Goal: Task Accomplishment & Management: Use online tool/utility

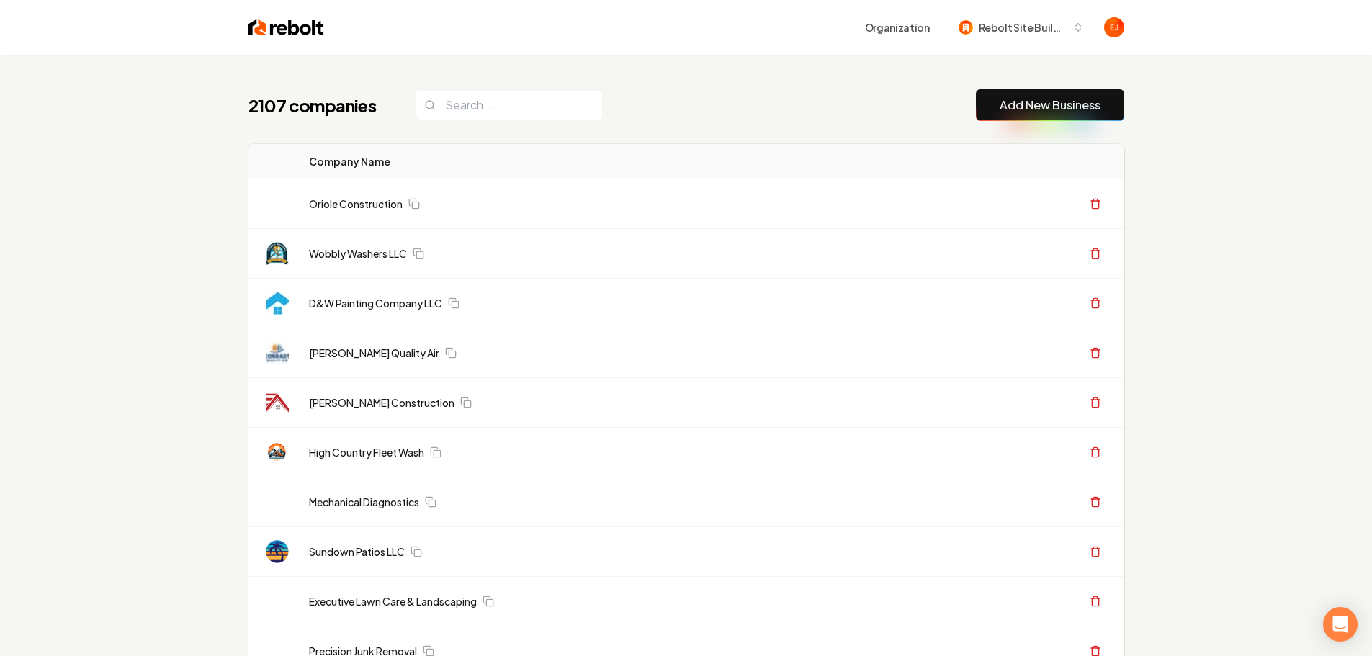
drag, startPoint x: 1060, startPoint y: 114, endPoint x: 1042, endPoint y: 119, distance: 18.7
click at [1060, 114] on button "Add New Business" at bounding box center [1050, 105] width 148 height 32
click at [1030, 100] on link "Add New Business" at bounding box center [1049, 104] width 101 height 17
click at [1016, 113] on link "Add New Business" at bounding box center [1049, 104] width 101 height 17
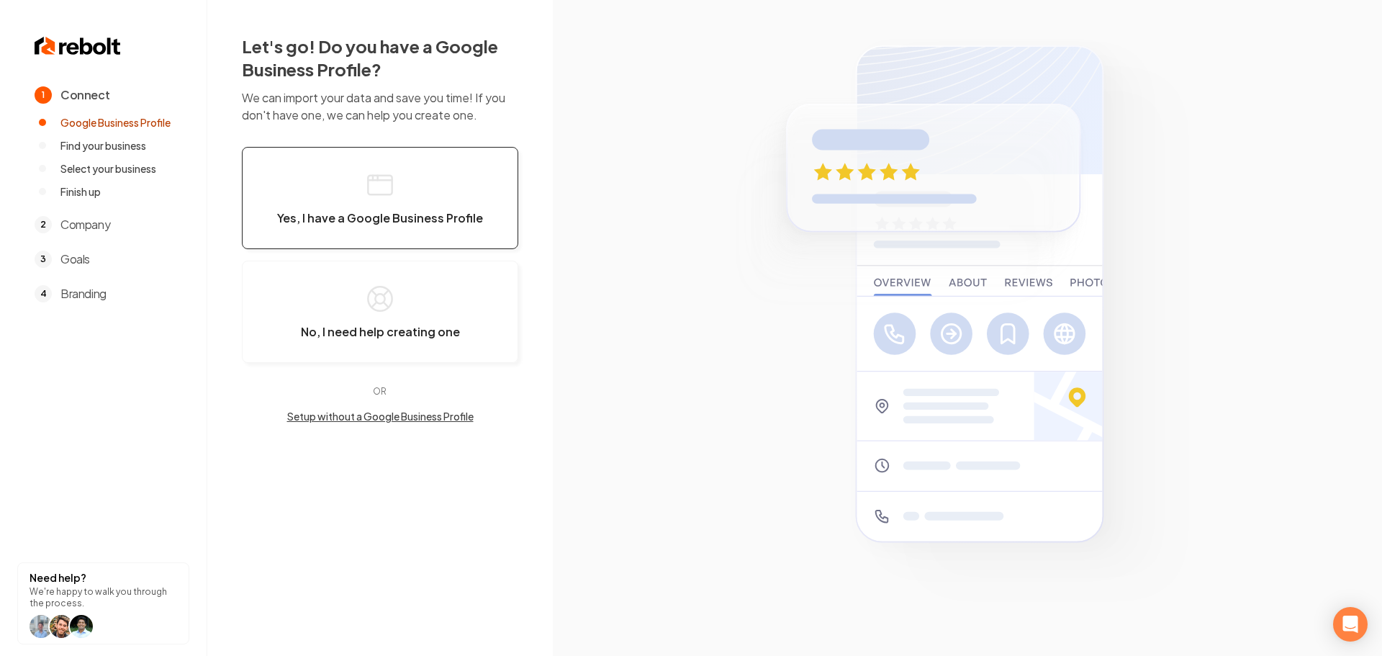
click at [423, 194] on button "Yes, I have a Google Business Profile" at bounding box center [380, 198] width 276 height 102
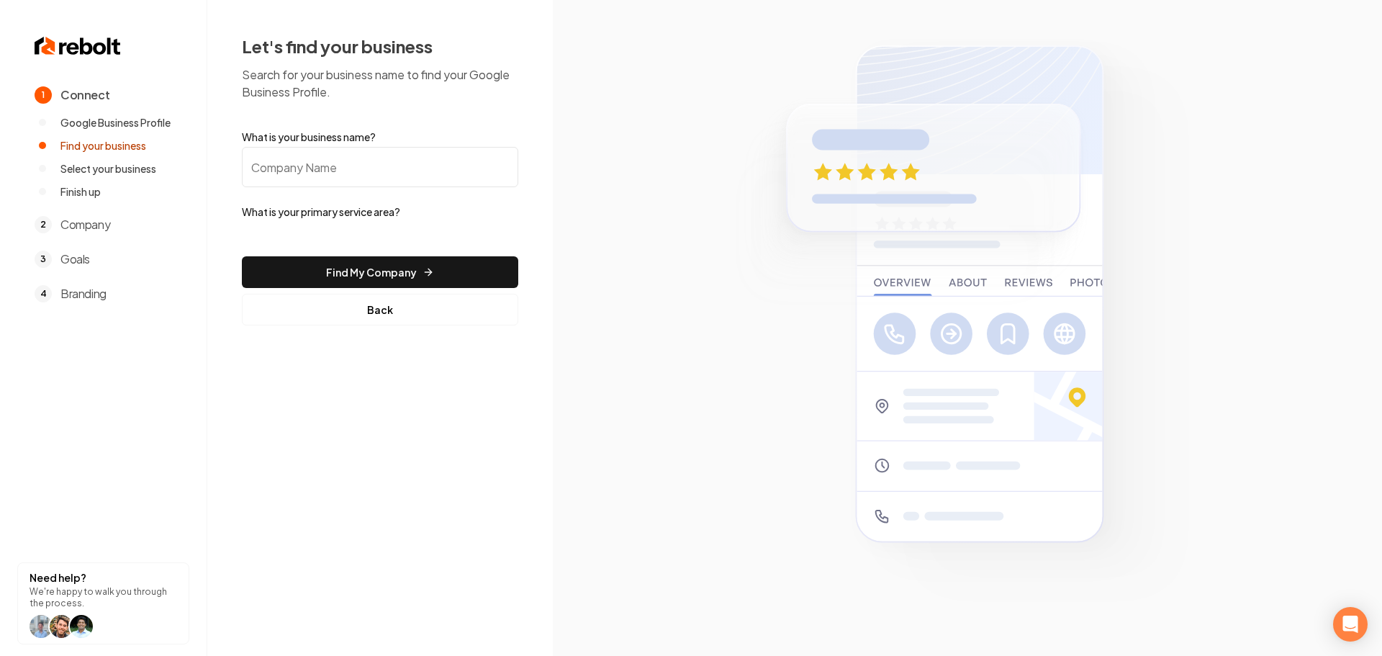
drag, startPoint x: 364, startPoint y: 171, endPoint x: 356, endPoint y: 176, distance: 10.0
click at [364, 171] on input "What is your business name?" at bounding box center [380, 167] width 276 height 40
paste input "Monster Rooter"
type input "Monster Rooter"
click at [328, 230] on form "What is your business name? Monster Rooter What is your primary service area? F…" at bounding box center [380, 228] width 276 height 196
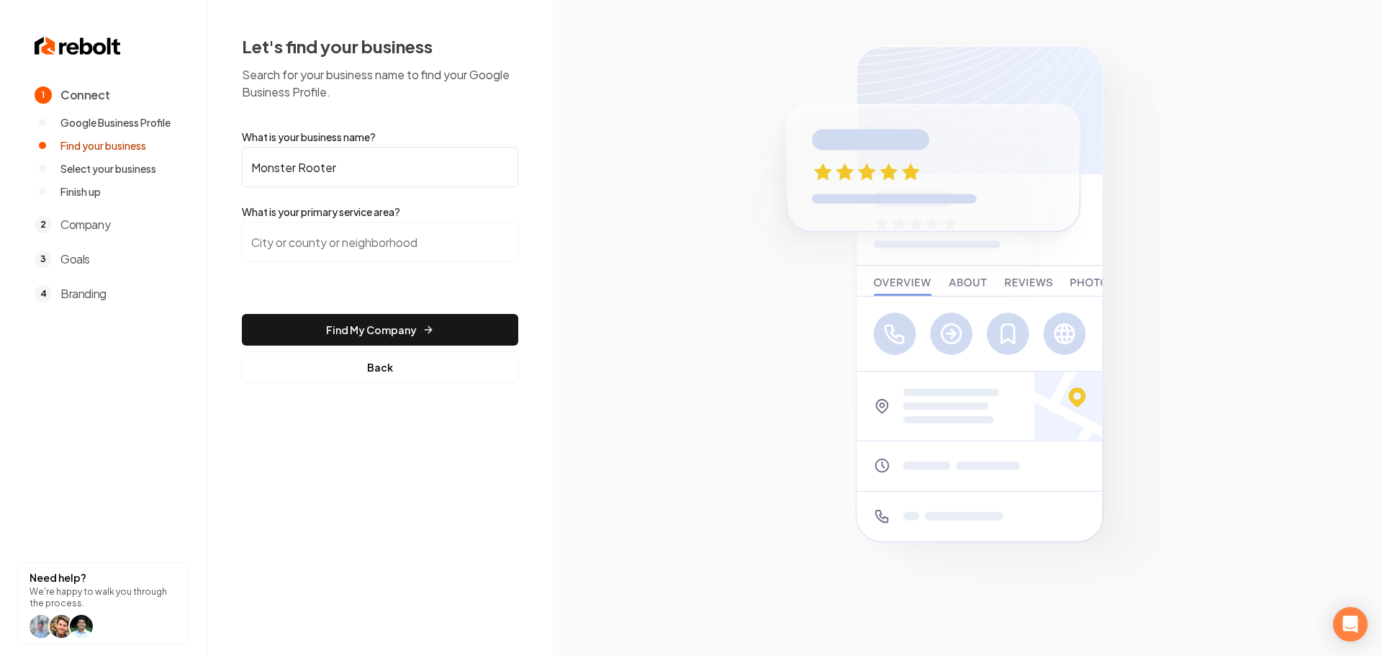
click at [325, 244] on input "search" at bounding box center [380, 242] width 276 height 40
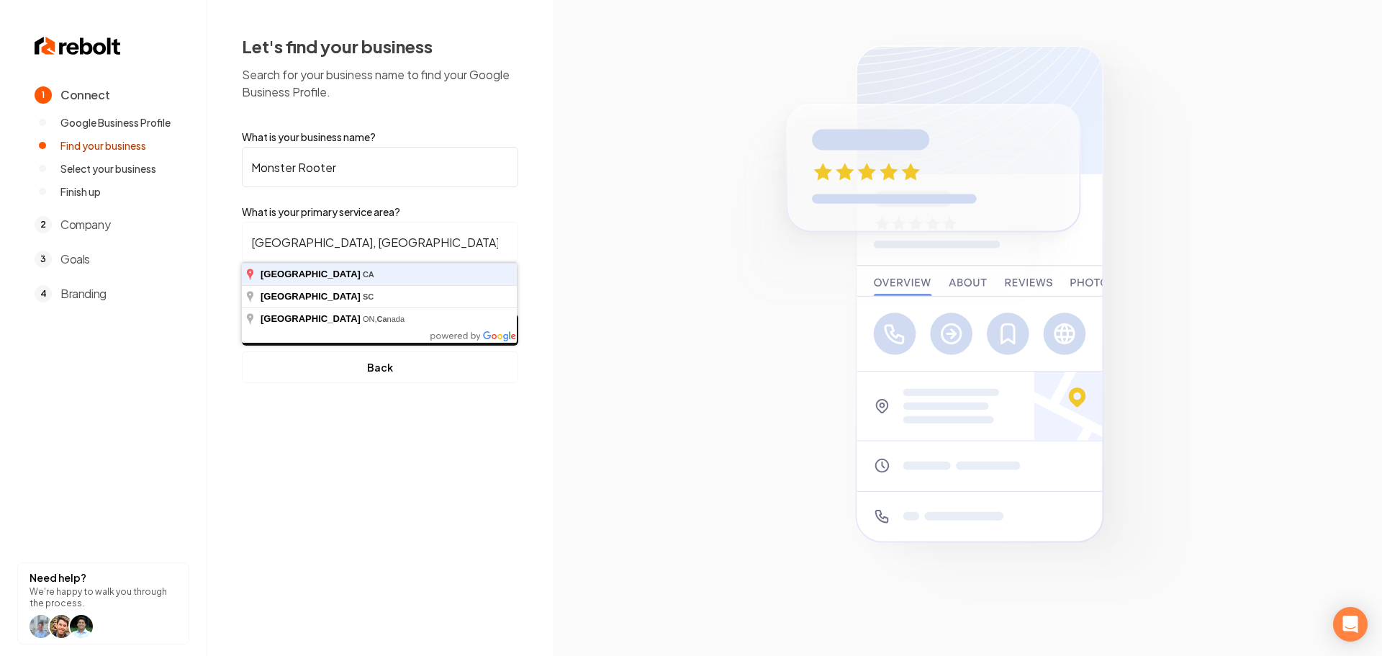
type input "Lancaster, CA"
click at [242, 314] on button "Find My Company" at bounding box center [380, 330] width 276 height 32
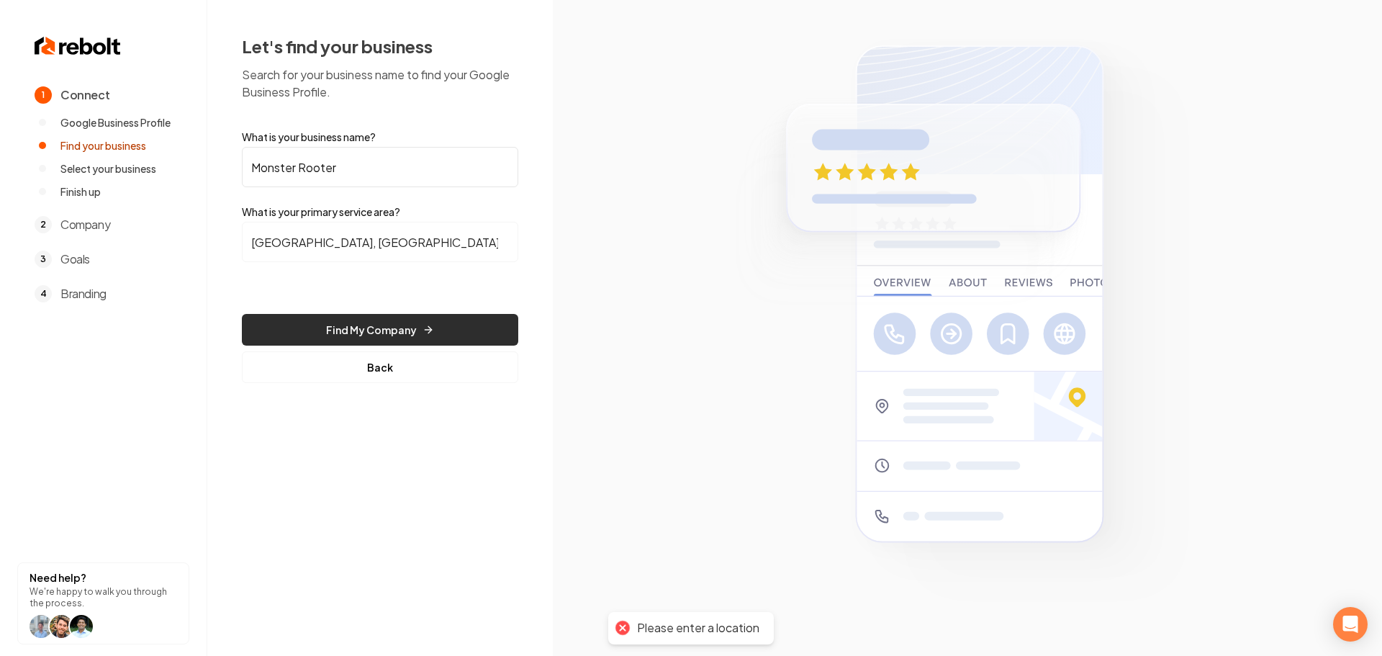
click at [376, 315] on button "Find My Company" at bounding box center [380, 330] width 276 height 32
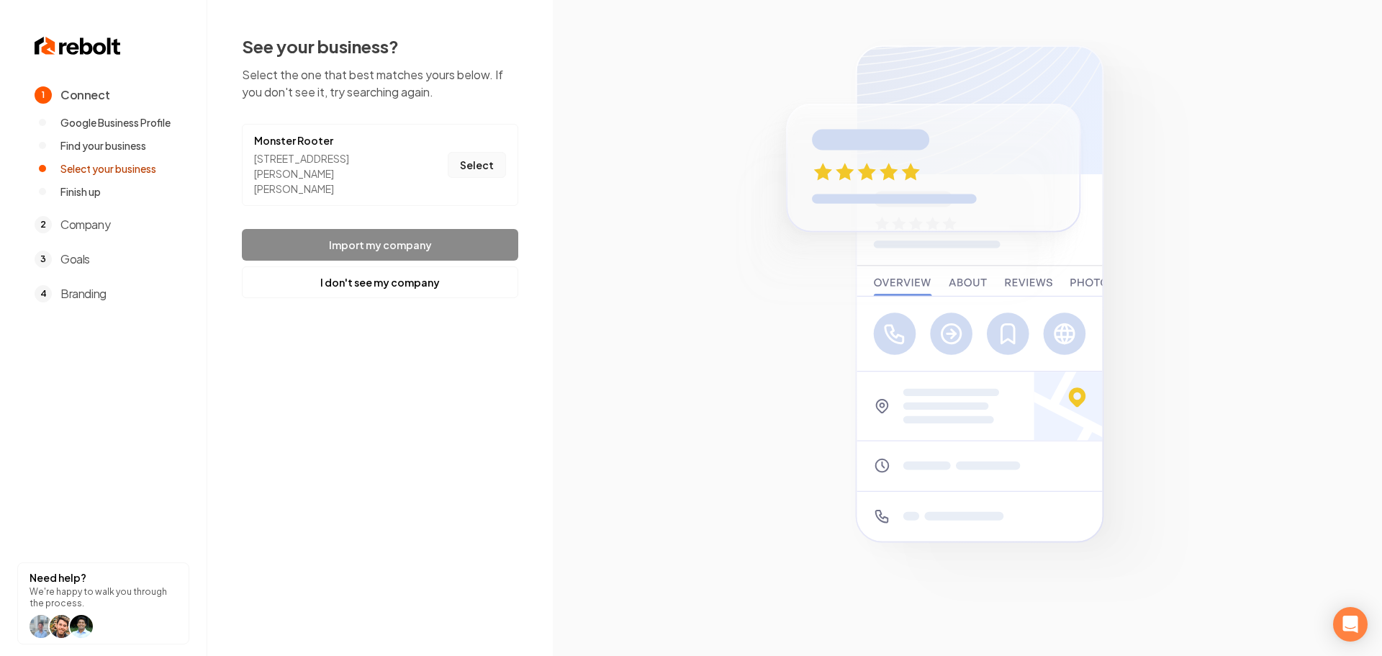
click at [469, 157] on button "Select" at bounding box center [477, 165] width 58 height 26
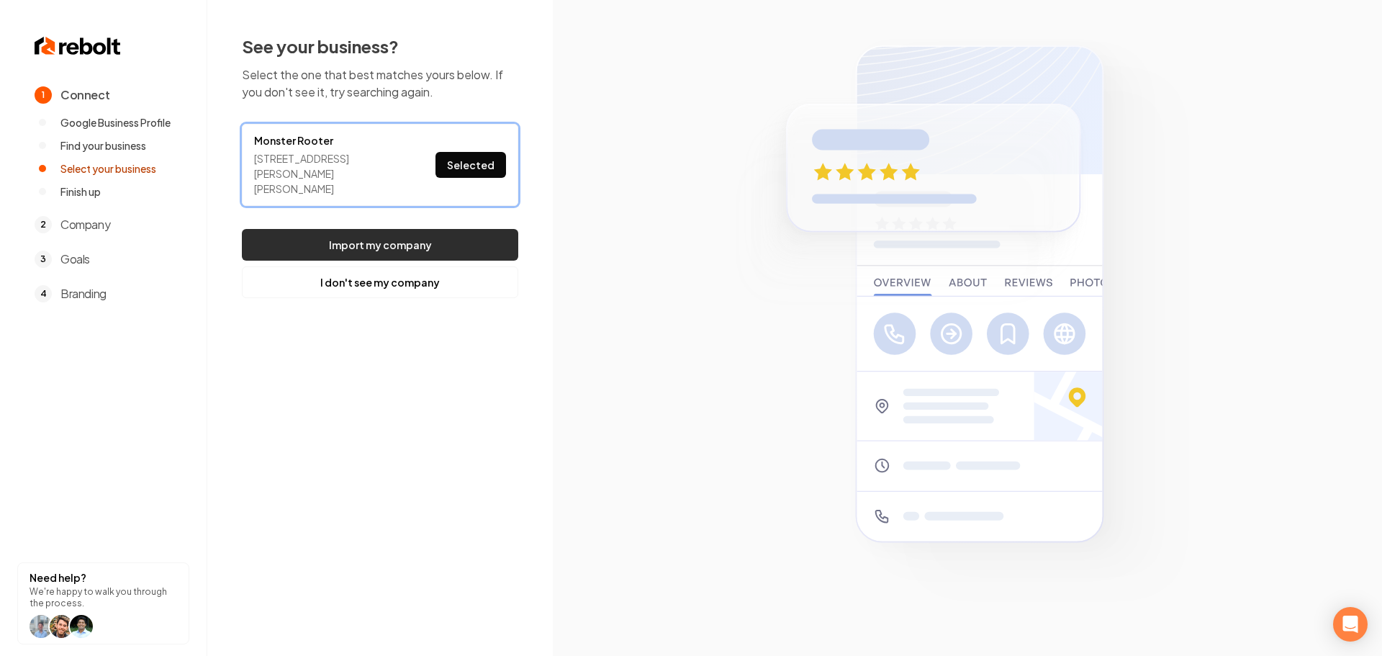
click at [405, 240] on button "Import my company" at bounding box center [380, 245] width 276 height 32
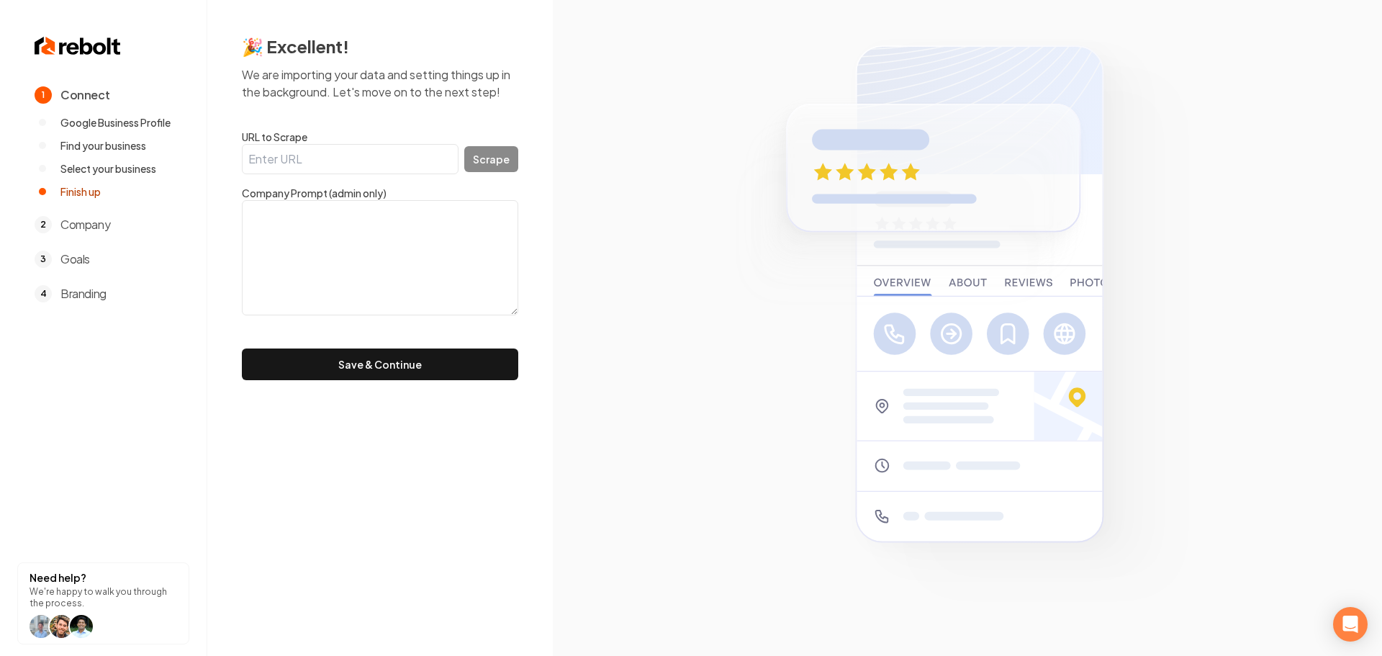
click at [329, 153] on input "URL to Scrape" at bounding box center [350, 159] width 217 height 30
paste input "http://monsterrooterplumbing.com/"
type input "http://monsterrooterplumbing.com/"
click at [502, 161] on button "Scrape" at bounding box center [491, 159] width 54 height 26
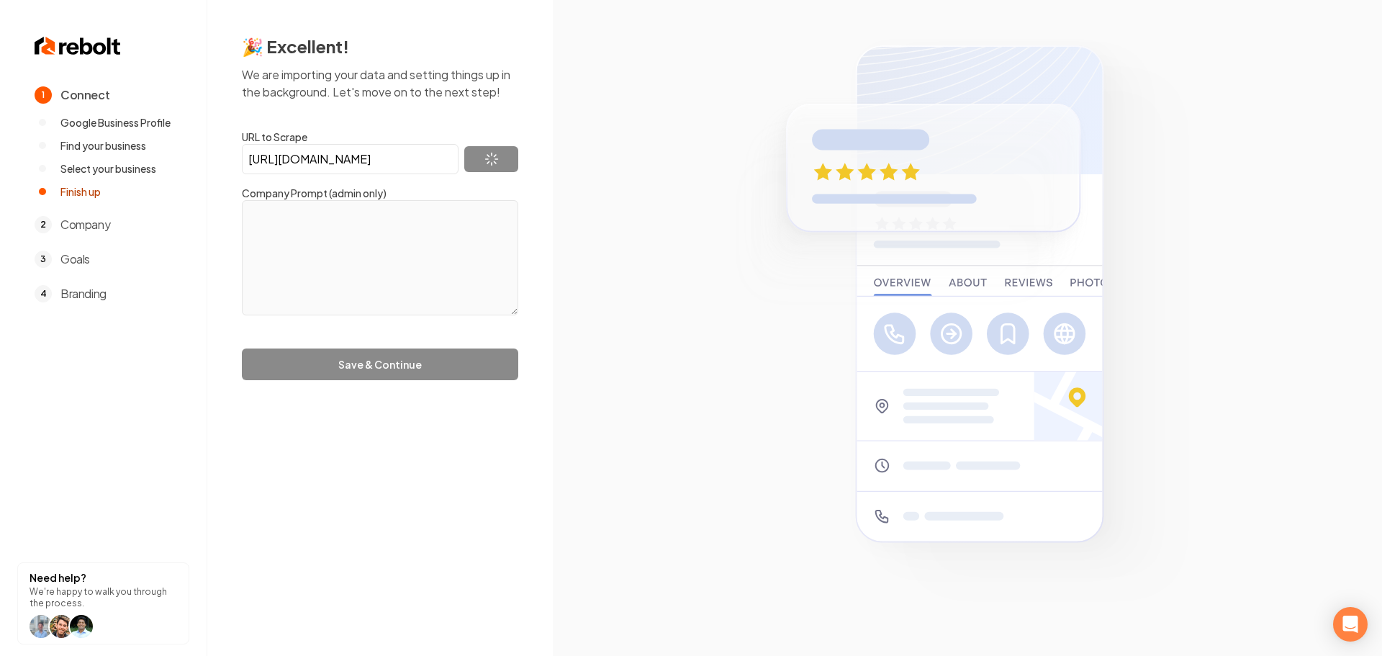
type textarea "Got Plumbing Issues, We Got You Covered! Call Monster Rooter Hablamos Español 6…"
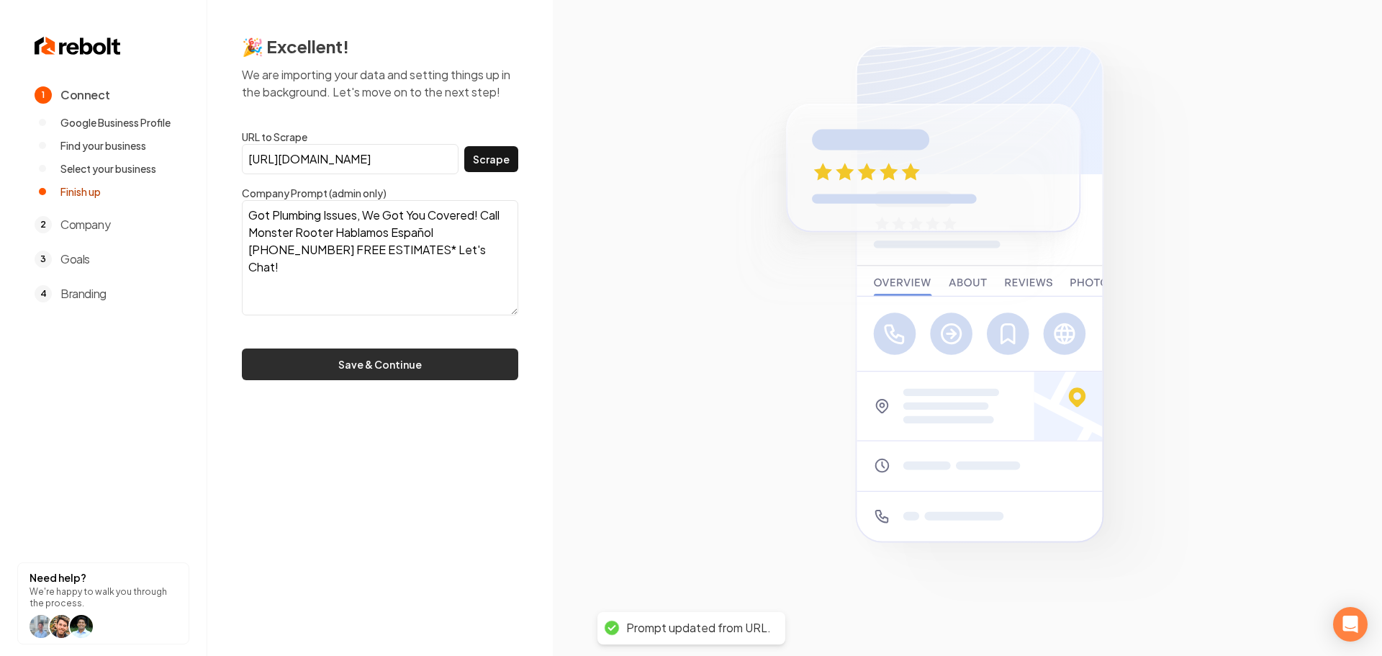
click at [380, 360] on button "Save & Continue" at bounding box center [380, 364] width 276 height 32
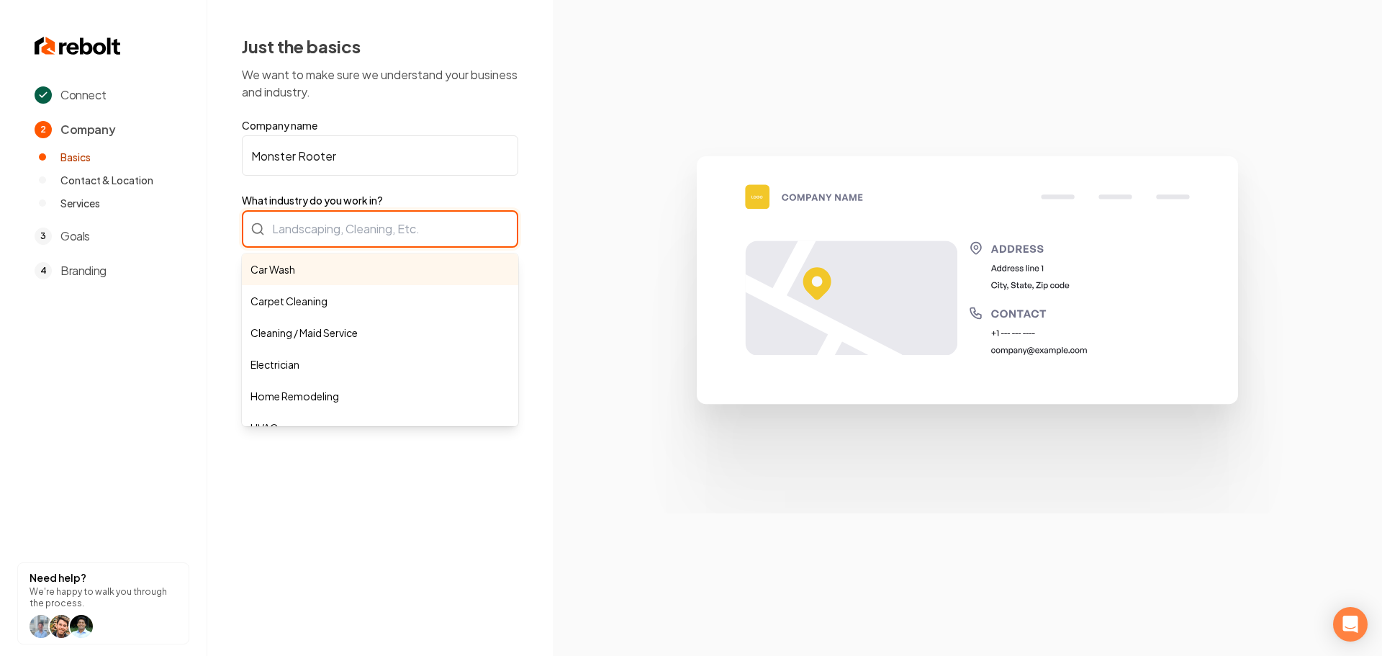
click at [351, 240] on div "Car Wash Carpet Cleaning Cleaning / Maid Service Electrician Home Remodeling HV…" at bounding box center [380, 228] width 276 height 37
click at [351, 241] on div "Car Wash Carpet Cleaning Cleaning / Maid Service Electrician Home Remodeling HV…" at bounding box center [380, 228] width 276 height 37
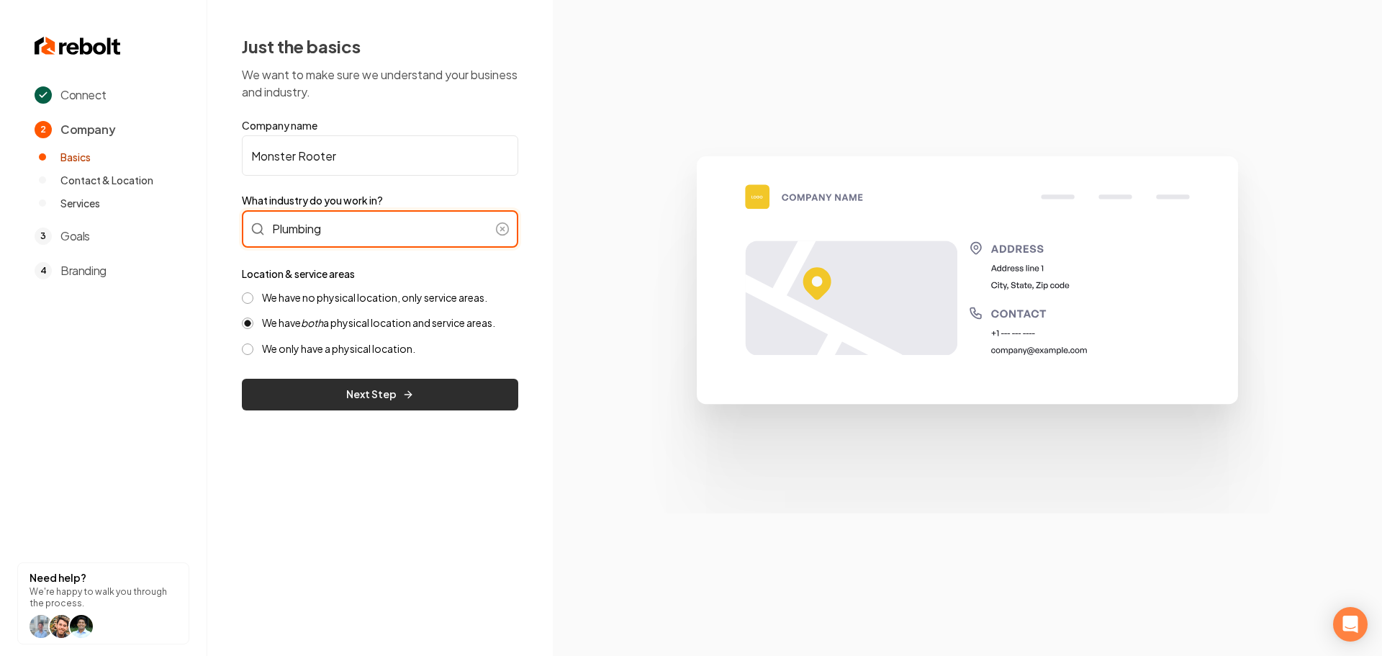
type input "Plumbing"
click at [338, 405] on button "Next Step" at bounding box center [380, 395] width 276 height 32
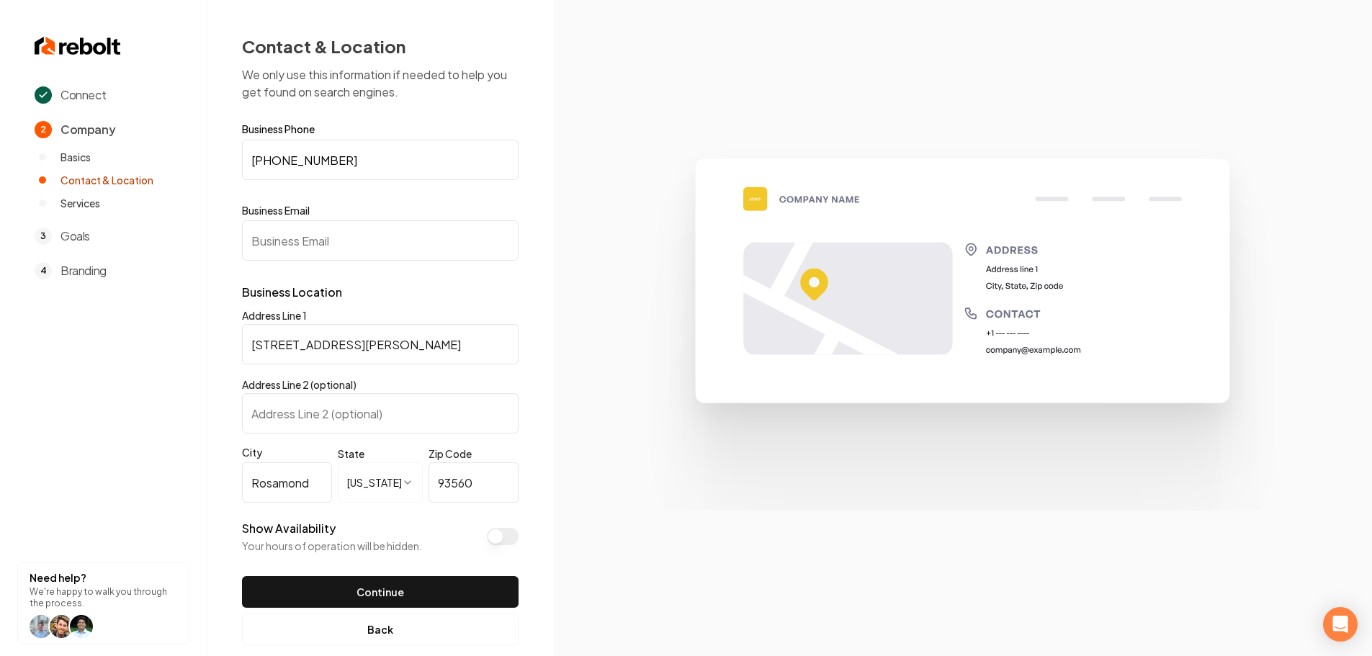
click at [323, 232] on input "Business Email" at bounding box center [380, 240] width 276 height 40
click at [325, 242] on input "Business Email" at bounding box center [380, 240] width 276 height 40
paste input "monsterrooterandplumbing@gmail.com"
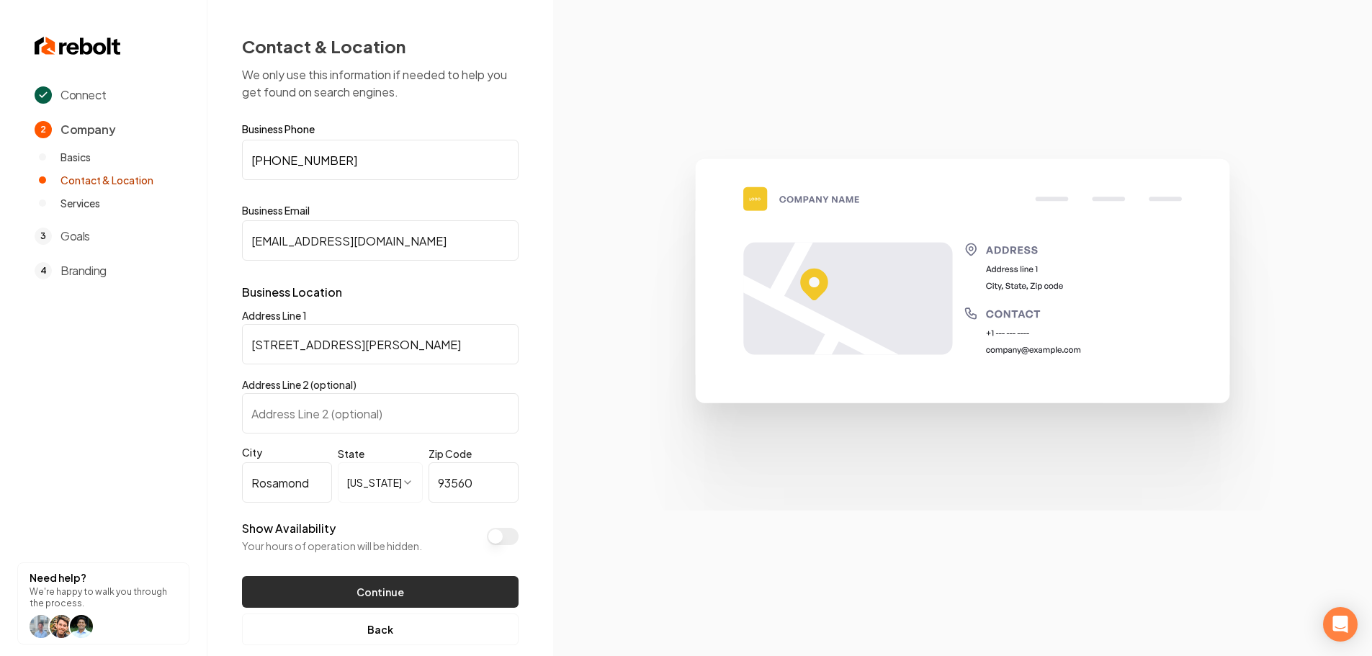
click at [336, 594] on button "Continue" at bounding box center [380, 592] width 276 height 32
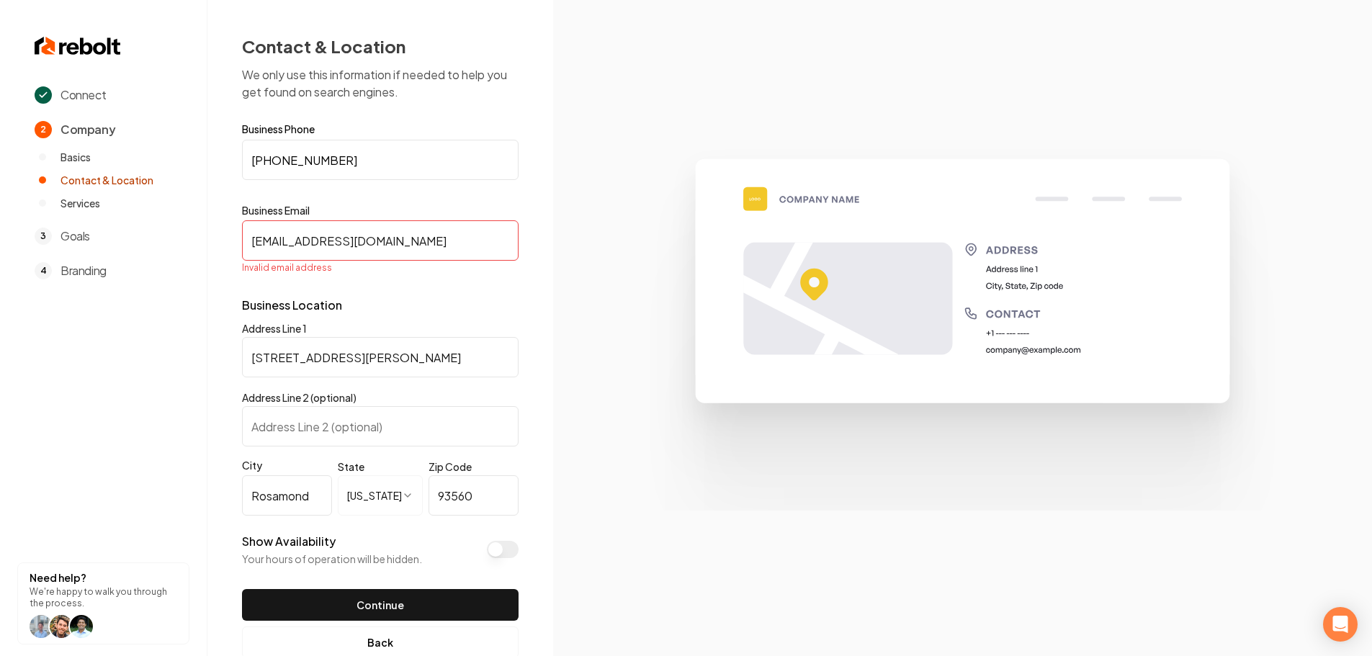
click at [377, 240] on input "monsterrooterandplumbing@gmail.com" at bounding box center [380, 240] width 276 height 40
click at [286, 243] on input "monsterrooterandplumbing@gmail.com" at bounding box center [380, 240] width 276 height 40
click at [253, 242] on input "monsterrooterandplumbing@gmail.com" at bounding box center [380, 240] width 276 height 40
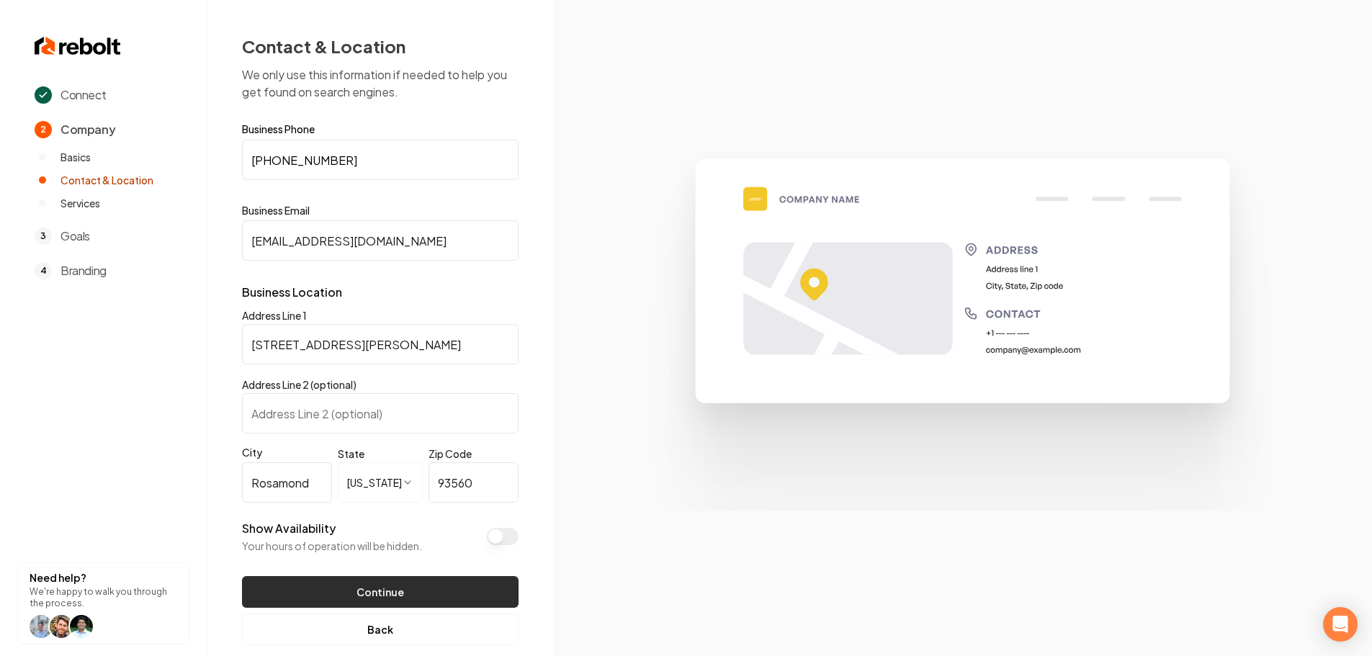
type input "monsterrooterandplumbing@gmail.com"
click at [377, 595] on button "Continue" at bounding box center [380, 592] width 276 height 32
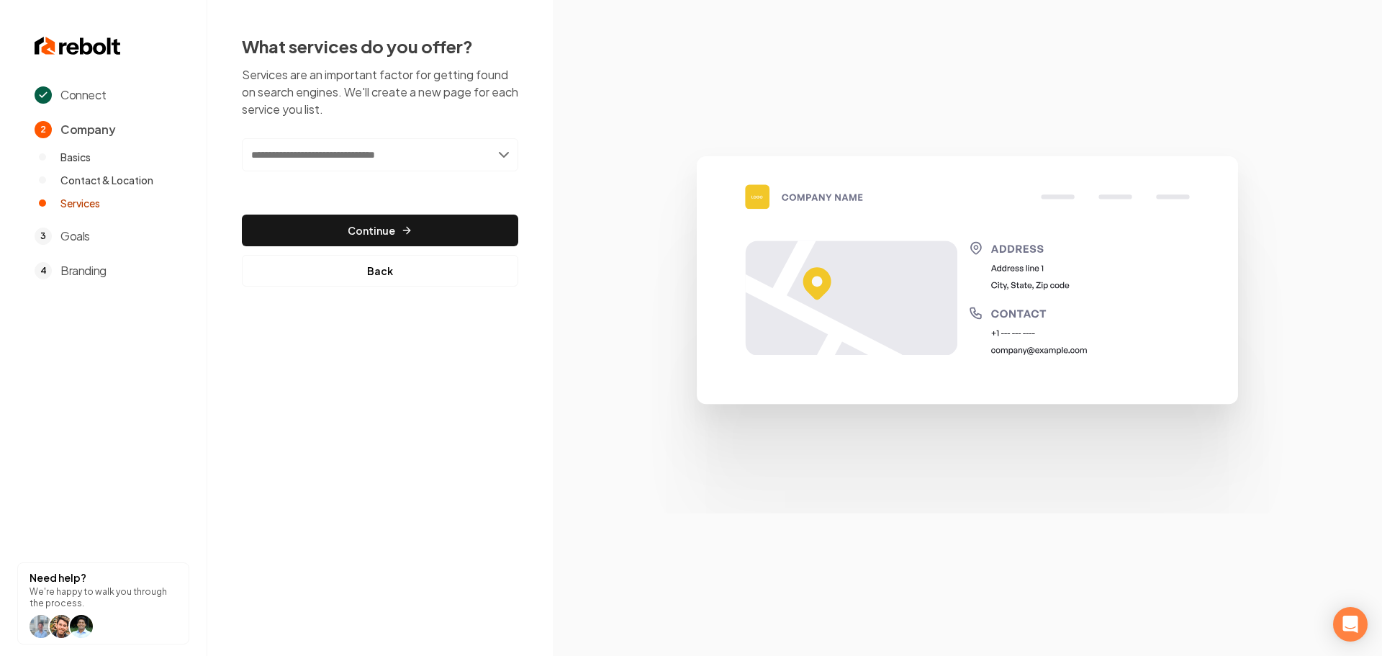
click at [363, 145] on input "text" at bounding box center [380, 154] width 276 height 33
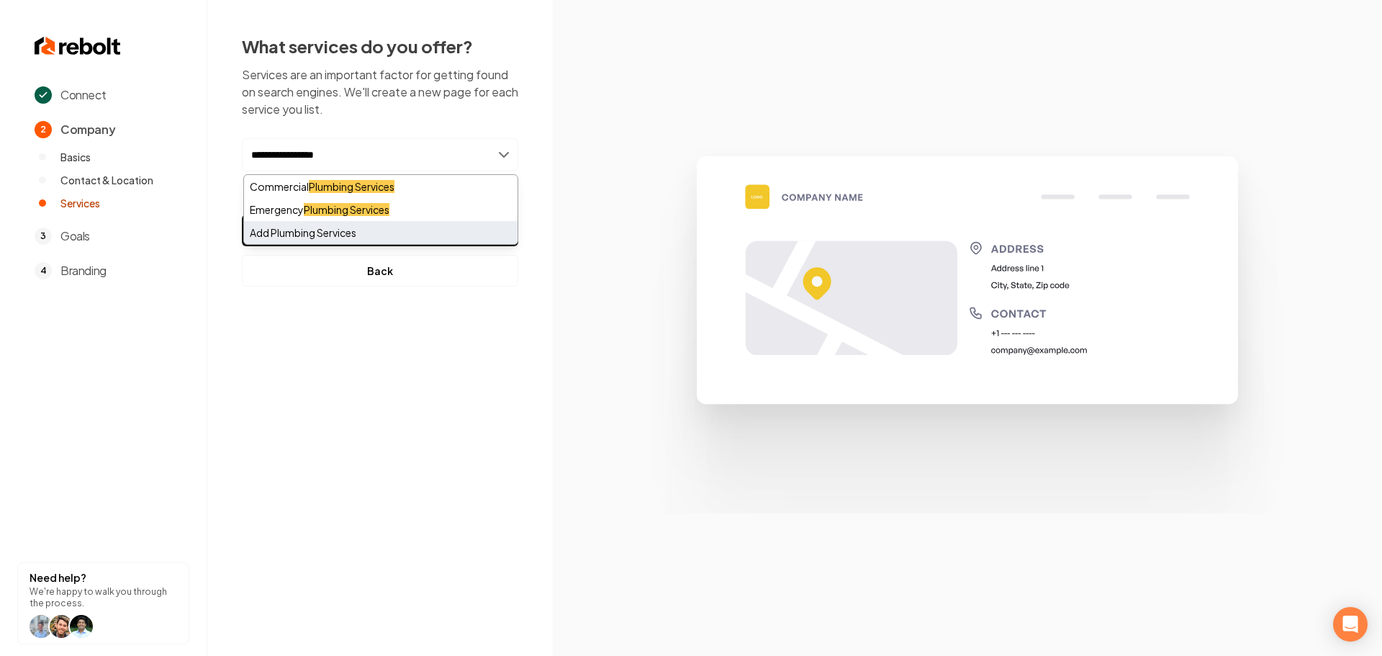
type input "**********"
click at [336, 242] on div "Add Plumbing Services" at bounding box center [381, 232] width 274 height 23
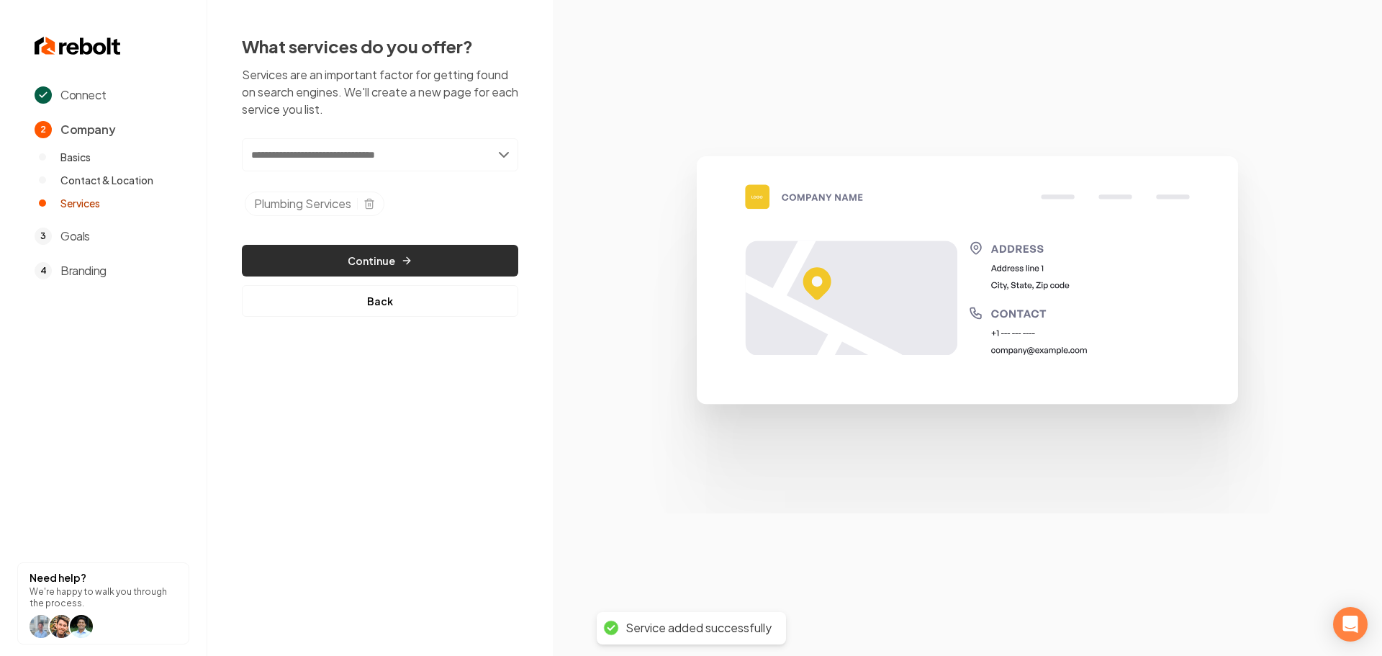
click at [390, 269] on button "Continue" at bounding box center [380, 261] width 276 height 32
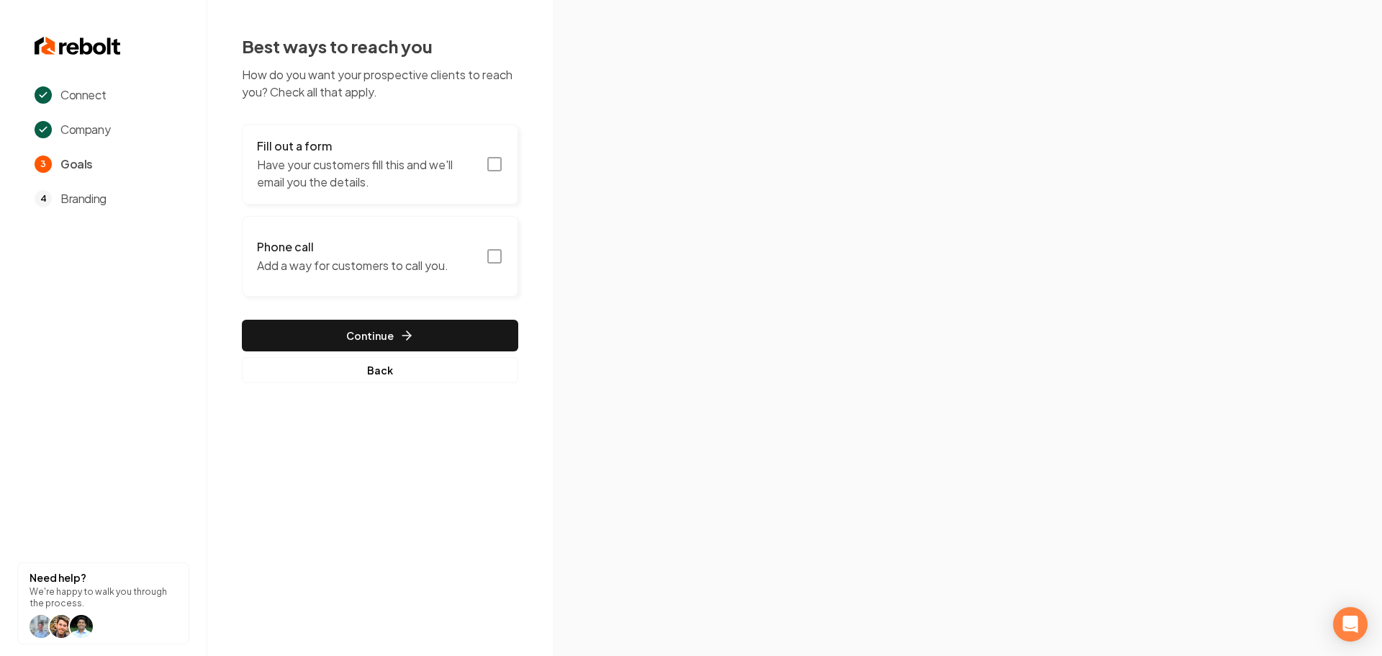
click at [489, 161] on rect "button" at bounding box center [494, 164] width 13 height 13
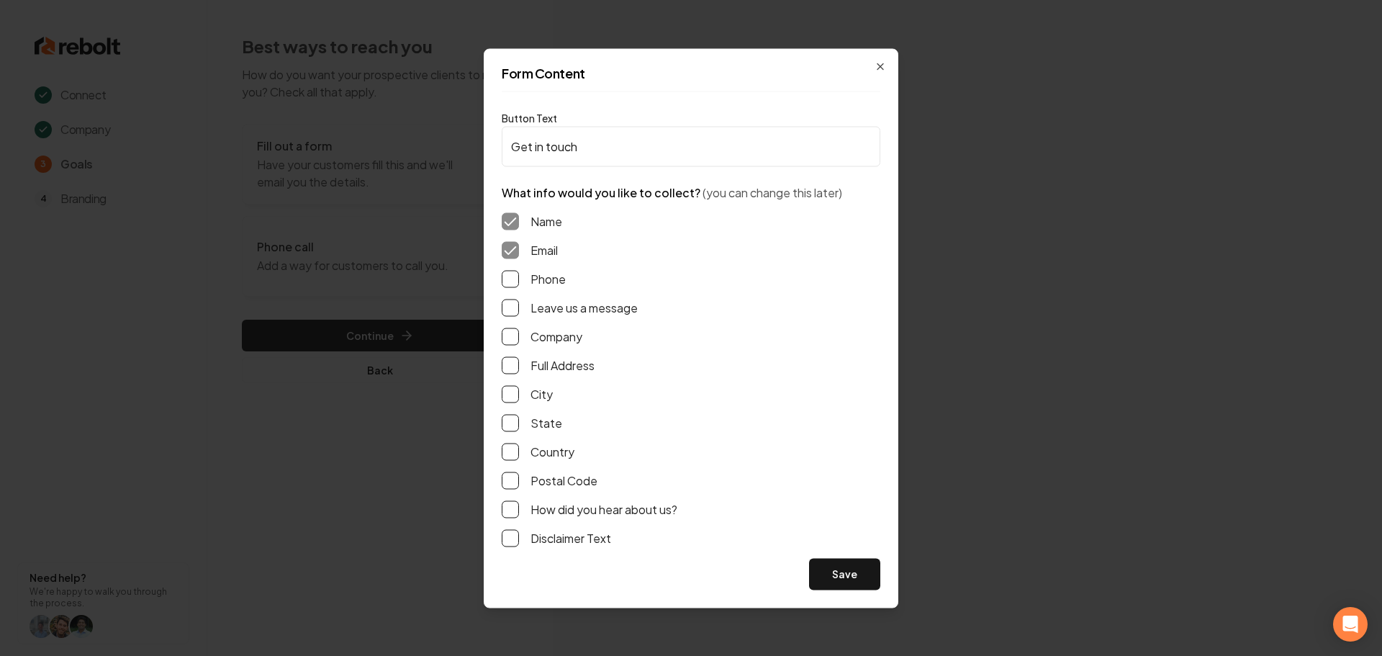
click at [511, 284] on button "Phone" at bounding box center [510, 278] width 17 height 17
click at [511, 305] on button "Leave us a message" at bounding box center [510, 307] width 17 height 17
click at [510, 360] on button "Full Address" at bounding box center [510, 364] width 17 height 17
drag, startPoint x: 854, startPoint y: 578, endPoint x: 821, endPoint y: 574, distance: 33.4
click at [853, 578] on button "Save" at bounding box center [844, 574] width 71 height 32
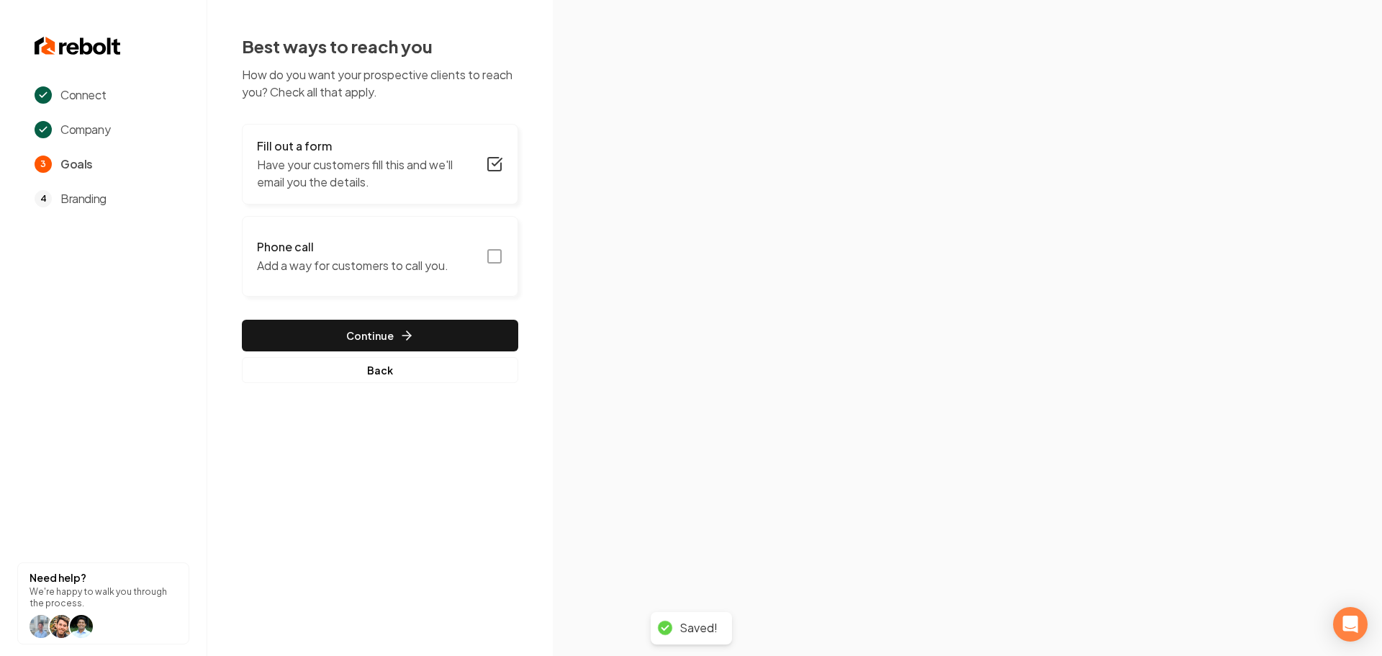
click at [496, 257] on icon "button" at bounding box center [494, 256] width 17 height 17
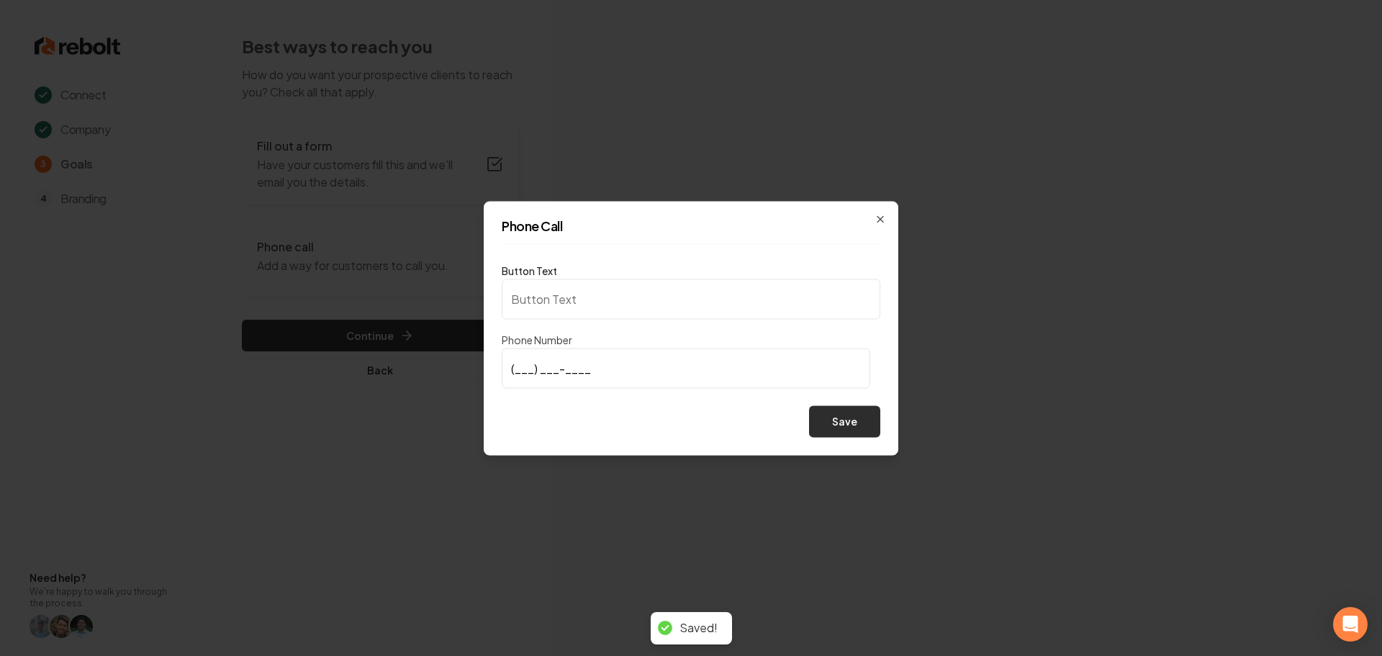
type input "Call us"
type input "(661) 886-2945"
click at [868, 427] on button "Save" at bounding box center [844, 421] width 71 height 32
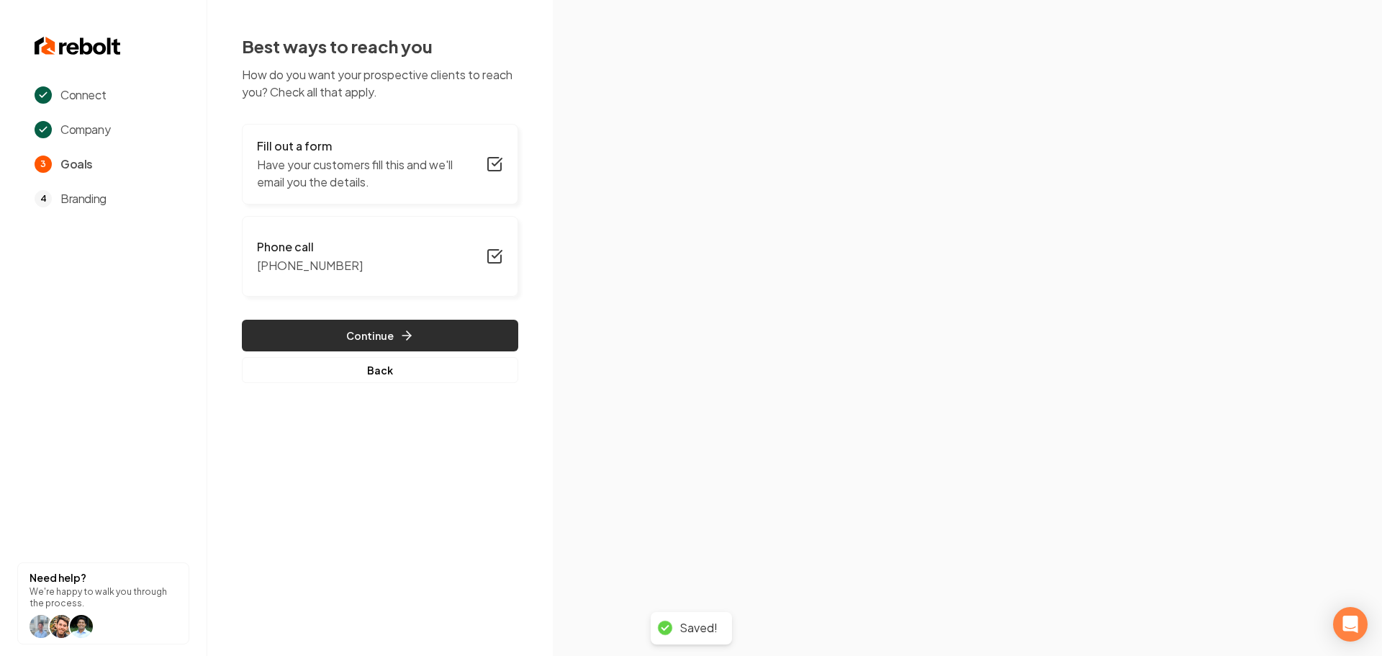
click at [345, 333] on button "Continue" at bounding box center [380, 336] width 276 height 32
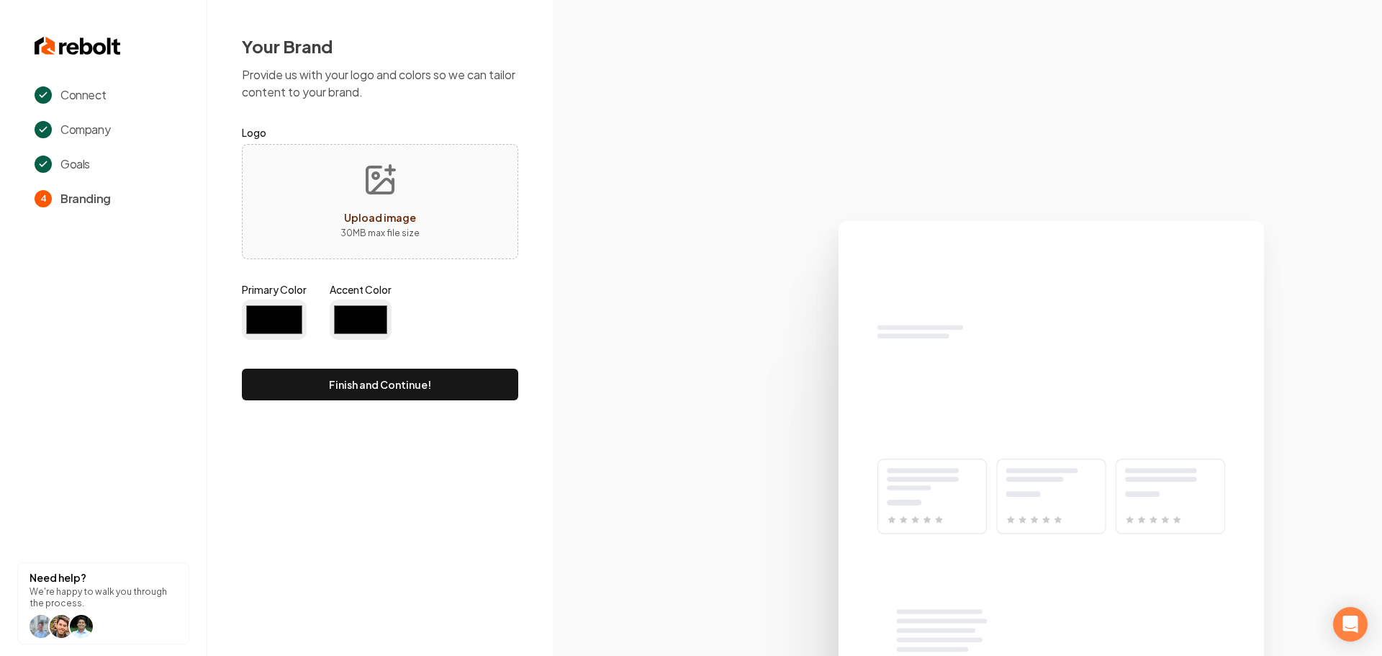
type input "#194d33"
type input "#70be00"
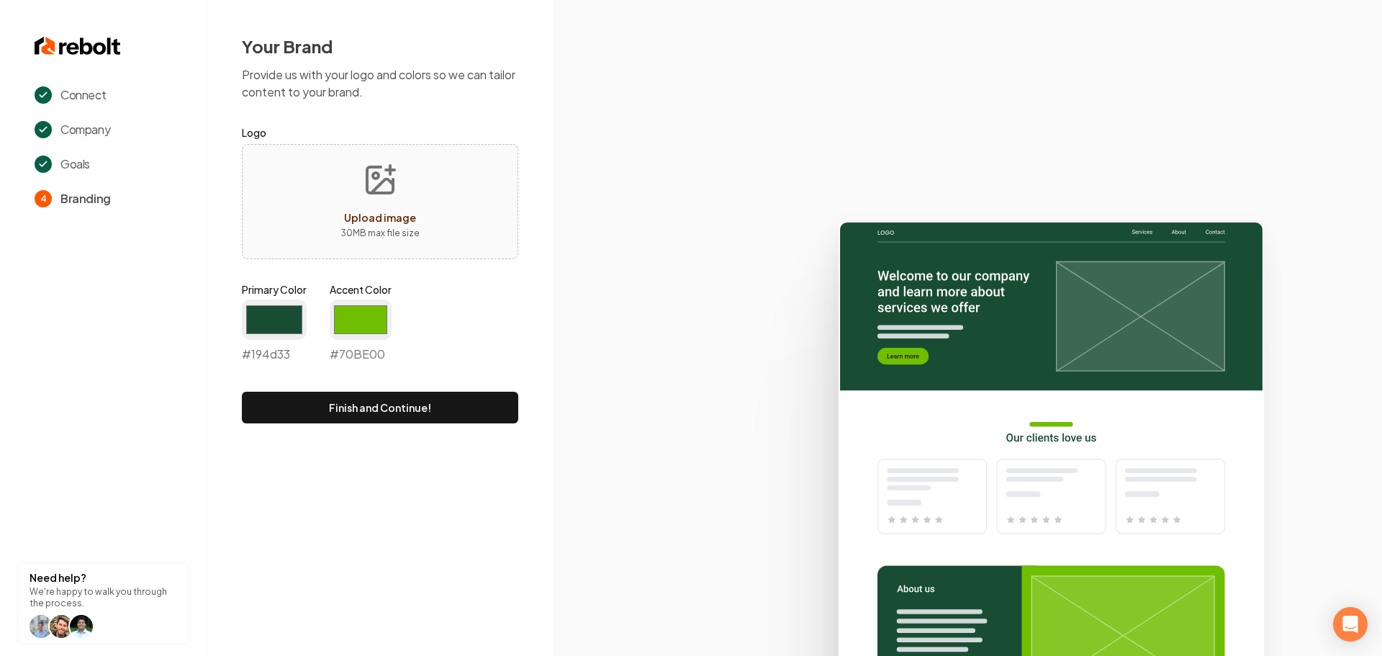
click at [397, 204] on button "Upload image 30 MB max file size" at bounding box center [380, 201] width 102 height 101
type input "**********"
click at [277, 320] on input "#194d33" at bounding box center [274, 320] width 65 height 40
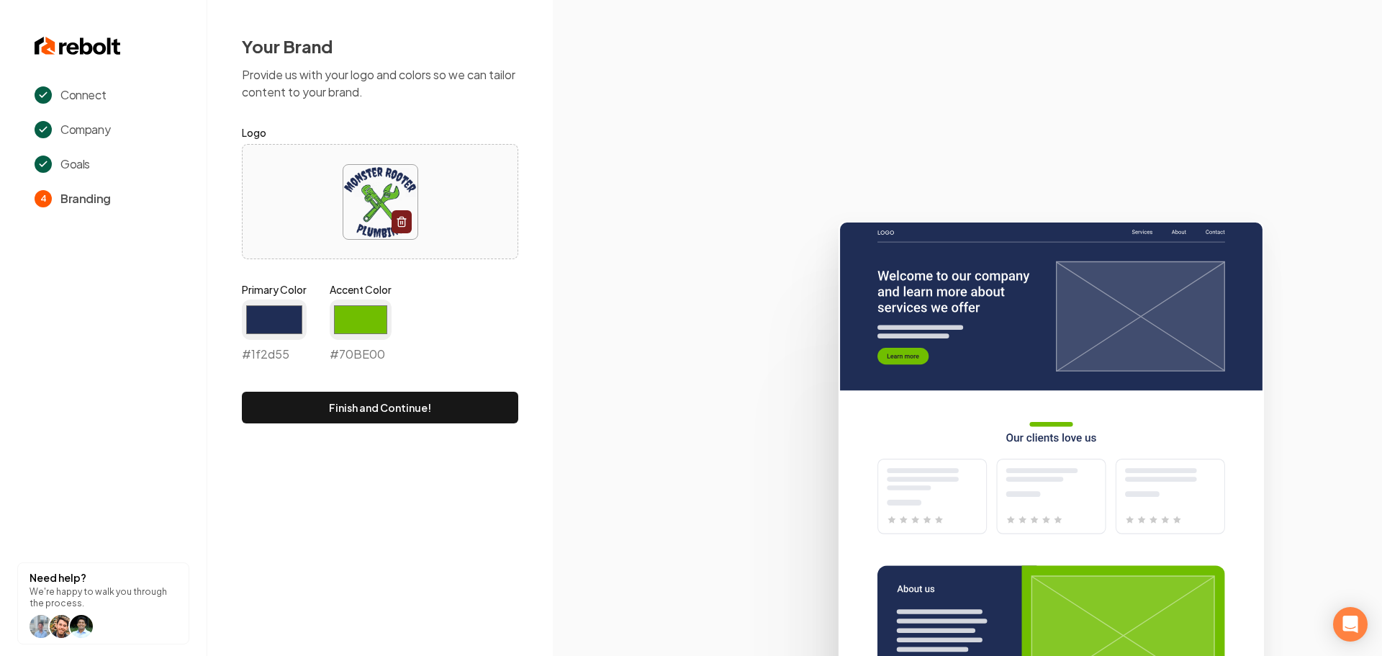
type input "#1f2d55"
click at [513, 307] on div "Primary Color #1f2d55 #1f2d55 Accent Color #70be00 #70BE00" at bounding box center [380, 325] width 276 height 86
click at [354, 315] on input "#70be00" at bounding box center [361, 320] width 62 height 40
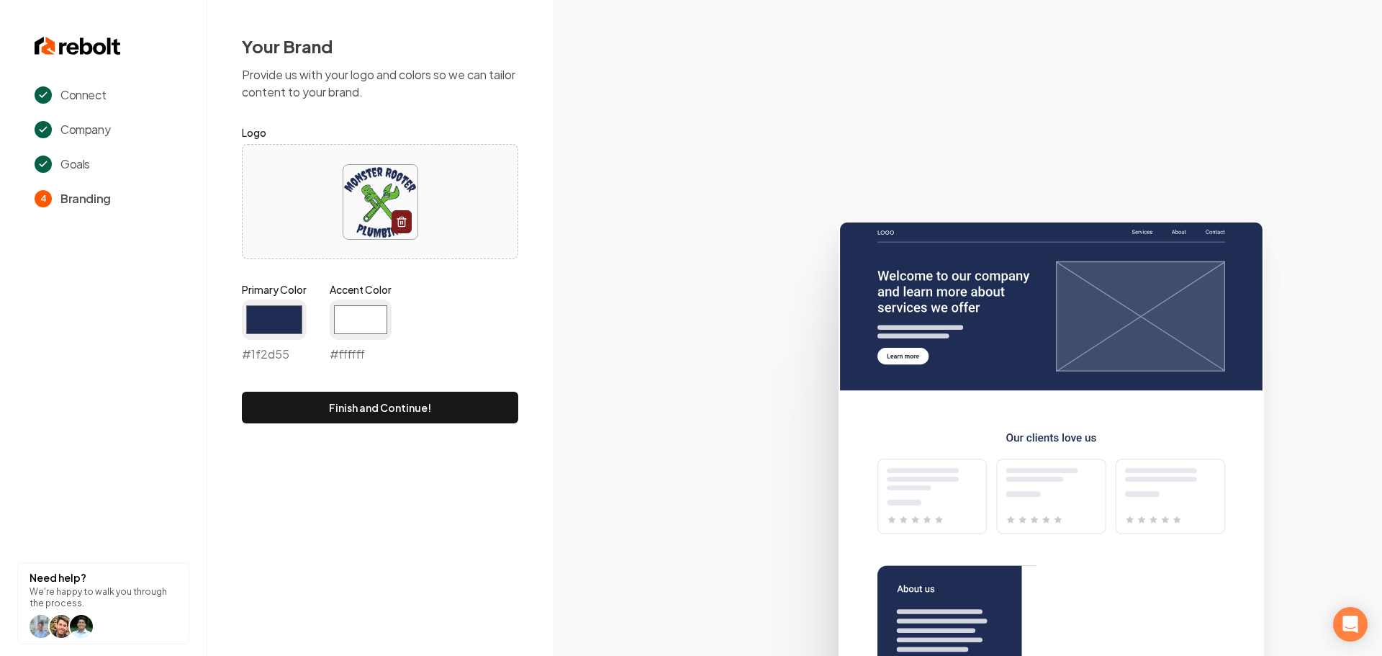
type input "#ffffff"
drag, startPoint x: 592, startPoint y: 312, endPoint x: 516, endPoint y: 357, distance: 87.8
click at [592, 312] on icon at bounding box center [967, 432] width 829 height 447
click at [258, 315] on input "#1f2d55" at bounding box center [274, 320] width 65 height 40
drag, startPoint x: 620, startPoint y: 313, endPoint x: 563, endPoint y: 348, distance: 66.9
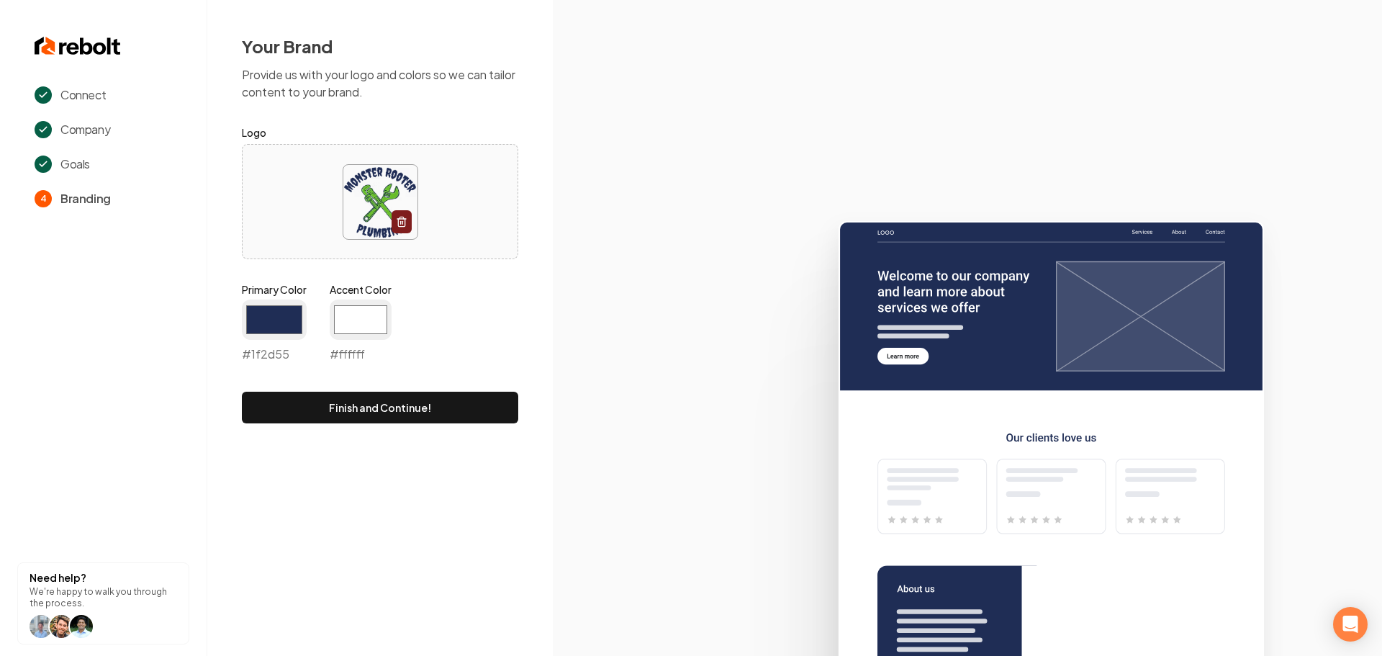
click at [620, 313] on icon at bounding box center [967, 432] width 829 height 447
click at [459, 409] on button "Finish and Continue!" at bounding box center [380, 408] width 276 height 32
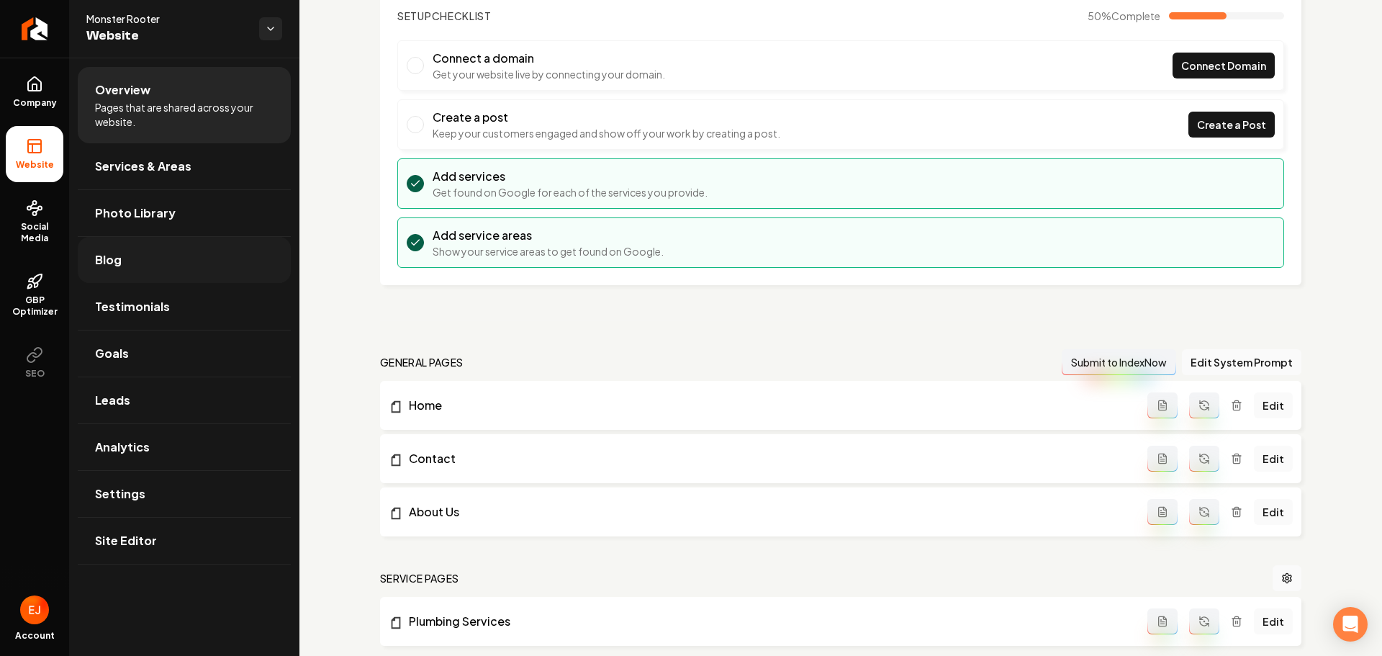
scroll to position [30, 0]
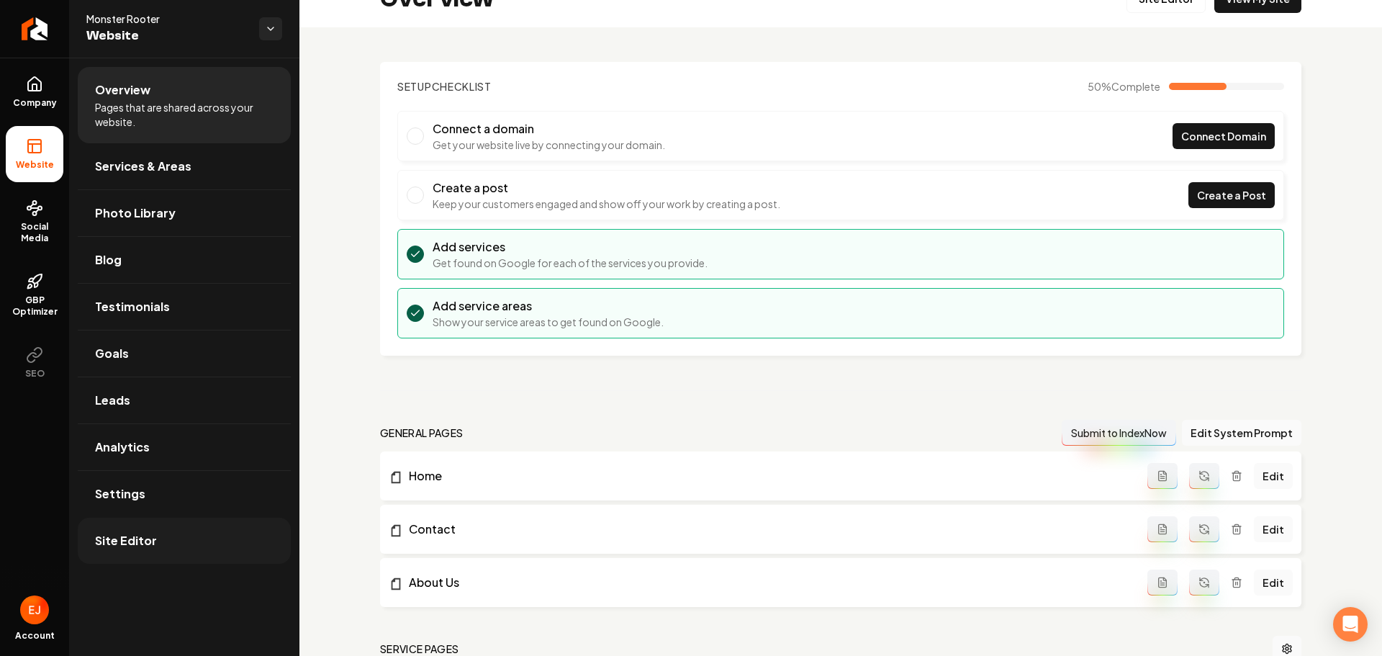
click at [127, 541] on span "Site Editor" at bounding box center [126, 540] width 62 height 17
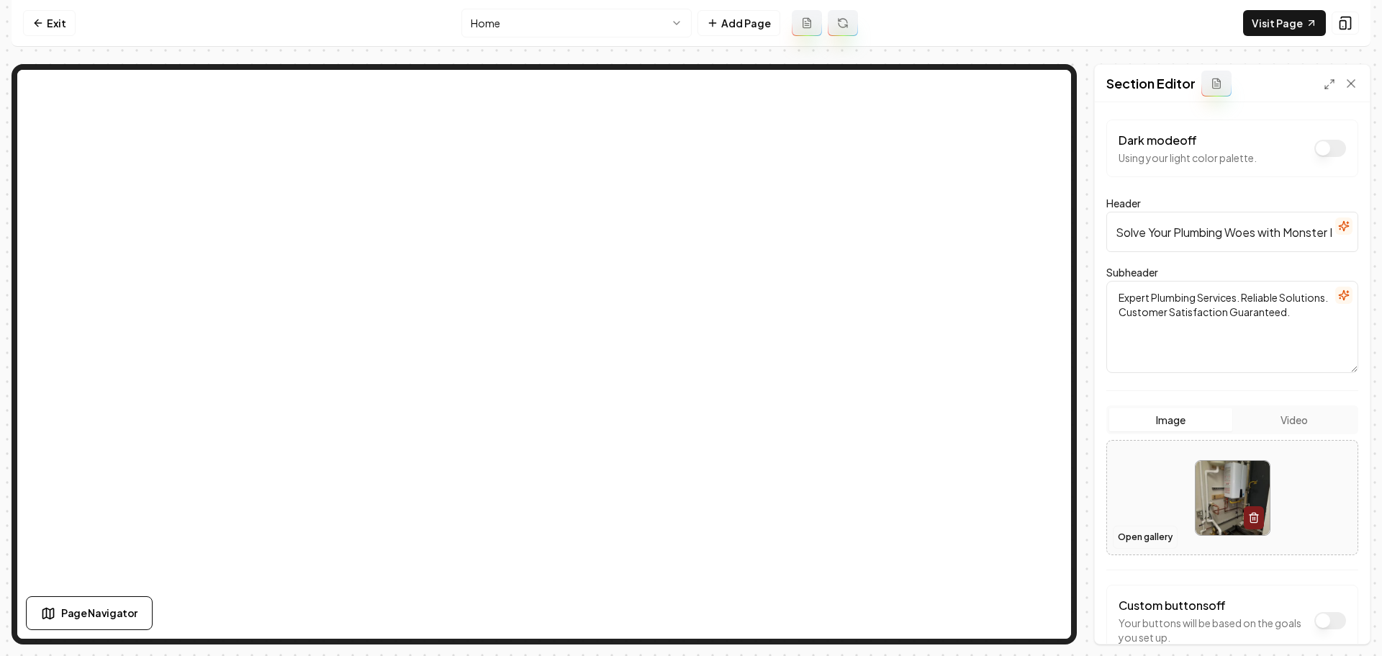
click at [1143, 531] on button "Open gallery" at bounding box center [1145, 537] width 65 height 23
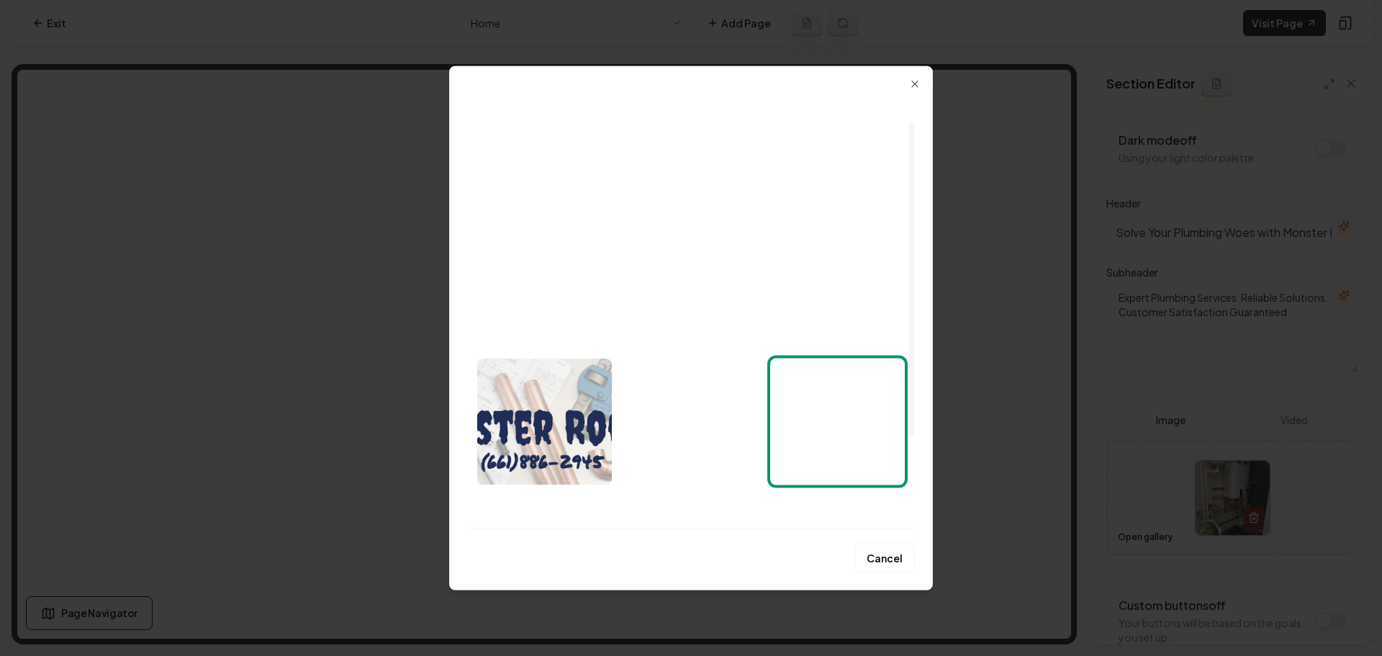
scroll to position [160, 0]
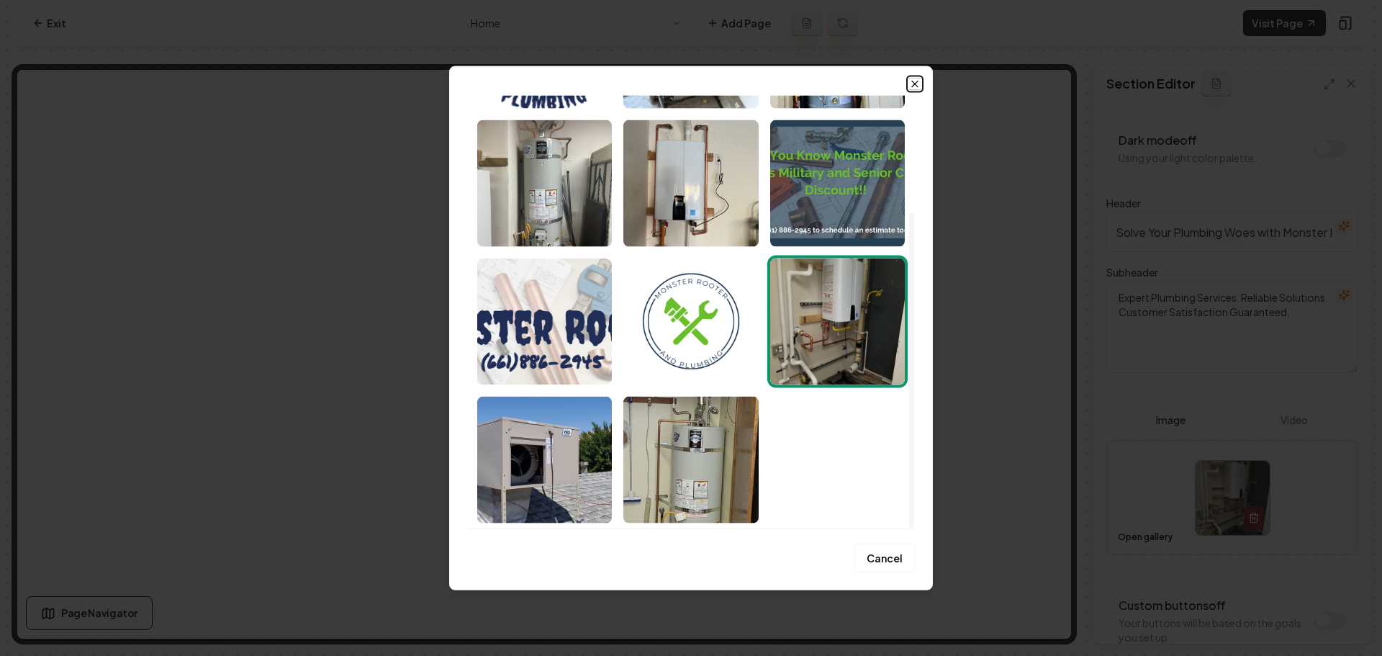
click at [912, 82] on icon "button" at bounding box center [915, 84] width 12 height 12
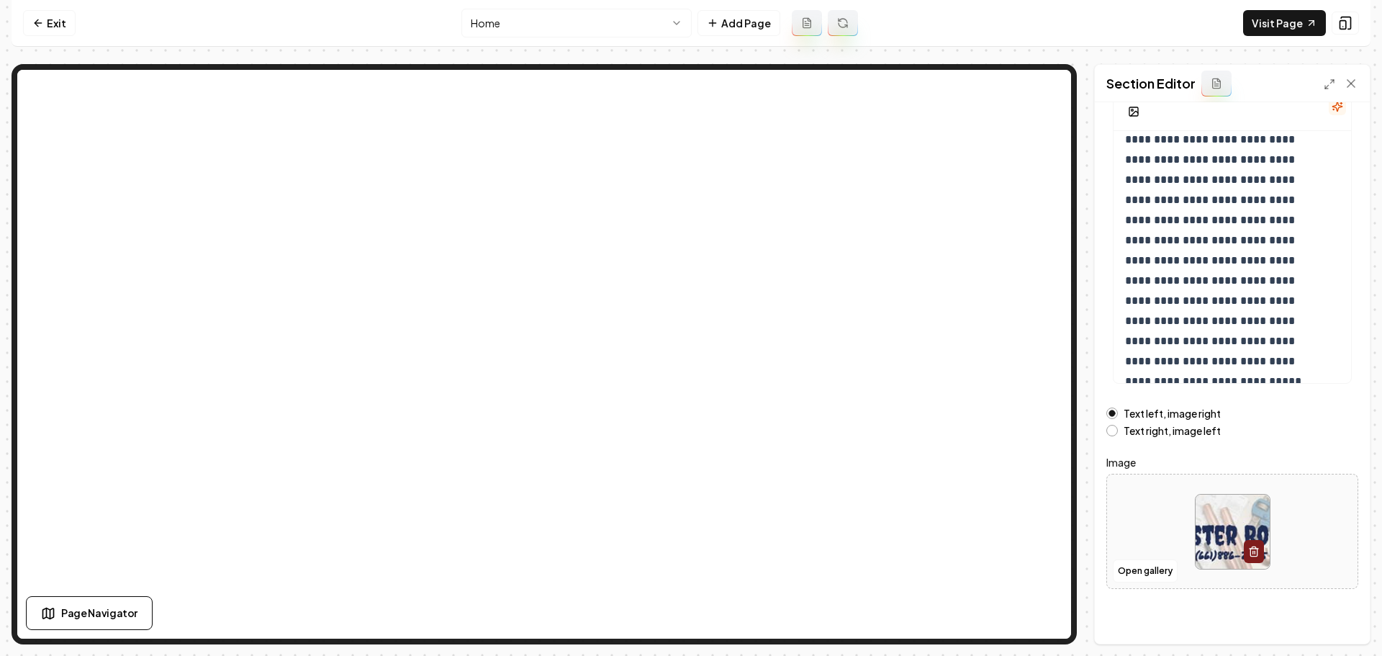
scroll to position [122, 0]
click at [1169, 563] on button "Open gallery" at bounding box center [1145, 568] width 65 height 23
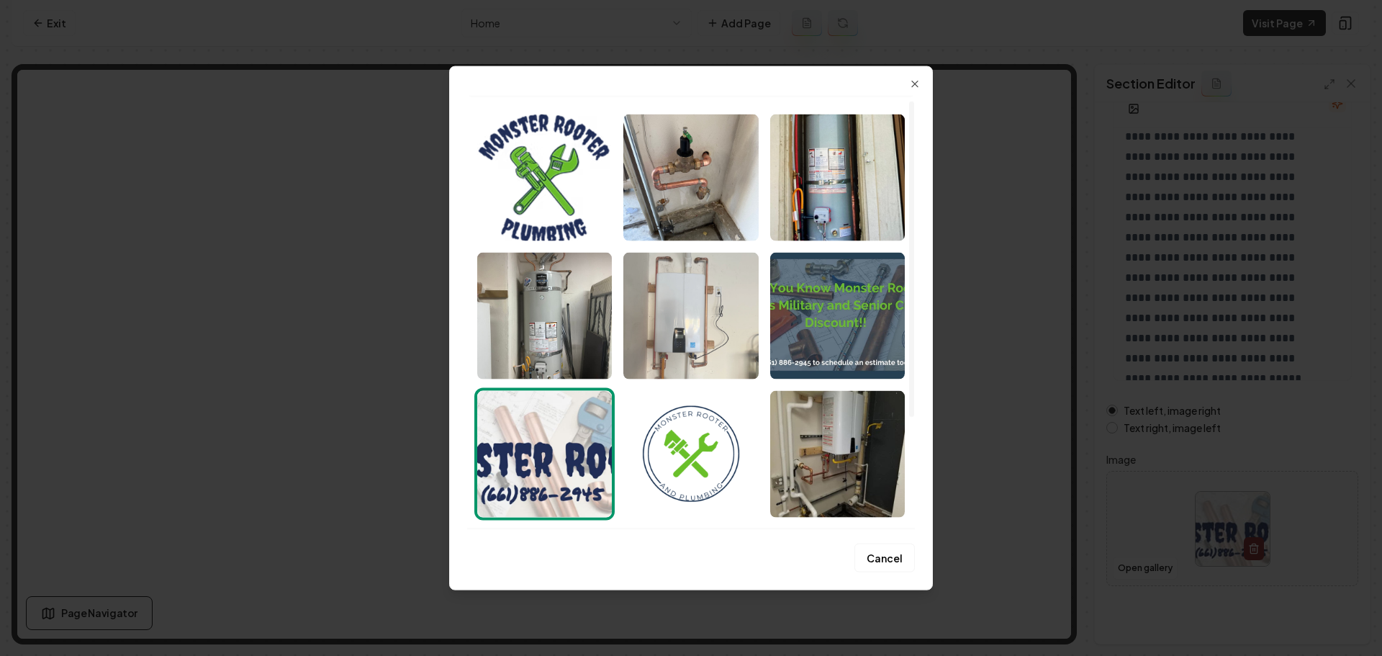
scroll to position [160, 0]
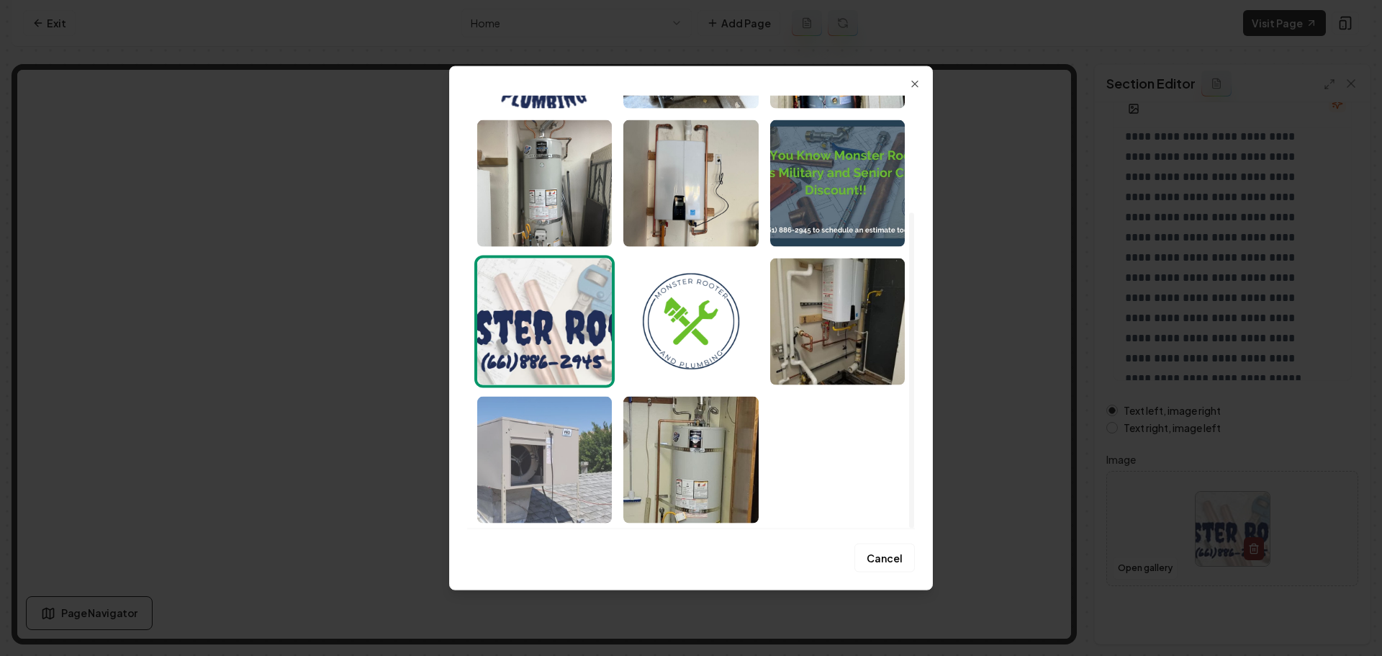
click at [539, 430] on img "Select image image_68a87a1e5c7cd75eb8812737.jpeg" at bounding box center [544, 459] width 135 height 127
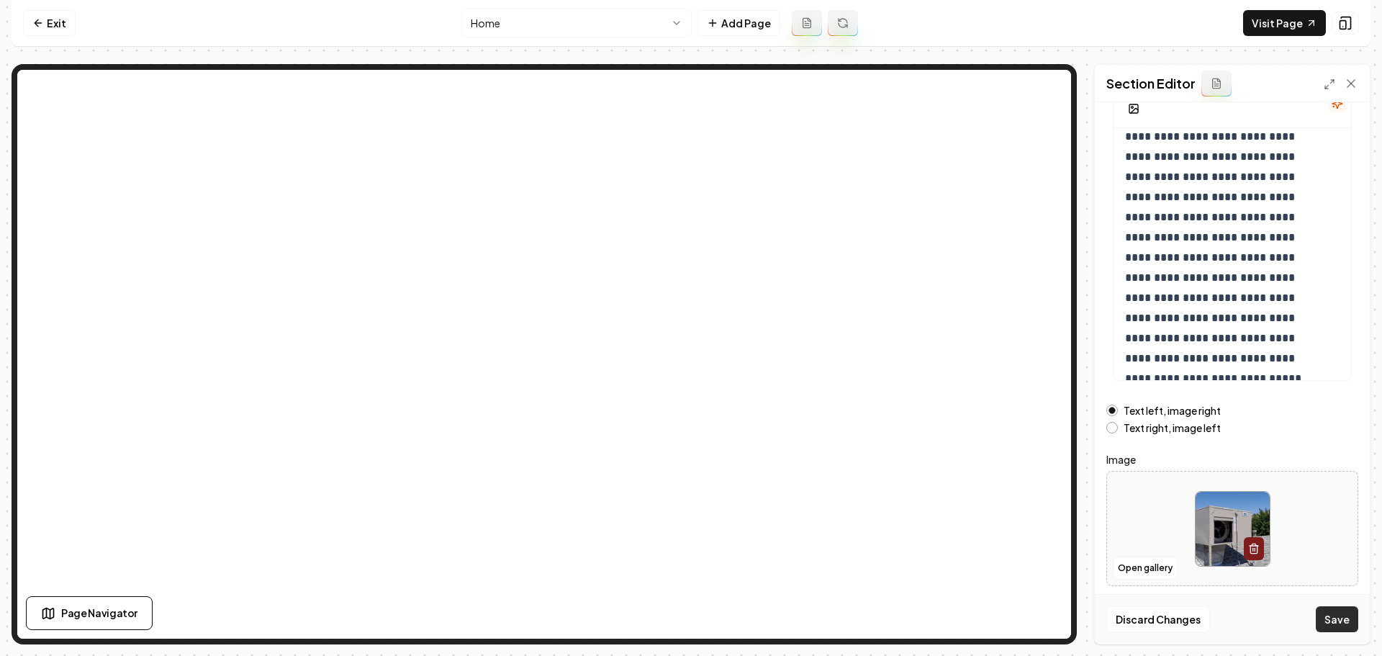
click at [1330, 613] on button "Save" at bounding box center [1337, 619] width 42 height 26
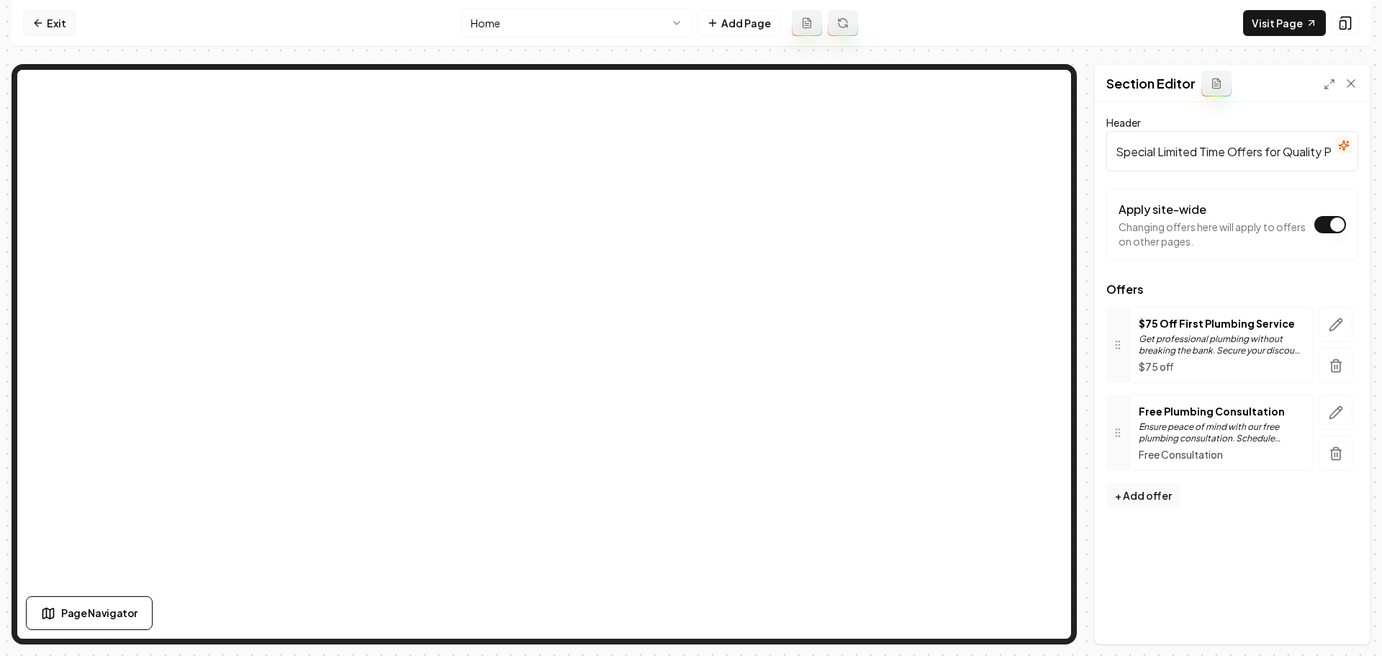
click at [60, 32] on link "Exit" at bounding box center [49, 23] width 53 height 26
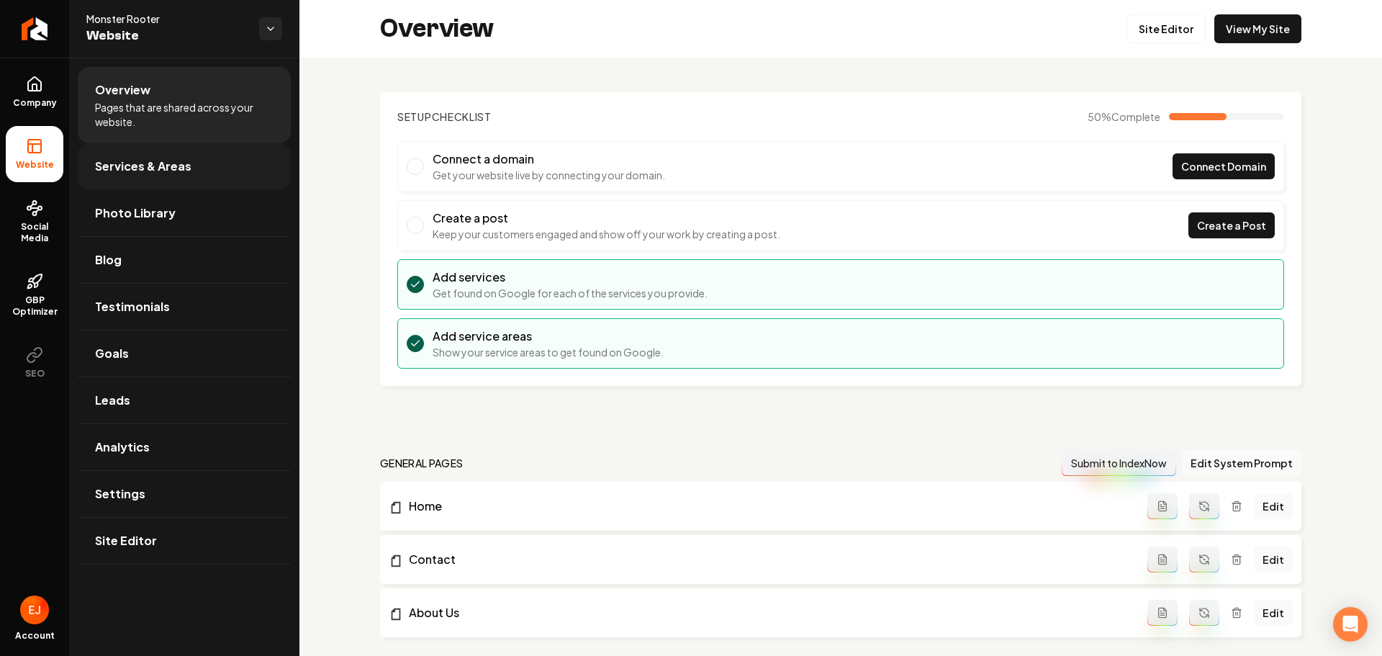
click at [171, 184] on link "Services & Areas" at bounding box center [184, 166] width 213 height 46
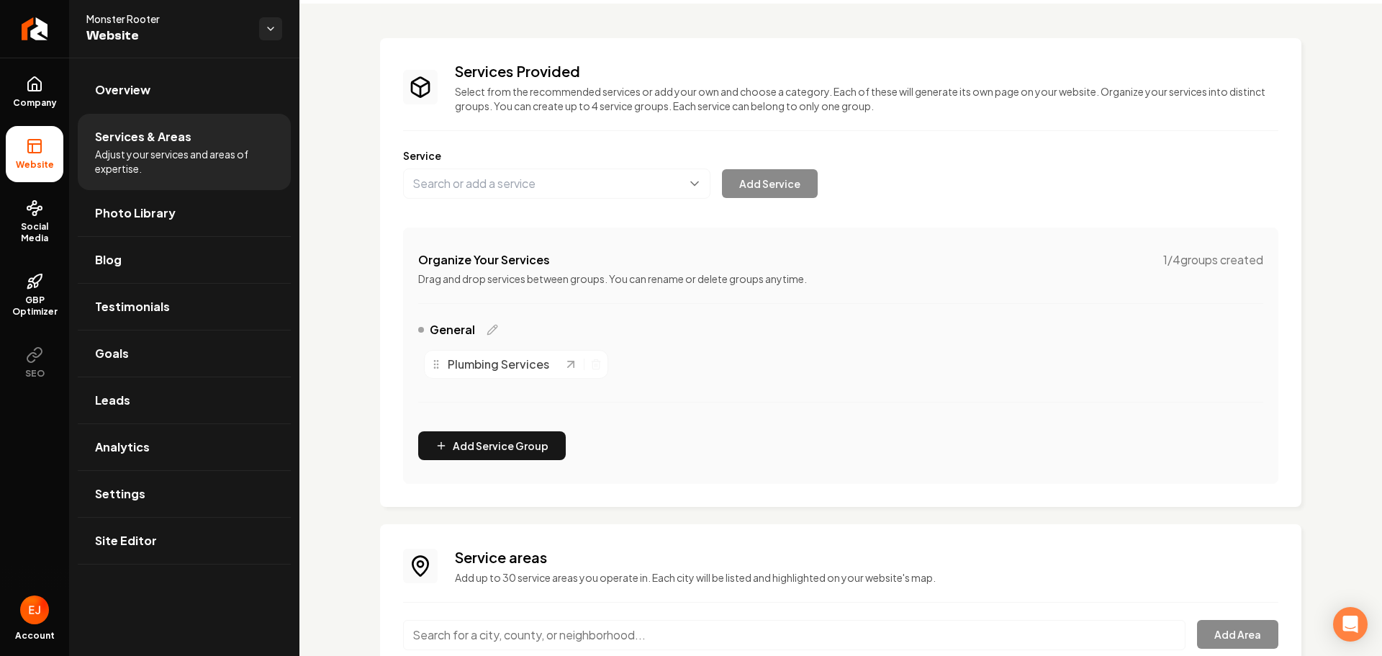
scroll to position [174, 0]
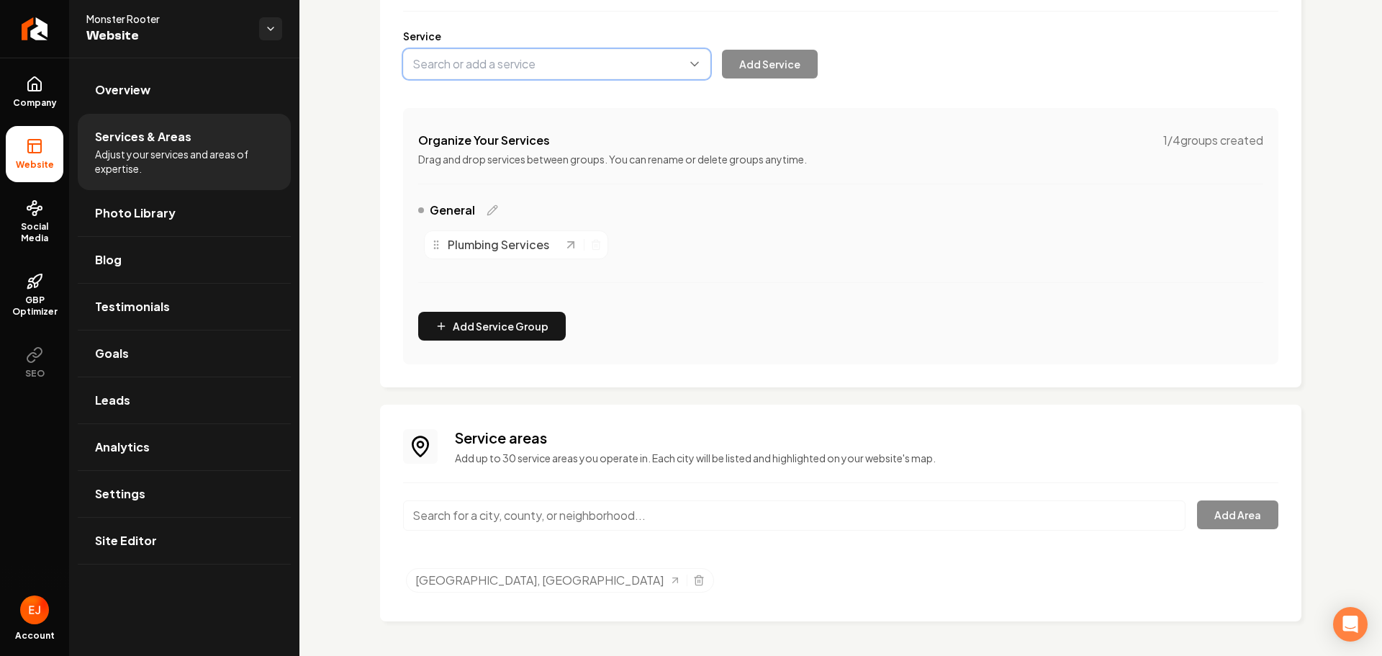
click at [527, 57] on button "Main content area" at bounding box center [556, 64] width 307 height 30
type input "Faucet Installation"
click at [760, 63] on button "Add Service" at bounding box center [770, 64] width 96 height 29
click at [533, 60] on button "Main content area" at bounding box center [556, 64] width 307 height 30
type input "Sewer Line Replacement"
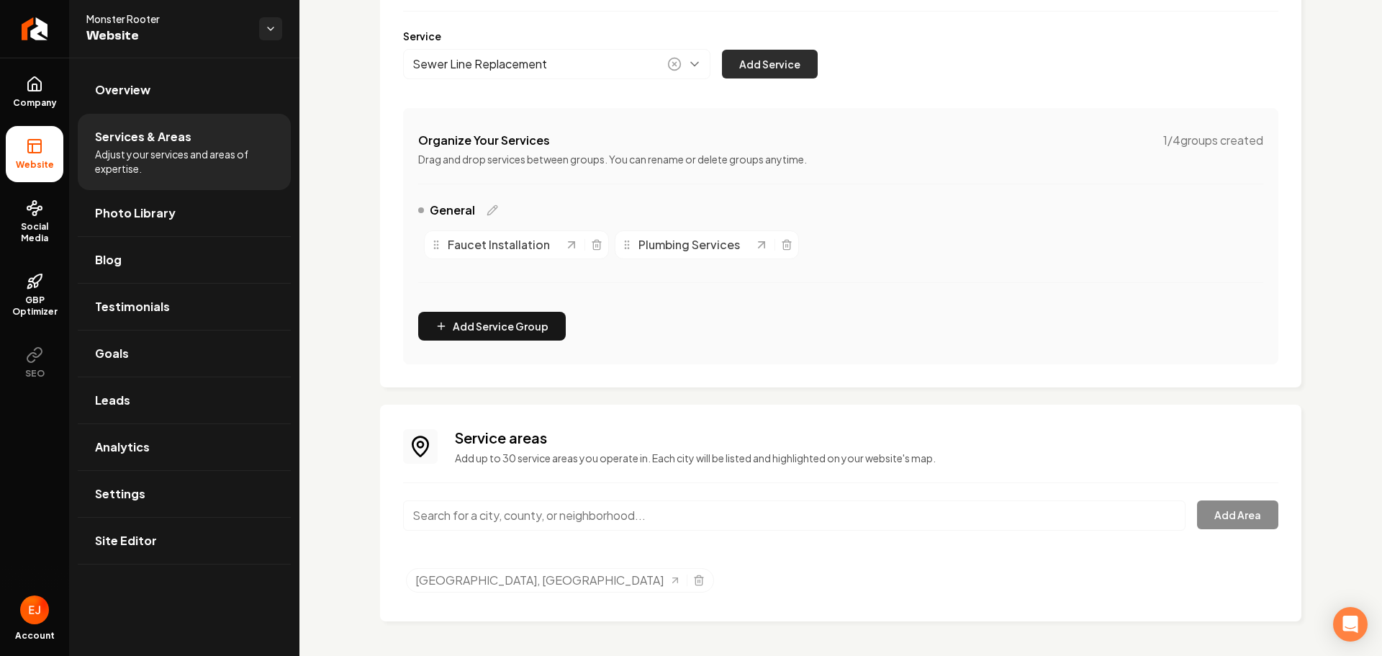
click at [796, 54] on button "Add Service" at bounding box center [770, 64] width 96 height 29
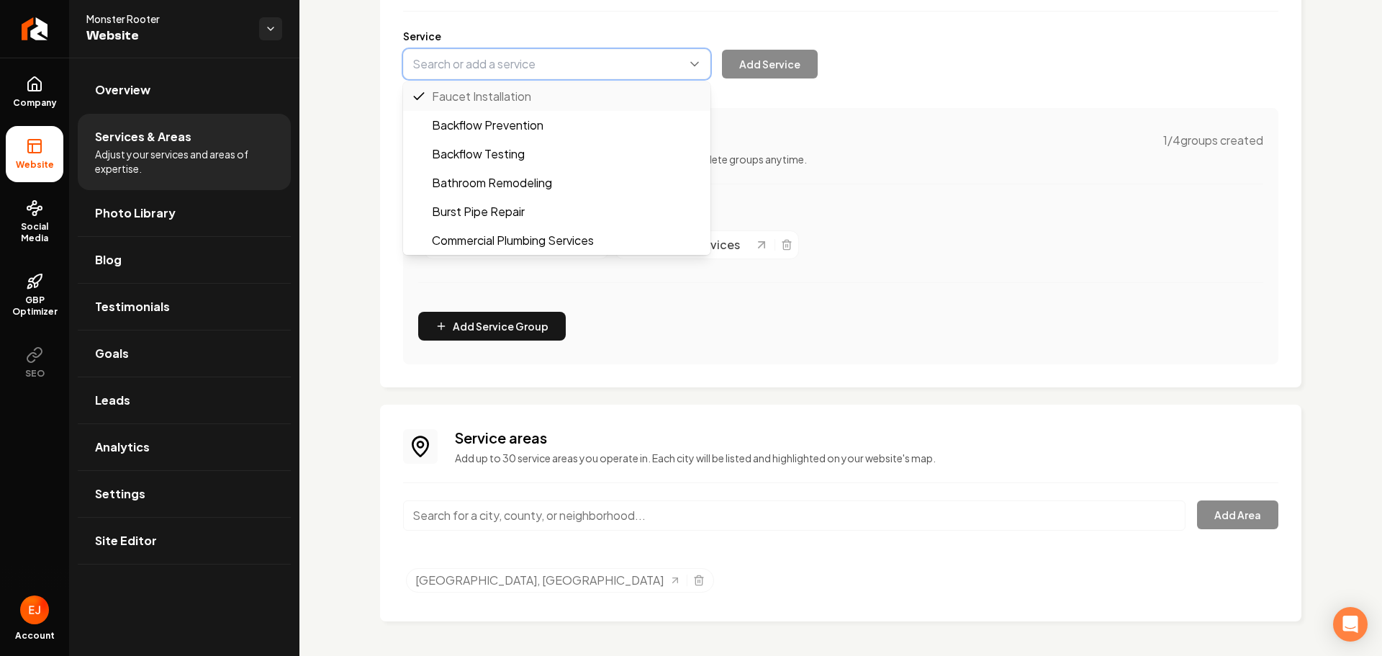
click at [572, 66] on button "Main content area" at bounding box center [556, 64] width 307 height 30
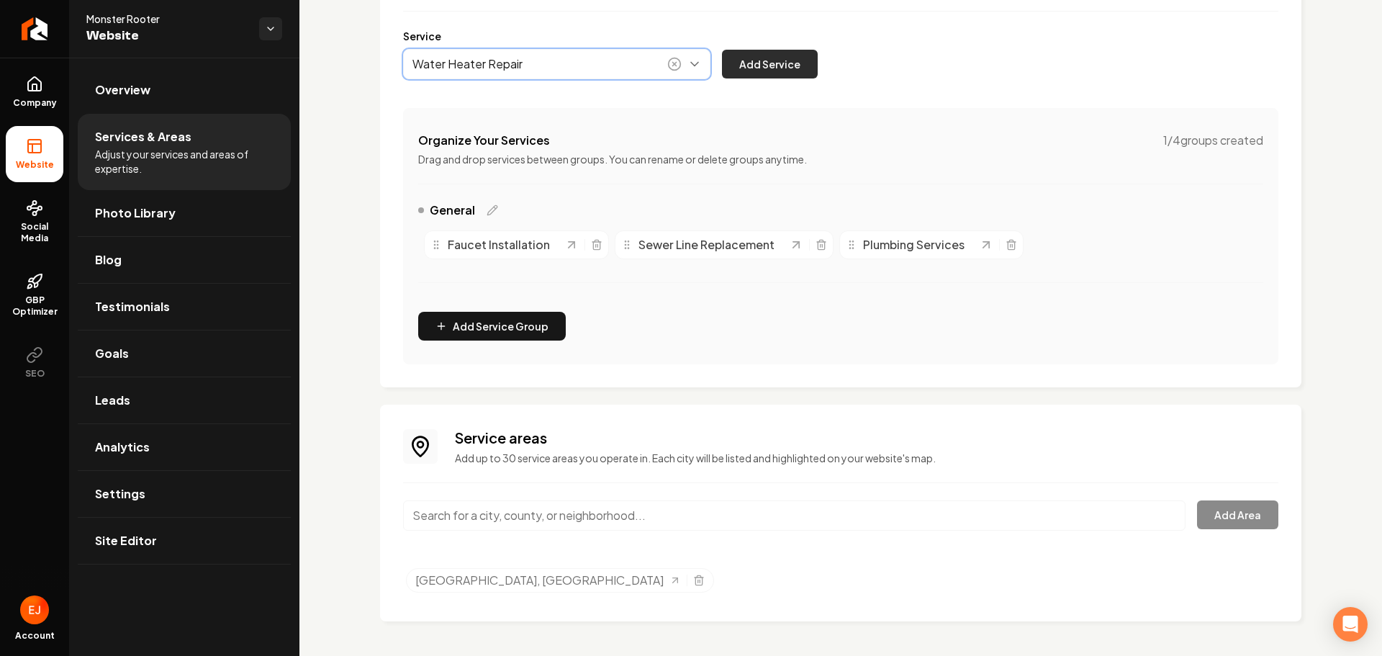
type input "Water Heater Repair"
click at [780, 69] on button "Add Service" at bounding box center [770, 64] width 96 height 29
click at [539, 60] on button "Main content area" at bounding box center [556, 64] width 307 height 30
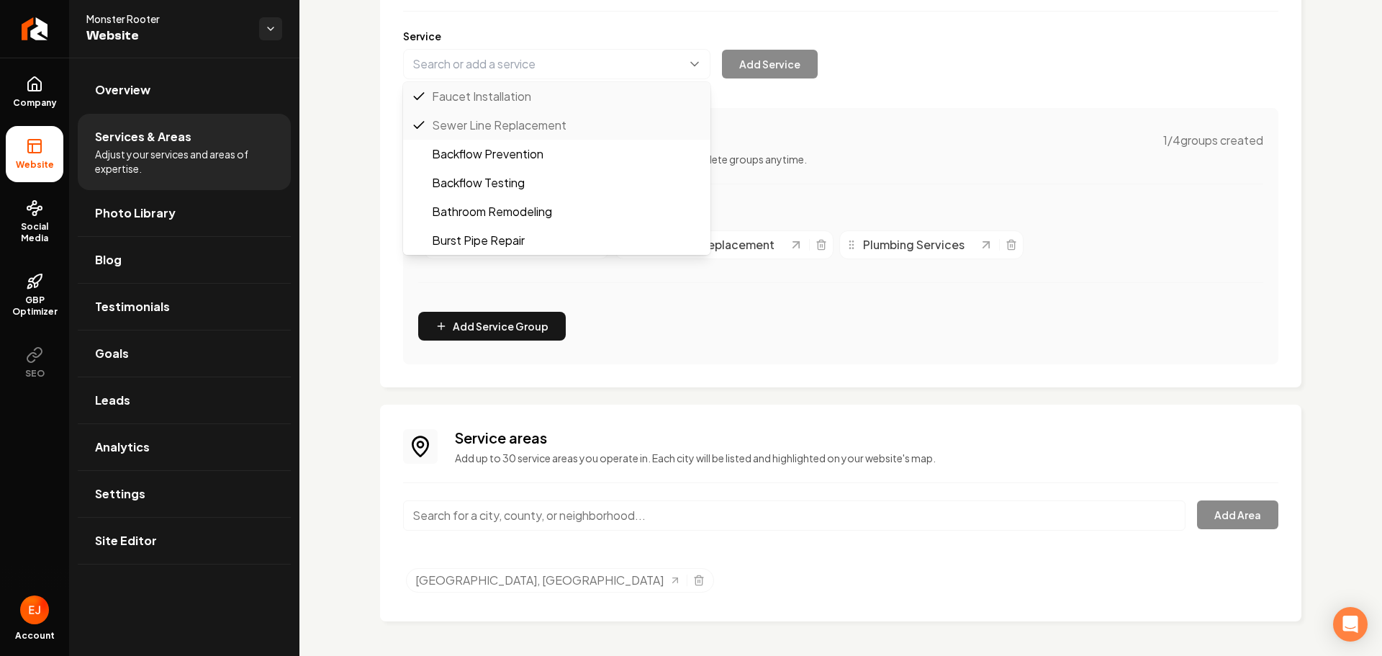
click at [937, 155] on div "Services Provided Select from the recommended services or add your own and choo…" at bounding box center [841, 153] width 876 height 423
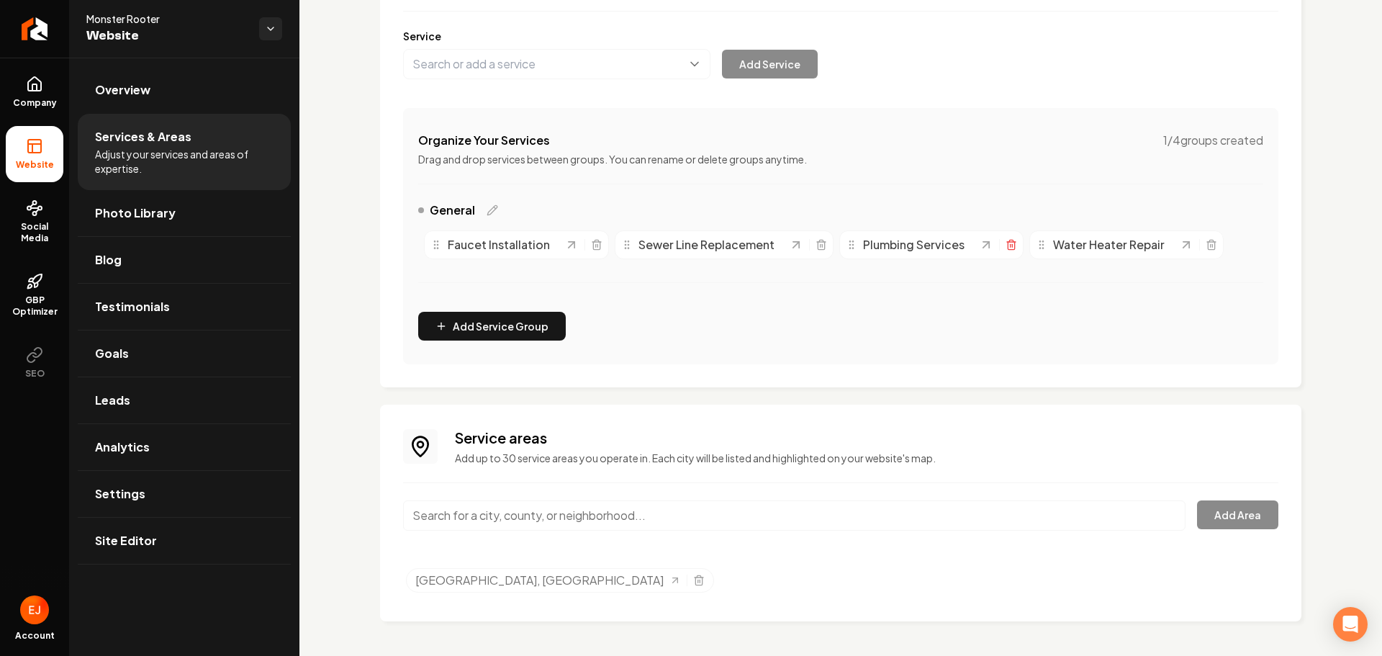
click at [1007, 247] on icon "Main content area" at bounding box center [1012, 245] width 12 height 12
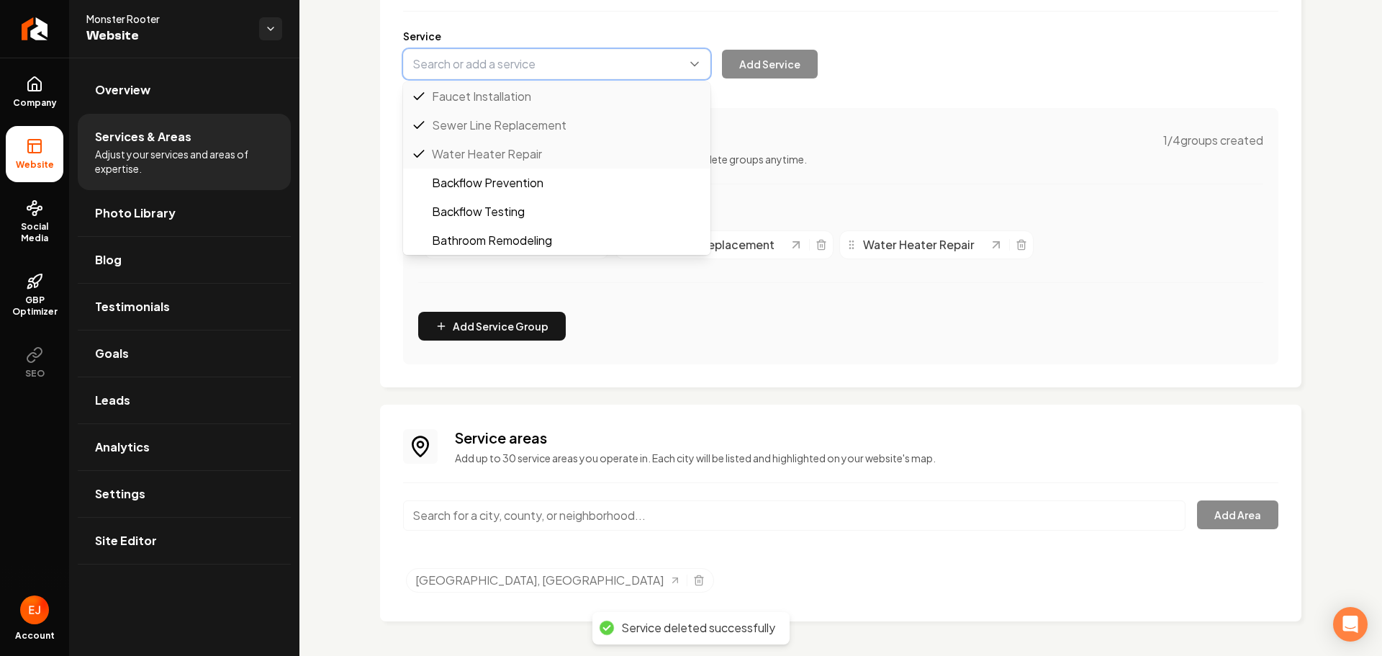
click at [559, 68] on button "Main content area" at bounding box center [556, 64] width 307 height 30
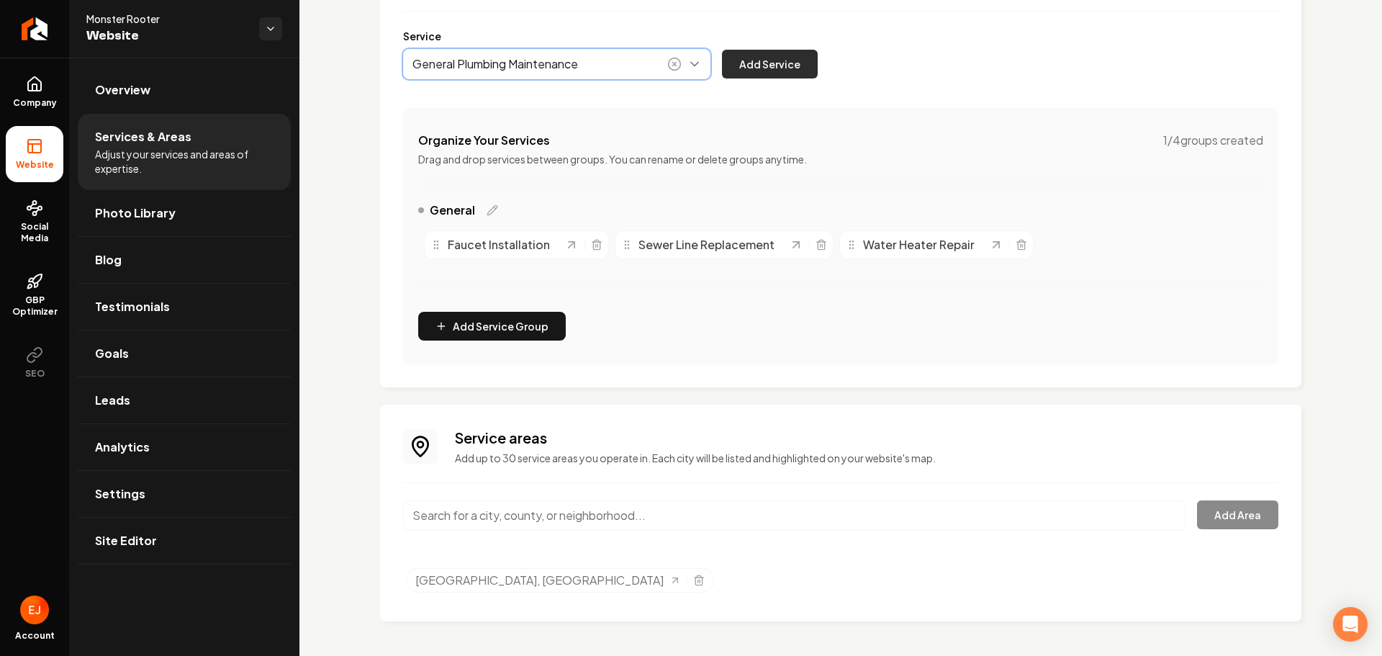
type input "General Plumbing Maintenance"
click at [750, 66] on button "Add Service" at bounding box center [770, 64] width 96 height 29
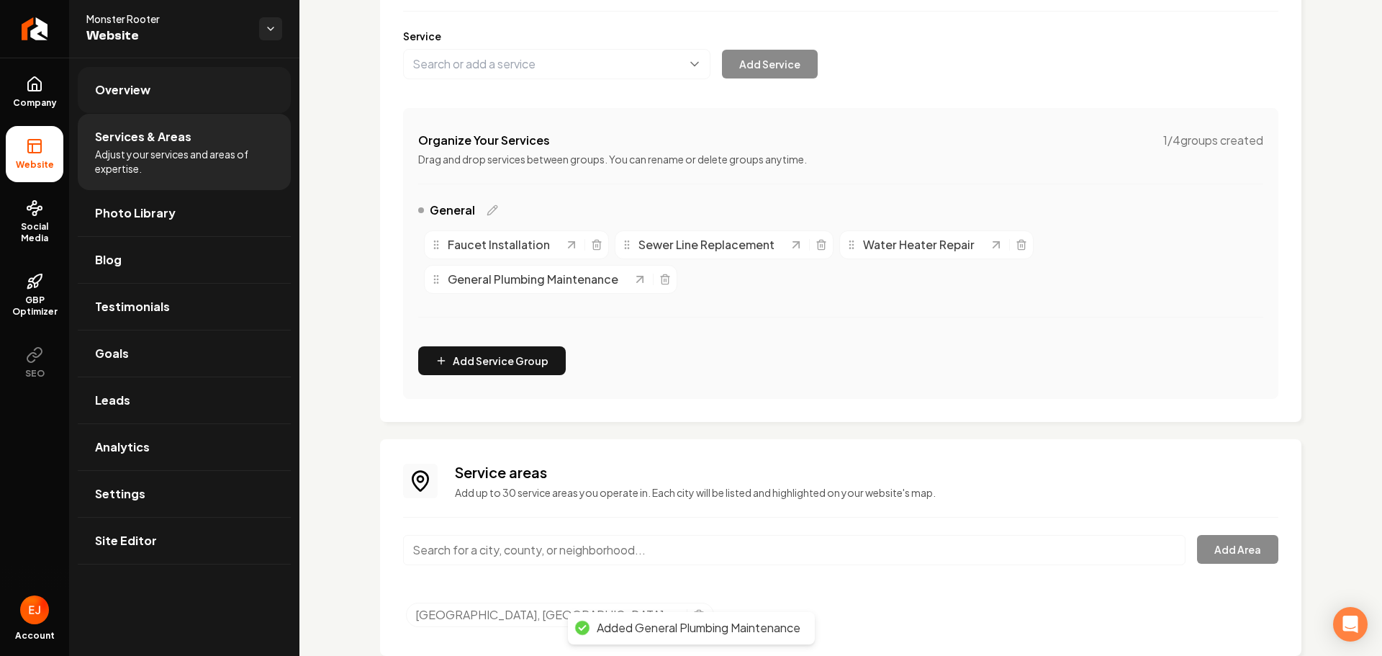
click at [169, 75] on link "Overview" at bounding box center [184, 90] width 213 height 46
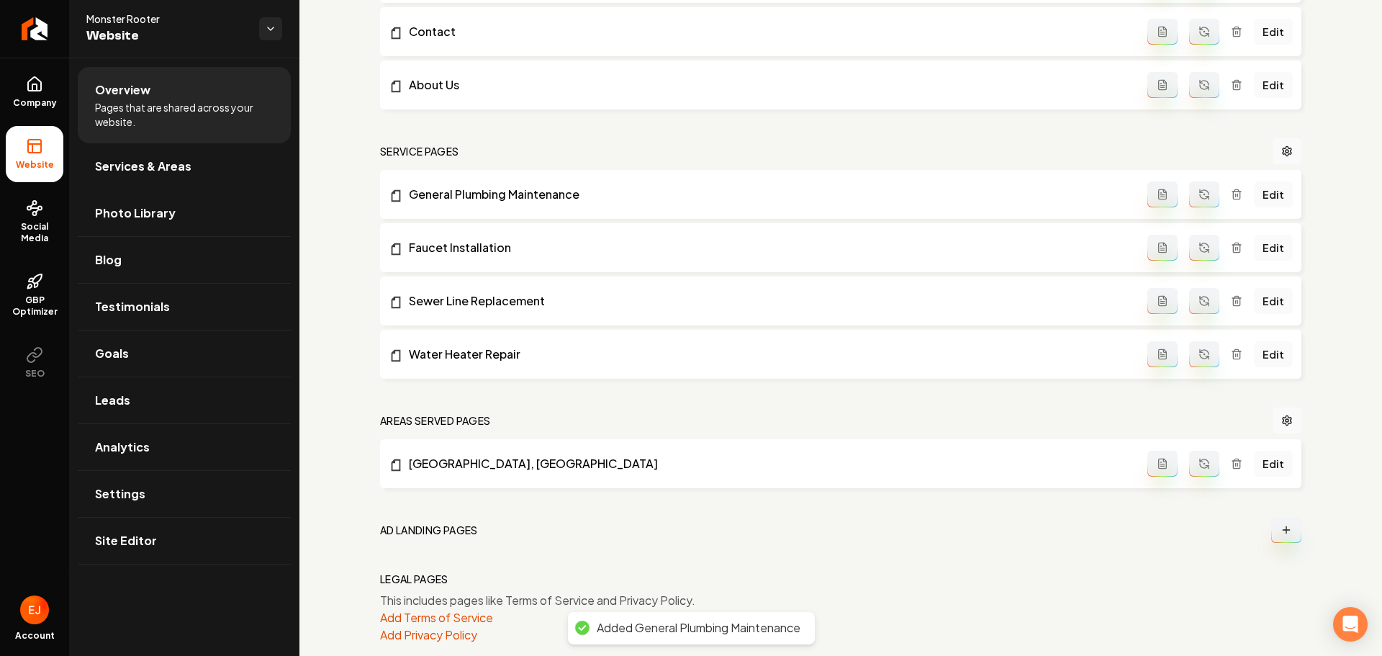
scroll to position [550, 0]
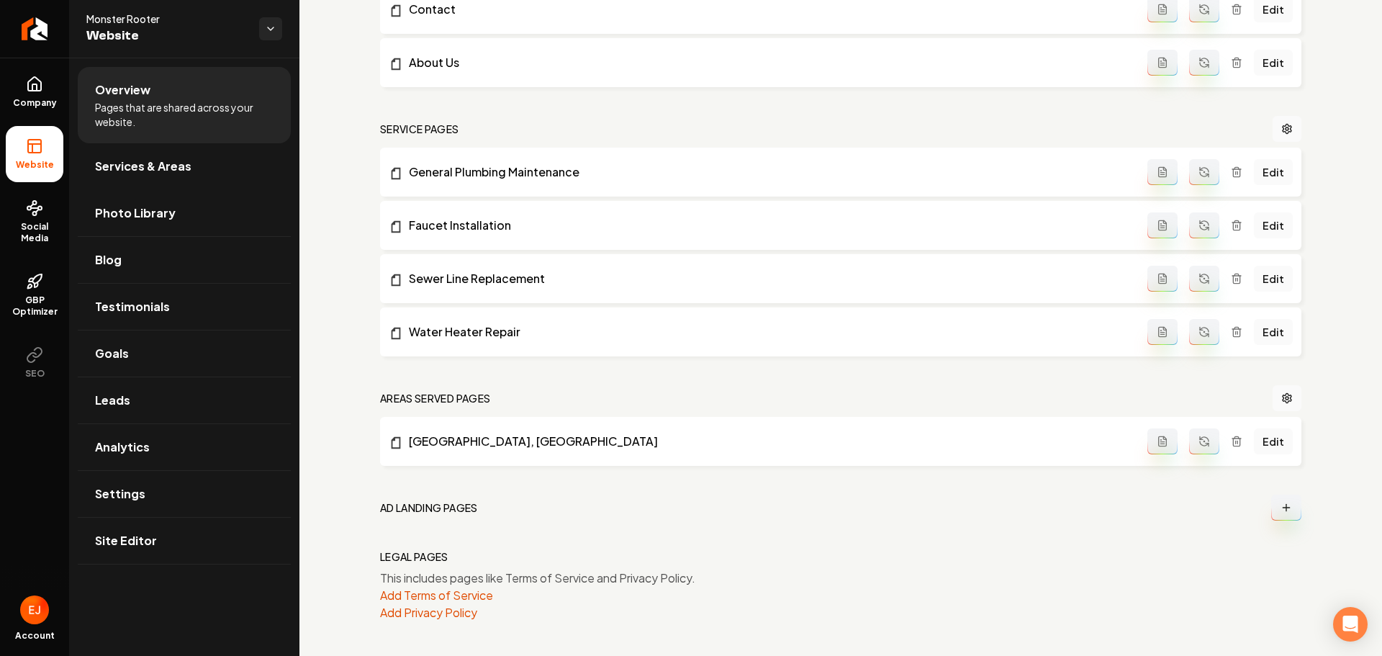
click at [1202, 174] on button "Main content area" at bounding box center [1204, 172] width 30 height 26
click at [1199, 226] on icon "Main content area" at bounding box center [1205, 226] width 12 height 12
click at [1202, 269] on button "Main content area" at bounding box center [1204, 279] width 30 height 26
click at [1202, 338] on button "Main content area" at bounding box center [1204, 332] width 30 height 26
click at [163, 540] on link "Site Editor" at bounding box center [184, 541] width 213 height 46
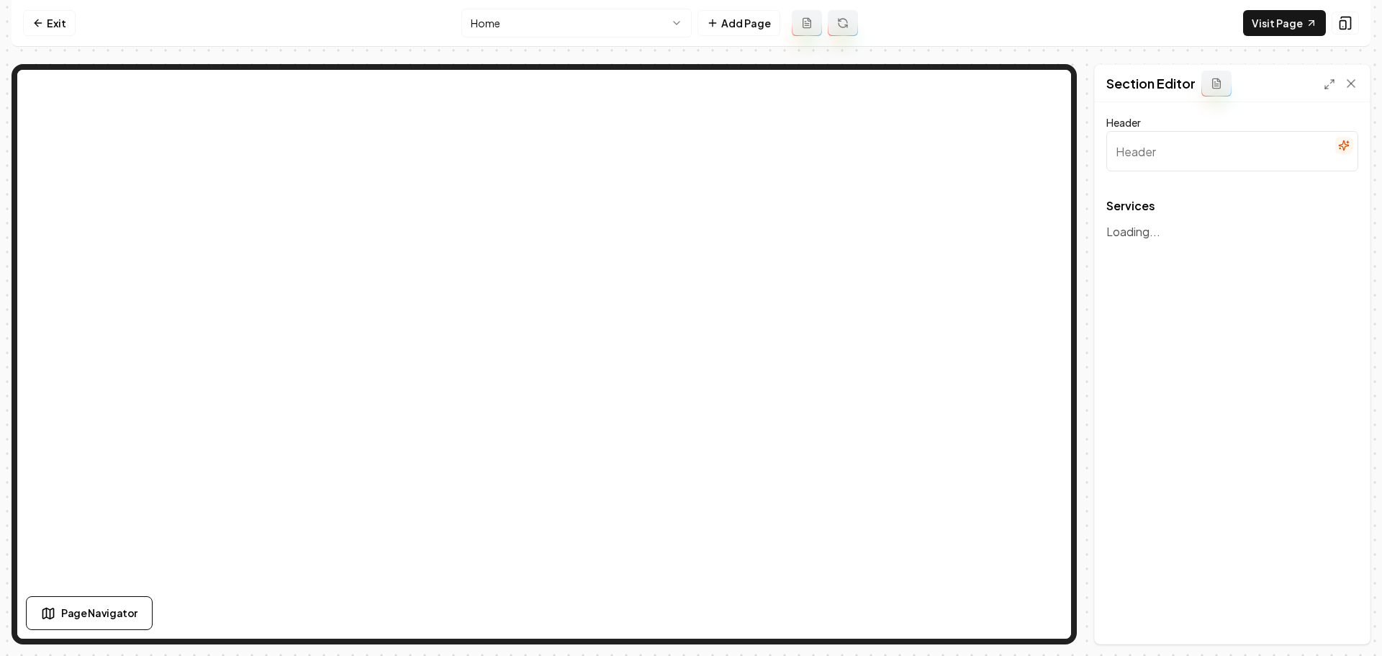
type input "Expert Plumbing Solutions"
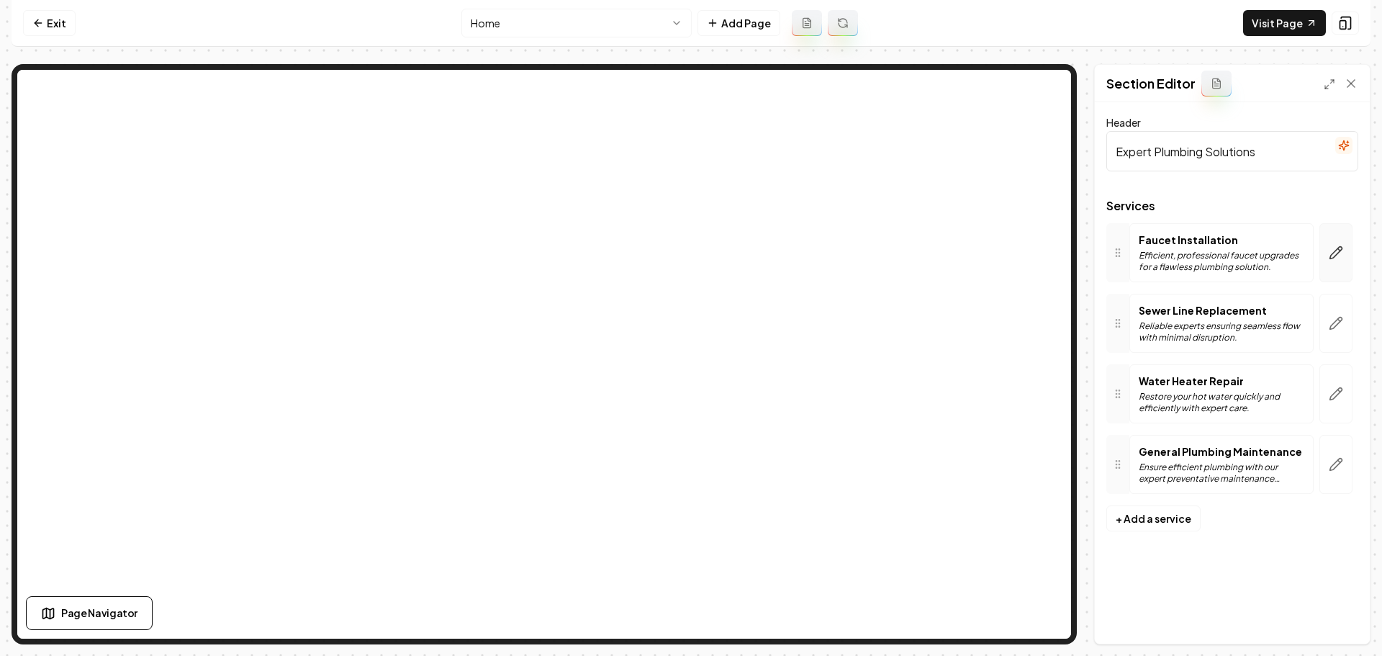
click at [1336, 261] on button "button" at bounding box center [1336, 252] width 33 height 59
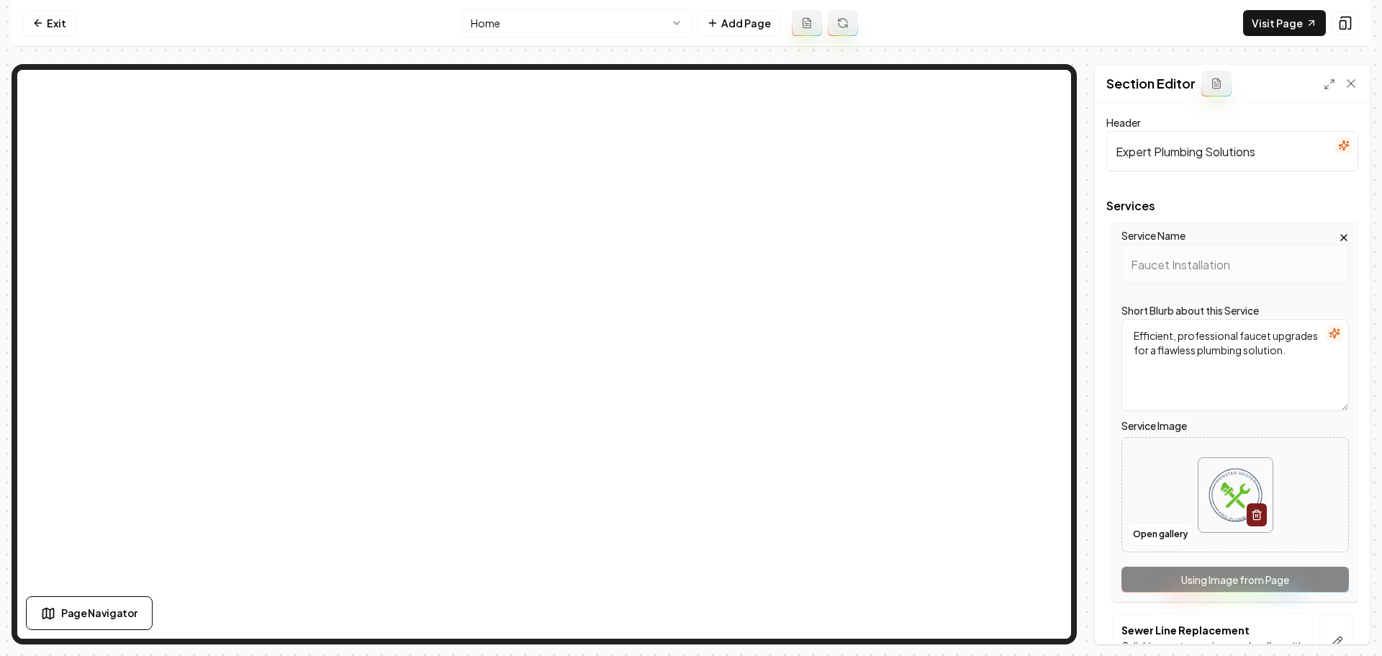
click at [1215, 476] on img at bounding box center [1236, 495] width 74 height 74
type input "**********"
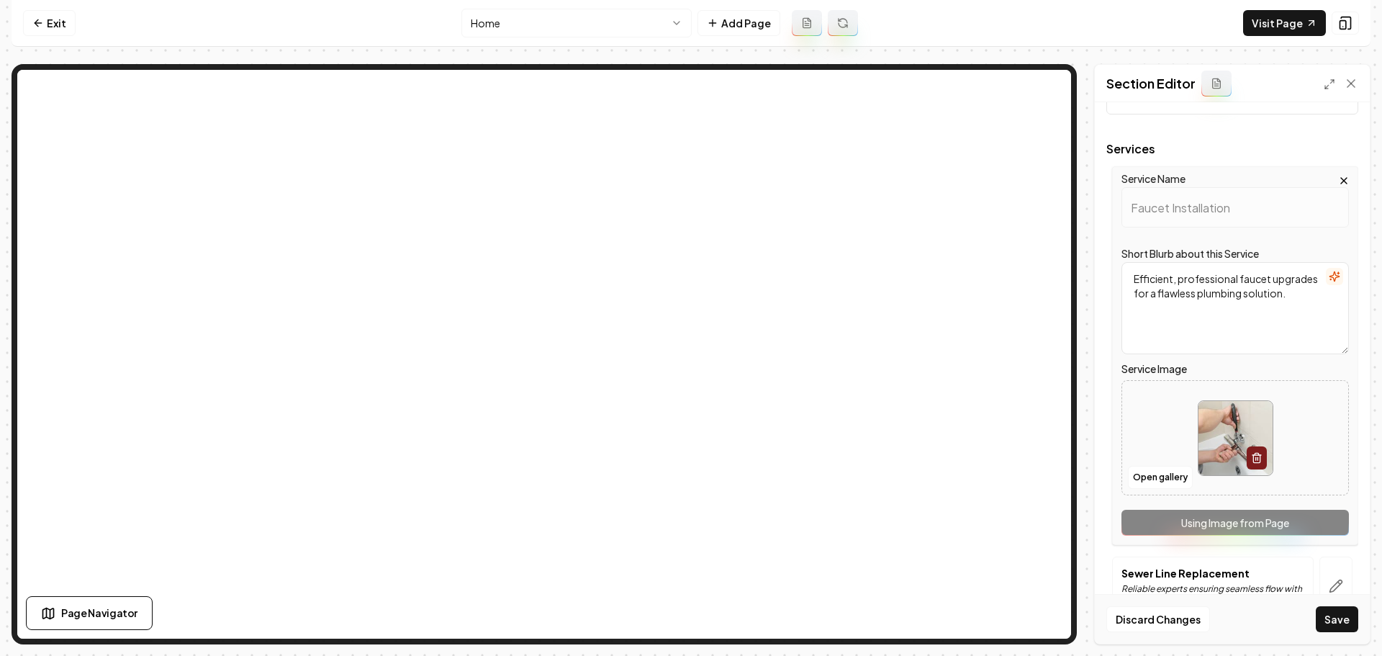
scroll to position [236, 0]
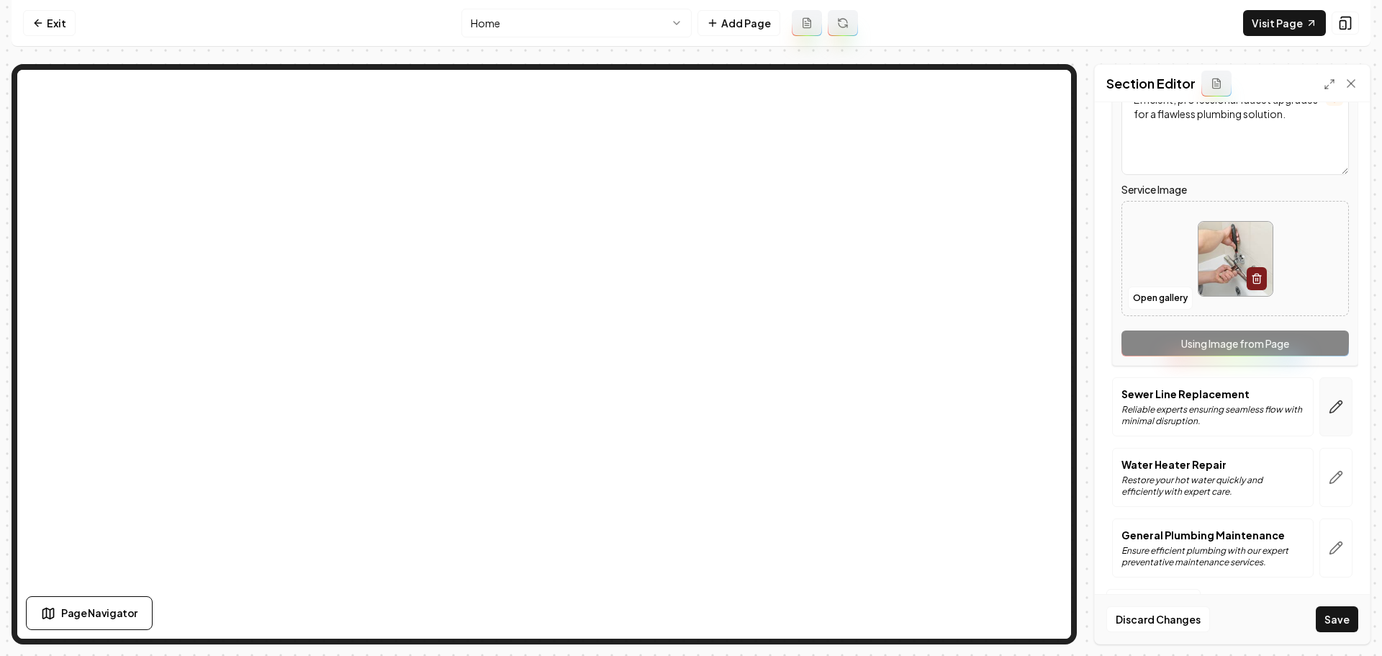
click at [1329, 409] on icon "button" at bounding box center [1336, 407] width 14 height 14
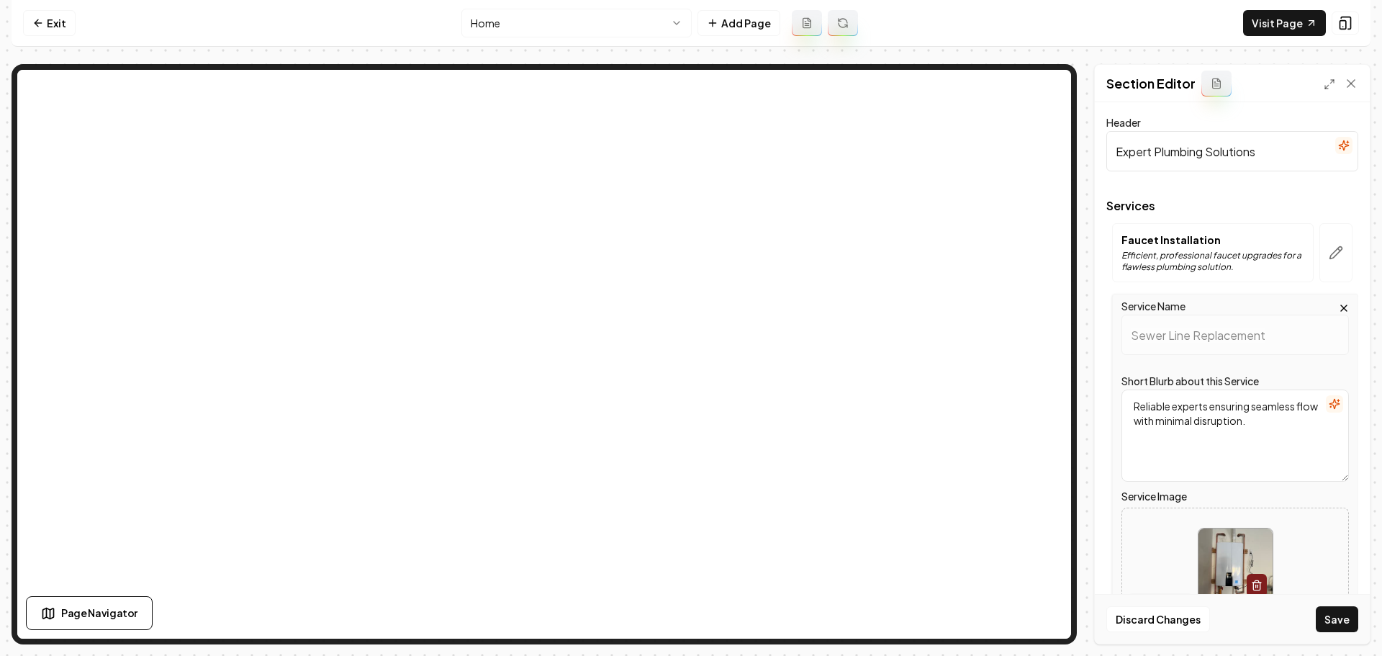
click at [1242, 572] on img at bounding box center [1236, 565] width 74 height 74
type input "**********"
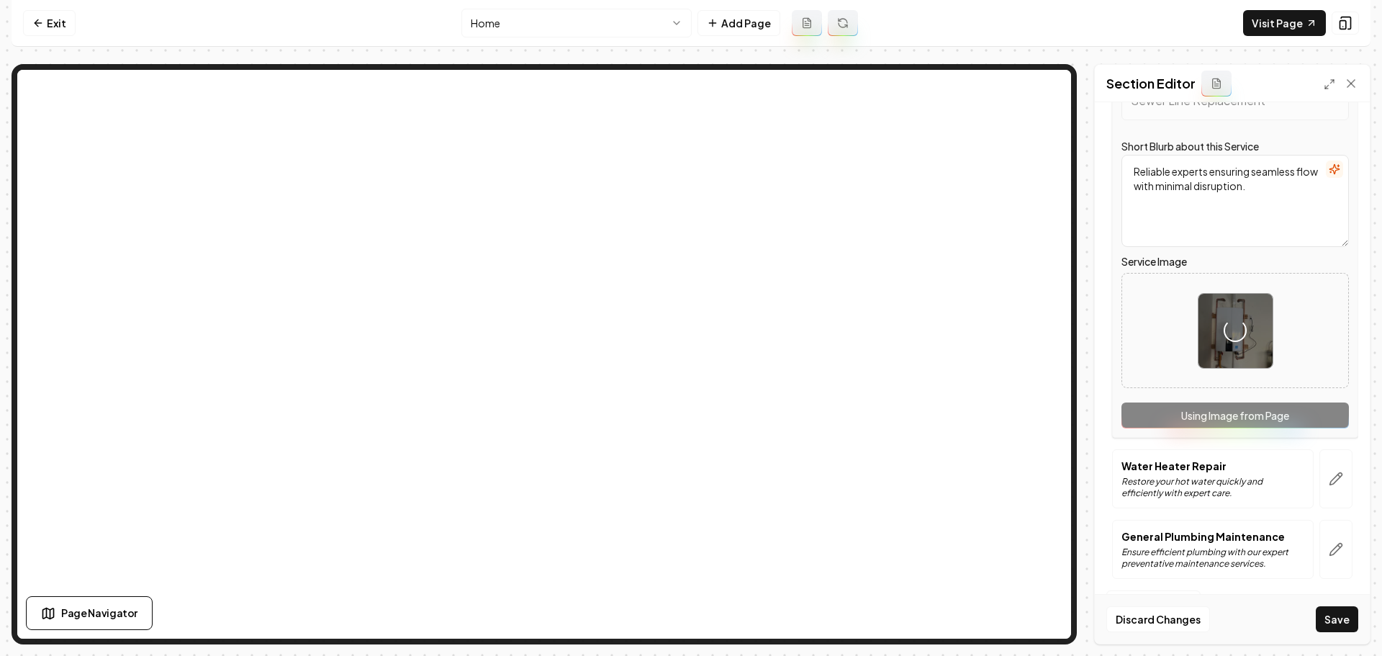
scroll to position [236, 0]
click at [1329, 484] on icon "button" at bounding box center [1336, 477] width 14 height 14
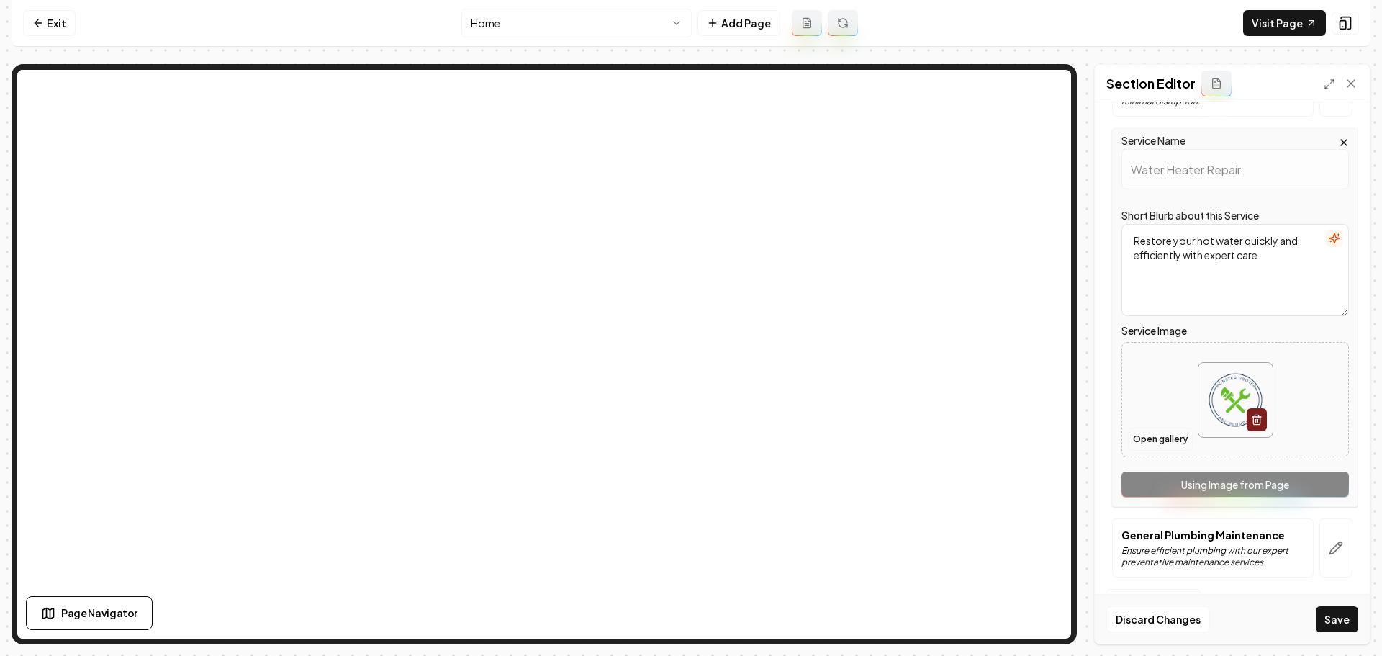
click at [1168, 435] on button "Open gallery" at bounding box center [1160, 439] width 65 height 23
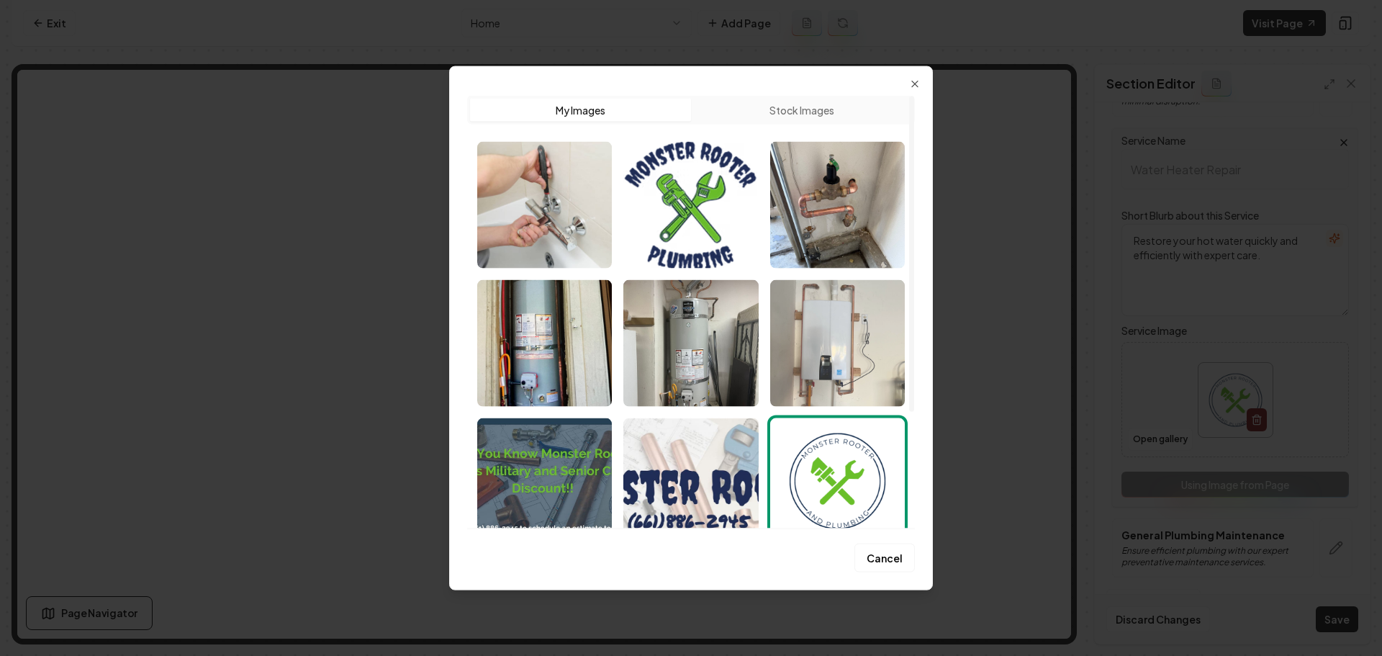
click at [793, 349] on img "Select image image_68a87a1f5c7cd75eb88131f0.jpeg" at bounding box center [837, 342] width 135 height 127
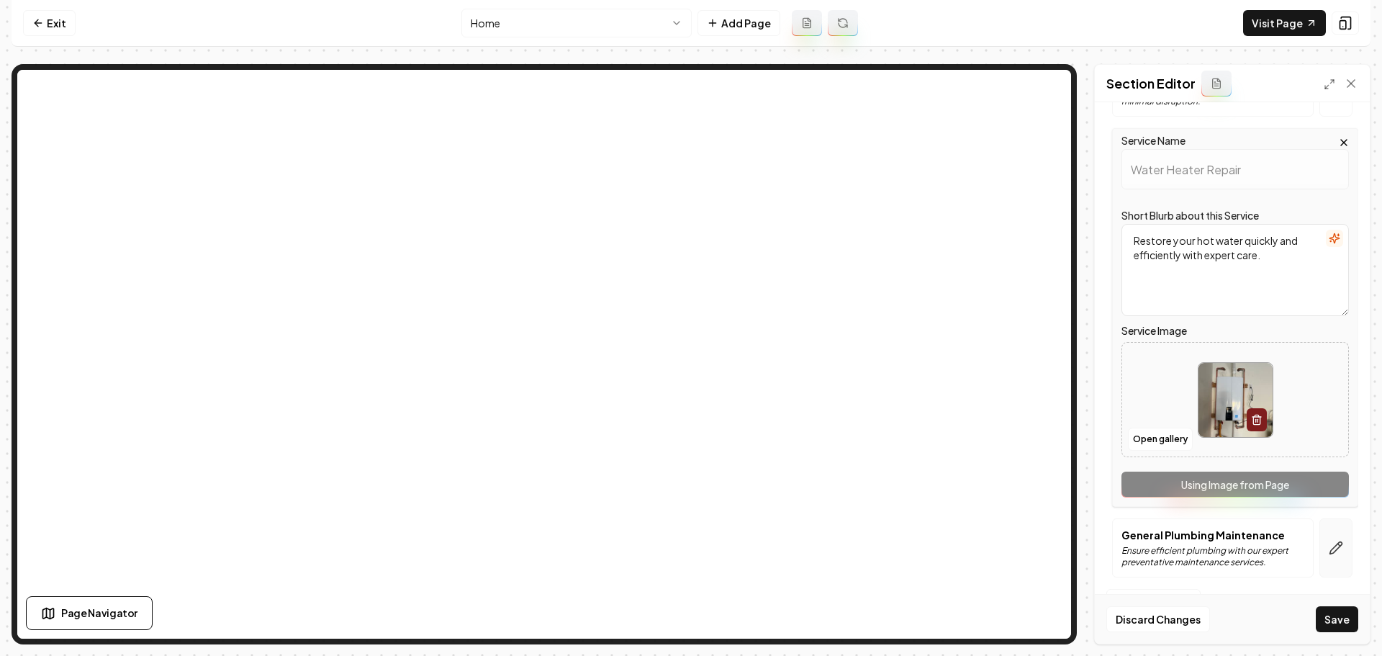
click at [1331, 551] on icon "button" at bounding box center [1337, 548] width 12 height 12
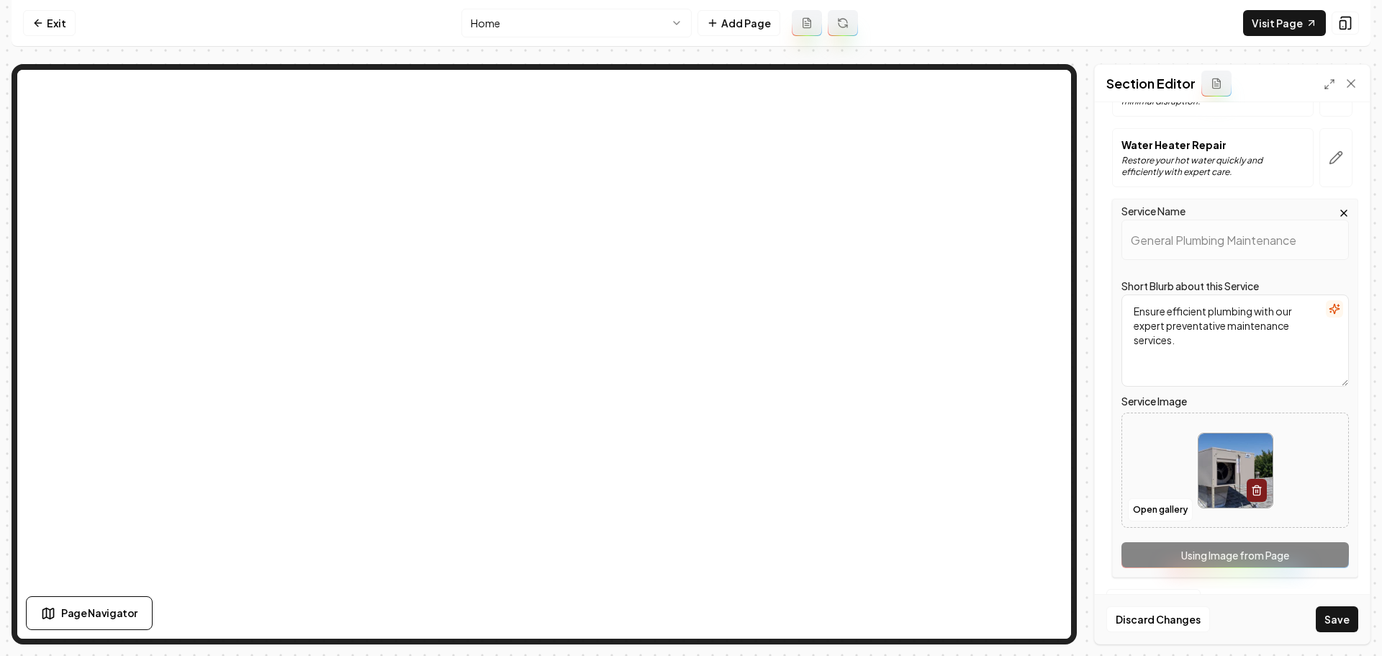
click at [1220, 475] on img at bounding box center [1236, 470] width 74 height 74
type input "**********"
click at [1349, 626] on button "Save" at bounding box center [1337, 619] width 42 height 26
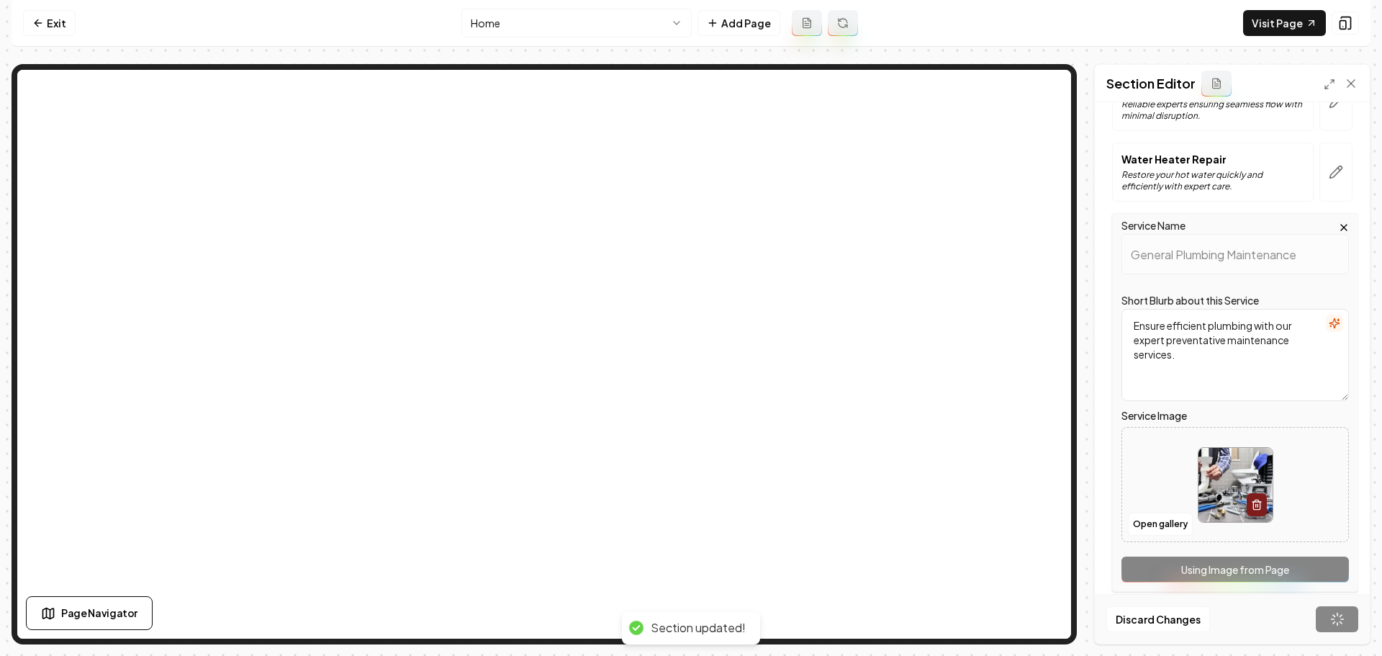
scroll to position [0, 0]
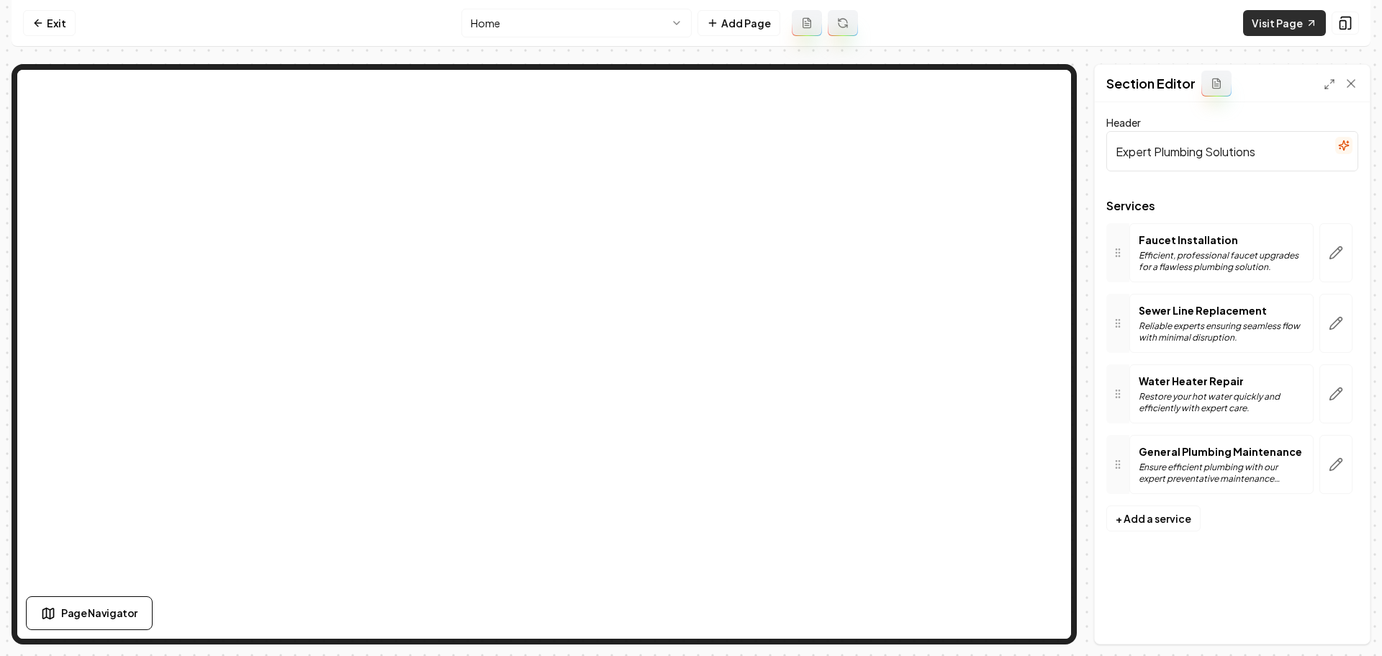
click at [1277, 32] on link "Visit Page" at bounding box center [1284, 23] width 83 height 26
click at [53, 13] on link "Exit" at bounding box center [49, 23] width 53 height 26
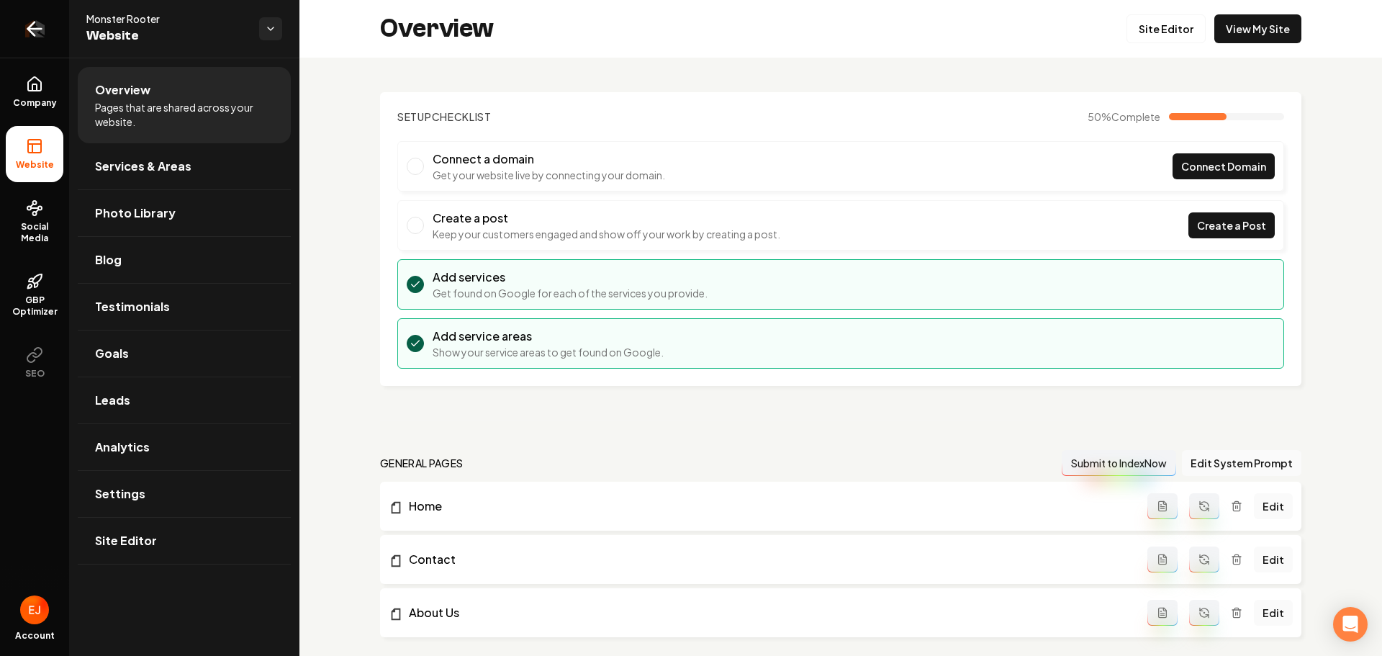
click at [36, 34] on icon "Return to dashboard" at bounding box center [34, 28] width 23 height 23
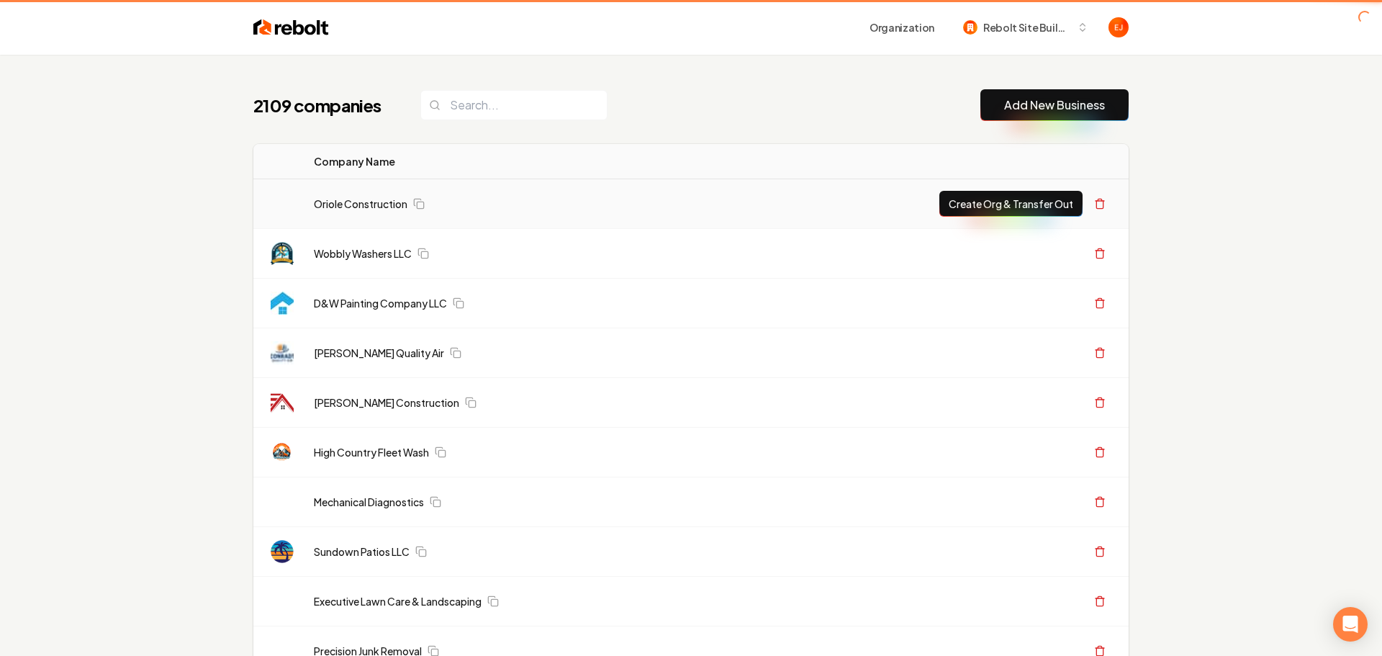
click at [1079, 103] on link "Add New Business" at bounding box center [1054, 104] width 101 height 17
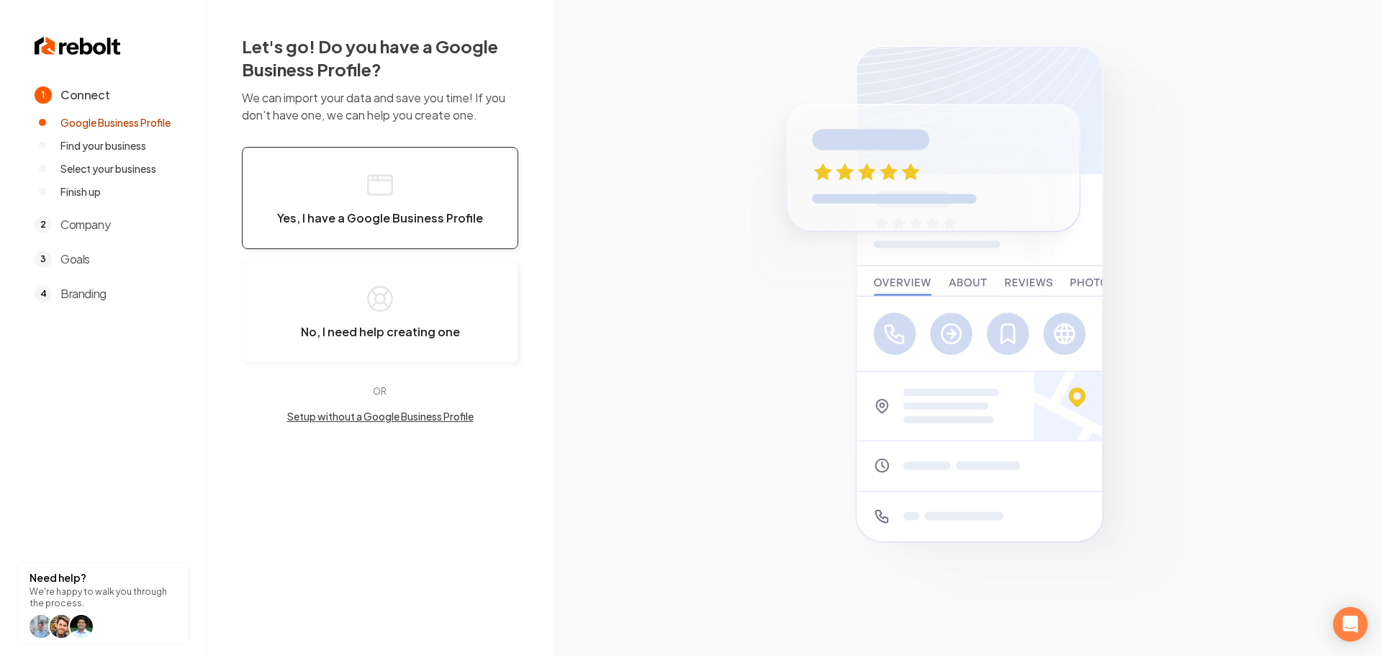
click at [420, 207] on button "Yes, I have a Google Business Profile" at bounding box center [380, 198] width 276 height 102
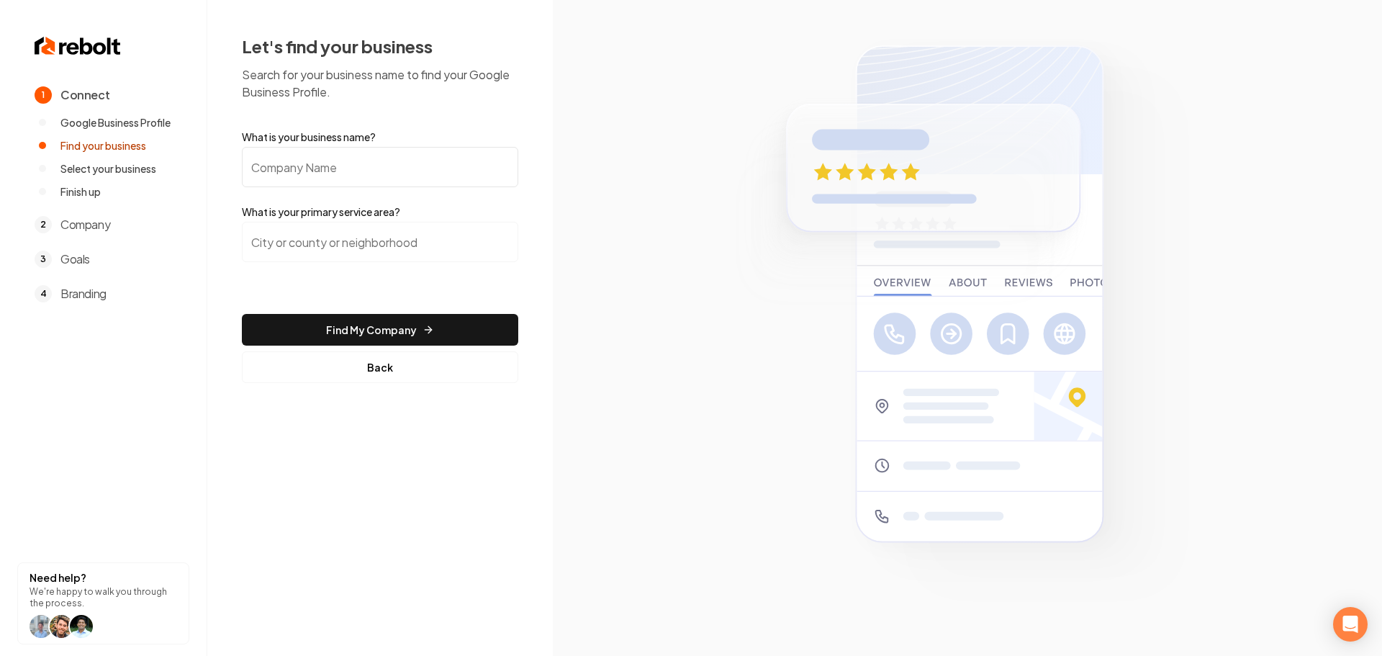
click at [366, 163] on input "What is your business name?" at bounding box center [380, 167] width 276 height 40
paste input "JW Overhead Door"
type input "JW Overhead Door"
click at [371, 256] on input "search" at bounding box center [380, 242] width 276 height 40
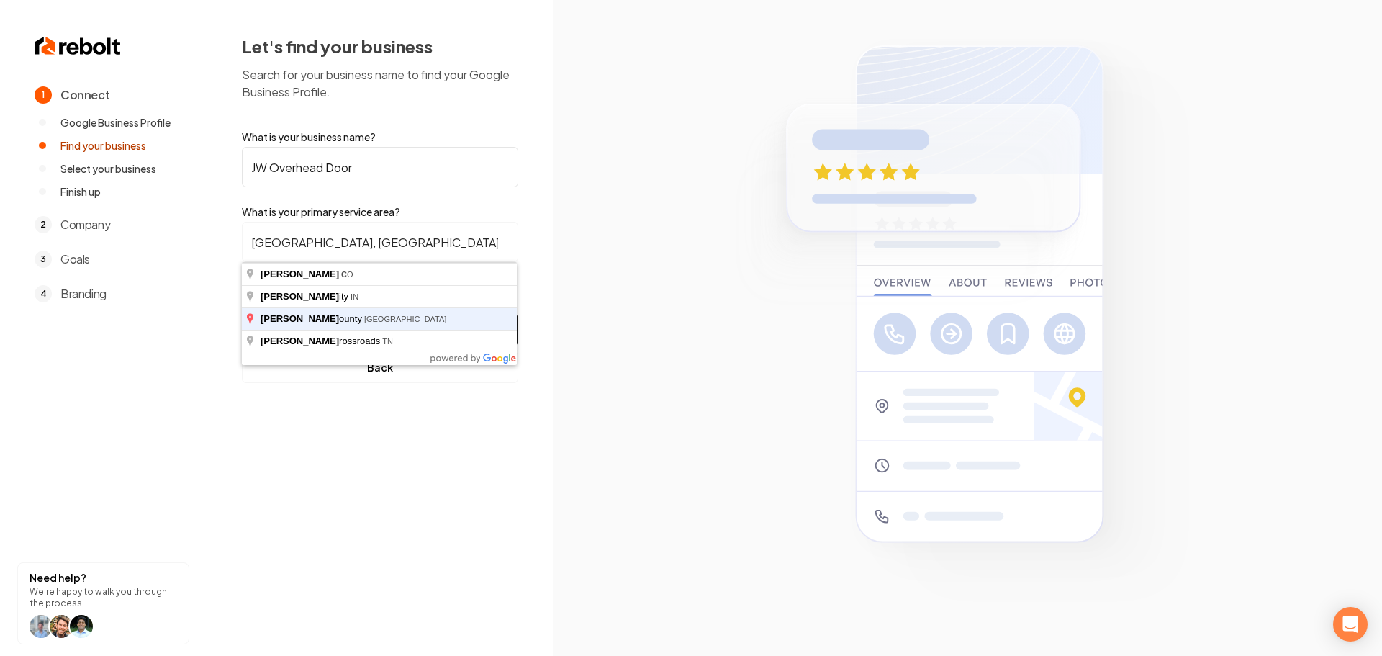
type input "Parker County, TX"
click at [242, 314] on button "Find My Company" at bounding box center [380, 330] width 276 height 32
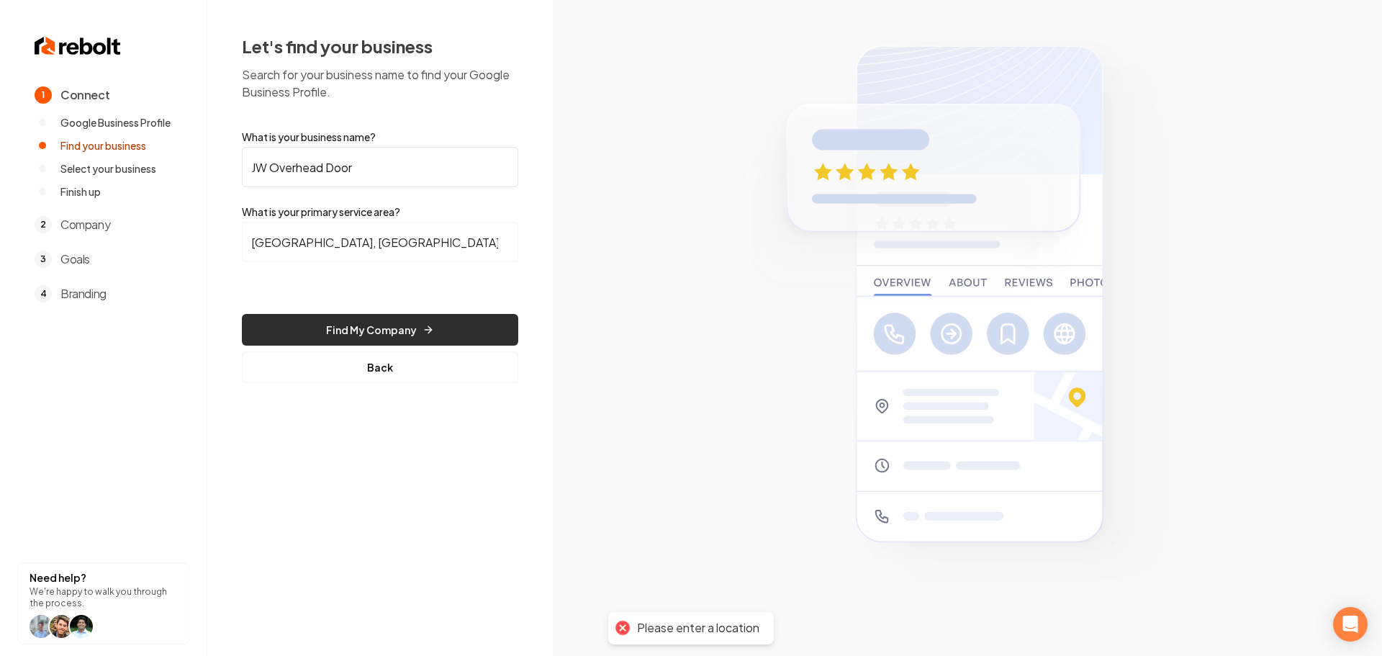
click at [369, 326] on button "Find My Company" at bounding box center [380, 330] width 276 height 32
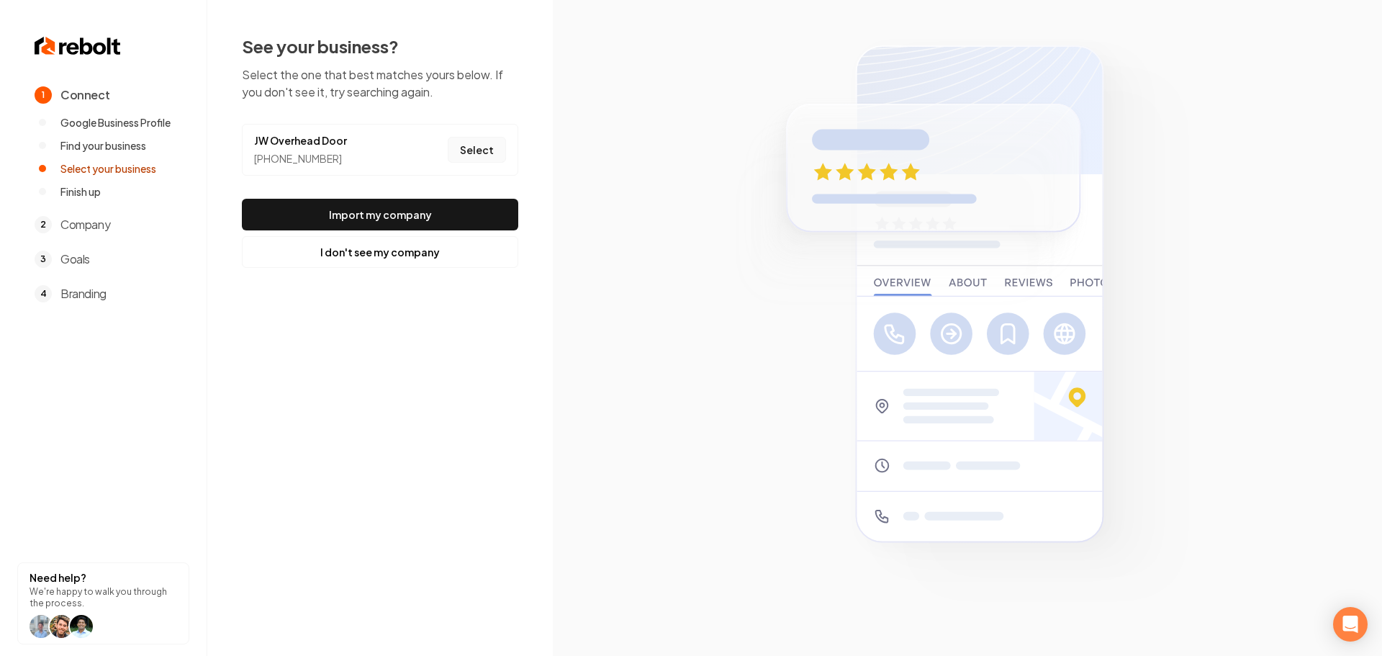
click at [476, 148] on button "Select" at bounding box center [477, 150] width 58 height 26
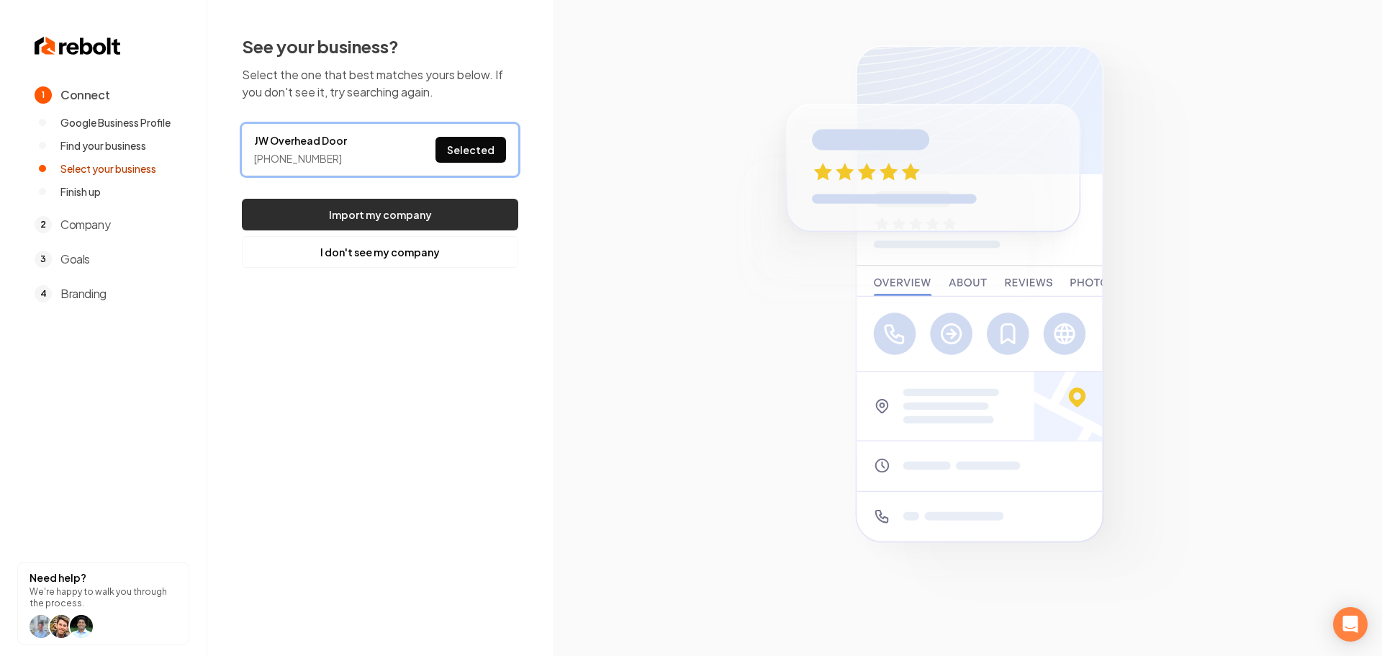
click at [438, 225] on button "Import my company" at bounding box center [380, 215] width 276 height 32
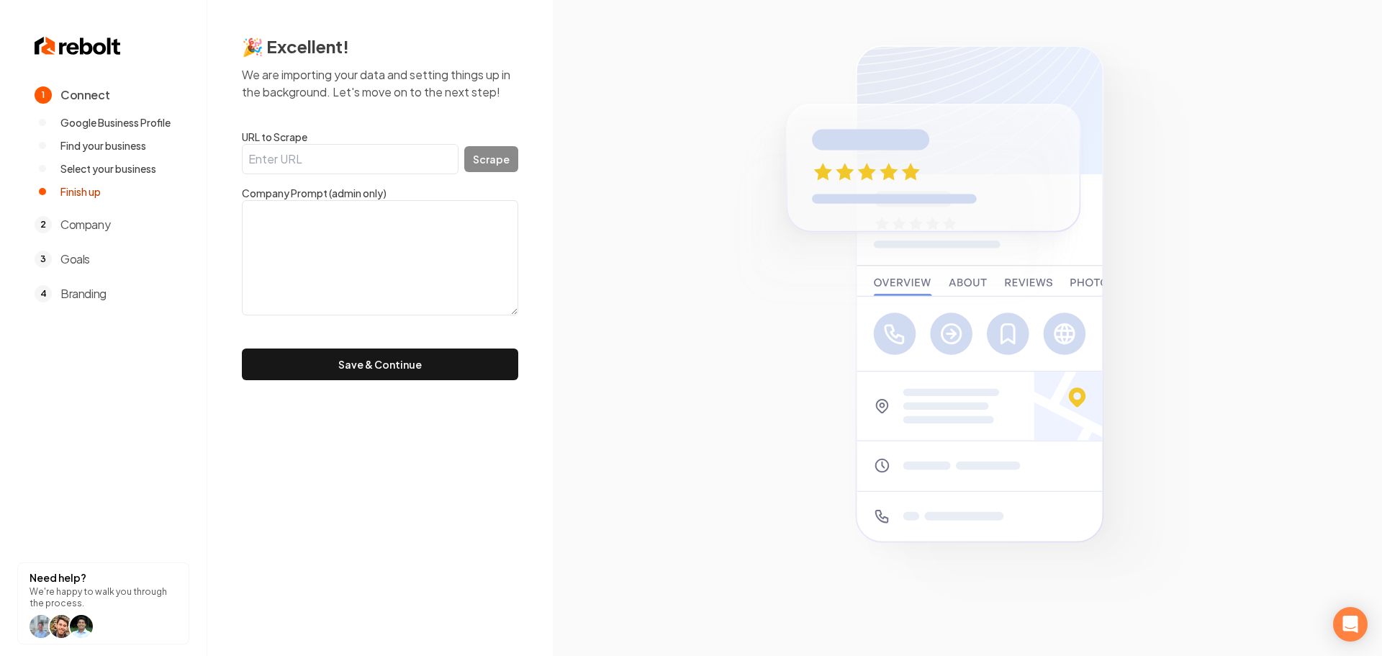
click at [363, 166] on input "URL to Scrape" at bounding box center [350, 159] width 217 height 30
paste input "https://www.jwoverheaddoor.com/"
type input "https://www.jwoverheaddoor.com/"
click at [488, 171] on button "Scrape" at bounding box center [491, 159] width 54 height 26
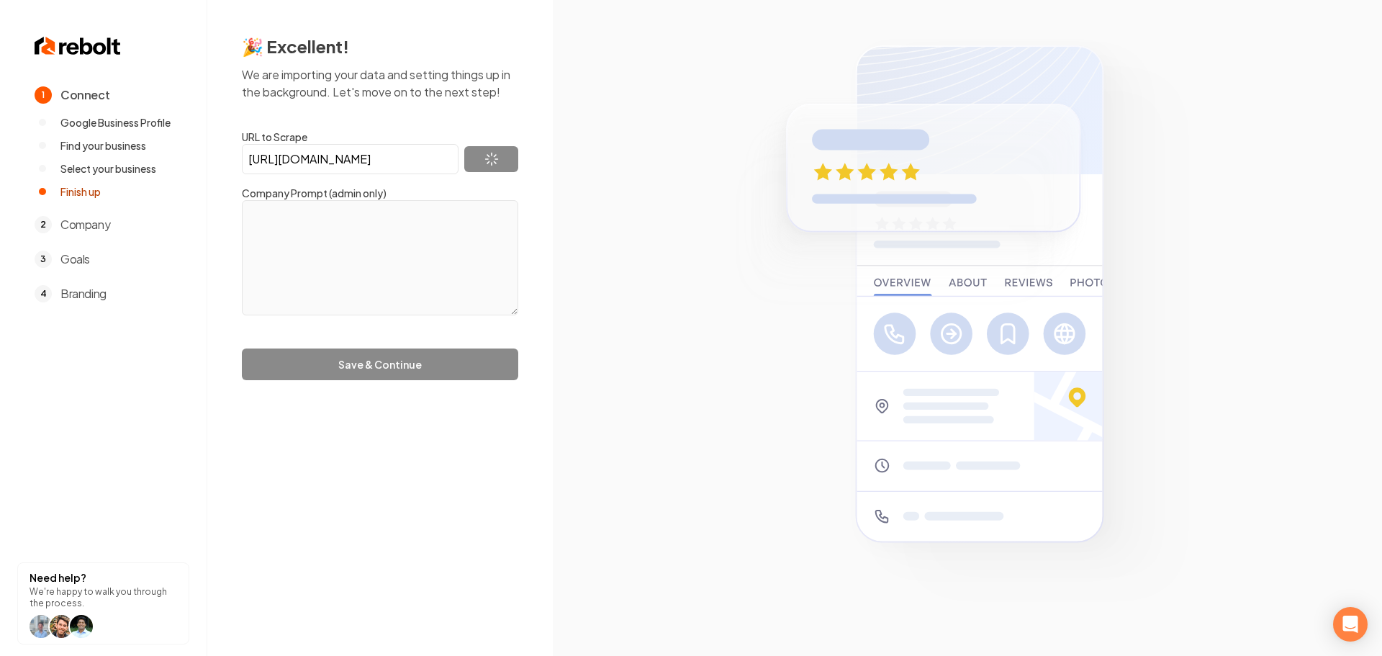
type textarea "Looks like this domain isn't connected to a website yet. Is this your domain? C…"
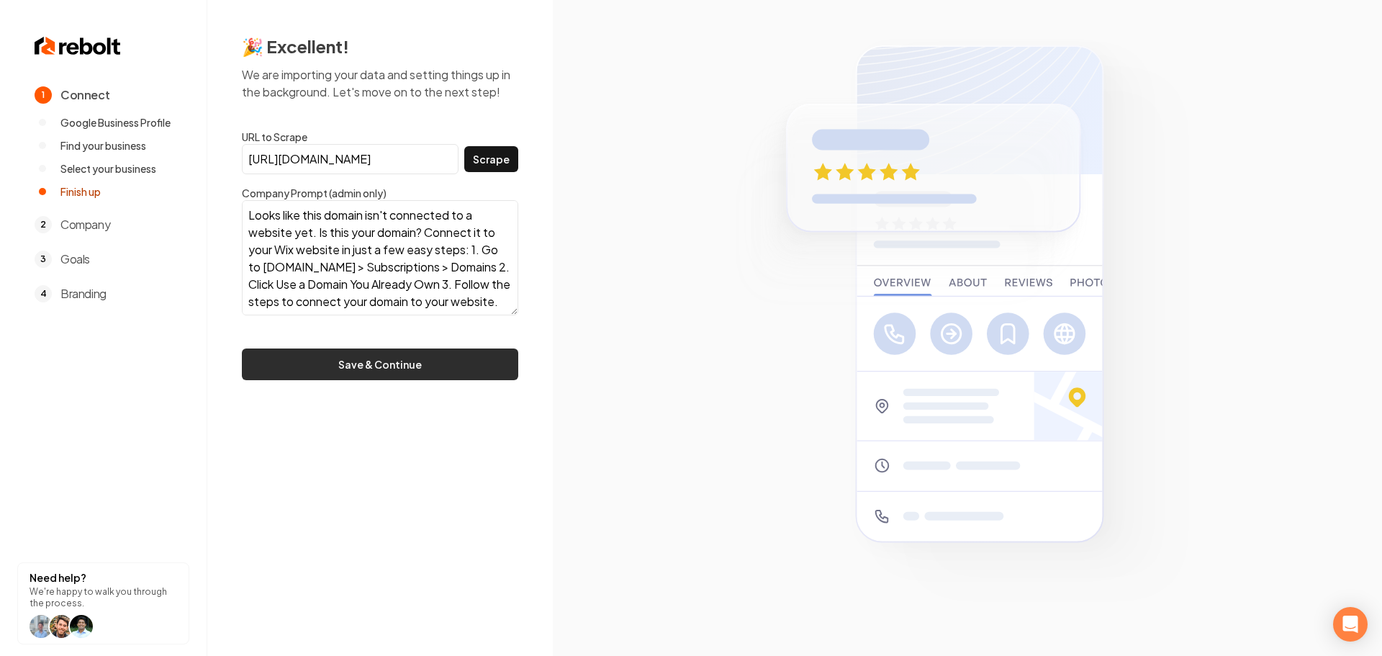
click at [386, 364] on button "Save & Continue" at bounding box center [380, 364] width 276 height 32
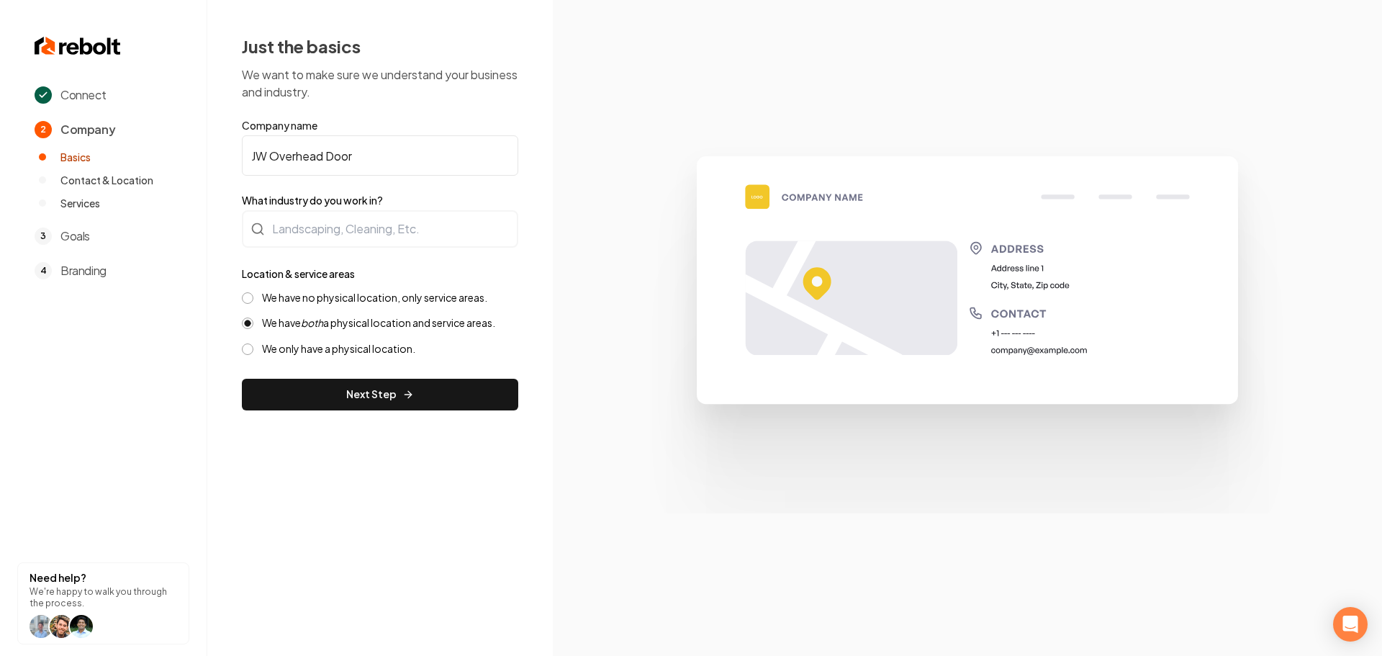
click at [309, 294] on label "We have no physical location, only service areas." at bounding box center [374, 298] width 225 height 14
click at [253, 294] on button "We have no physical location, only service areas." at bounding box center [248, 298] width 12 height 12
click at [375, 233] on div at bounding box center [380, 228] width 276 height 37
click at [377, 231] on div at bounding box center [380, 228] width 276 height 37
type input "Contractor"
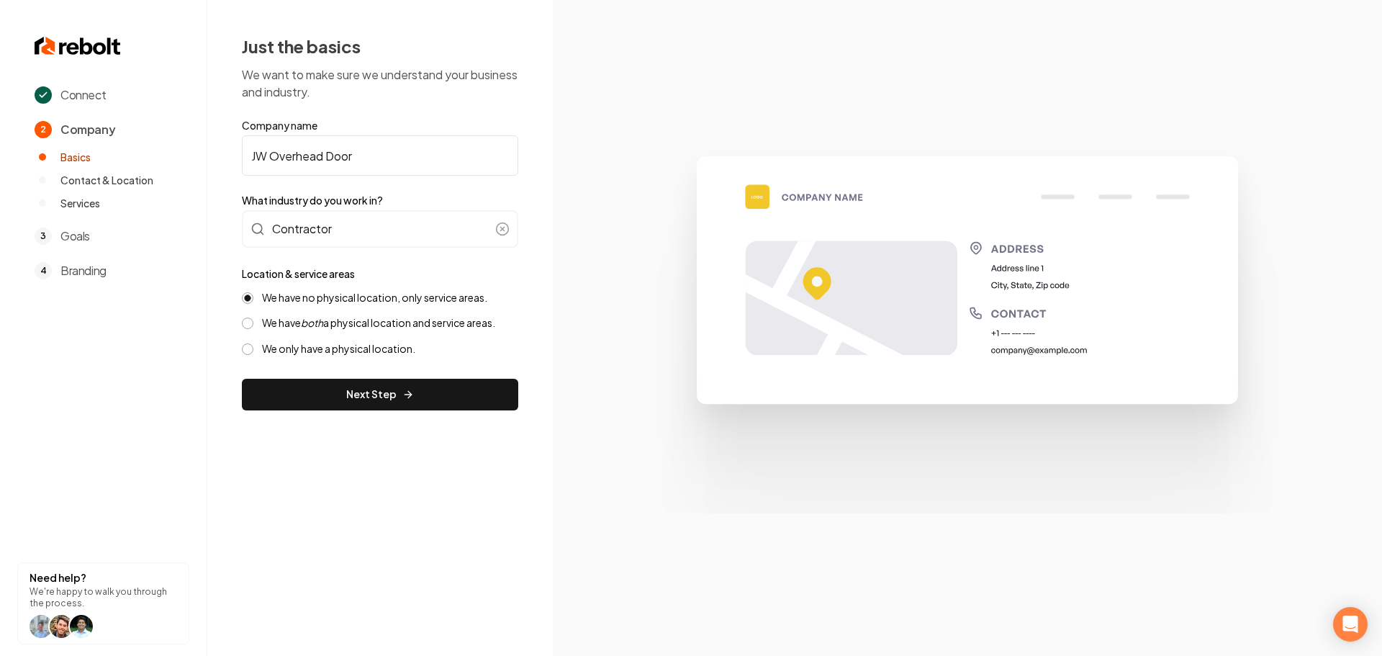
click at [321, 417] on div "Just the basics We want to make sure we understand your business and industry. …" at bounding box center [380, 222] width 346 height 445
click at [330, 393] on button "Next Step" at bounding box center [380, 395] width 276 height 32
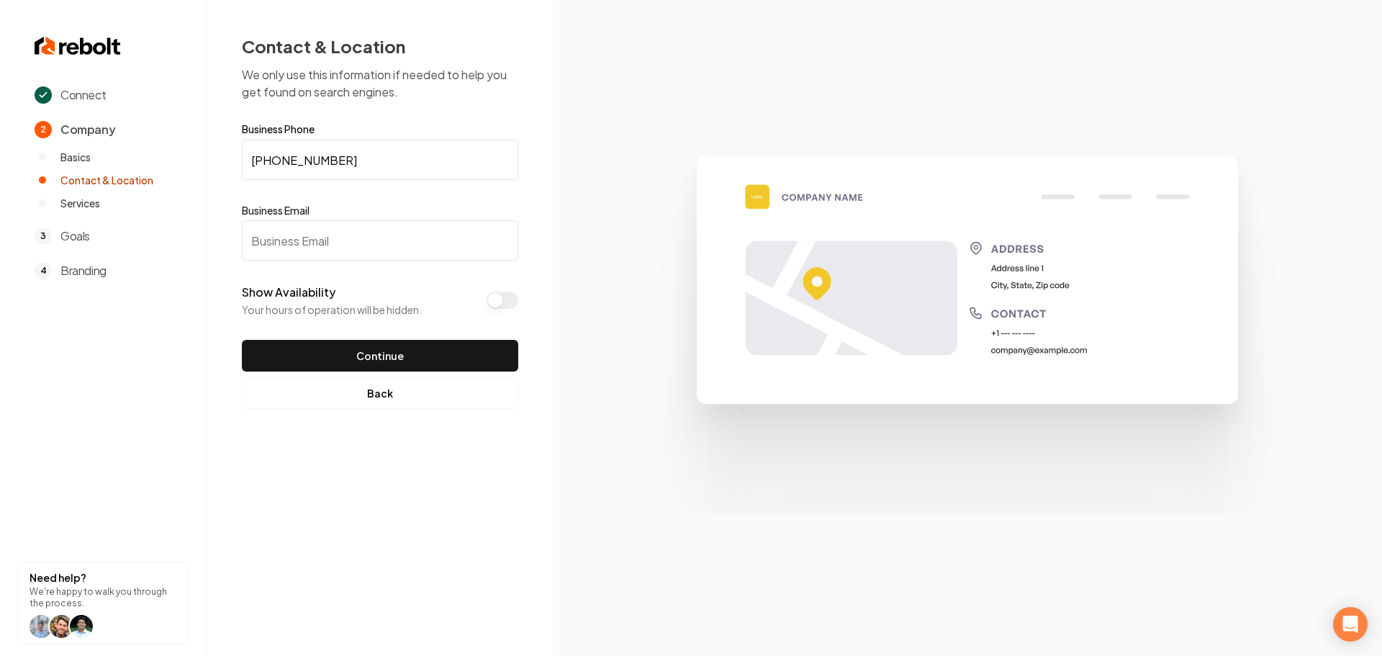
click at [350, 235] on input "Business Email" at bounding box center [380, 240] width 276 height 40
paste input "JWOverheadDoor@yahoo.com"
type input "JWOverheadDoor@yahoo.com"
click at [376, 369] on button "Continue" at bounding box center [380, 356] width 276 height 32
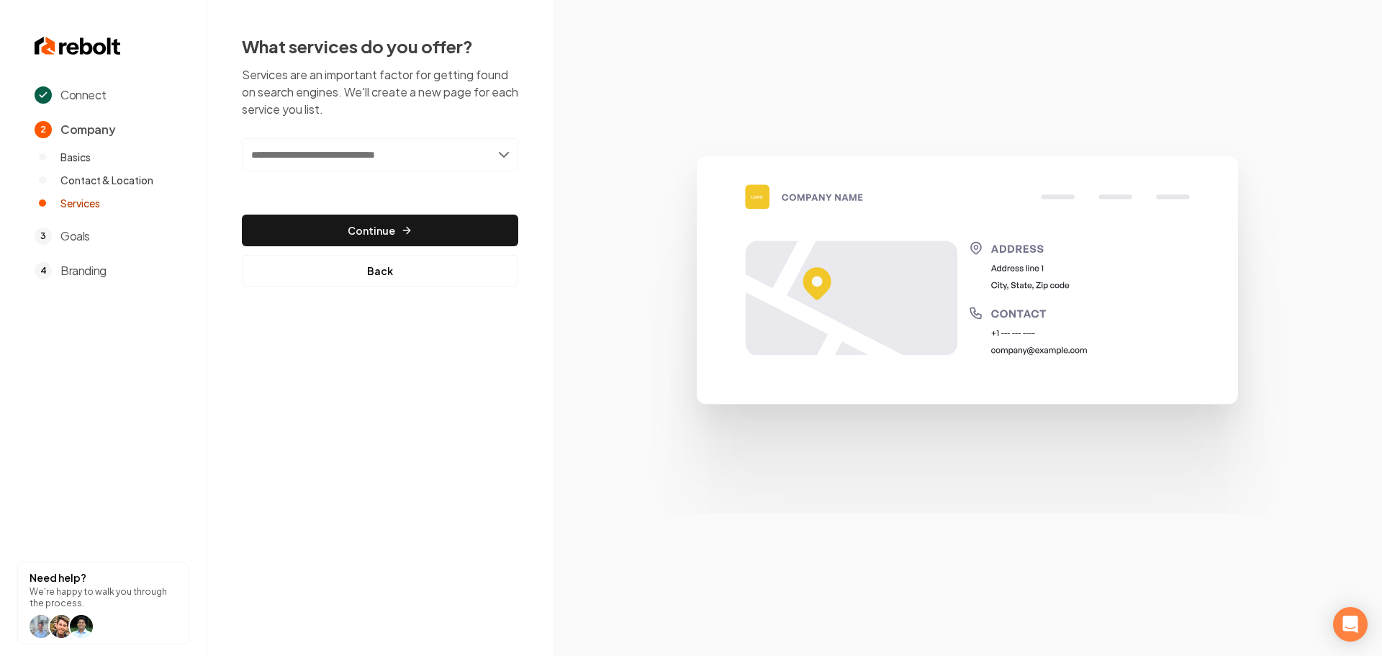
click at [365, 148] on input "text" at bounding box center [380, 154] width 276 height 33
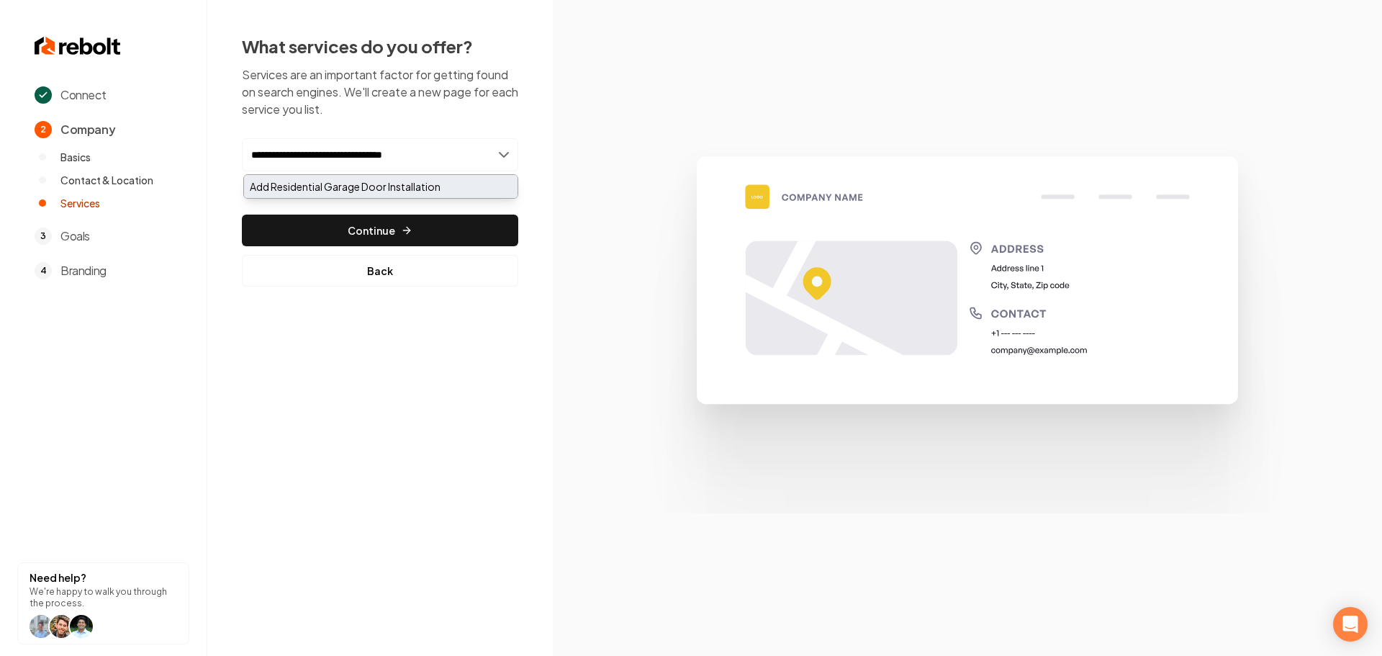
type input "**********"
click at [402, 194] on div "Add Residential Garage Door Installation" at bounding box center [381, 186] width 274 height 23
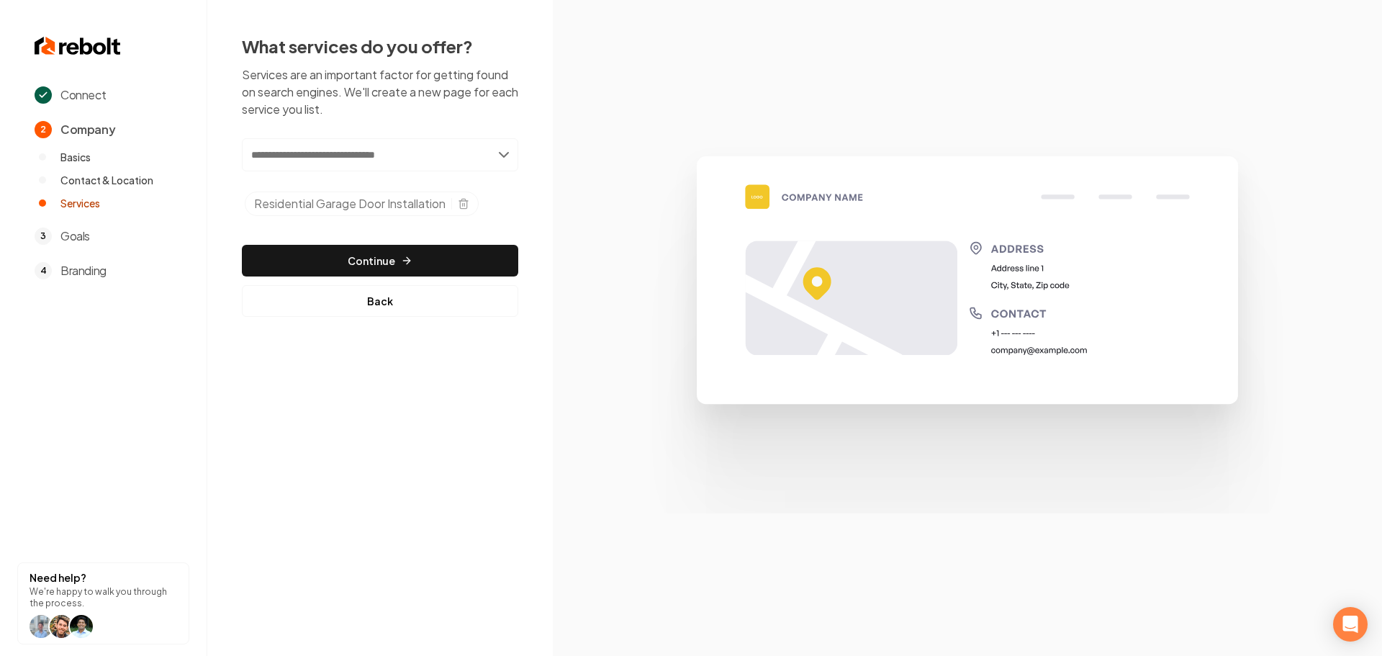
drag, startPoint x: 436, startPoint y: 164, endPoint x: 427, endPoint y: 167, distance: 9.8
click at [436, 164] on input "text" at bounding box center [380, 154] width 276 height 33
type input "**********"
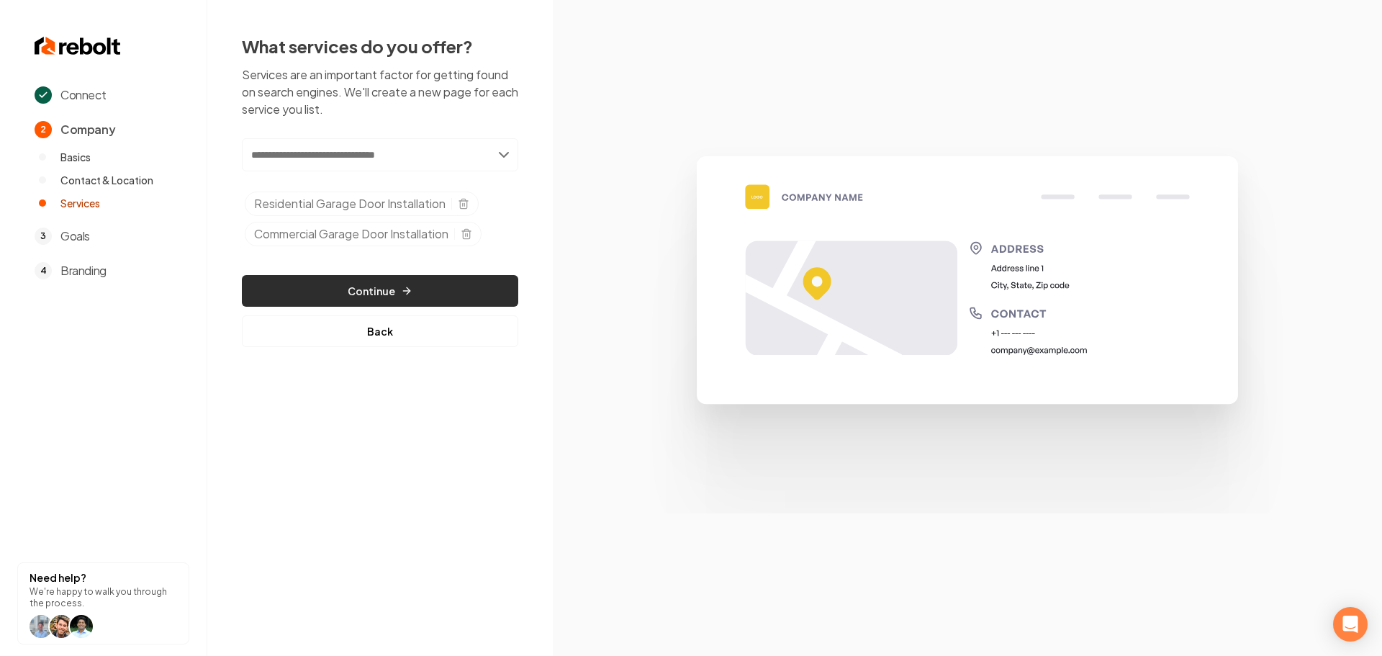
click at [374, 279] on button "Continue" at bounding box center [380, 291] width 276 height 32
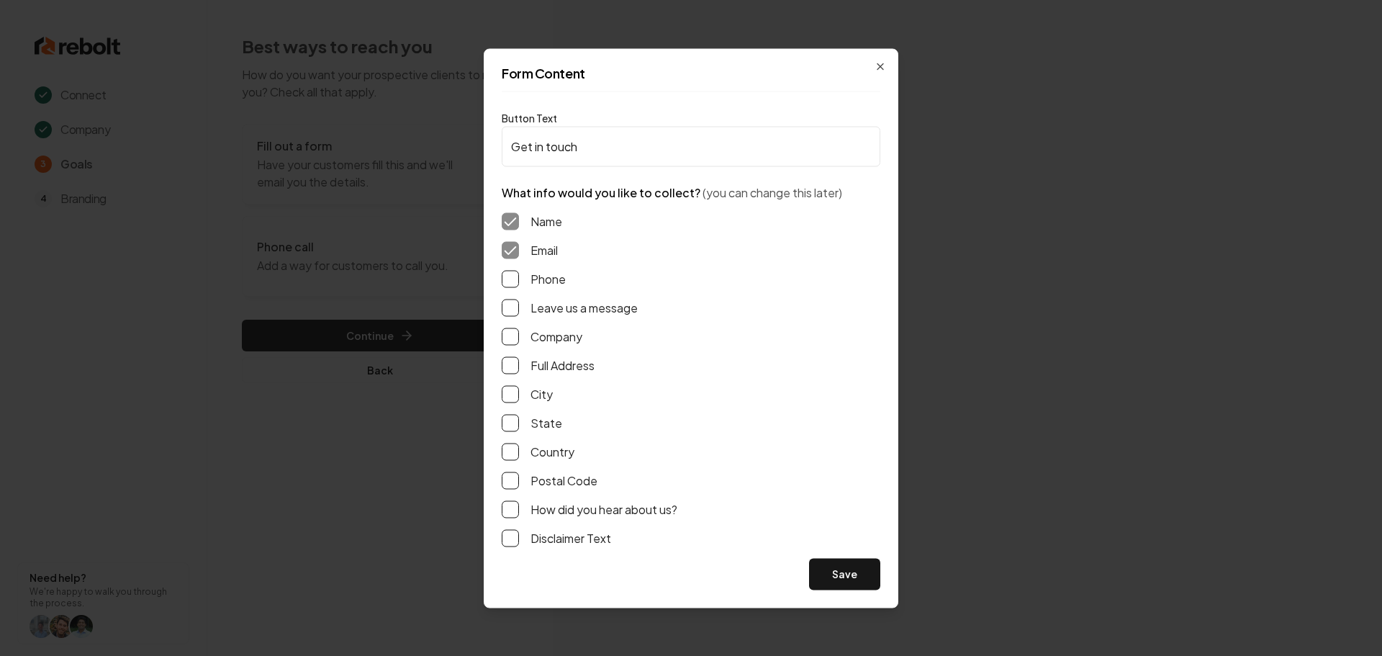
click at [514, 282] on button "Phone" at bounding box center [510, 278] width 17 height 17
click at [514, 312] on button "Leave us a message" at bounding box center [510, 307] width 17 height 17
click at [508, 365] on button "Full Address" at bounding box center [510, 364] width 17 height 17
click at [843, 565] on button "Save" at bounding box center [844, 574] width 71 height 32
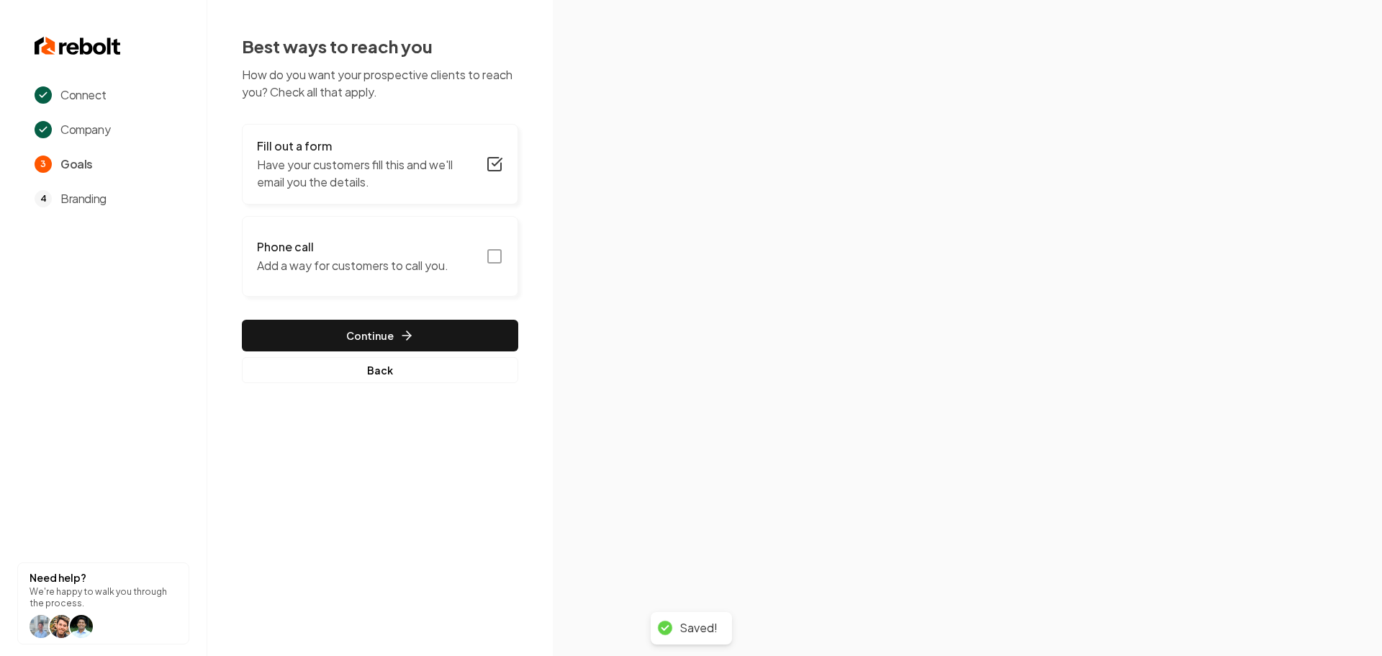
click at [490, 258] on icon "button" at bounding box center [494, 256] width 17 height 17
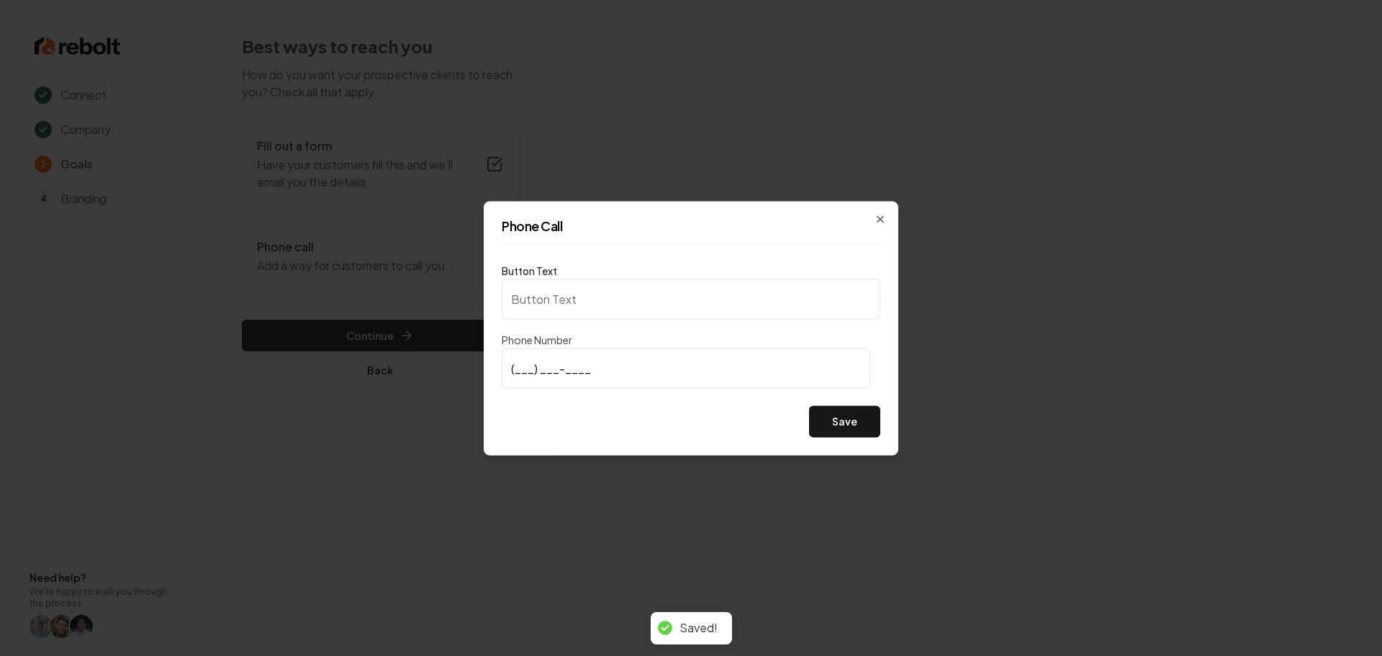
type input "Call us"
type input "(817) 894-2778"
click at [857, 426] on button "Save" at bounding box center [844, 421] width 71 height 32
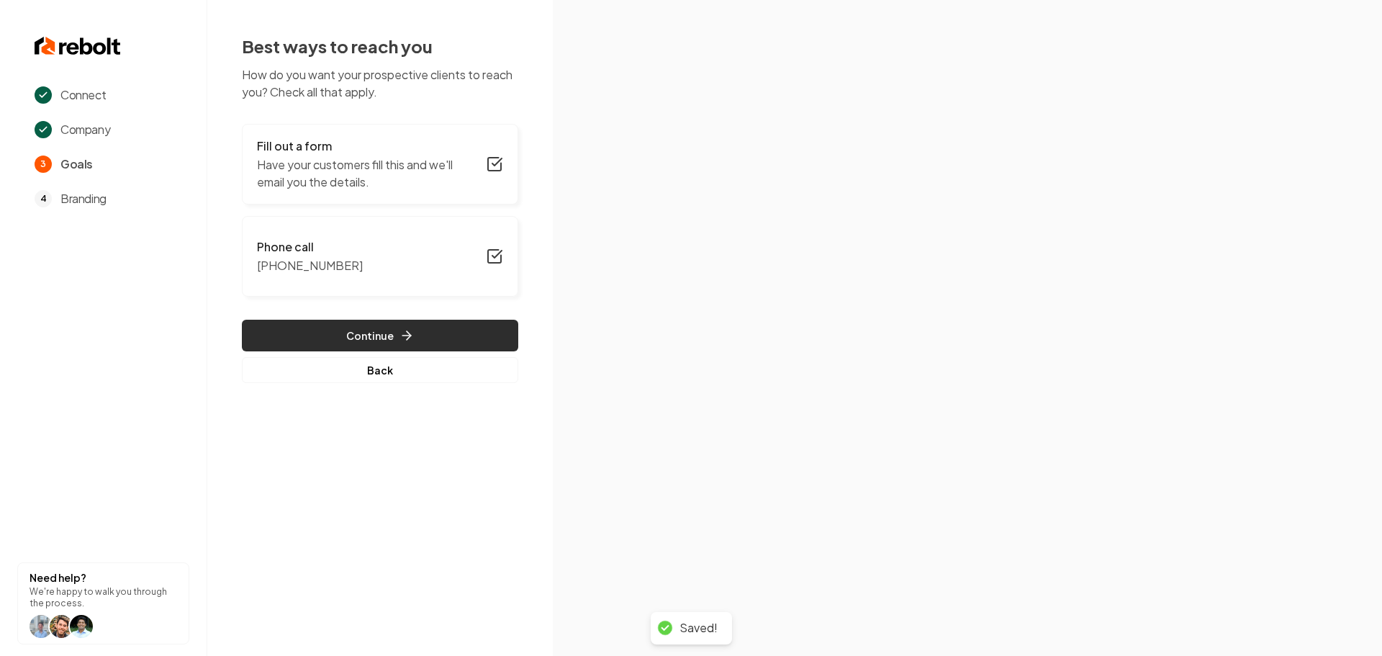
click at [431, 348] on button "Continue" at bounding box center [380, 336] width 276 height 32
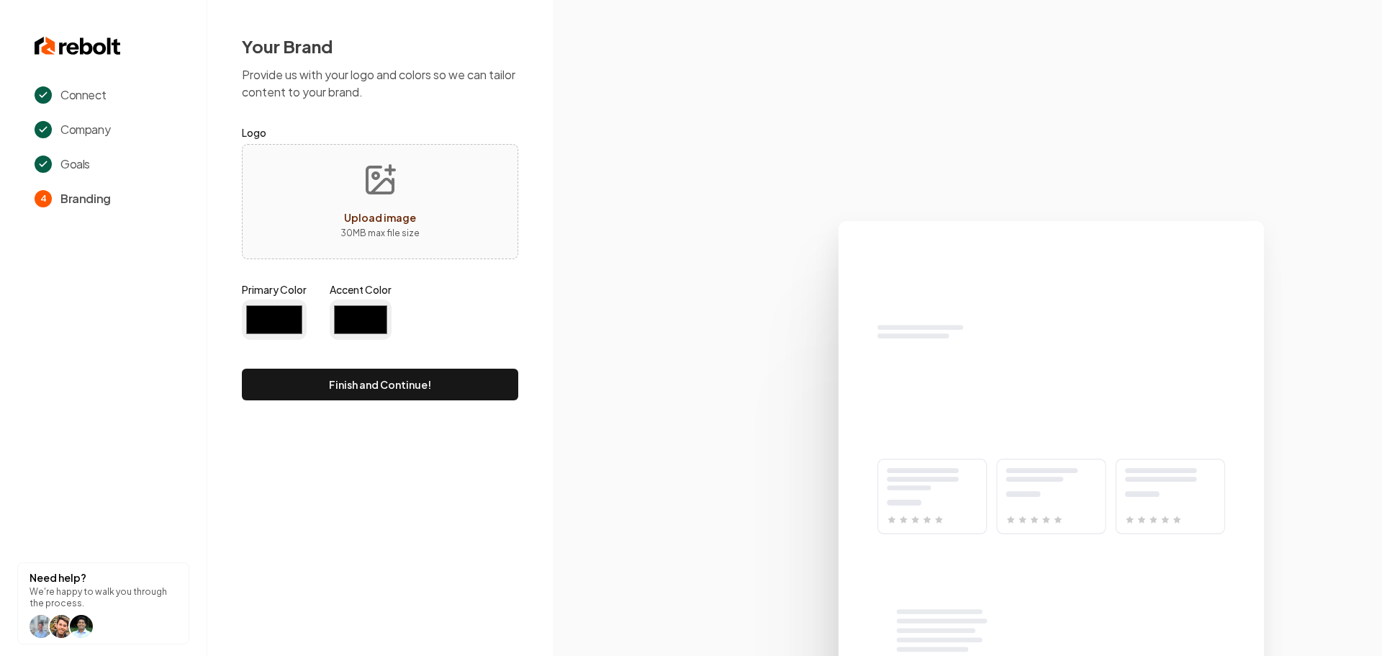
type input "#194d33"
type input "#70be00"
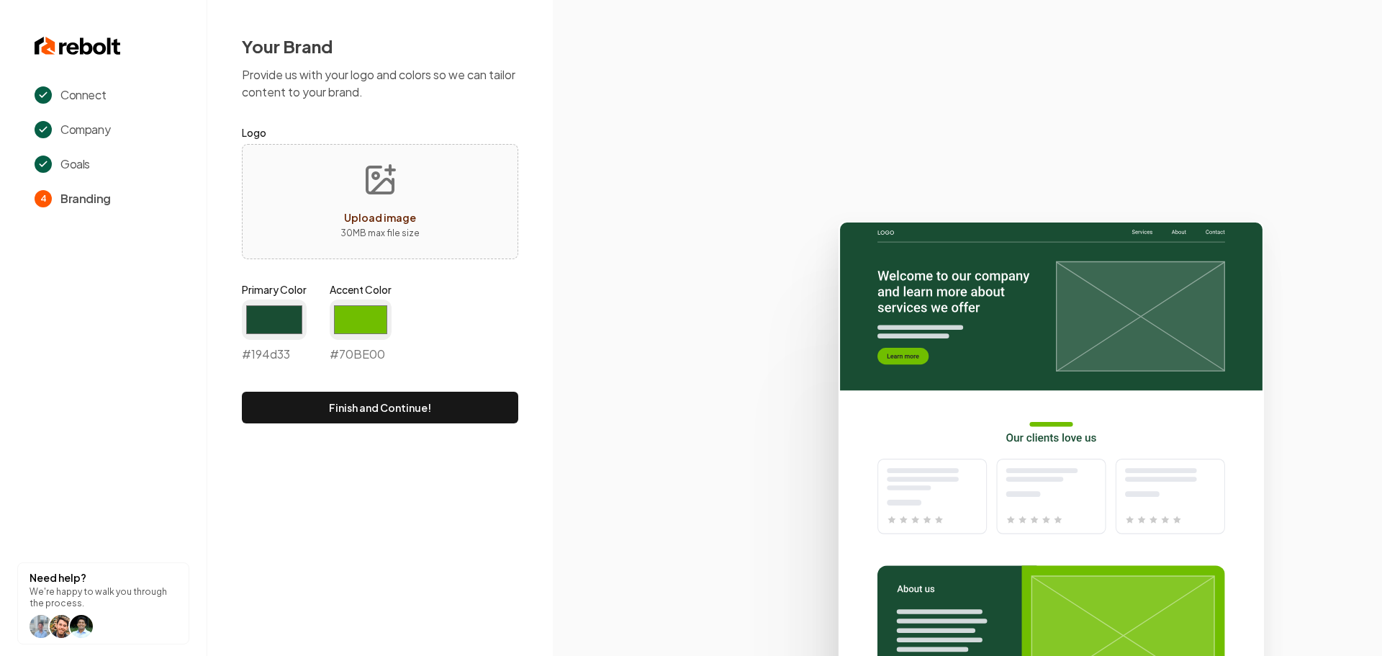
click at [382, 186] on icon "Upload image" at bounding box center [380, 180] width 35 height 35
type input "**********"
click at [266, 327] on input "#194d33" at bounding box center [274, 320] width 65 height 40
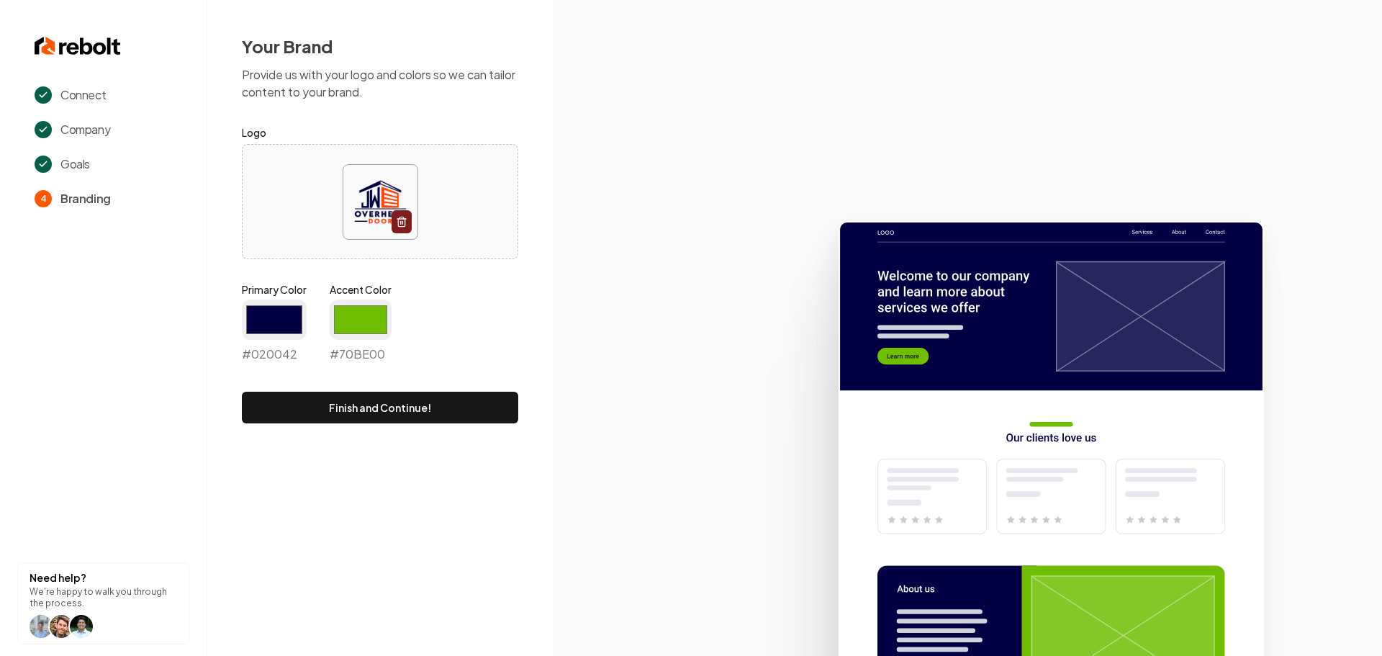
type input "#020042"
drag, startPoint x: 695, startPoint y: 341, endPoint x: 562, endPoint y: 336, distance: 132.6
click at [695, 341] on icon at bounding box center [967, 432] width 829 height 447
click at [377, 328] on input "#70be00" at bounding box center [361, 320] width 62 height 40
drag, startPoint x: 372, startPoint y: 329, endPoint x: 370, endPoint y: 339, distance: 10.2
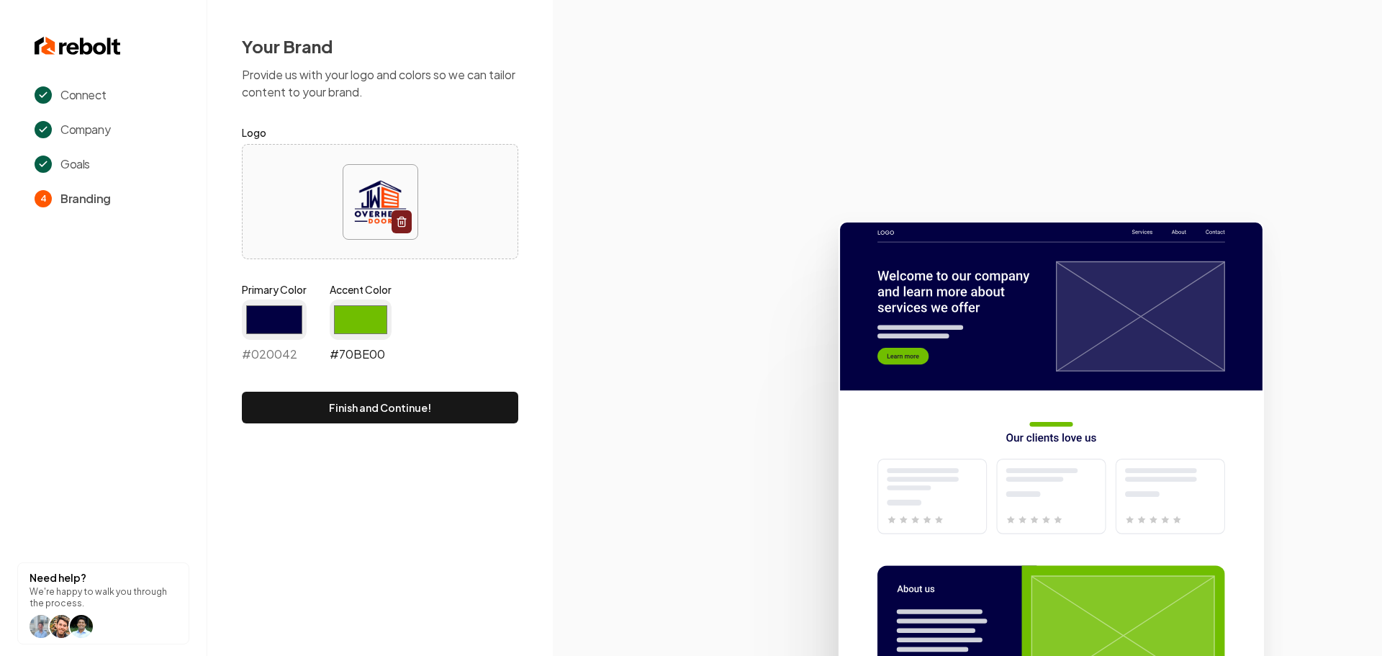
click at [372, 329] on input "#70be00" at bounding box center [361, 320] width 62 height 40
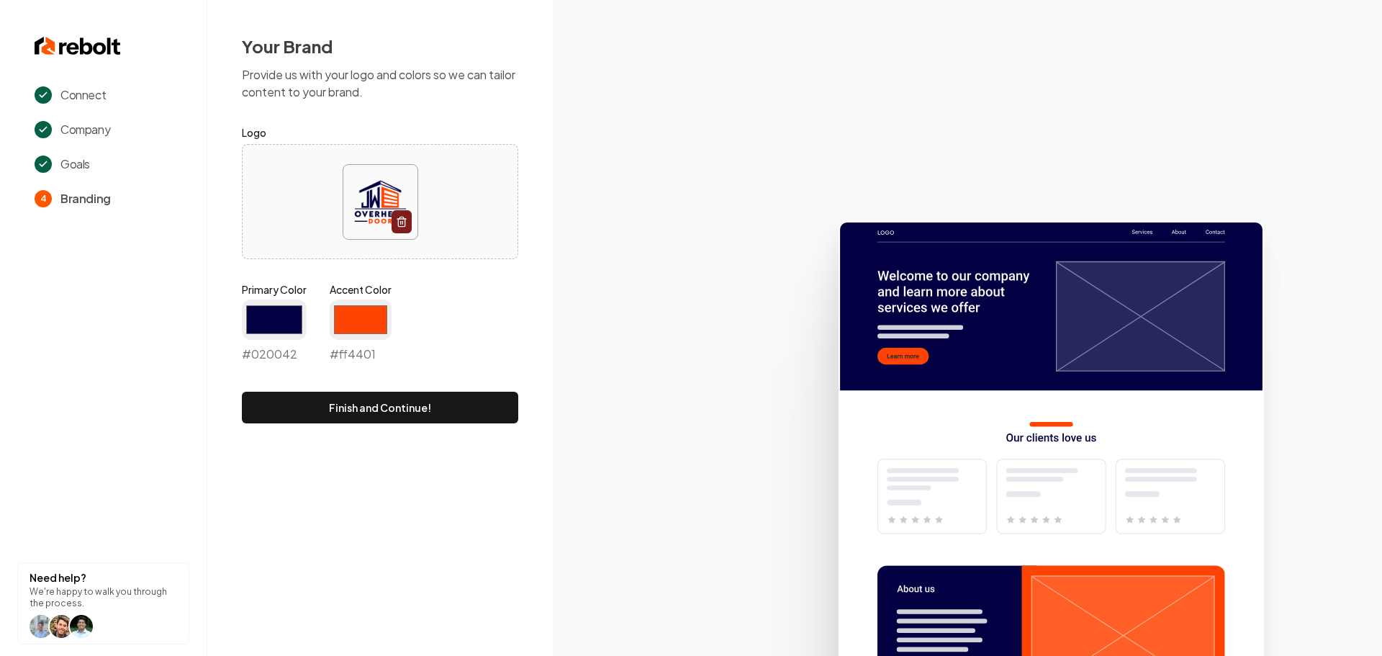
type input "#ff4401"
click at [574, 363] on icon at bounding box center [967, 432] width 829 height 447
click at [440, 406] on button "Finish and Continue!" at bounding box center [380, 408] width 276 height 32
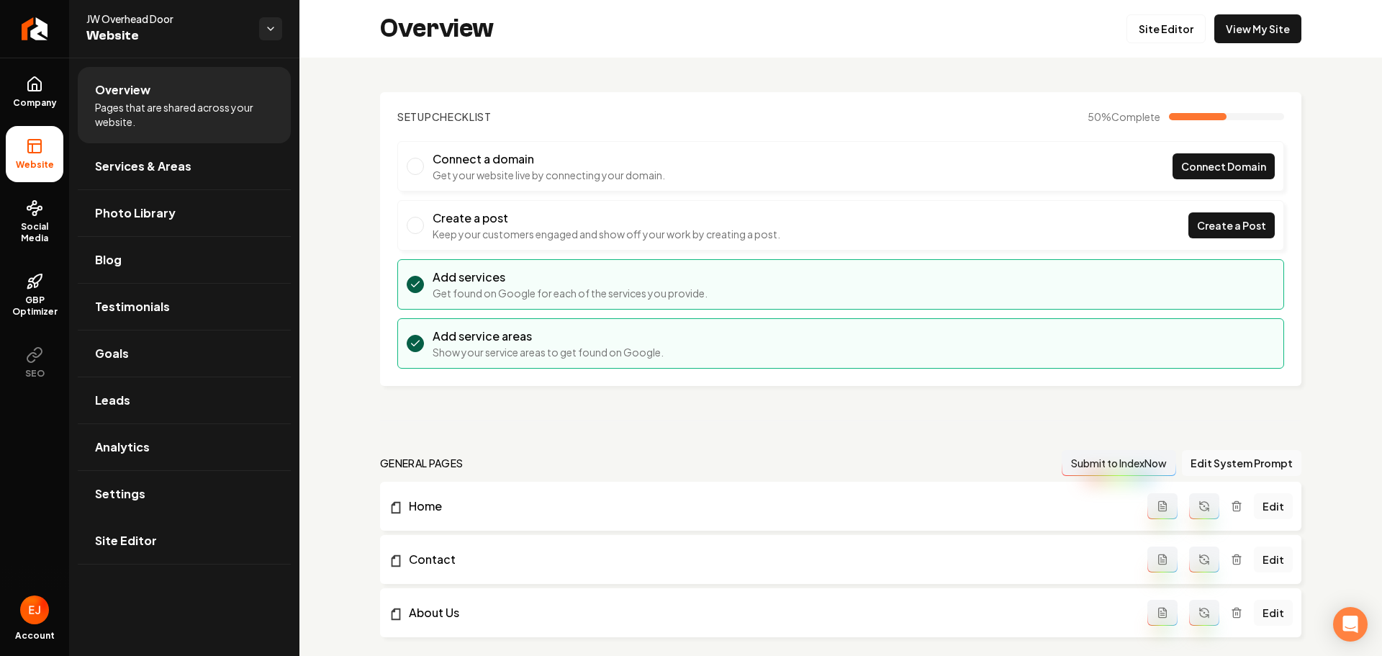
click at [163, 557] on link "Site Editor" at bounding box center [184, 541] width 213 height 46
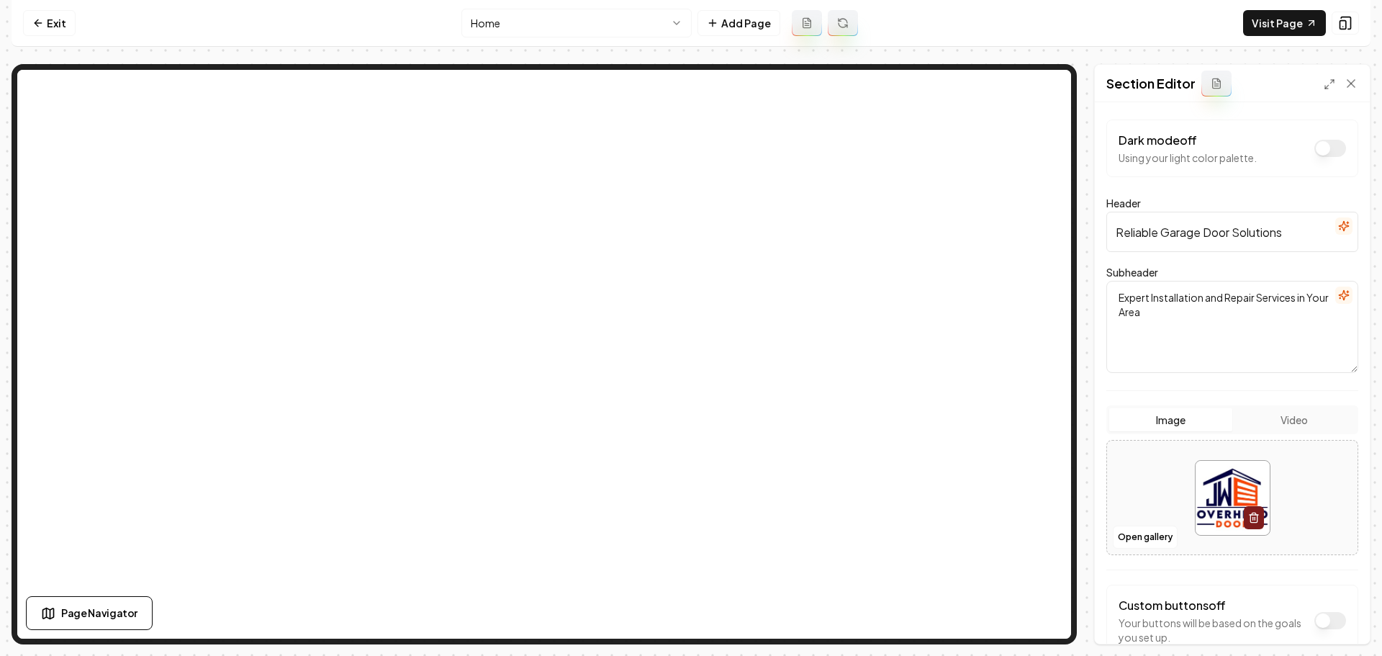
click at [1112, 522] on div at bounding box center [1232, 498] width 251 height 99
click at [1152, 542] on button "Open gallery" at bounding box center [1145, 537] width 65 height 23
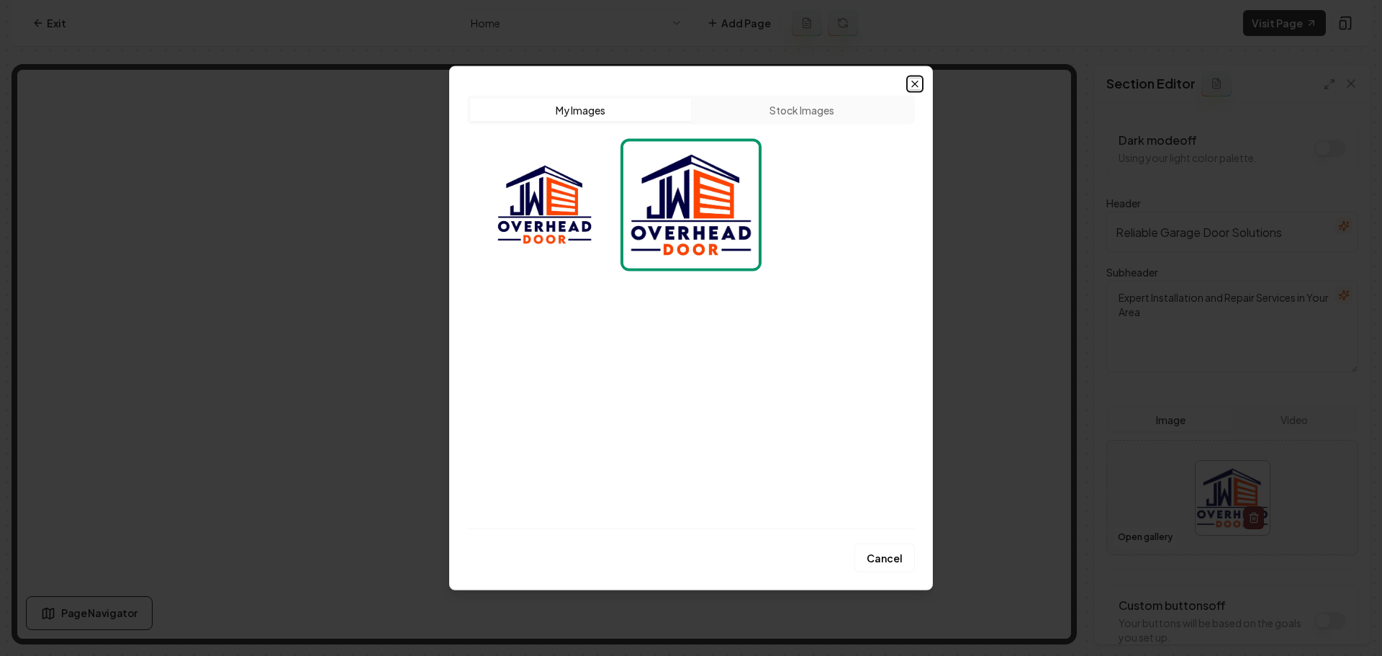
click at [916, 85] on icon "button" at bounding box center [915, 84] width 6 height 6
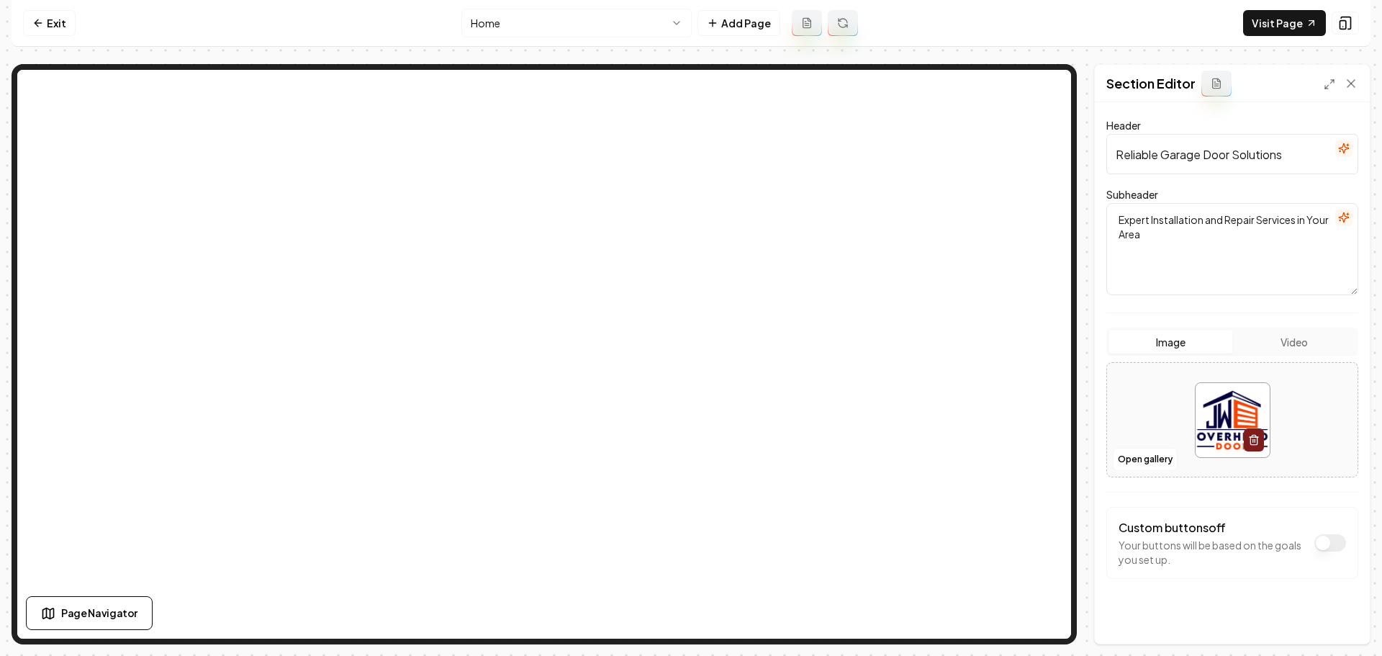
scroll to position [88, 0]
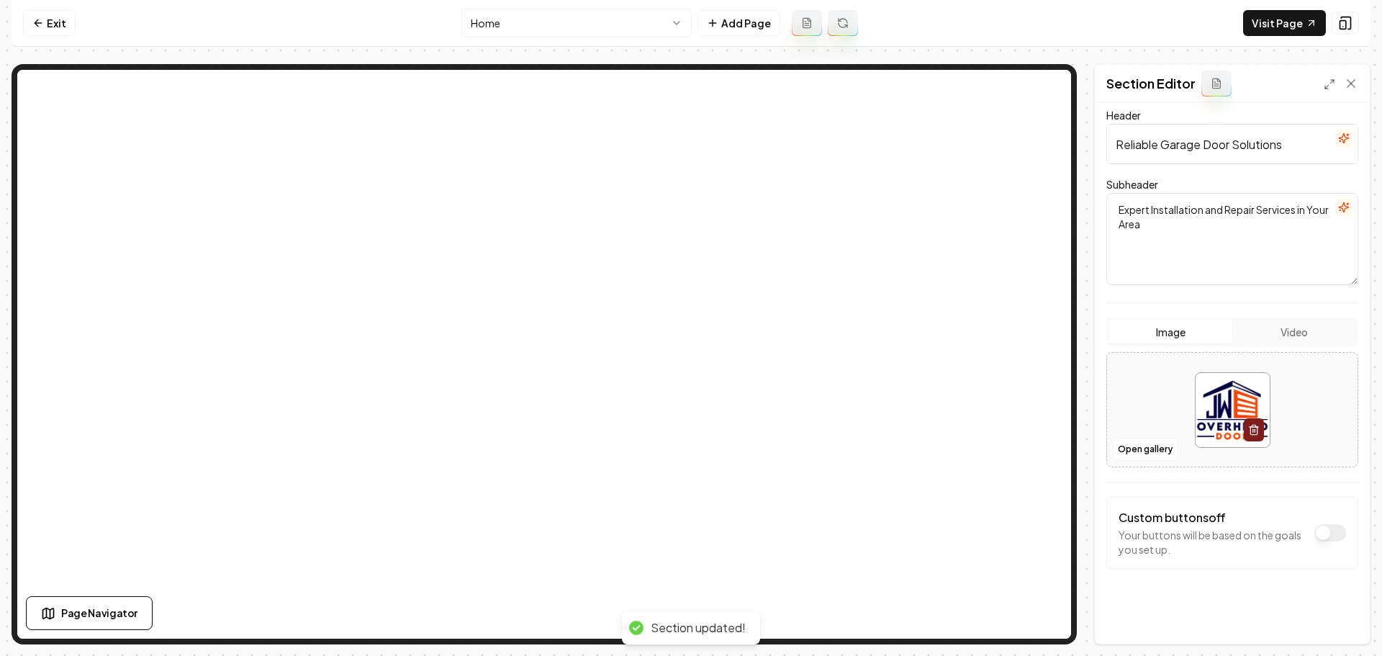
click at [1212, 407] on img at bounding box center [1233, 410] width 74 height 74
type input "**********"
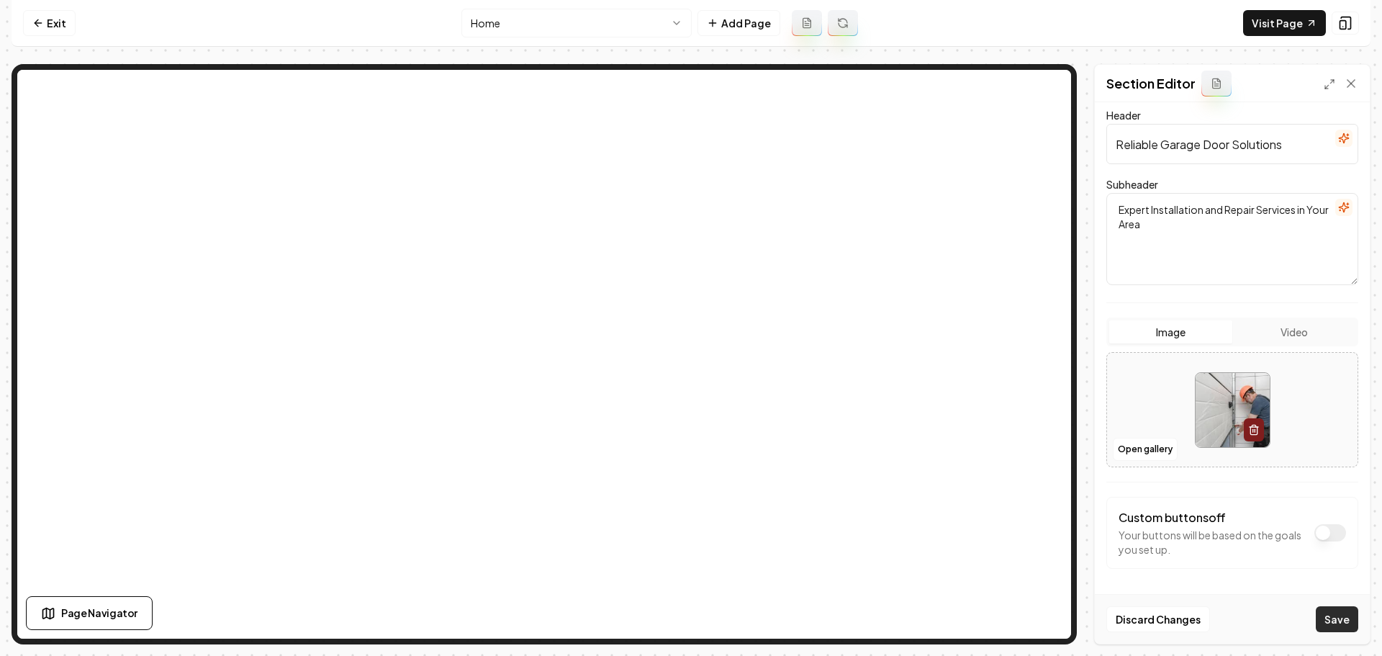
click at [1327, 621] on button "Save" at bounding box center [1337, 619] width 42 height 26
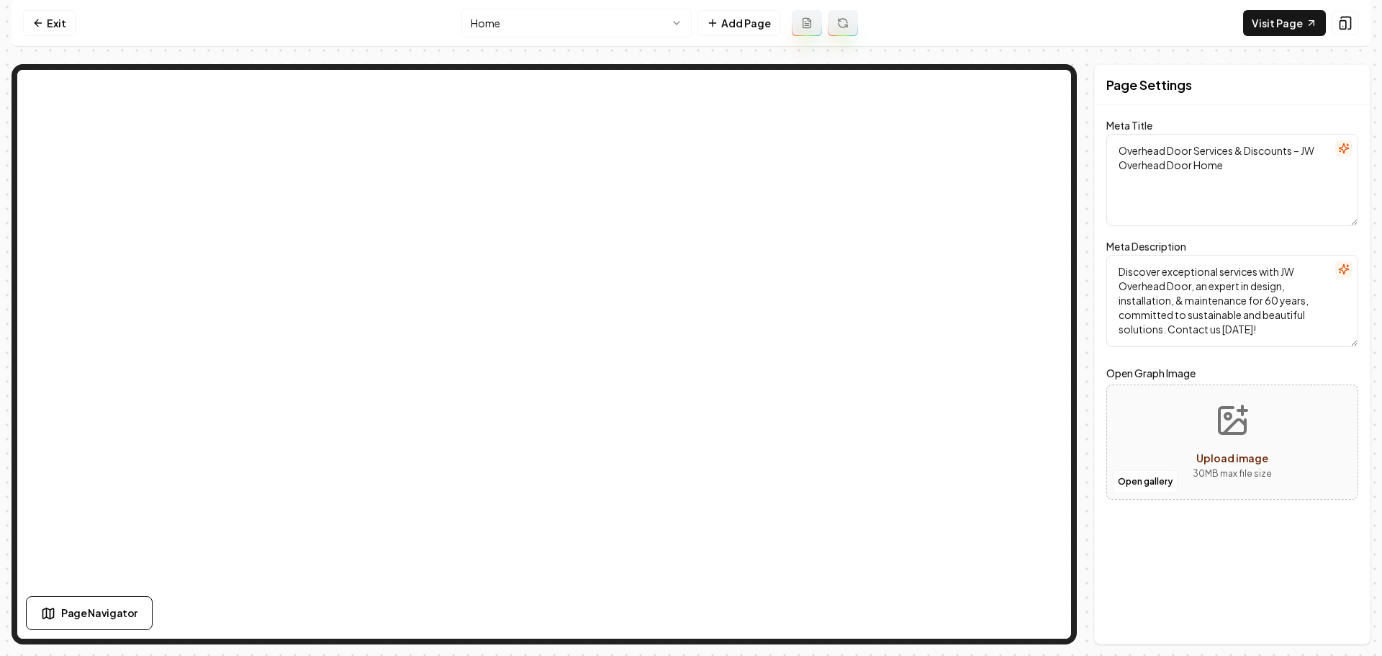
scroll to position [0, 0]
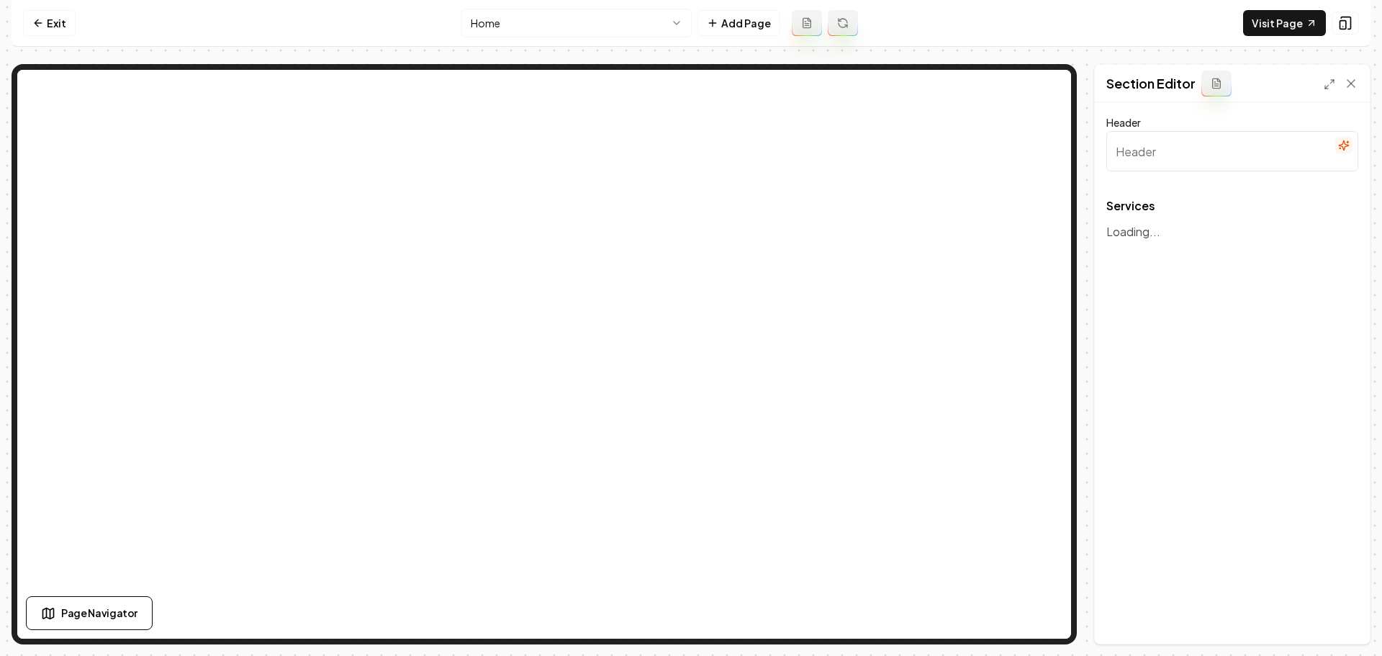
type input "Our Expert Garage Door Services"
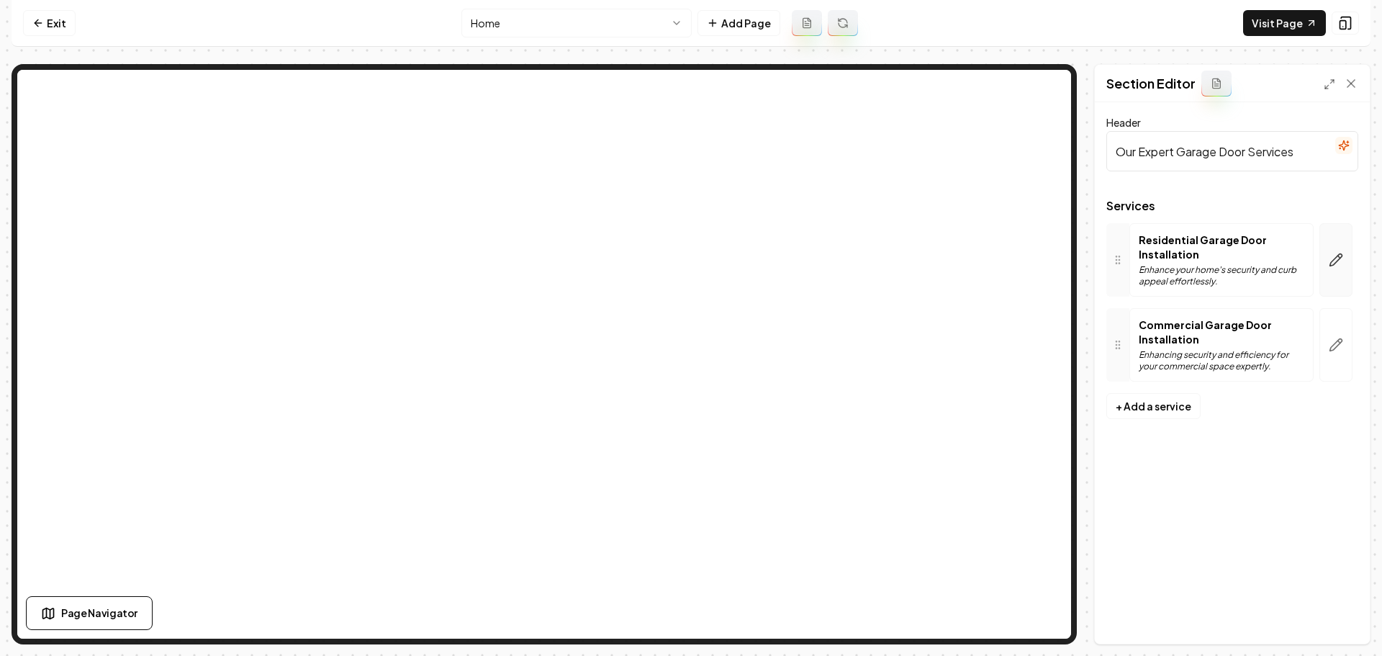
click at [1346, 256] on button "button" at bounding box center [1336, 259] width 33 height 73
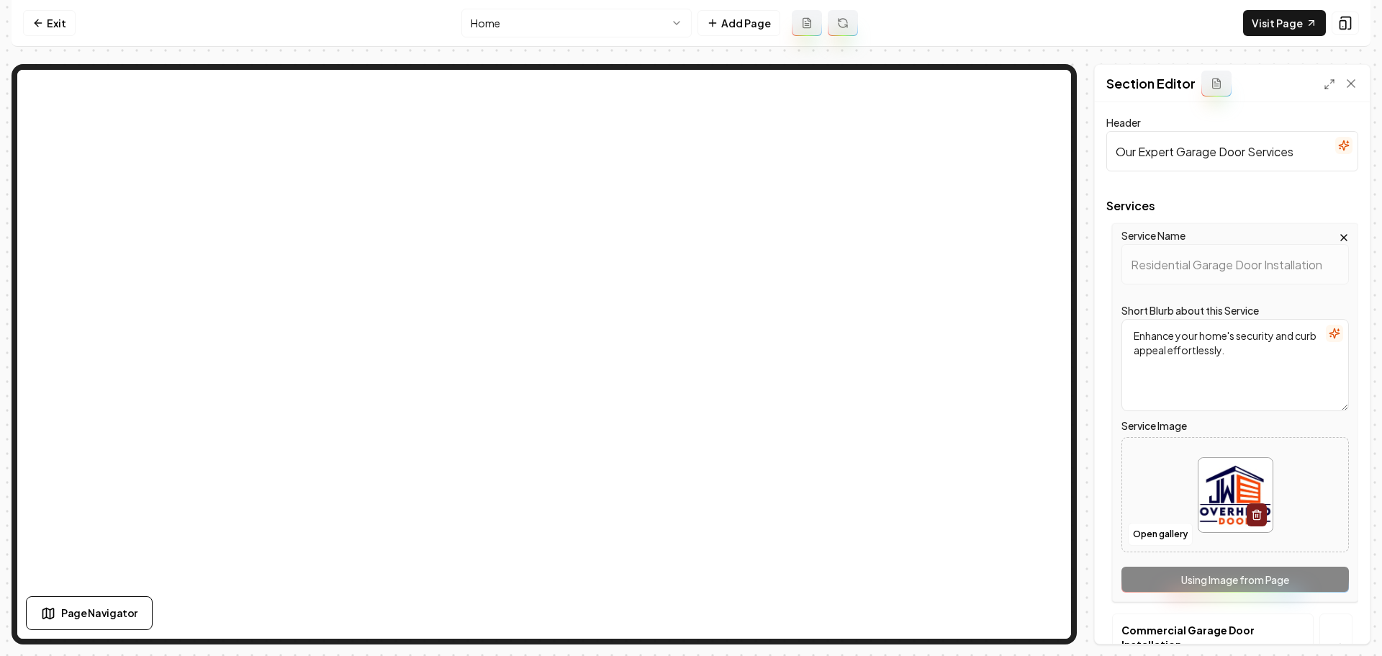
click at [1213, 513] on img at bounding box center [1236, 495] width 74 height 74
type input "**********"
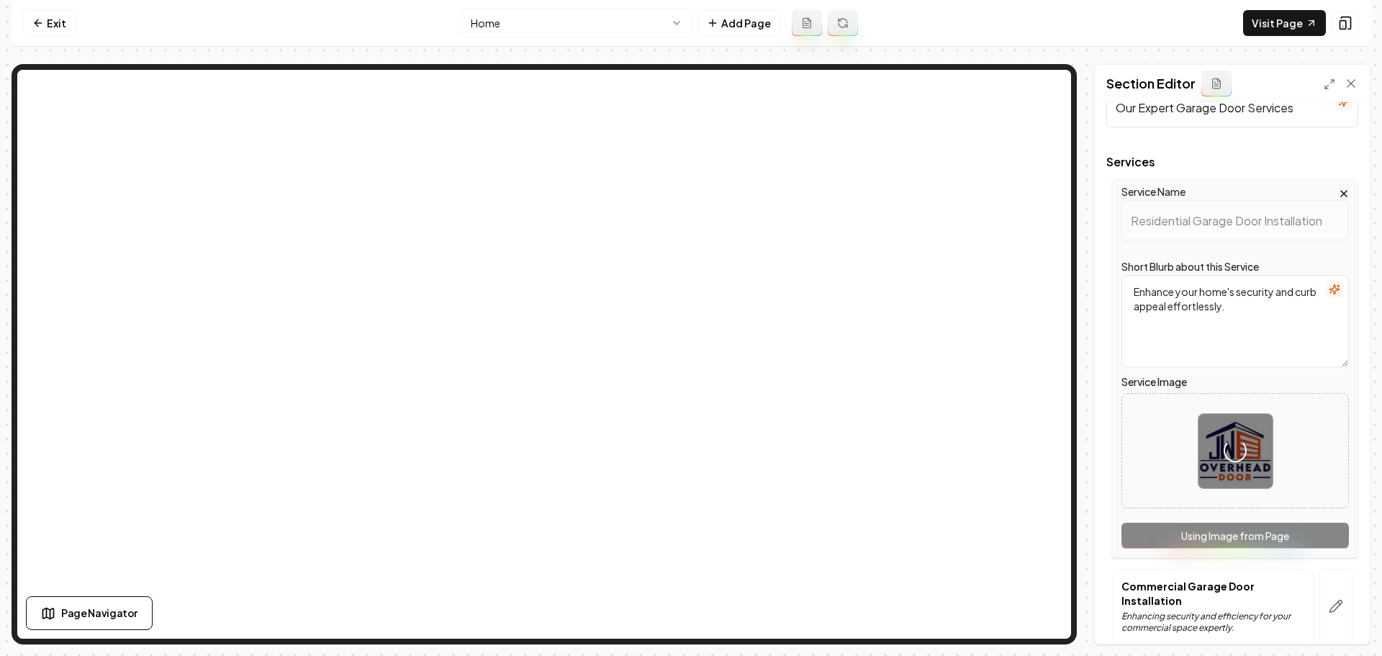
scroll to position [109, 0]
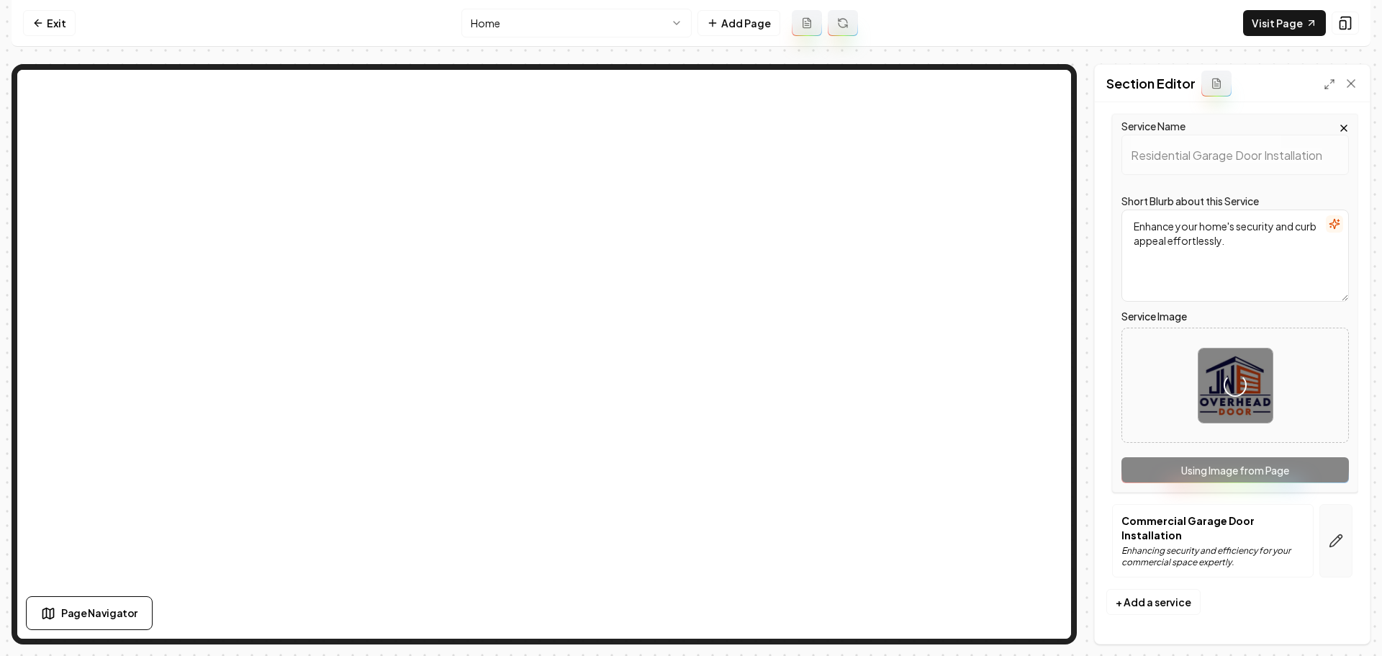
click at [1329, 554] on button "button" at bounding box center [1336, 540] width 33 height 73
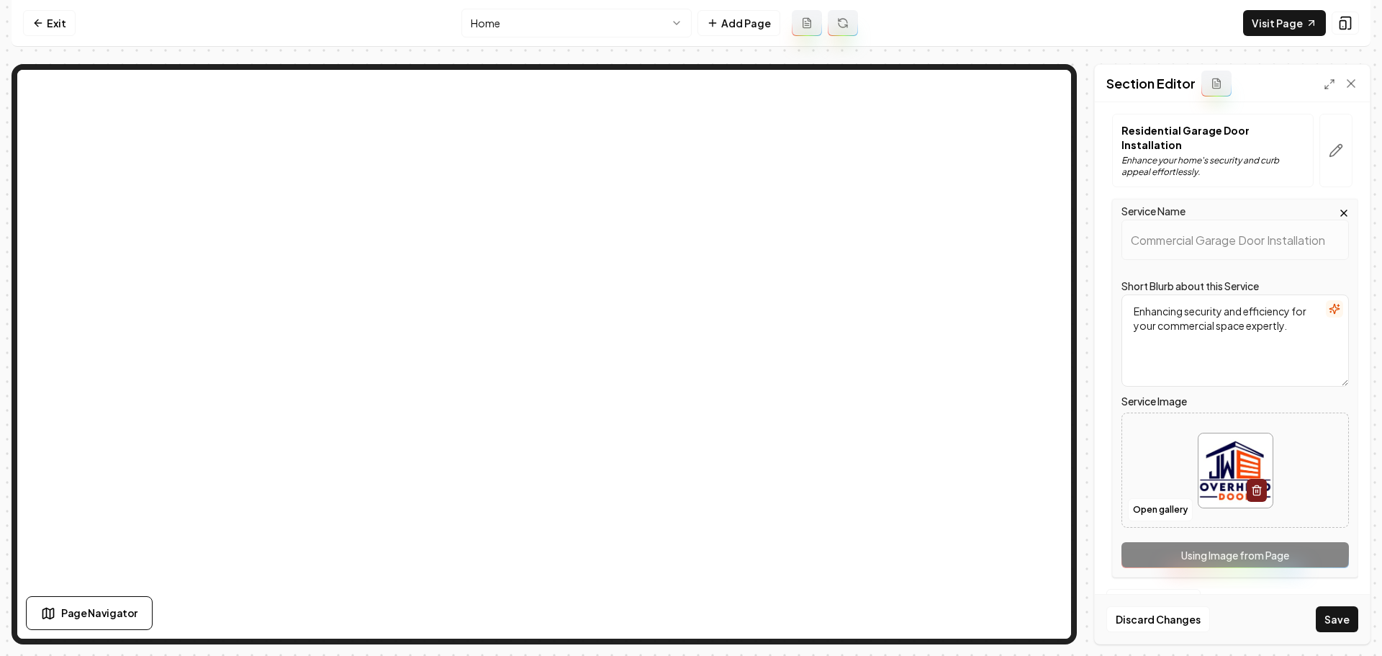
click at [1233, 487] on img at bounding box center [1236, 470] width 74 height 74
type input "**********"
click at [1330, 615] on button "Save" at bounding box center [1337, 619] width 42 height 26
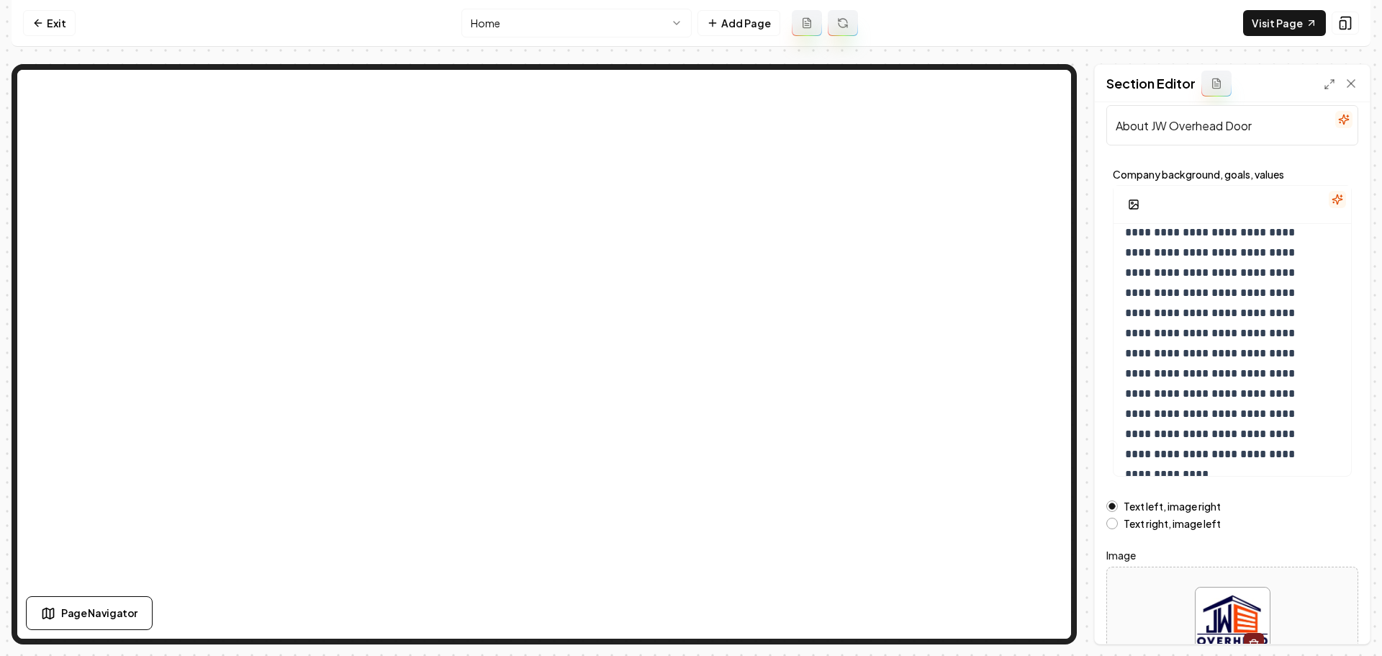
scroll to position [122, 0]
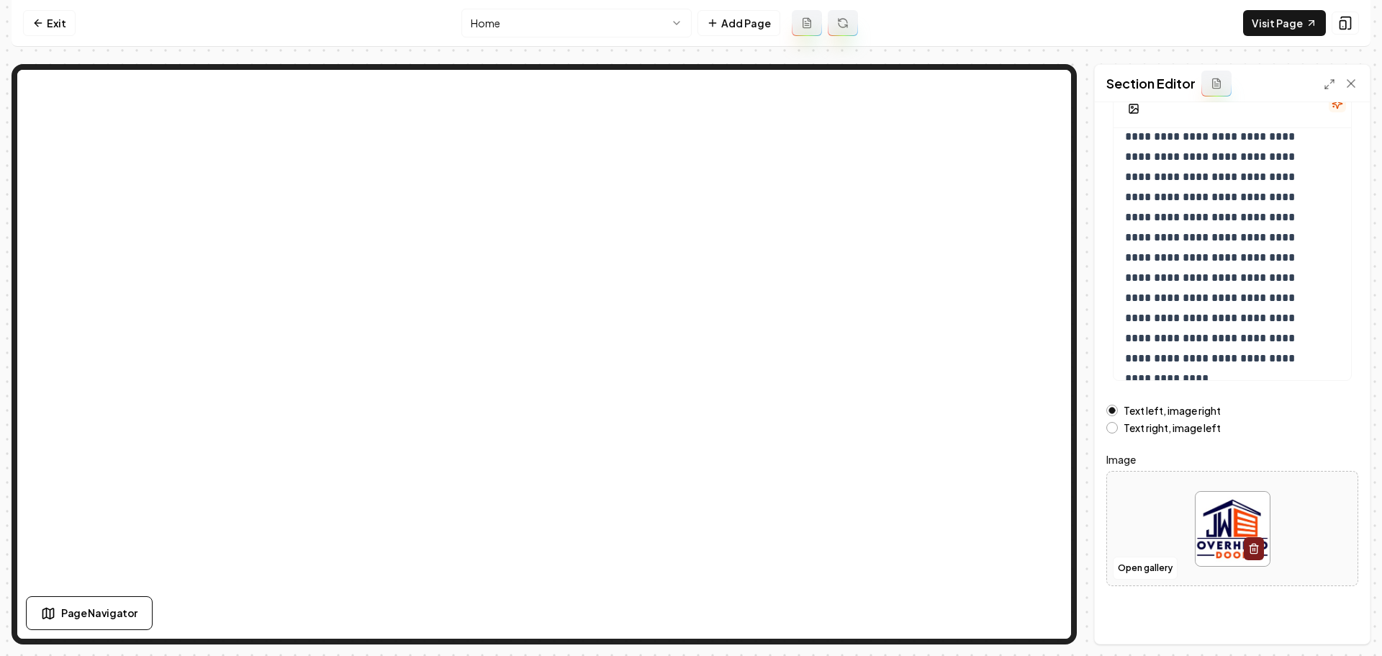
click at [1230, 526] on img at bounding box center [1233, 529] width 74 height 74
type input "**********"
click at [1346, 630] on button "Save" at bounding box center [1337, 619] width 42 height 26
click at [1292, 17] on link "Visit Page" at bounding box center [1284, 23] width 83 height 26
click at [59, 24] on link "Exit" at bounding box center [49, 23] width 53 height 26
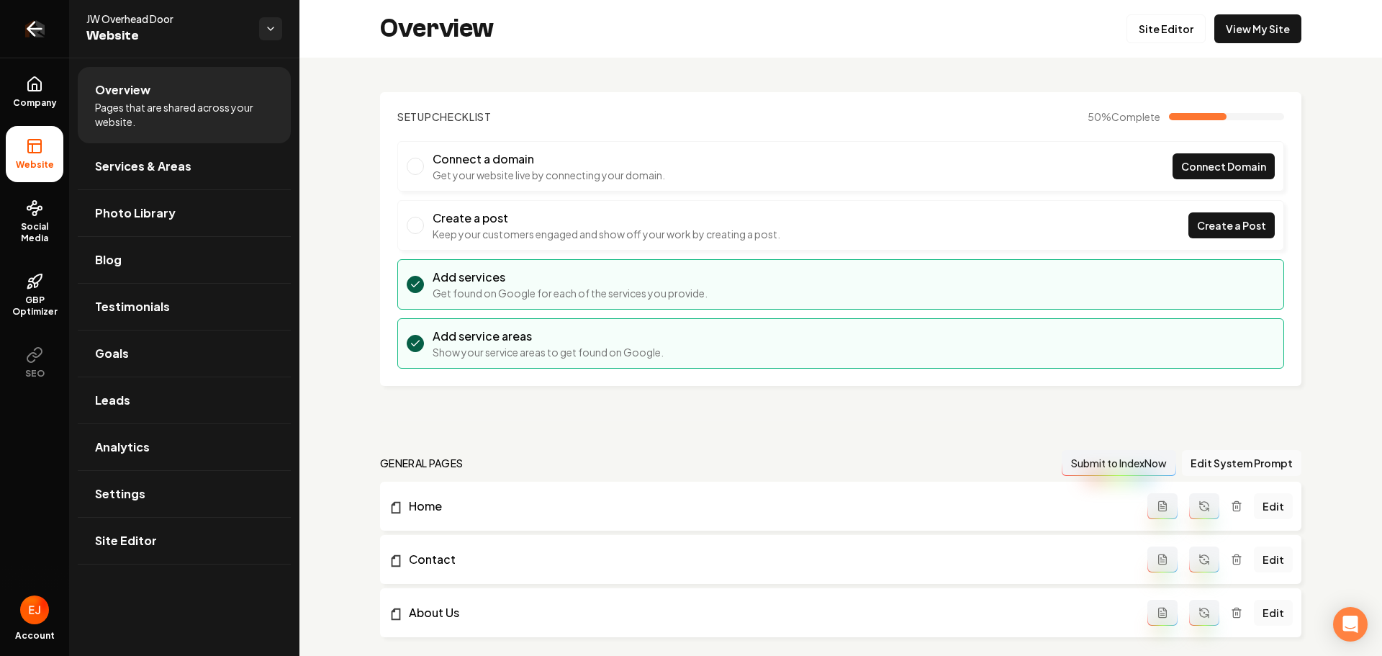
click at [33, 29] on icon "Return to dashboard" at bounding box center [35, 29] width 14 height 0
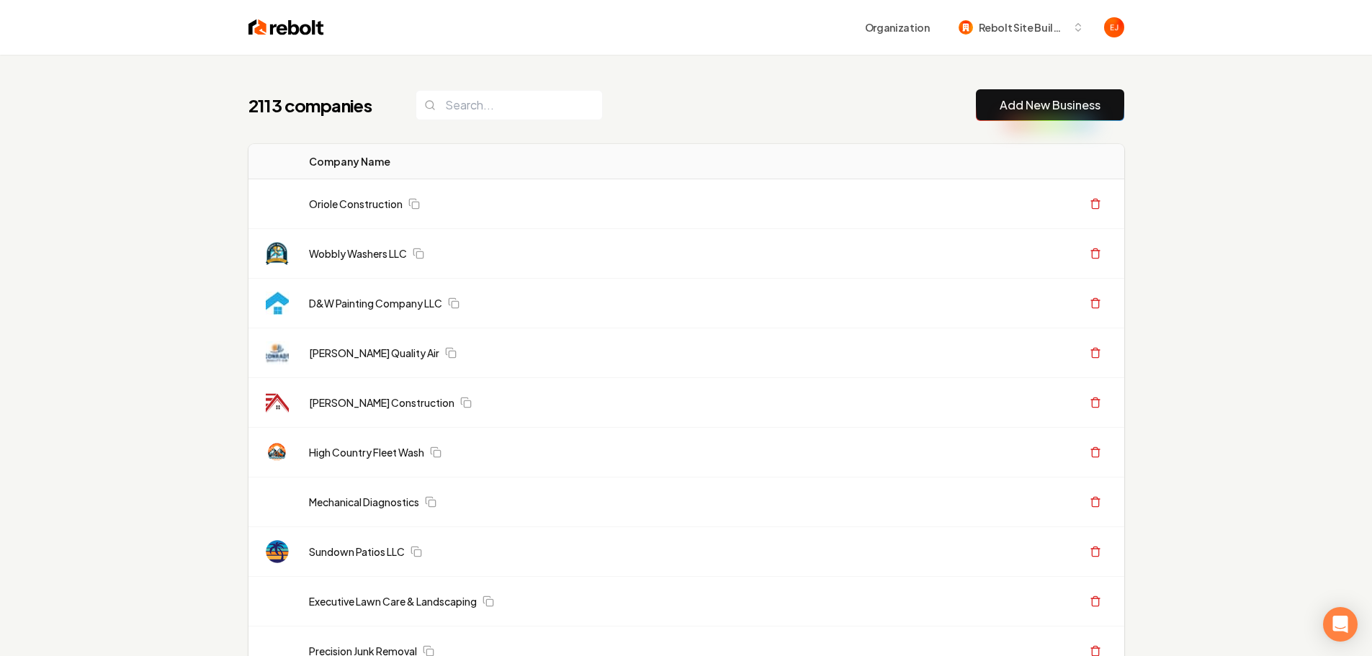
click at [1033, 111] on link "Add New Business" at bounding box center [1049, 104] width 101 height 17
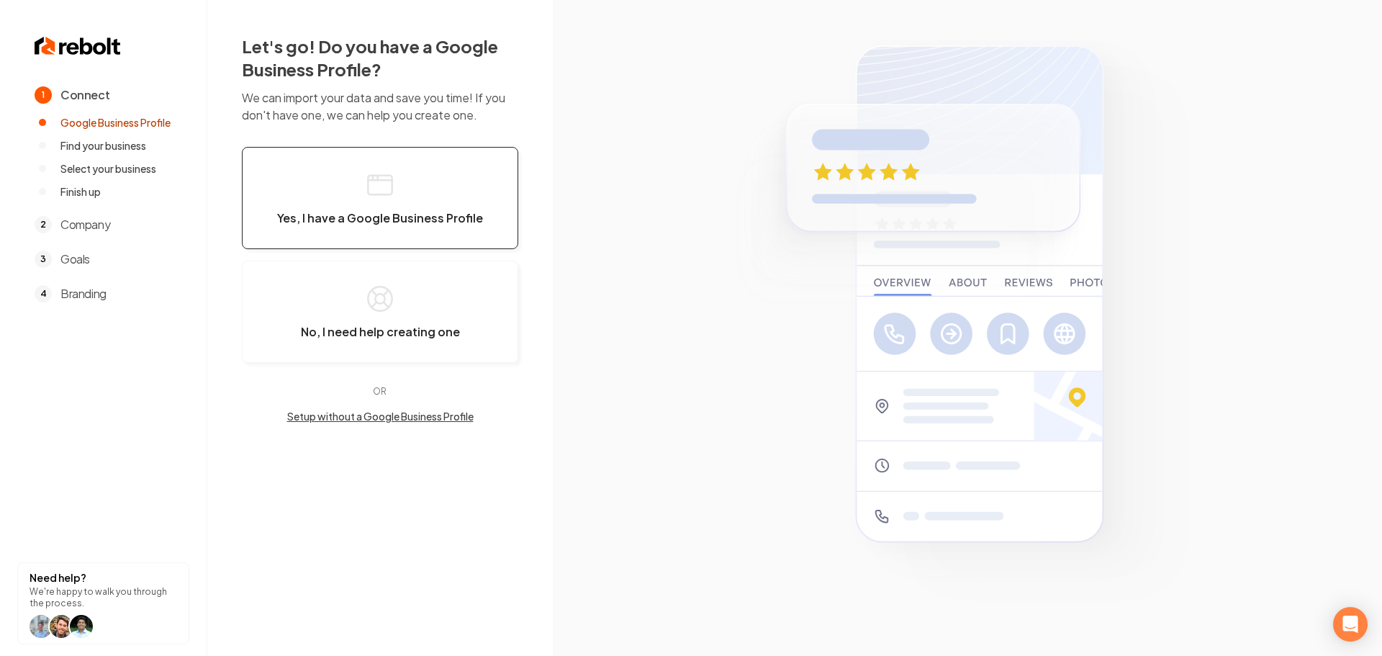
click at [388, 227] on button "Yes, I have a Google Business Profile" at bounding box center [380, 198] width 276 height 102
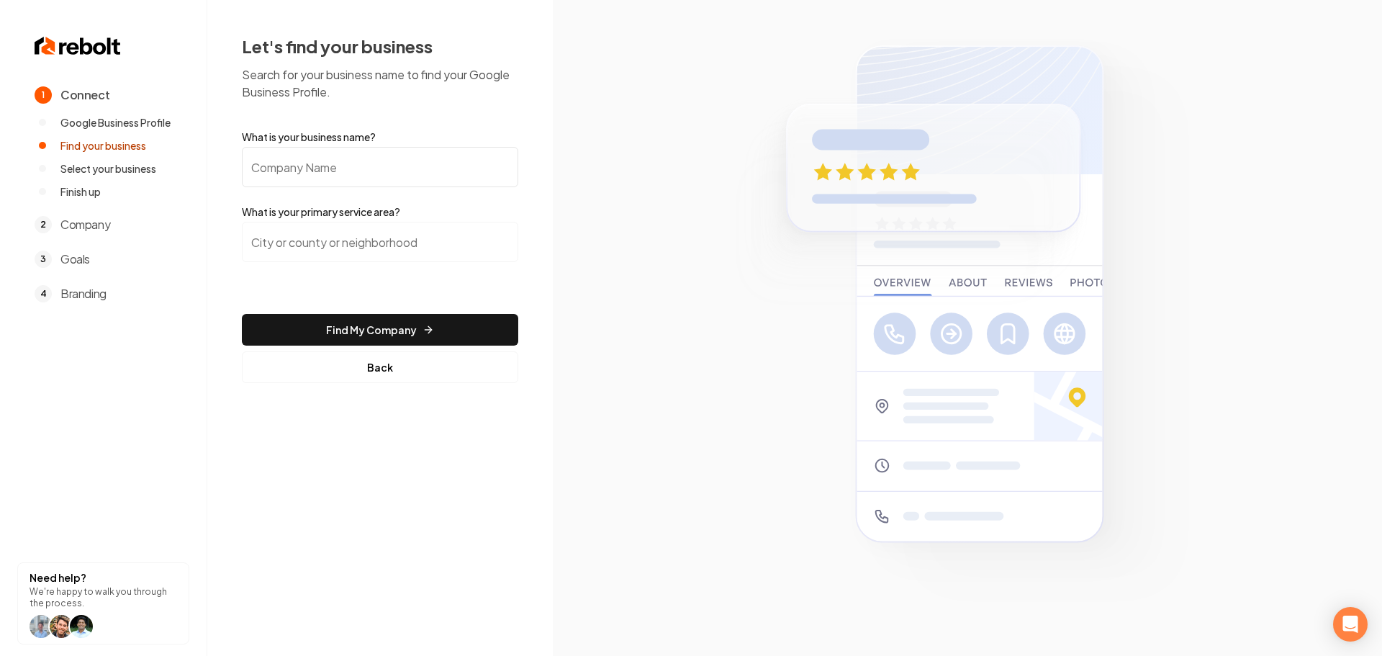
click at [358, 171] on input "What is your business name?" at bounding box center [380, 167] width 276 height 40
type input "MDS Construction"
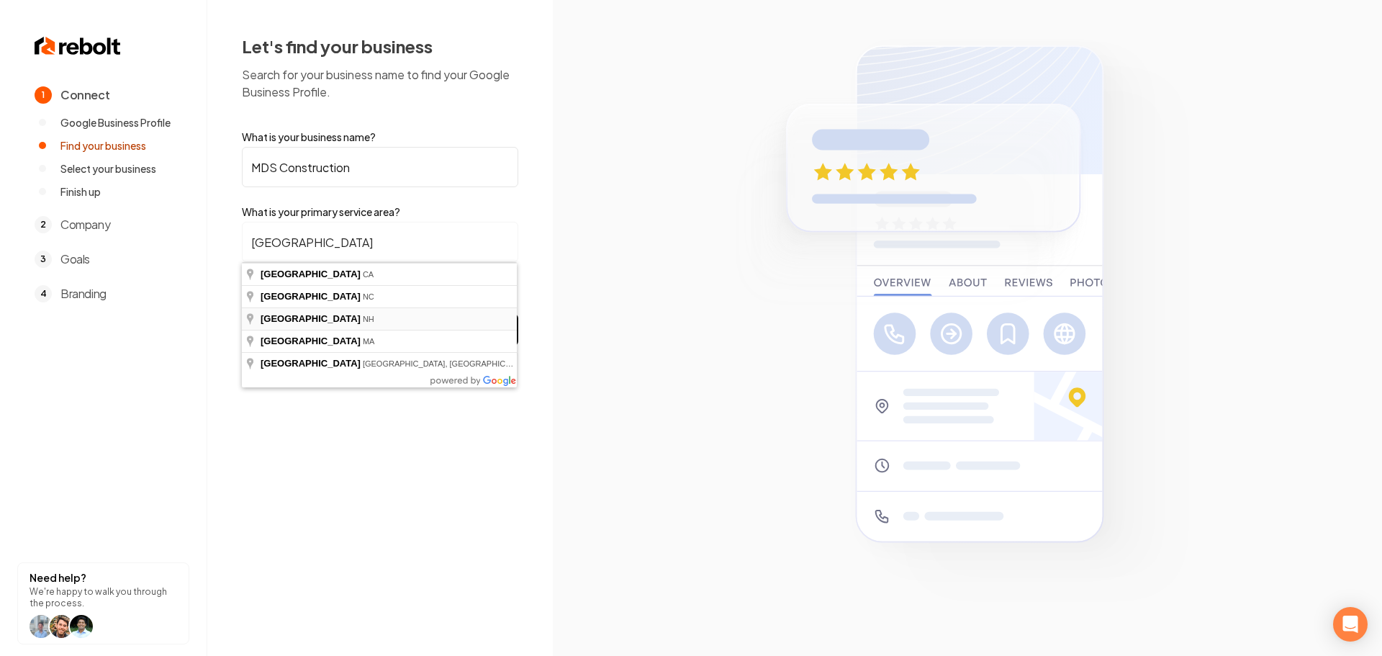
type input "[GEOGRAPHIC_DATA], [GEOGRAPHIC_DATA]"
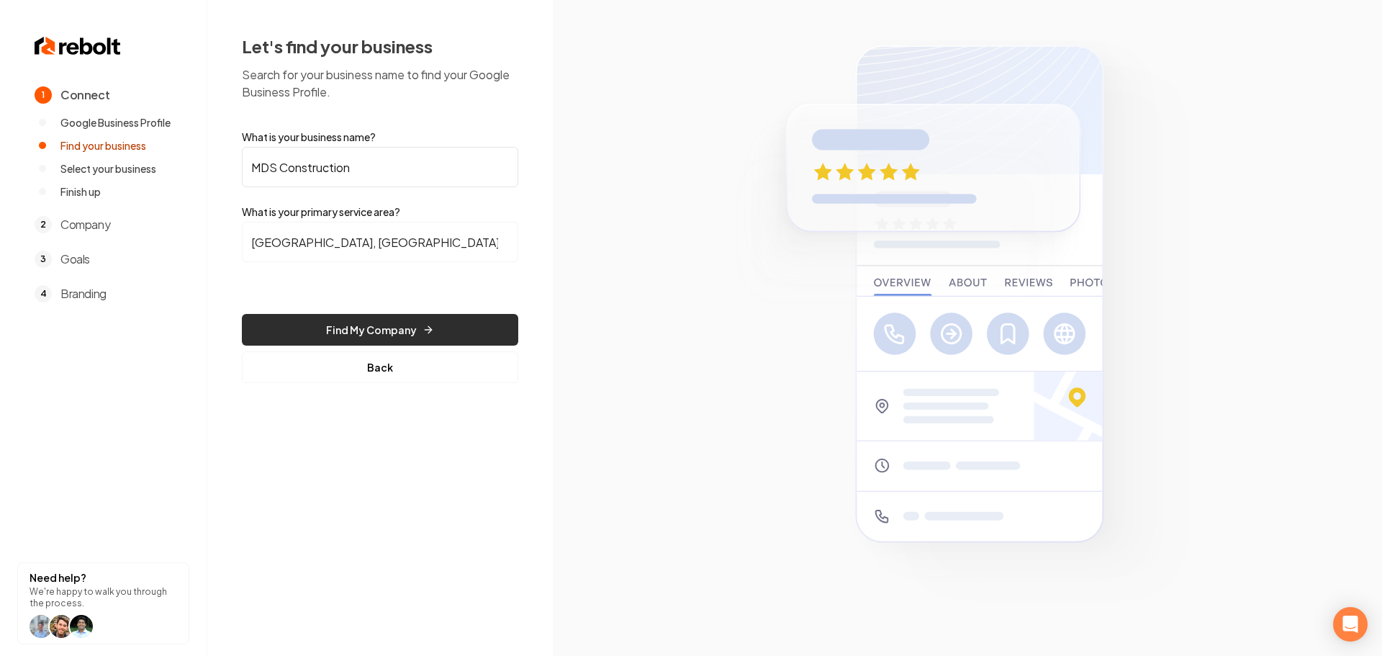
click at [405, 334] on button "Find My Company" at bounding box center [380, 330] width 276 height 32
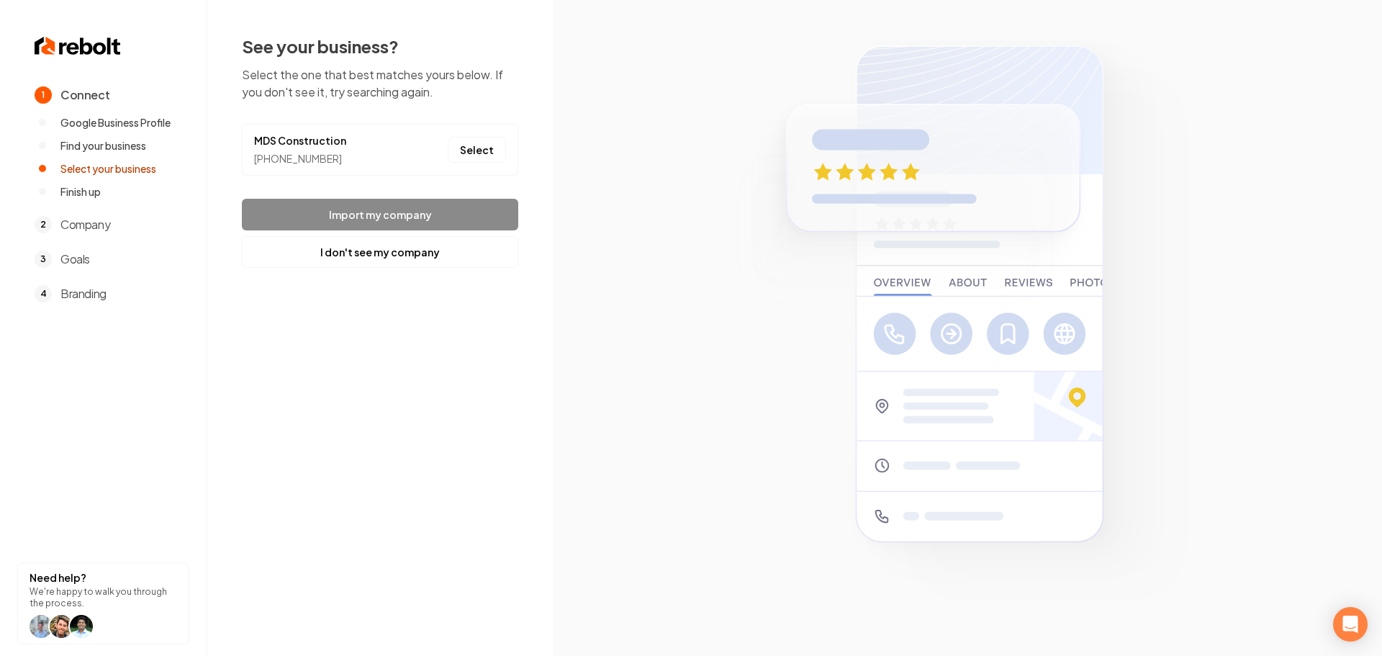
drag, startPoint x: 495, startPoint y: 148, endPoint x: 482, endPoint y: 164, distance: 21.0
click at [495, 148] on button "Select" at bounding box center [477, 150] width 58 height 26
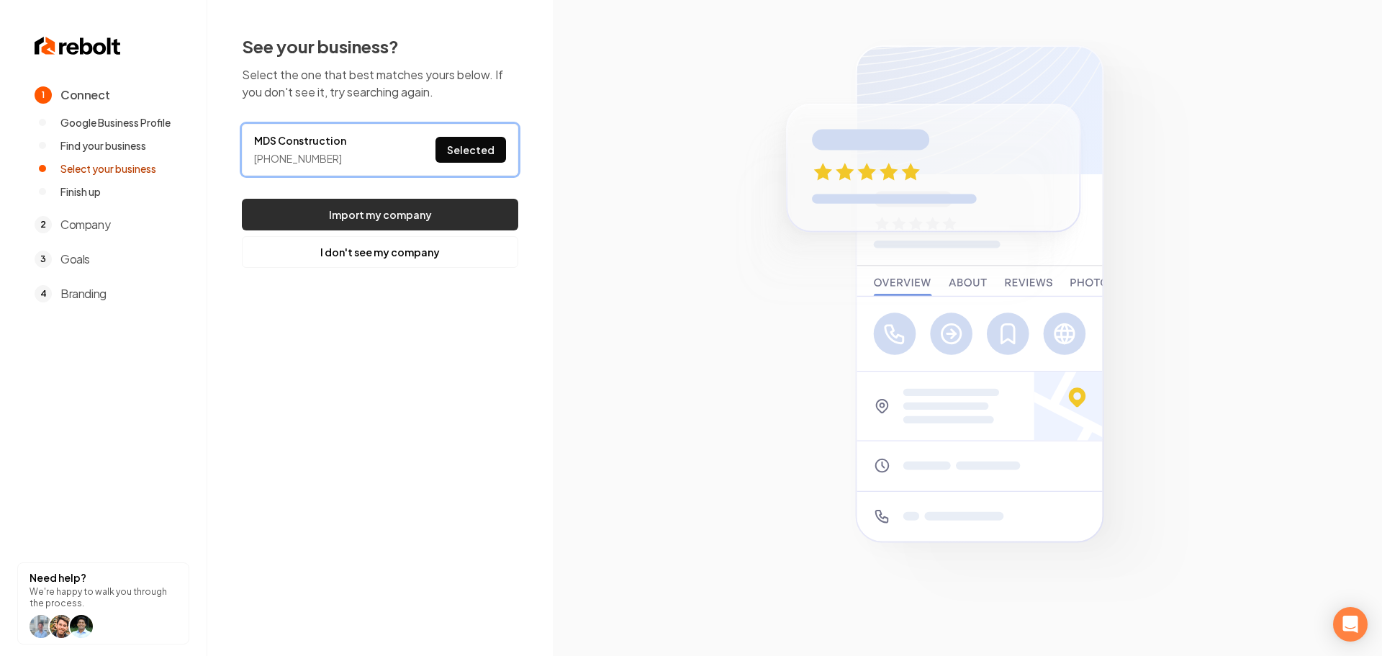
click at [443, 220] on button "Import my company" at bounding box center [380, 215] width 276 height 32
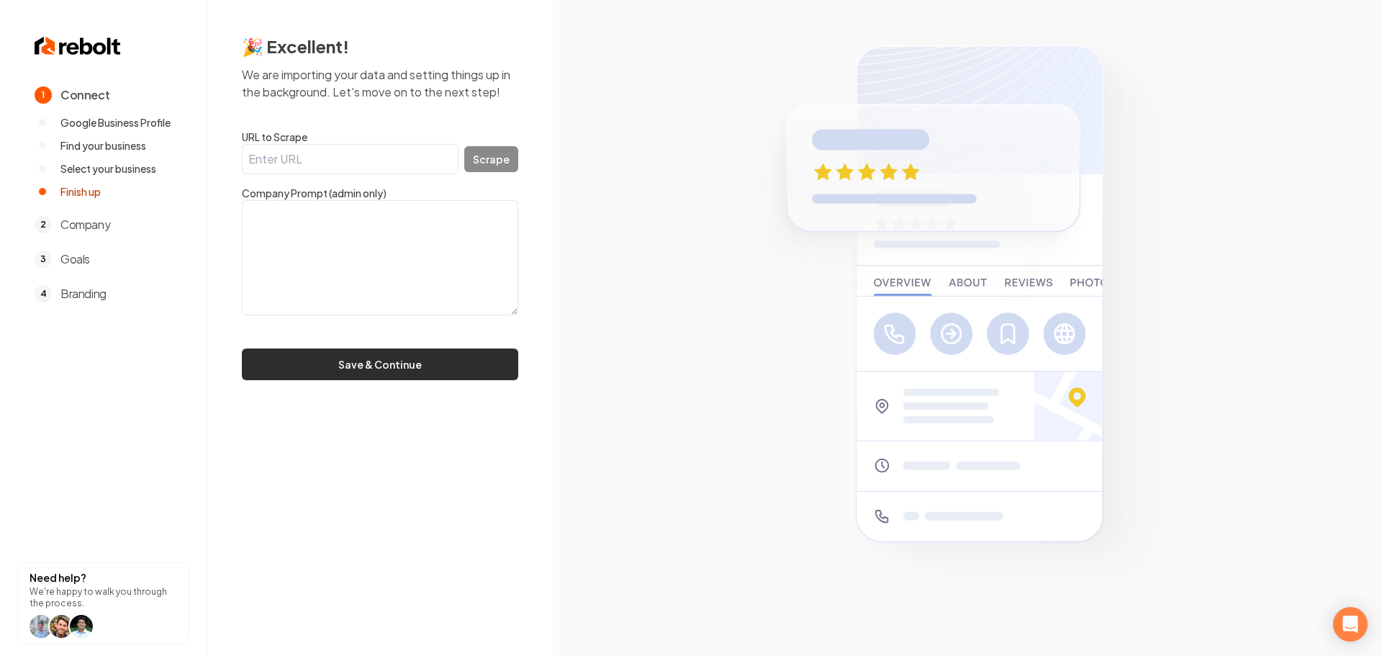
click at [323, 369] on button "Save & Continue" at bounding box center [380, 364] width 276 height 32
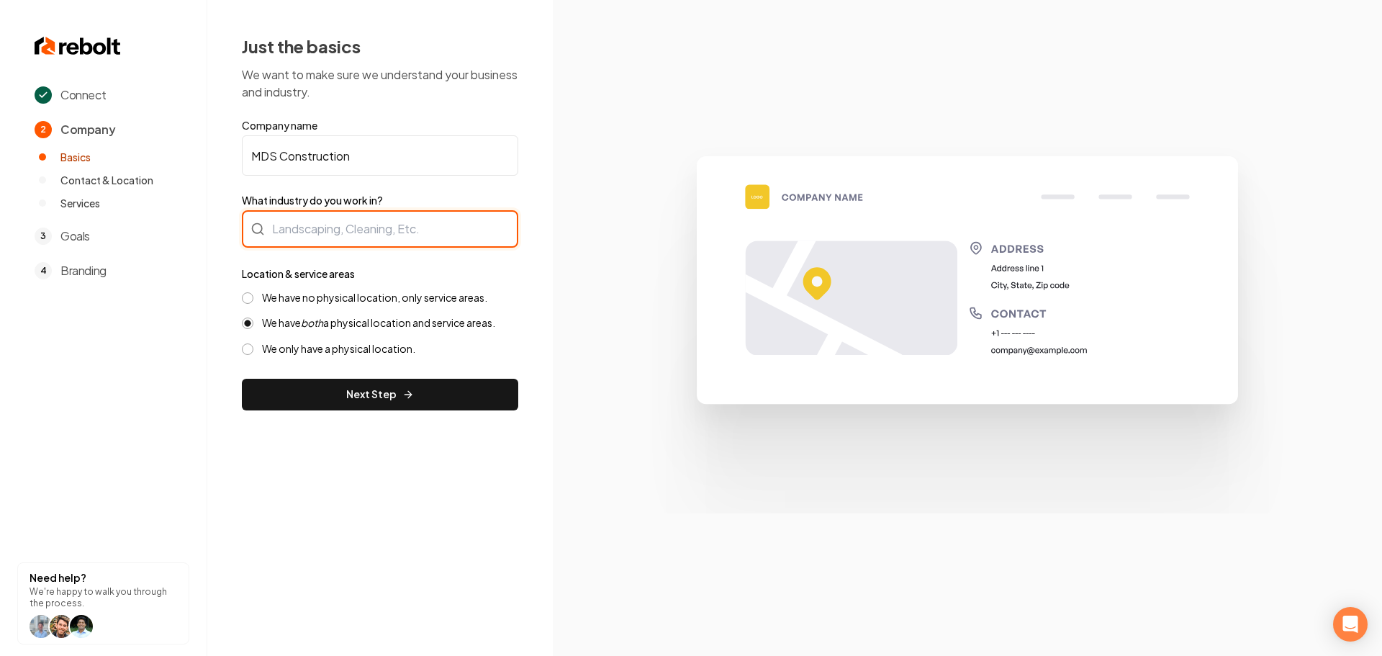
click at [358, 233] on div at bounding box center [380, 228] width 276 height 37
type input "Plumbing"
click at [291, 300] on label "We have no physical location, only service areas." at bounding box center [374, 298] width 225 height 14
click at [253, 300] on button "We have no physical location, only service areas." at bounding box center [248, 298] width 12 height 12
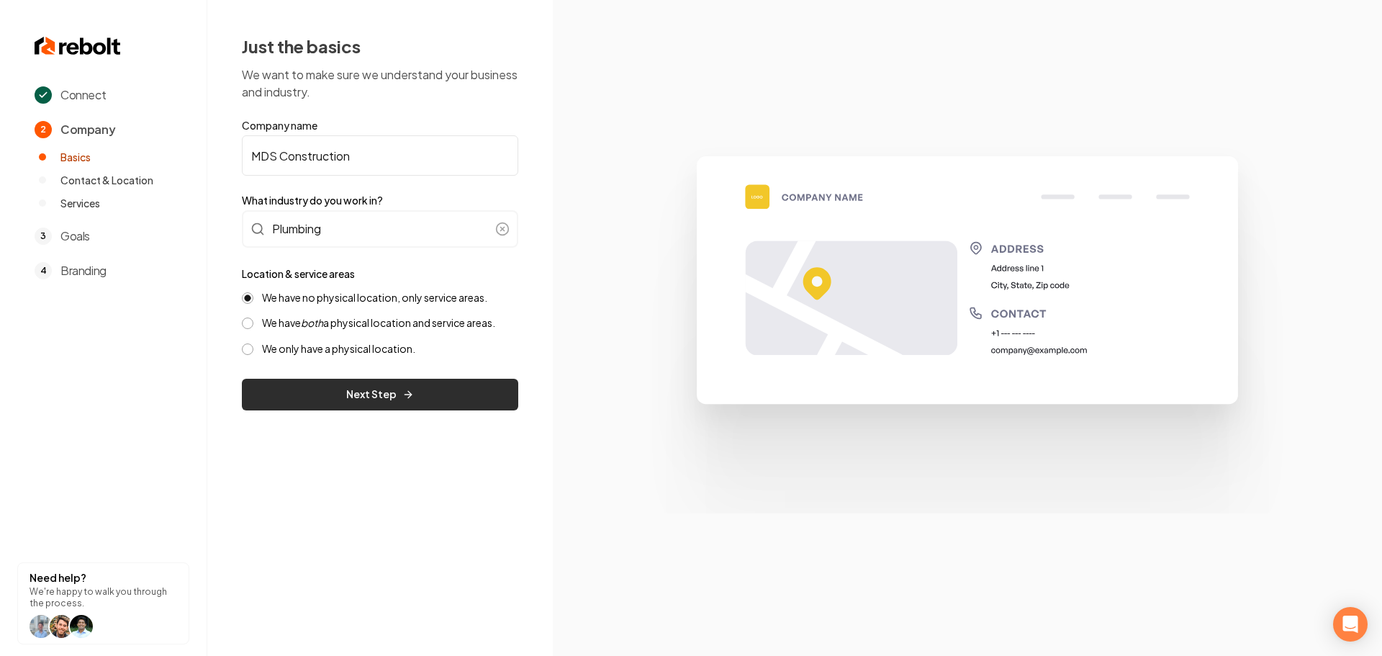
click at [311, 392] on button "Next Step" at bounding box center [380, 395] width 276 height 32
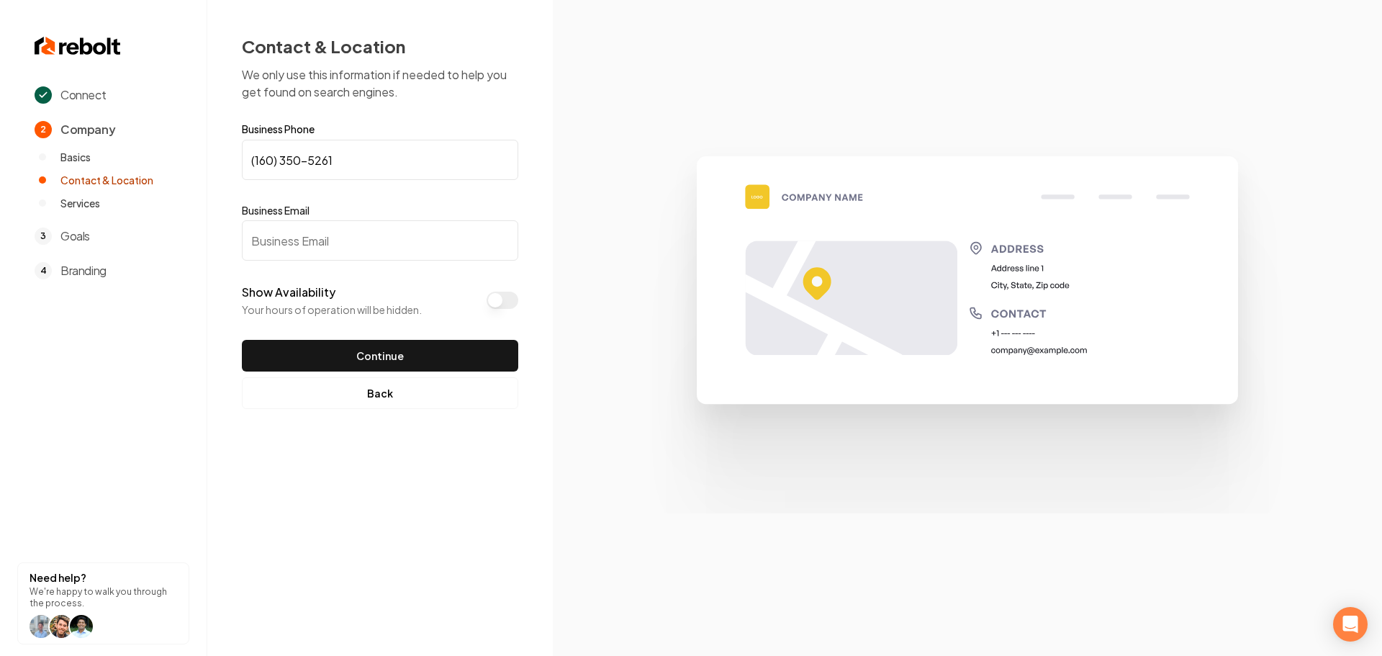
click at [395, 402] on button "Back" at bounding box center [380, 393] width 276 height 32
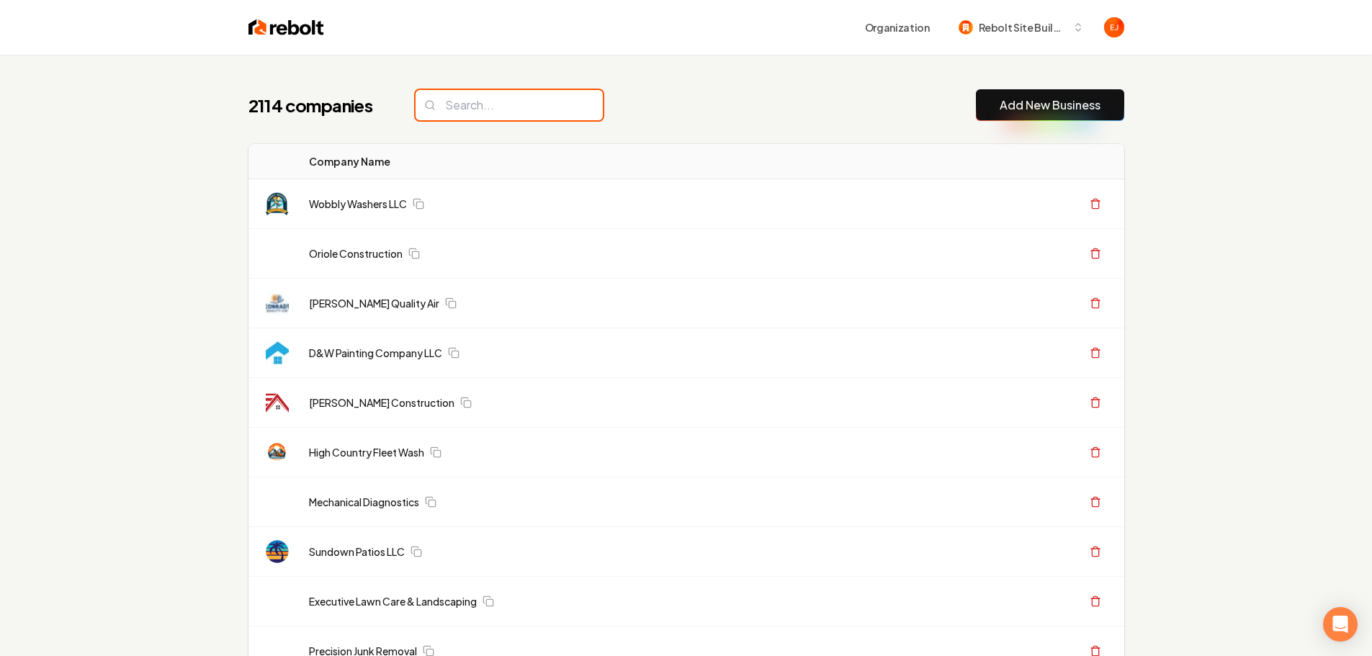
click at [493, 107] on input "search" at bounding box center [508, 105] width 187 height 30
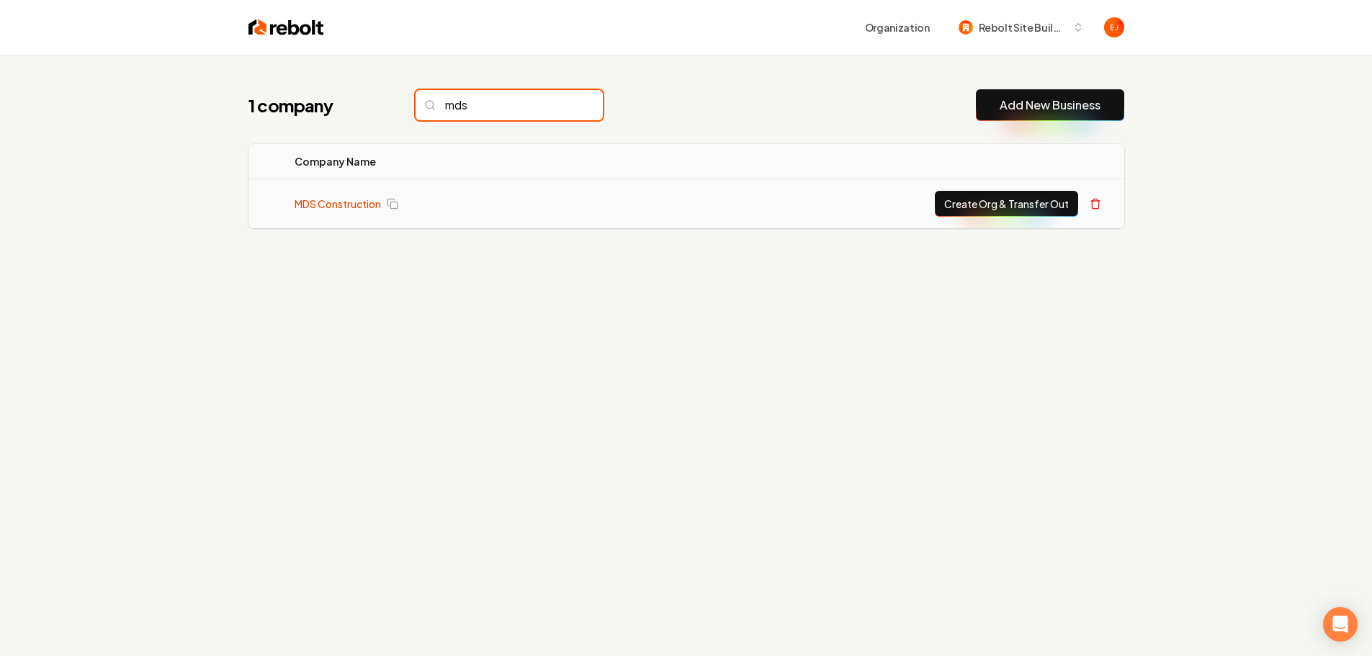
type input "mds"
drag, startPoint x: 515, startPoint y: 108, endPoint x: 382, endPoint y: 105, distance: 132.5
click at [382, 105] on div "1 company mds" at bounding box center [425, 105] width 354 height 30
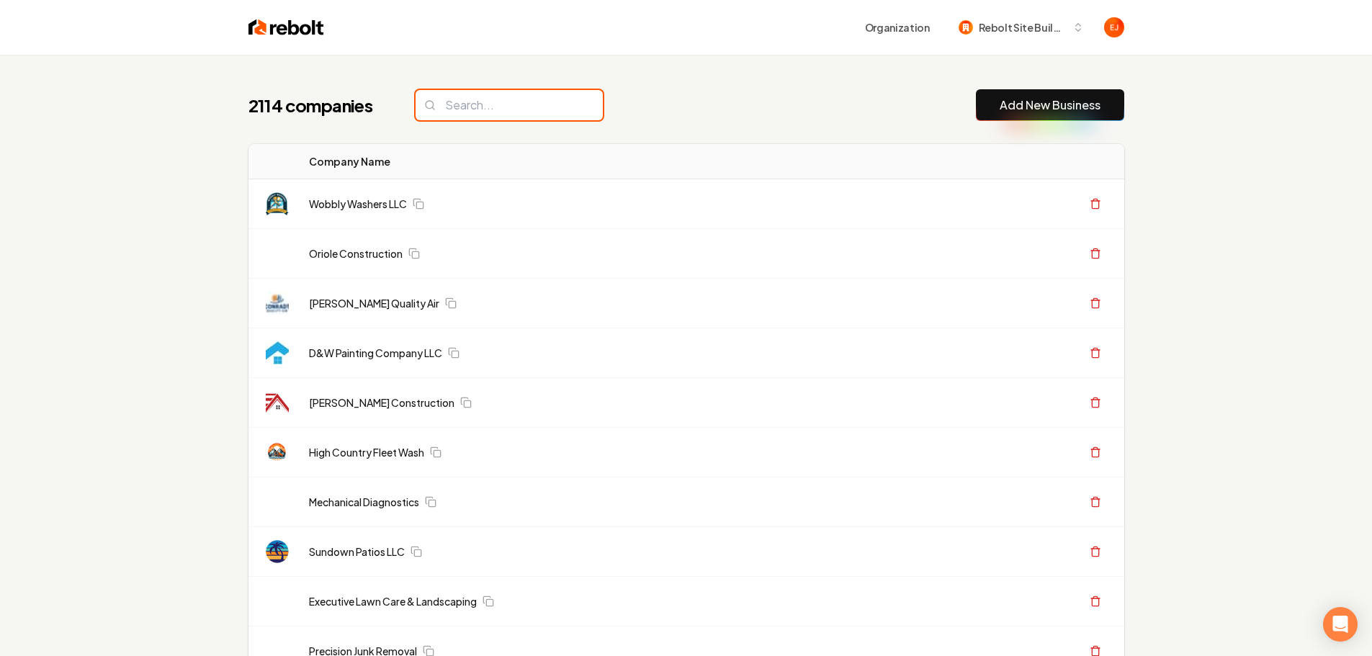
click at [469, 98] on input "search" at bounding box center [508, 105] width 187 height 30
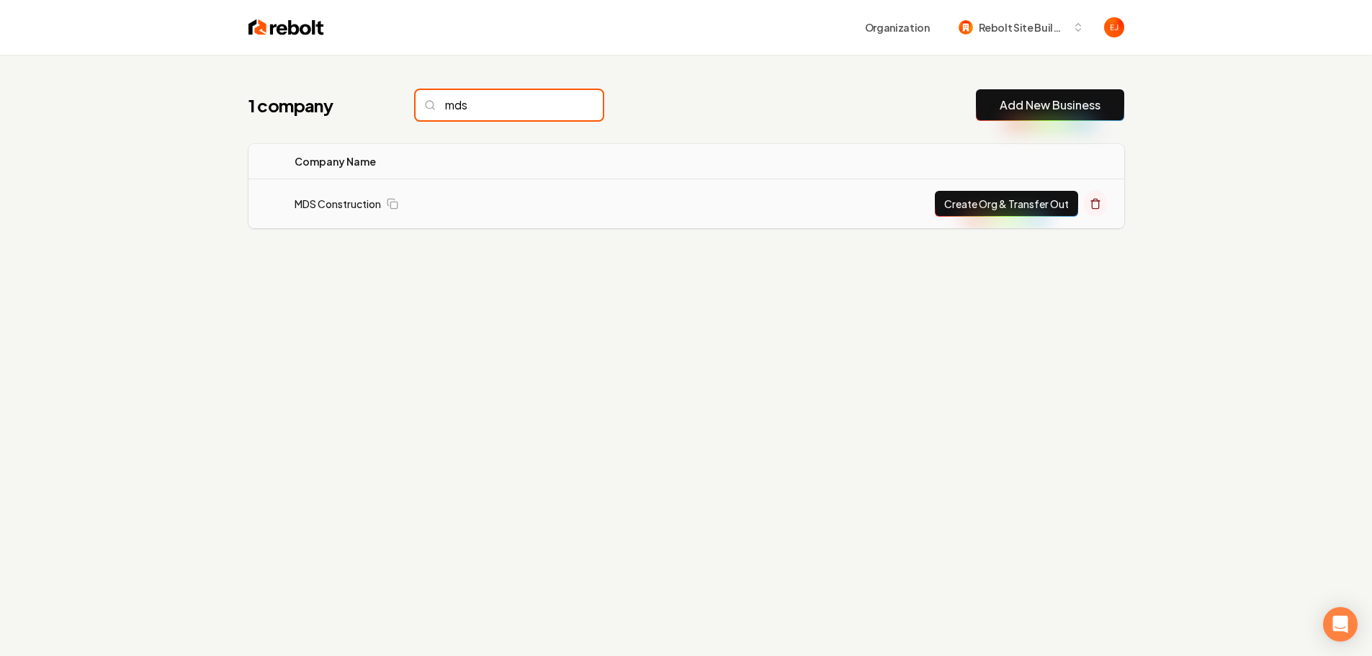
type input "mds"
click at [1099, 207] on icon at bounding box center [1095, 204] width 12 height 12
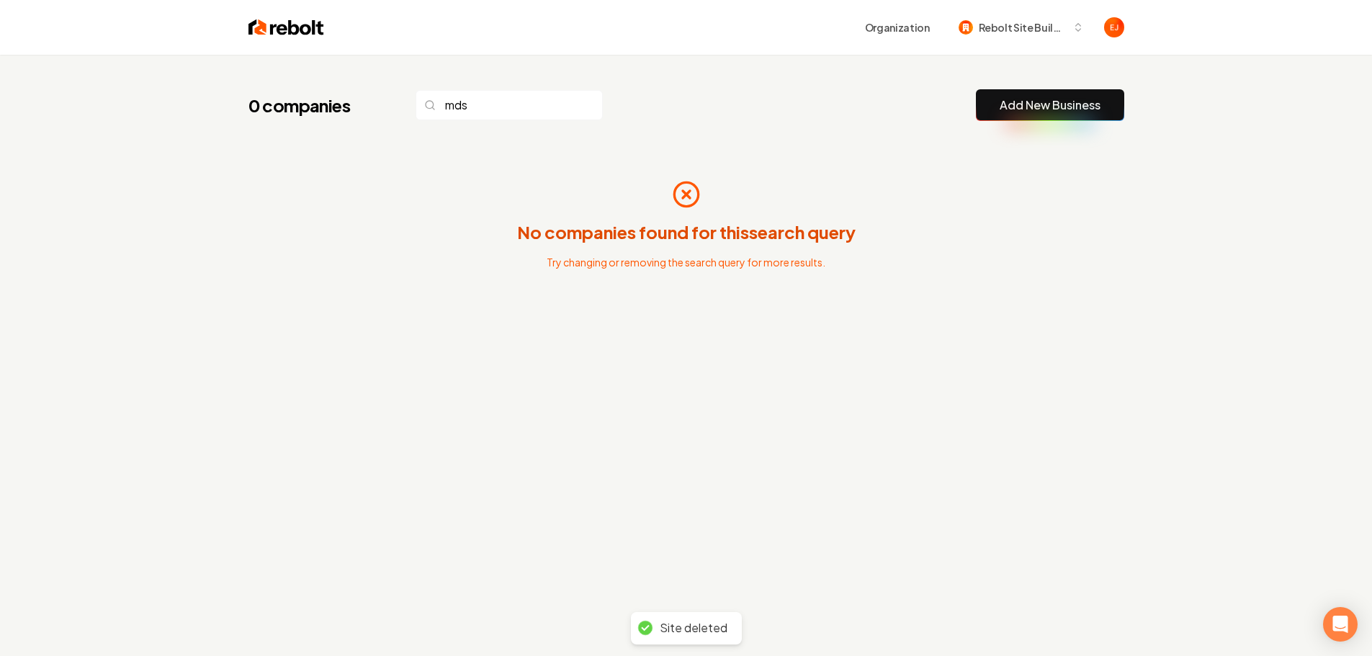
click at [1050, 101] on link "Add New Business" at bounding box center [1049, 104] width 101 height 17
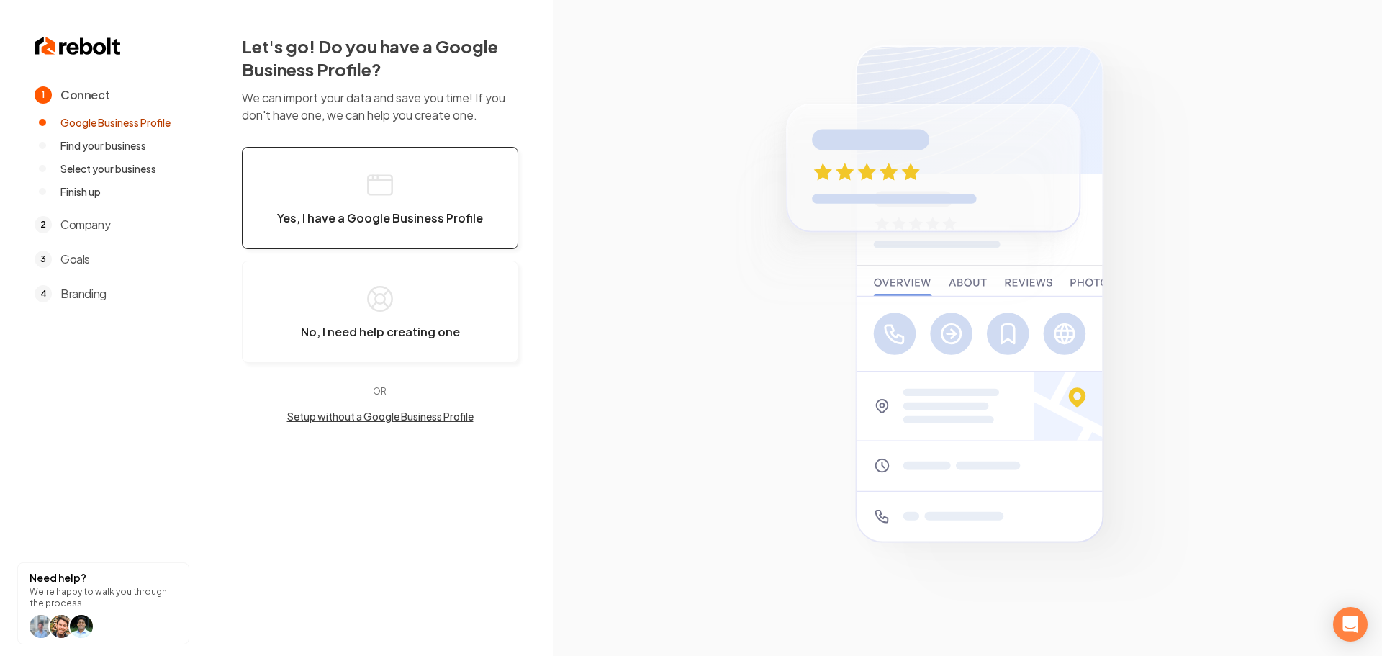
click at [387, 188] on icon "button" at bounding box center [380, 185] width 29 height 29
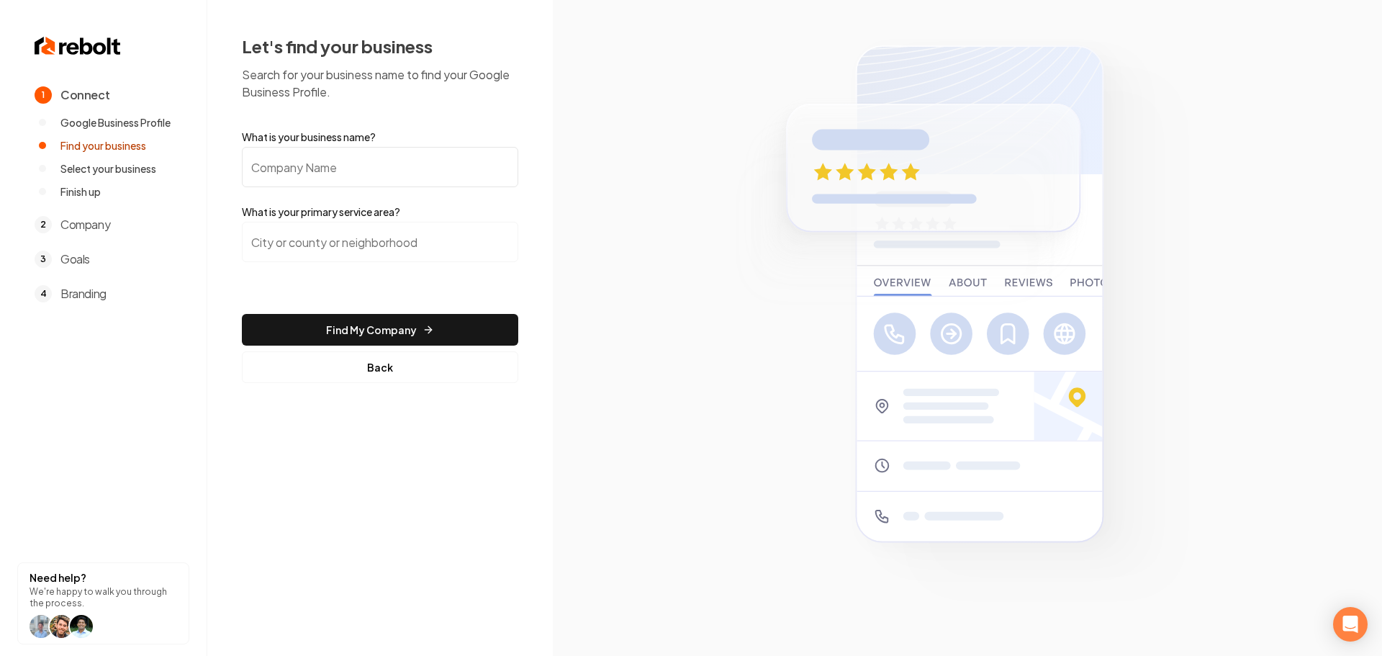
click at [321, 166] on input "What is your business name?" at bounding box center [380, 167] width 276 height 40
type input "MDS Construction"
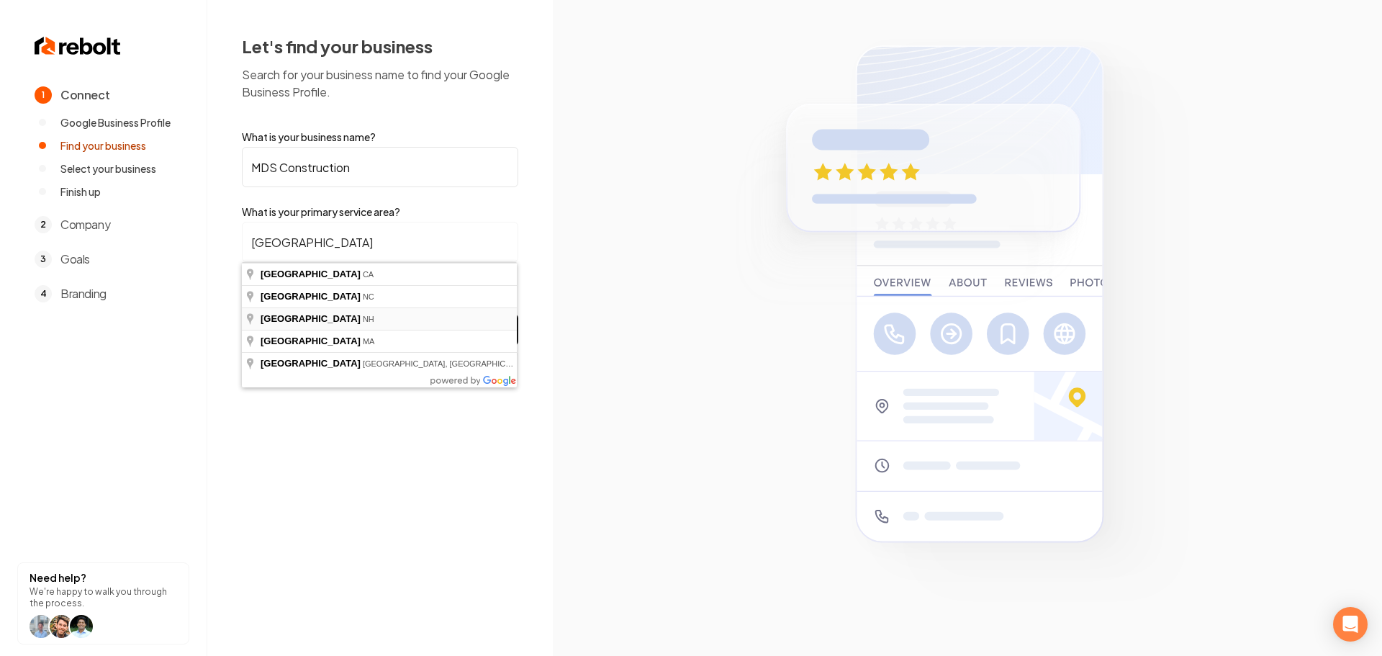
type input "[GEOGRAPHIC_DATA], [GEOGRAPHIC_DATA]"
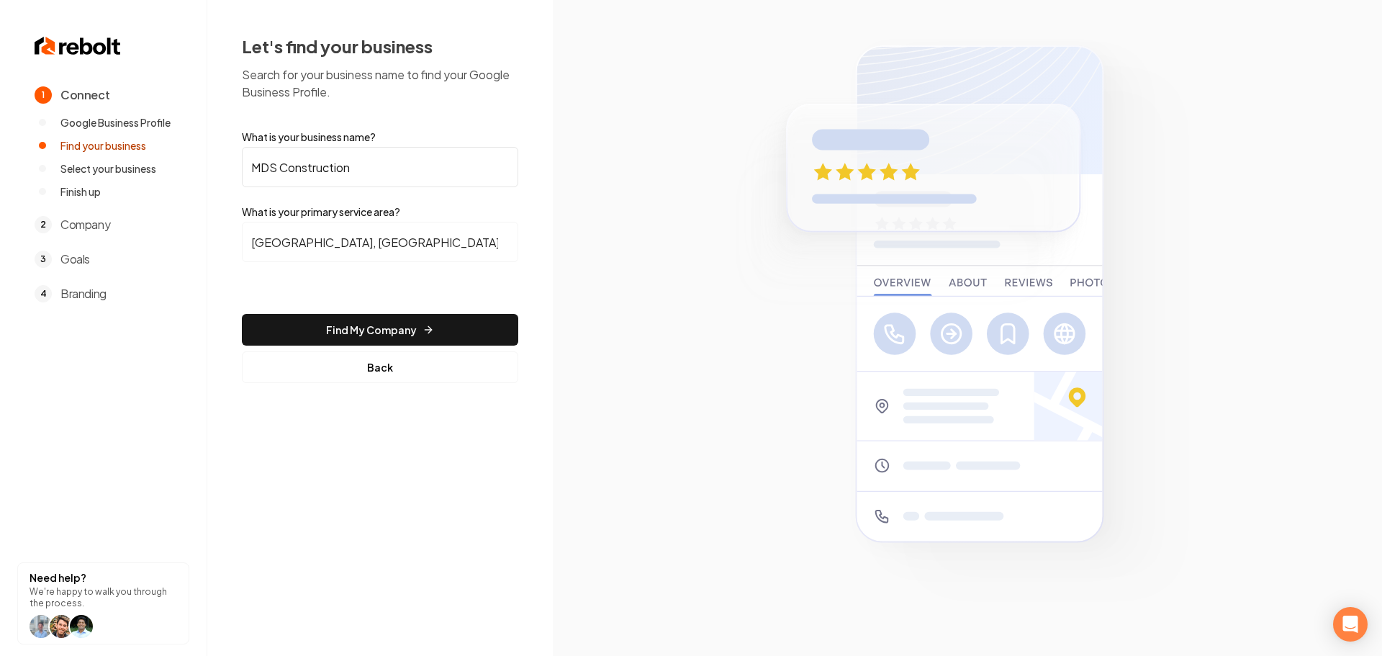
click at [325, 320] on button "Find My Company" at bounding box center [380, 330] width 276 height 32
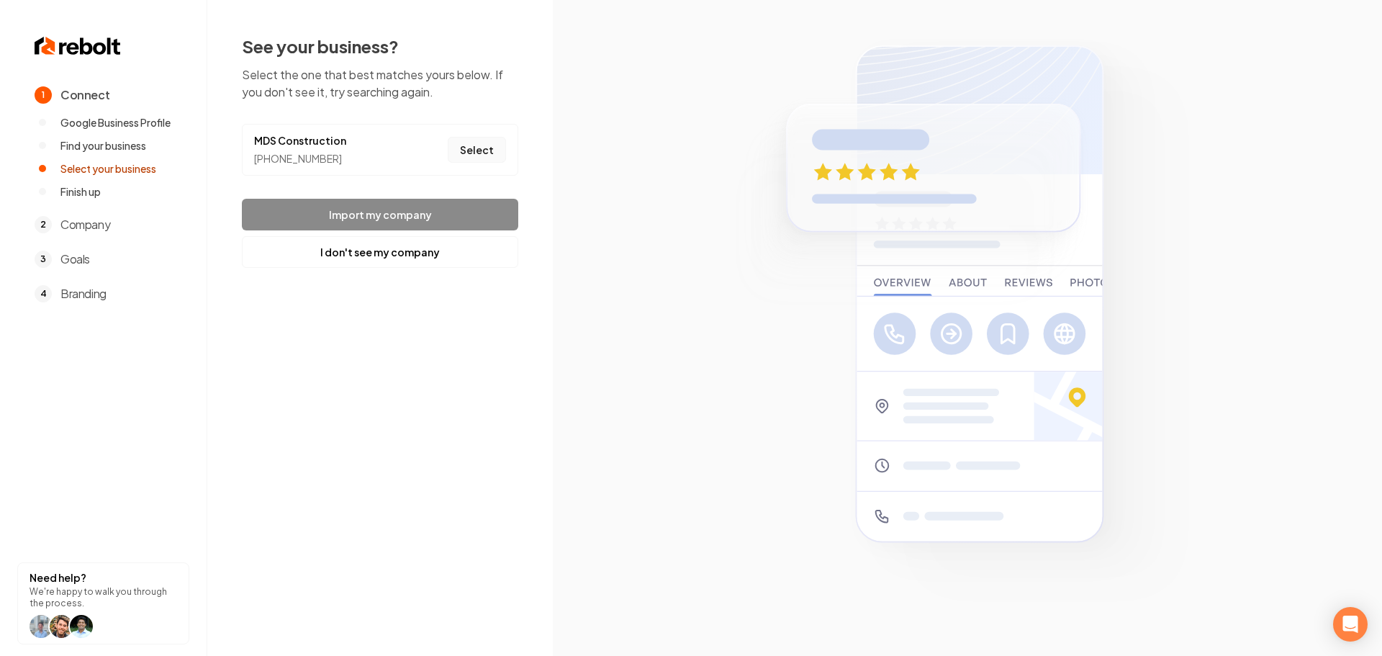
click at [488, 159] on button "Select" at bounding box center [477, 150] width 58 height 26
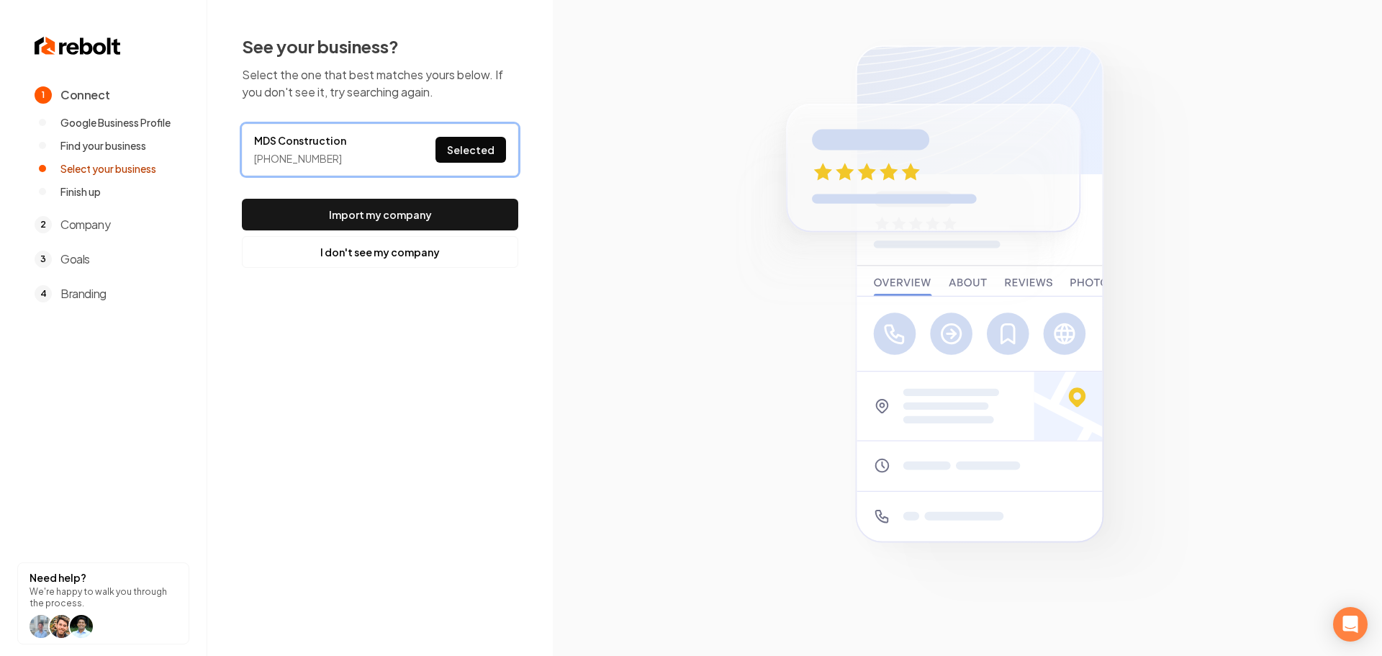
click at [464, 220] on button "Import my company" at bounding box center [380, 215] width 276 height 32
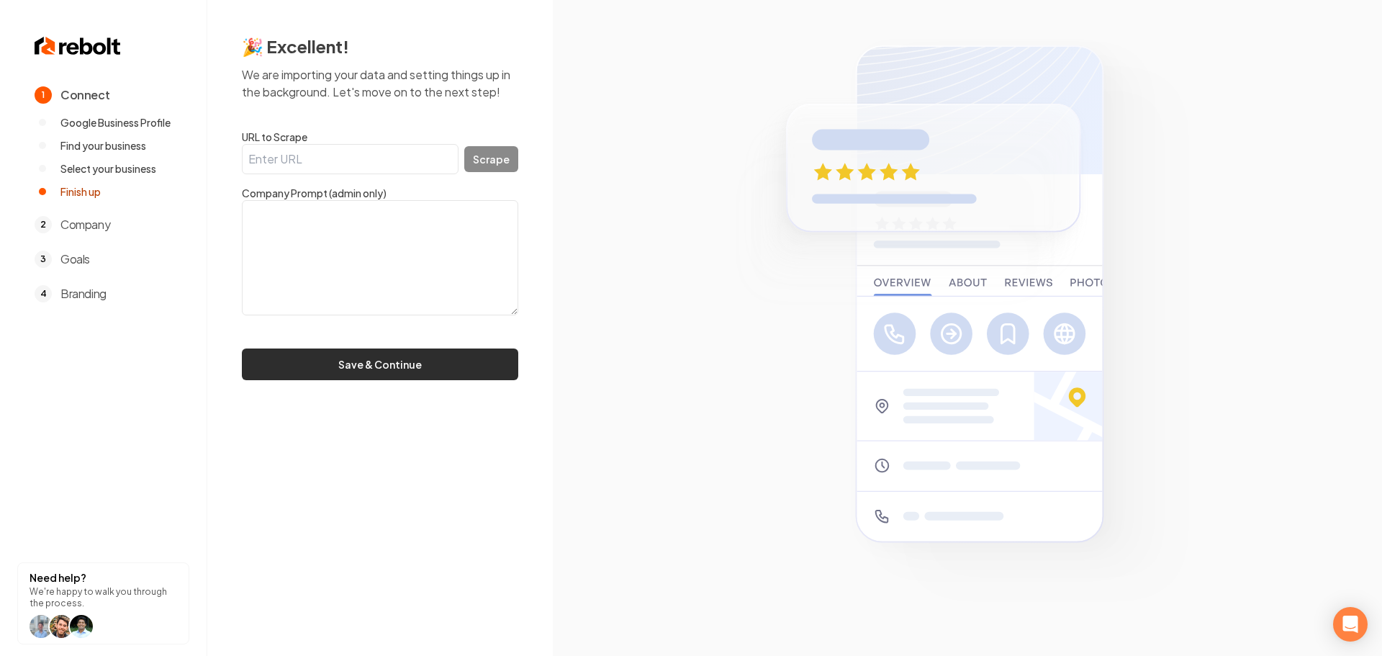
click at [347, 366] on button "Save & Continue" at bounding box center [380, 364] width 276 height 32
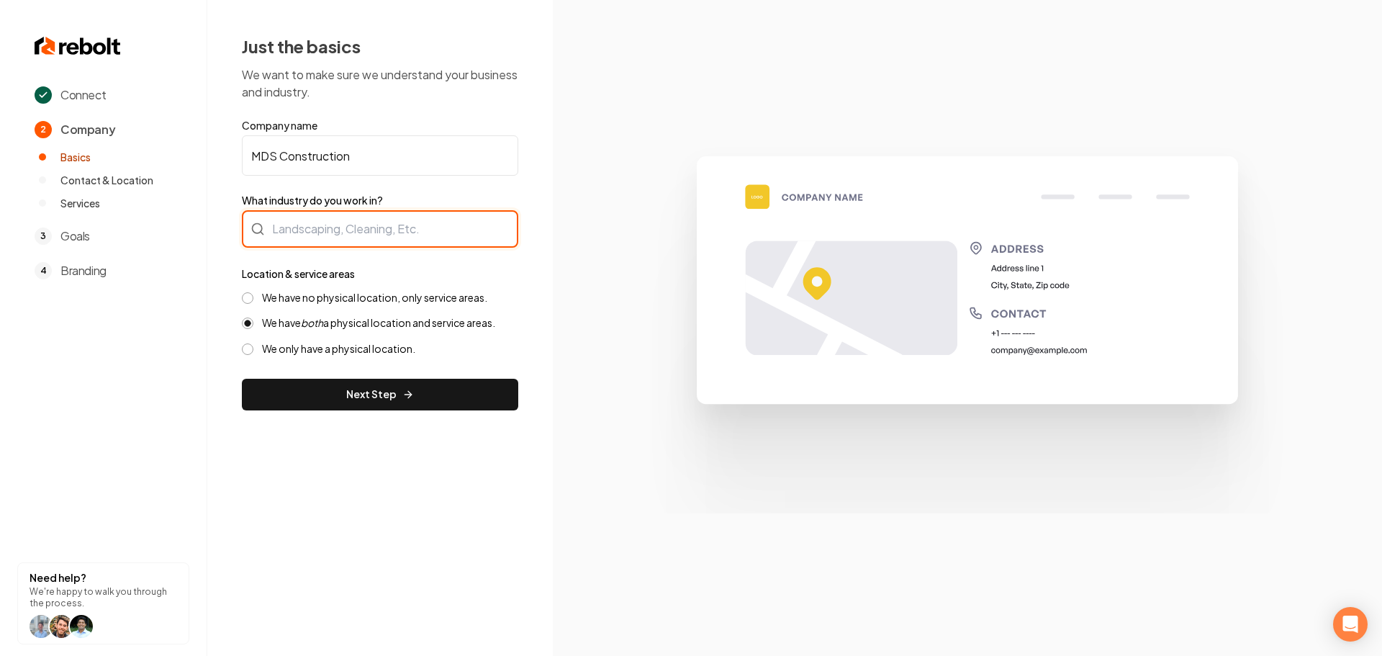
click at [351, 230] on div at bounding box center [380, 228] width 276 height 37
type input "Plumbing"
click at [310, 297] on label "We have no physical location, only service areas." at bounding box center [374, 298] width 225 height 14
click at [253, 297] on button "We have no physical location, only service areas." at bounding box center [248, 298] width 12 height 12
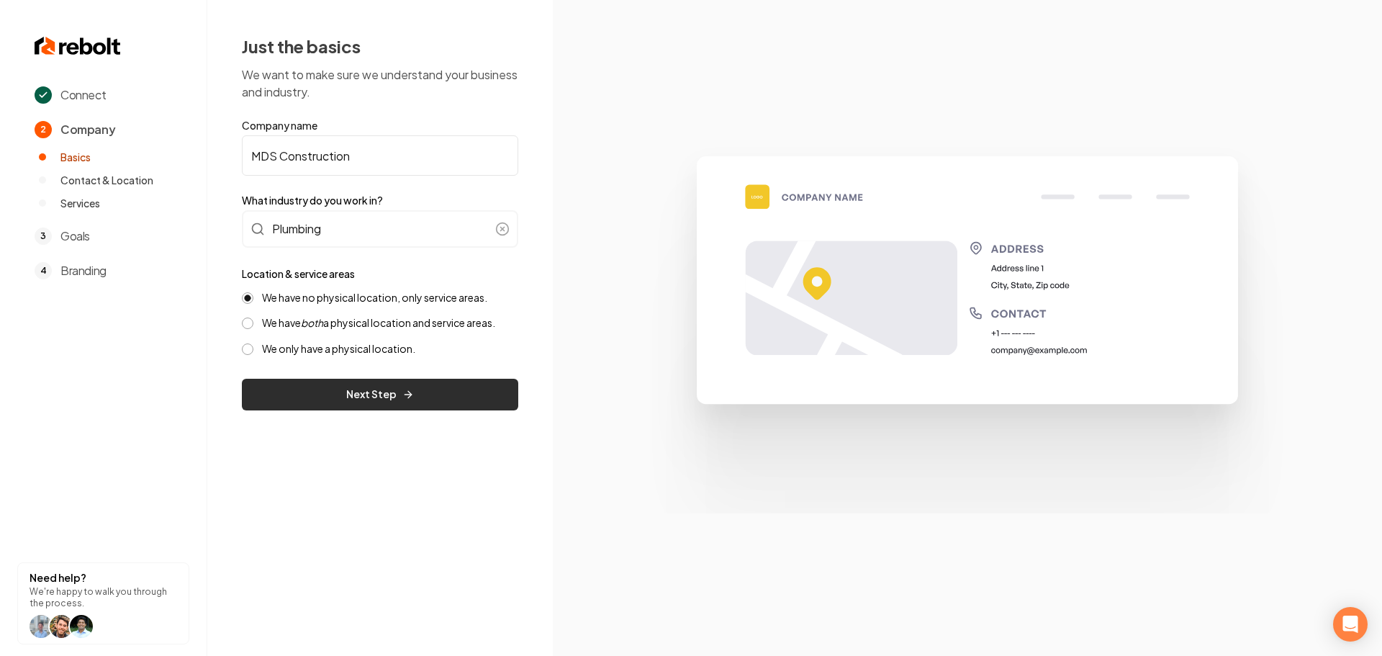
click at [325, 384] on button "Next Step" at bounding box center [380, 395] width 276 height 32
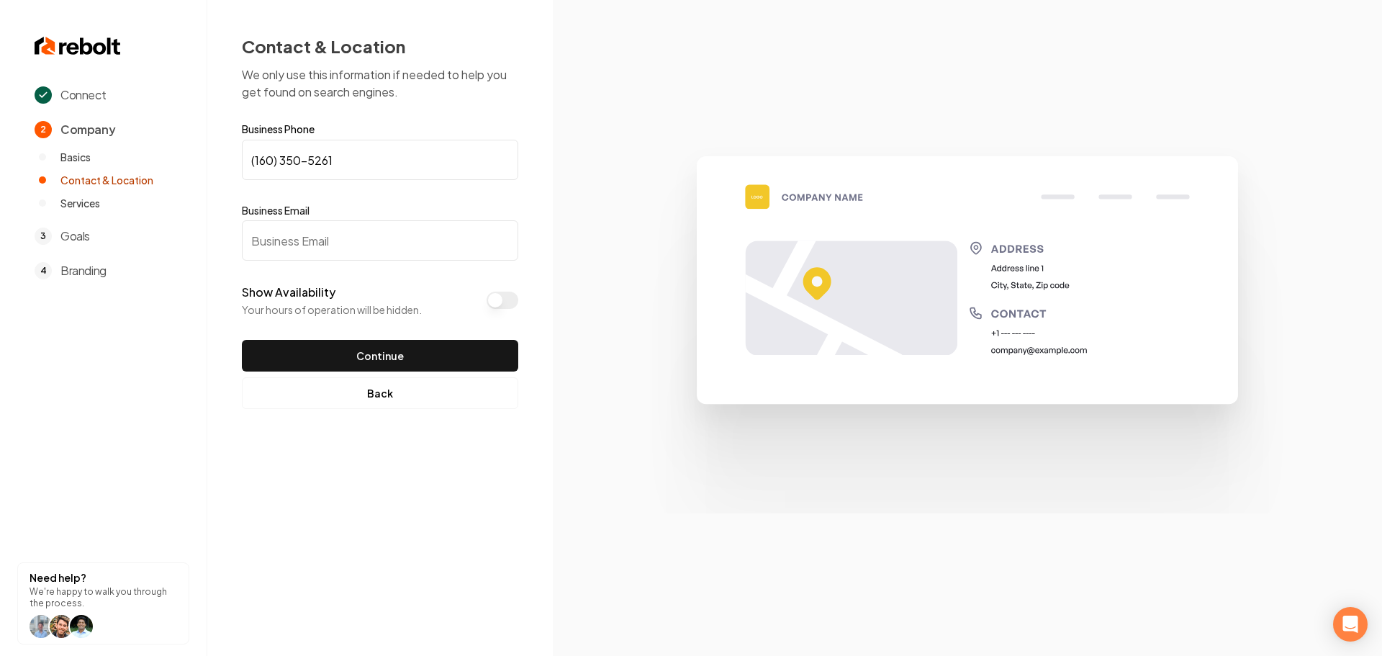
click at [332, 251] on input "Business Email" at bounding box center [380, 240] width 276 height 40
type input "[EMAIL_ADDRESS][DOMAIN_NAME]"
click at [270, 163] on input "(160) 350-5261" at bounding box center [380, 160] width 276 height 40
type input "[PHONE_NUMBER]"
click at [380, 354] on button "Continue" at bounding box center [380, 356] width 276 height 32
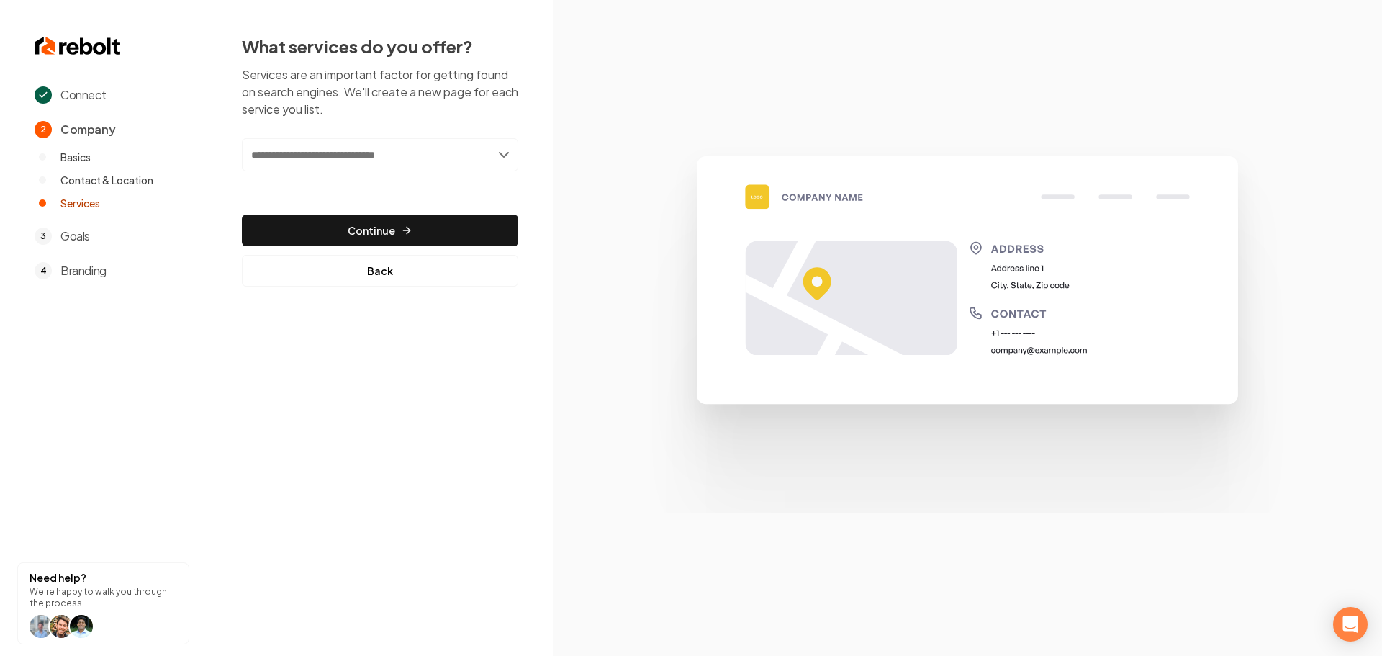
click at [343, 150] on input "text" at bounding box center [380, 154] width 276 height 33
click at [448, 150] on input "text" at bounding box center [380, 154] width 276 height 33
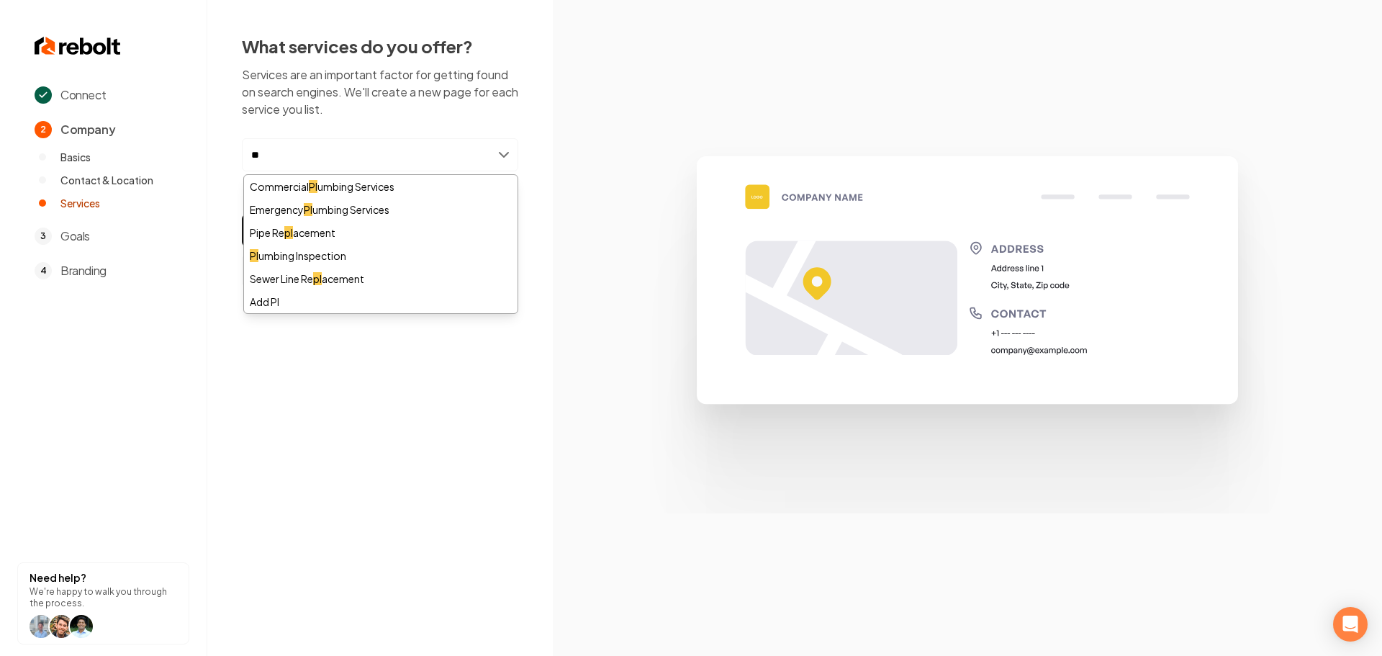
type input "*"
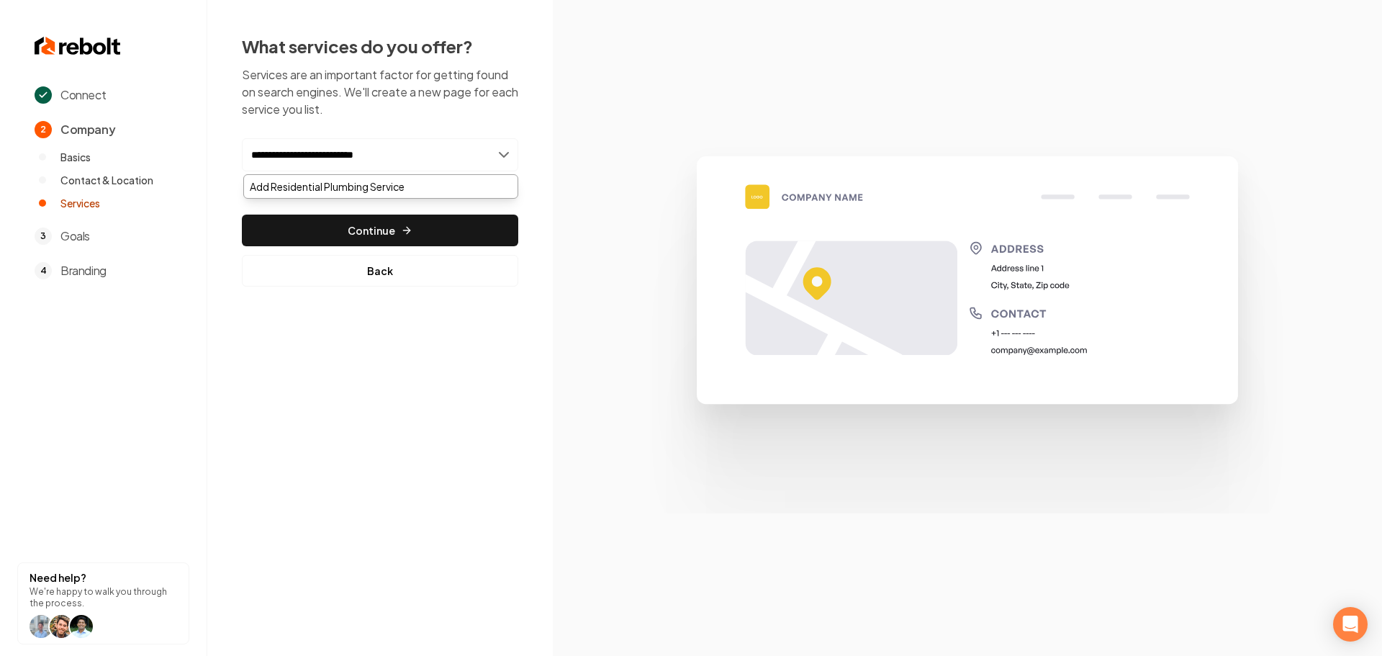
type input "**********"
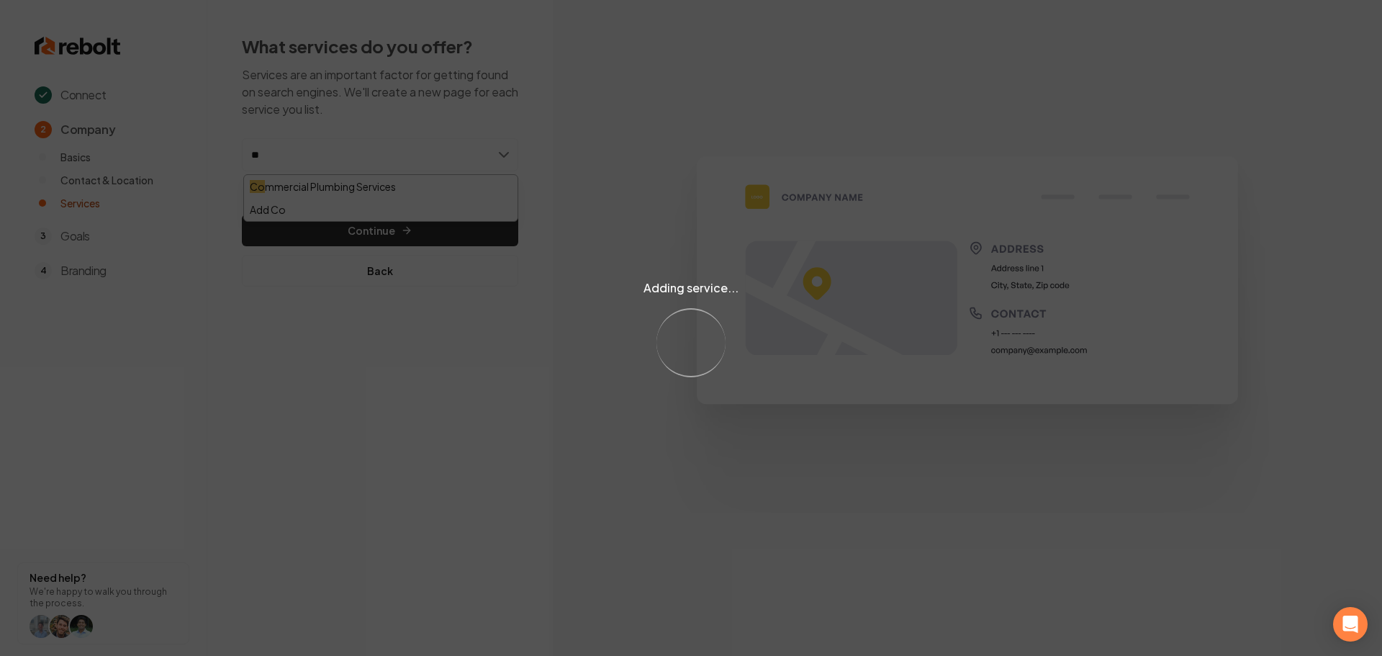
type input "***"
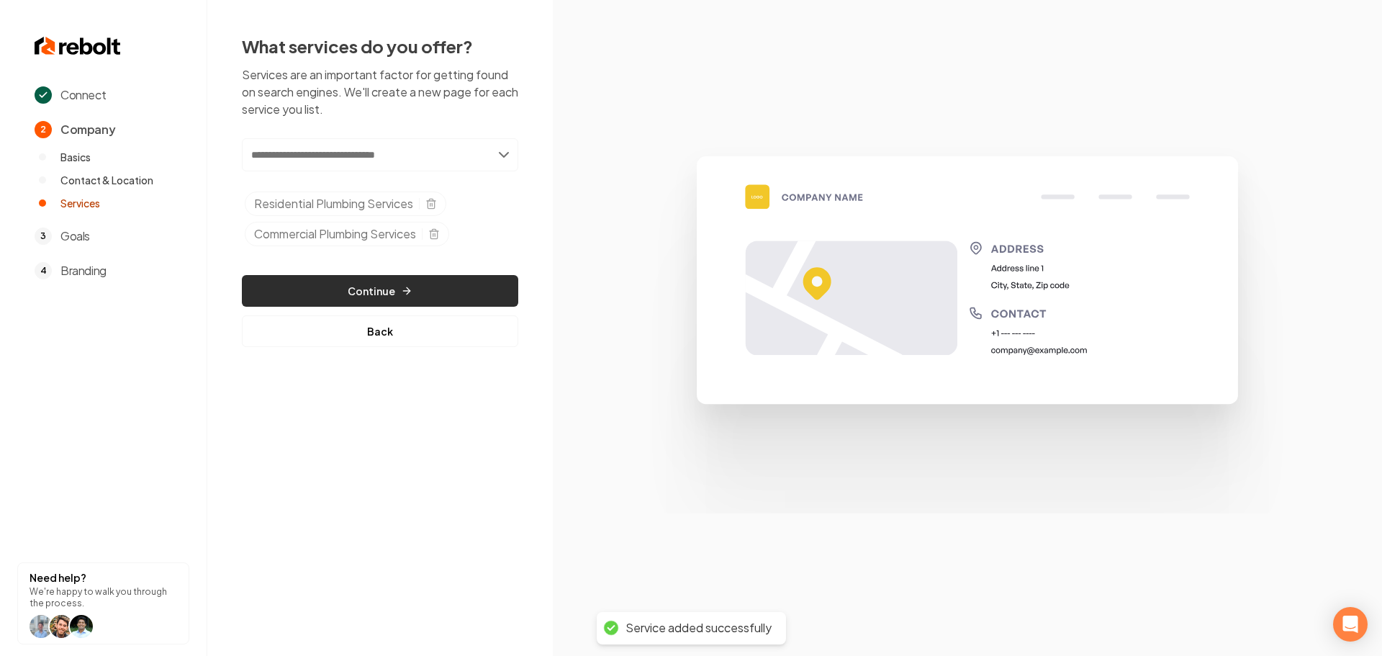
click at [439, 300] on button "Continue" at bounding box center [380, 291] width 276 height 32
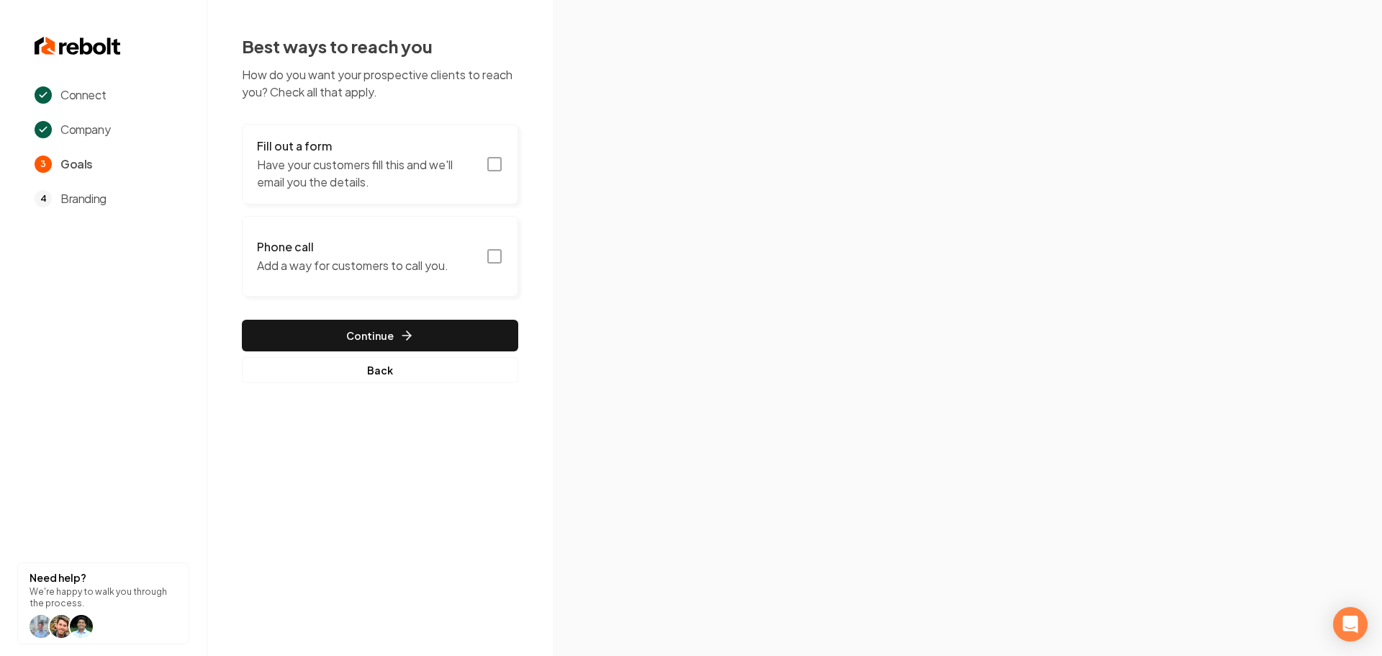
click at [495, 165] on icon "button" at bounding box center [494, 164] width 17 height 17
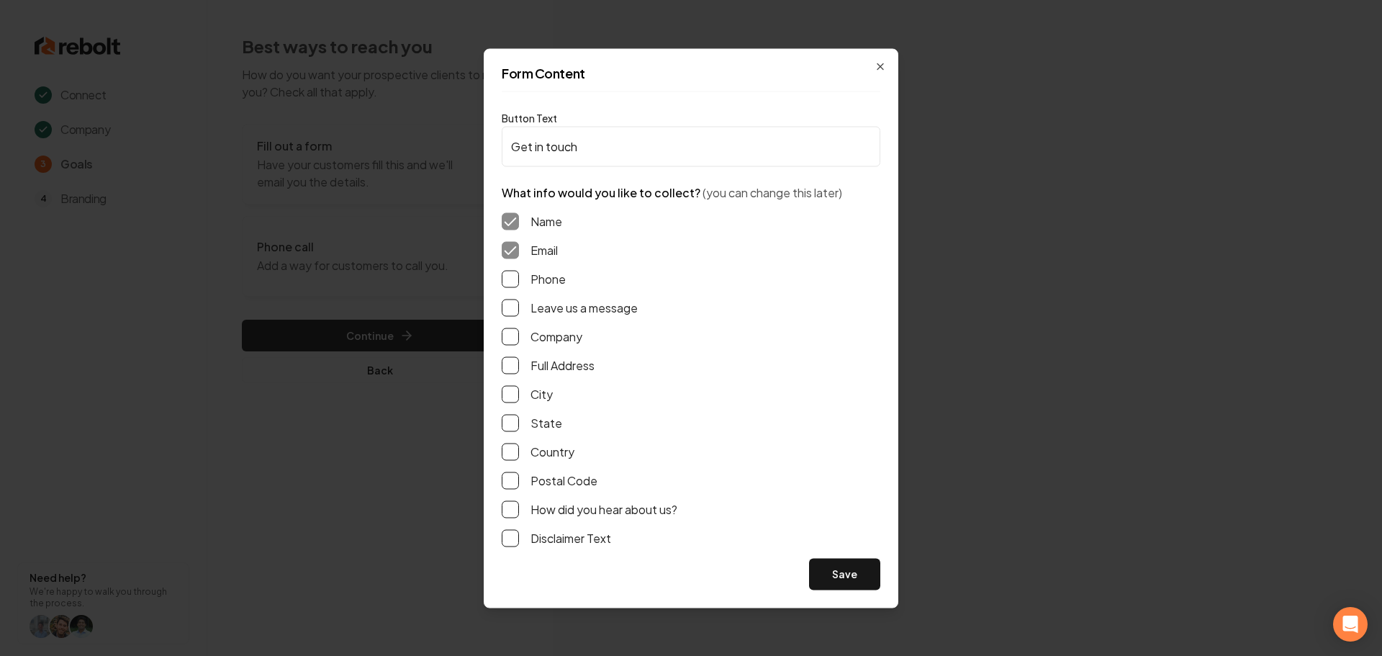
drag, startPoint x: 539, startPoint y: 284, endPoint x: 541, endPoint y: 313, distance: 29.7
click at [538, 284] on label "Phone" at bounding box center [548, 278] width 35 height 17
click at [519, 284] on button "Phone" at bounding box center [510, 278] width 17 height 17
click at [541, 305] on label "Leave us a message" at bounding box center [584, 307] width 107 height 17
click at [519, 305] on button "Leave us a message" at bounding box center [510, 307] width 17 height 17
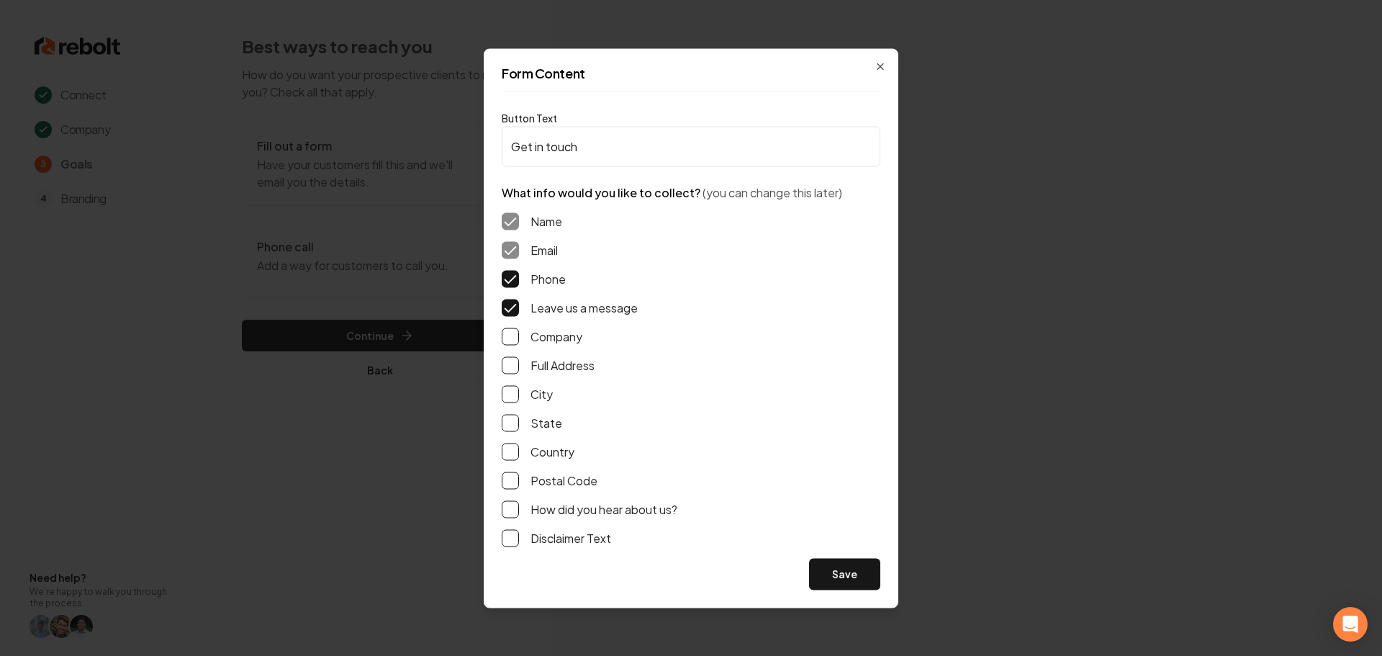
click at [543, 362] on label "Full Address" at bounding box center [563, 364] width 64 height 17
click at [519, 362] on button "Full Address" at bounding box center [510, 364] width 17 height 17
click at [829, 567] on button "Save" at bounding box center [844, 574] width 71 height 32
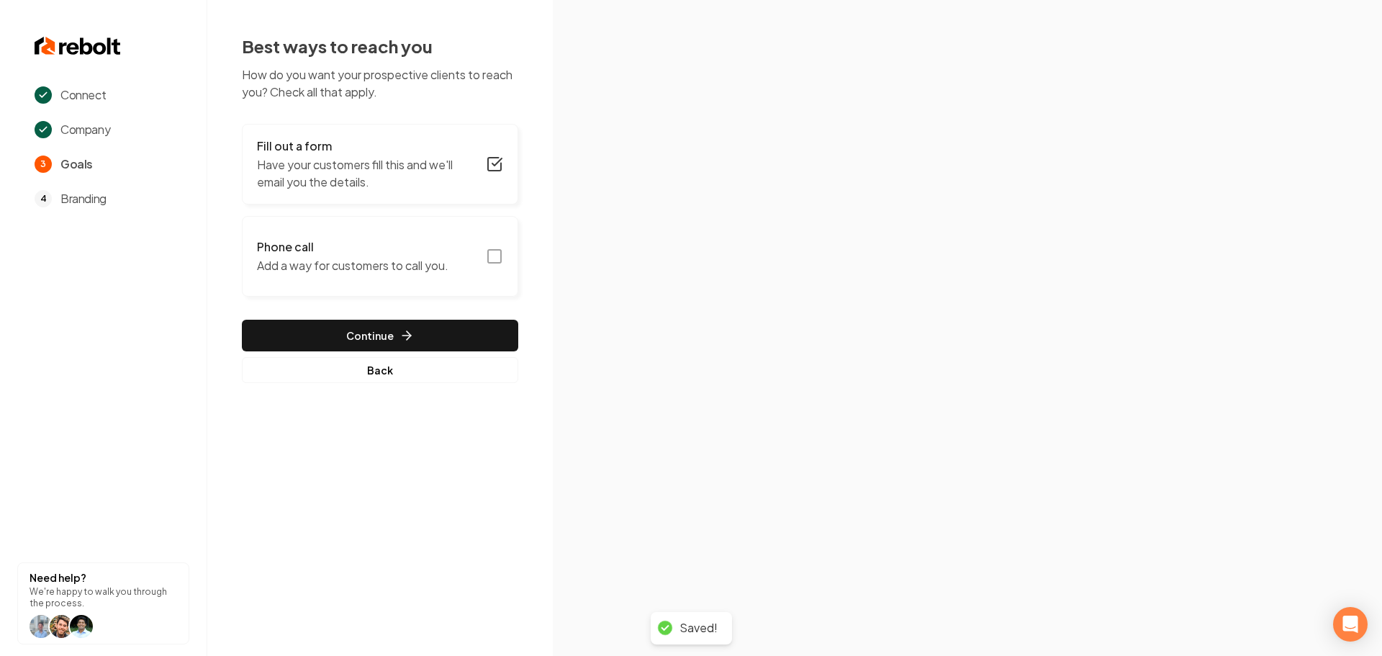
click at [433, 274] on p "Add a way for customers to call you." at bounding box center [353, 265] width 192 height 17
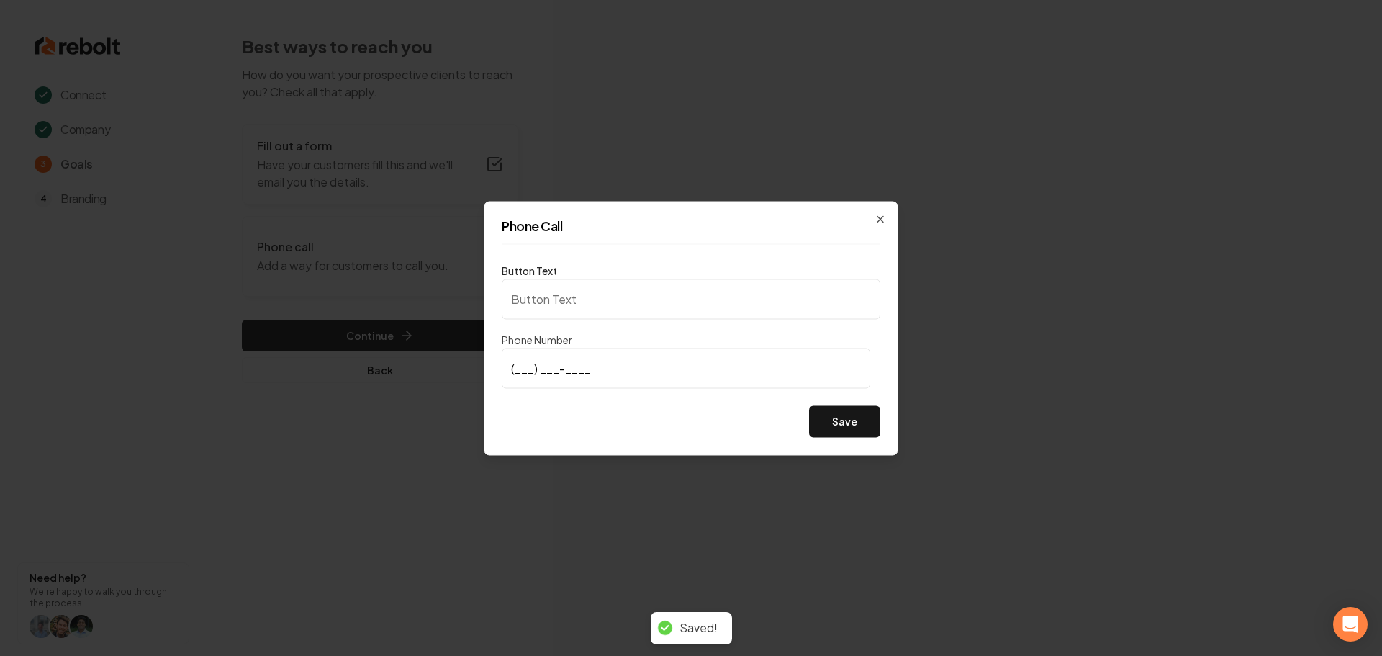
type input "Call us"
type input "[PHONE_NUMBER]"
click at [835, 423] on button "Save" at bounding box center [844, 421] width 71 height 32
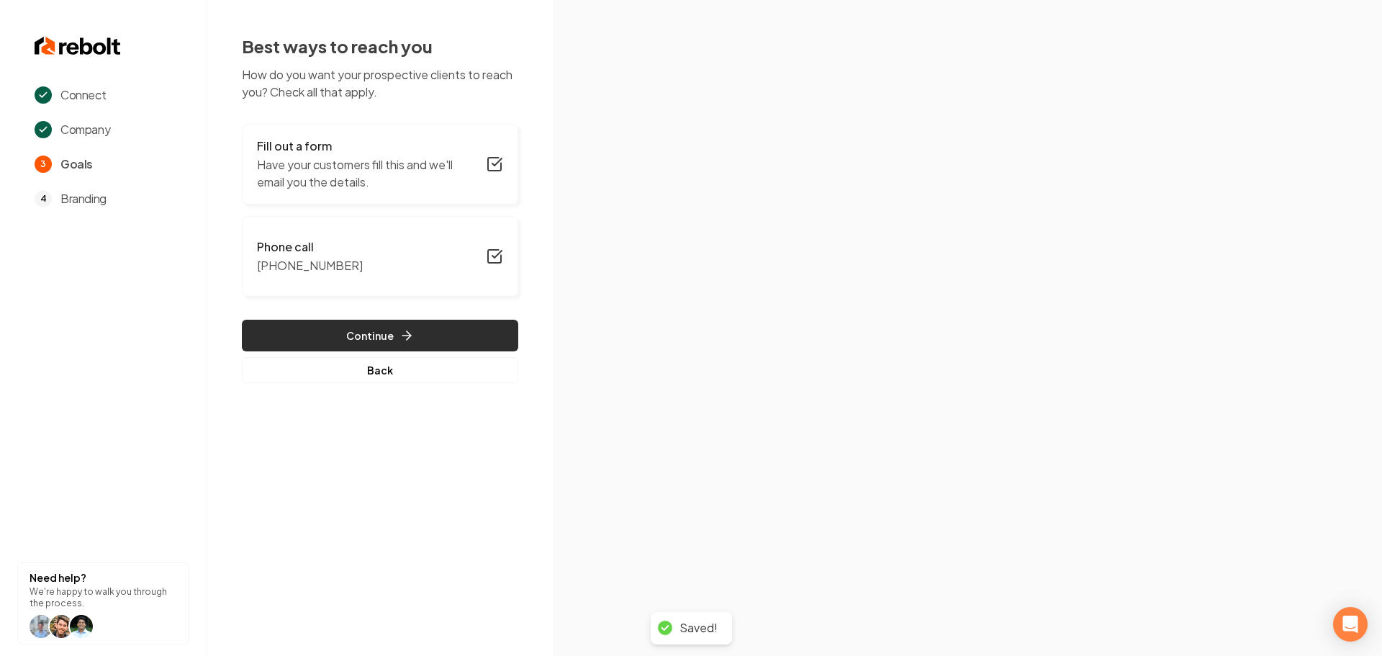
click at [430, 347] on button "Continue" at bounding box center [380, 336] width 276 height 32
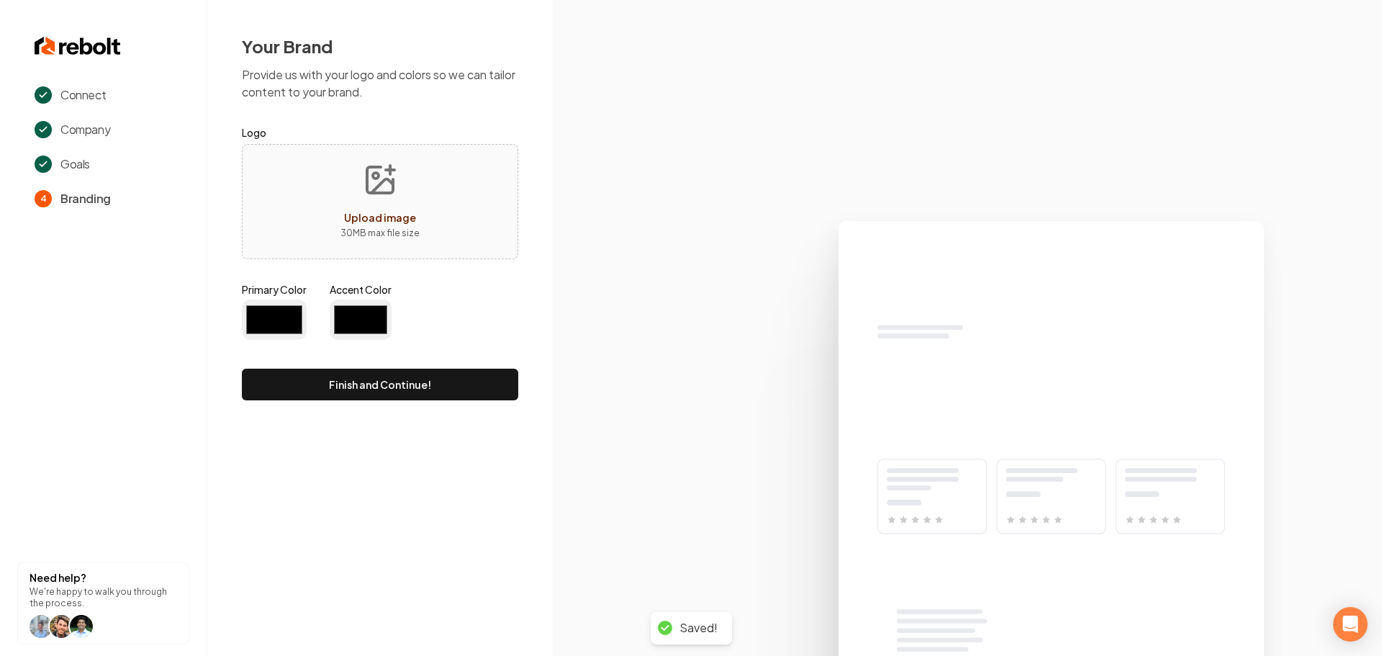
type input "#194d33"
type input "#70be00"
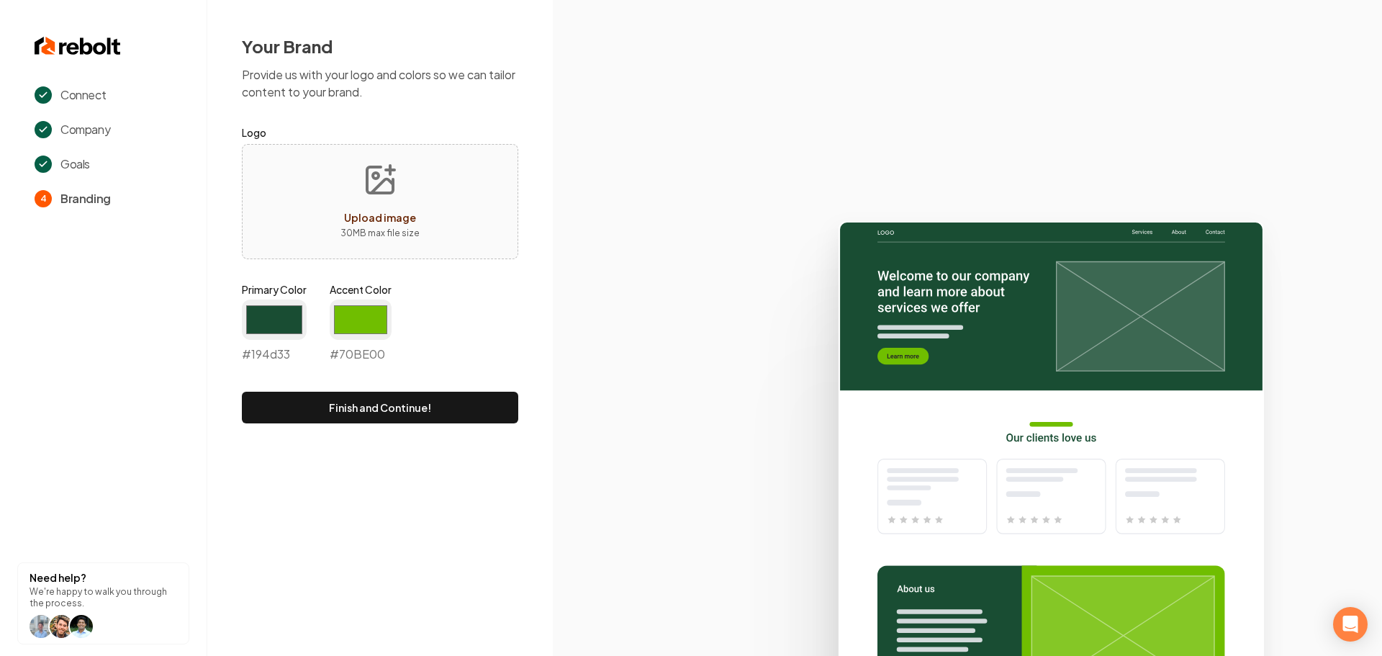
click at [392, 215] on span "Upload image" at bounding box center [380, 217] width 72 height 13
type input "**********"
click at [378, 311] on input "#70be00" at bounding box center [361, 320] width 62 height 40
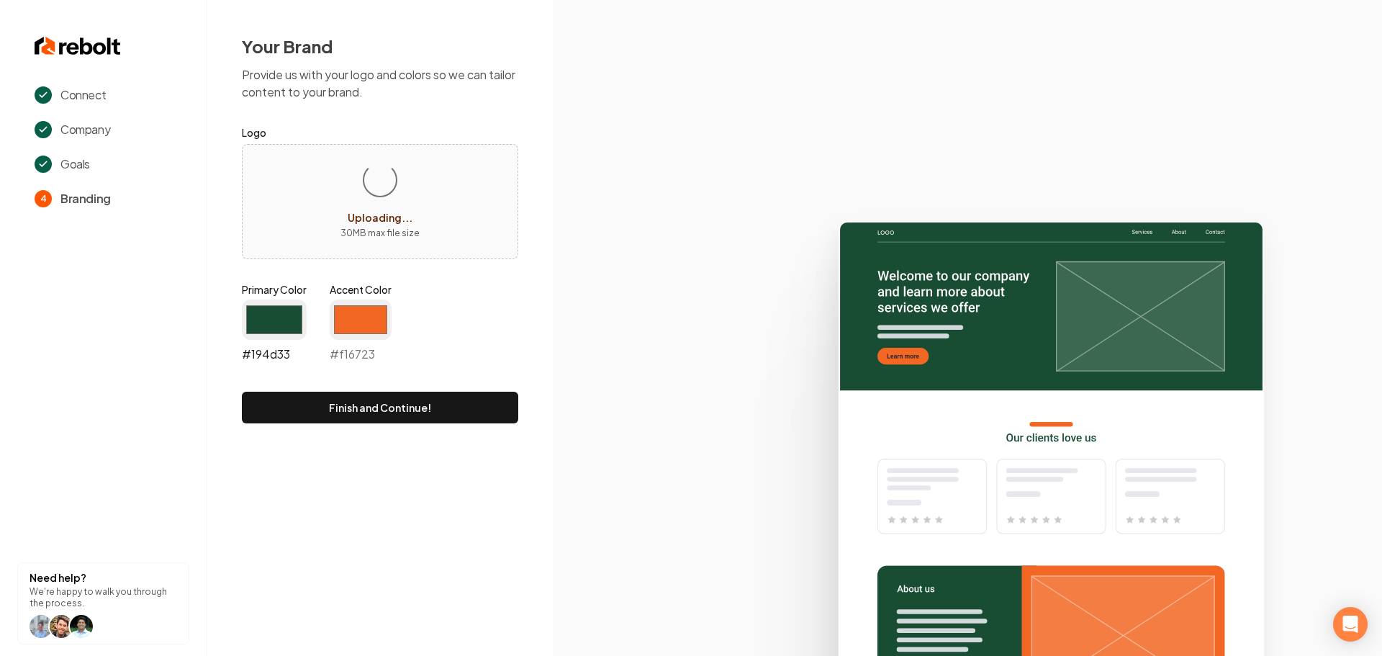
type input "#f16723"
click at [276, 331] on input "#194d33" at bounding box center [274, 320] width 65 height 40
click at [276, 317] on input "#194d33" at bounding box center [274, 320] width 65 height 40
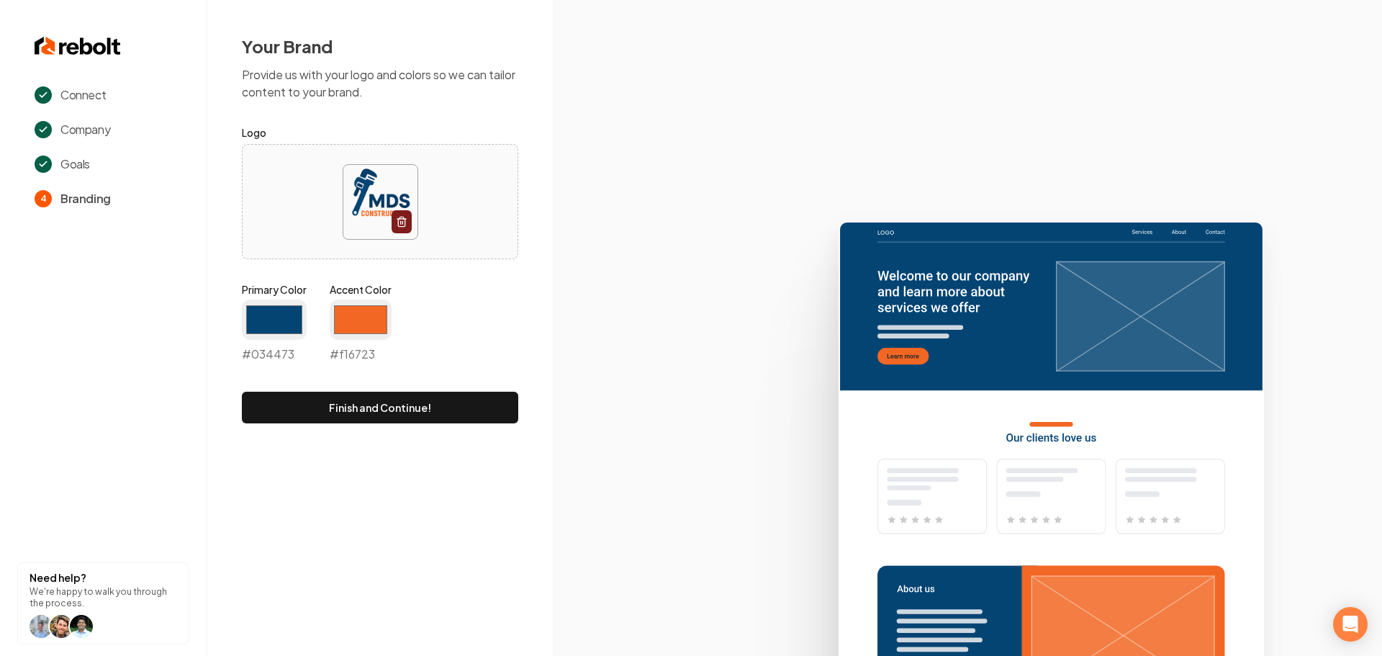
type input "#034473"
click at [684, 346] on icon at bounding box center [967, 432] width 829 height 447
click at [444, 398] on button "Finish and Continue!" at bounding box center [380, 408] width 276 height 32
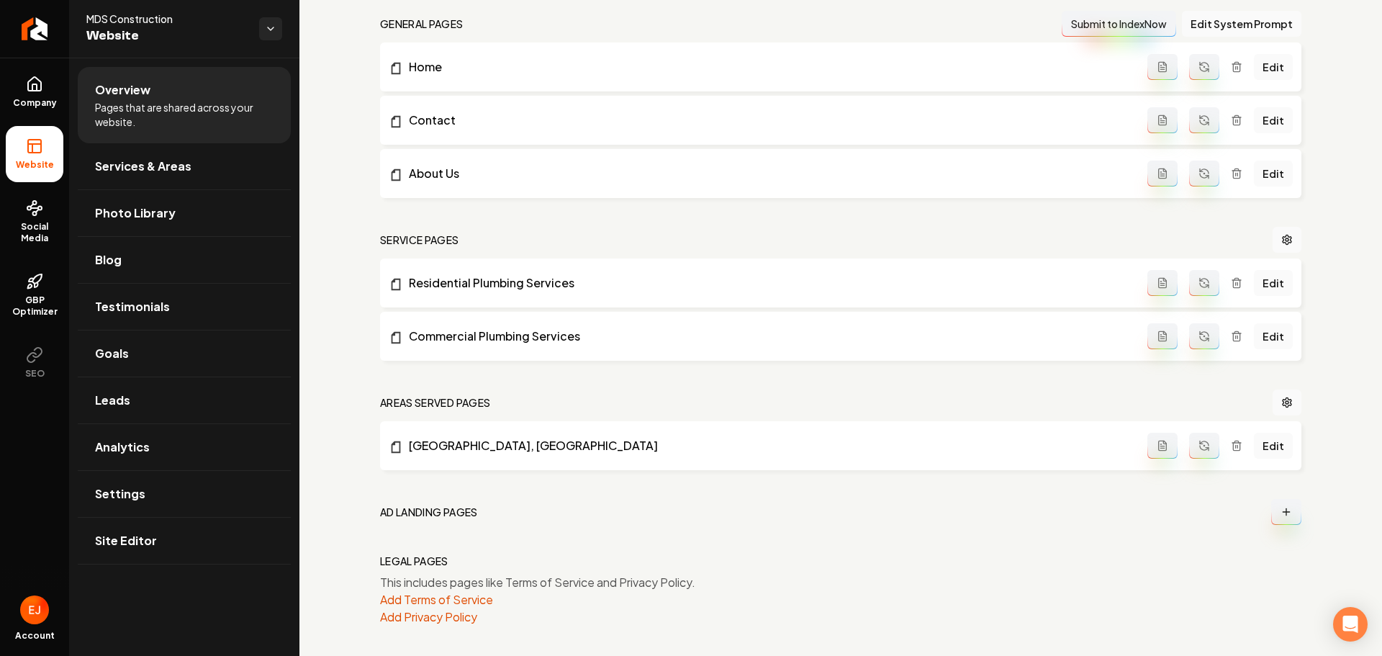
scroll to position [444, 0]
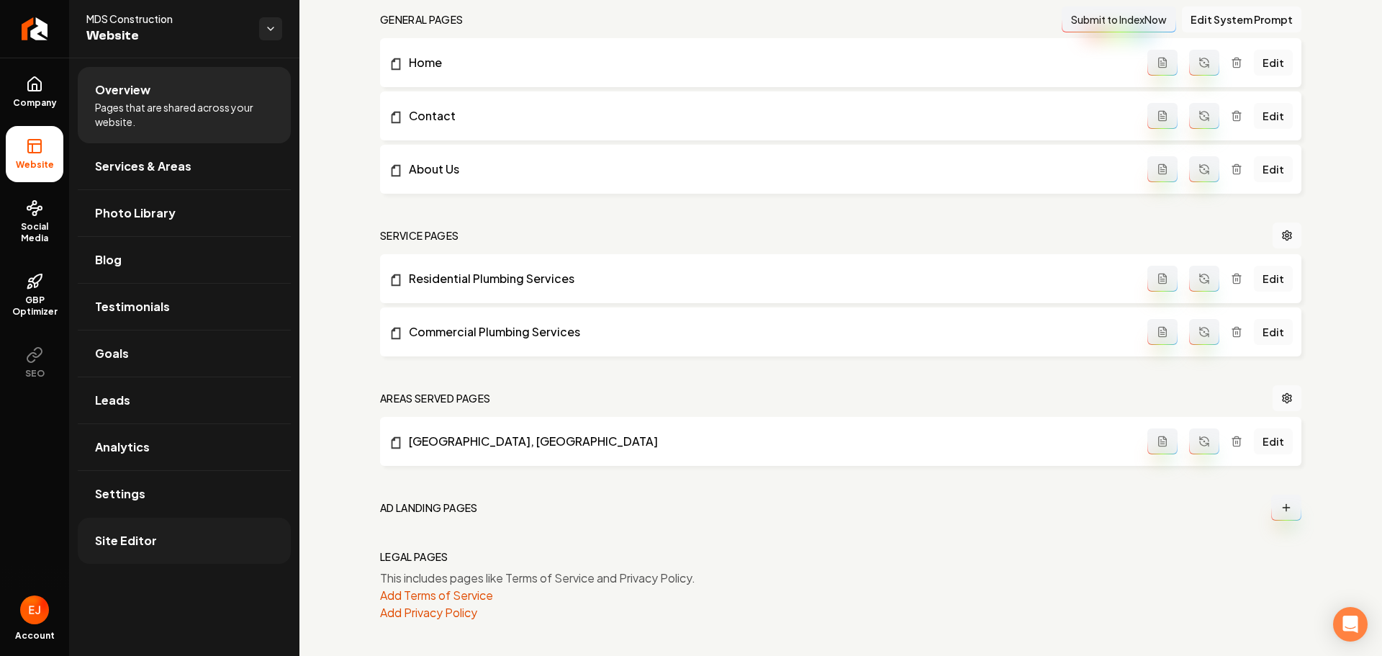
click at [138, 556] on link "Site Editor" at bounding box center [184, 541] width 213 height 46
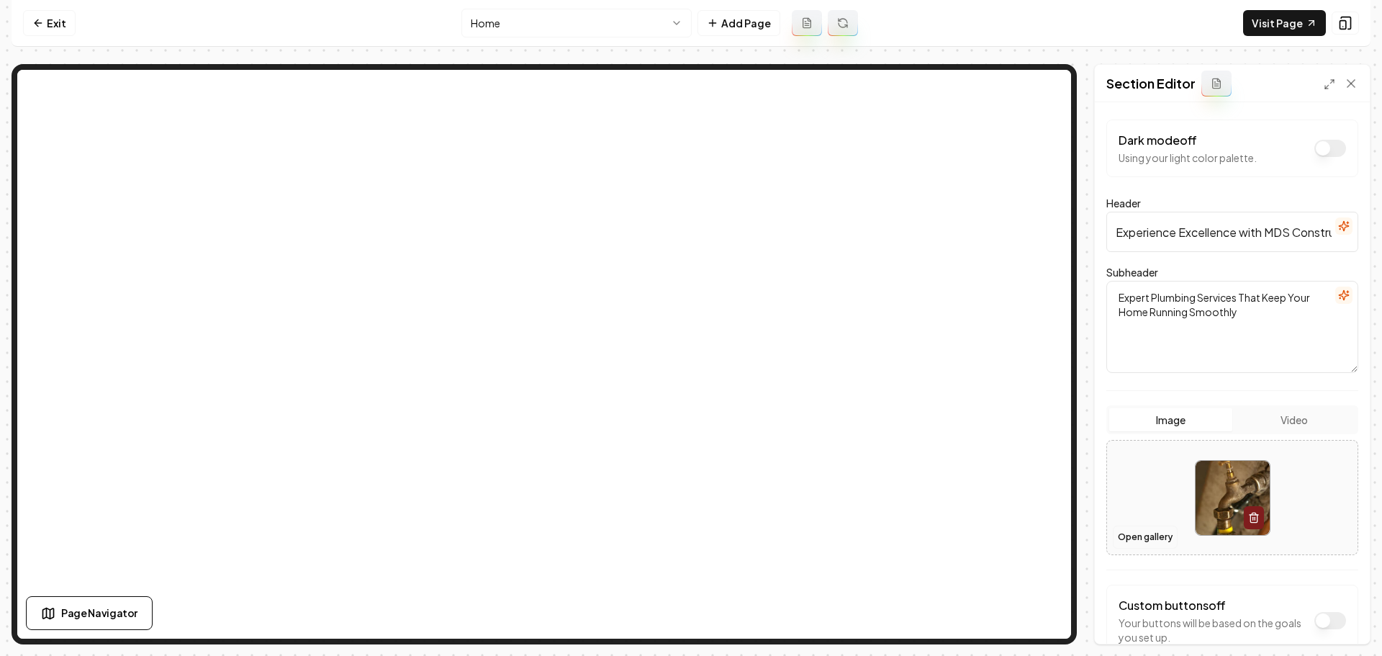
click at [1148, 541] on button "Open gallery" at bounding box center [1145, 537] width 65 height 23
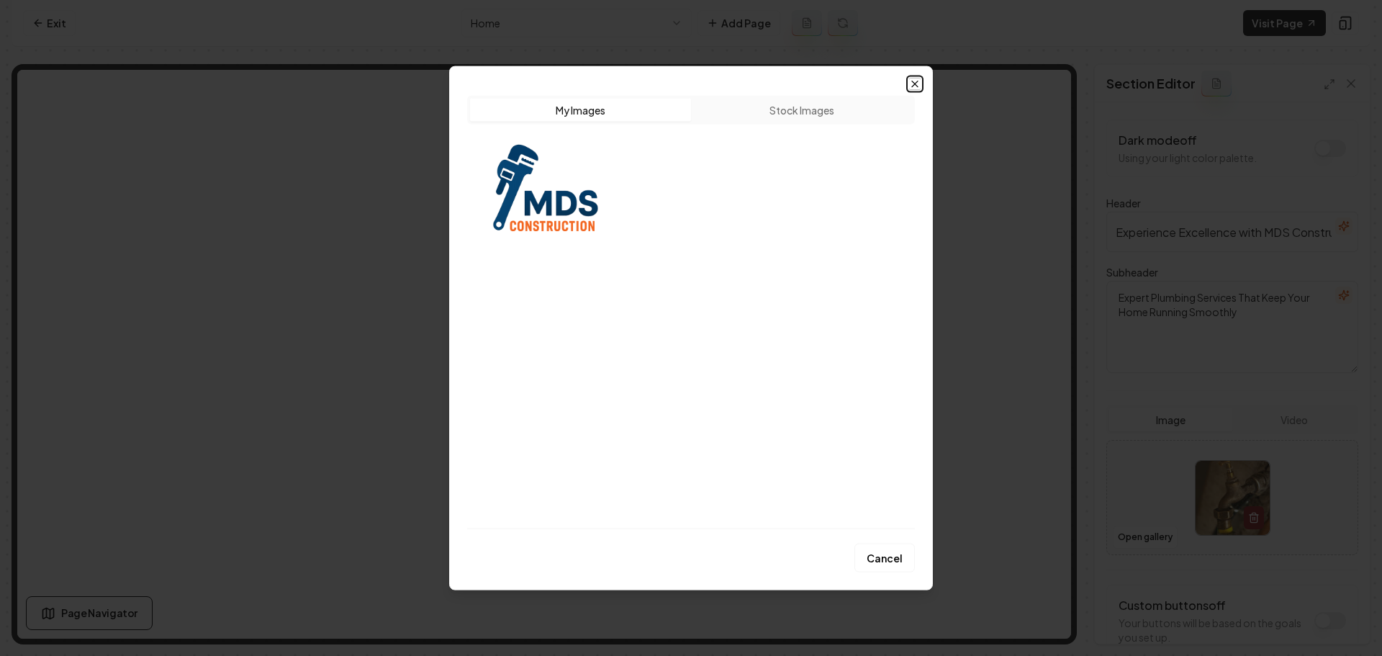
click at [914, 89] on icon "button" at bounding box center [915, 84] width 12 height 12
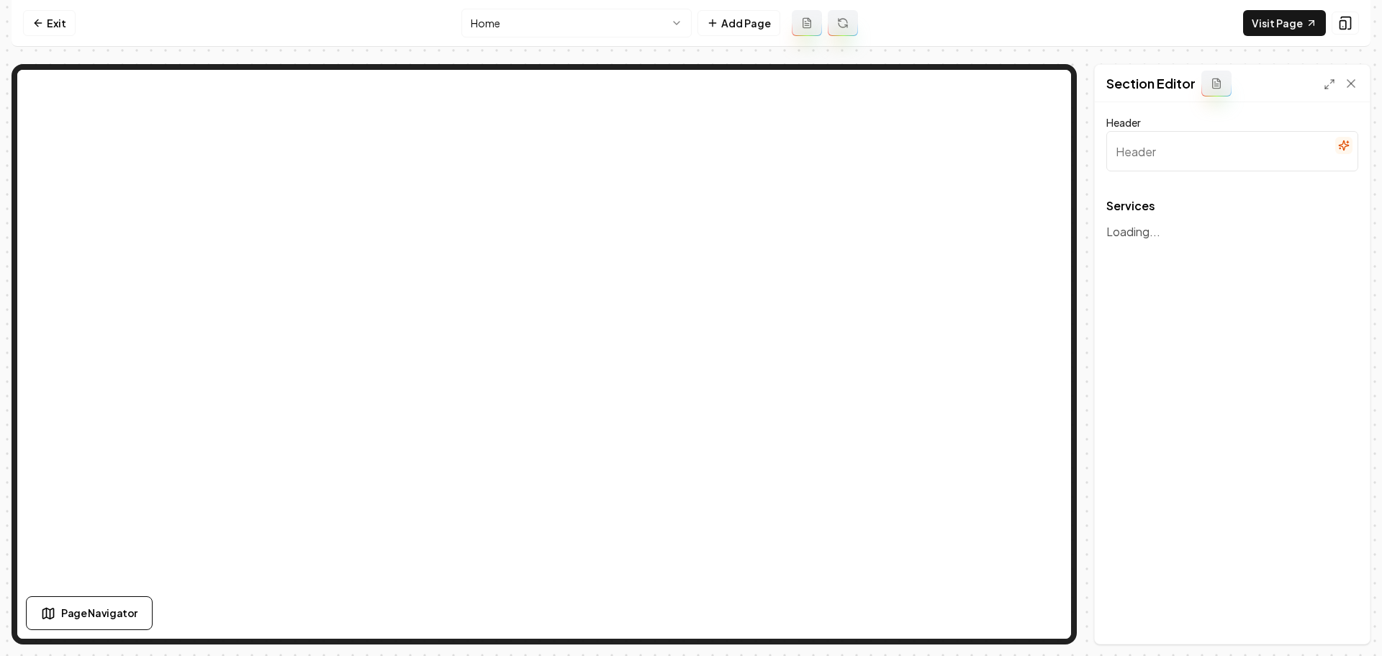
type input "Top Plumbing Solutions for Your Home"
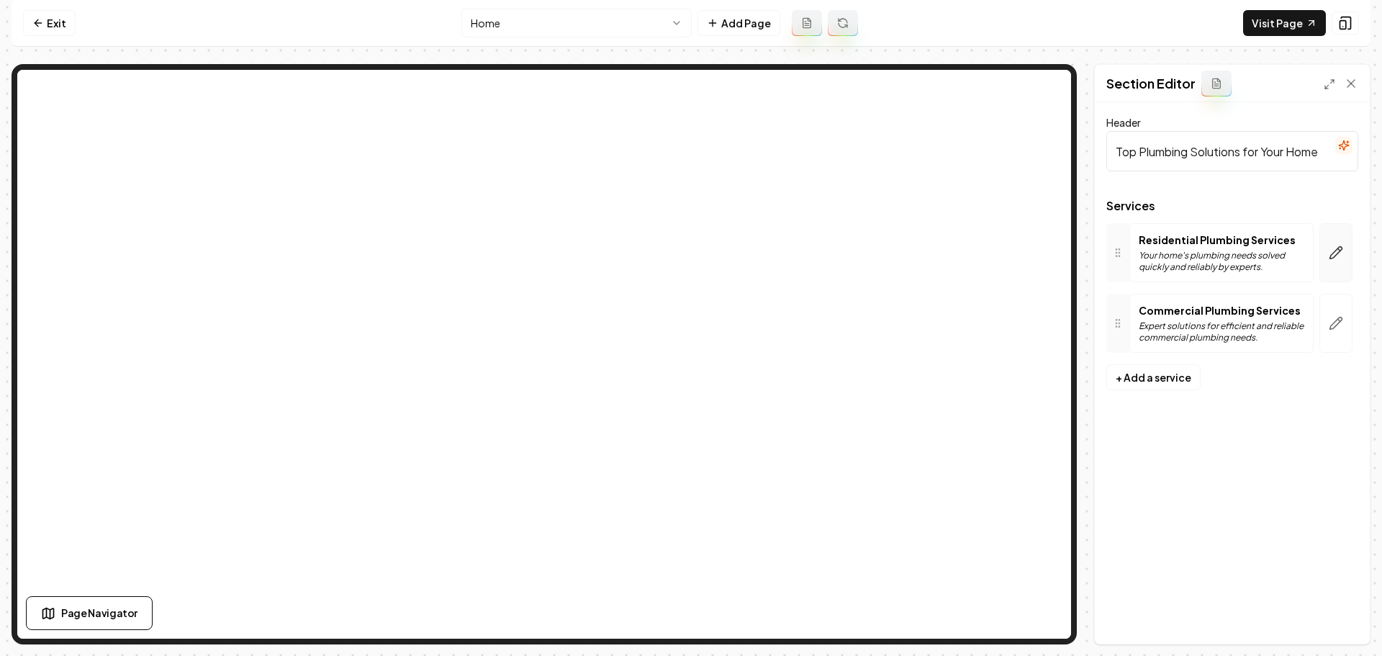
click at [1349, 251] on button "button" at bounding box center [1336, 252] width 33 height 59
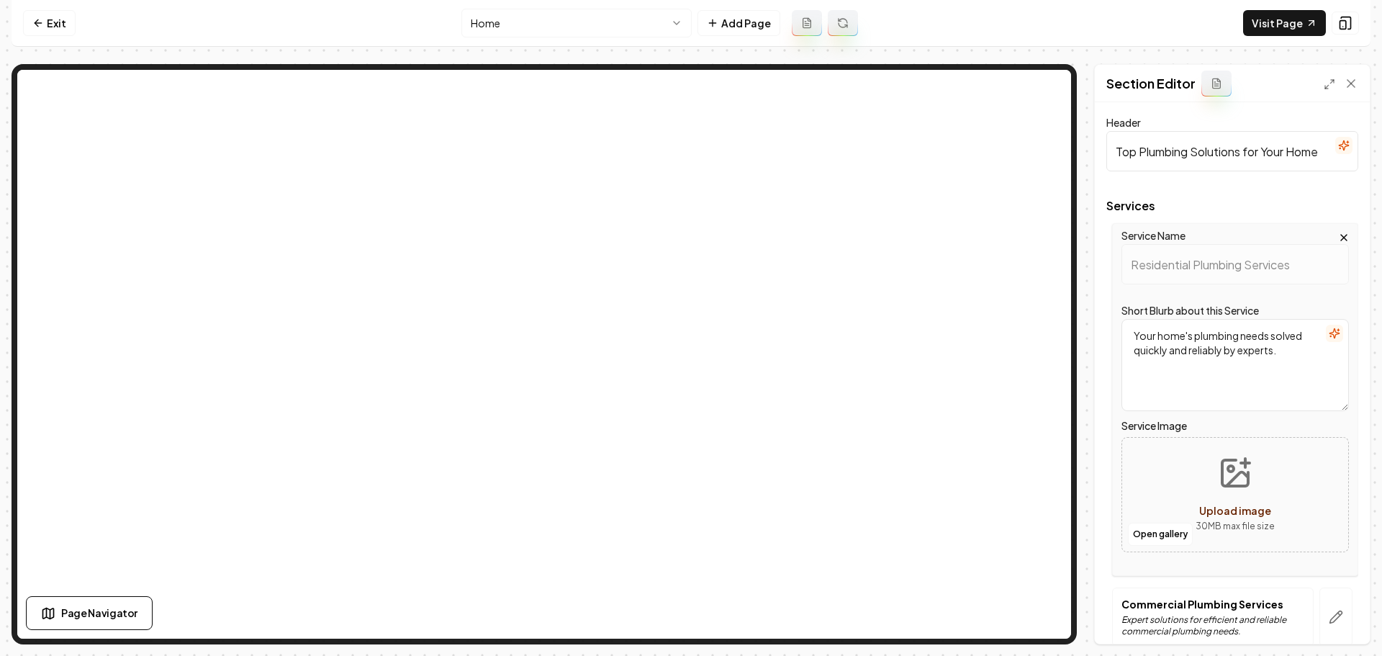
click at [1234, 506] on span "Upload image" at bounding box center [1236, 510] width 72 height 13
click at [1240, 493] on button "Upload image 30 MB max file size" at bounding box center [1235, 494] width 102 height 101
type input "**********"
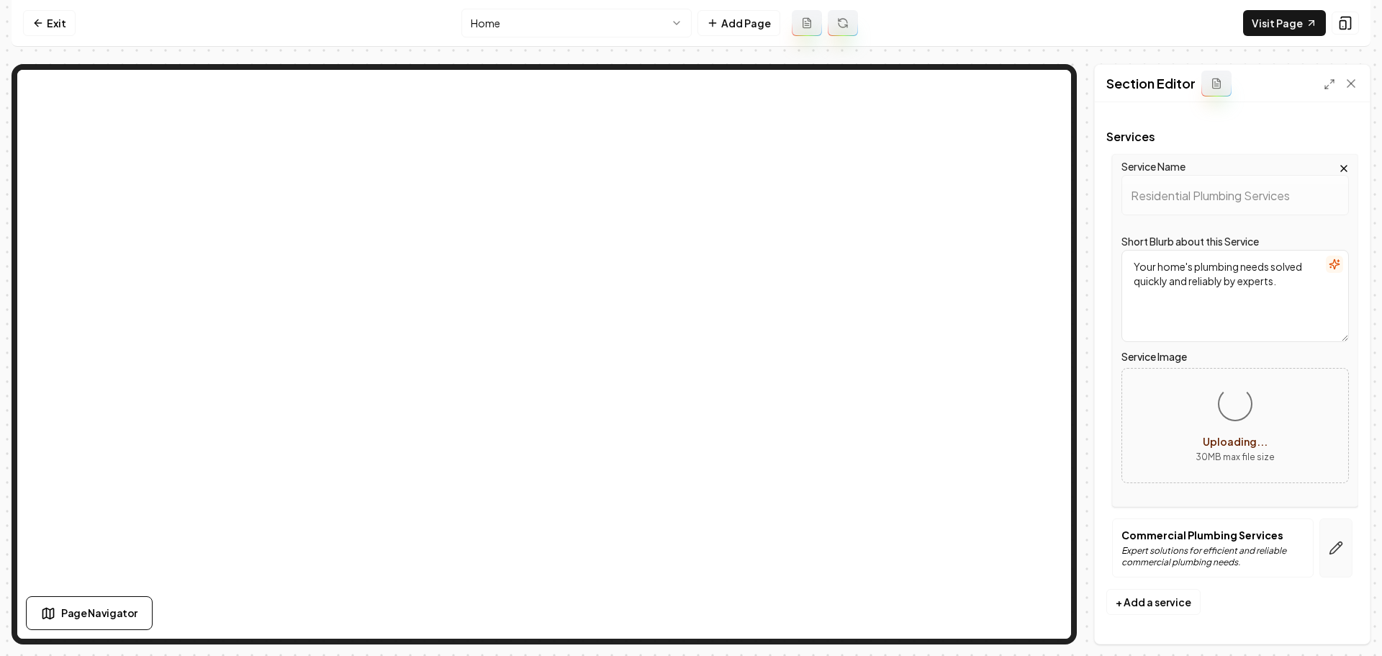
click at [1326, 560] on button "button" at bounding box center [1336, 547] width 33 height 59
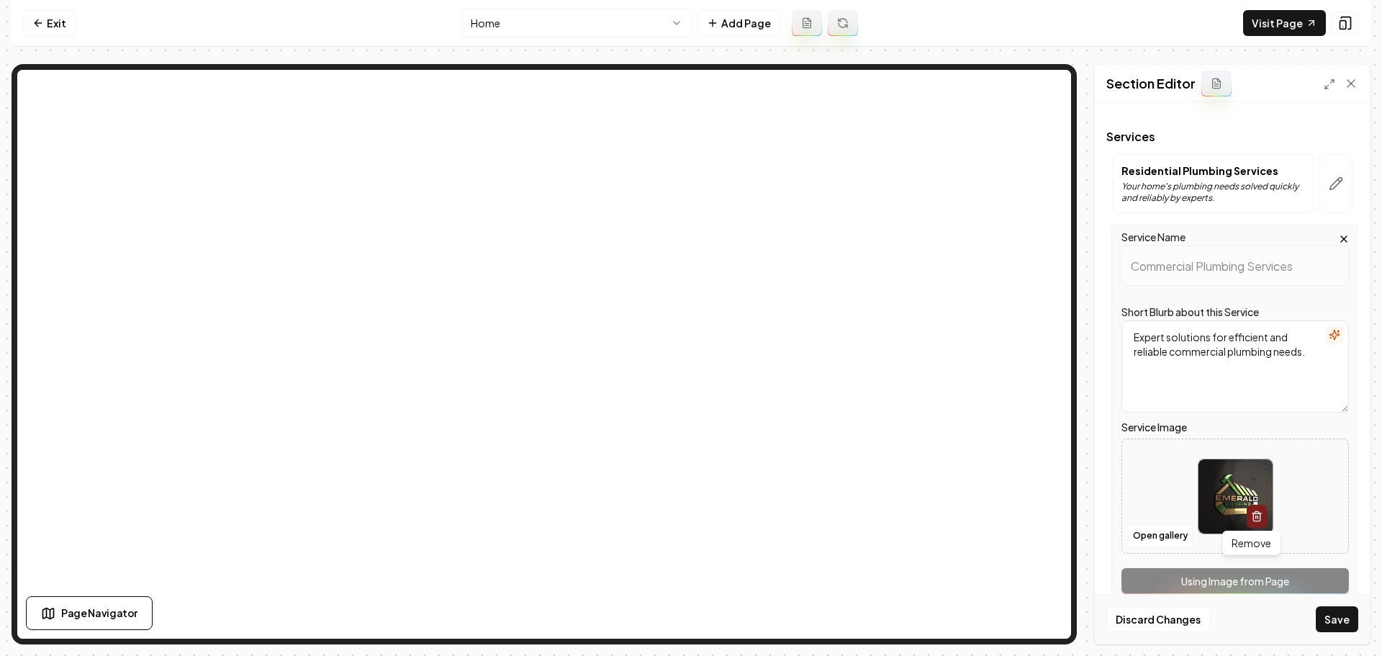
click at [1205, 487] on img at bounding box center [1236, 496] width 74 height 74
type input "**********"
click at [1342, 622] on button "Save" at bounding box center [1337, 619] width 42 height 26
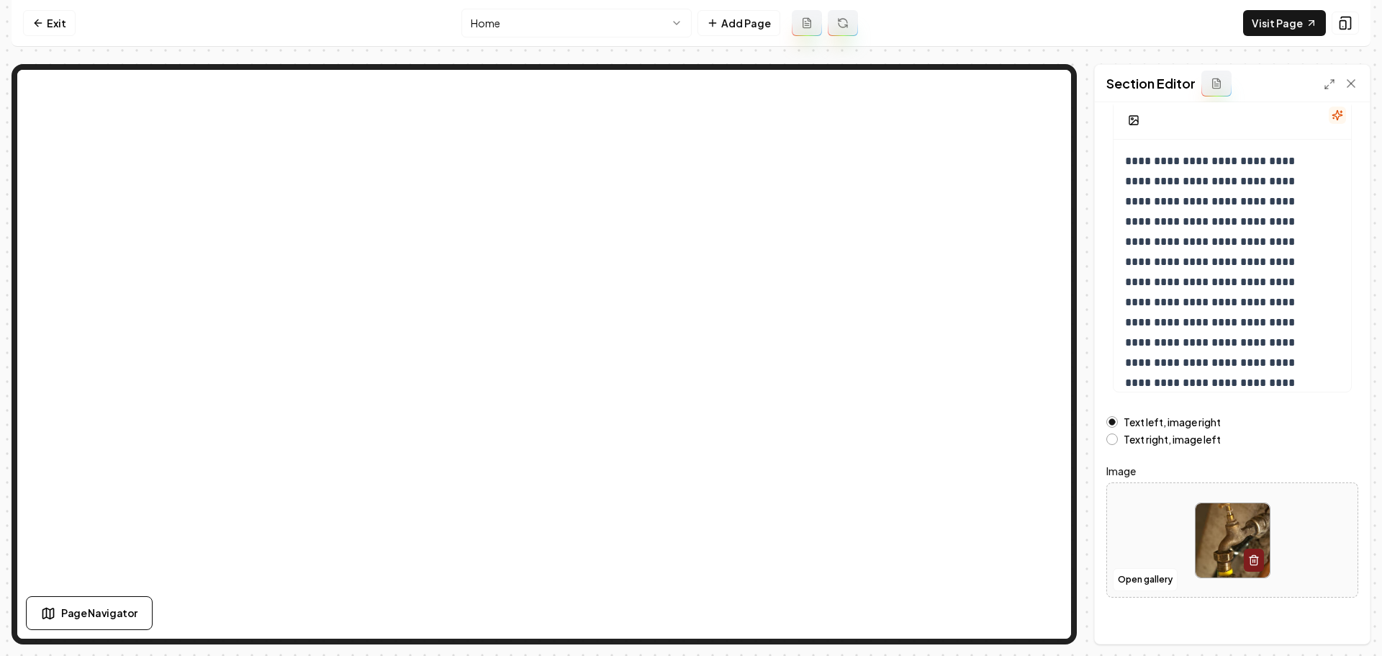
scroll to position [122, 0]
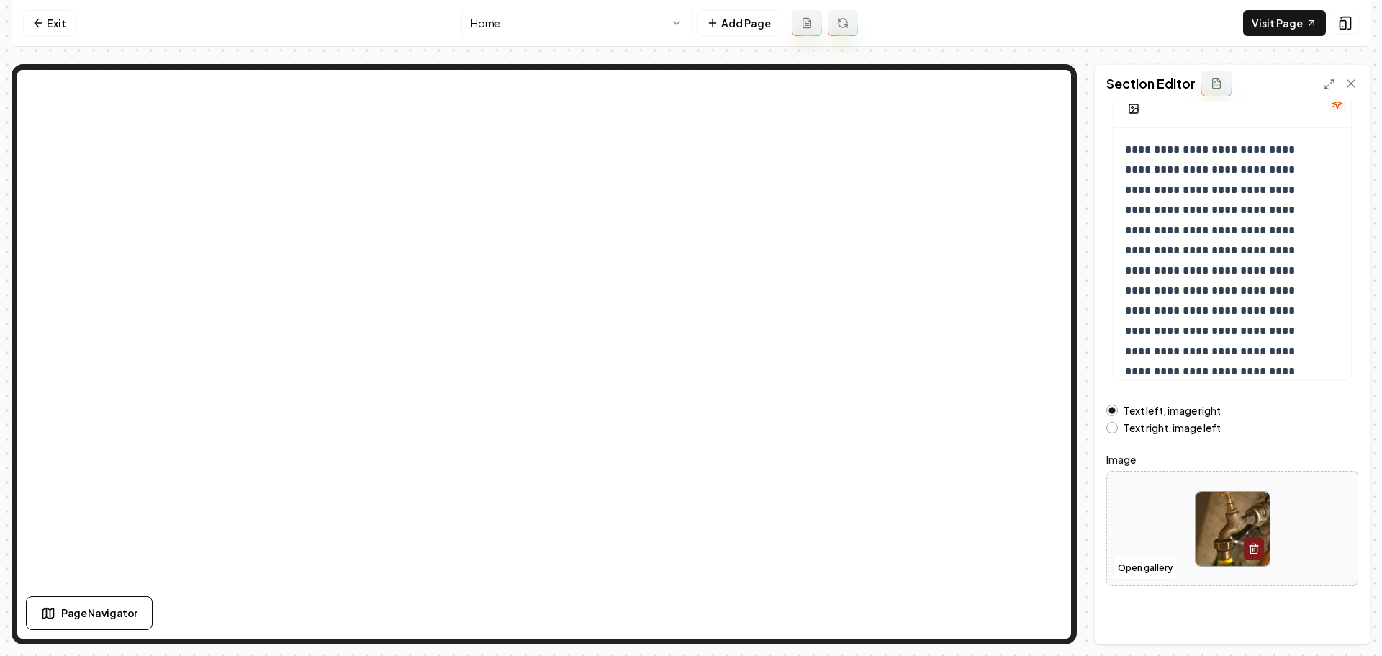
click at [1216, 528] on img at bounding box center [1233, 529] width 74 height 74
type input "**********"
click at [1335, 627] on button "Save" at bounding box center [1337, 619] width 42 height 26
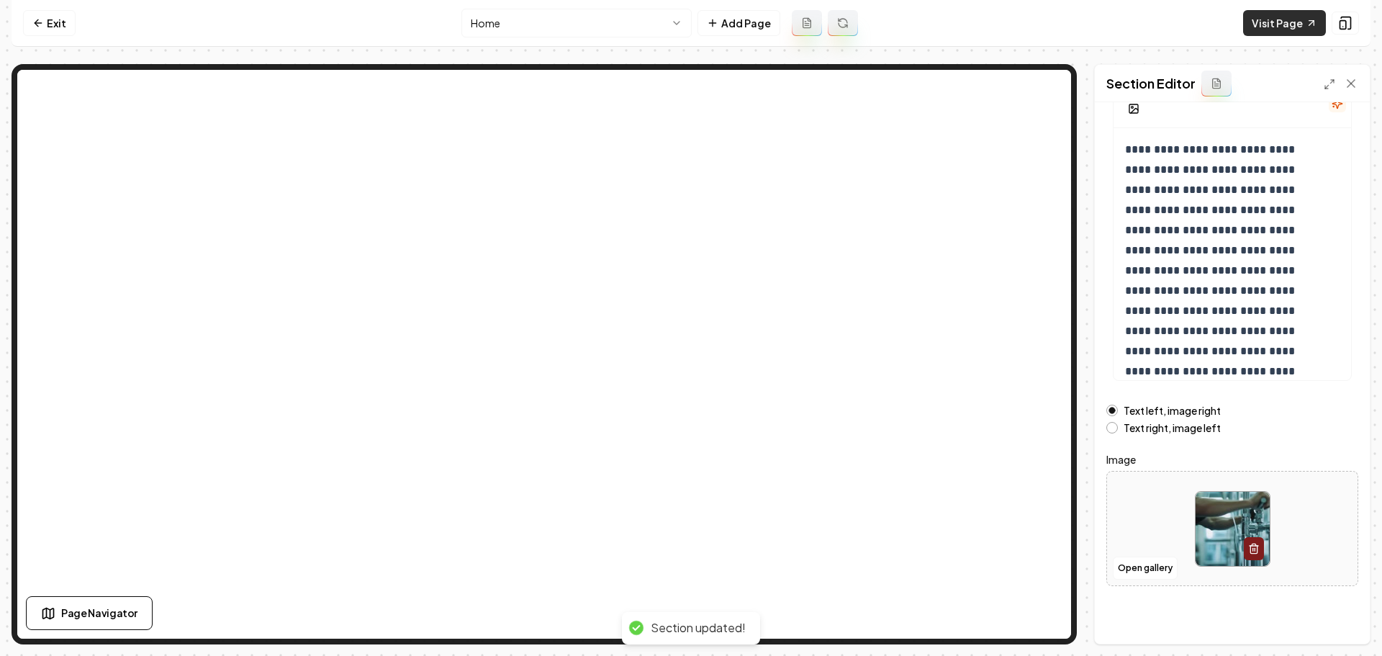
click at [1266, 29] on link "Visit Page" at bounding box center [1284, 23] width 83 height 26
click at [53, 22] on link "Exit" at bounding box center [49, 23] width 53 height 26
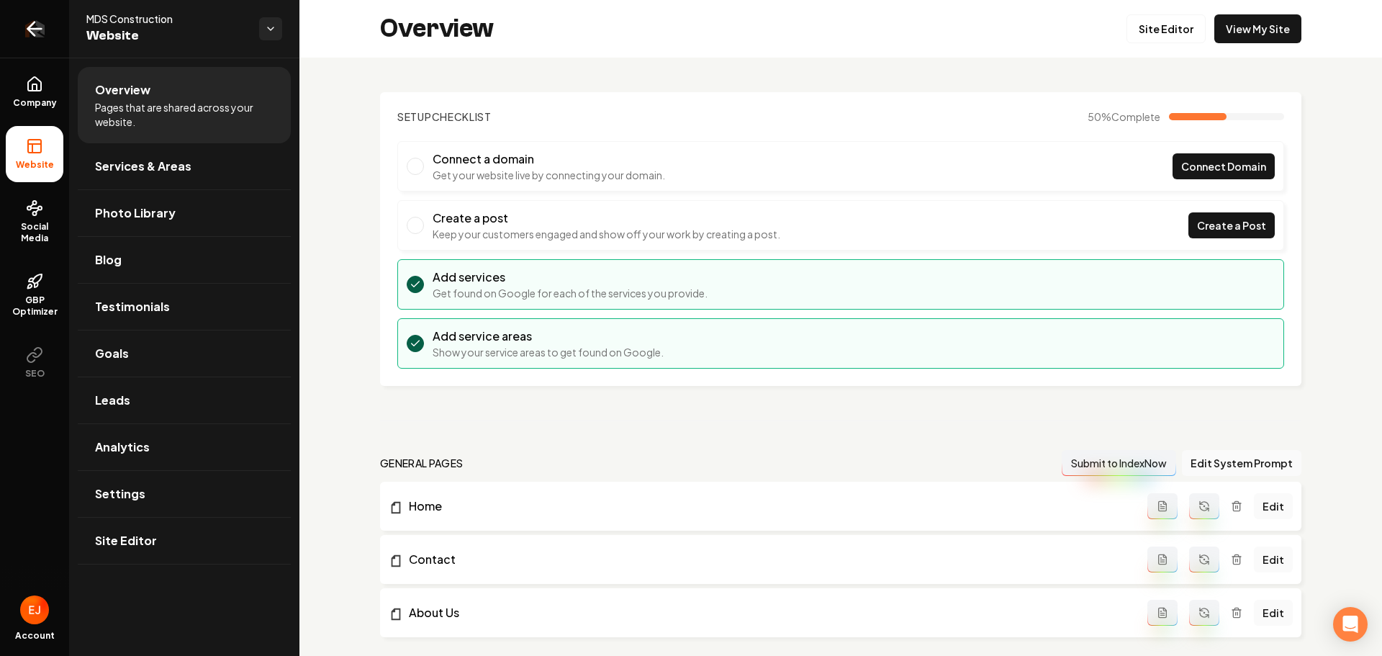
click at [32, 25] on icon "Return to dashboard" at bounding box center [31, 29] width 6 height 14
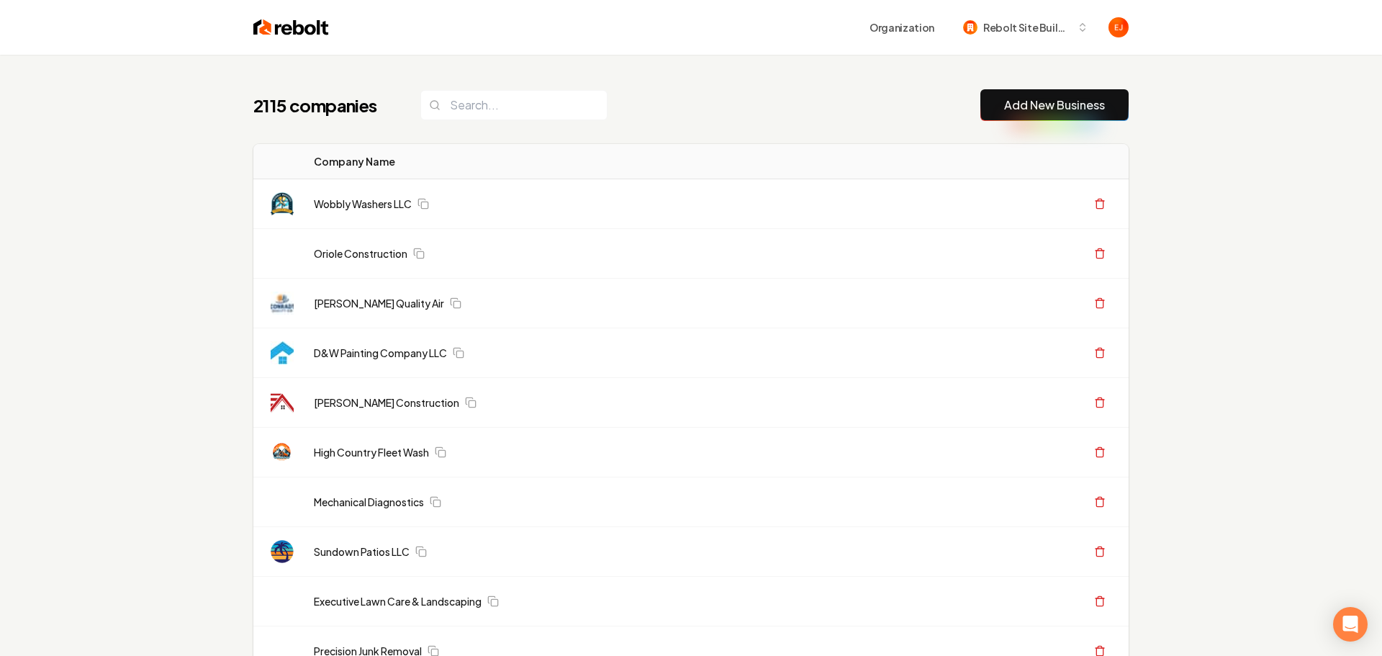
click at [1004, 111] on link "Add New Business" at bounding box center [1054, 104] width 101 height 17
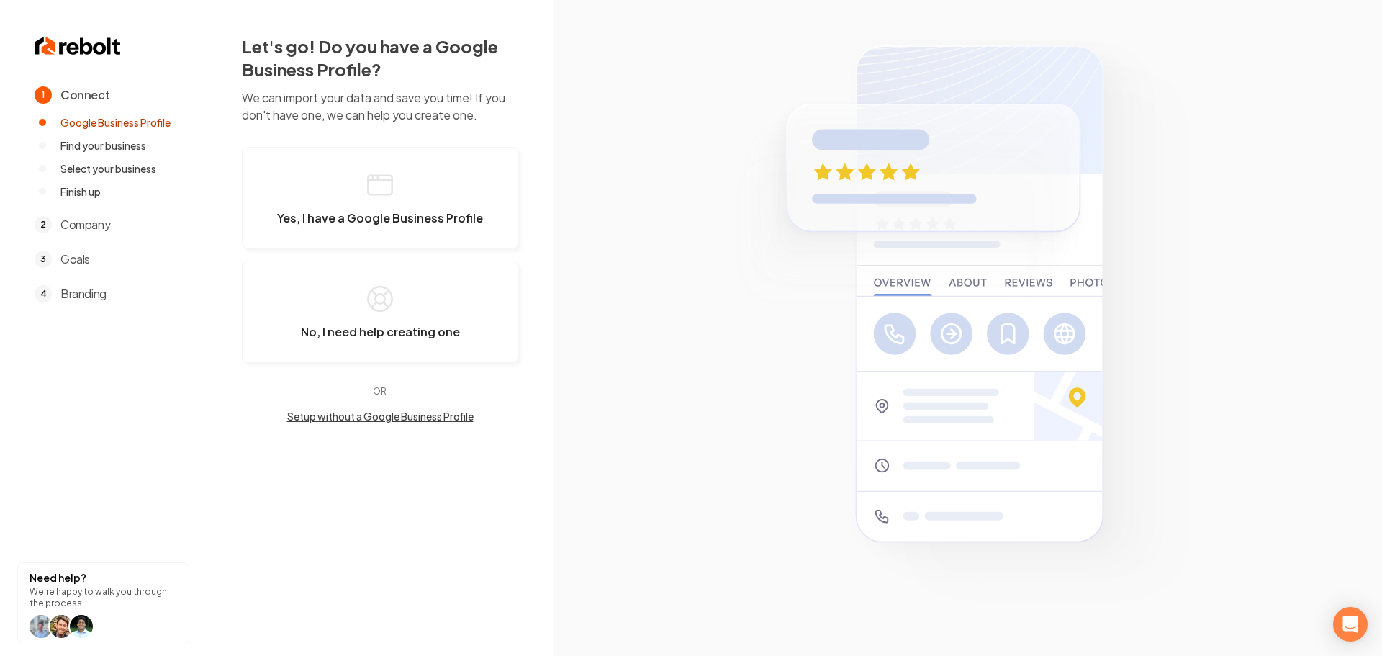
click at [431, 143] on div "Let's go! Do you have a Google Business Profile? We can import your data and sa…" at bounding box center [380, 229] width 276 height 389
click at [415, 177] on button "Yes, I have a Google Business Profile" at bounding box center [380, 198] width 276 height 102
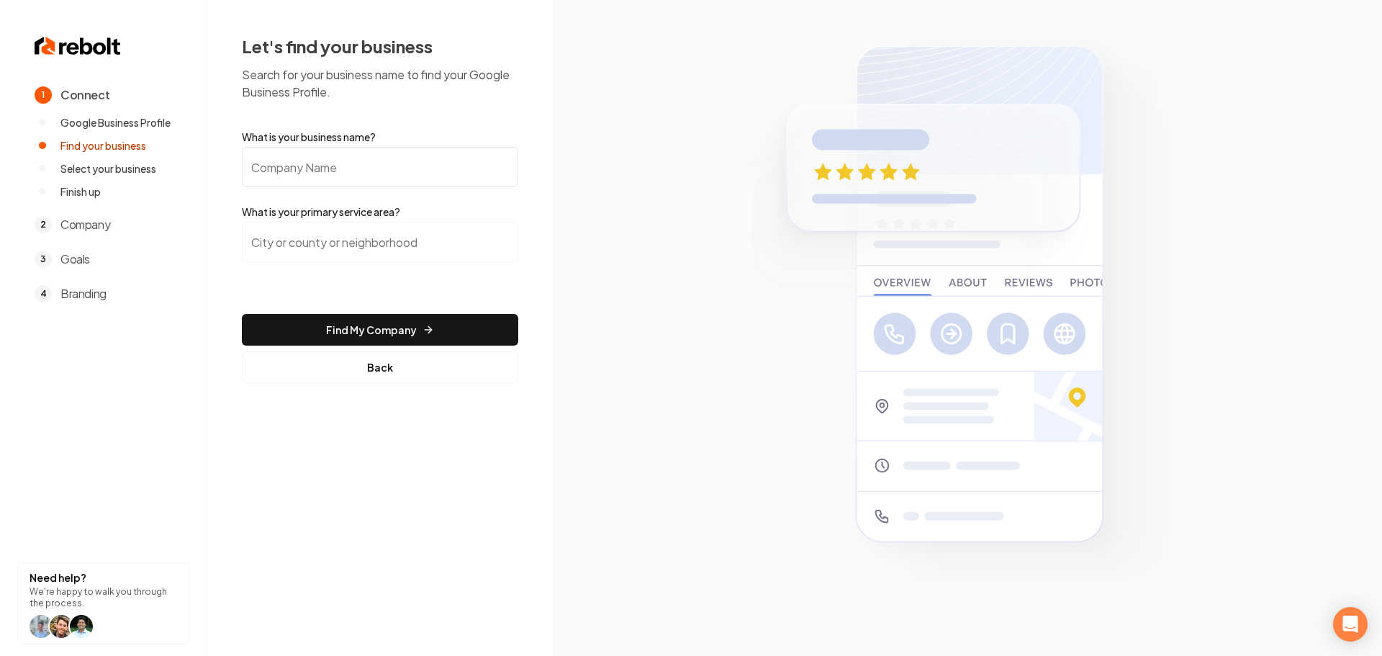
click at [372, 171] on input "What is your business name?" at bounding box center [380, 167] width 276 height 40
type input "Trusted Air LLC"
click at [351, 248] on input "search" at bounding box center [380, 242] width 276 height 40
click at [370, 246] on input "search" at bounding box center [380, 242] width 276 height 40
click at [436, 246] on input "search" at bounding box center [380, 242] width 276 height 40
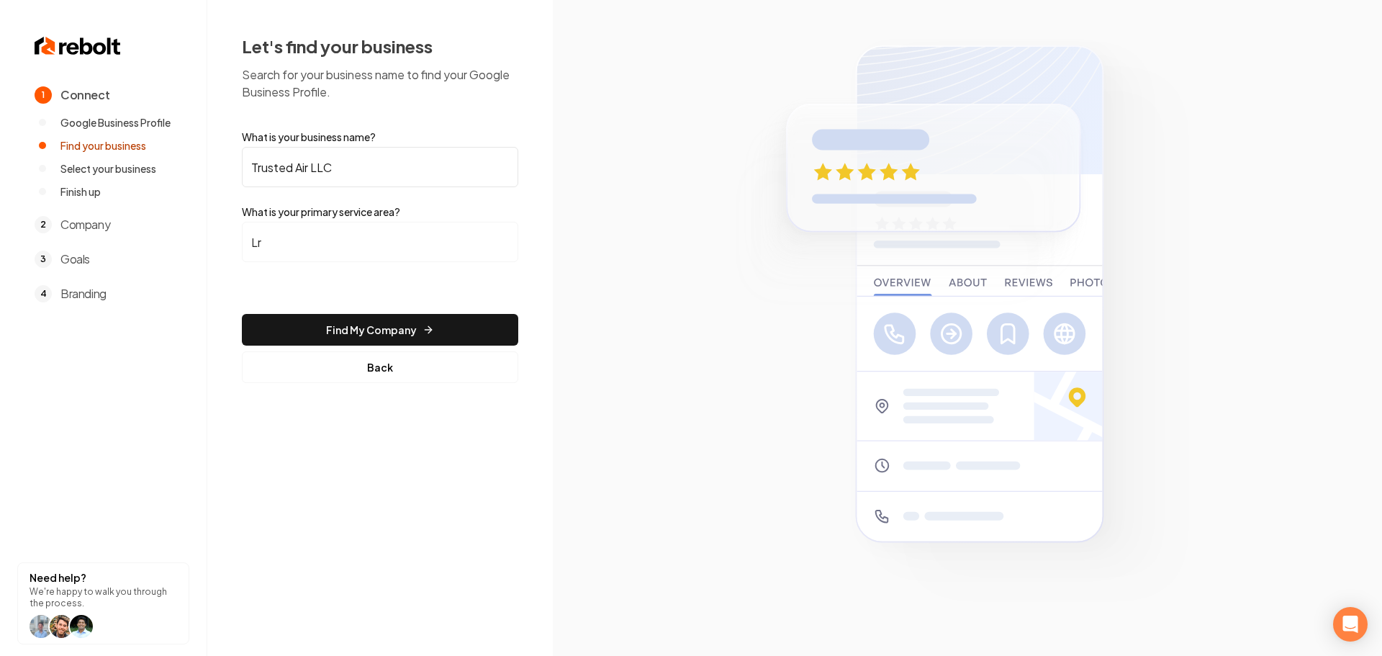
type input "L"
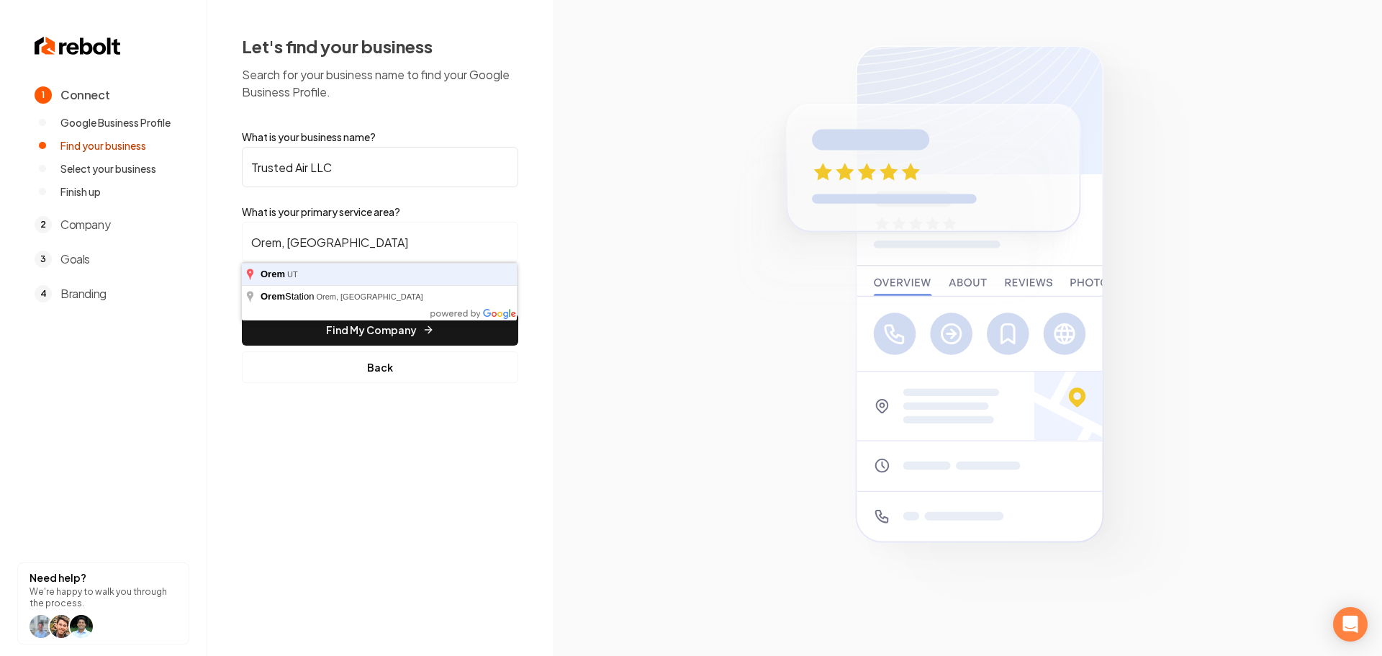
type input "Orem, UT"
click at [242, 314] on button "Find My Company" at bounding box center [380, 330] width 276 height 32
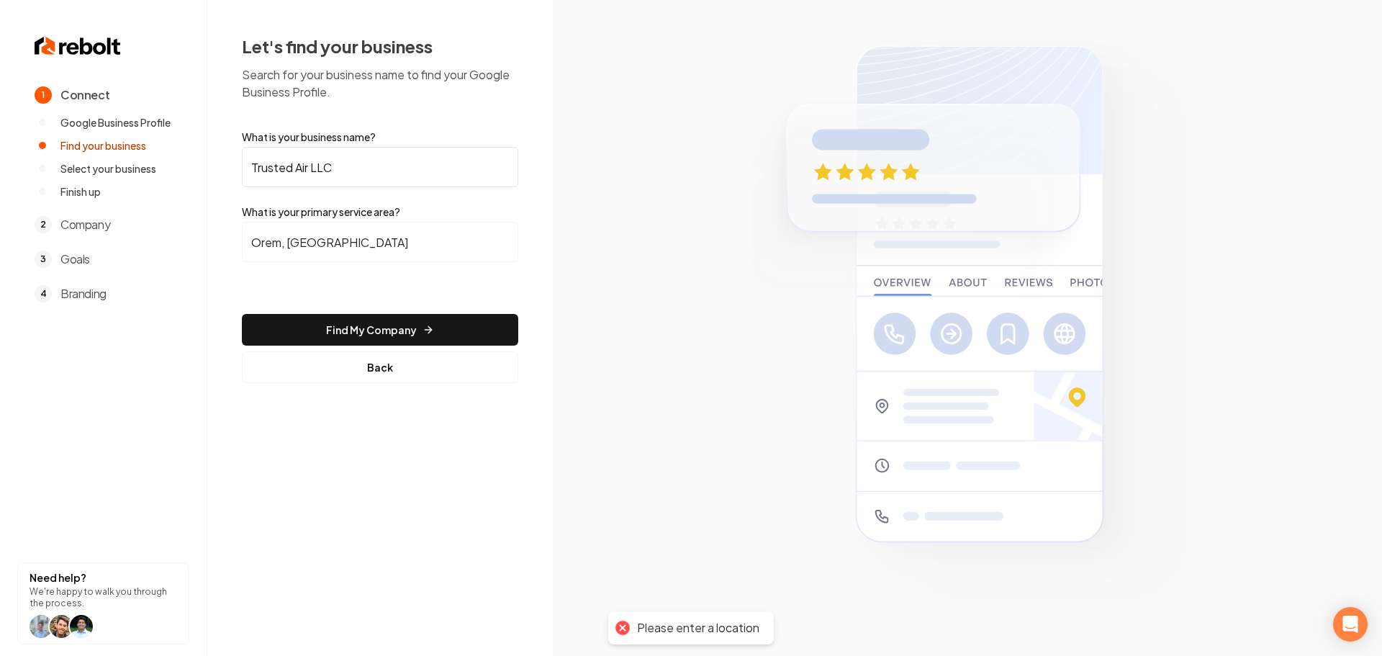
drag, startPoint x: 433, startPoint y: 320, endPoint x: 420, endPoint y: 330, distance: 16.4
click at [427, 325] on button "Find My Company" at bounding box center [380, 330] width 276 height 32
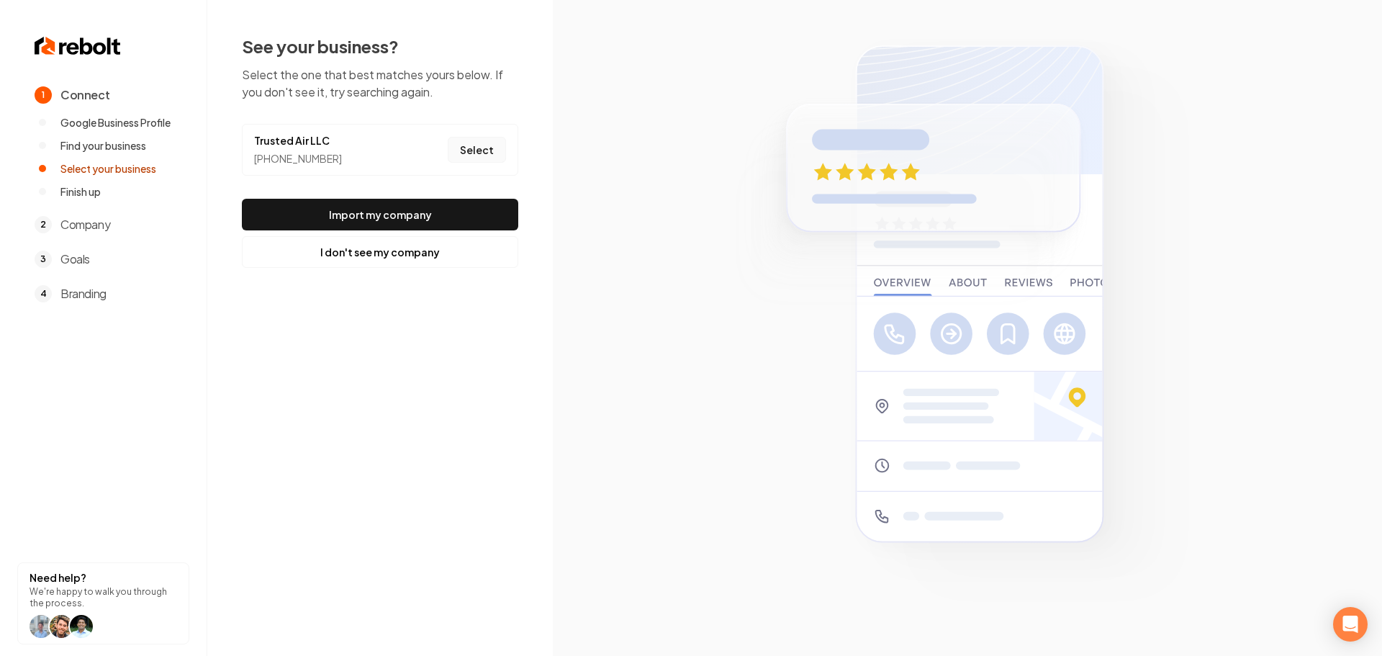
click at [485, 153] on button "Select" at bounding box center [477, 150] width 58 height 26
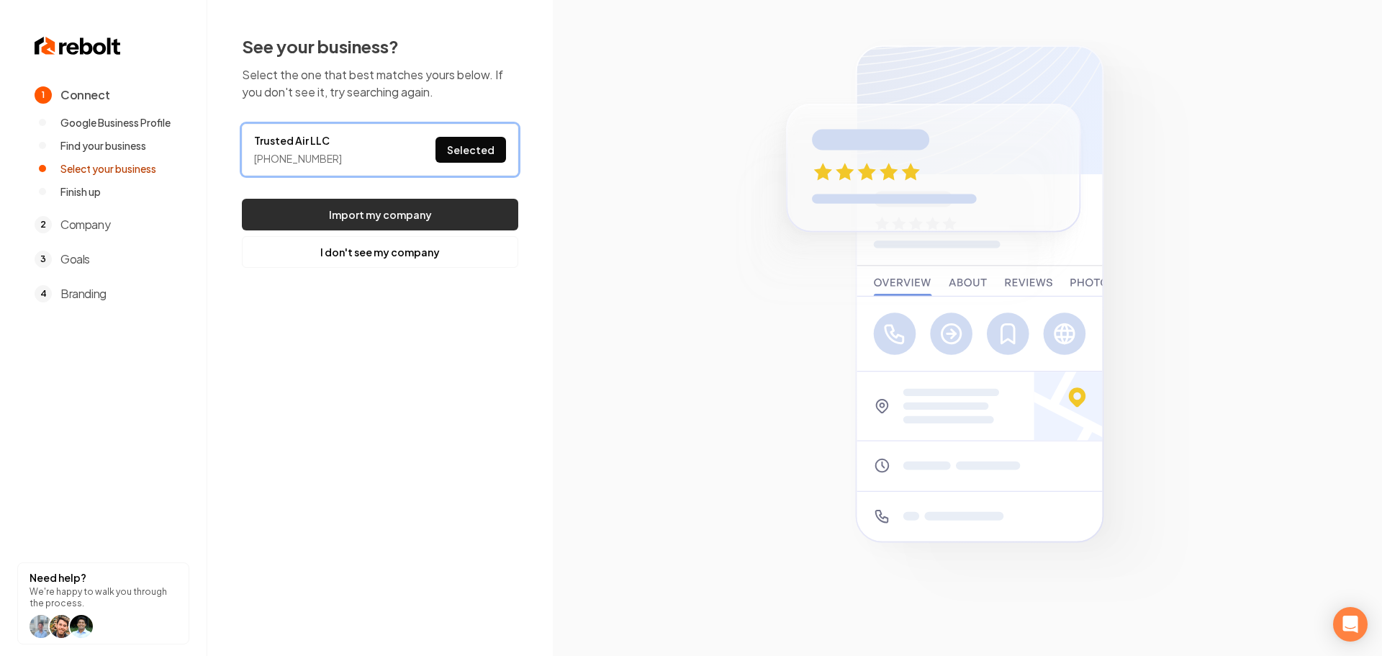
click at [473, 217] on button "Import my company" at bounding box center [380, 215] width 276 height 32
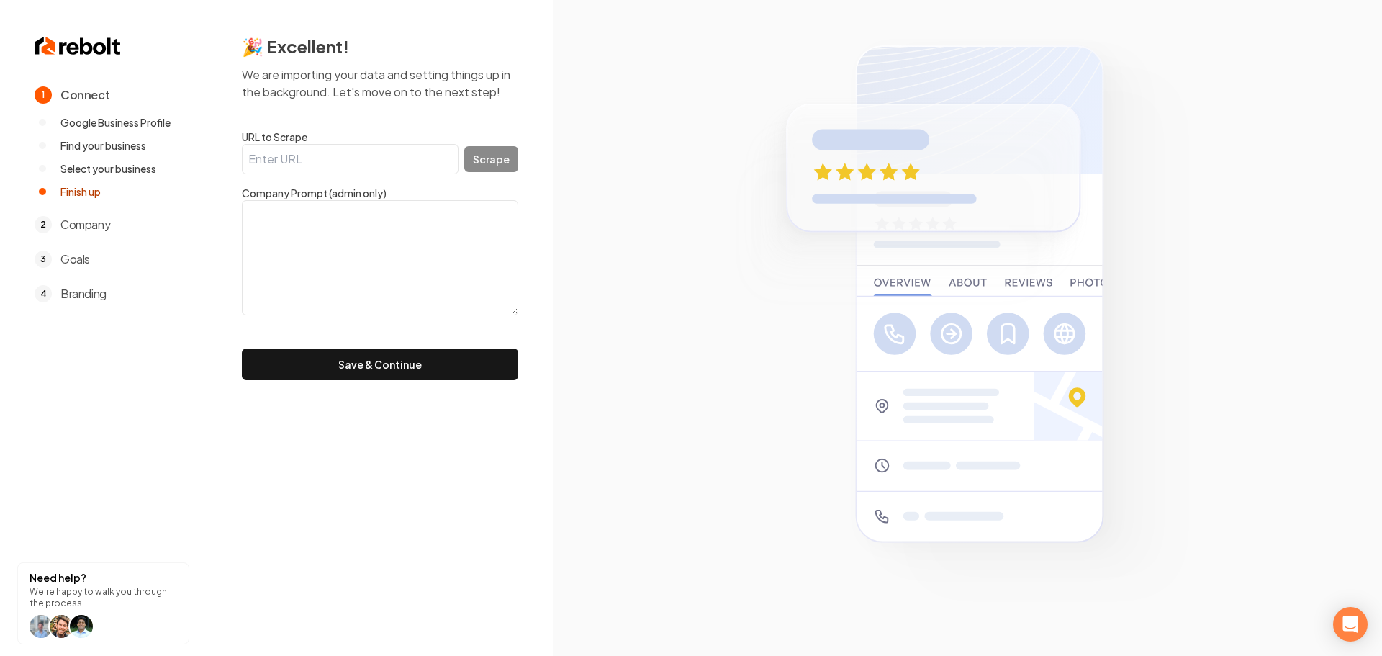
click at [322, 145] on input "URL to Scrape" at bounding box center [350, 159] width 217 height 30
paste input "https://trustedairutah.com/"
type input "https://trustedairutah.com/"
click at [496, 172] on div "https://trustedairutah.com/ Scrape" at bounding box center [380, 159] width 276 height 30
click at [498, 166] on button "Scrape" at bounding box center [491, 159] width 54 height 26
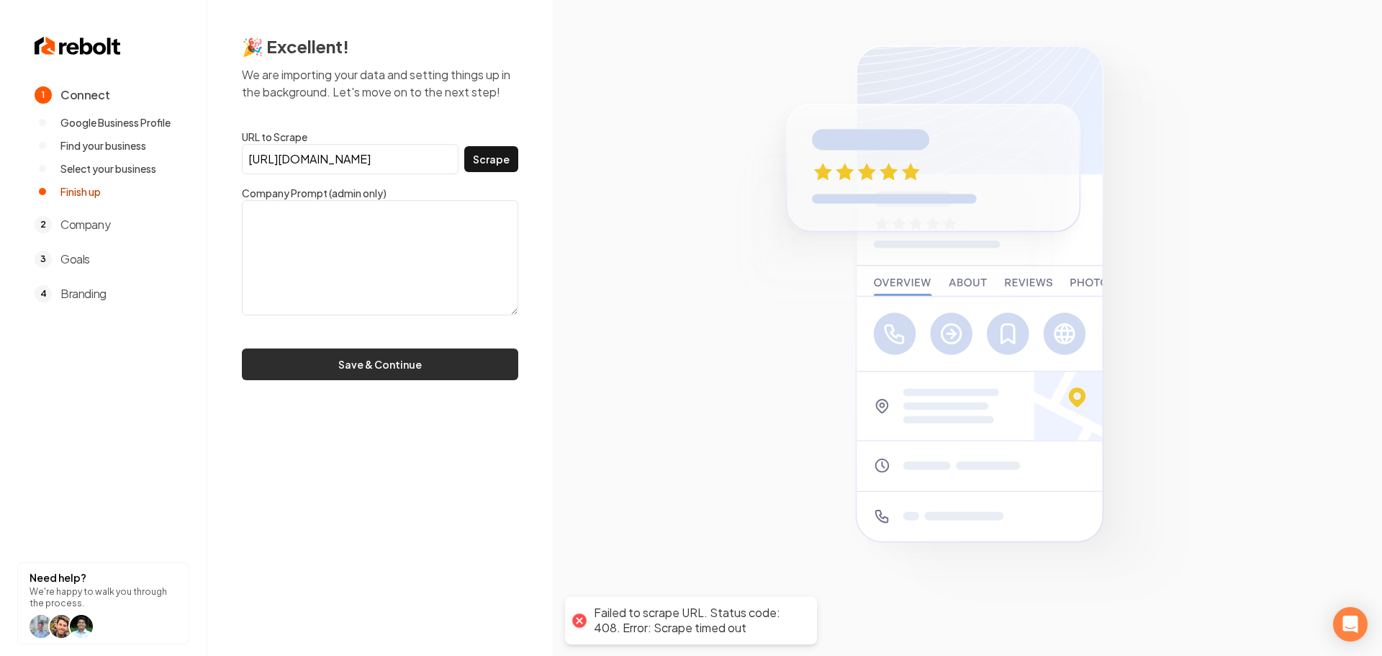
click at [374, 372] on button "Save & Continue" at bounding box center [380, 364] width 276 height 32
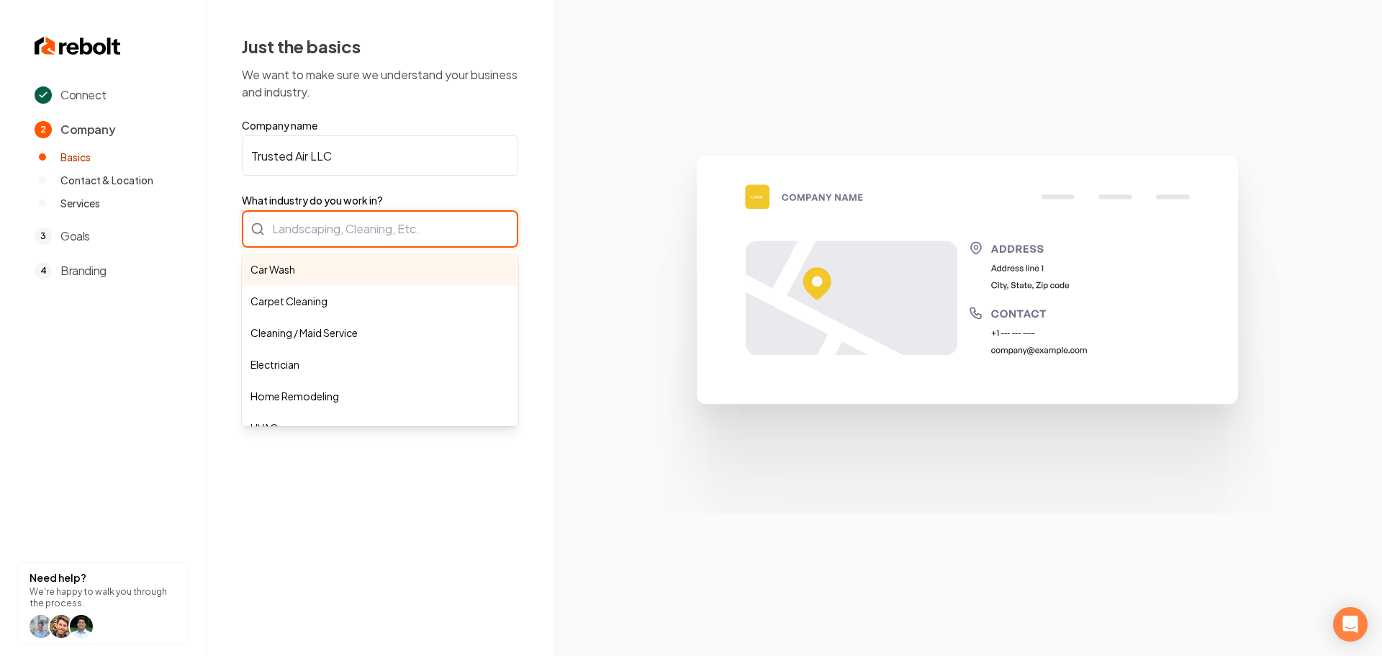
click at [417, 246] on div "Car Wash Carpet Cleaning Cleaning / Maid Service Electrician Home Remodeling HV…" at bounding box center [380, 228] width 276 height 37
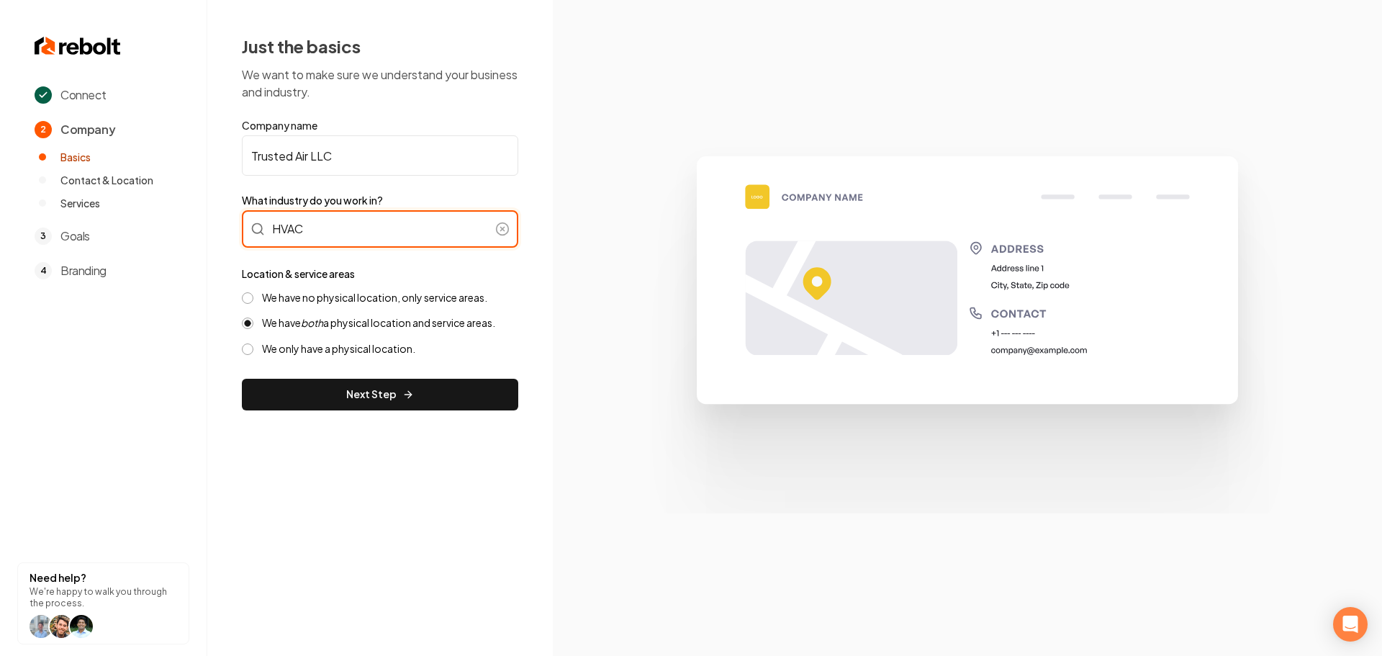
type input "HVAC"
click at [320, 295] on label "We have no physical location, only service areas." at bounding box center [374, 298] width 225 height 14
click at [253, 295] on button "We have no physical location, only service areas." at bounding box center [248, 298] width 12 height 12
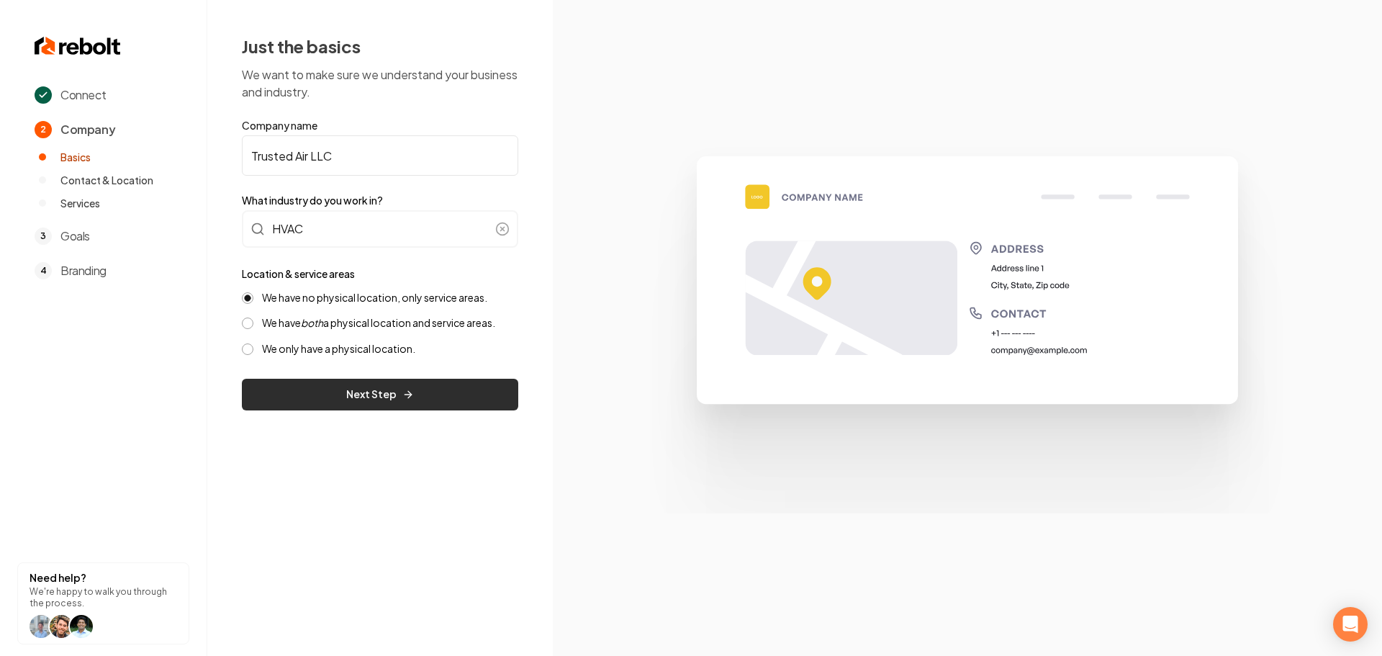
click at [350, 392] on button "Next Step" at bounding box center [380, 395] width 276 height 32
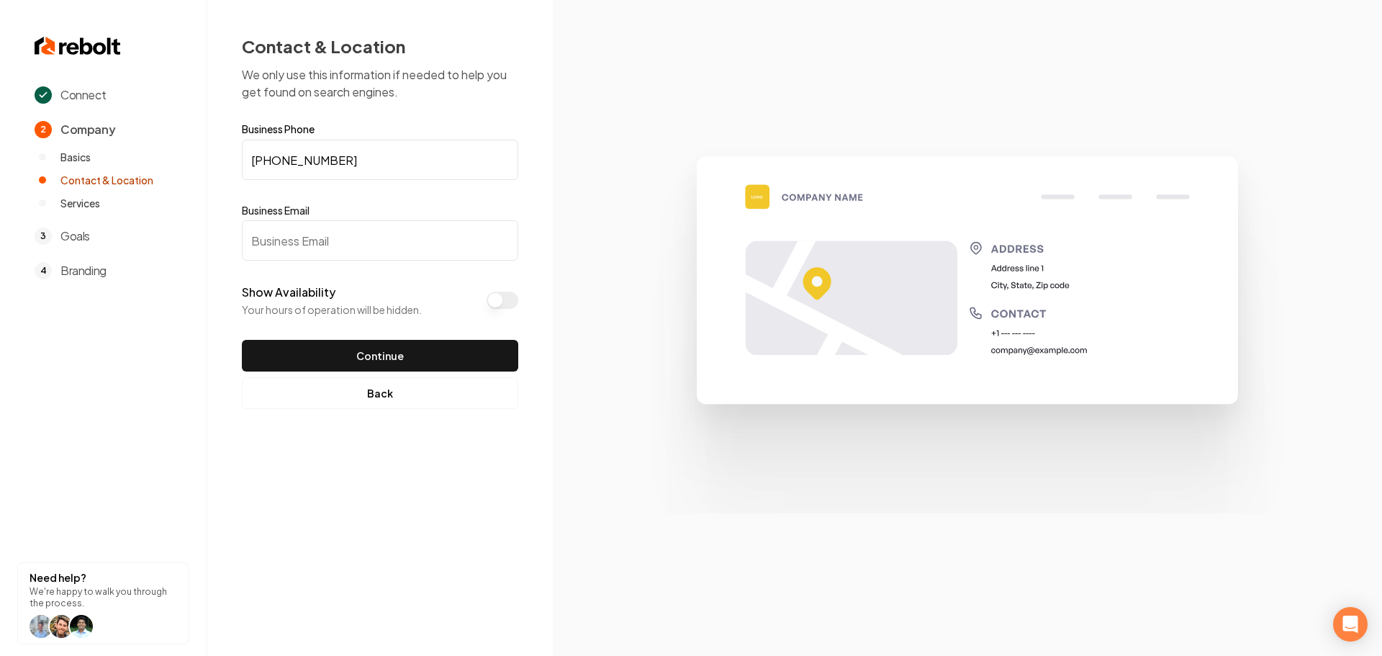
click at [385, 253] on input "Business Email" at bounding box center [380, 240] width 276 height 40
paste input "Trustedair.utah@gmail.com"
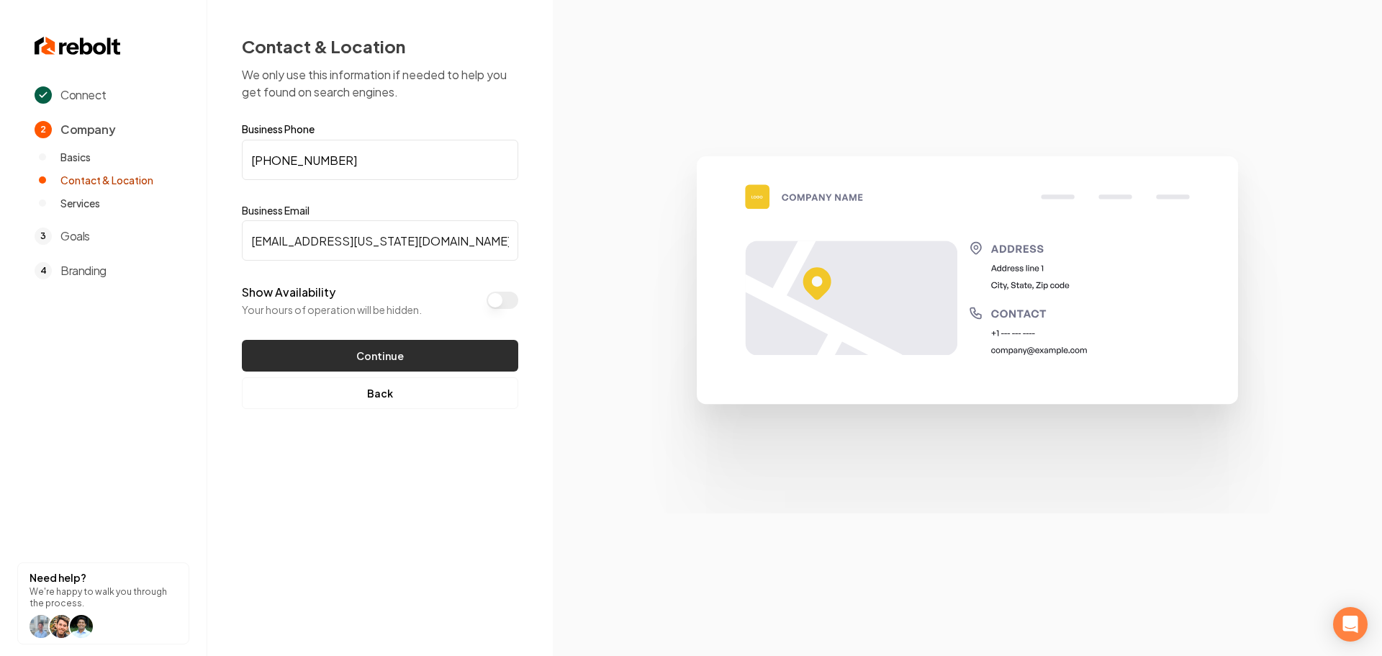
type input "Trustedair.utah@gmail.com"
click at [331, 356] on button "Continue" at bounding box center [380, 356] width 276 height 32
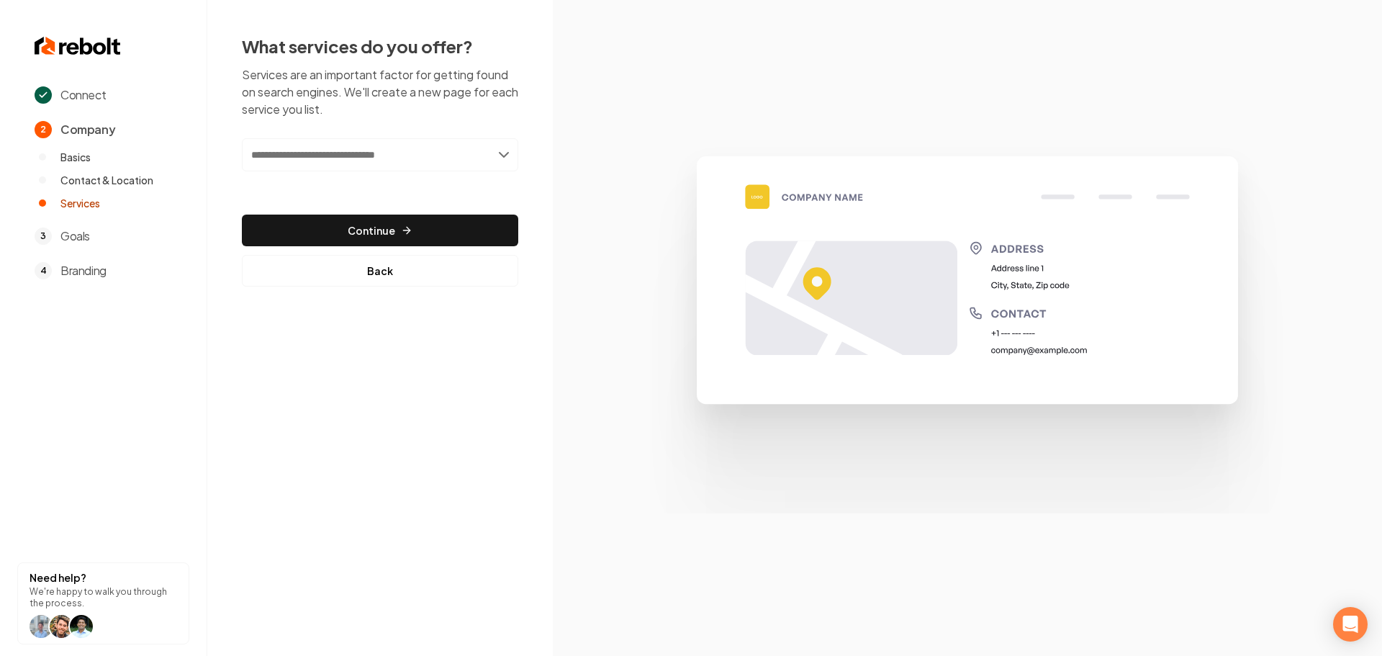
click at [326, 153] on input "text" at bounding box center [380, 154] width 276 height 33
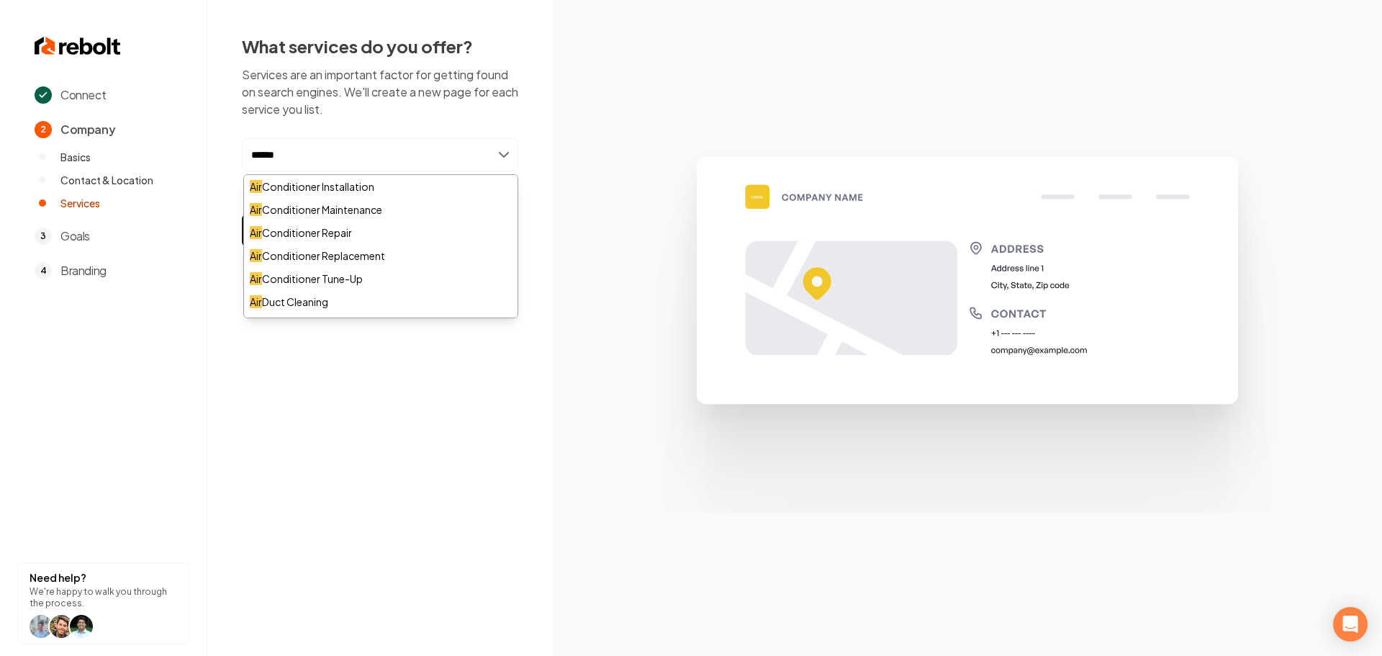
type input "*******"
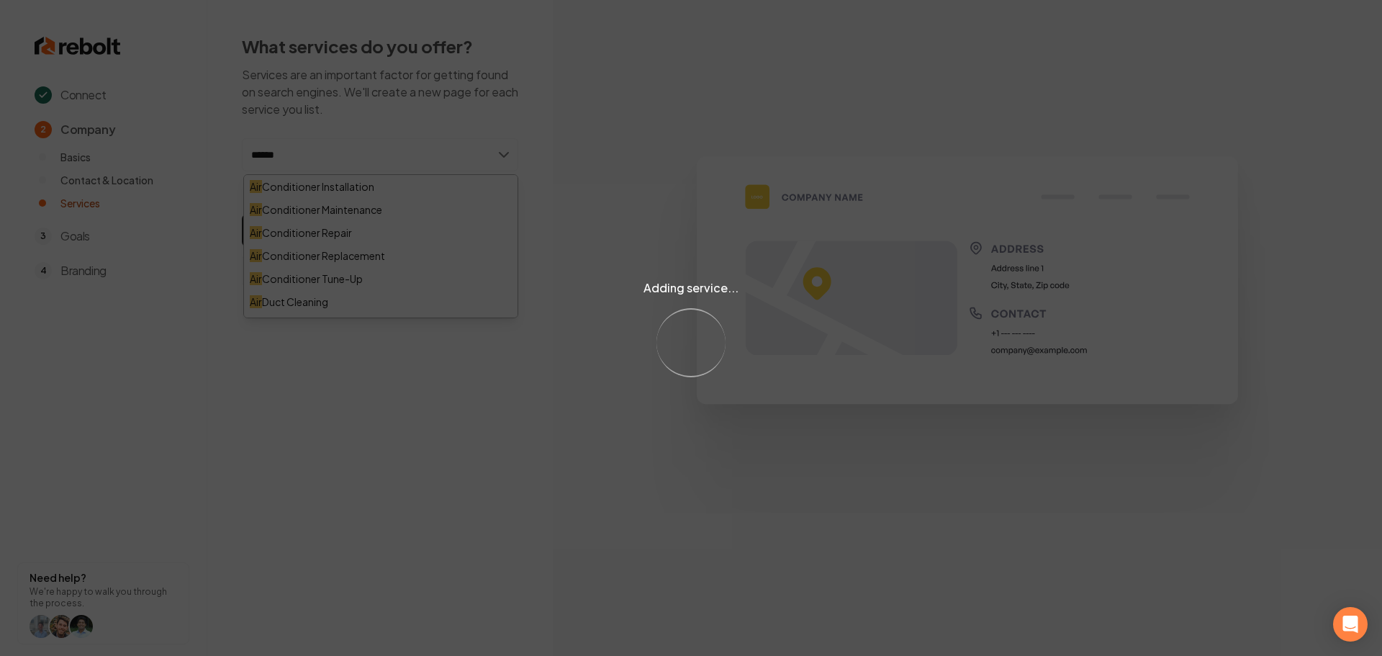
type input "*******"
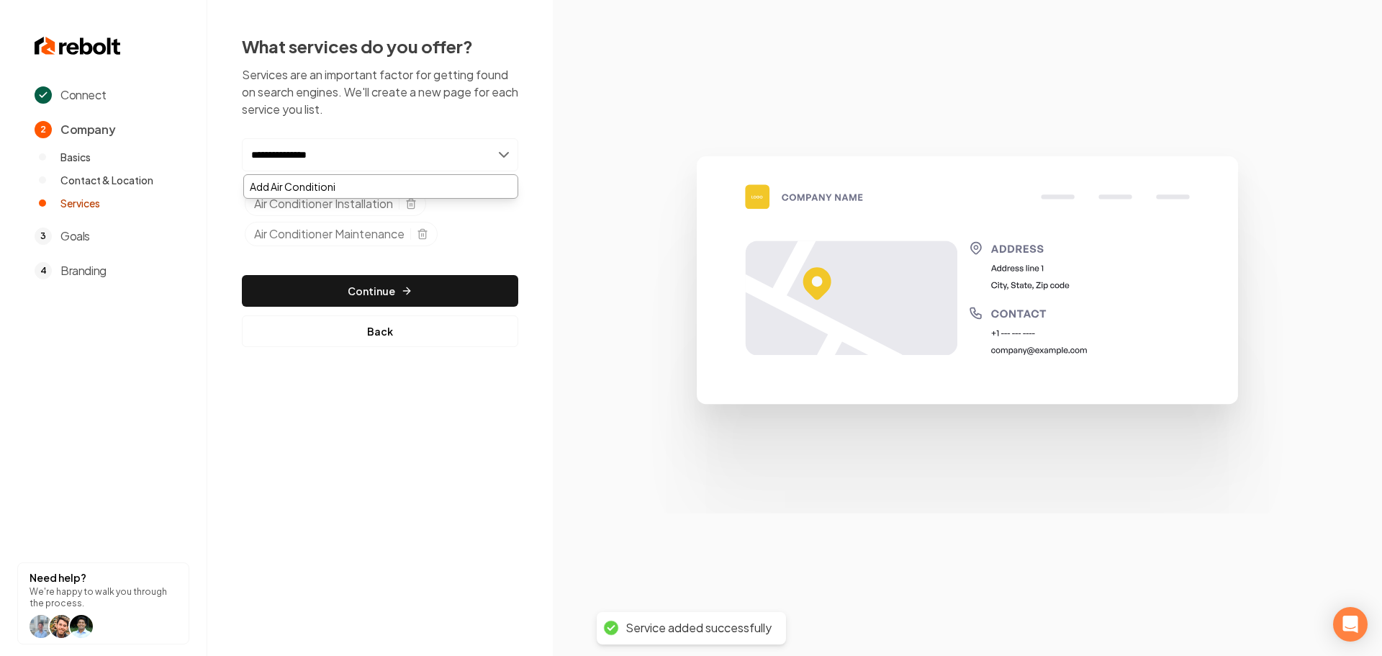
type input "**********"
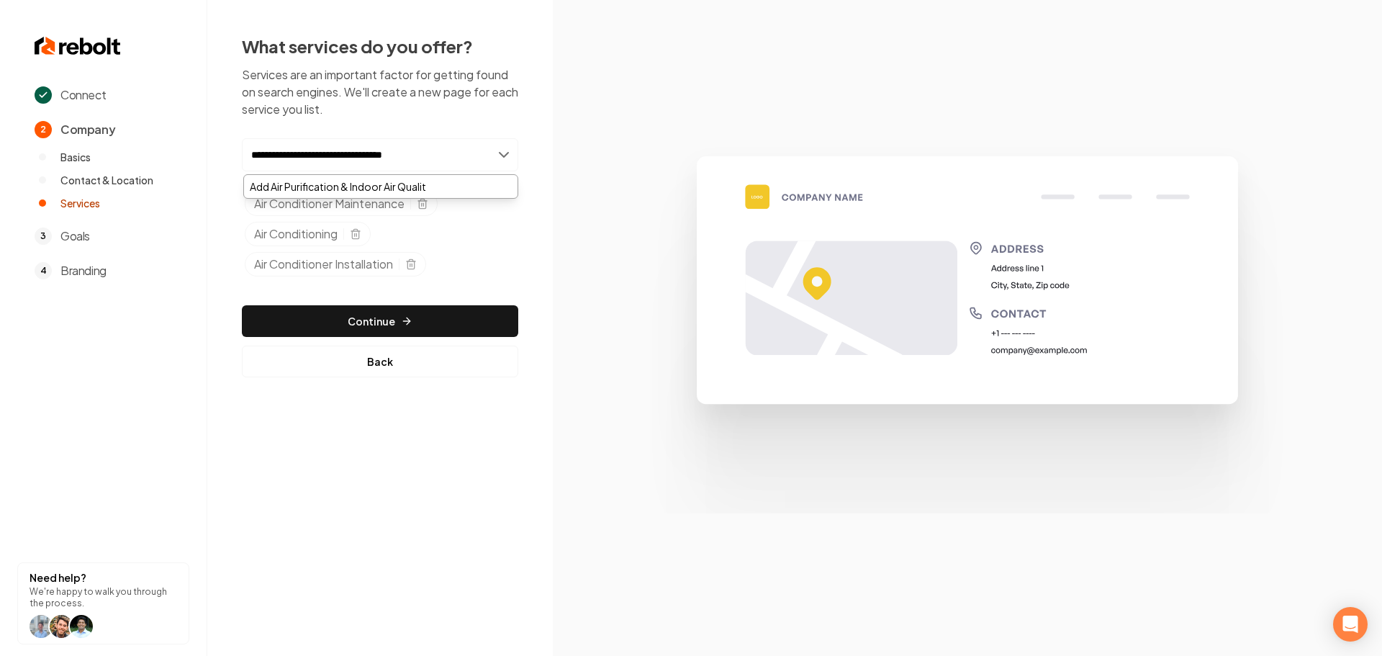
type input "**********"
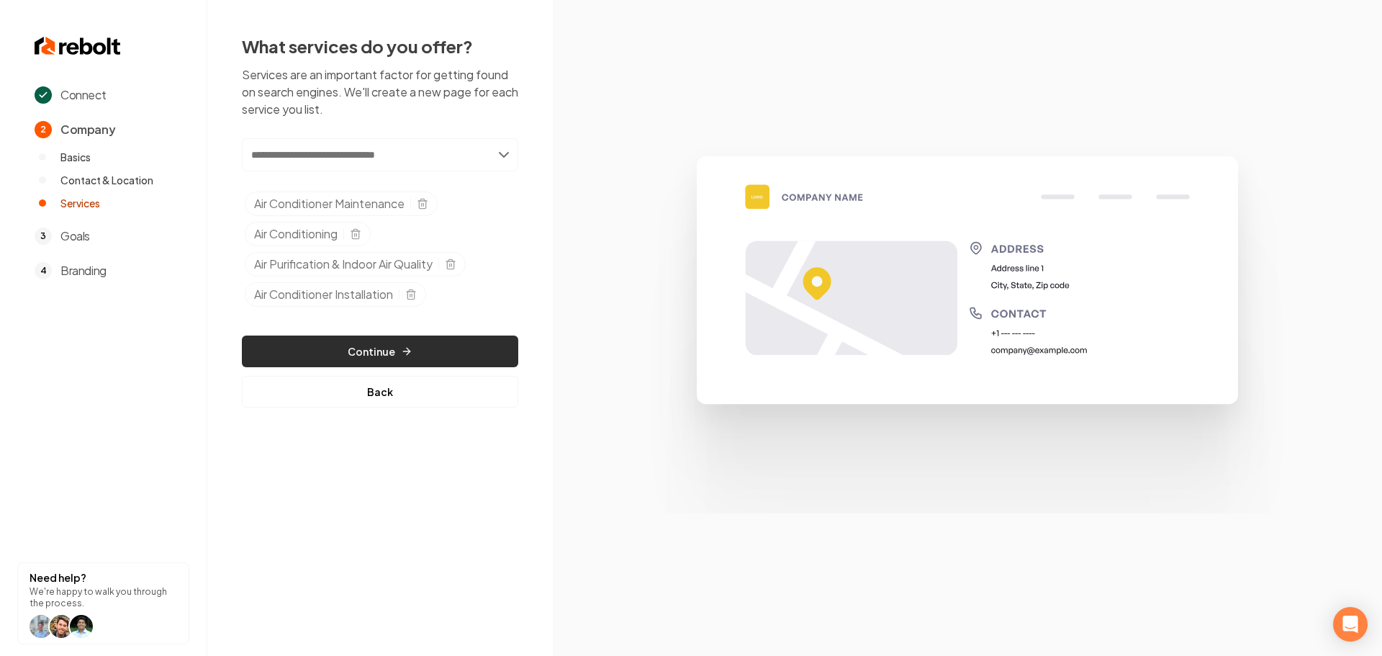
click at [294, 350] on button "Continue" at bounding box center [380, 352] width 276 height 32
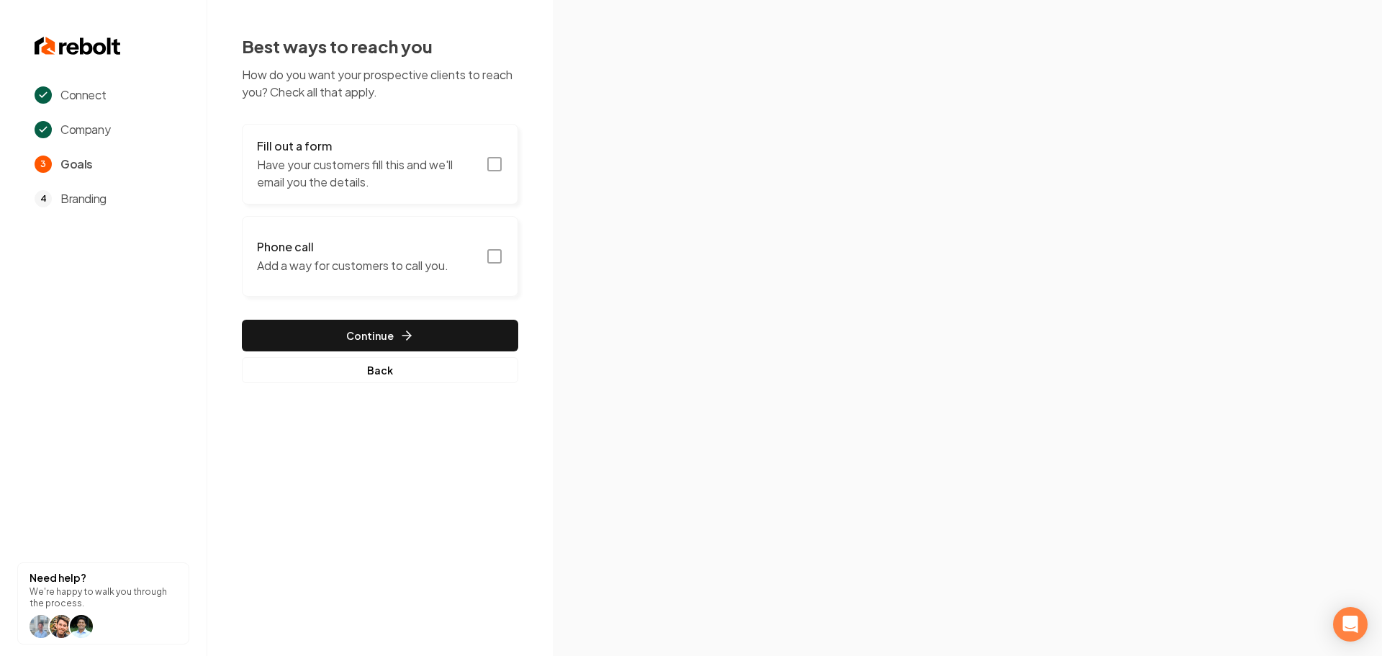
click at [498, 170] on rect "button" at bounding box center [494, 164] width 13 height 13
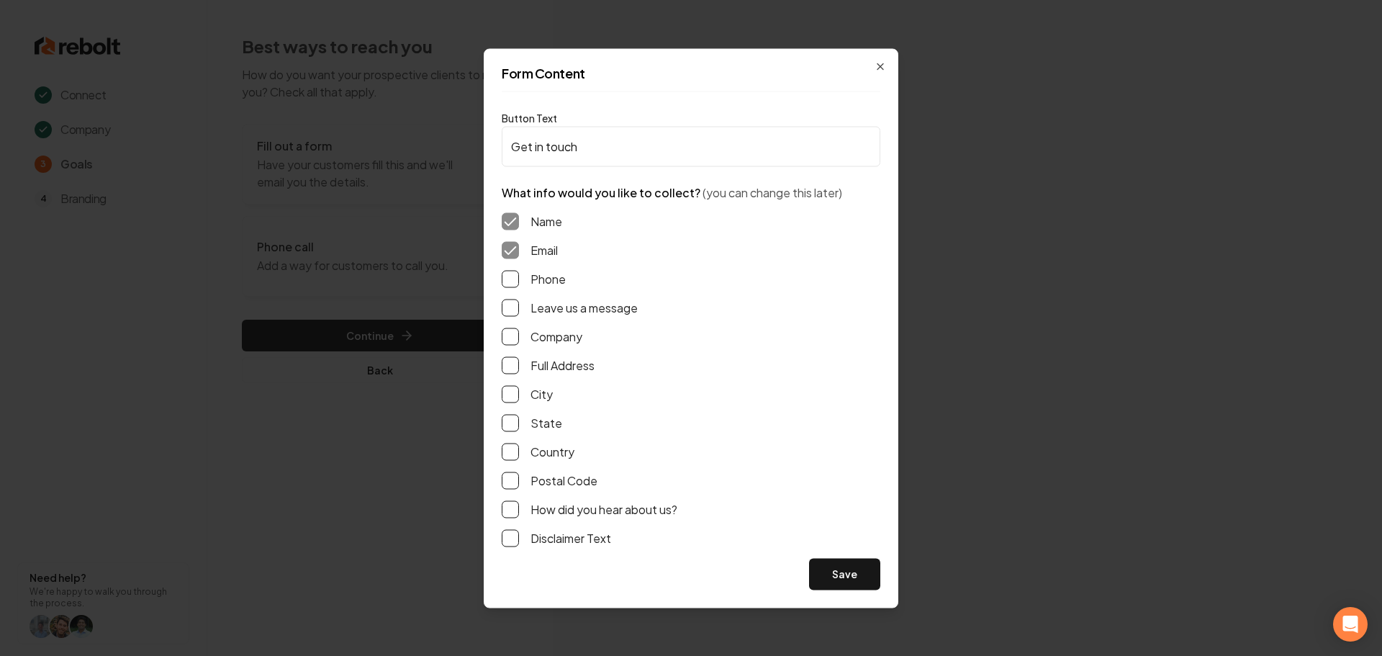
click at [528, 282] on div "Phone" at bounding box center [691, 278] width 379 height 17
click at [516, 299] on div "Name Email Phone Leave us a message Company Full Address City State Country Pos…" at bounding box center [691, 379] width 379 height 357
click at [515, 281] on button "Phone" at bounding box center [510, 278] width 17 height 17
click at [517, 312] on button "Leave us a message" at bounding box center [510, 307] width 17 height 17
click at [512, 364] on button "Full Address" at bounding box center [510, 364] width 17 height 17
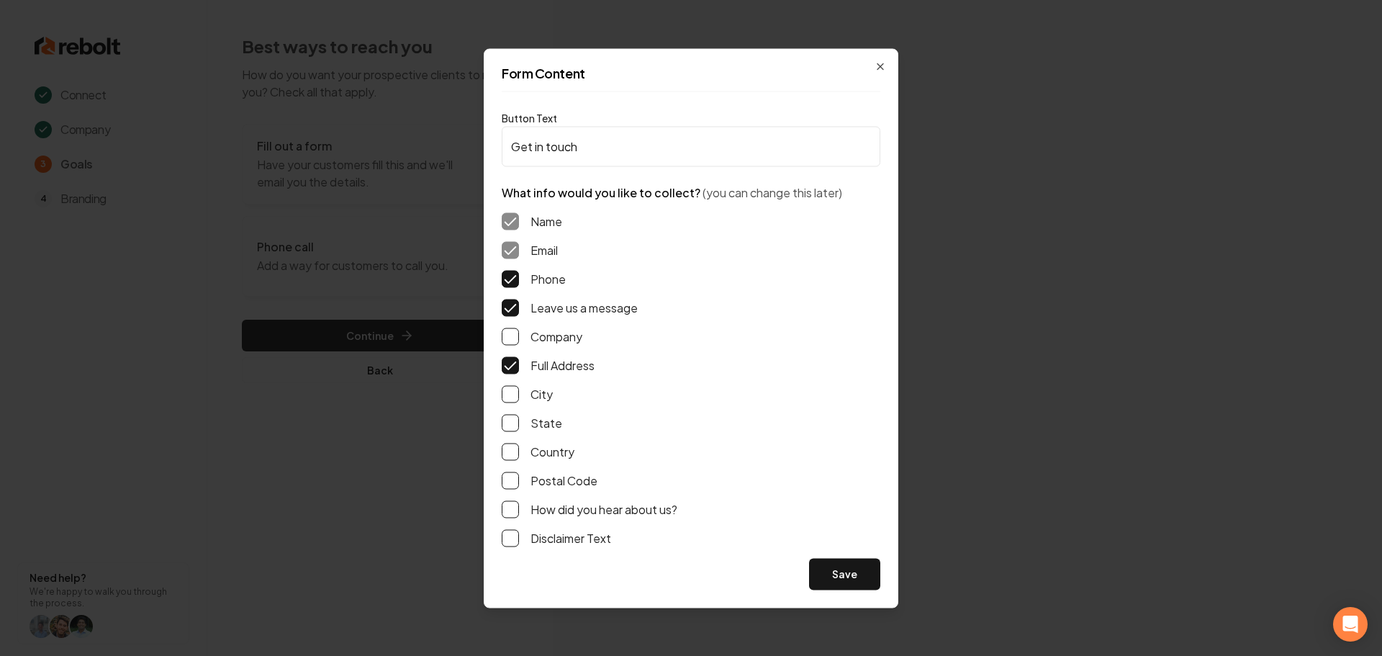
click at [848, 568] on button "Save" at bounding box center [844, 574] width 71 height 32
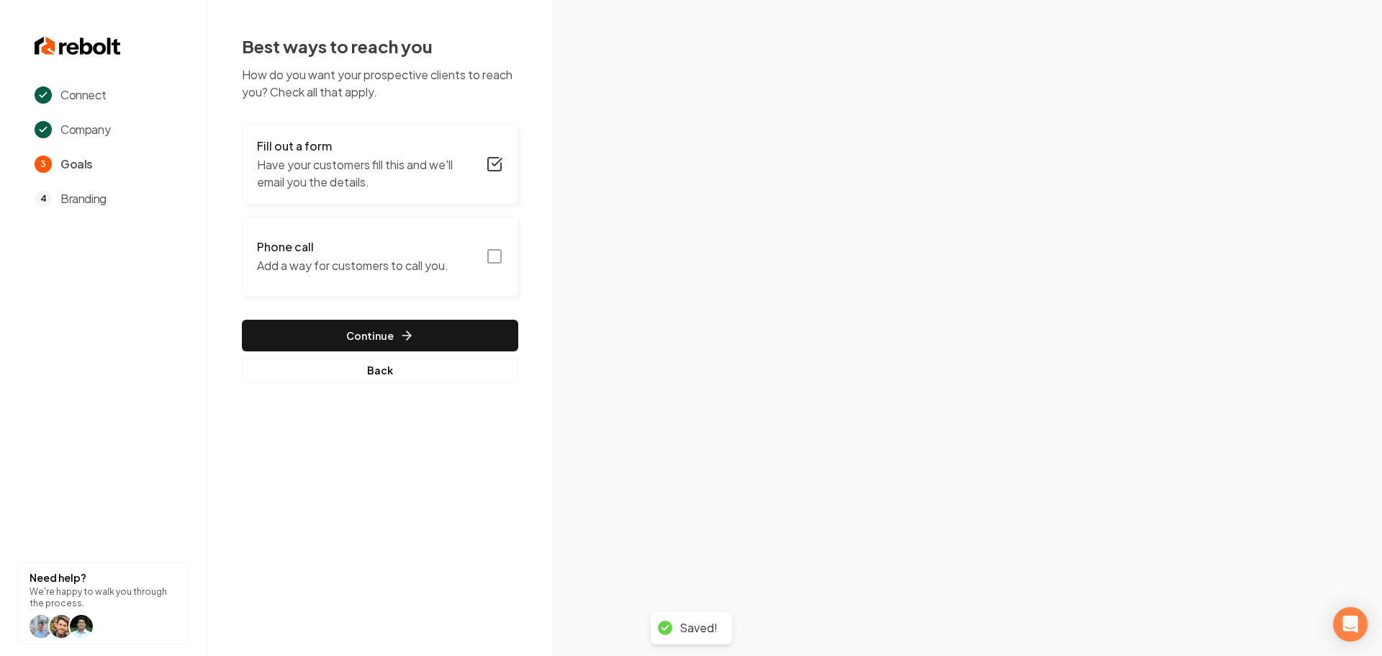
click at [503, 257] on icon "button" at bounding box center [494, 256] width 17 height 17
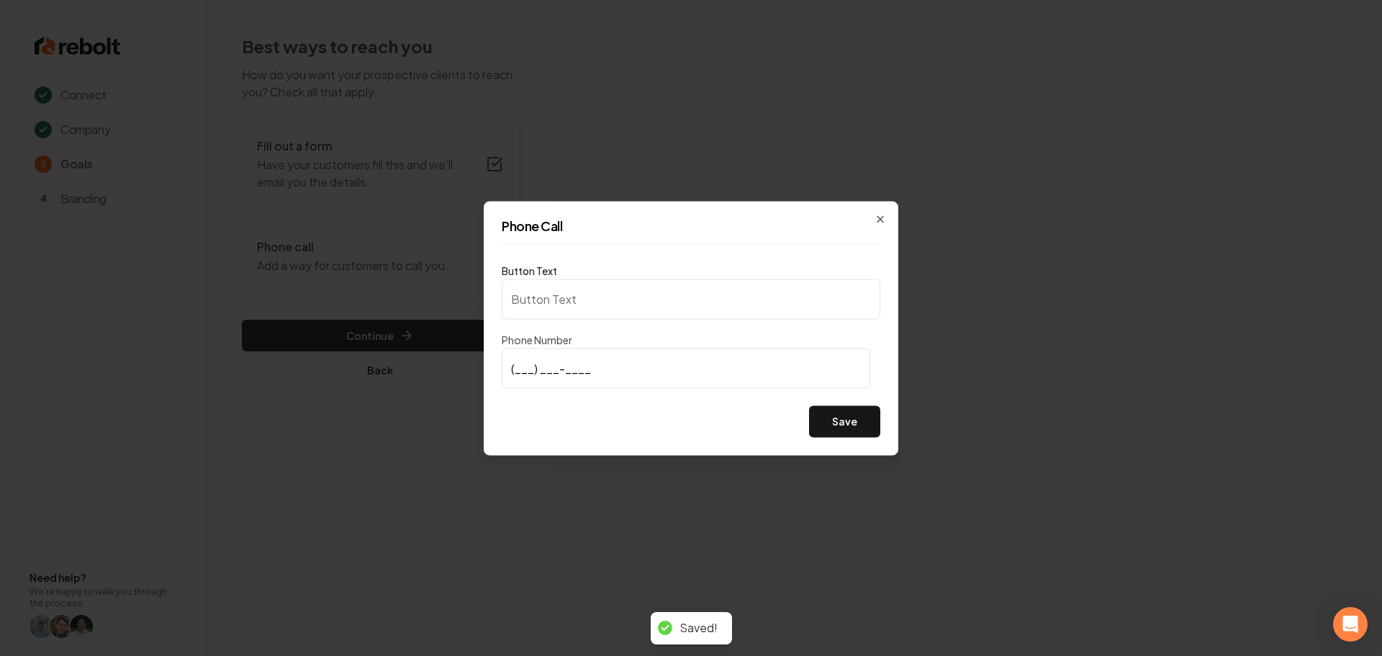
type input "Call us"
type input "(801) 205-2557"
click at [840, 421] on button "Save" at bounding box center [844, 421] width 71 height 32
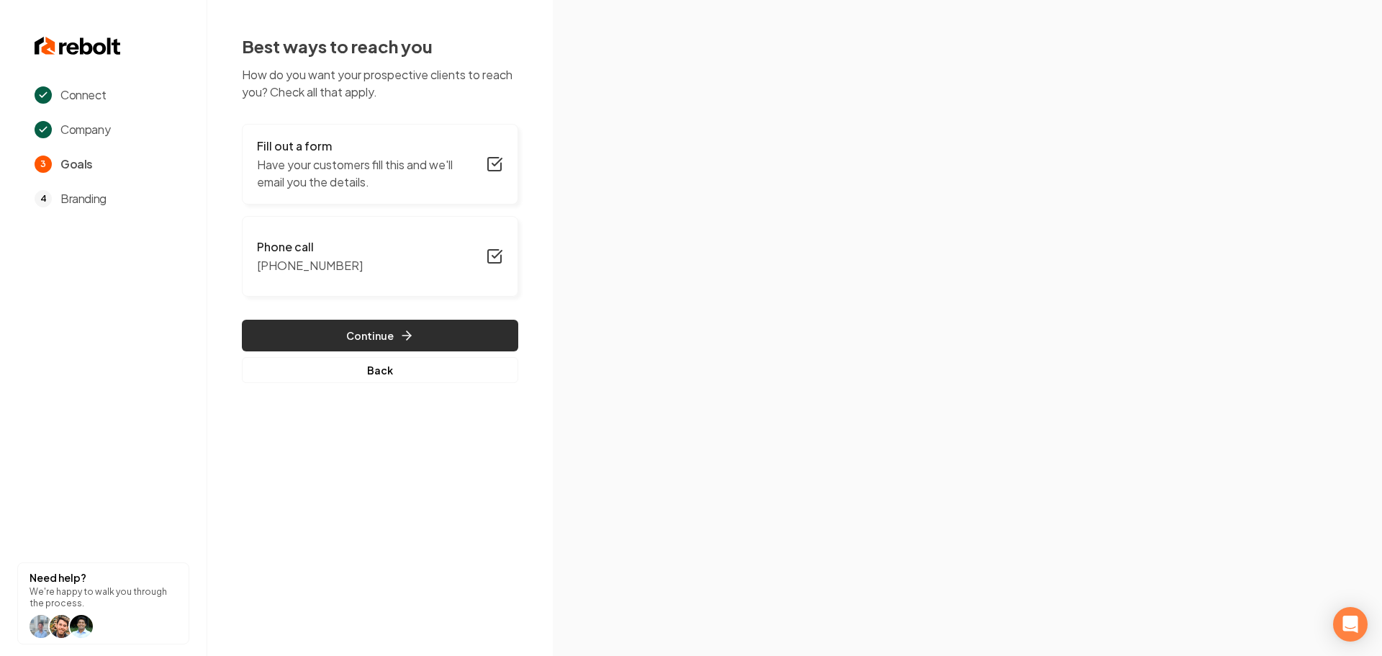
click at [343, 339] on button "Continue" at bounding box center [380, 336] width 276 height 32
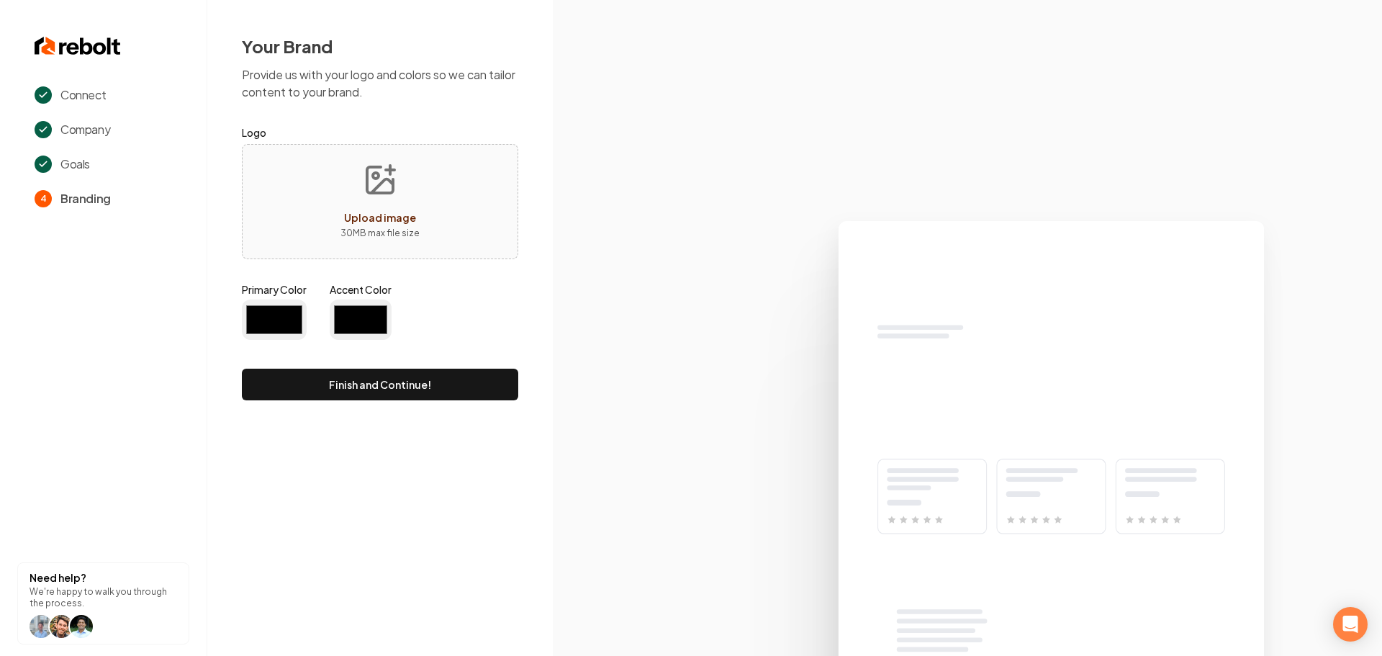
type input "#194d33"
type input "#70be00"
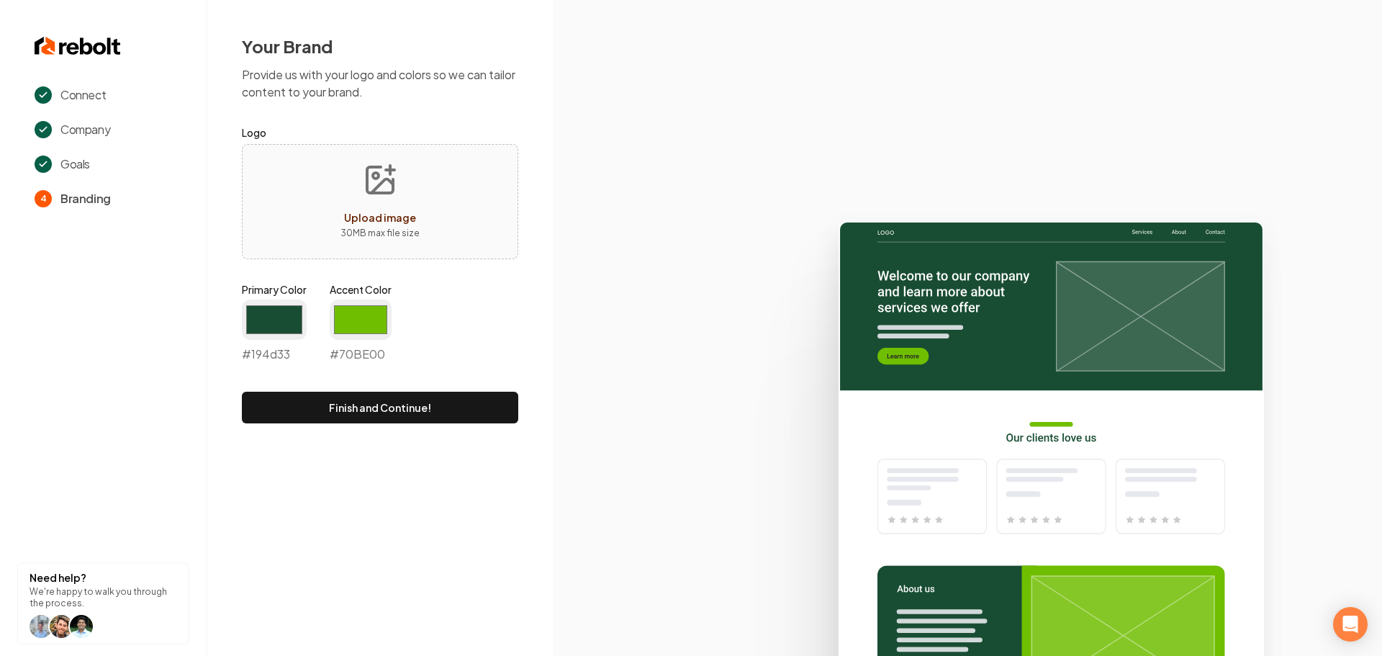
click at [384, 208] on button "Upload image 30 MB max file size" at bounding box center [380, 201] width 102 height 101
type input "**********"
click at [281, 311] on input "#194d33" at bounding box center [274, 320] width 65 height 40
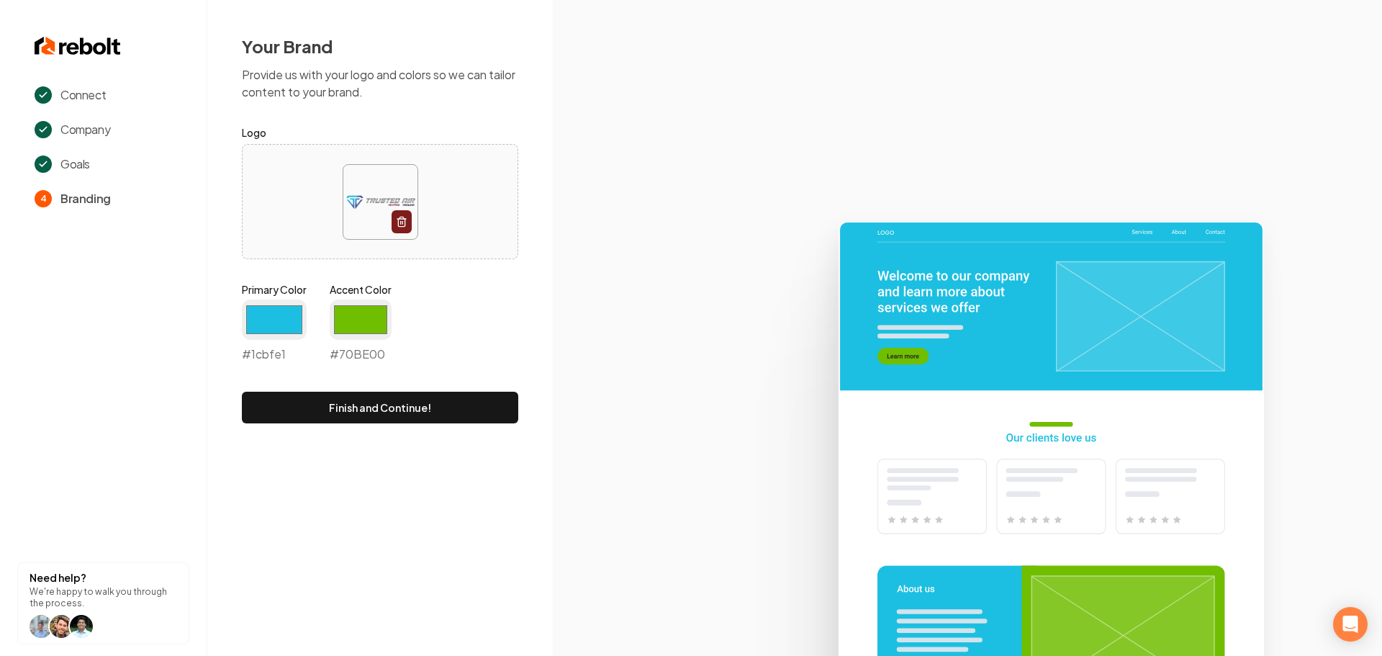
type input "#1cbfe1"
click at [518, 311] on div "Primary Color #1cbfe1 #1cbfe1 Accent Color #70be00 #70BE00" at bounding box center [380, 325] width 276 height 86
click at [367, 315] on input "#70be00" at bounding box center [361, 320] width 62 height 40
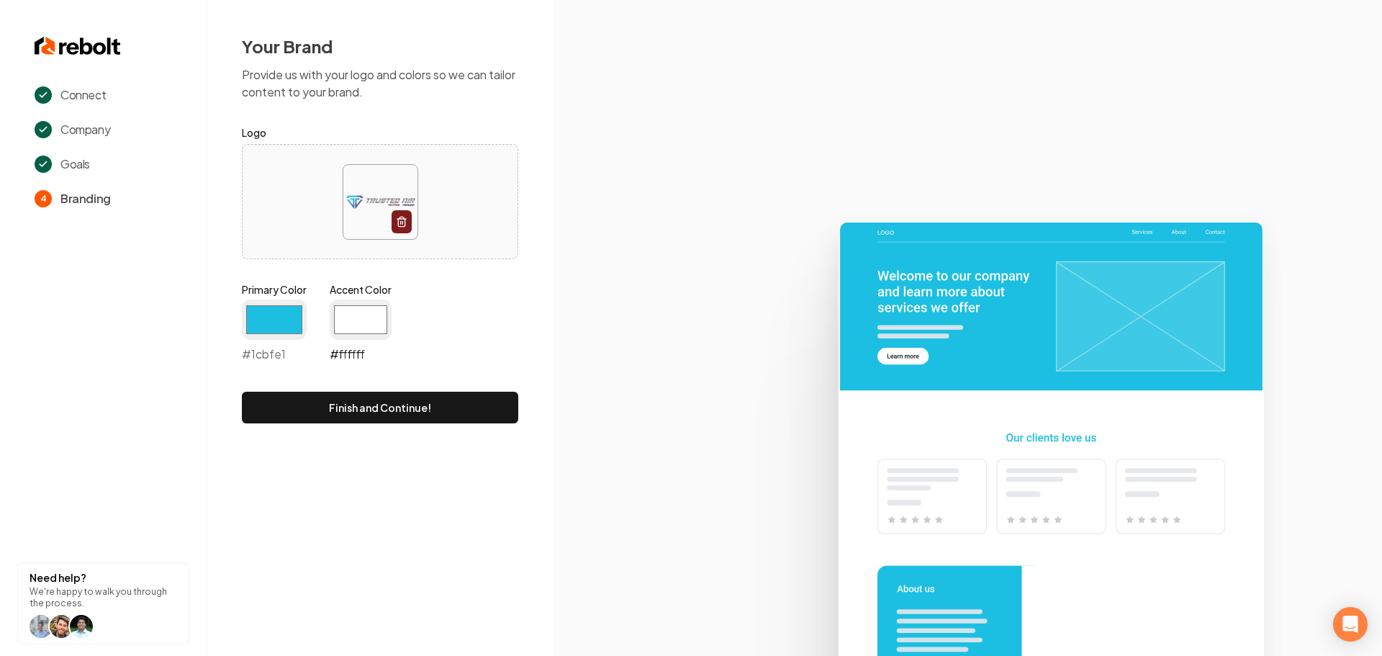
type input "#ffffff"
click at [531, 305] on div "Your Brand Provide us with your logo and colors so we can tailor content to you…" at bounding box center [380, 229] width 346 height 458
click at [410, 408] on button "Finish and Continue!" at bounding box center [380, 408] width 276 height 32
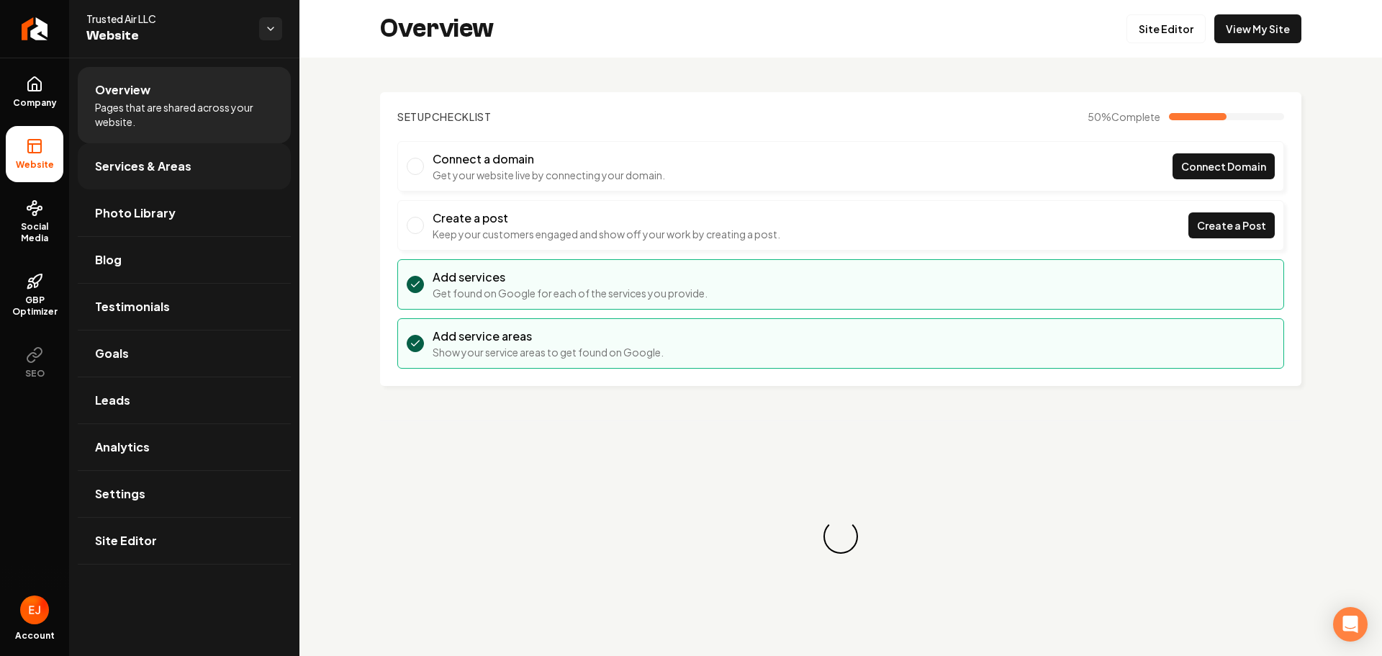
click at [188, 166] on span "Services & Areas" at bounding box center [143, 166] width 96 height 17
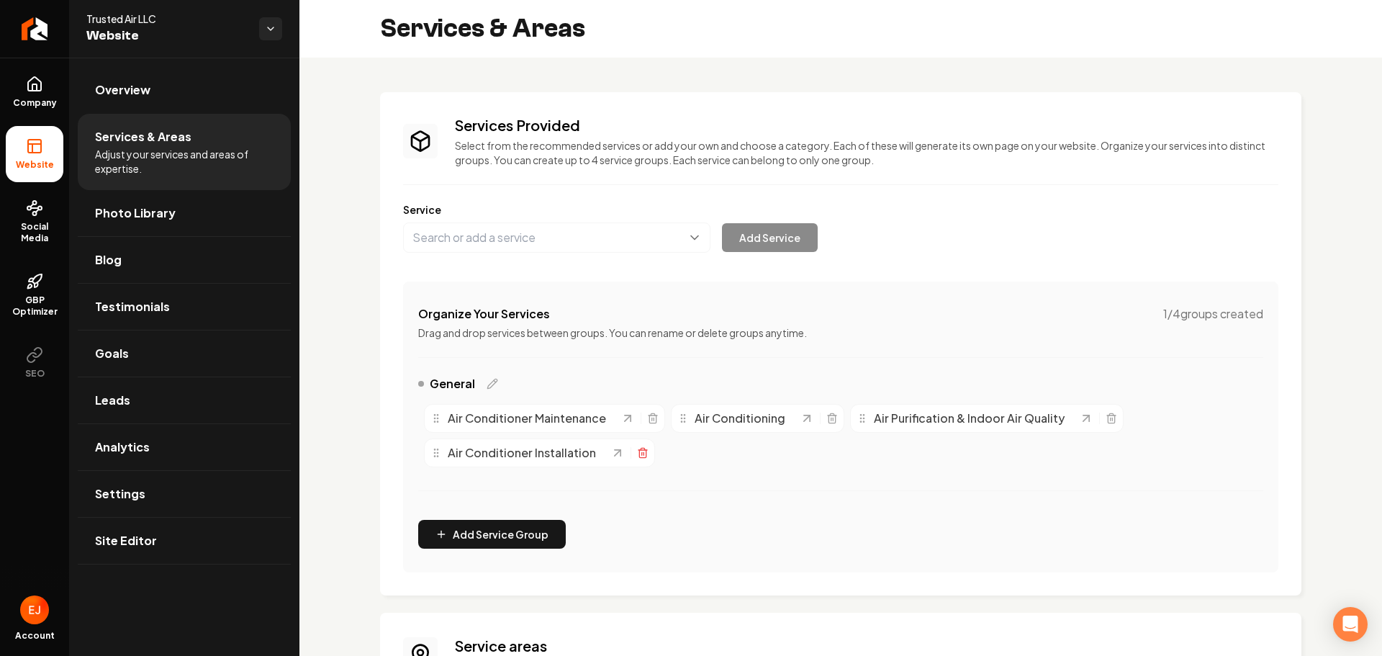
click at [640, 453] on icon "Main content area" at bounding box center [643, 453] width 12 height 12
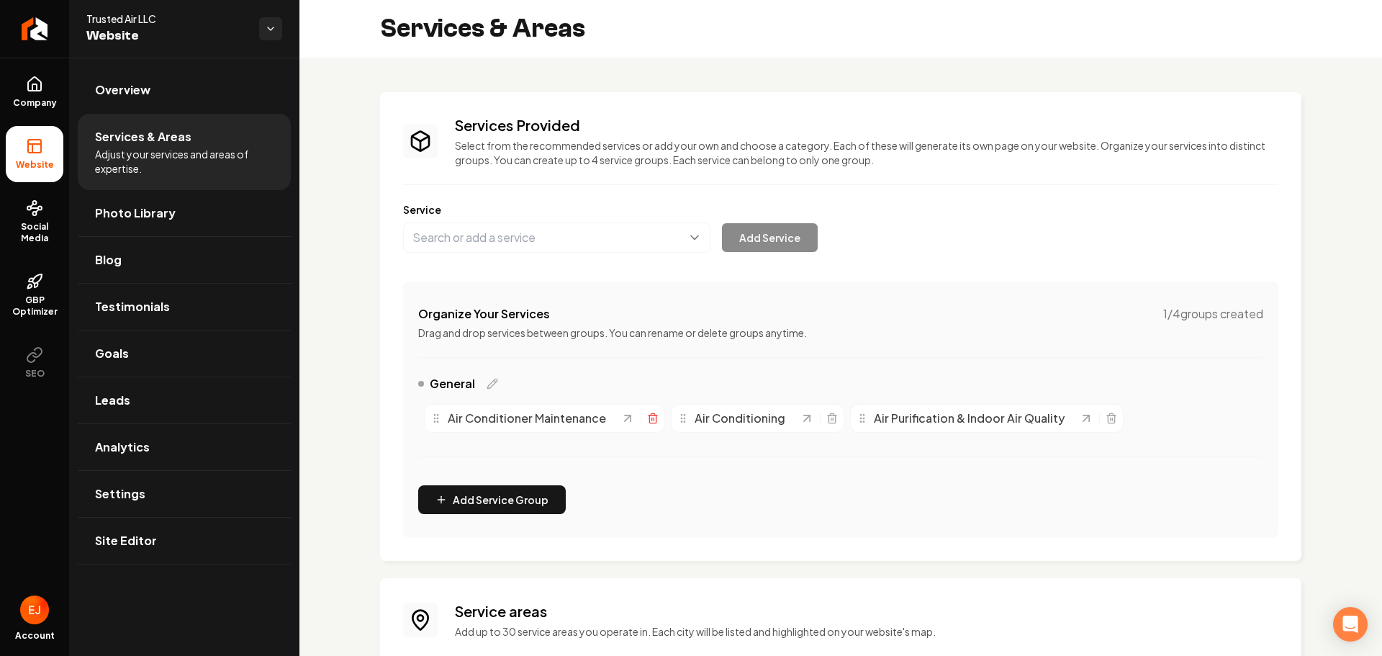
click at [653, 420] on icon "Main content area" at bounding box center [653, 419] width 12 height 12
click at [862, 418] on icon "Main content area" at bounding box center [864, 419] width 6 height 8
click at [549, 248] on button "Main content area" at bounding box center [556, 237] width 307 height 30
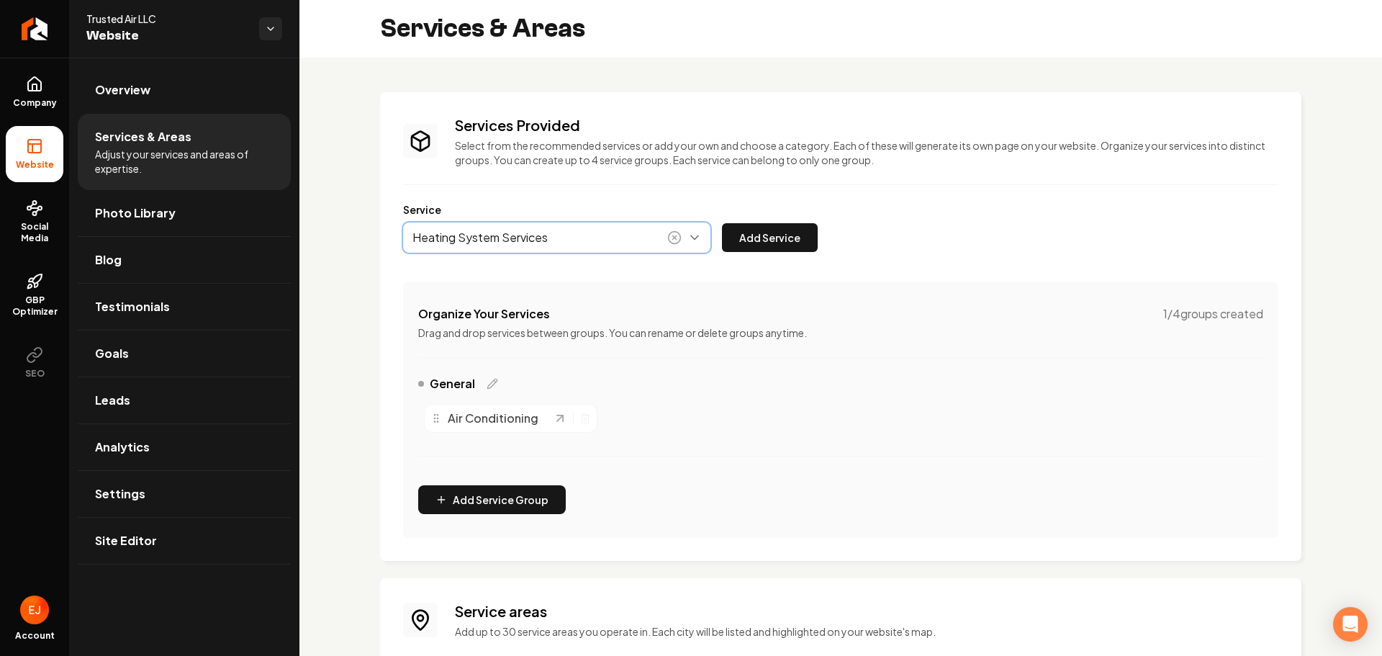
type input "Heating System Services"
click at [786, 215] on label "Service" at bounding box center [841, 209] width 876 height 14
click at [781, 225] on button "Add Service" at bounding box center [770, 237] width 96 height 29
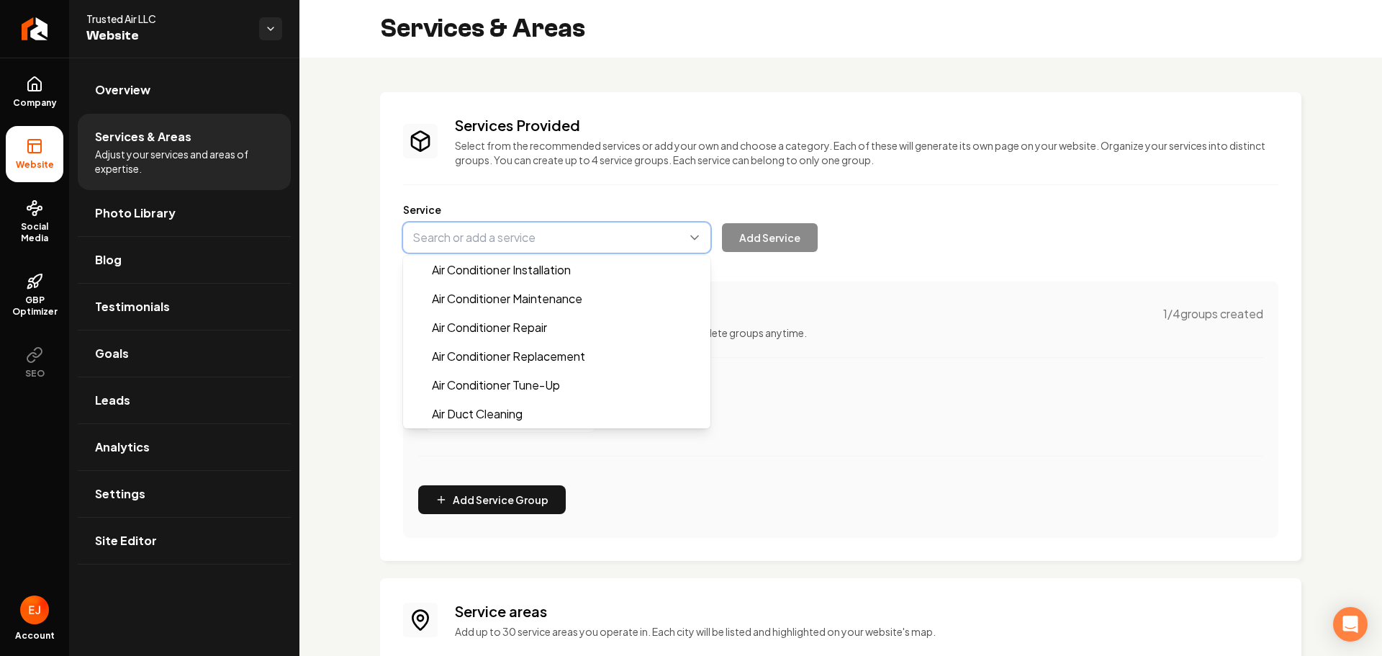
click at [539, 240] on button "Main content area" at bounding box center [556, 237] width 307 height 30
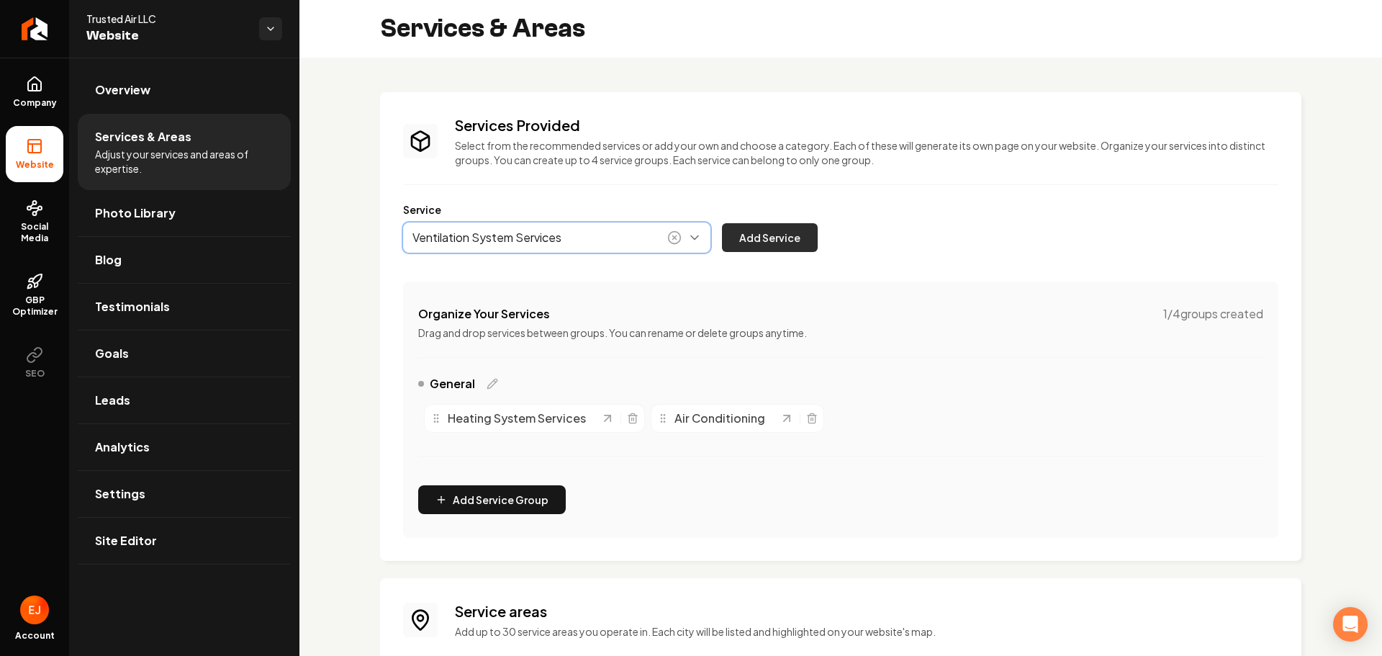
type input "Ventilation System Services"
click at [775, 235] on button "Add Service" at bounding box center [770, 237] width 96 height 29
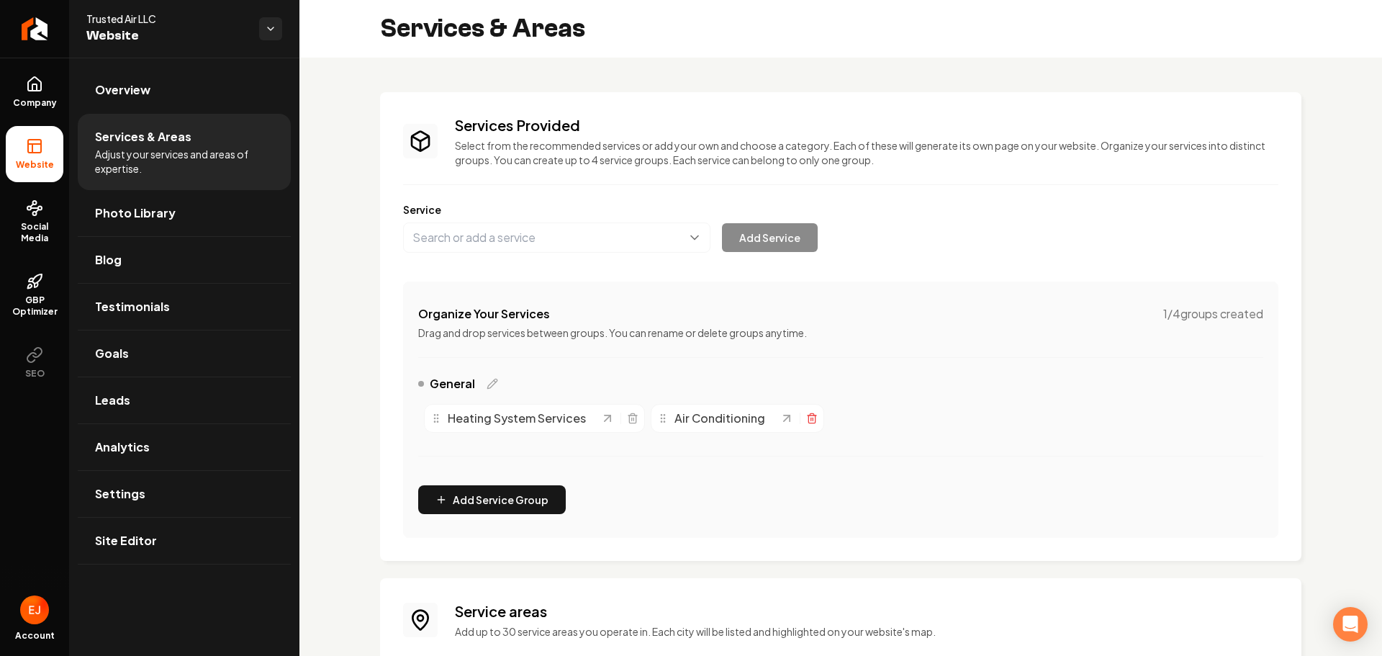
click at [809, 419] on icon "Main content area" at bounding box center [812, 419] width 12 height 12
click at [572, 240] on button "Main content area" at bounding box center [556, 237] width 307 height 30
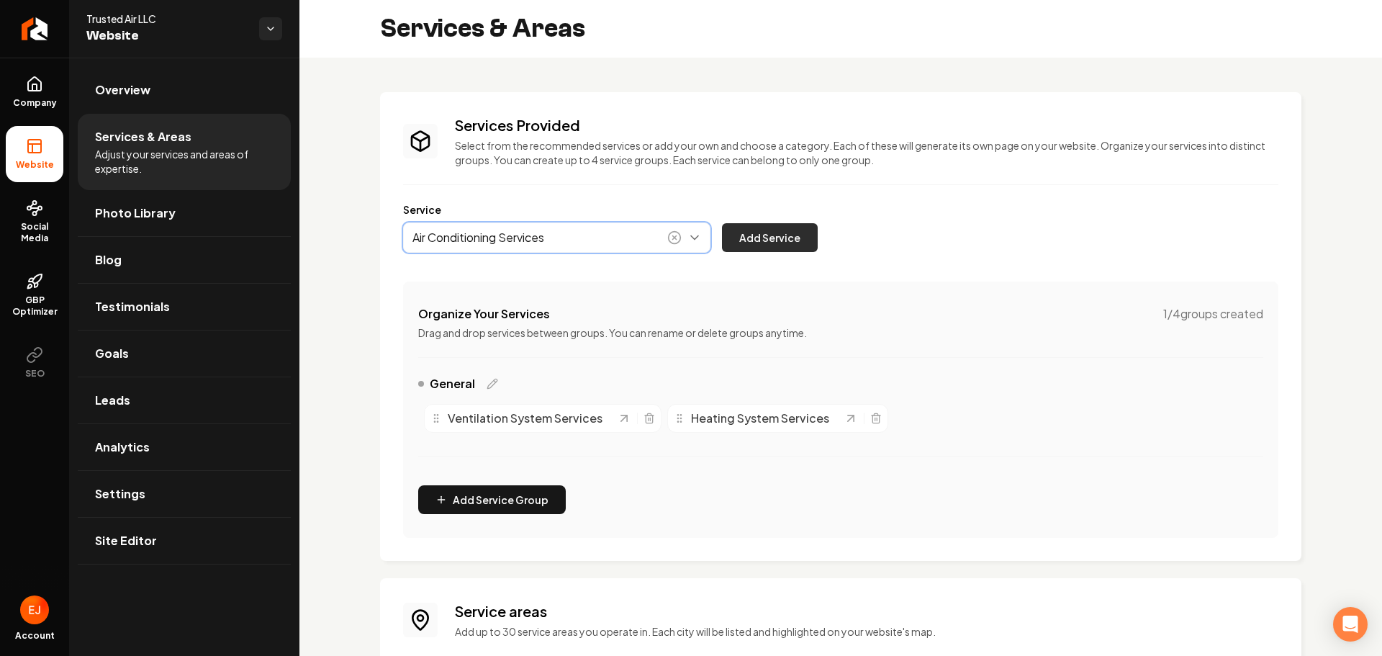
type input "Air Conditioning Services"
click at [753, 237] on button "Add Service" at bounding box center [770, 237] width 96 height 29
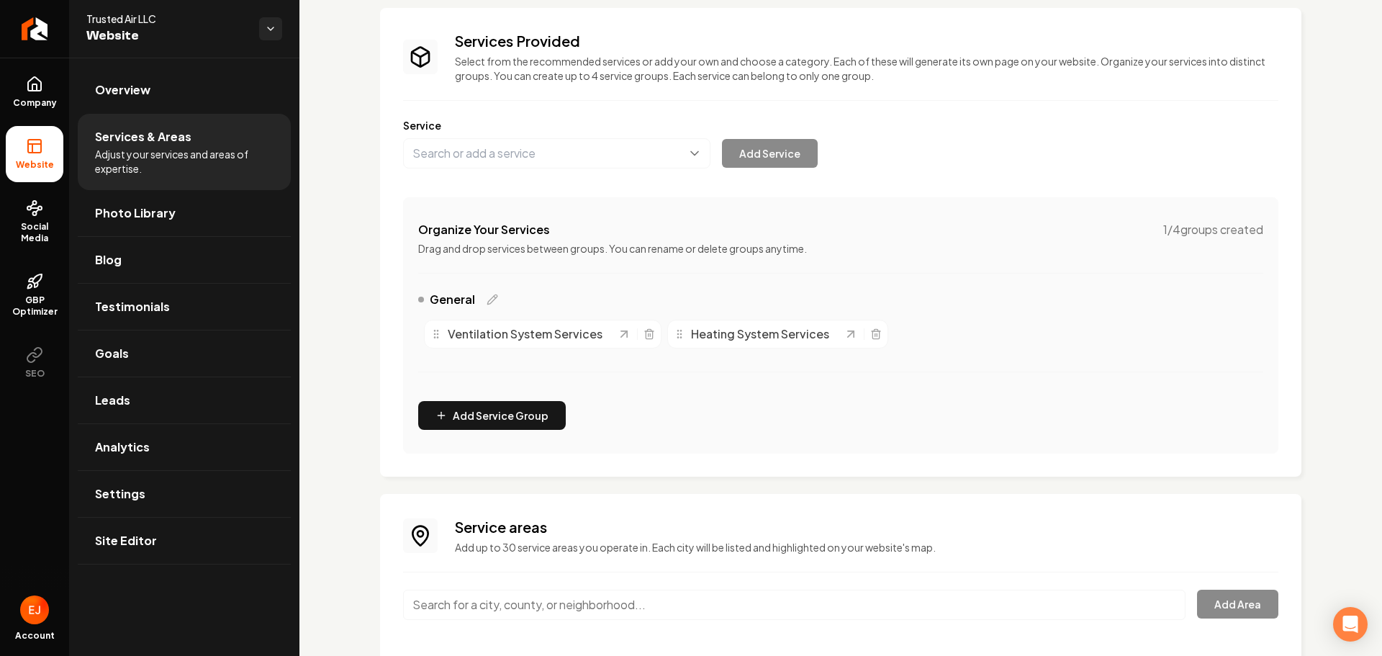
scroll to position [174, 0]
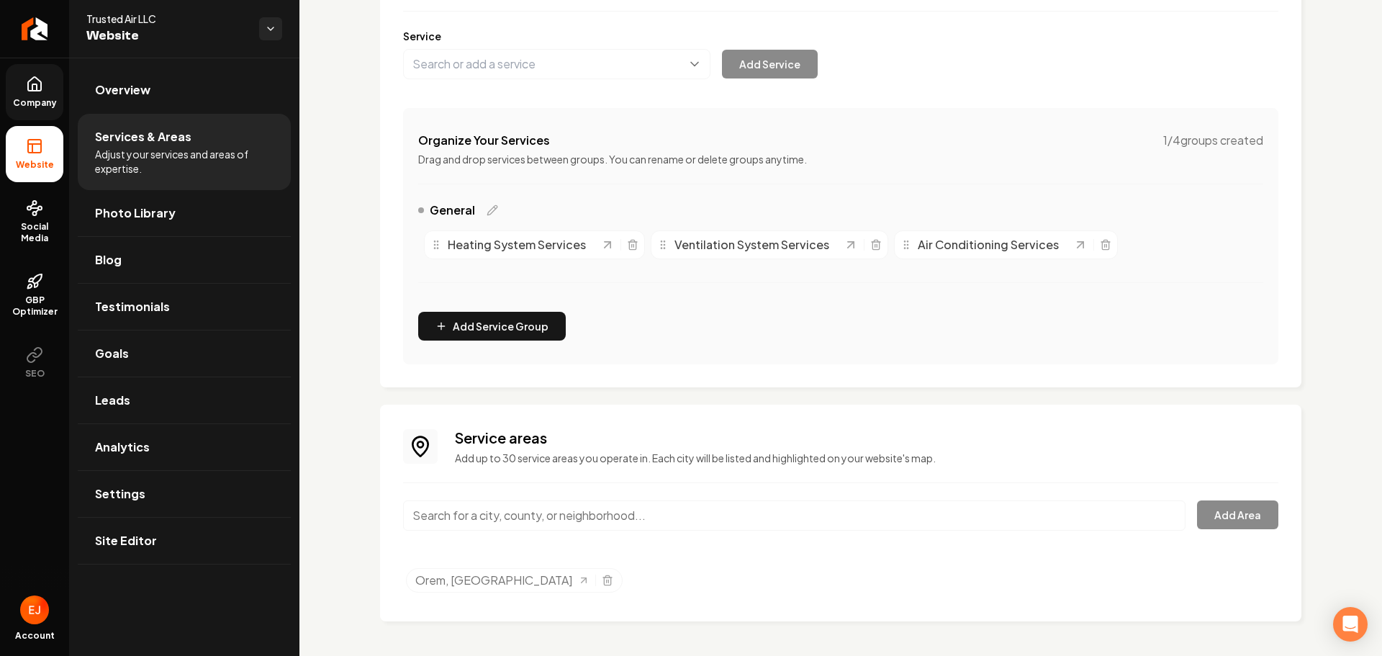
click at [29, 93] on link "Company" at bounding box center [35, 92] width 58 height 56
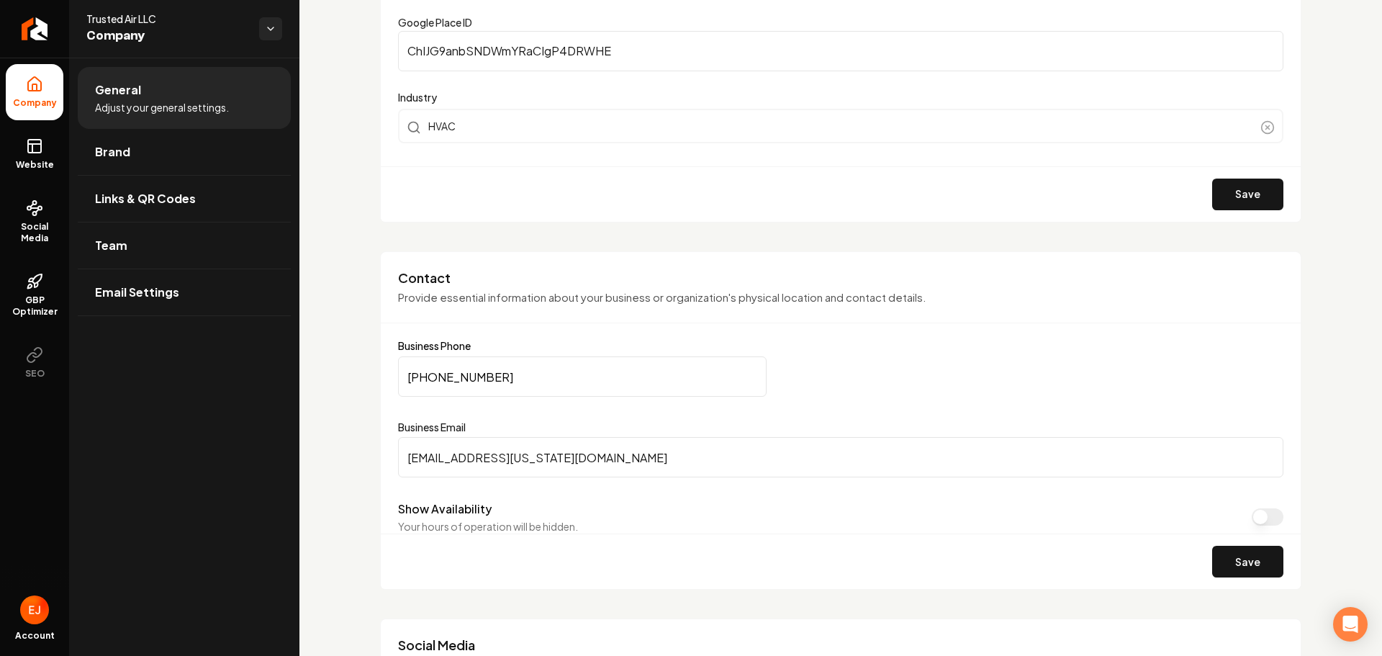
scroll to position [534, 0]
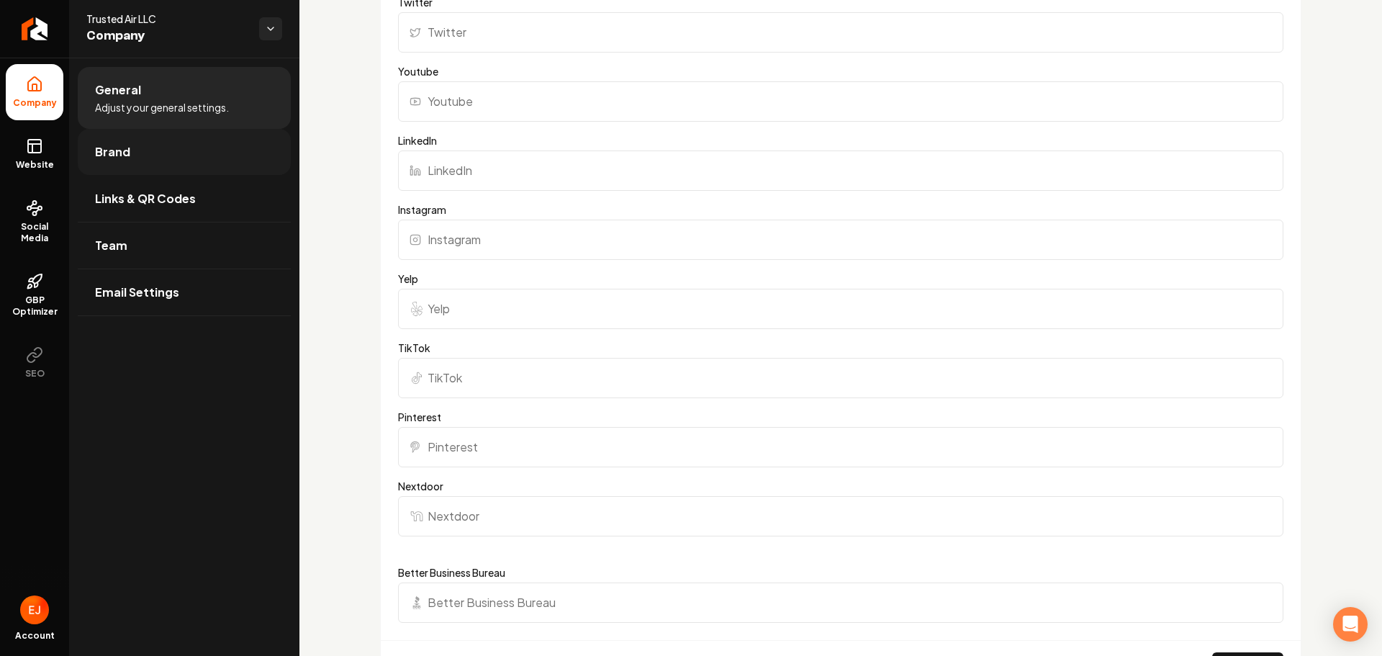
click at [139, 133] on link "Brand" at bounding box center [184, 152] width 213 height 46
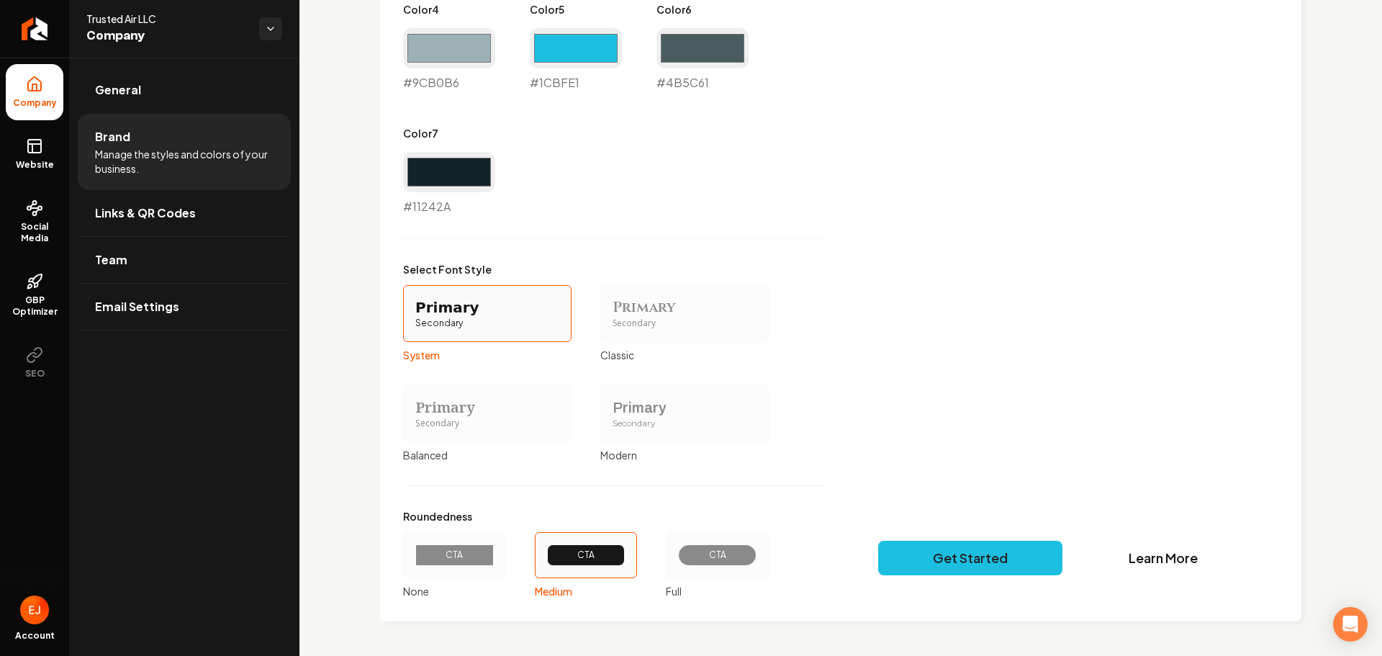
scroll to position [937, 0]
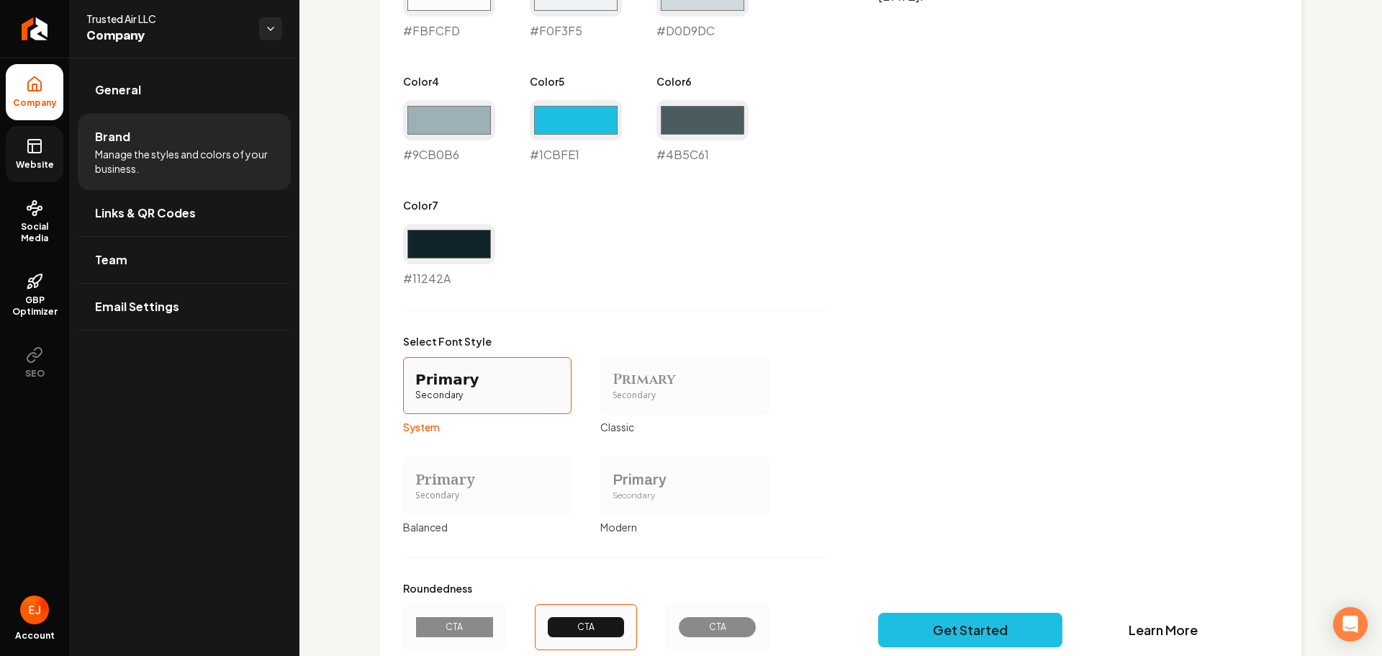
click at [28, 161] on span "Website" at bounding box center [35, 165] width 50 height 12
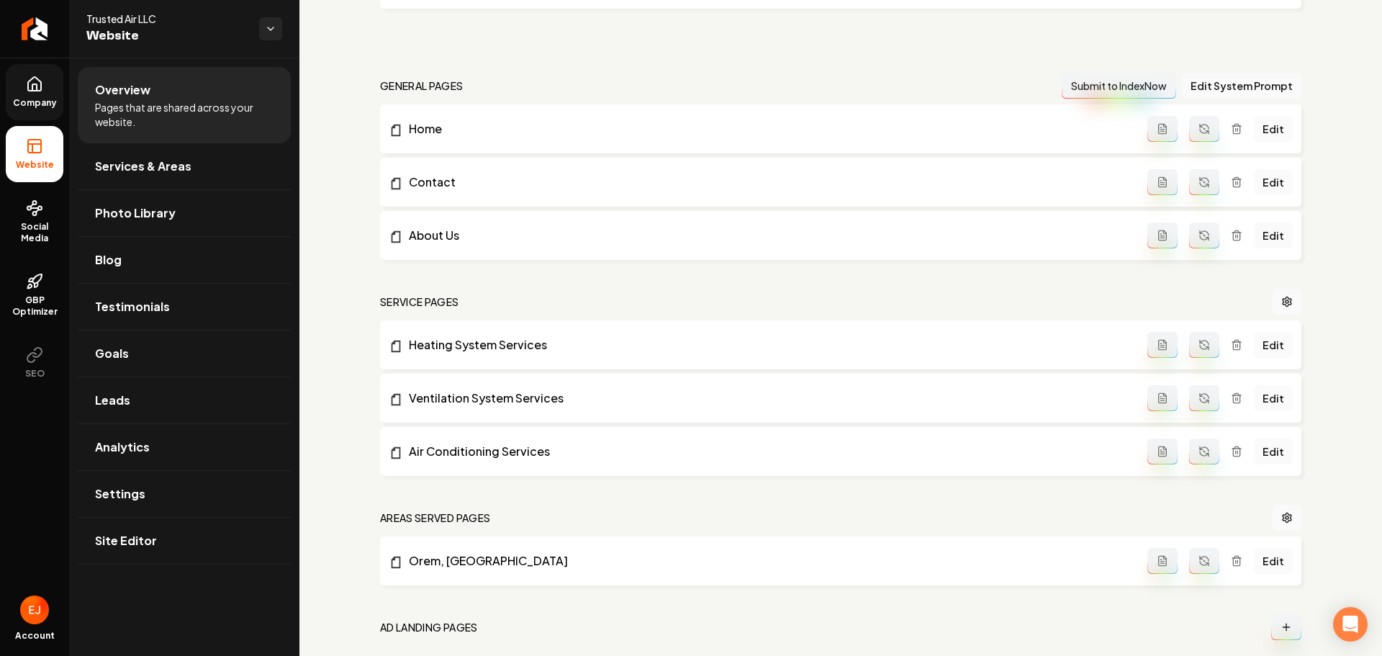
scroll to position [353, 0]
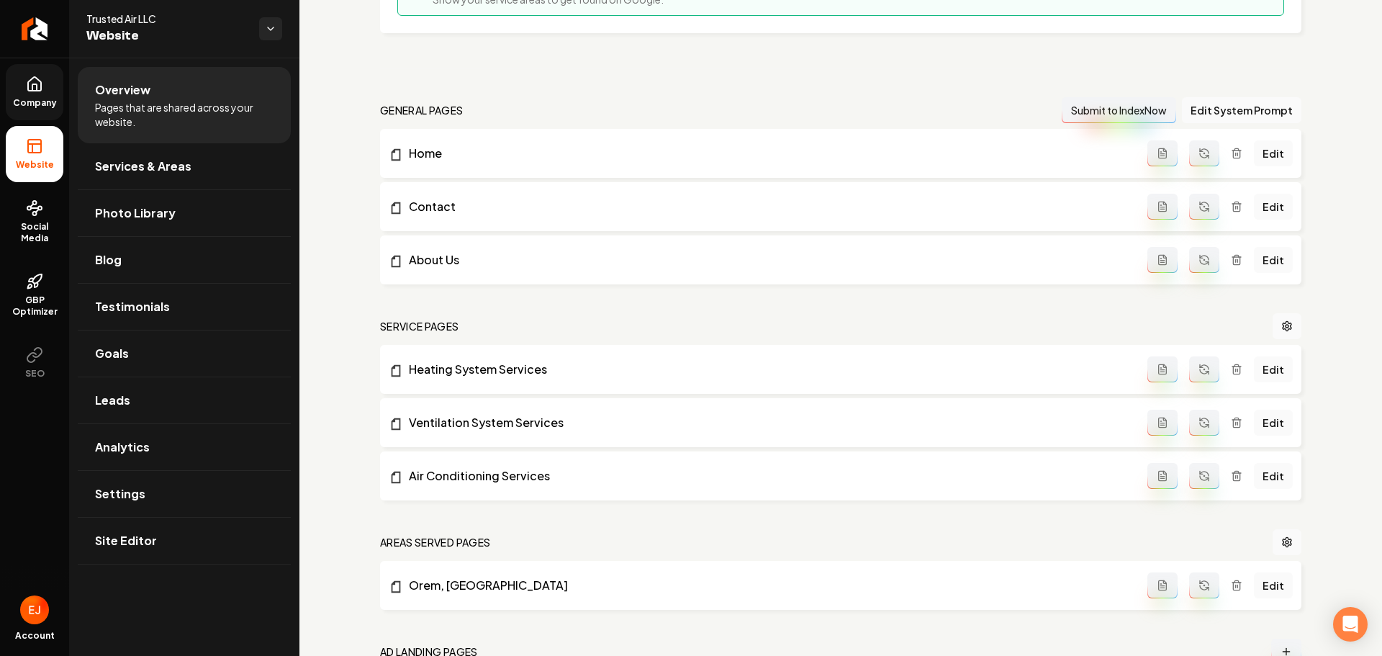
click at [1199, 368] on icon "Main content area" at bounding box center [1205, 370] width 12 height 12
click at [1199, 425] on icon "Main content area" at bounding box center [1205, 423] width 12 height 12
click at [1201, 475] on icon "Main content area" at bounding box center [1205, 476] width 12 height 12
click at [146, 543] on span "Site Editor" at bounding box center [126, 540] width 62 height 17
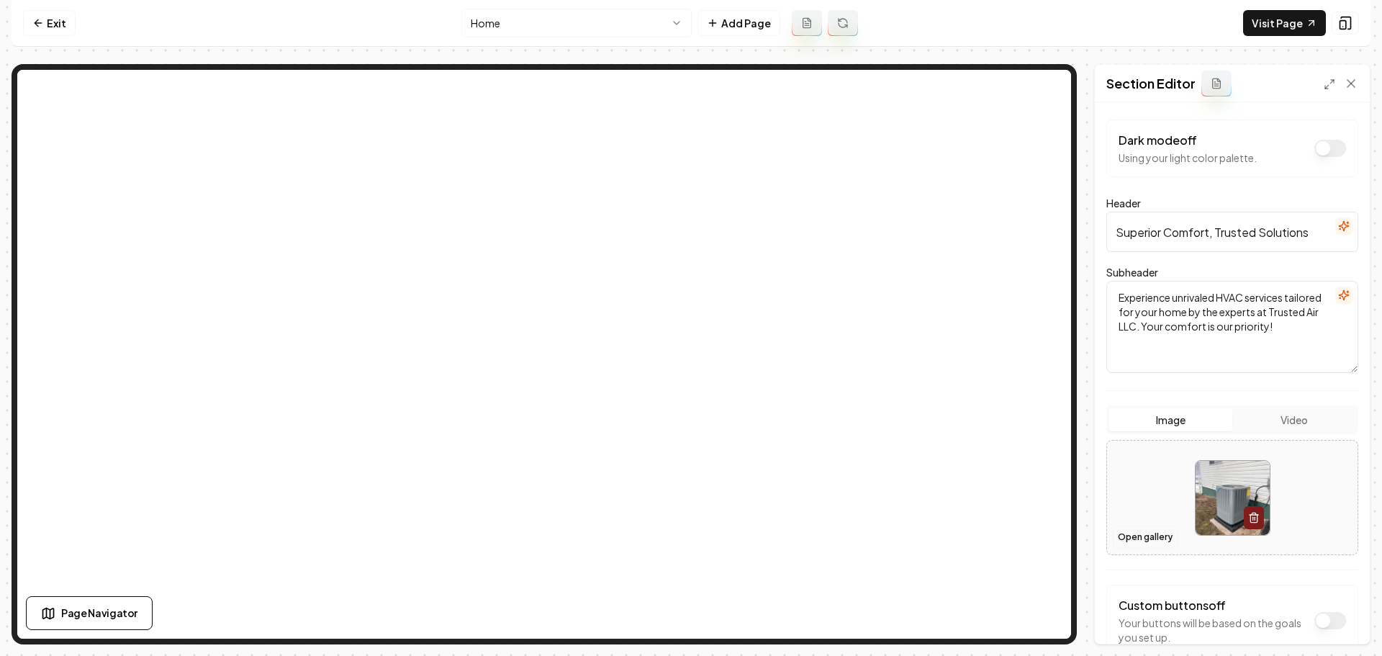
click at [1136, 543] on button "Open gallery" at bounding box center [1145, 537] width 65 height 23
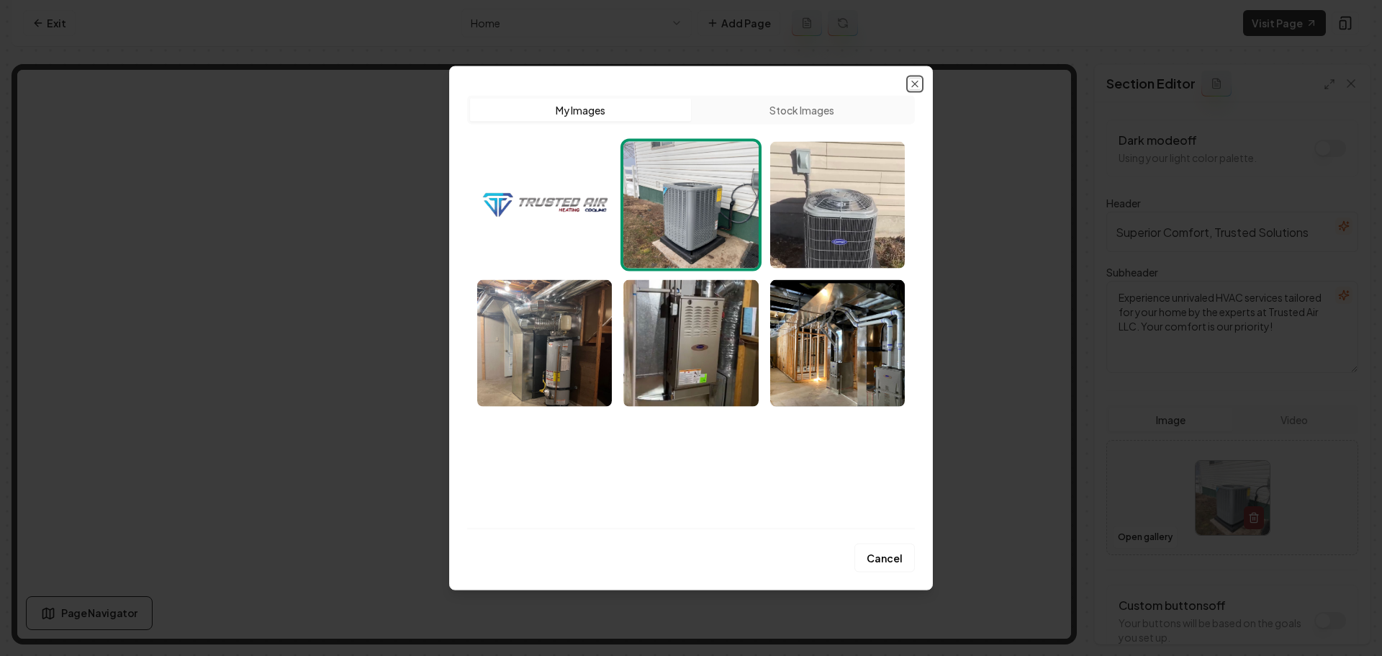
click at [912, 89] on icon "button" at bounding box center [915, 84] width 12 height 12
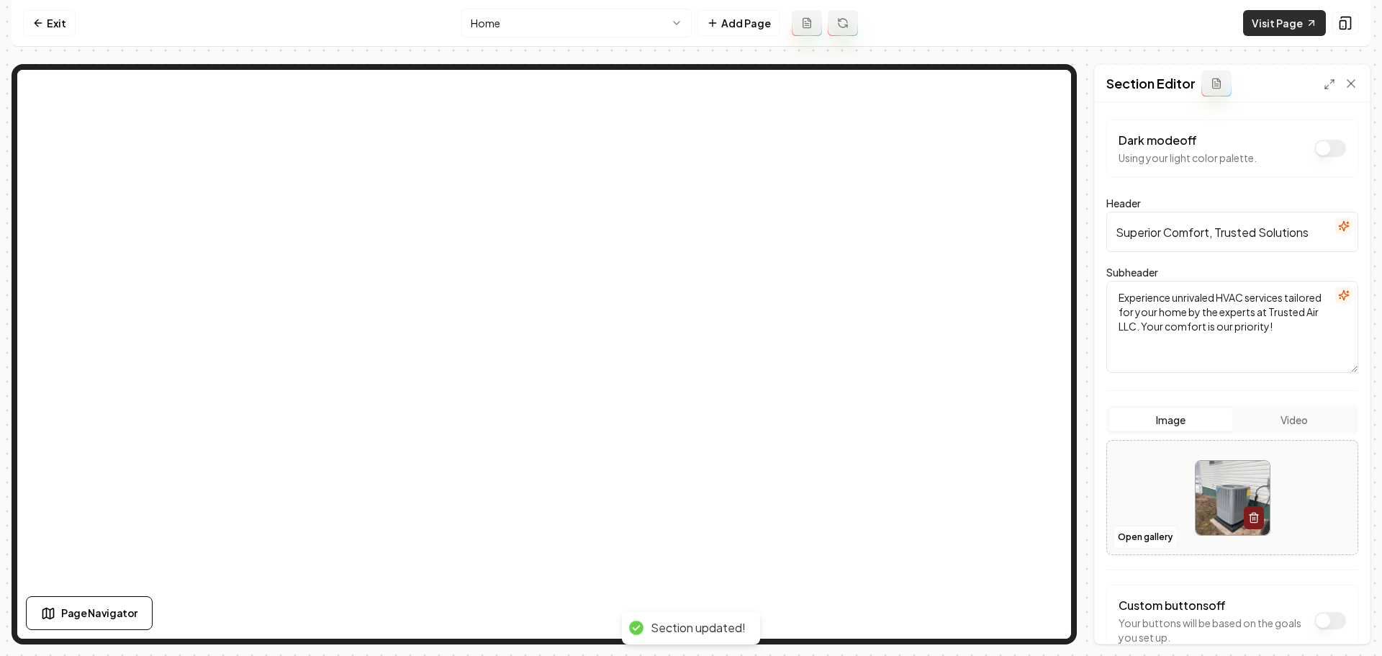
click at [1272, 26] on link "Visit Page" at bounding box center [1284, 23] width 83 height 26
click at [53, 22] on link "Exit" at bounding box center [49, 23] width 53 height 26
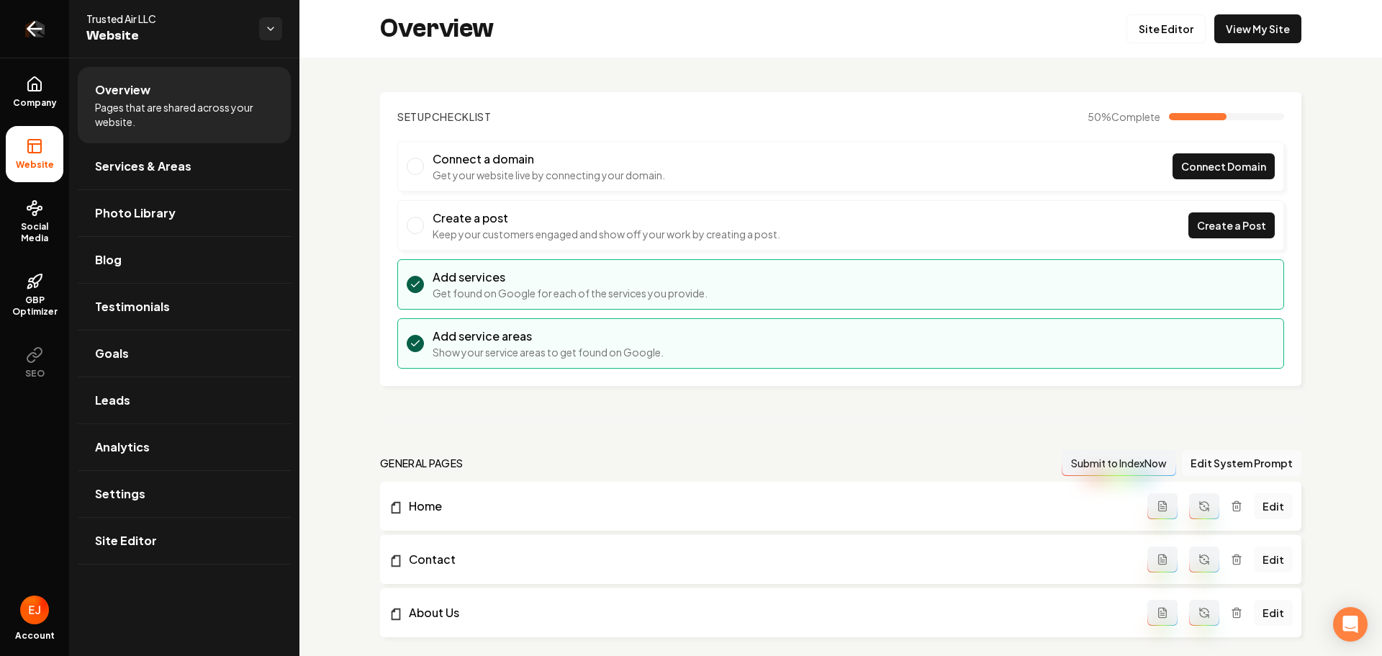
click at [29, 35] on icon "Return to dashboard" at bounding box center [34, 28] width 23 height 23
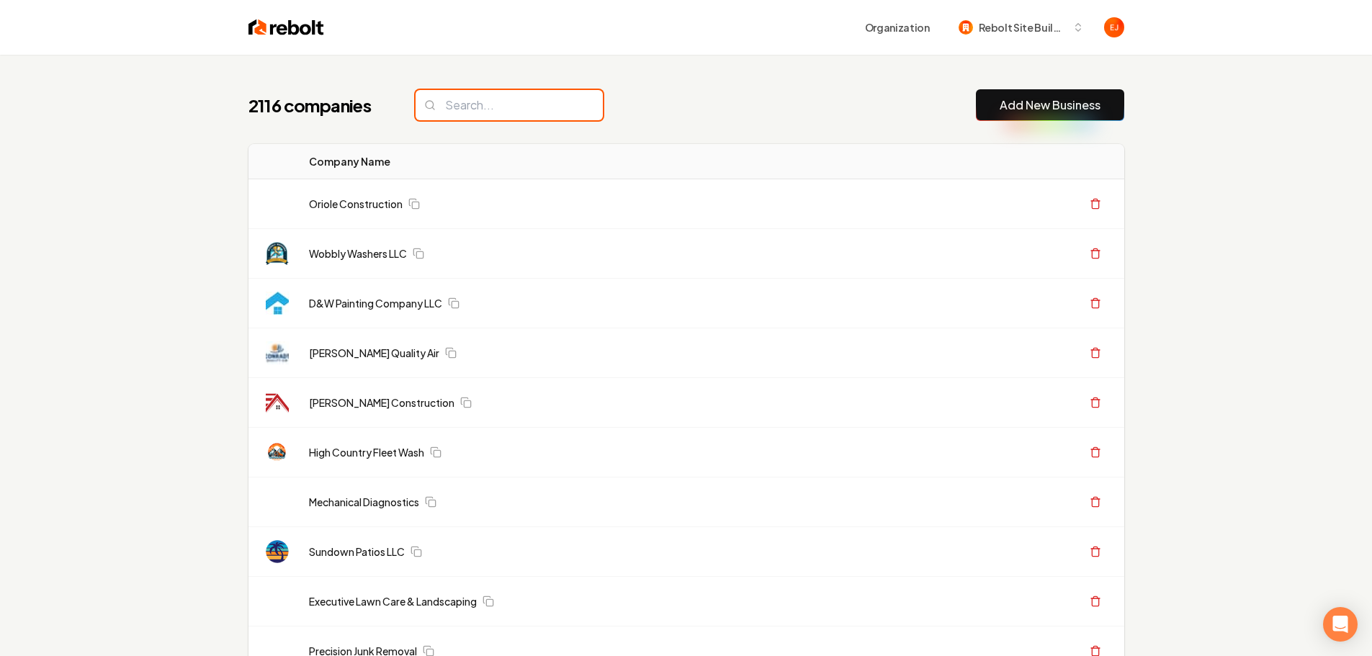
click at [515, 102] on input "search" at bounding box center [508, 105] width 187 height 30
click at [1027, 107] on link "Add New Business" at bounding box center [1049, 104] width 101 height 17
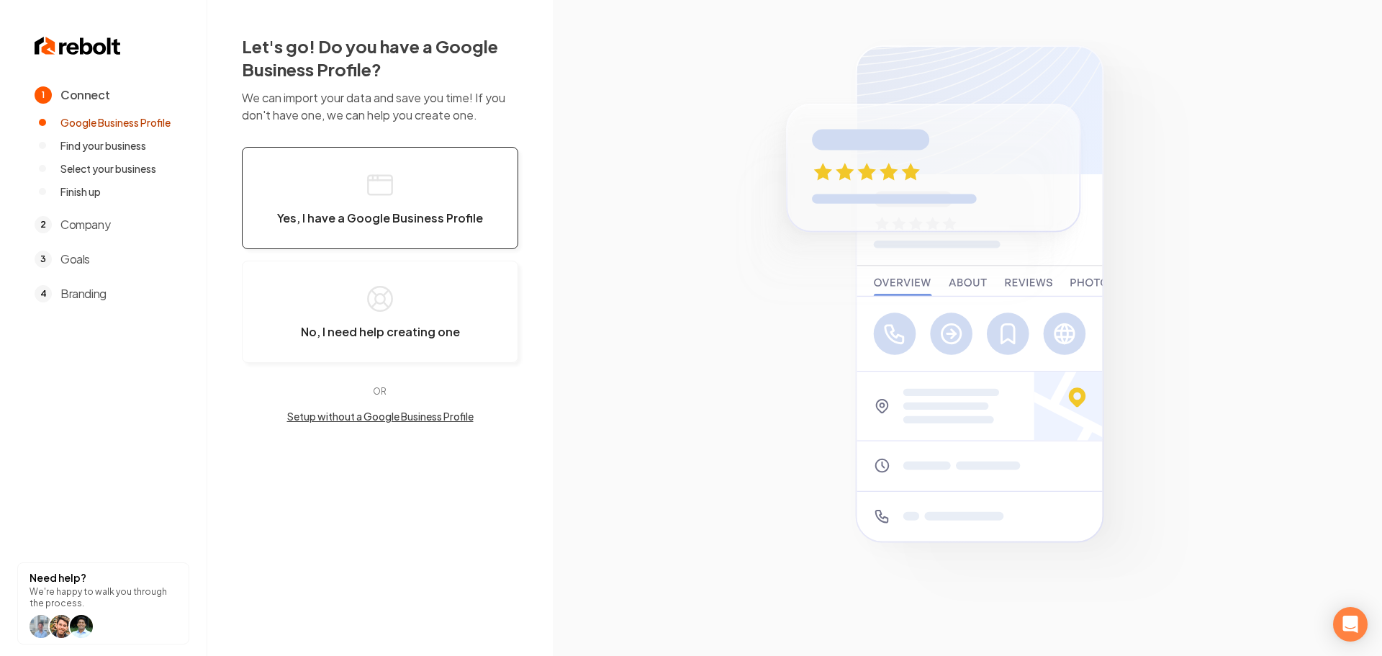
click at [326, 186] on button "Yes, I have a Google Business Profile" at bounding box center [380, 198] width 276 height 102
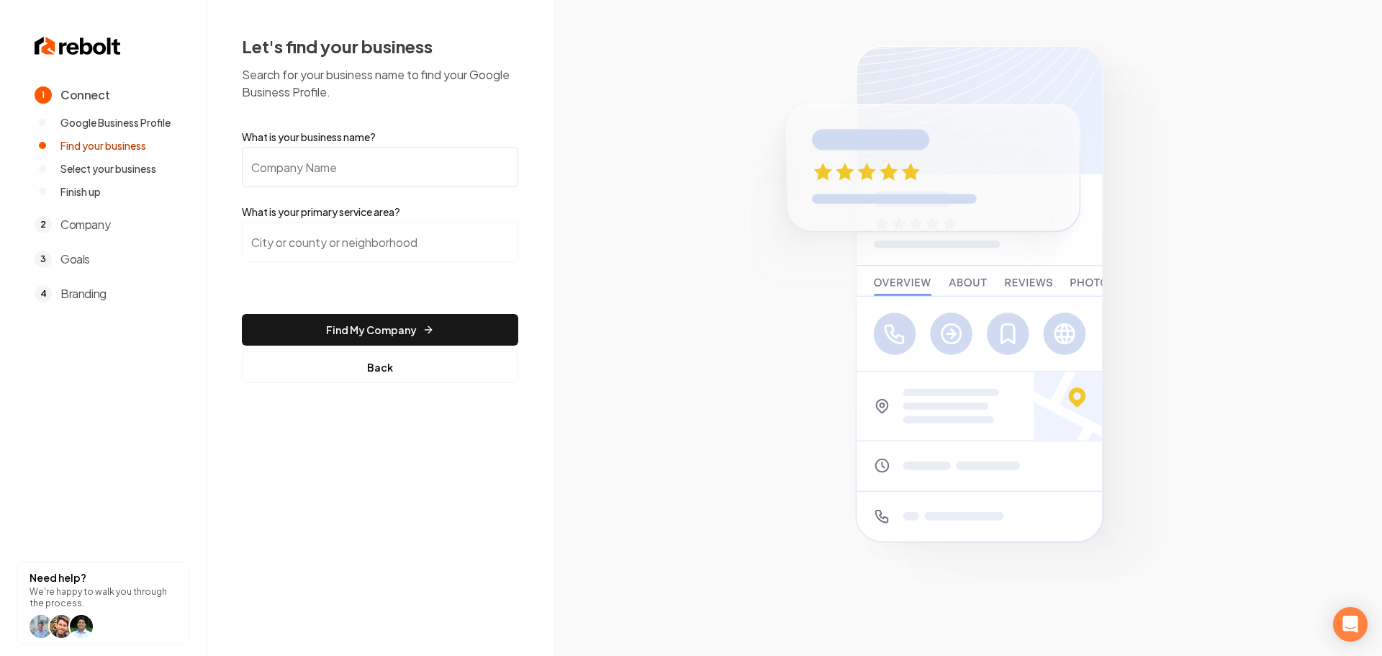
click at [343, 170] on input "What is your business name?" at bounding box center [380, 167] width 276 height 40
type input "Neighbor Door LLC"
click at [364, 253] on input "search" at bounding box center [380, 242] width 276 height 40
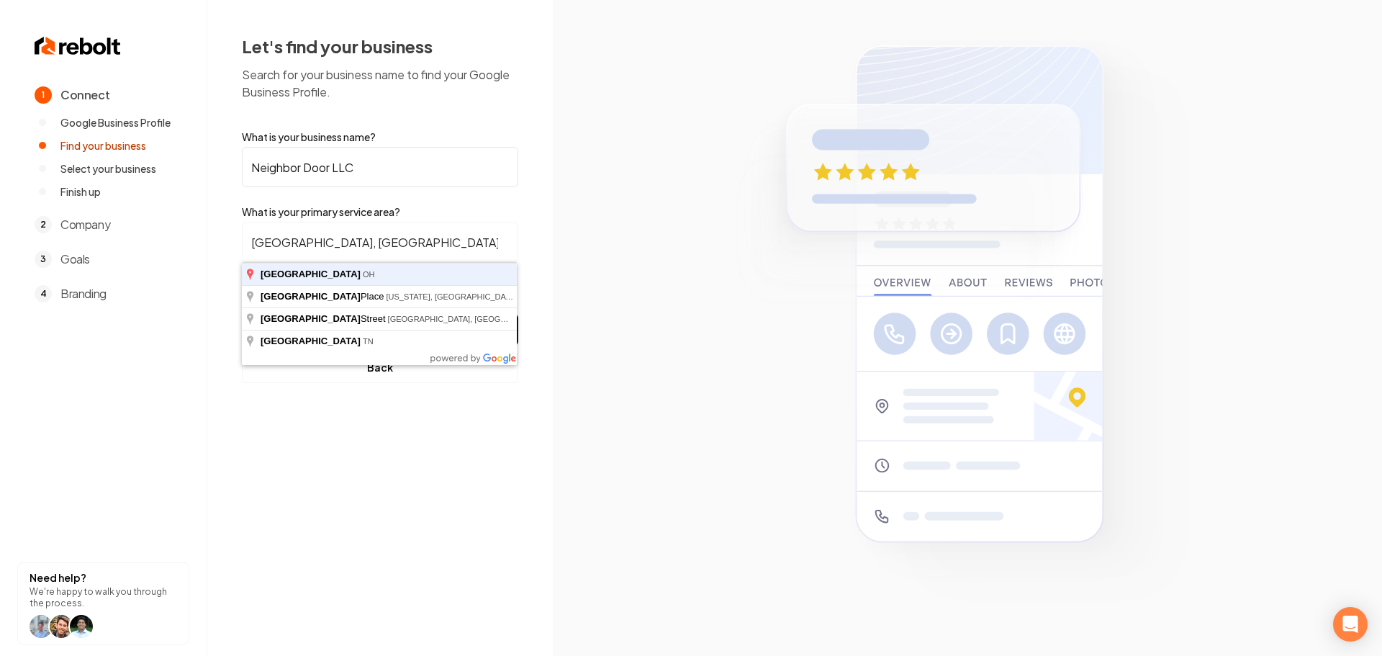
type input "Cleveland, OH"
click at [631, 302] on section at bounding box center [967, 328] width 829 height 656
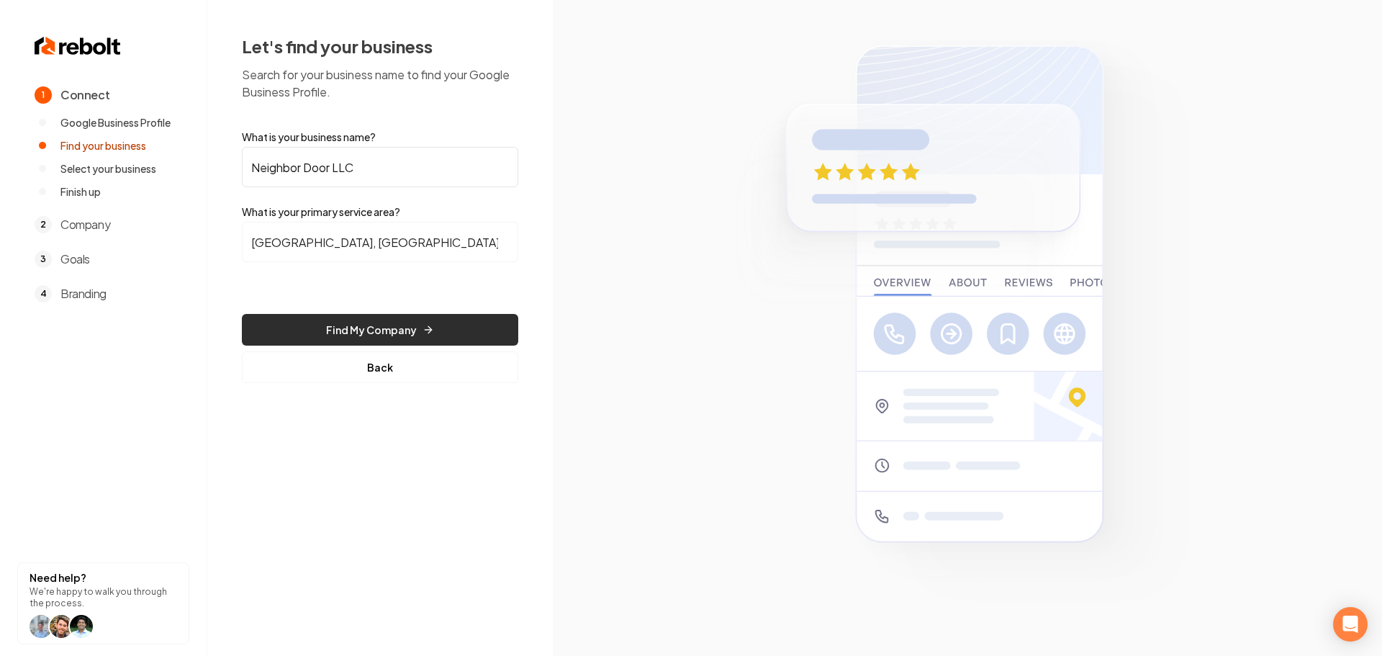
click at [363, 326] on button "Find My Company" at bounding box center [380, 330] width 276 height 32
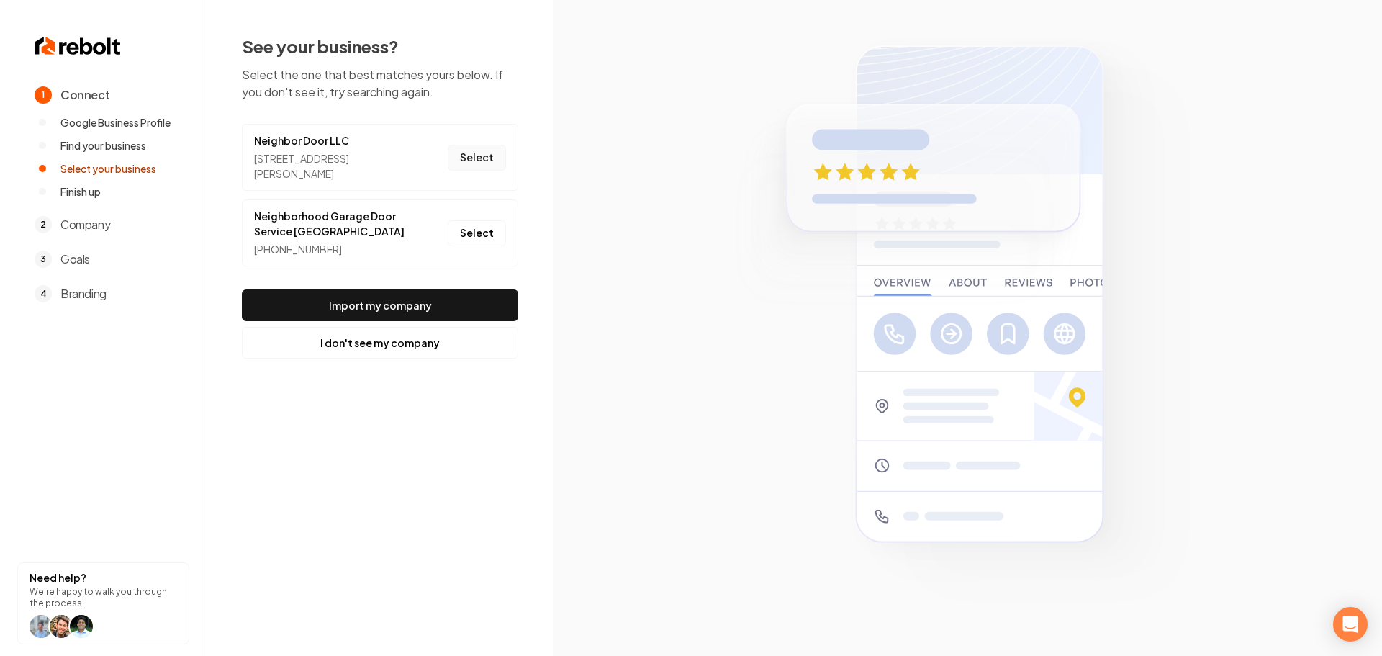
click at [498, 168] on button "Select" at bounding box center [477, 158] width 58 height 26
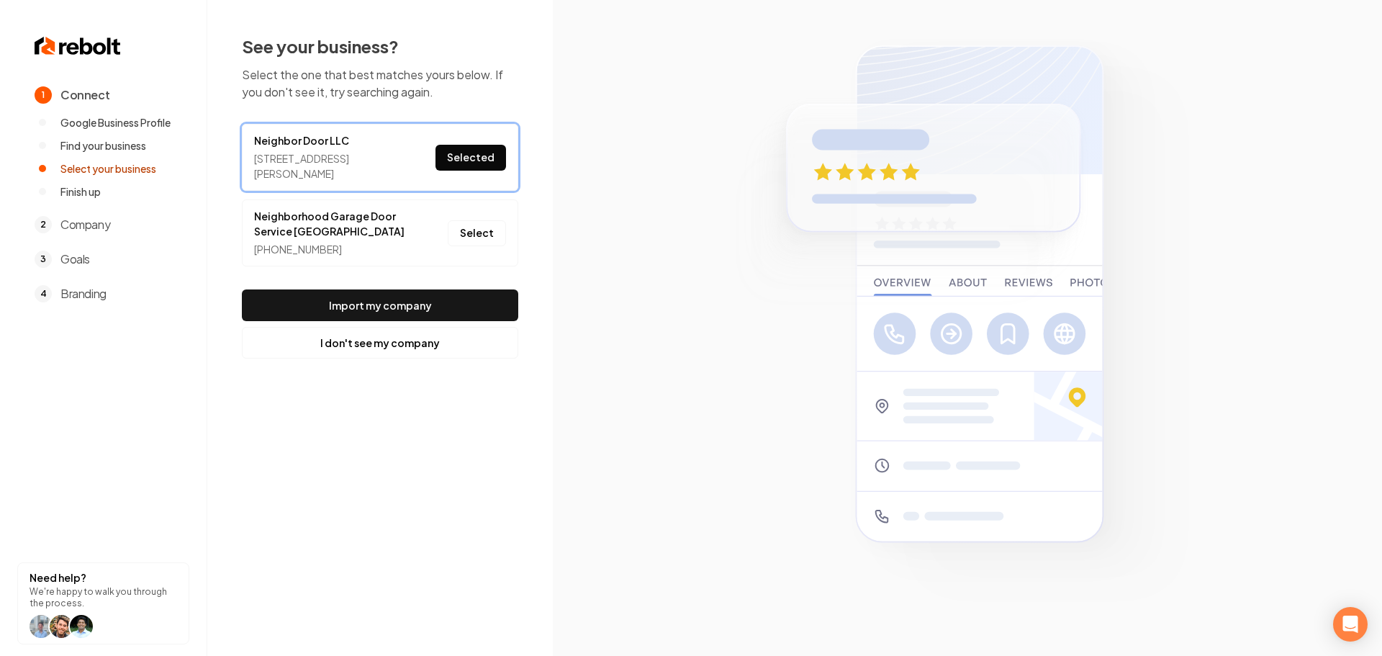
click at [463, 321] on footer "Import my company I don't see my company" at bounding box center [380, 323] width 276 height 69
click at [464, 302] on button "Import my company" at bounding box center [380, 305] width 276 height 32
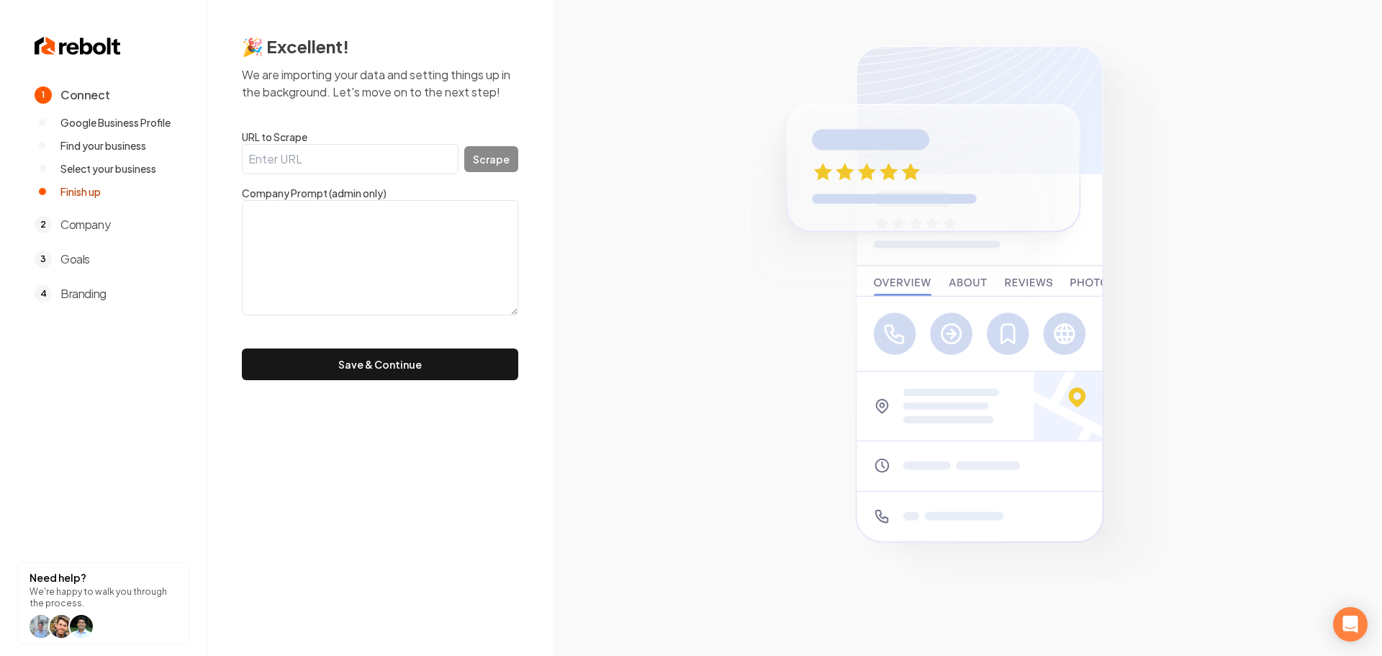
click at [377, 165] on input "URL to Scrape" at bounding box center [350, 159] width 217 height 30
paste input "https://www.neighbordoorllc.com/"
type input "https://www.neighbordoorllc.com/"
click at [478, 164] on button "Scrape" at bounding box center [491, 159] width 54 height 26
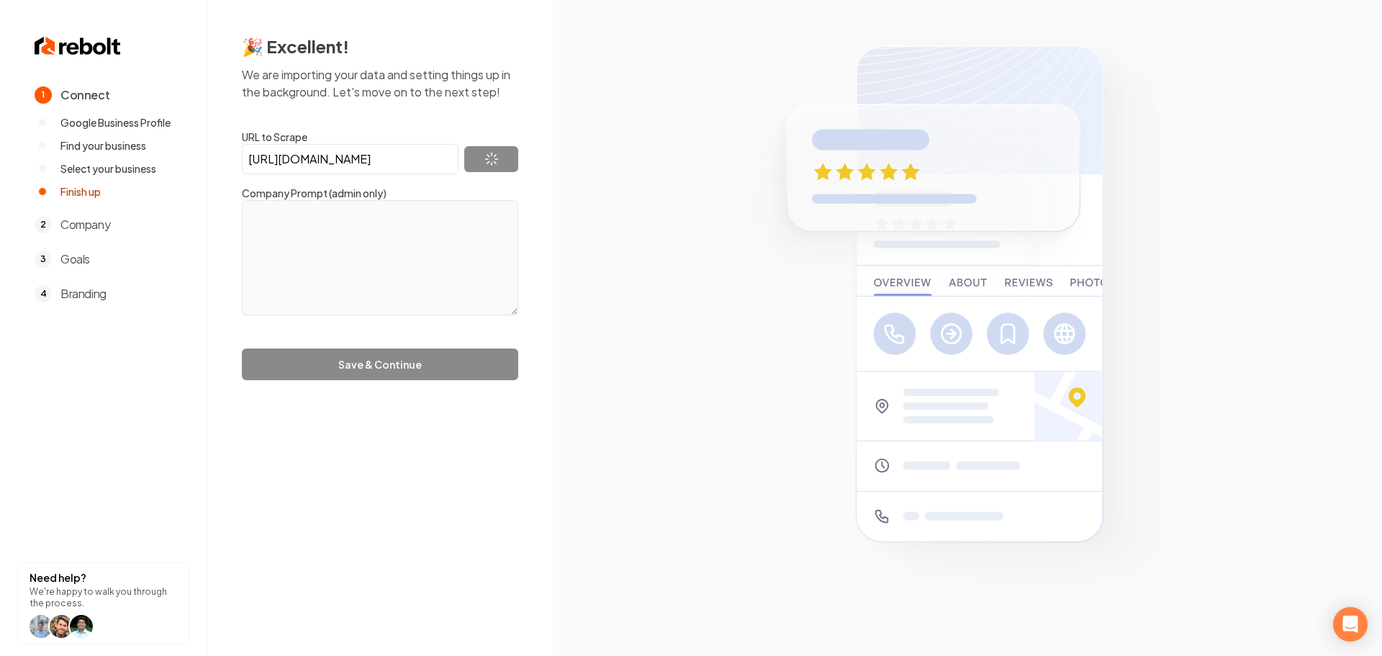
type textarea "Cart is empty. Looks like you just haven't found the right thing yet.Browse Ser…"
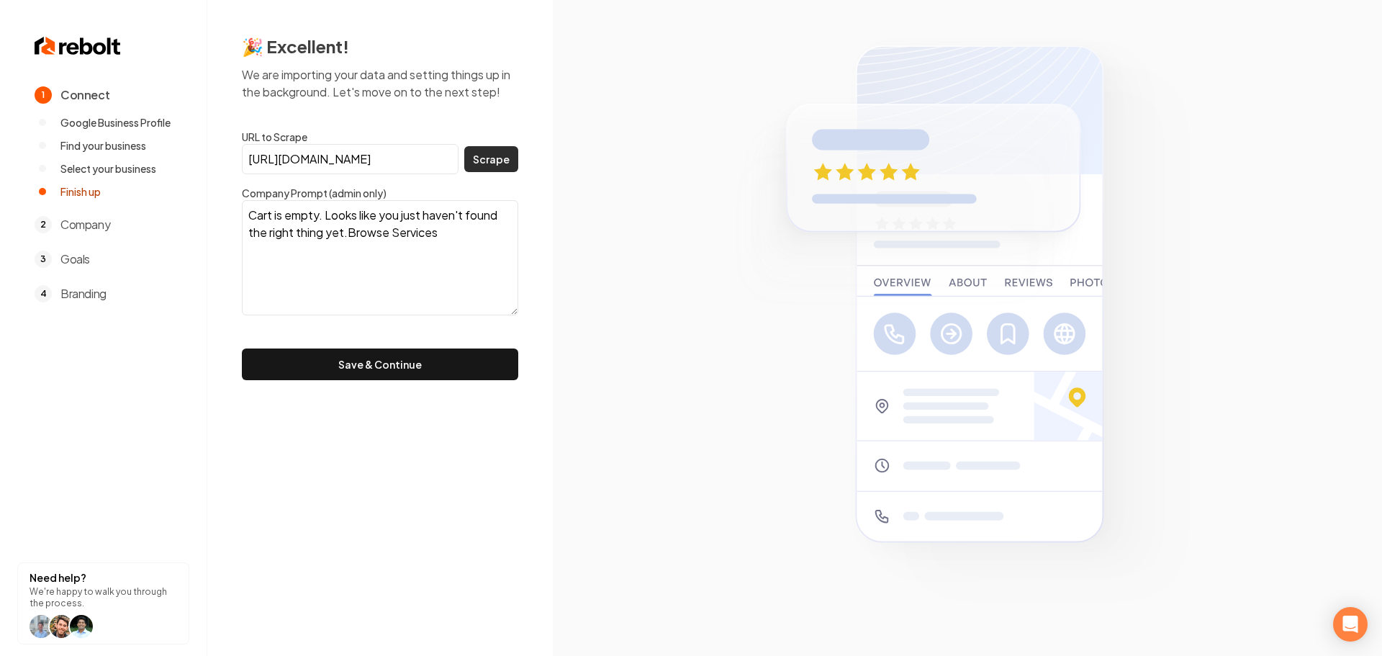
click at [490, 170] on button "Scrape" at bounding box center [491, 159] width 54 height 26
click at [369, 366] on button "Save & Continue" at bounding box center [380, 364] width 276 height 32
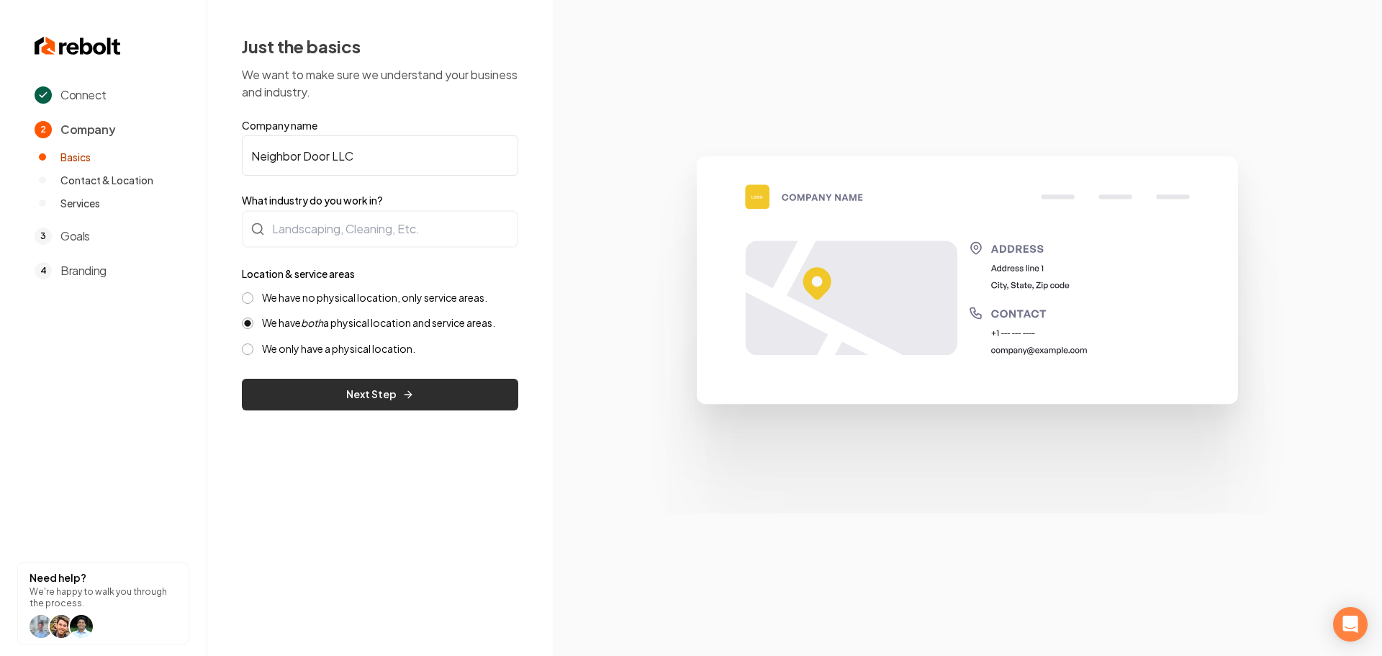
click at [311, 391] on button "Next Step" at bounding box center [380, 395] width 276 height 32
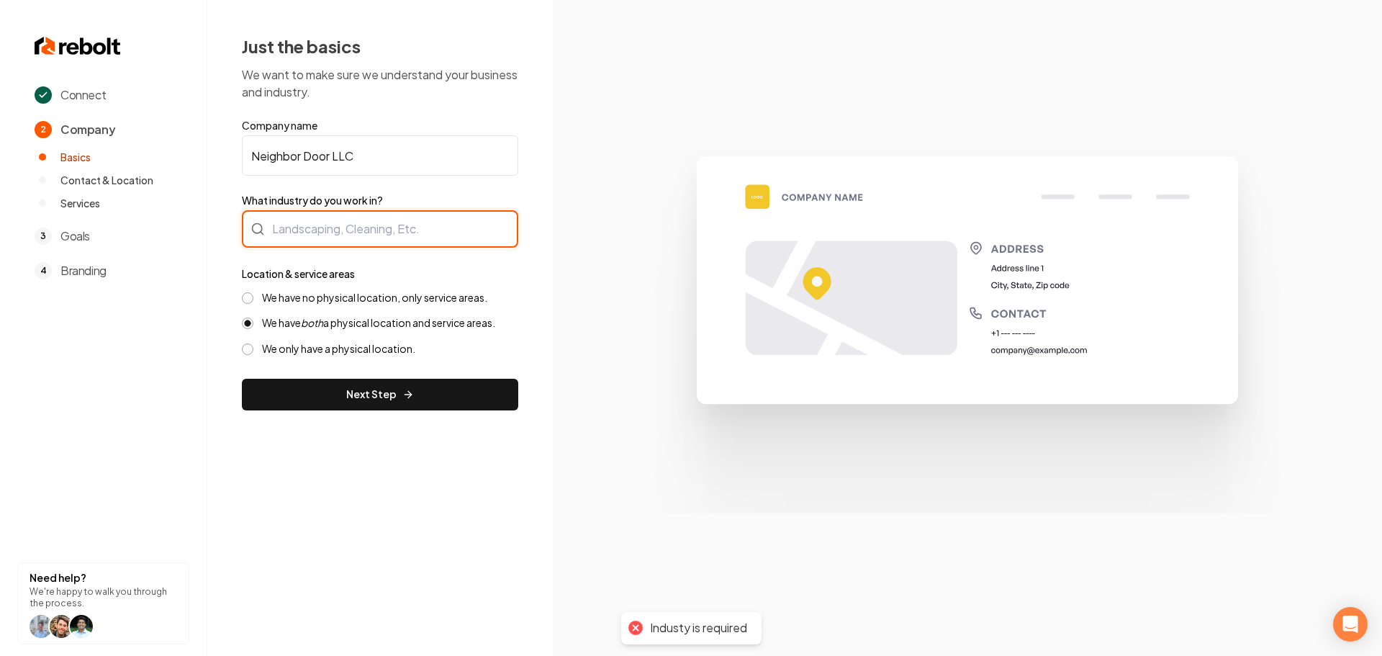
click at [336, 224] on div at bounding box center [380, 228] width 276 height 37
click at [385, 235] on div at bounding box center [380, 228] width 276 height 37
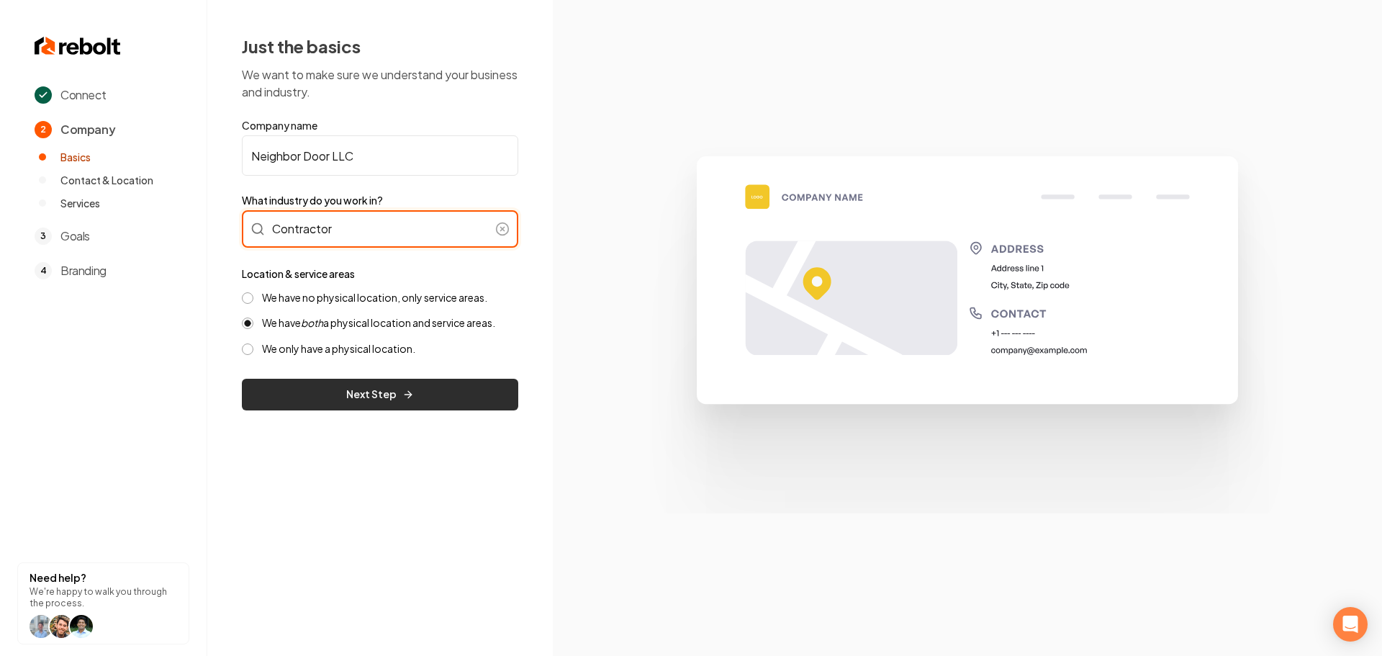
type input "Contractor"
click at [374, 401] on button "Next Step" at bounding box center [380, 395] width 276 height 32
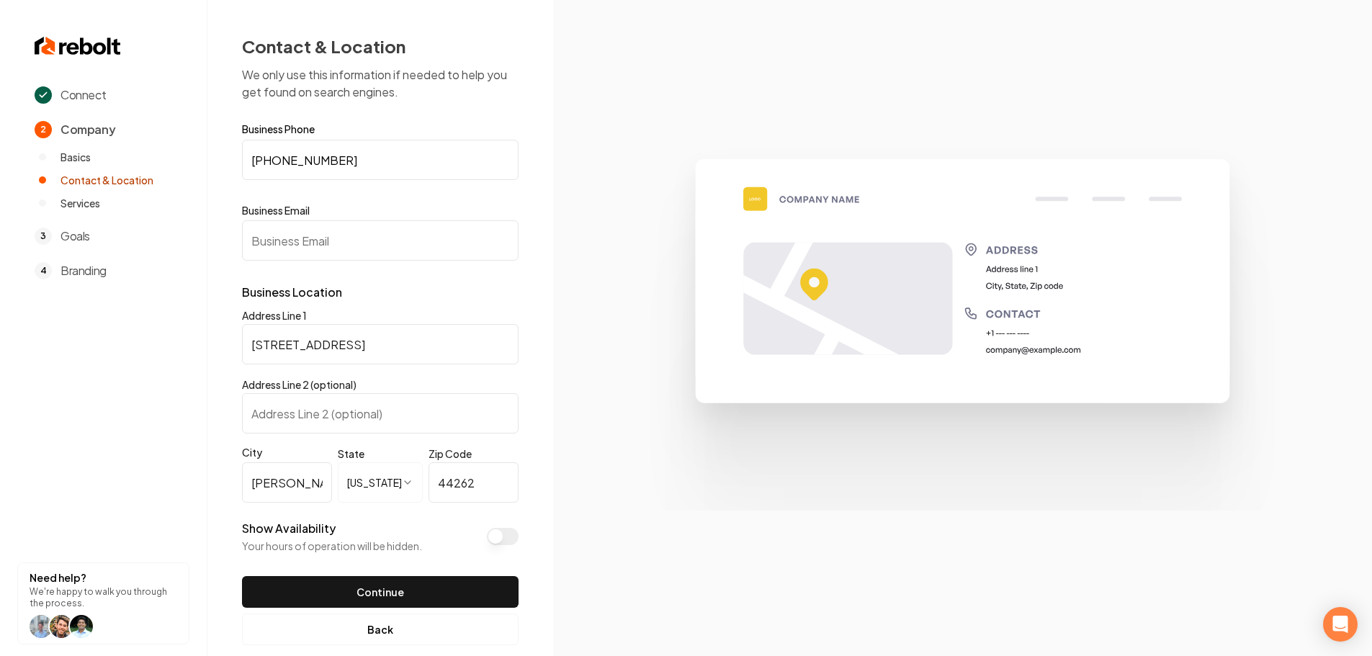
click at [313, 249] on input "Business Email" at bounding box center [380, 240] width 276 height 40
paste input "neighbordoor2021@gmail.com"
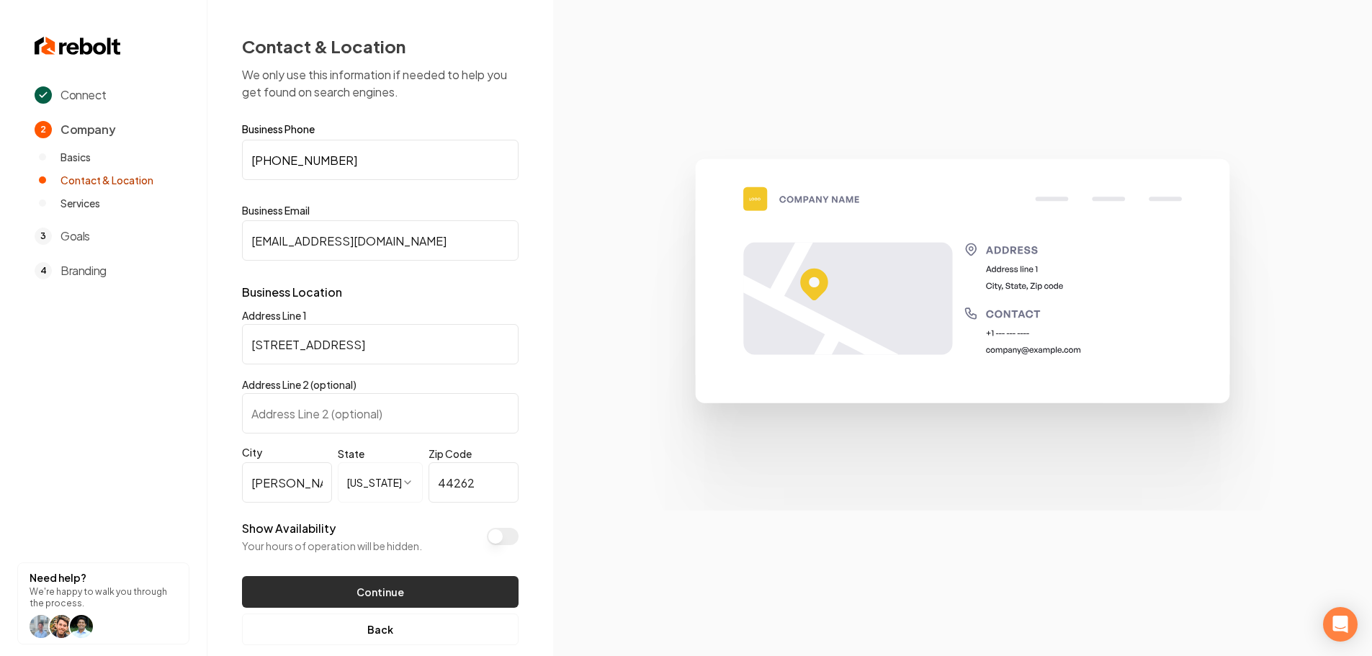
type input "neighbordoor2021@gmail.com"
click at [376, 585] on button "Continue" at bounding box center [380, 592] width 276 height 32
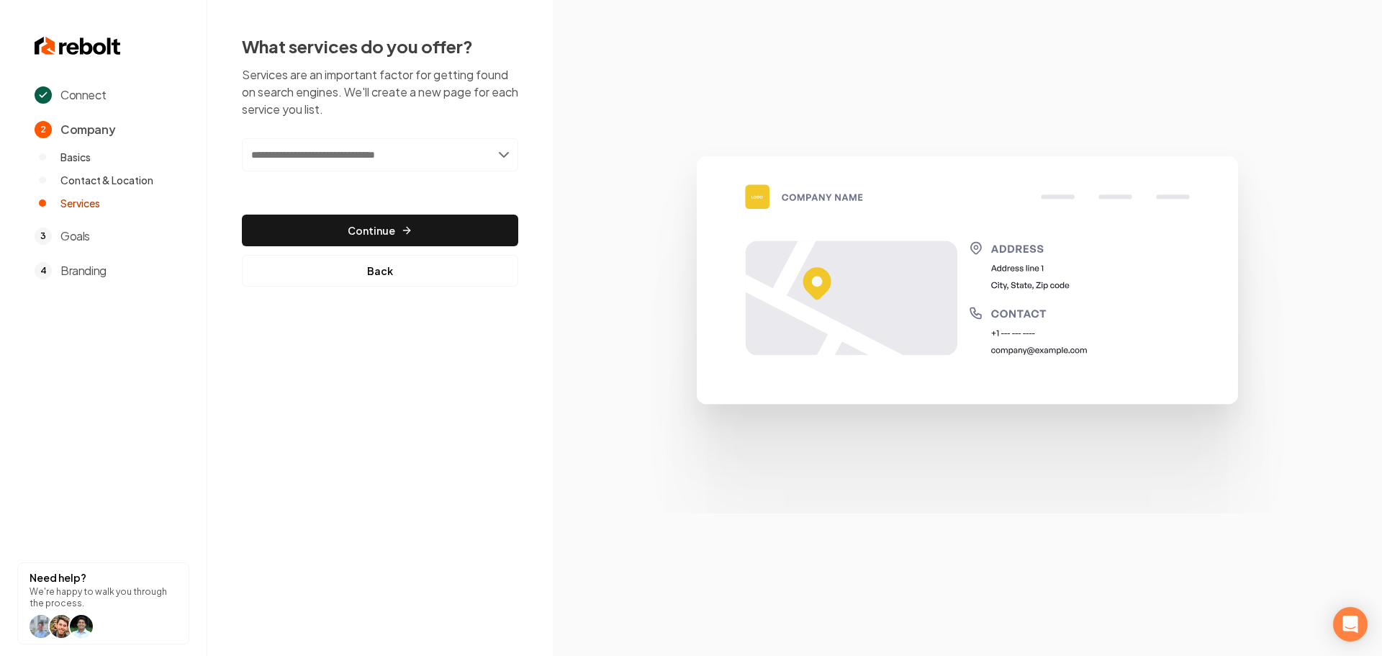
click at [374, 153] on input "text" at bounding box center [380, 154] width 276 height 33
click at [328, 154] on input "text" at bounding box center [380, 154] width 276 height 33
type input "**********"
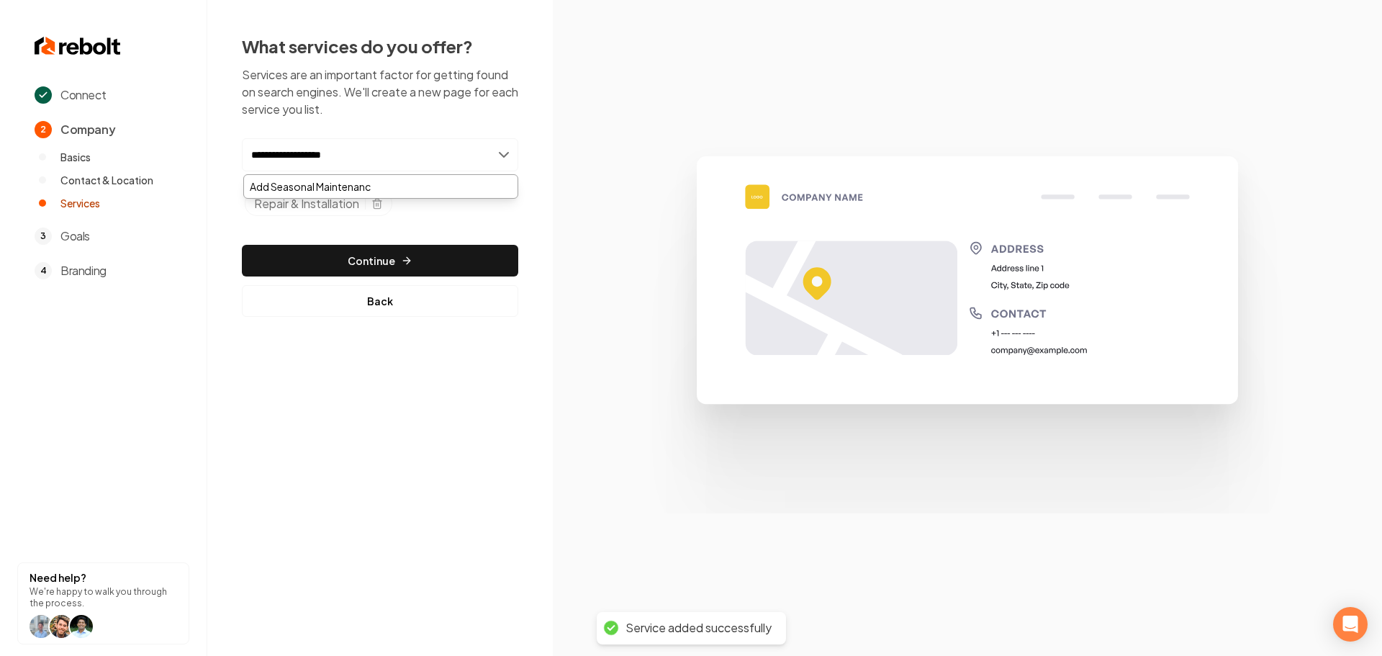
type input "**********"
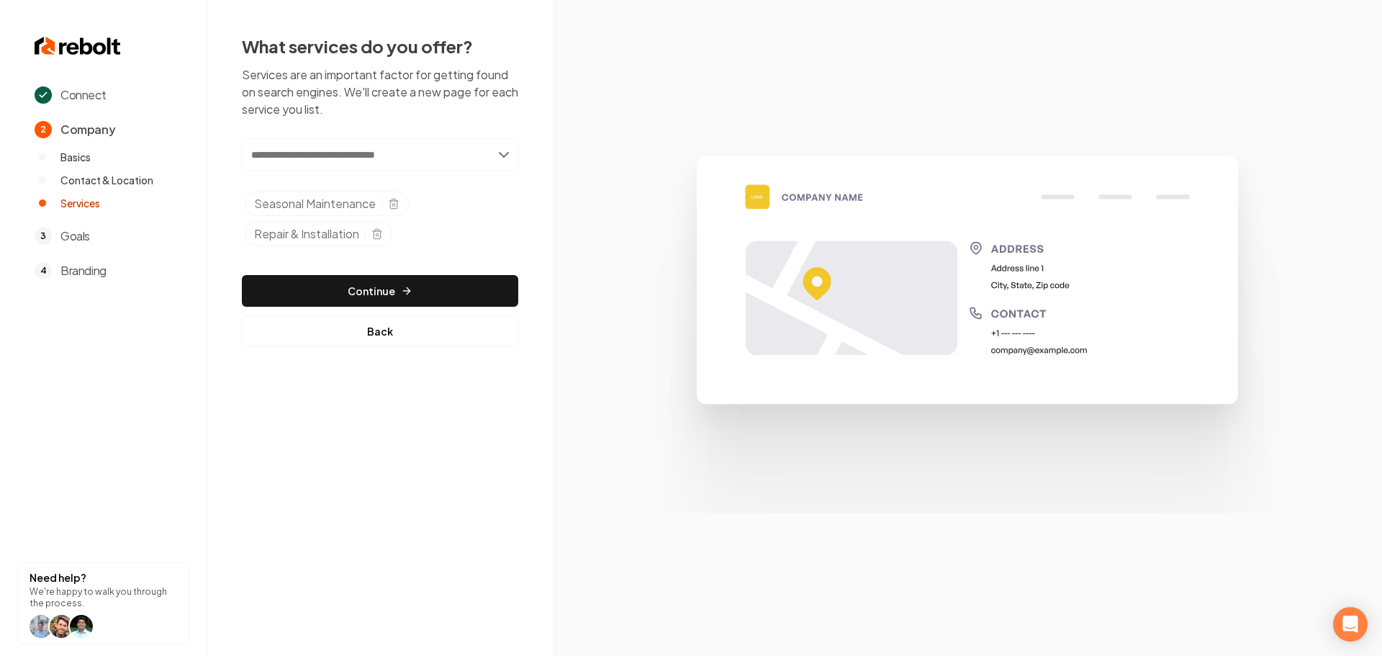
click at [316, 159] on input "text" at bounding box center [380, 154] width 276 height 33
type input "**********"
click at [413, 148] on input "**********" at bounding box center [380, 154] width 276 height 33
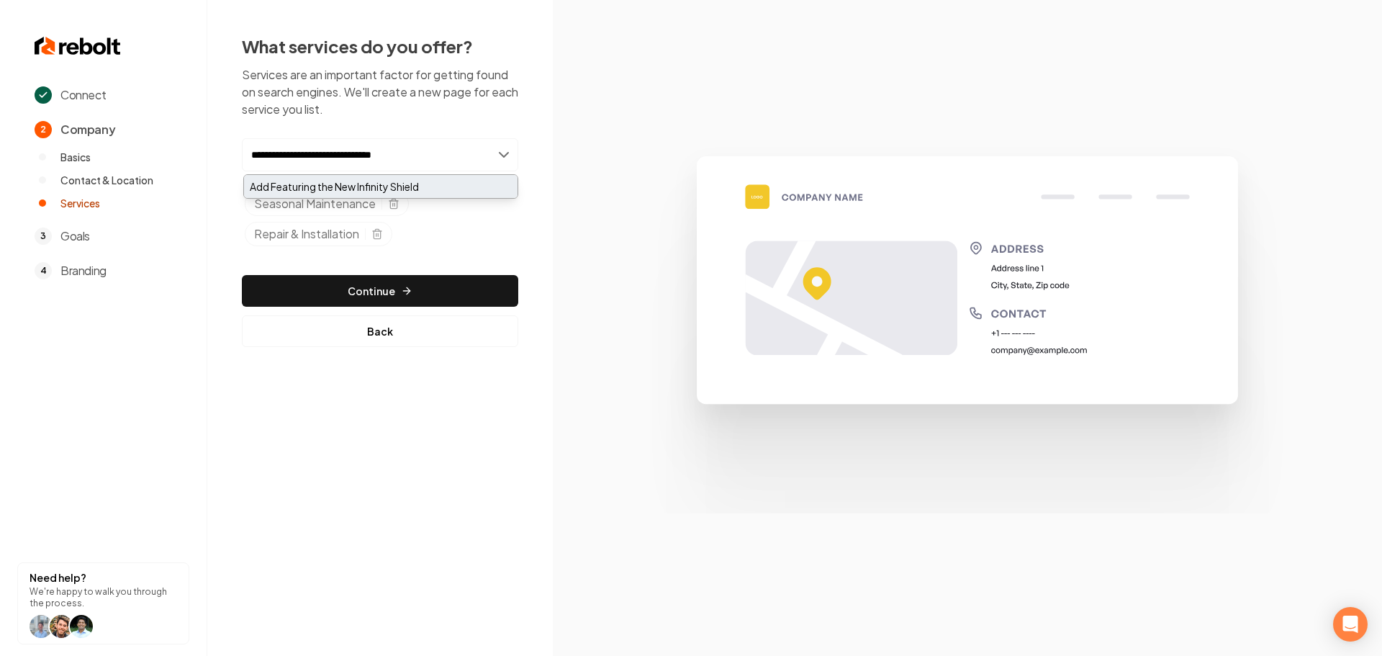
click at [409, 178] on div "Add Featuring the New Infinity Shield" at bounding box center [381, 186] width 274 height 23
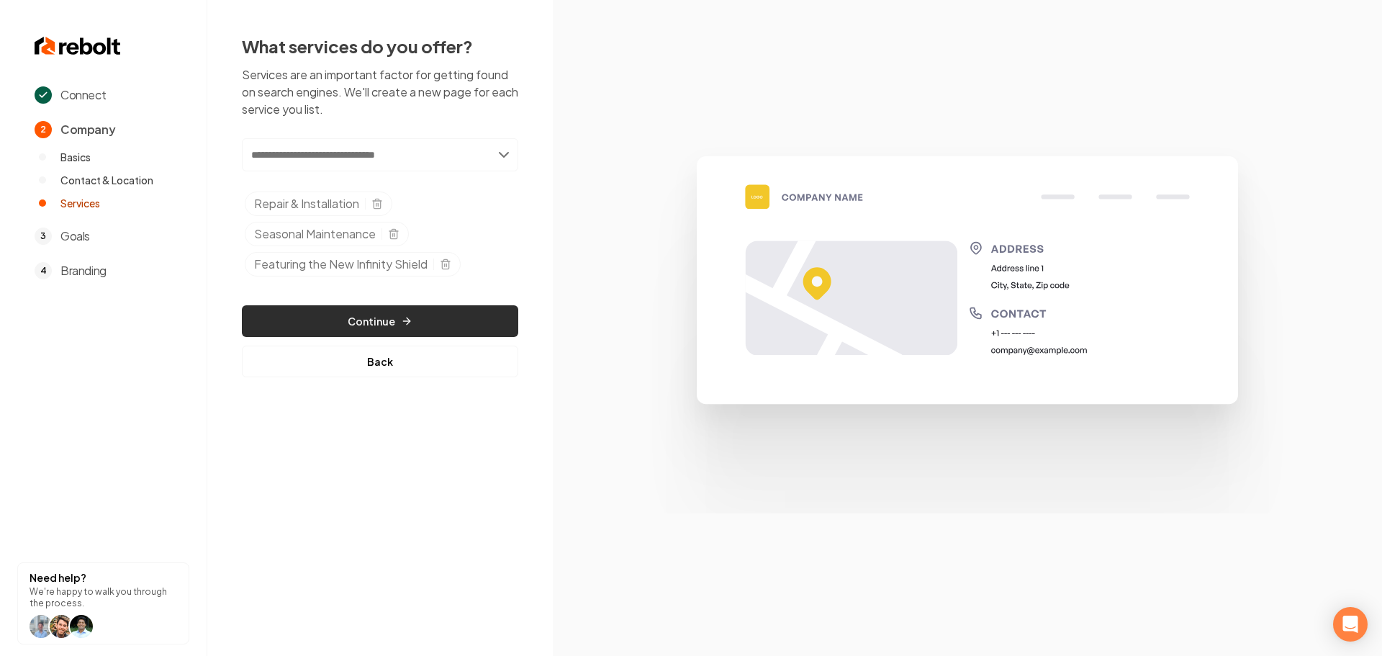
click at [402, 325] on icon "button" at bounding box center [407, 321] width 12 height 12
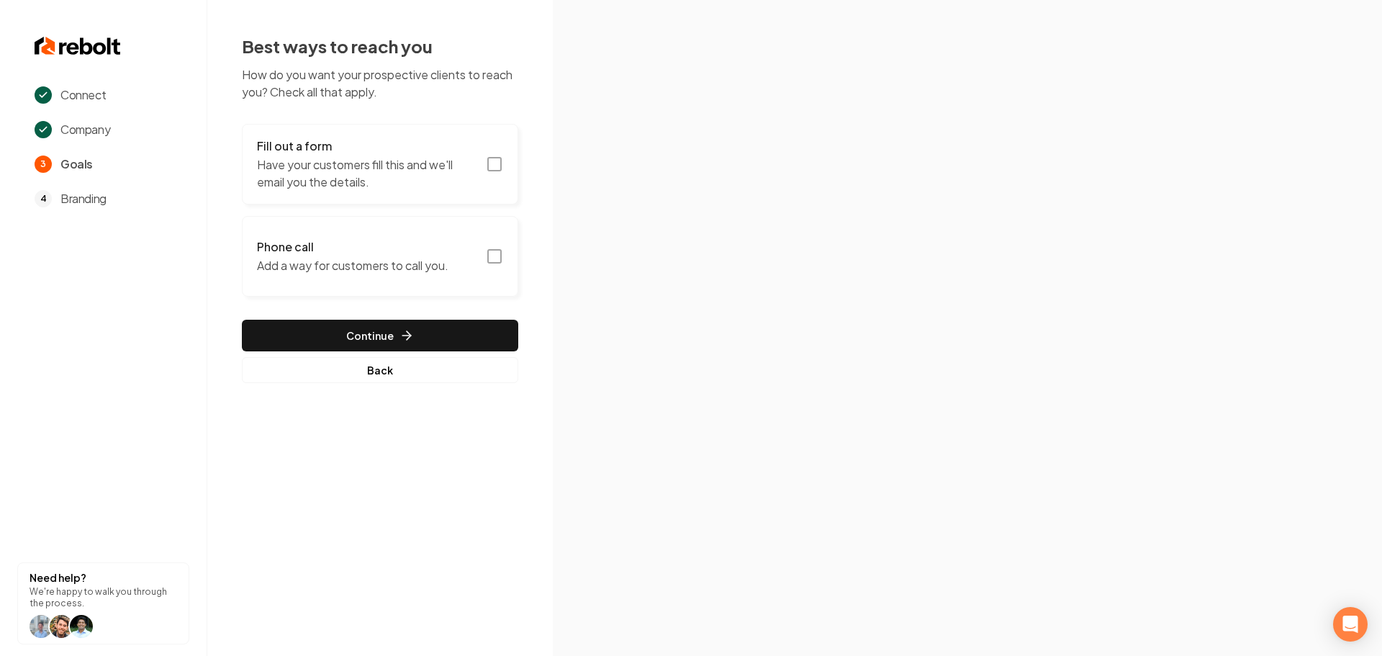
click at [502, 158] on icon "button" at bounding box center [494, 164] width 17 height 17
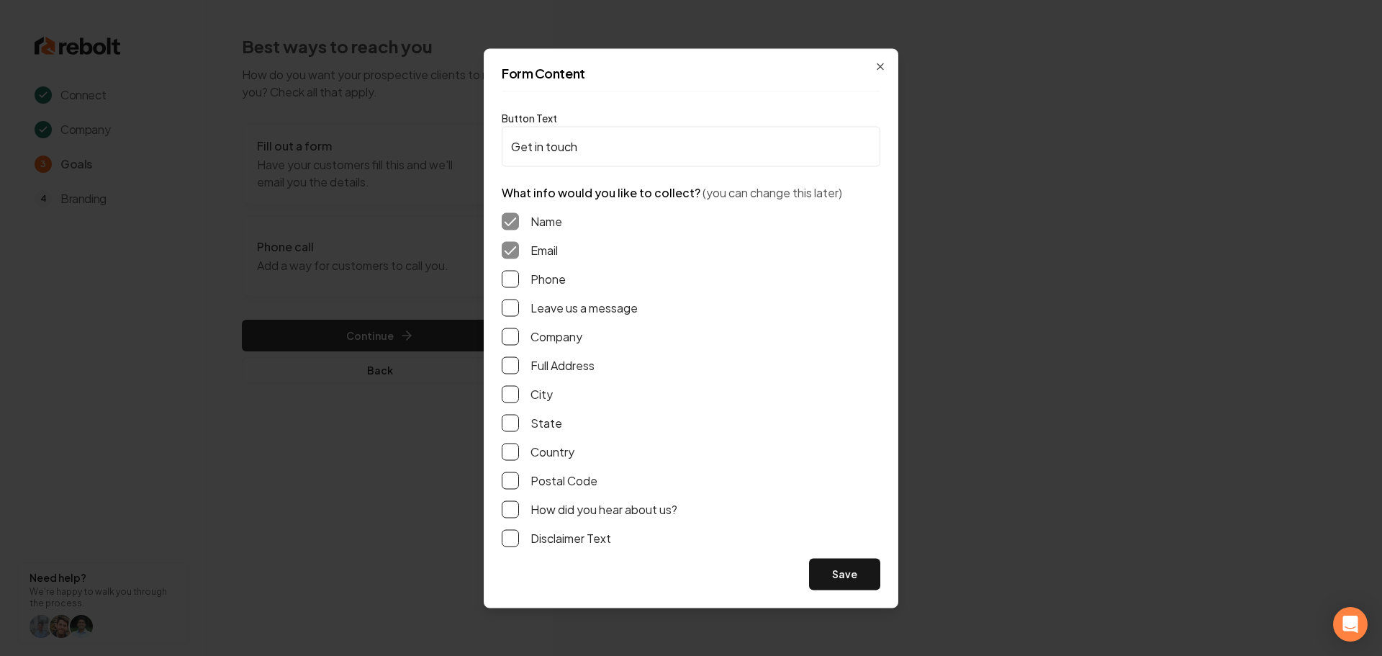
click at [511, 284] on button "Phone" at bounding box center [510, 278] width 17 height 17
click at [515, 310] on button "Leave us a message" at bounding box center [510, 307] width 17 height 17
drag, startPoint x: 495, startPoint y: 361, endPoint x: 503, endPoint y: 361, distance: 7.9
click at [495, 361] on div "Form Content Button Text Get in touch What info would you like to collect? (you…" at bounding box center [691, 327] width 415 height 559
click at [505, 364] on button "Full Address" at bounding box center [510, 364] width 17 height 17
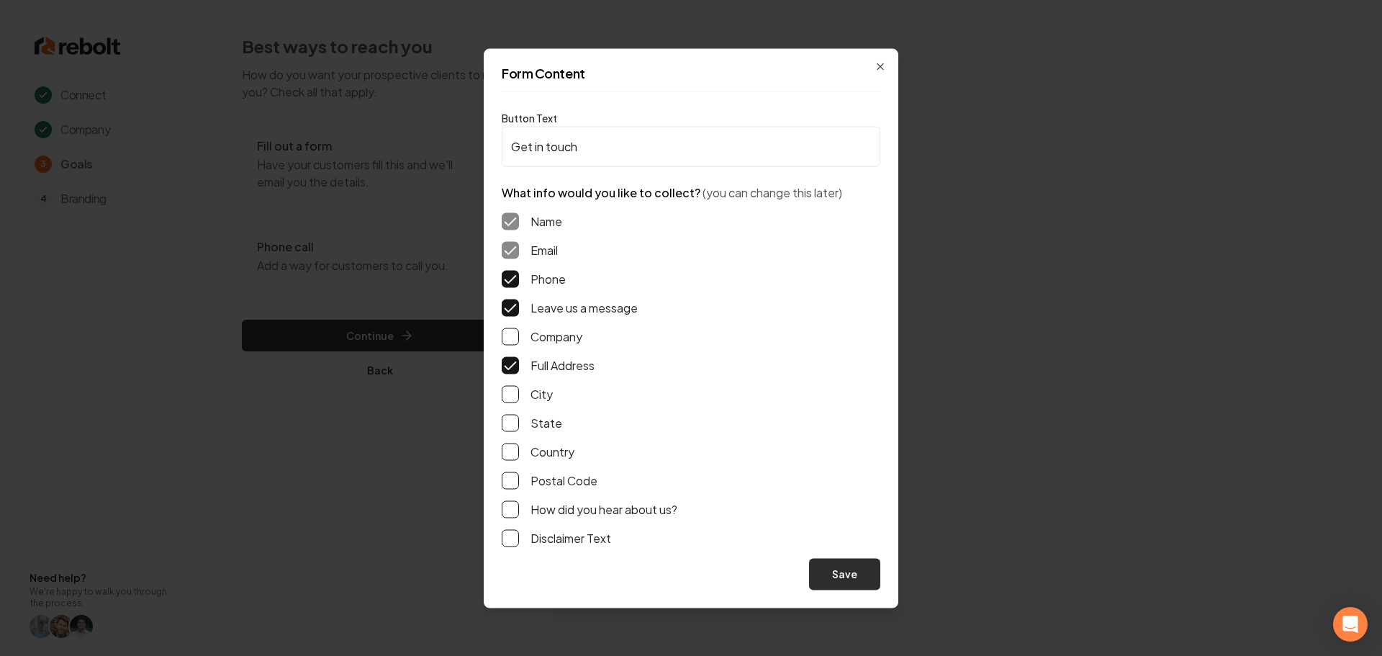
click at [837, 582] on button "Save" at bounding box center [844, 574] width 71 height 32
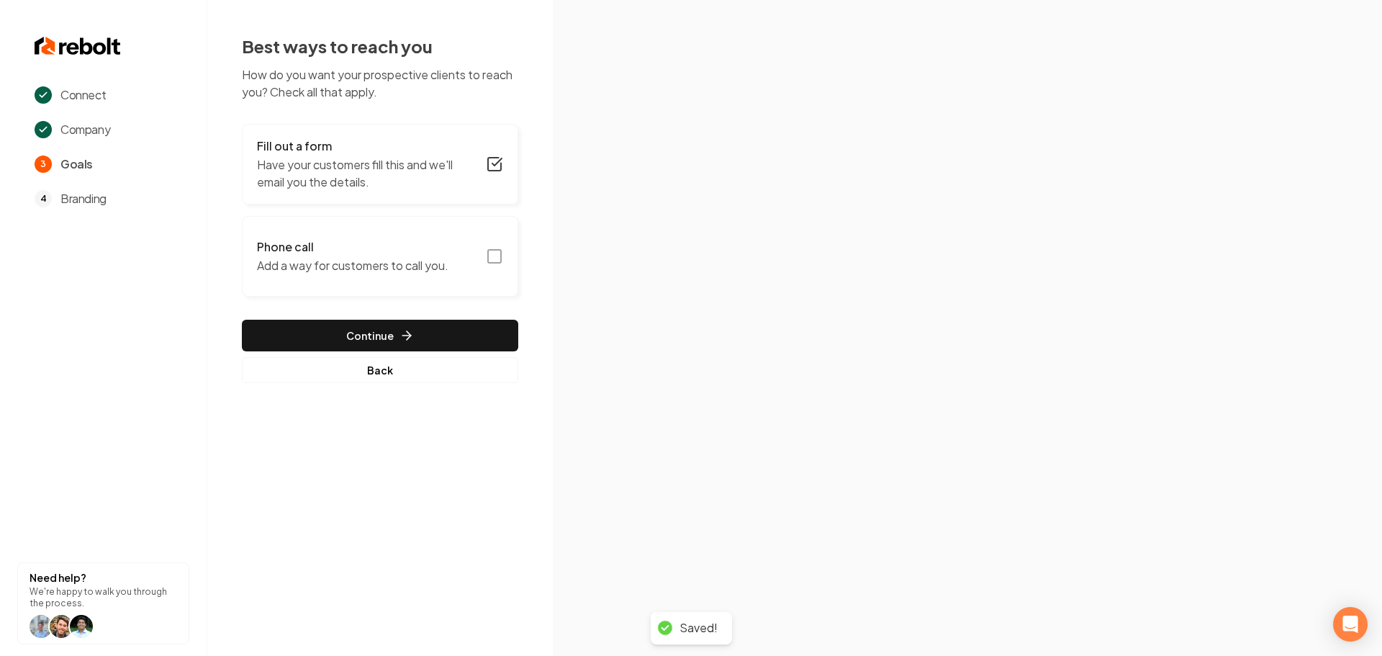
click at [429, 264] on p "Add a way for customers to call you." at bounding box center [353, 265] width 192 height 17
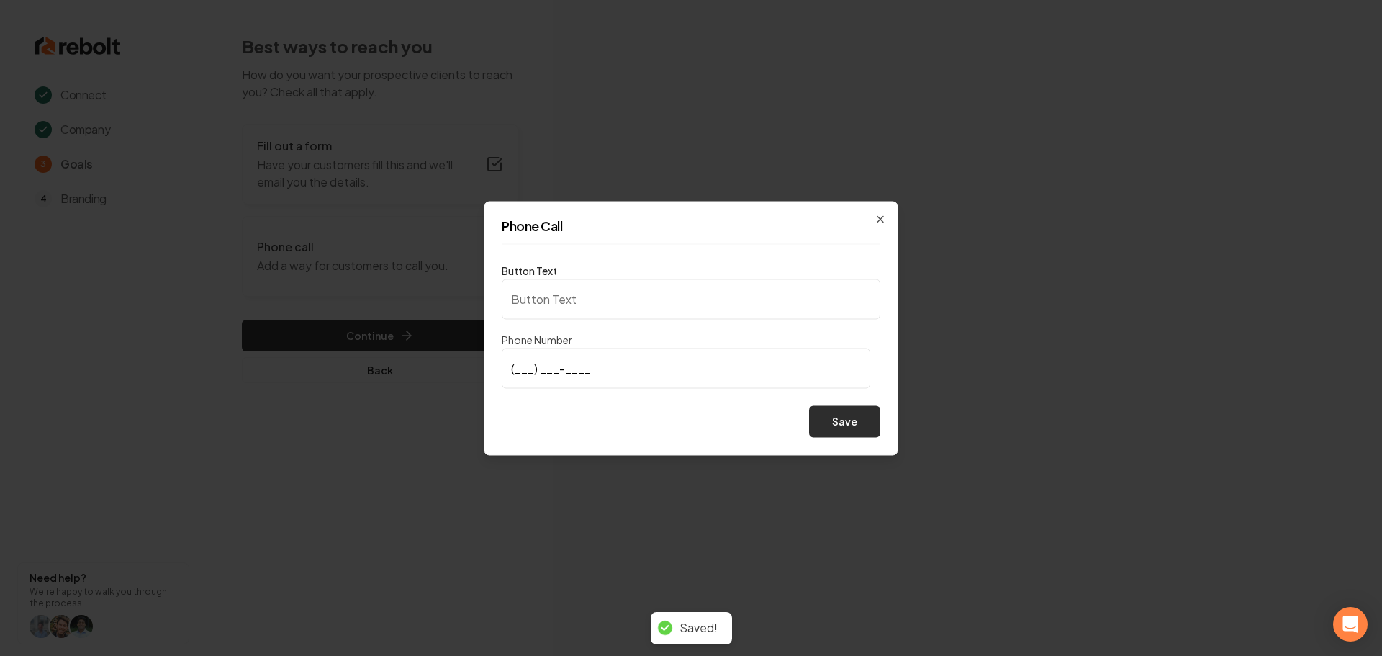
type input "Call us"
type input "(330) 701-8997"
click at [830, 425] on button "Save" at bounding box center [844, 421] width 71 height 32
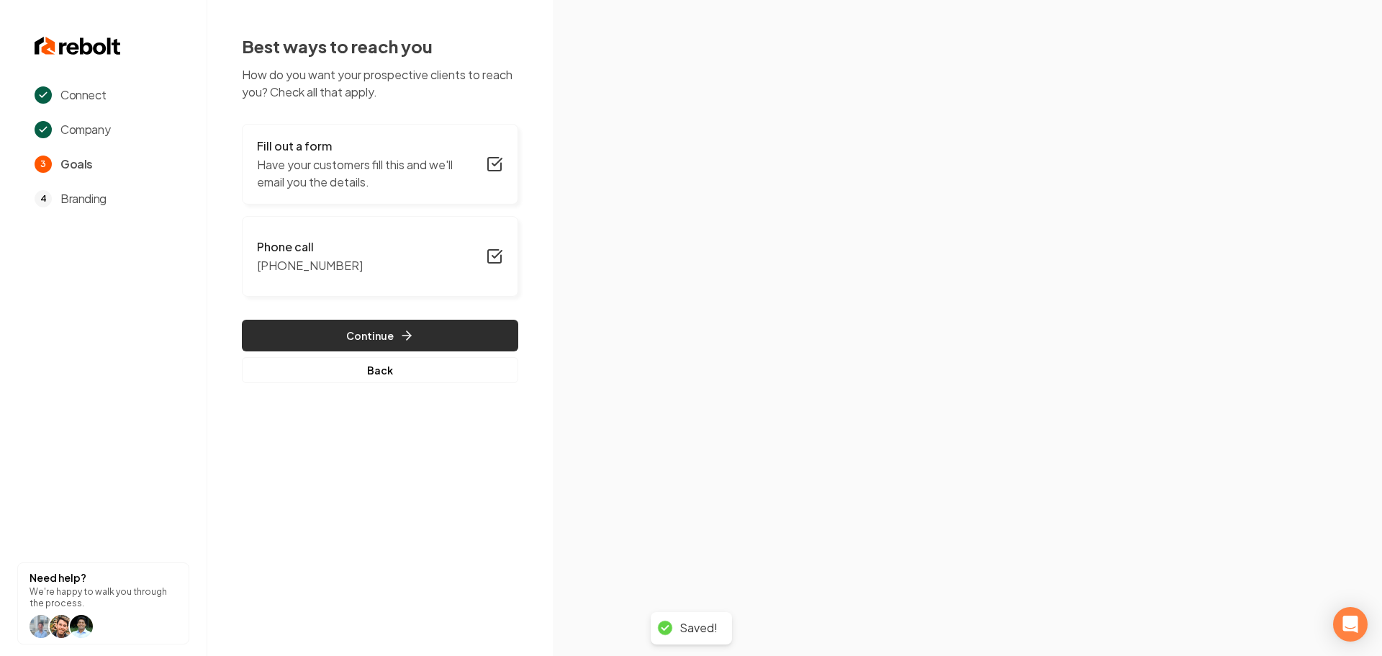
click at [397, 330] on button "Continue" at bounding box center [380, 336] width 276 height 32
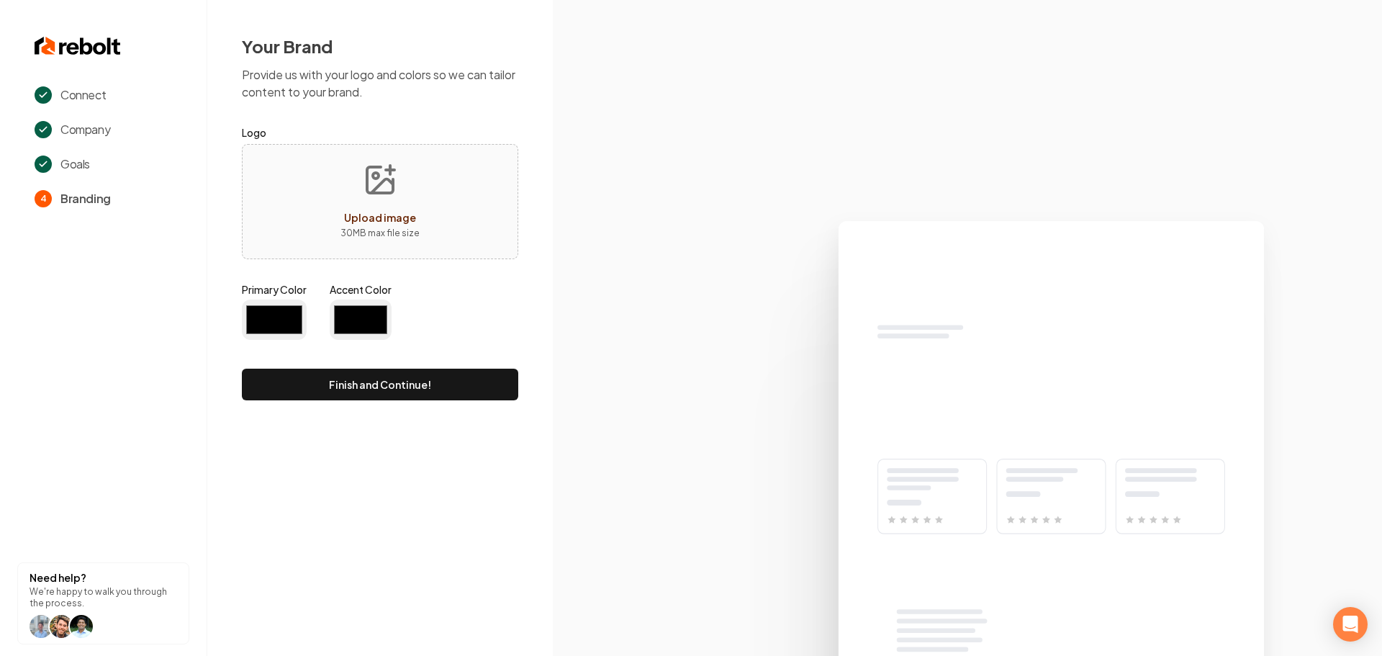
type input "#194d33"
type input "#70be00"
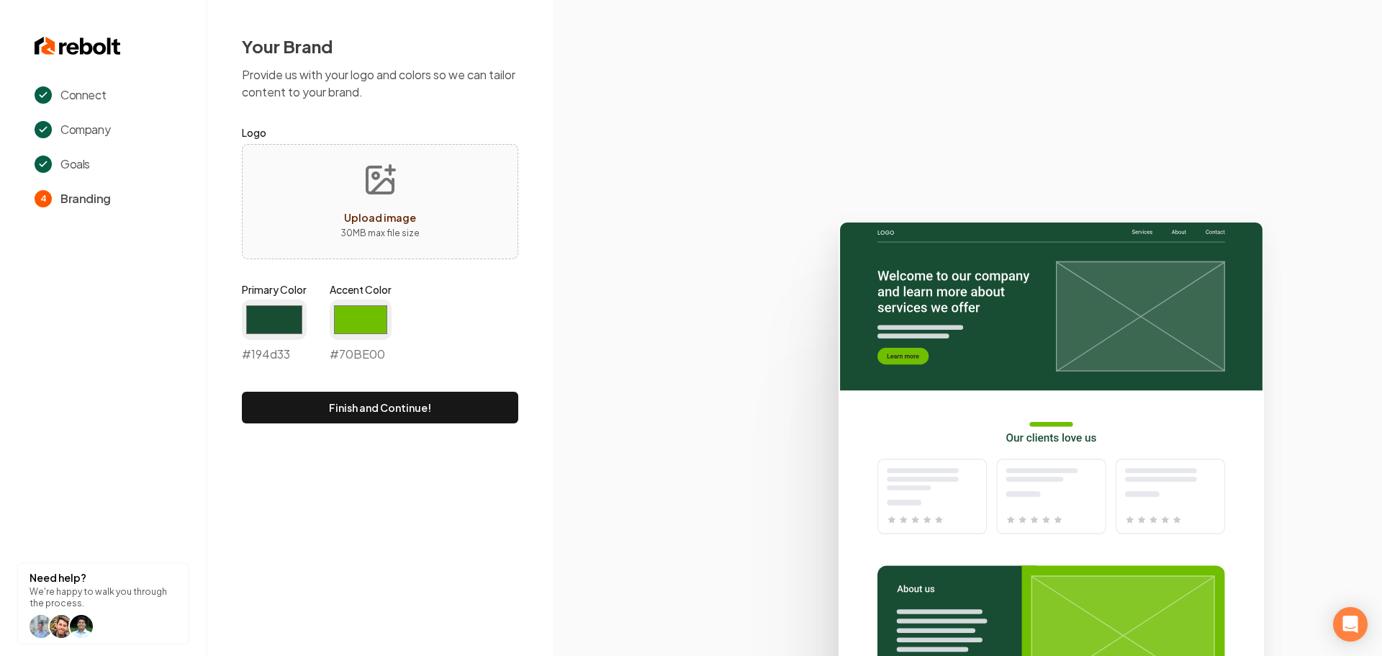
click at [396, 230] on p "30 MB max file size" at bounding box center [380, 233] width 79 height 14
click at [400, 204] on button "Upload image 30 MB max file size" at bounding box center [380, 201] width 102 height 101
type input "**********"
click at [275, 323] on input "#194d33" at bounding box center [274, 320] width 65 height 40
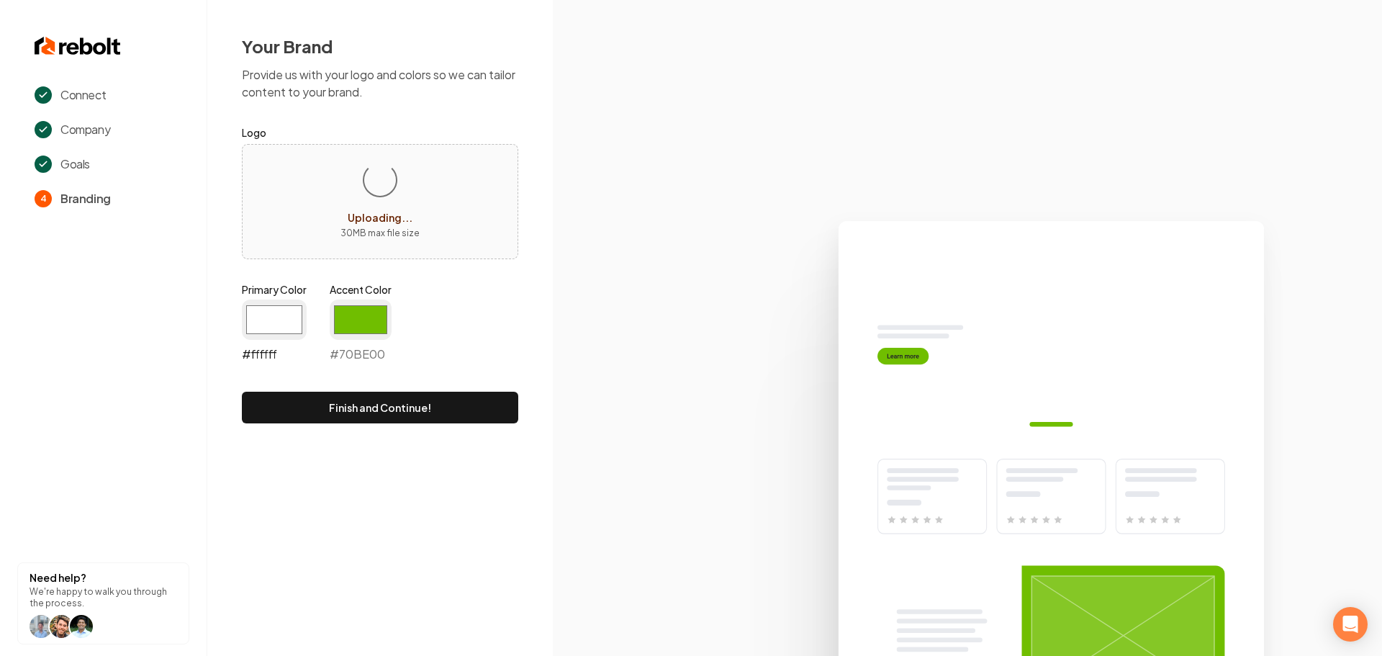
click at [279, 318] on input "#ffffff" at bounding box center [274, 320] width 65 height 40
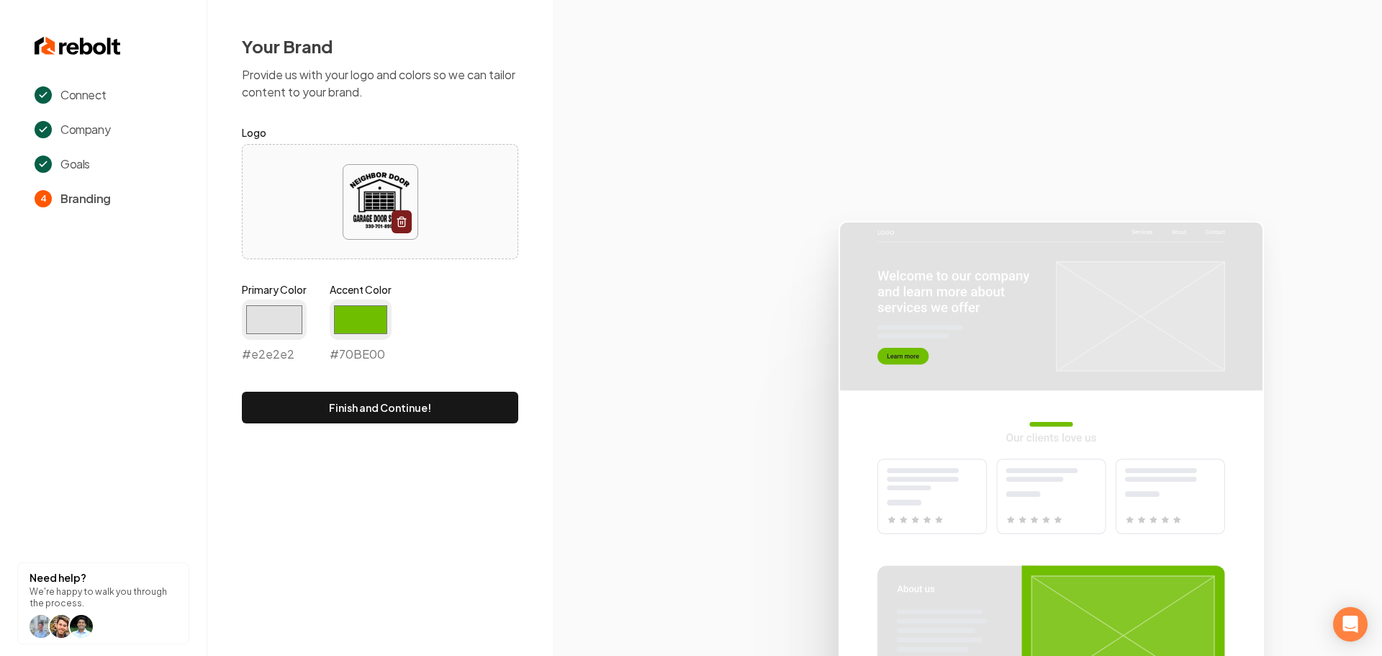
type input "#e2e2e2"
drag, startPoint x: 642, startPoint y: 284, endPoint x: 474, endPoint y: 290, distance: 168.6
click at [643, 284] on icon at bounding box center [967, 432] width 829 height 447
click at [364, 311] on input "#70be00" at bounding box center [361, 320] width 62 height 40
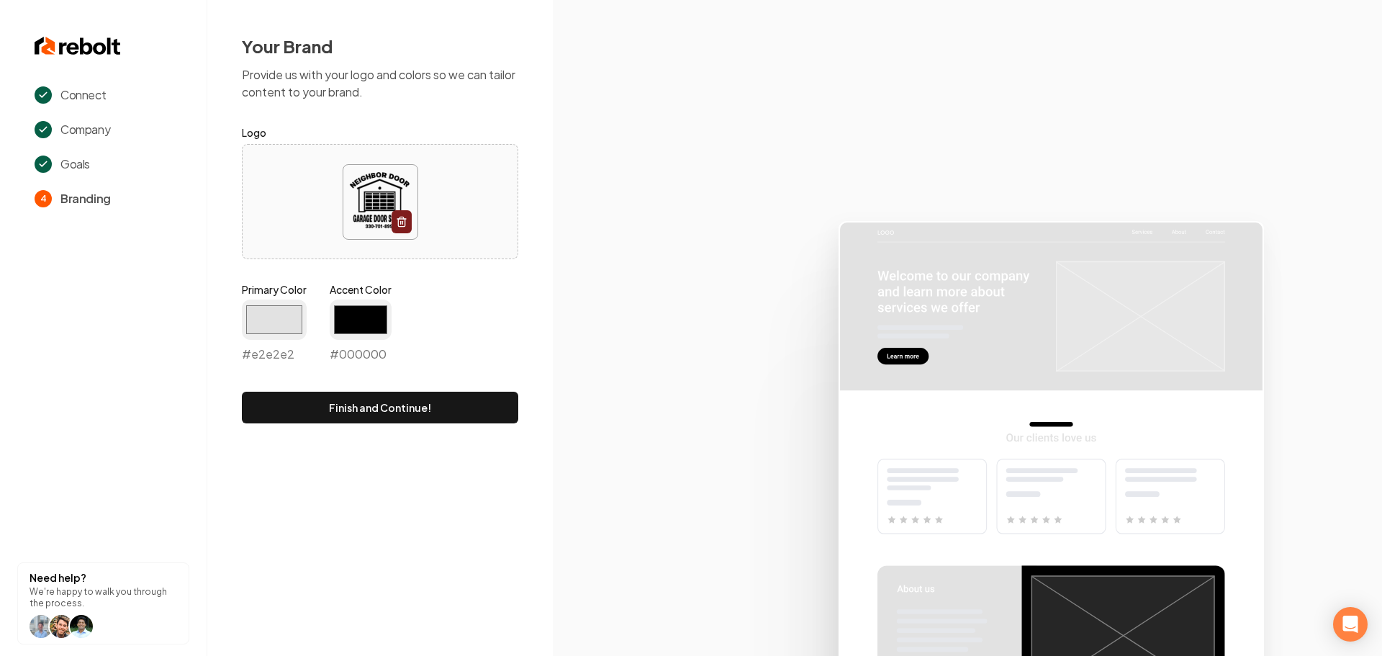
type input "#000000"
drag, startPoint x: 633, startPoint y: 371, endPoint x: 549, endPoint y: 395, distance: 87.0
click at [633, 370] on icon at bounding box center [967, 432] width 829 height 447
click at [477, 409] on button "Finish and Continue!" at bounding box center [380, 408] width 276 height 32
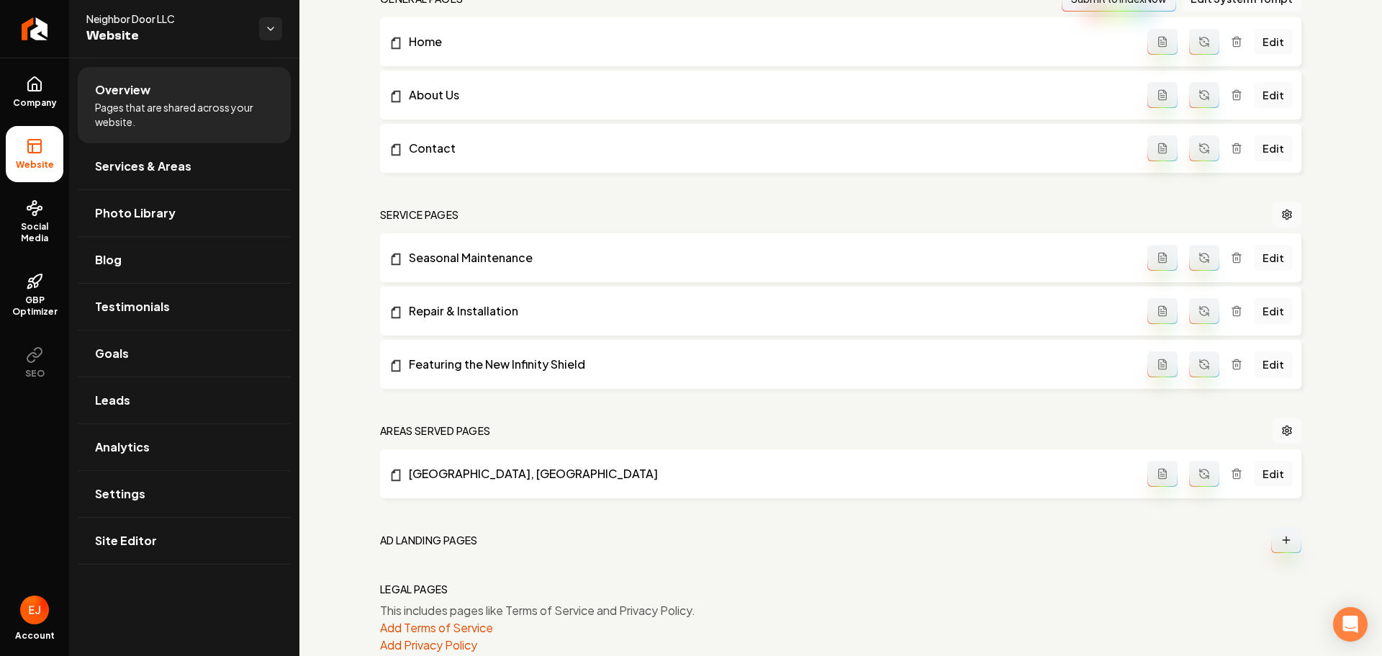
scroll to position [497, 0]
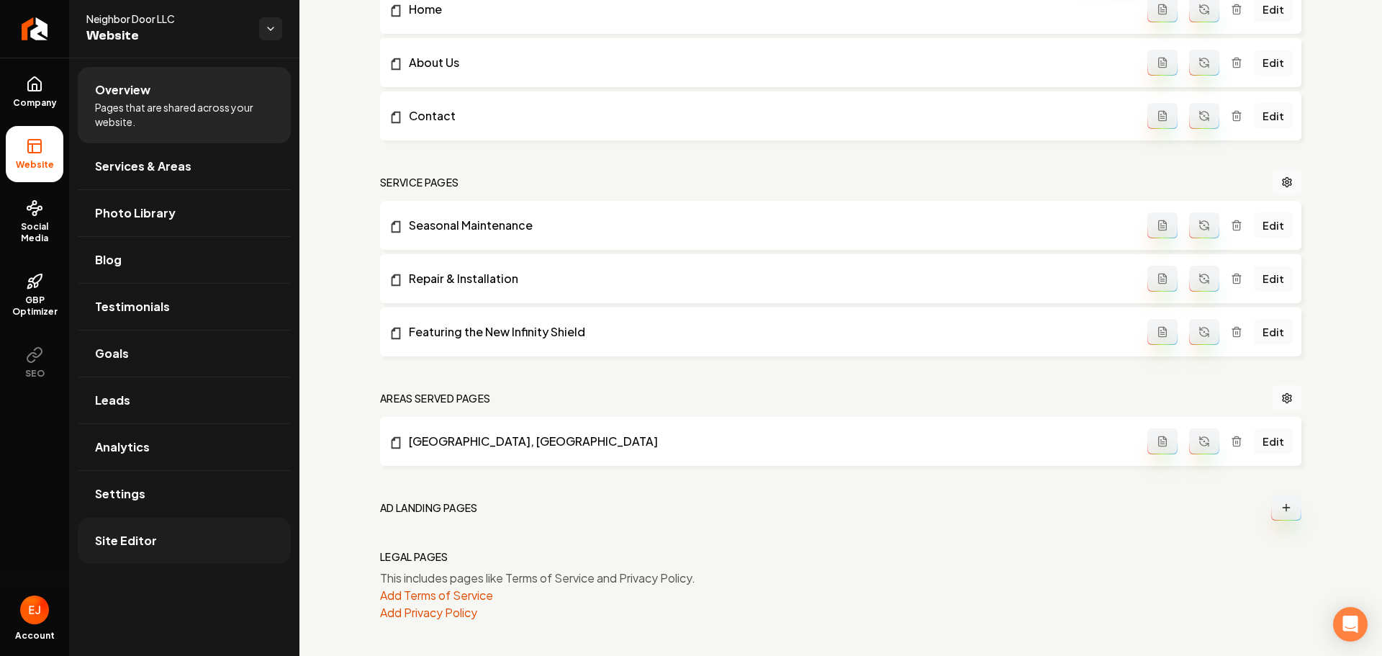
click at [177, 546] on link "Site Editor" at bounding box center [184, 541] width 213 height 46
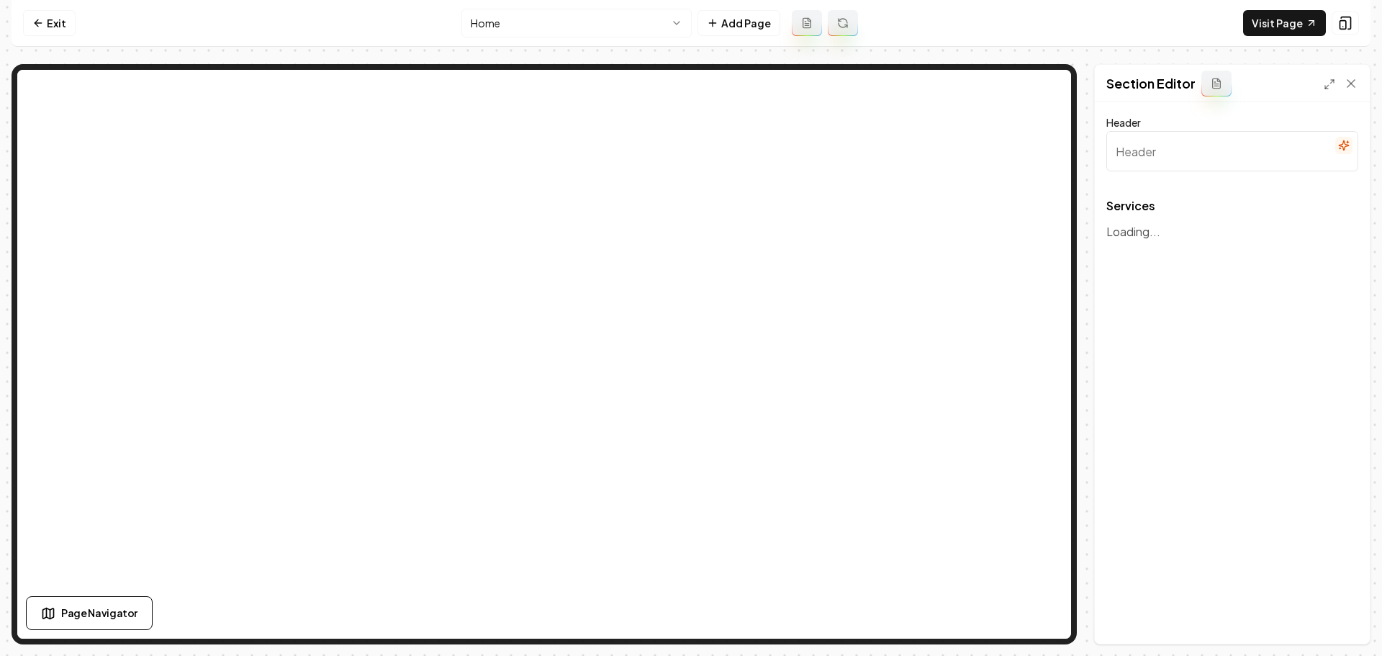
type input "Expert Home Service Solutions"
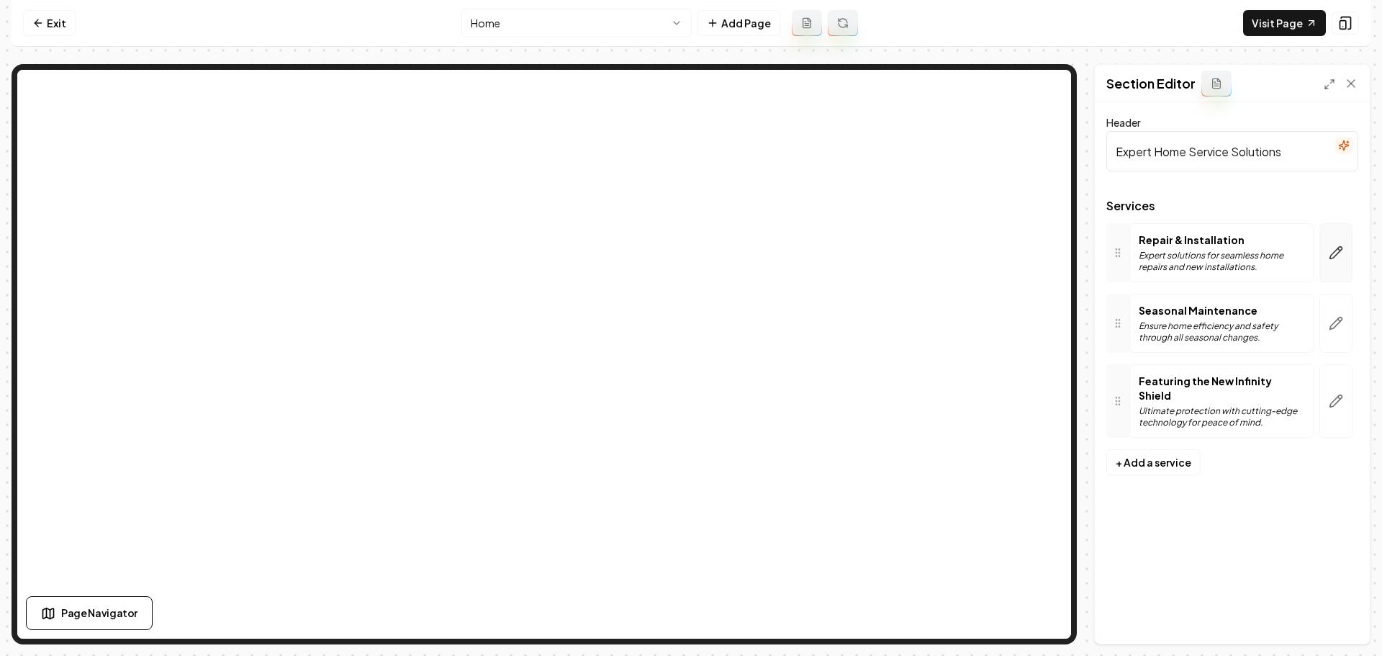
click at [1331, 256] on icon "button" at bounding box center [1337, 253] width 12 height 12
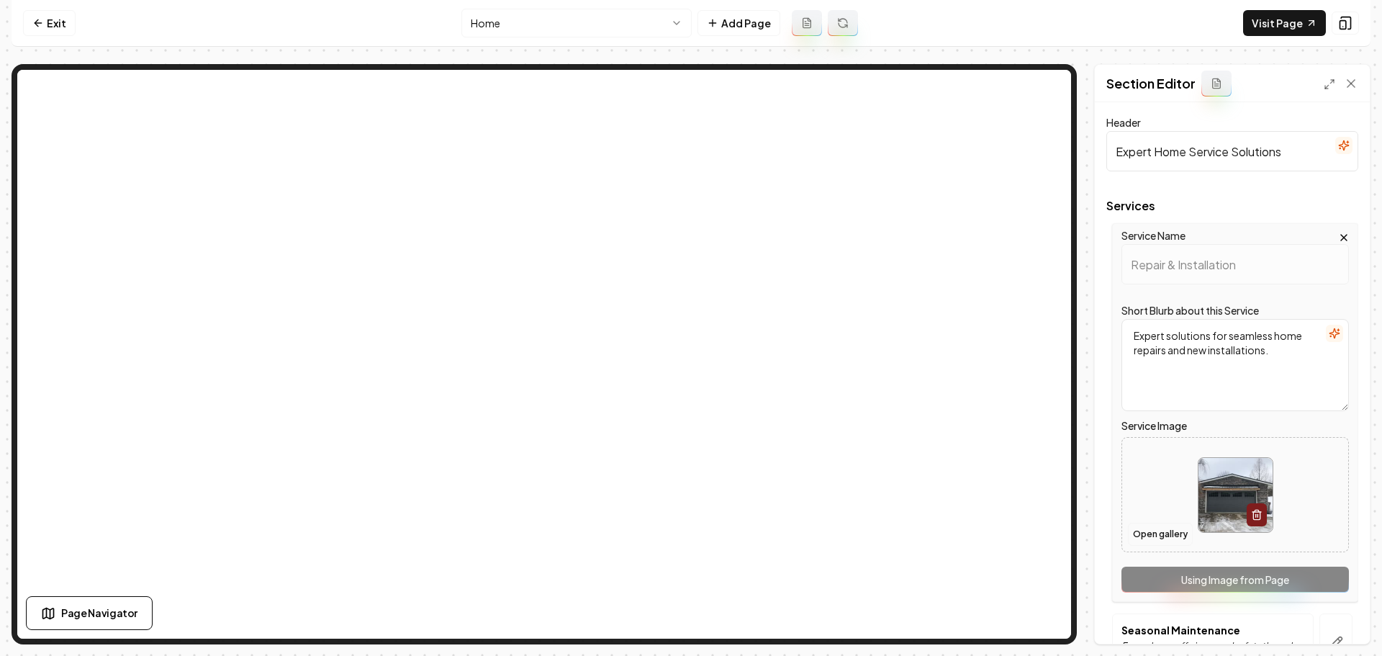
click at [1166, 524] on button "Open gallery" at bounding box center [1160, 534] width 65 height 23
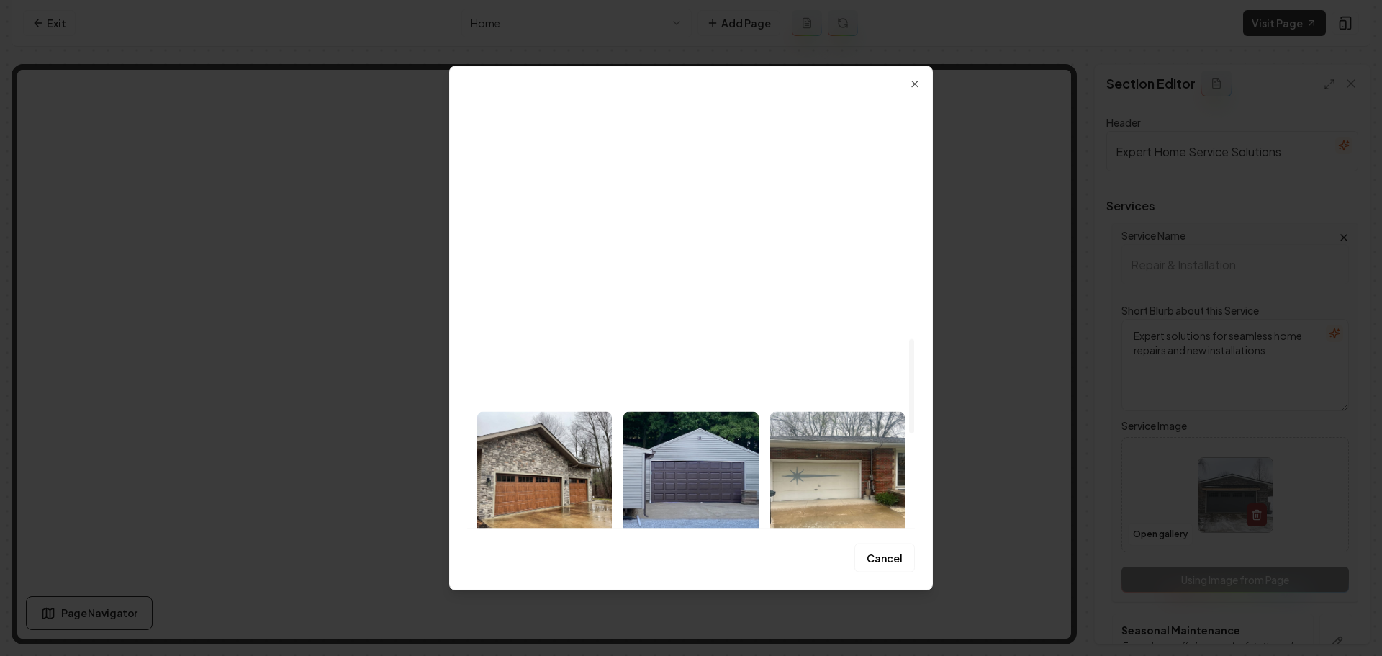
scroll to position [1110, 0]
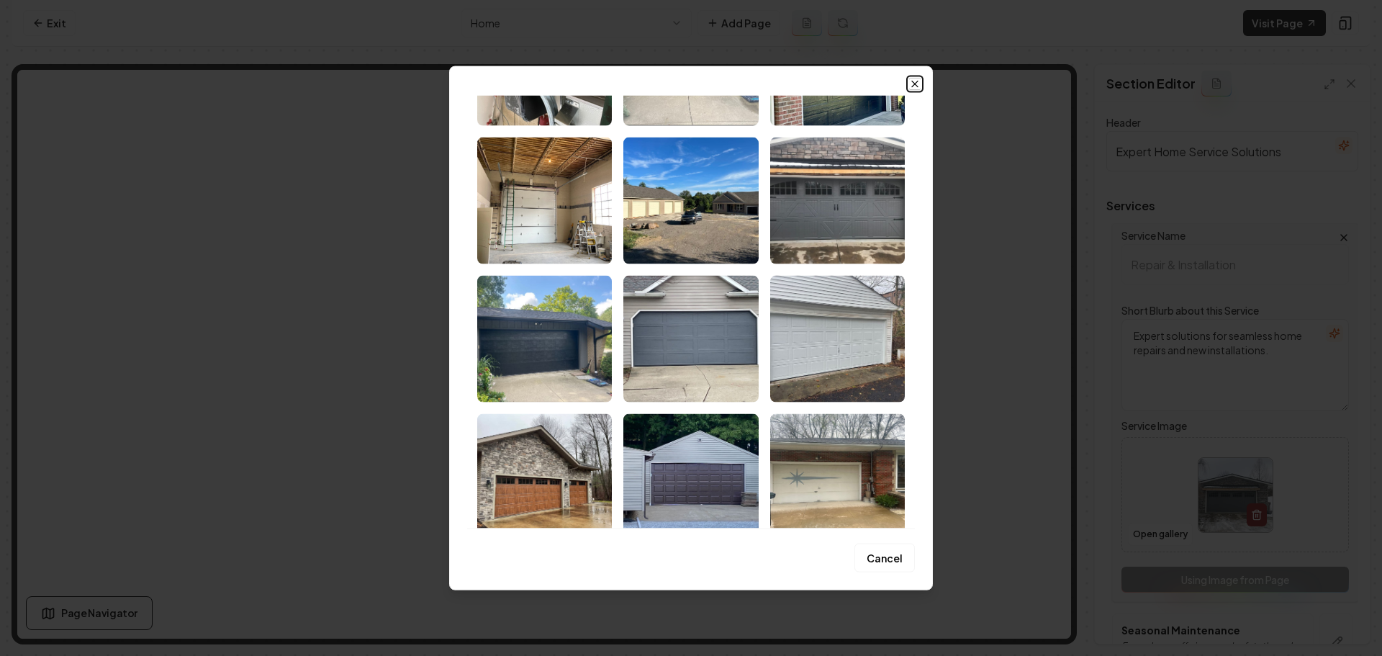
click at [916, 86] on icon "button" at bounding box center [915, 84] width 12 height 12
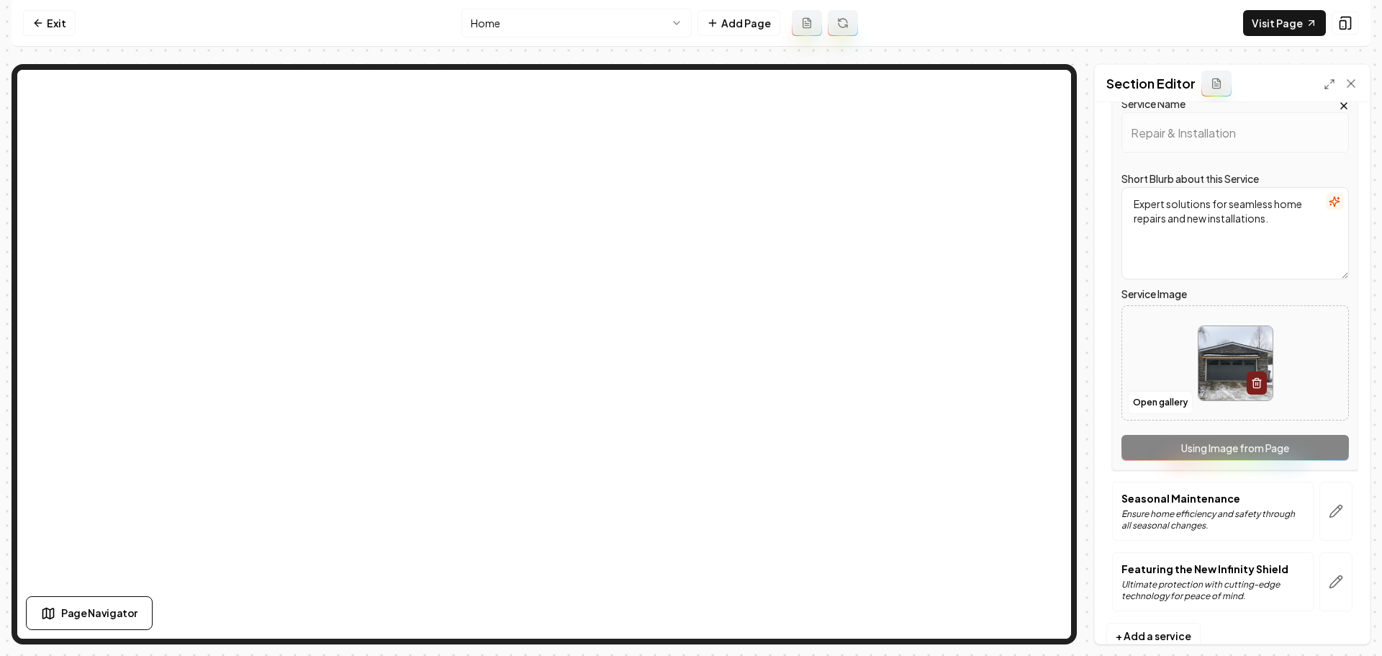
scroll to position [166, 0]
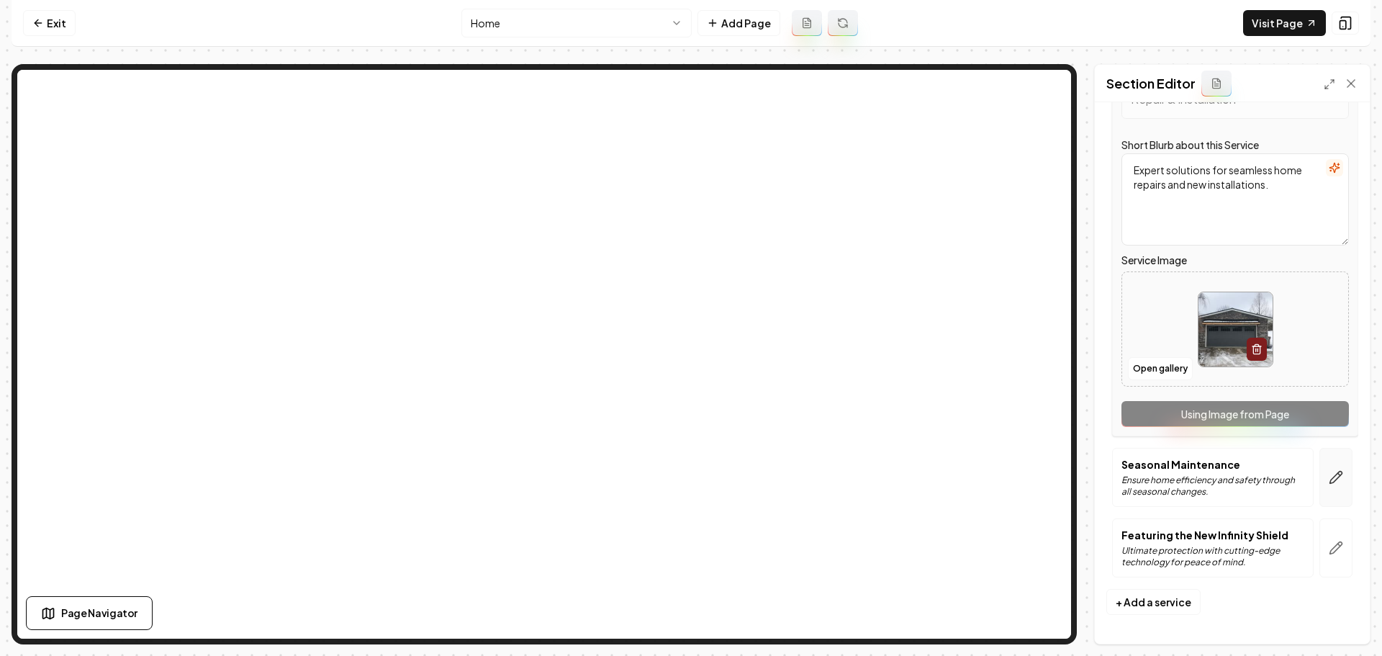
click at [1329, 477] on icon "button" at bounding box center [1336, 477] width 14 height 14
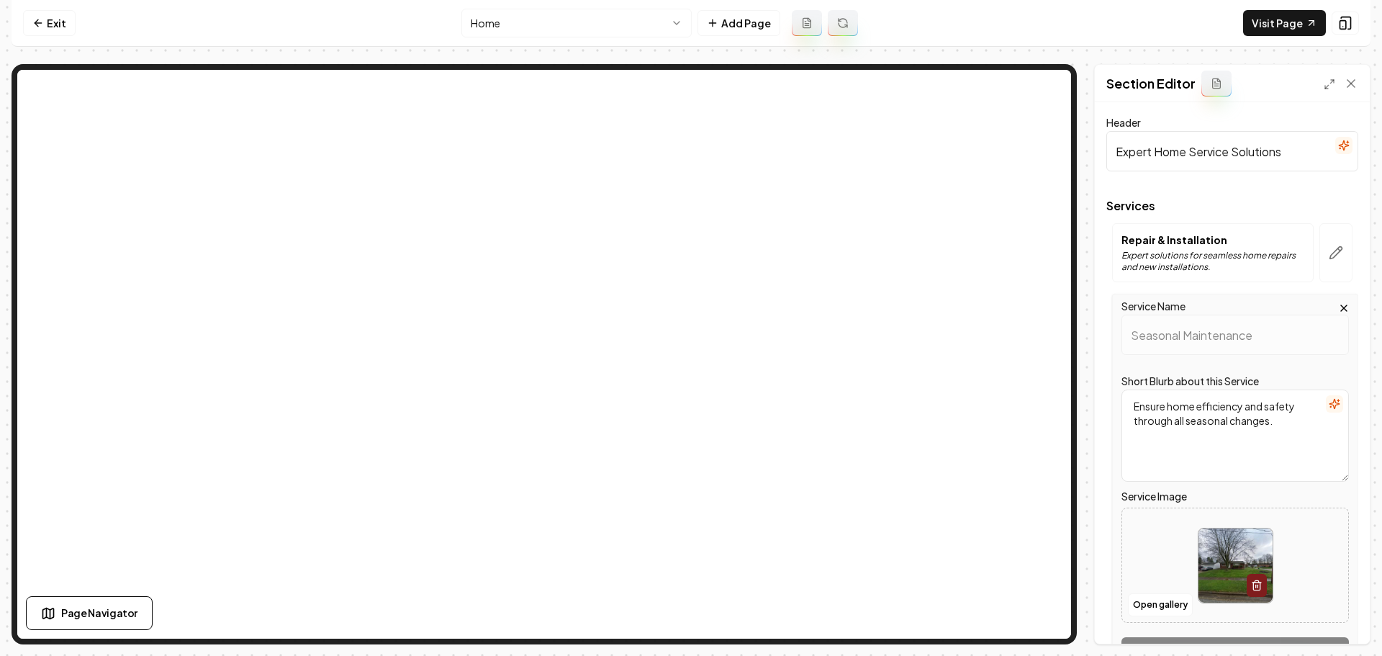
click at [1212, 557] on img at bounding box center [1236, 565] width 74 height 74
click at [1140, 604] on button "Open gallery" at bounding box center [1160, 604] width 65 height 23
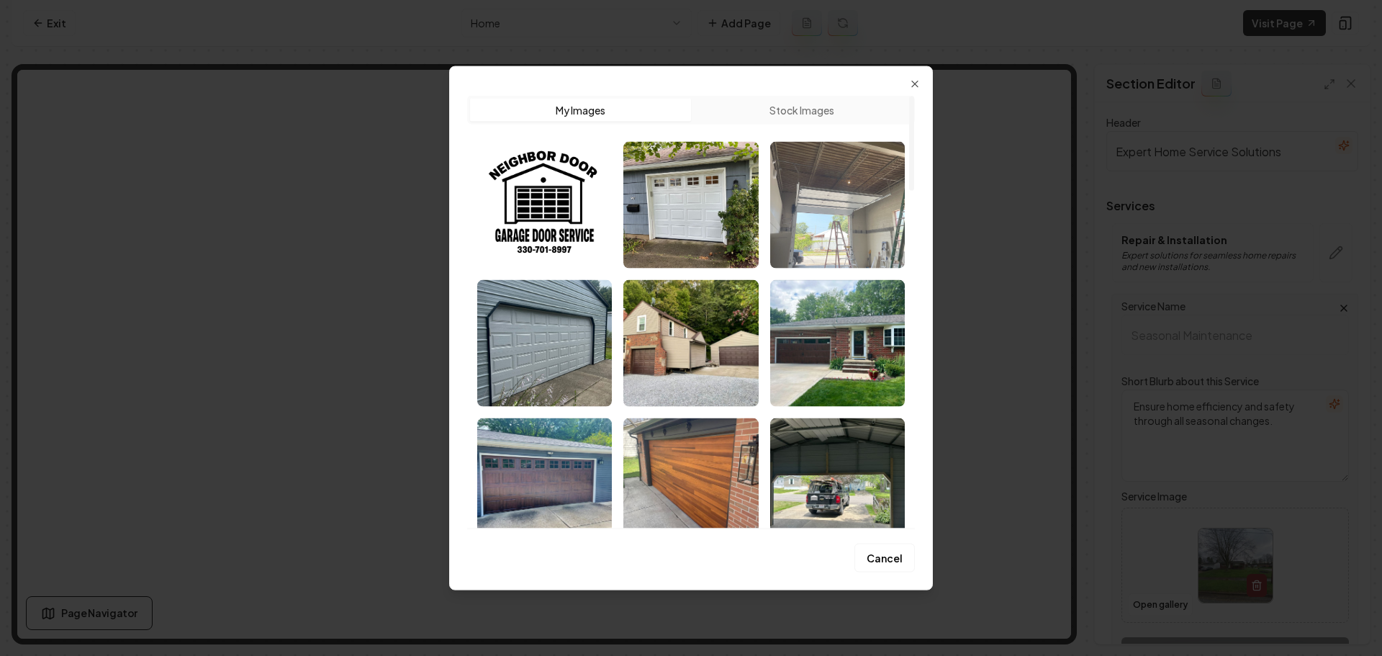
click at [859, 248] on img "Select image image_68a889cd5c7cd75eb80c5919.jpeg" at bounding box center [837, 204] width 135 height 127
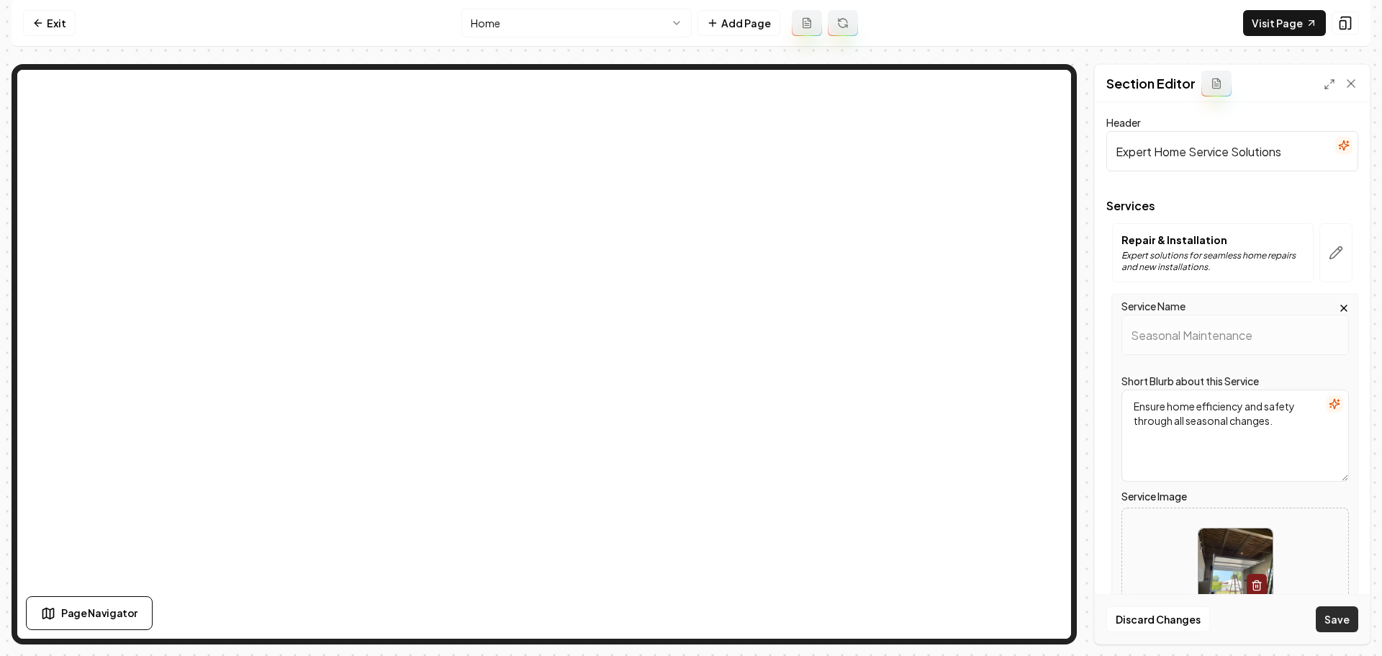
click at [1326, 616] on button "Save" at bounding box center [1337, 619] width 42 height 26
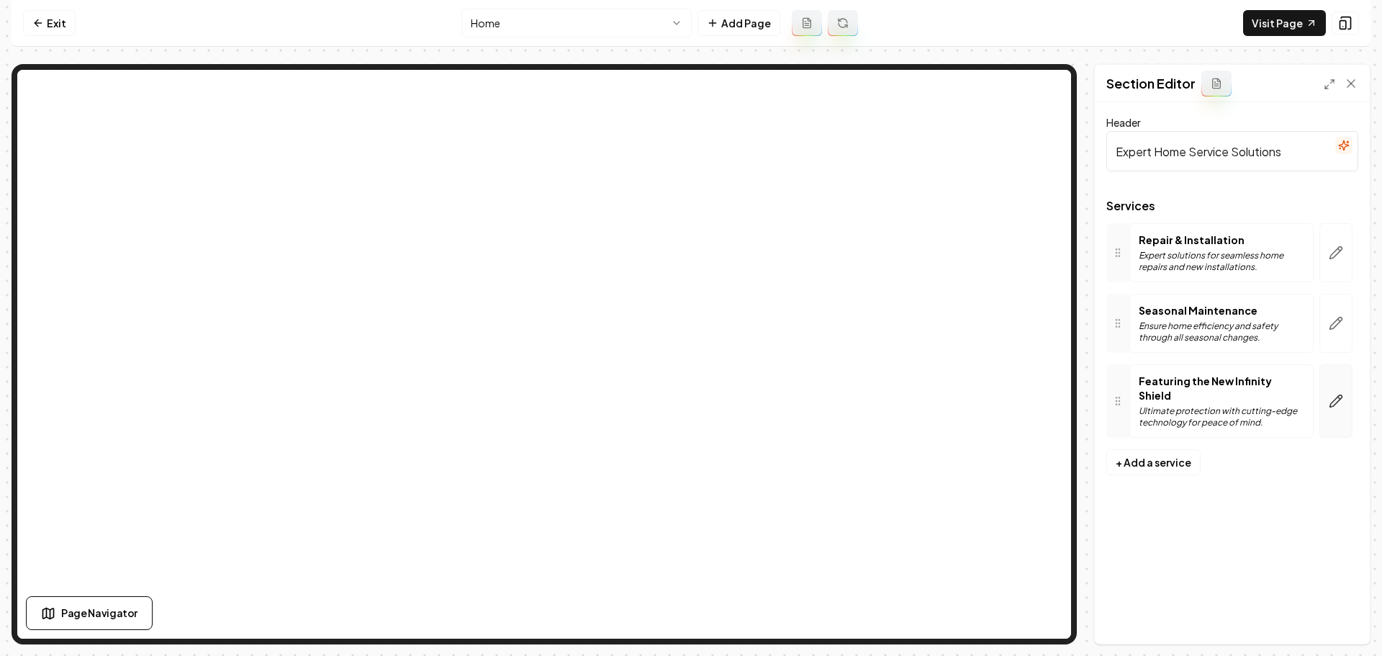
click at [1338, 397] on icon "button" at bounding box center [1339, 398] width 2 height 2
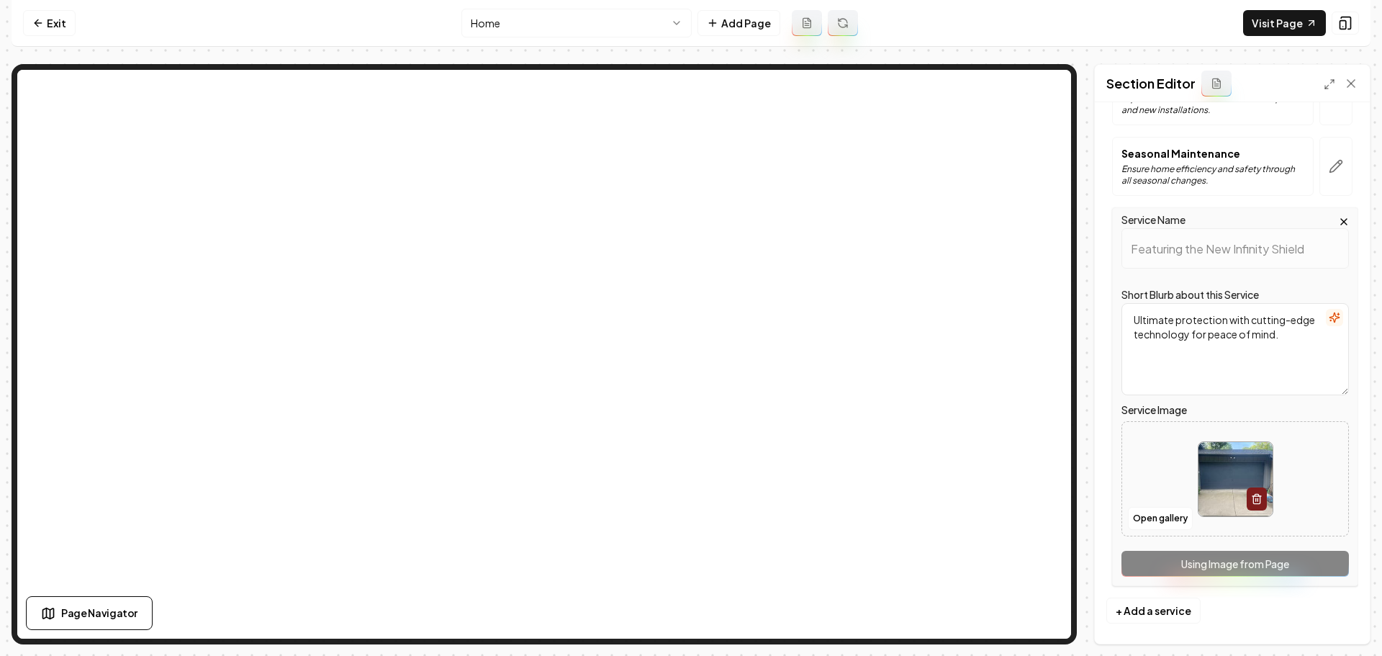
scroll to position [166, 0]
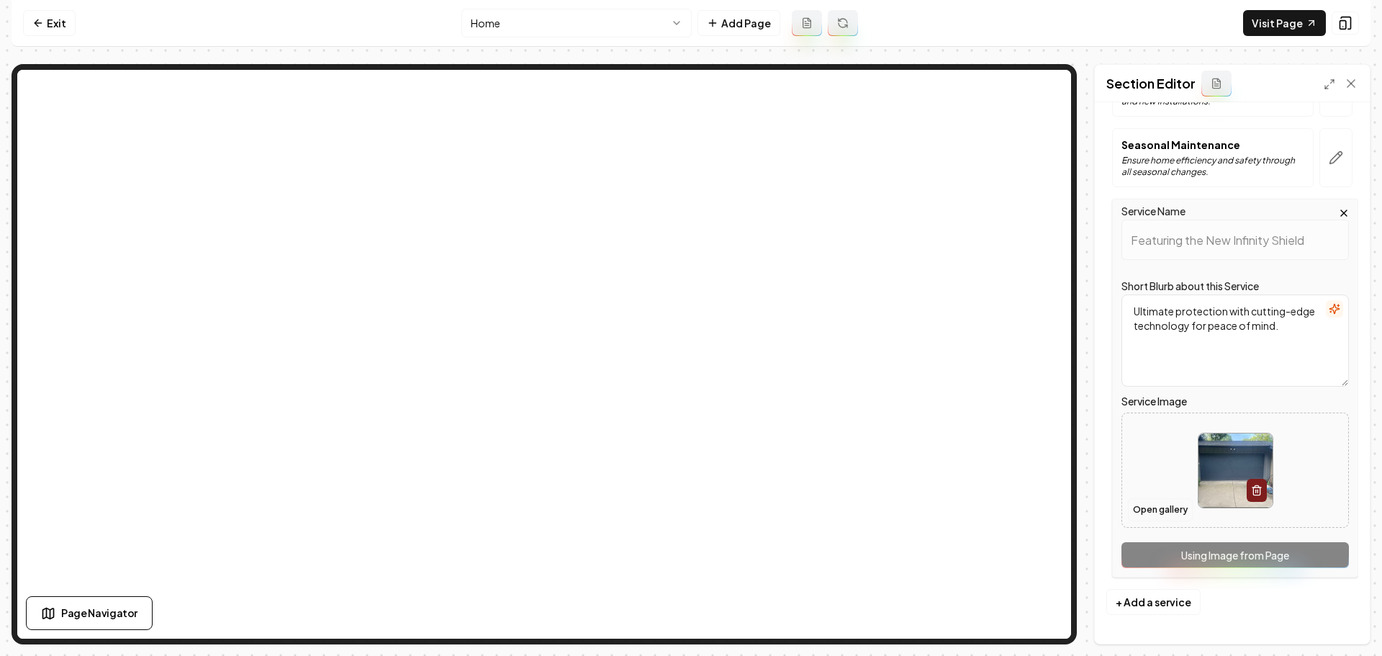
click at [1167, 508] on button "Open gallery" at bounding box center [1160, 509] width 65 height 23
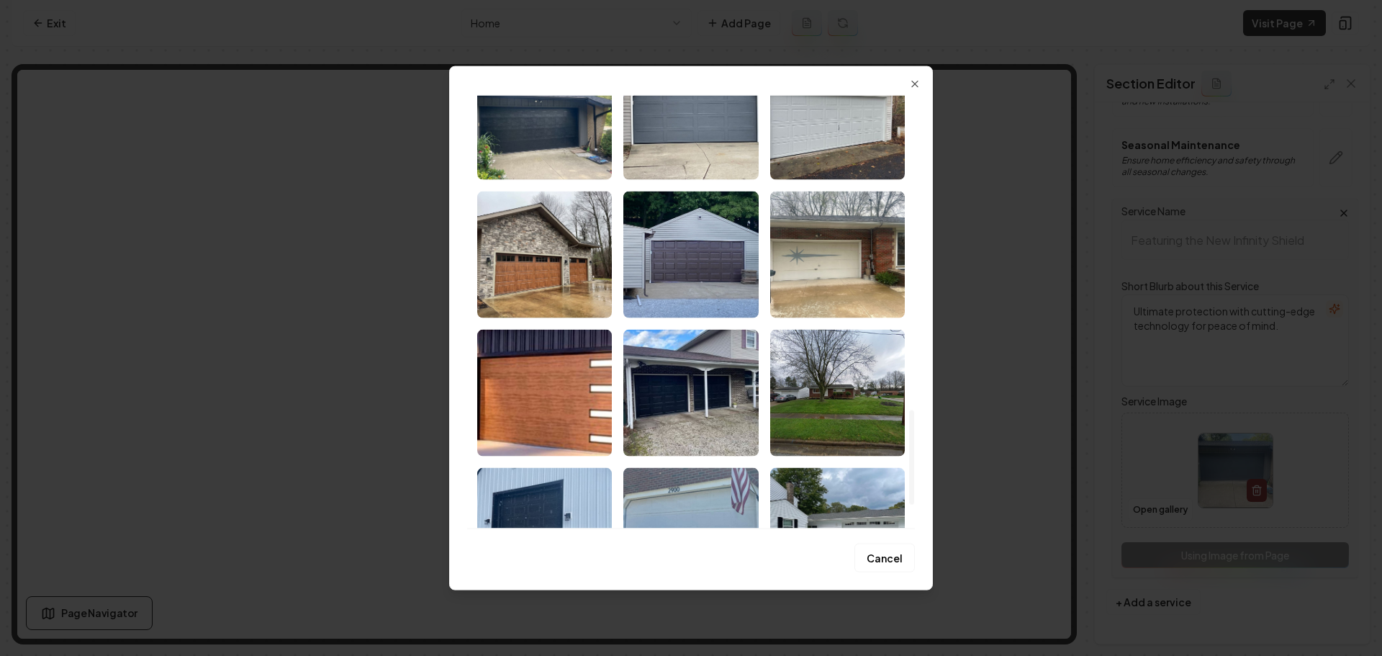
scroll to position [1512, 0]
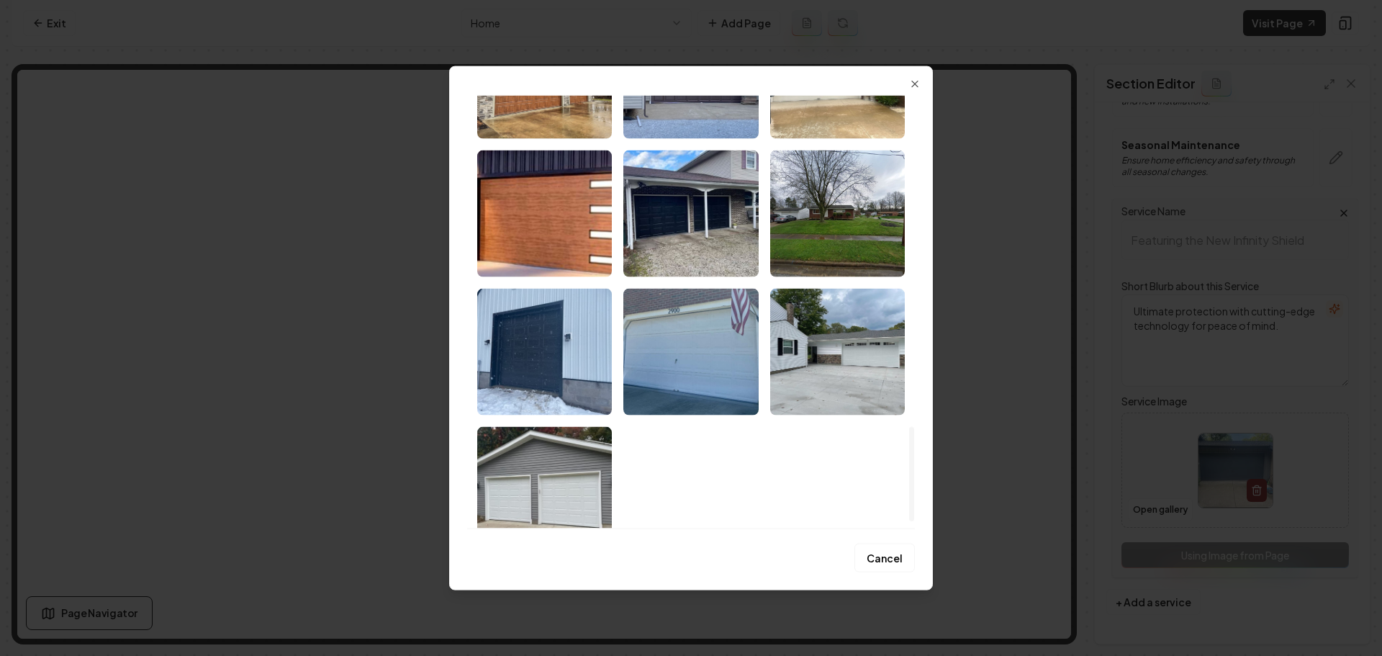
click at [549, 248] on img "Select image image_68a889c65c7cd75eb80c2497.jpeg" at bounding box center [544, 213] width 135 height 127
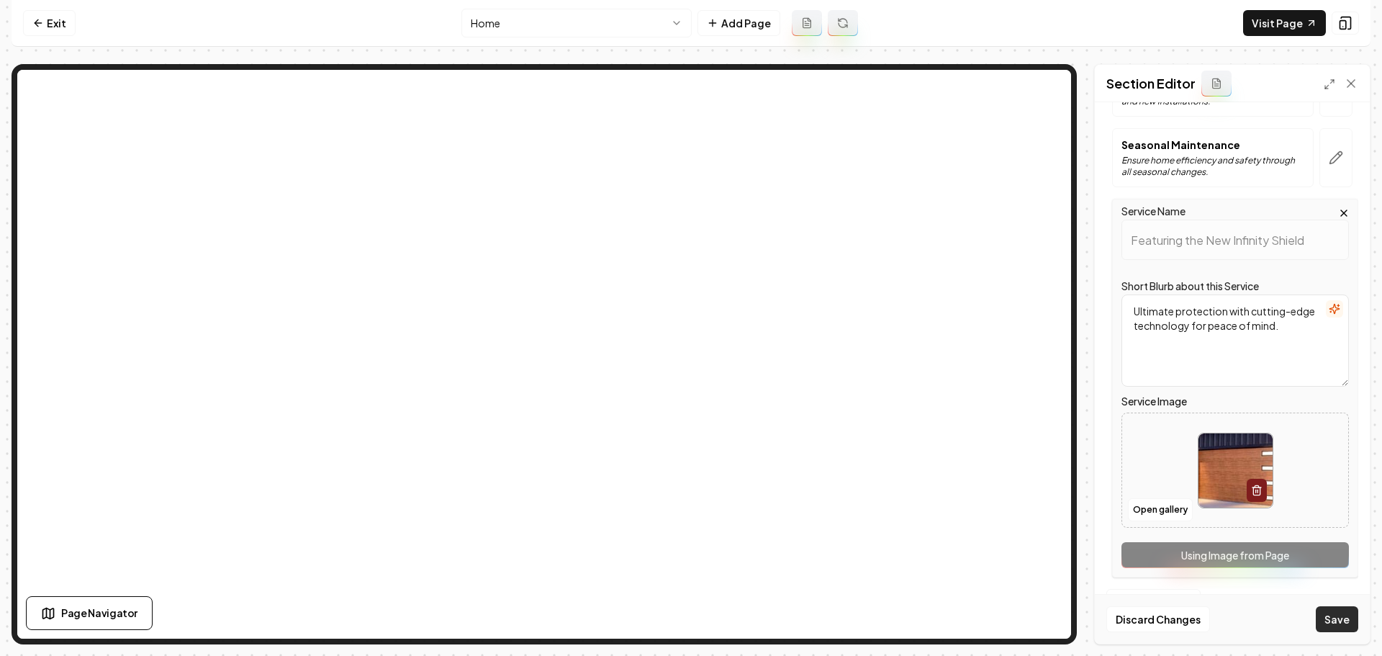
click at [1340, 624] on button "Save" at bounding box center [1337, 619] width 42 height 26
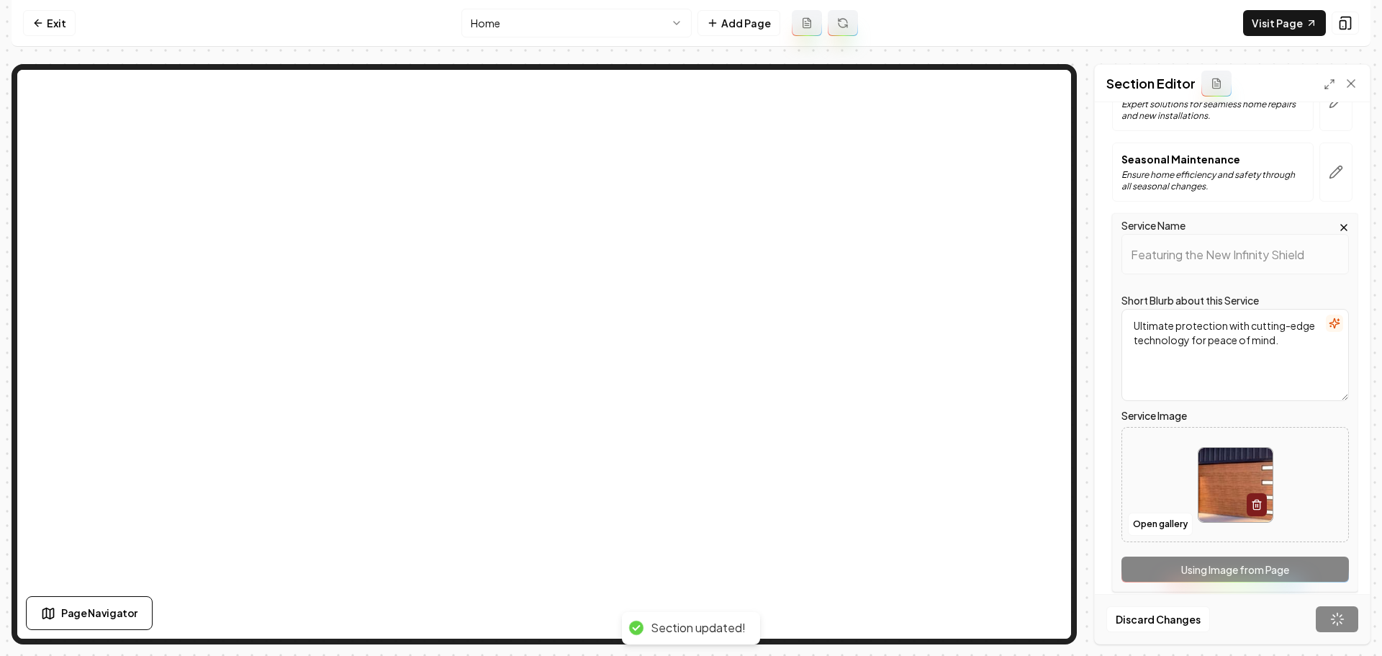
scroll to position [0, 0]
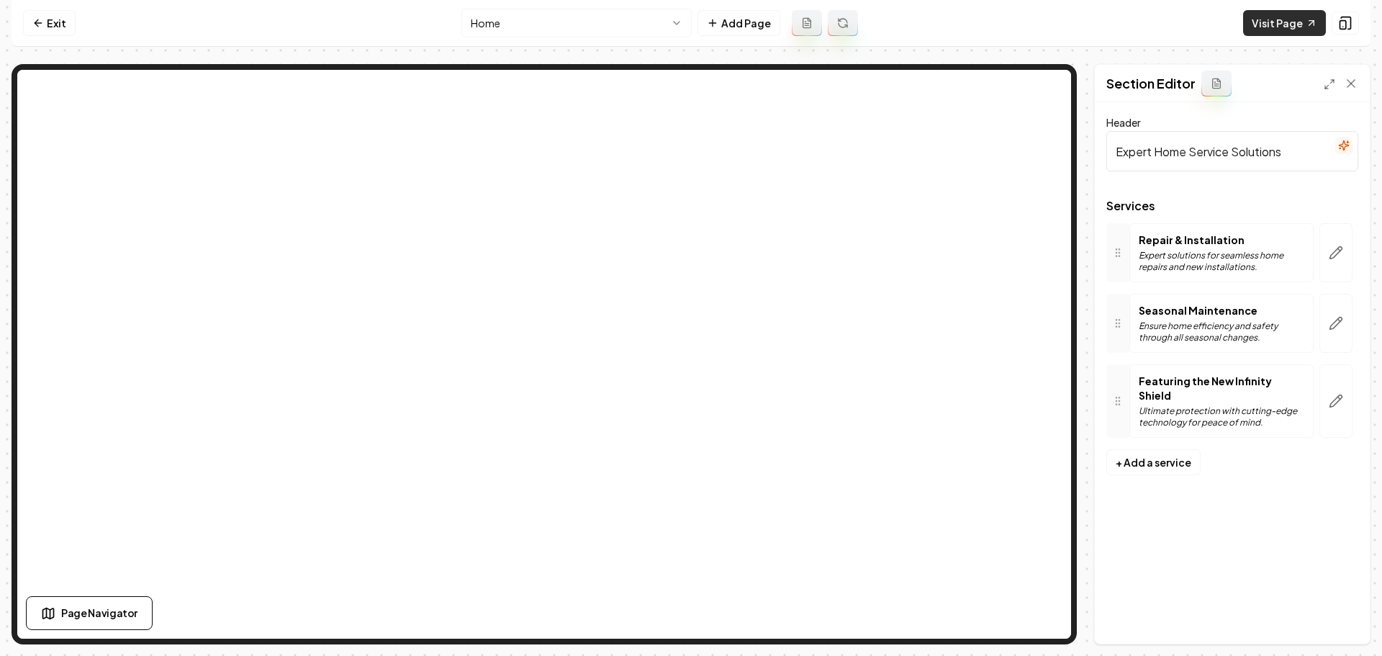
click at [1266, 30] on link "Visit Page" at bounding box center [1284, 23] width 83 height 26
click at [60, 25] on link "Exit" at bounding box center [49, 23] width 53 height 26
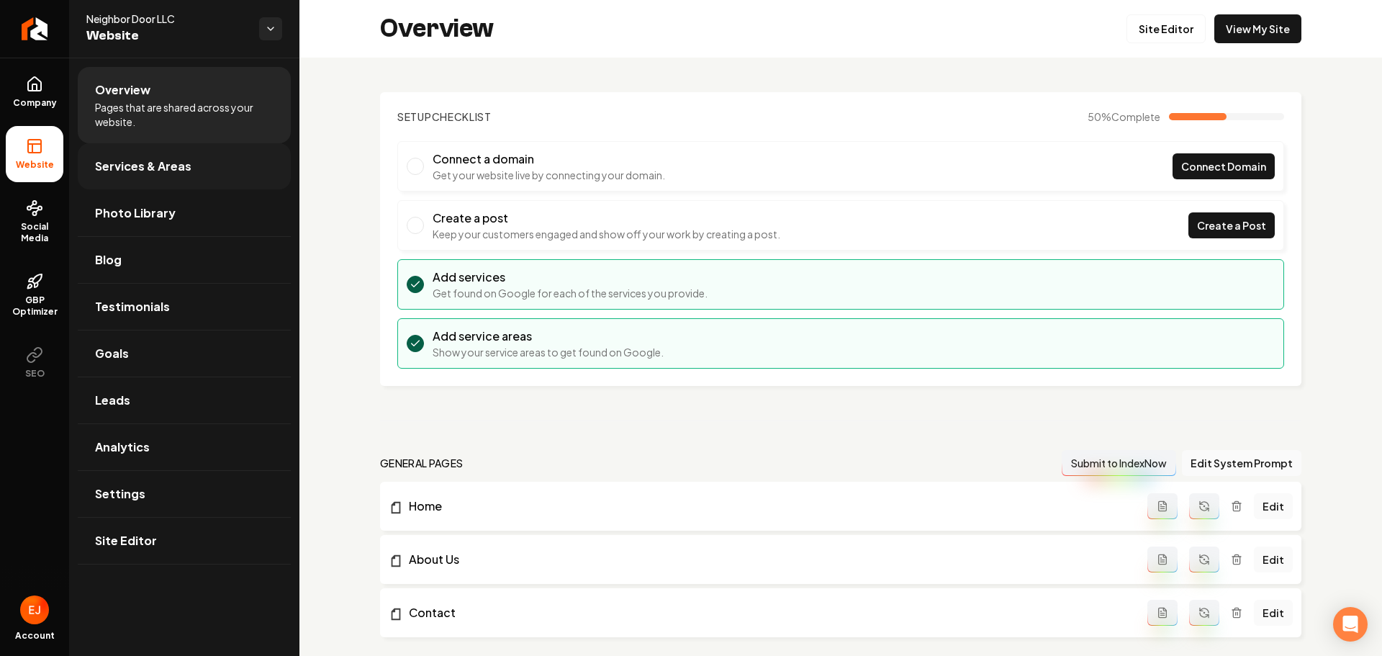
click at [122, 172] on span "Services & Areas" at bounding box center [143, 166] width 96 height 17
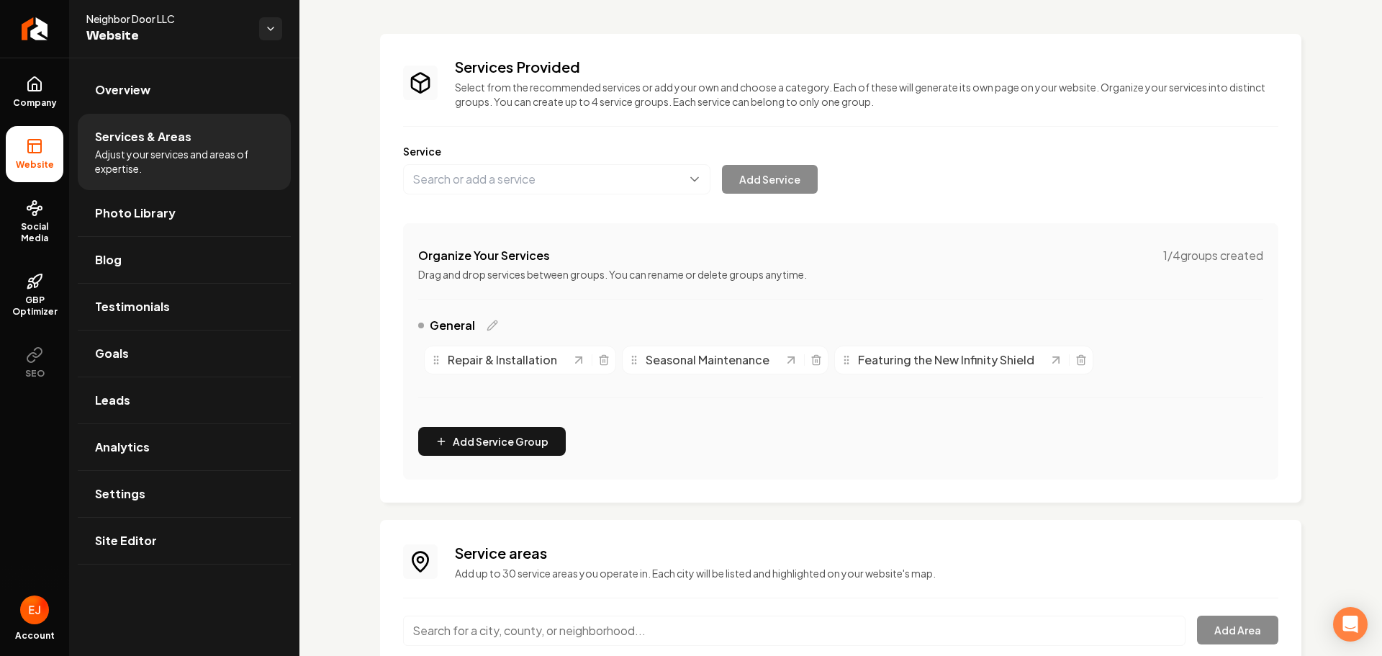
scroll to position [174, 0]
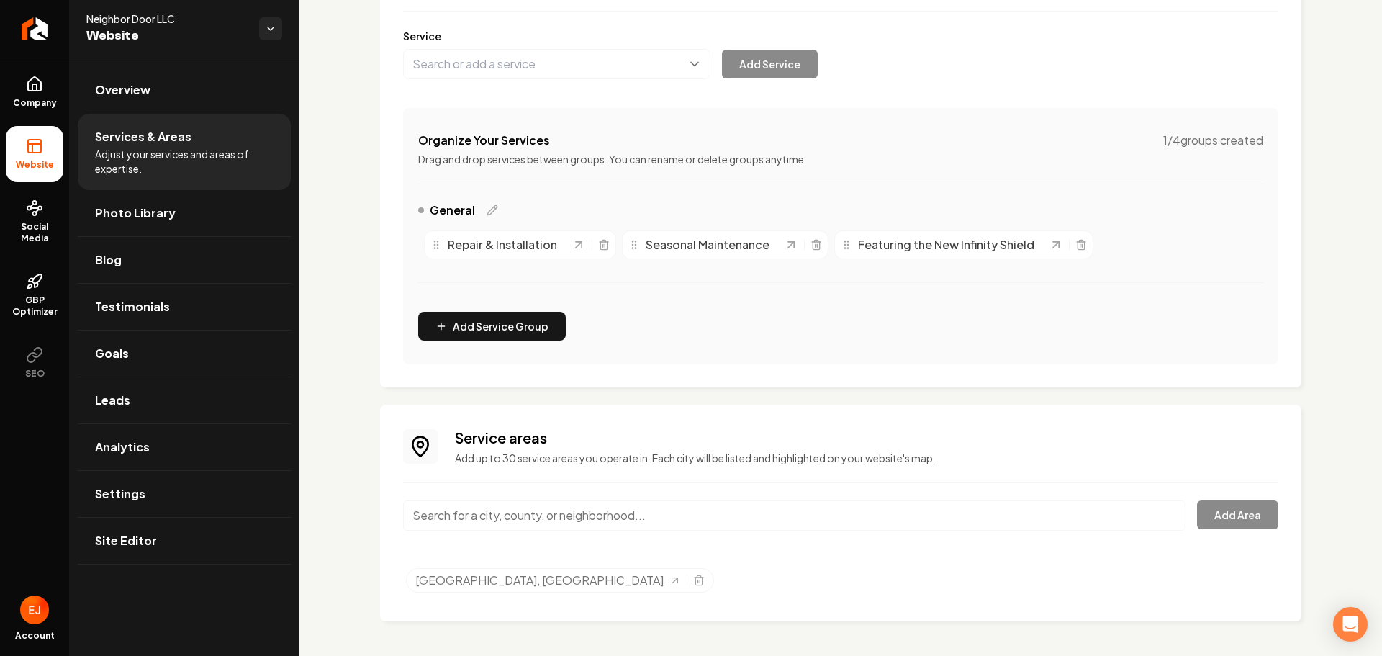
click at [530, 511] on input "Main content area" at bounding box center [794, 515] width 783 height 30
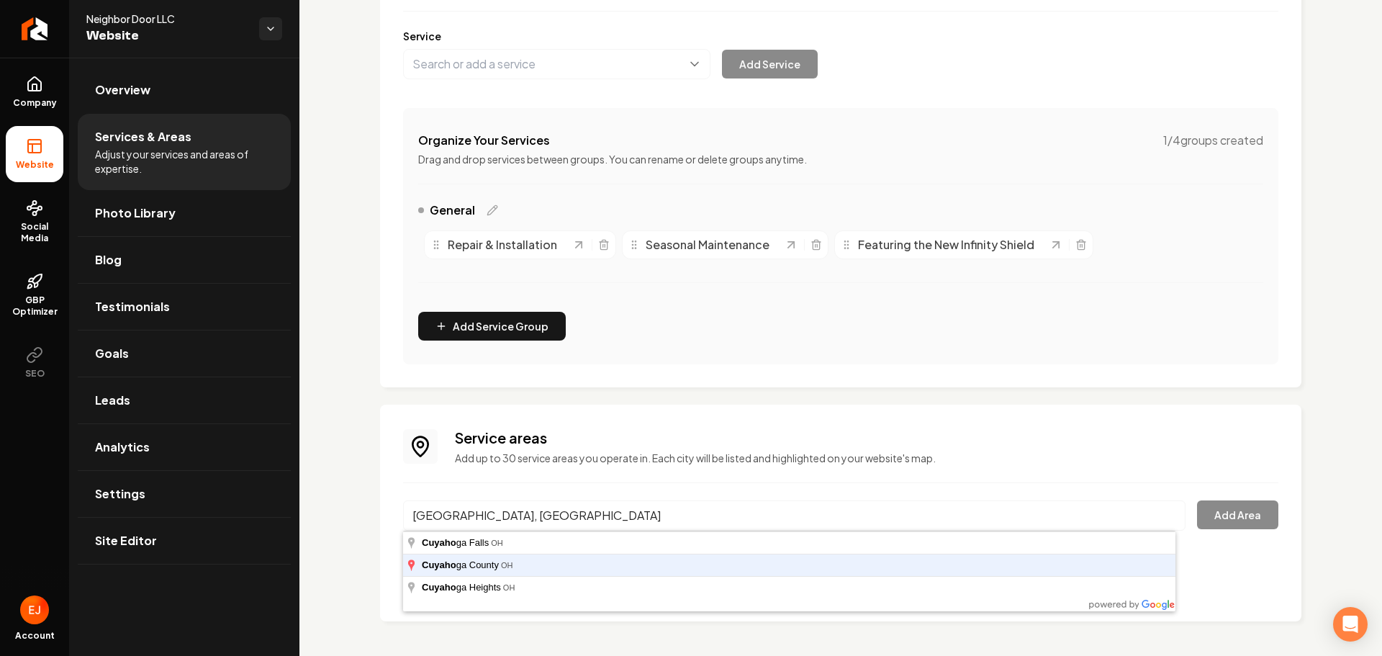
type input "Cuyahoga County, OH"
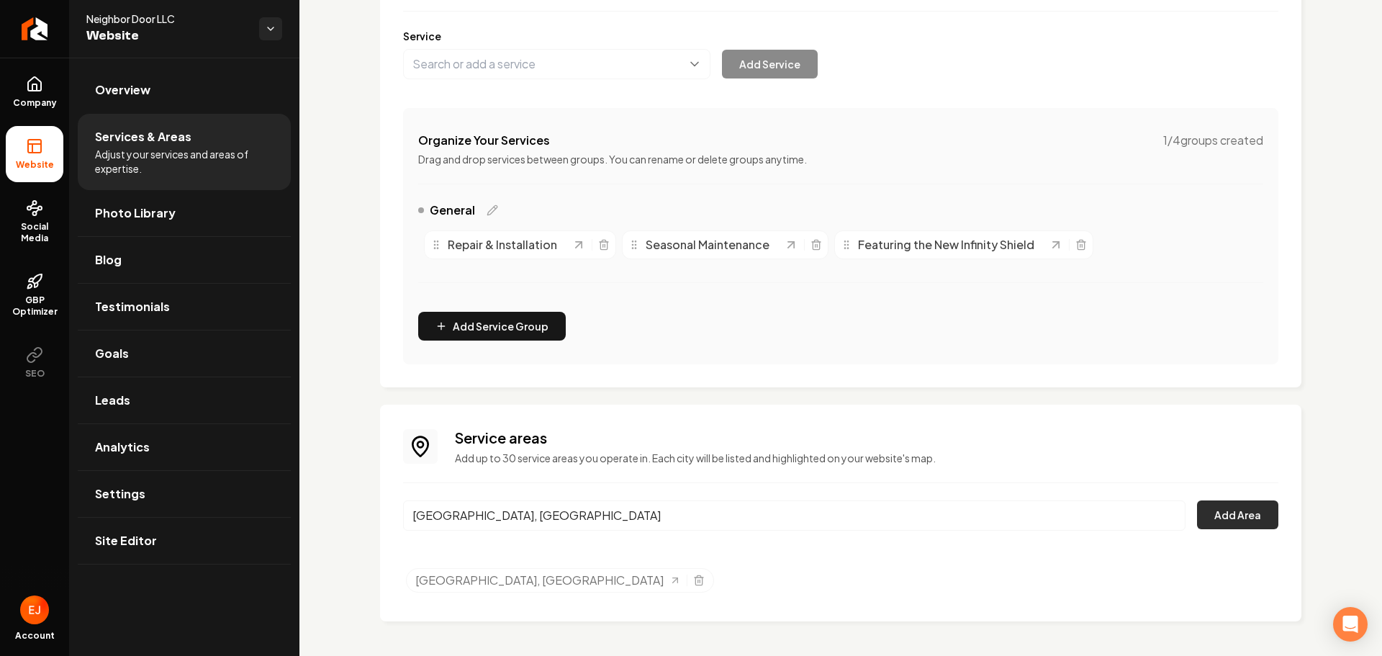
click at [1241, 513] on button "Add Area" at bounding box center [1237, 514] width 81 height 29
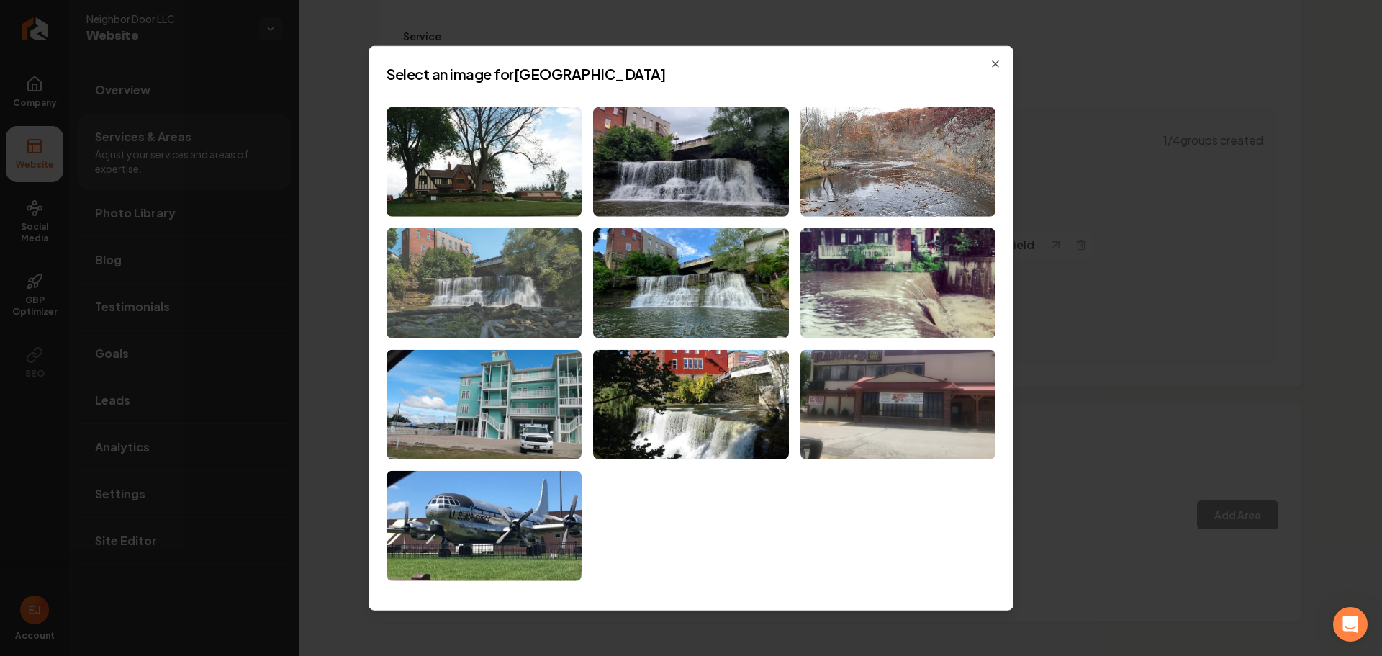
click at [544, 295] on img at bounding box center [484, 283] width 195 height 110
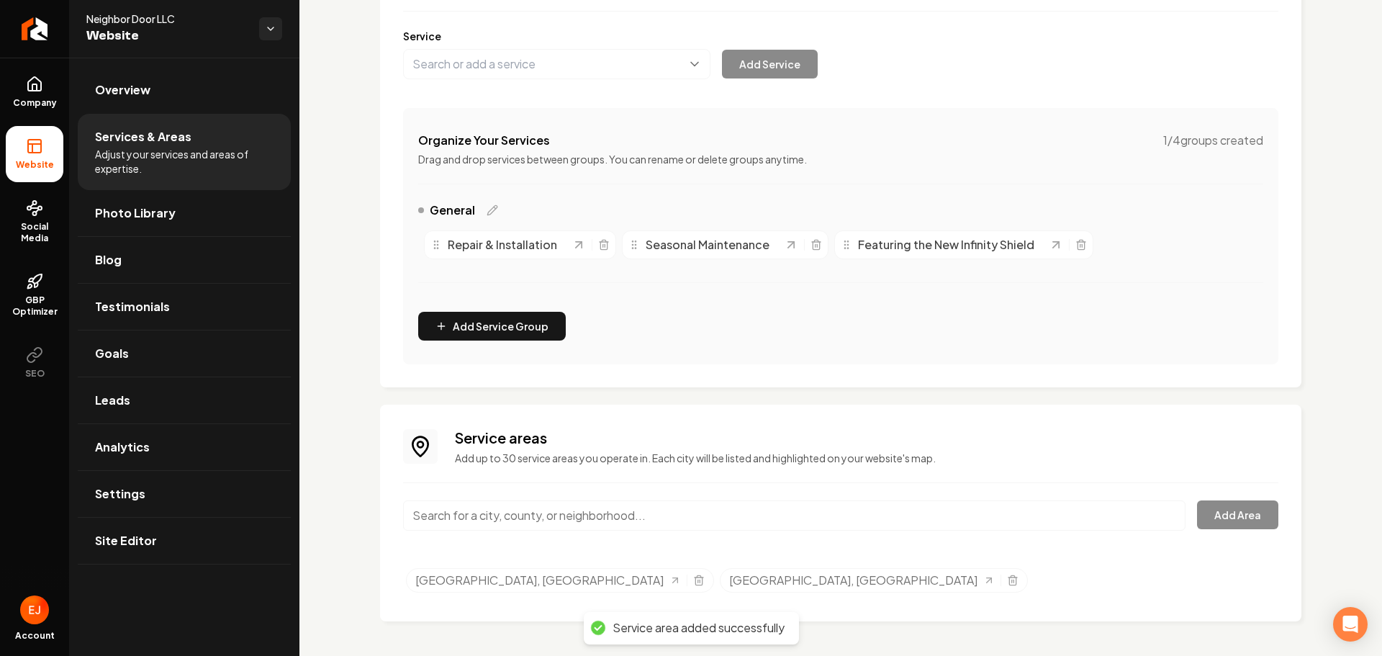
click at [570, 515] on input "Main content area" at bounding box center [794, 515] width 783 height 30
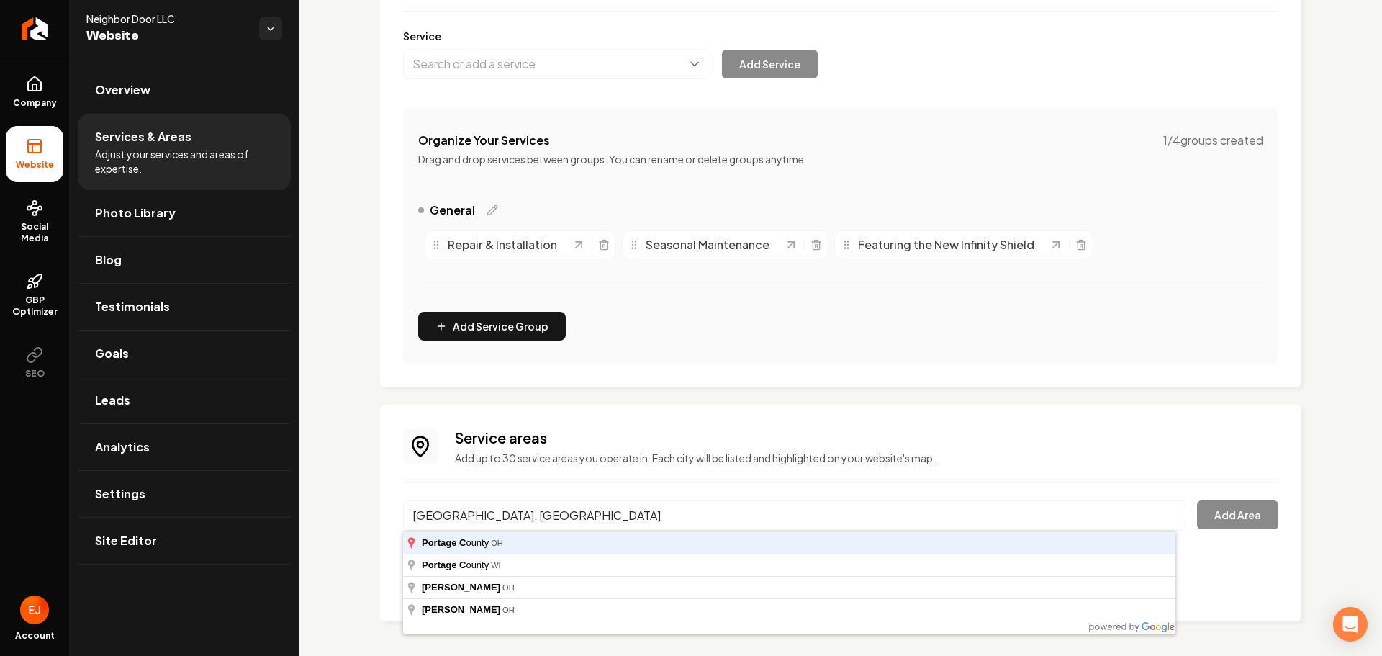
type input "Portage County, OH"
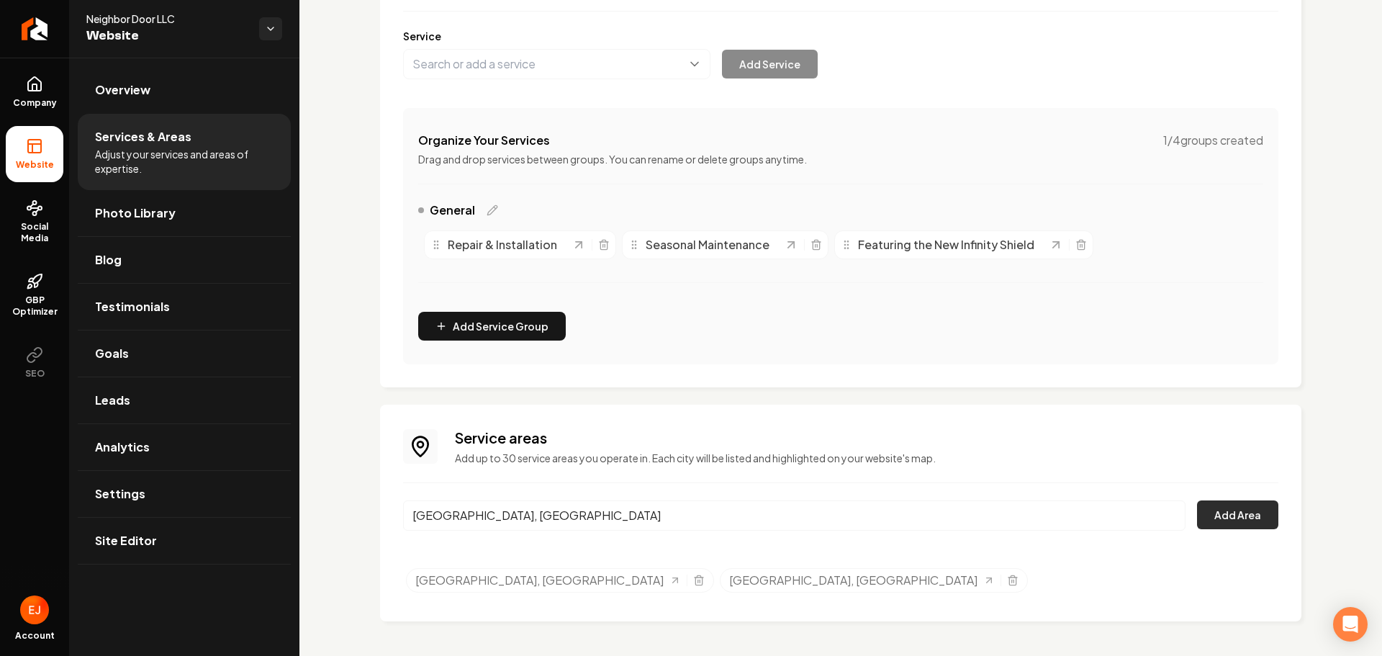
click at [1236, 503] on button "Add Area" at bounding box center [1237, 514] width 81 height 29
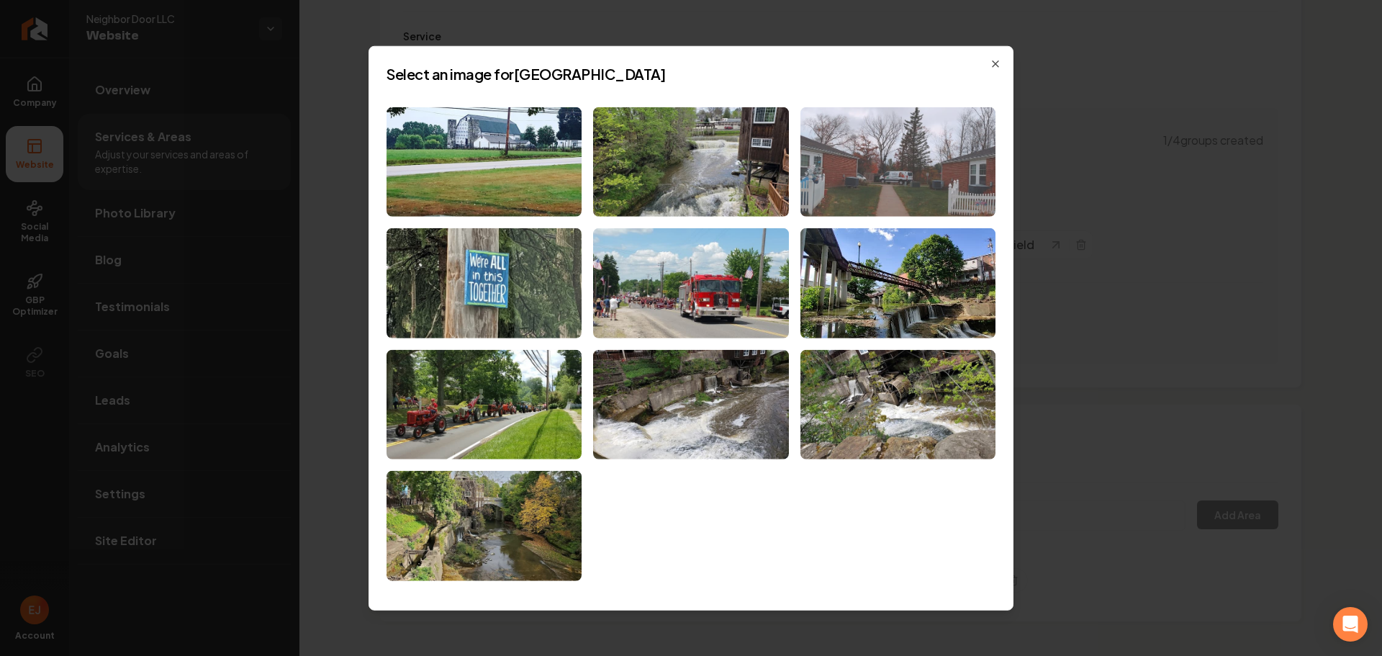
click at [917, 196] on img at bounding box center [898, 162] width 195 height 110
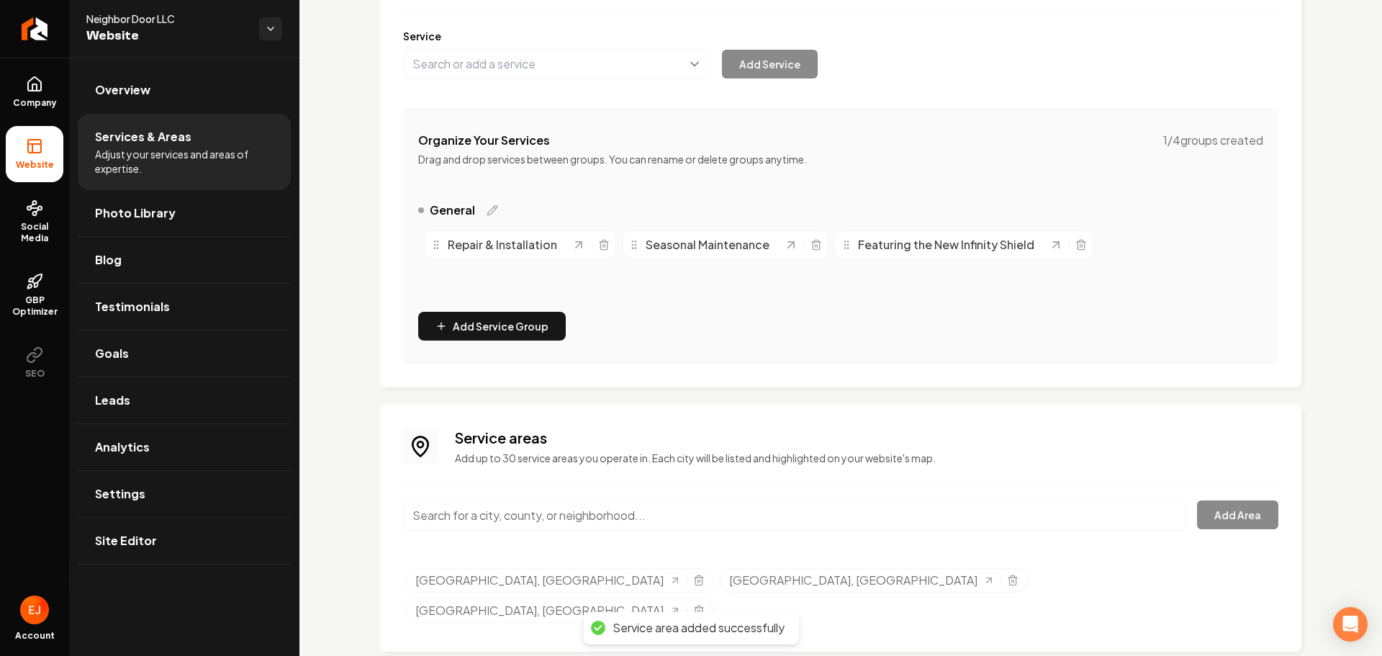
click at [555, 513] on input "Main content area" at bounding box center [794, 515] width 783 height 30
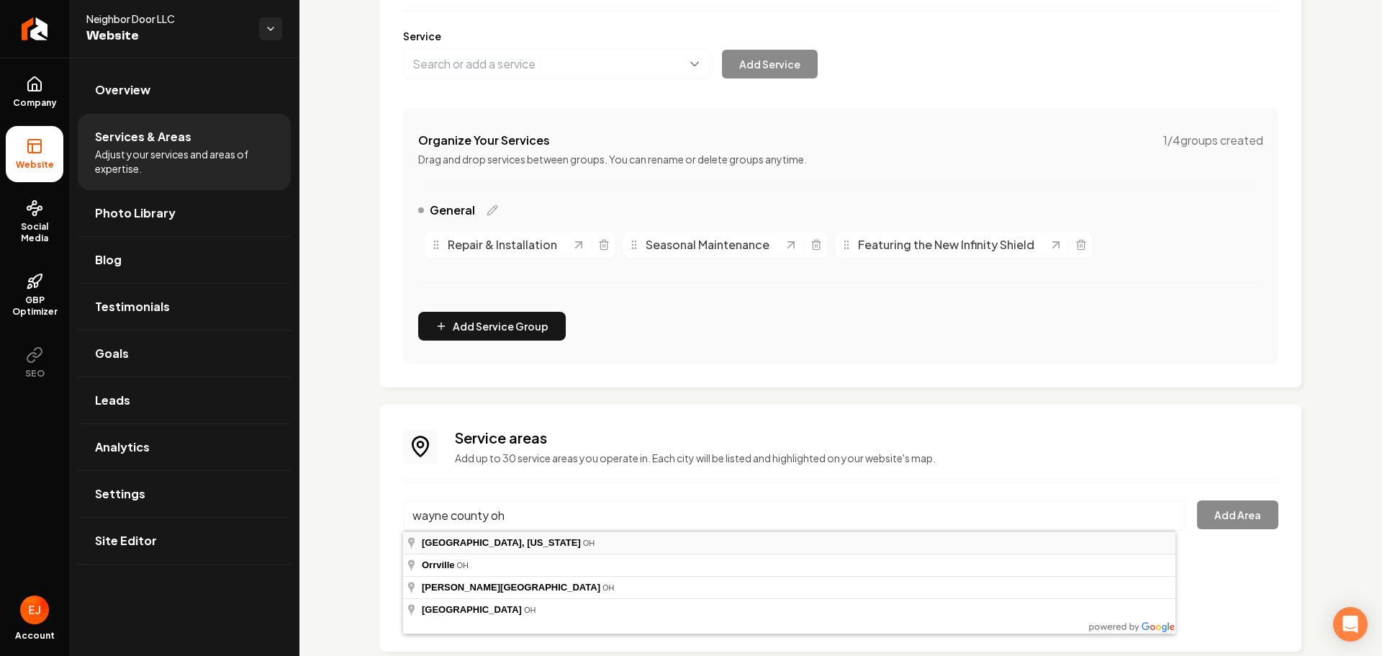
type input "Wayne County, Ohio, OH"
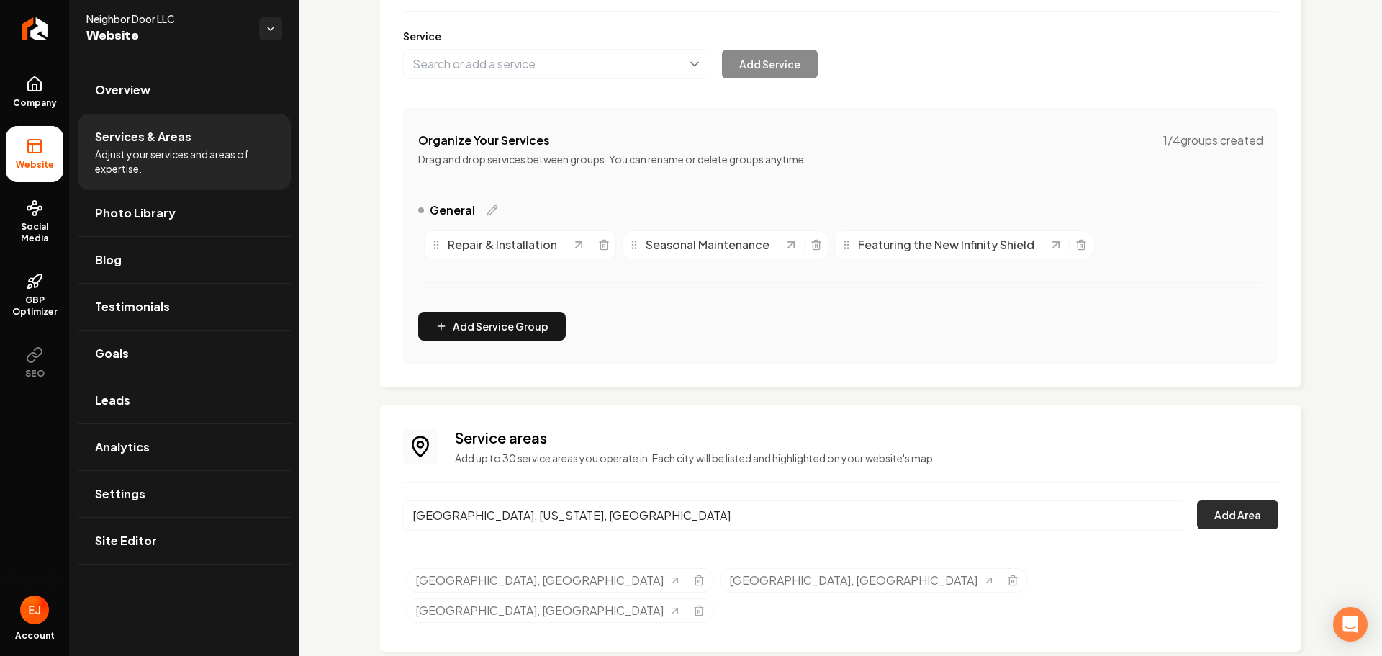
click at [1238, 525] on button "Add Area" at bounding box center [1237, 514] width 81 height 29
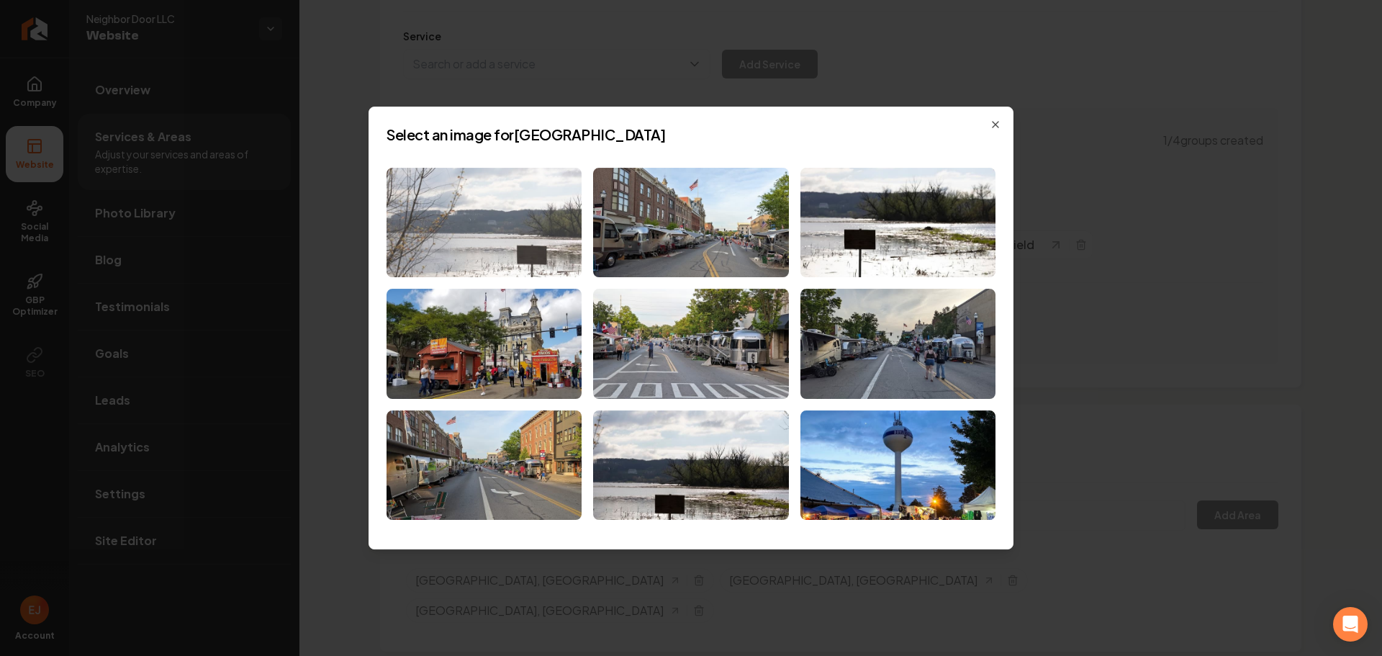
click at [531, 247] on img at bounding box center [484, 223] width 195 height 110
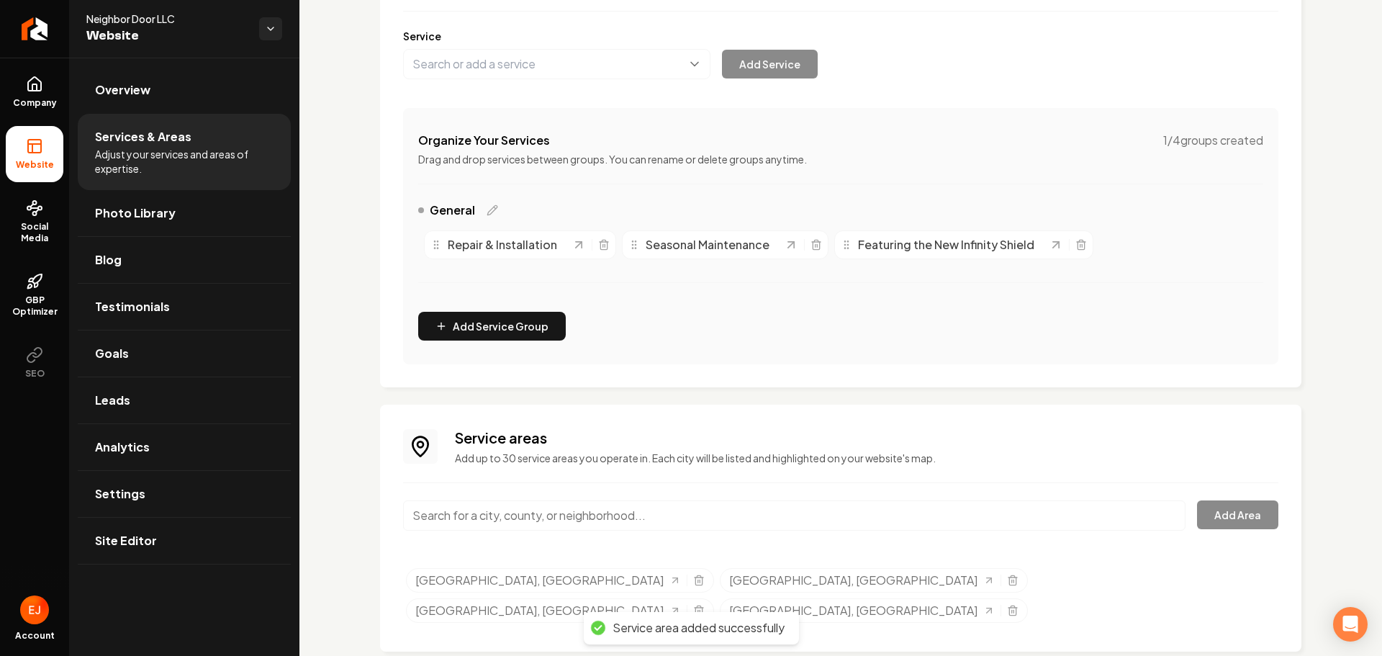
click at [567, 520] on input "Main content area" at bounding box center [794, 515] width 783 height 30
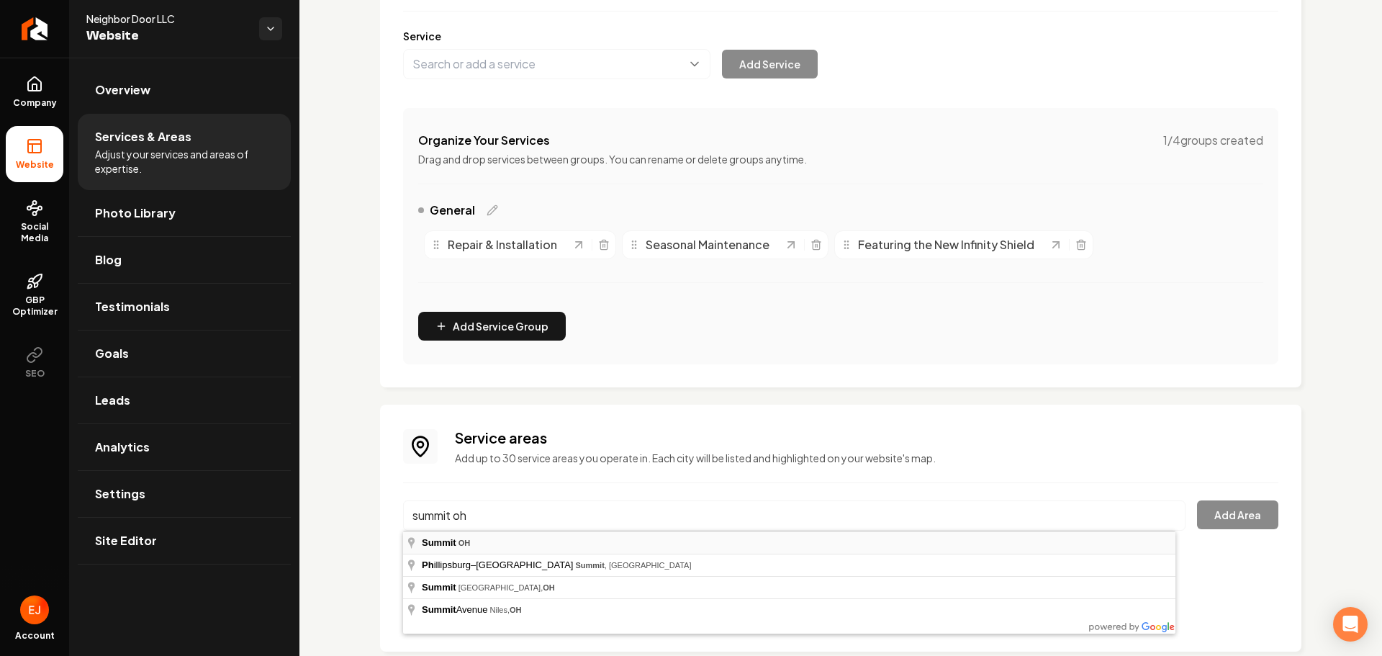
type input "Summit, OH"
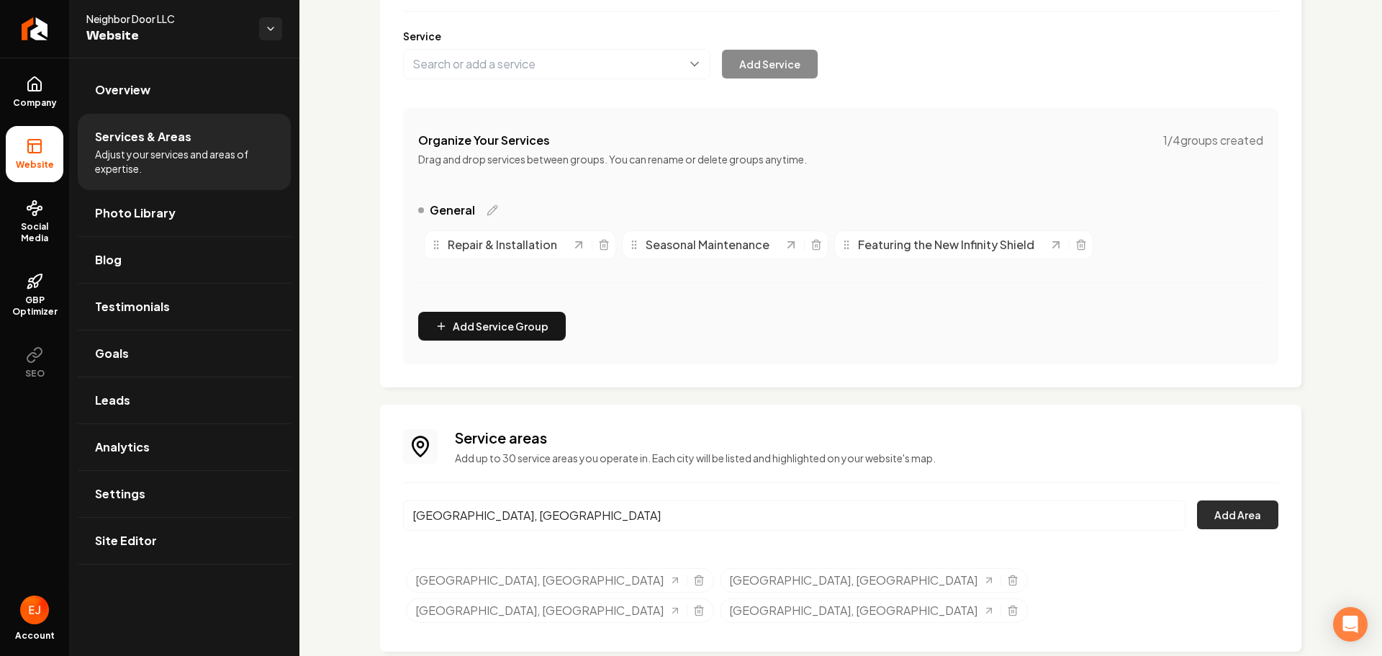
click at [1238, 518] on button "Add Area" at bounding box center [1237, 514] width 81 height 29
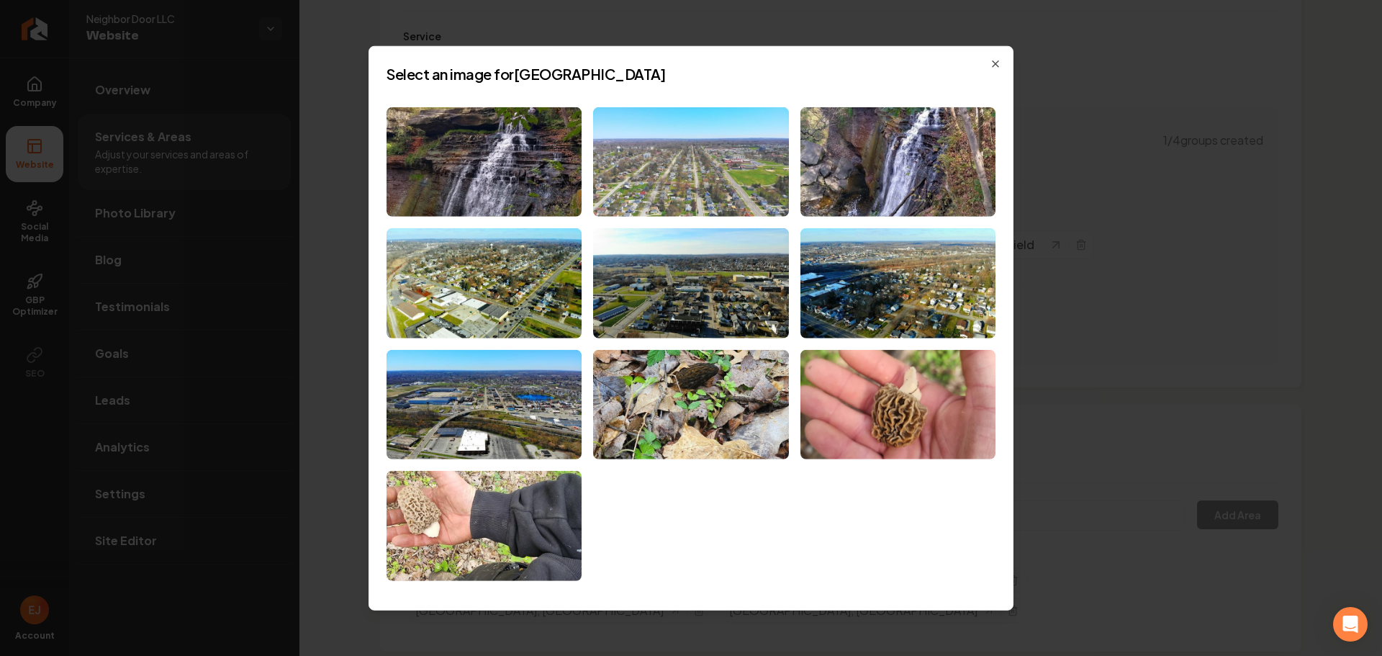
click at [644, 184] on img at bounding box center [690, 162] width 195 height 110
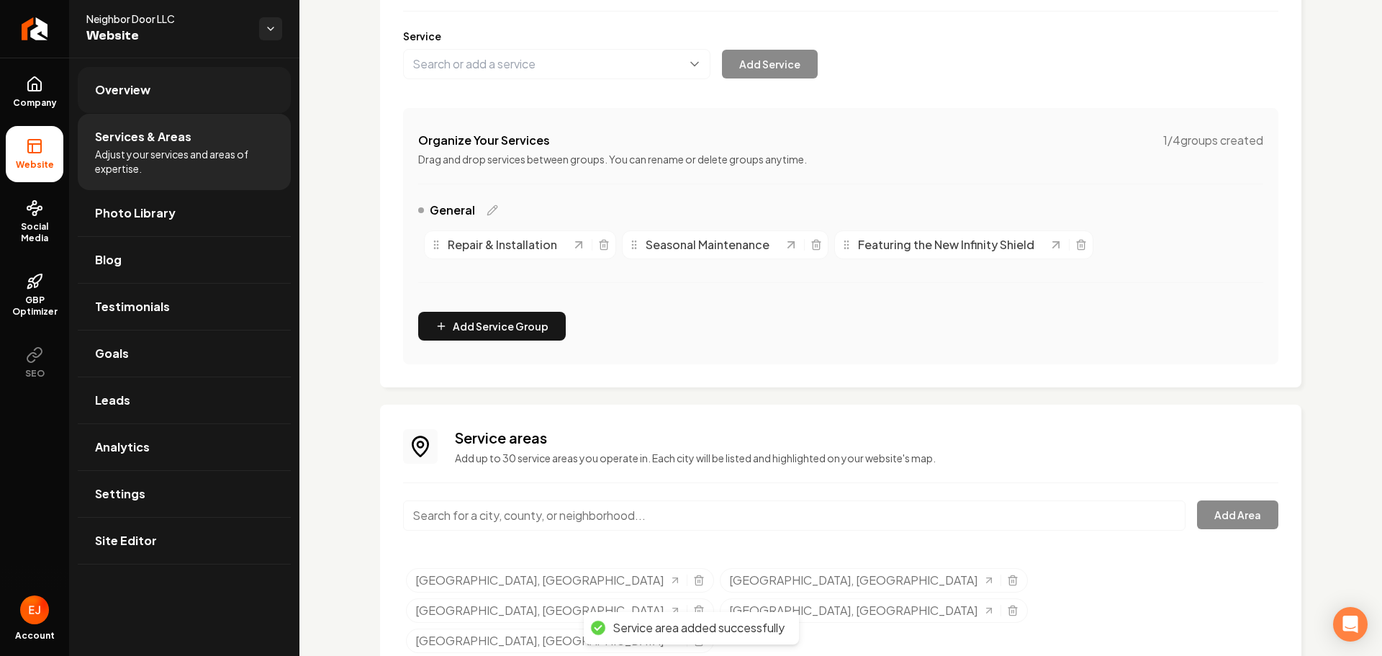
click at [135, 89] on span "Overview" at bounding box center [122, 89] width 55 height 17
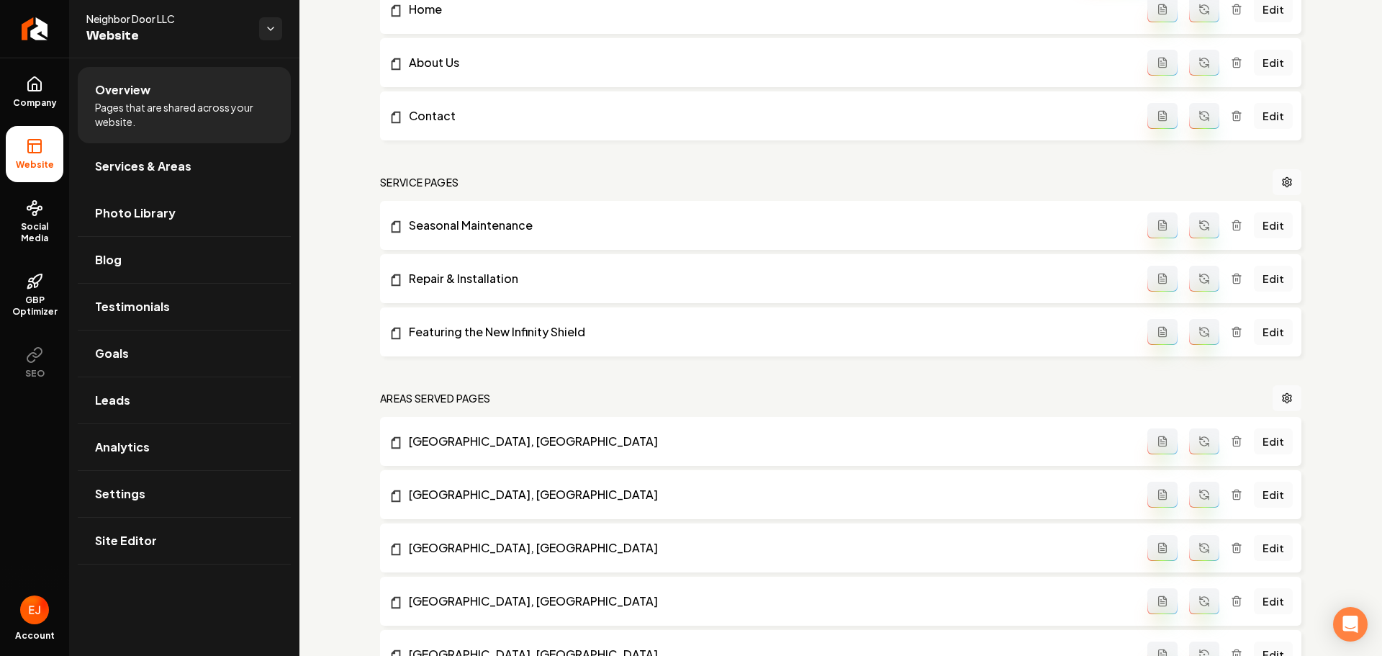
scroll to position [710, 0]
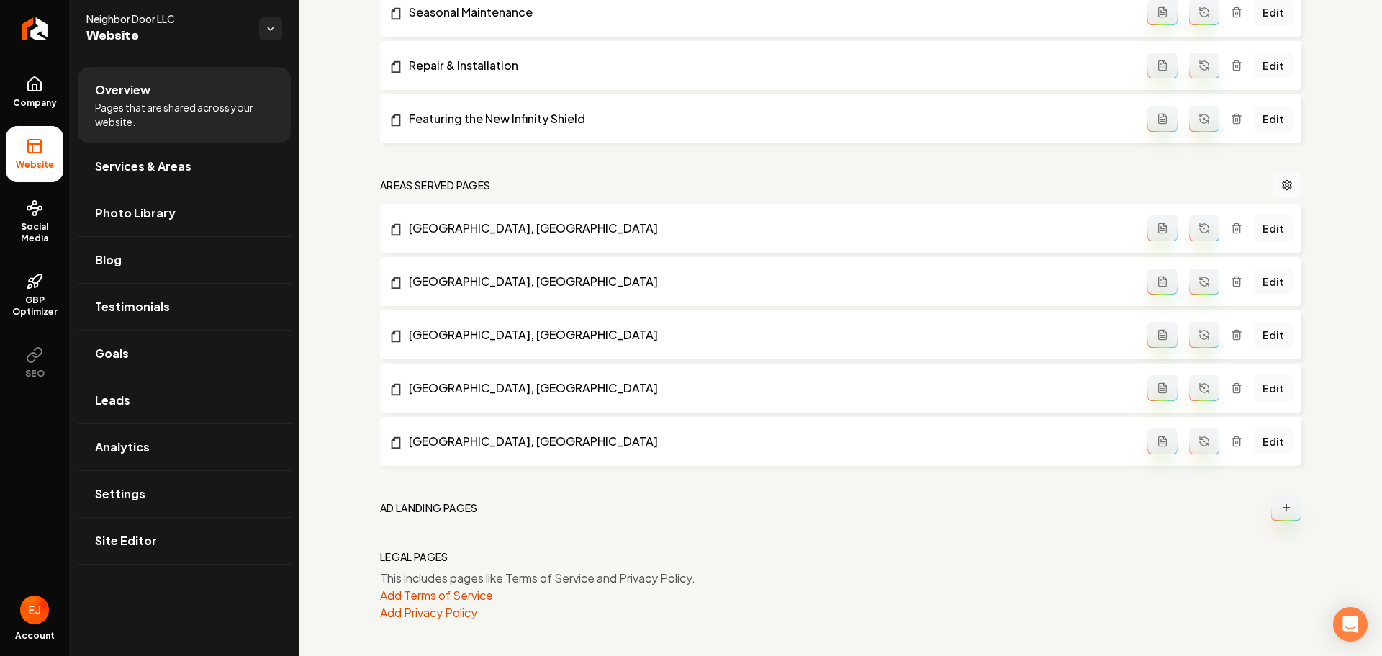
click at [1202, 228] on icon "Main content area" at bounding box center [1205, 228] width 12 height 12
click at [1200, 277] on icon "Main content area" at bounding box center [1204, 279] width 9 height 4
click at [1200, 339] on icon "Main content area" at bounding box center [1204, 337] width 9 height 4
click at [1200, 383] on icon "Main content area" at bounding box center [1205, 388] width 12 height 12
click at [1201, 443] on icon "Main content area" at bounding box center [1205, 442] width 12 height 12
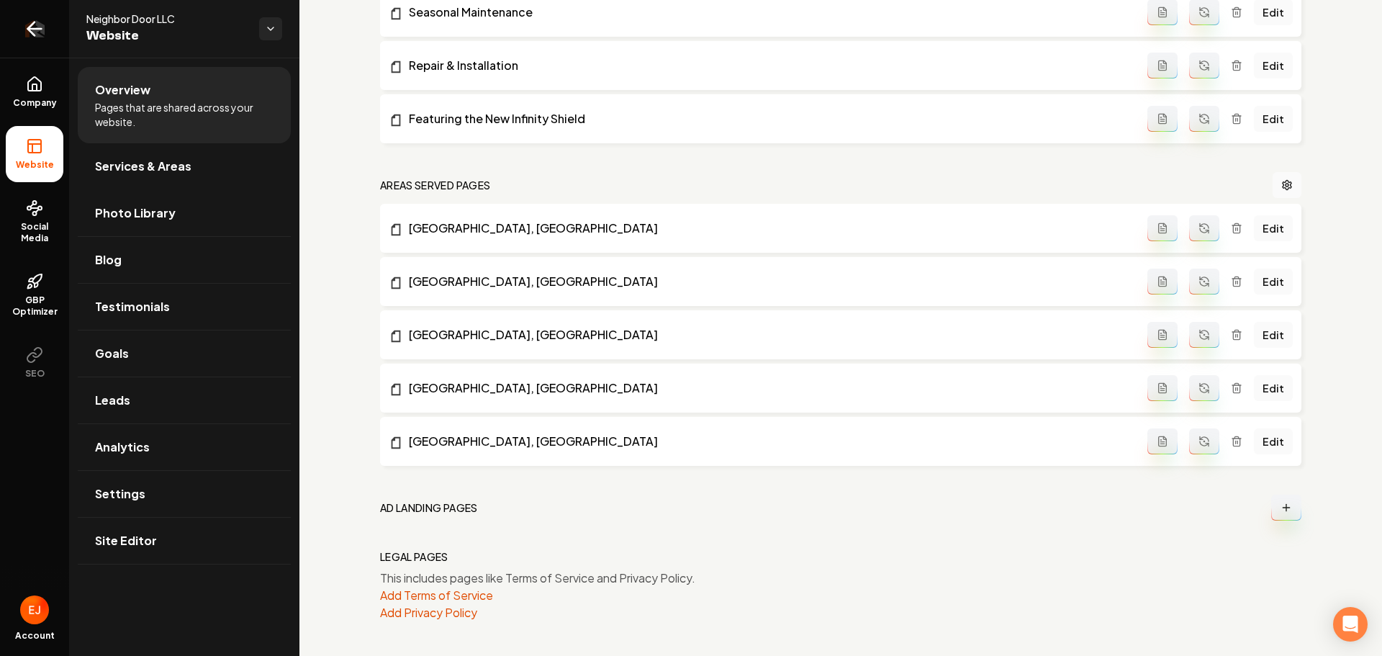
click at [29, 32] on icon "Return to dashboard" at bounding box center [34, 28] width 23 height 23
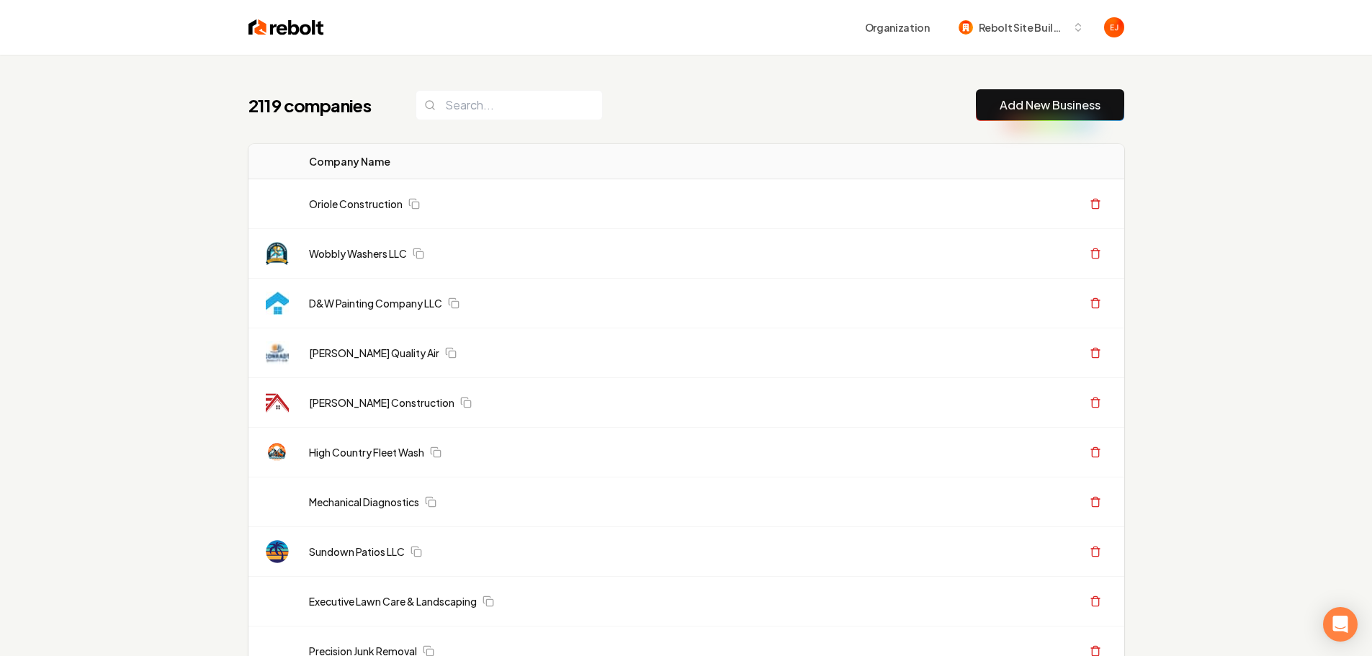
click at [1041, 103] on link "Add New Business" at bounding box center [1049, 104] width 101 height 17
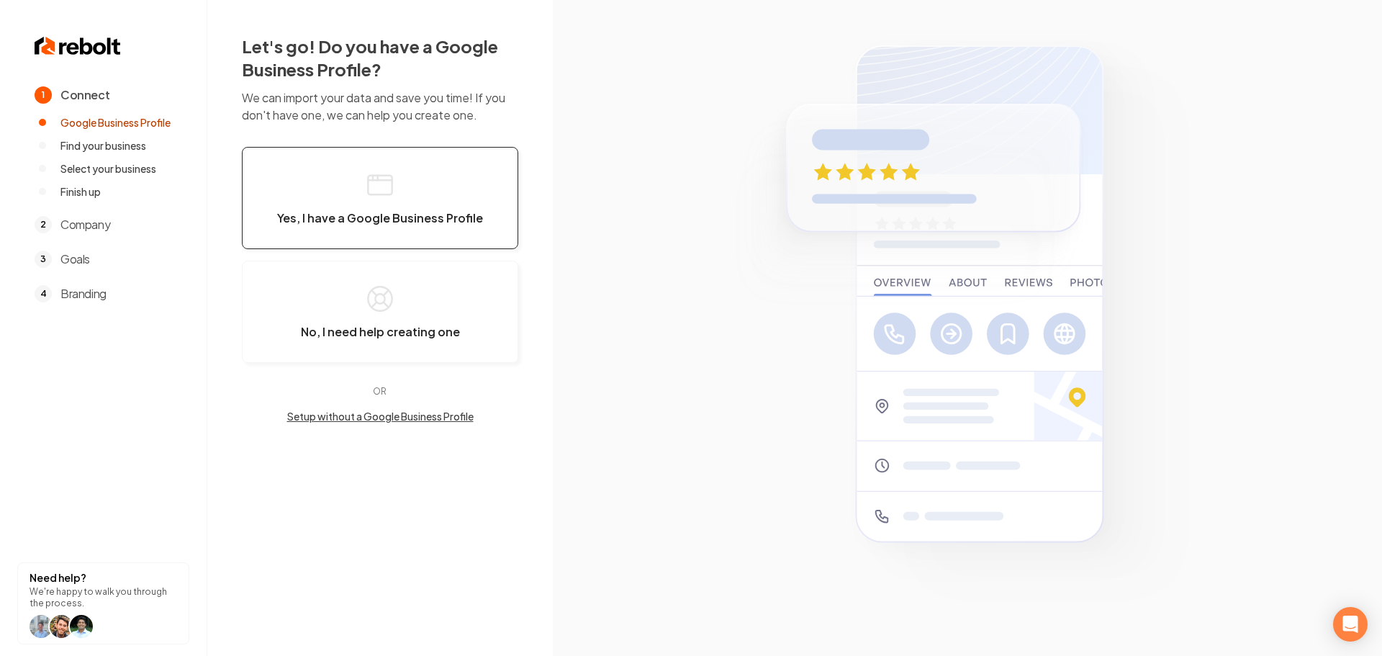
click at [402, 147] on button "Yes, I have a Google Business Profile" at bounding box center [380, 198] width 276 height 102
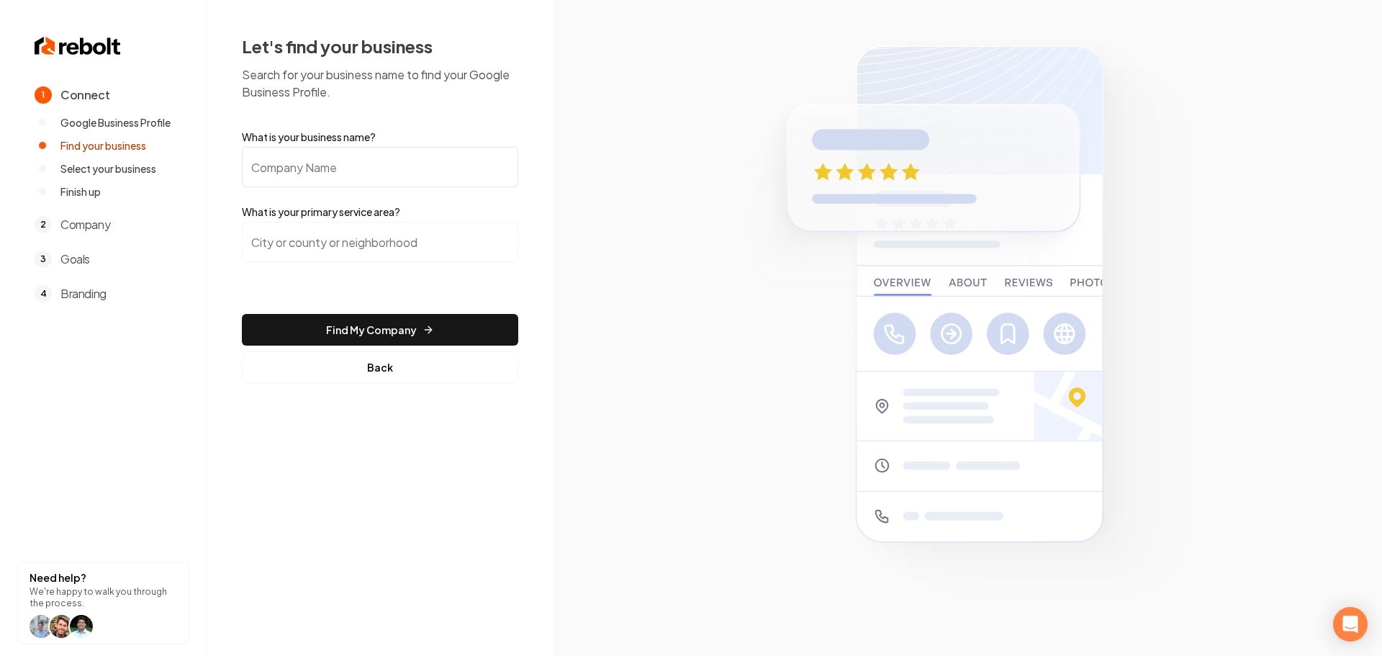
click at [372, 168] on input "What is your business name?" at bounding box center [380, 167] width 276 height 40
type input "TRS Roofing Inc"
click at [410, 242] on input "search" at bounding box center [380, 242] width 276 height 40
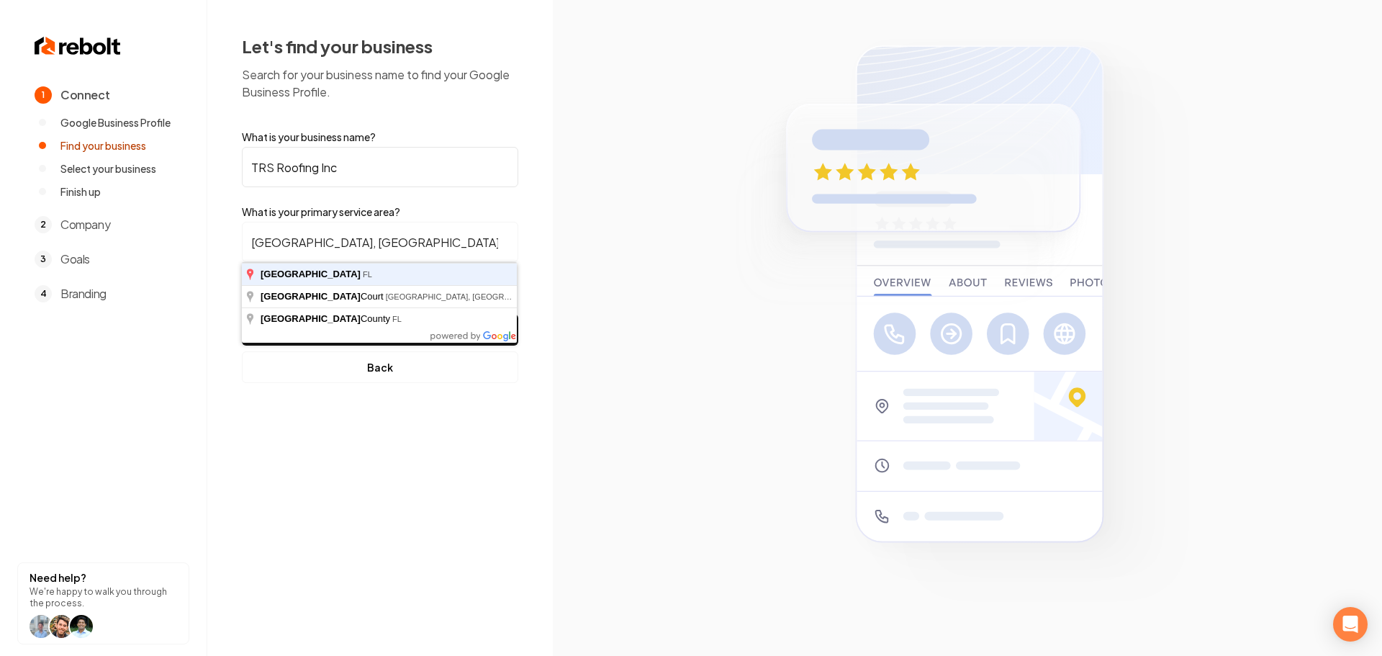
type input "Sarasota, FL"
click at [242, 314] on button "Find My Company" at bounding box center [380, 330] width 276 height 32
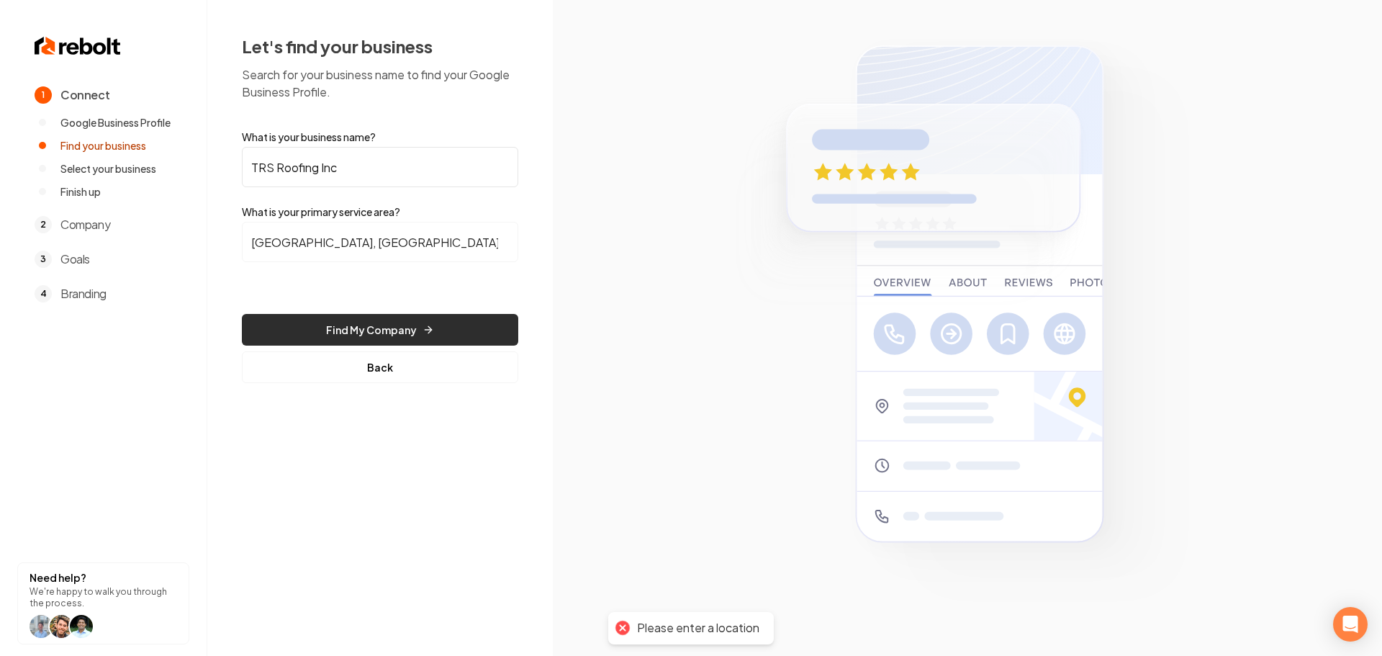
click at [354, 327] on button "Find My Company" at bounding box center [380, 330] width 276 height 32
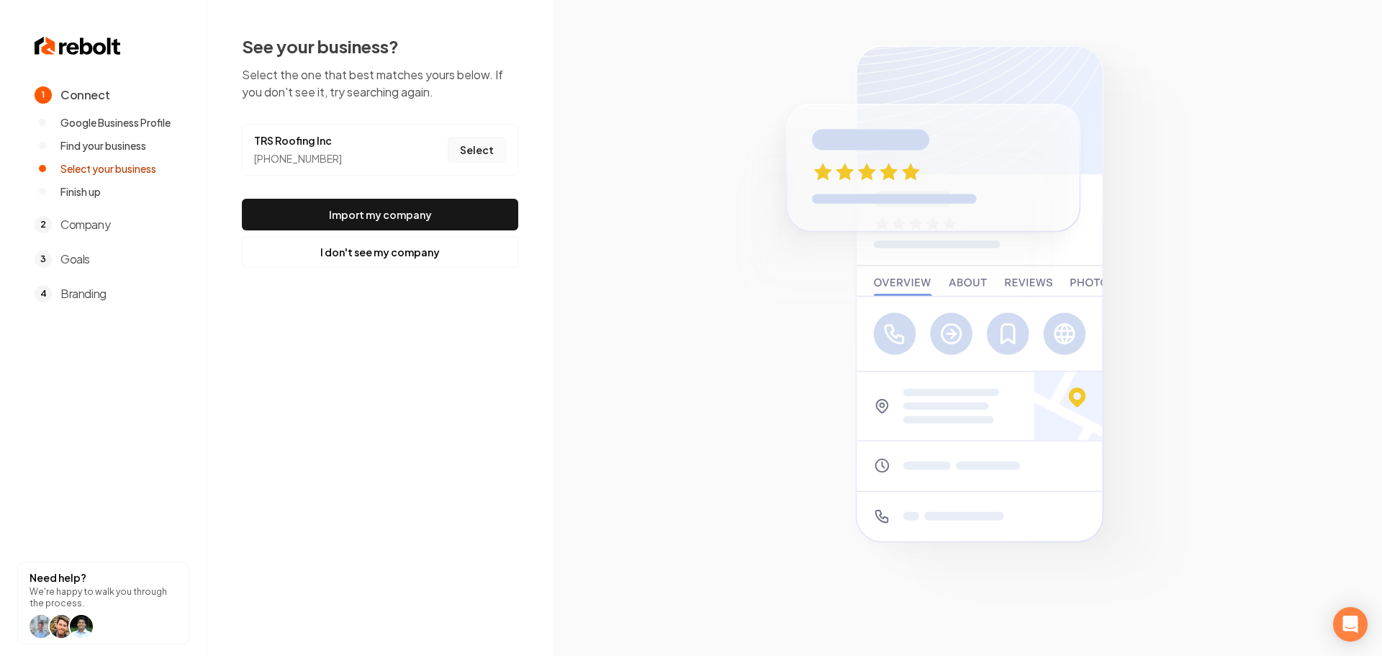
click at [493, 150] on button "Select" at bounding box center [477, 150] width 58 height 26
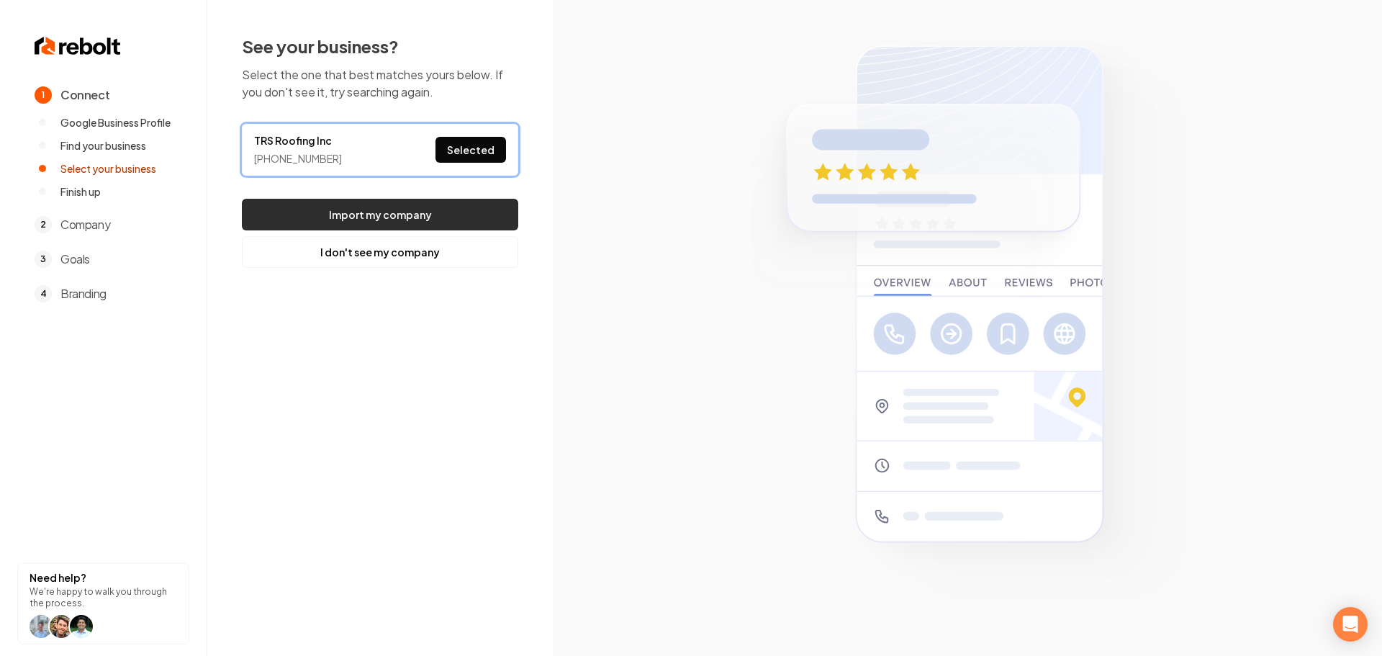
click at [486, 220] on button "Import my company" at bounding box center [380, 215] width 276 height 32
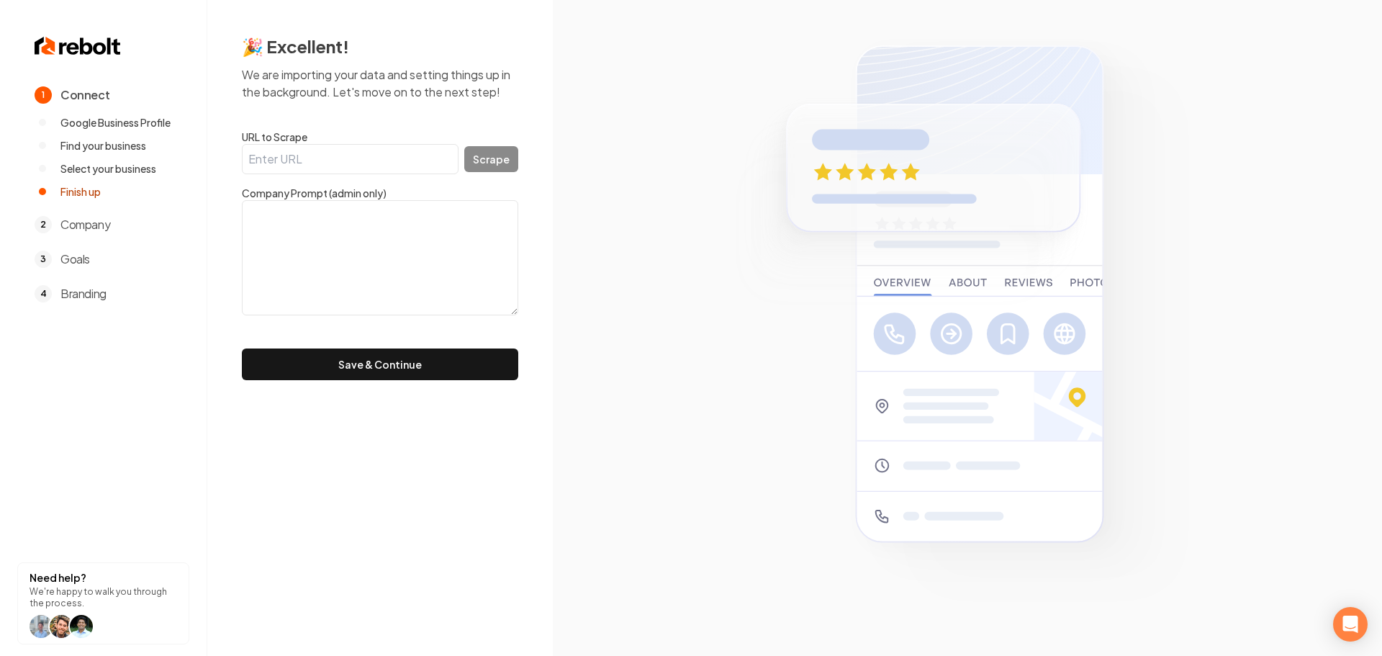
click at [325, 164] on input "URL to Scrape" at bounding box center [350, 159] width 217 height 30
paste input "https://trsroofingsarasota.com/"
type input "https://trsroofingsarasota.com/"
click at [503, 172] on div "https://trsroofingsarasota.com/ Scrape" at bounding box center [380, 159] width 276 height 30
click at [505, 167] on button "Scrape" at bounding box center [491, 159] width 54 height 26
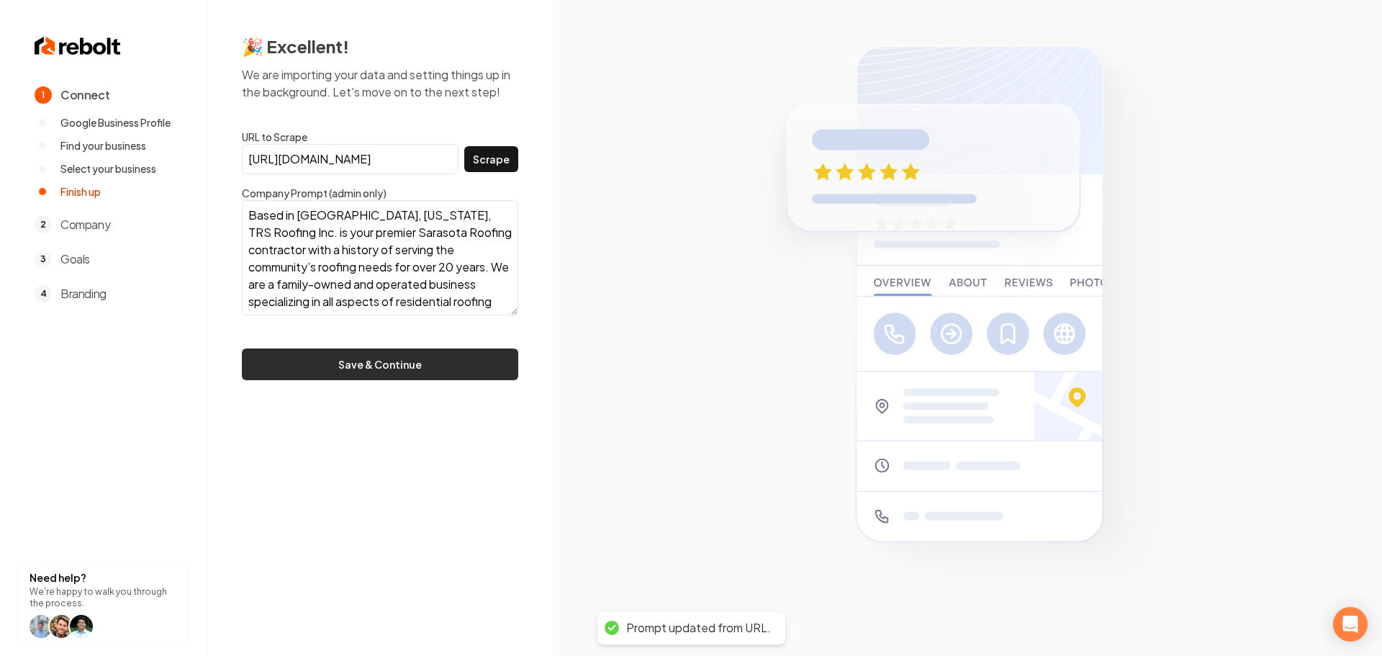
click at [478, 376] on button "Save & Continue" at bounding box center [380, 364] width 276 height 32
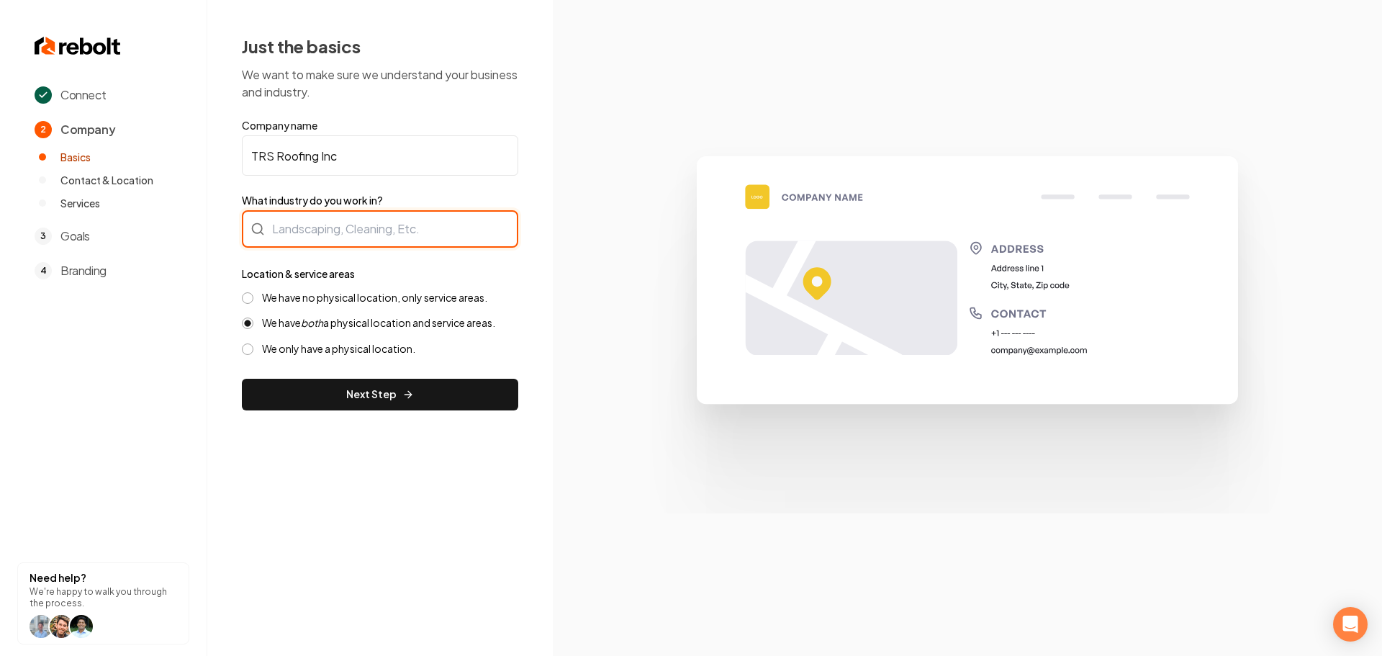
click at [349, 238] on div at bounding box center [380, 228] width 276 height 37
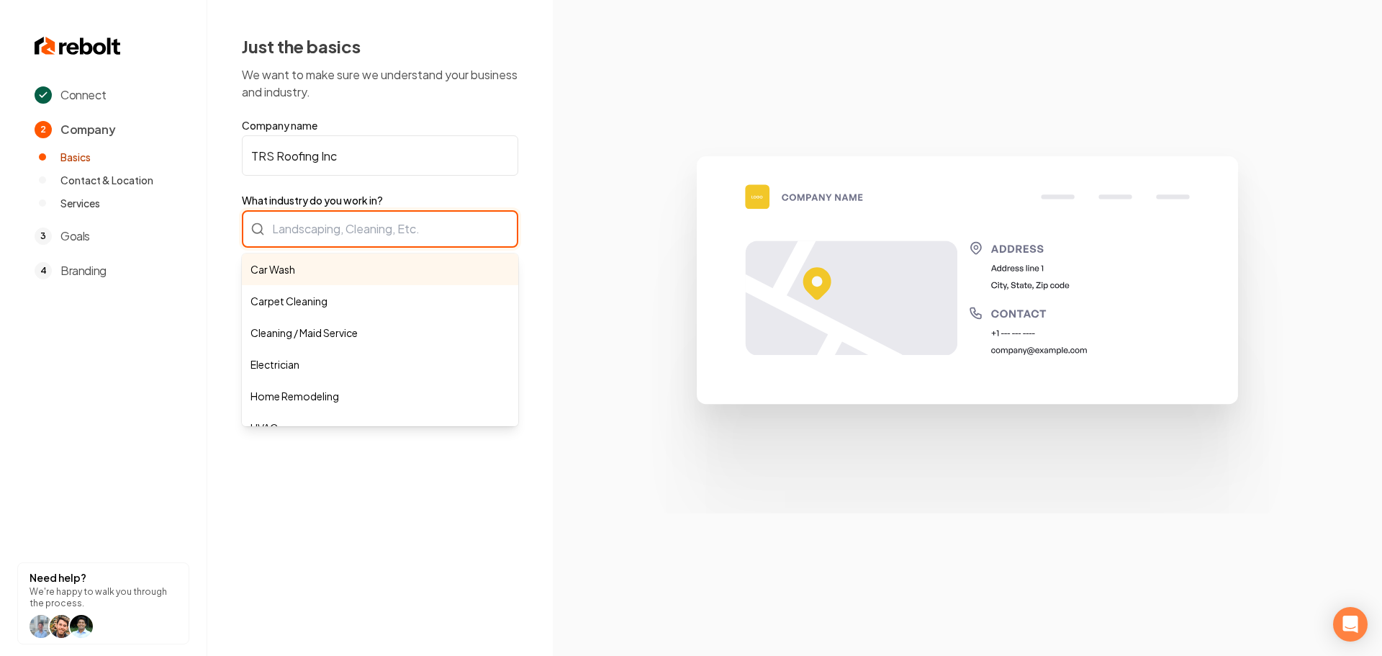
click at [367, 236] on div "Car Wash Carpet Cleaning Cleaning / Maid Service Electrician Home Remodeling HV…" at bounding box center [380, 228] width 276 height 37
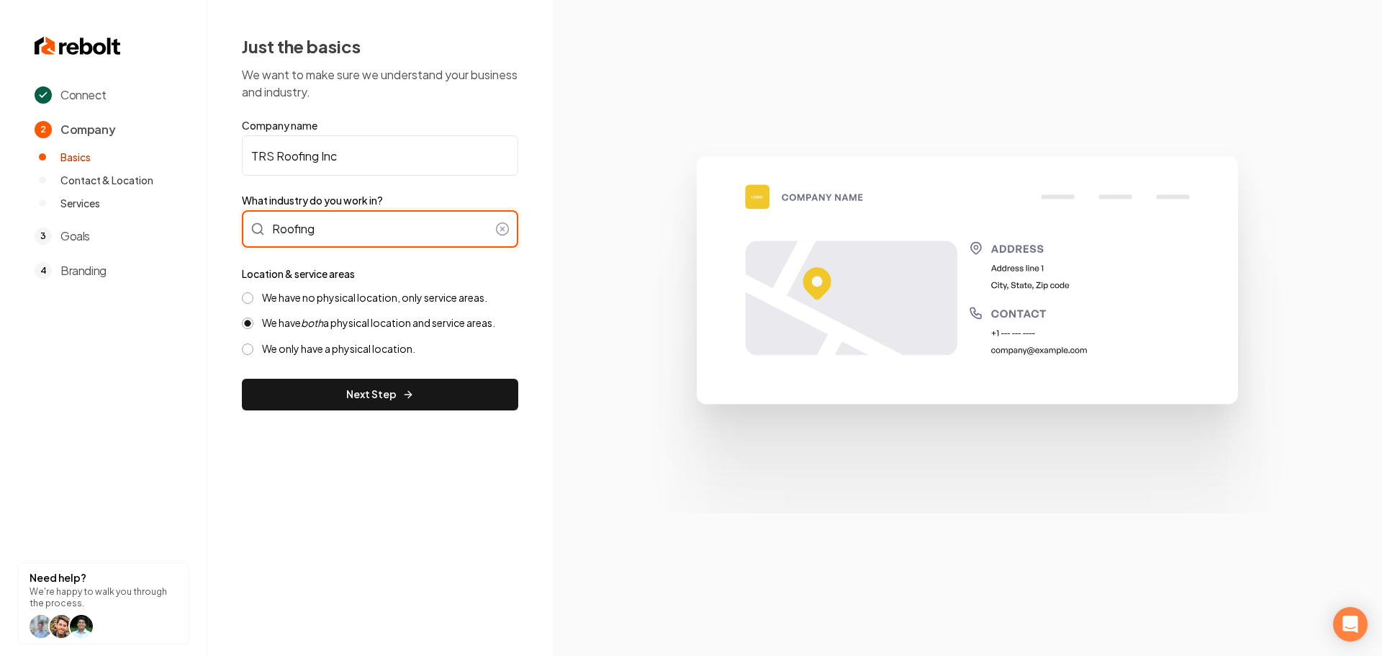
type input "Roofing"
drag, startPoint x: 320, startPoint y: 289, endPoint x: 315, endPoint y: 303, distance: 14.6
click at [320, 289] on div "Location & service areas We have no physical location, only service areas. We h…" at bounding box center [380, 310] width 276 height 91
click at [315, 304] on label "We have no physical location, only service areas." at bounding box center [374, 298] width 225 height 14
click at [253, 304] on button "We have no physical location, only service areas." at bounding box center [248, 298] width 12 height 12
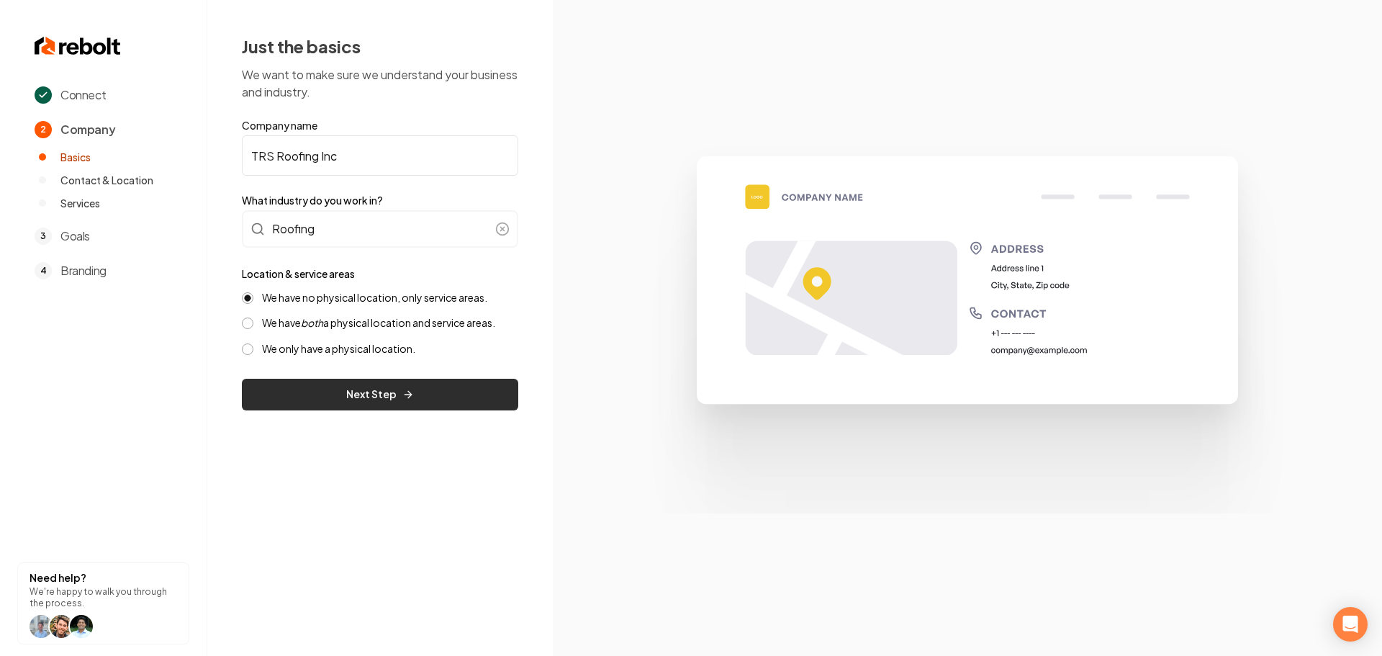
click at [392, 402] on button "Next Step" at bounding box center [380, 395] width 276 height 32
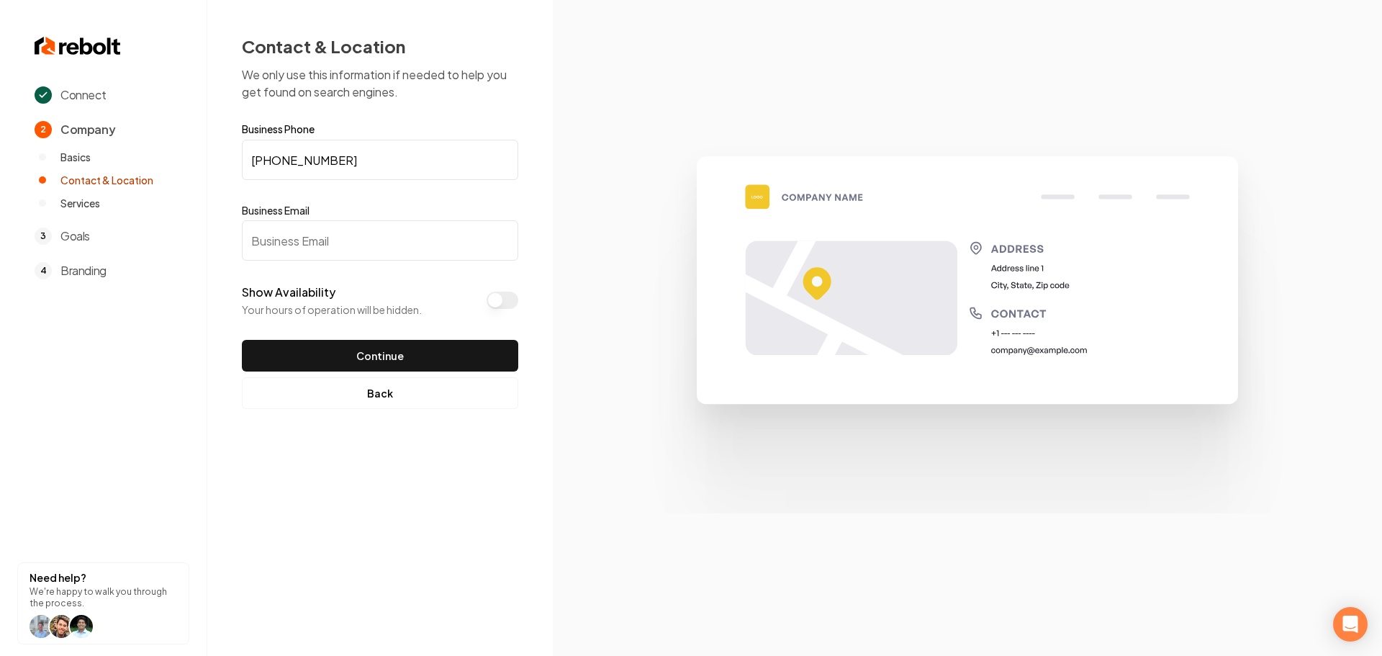
click at [297, 229] on input "Business Email" at bounding box center [380, 240] width 276 height 40
paste input "trsinc63@verizon.net"
type input "trsinc63@verizon.net"
click at [380, 360] on button "Continue" at bounding box center [380, 356] width 276 height 32
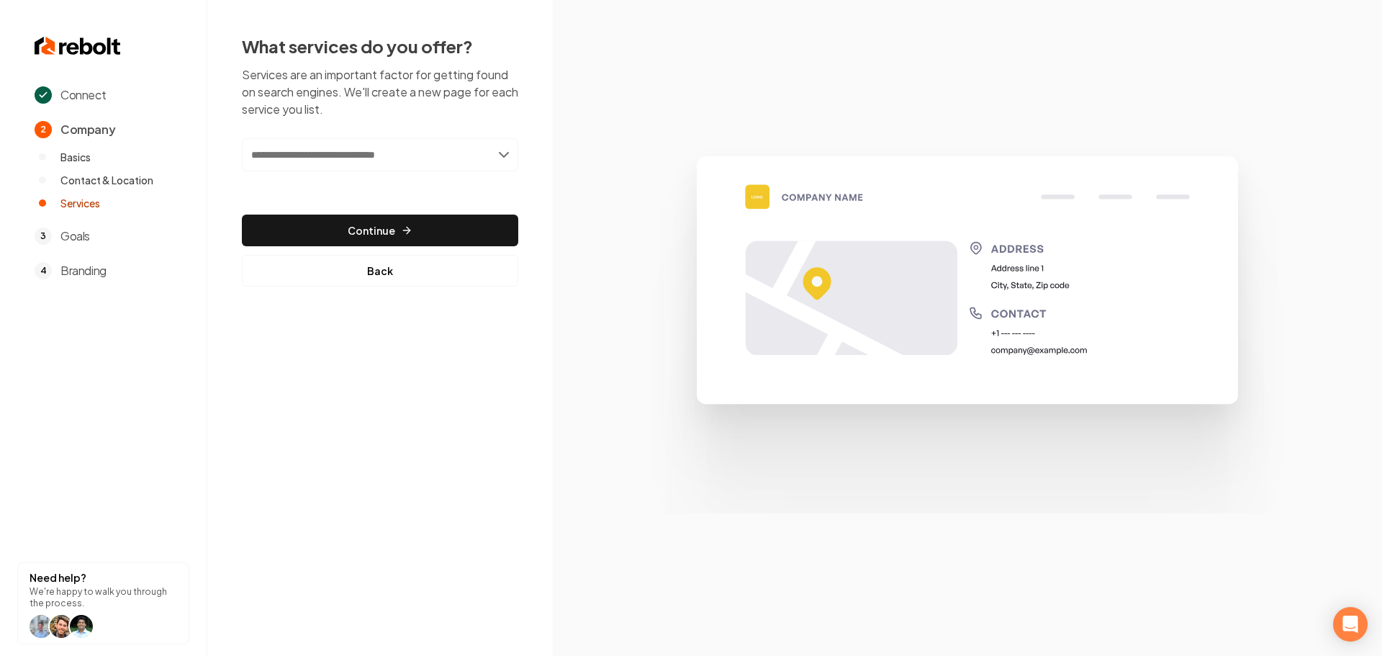
click at [333, 155] on input "text" at bounding box center [380, 154] width 276 height 33
type input "**********"
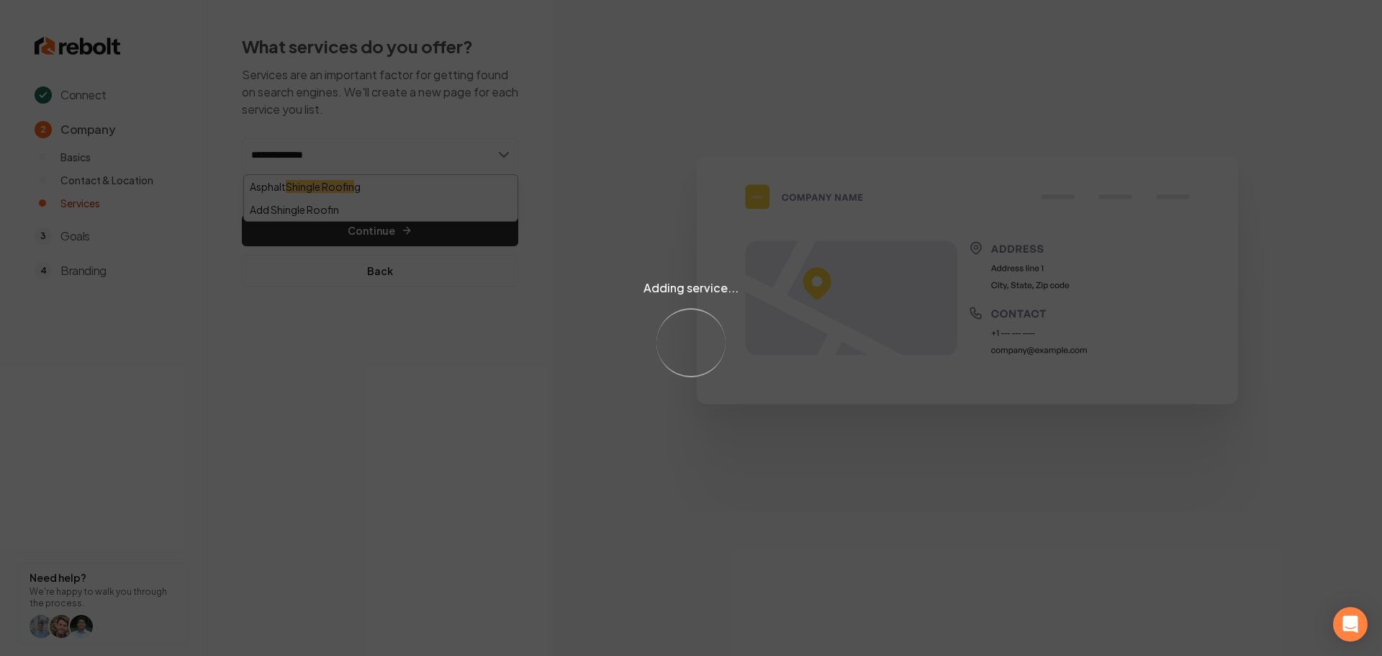
type input "**********"
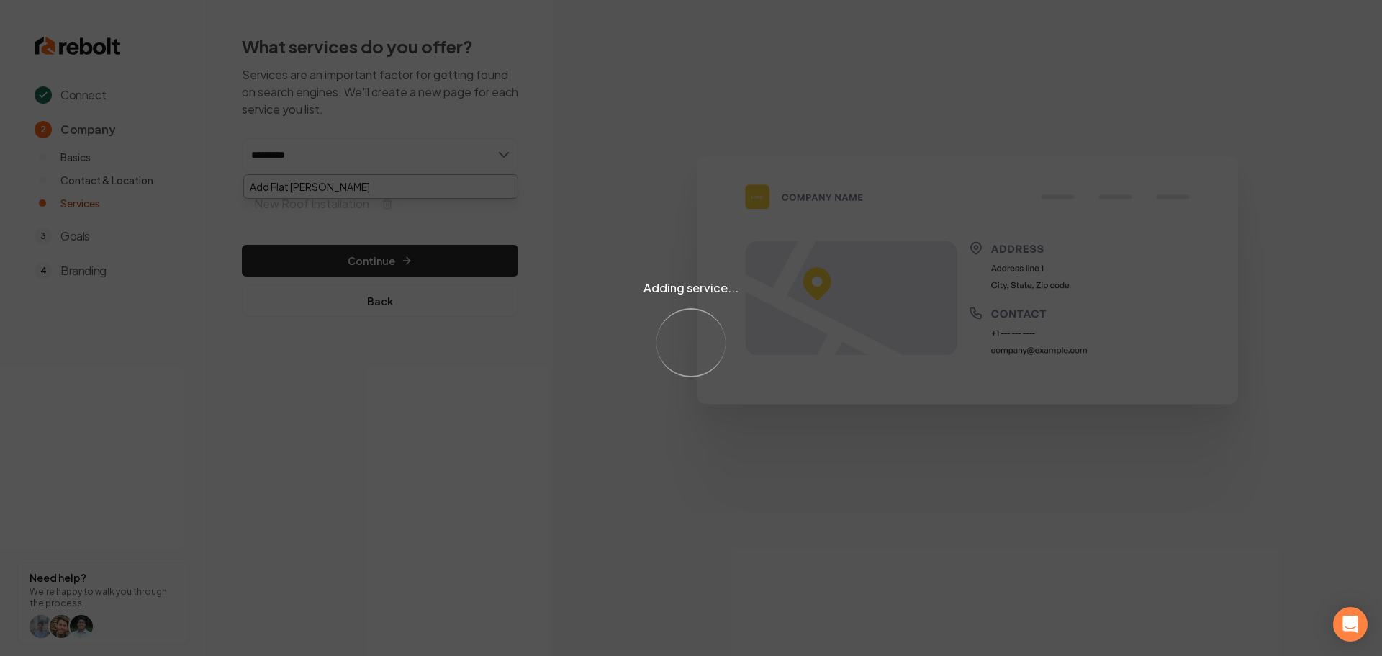
type input "**********"
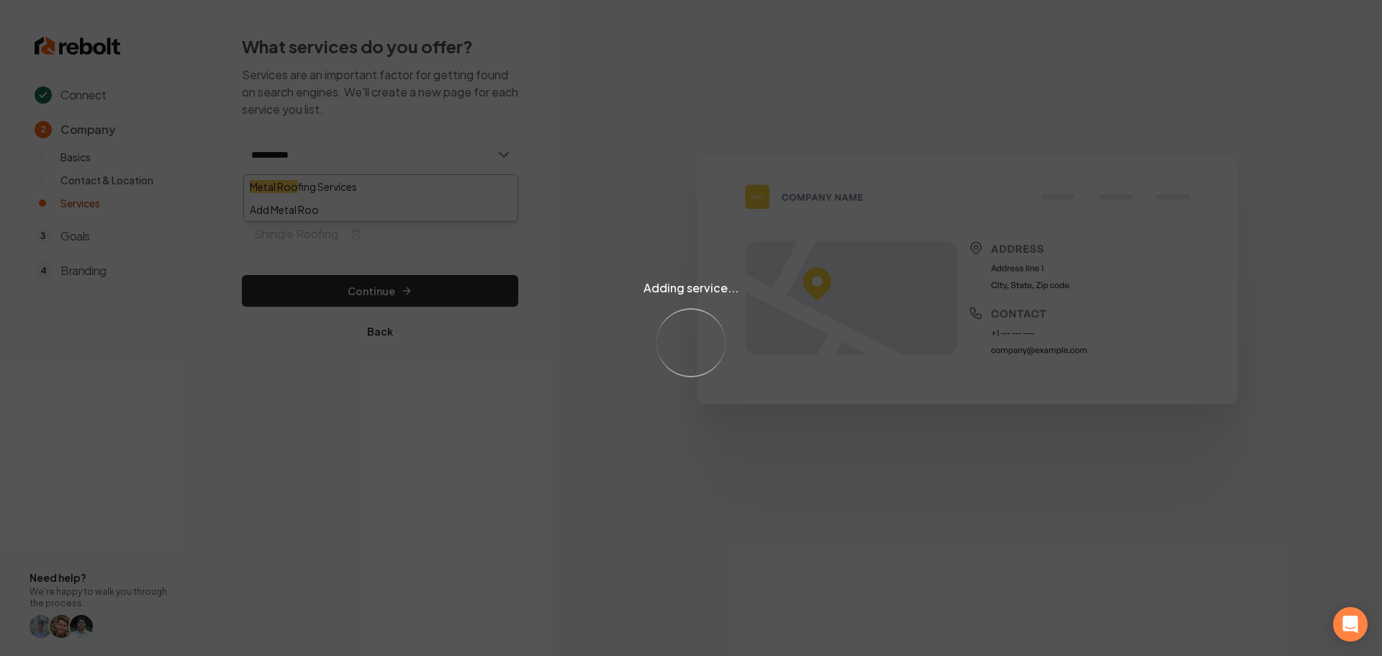
type input "**********"
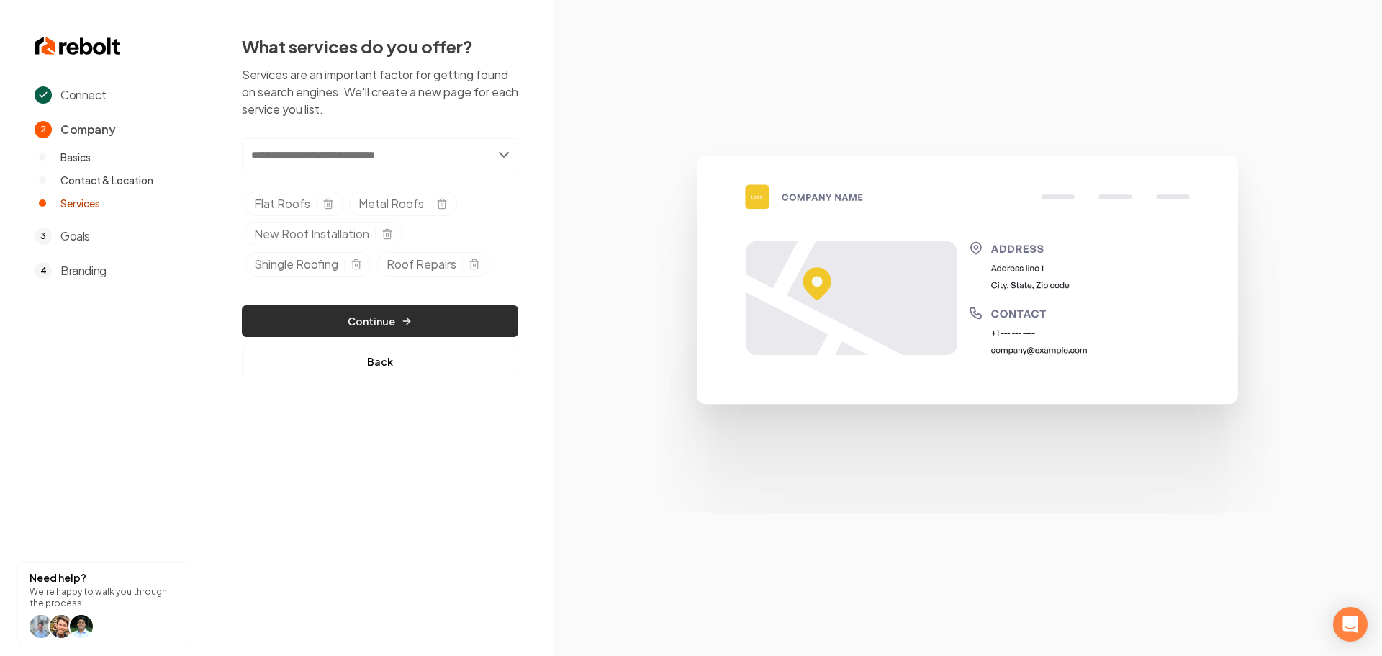
click at [384, 316] on button "Continue" at bounding box center [380, 321] width 276 height 32
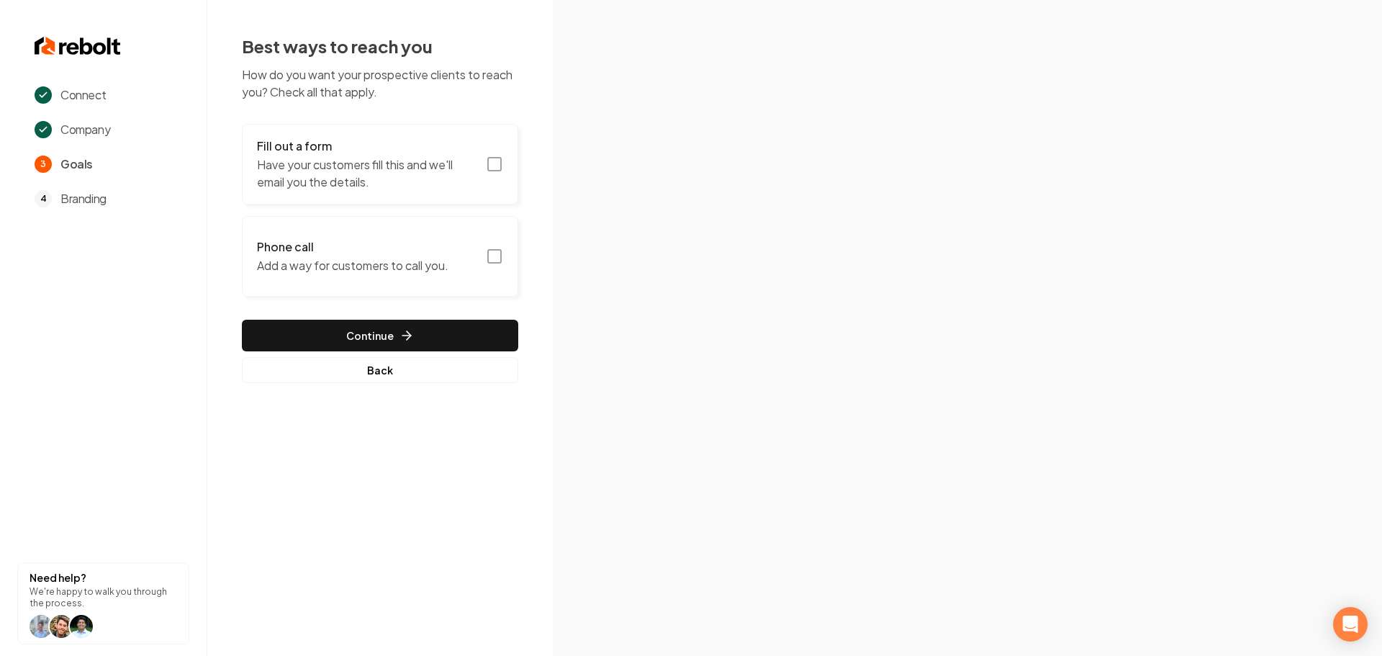
click at [500, 168] on rect "button" at bounding box center [494, 164] width 13 height 13
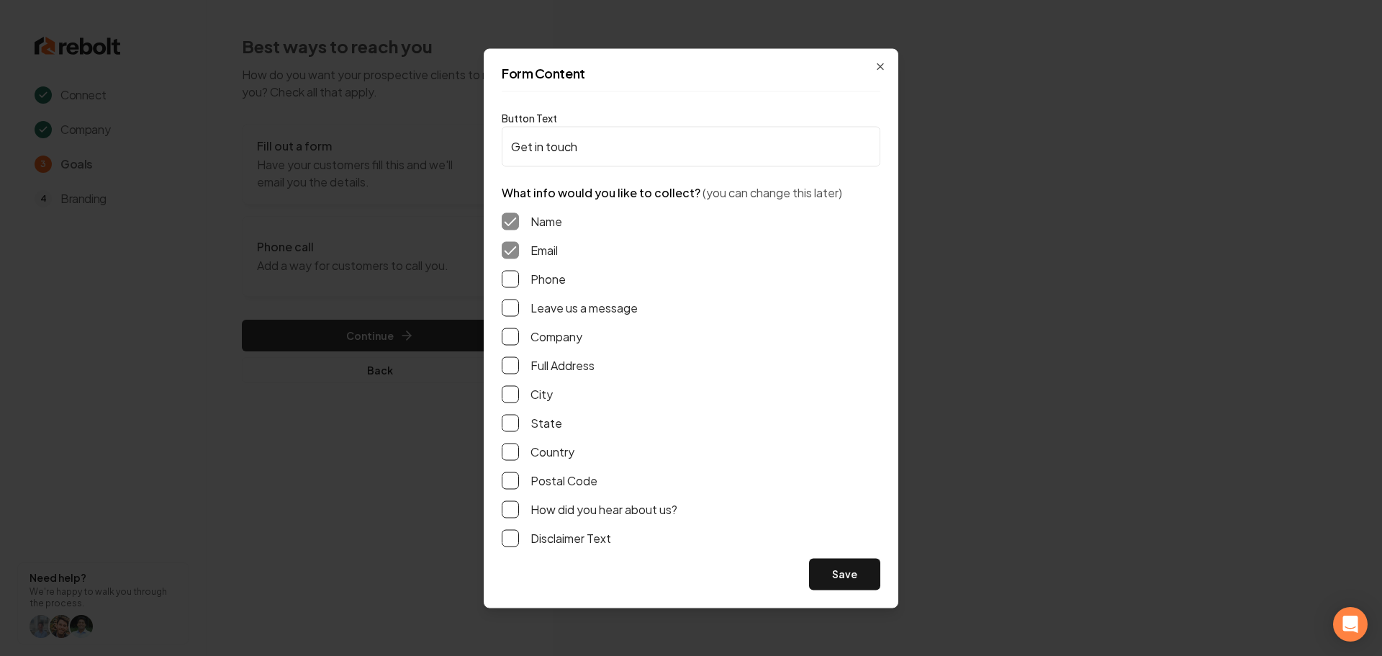
click at [515, 273] on button "Phone" at bounding box center [510, 278] width 17 height 17
click at [511, 302] on button "Leave us a message" at bounding box center [510, 307] width 17 height 17
click at [506, 369] on button "Full Address" at bounding box center [510, 364] width 17 height 17
click at [852, 576] on button "Save" at bounding box center [844, 574] width 71 height 32
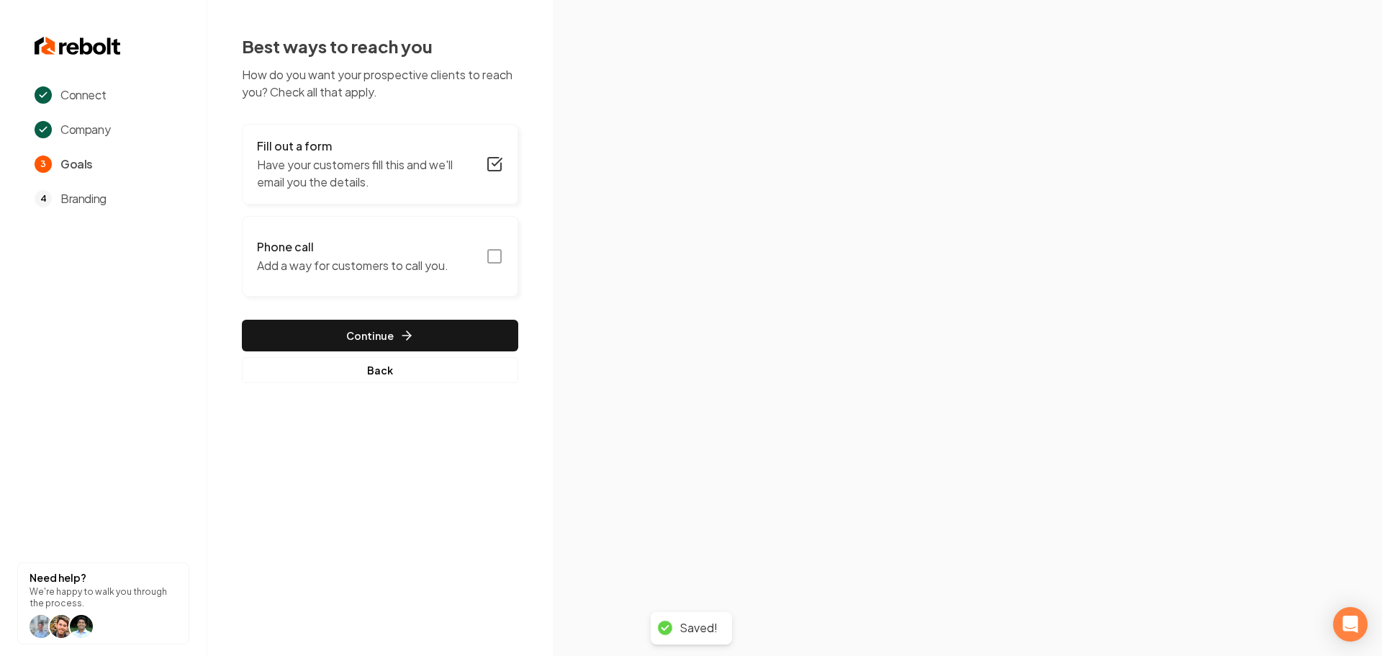
click at [487, 258] on icon "button" at bounding box center [494, 256] width 17 height 17
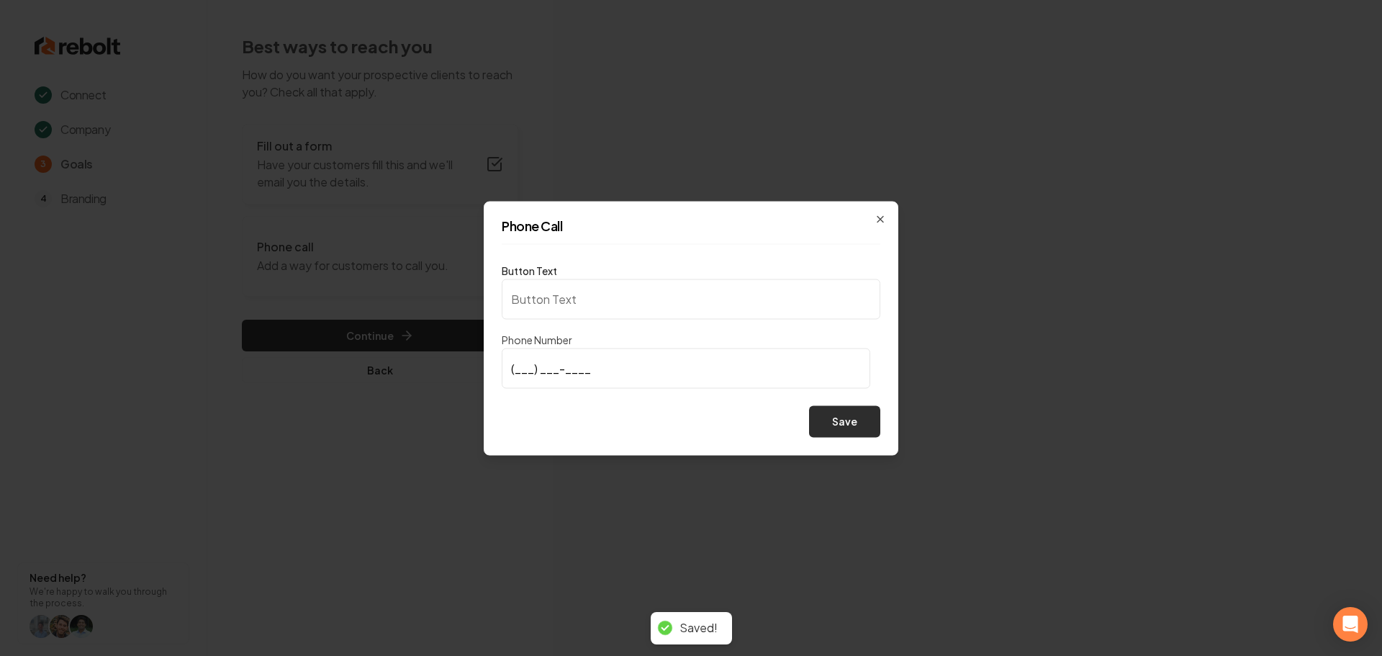
type input "Call us"
type input "(941) 928-3683"
click at [822, 416] on button "Save" at bounding box center [844, 421] width 71 height 32
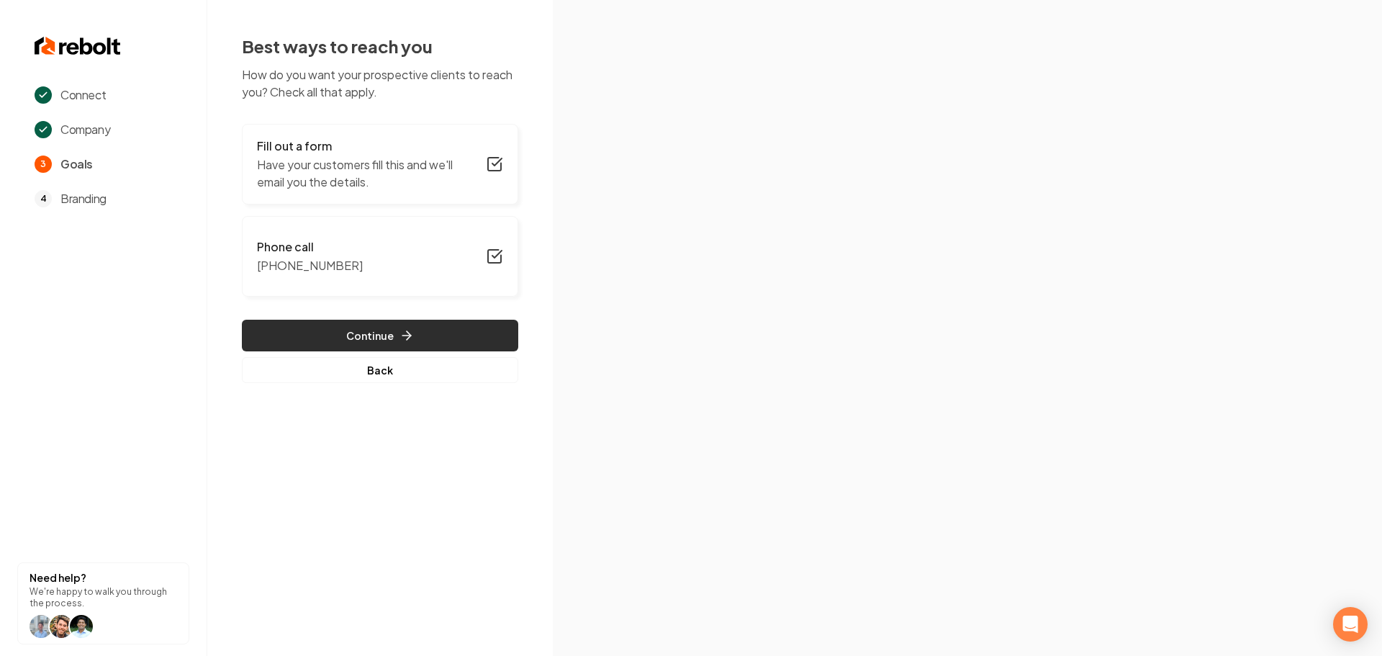
click at [432, 339] on button "Continue" at bounding box center [380, 336] width 276 height 32
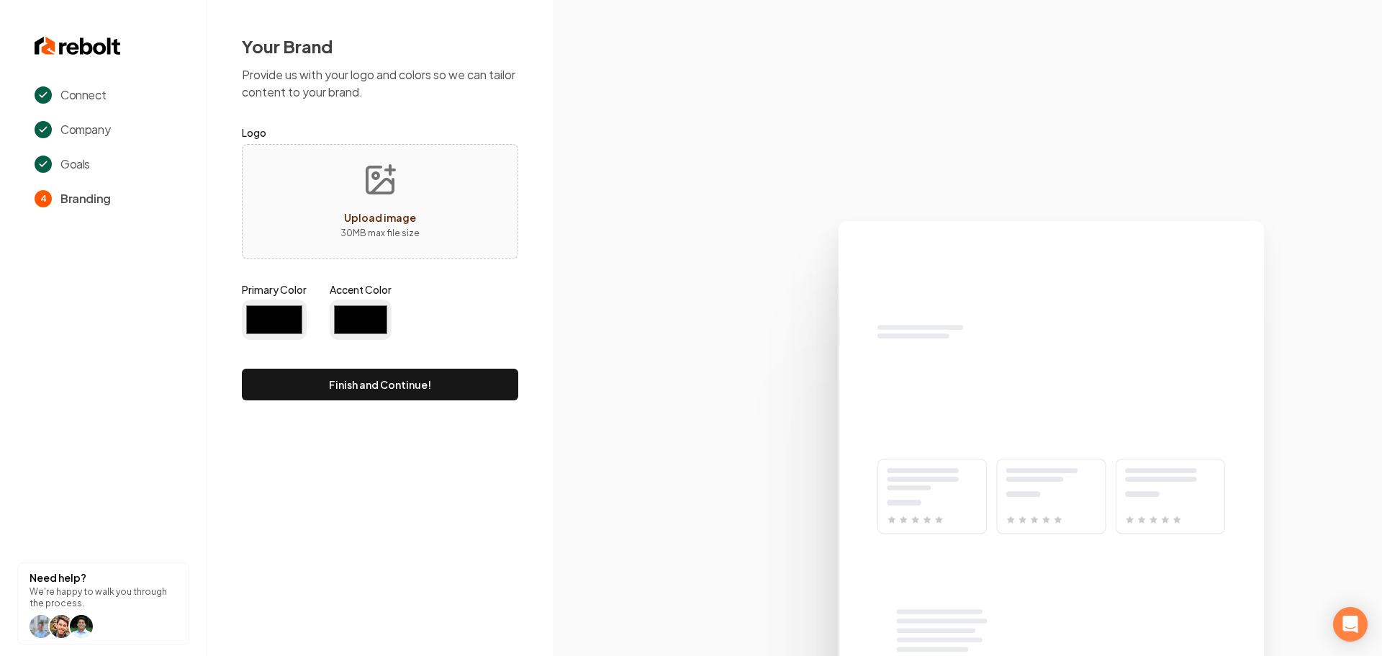
type input "#194d33"
type input "#70be00"
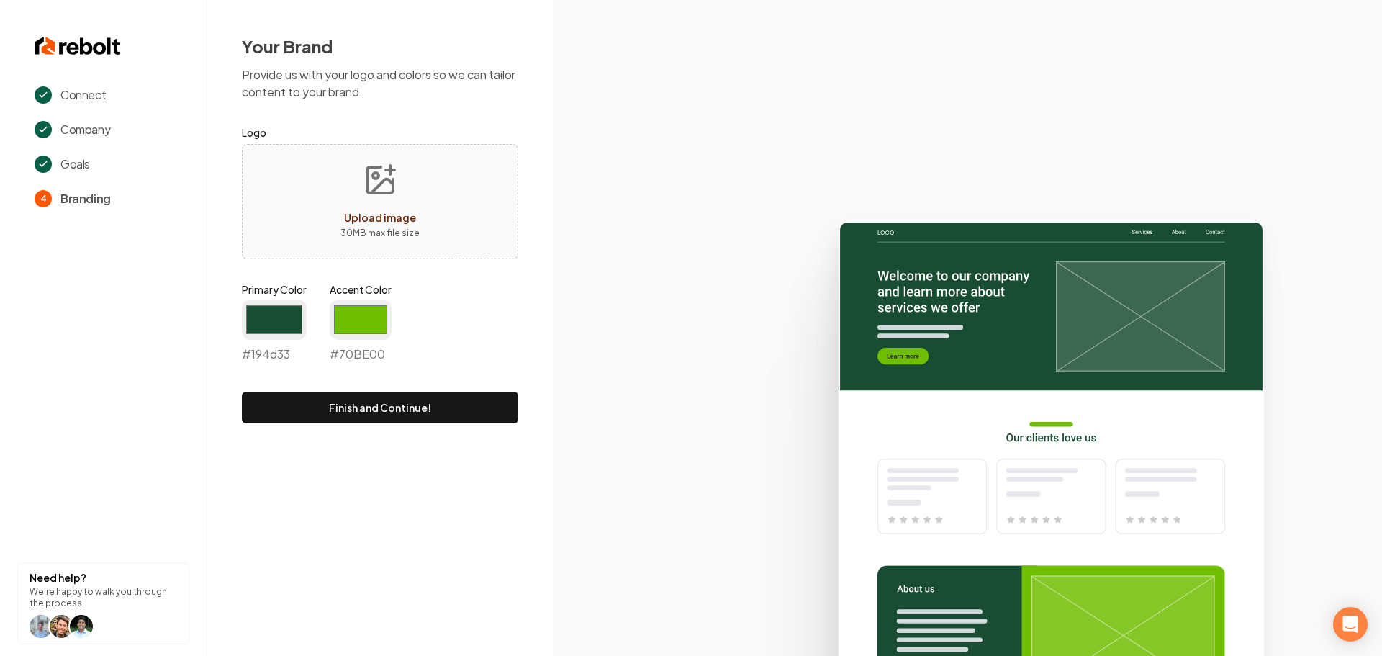
click at [373, 206] on button "Upload image 30 MB max file size" at bounding box center [380, 201] width 102 height 101
type input "**********"
click at [292, 315] on input "#194d33" at bounding box center [274, 320] width 65 height 40
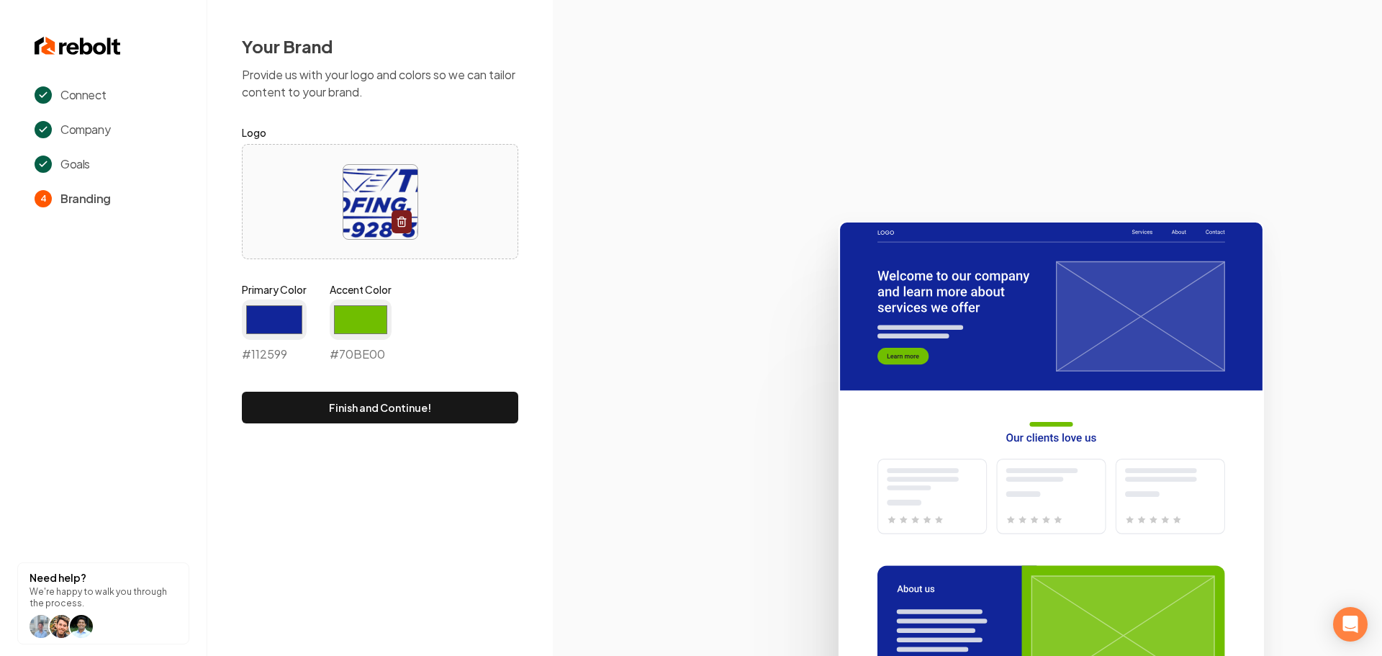
type input "#112599"
drag, startPoint x: 617, startPoint y: 364, endPoint x: 526, endPoint y: 333, distance: 96.5
click at [618, 364] on icon at bounding box center [967, 432] width 829 height 447
click at [347, 327] on input "#70be00" at bounding box center [361, 320] width 62 height 40
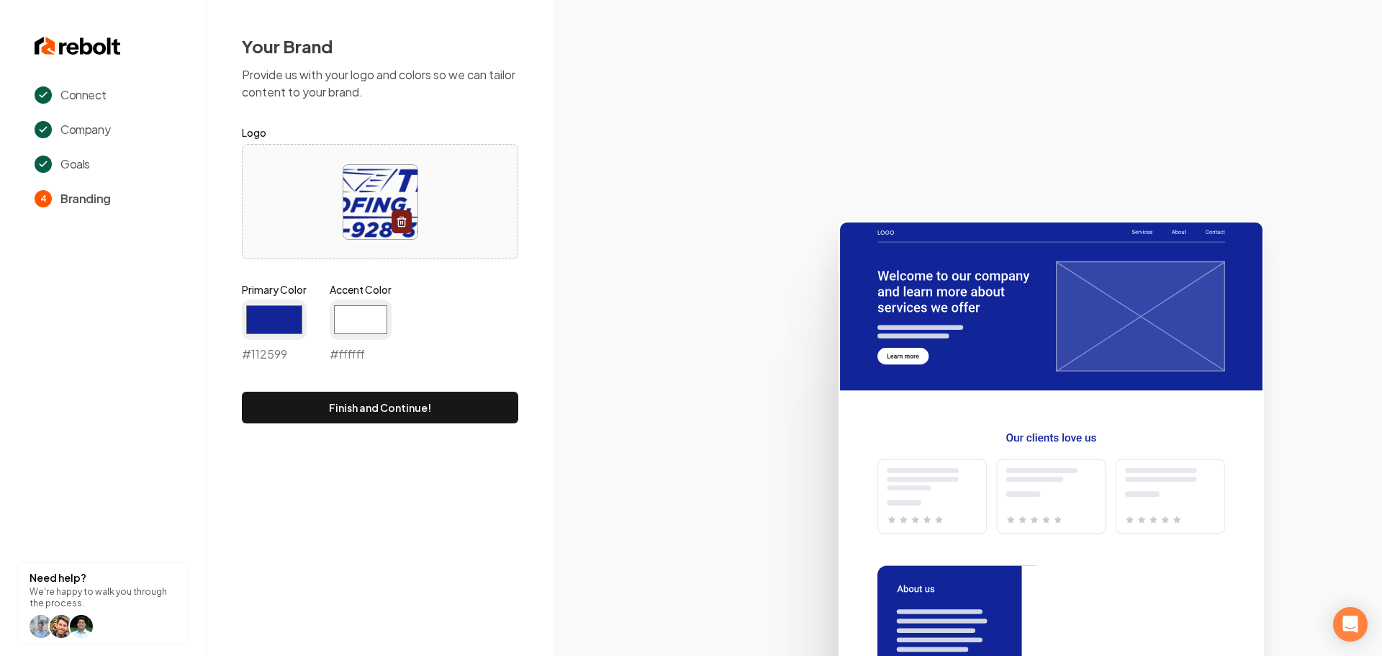
type input "#ffffff"
click at [593, 328] on icon at bounding box center [967, 432] width 829 height 447
click at [463, 408] on button "Finish and Continue!" at bounding box center [380, 408] width 276 height 32
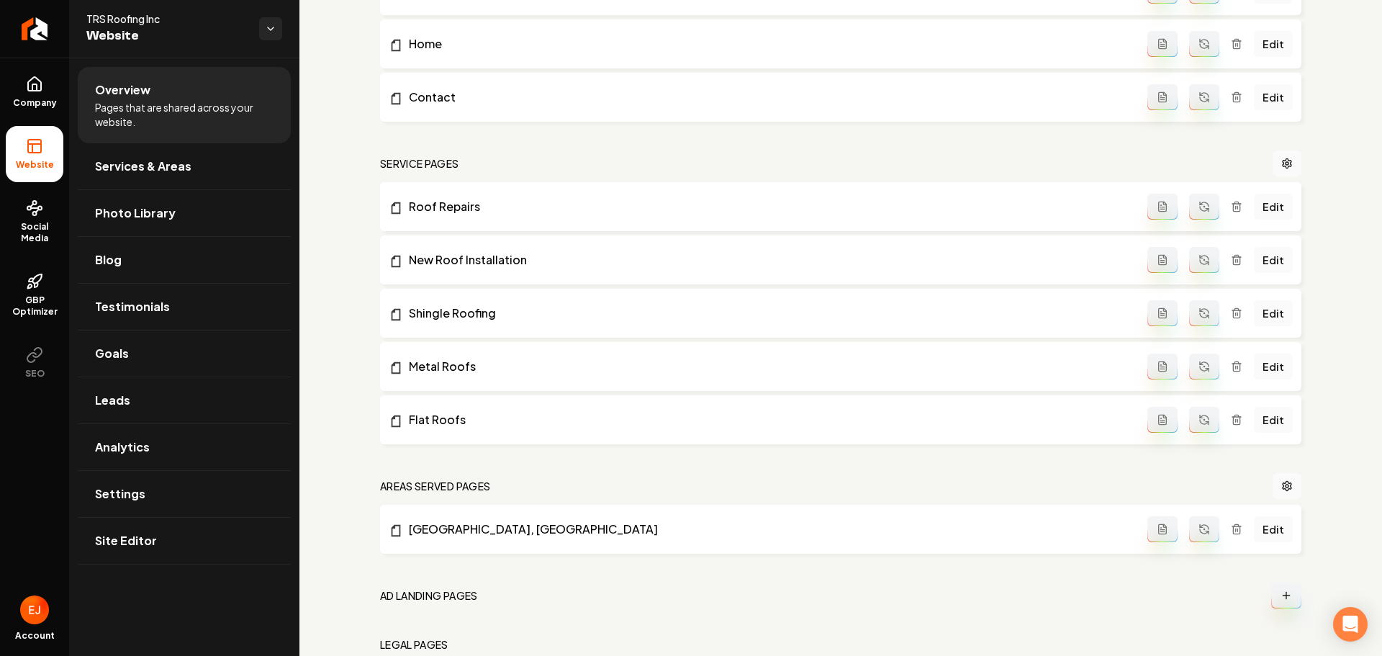
scroll to position [603, 0]
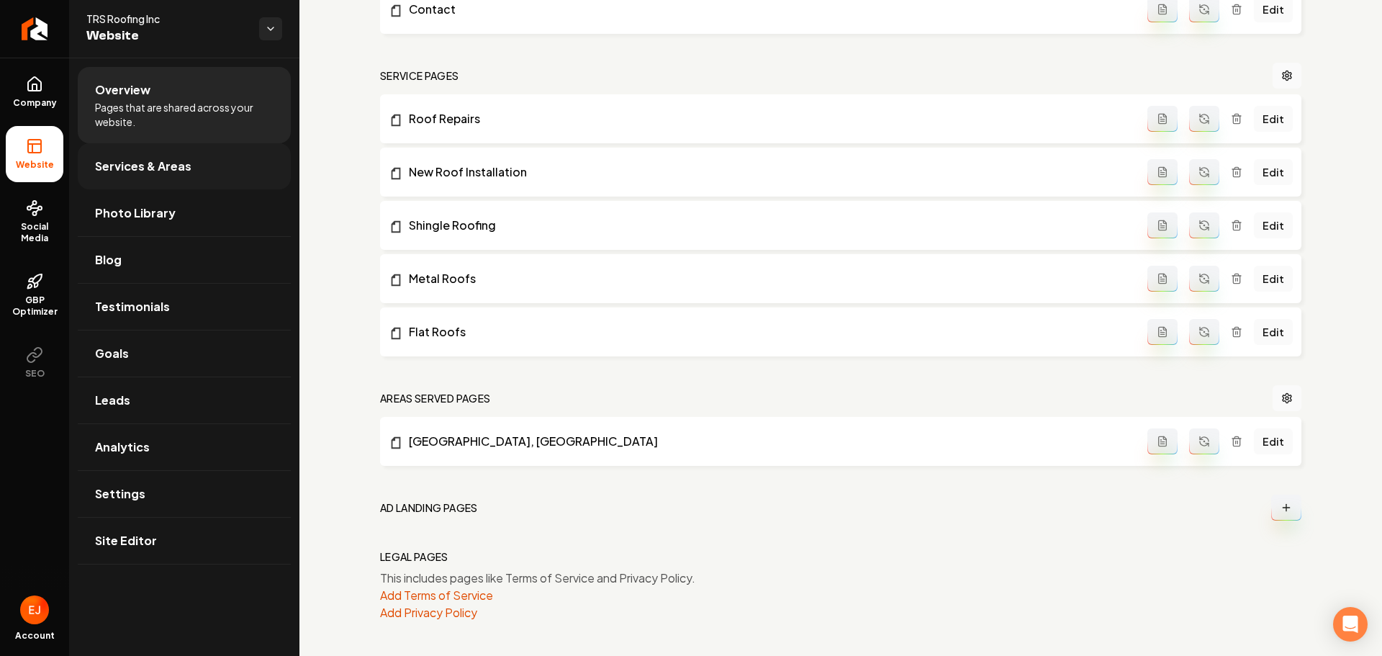
click at [151, 164] on span "Services & Areas" at bounding box center [143, 166] width 96 height 17
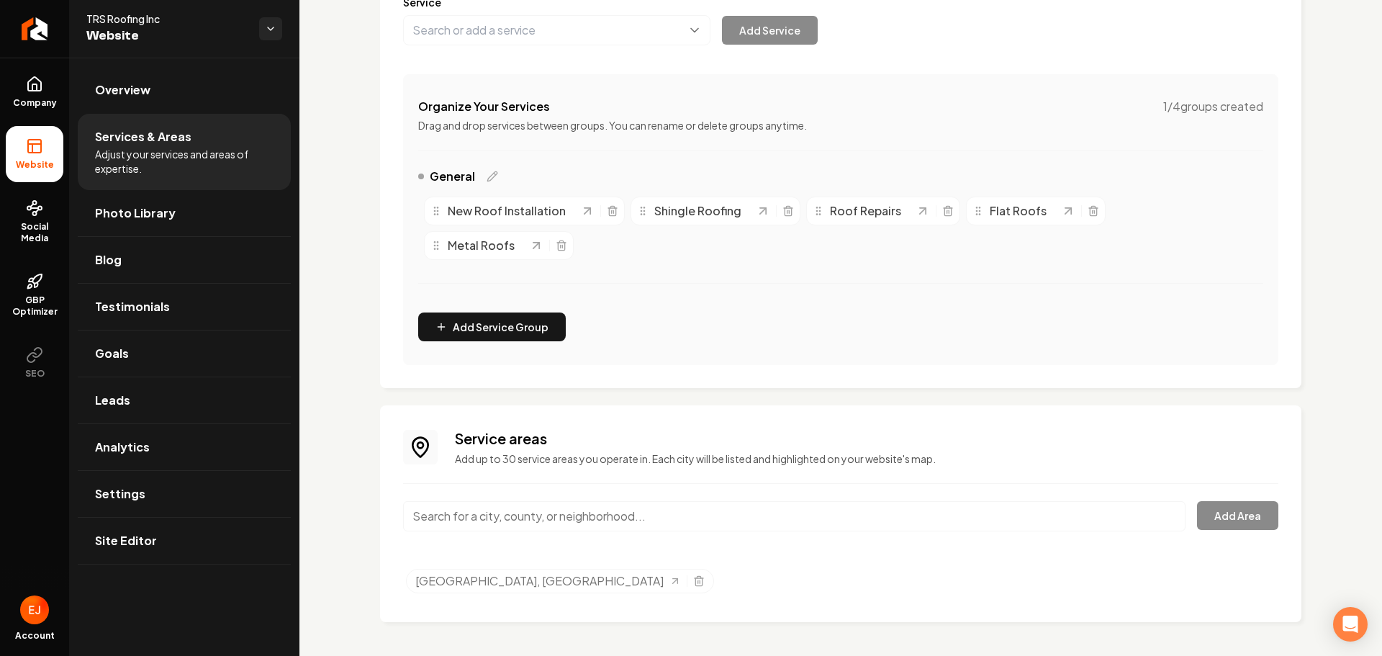
scroll to position [208, 0]
click at [528, 516] on input "Main content area" at bounding box center [794, 515] width 783 height 30
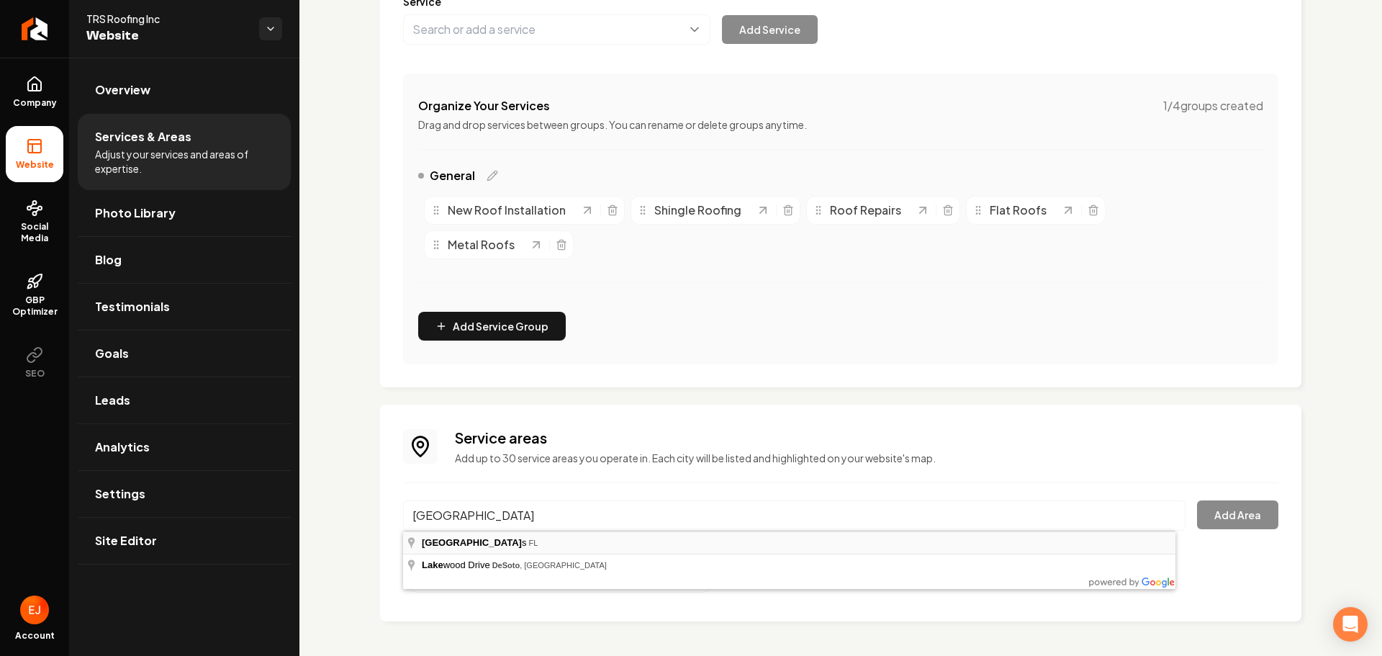
type input "Desoto Lakes, FL"
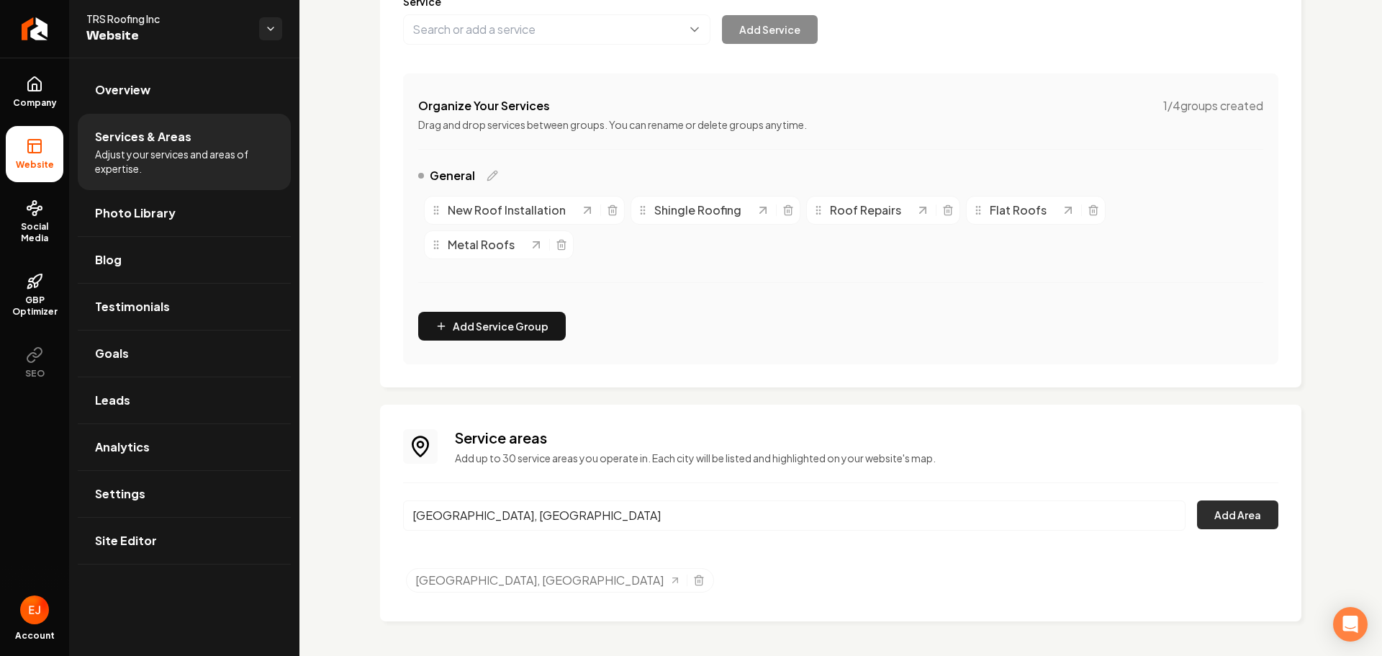
click at [1256, 521] on button "Add Area" at bounding box center [1237, 514] width 81 height 29
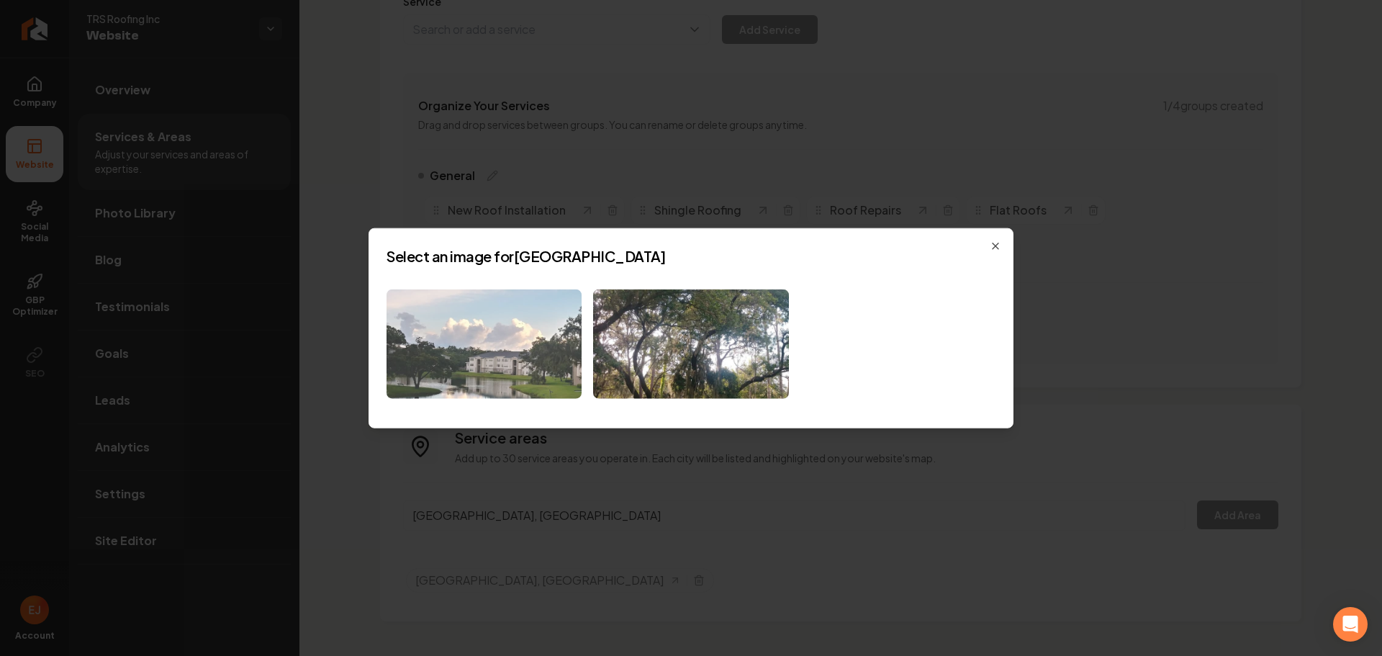
click at [500, 351] on img at bounding box center [484, 344] width 195 height 110
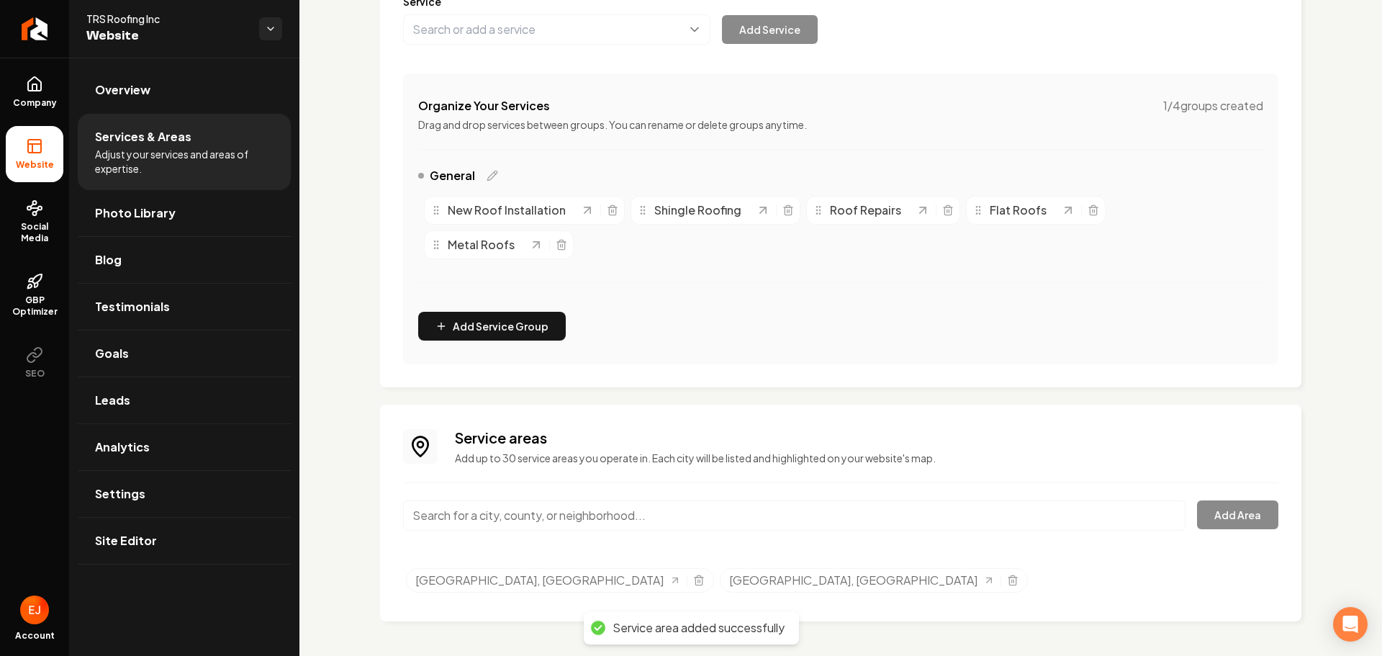
click at [552, 516] on input "Main content area" at bounding box center [794, 515] width 783 height 30
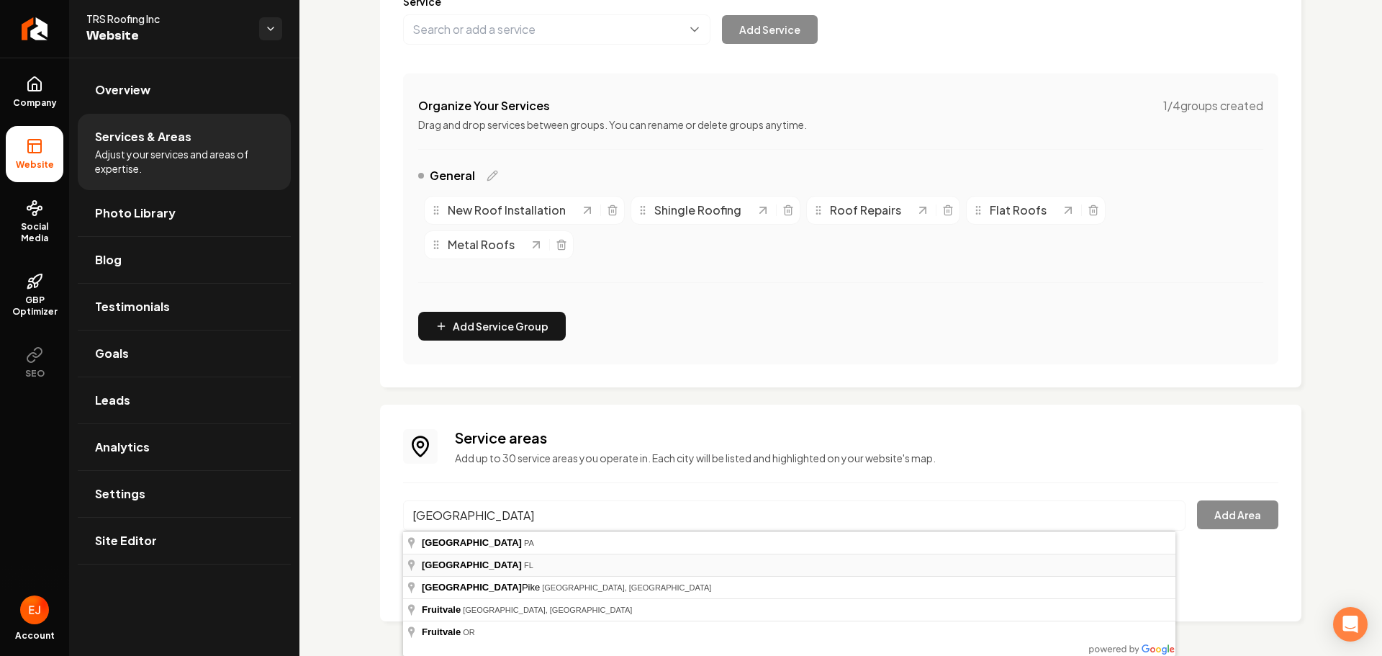
type input "Fruitville, FL"
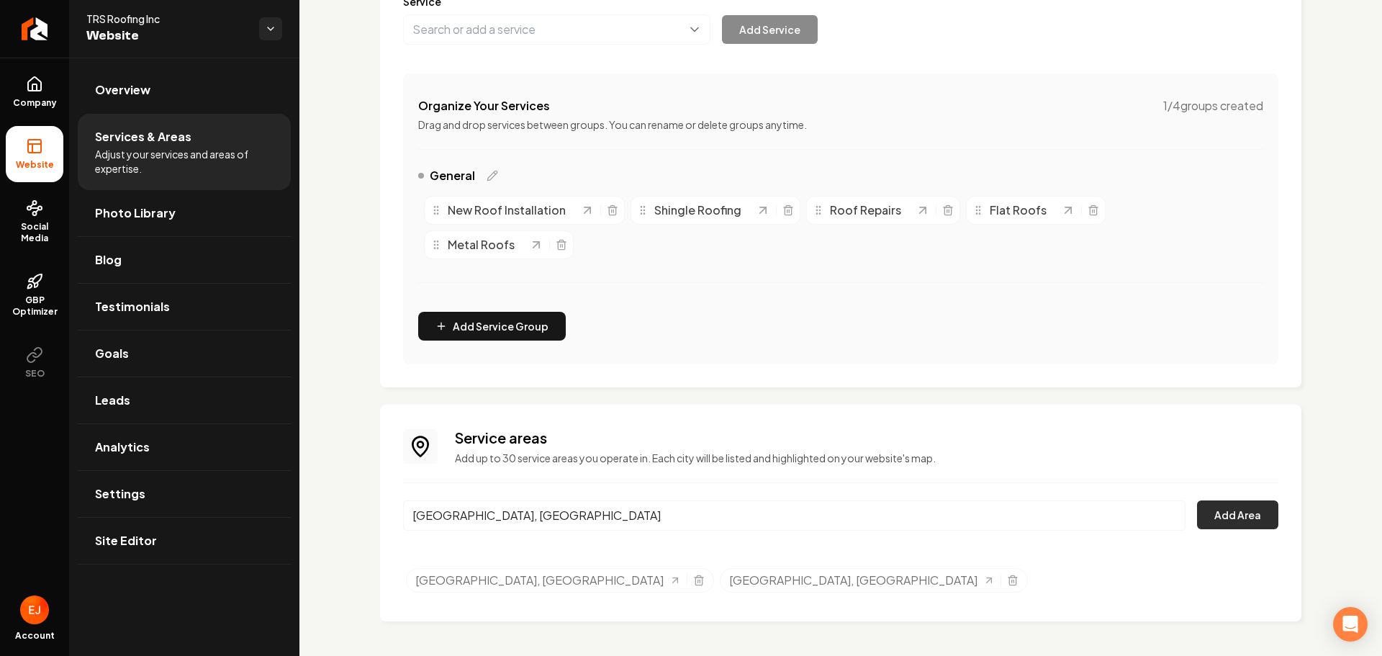
click at [1223, 516] on button "Add Area" at bounding box center [1237, 514] width 81 height 29
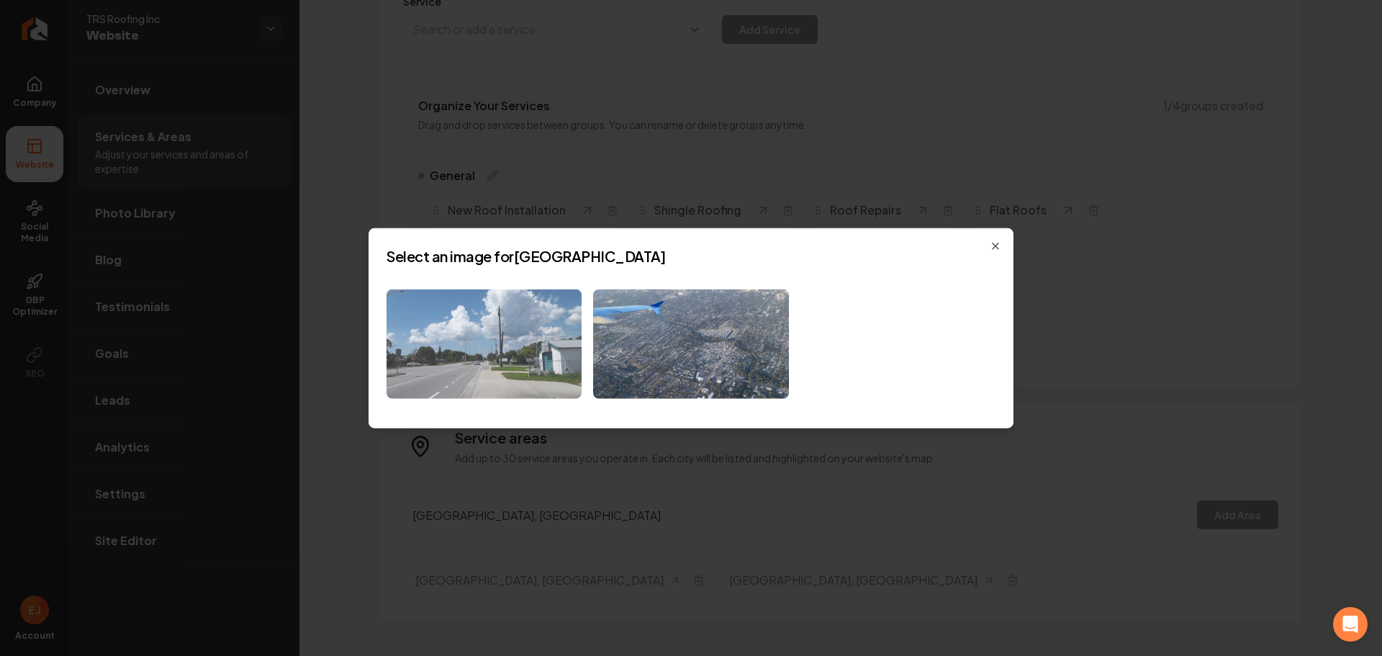
click at [513, 354] on img at bounding box center [484, 344] width 195 height 110
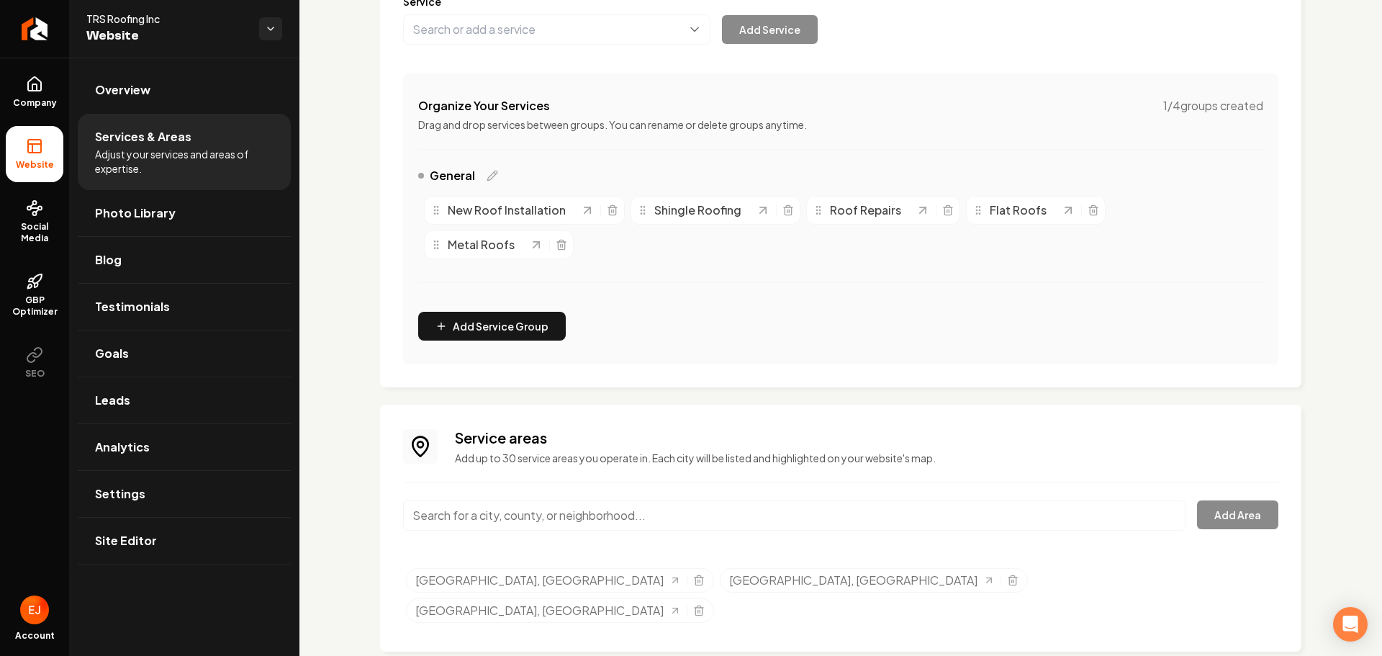
click at [515, 520] on input "Main content area" at bounding box center [794, 515] width 783 height 30
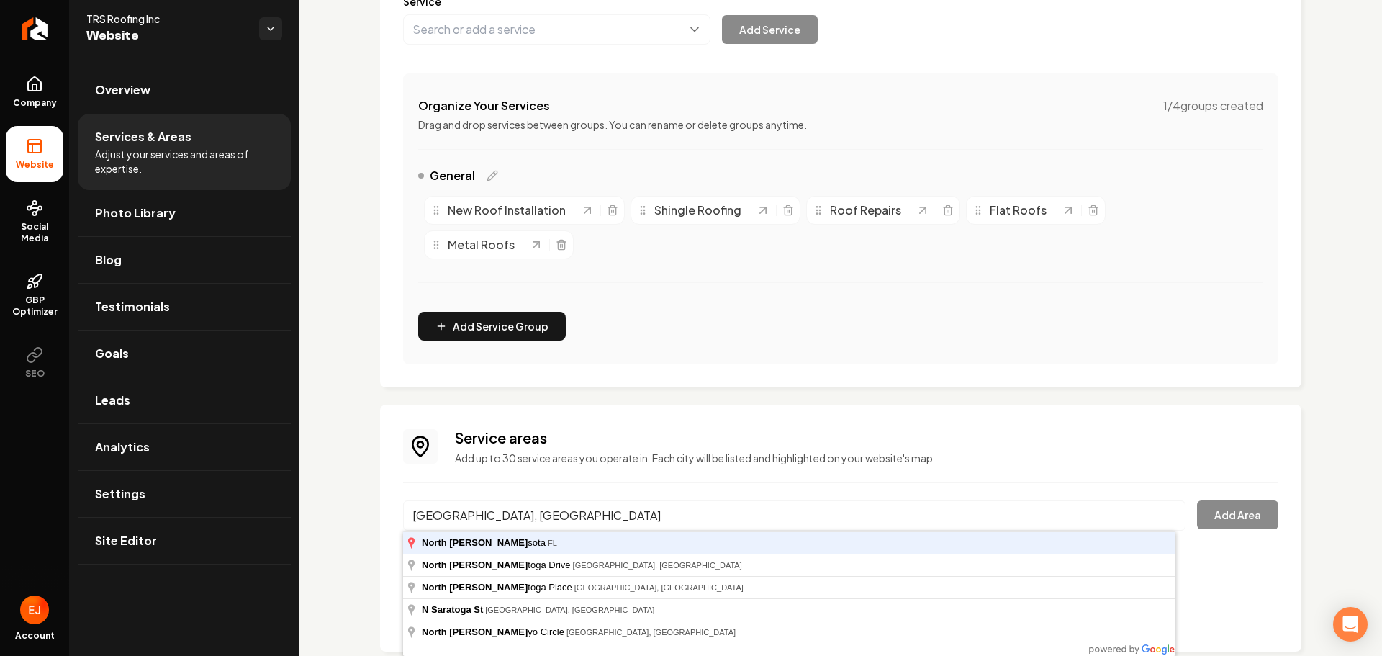
type input "North Sarasota, FL"
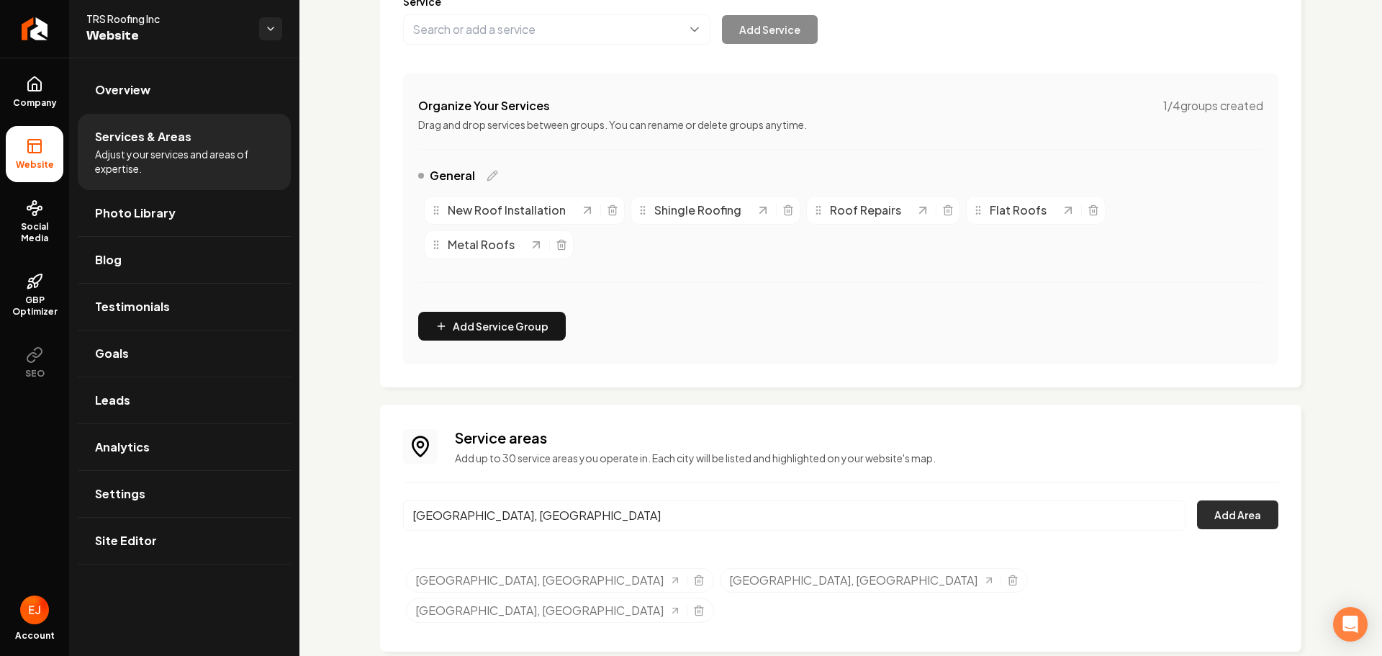
click at [1207, 521] on button "Add Area" at bounding box center [1237, 514] width 81 height 29
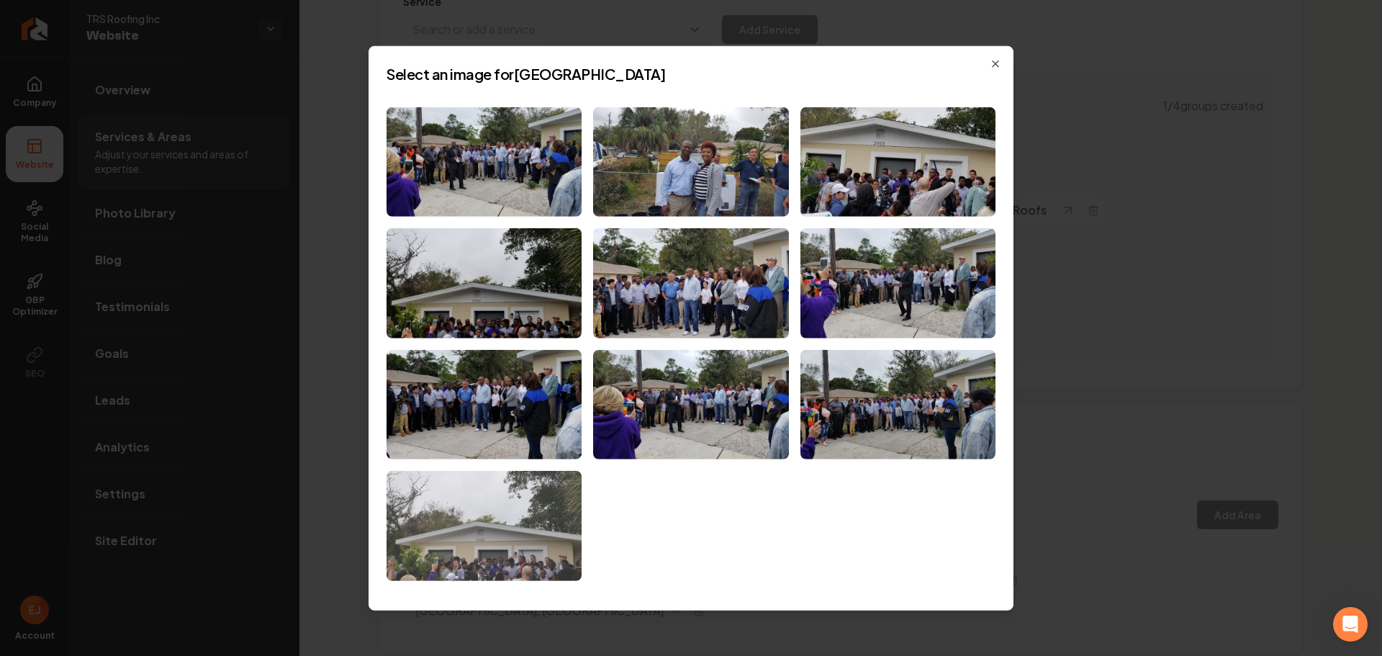
click at [549, 532] on img at bounding box center [484, 526] width 195 height 110
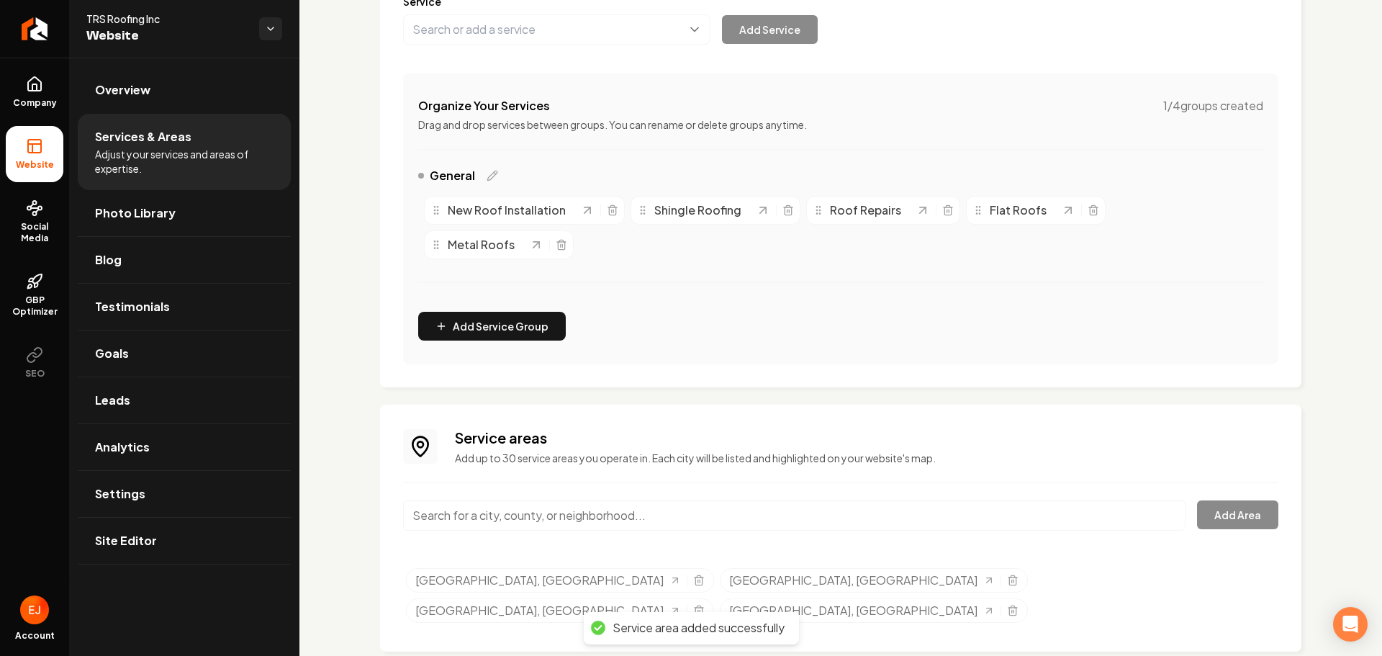
click at [526, 516] on input "Main content area" at bounding box center [794, 515] width 783 height 30
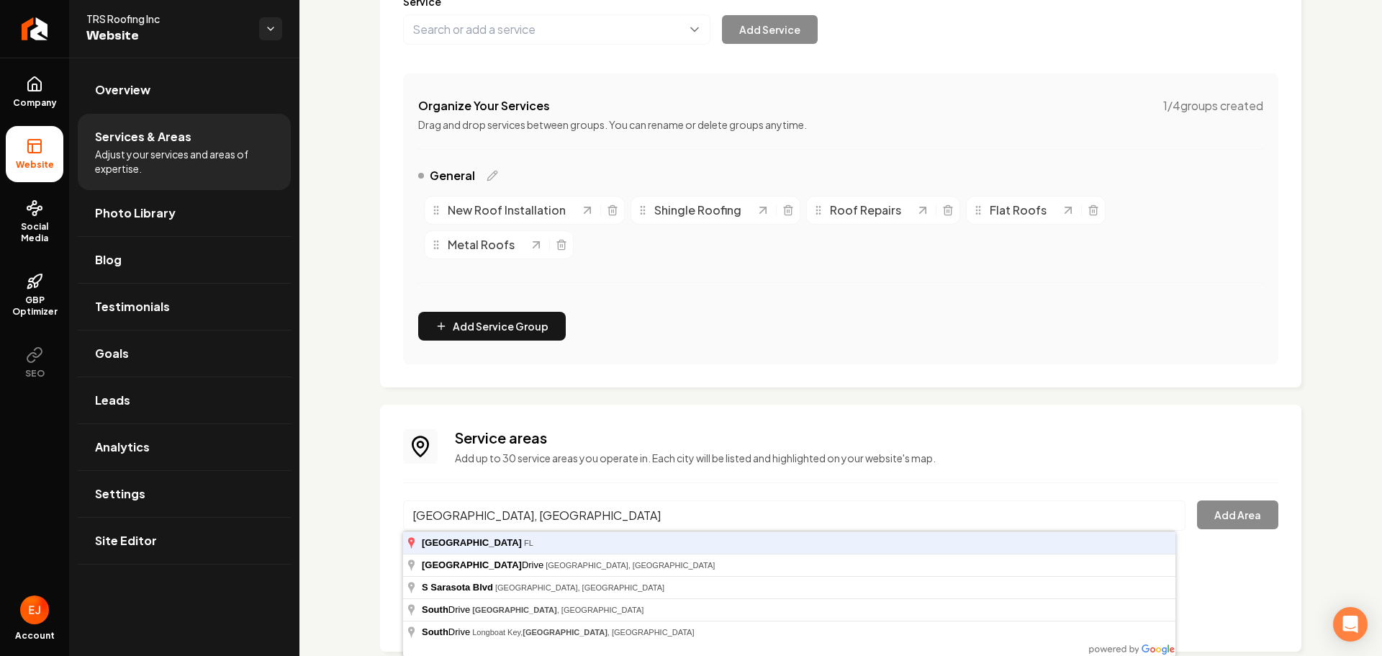
type input "South Sarasota, FL"
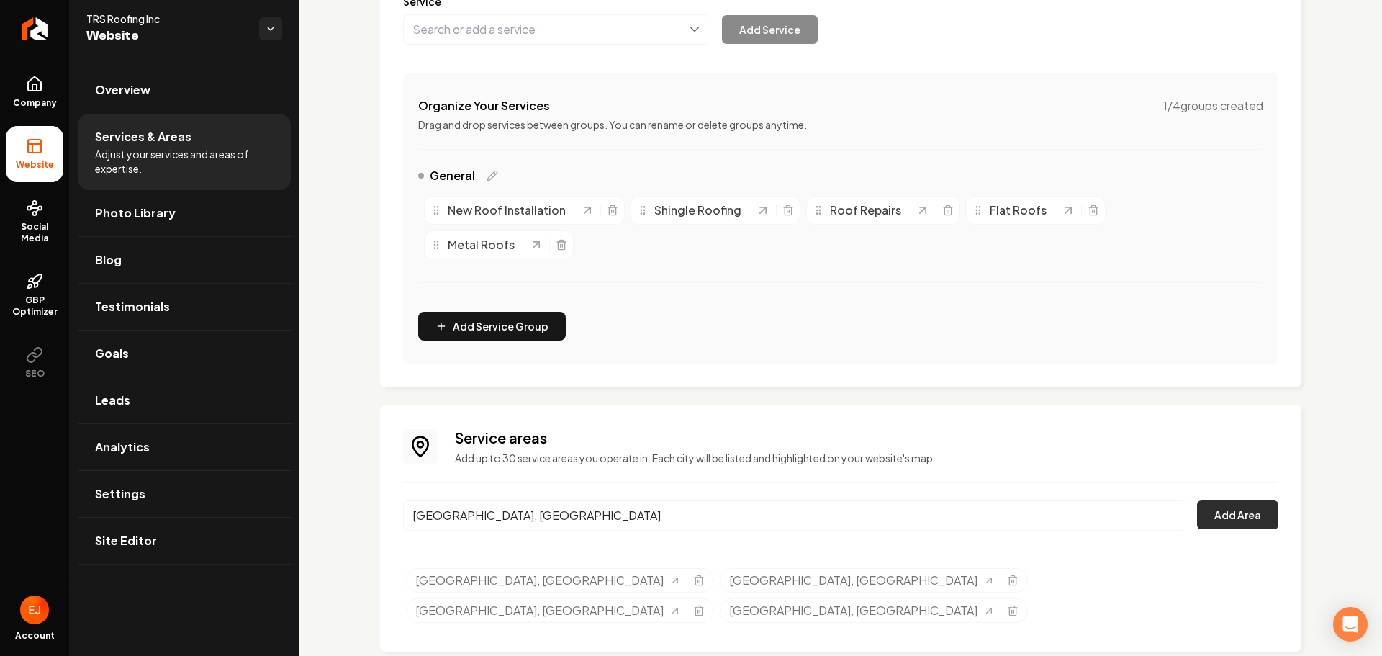
click at [1241, 524] on button "Add Area" at bounding box center [1237, 514] width 81 height 29
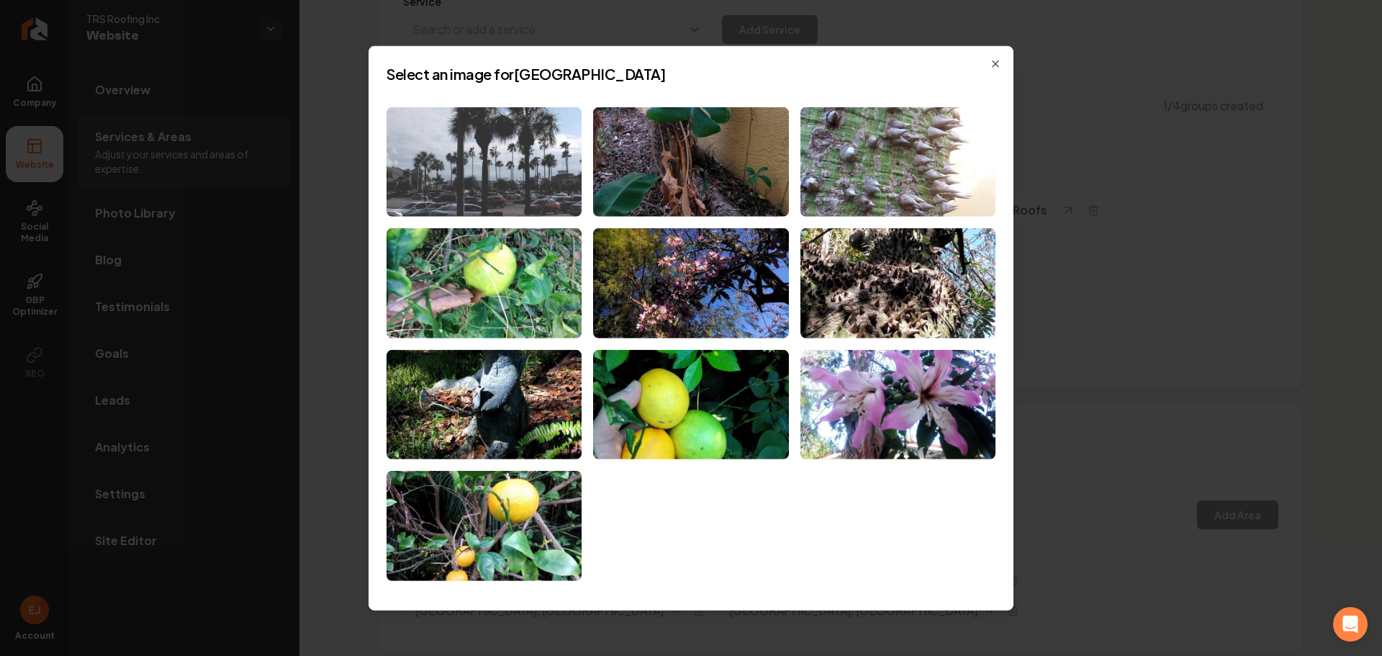
click at [547, 169] on img at bounding box center [484, 162] width 195 height 110
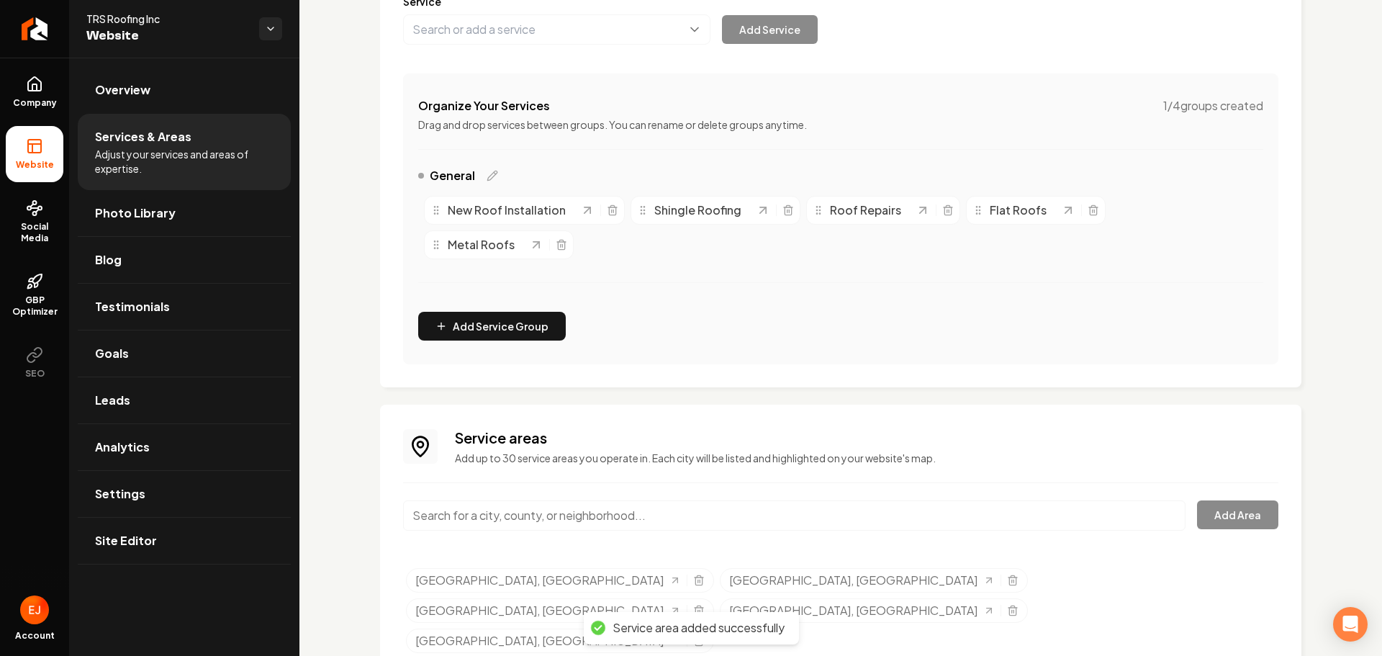
click at [583, 516] on input "Main content area" at bounding box center [794, 515] width 783 height 30
type input "i"
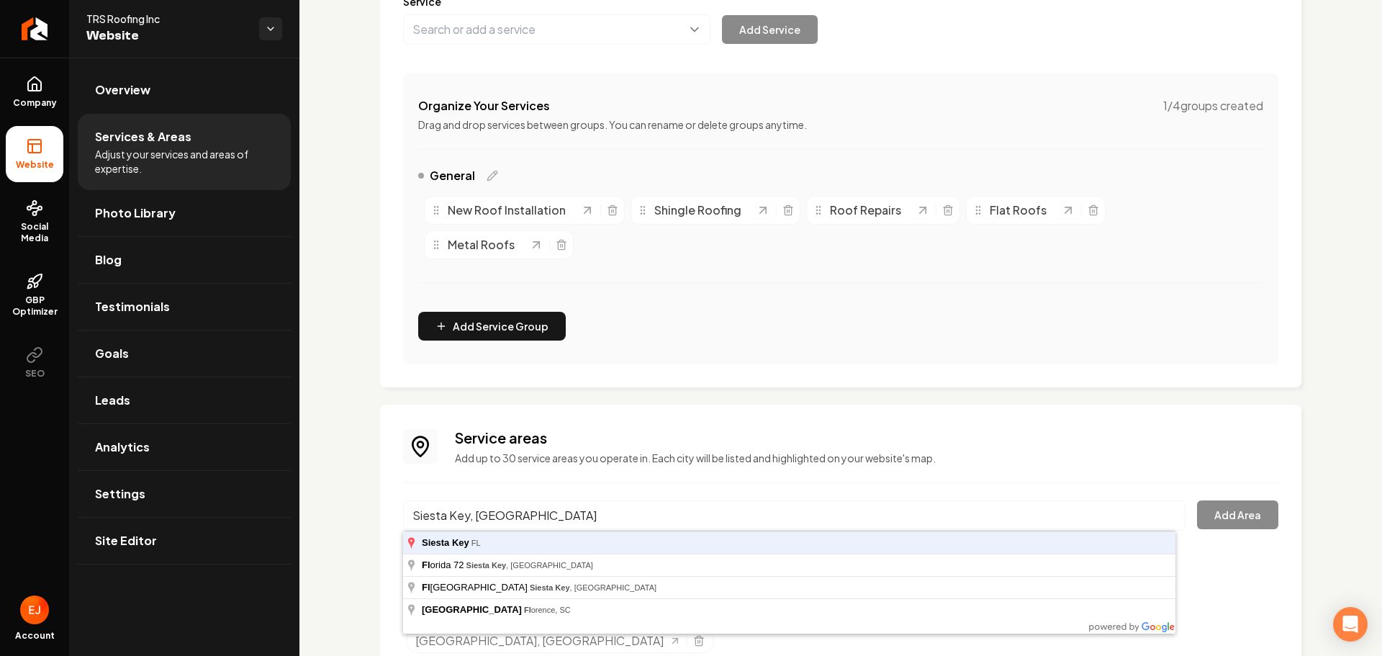
type input "Siesta Key, FL"
click at [1232, 454] on div "Service areas Add up to 30 service areas you operate in. Each city will be list…" at bounding box center [867, 446] width 824 height 37
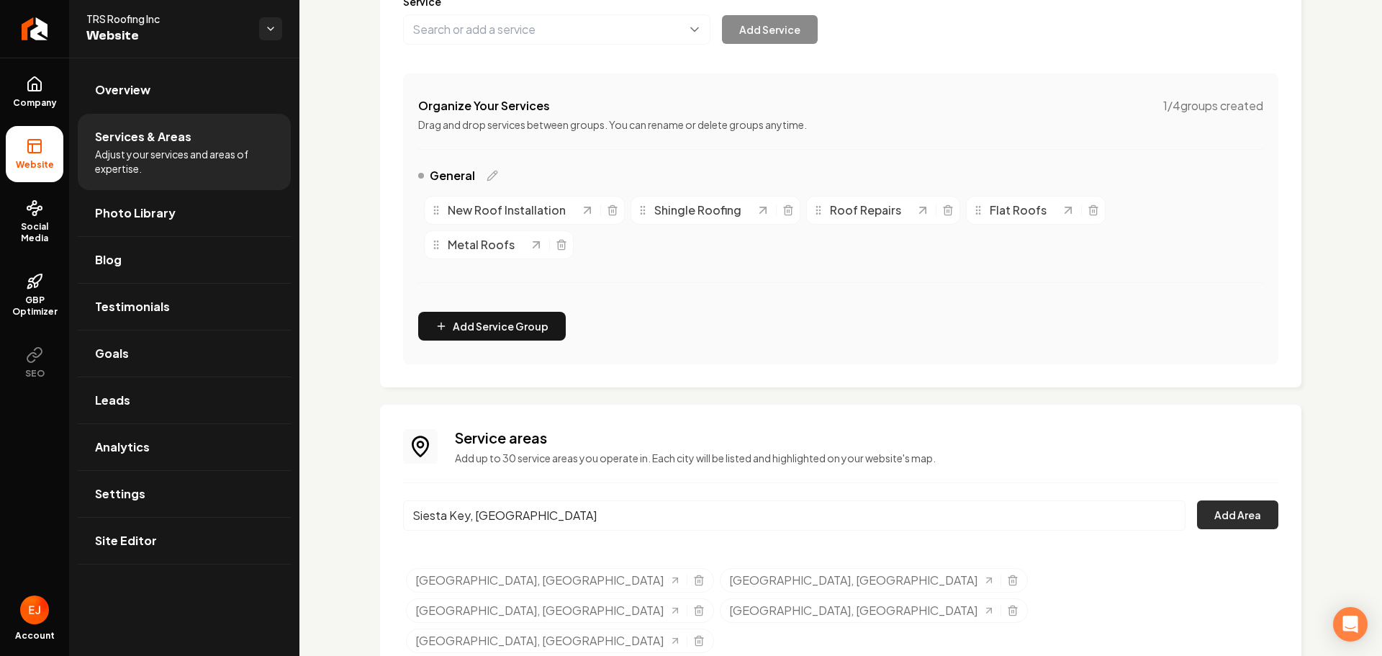
click at [1222, 523] on button "Add Area" at bounding box center [1237, 514] width 81 height 29
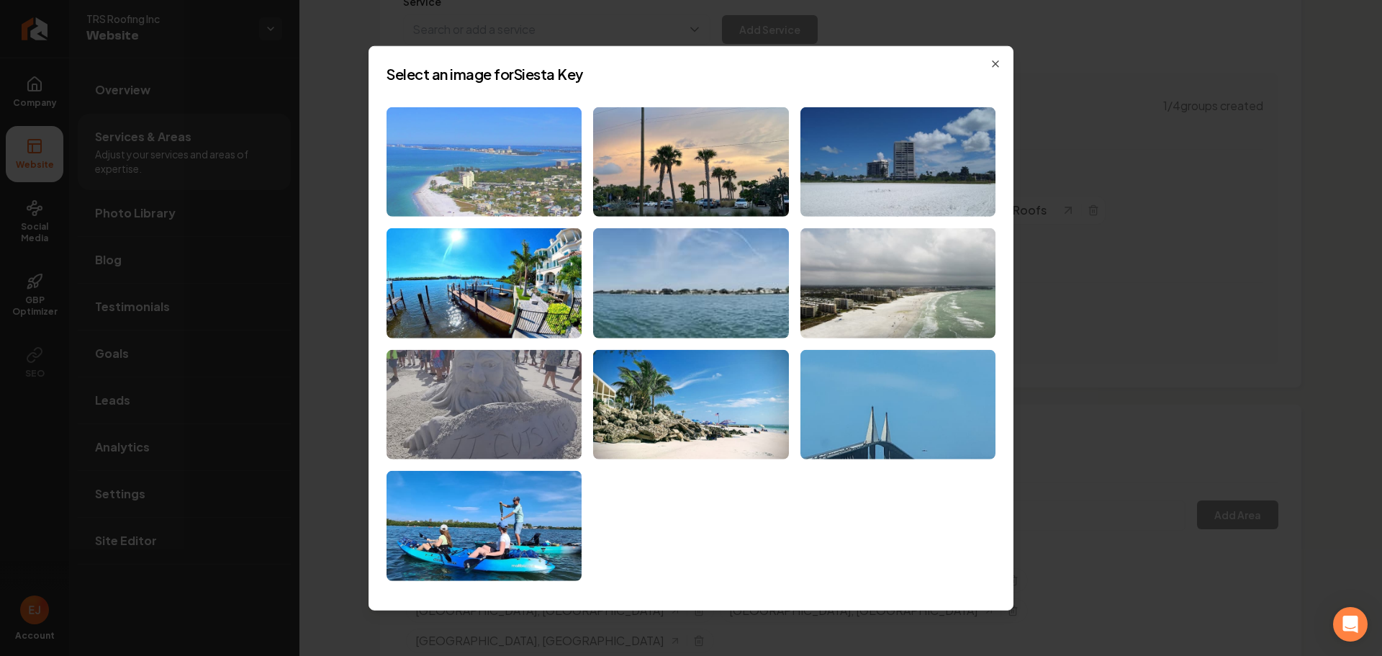
click at [531, 169] on img at bounding box center [484, 162] width 195 height 110
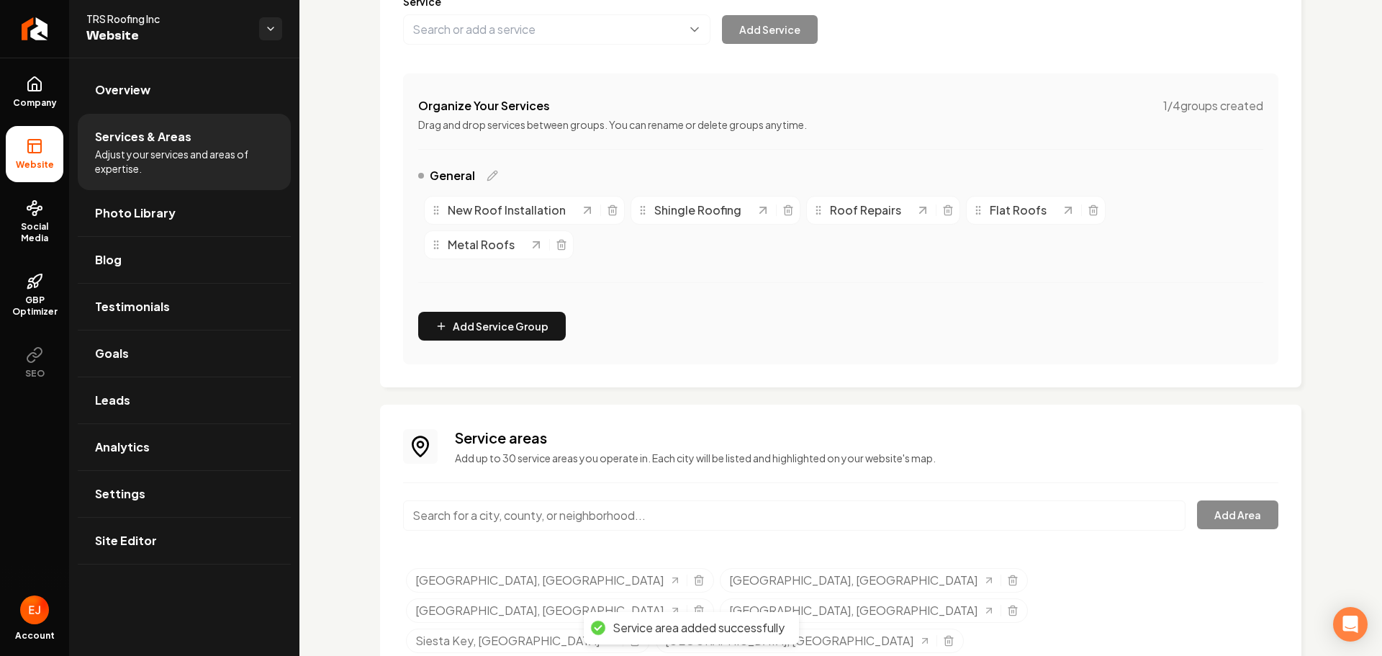
click at [514, 517] on input "Main content area" at bounding box center [794, 515] width 783 height 30
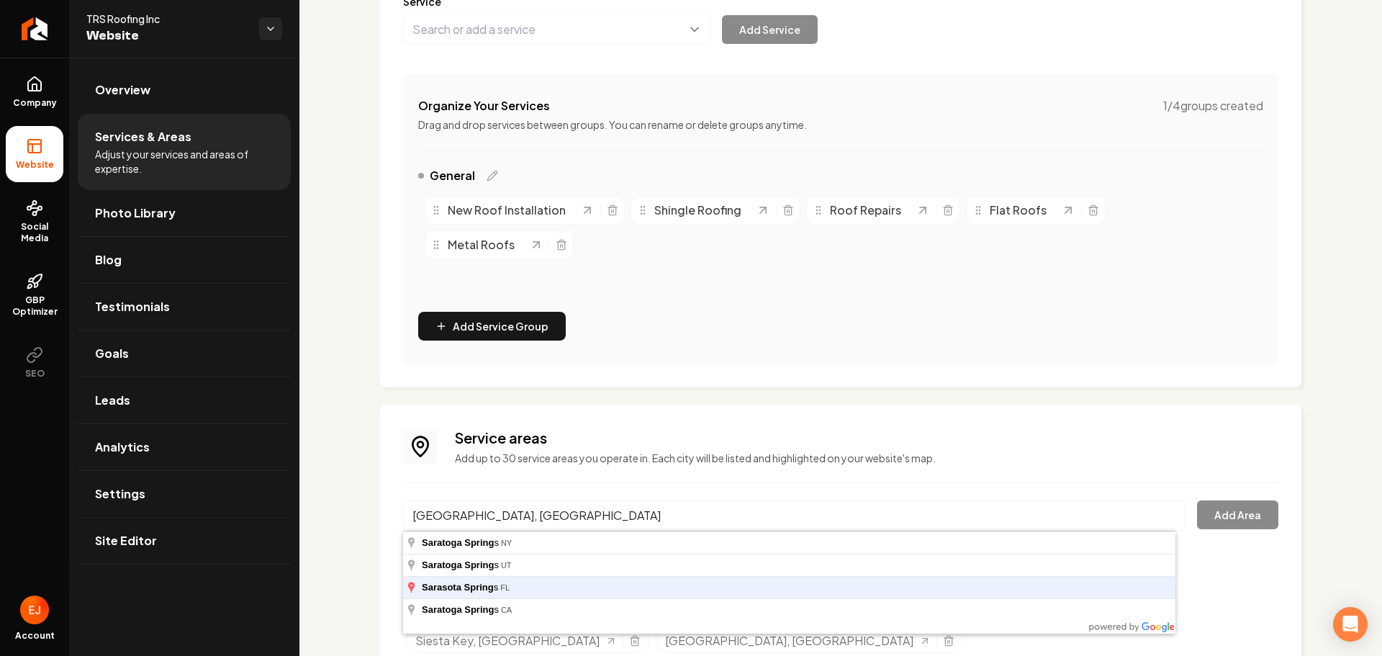
type input "Sarasota Springs, FL"
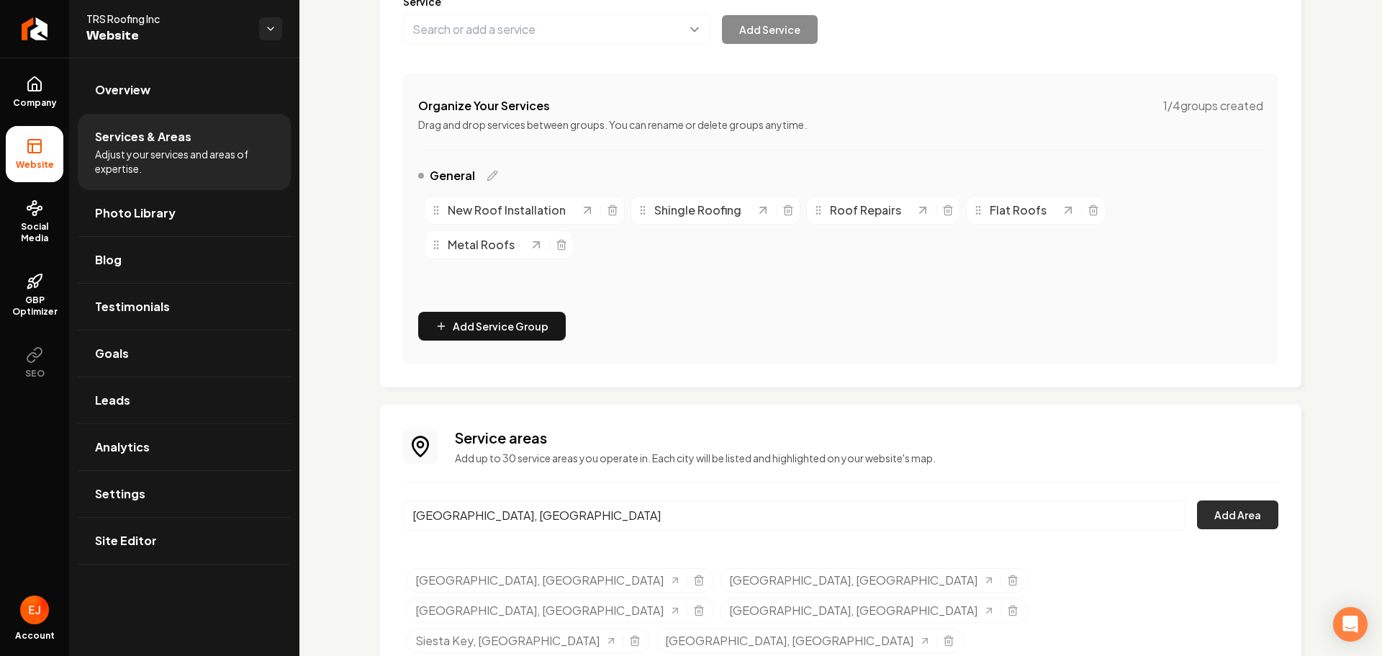
click at [1212, 520] on button "Add Area" at bounding box center [1237, 514] width 81 height 29
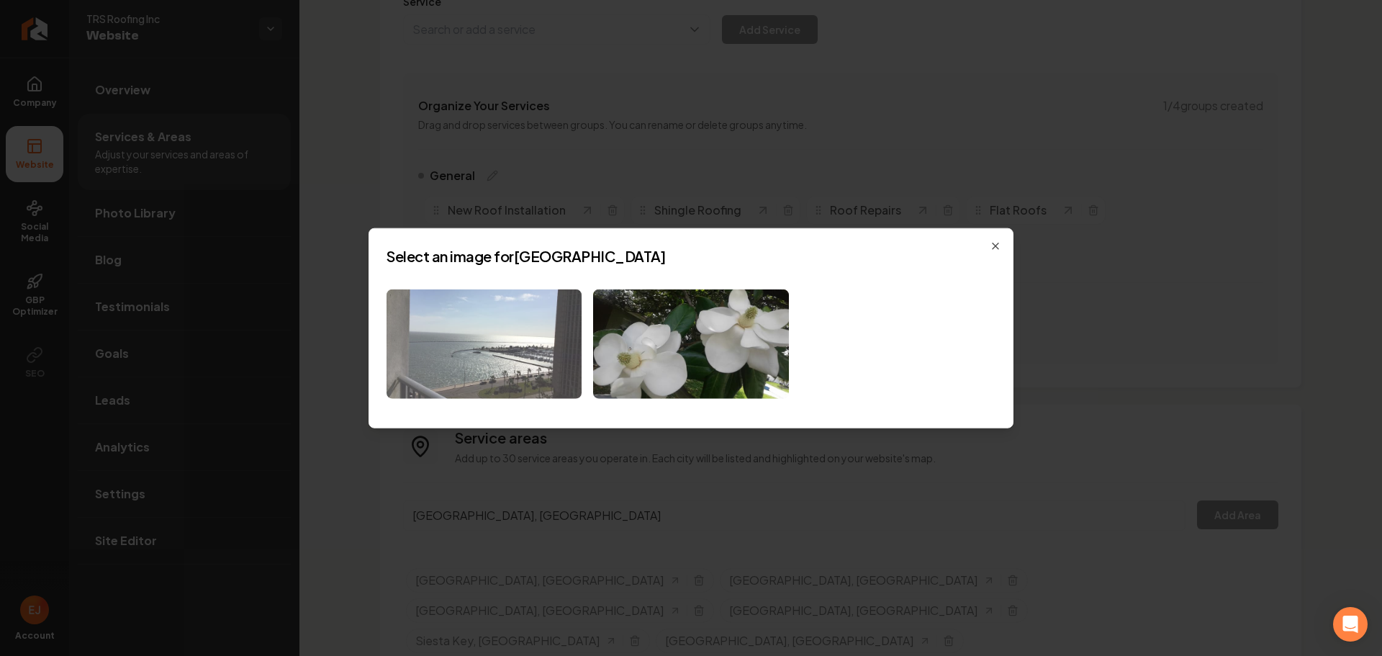
click at [550, 343] on img at bounding box center [484, 344] width 195 height 110
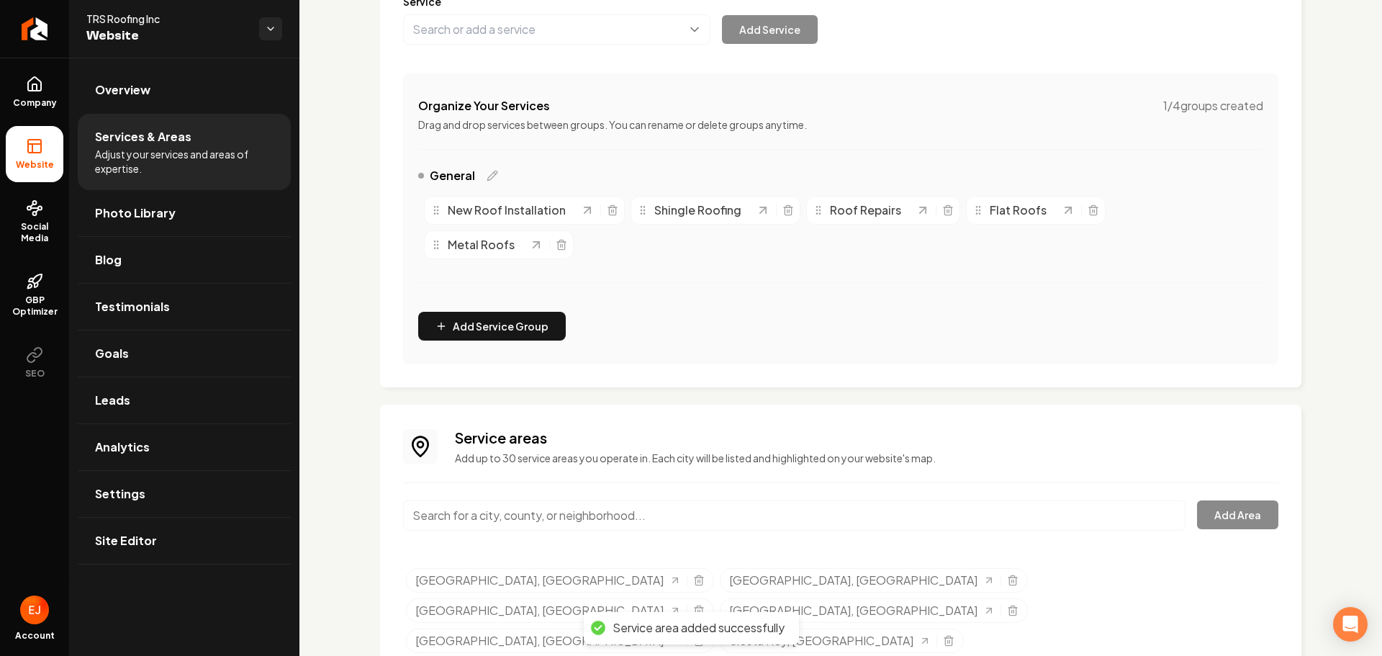
click at [538, 518] on input "Main content area" at bounding box center [794, 515] width 783 height 30
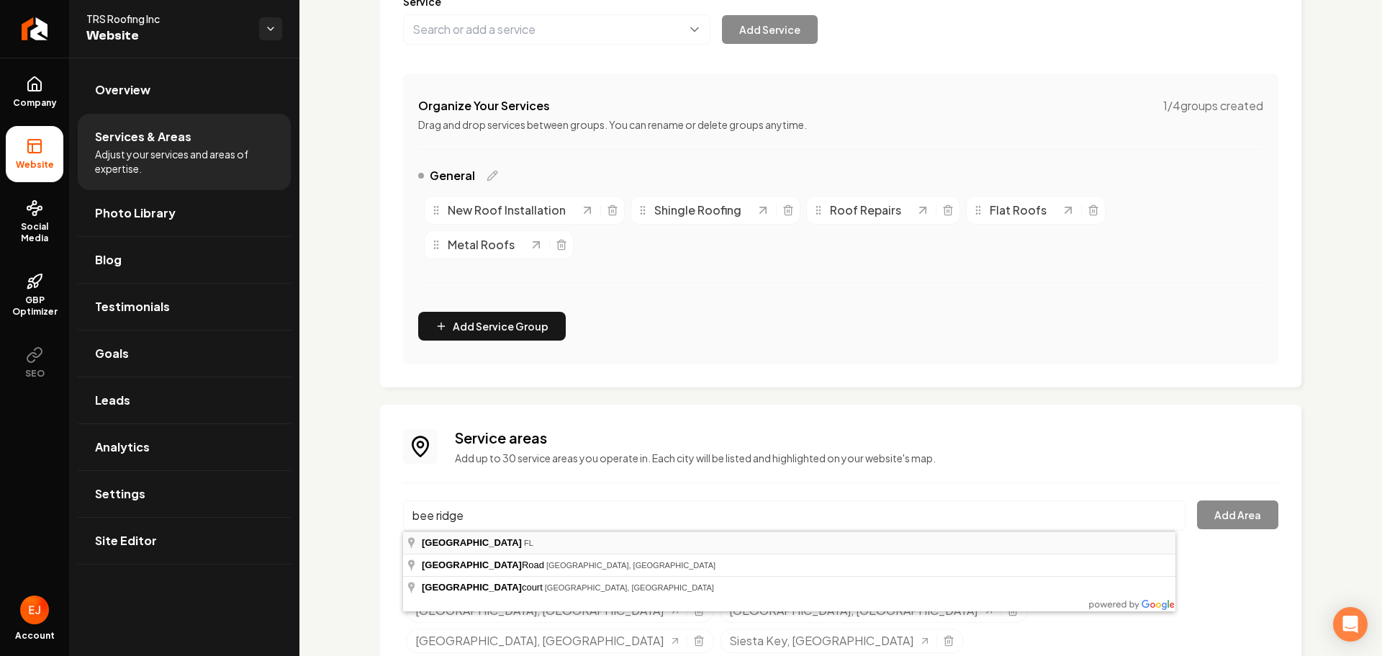
type input "Bee Ridge, FL"
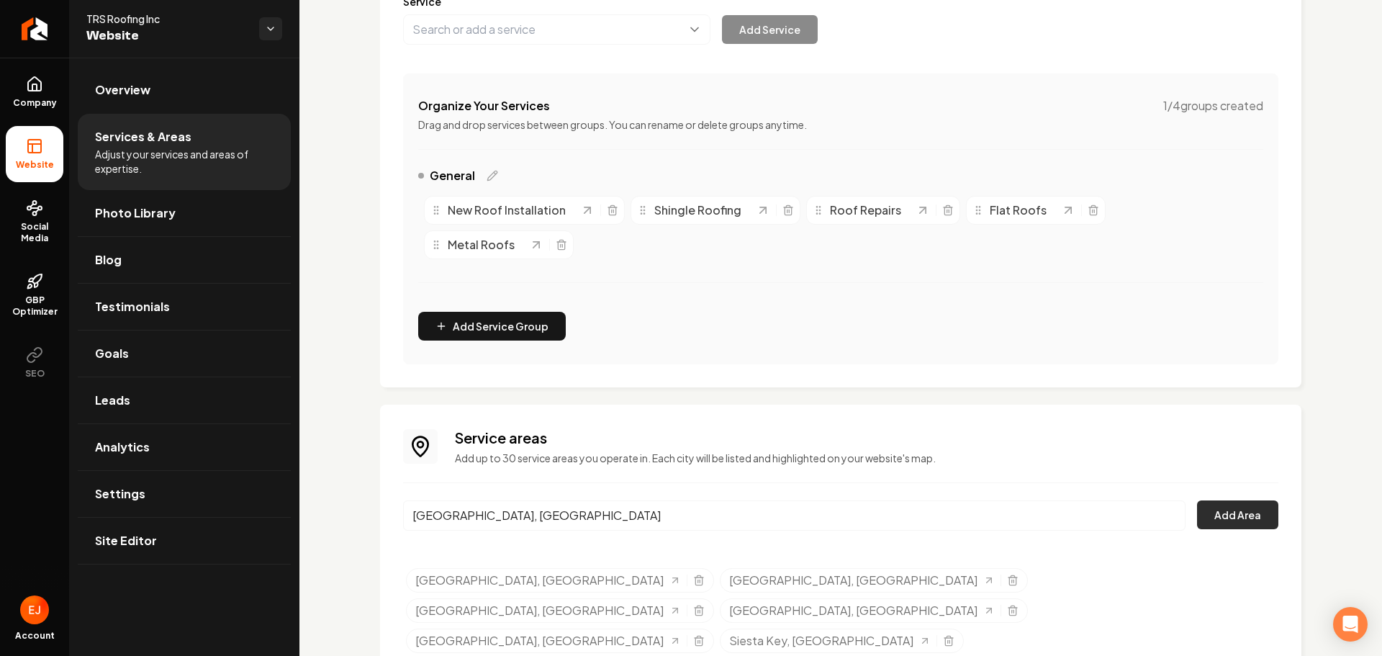
click at [1213, 519] on button "Add Area" at bounding box center [1237, 514] width 81 height 29
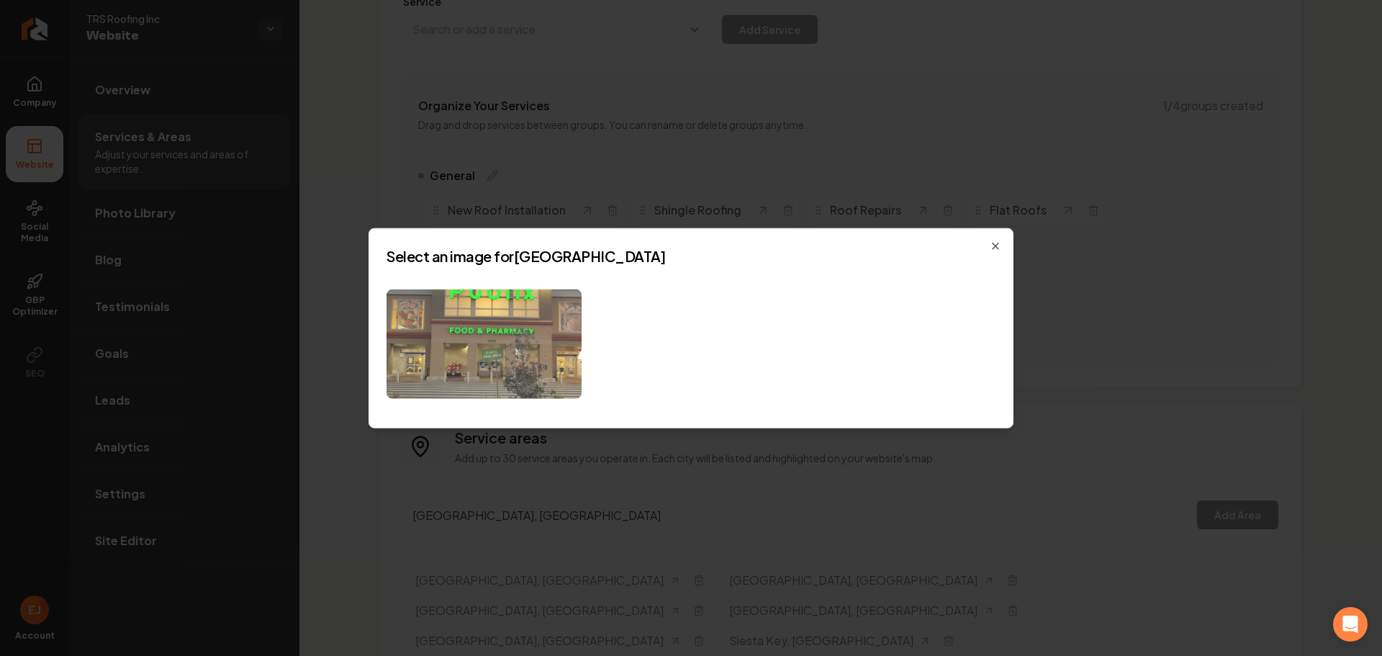
click at [515, 355] on img at bounding box center [484, 344] width 195 height 110
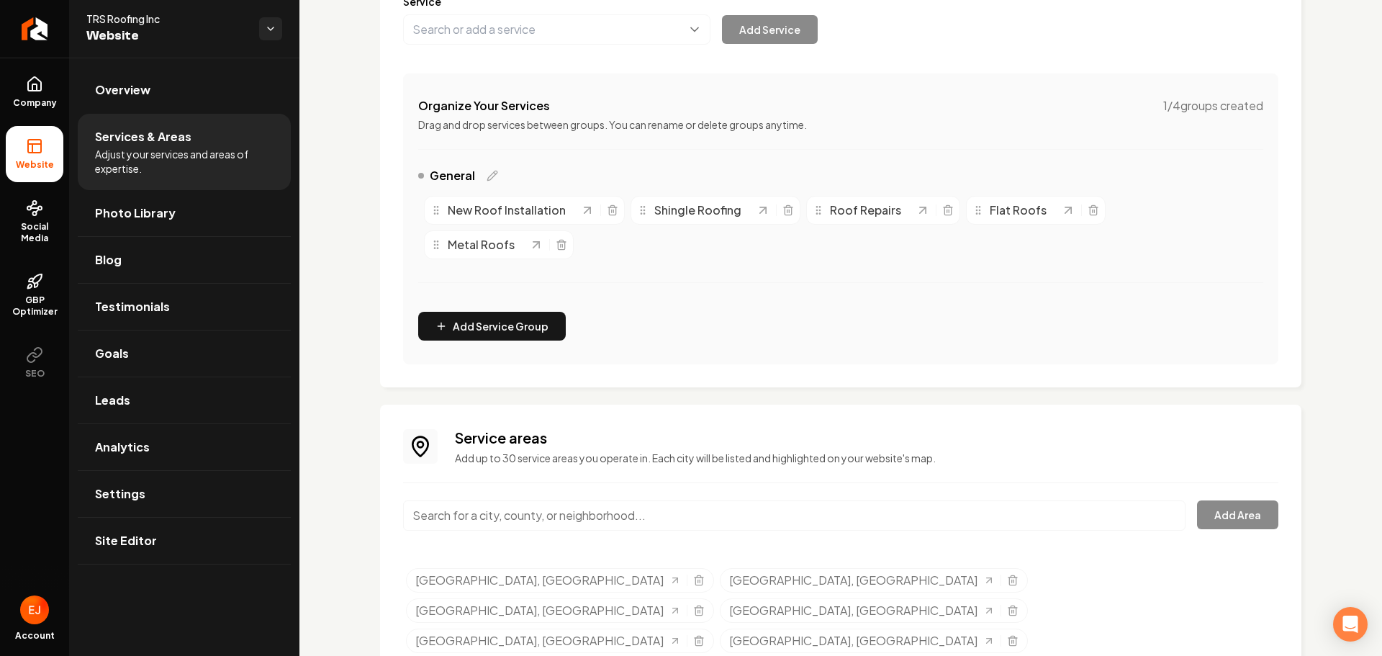
click at [552, 510] on input "Main content area" at bounding box center [794, 515] width 783 height 30
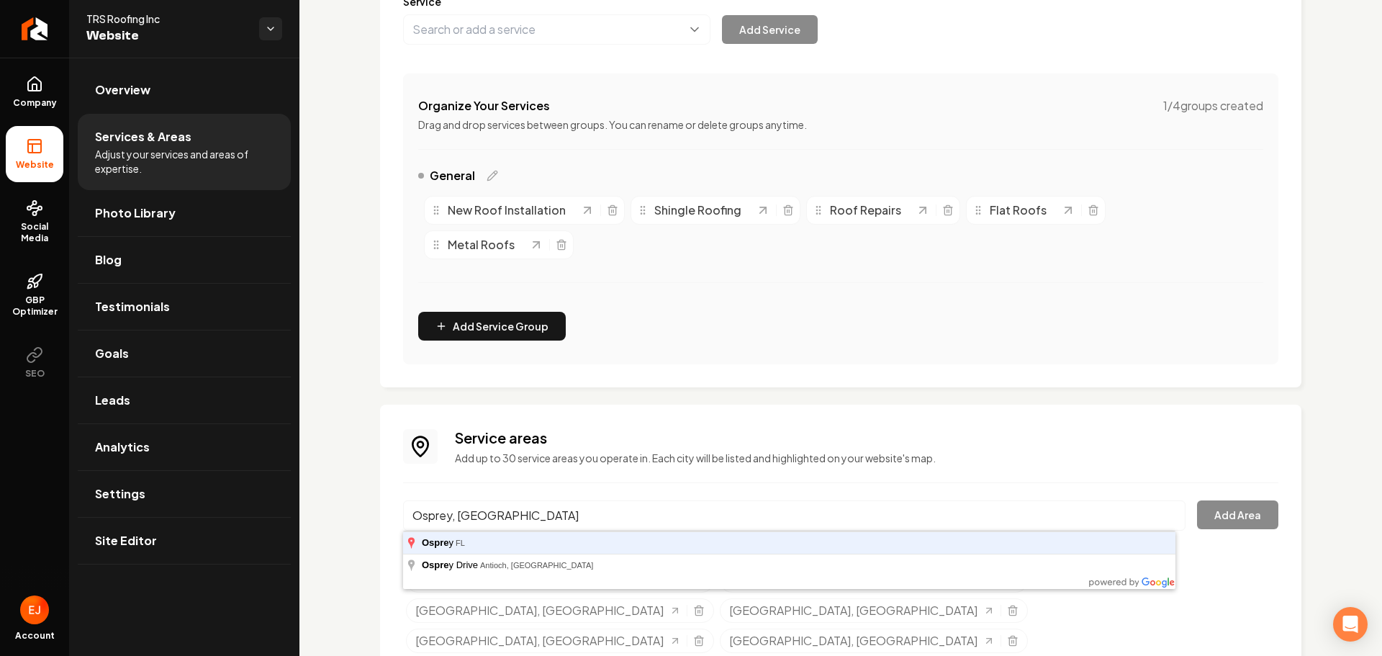
type input "Osprey, FL"
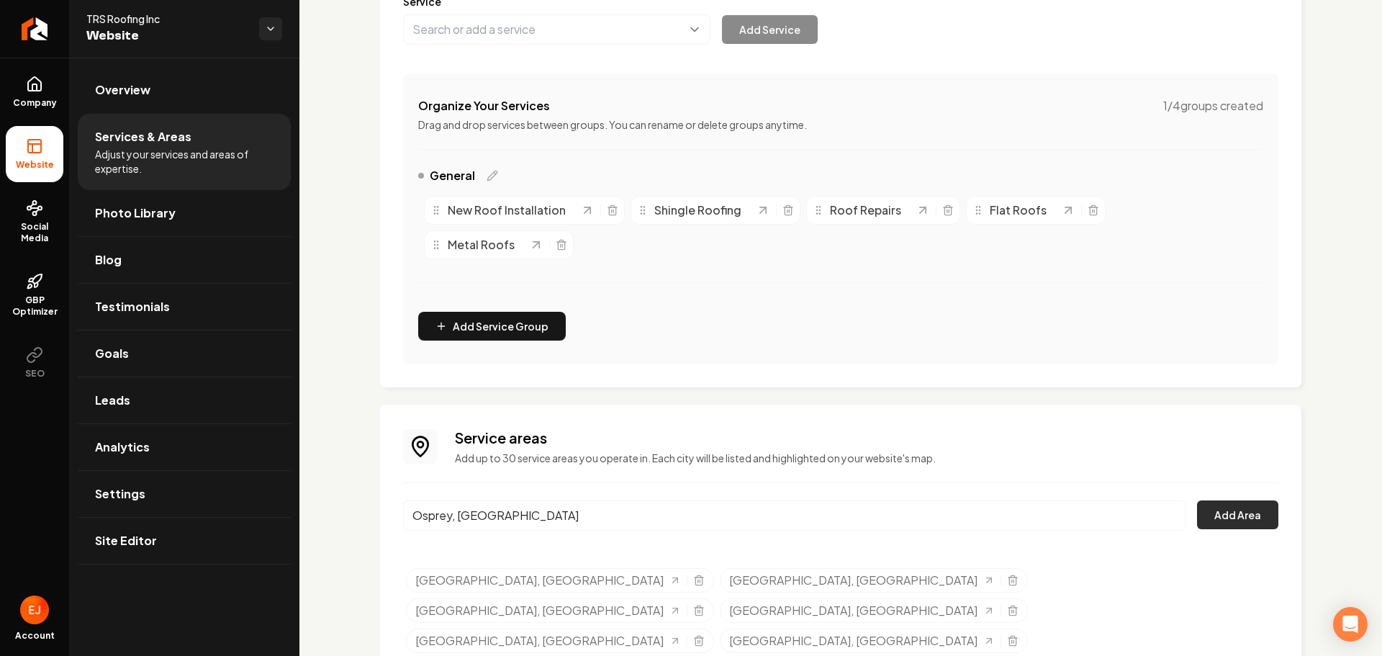
click at [1228, 528] on button "Add Area" at bounding box center [1237, 514] width 81 height 29
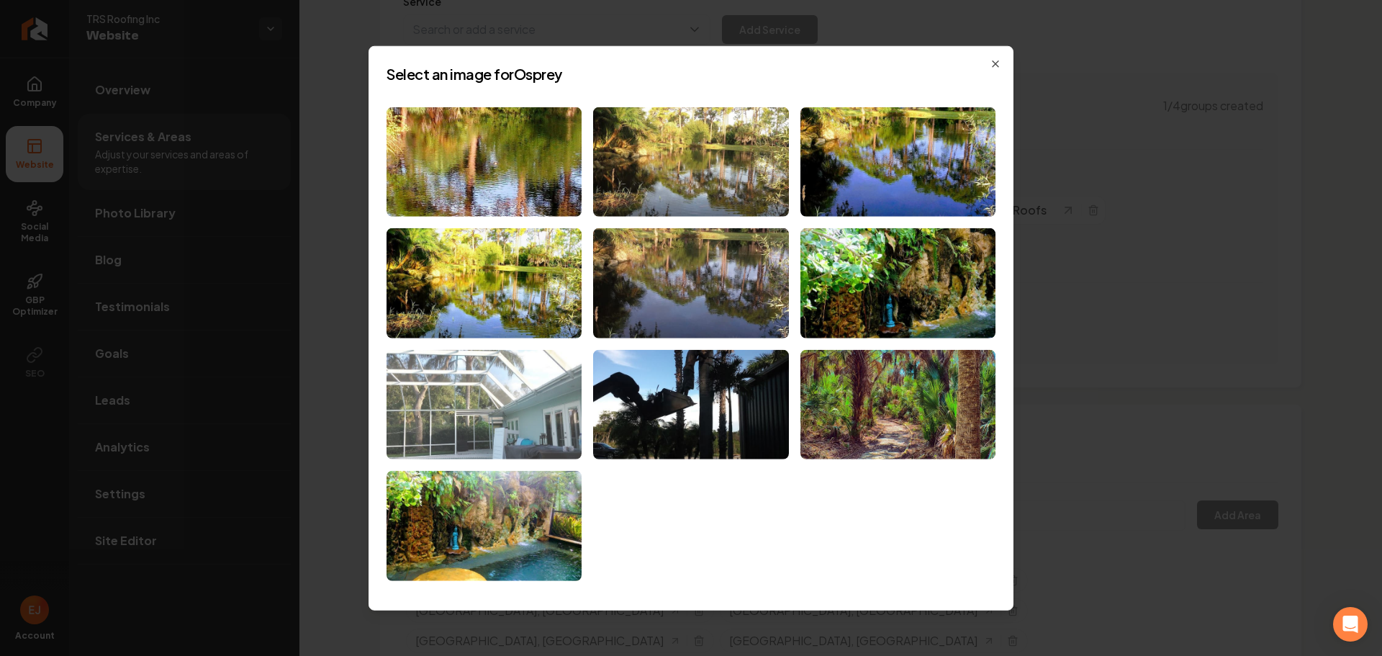
click at [563, 428] on img at bounding box center [484, 405] width 195 height 110
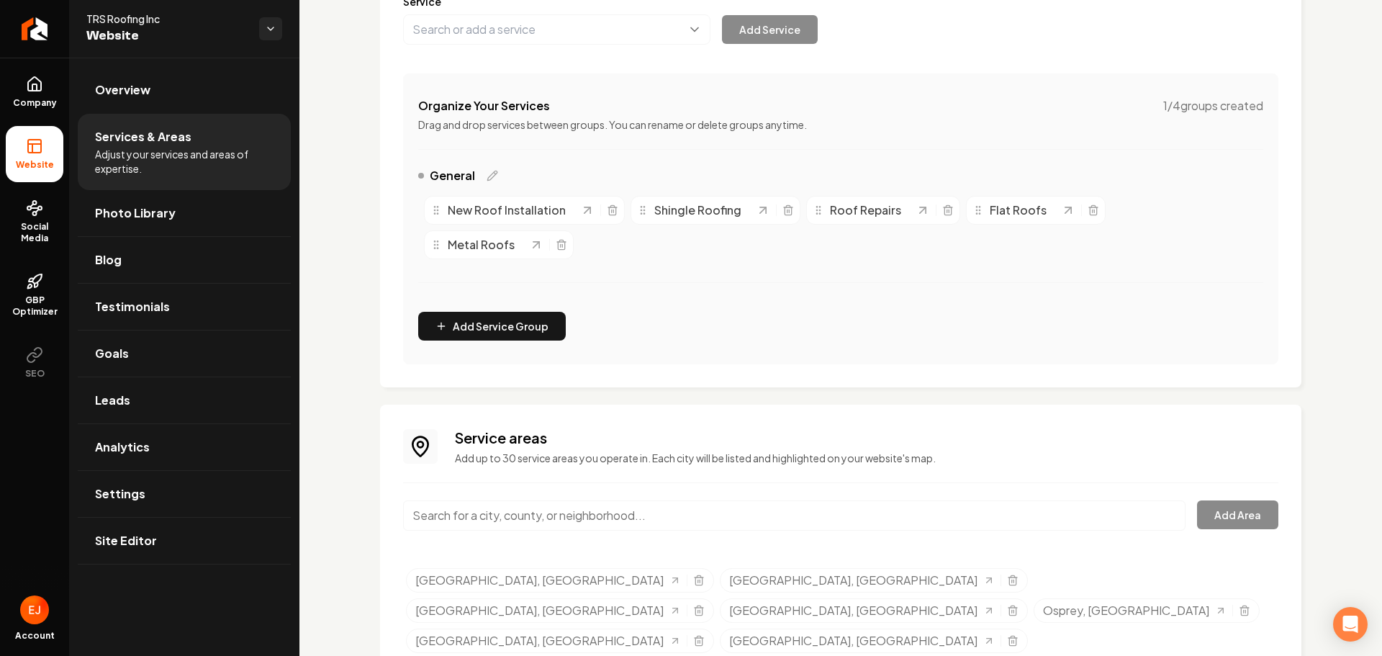
click at [556, 513] on input "Main content area" at bounding box center [794, 515] width 783 height 30
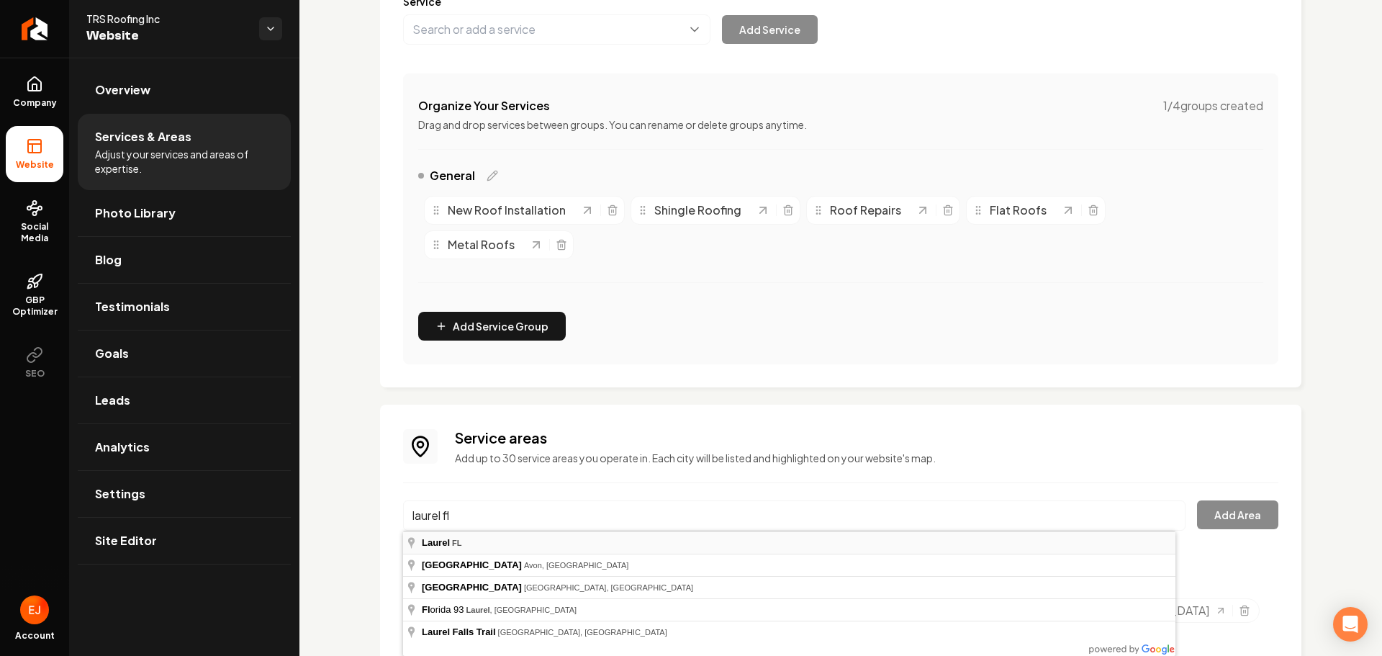
type input "Laurel, FL"
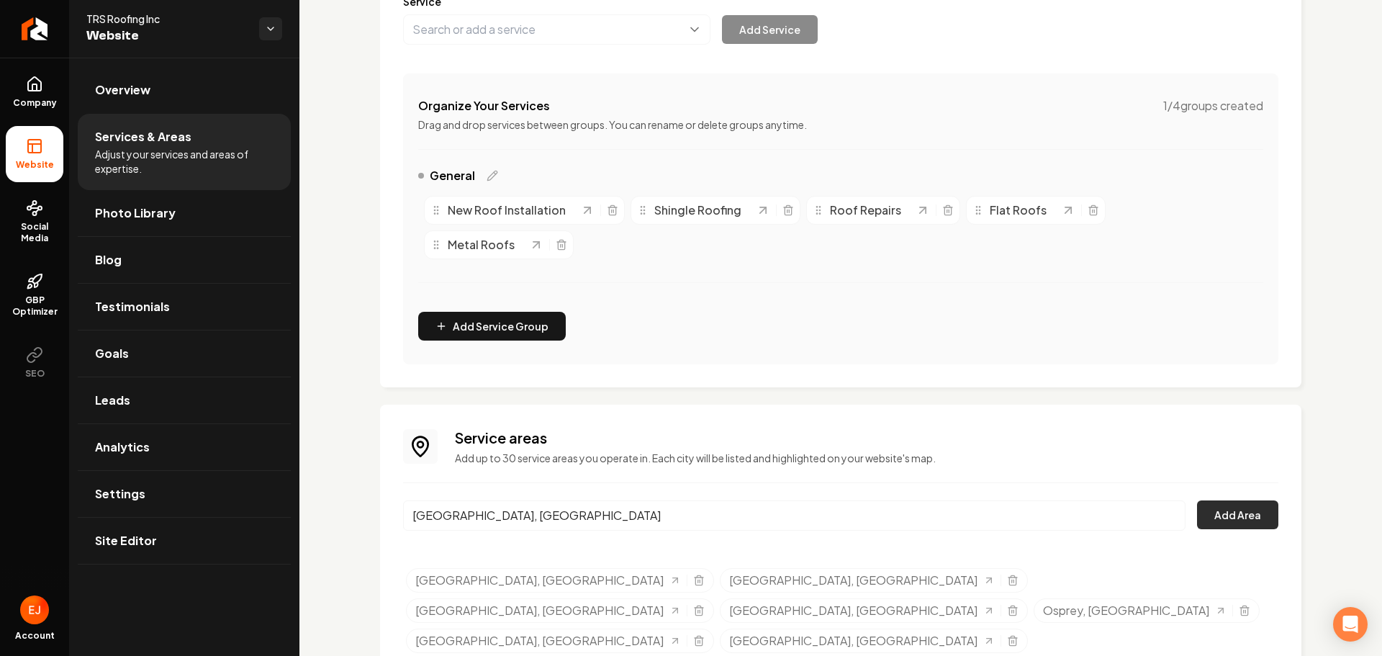
click at [1230, 521] on button "Add Area" at bounding box center [1237, 514] width 81 height 29
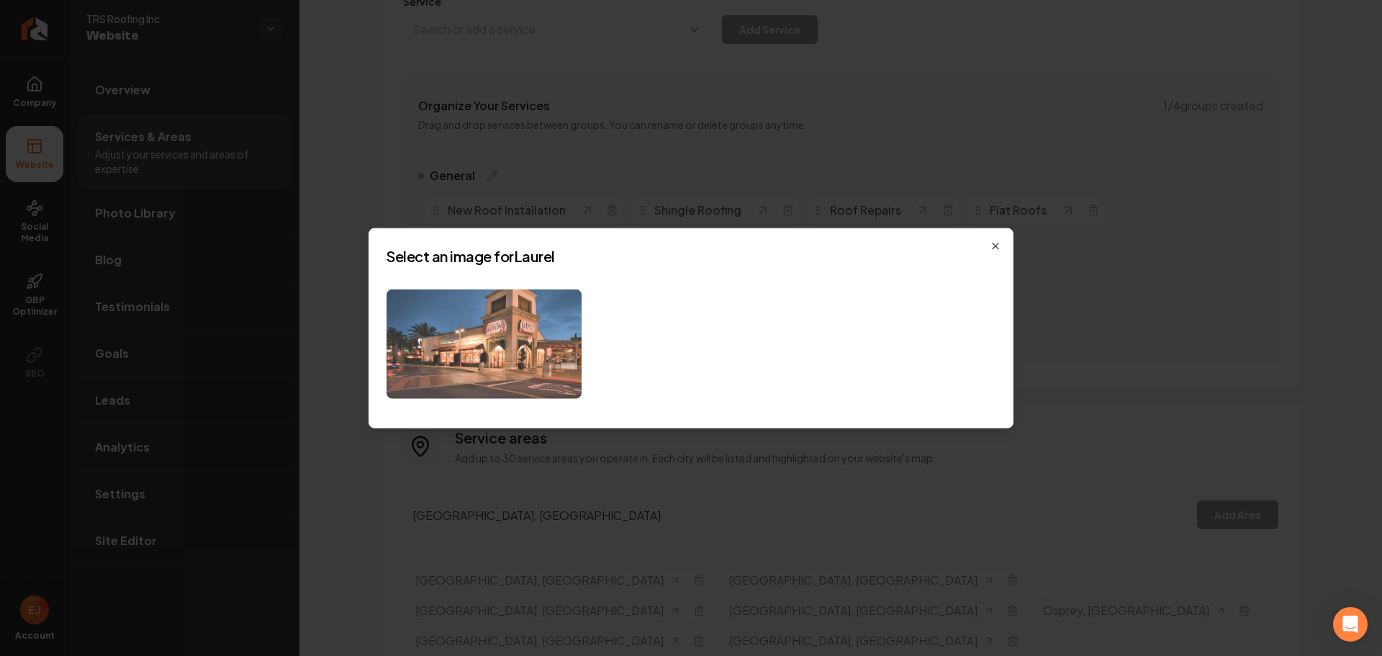
click at [542, 369] on img at bounding box center [484, 344] width 195 height 110
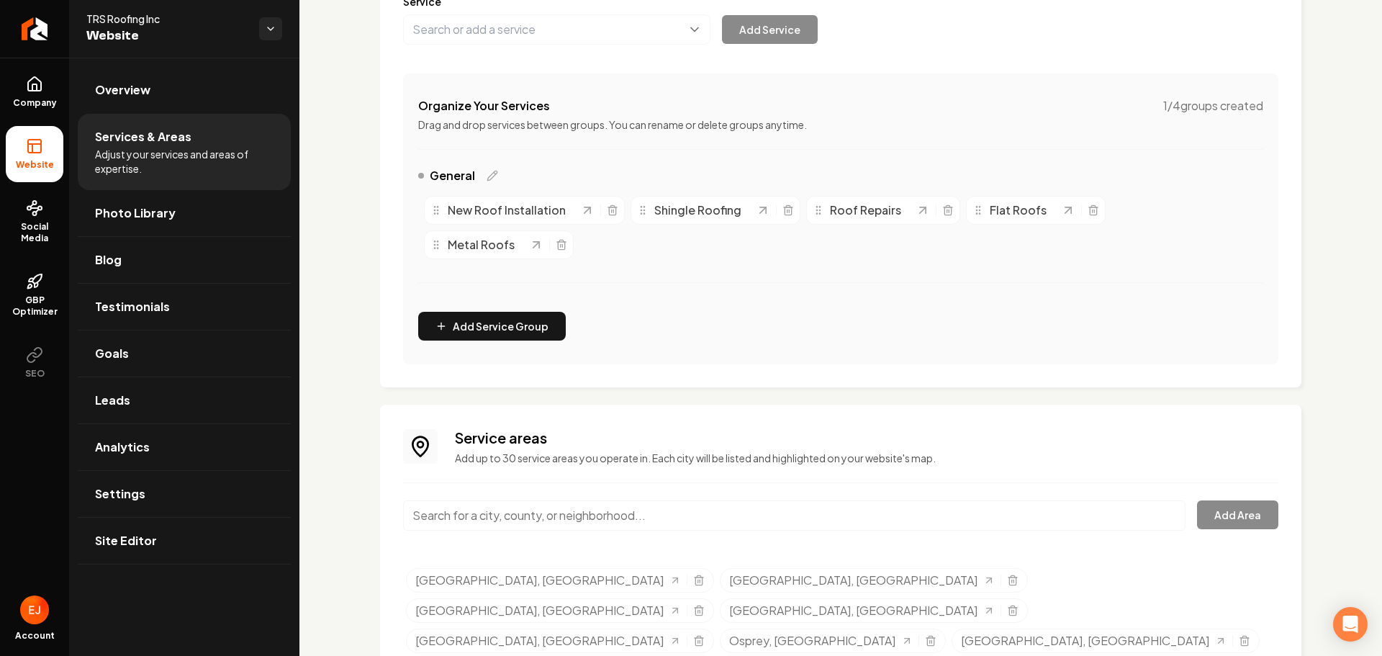
click at [554, 513] on input "Main content area" at bounding box center [794, 515] width 783 height 30
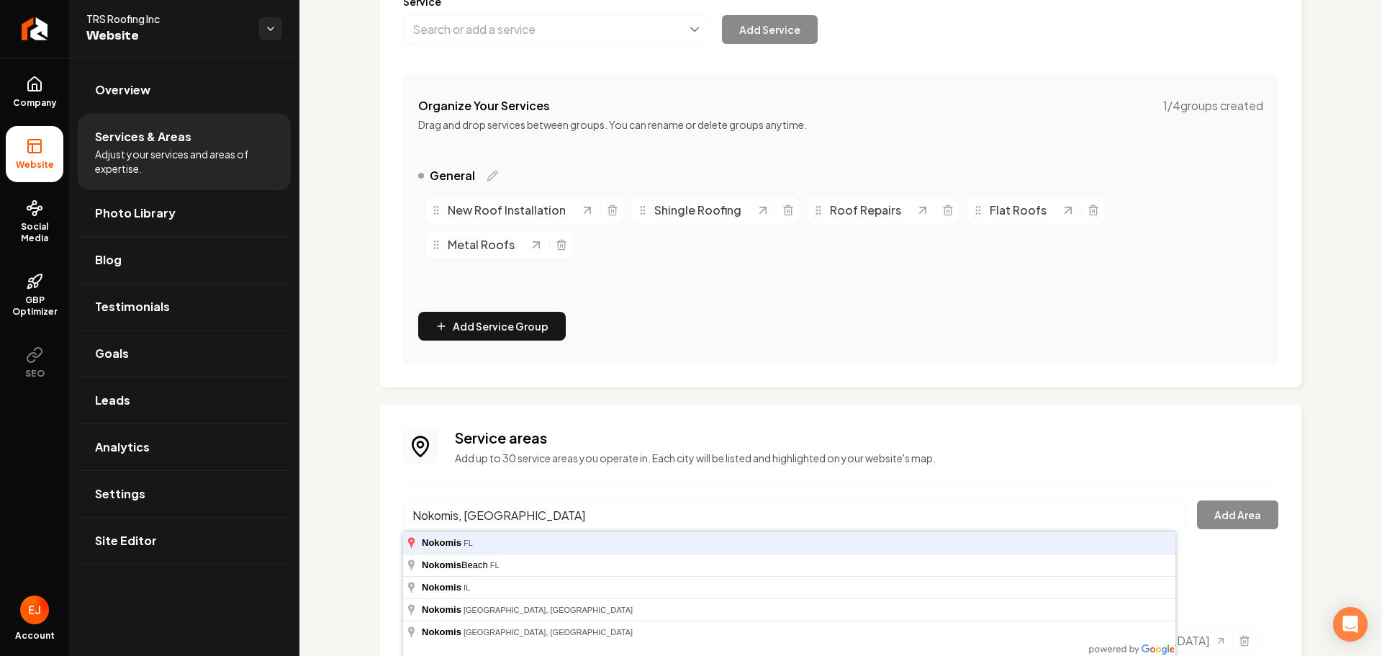
type input "Nokomis, FL"
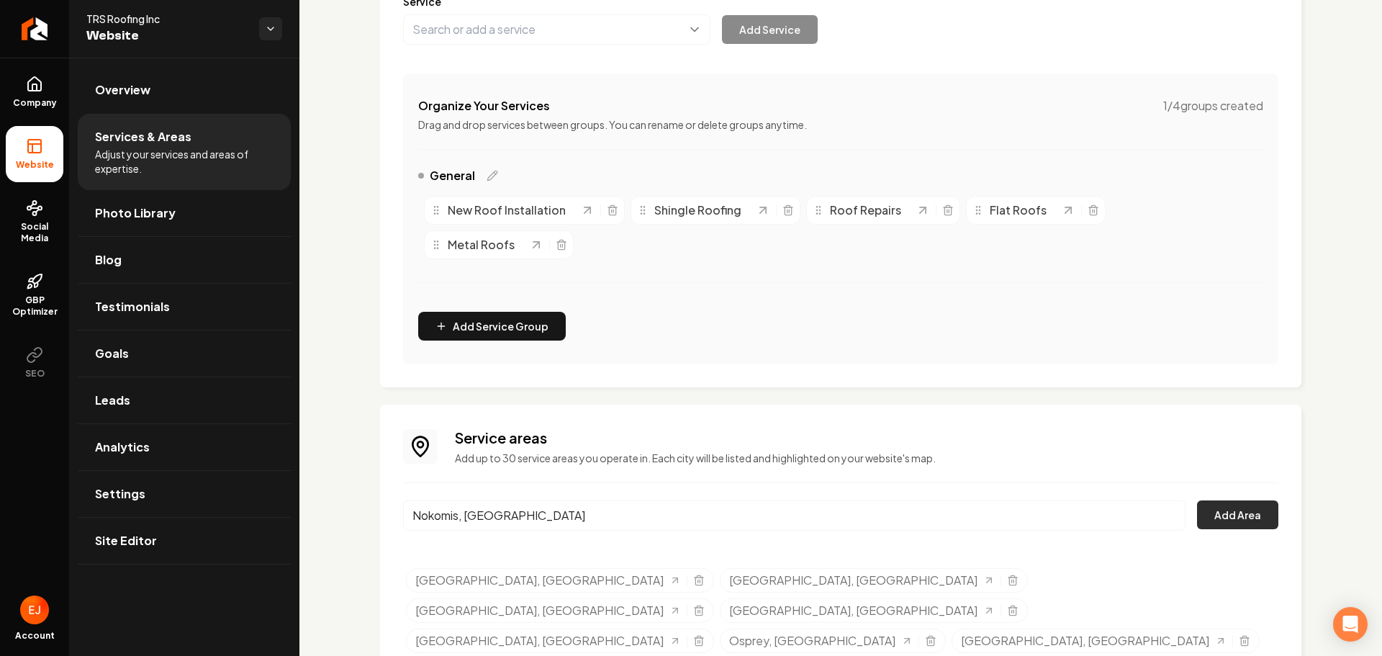
click at [1259, 503] on button "Add Area" at bounding box center [1237, 514] width 81 height 29
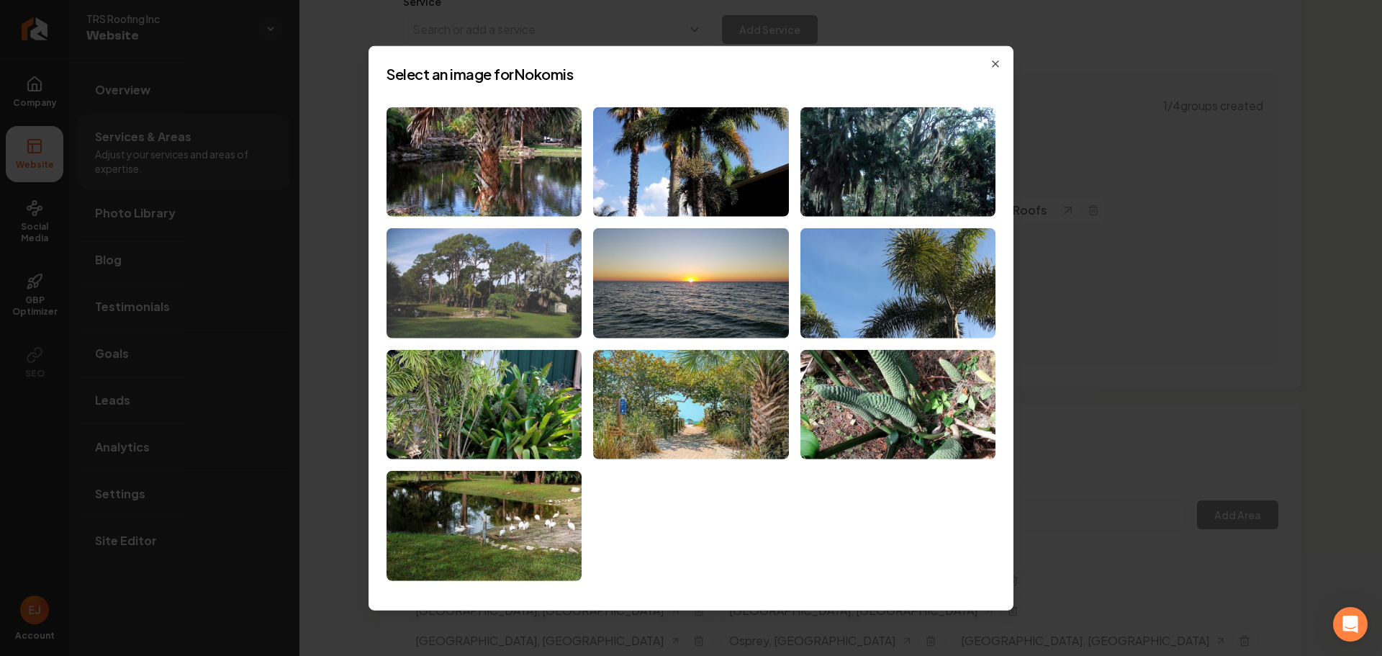
click at [513, 292] on img at bounding box center [484, 283] width 195 height 110
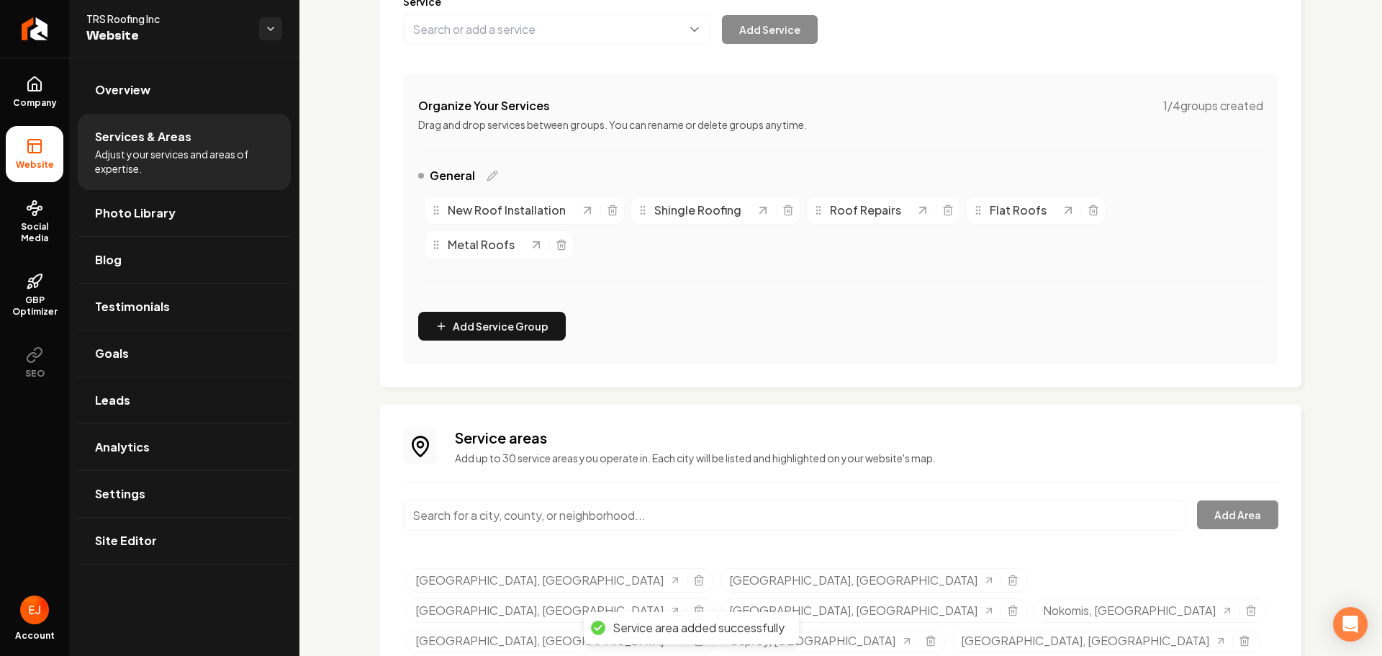
click at [510, 515] on input "Main content area" at bounding box center [794, 515] width 783 height 30
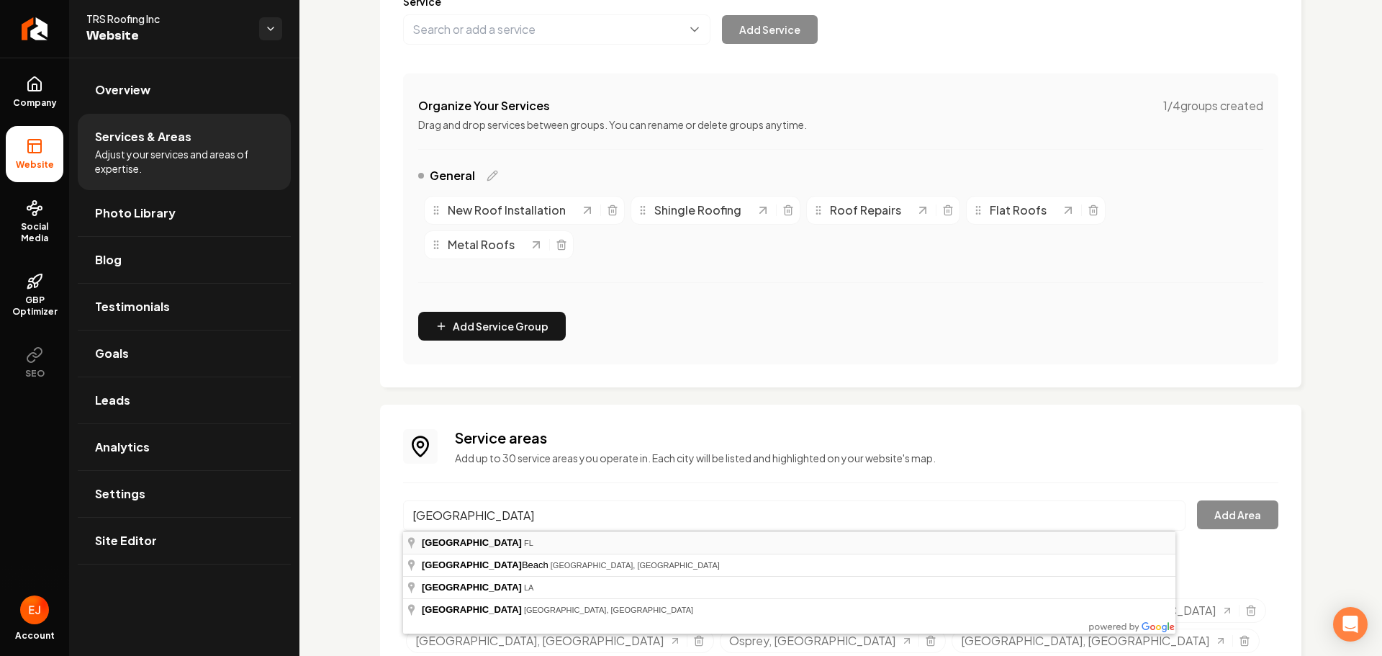
type input "Venice, FL"
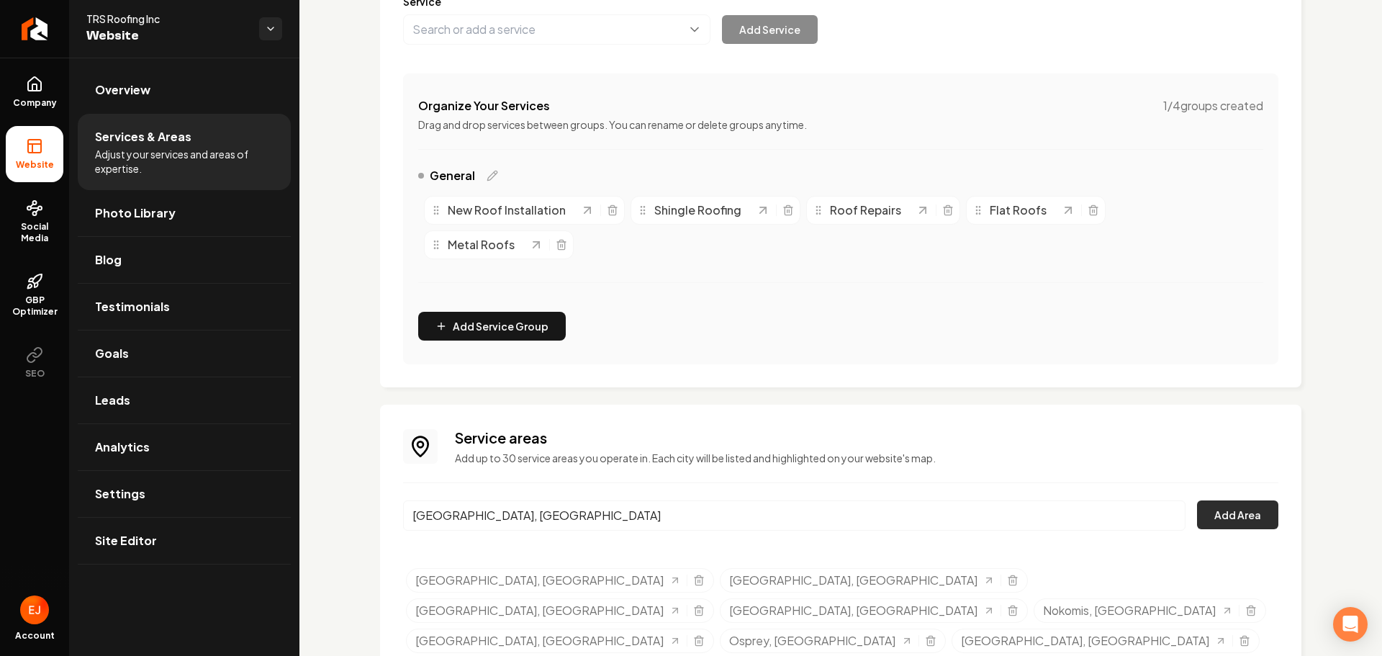
click at [1230, 523] on button "Add Area" at bounding box center [1237, 514] width 81 height 29
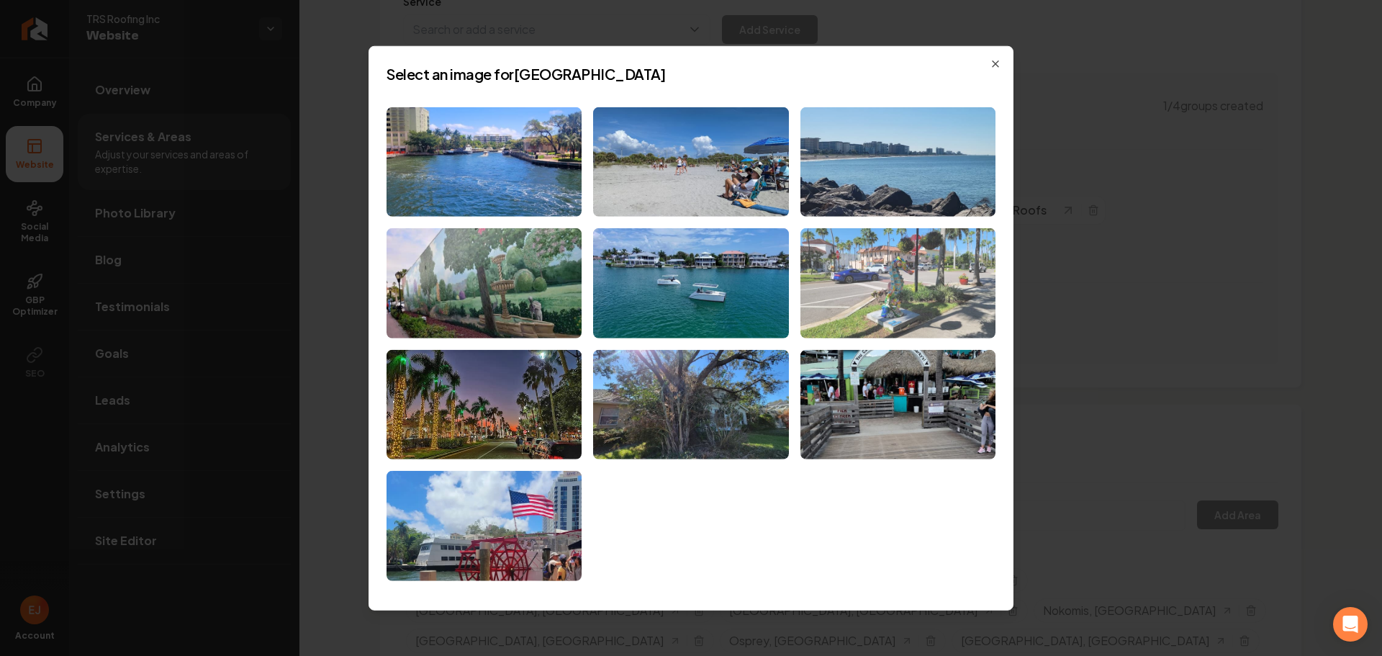
click at [845, 273] on img at bounding box center [898, 283] width 195 height 110
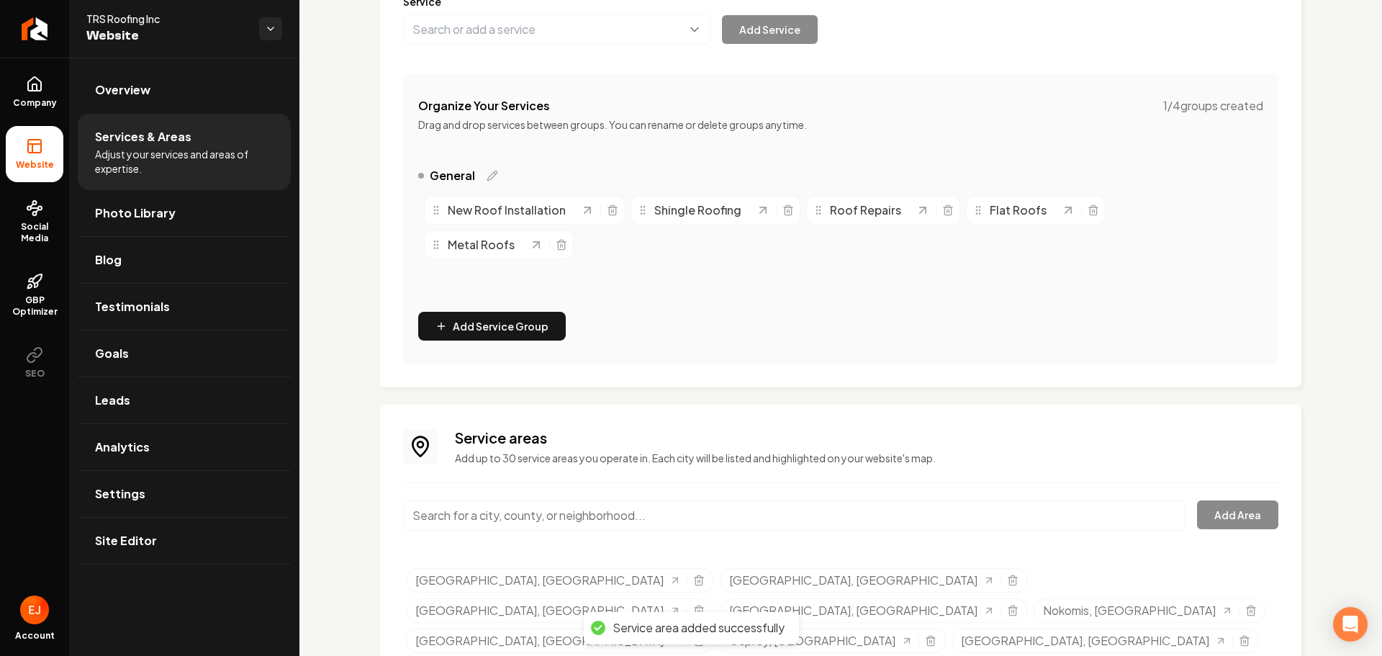
click at [528, 514] on input "Main content area" at bounding box center [794, 515] width 783 height 30
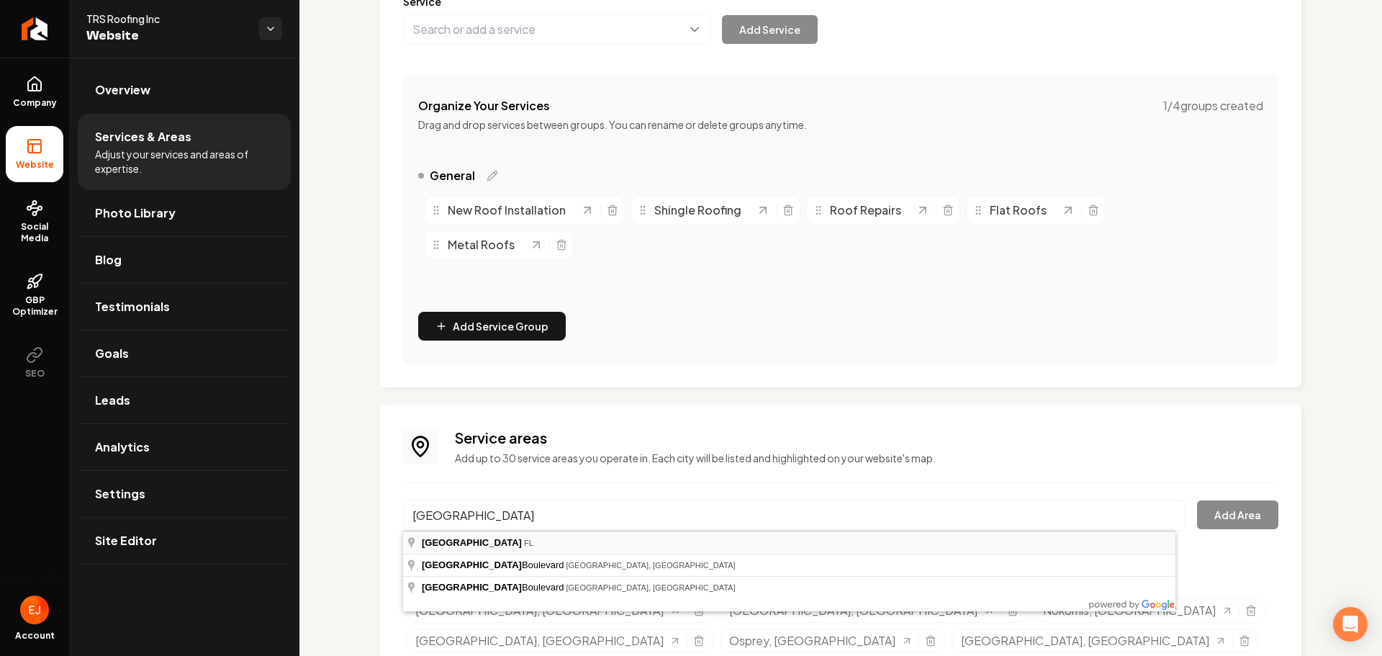
type input "South Venice, FL"
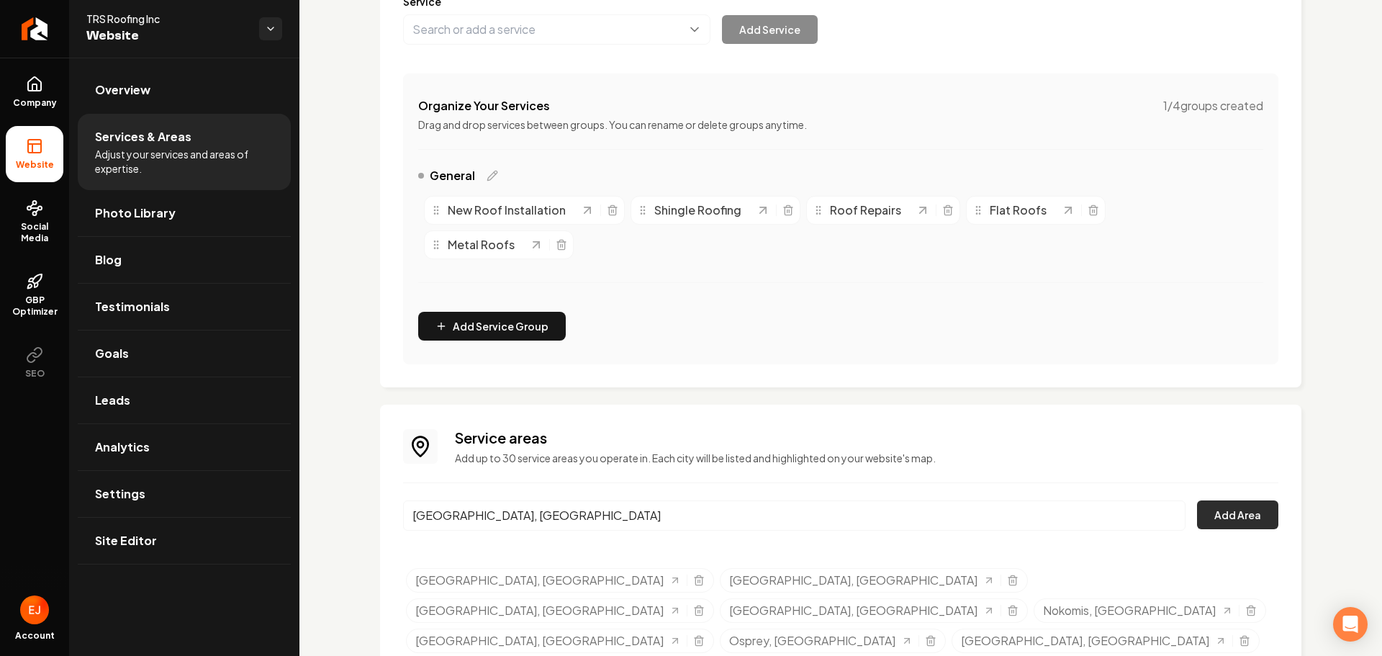
click at [1238, 524] on button "Add Area" at bounding box center [1237, 514] width 81 height 29
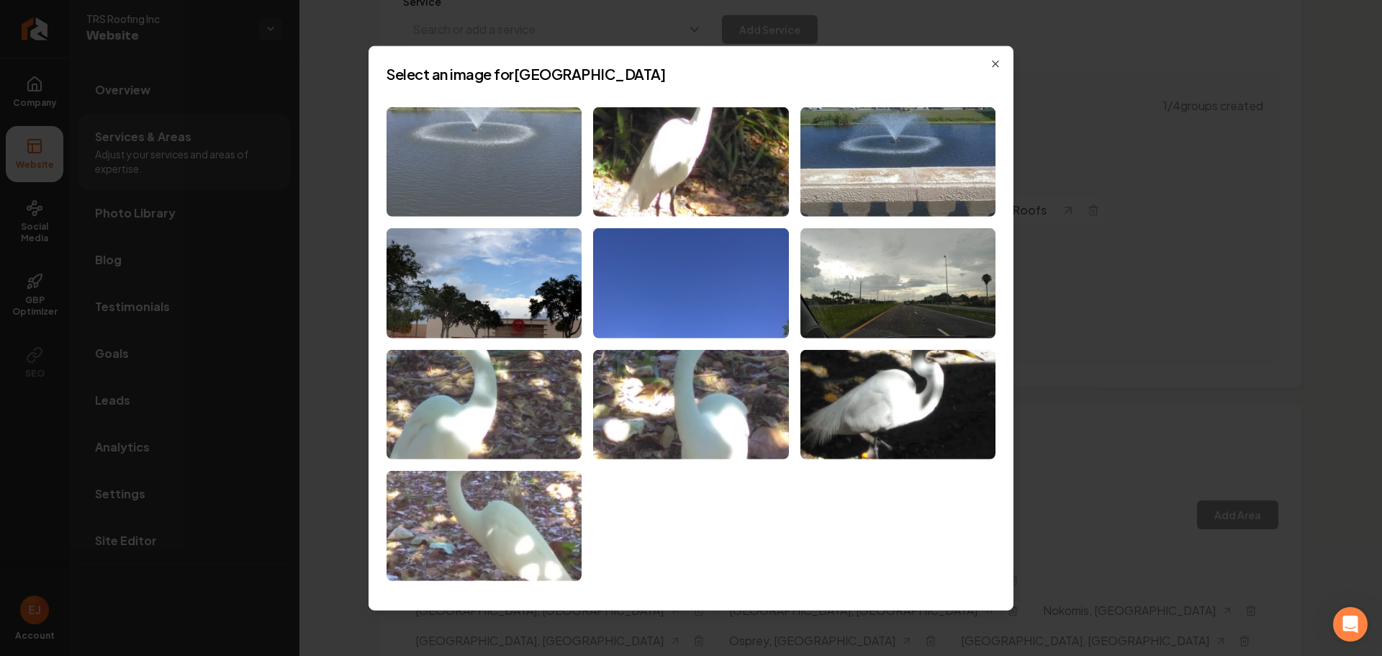
click at [528, 201] on img at bounding box center [484, 162] width 195 height 110
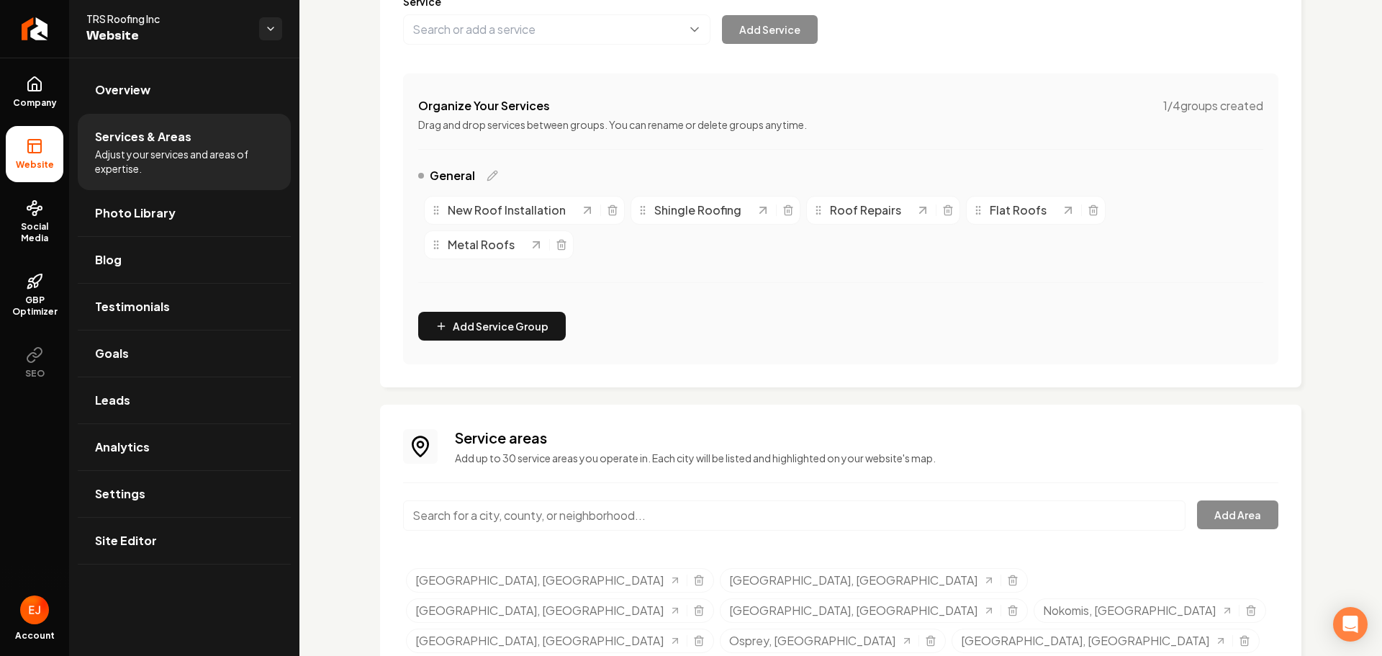
click at [596, 514] on input "Main content area" at bounding box center [794, 515] width 783 height 30
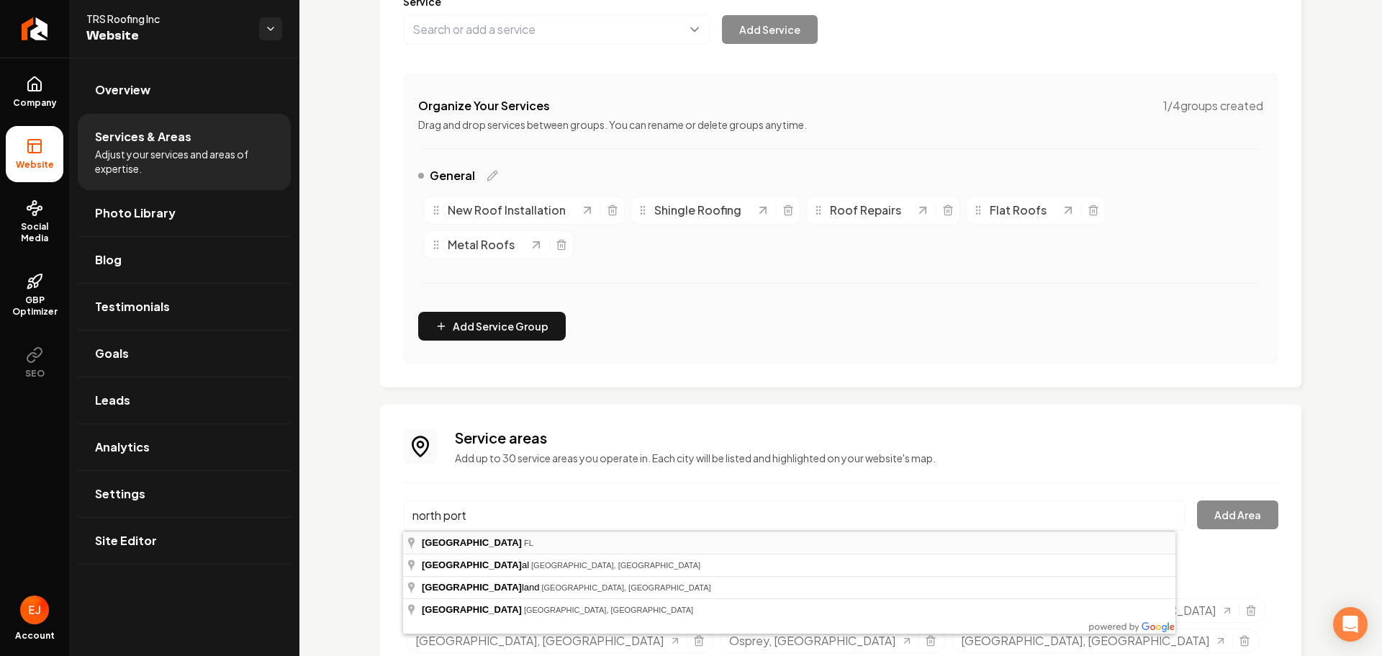
type input "North Port, FL"
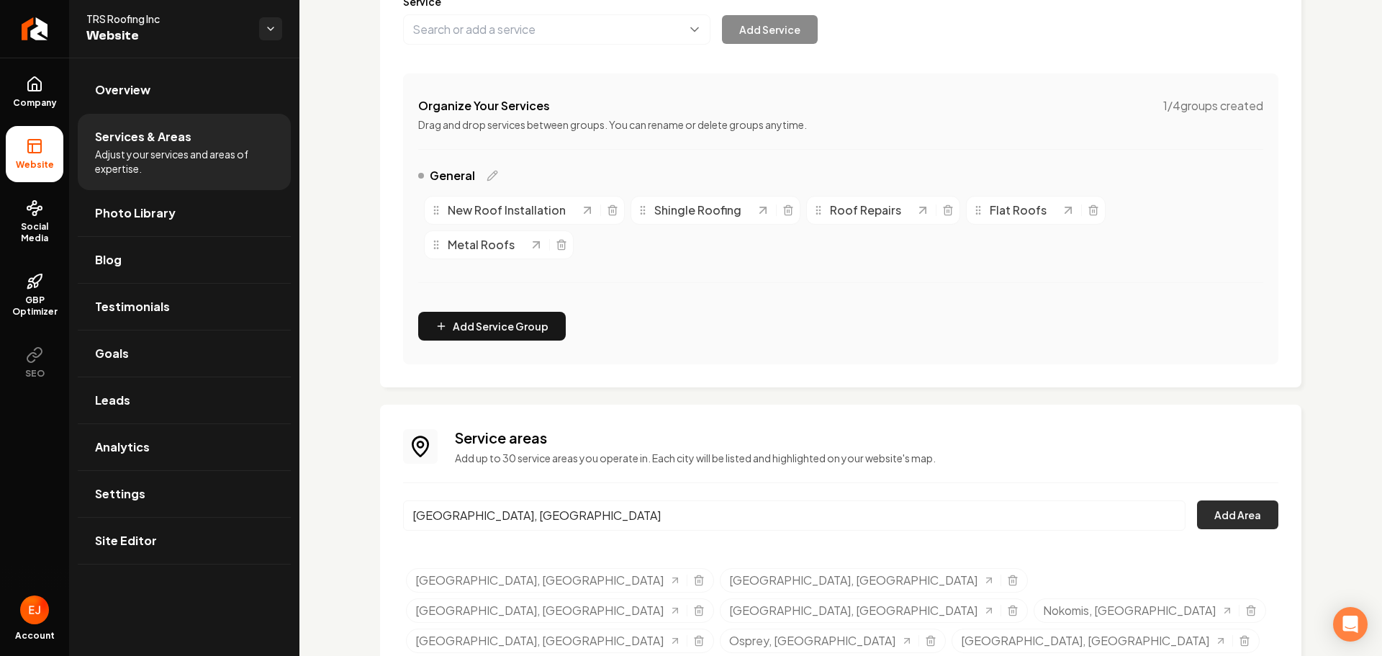
click at [1223, 516] on button "Add Area" at bounding box center [1237, 514] width 81 height 29
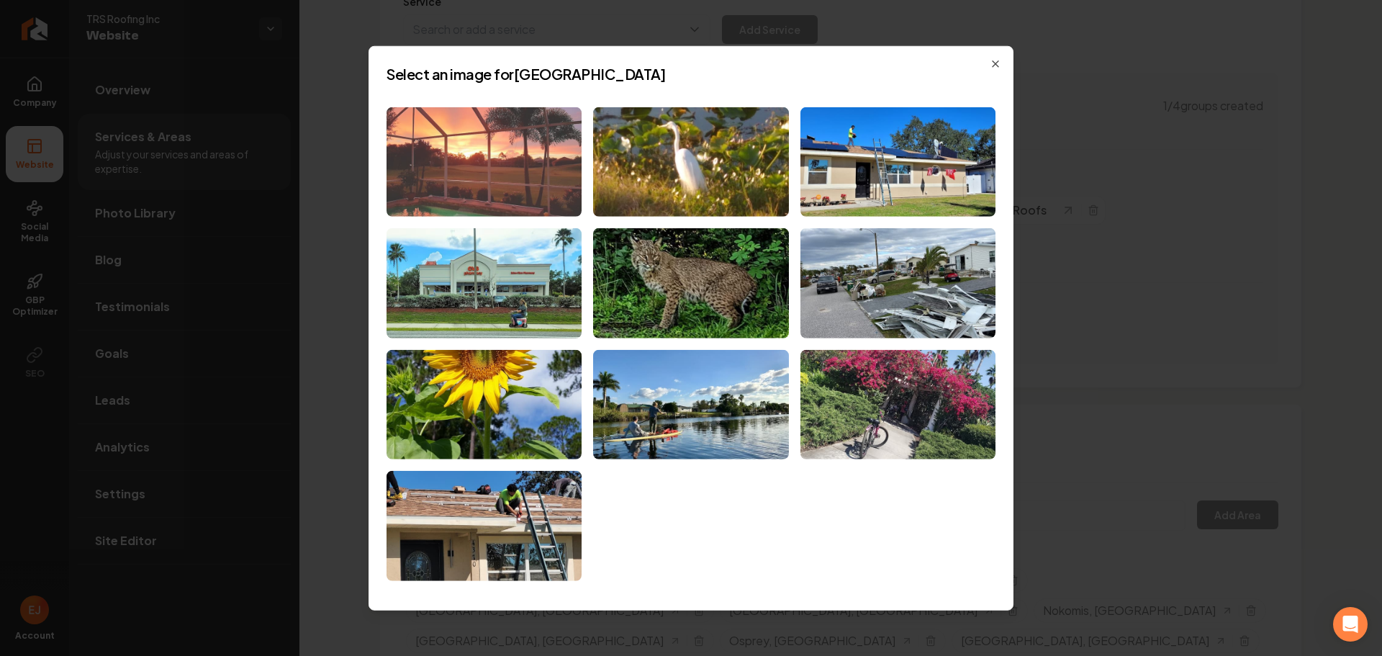
click at [538, 174] on img at bounding box center [484, 162] width 195 height 110
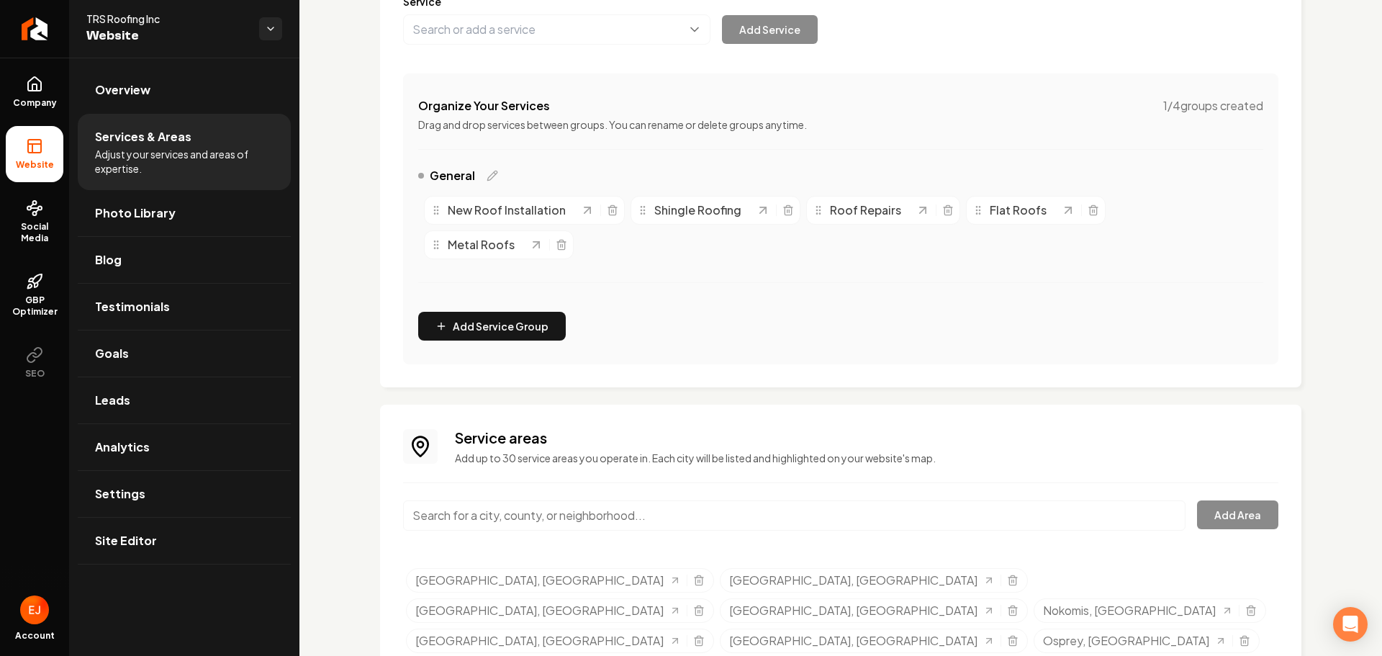
click at [526, 510] on input "Main content area" at bounding box center [794, 515] width 783 height 30
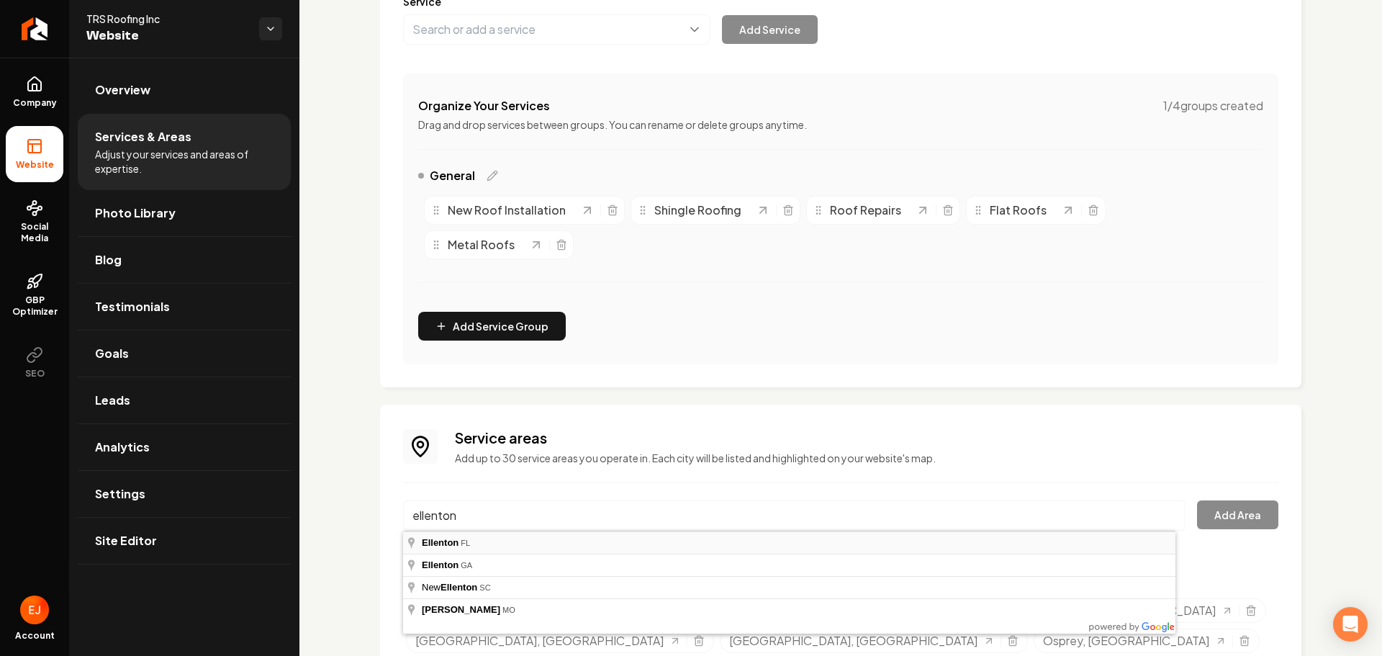
type input "Ellenton, FL"
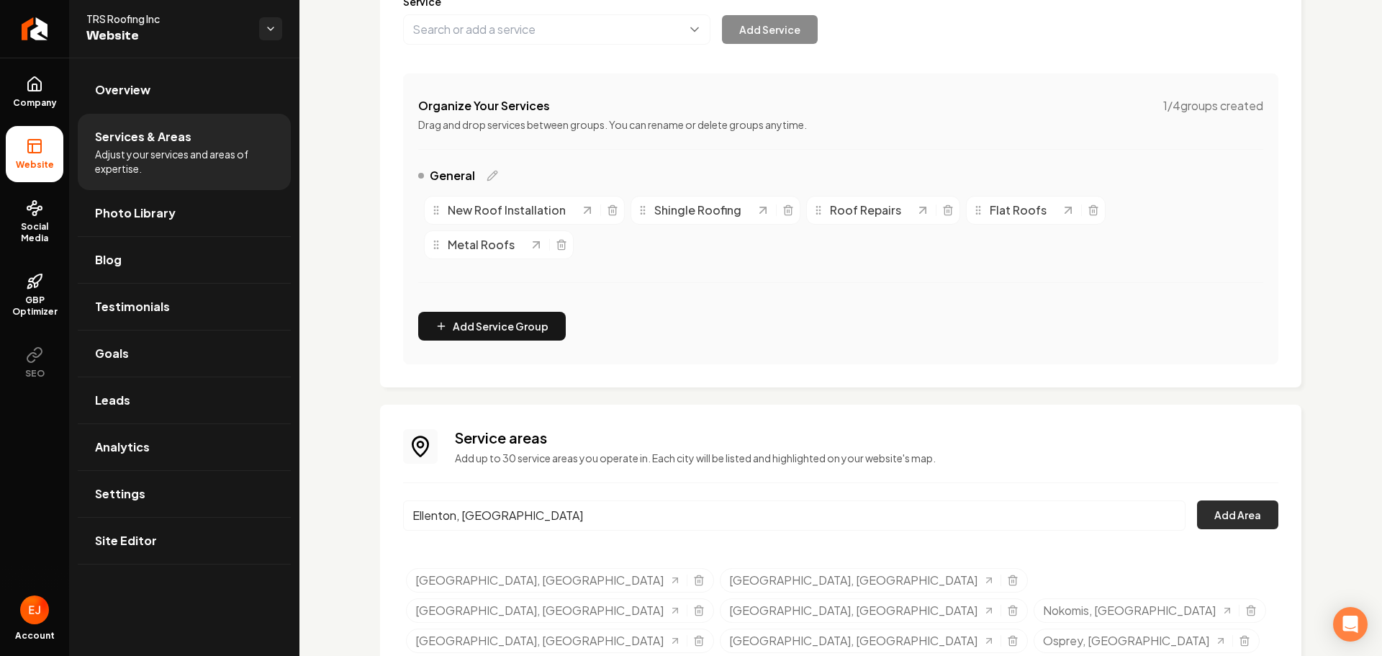
click at [1215, 515] on button "Add Area" at bounding box center [1237, 514] width 81 height 29
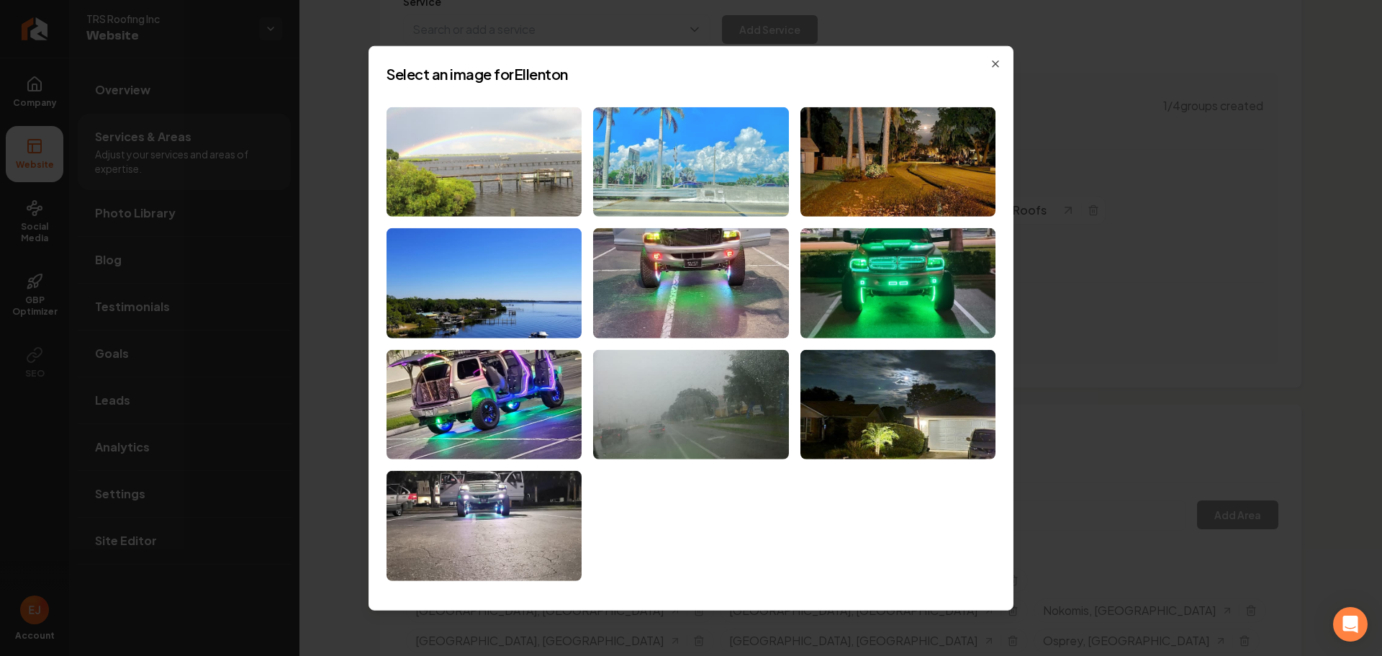
click at [782, 202] on img at bounding box center [690, 162] width 195 height 110
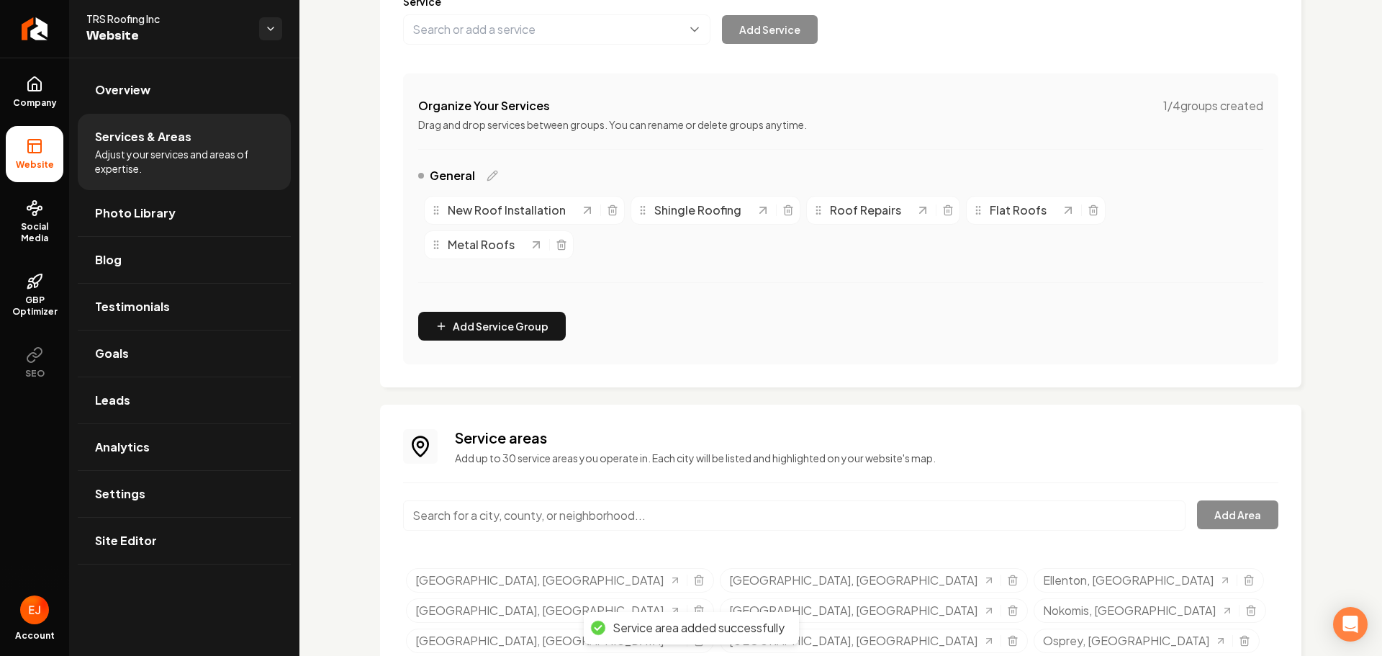
click at [487, 516] on input "Main content area" at bounding box center [794, 515] width 783 height 30
click at [487, 503] on input "Main content area" at bounding box center [794, 515] width 783 height 30
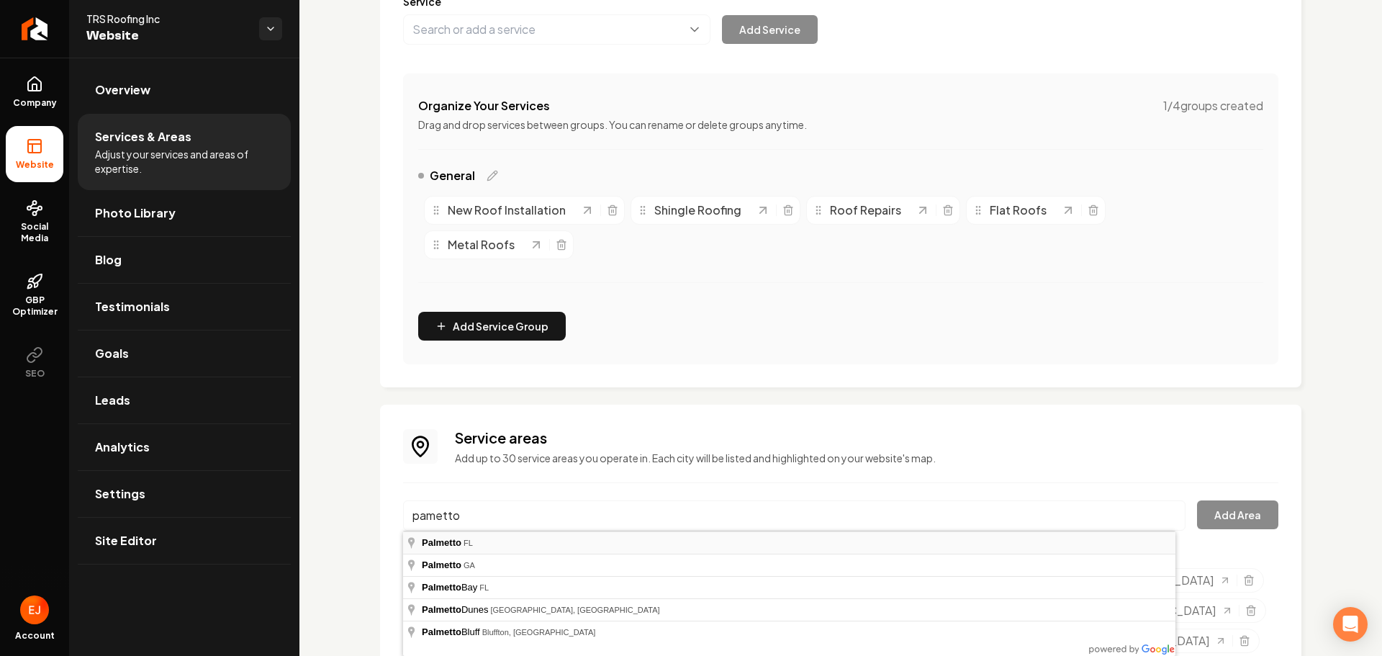
type input "Palmetto, FL"
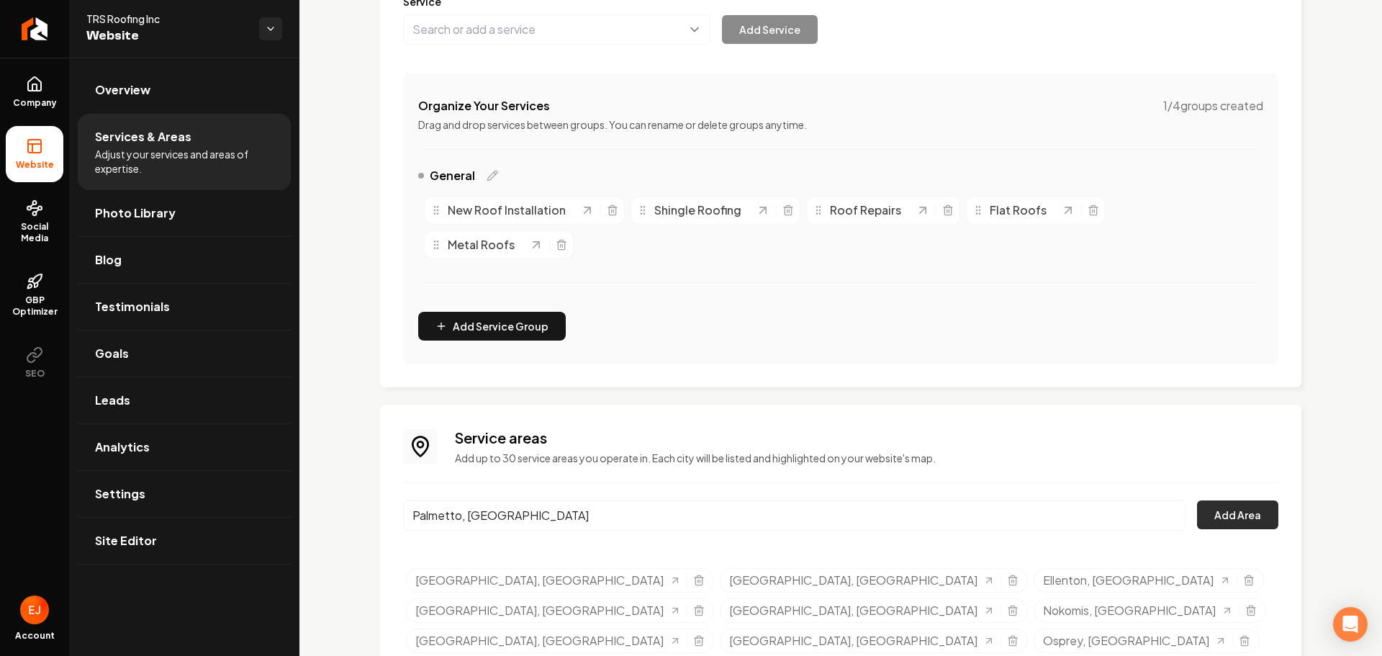
click at [1220, 518] on button "Add Area" at bounding box center [1237, 514] width 81 height 29
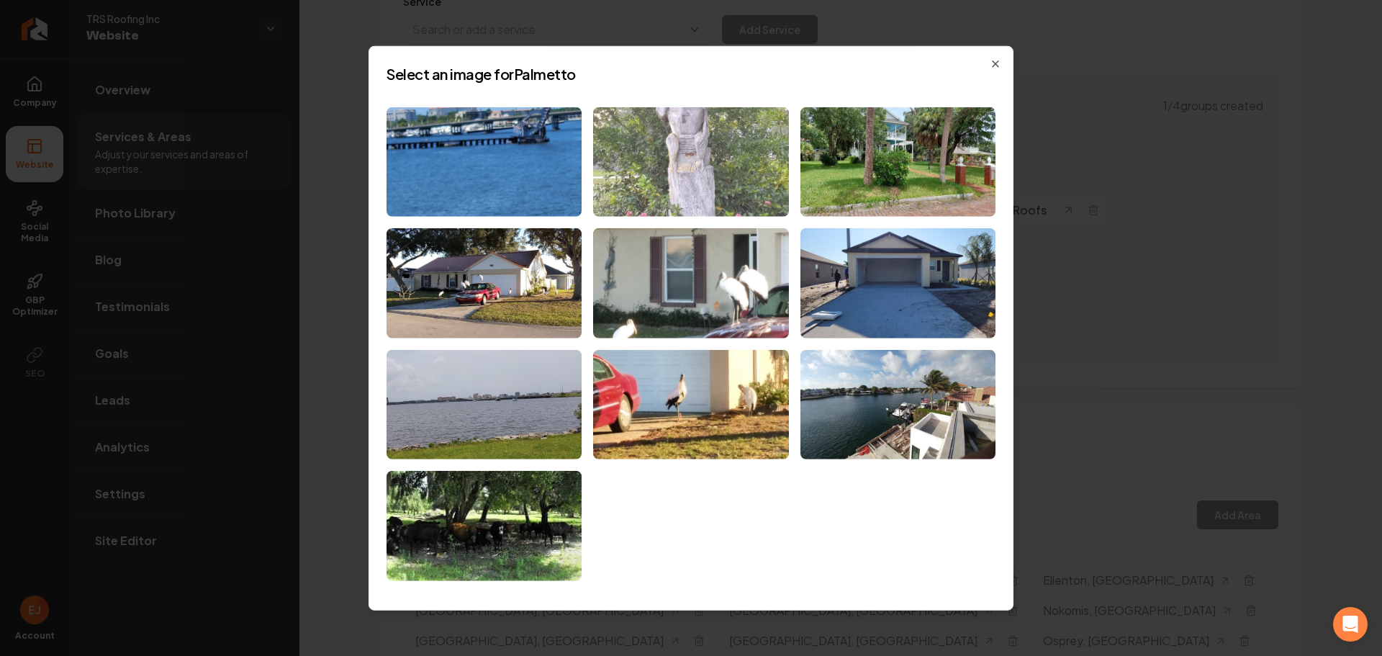
click at [740, 193] on img at bounding box center [690, 162] width 195 height 110
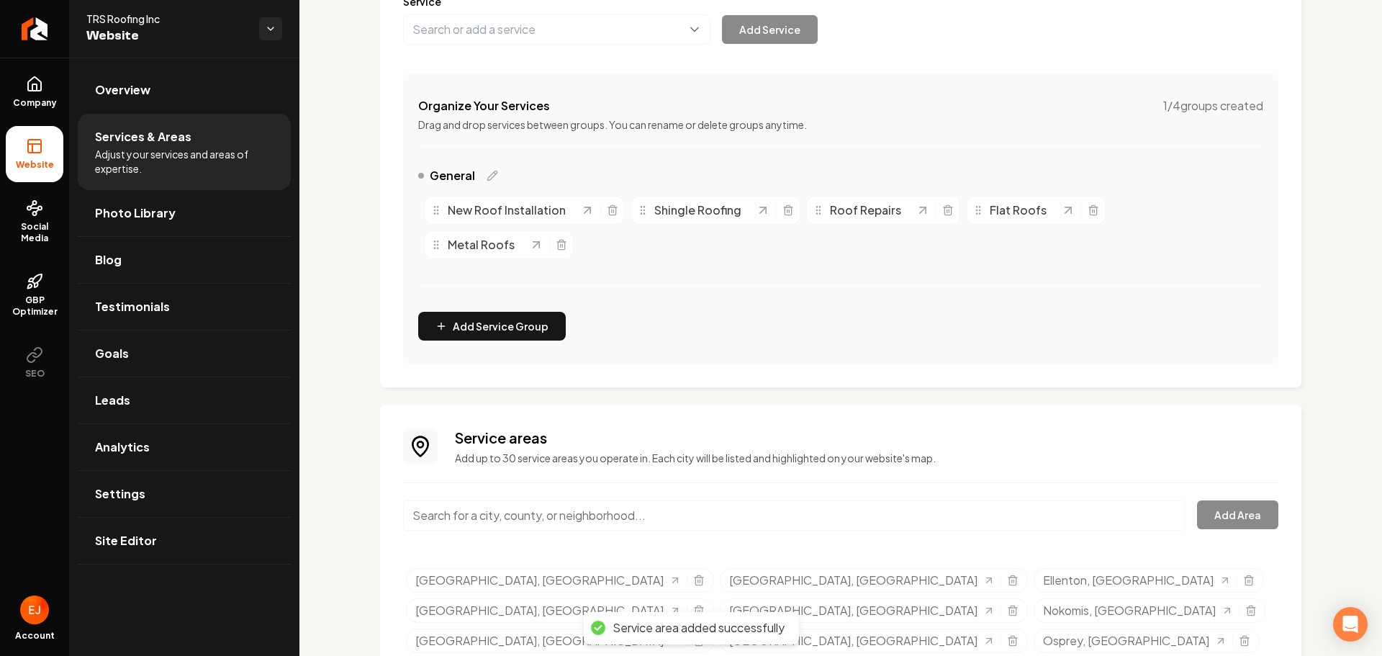
click at [536, 518] on input "Main content area" at bounding box center [794, 515] width 783 height 30
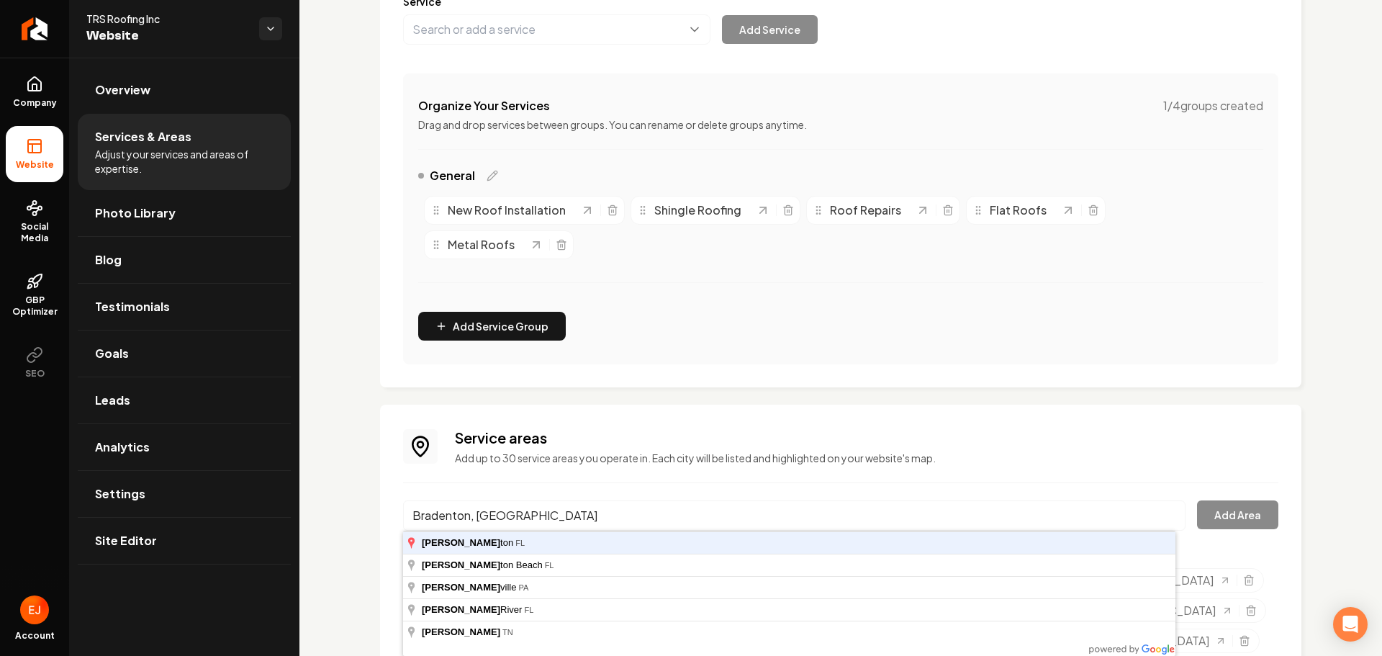
type input "Bradenton, FL"
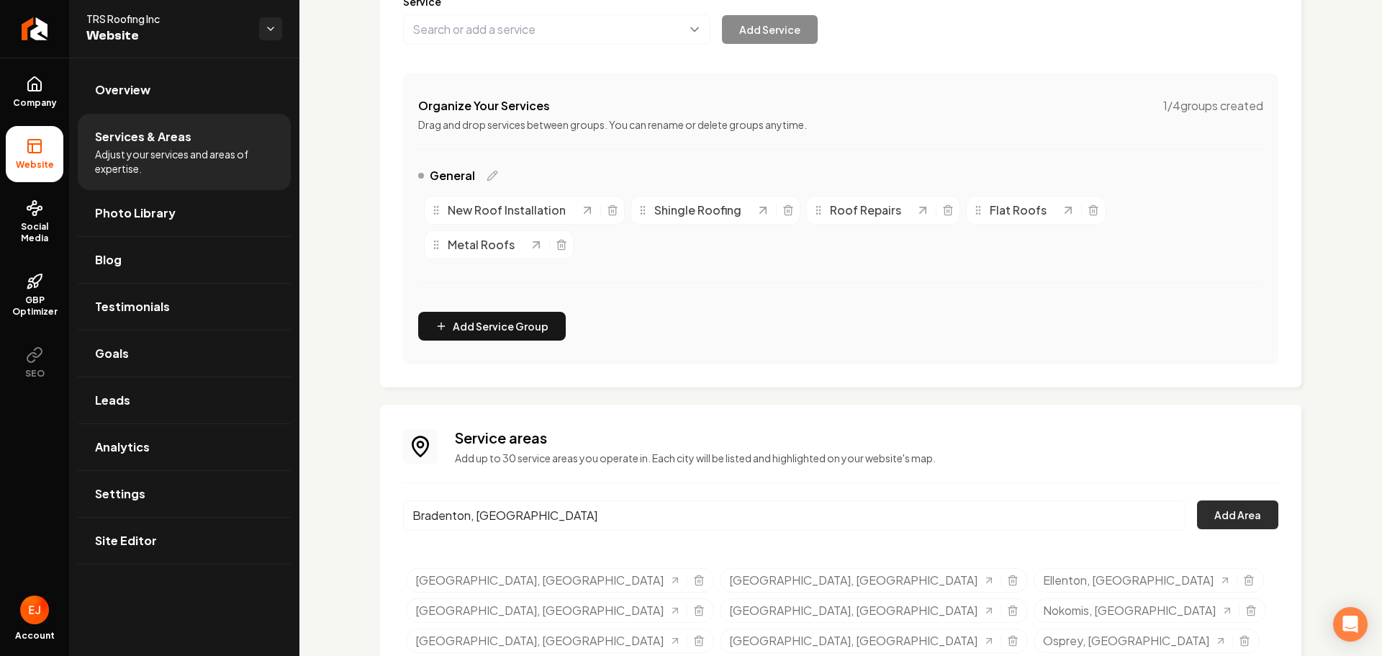
click at [1220, 511] on button "Add Area" at bounding box center [1237, 514] width 81 height 29
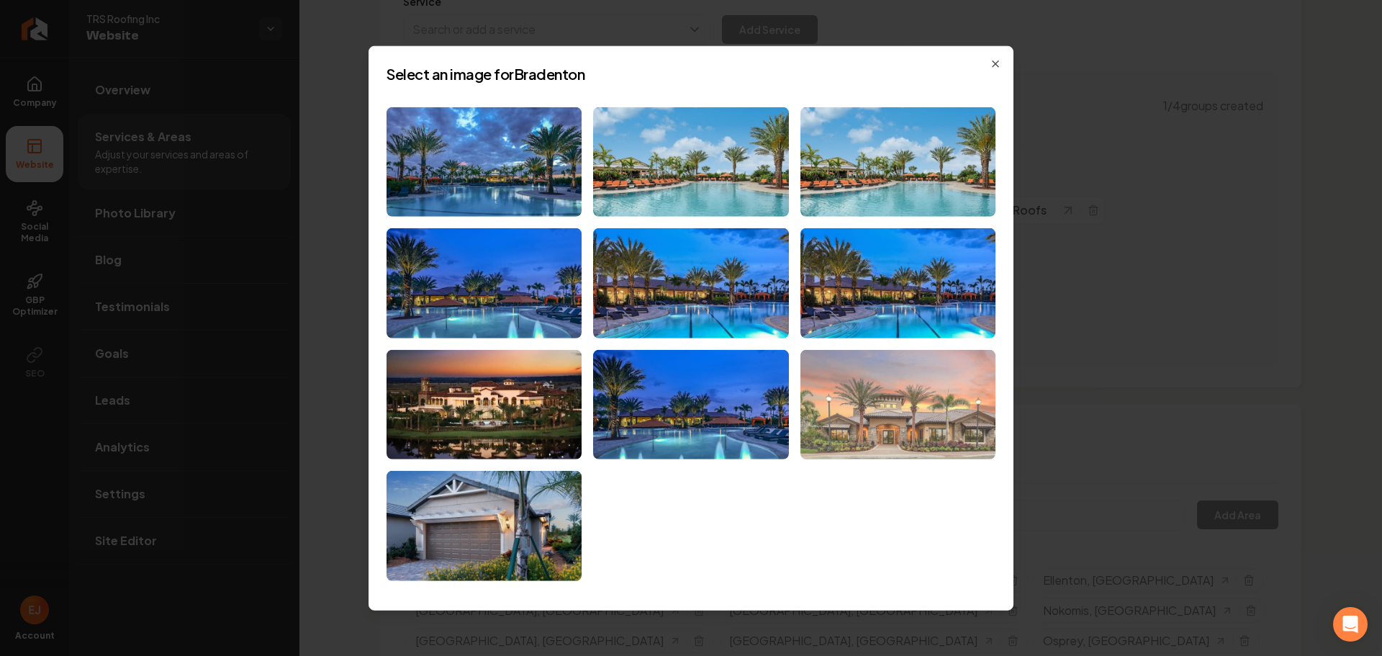
click at [898, 449] on img at bounding box center [898, 405] width 195 height 110
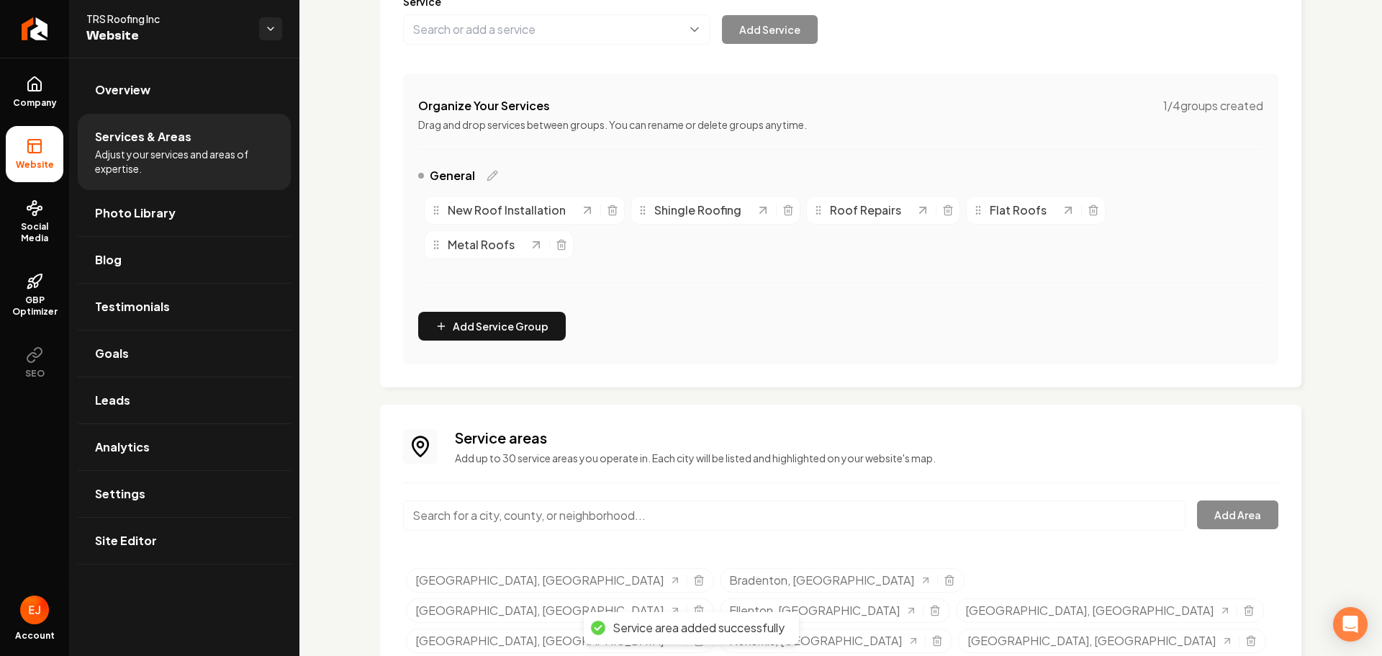
click at [505, 516] on input "Main content area" at bounding box center [794, 515] width 783 height 30
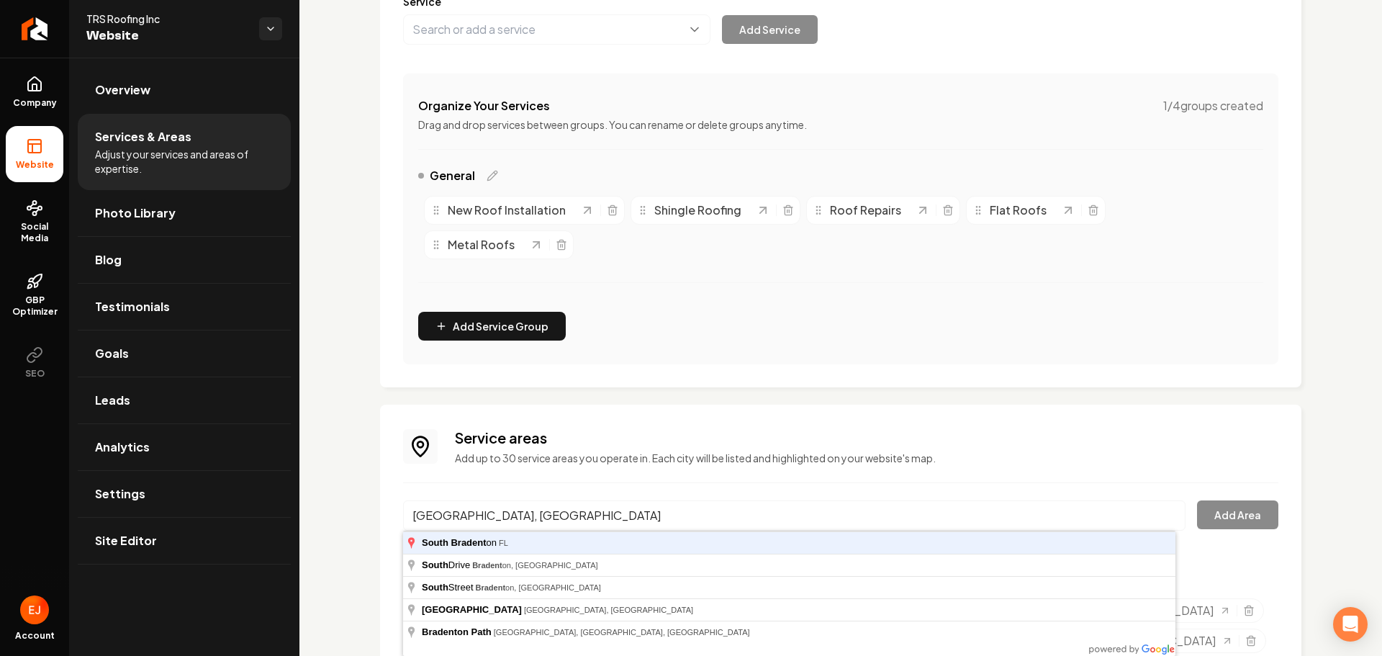
type input "South Bradenton, FL"
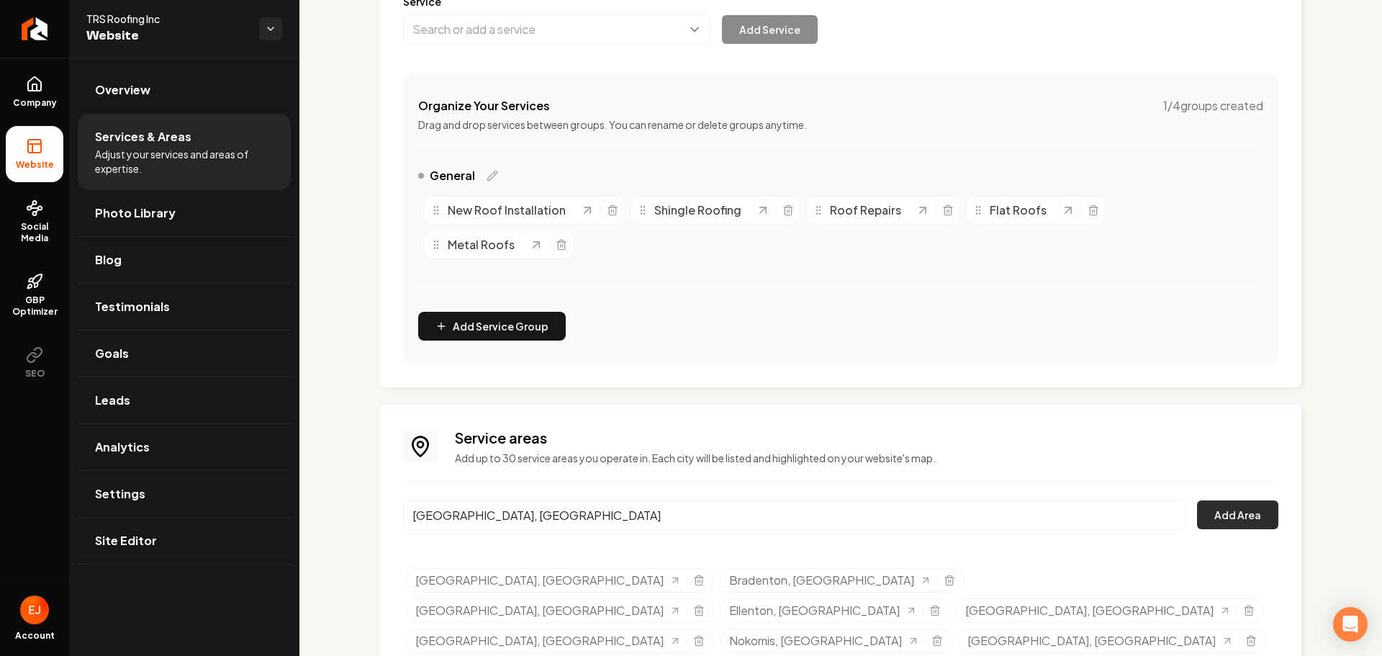
click at [1249, 526] on button "Add Area" at bounding box center [1237, 514] width 81 height 29
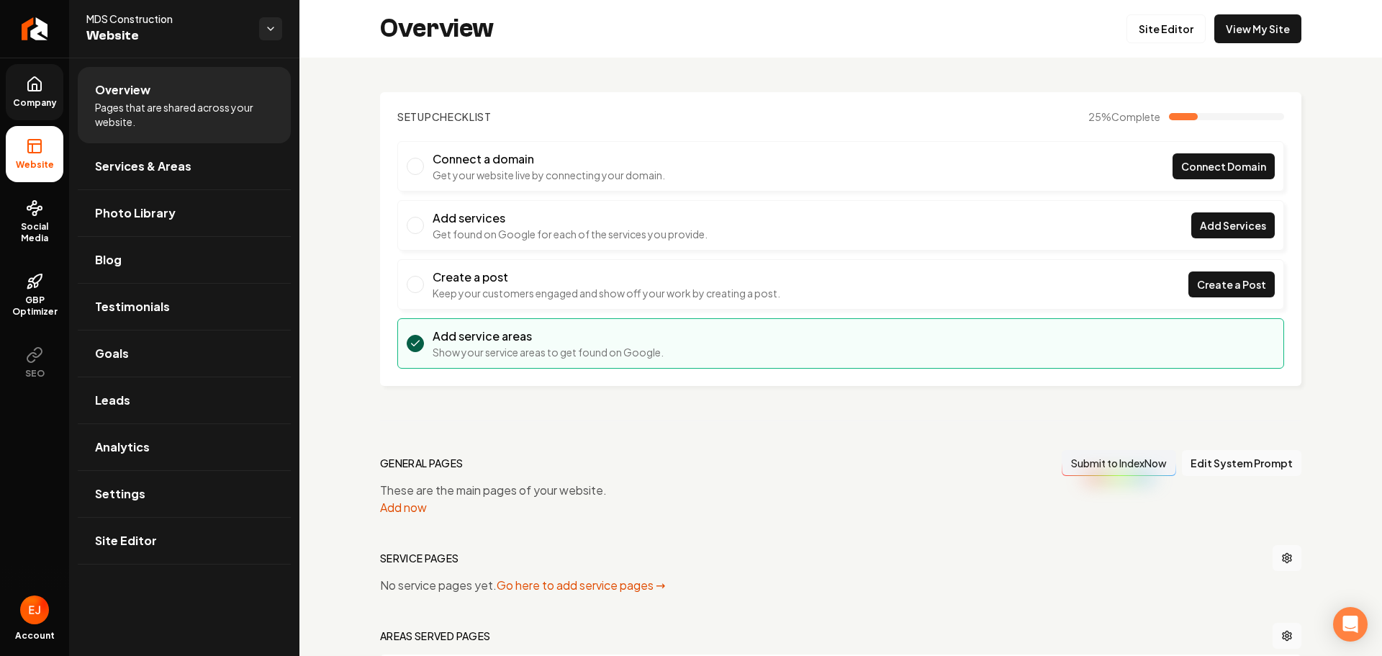
click at [42, 89] on icon at bounding box center [34, 84] width 17 height 17
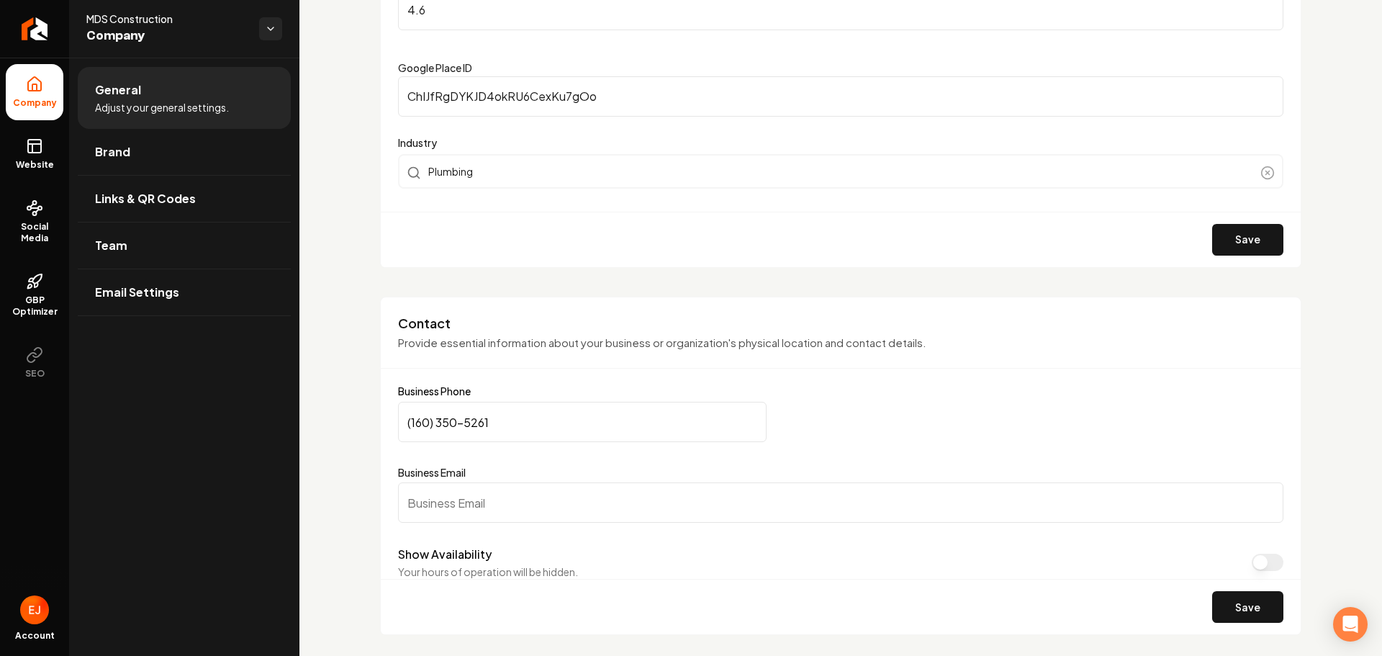
scroll to position [432, 0]
click at [415, 423] on input "(160) 350-5261" at bounding box center [582, 421] width 369 height 40
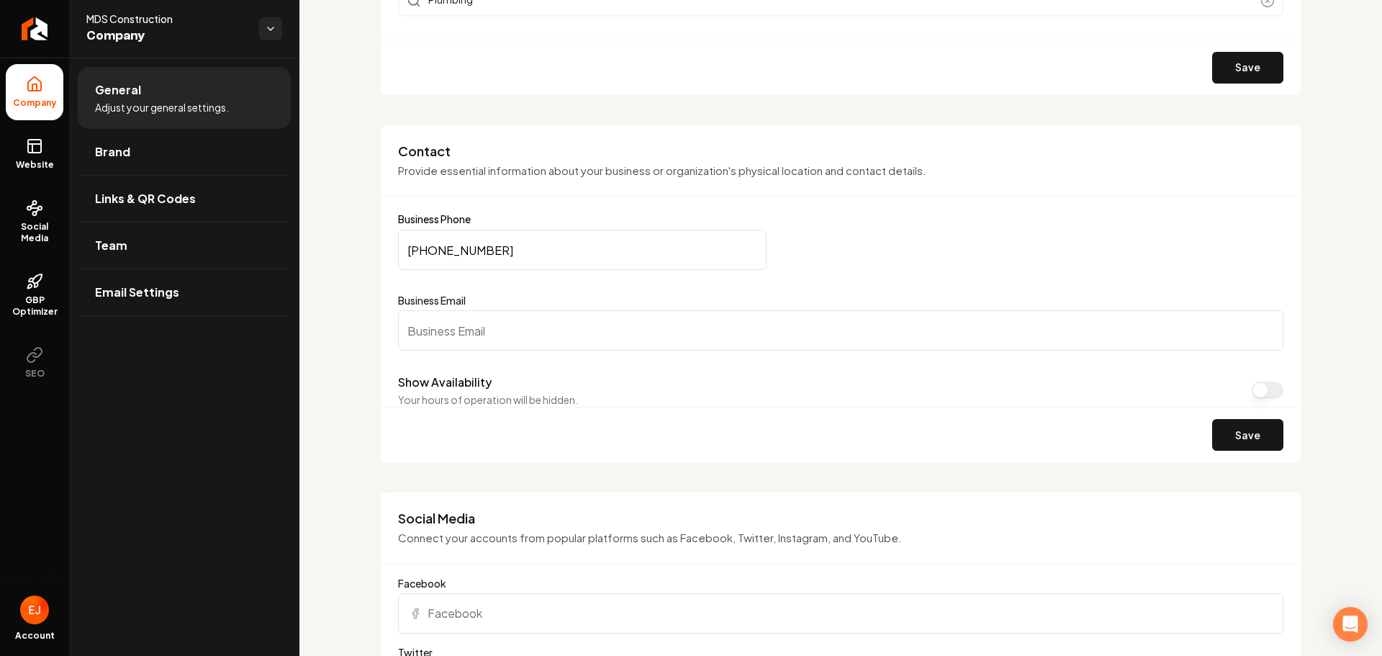
scroll to position [648, 0]
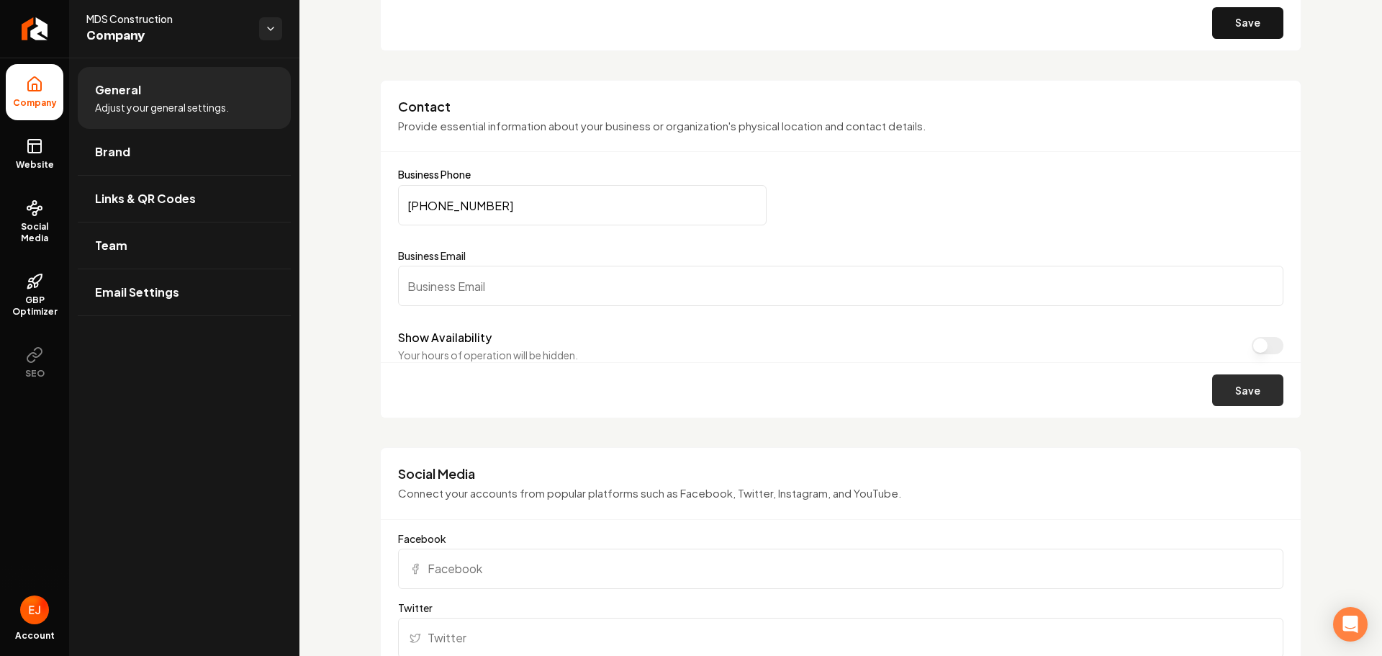
type input "[PHONE_NUMBER]"
click at [1256, 396] on button "Save" at bounding box center [1247, 390] width 71 height 32
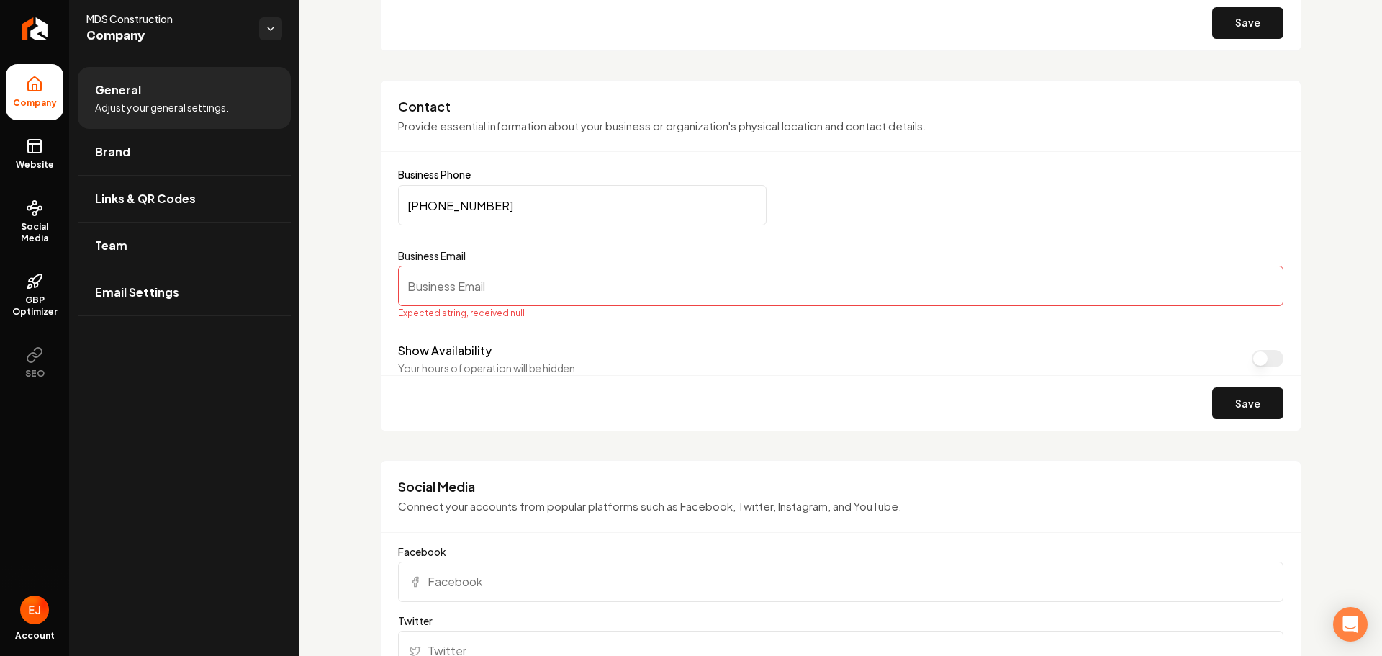
click at [522, 293] on input "Business Email" at bounding box center [841, 286] width 886 height 40
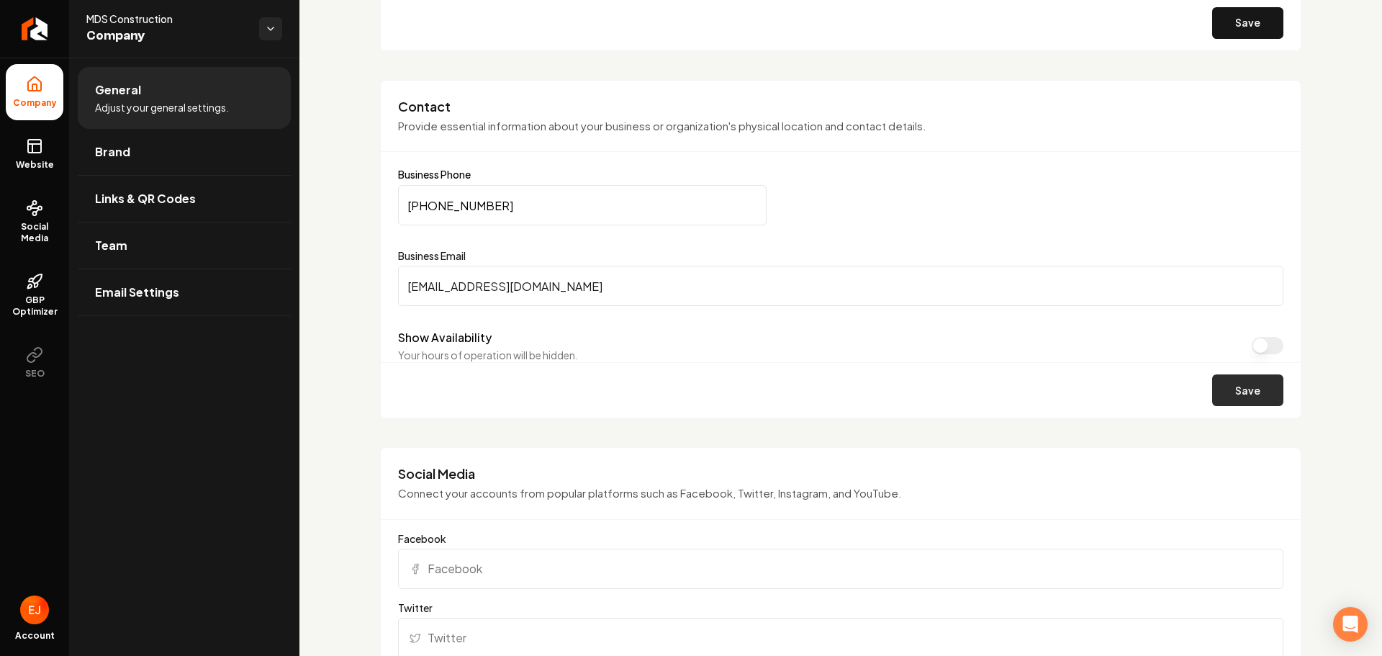
type input "[EMAIL_ADDRESS][DOMAIN_NAME]"
click at [1238, 396] on button "Save" at bounding box center [1247, 390] width 71 height 32
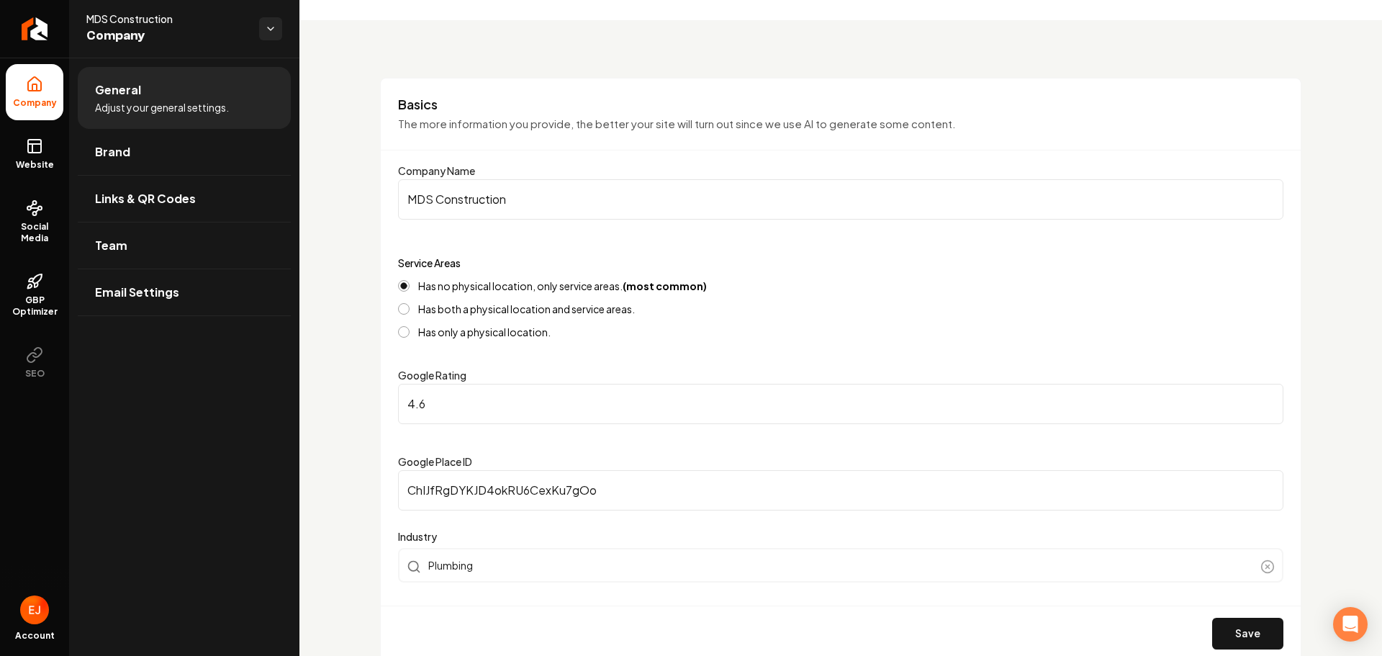
scroll to position [0, 0]
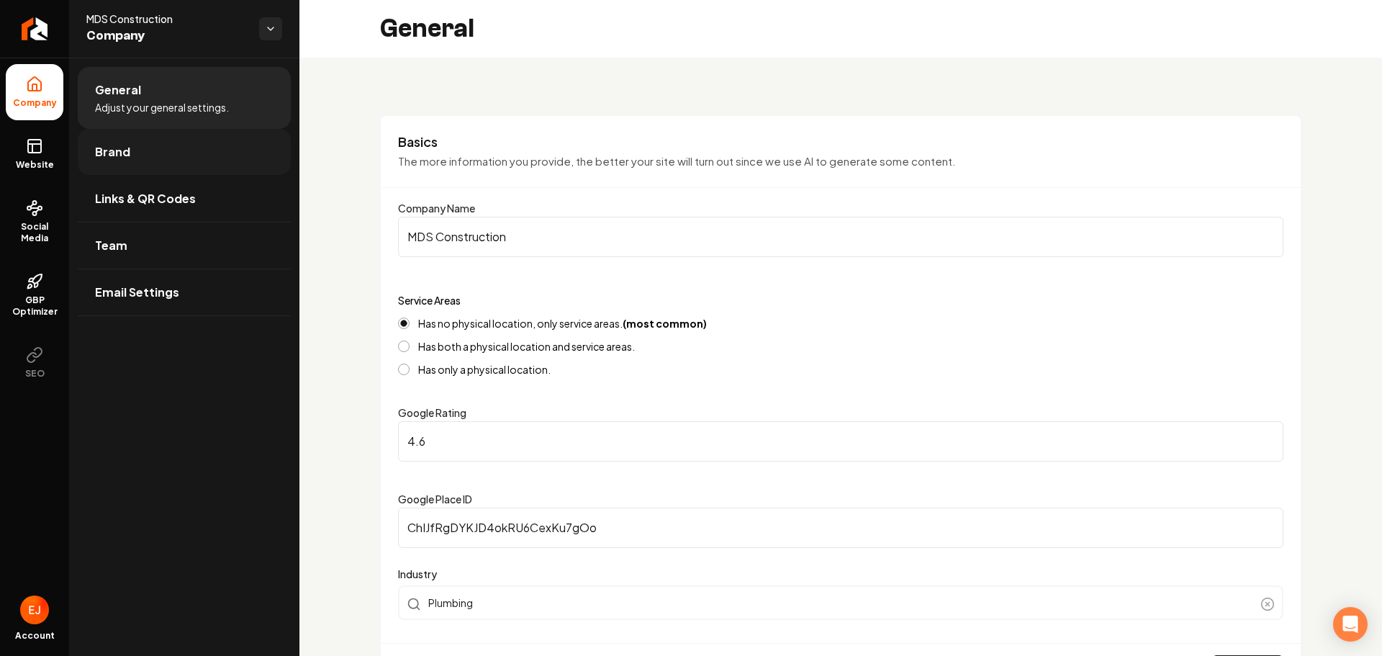
click at [189, 168] on link "Brand" at bounding box center [184, 152] width 213 height 46
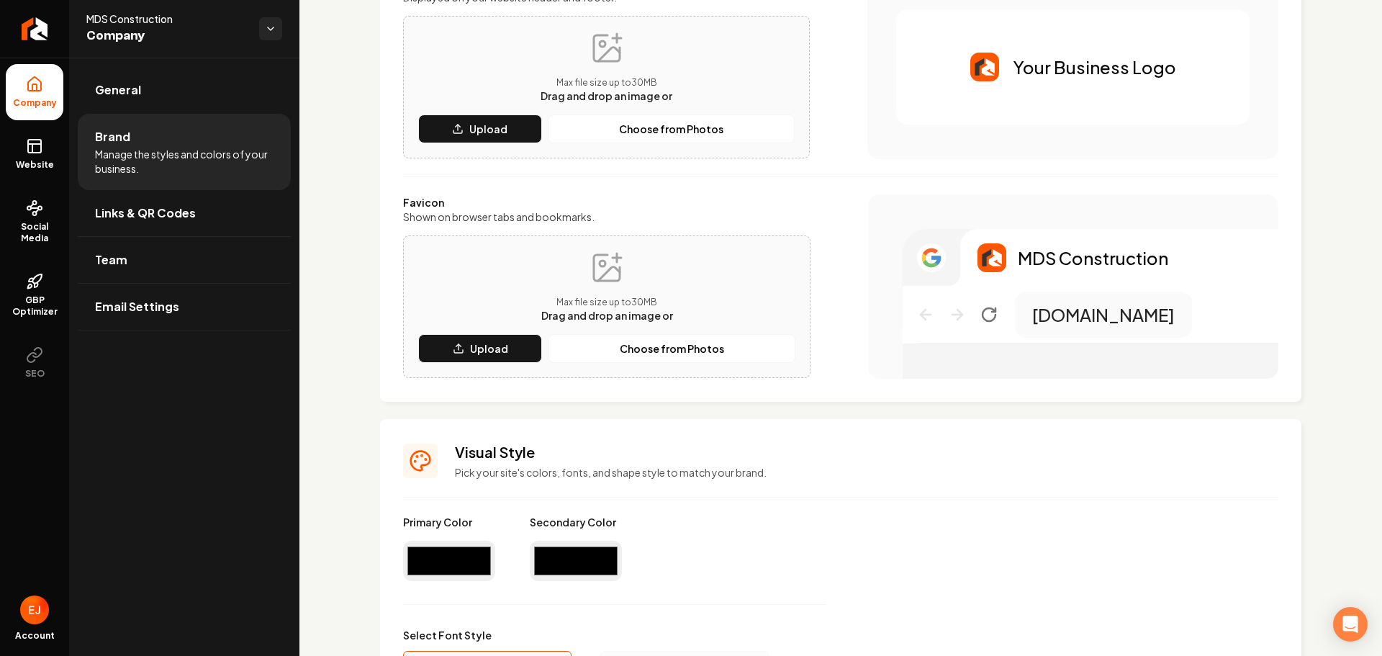
scroll to position [216, 0]
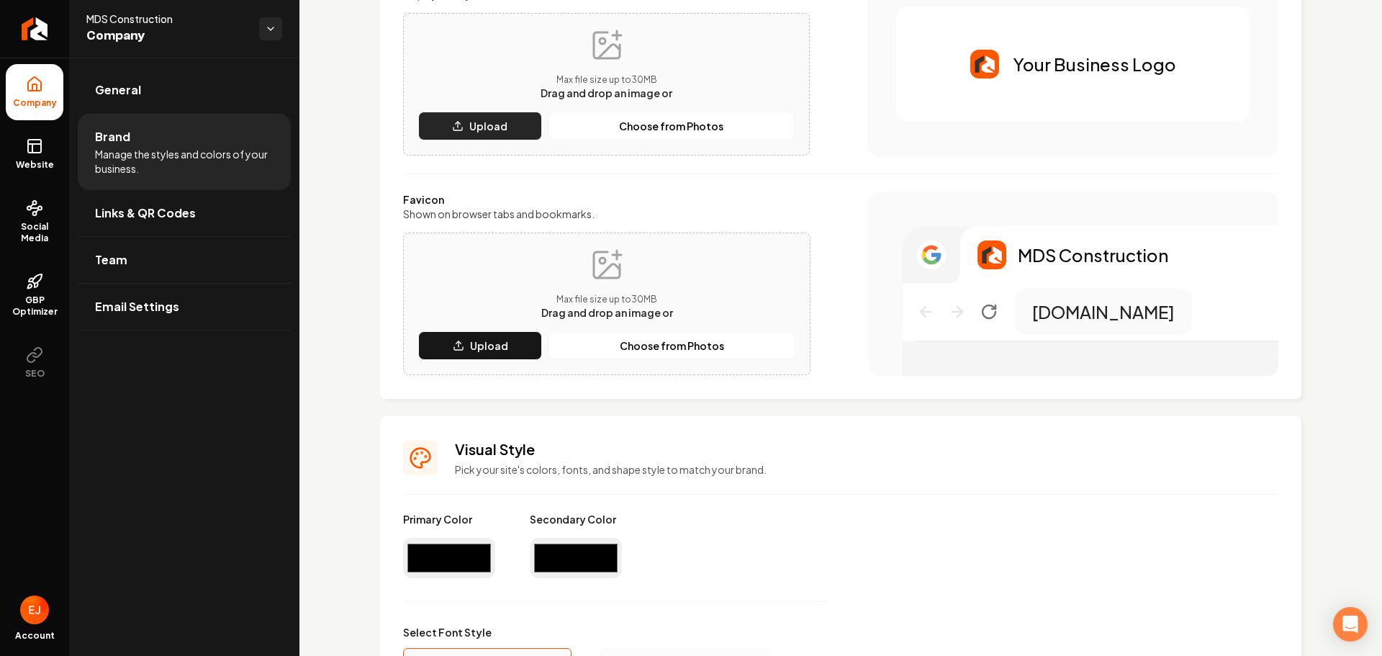
click at [495, 135] on button "Upload" at bounding box center [480, 126] width 124 height 29
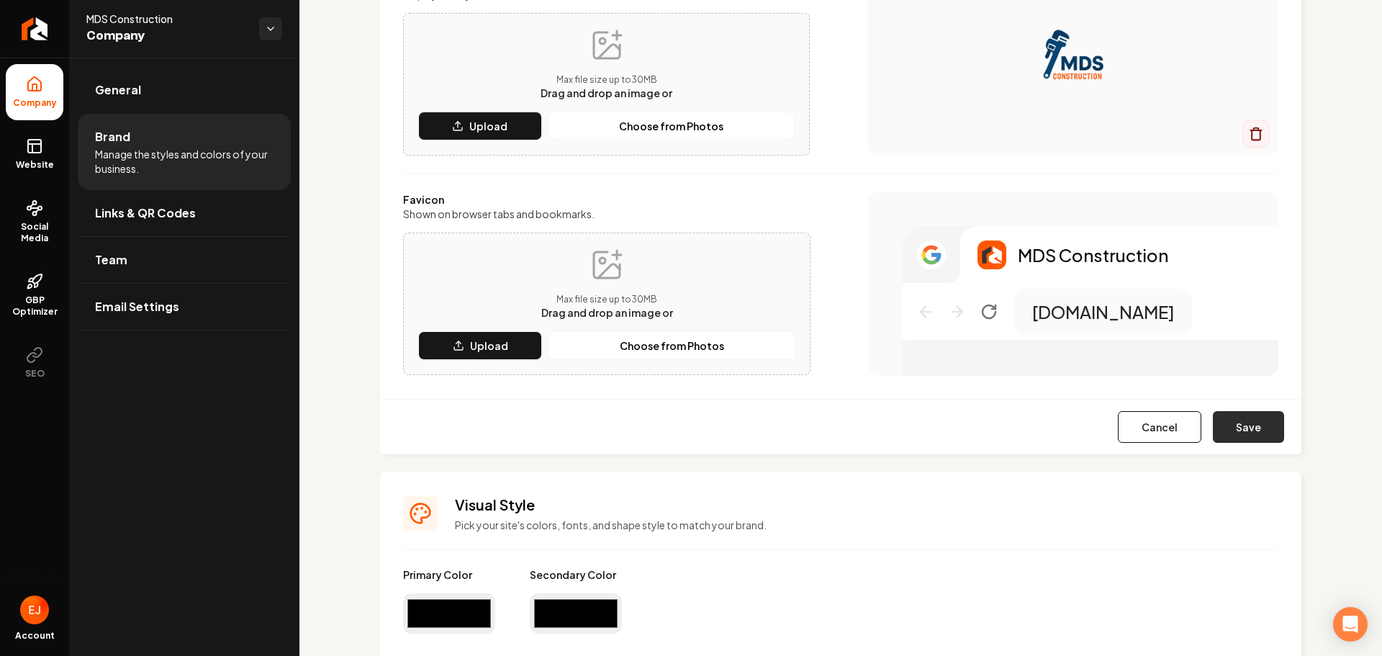
click at [1230, 432] on button "Save" at bounding box center [1248, 427] width 71 height 32
click at [462, 609] on input "#000000" at bounding box center [449, 613] width 92 height 40
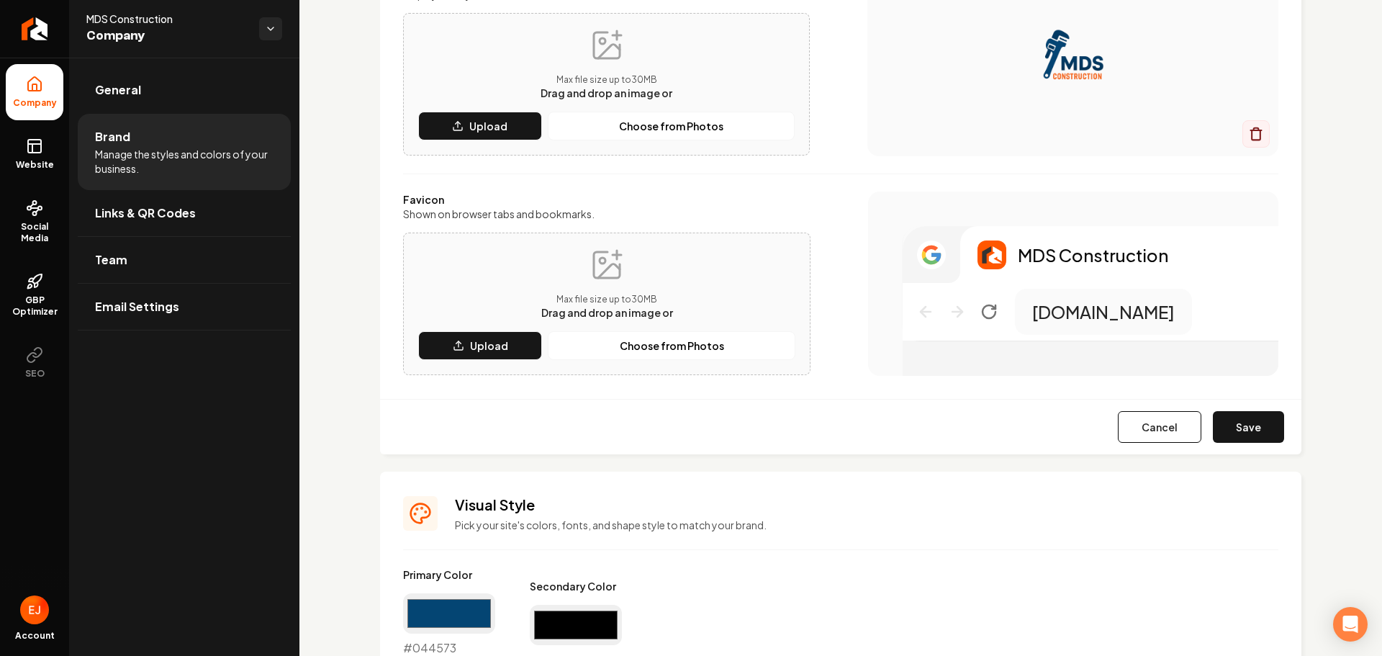
type input "#044573"
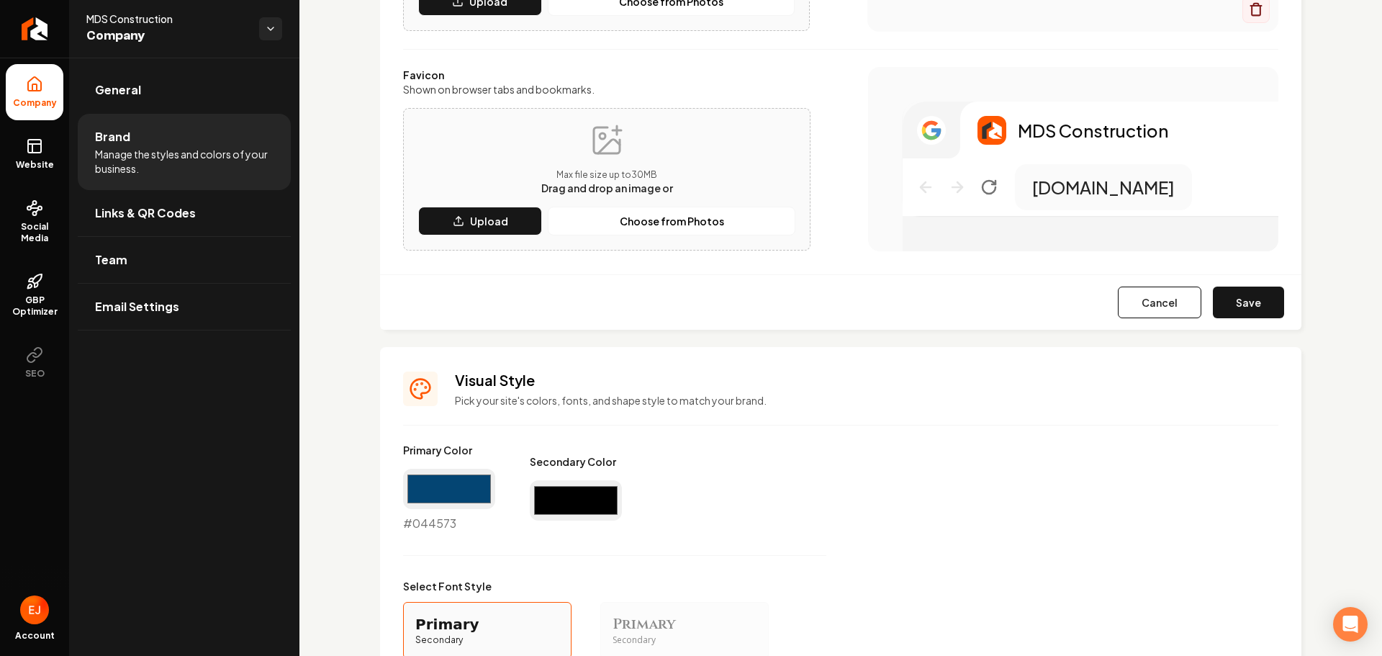
scroll to position [360, 0]
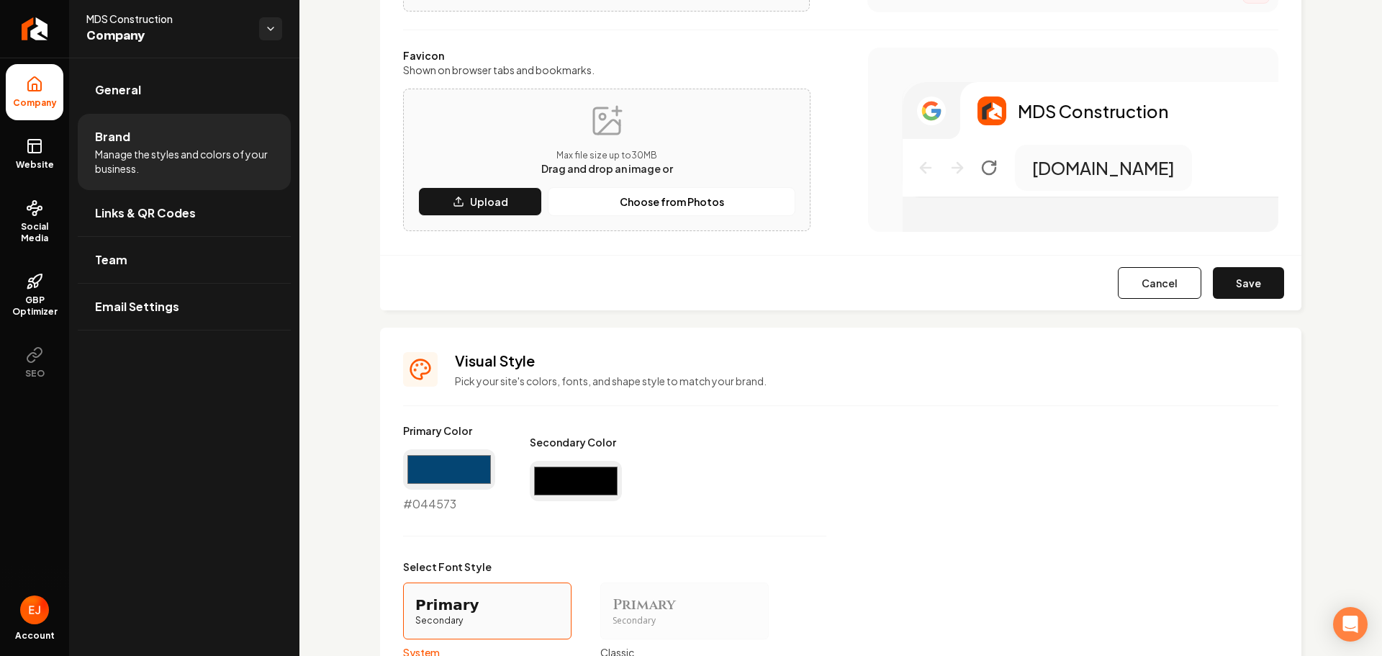
click at [565, 472] on input "#000000" at bounding box center [576, 481] width 92 height 40
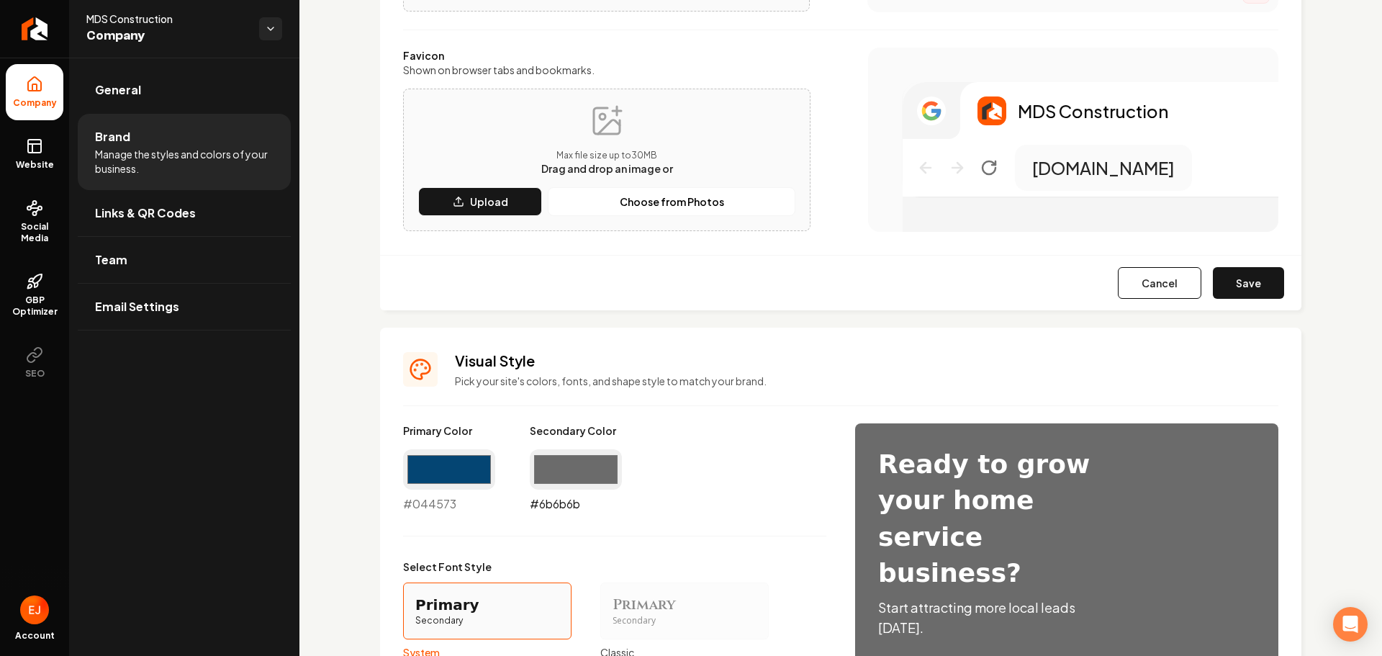
click at [552, 472] on input "#6b6b6b" at bounding box center [576, 469] width 92 height 40
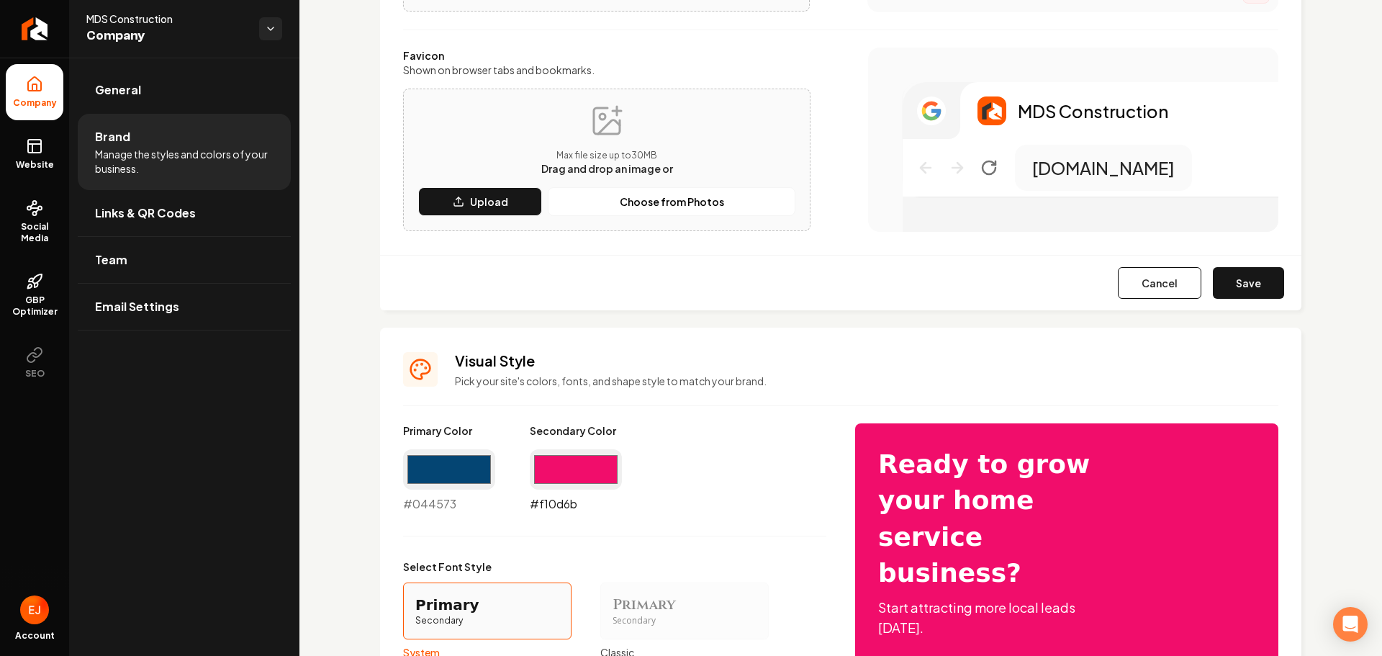
click at [578, 464] on input "#f10d6b" at bounding box center [576, 469] width 92 height 40
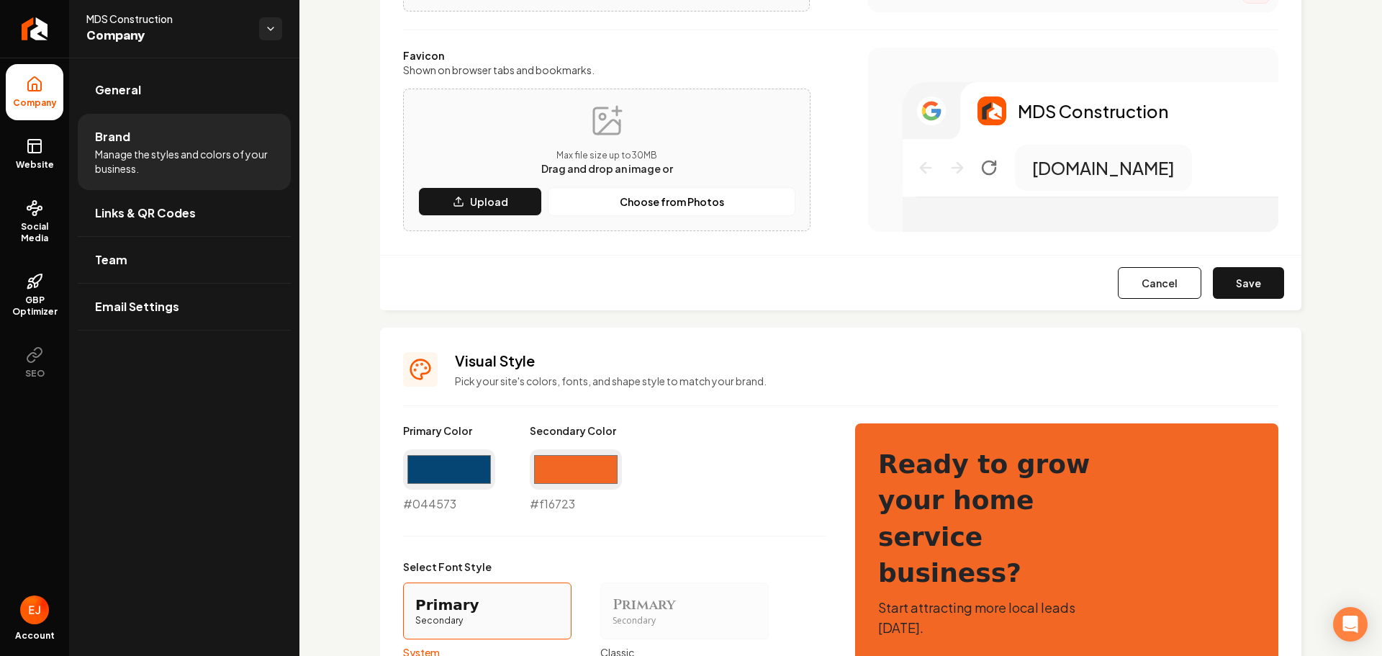
click at [737, 477] on div "Primary Color #044573 #044573 Secondary Color #f16723 #f16723" at bounding box center [614, 467] width 423 height 89
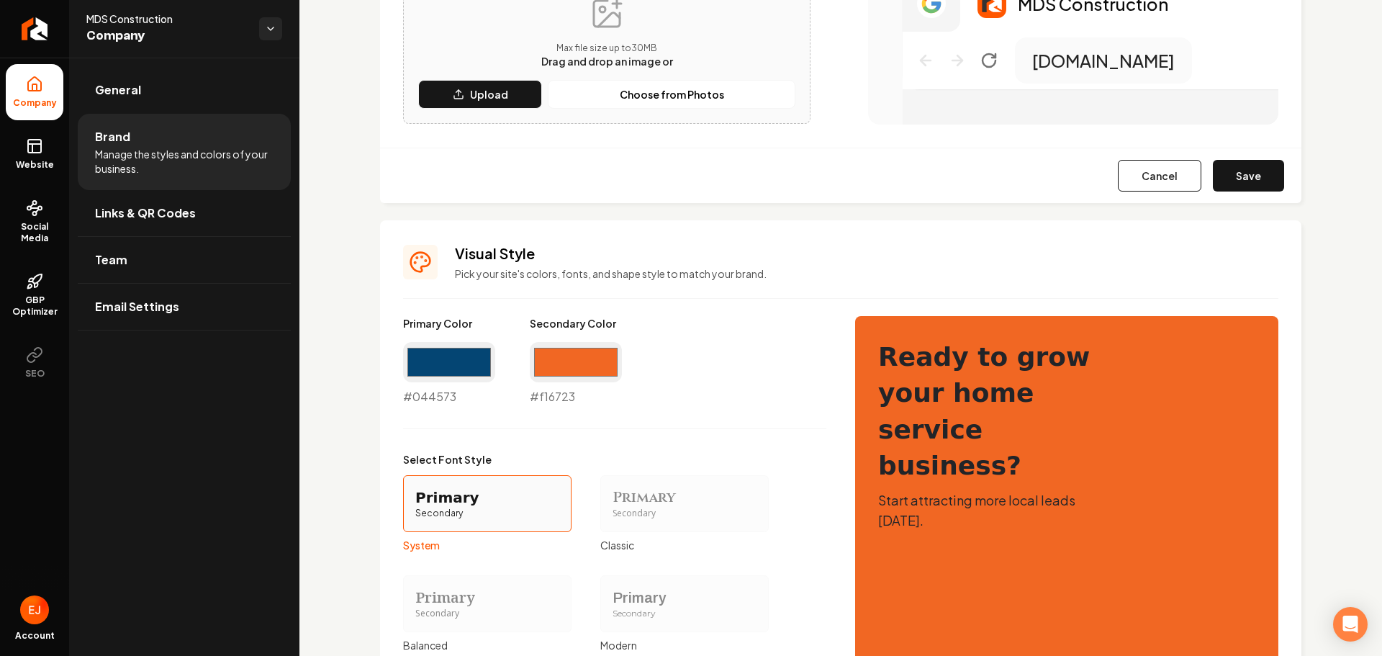
scroll to position [713, 0]
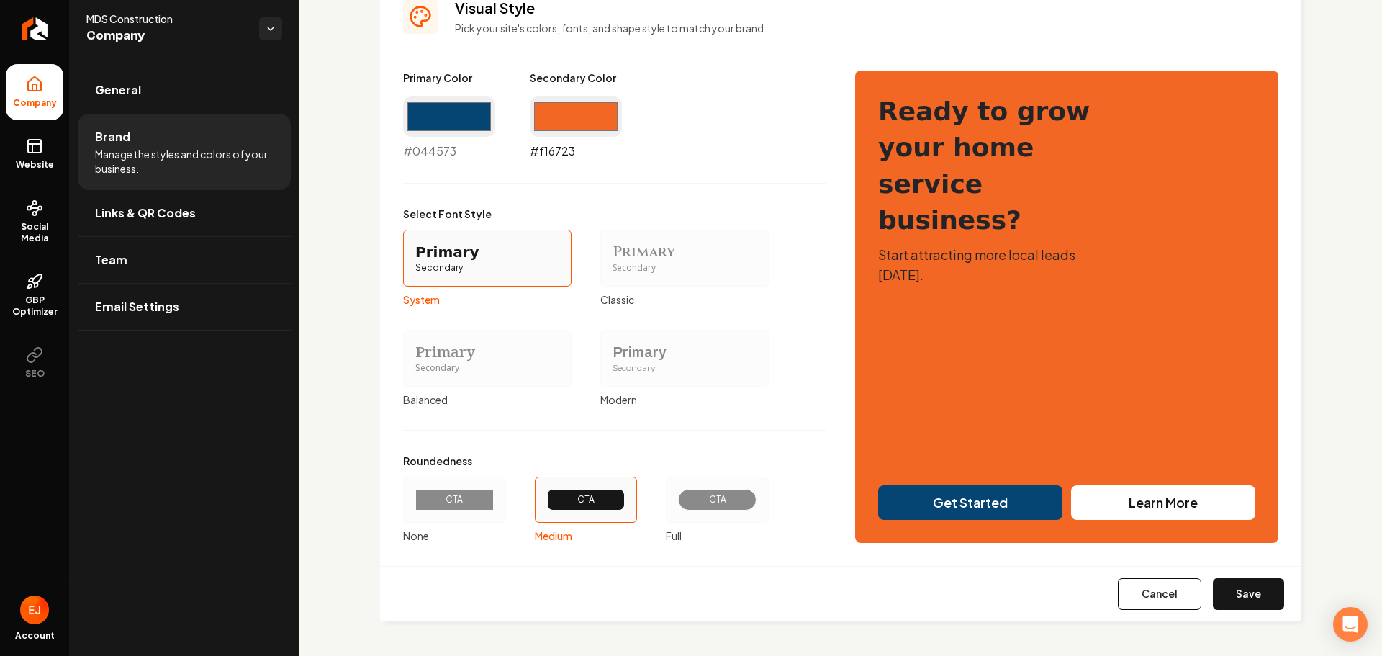
click at [575, 115] on input "#f16723" at bounding box center [576, 116] width 92 height 40
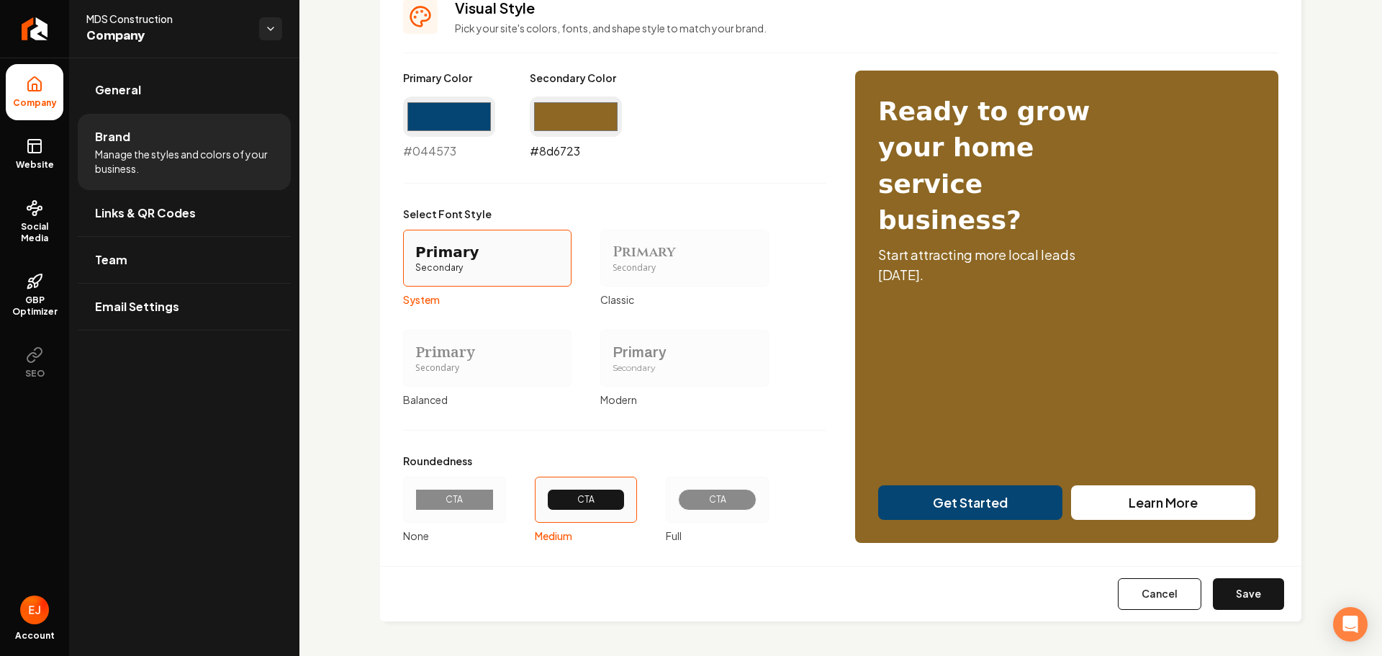
click at [559, 127] on input "#8d6723" at bounding box center [576, 116] width 92 height 40
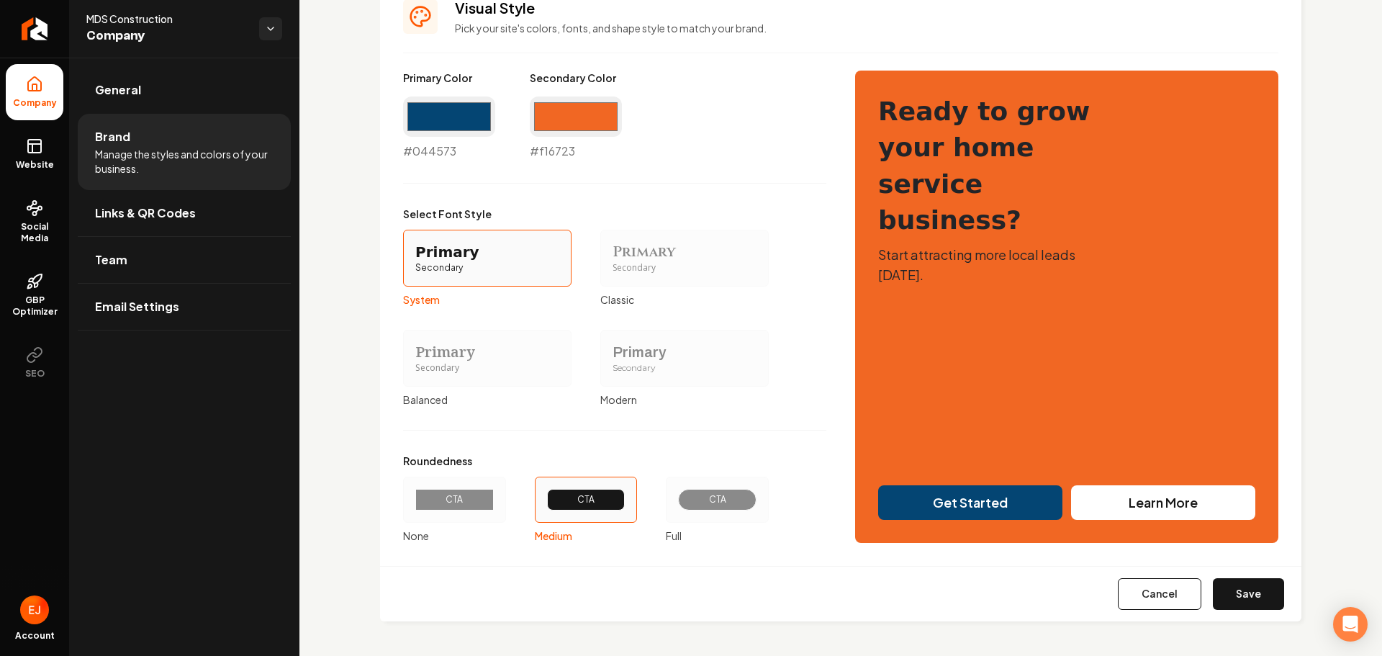
type input "#f16723"
click at [776, 302] on div "Select Font Style Primary Secondary System Primary Secondary Classic Primary Se…" at bounding box center [614, 307] width 423 height 200
click at [1239, 606] on button "Save" at bounding box center [1248, 594] width 71 height 32
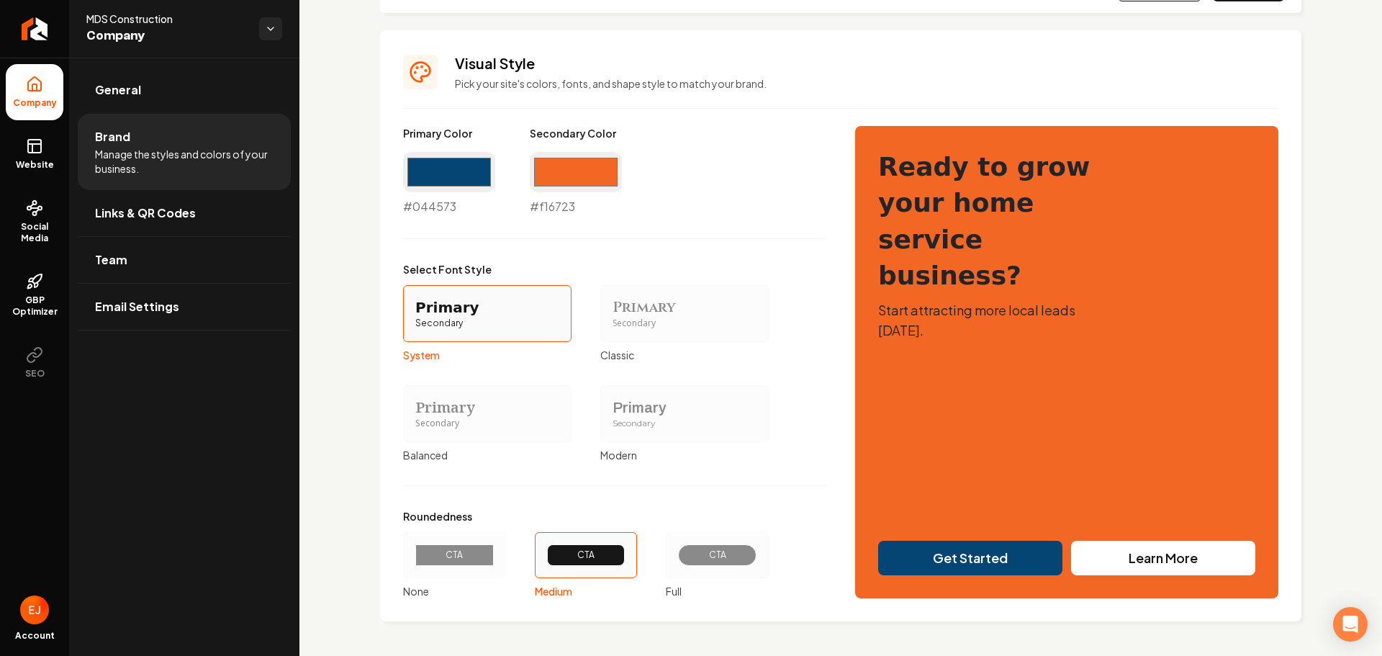
drag, startPoint x: 163, startPoint y: 99, endPoint x: 809, endPoint y: 47, distance: 647.9
click at [163, 99] on link "General" at bounding box center [184, 90] width 213 height 46
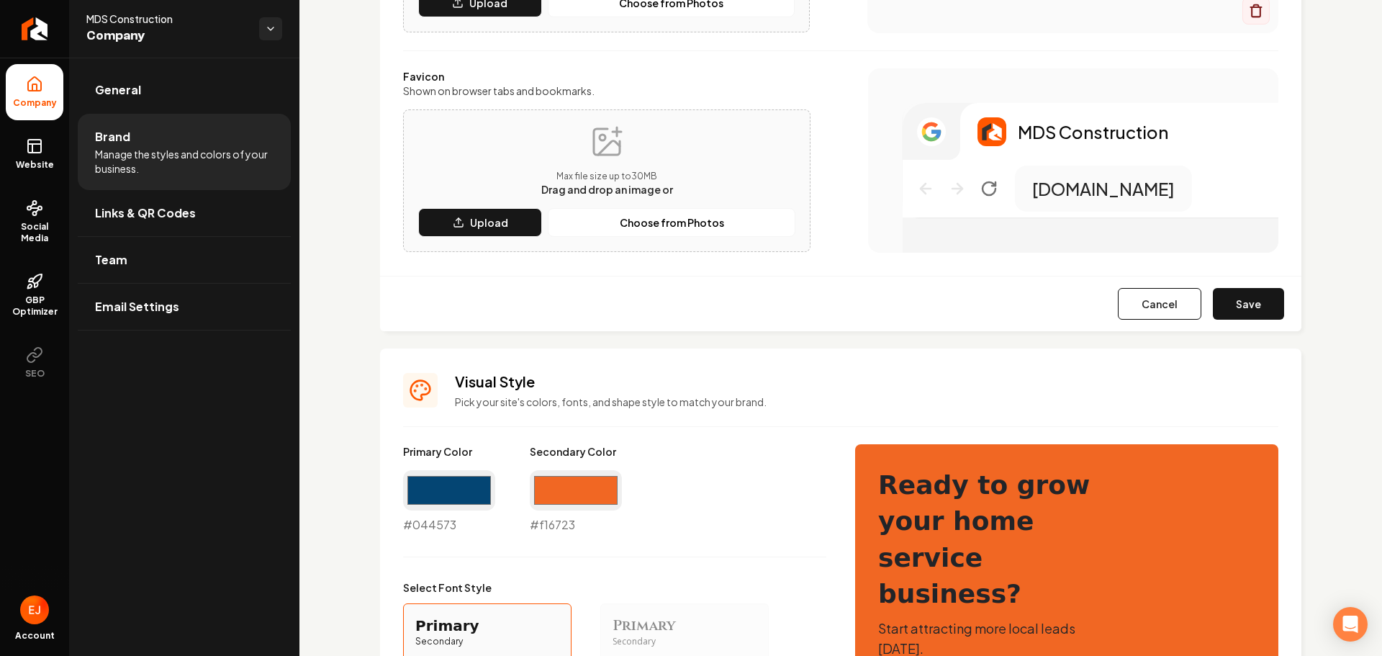
scroll to position [297, 0]
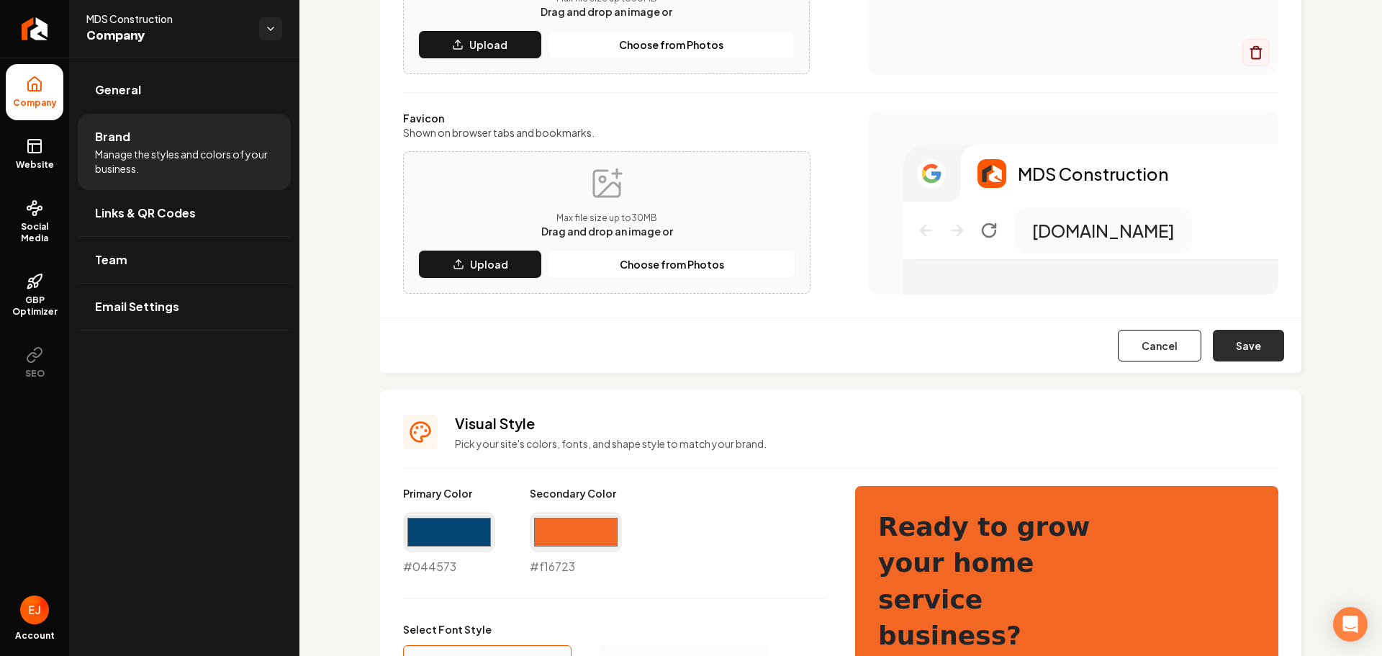
click at [1246, 348] on button "Save" at bounding box center [1248, 346] width 71 height 32
click at [1244, 352] on button "Save" at bounding box center [1248, 346] width 71 height 32
click at [1230, 354] on button "Save" at bounding box center [1248, 346] width 71 height 32
click at [1230, 355] on button "Save" at bounding box center [1248, 346] width 71 height 32
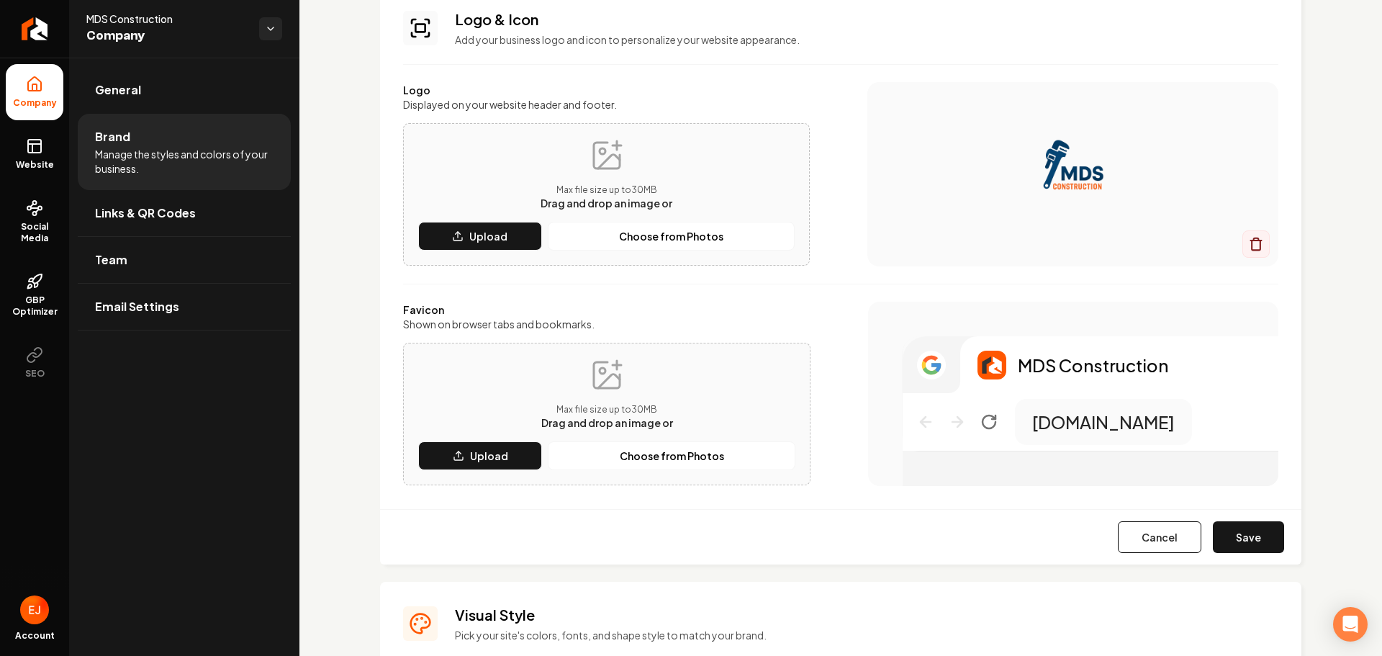
scroll to position [81, 0]
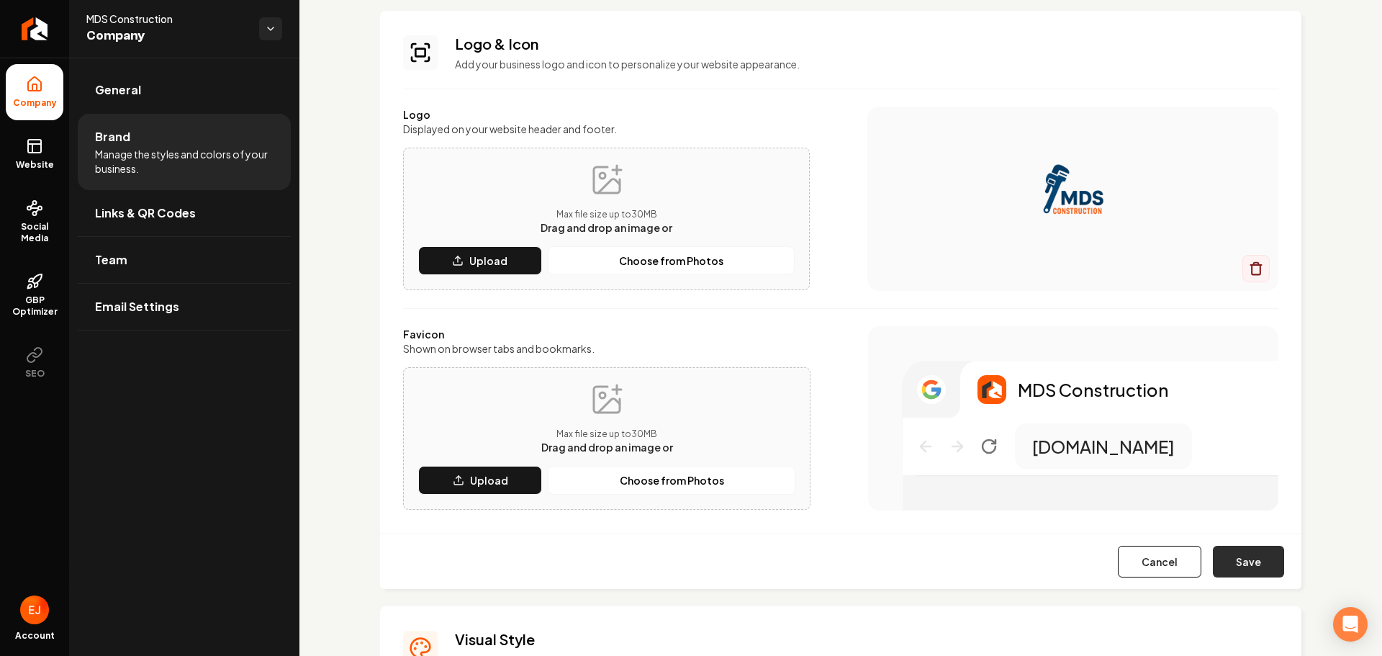
click at [1239, 570] on button "Save" at bounding box center [1248, 562] width 71 height 32
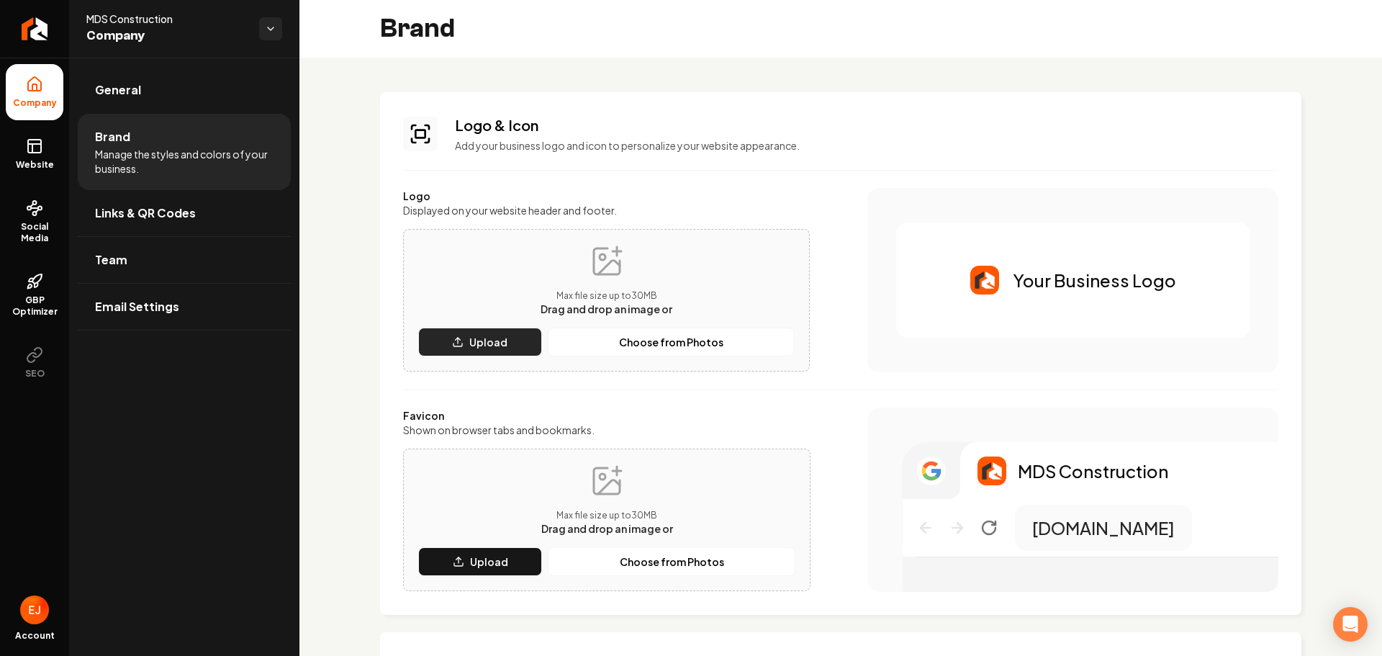
click at [513, 348] on button "Upload" at bounding box center [480, 342] width 124 height 29
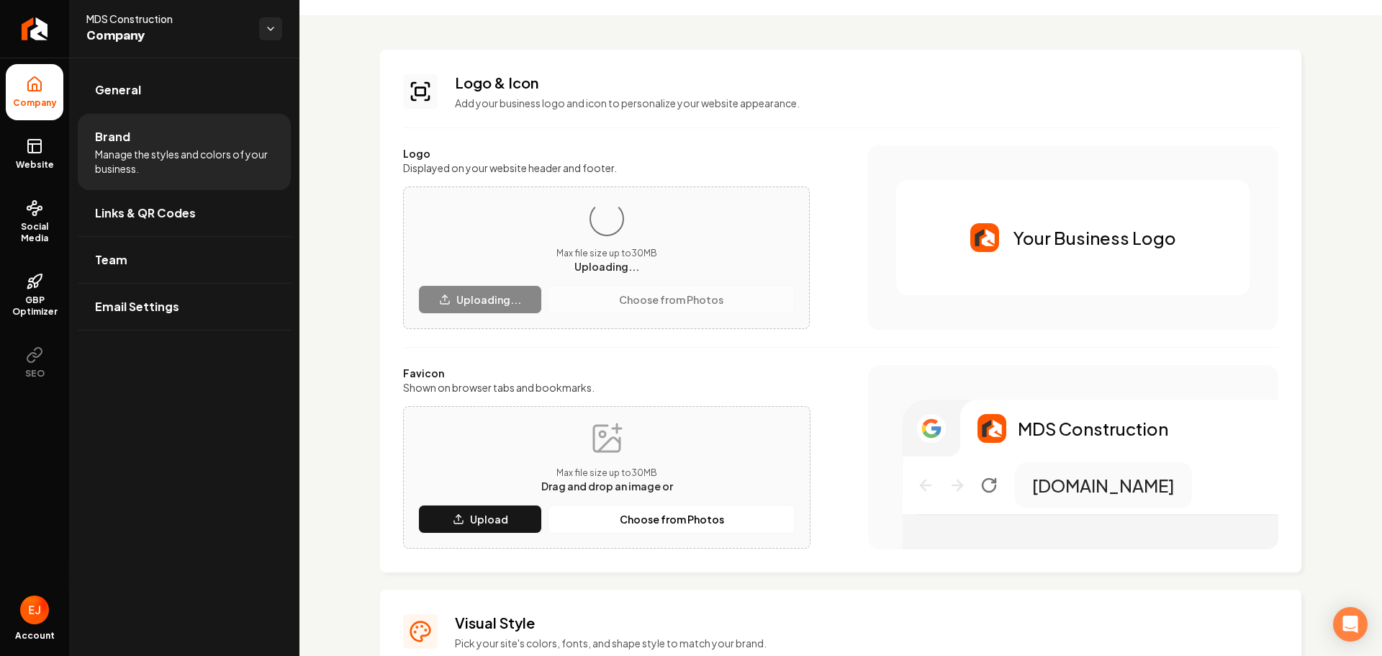
scroll to position [72, 0]
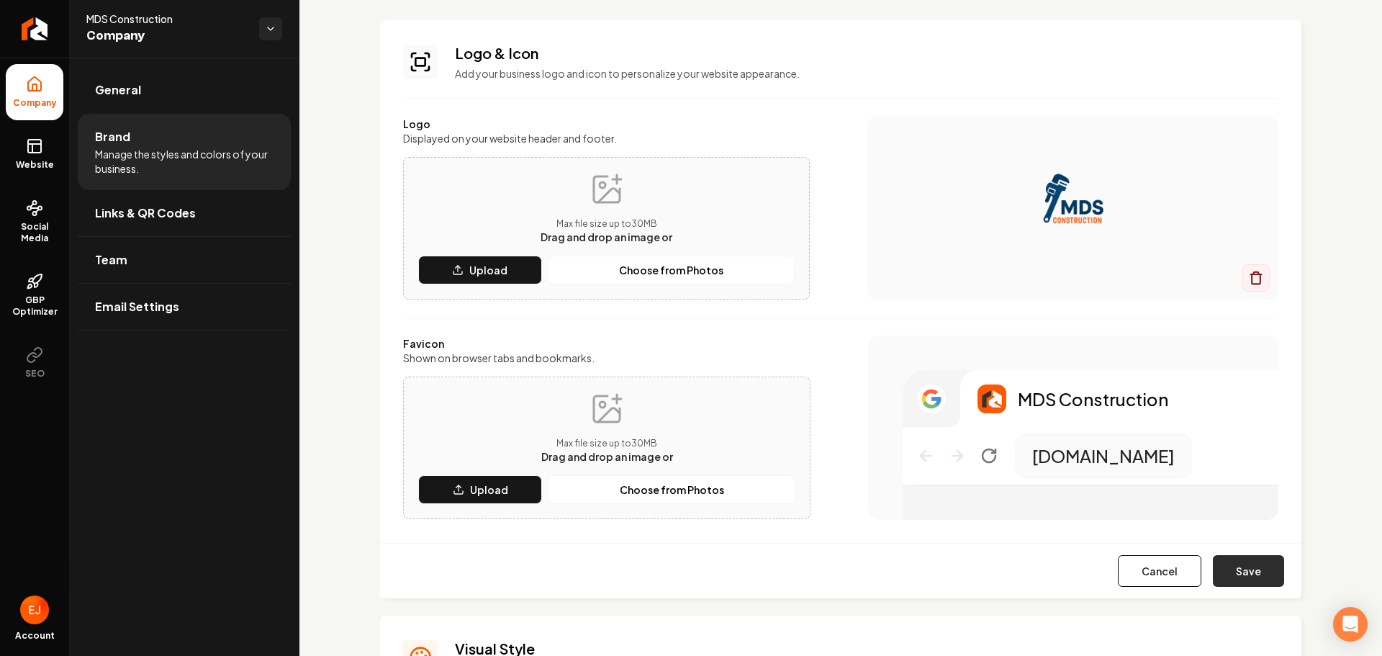
click at [1246, 570] on button "Save" at bounding box center [1248, 571] width 71 height 32
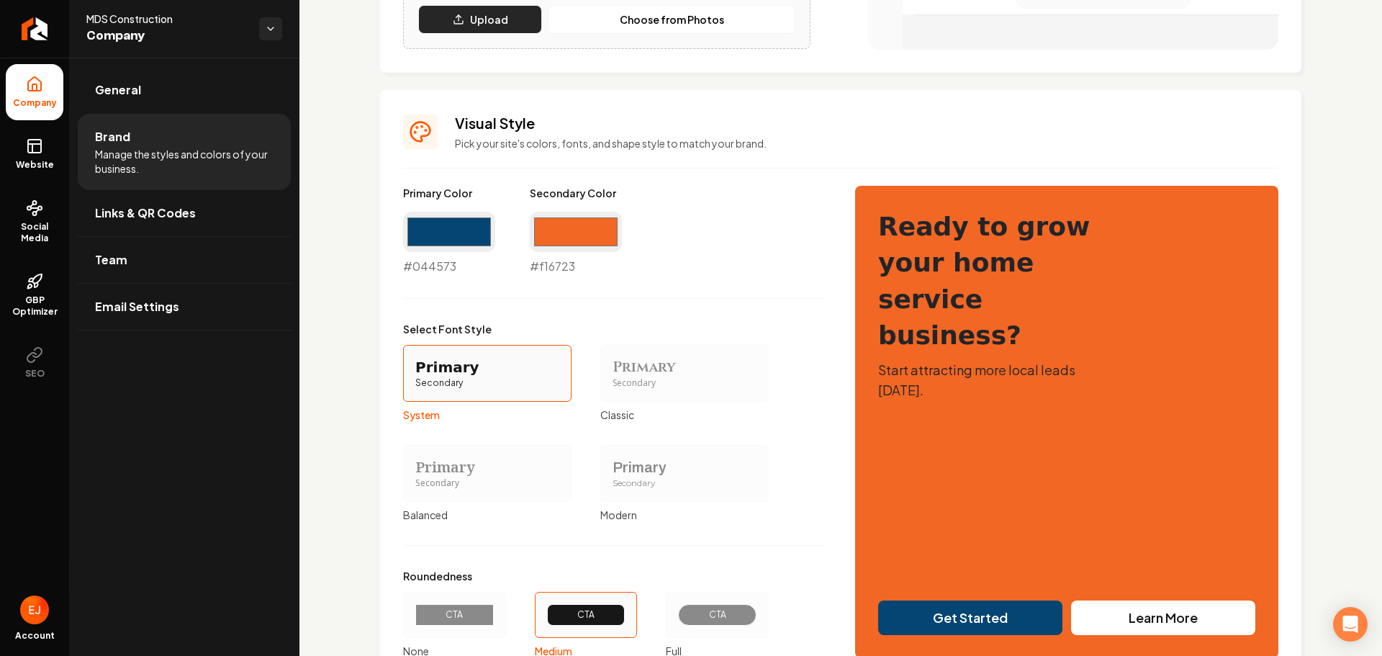
scroll to position [576, 0]
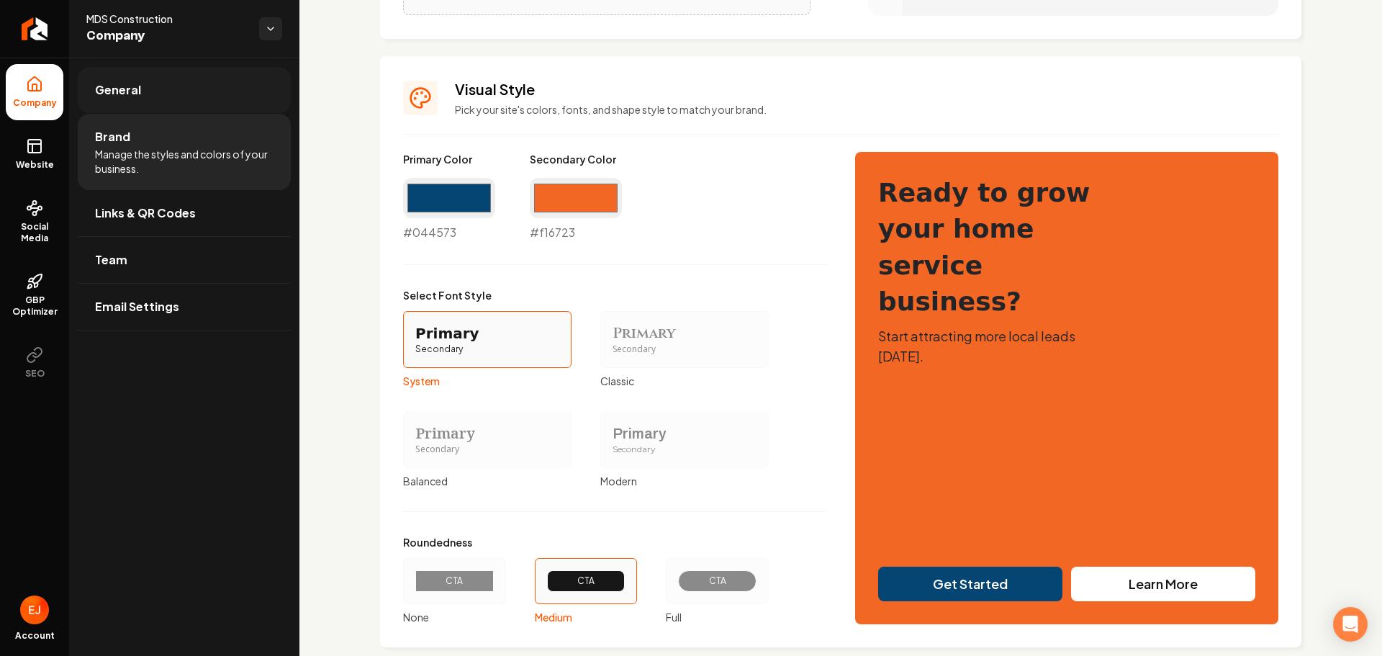
click at [133, 106] on link "General" at bounding box center [184, 90] width 213 height 46
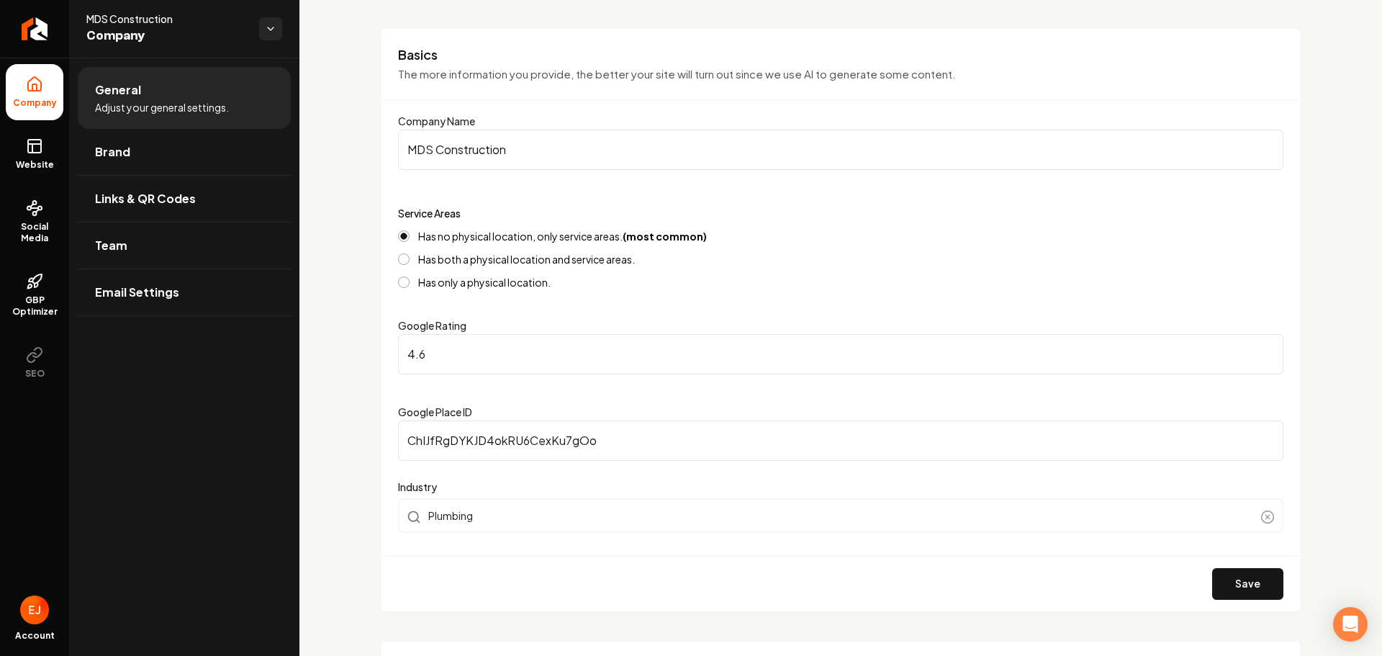
scroll to position [72, 0]
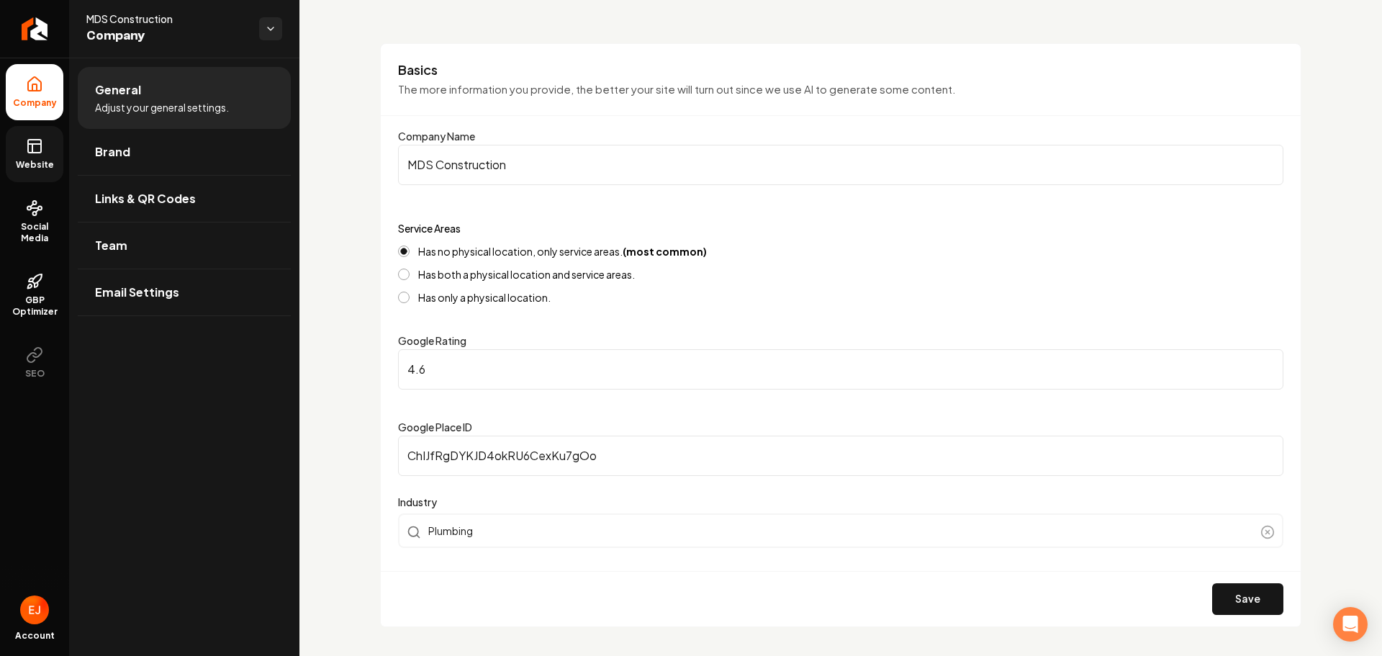
click at [24, 146] on link "Website" at bounding box center [35, 154] width 58 height 56
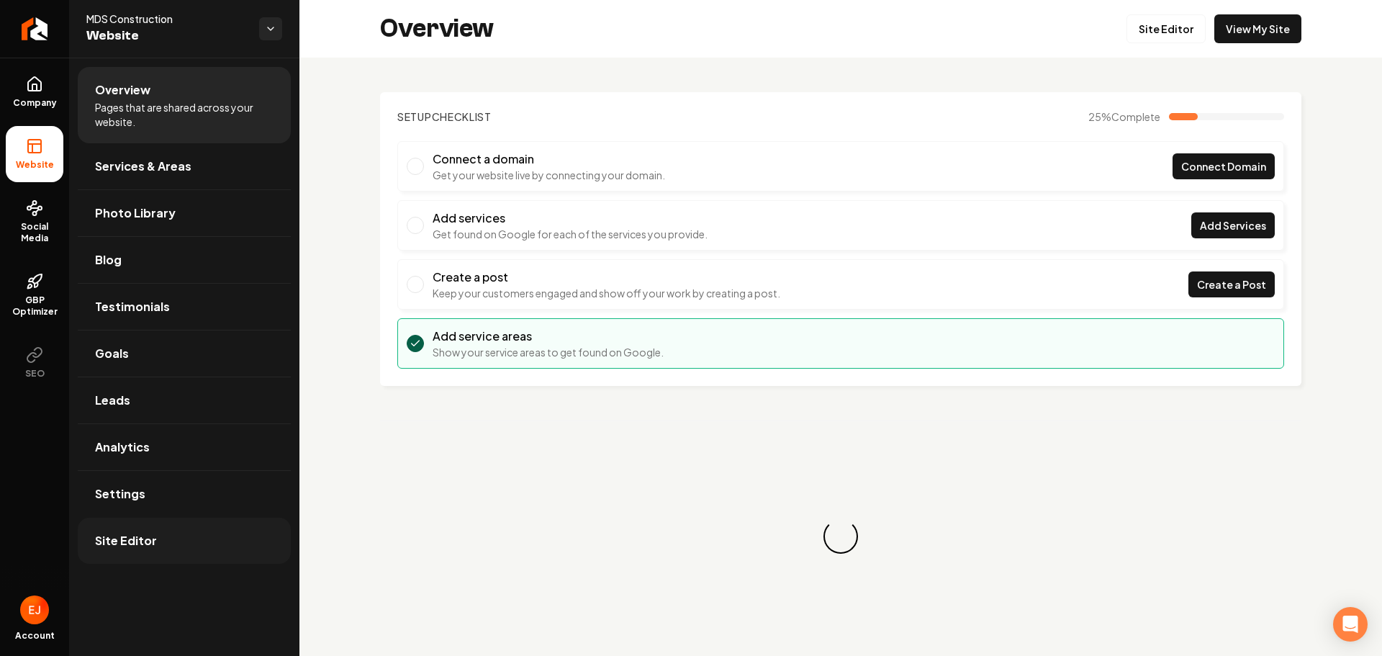
click at [144, 534] on span "Site Editor" at bounding box center [126, 540] width 62 height 17
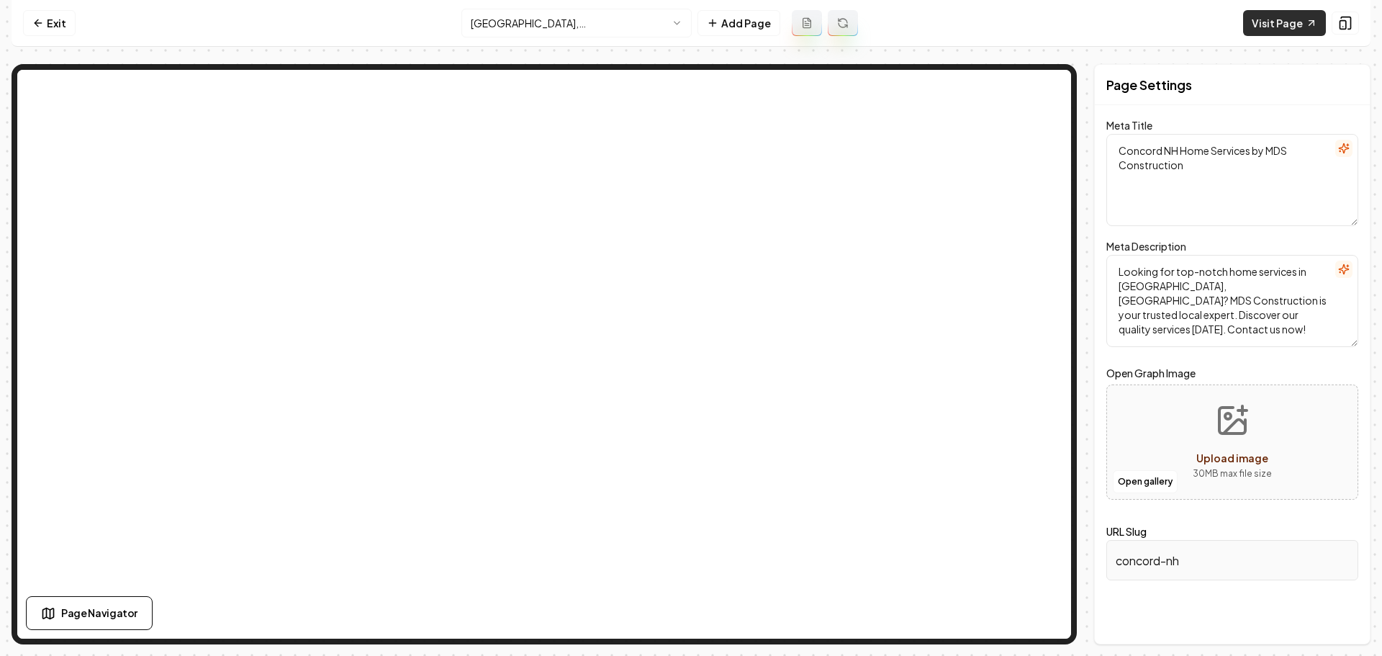
click at [1277, 16] on link "Visit Page" at bounding box center [1284, 23] width 83 height 26
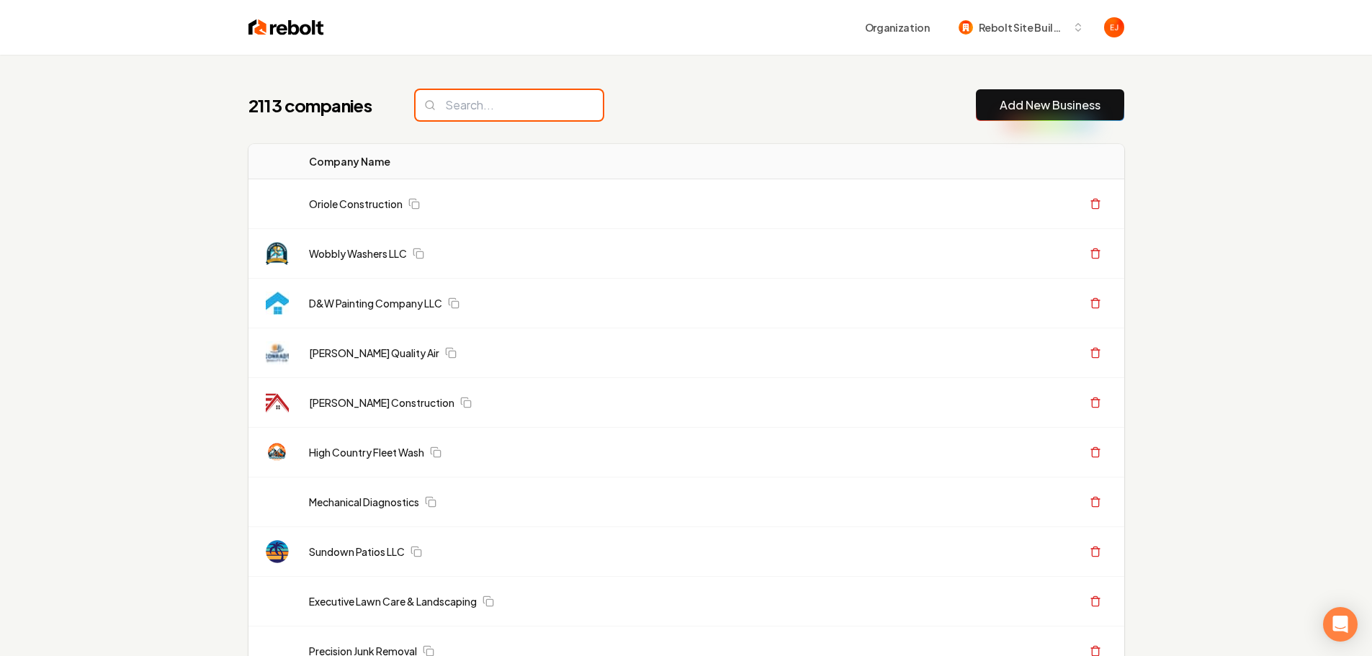
click at [520, 98] on input "search" at bounding box center [508, 105] width 187 height 30
click at [696, 120] on div "2113 companies Add New Business" at bounding box center [686, 105] width 876 height 32
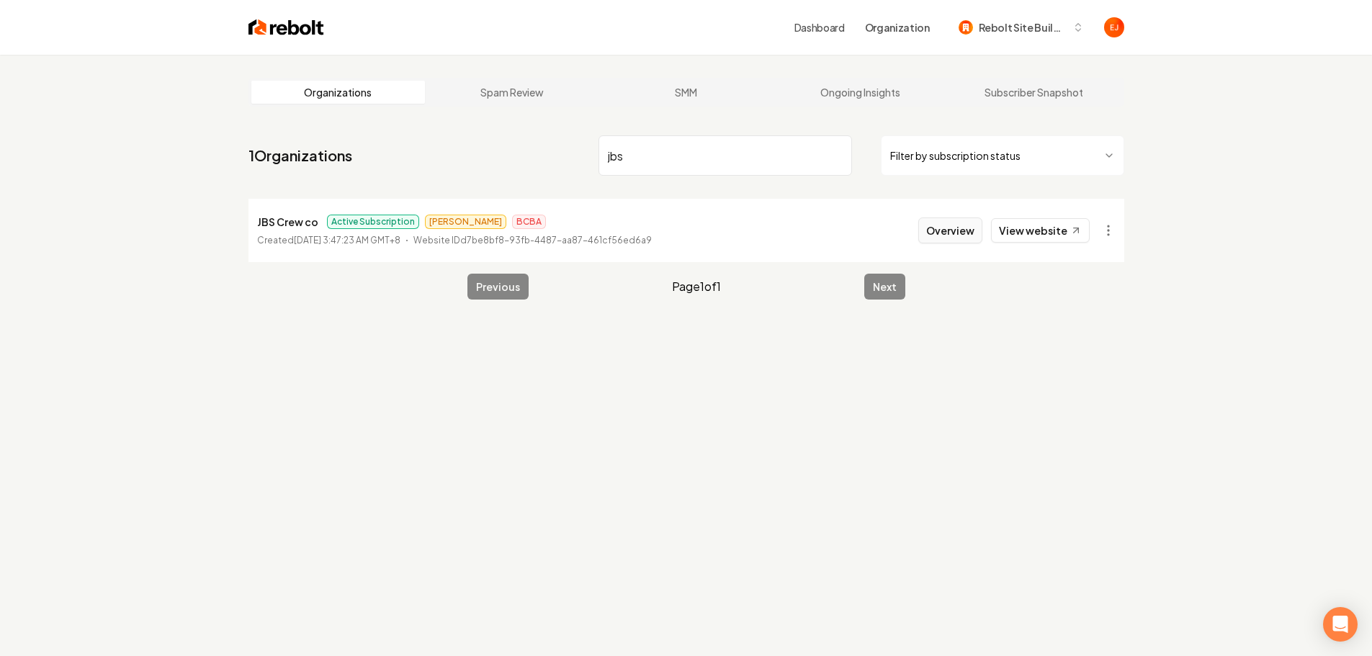
type input "jbs"
click at [958, 235] on button "Overview" at bounding box center [950, 230] width 64 height 26
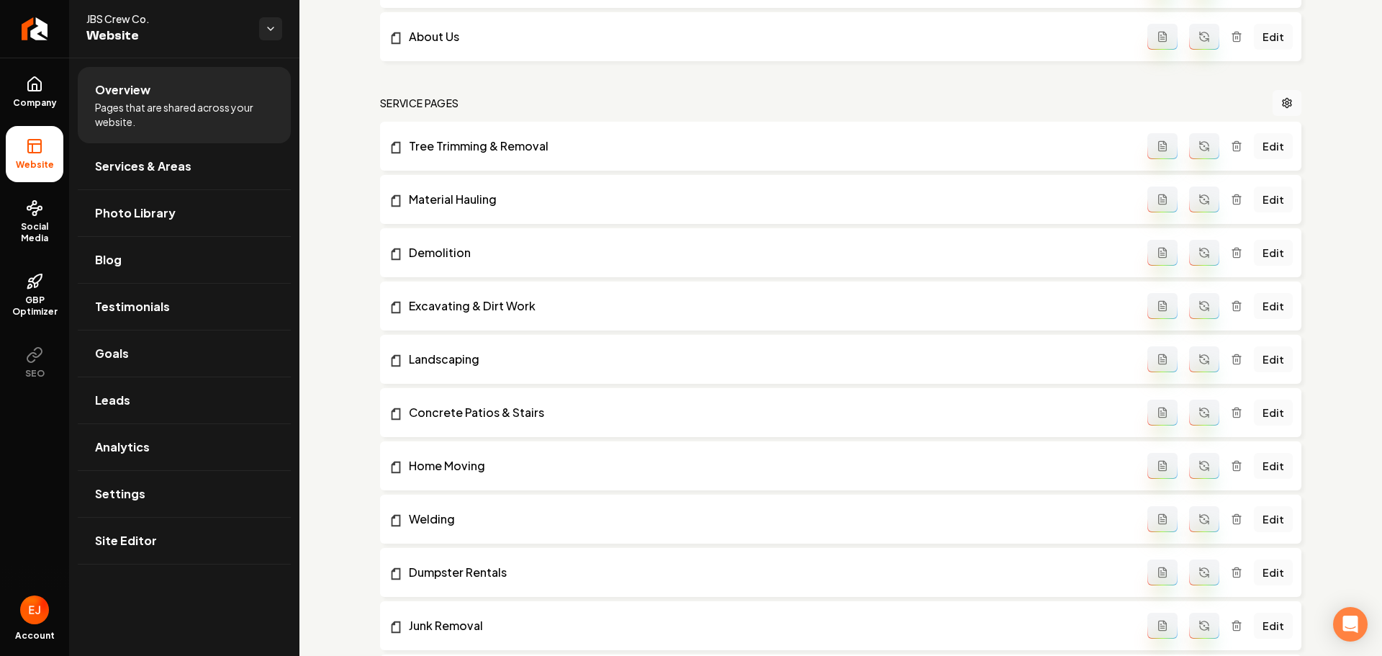
scroll to position [648, 0]
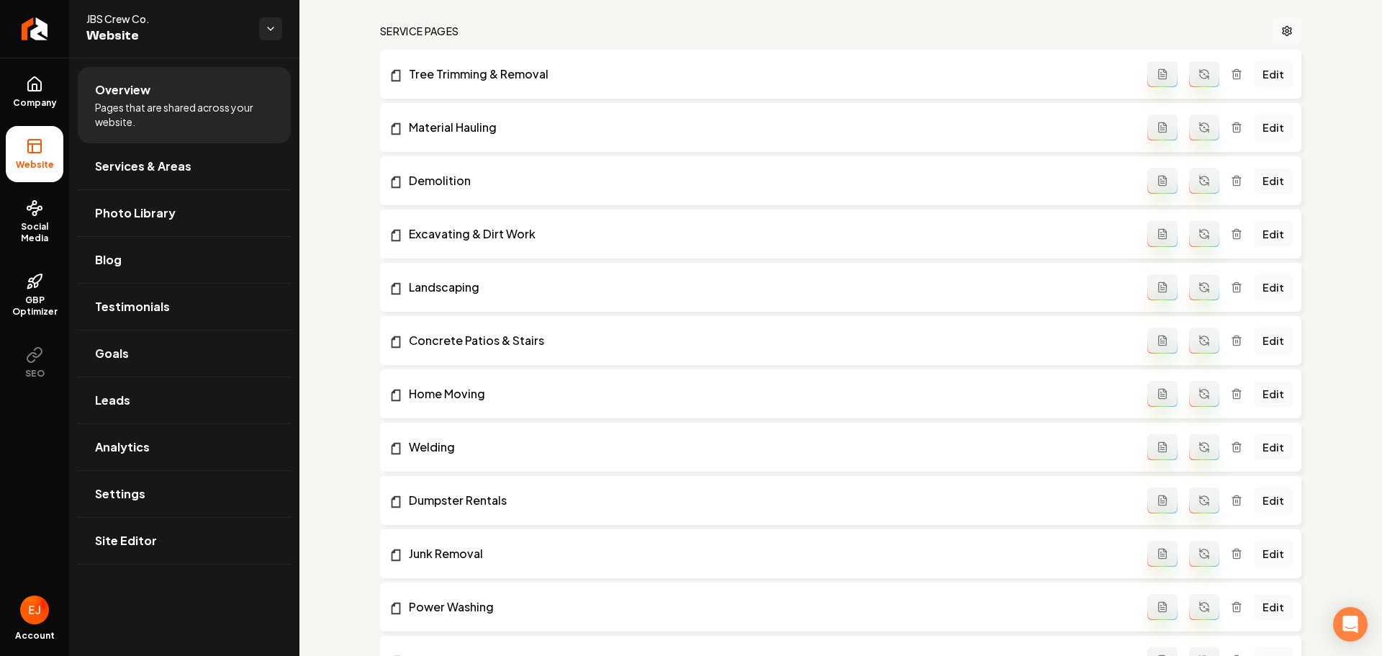
click at [1231, 499] on icon "Main content area" at bounding box center [1237, 501] width 12 height 12
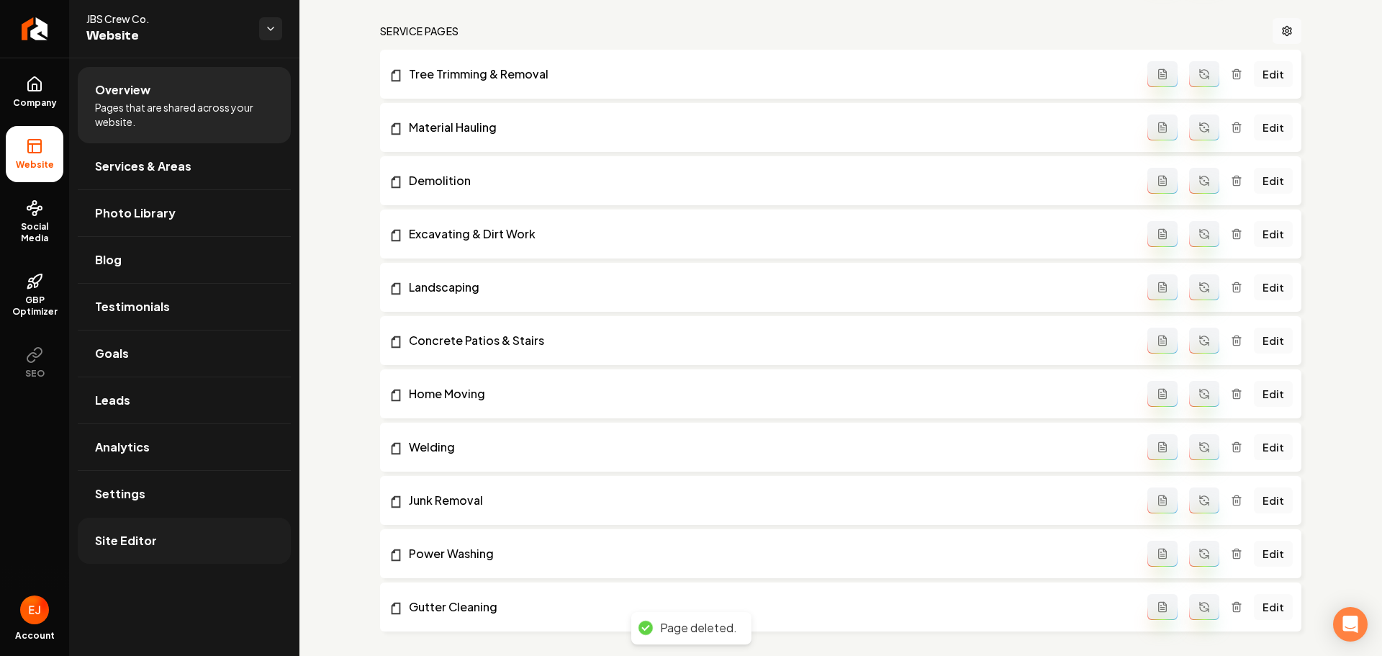
click at [178, 543] on link "Site Editor" at bounding box center [184, 541] width 213 height 46
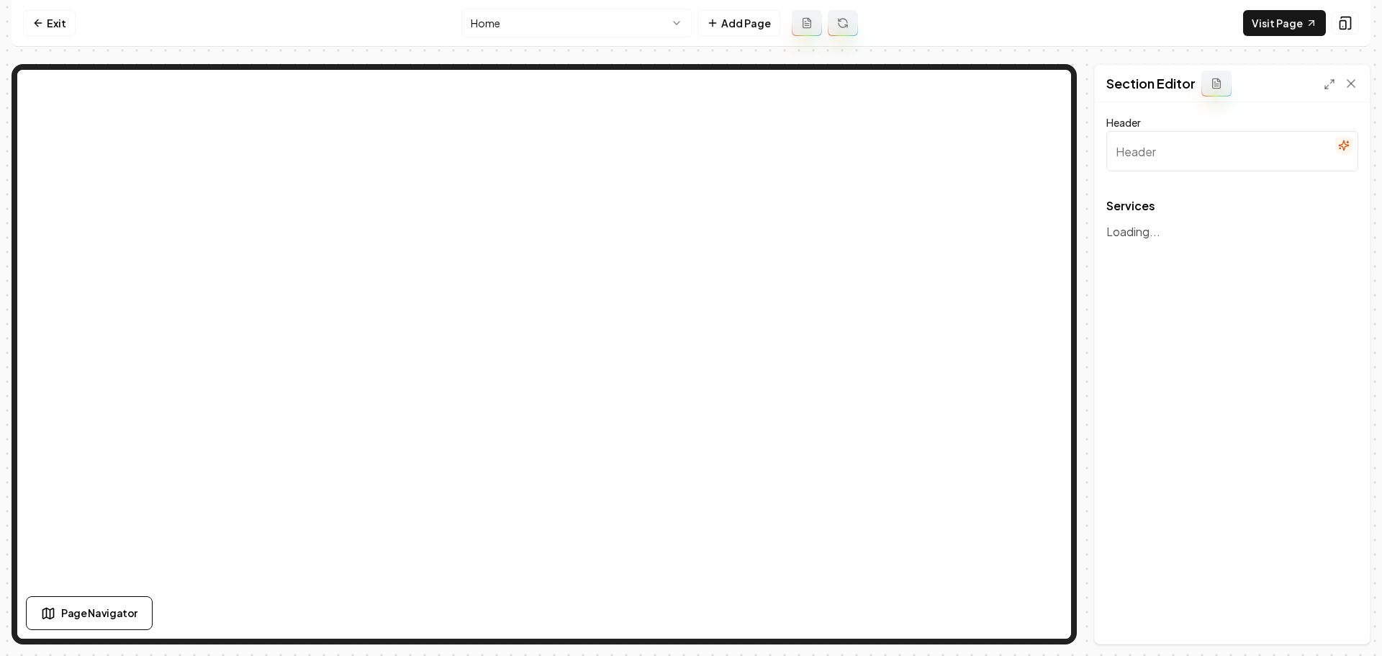
type input "Our Comprehensive Landscaping Services"
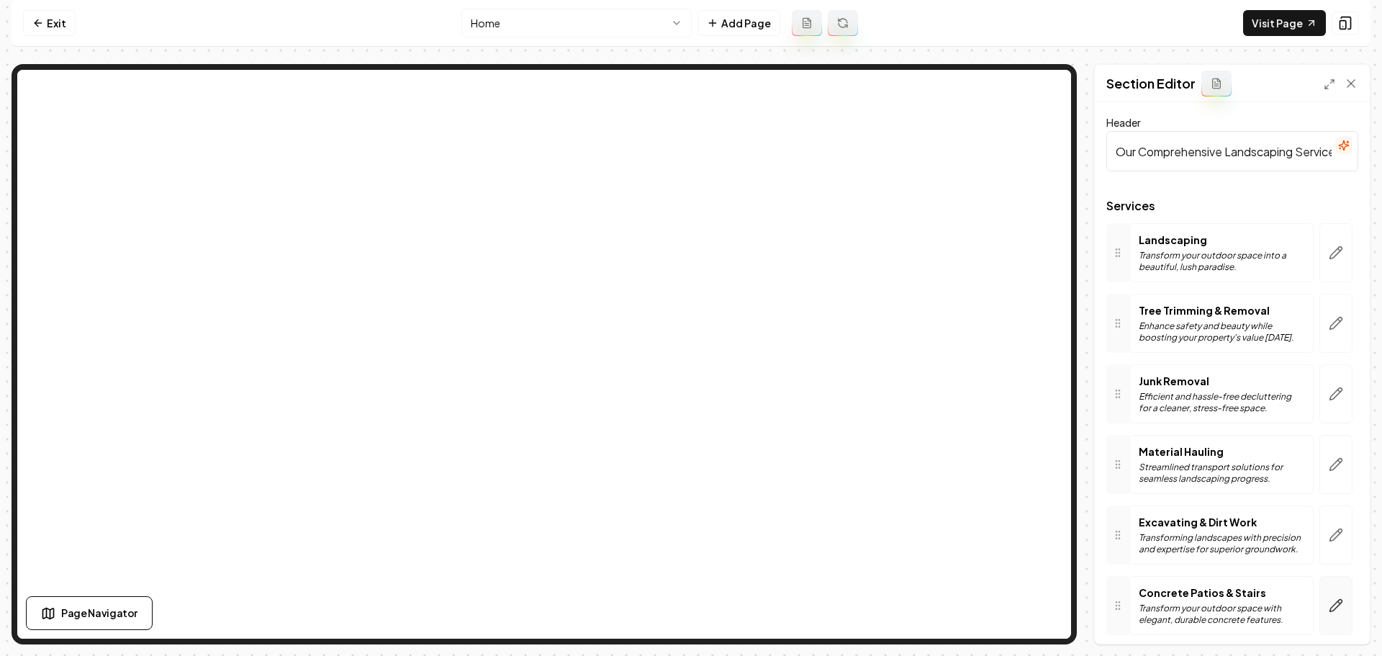
click at [1329, 613] on icon "button" at bounding box center [1336, 605] width 14 height 14
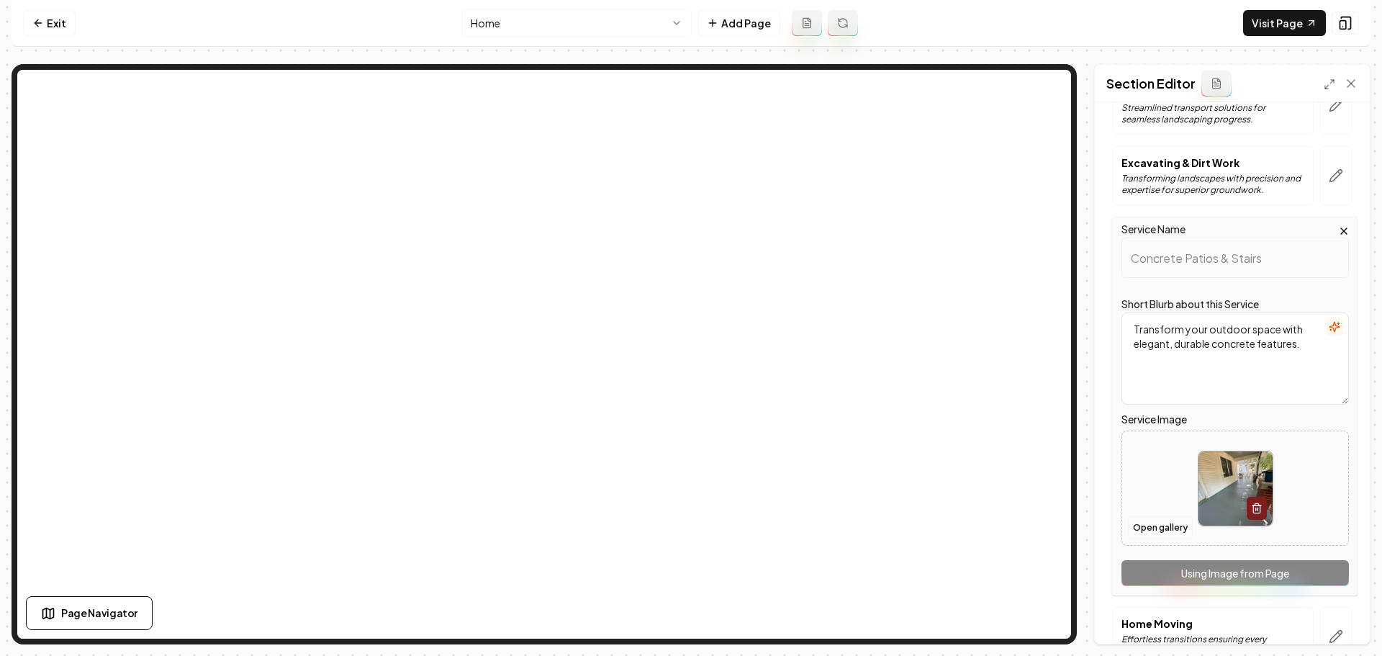
scroll to position [360, 0]
click at [1157, 528] on button "Open gallery" at bounding box center [1160, 527] width 65 height 23
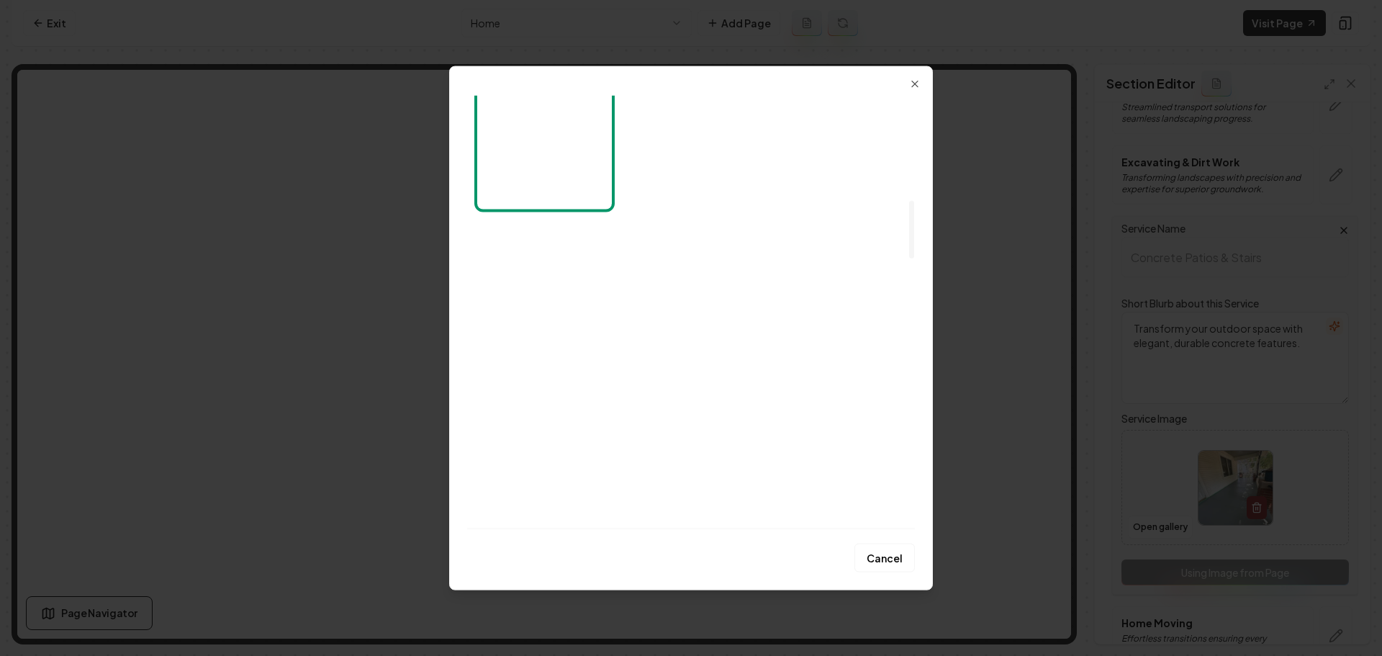
scroll to position [720, 0]
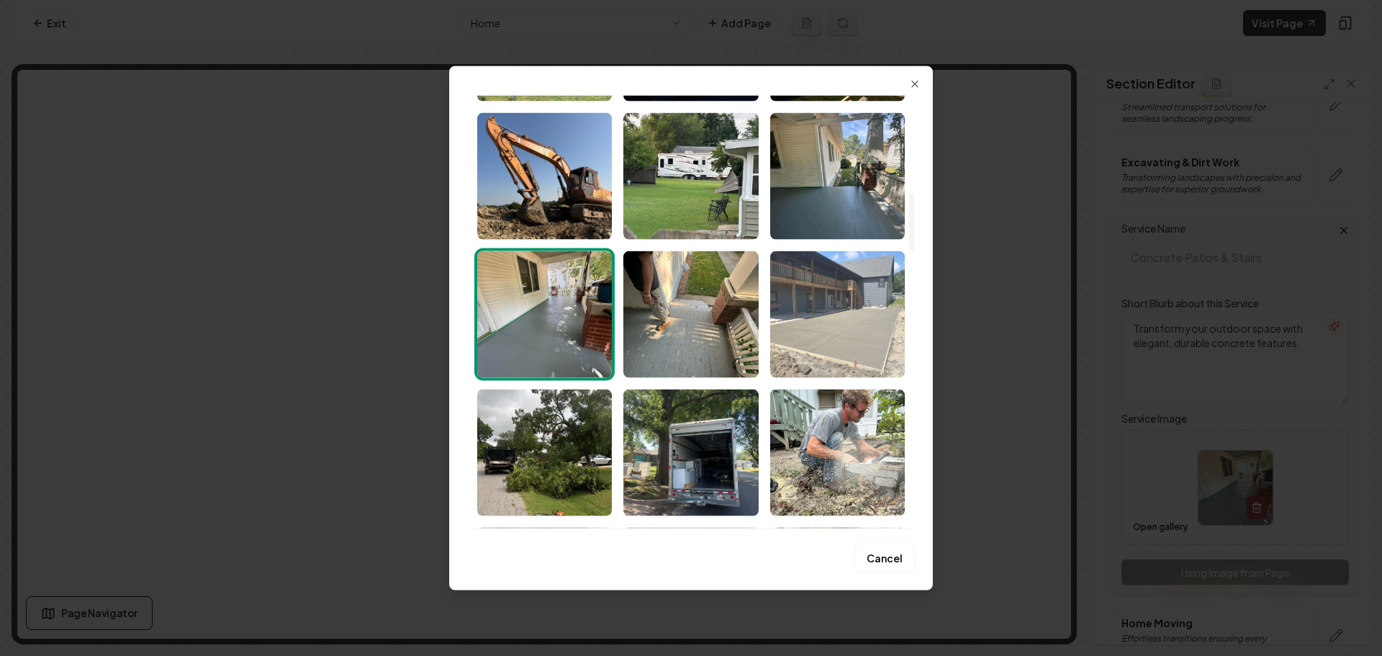
click at [868, 311] on img "Select image image_68a614555c7cd75eb8f5572d.jpeg" at bounding box center [837, 314] width 135 height 127
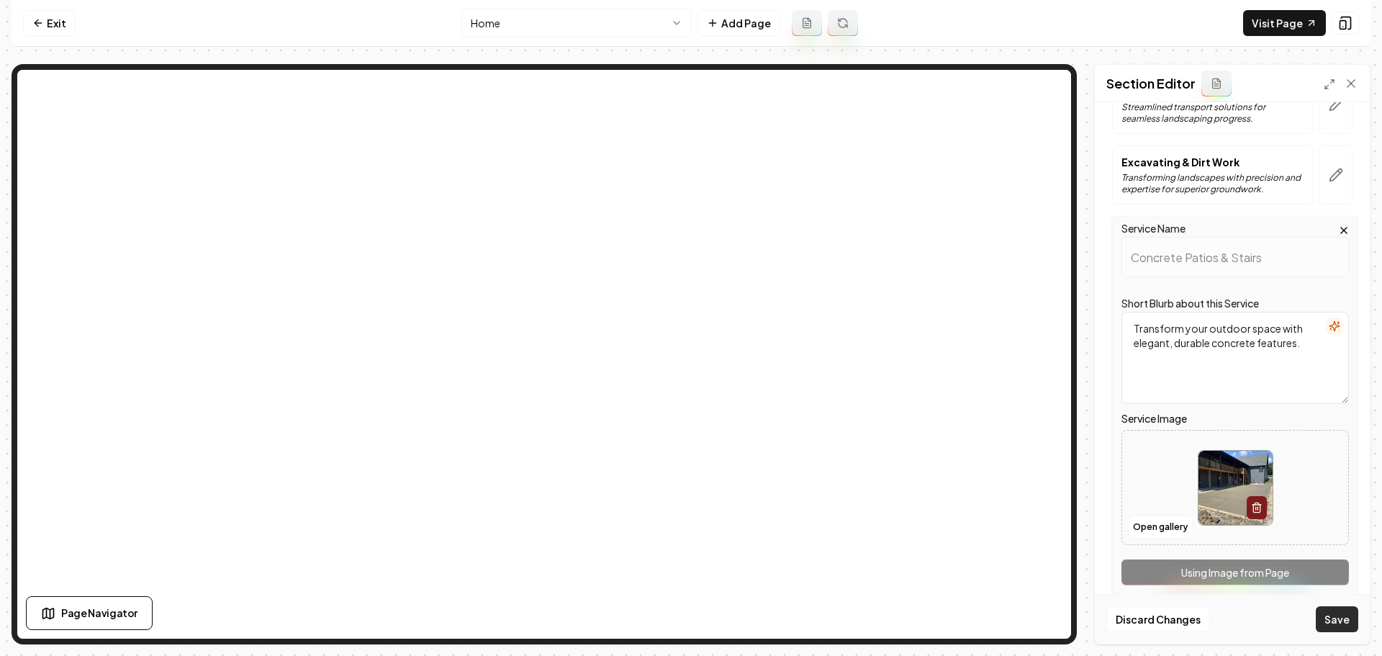
click at [1337, 621] on button "Save" at bounding box center [1337, 619] width 42 height 26
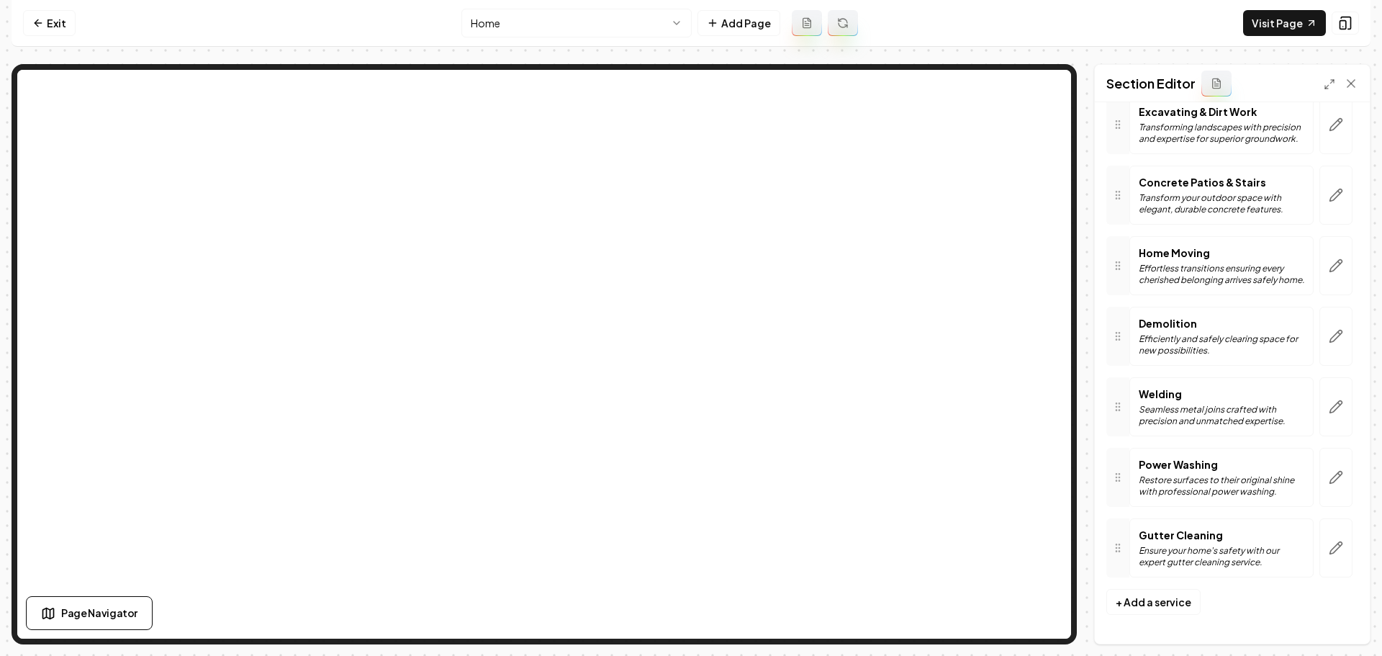
scroll to position [338, 0]
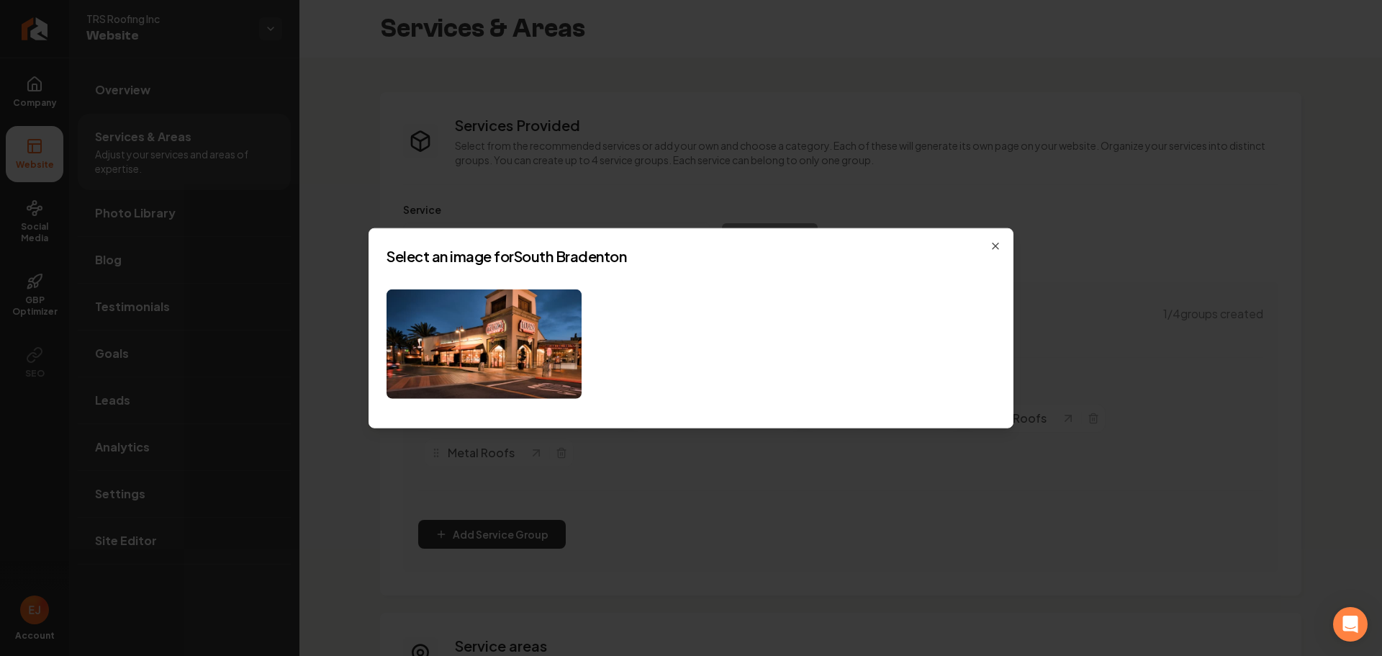
scroll to position [208, 0]
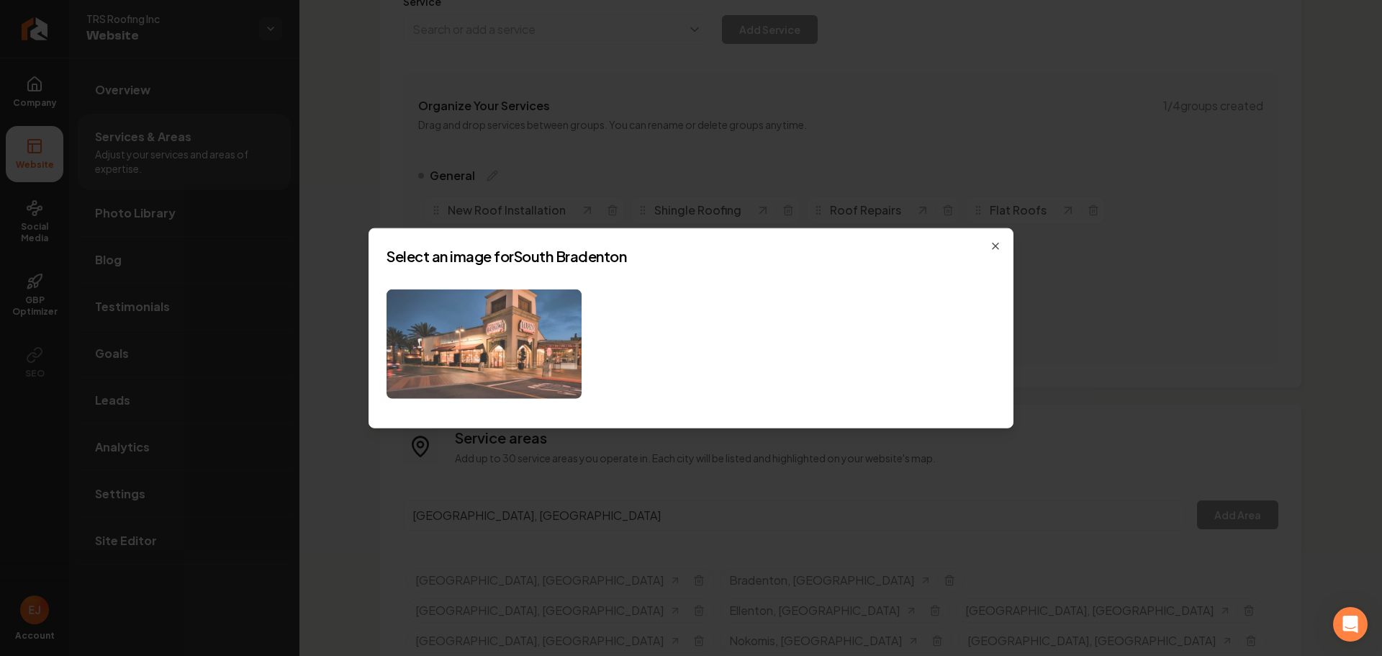
click at [573, 372] on img at bounding box center [484, 344] width 195 height 110
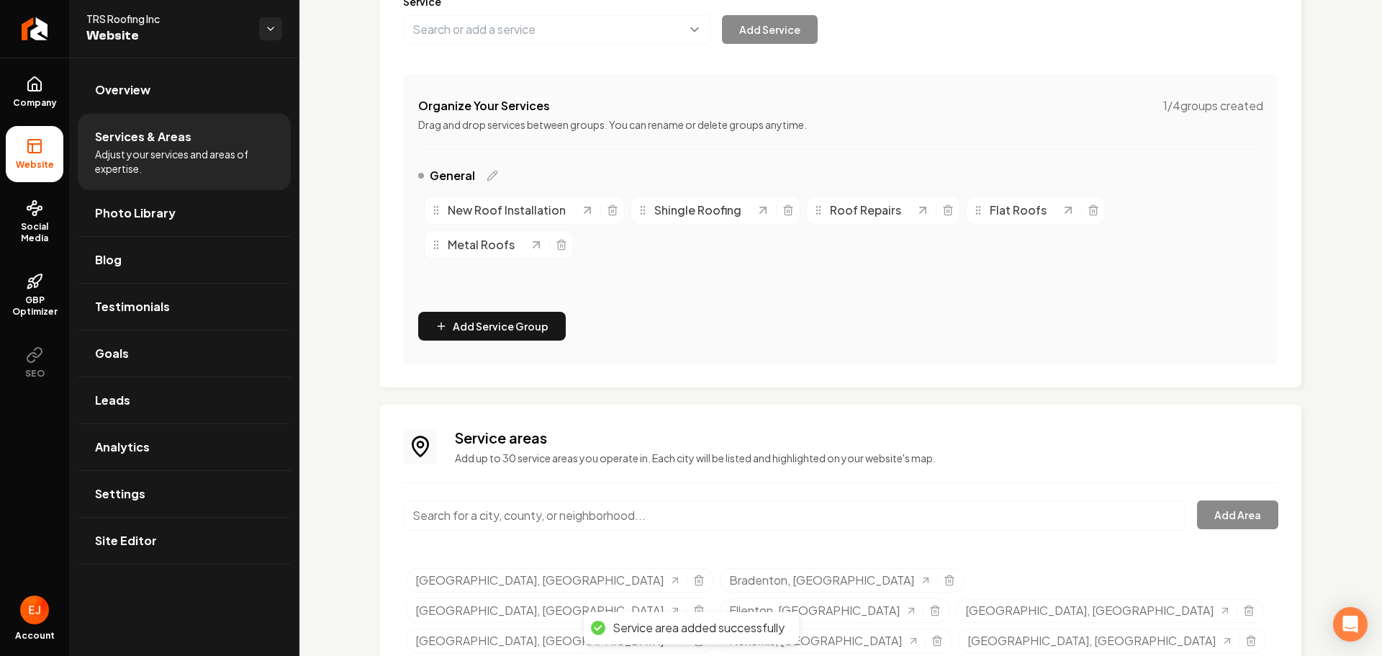
click at [518, 521] on input "Main content area" at bounding box center [794, 515] width 783 height 30
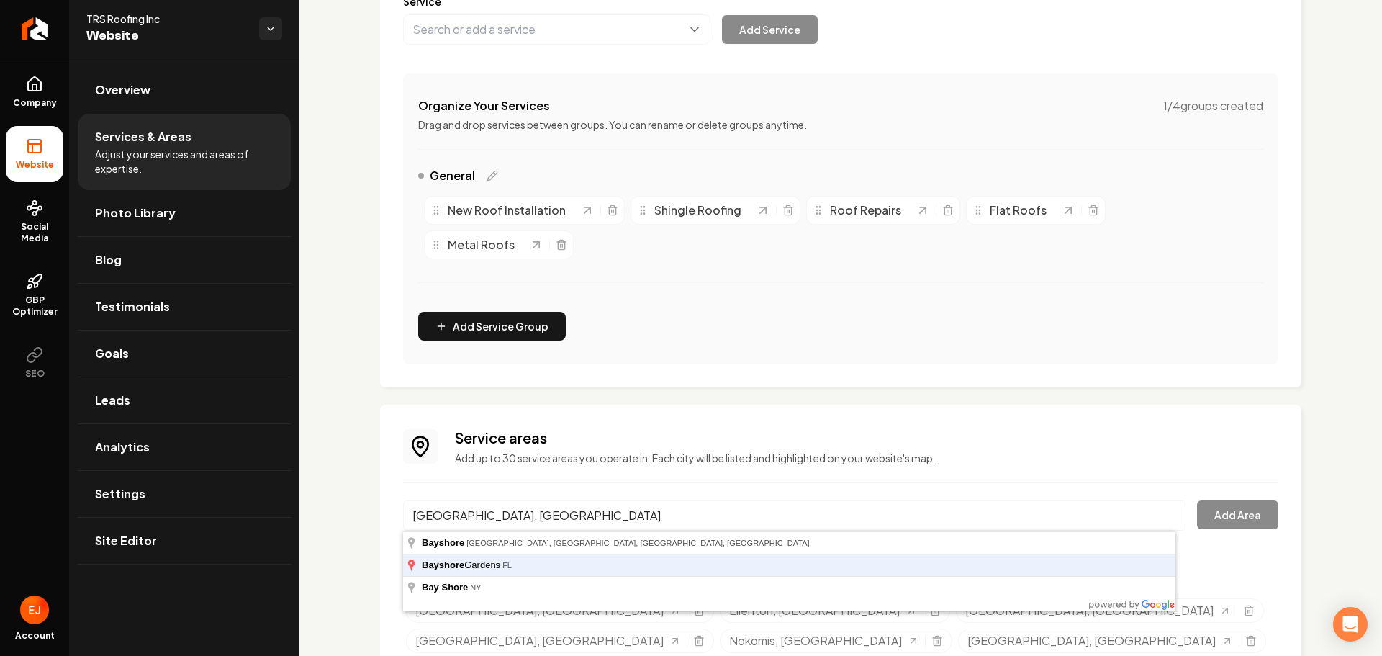
type input "[GEOGRAPHIC_DATA], [GEOGRAPHIC_DATA]"
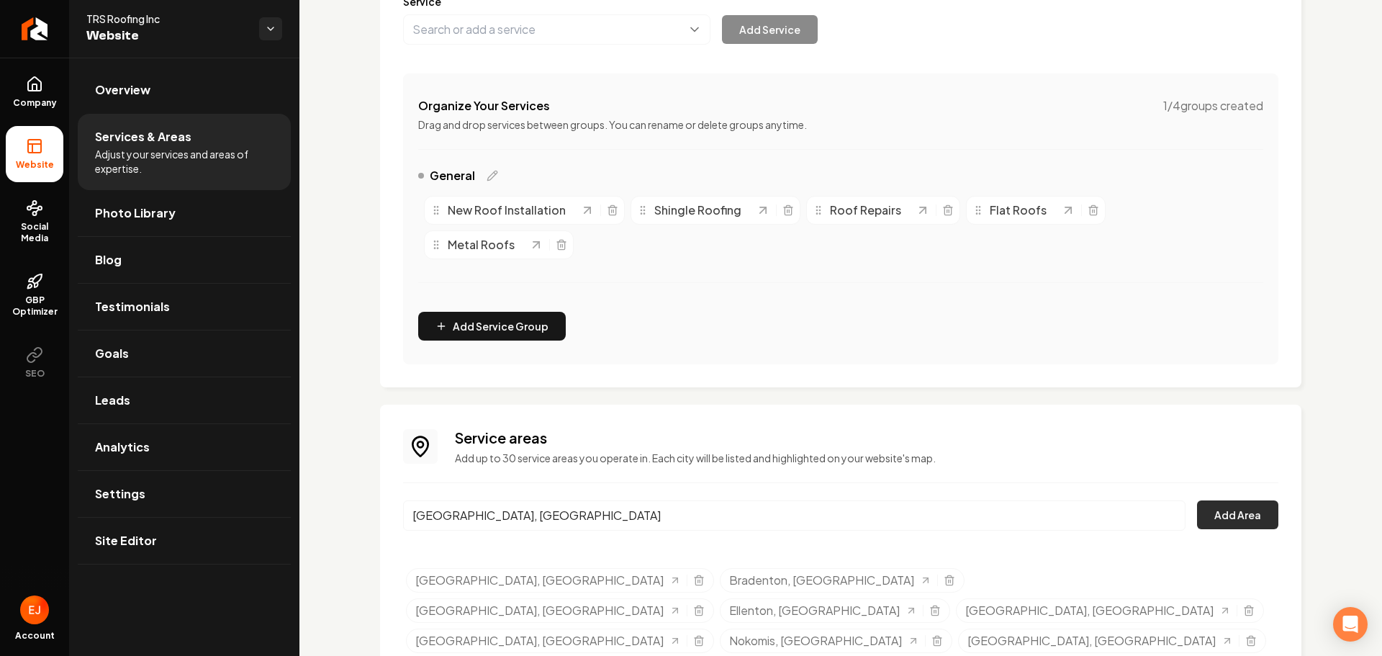
click at [1235, 523] on button "Add Area" at bounding box center [1237, 514] width 81 height 29
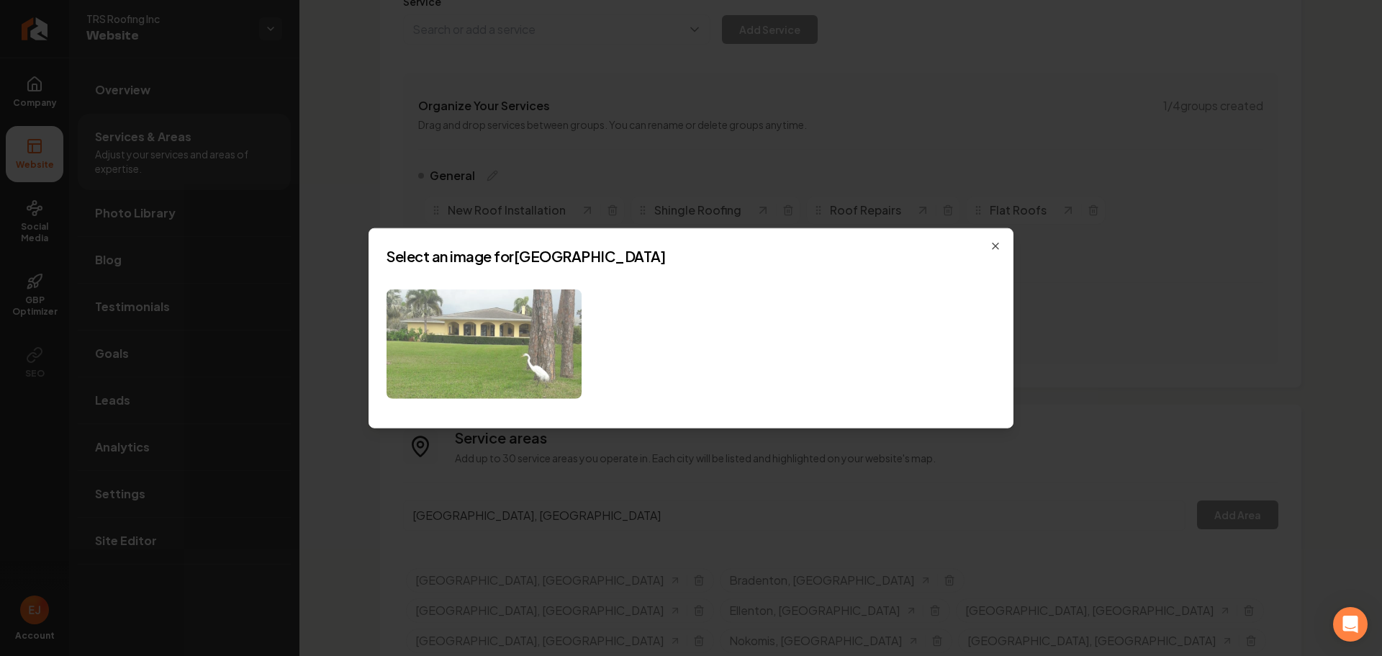
click at [502, 357] on img at bounding box center [484, 344] width 195 height 110
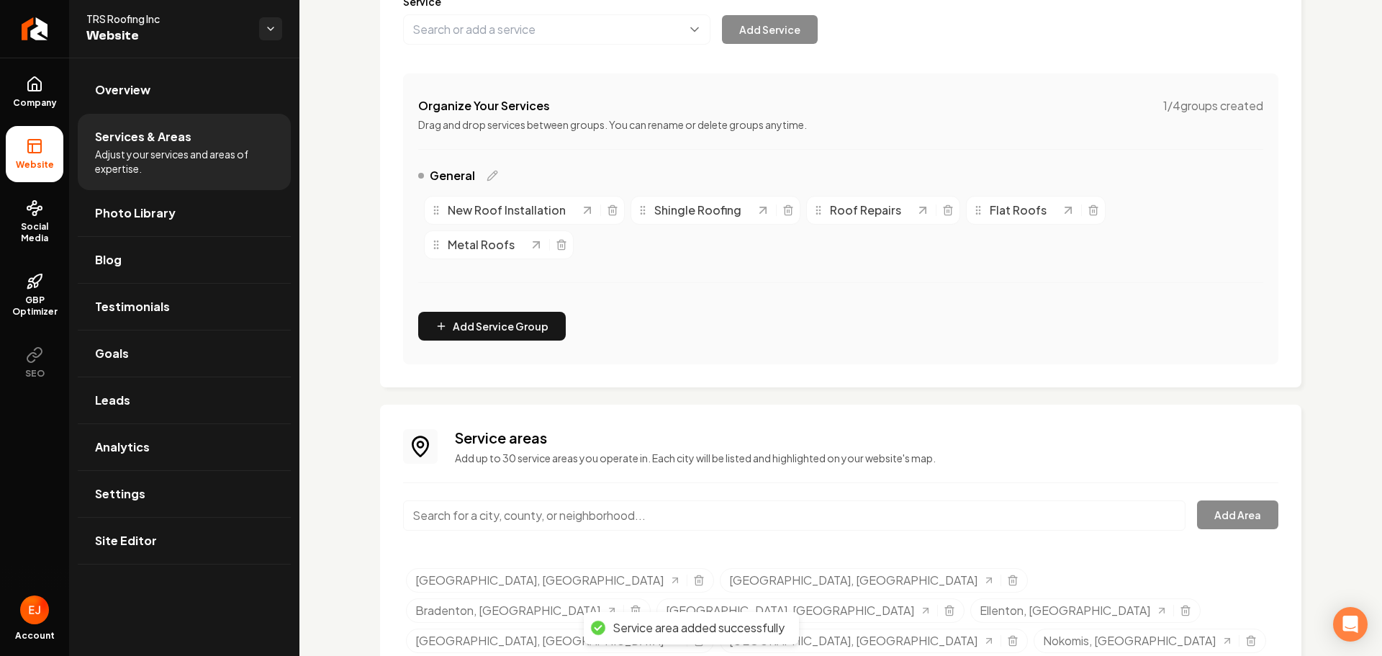
click at [541, 512] on input "Main content area" at bounding box center [794, 515] width 783 height 30
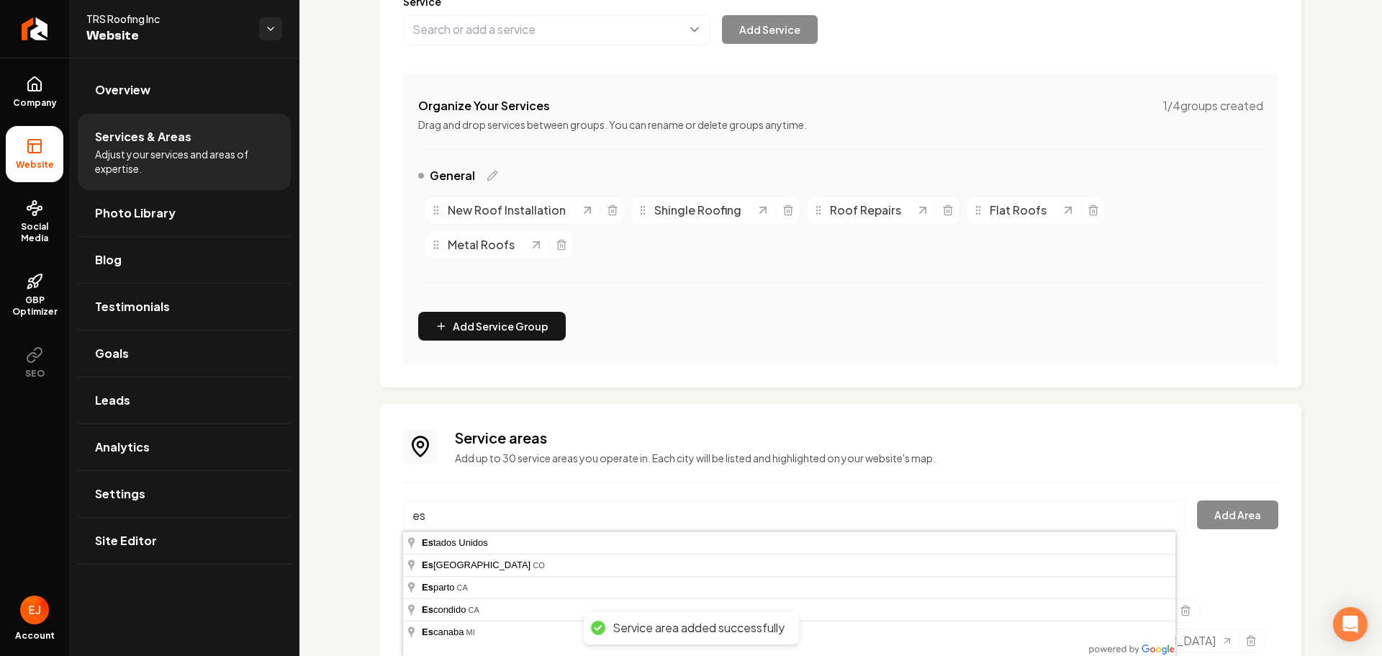
type input "e"
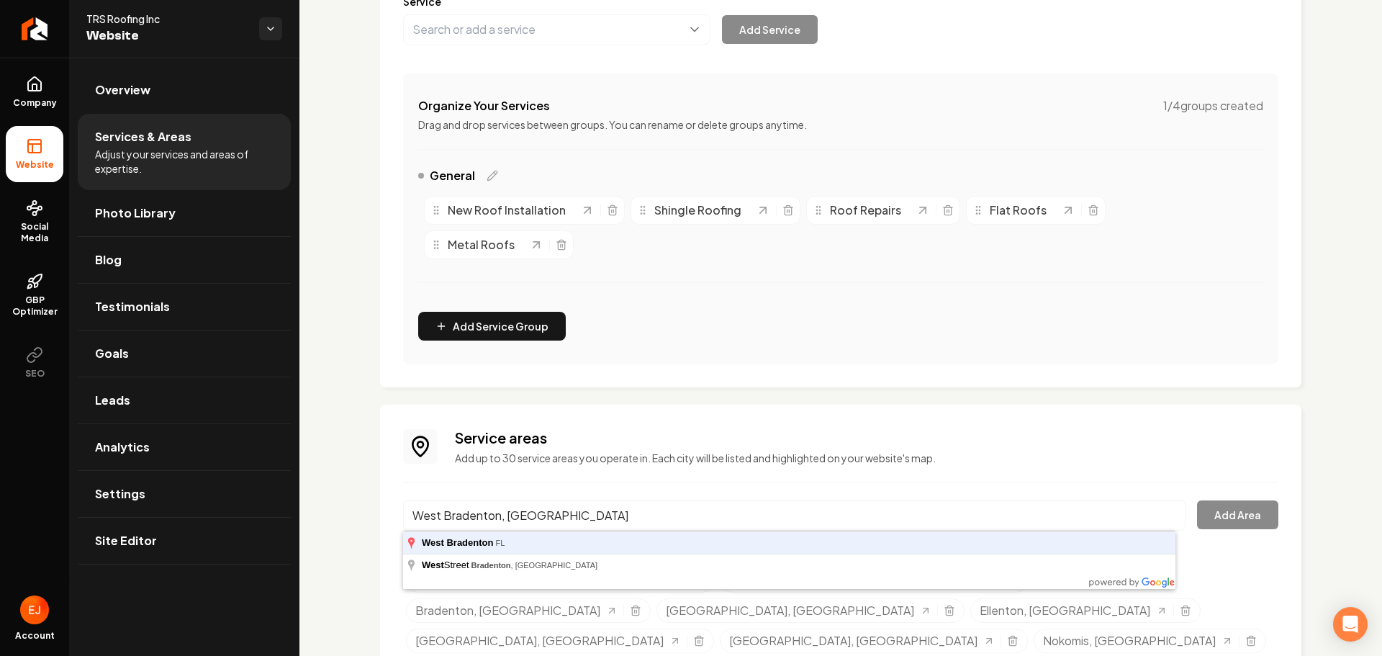
type input "West Bradenton, [GEOGRAPHIC_DATA]"
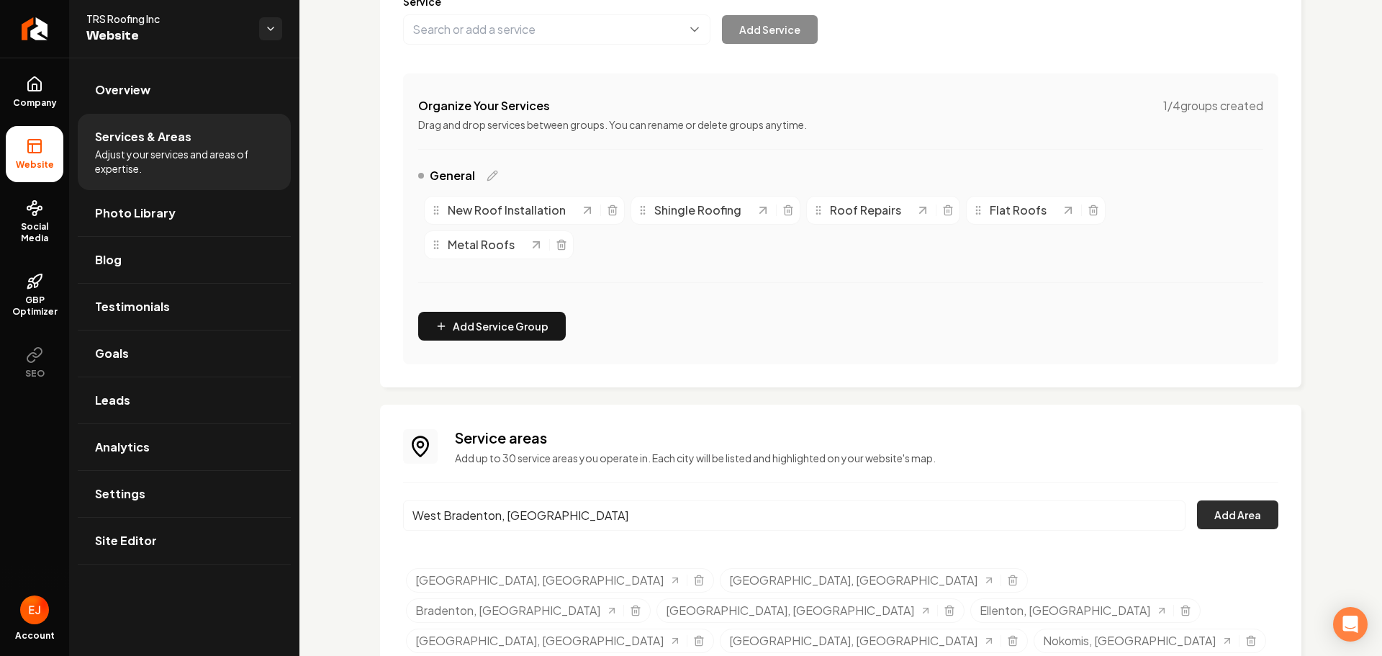
click at [1217, 508] on button "Add Area" at bounding box center [1237, 514] width 81 height 29
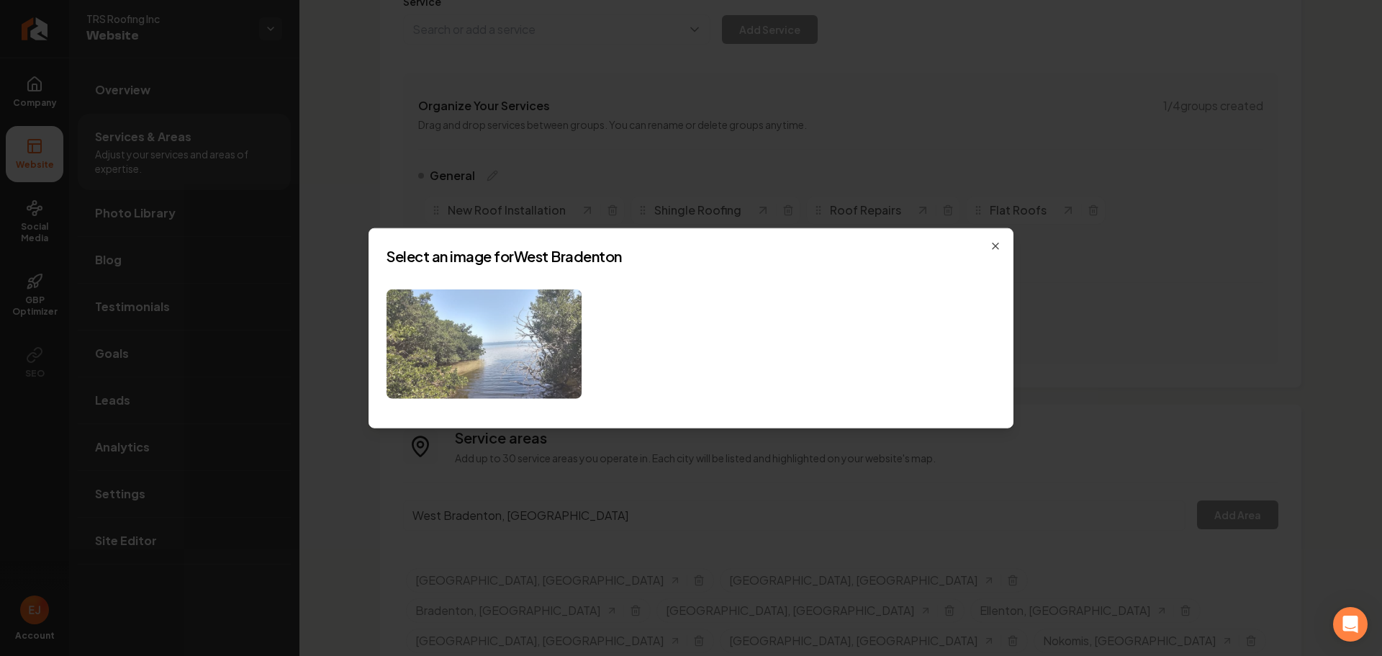
click at [537, 380] on img at bounding box center [484, 344] width 195 height 110
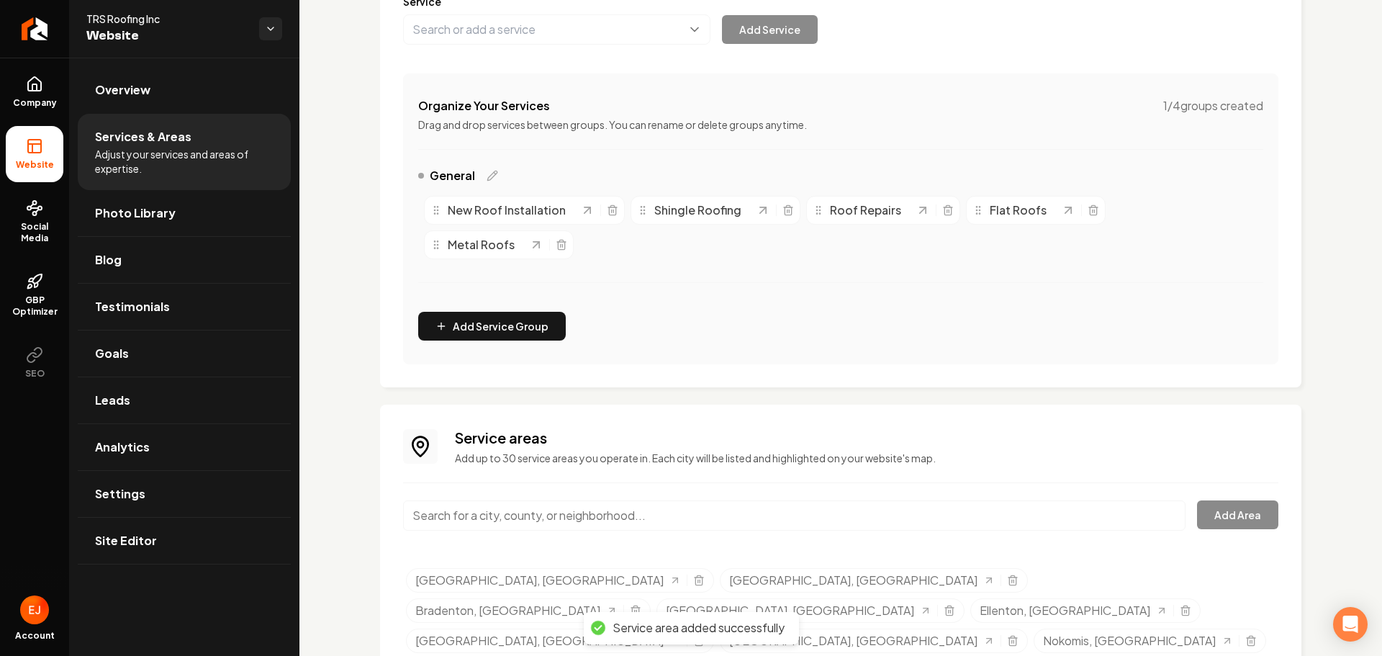
click at [534, 512] on input "Main content area" at bounding box center [794, 515] width 783 height 30
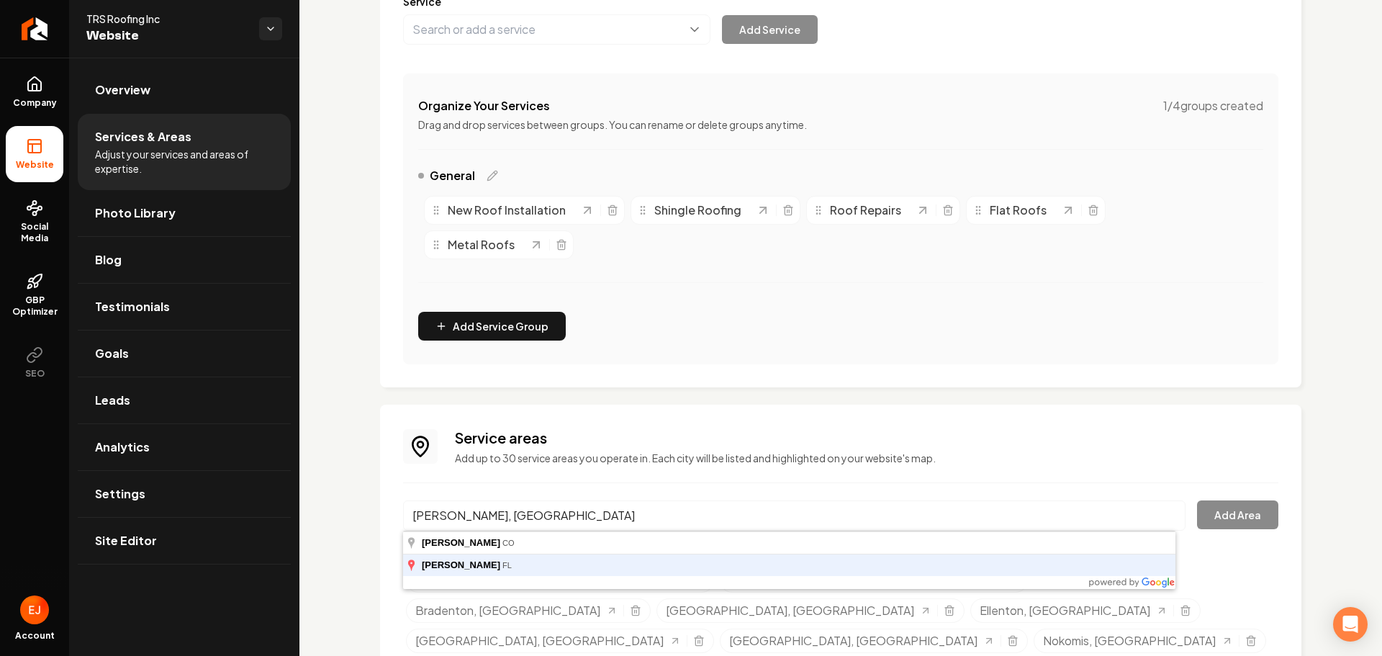
type input "[PERSON_NAME], [GEOGRAPHIC_DATA]"
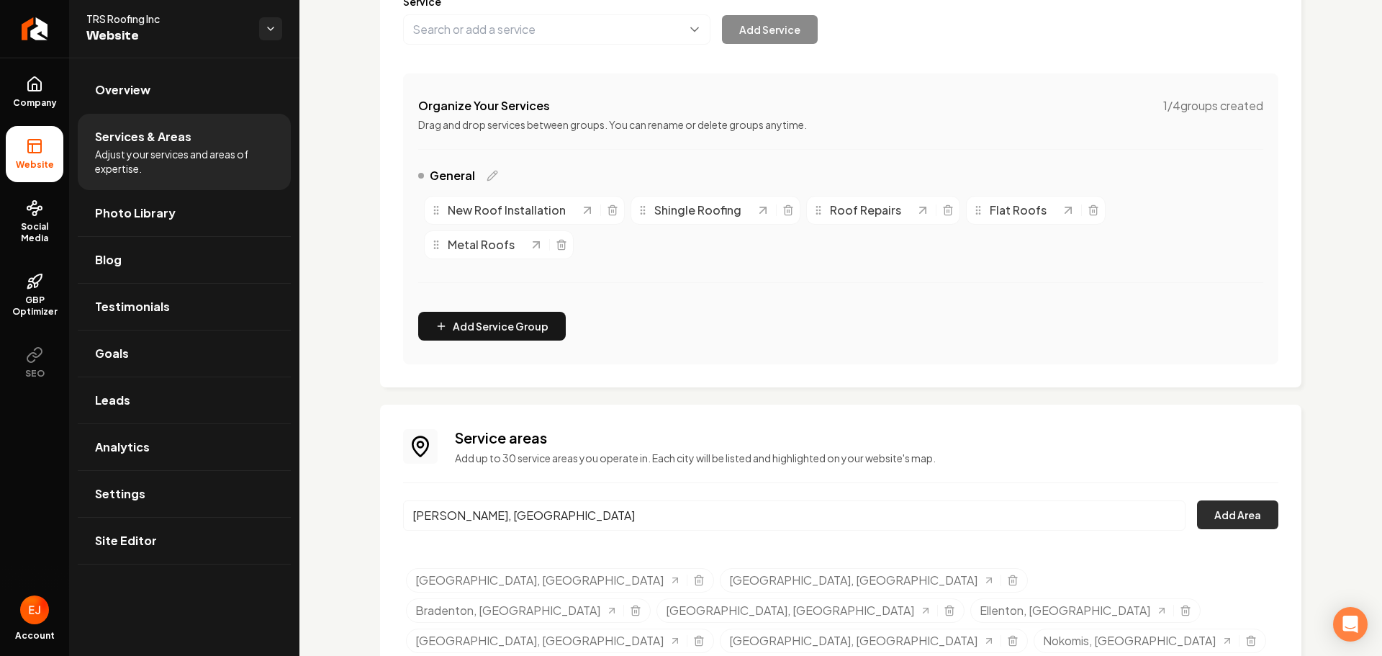
click at [1211, 516] on button "Add Area" at bounding box center [1237, 514] width 81 height 29
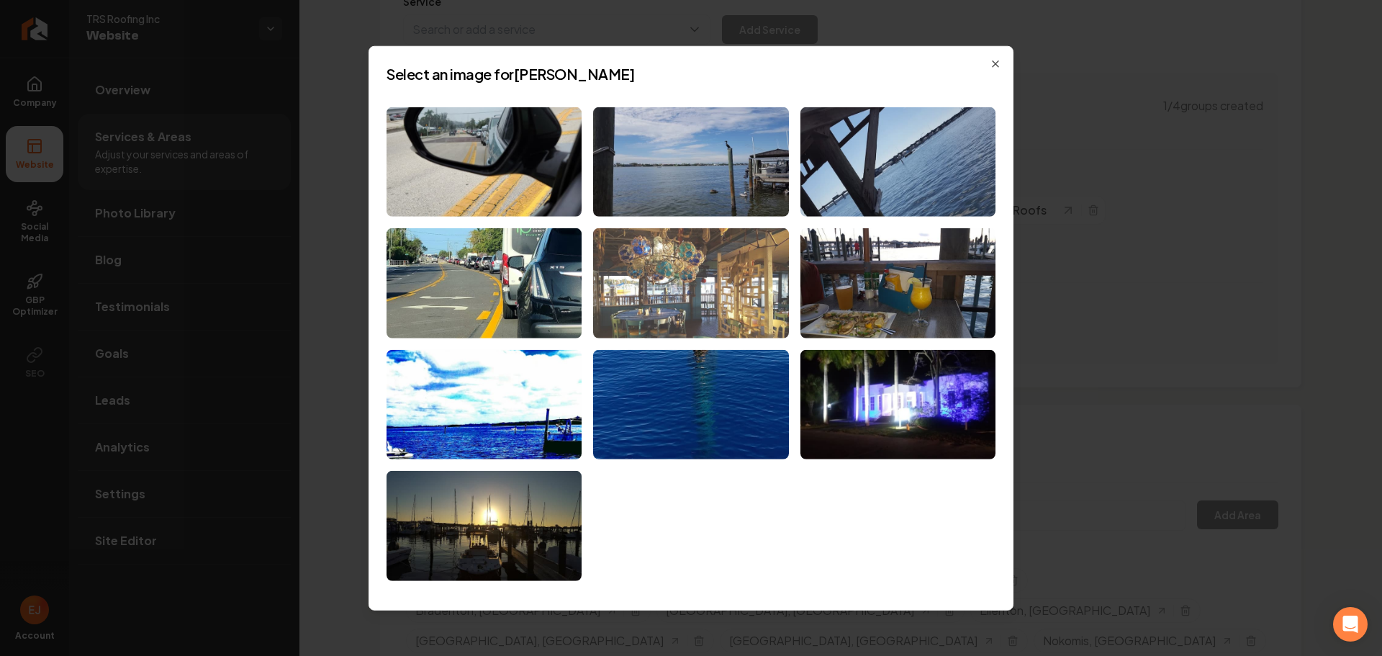
click at [757, 306] on img at bounding box center [690, 283] width 195 height 110
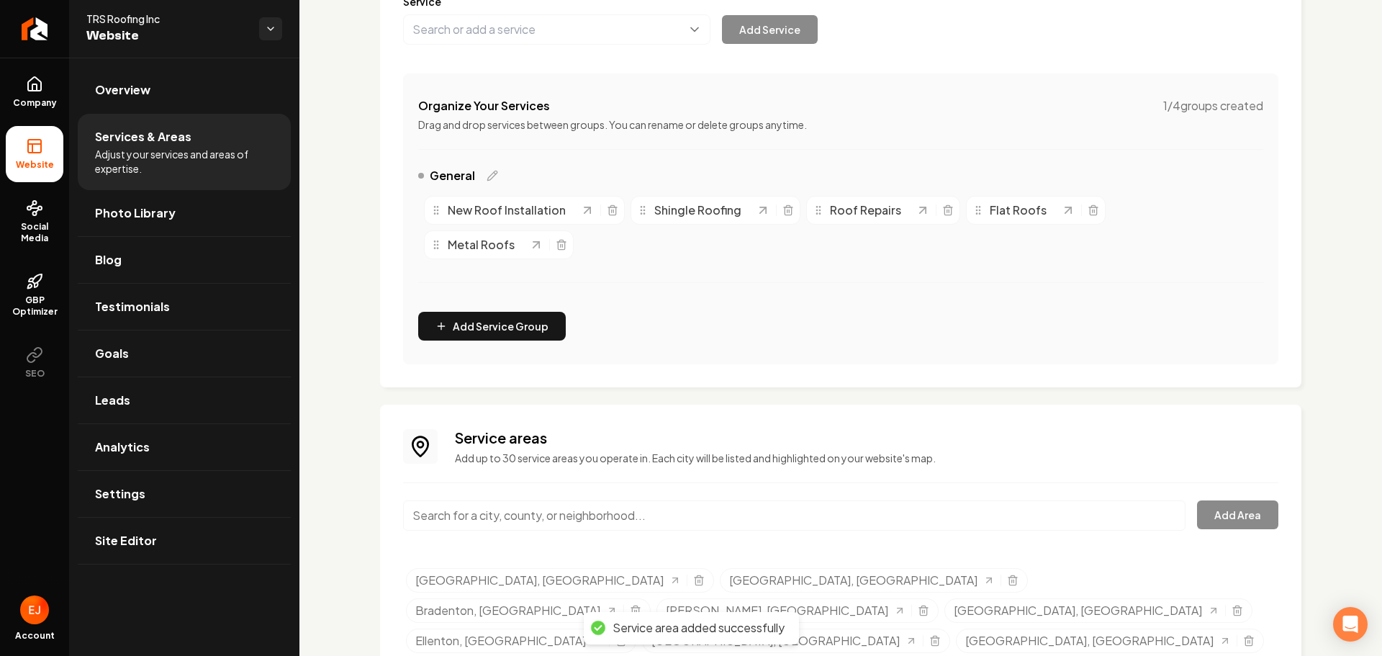
click at [542, 516] on input "Main content area" at bounding box center [794, 515] width 783 height 30
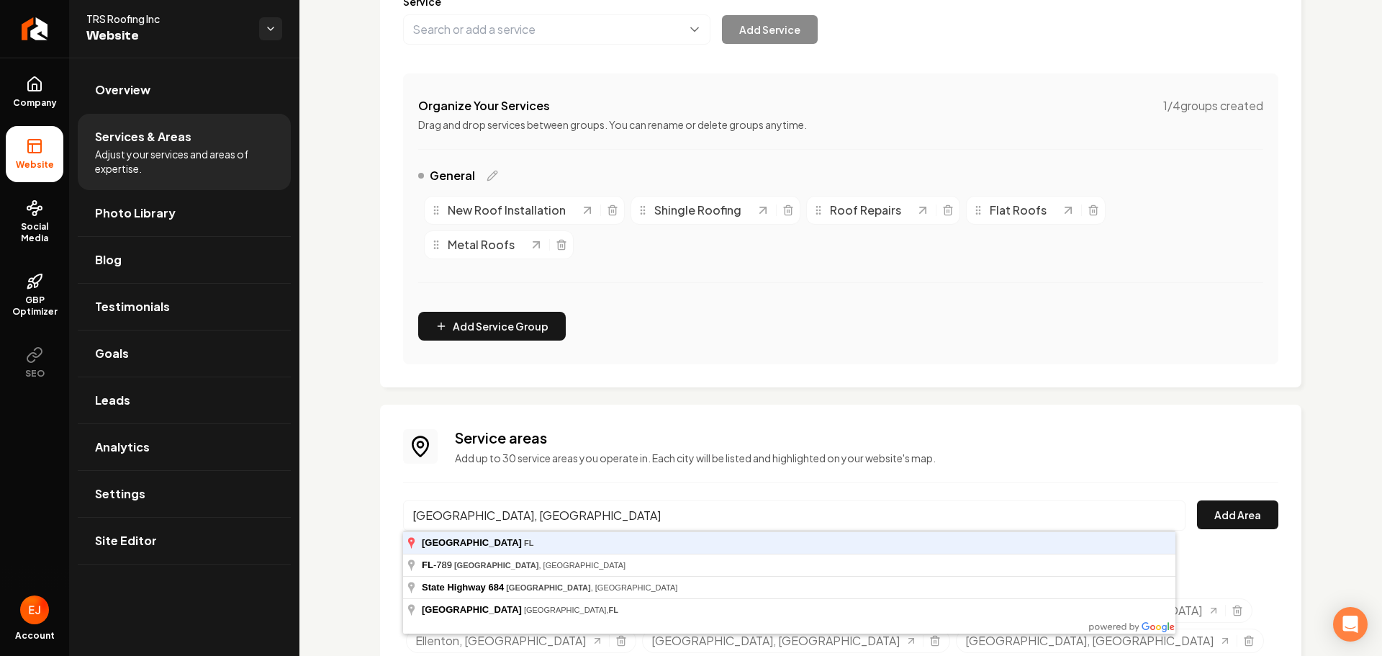
type input "[GEOGRAPHIC_DATA], [GEOGRAPHIC_DATA]"
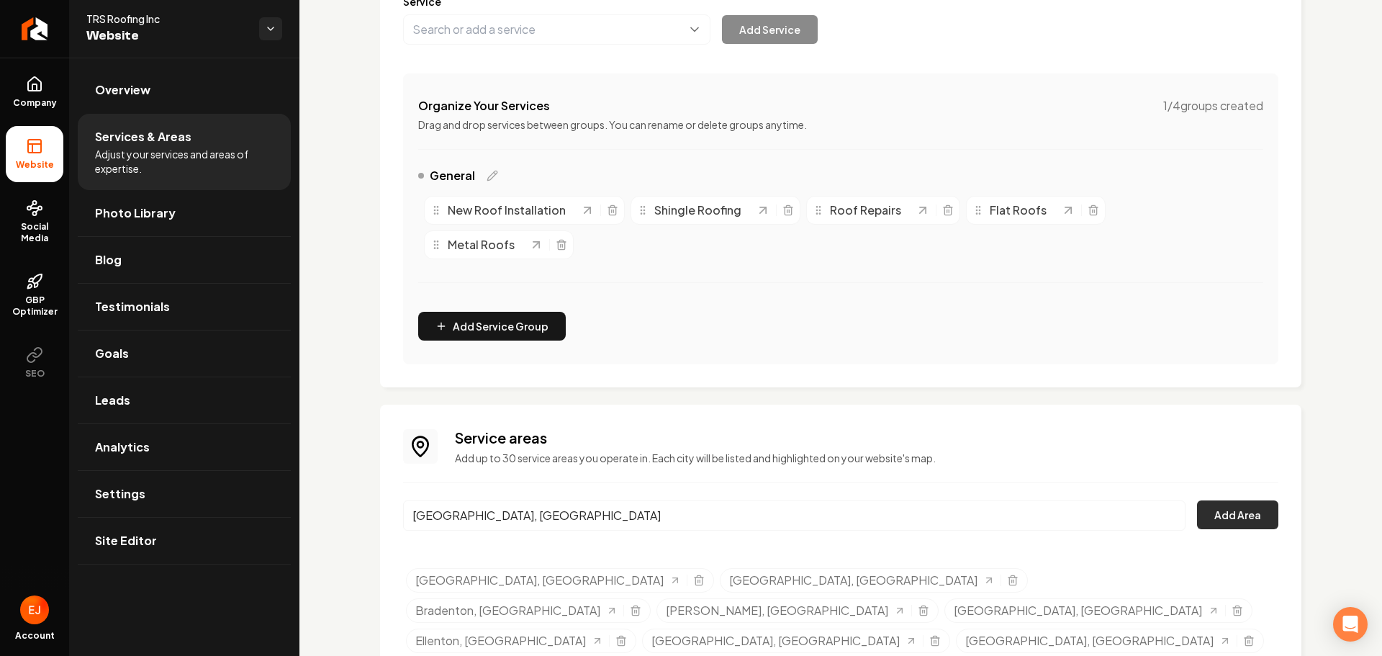
click at [1204, 519] on button "Add Area" at bounding box center [1237, 514] width 81 height 29
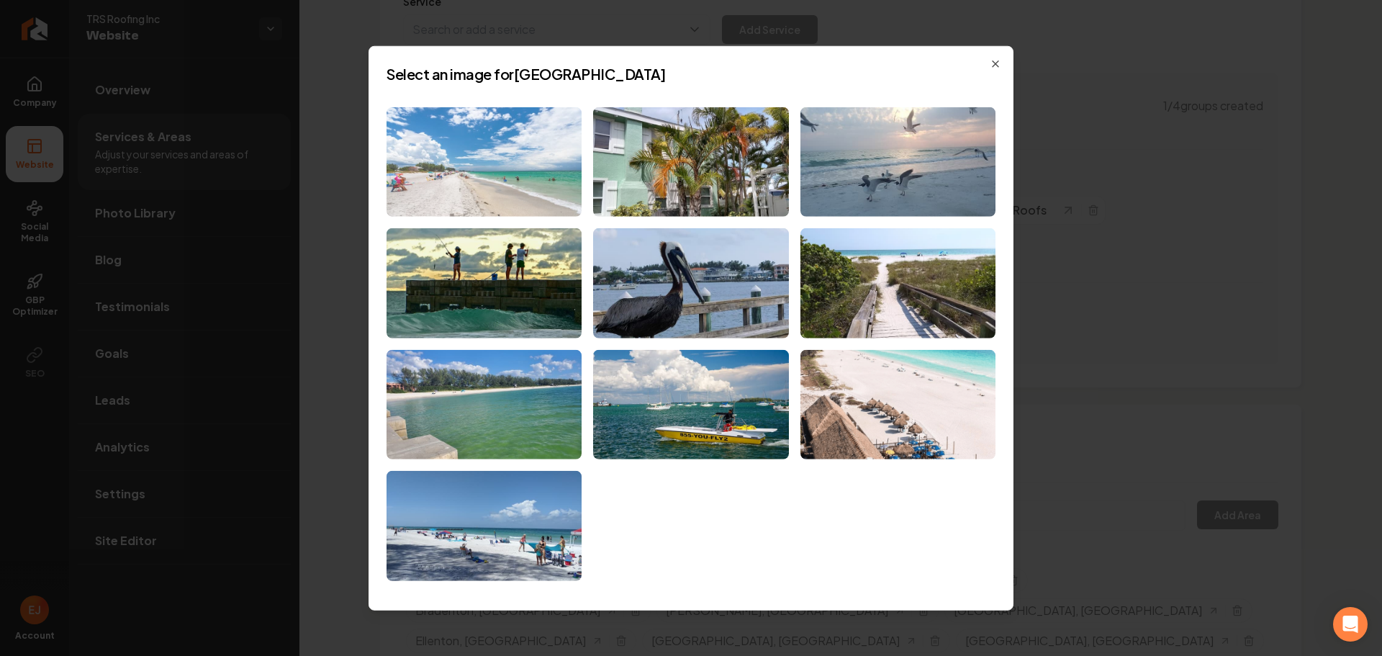
click at [552, 195] on img at bounding box center [484, 162] width 195 height 110
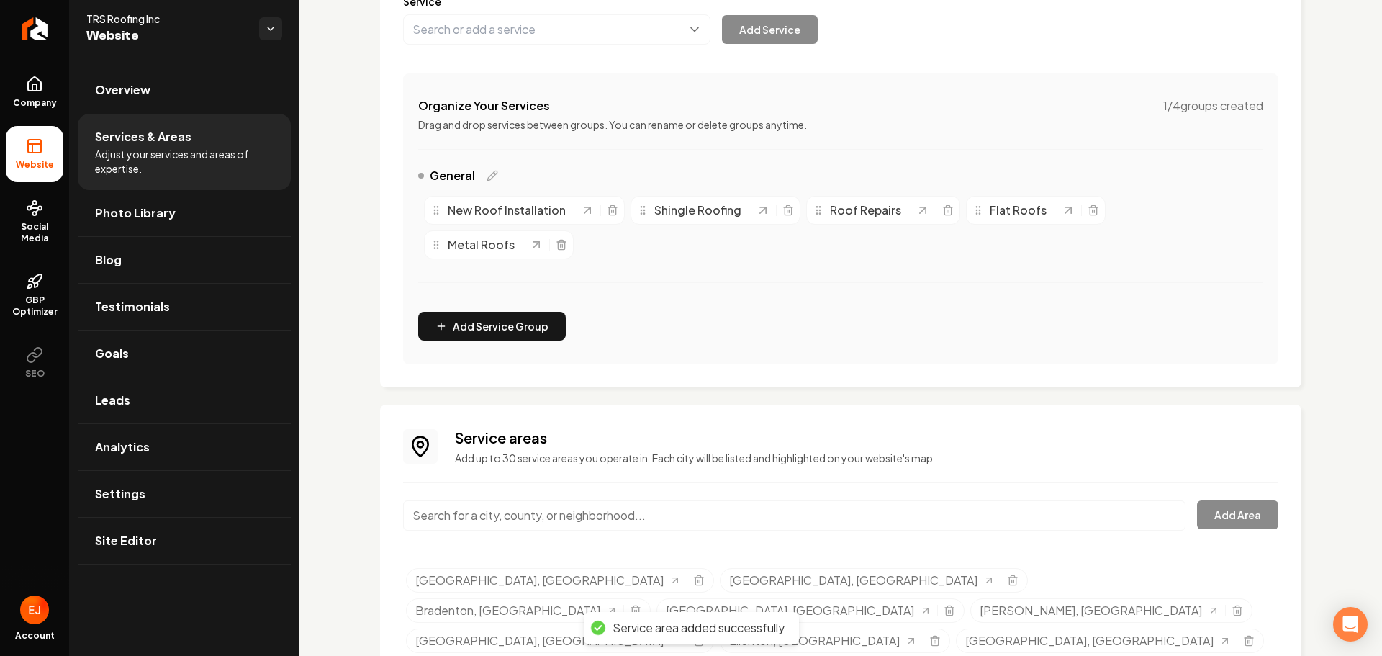
click at [515, 510] on input "Main content area" at bounding box center [794, 515] width 783 height 30
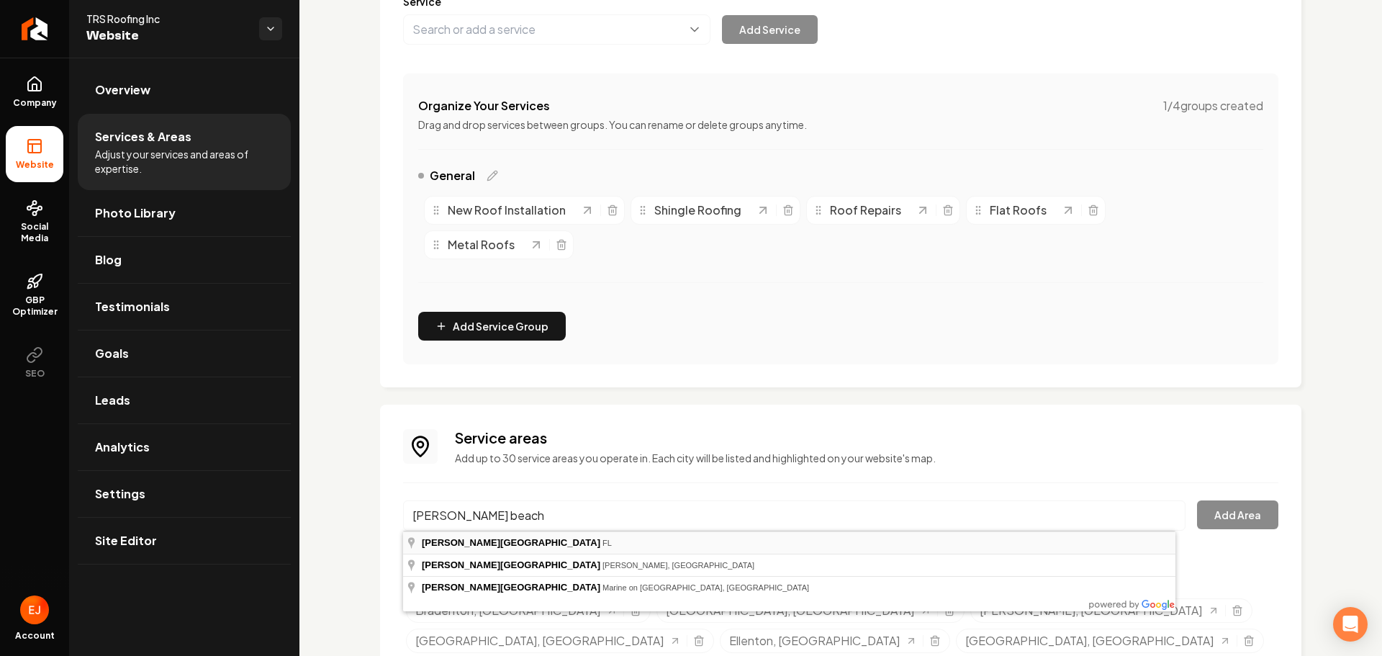
type input "[PERSON_NAME][GEOGRAPHIC_DATA], [GEOGRAPHIC_DATA]"
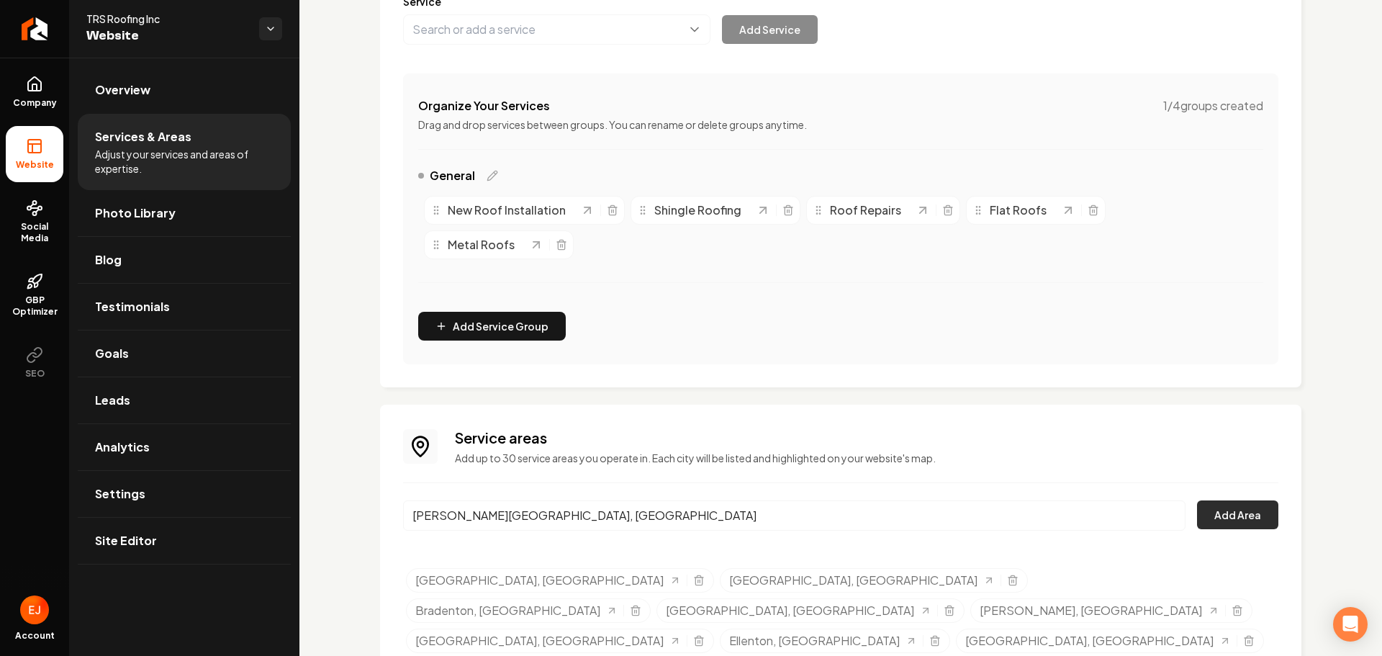
click at [1236, 514] on button "Add Area" at bounding box center [1237, 514] width 81 height 29
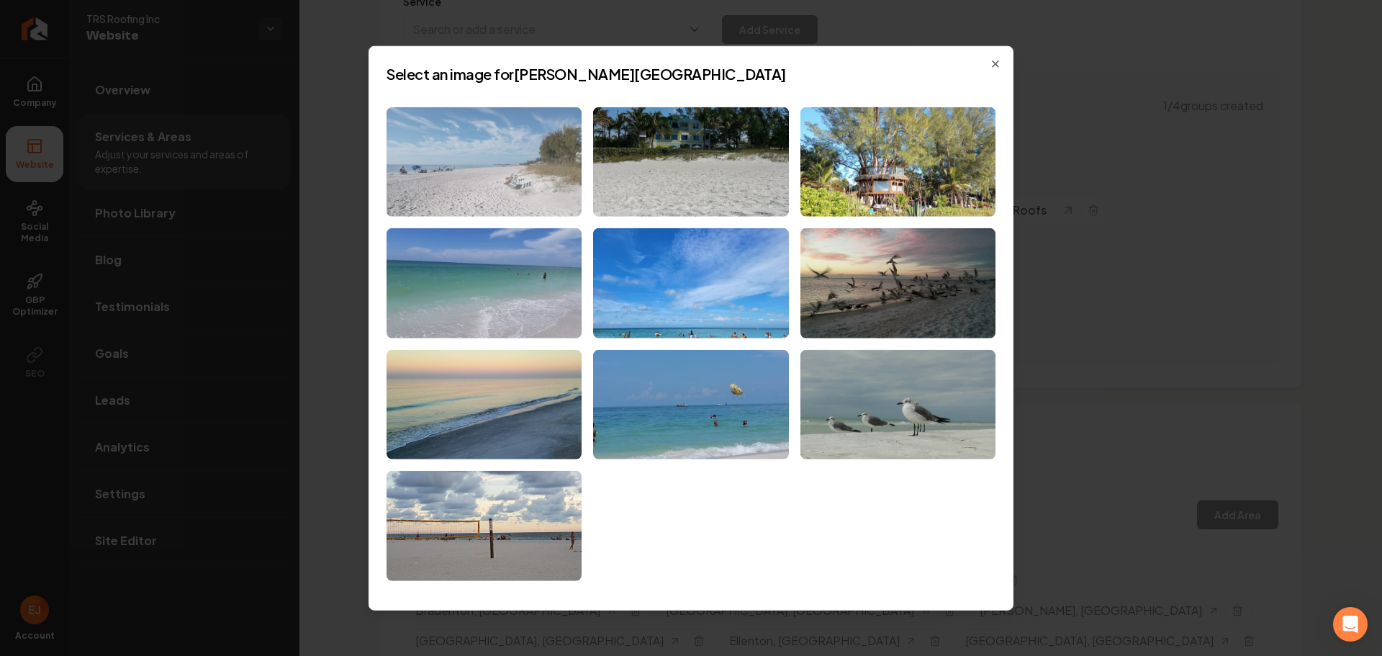
click at [557, 209] on img at bounding box center [484, 162] width 195 height 110
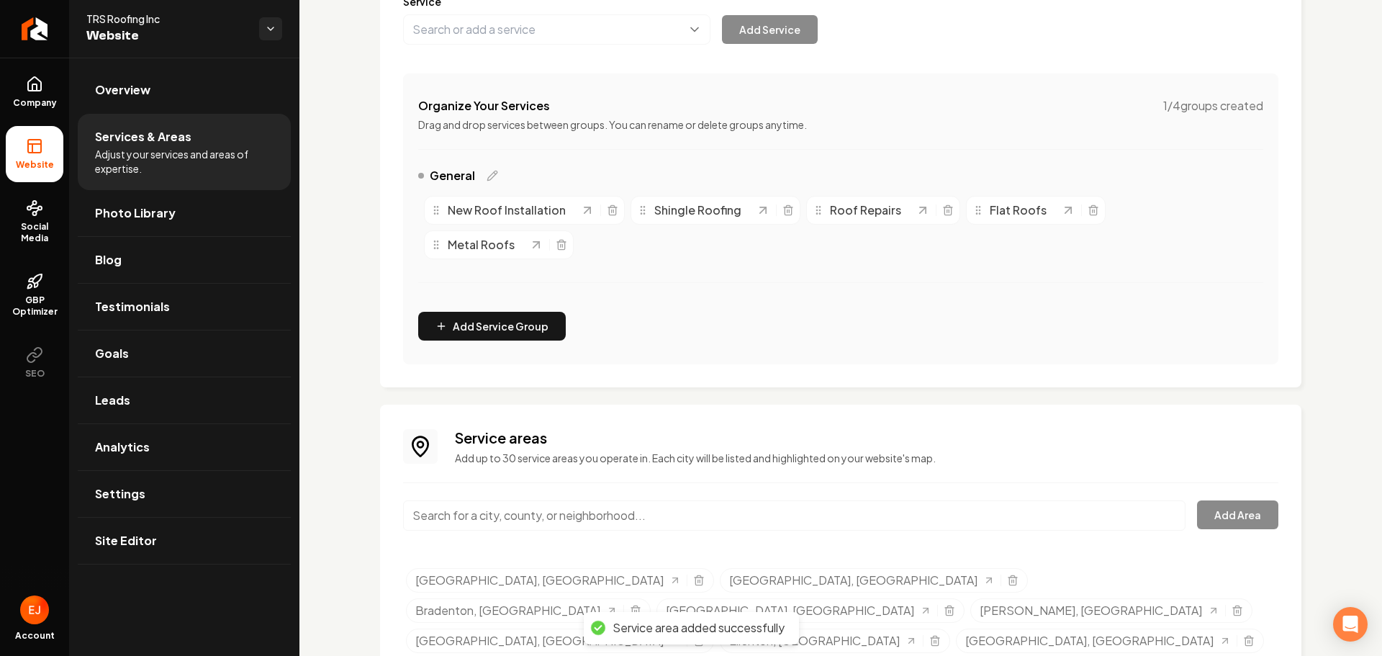
click at [528, 515] on input "Main content area" at bounding box center [794, 515] width 783 height 30
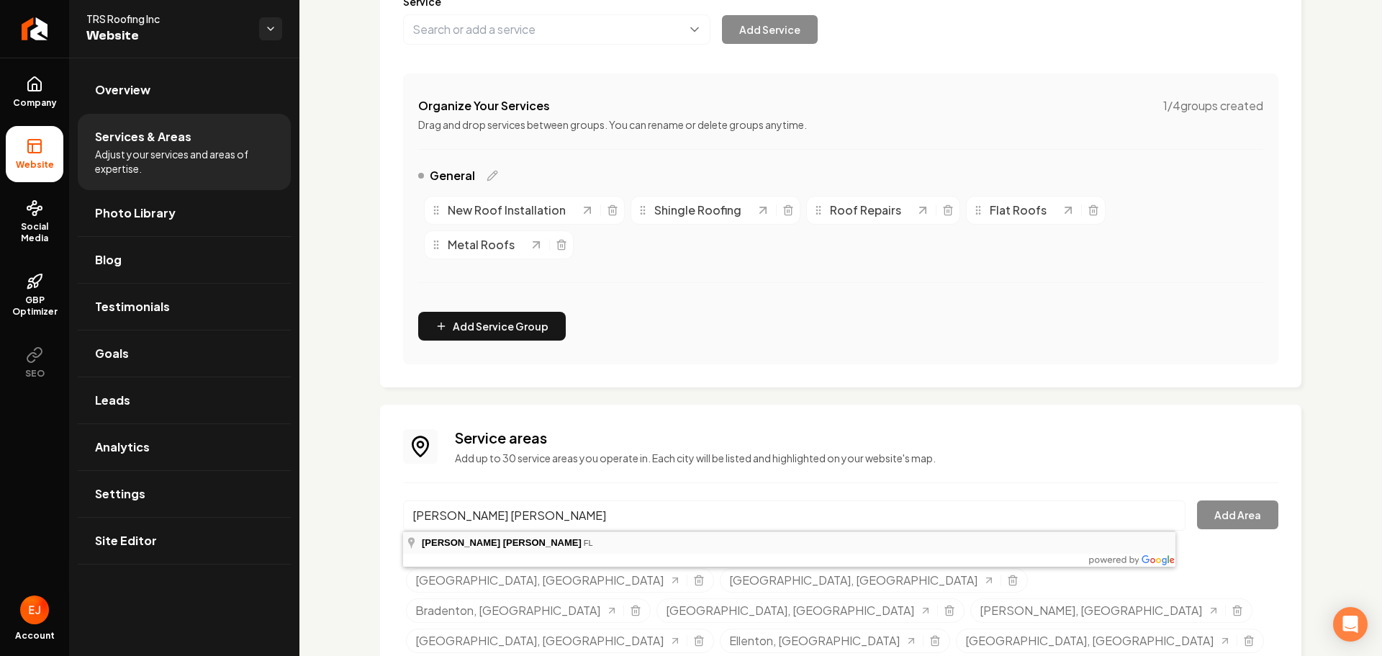
type input "[PERSON_NAME] [PERSON_NAME], [GEOGRAPHIC_DATA]"
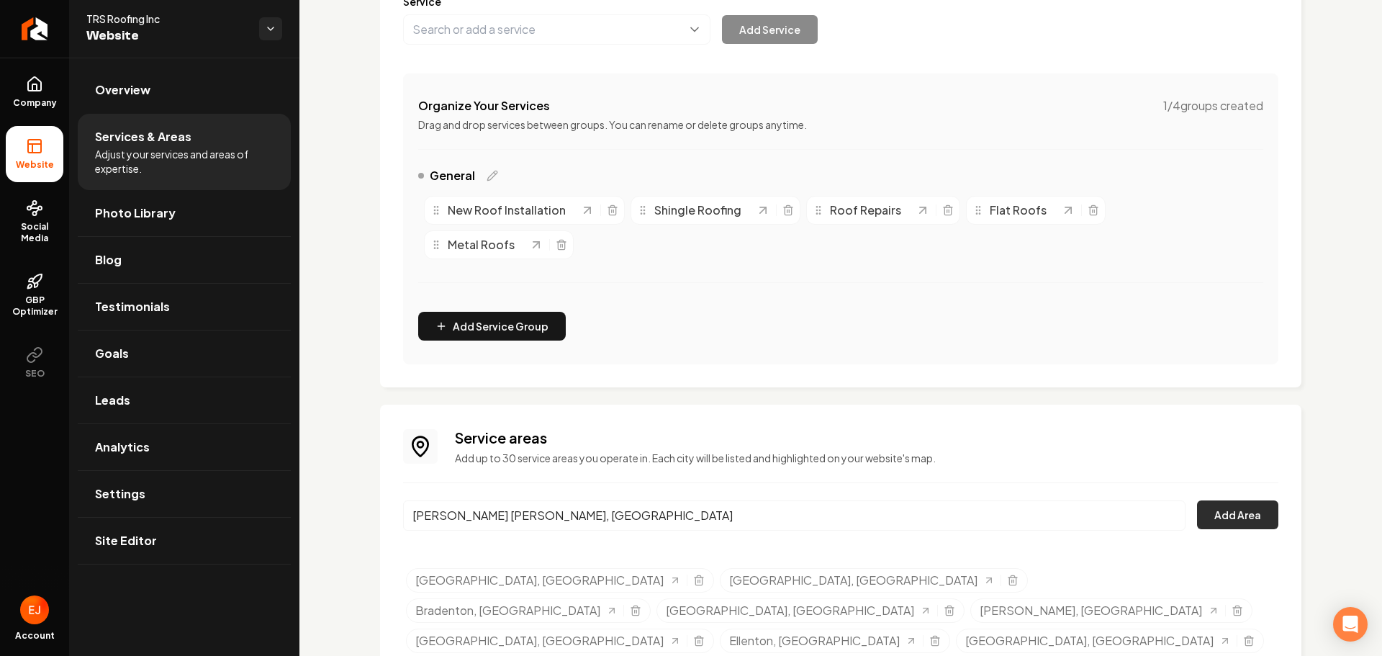
click at [1241, 506] on button "Add Area" at bounding box center [1237, 514] width 81 height 29
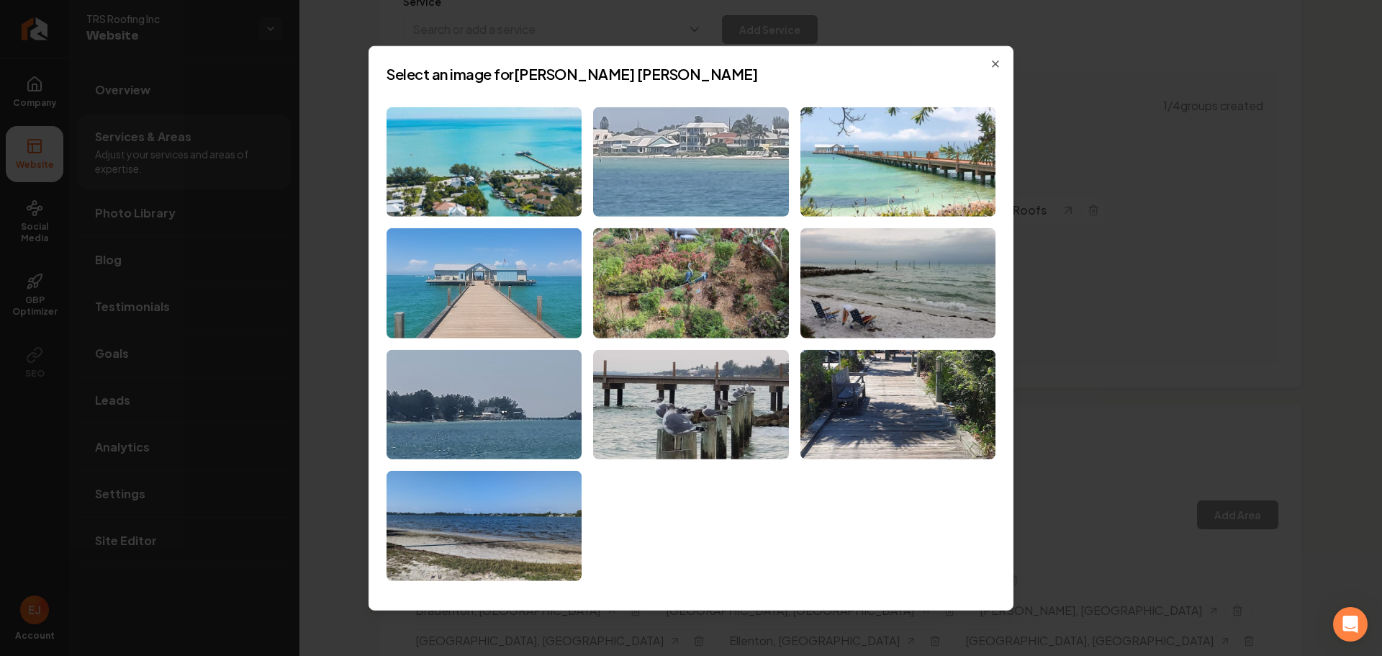
click at [758, 156] on img at bounding box center [690, 162] width 195 height 110
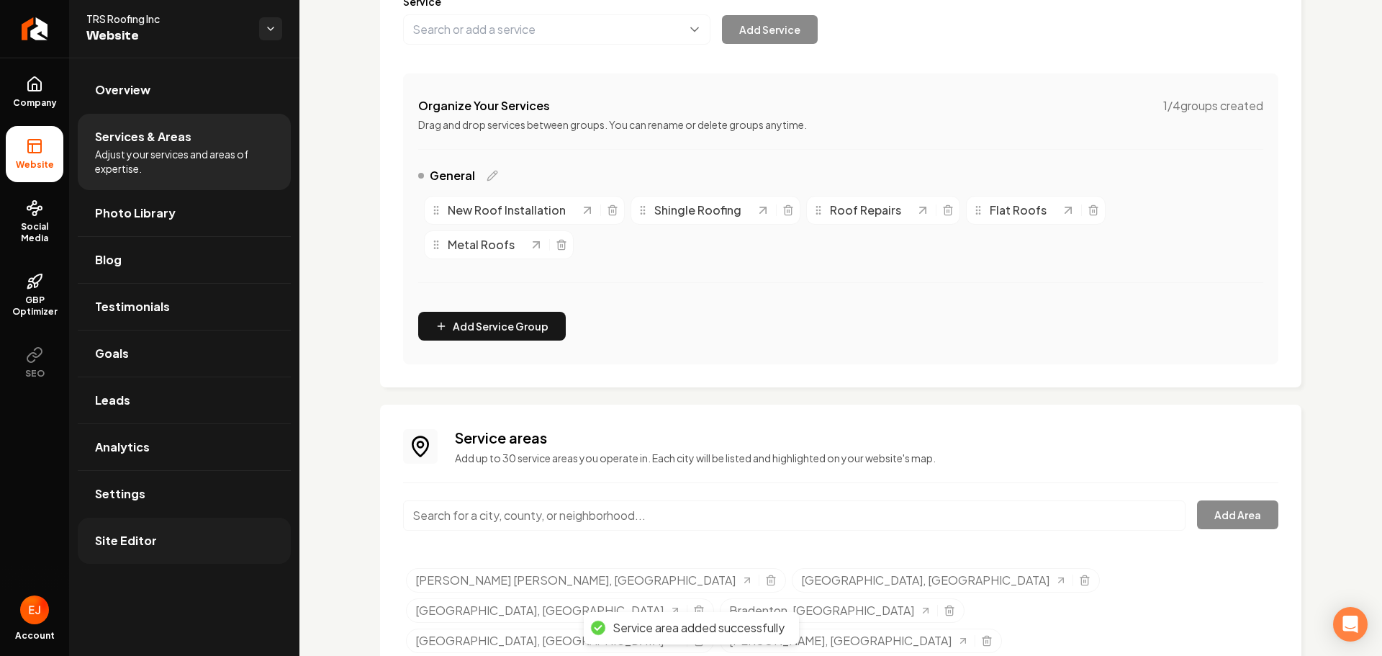
click at [158, 546] on link "Site Editor" at bounding box center [184, 541] width 213 height 46
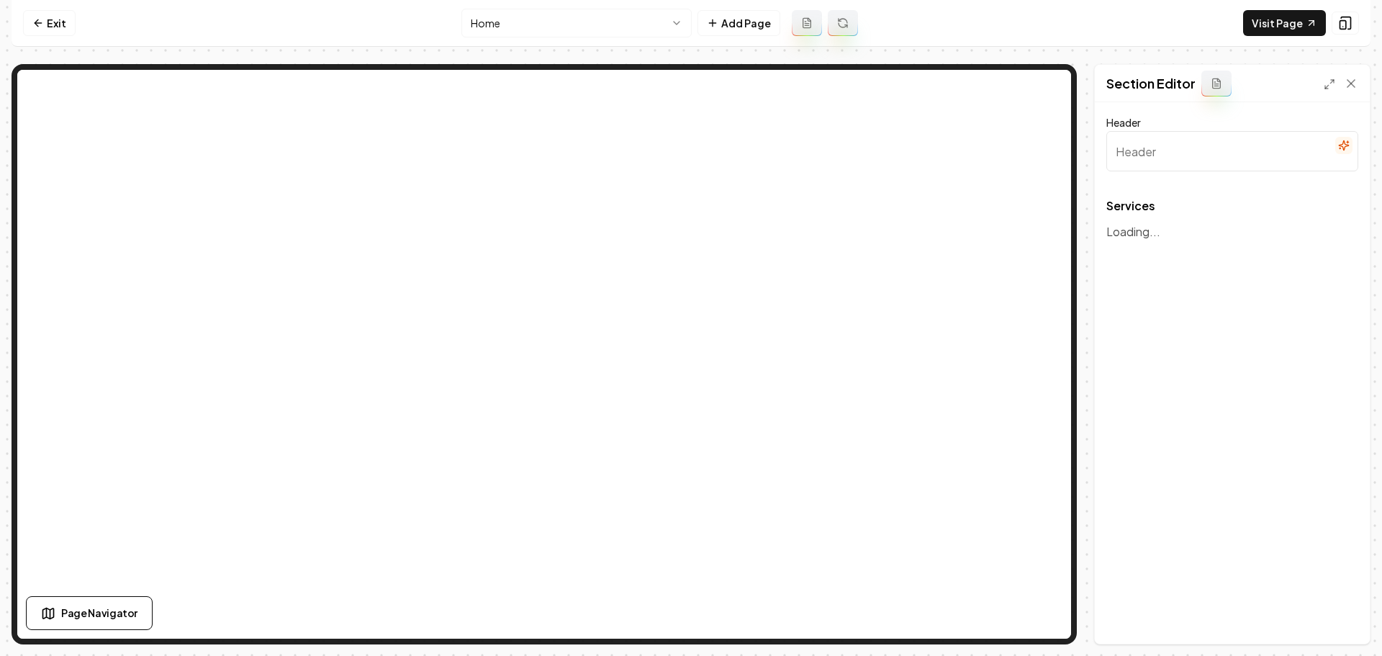
type input "Our Comprehensive Roofing Services"
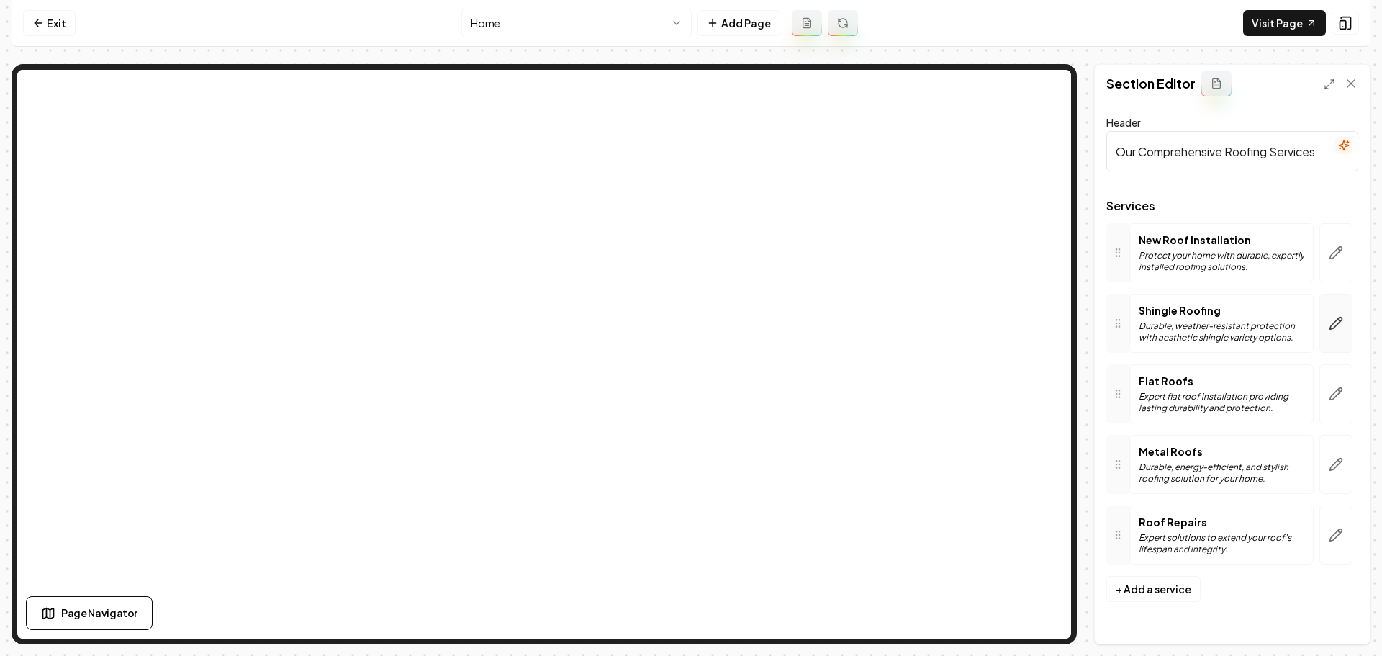
click at [1330, 333] on button "button" at bounding box center [1336, 323] width 33 height 59
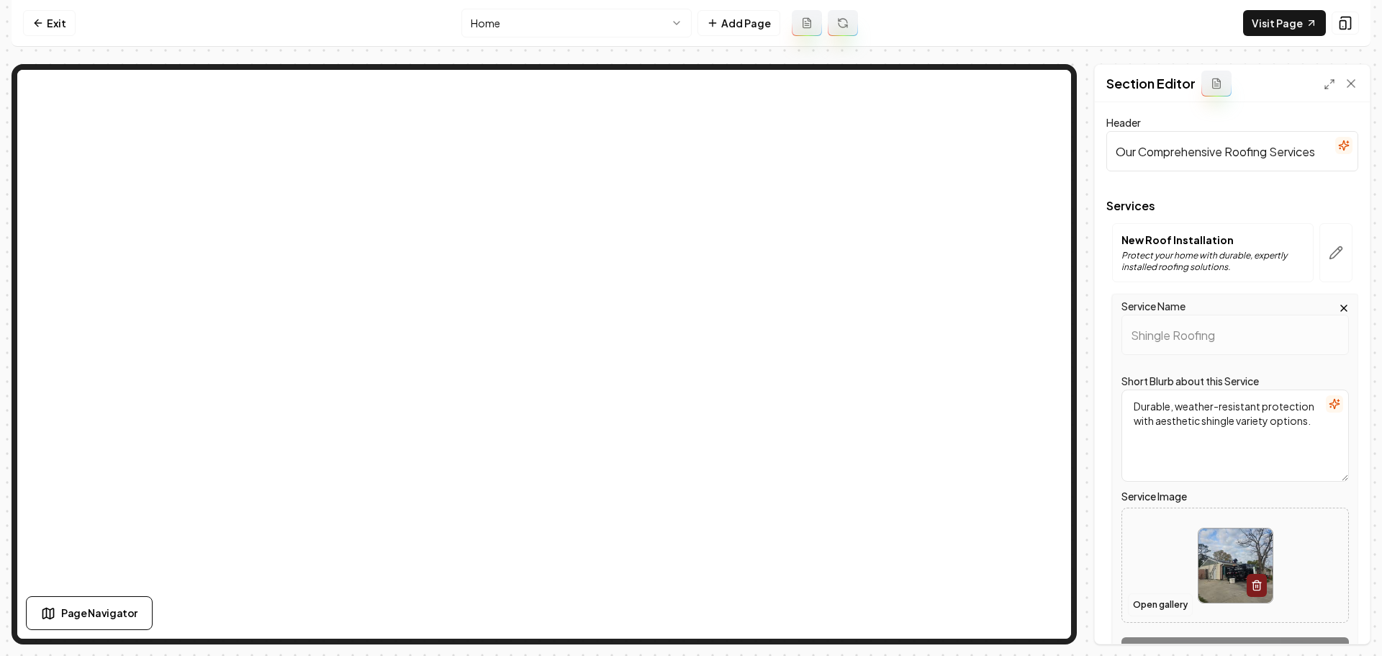
click at [1152, 611] on button "Open gallery" at bounding box center [1160, 604] width 65 height 23
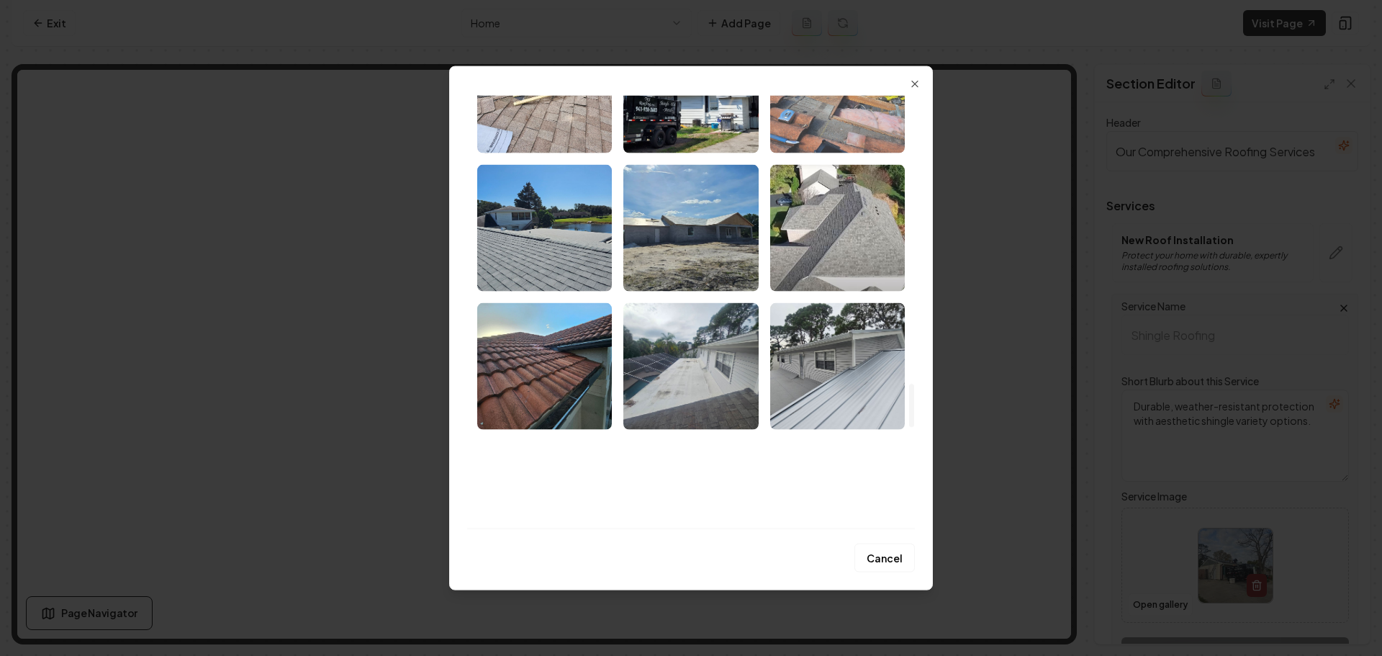
scroll to position [2952, 0]
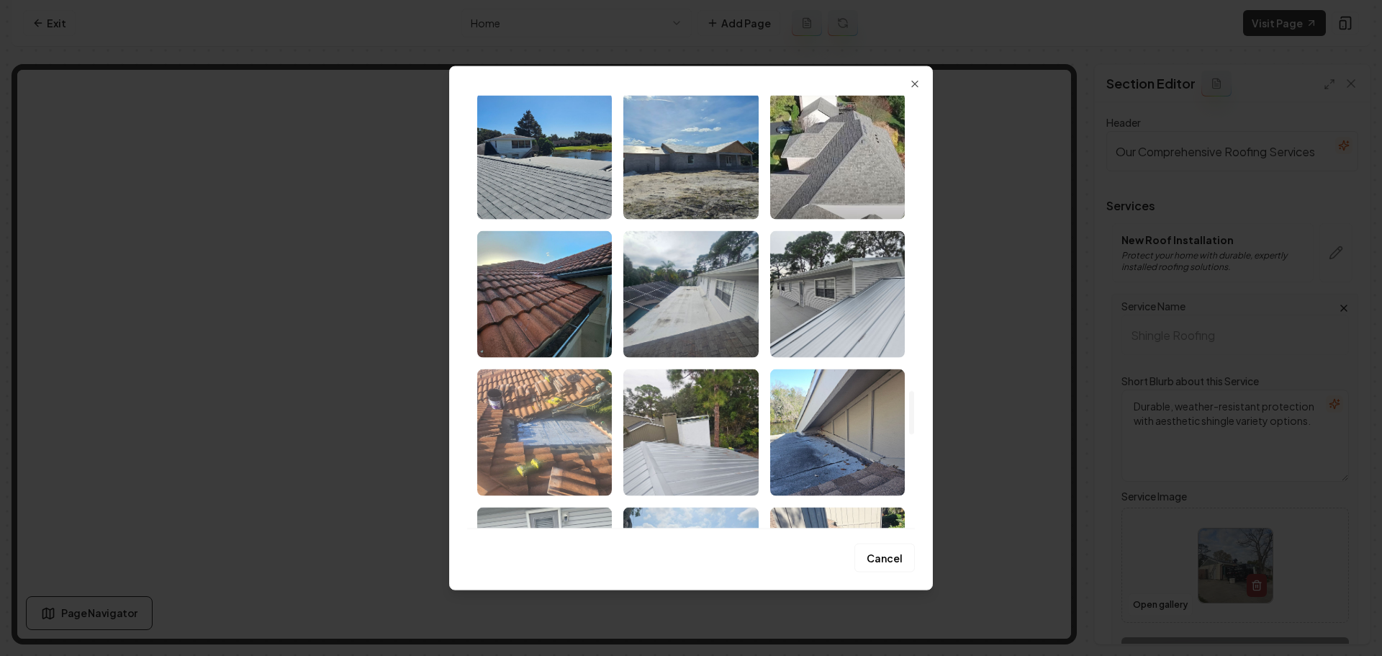
click at [552, 415] on img "Select image image_68a88ea45c7cd75eb832fe68.jpeg" at bounding box center [544, 432] width 135 height 127
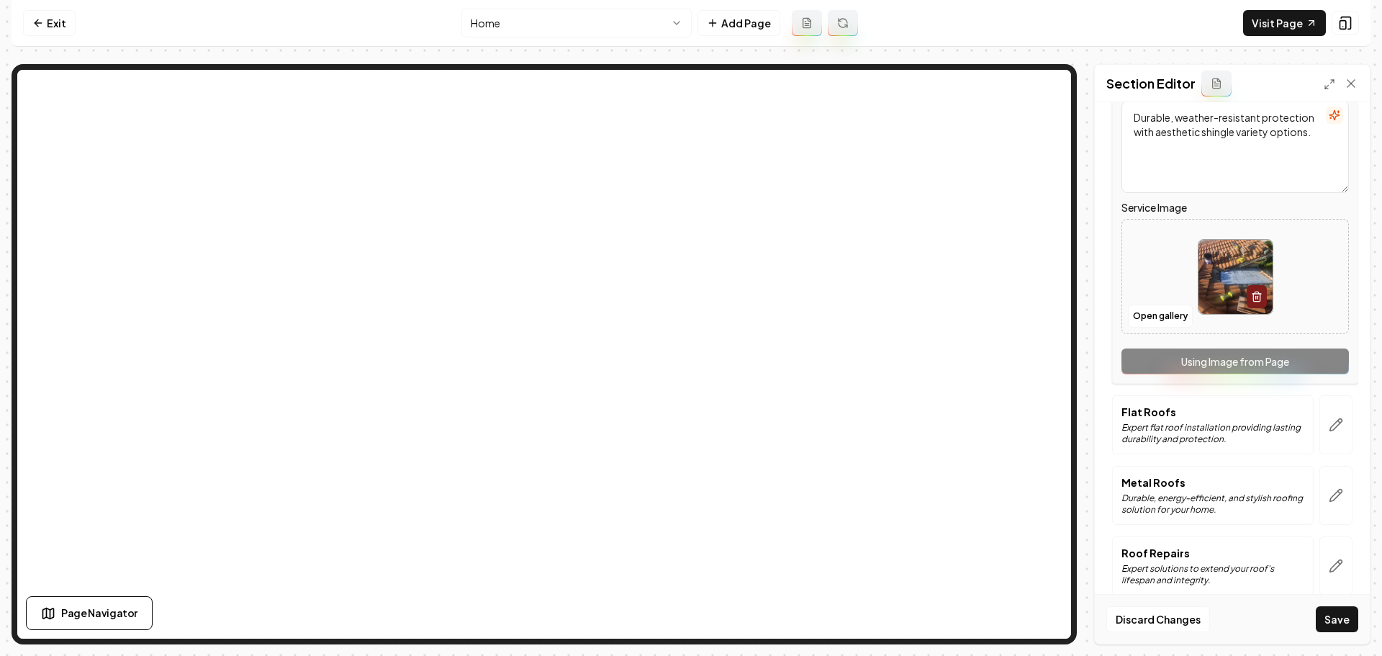
scroll to position [307, 0]
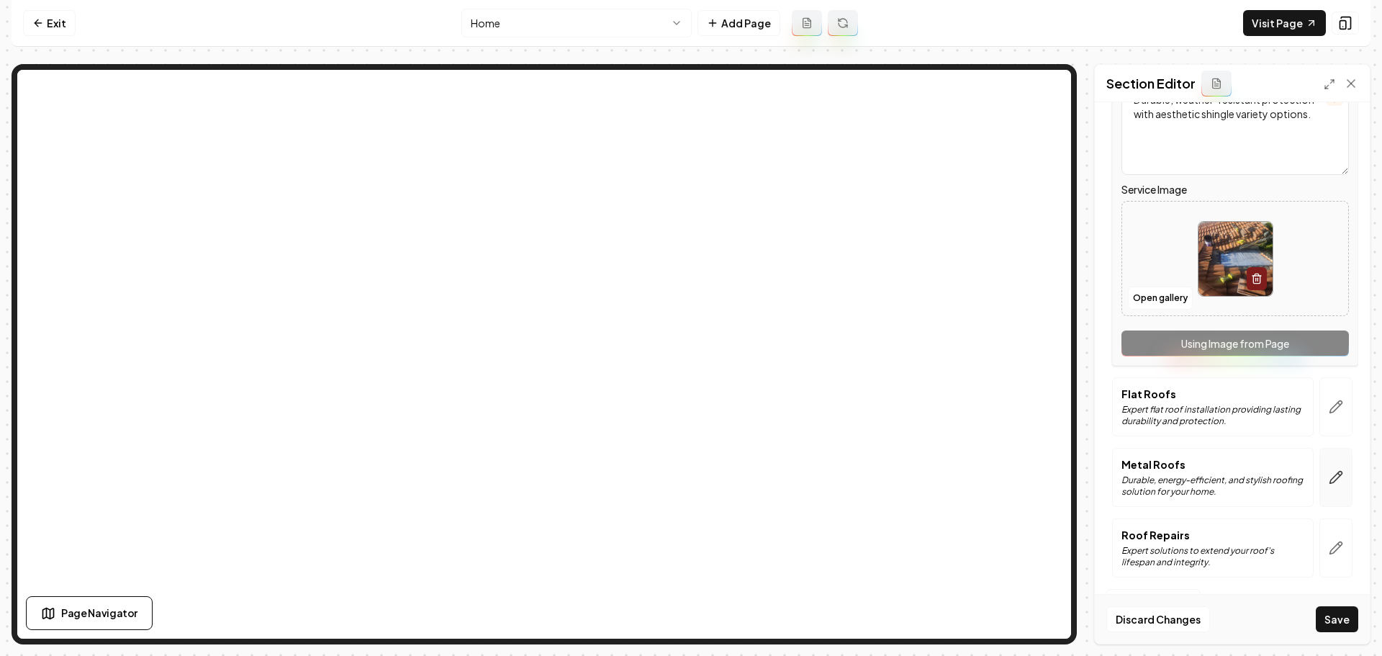
click at [1329, 472] on icon "button" at bounding box center [1336, 477] width 14 height 14
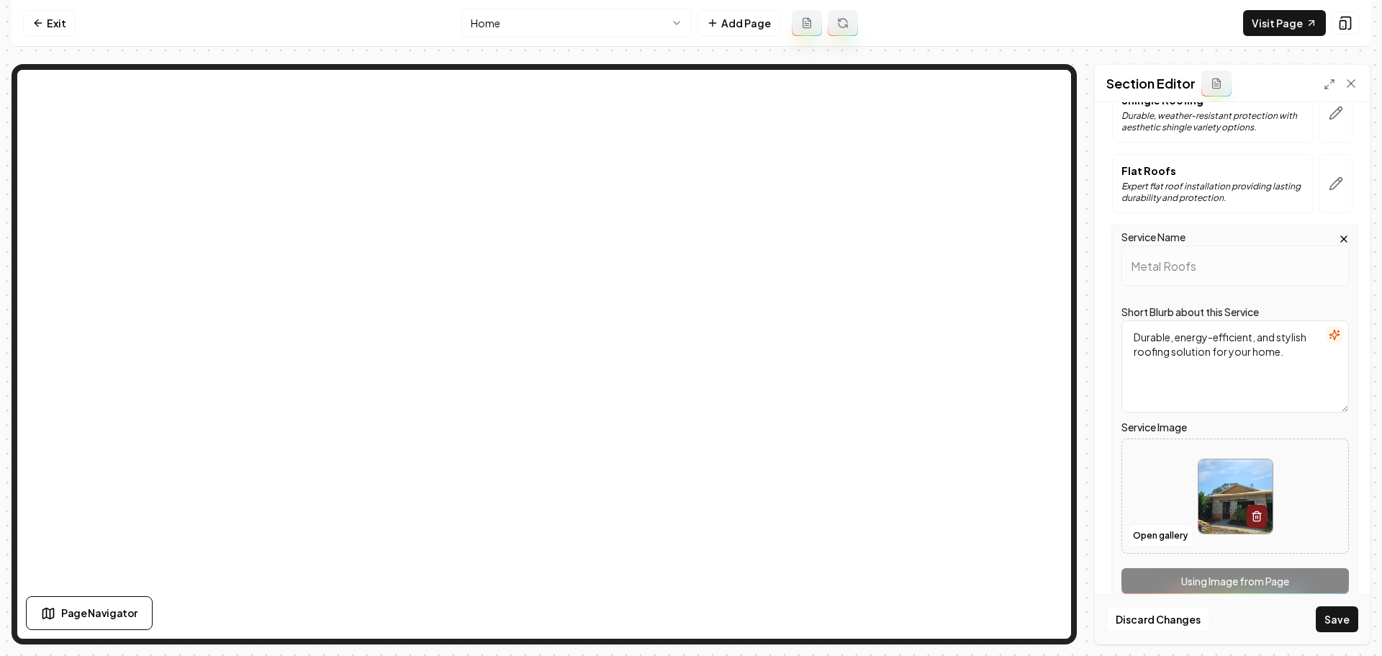
scroll to position [216, 0]
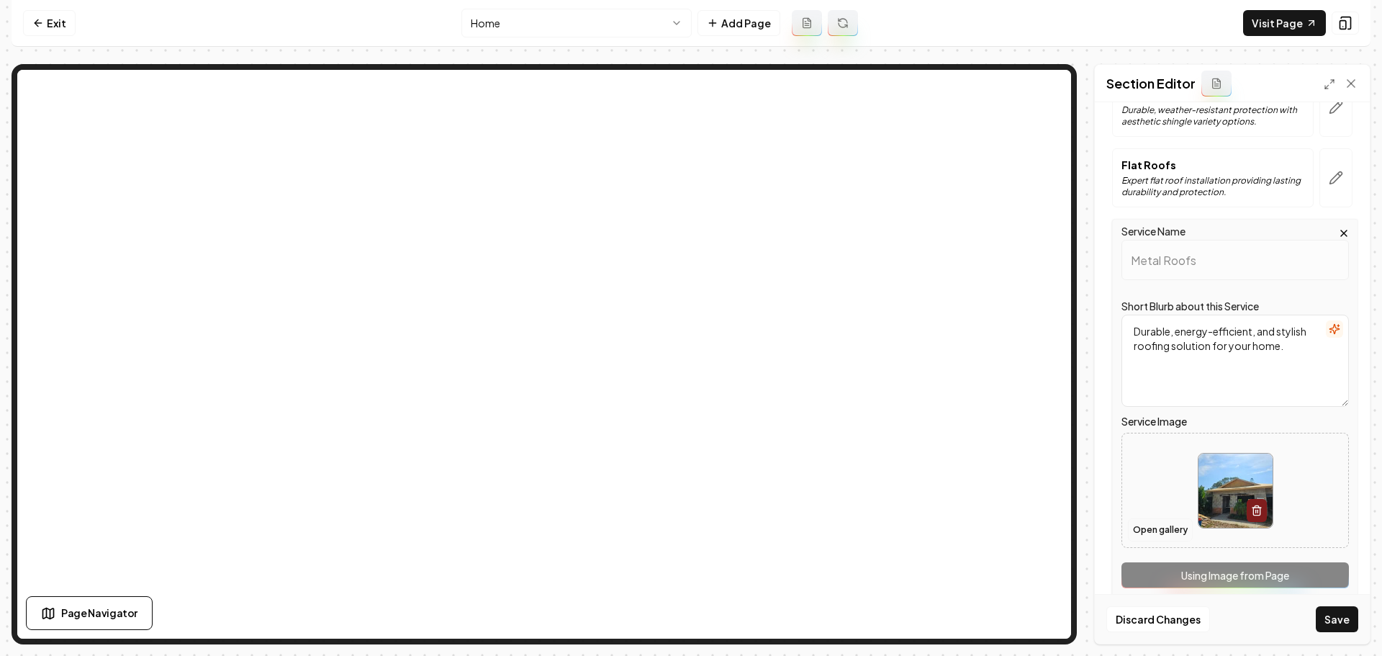
click at [1166, 530] on button "Open gallery" at bounding box center [1160, 529] width 65 height 23
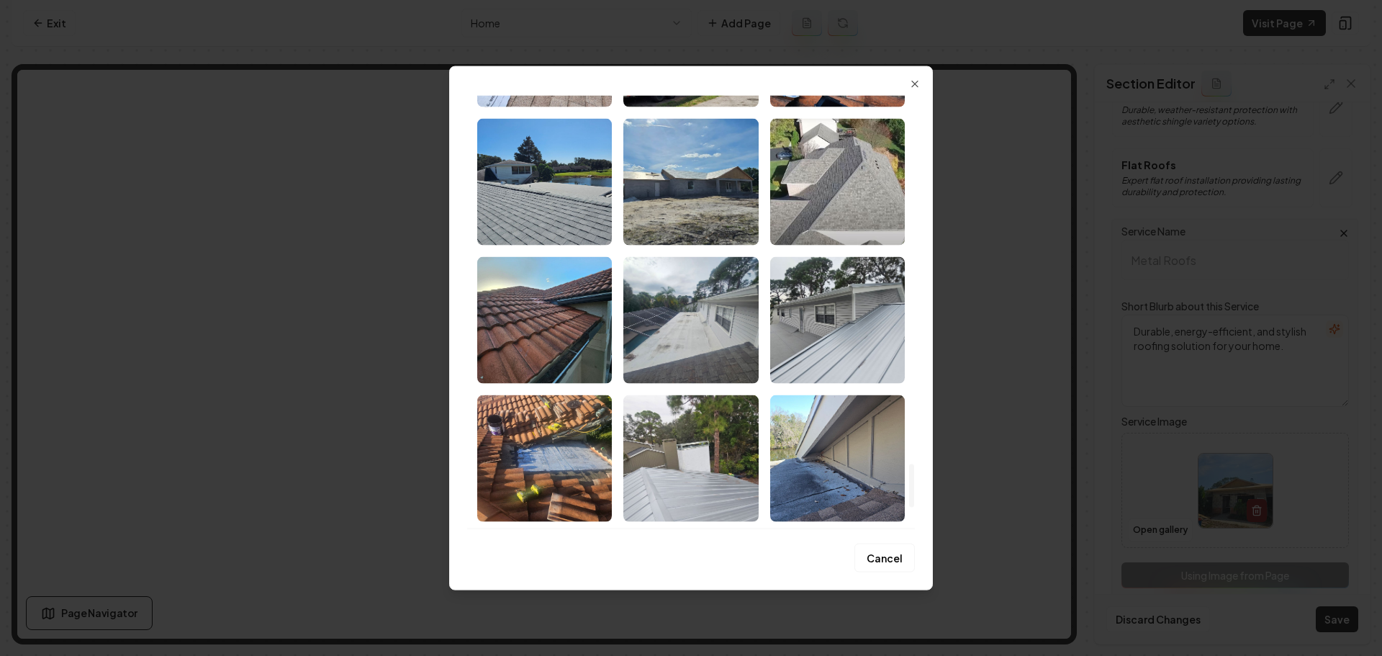
scroll to position [3892, 0]
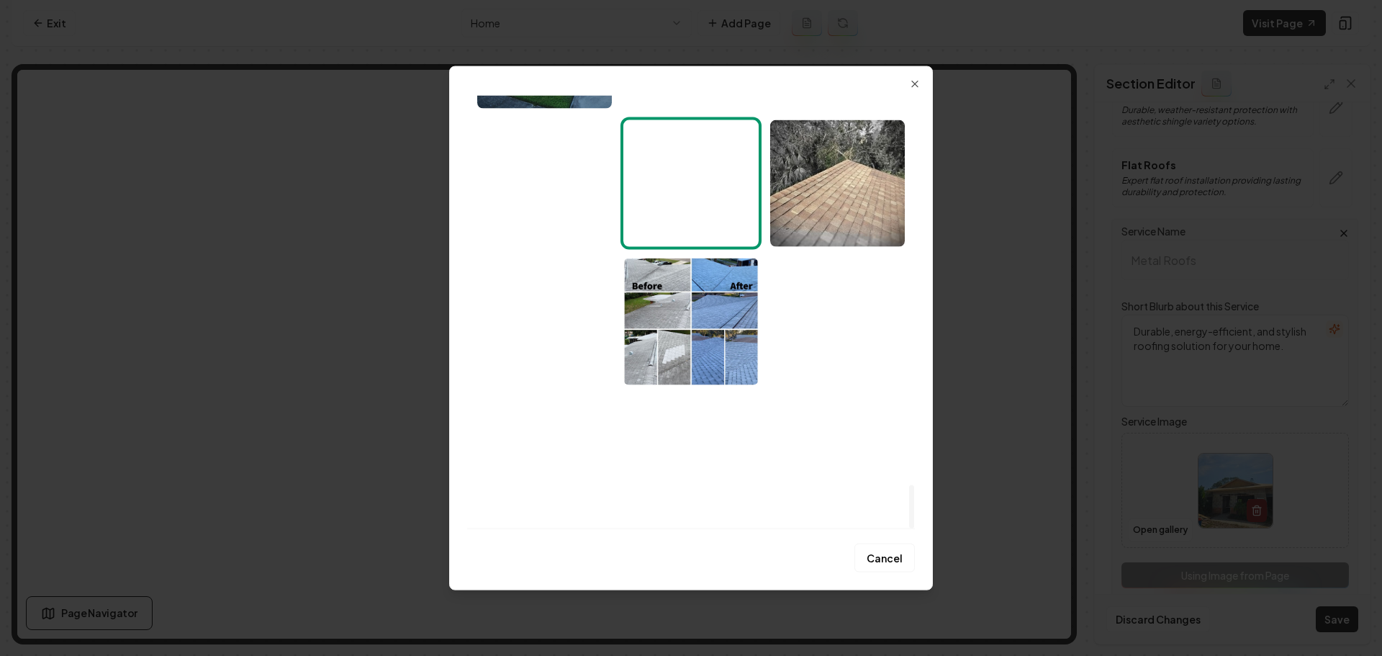
drag, startPoint x: 912, startPoint y: 205, endPoint x: 911, endPoint y: 542, distance: 337.0
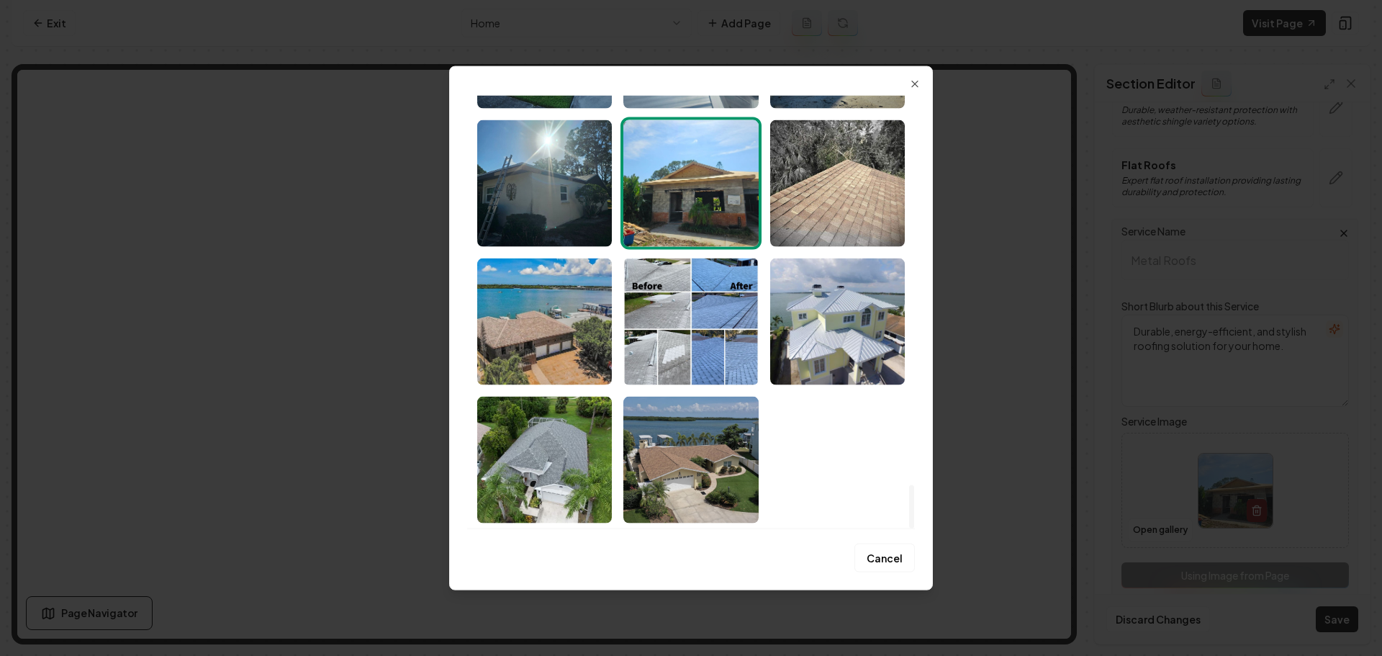
click at [911, 528] on div at bounding box center [911, 506] width 5 height 43
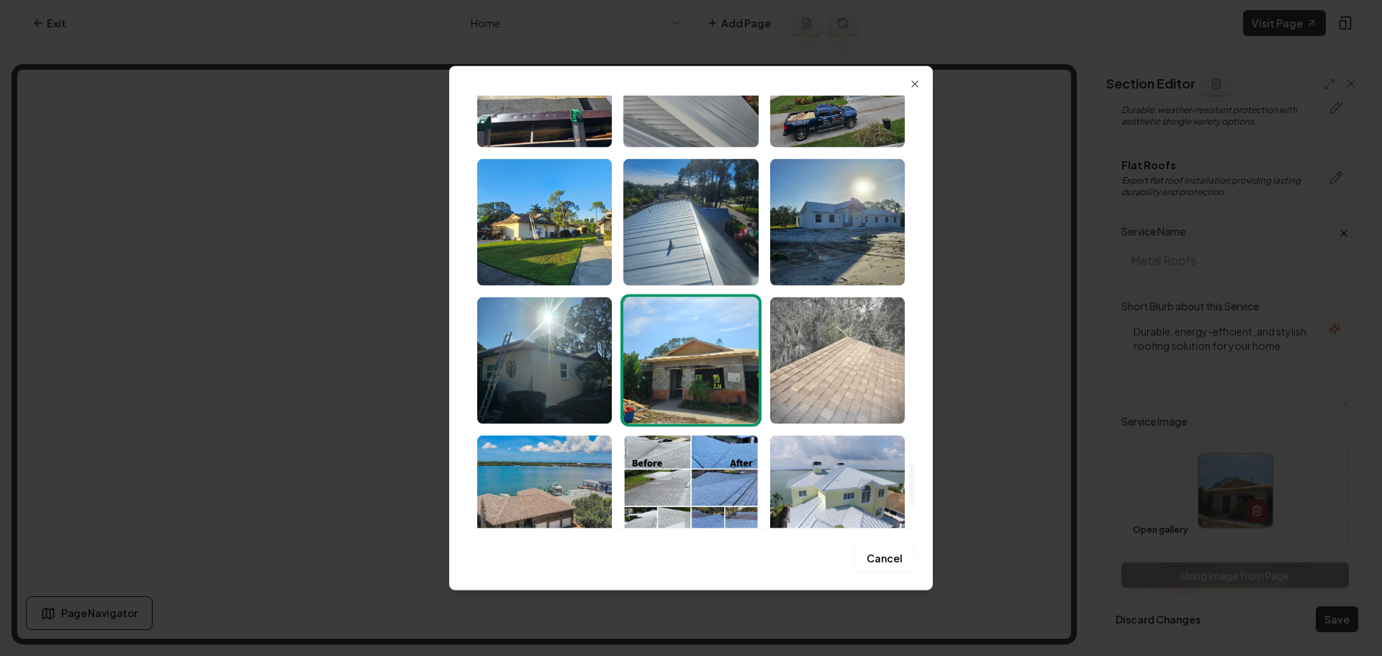
scroll to position [3676, 0]
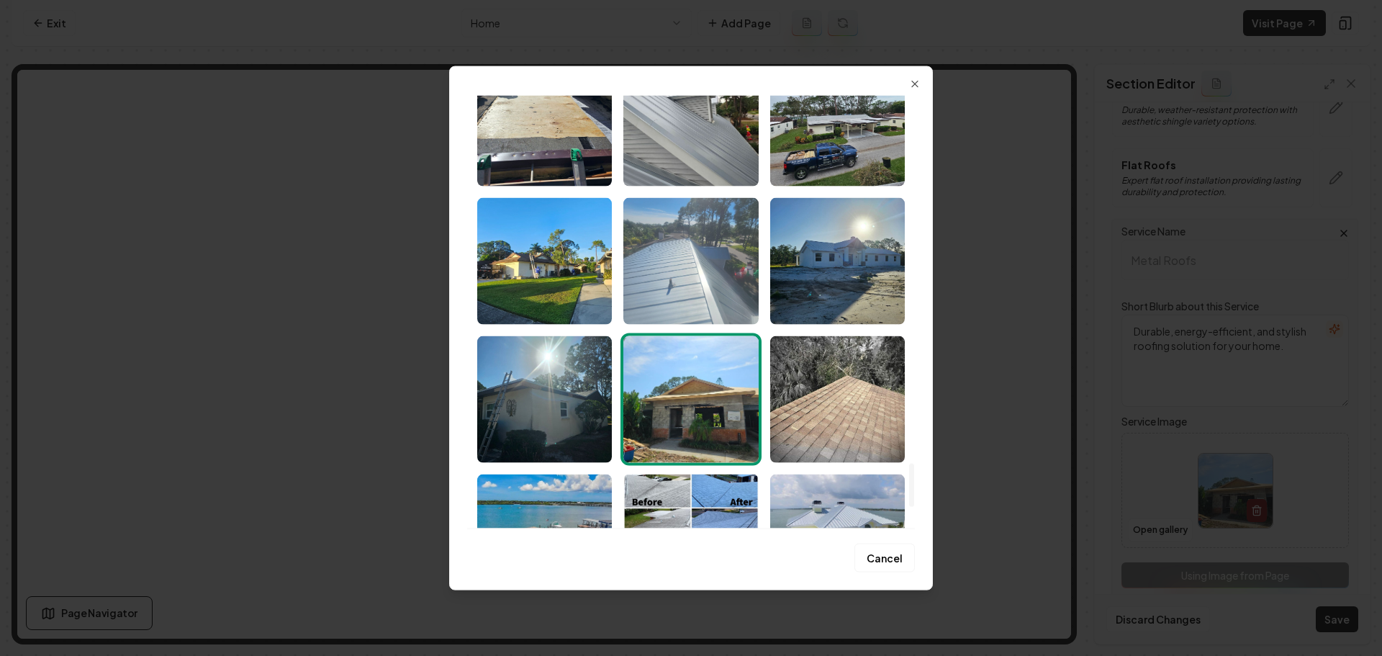
click at [715, 285] on img "Select image image_68a88ea35c7cd75eb832f882.jpeg" at bounding box center [691, 260] width 135 height 127
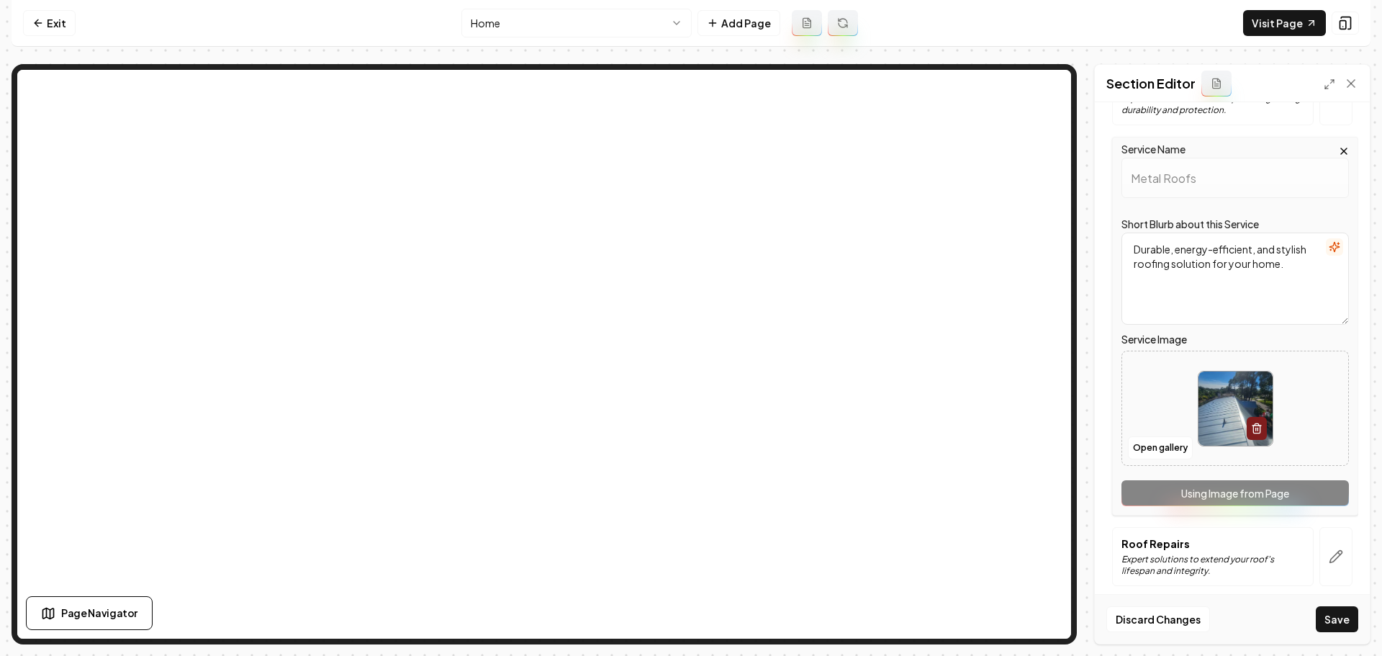
scroll to position [307, 0]
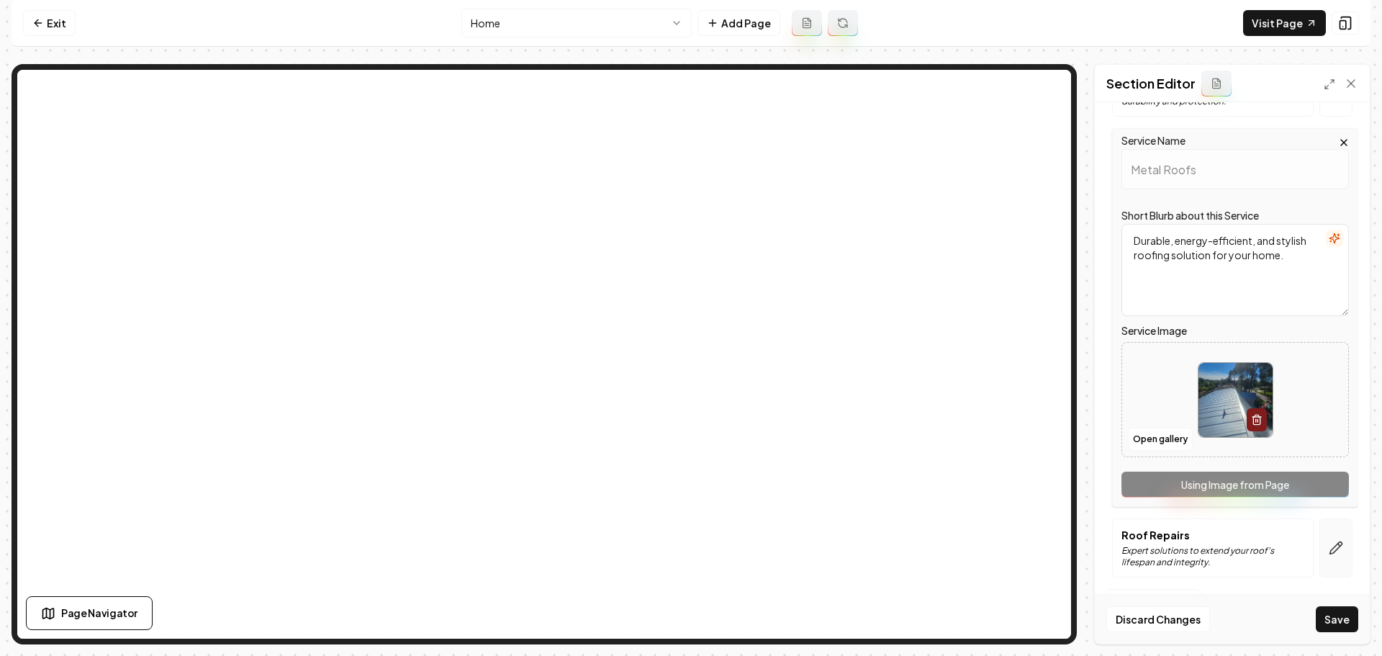
click at [1323, 559] on button "button" at bounding box center [1336, 547] width 33 height 59
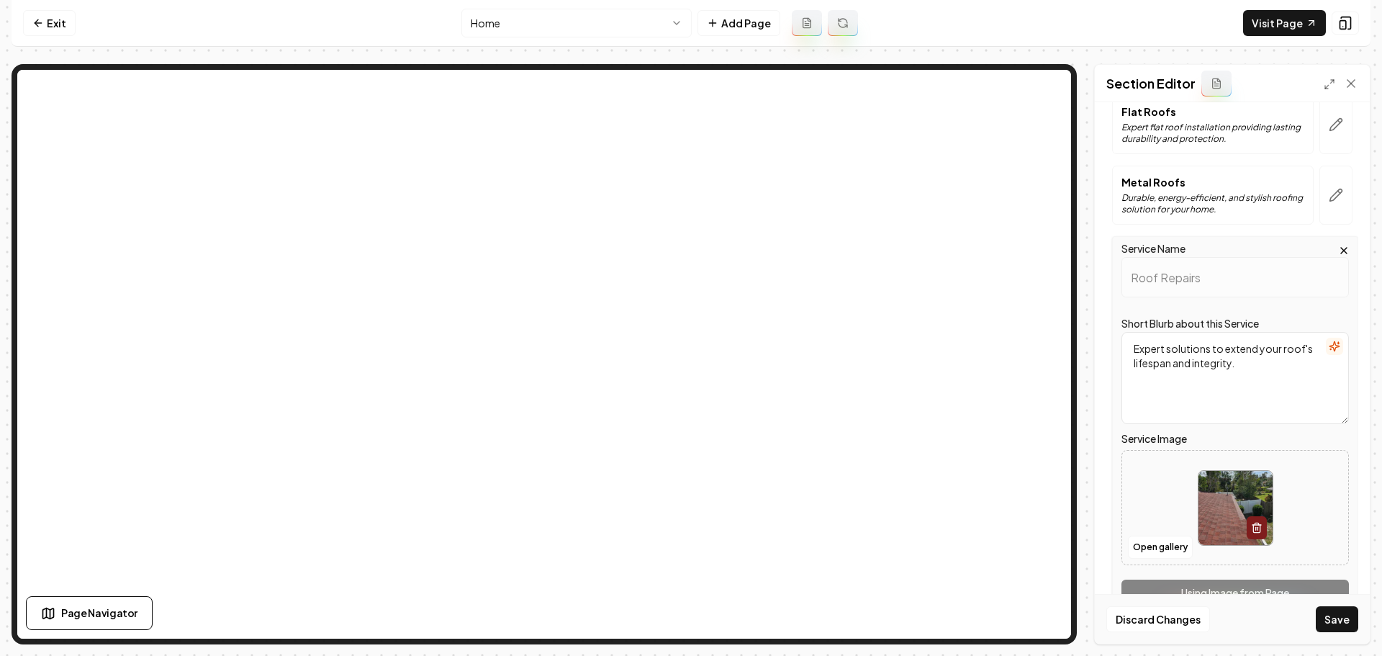
scroll to position [288, 0]
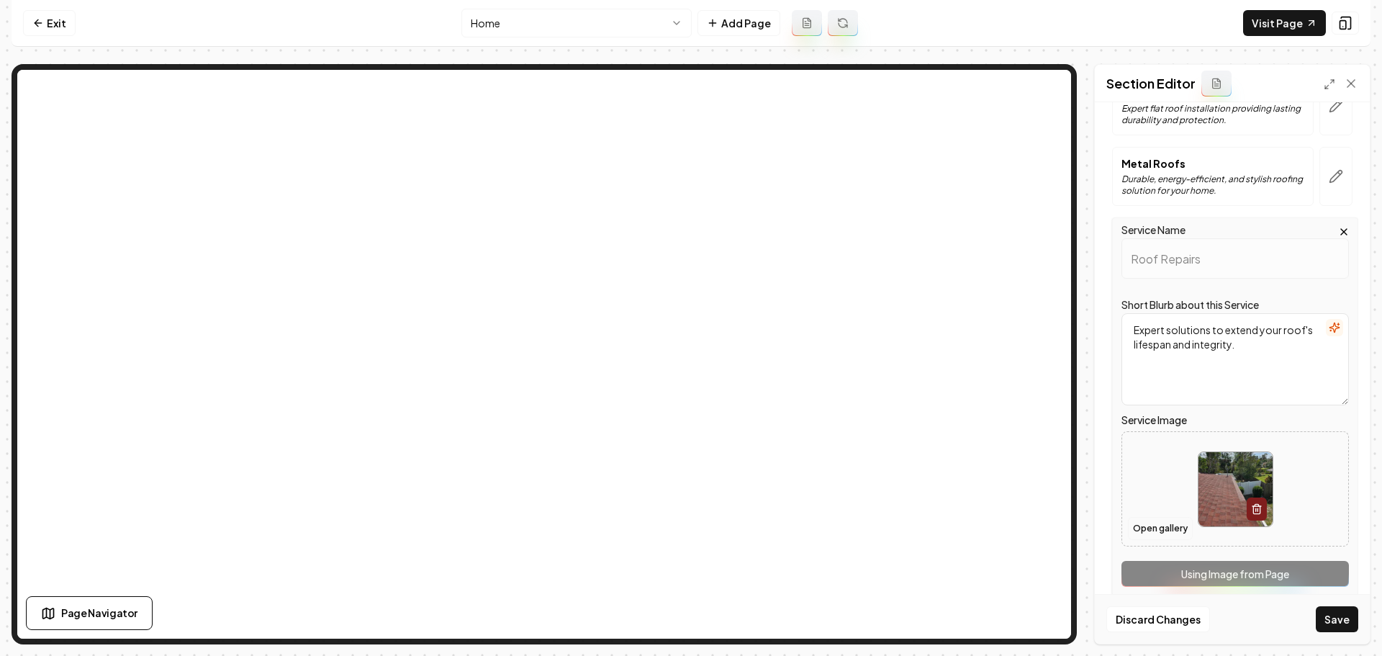
click at [1167, 527] on button "Open gallery" at bounding box center [1160, 528] width 65 height 23
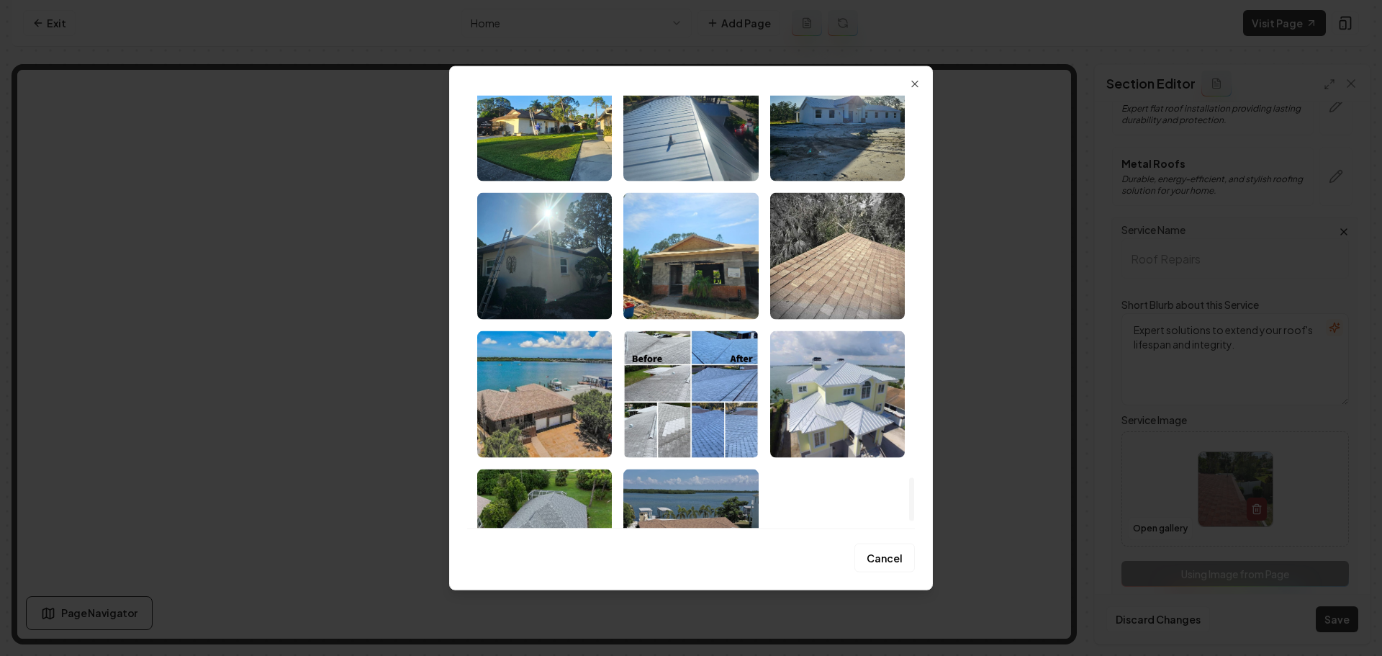
scroll to position [3892, 0]
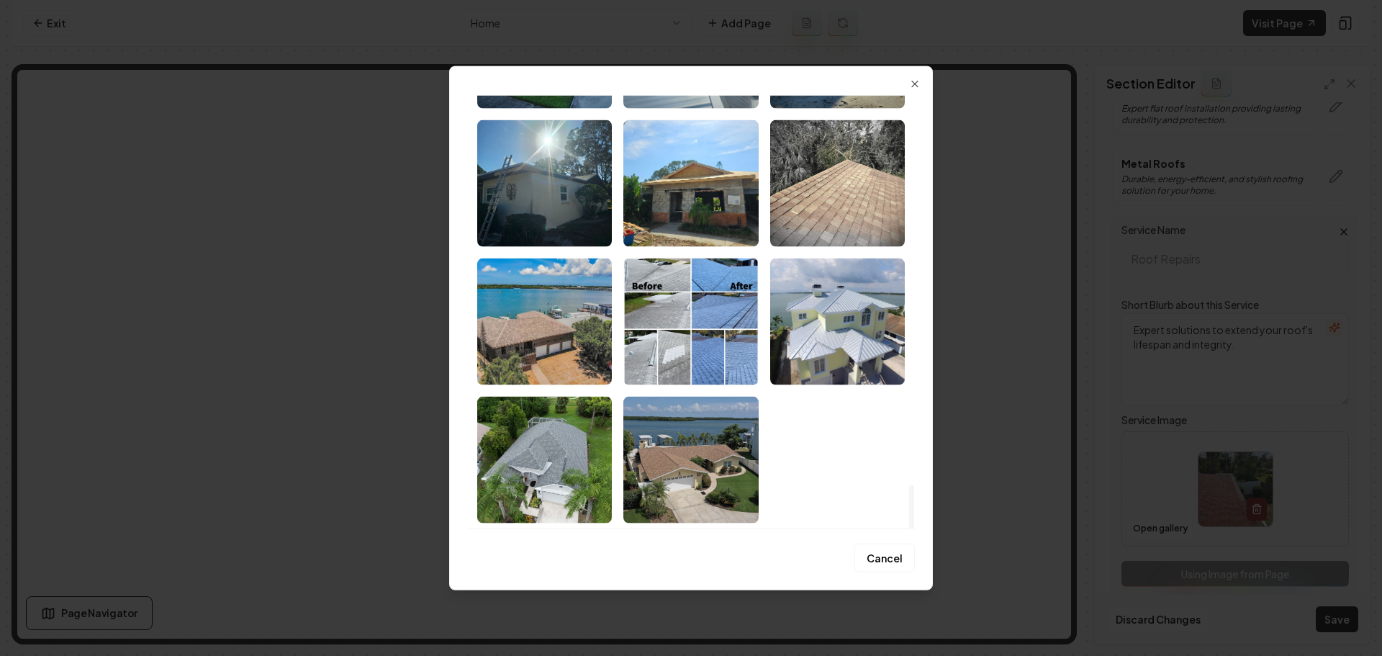
drag, startPoint x: 914, startPoint y: 210, endPoint x: 904, endPoint y: 545, distance: 335.7
click at [909, 528] on div at bounding box center [911, 506] width 5 height 43
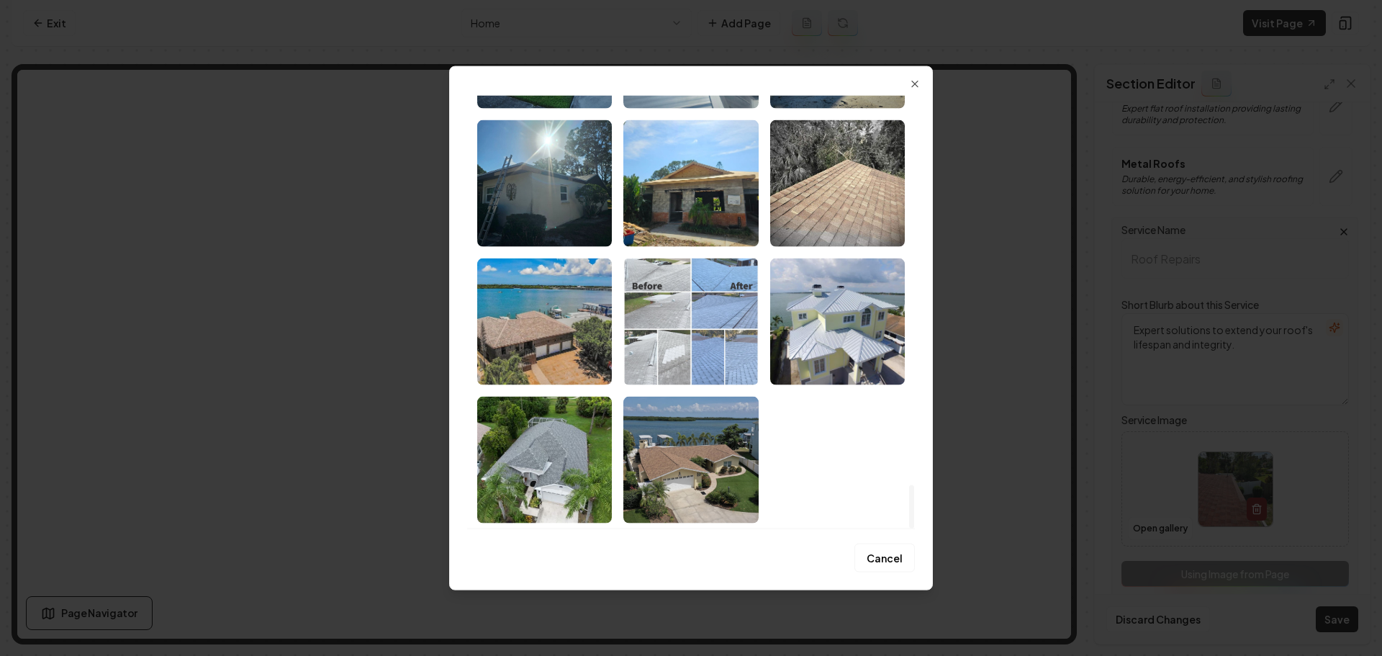
click at [719, 365] on img "Select image image_68a88ea15c7cd75eb832e940.jpeg" at bounding box center [691, 321] width 135 height 127
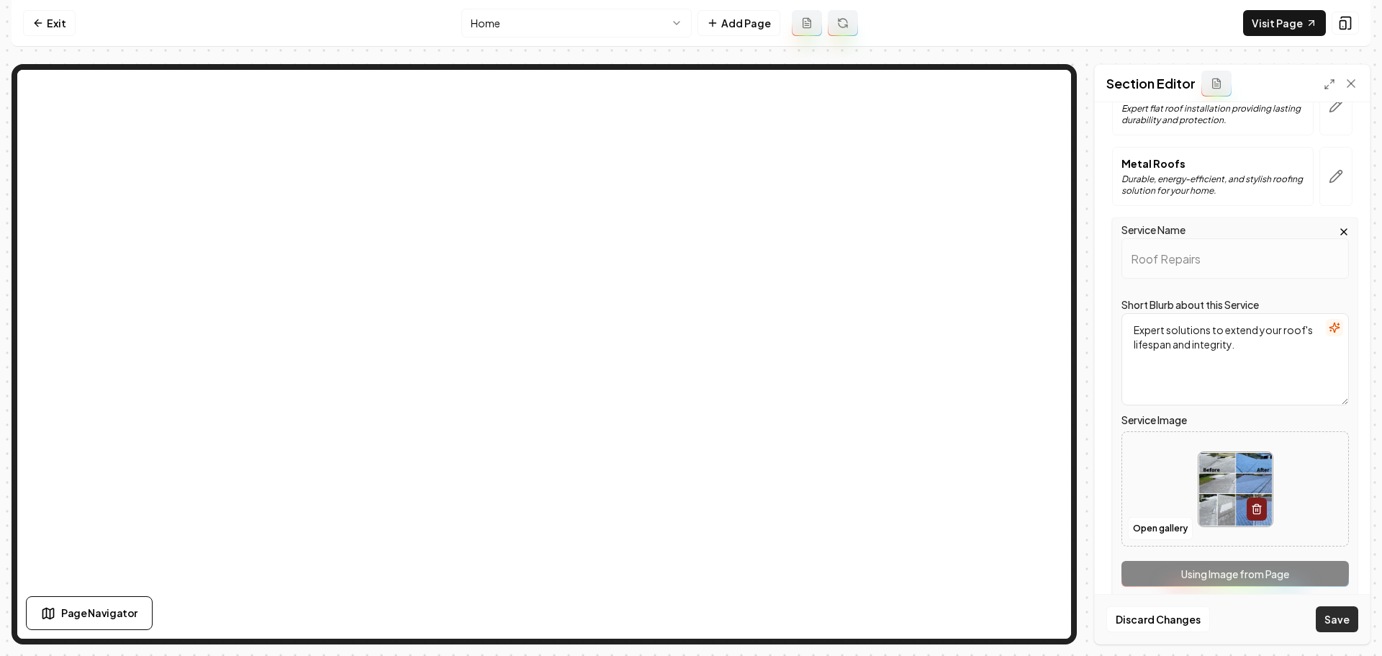
click at [1336, 621] on button "Save" at bounding box center [1337, 619] width 42 height 26
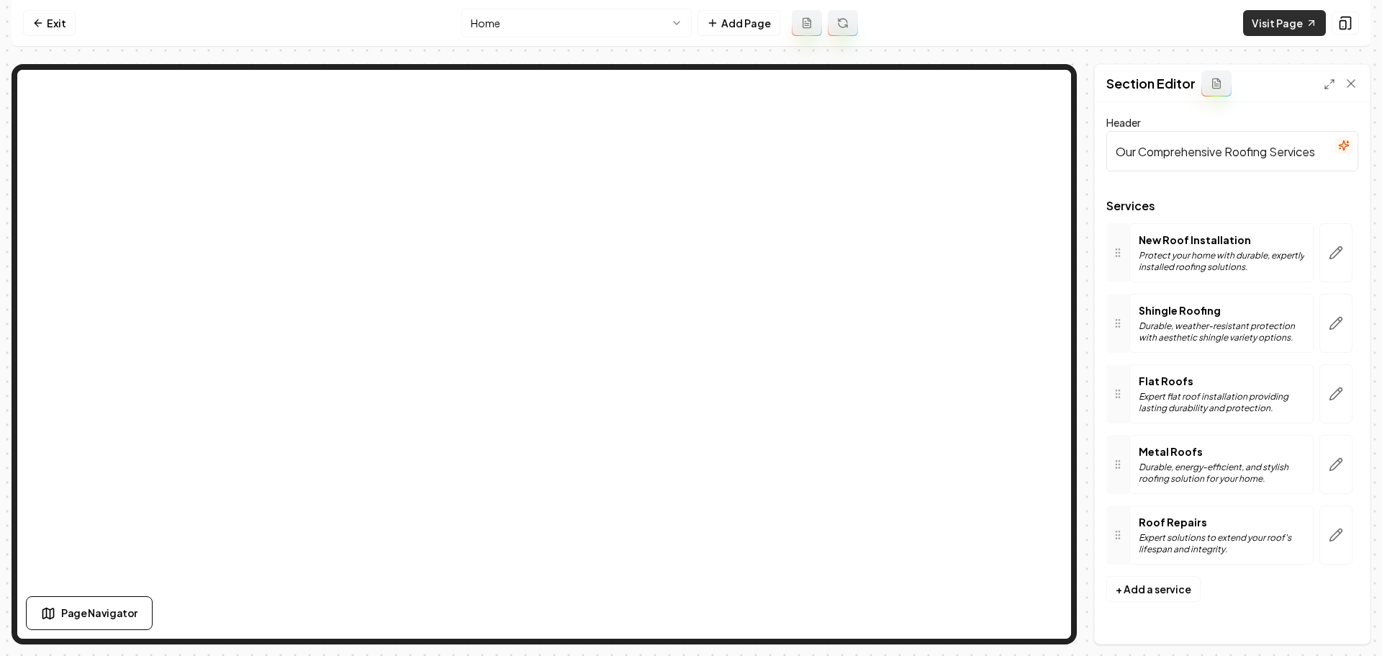
click at [1302, 17] on link "Visit Page" at bounding box center [1284, 23] width 83 height 26
click at [58, 25] on link "Exit" at bounding box center [49, 23] width 53 height 26
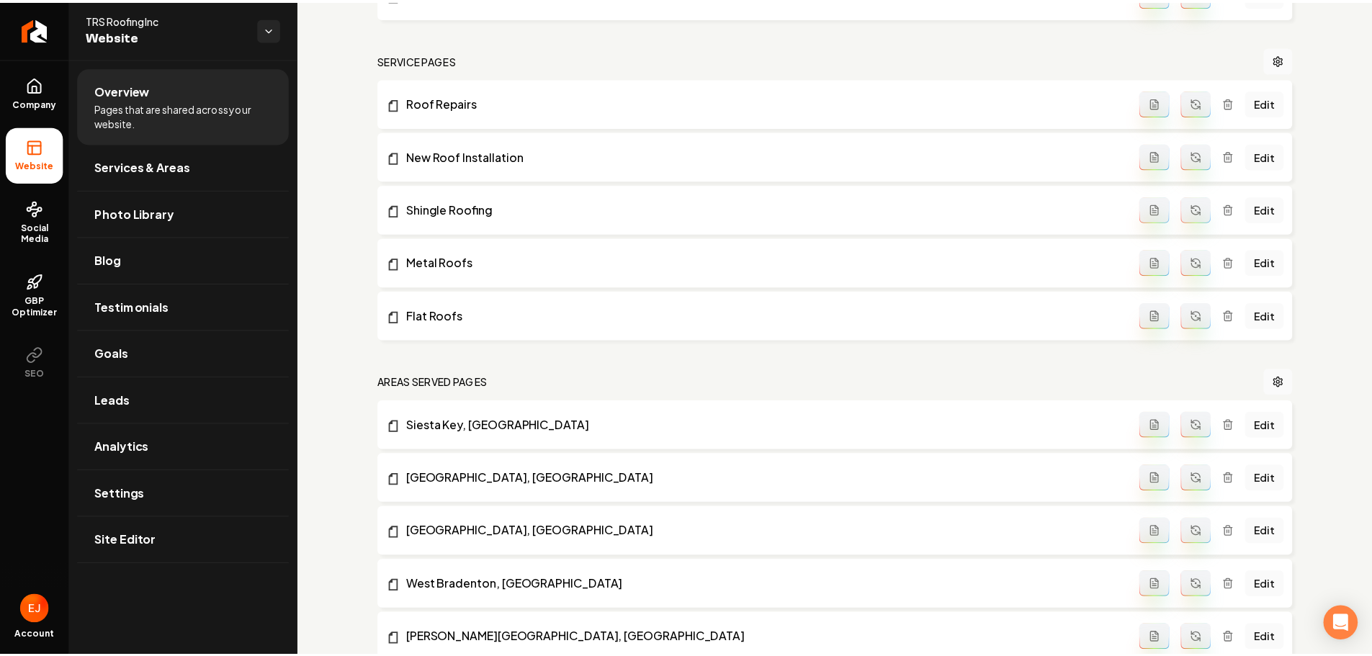
scroll to position [648, 0]
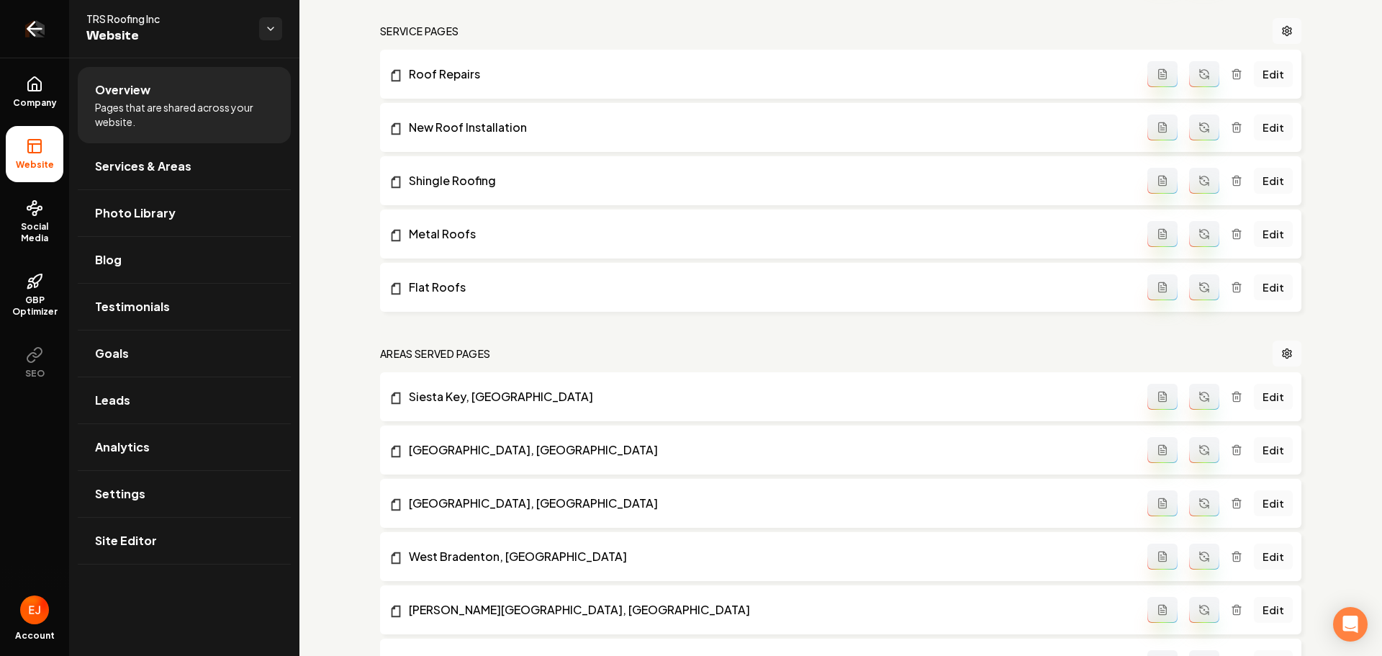
click at [31, 29] on icon "Return to dashboard" at bounding box center [35, 29] width 14 height 0
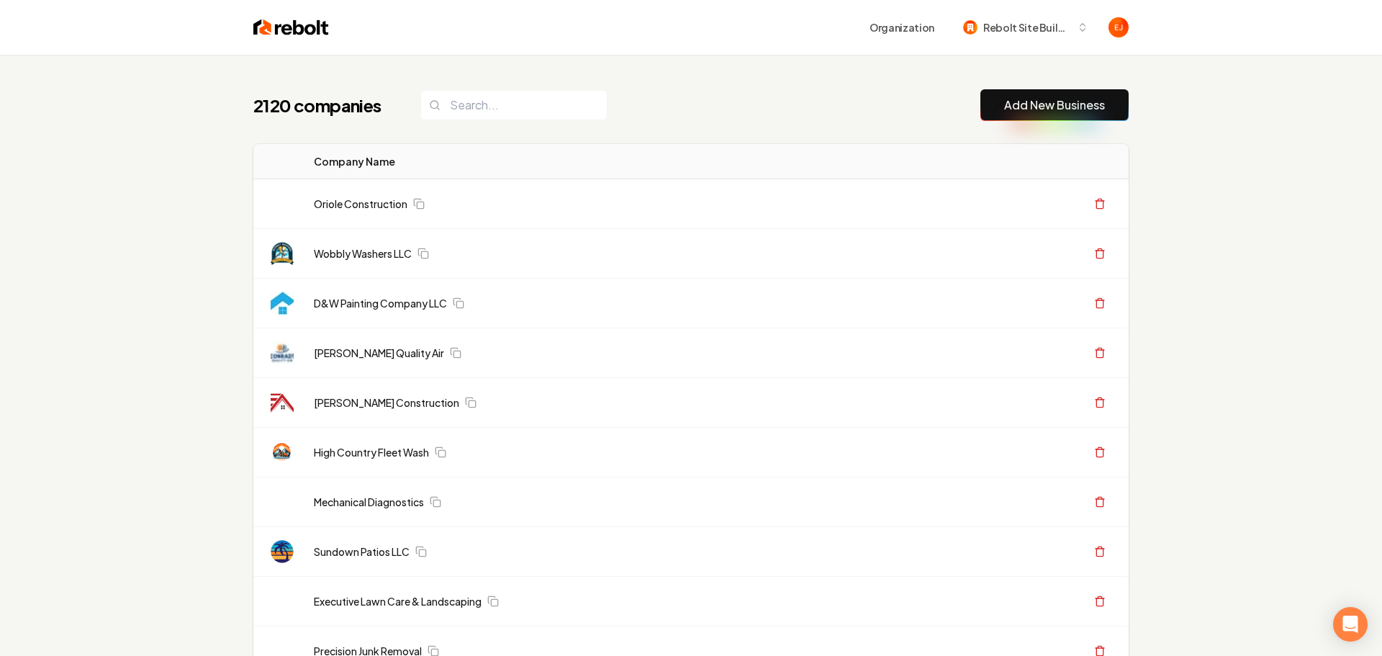
click at [1014, 104] on link "Add New Business" at bounding box center [1054, 104] width 101 height 17
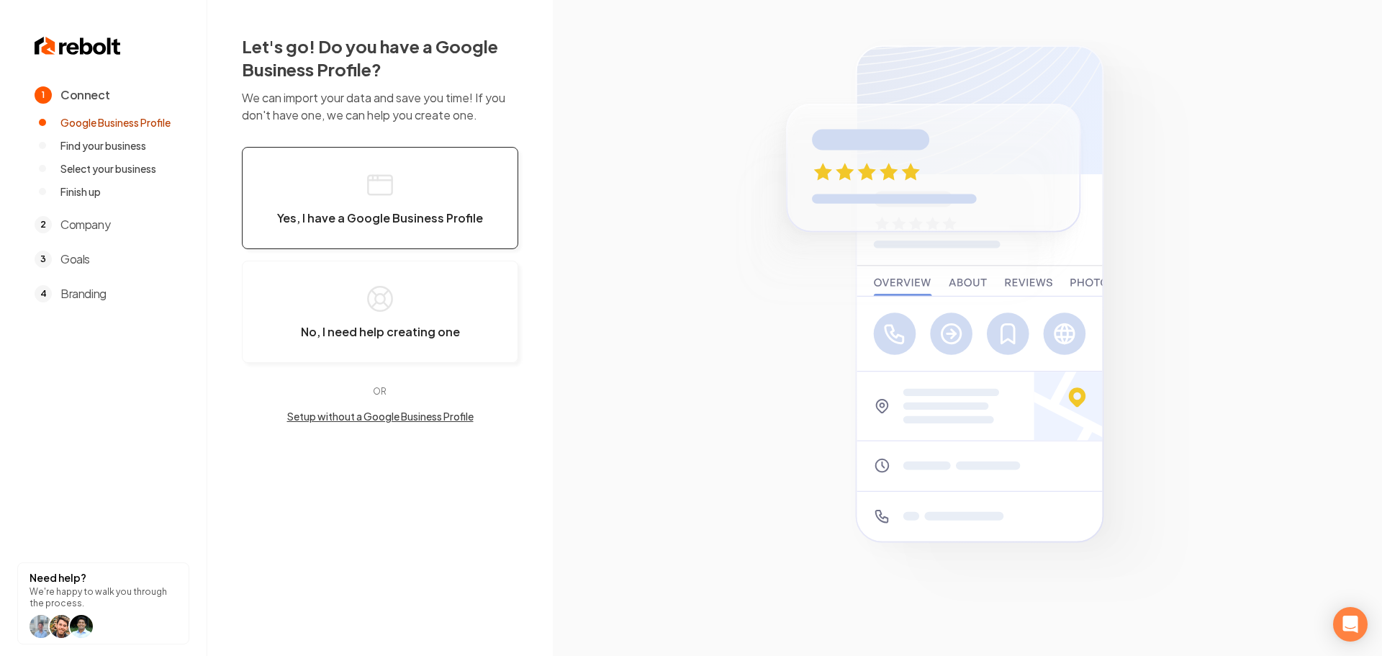
click at [409, 209] on button "Yes, I have a Google Business Profile" at bounding box center [380, 198] width 276 height 102
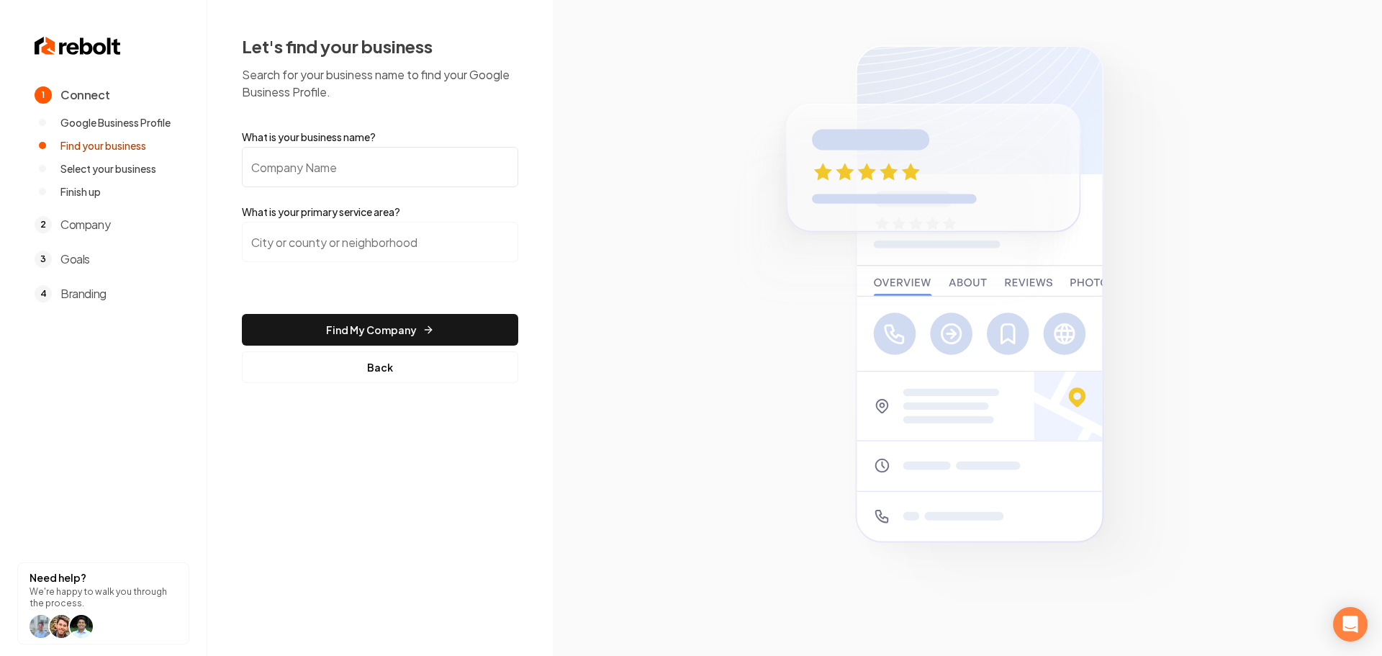
click at [340, 161] on input "What is your business name?" at bounding box center [380, 167] width 276 height 40
type input "TMH Roofing"
click at [346, 248] on input "search" at bounding box center [380, 242] width 276 height 40
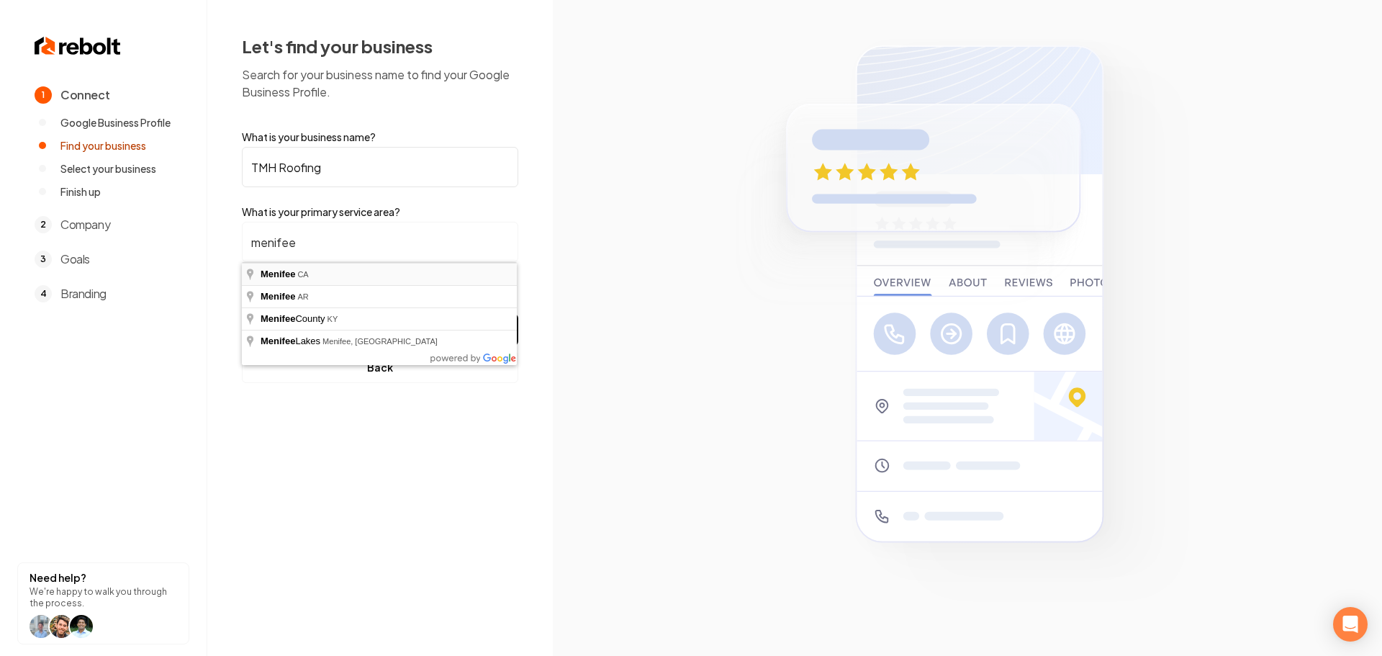
type input "Menifee, CA"
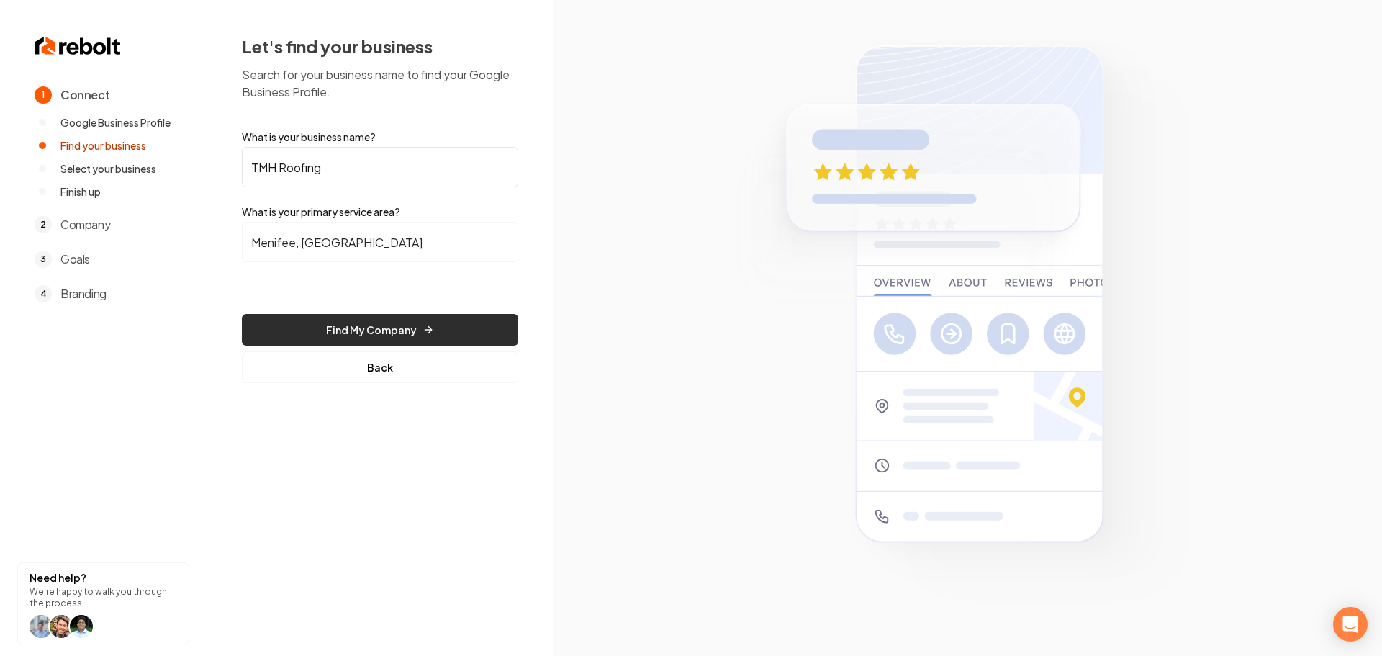
click at [382, 324] on button "Find My Company" at bounding box center [380, 330] width 276 height 32
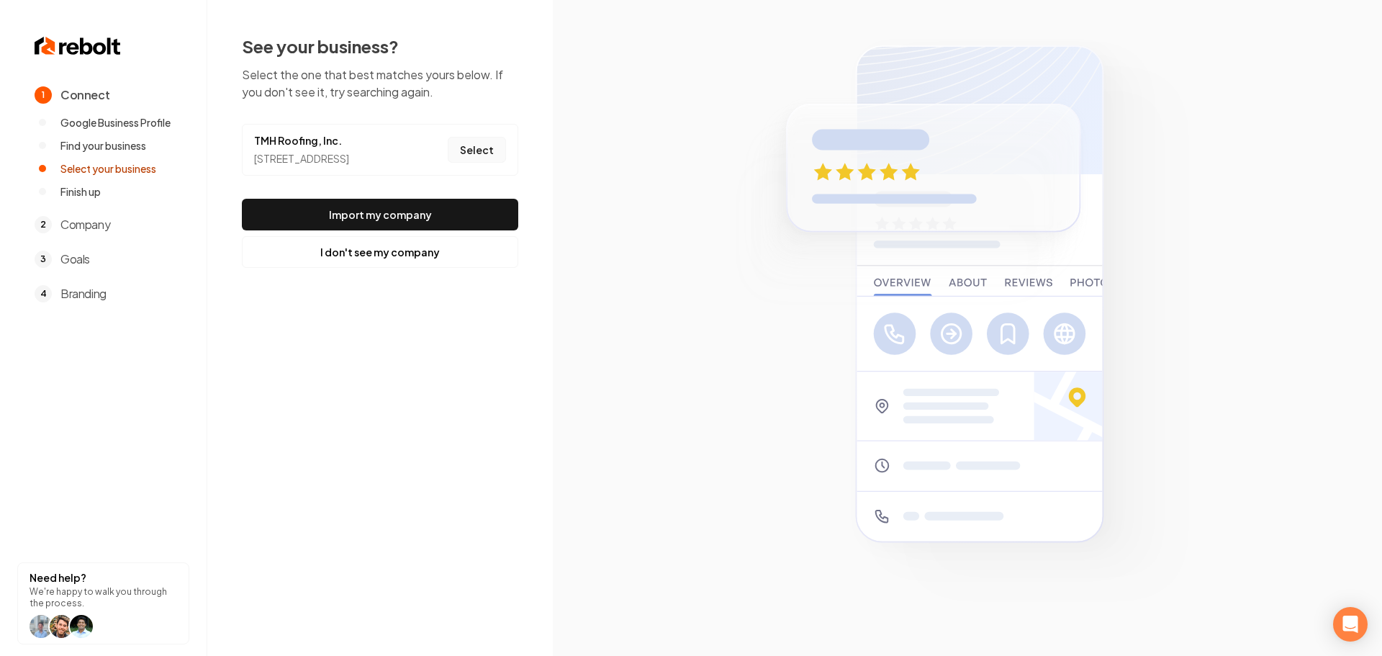
click at [484, 163] on button "Select" at bounding box center [477, 150] width 58 height 26
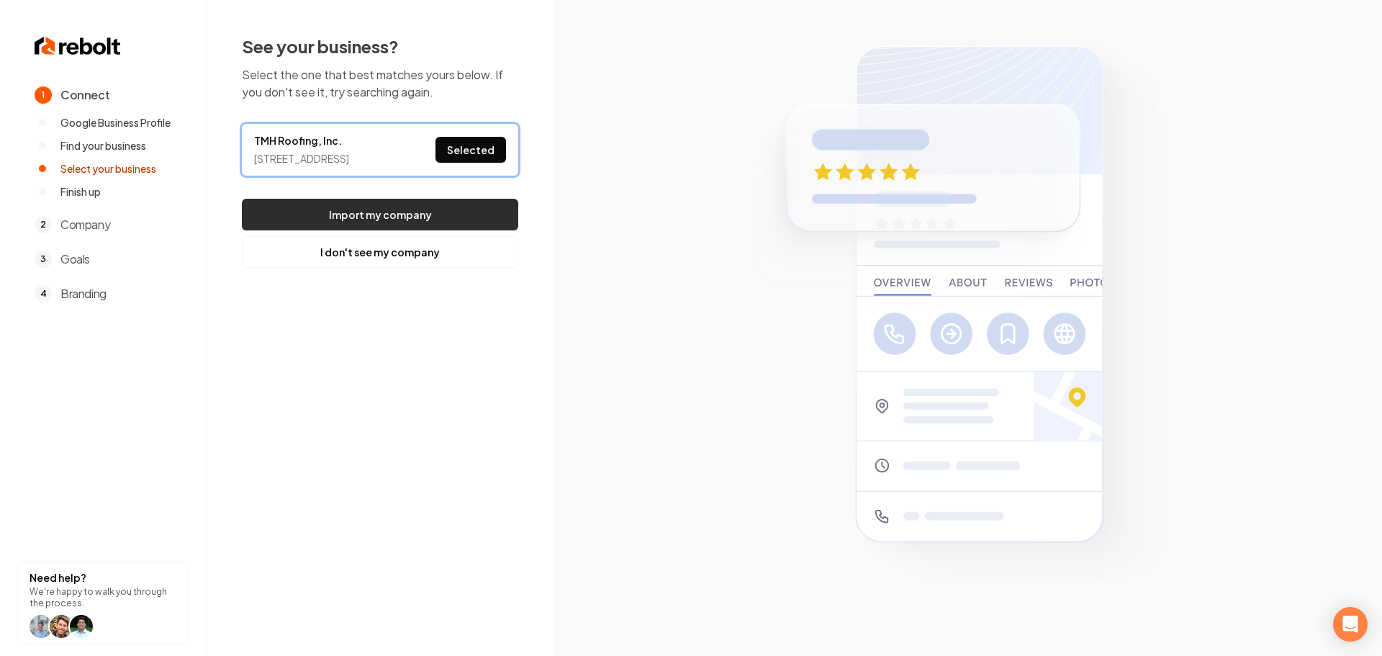
click at [454, 228] on button "Import my company" at bounding box center [380, 215] width 276 height 32
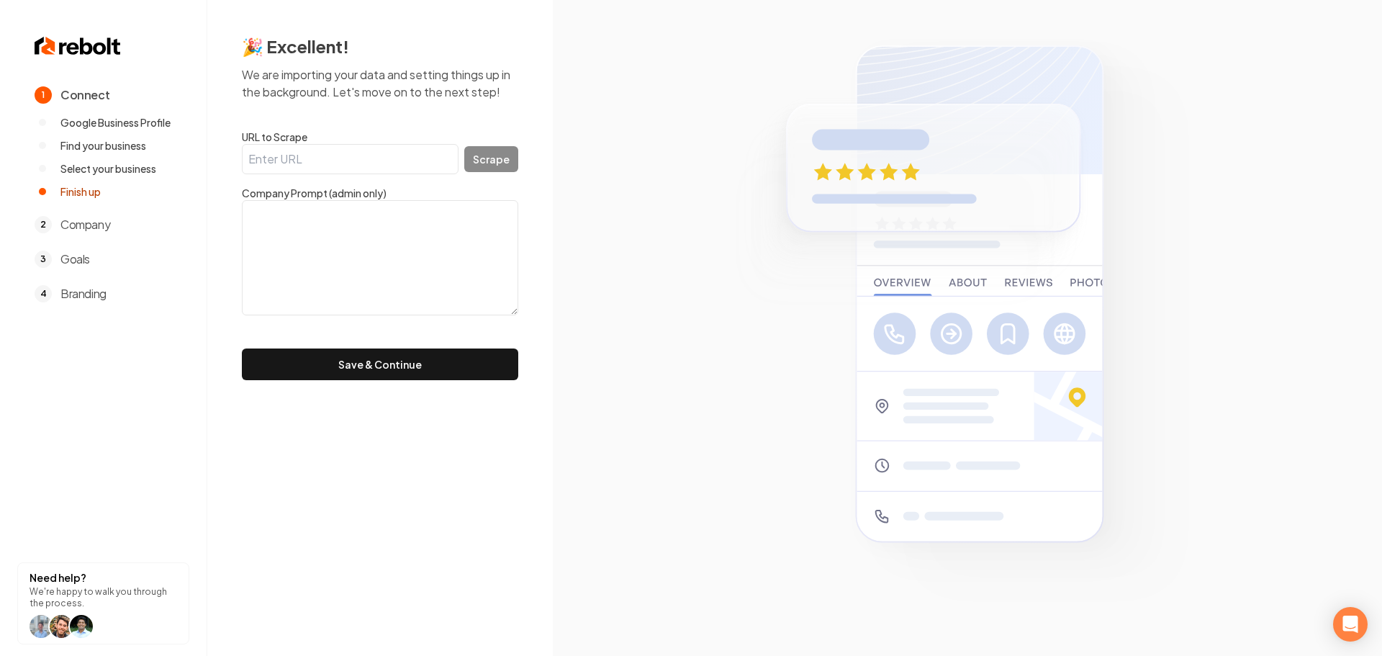
click at [318, 163] on input "URL to Scrape" at bounding box center [350, 159] width 217 height 30
paste input "https://tmhroofing.com/"
type input "https://tmhroofing.com/"
click at [498, 145] on div "https://tmhroofing.com/ Scrape" at bounding box center [380, 159] width 276 height 30
click at [498, 155] on button "Scrape" at bounding box center [491, 159] width 54 height 26
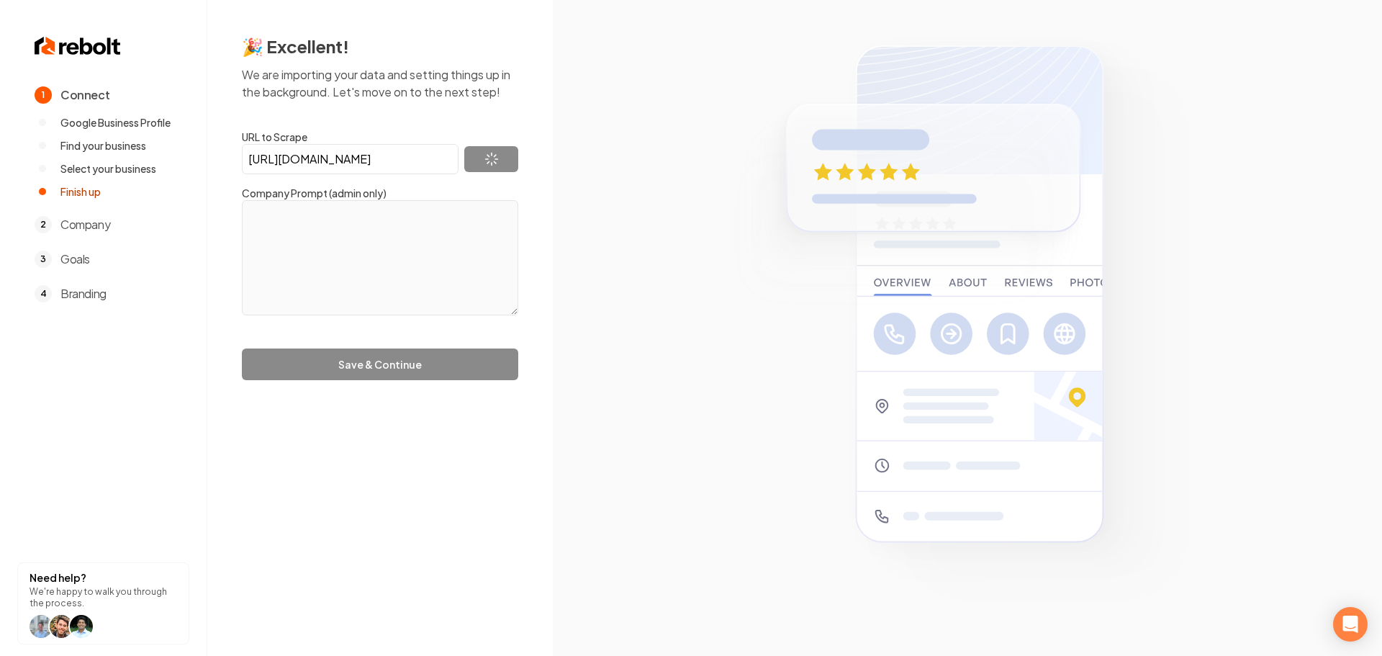
type textarea "When it comes to choosing the best roofing contractor in Riverside, look no fur…"
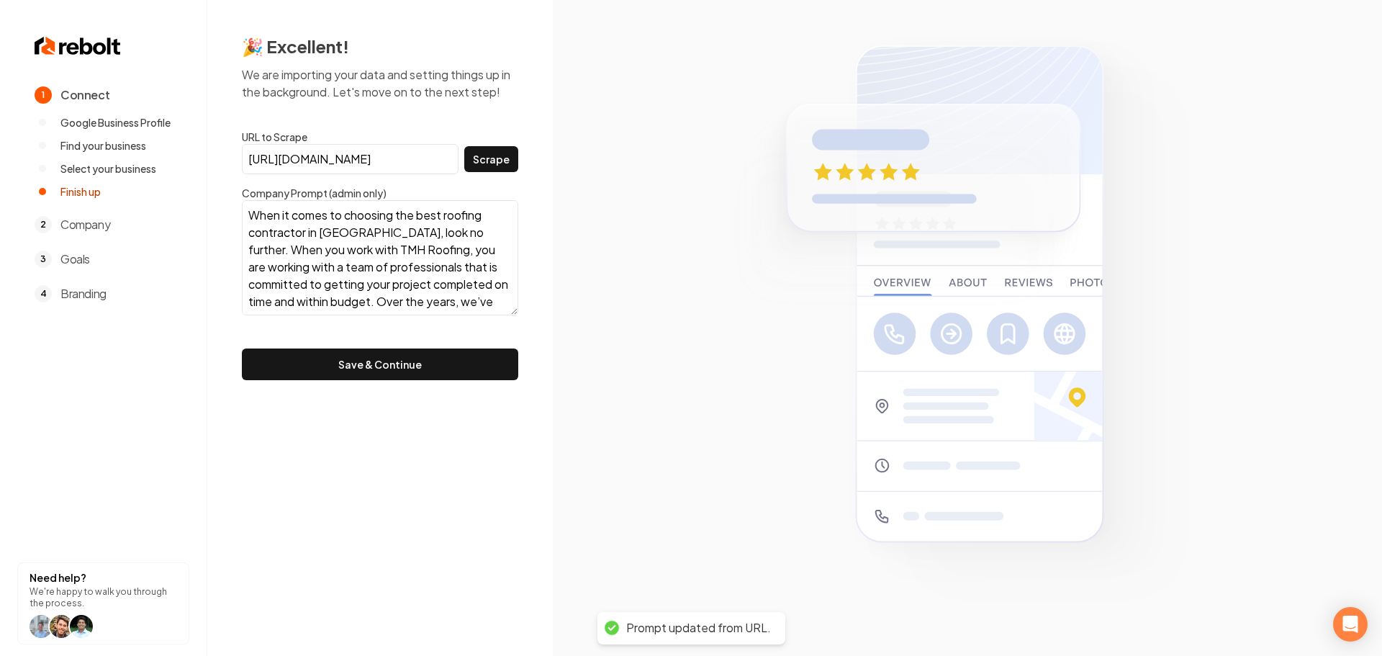
click at [429, 364] on button "Save & Continue" at bounding box center [380, 364] width 276 height 32
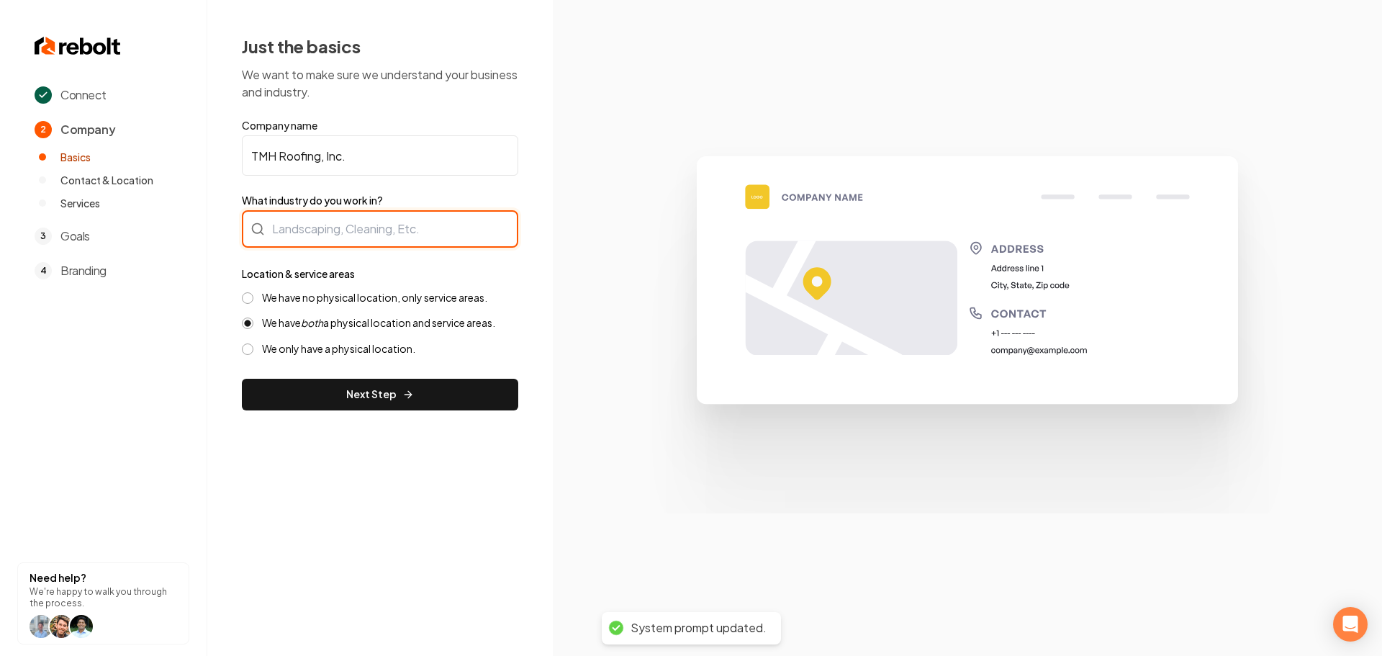
click at [315, 229] on div at bounding box center [380, 228] width 276 height 37
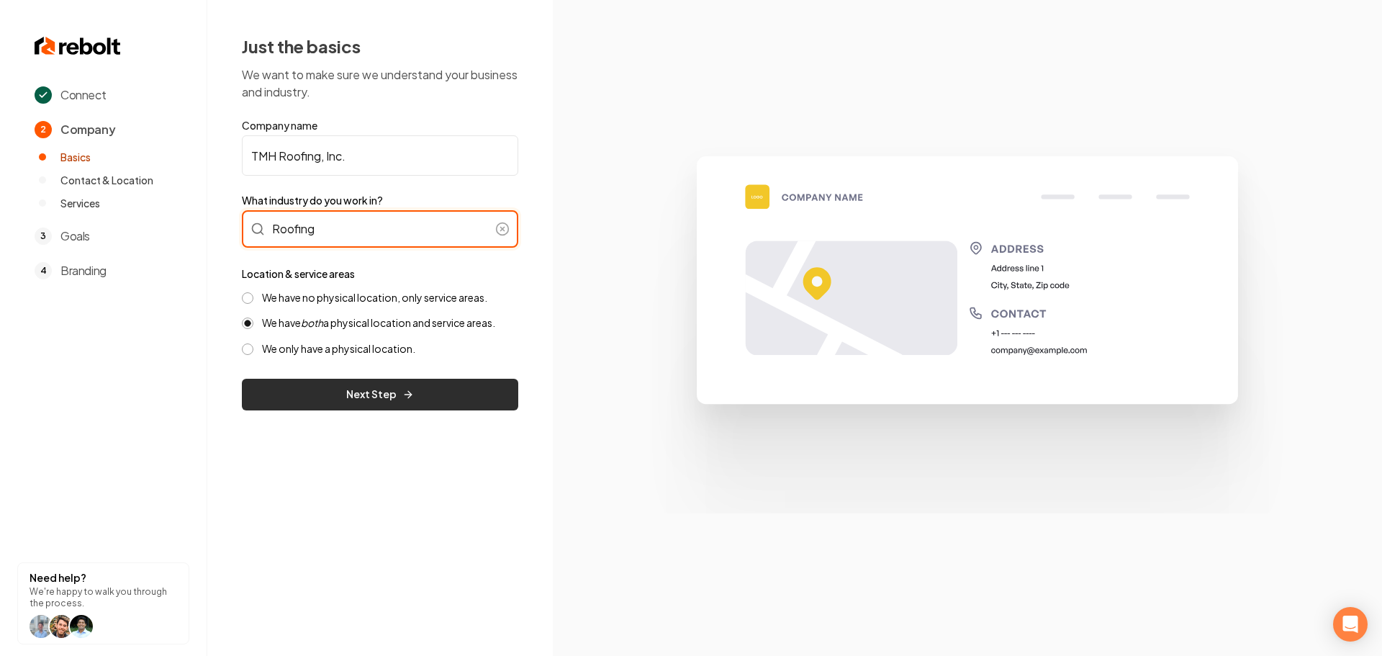
type input "Roofing"
click at [296, 381] on button "Next Step" at bounding box center [380, 395] width 276 height 32
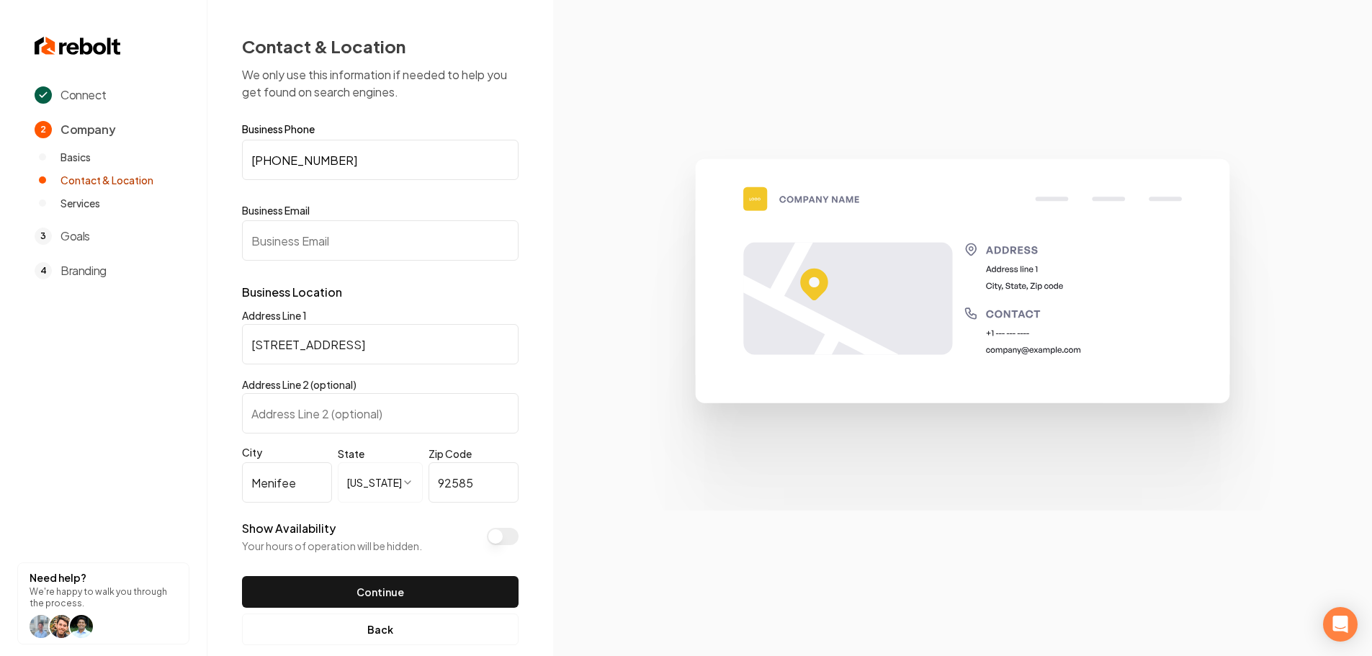
click at [367, 246] on input "Business Email" at bounding box center [380, 240] width 276 height 40
paste input "tmhroofing@yahoo.com"
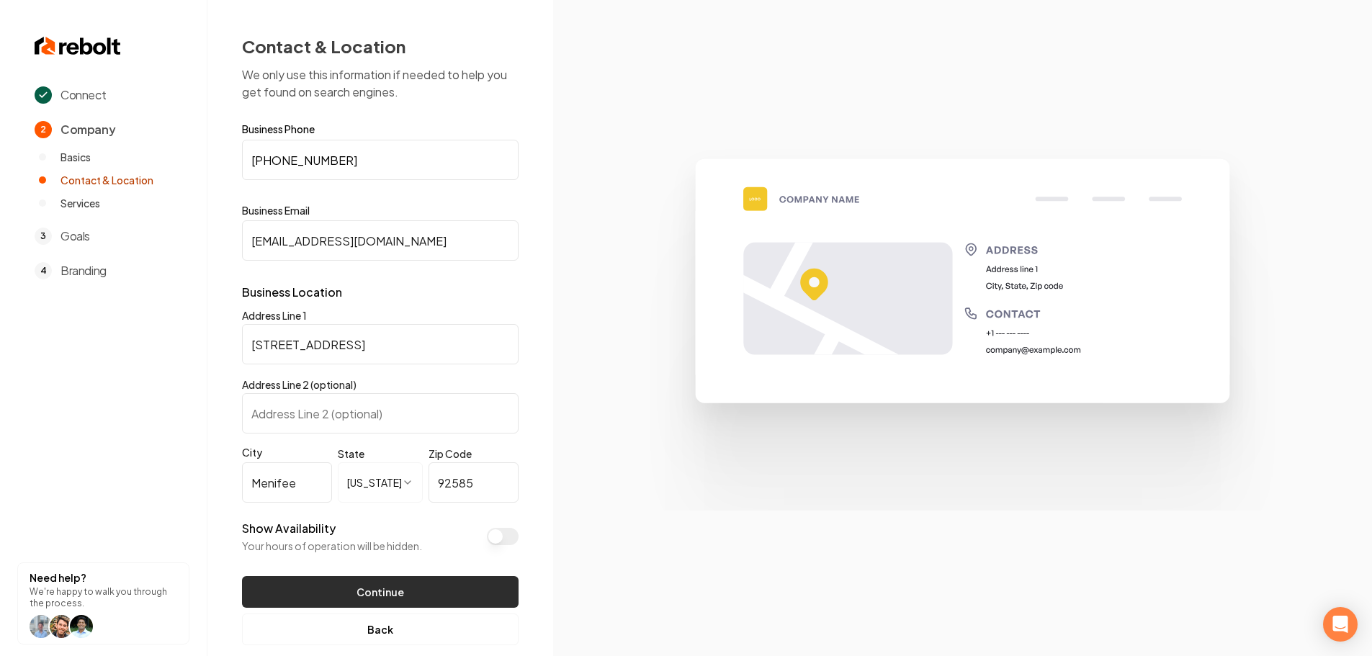
type input "tmhroofing@yahoo.com"
click at [351, 598] on button "Continue" at bounding box center [380, 592] width 276 height 32
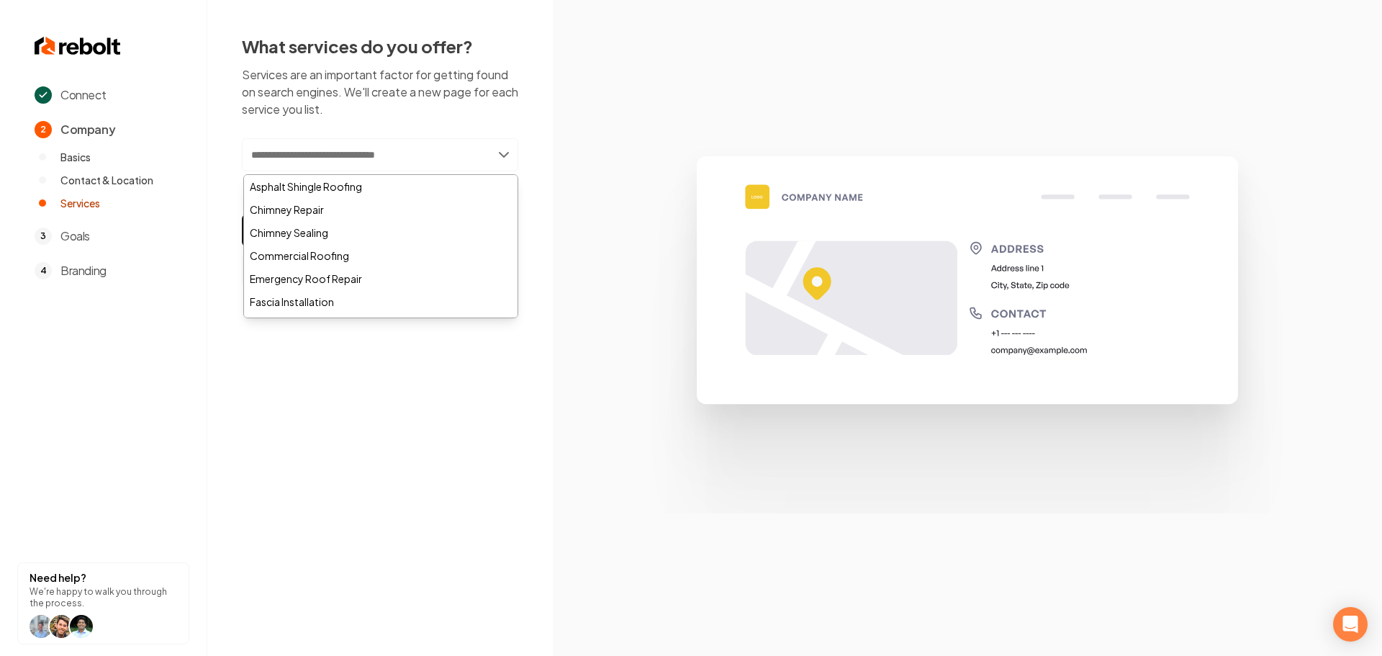
click at [343, 161] on input "text" at bounding box center [380, 154] width 276 height 33
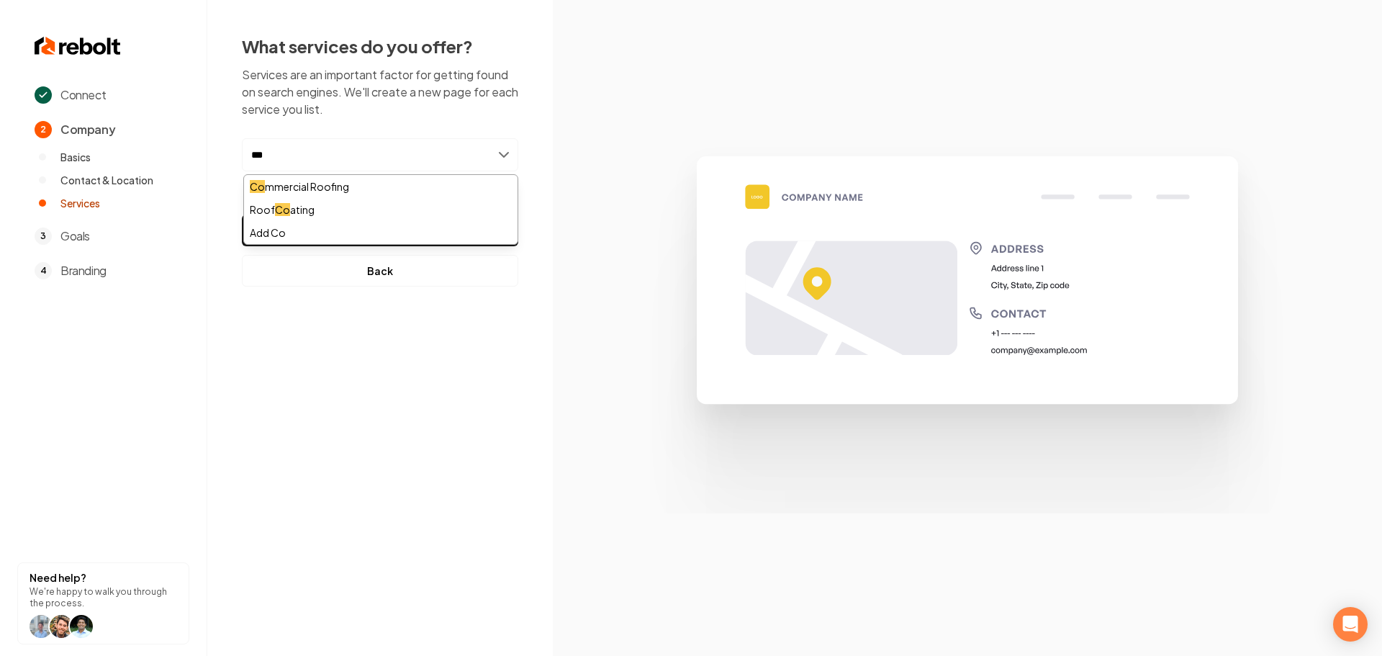
type input "****"
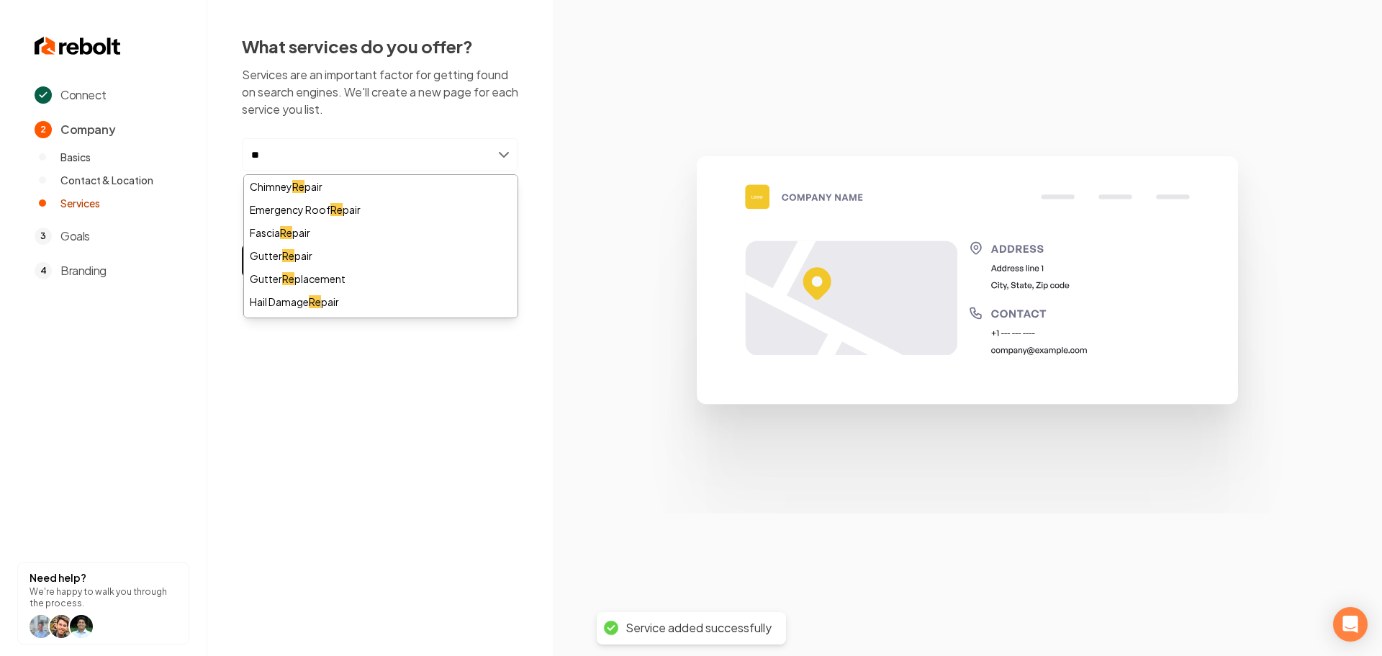
type input "***"
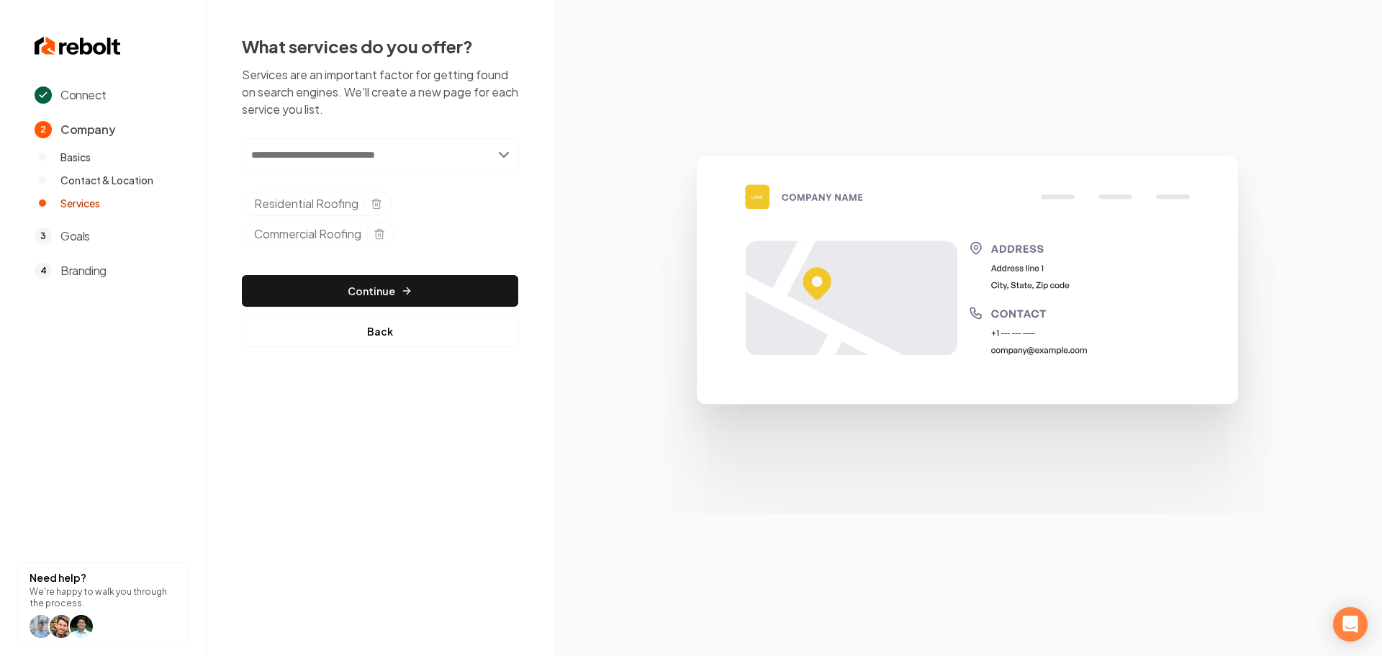
drag, startPoint x: 507, startPoint y: 436, endPoint x: 513, endPoint y: 429, distance: 9.2
click at [510, 435] on div "Connect 2 Company Basics Contact & Location Services 3 Goals 4 Branding Need he…" at bounding box center [691, 328] width 1382 height 656
click at [438, 238] on ul "Residential Roofing Commercial Roofing" at bounding box center [382, 222] width 274 height 60
click at [377, 235] on div "Selected tags" at bounding box center [373, 234] width 24 height 12
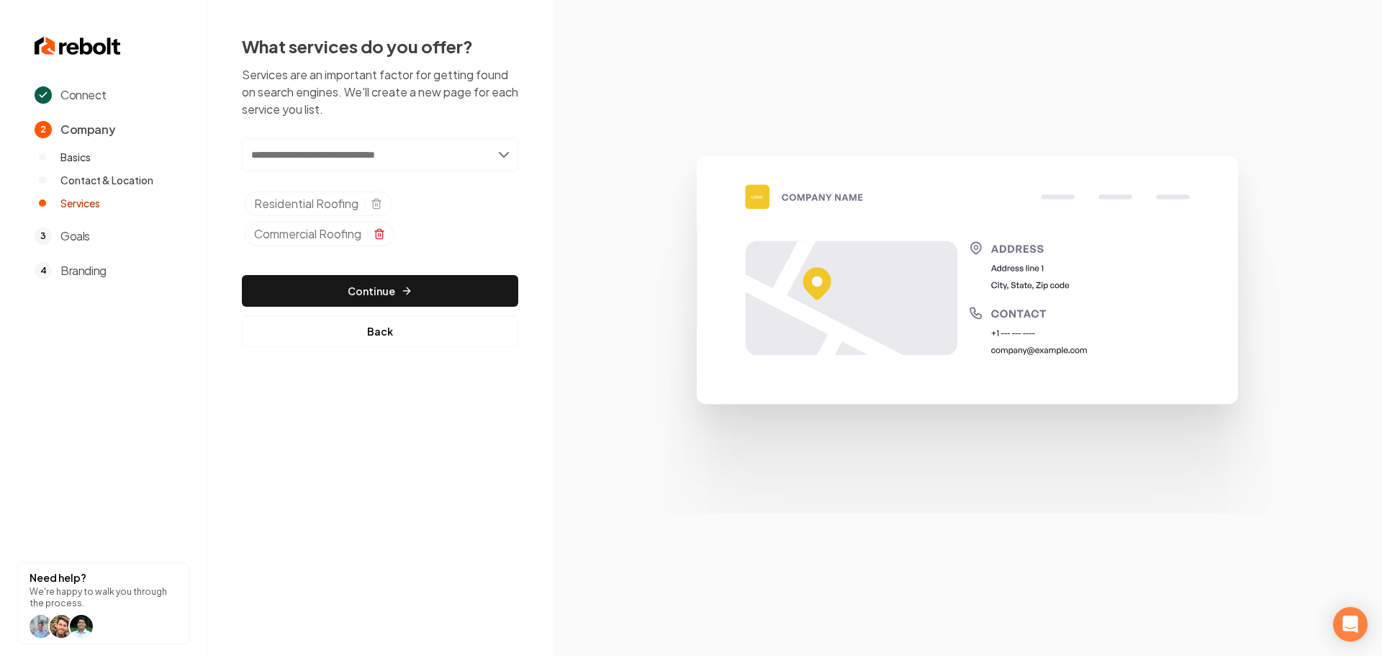
click at [381, 238] on icon "Selected tags" at bounding box center [379, 235] width 6 height 8
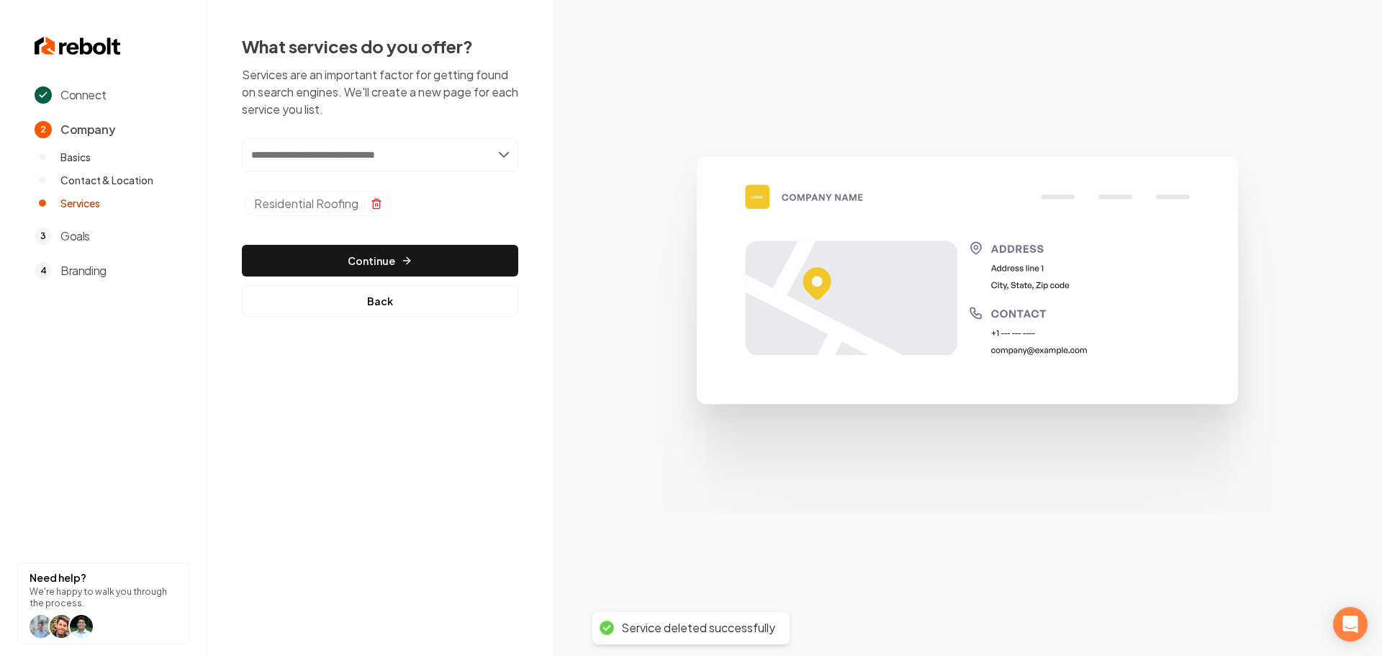
click at [377, 204] on icon "Selected tags" at bounding box center [377, 204] width 12 height 12
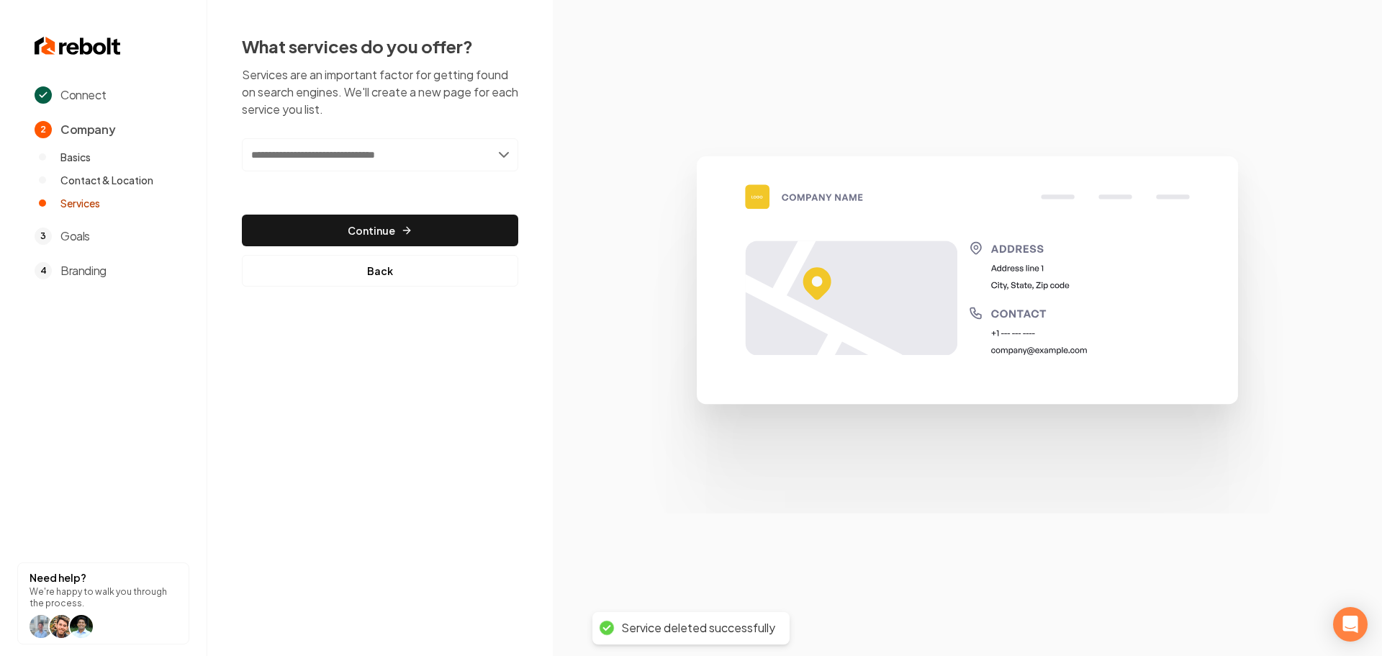
click at [362, 161] on input "text" at bounding box center [380, 154] width 276 height 33
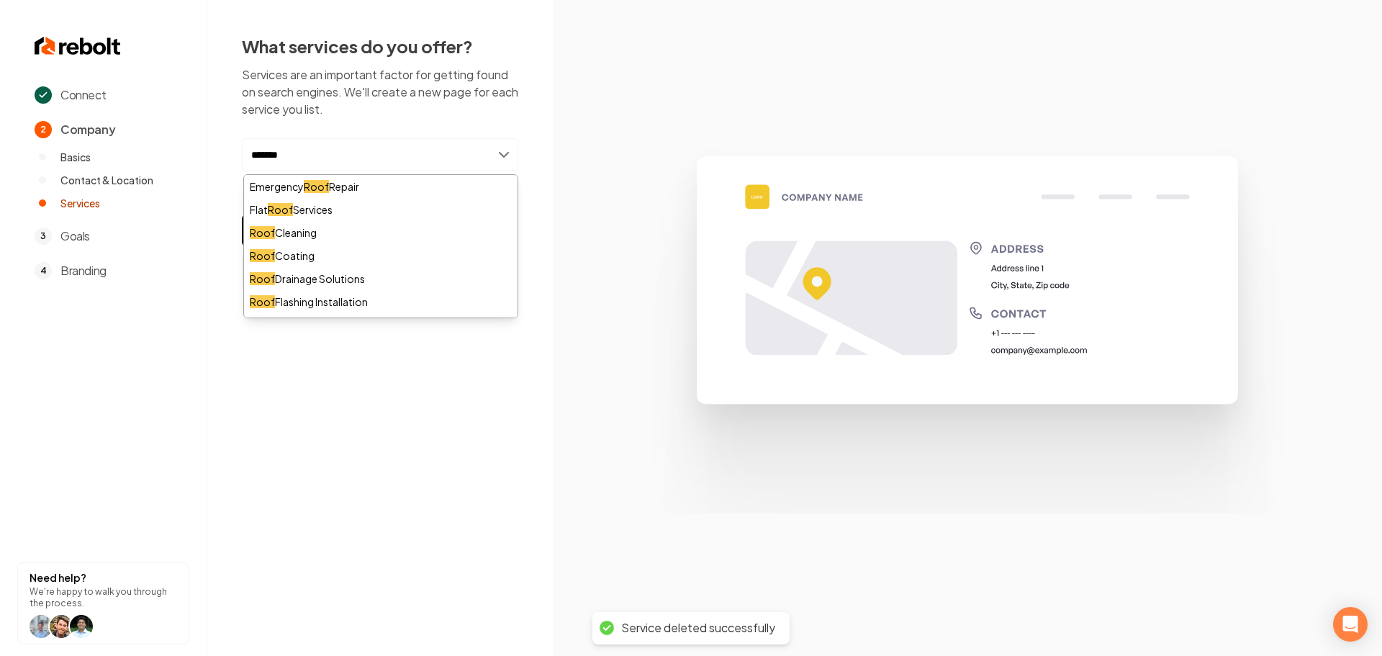
type input "********"
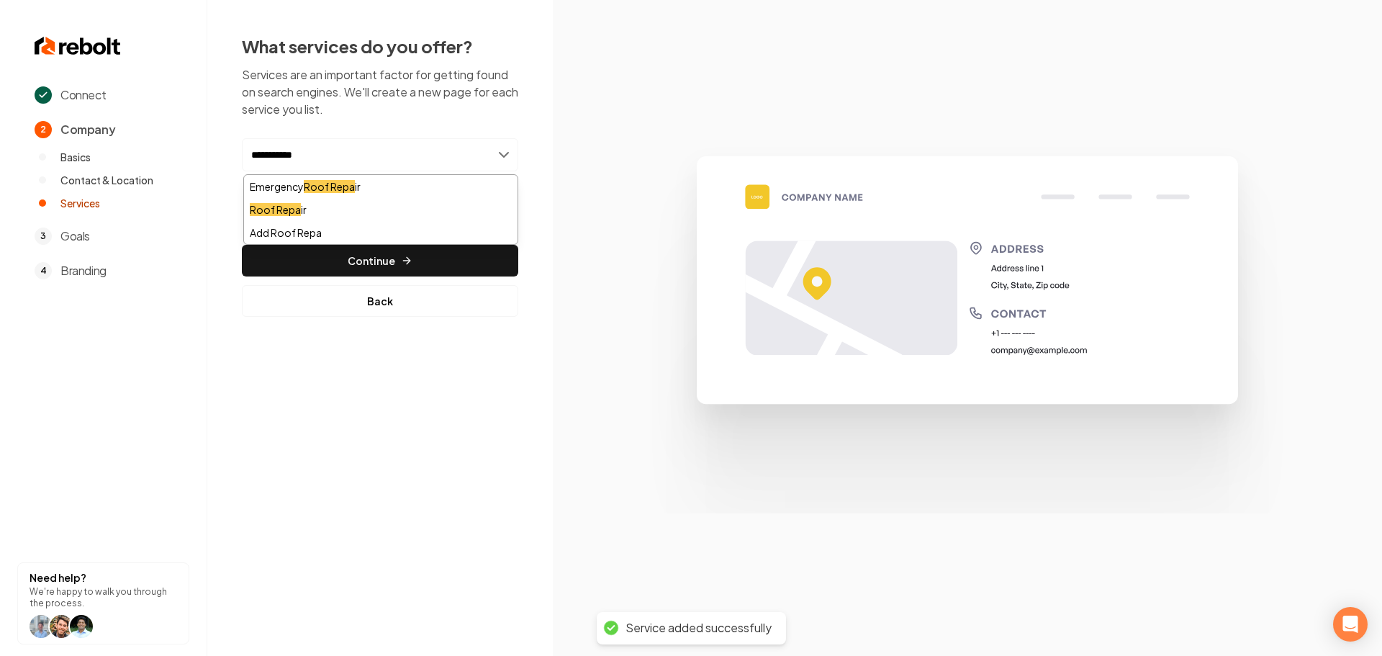
type input "**********"
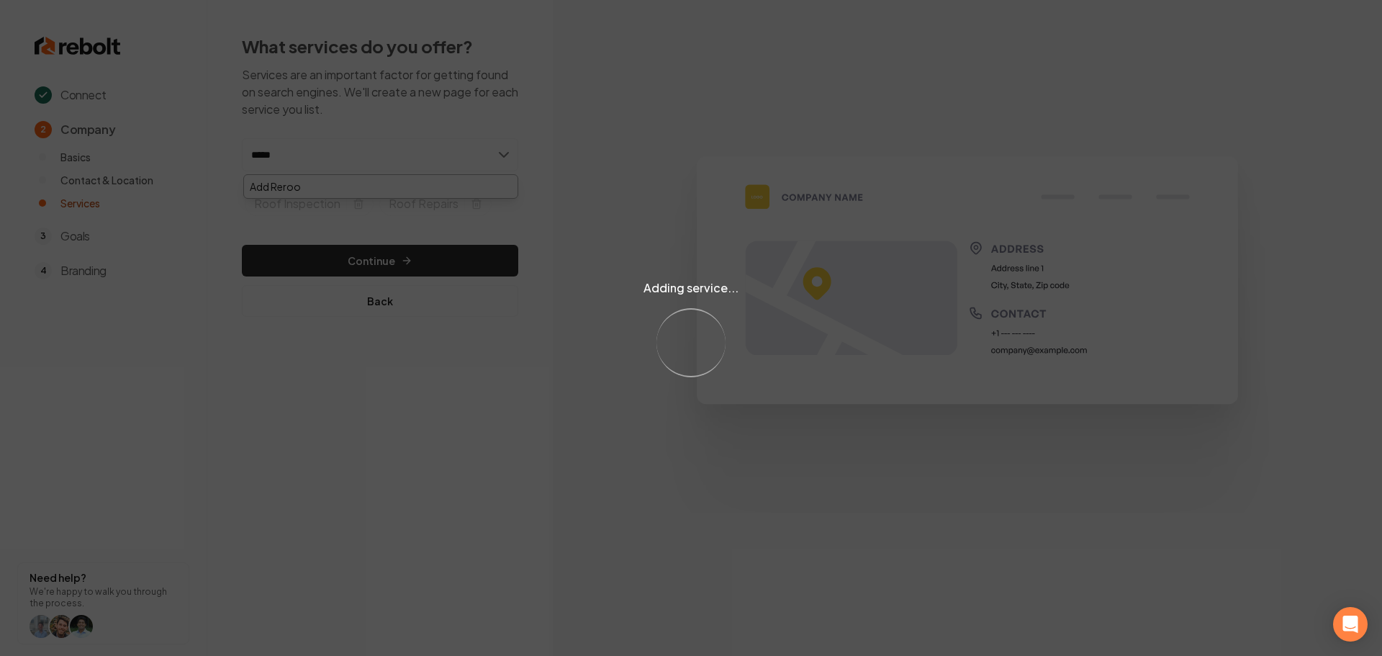
type input "******"
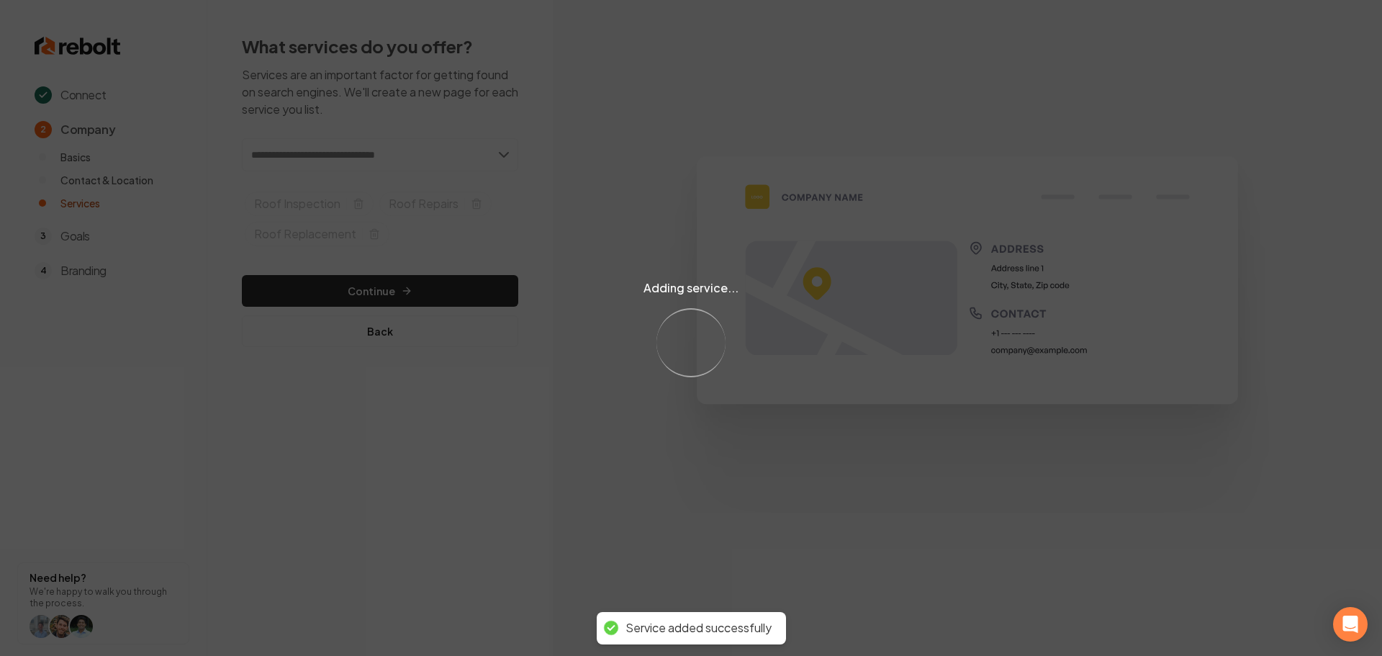
type input "*"
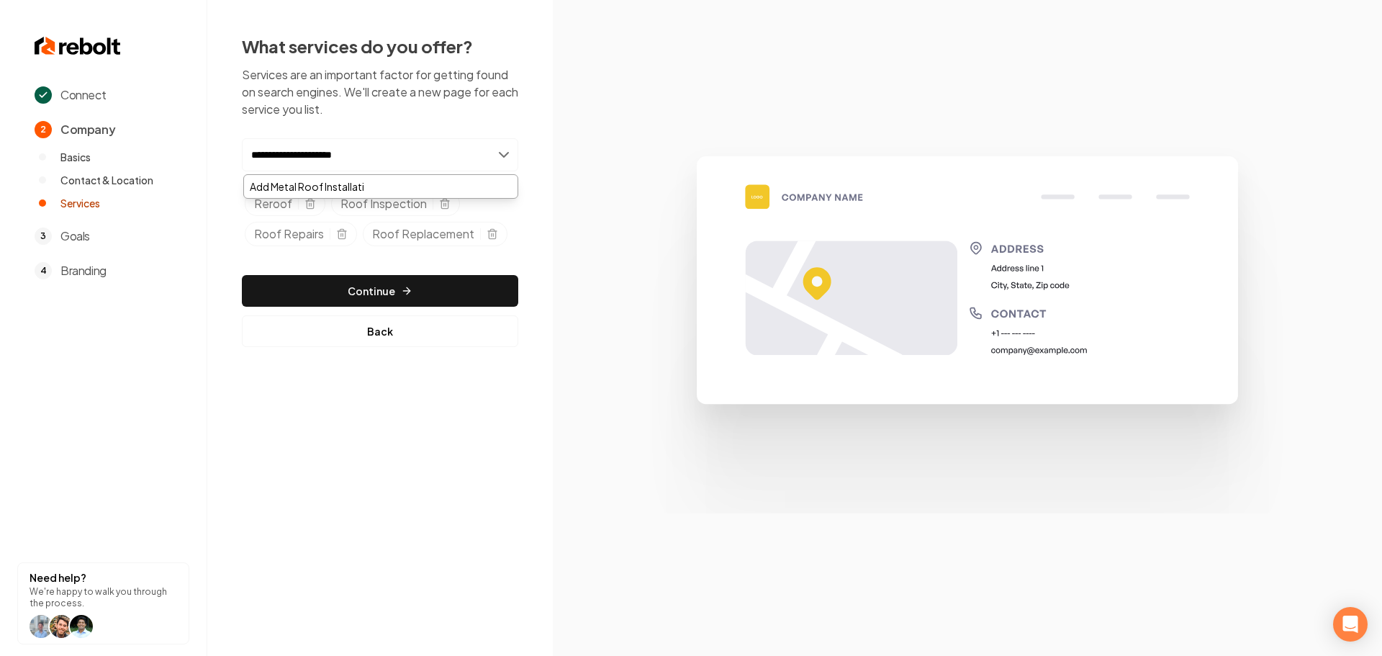
type input "**********"
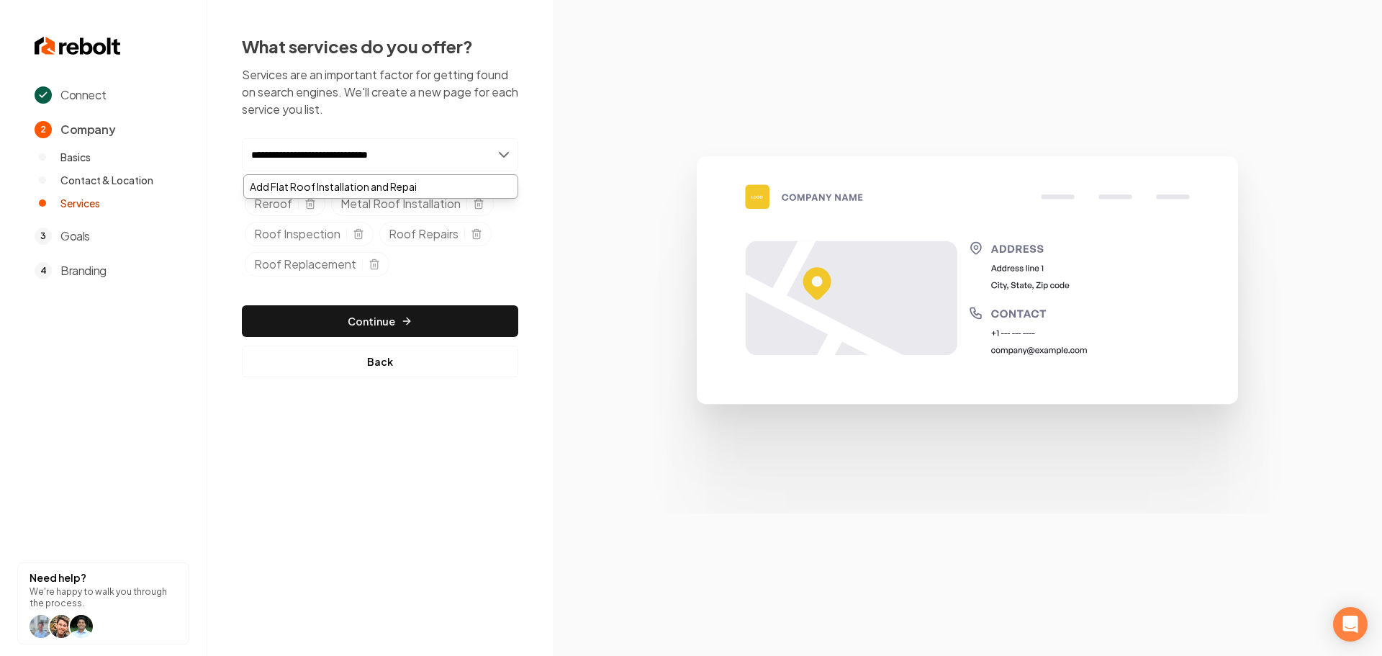
type input "**********"
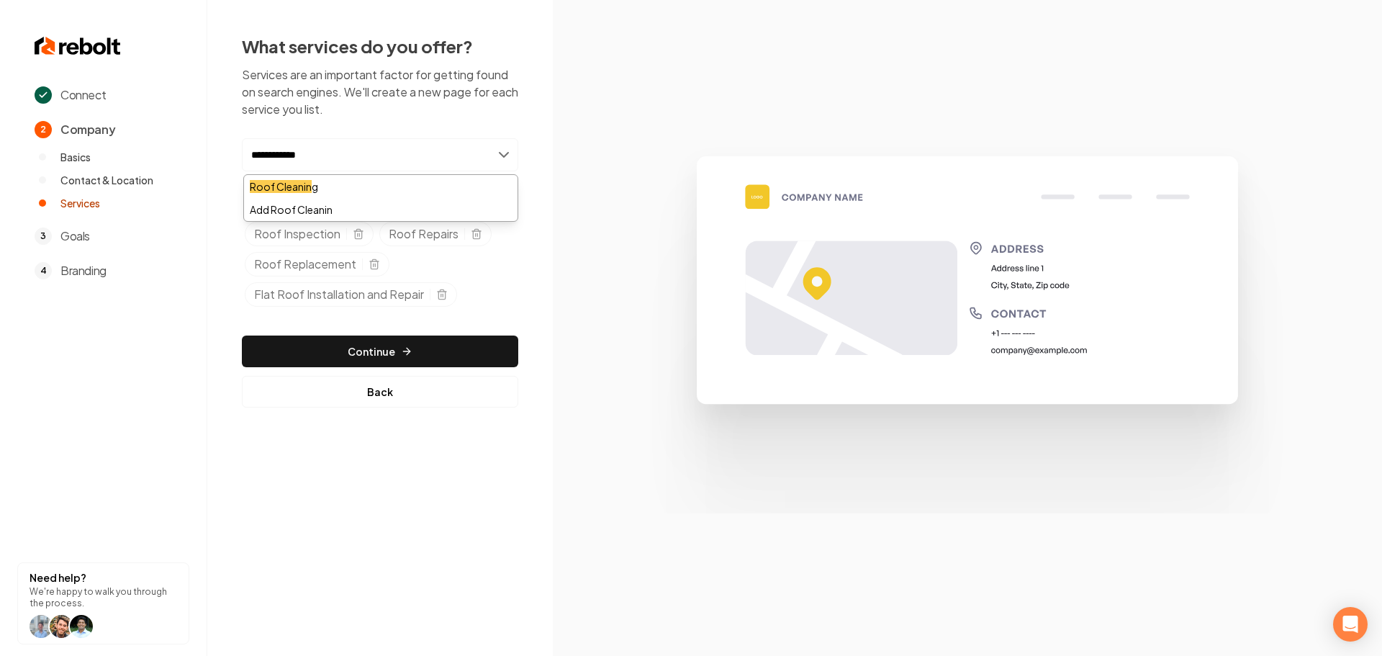
type input "**********"
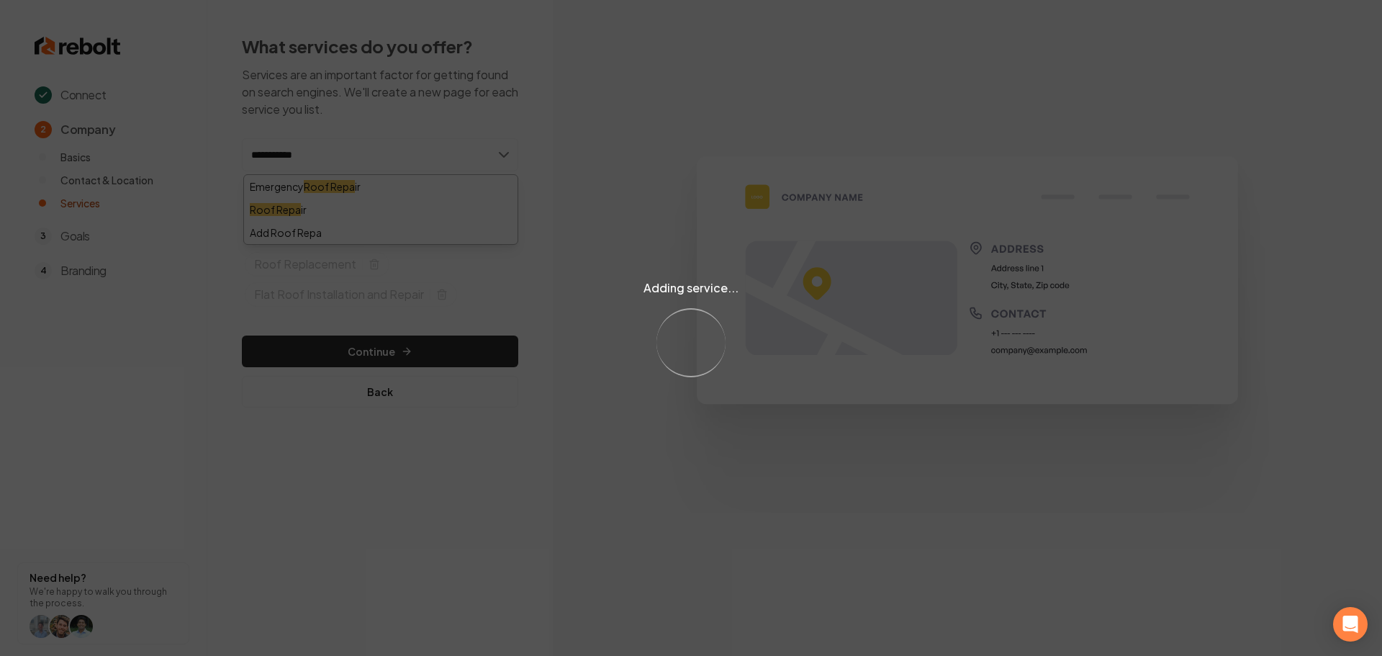
type input "**********"
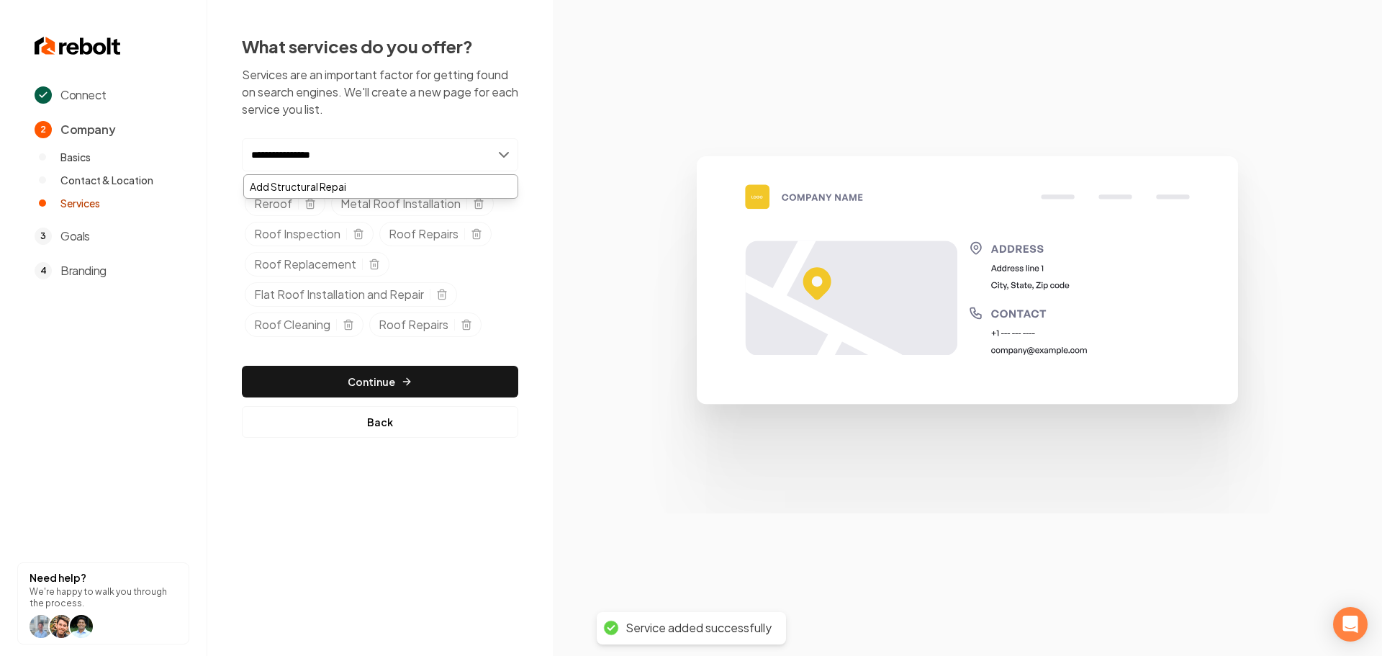
type input "**********"
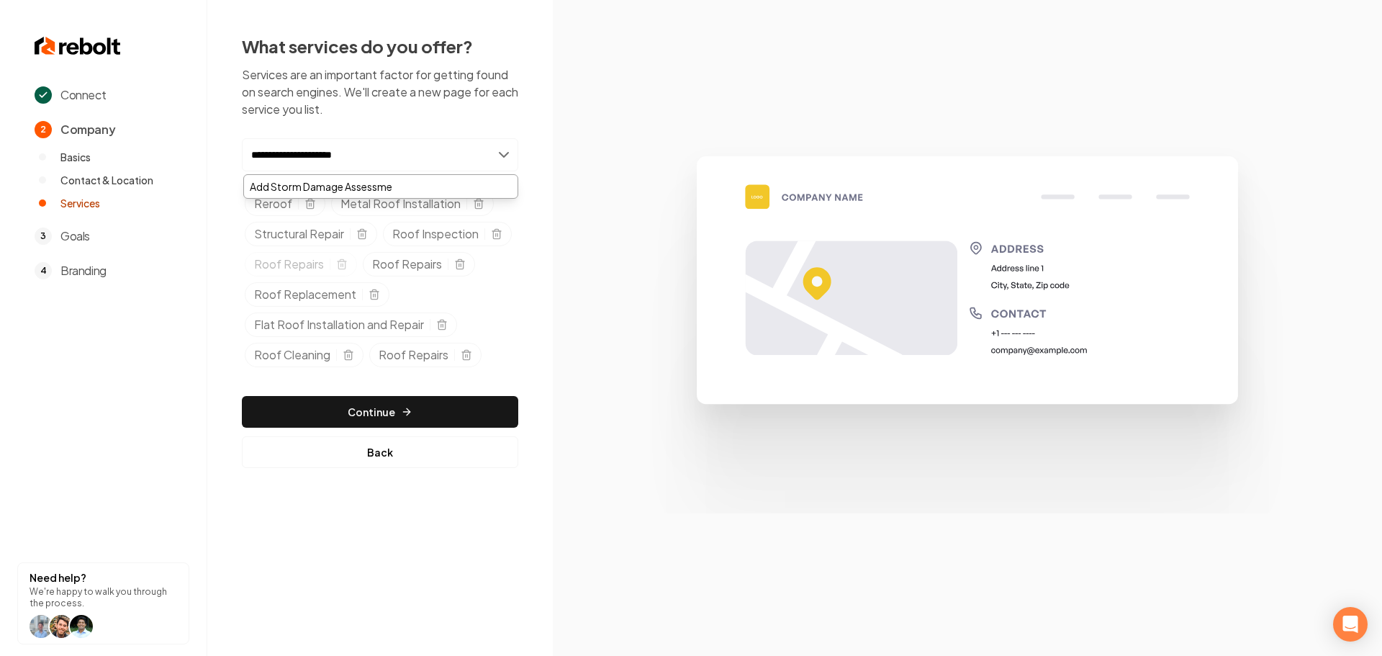
type input "**********"
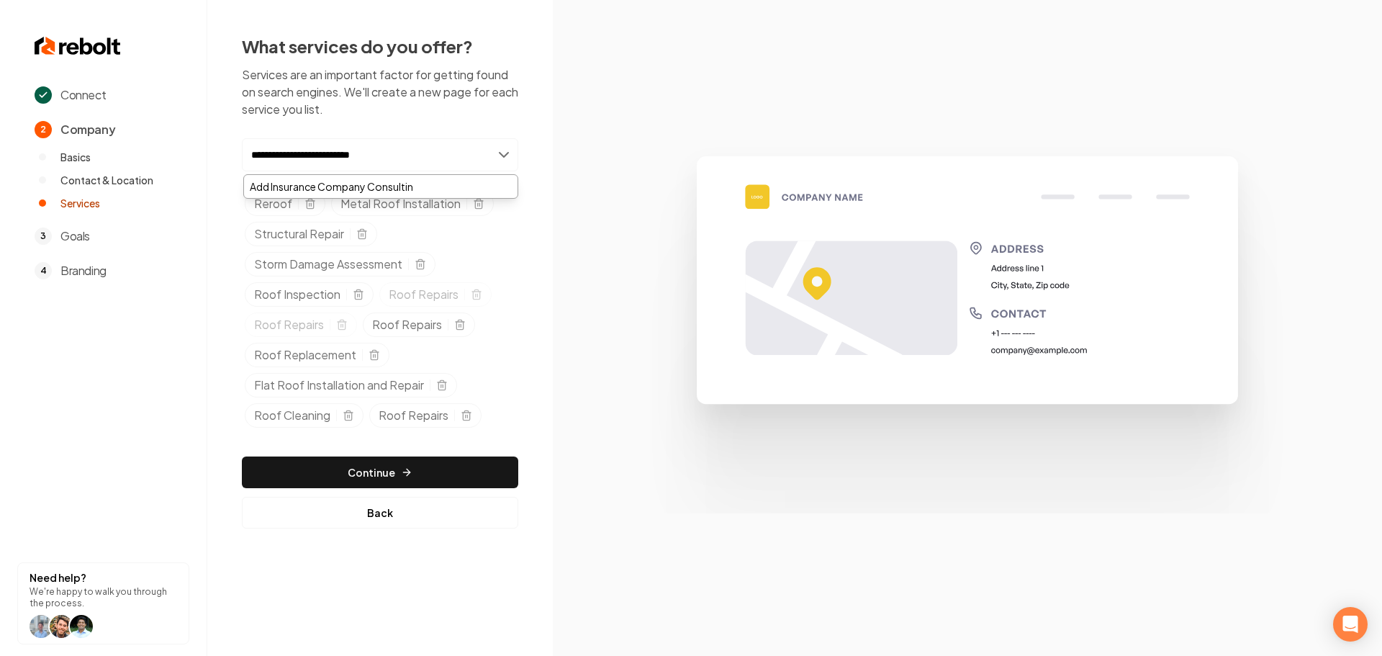
type input "**********"
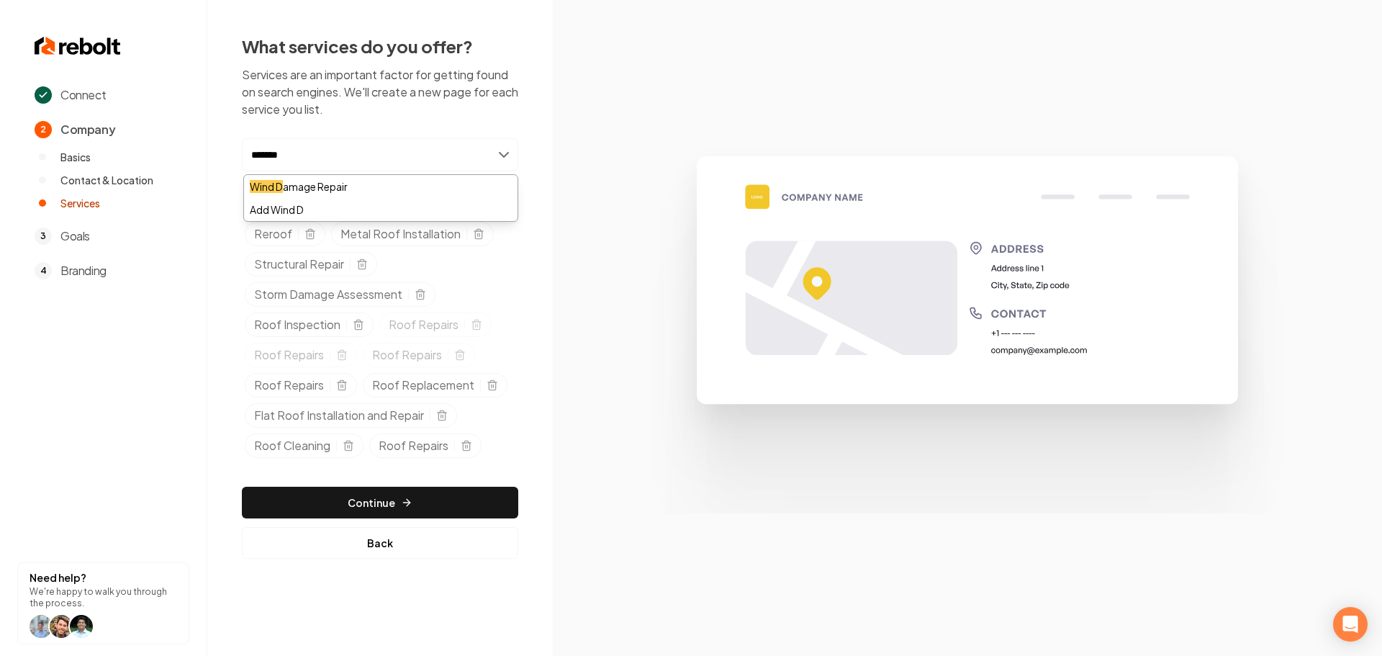
type input "********"
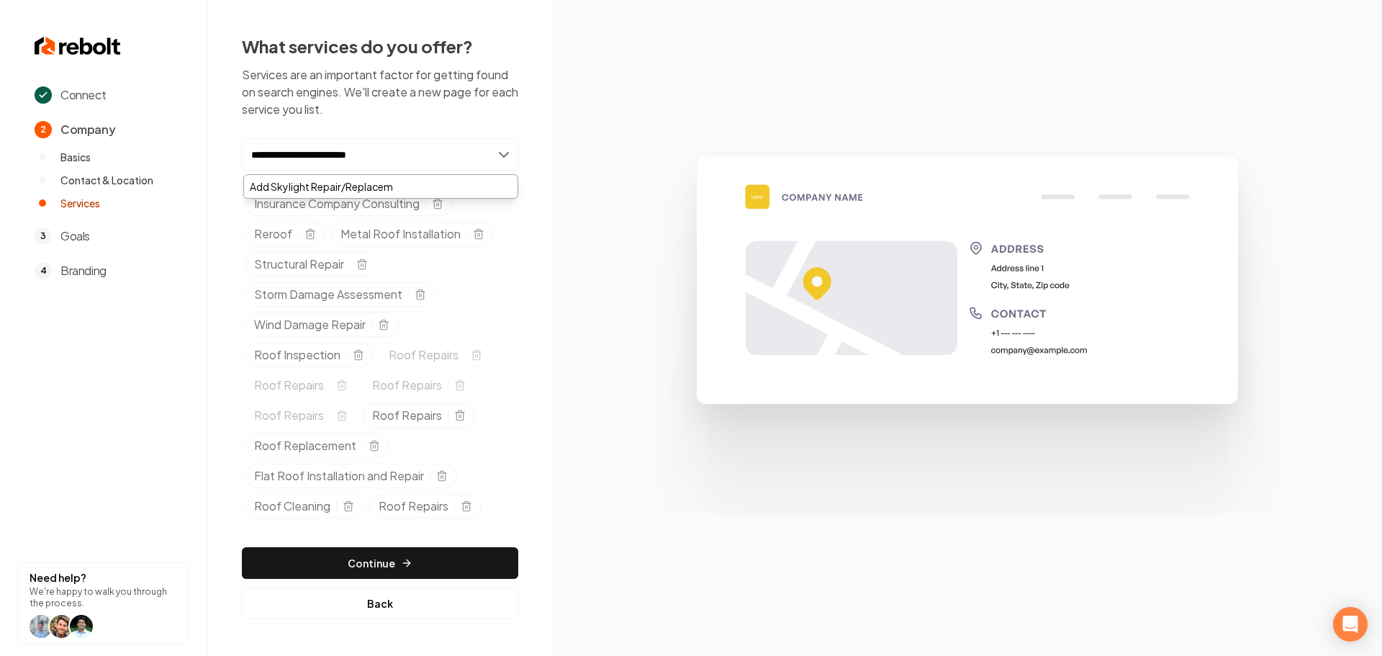
type input "**********"
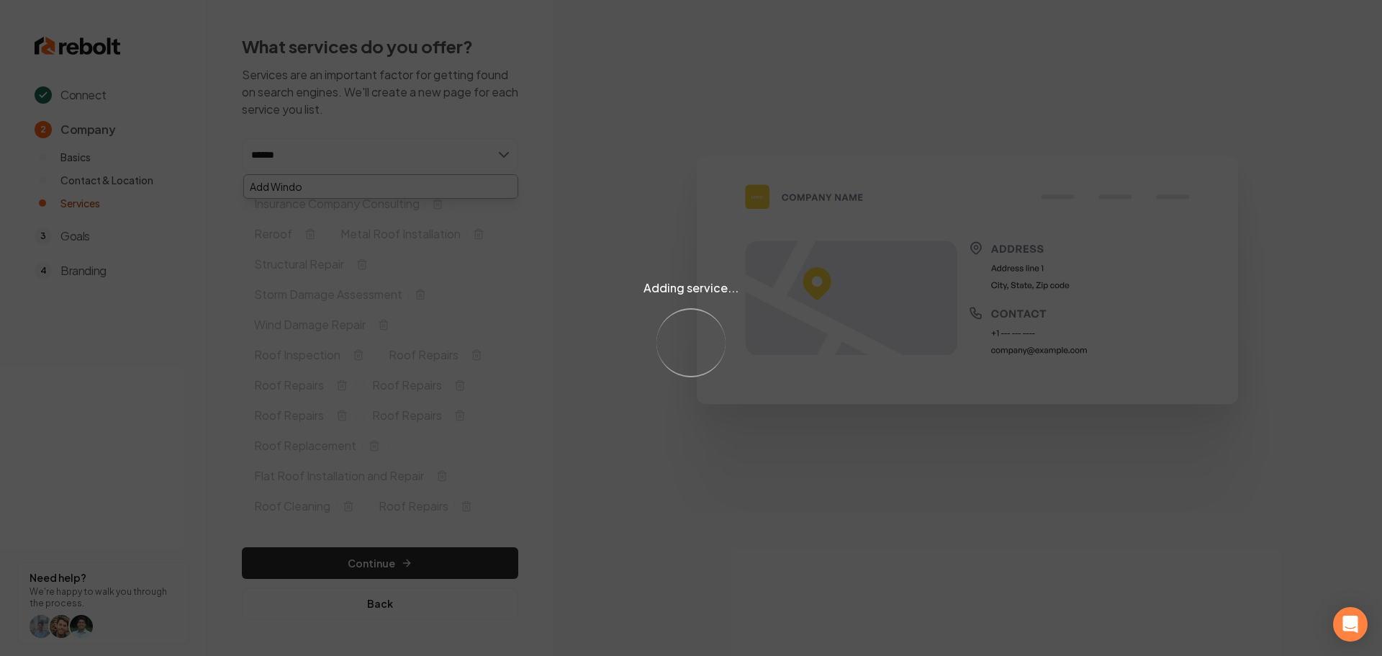
type input "*******"
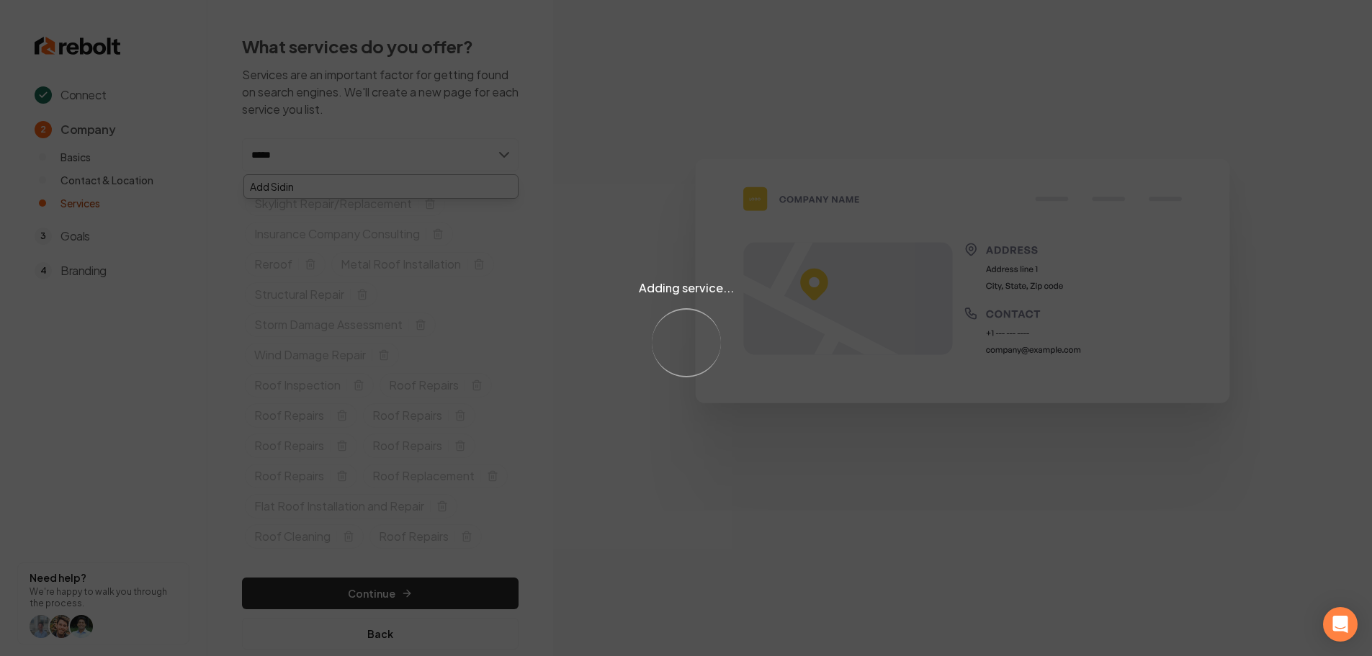
type input "******"
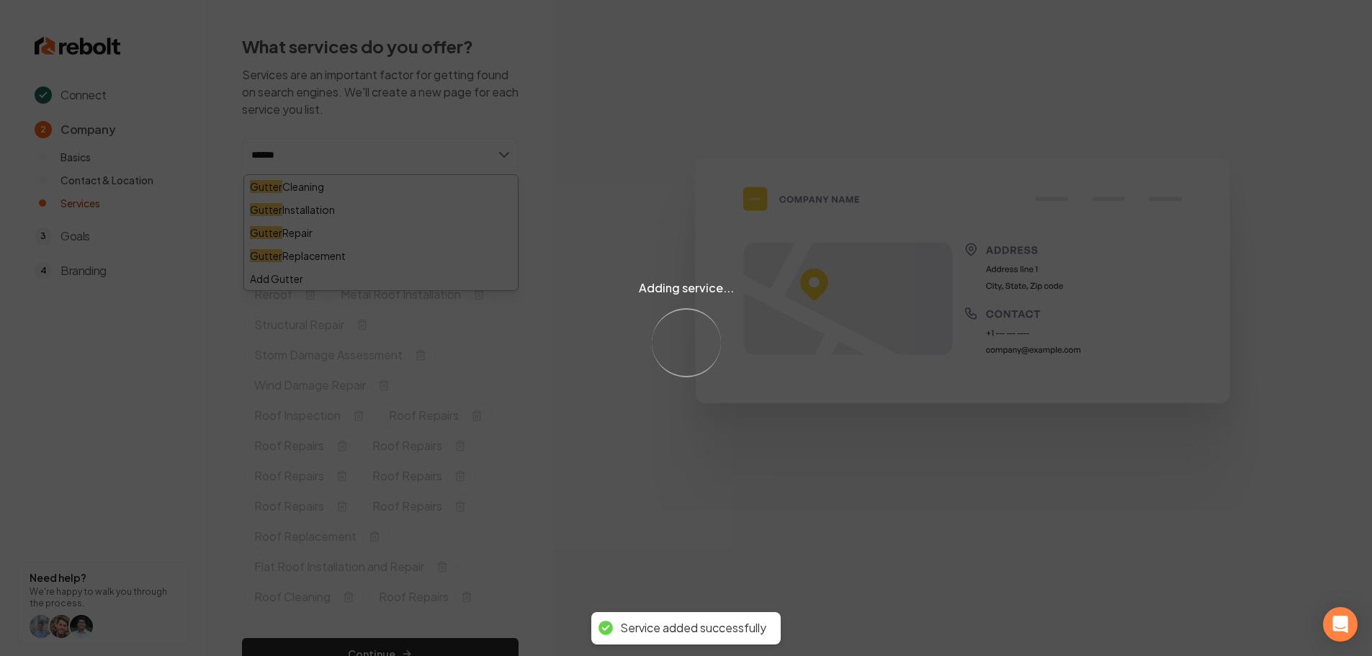
type input "*******"
type input "*****"
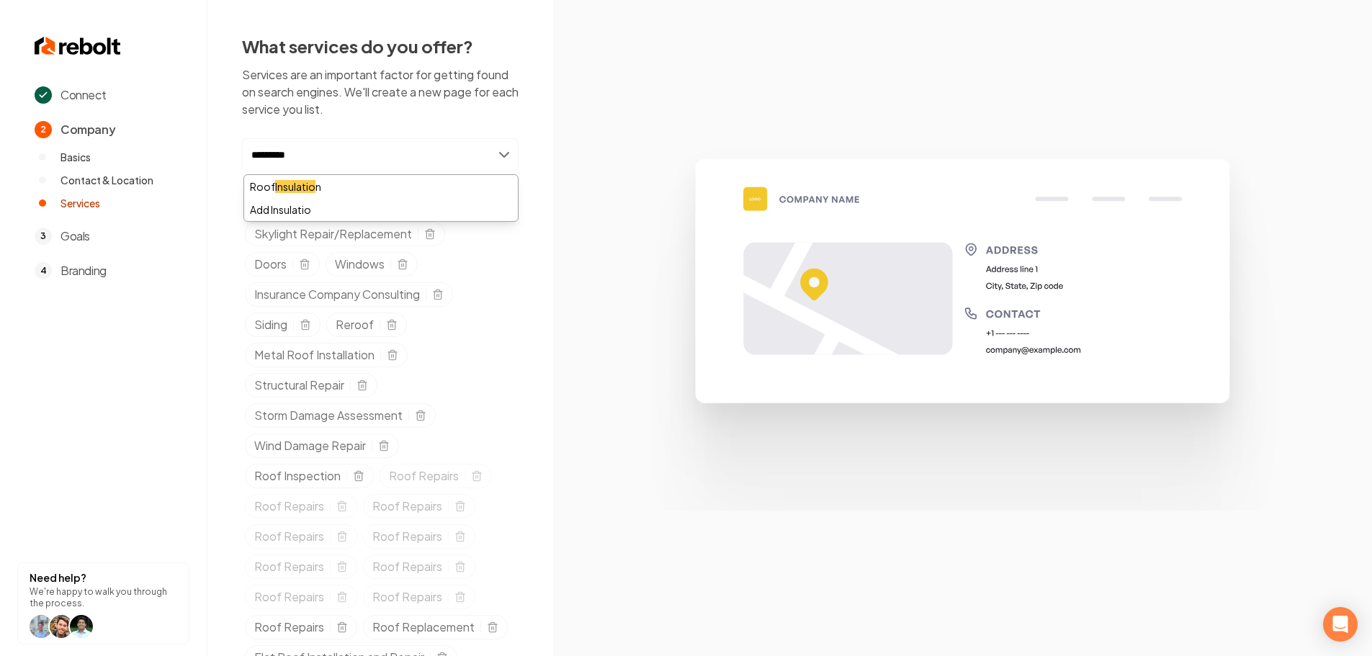
type input "**********"
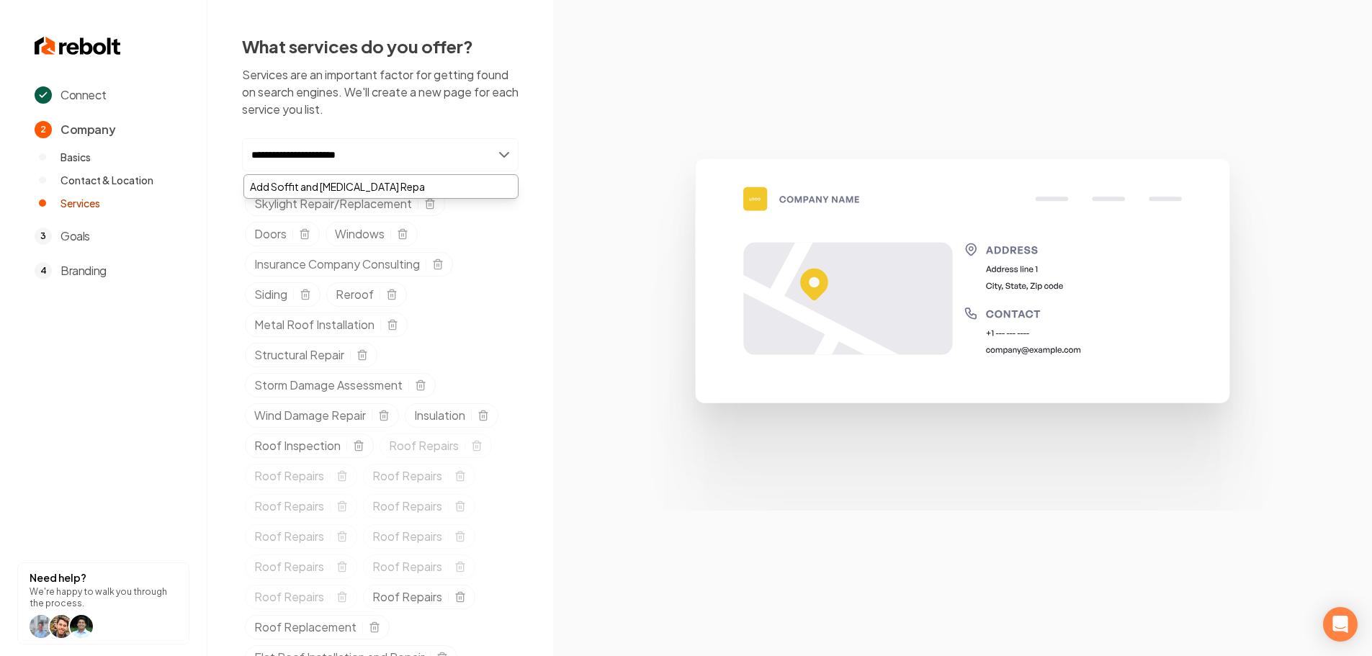
type input "**********"
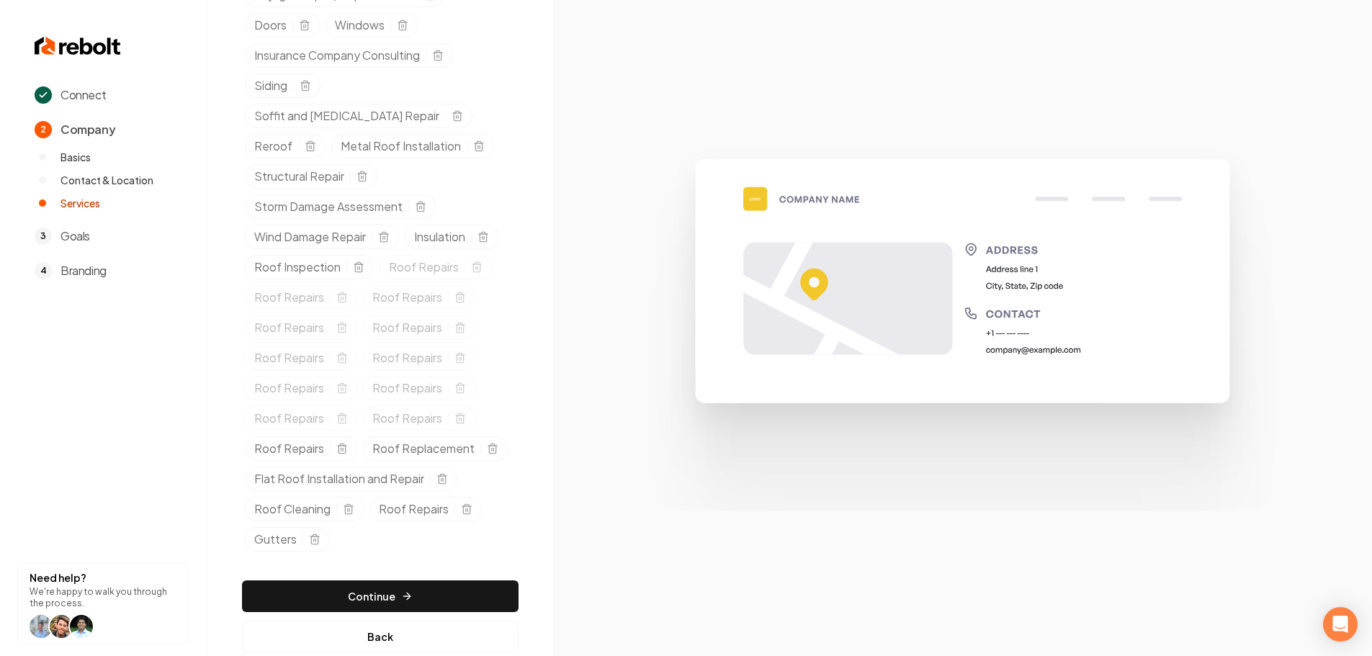
scroll to position [210, 0]
click at [403, 580] on button "Continue" at bounding box center [380, 596] width 276 height 32
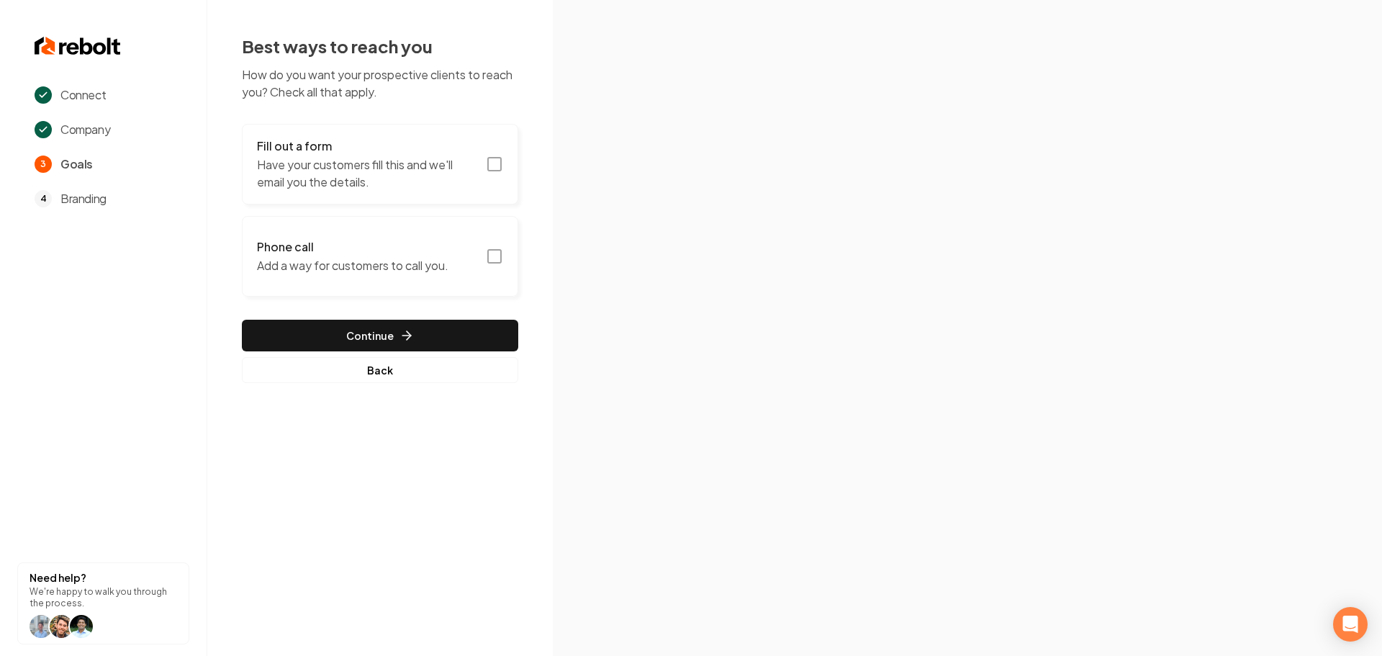
click at [501, 168] on rect "button" at bounding box center [494, 164] width 13 height 13
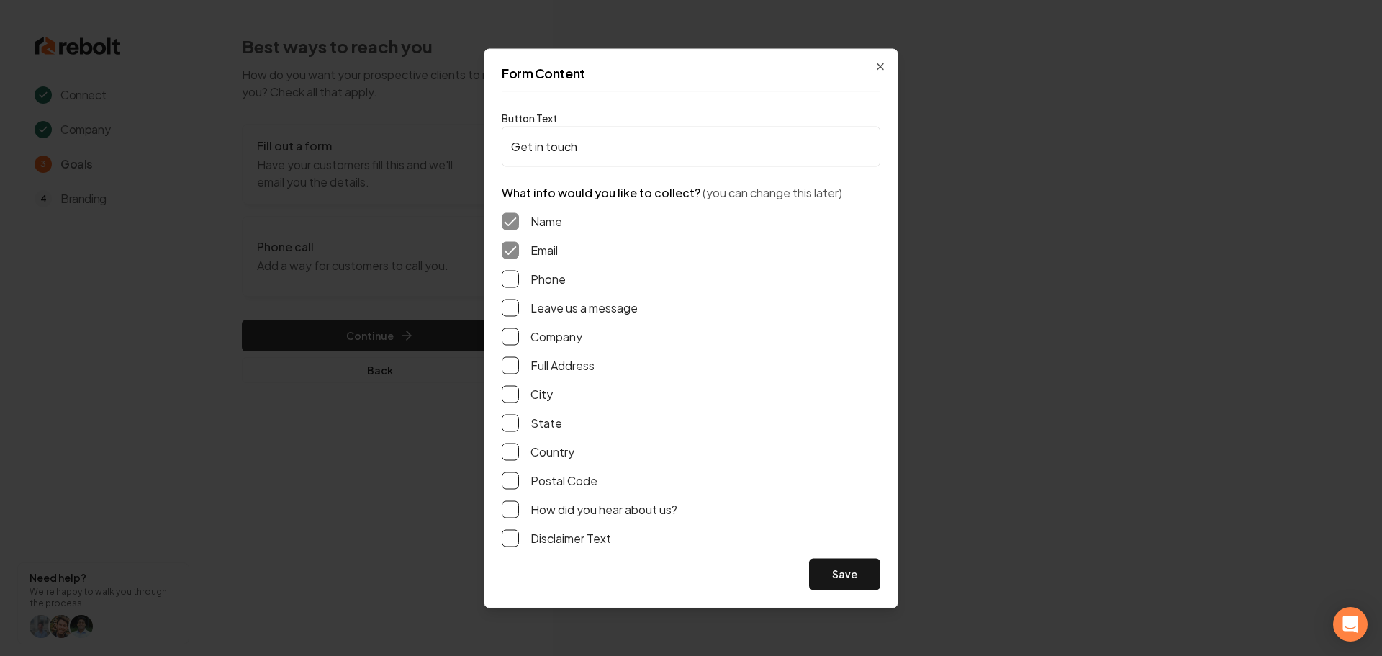
click at [516, 281] on button "Phone" at bounding box center [510, 278] width 17 height 17
click at [513, 307] on button "Leave us a message" at bounding box center [510, 307] width 17 height 17
click at [514, 364] on button "Full Address" at bounding box center [510, 364] width 17 height 17
click at [834, 572] on button "Save" at bounding box center [844, 574] width 71 height 32
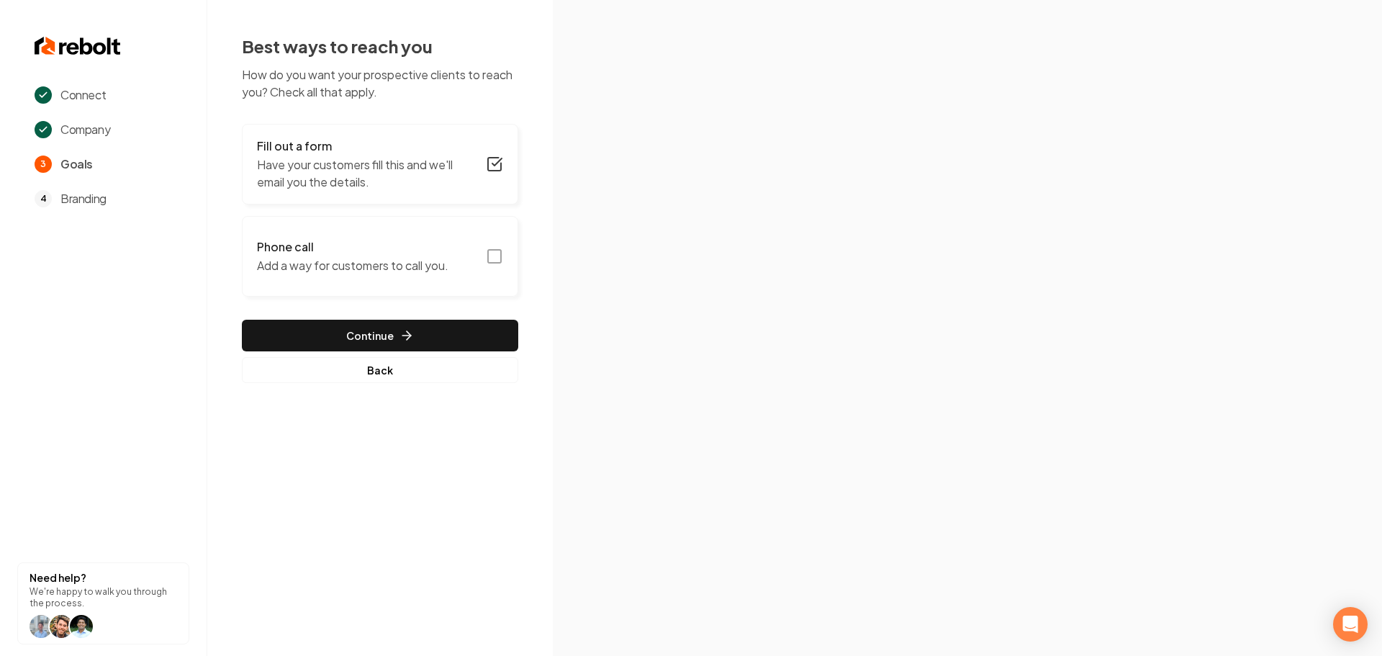
click at [496, 253] on icon "button" at bounding box center [494, 256] width 17 height 17
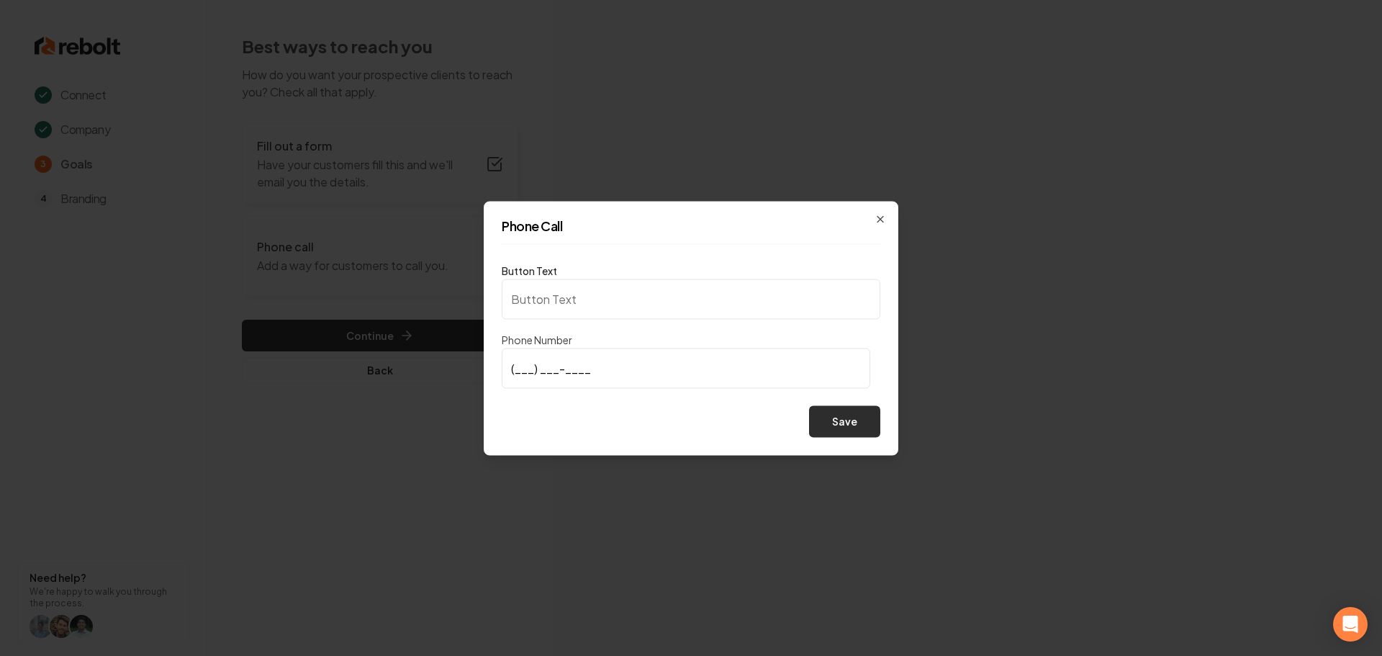
type input "Call us"
type input "(951) 255-5268"
click at [842, 423] on button "Save" at bounding box center [844, 421] width 71 height 32
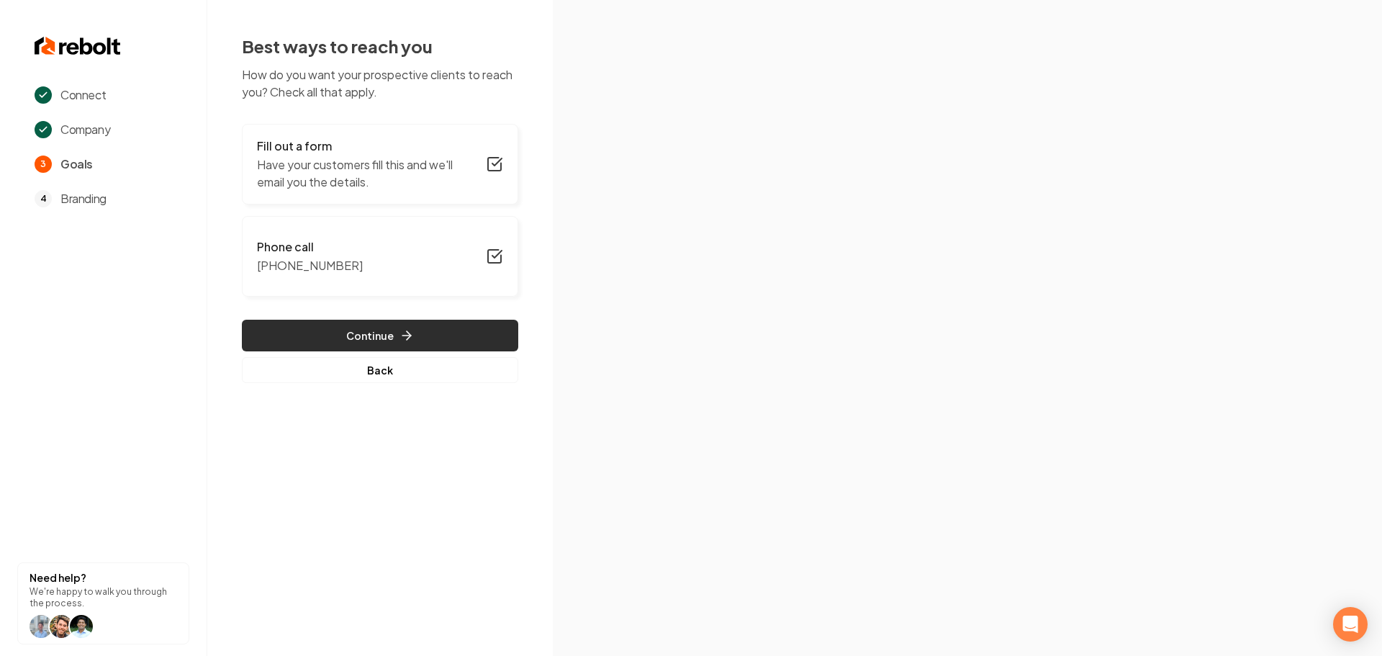
click at [483, 338] on button "Continue" at bounding box center [380, 336] width 276 height 32
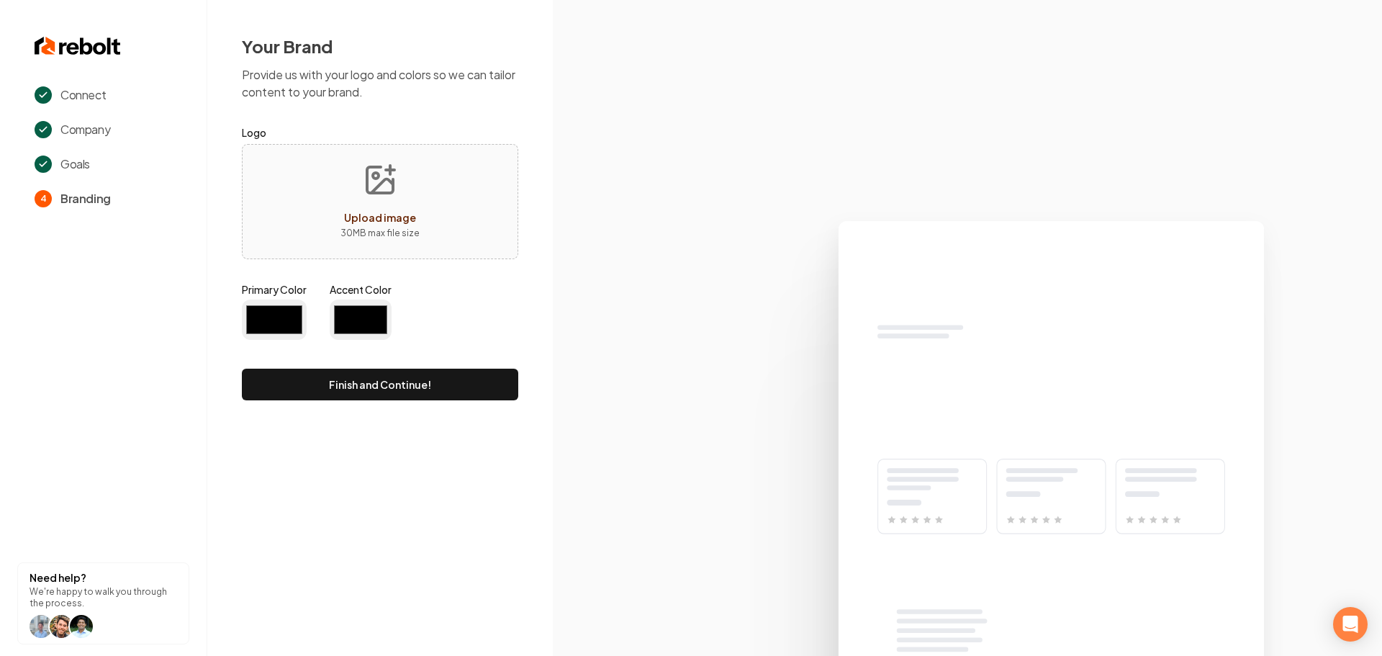
type input "#194d33"
type input "#70be00"
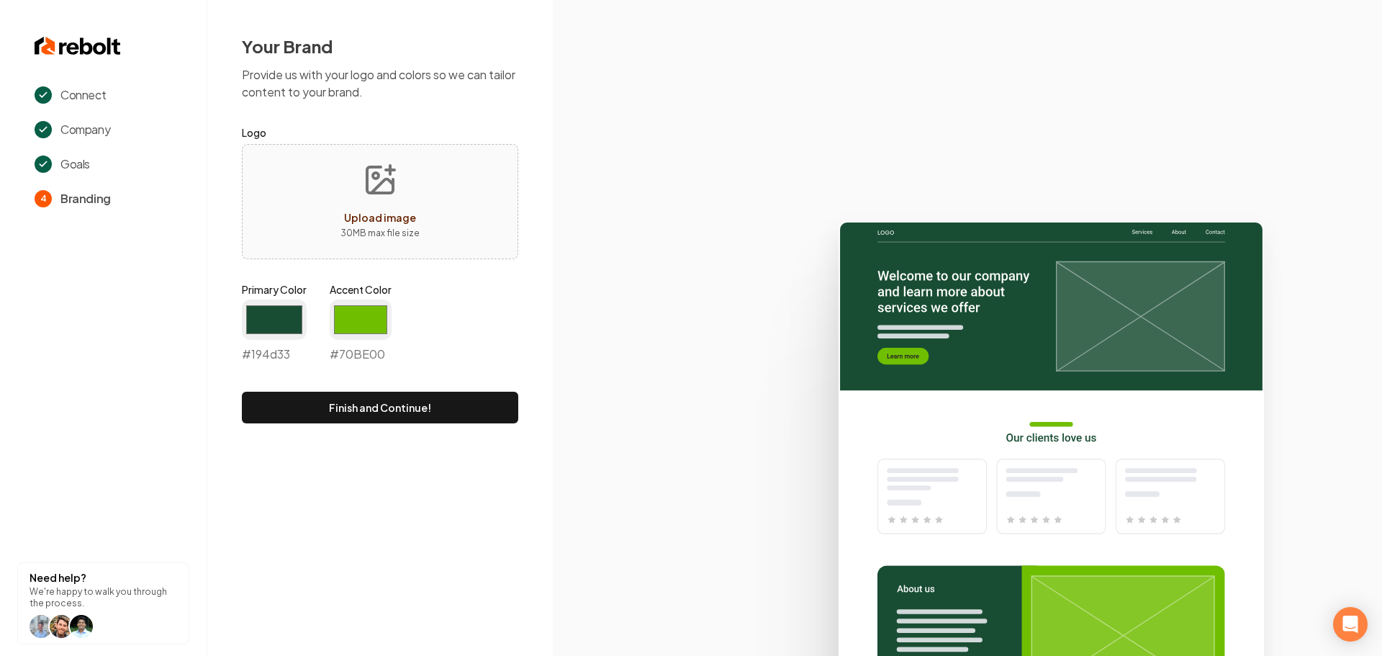
click at [395, 213] on span "Upload image" at bounding box center [380, 217] width 72 height 13
click at [399, 210] on div "Upload image" at bounding box center [380, 217] width 72 height 17
type input "**********"
click at [281, 323] on input "#194d33" at bounding box center [274, 320] width 65 height 40
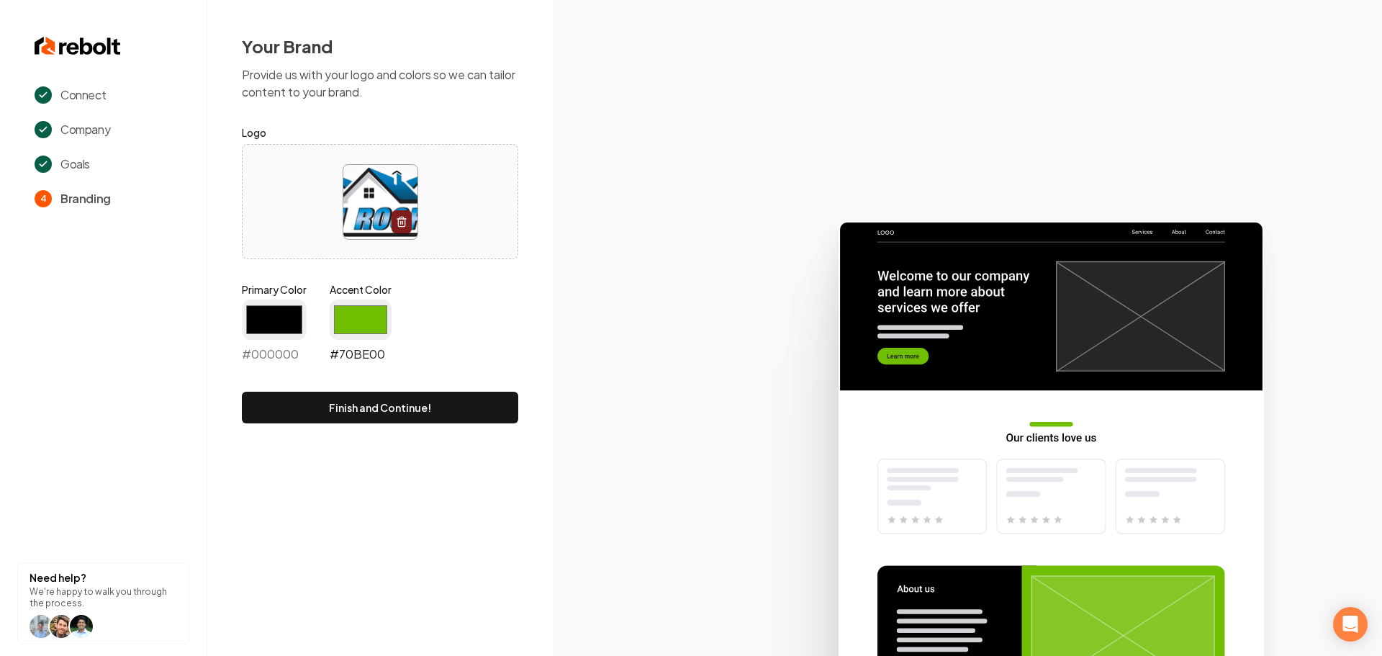
type input "#000000"
drag, startPoint x: 343, startPoint y: 326, endPoint x: 356, endPoint y: 331, distance: 13.2
click at [343, 326] on input "#70be00" at bounding box center [361, 320] width 62 height 40
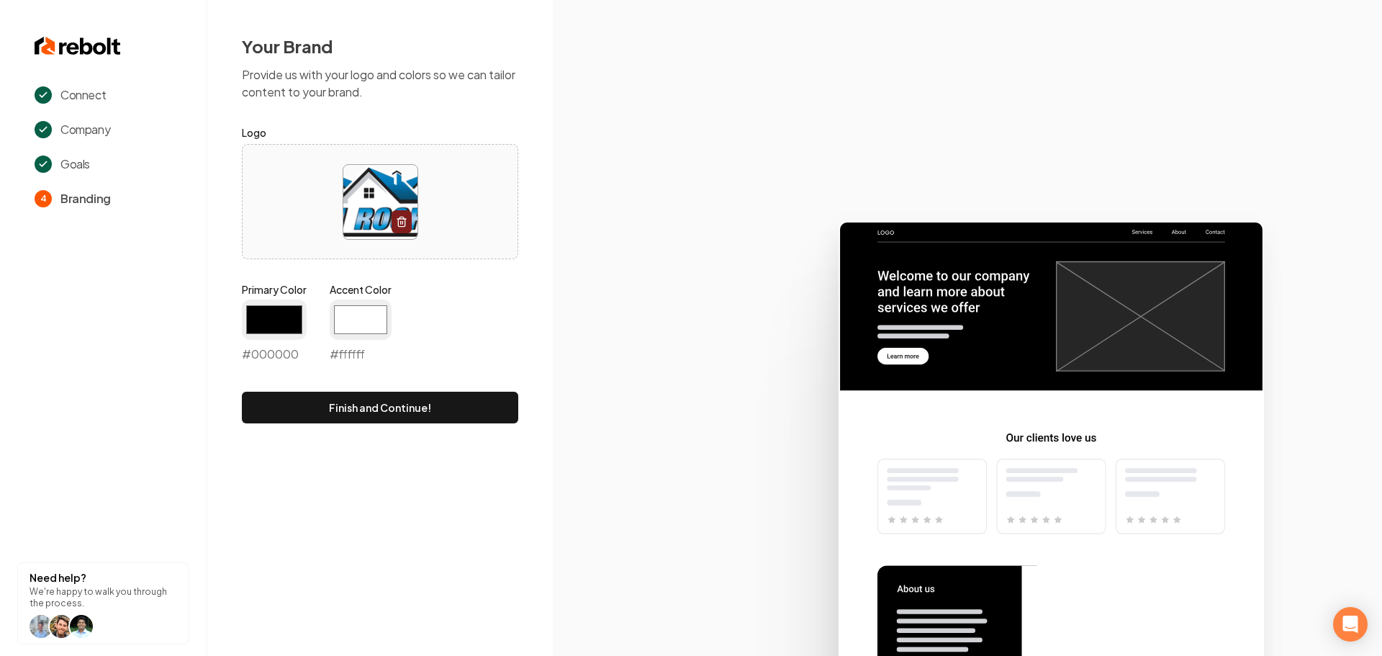
type input "#ffffff"
click at [494, 317] on div "Primary Color #000000 #000000 Accent Color #ffffff #ffffff" at bounding box center [380, 325] width 276 height 86
click at [417, 402] on button "Finish and Continue!" at bounding box center [380, 408] width 276 height 32
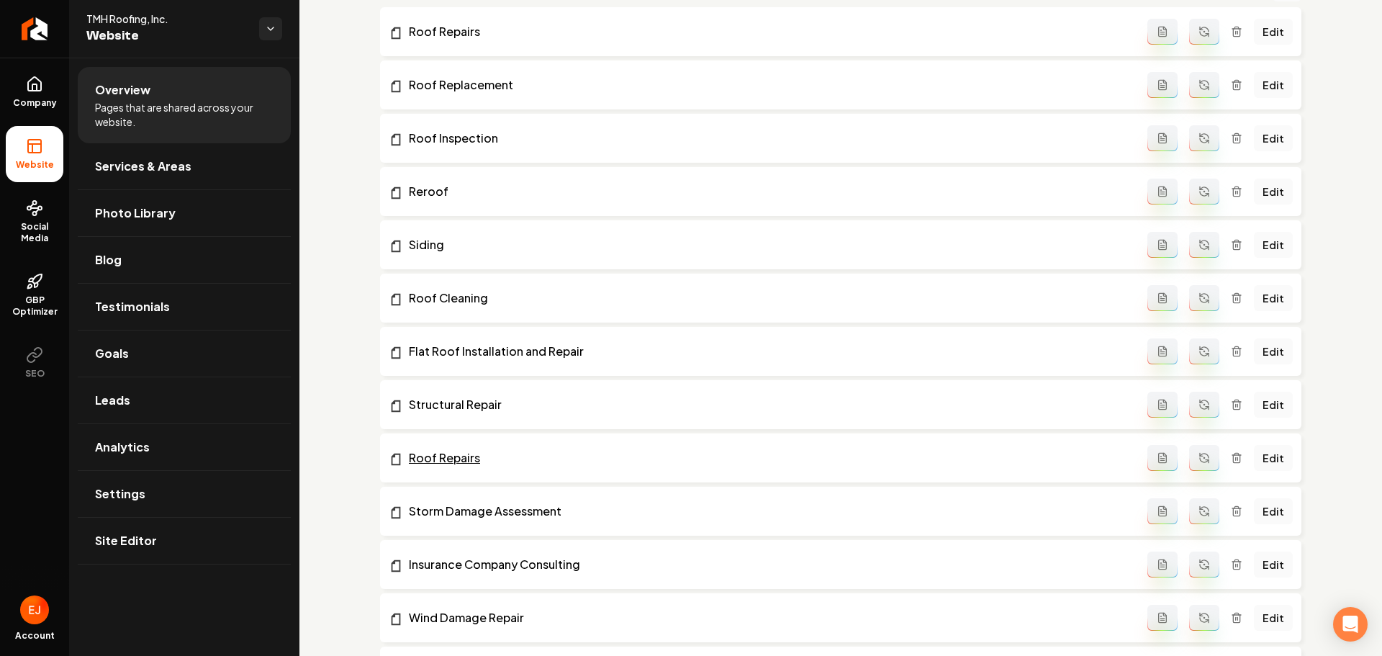
scroll to position [720, 0]
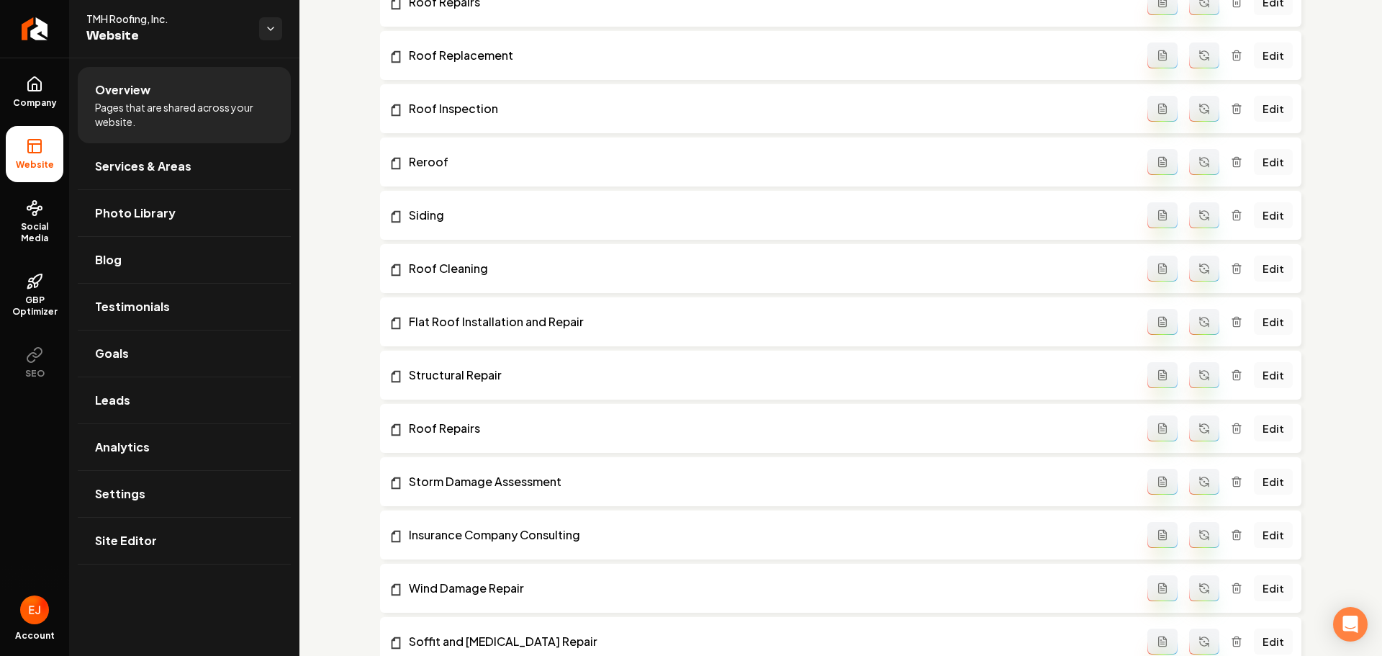
click at [1231, 432] on icon "Main content area" at bounding box center [1237, 429] width 12 height 12
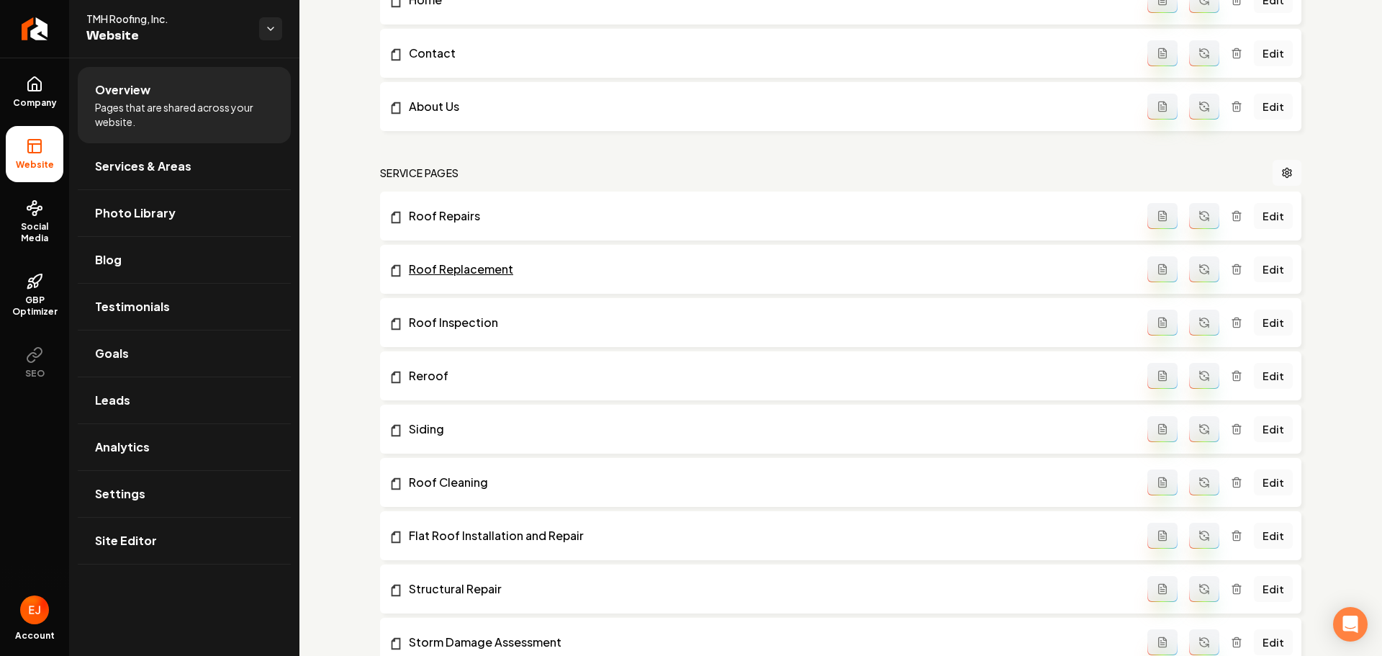
scroll to position [504, 0]
click at [137, 175] on link "Services & Areas" at bounding box center [184, 166] width 213 height 46
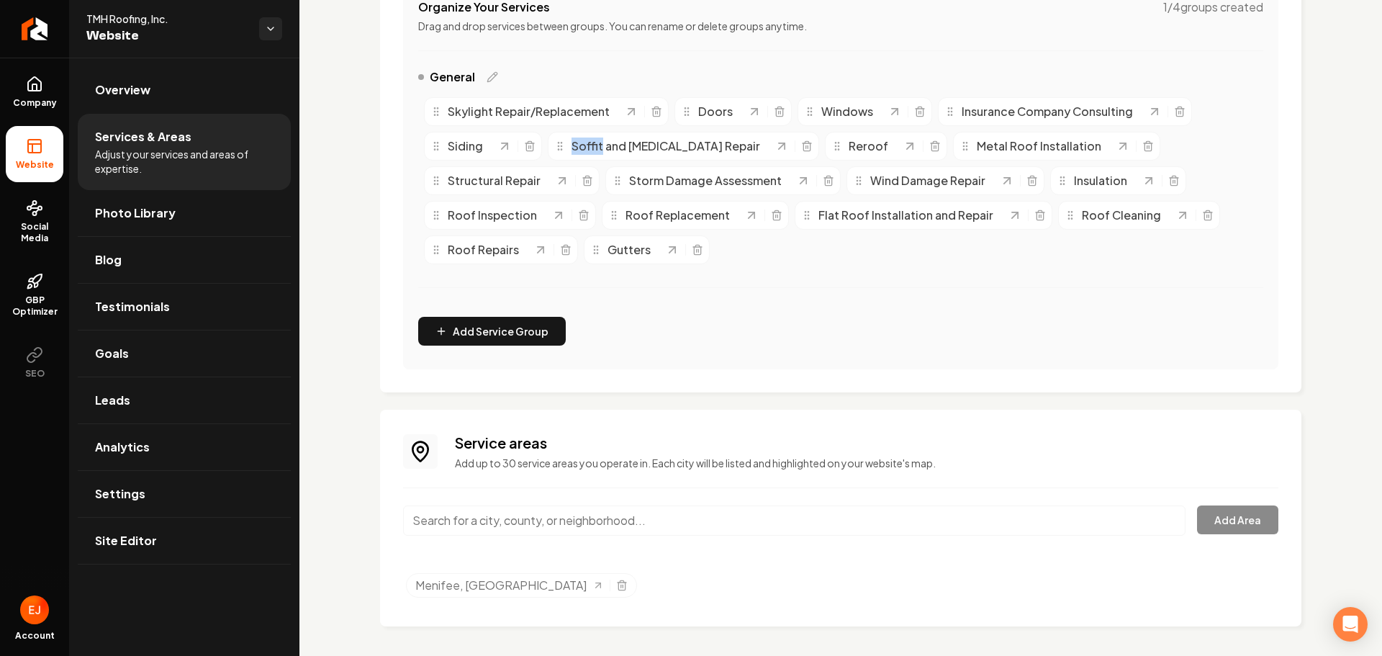
scroll to position [312, 0]
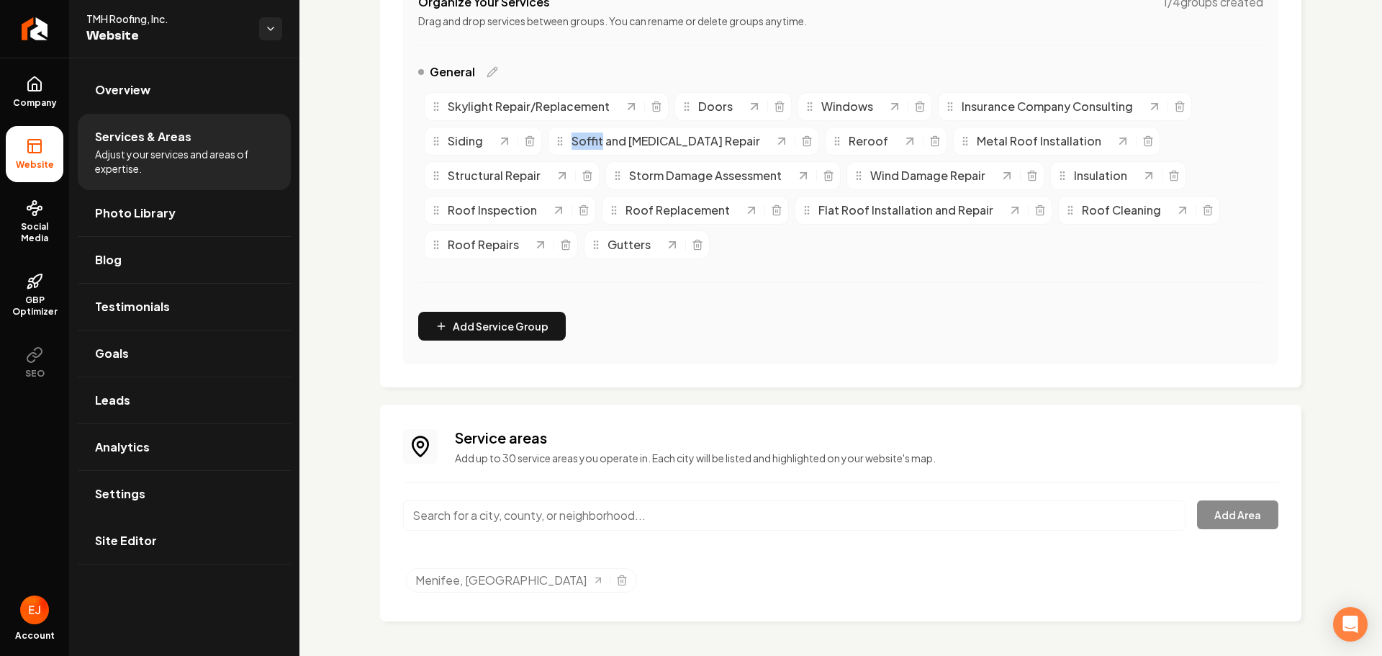
click at [163, 539] on link "Site Editor" at bounding box center [184, 541] width 213 height 46
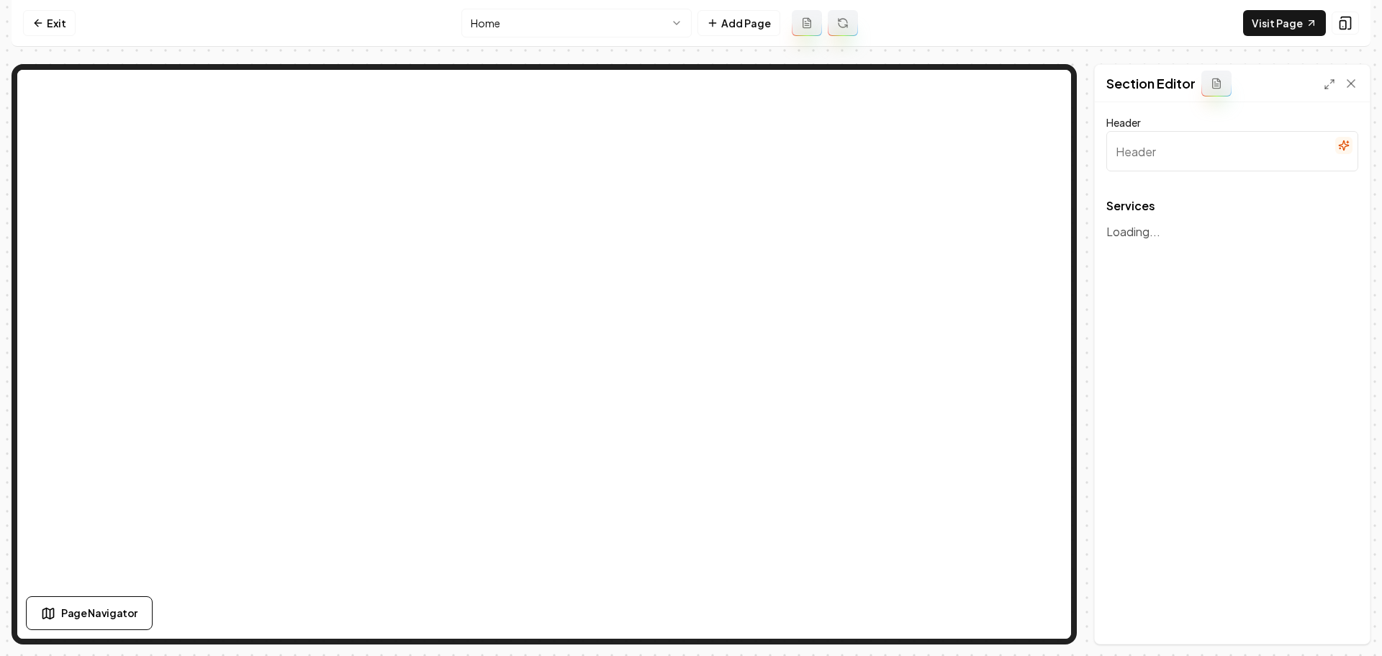
type input "Our Expert Roofing Services"
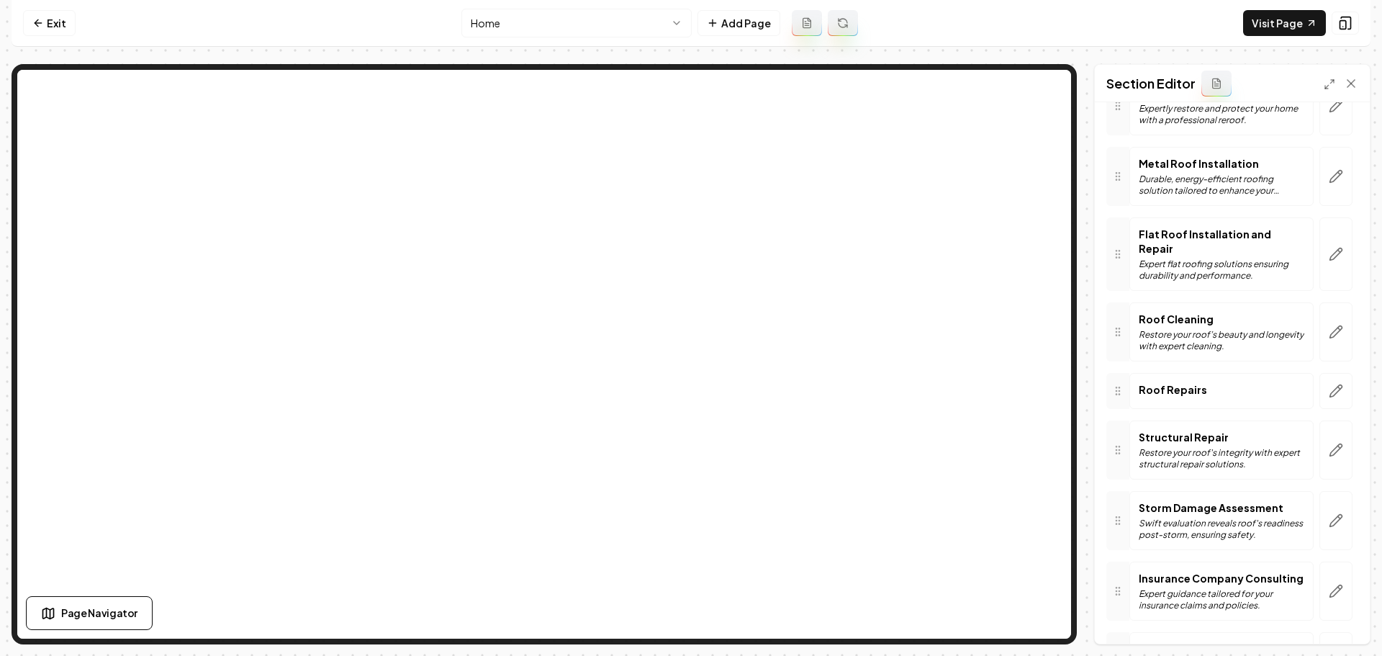
scroll to position [360, 0]
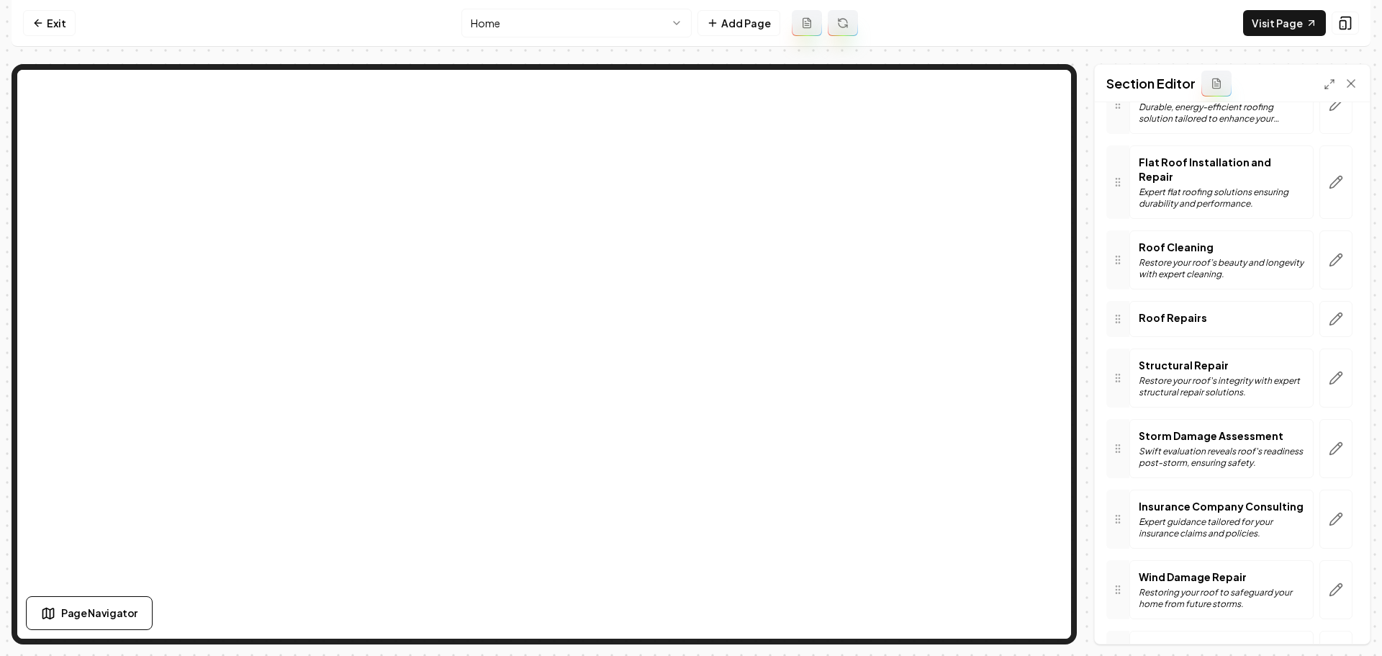
click at [1256, 303] on div "Roof Repairs" at bounding box center [1222, 319] width 184 height 36
click at [63, 28] on link "Exit" at bounding box center [49, 23] width 53 height 26
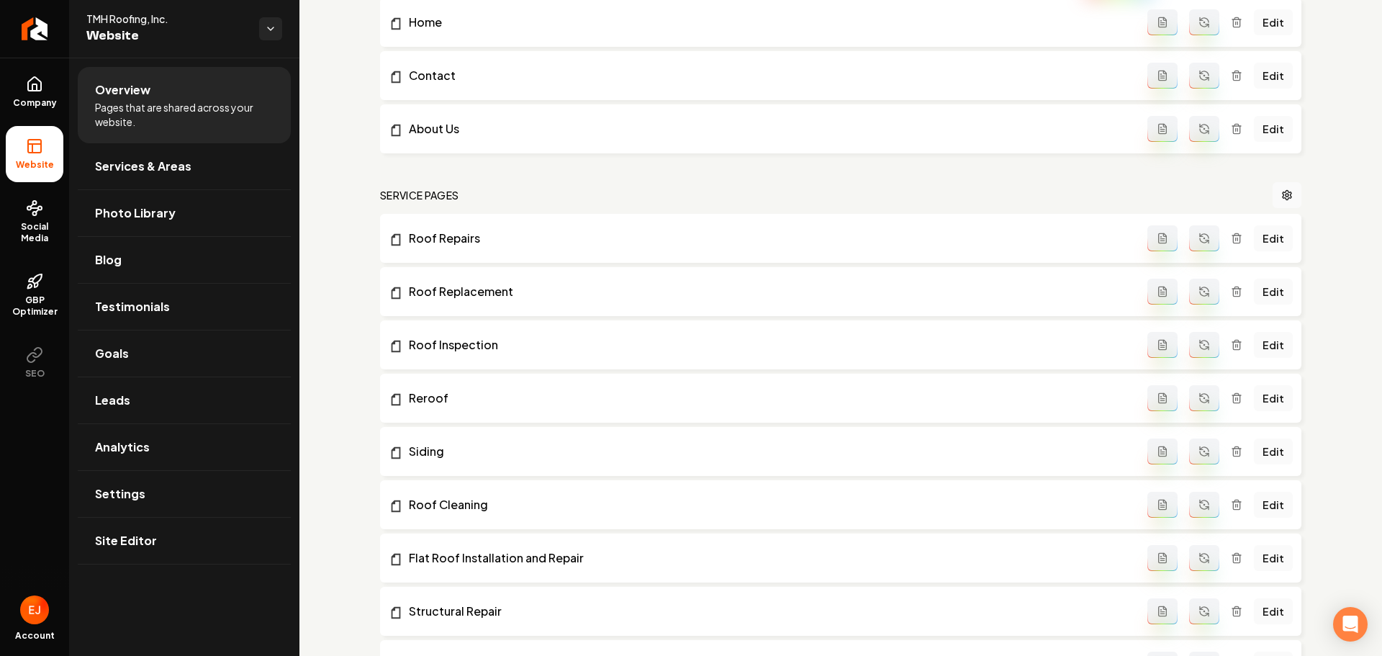
scroll to position [648, 0]
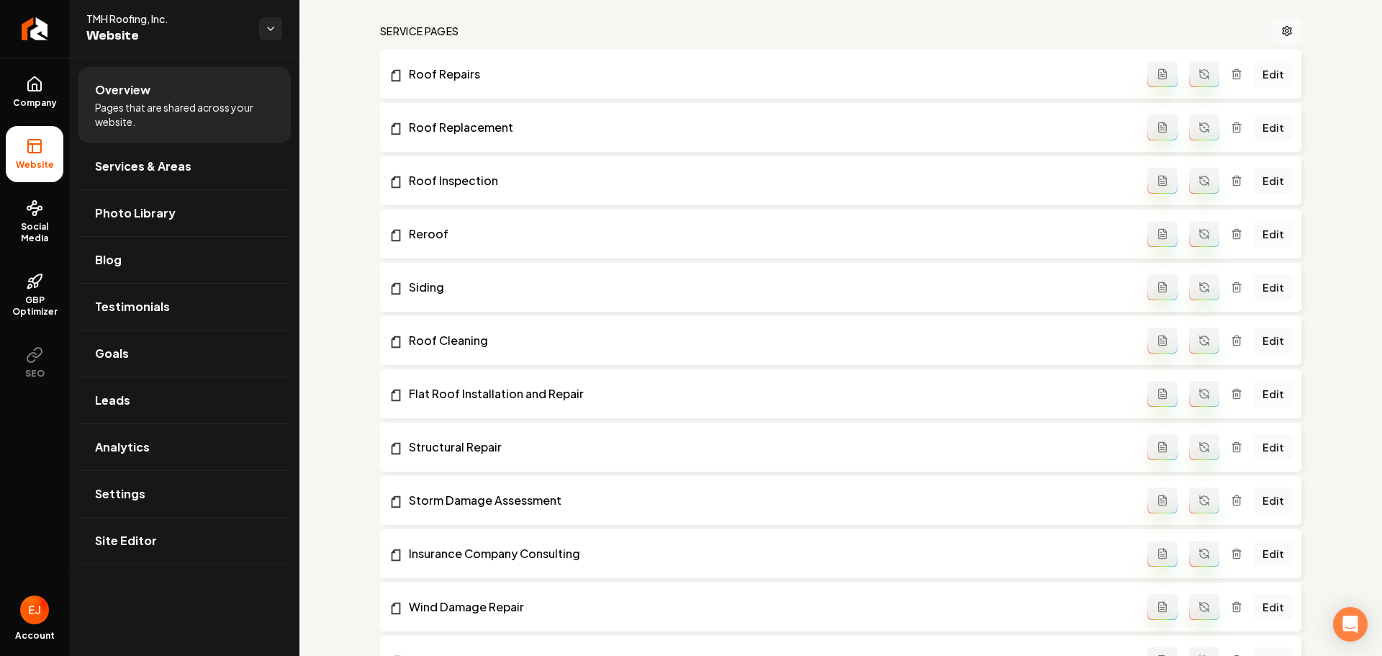
click at [1202, 80] on button "Main content area" at bounding box center [1204, 74] width 30 height 26
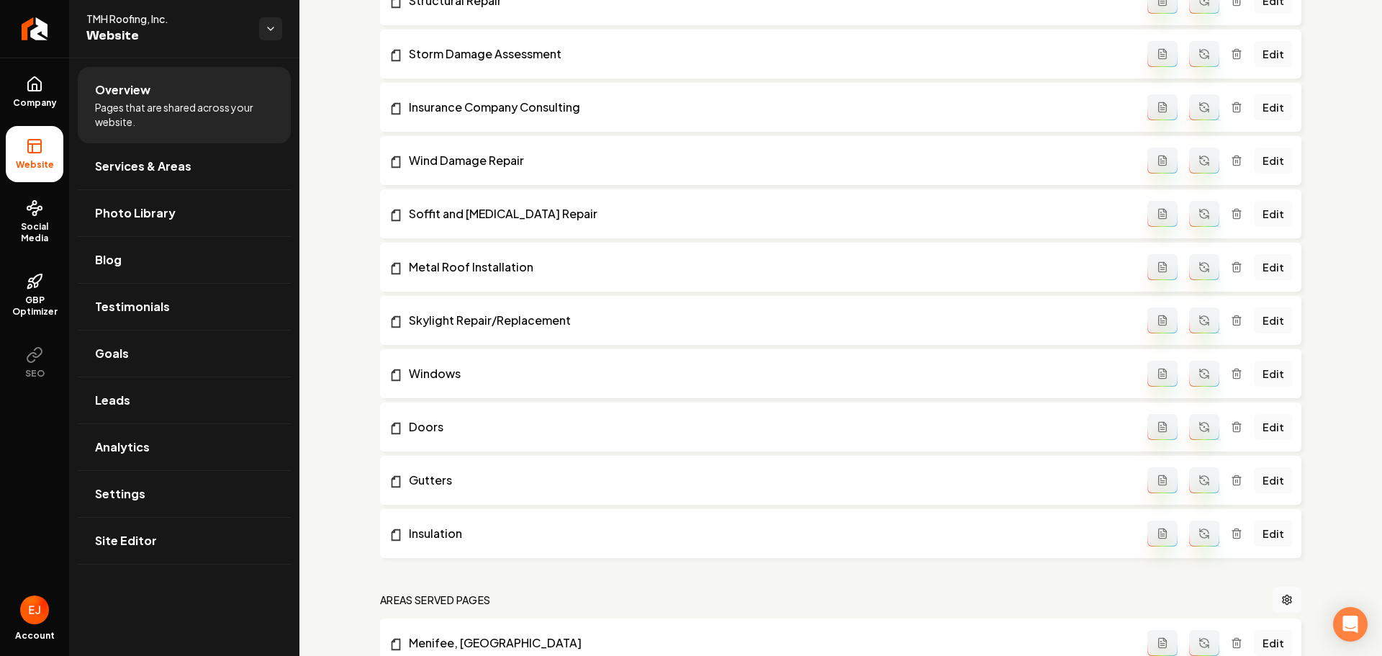
scroll to position [1296, 0]
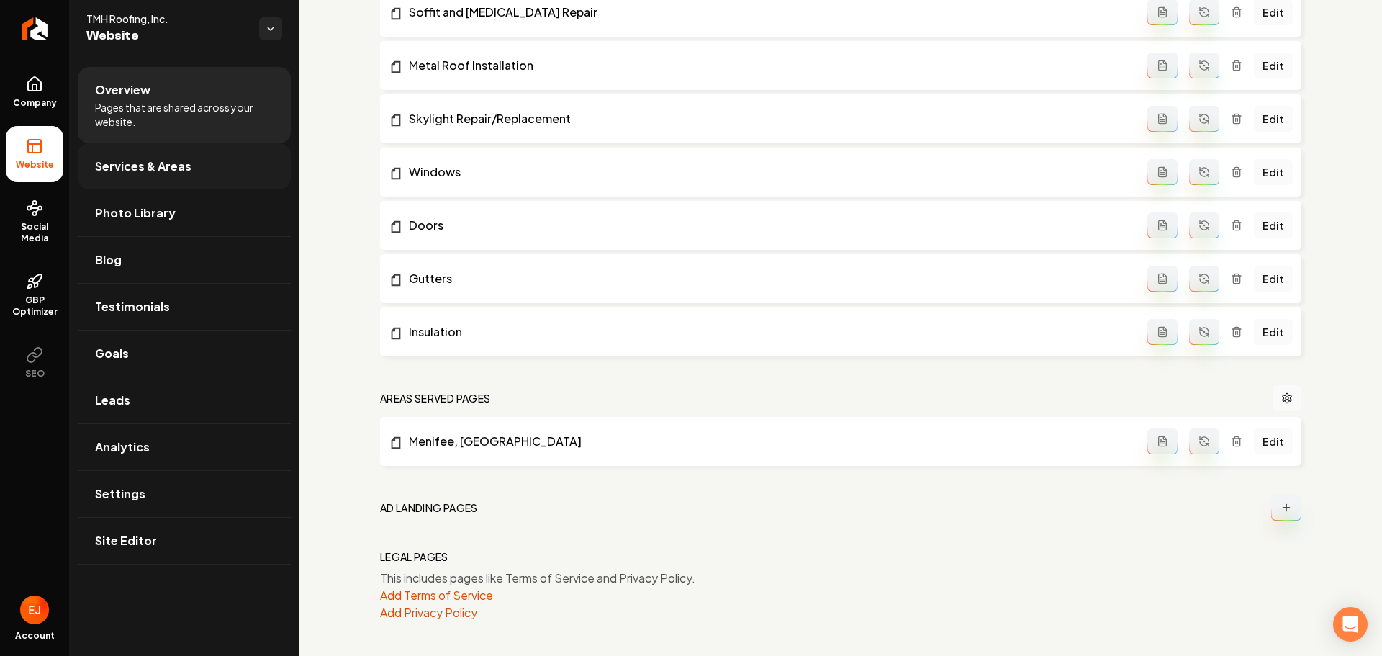
click at [119, 149] on link "Services & Areas" at bounding box center [184, 166] width 213 height 46
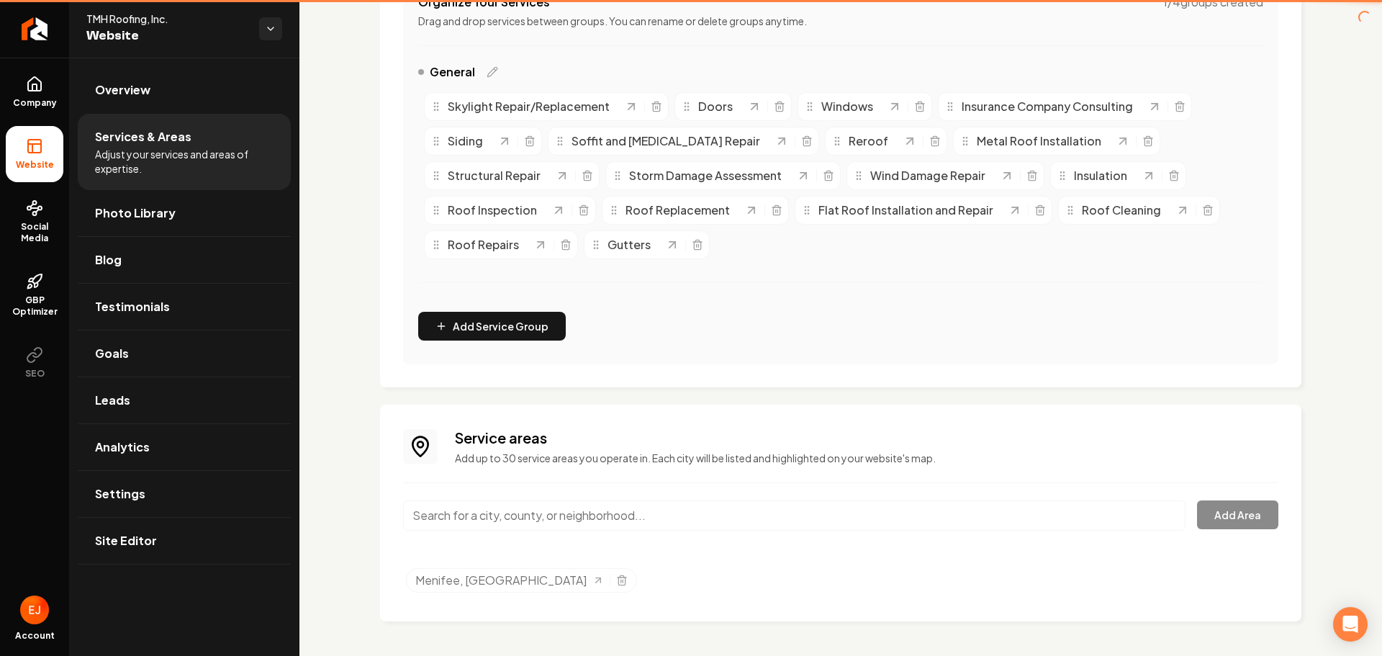
scroll to position [312, 0]
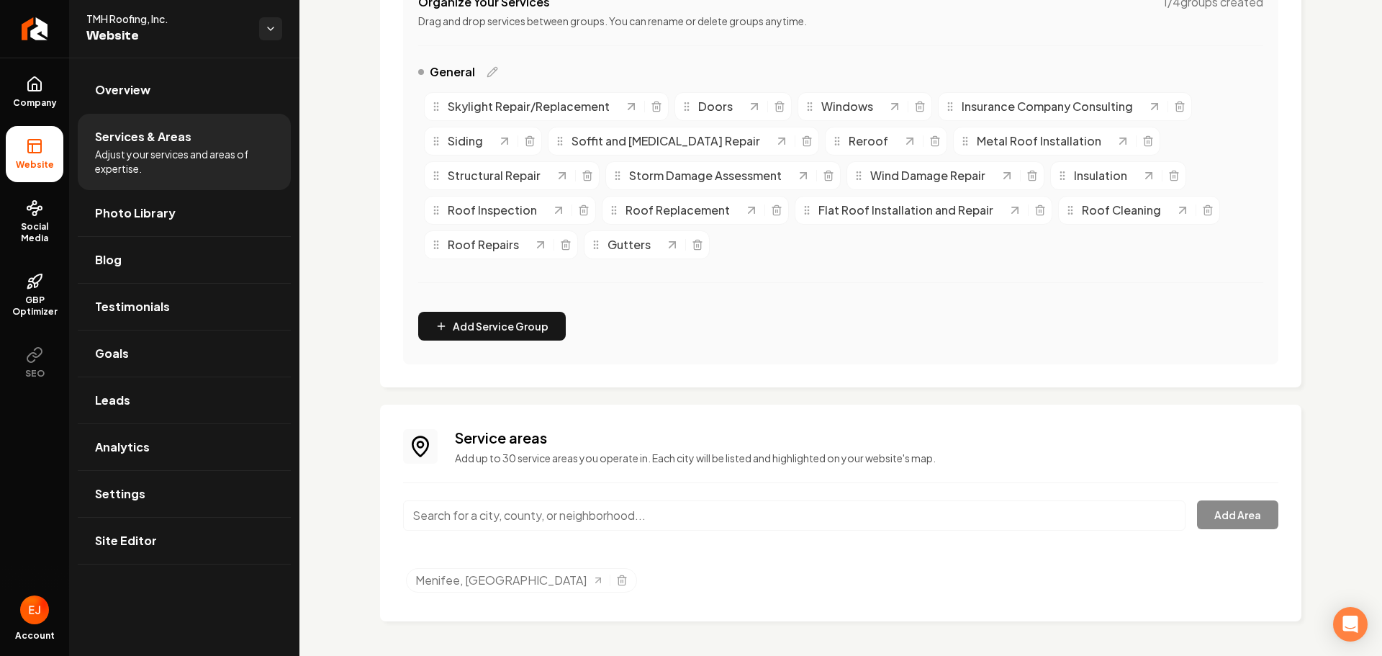
click at [520, 503] on input "Main content area" at bounding box center [794, 515] width 783 height 30
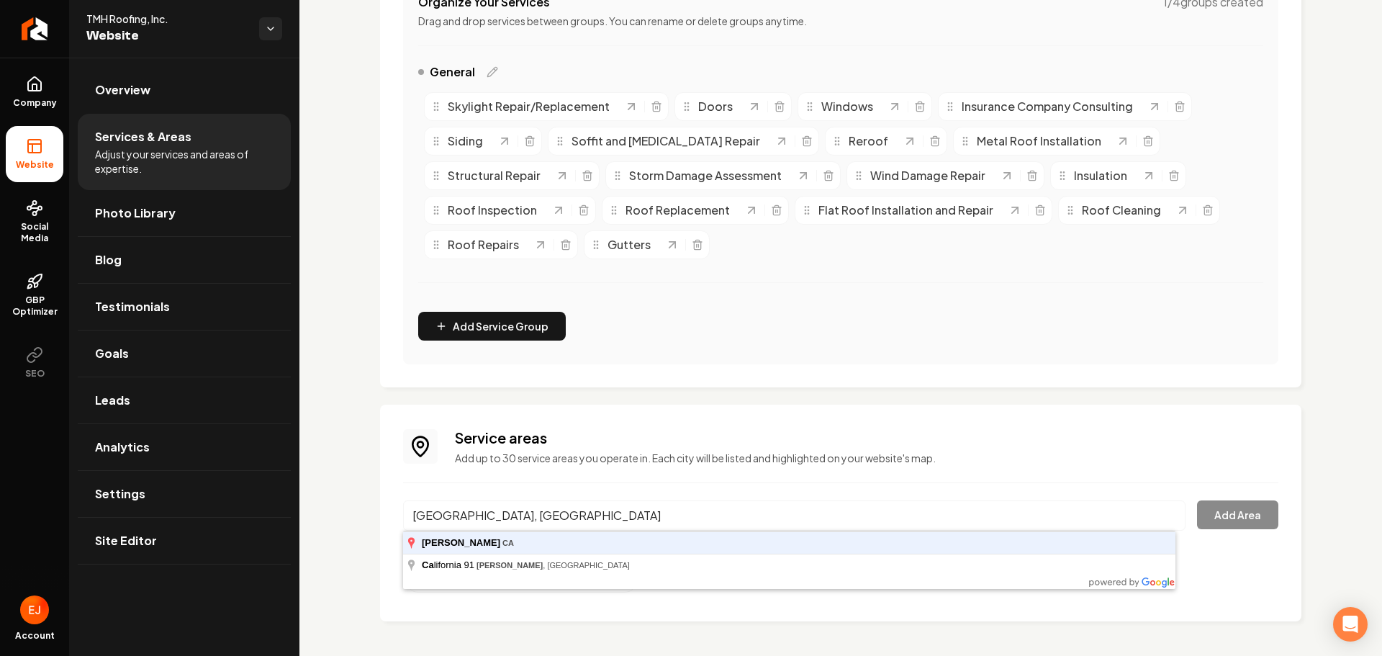
type input "Carson, CA"
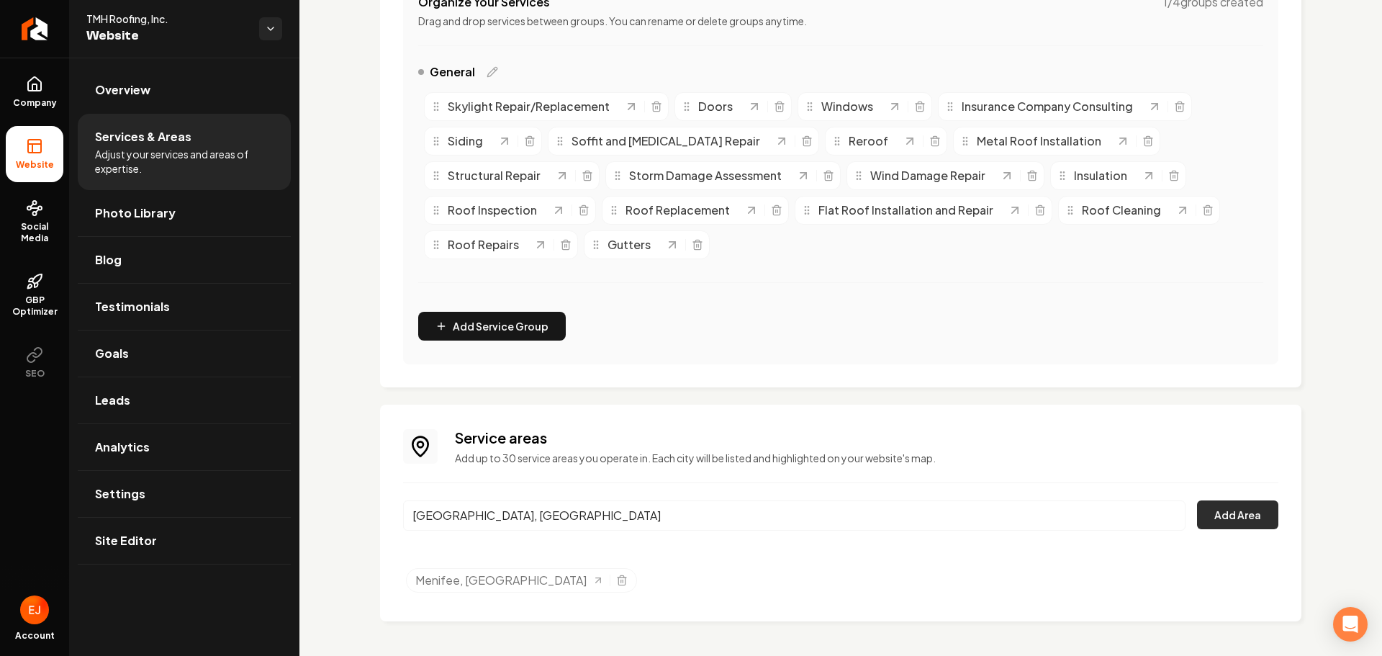
click at [1251, 518] on button "Add Area" at bounding box center [1237, 514] width 81 height 29
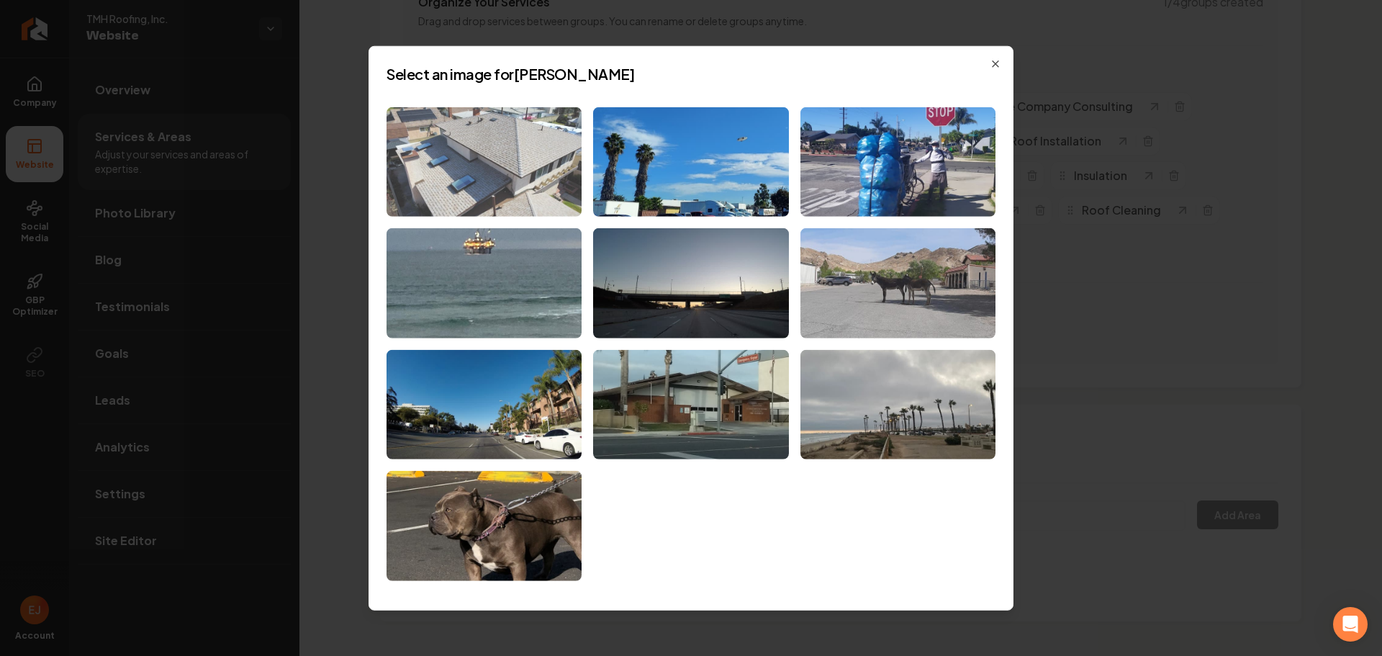
click at [552, 179] on img at bounding box center [484, 162] width 195 height 110
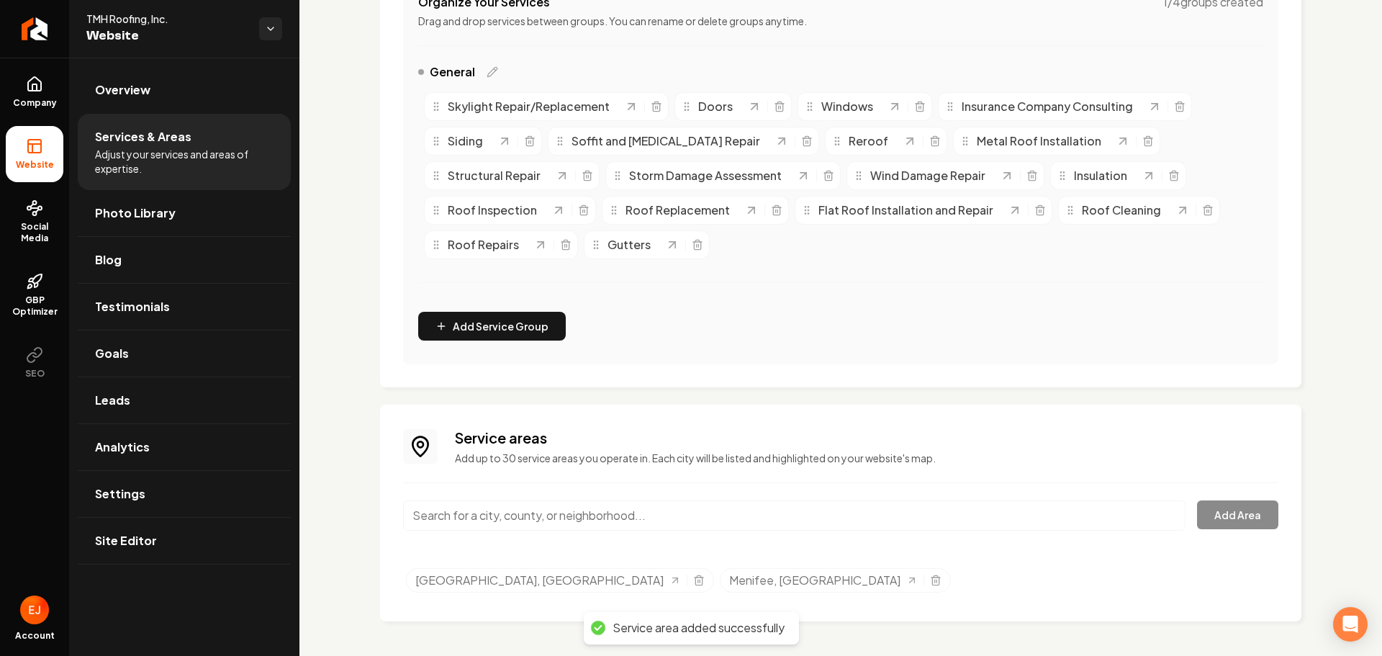
click at [517, 517] on input "Main content area" at bounding box center [794, 515] width 783 height 30
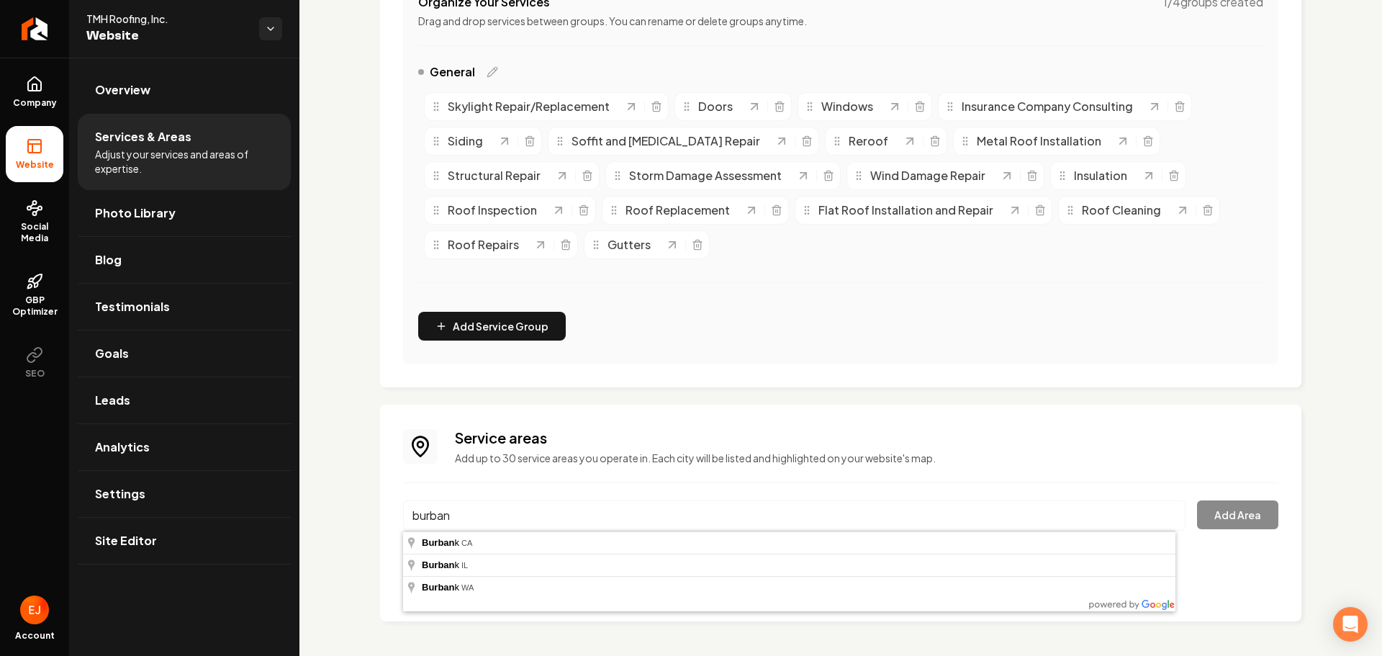
type input "Burbank, CA"
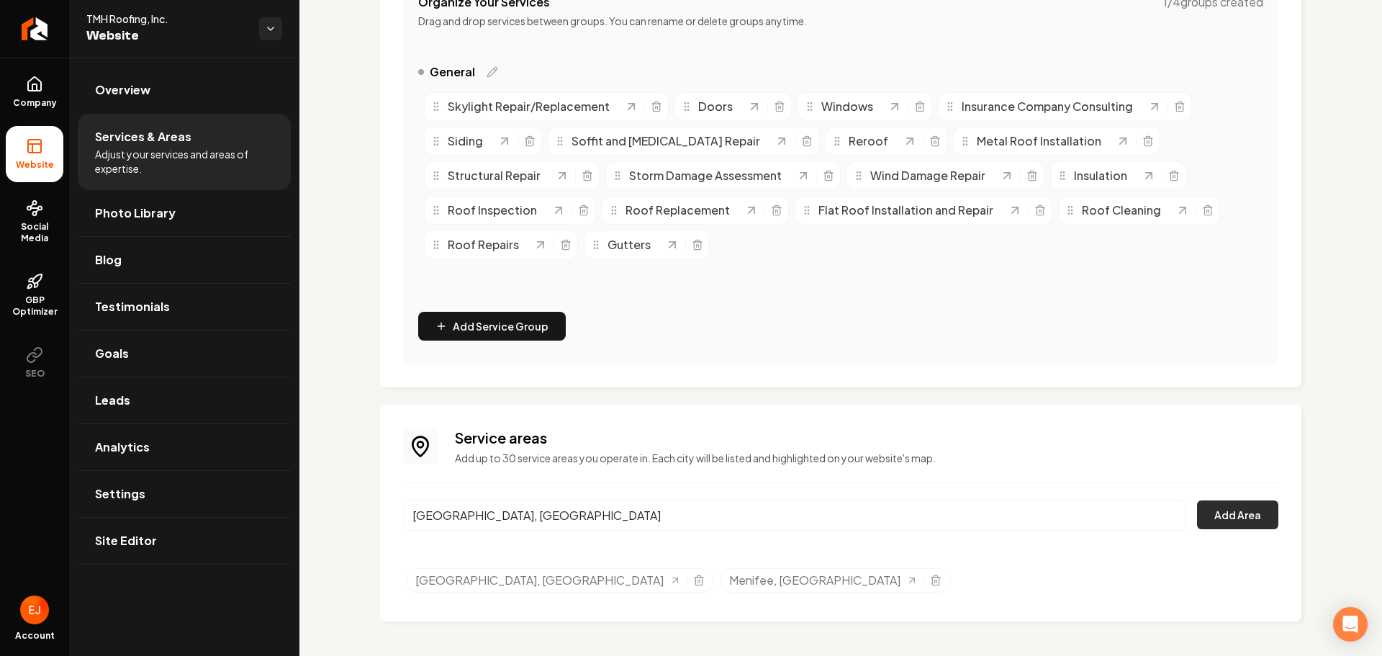
click at [1246, 513] on button "Add Area" at bounding box center [1237, 514] width 81 height 29
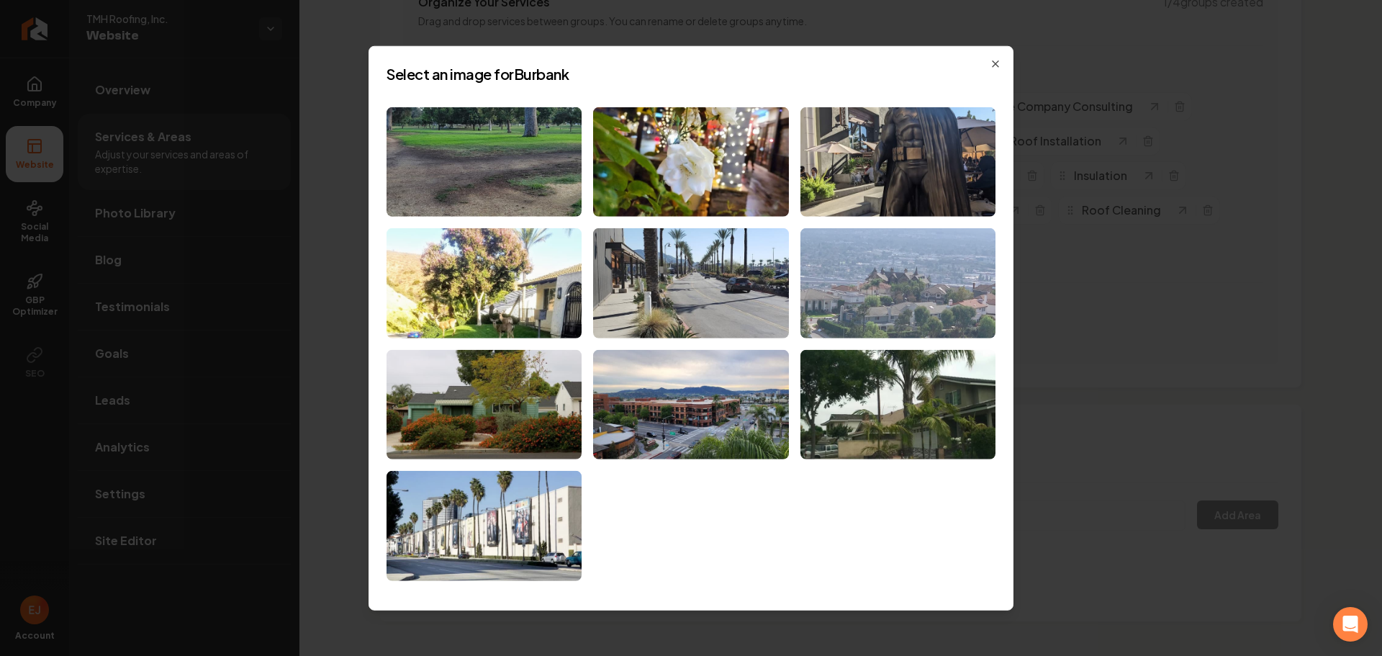
click at [933, 282] on img at bounding box center [898, 283] width 195 height 110
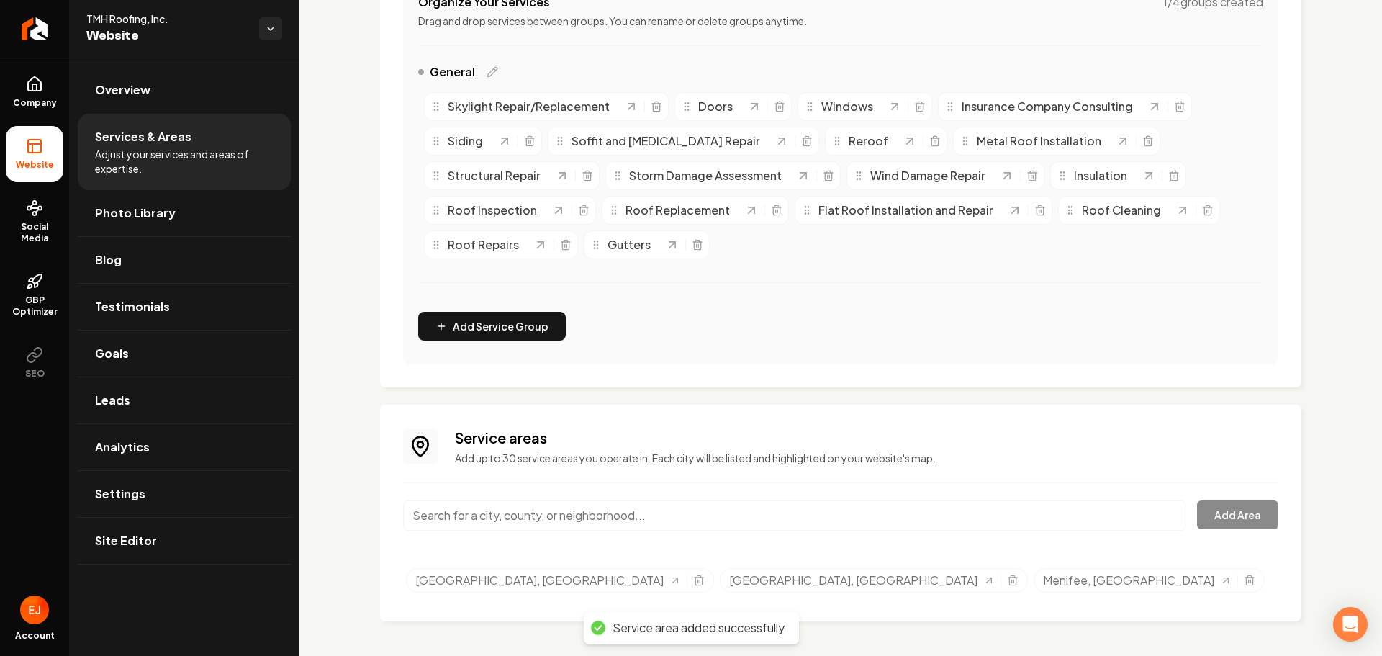
click at [495, 520] on input "Main content area" at bounding box center [794, 515] width 783 height 30
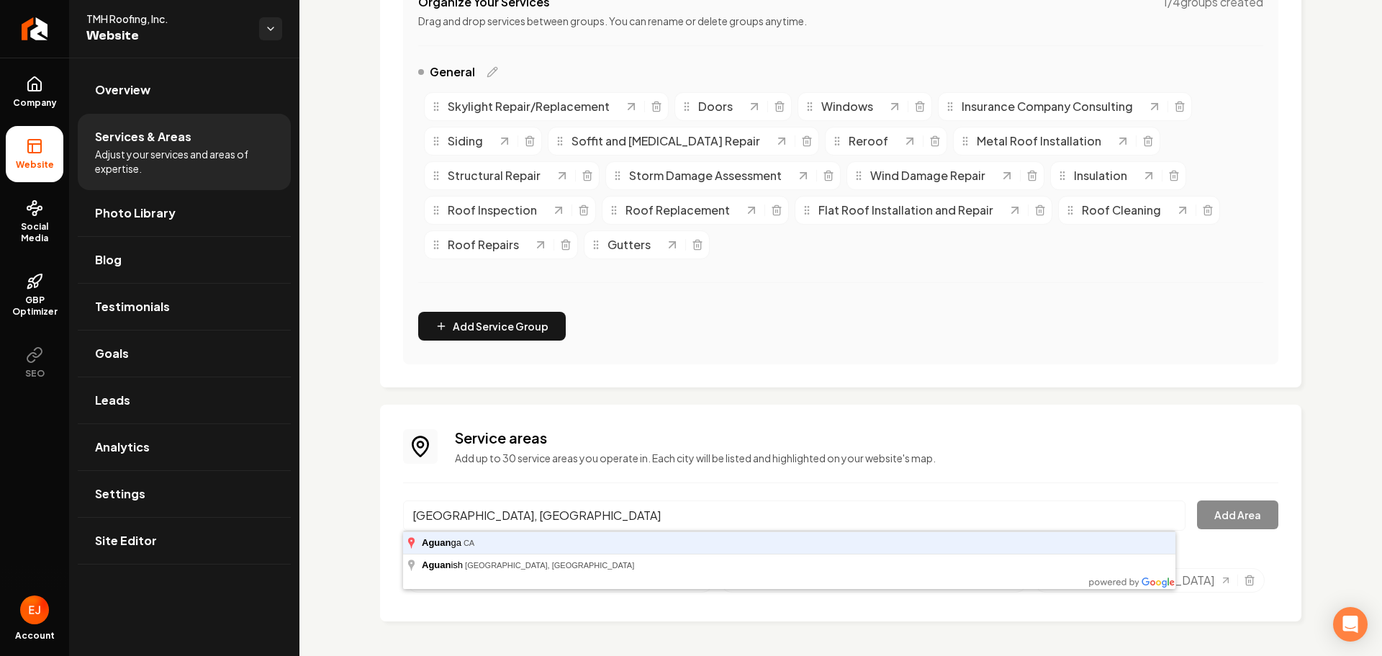
type input "Aguanga, CA"
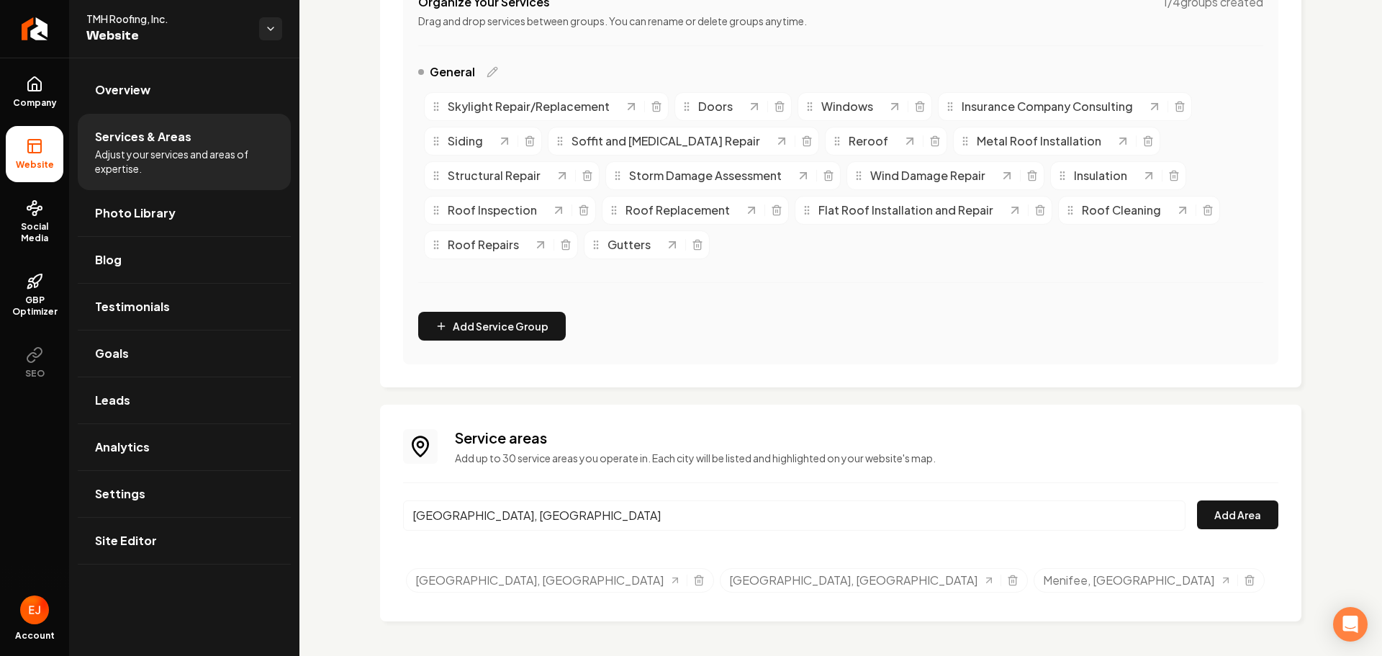
click at [1186, 521] on div "Aguanga, CA Add Area" at bounding box center [841, 524] width 876 height 48
click at [1197, 522] on button "Add Area" at bounding box center [1237, 514] width 81 height 29
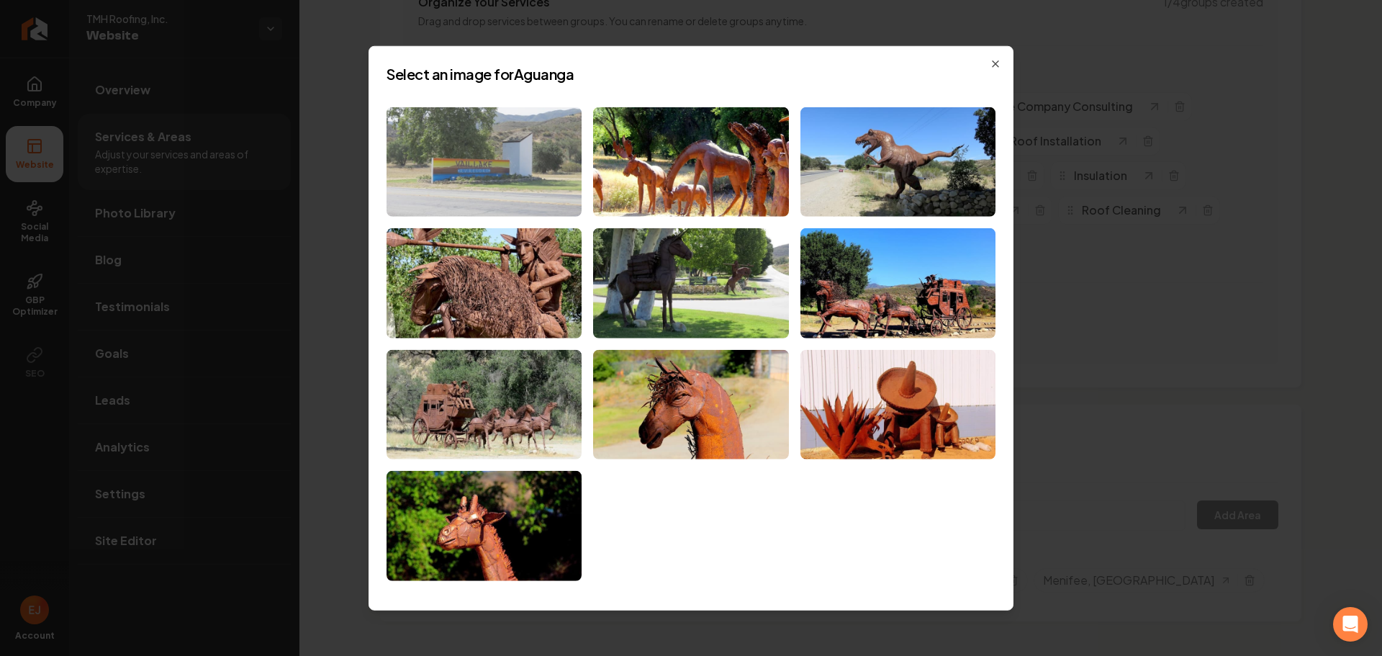
click at [471, 201] on img at bounding box center [484, 162] width 195 height 110
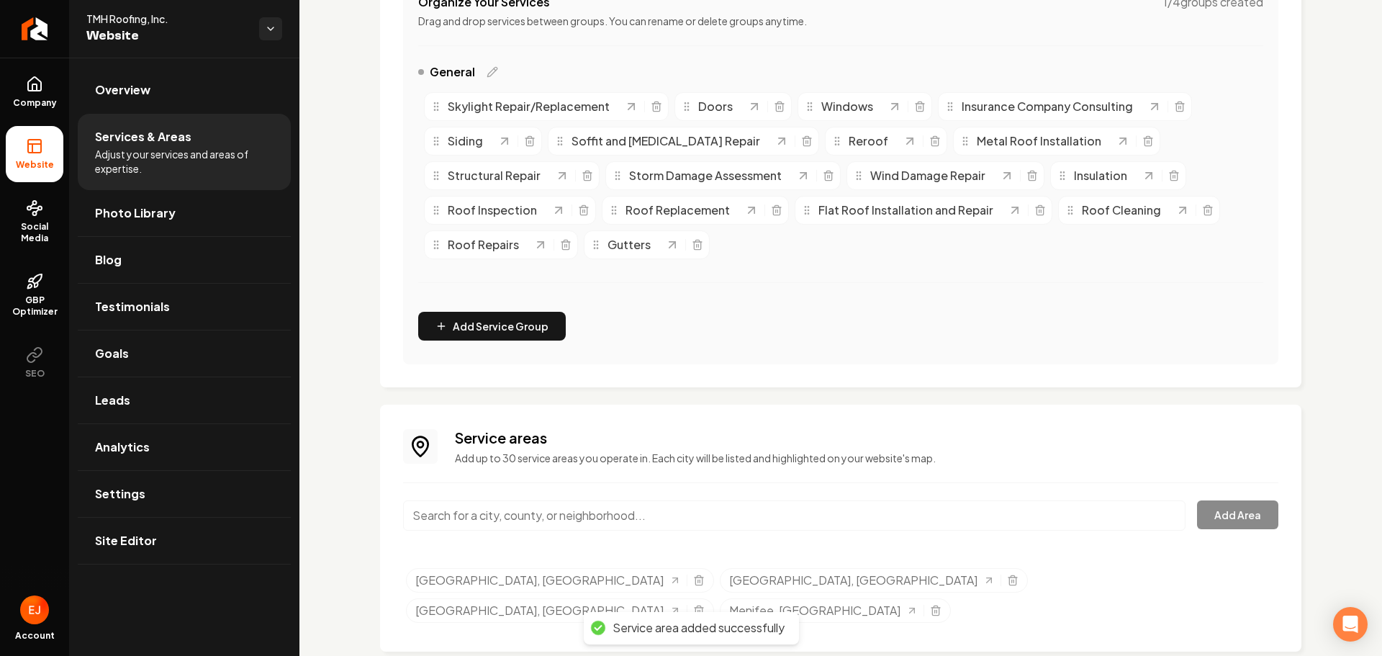
click at [543, 527] on input "Main content area" at bounding box center [794, 515] width 783 height 30
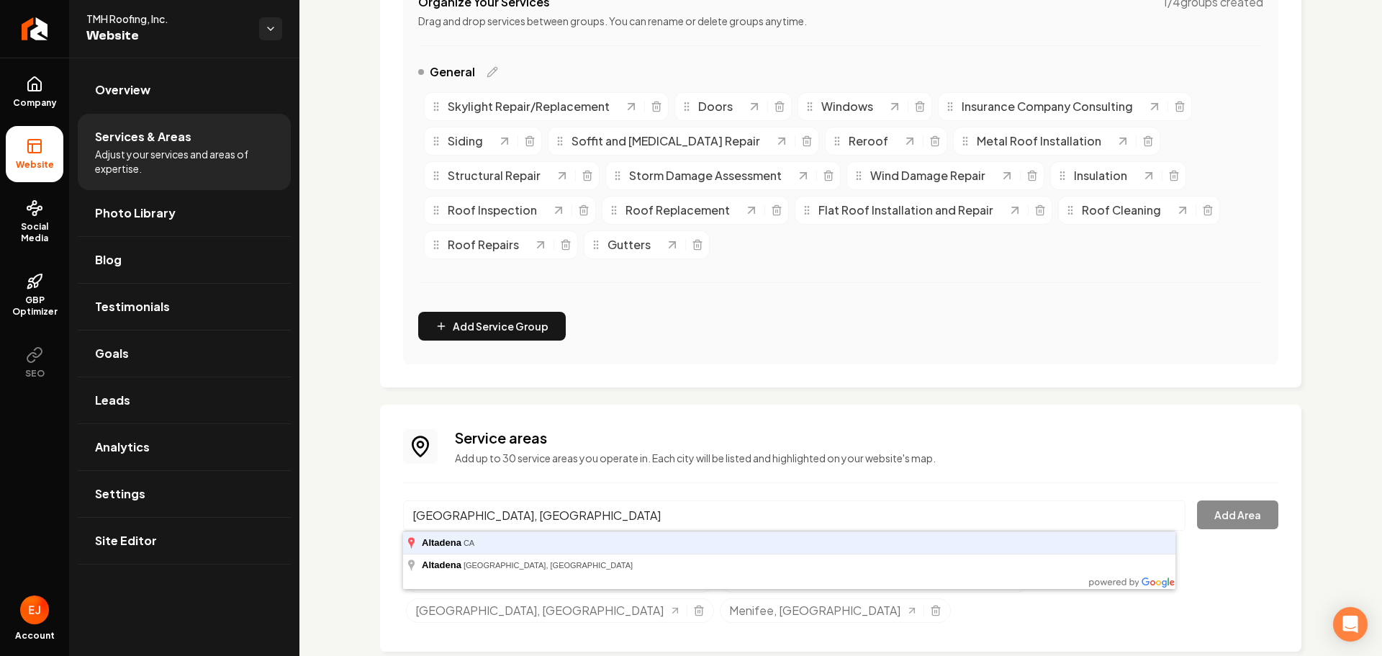
type input "Altadena, CA"
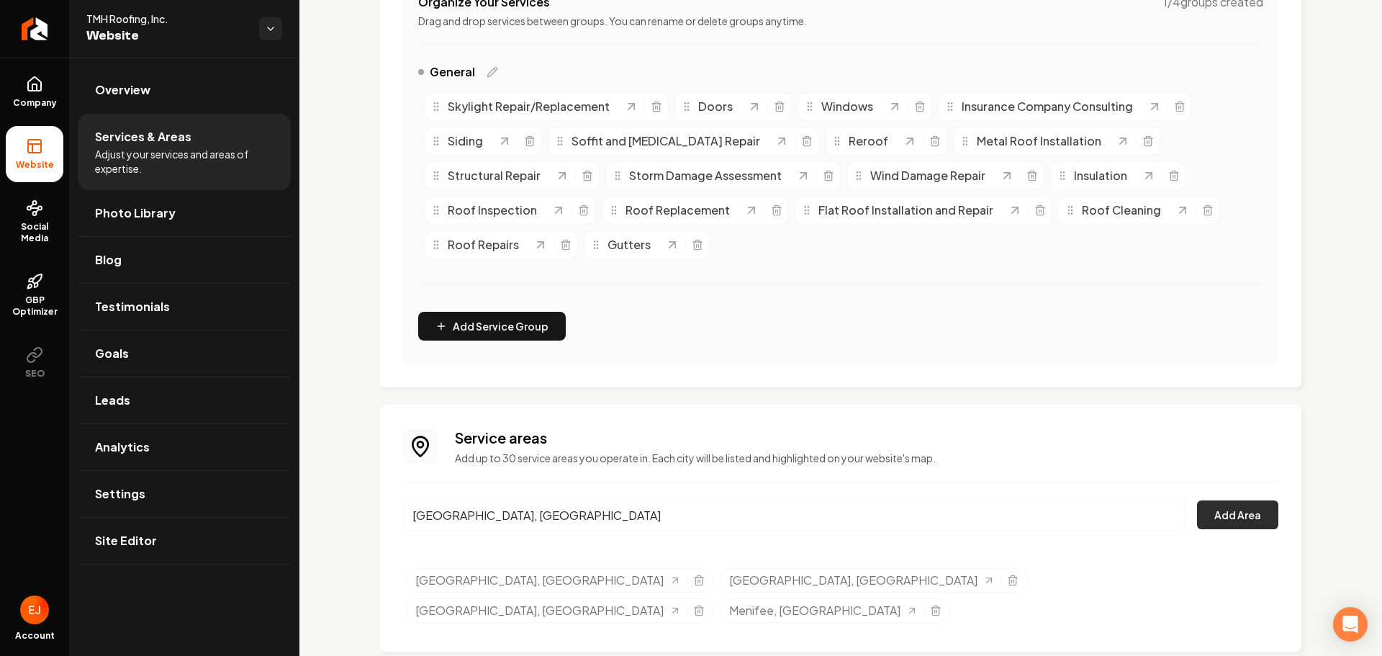
click at [1247, 522] on button "Add Area" at bounding box center [1237, 514] width 81 height 29
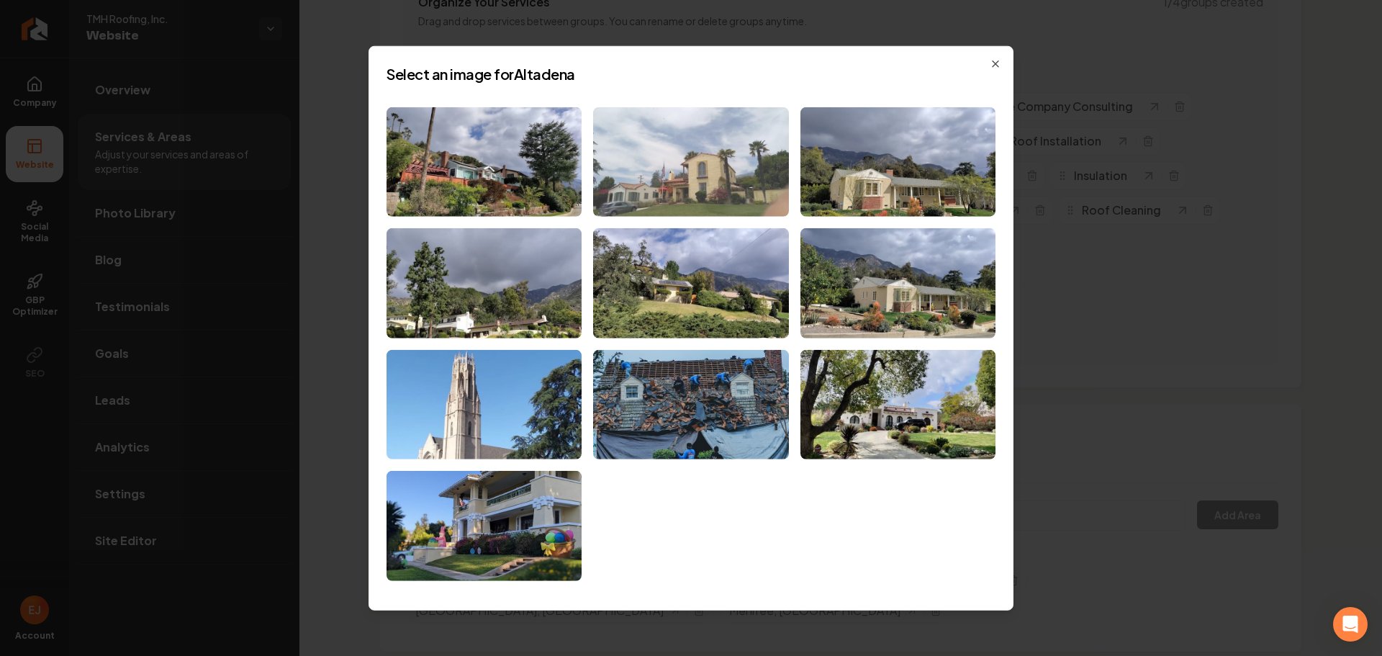
click at [729, 202] on img at bounding box center [690, 162] width 195 height 110
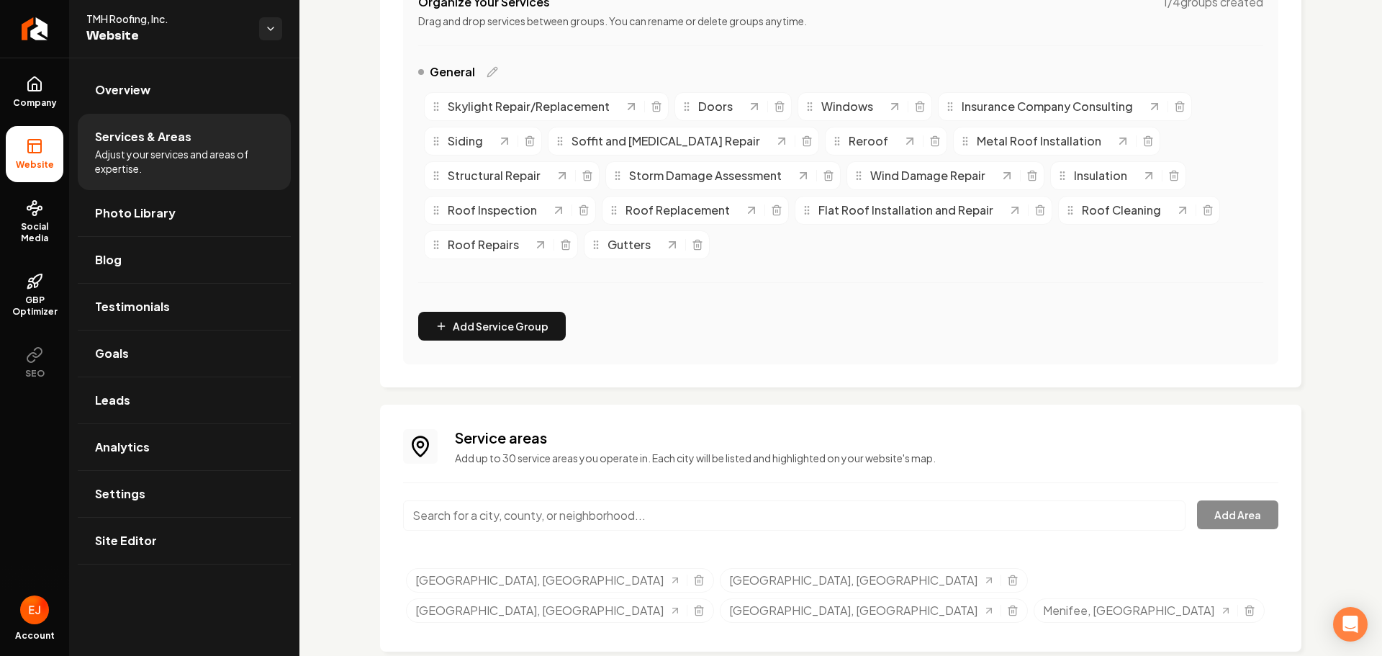
click at [628, 525] on input "Main content area" at bounding box center [794, 515] width 783 height 30
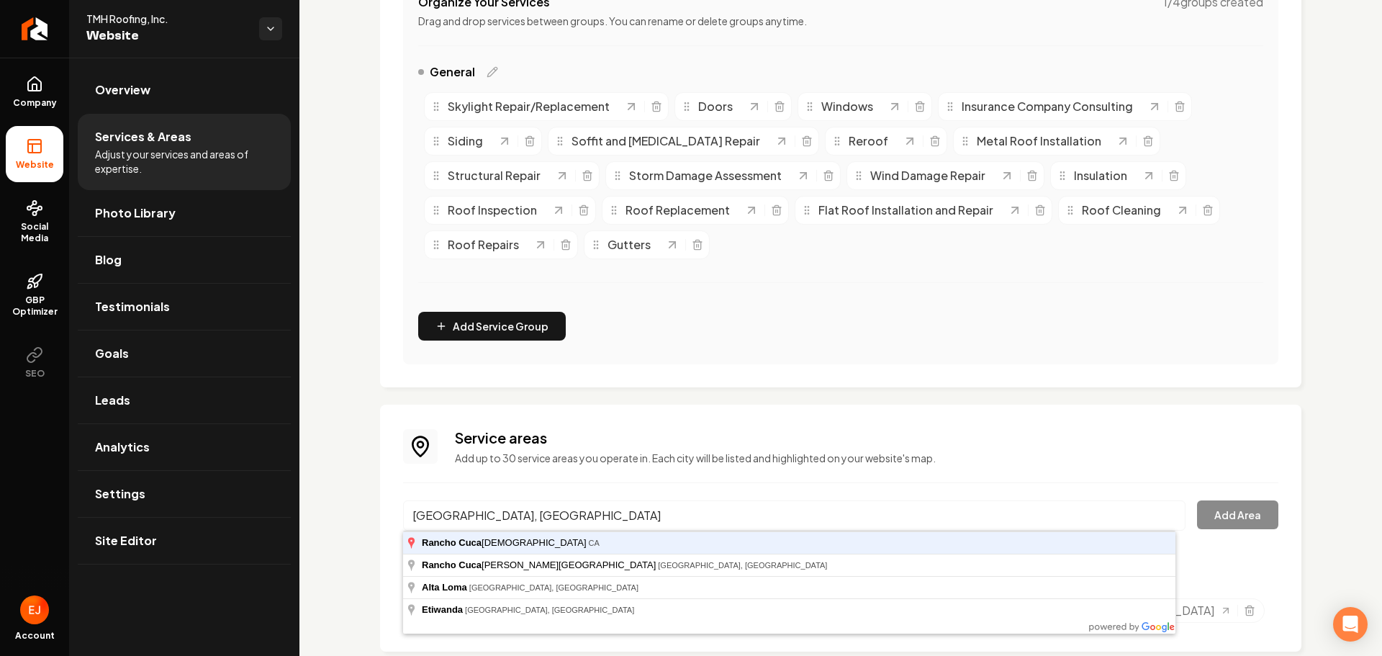
type input "Rancho Cucamonga, CA"
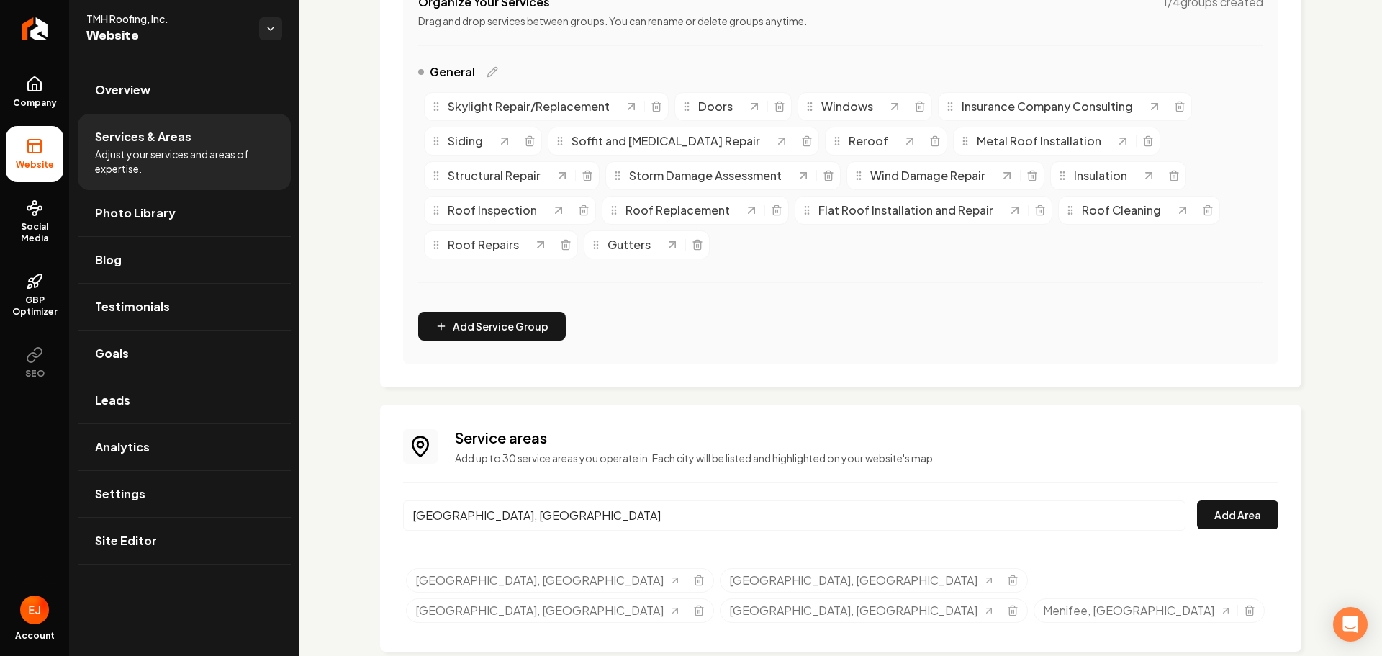
click at [1208, 496] on div "Service areas Add up to 30 service areas you operate in. Each city will be list…" at bounding box center [841, 528] width 876 height 201
click at [1210, 526] on button "Add Area" at bounding box center [1237, 514] width 81 height 29
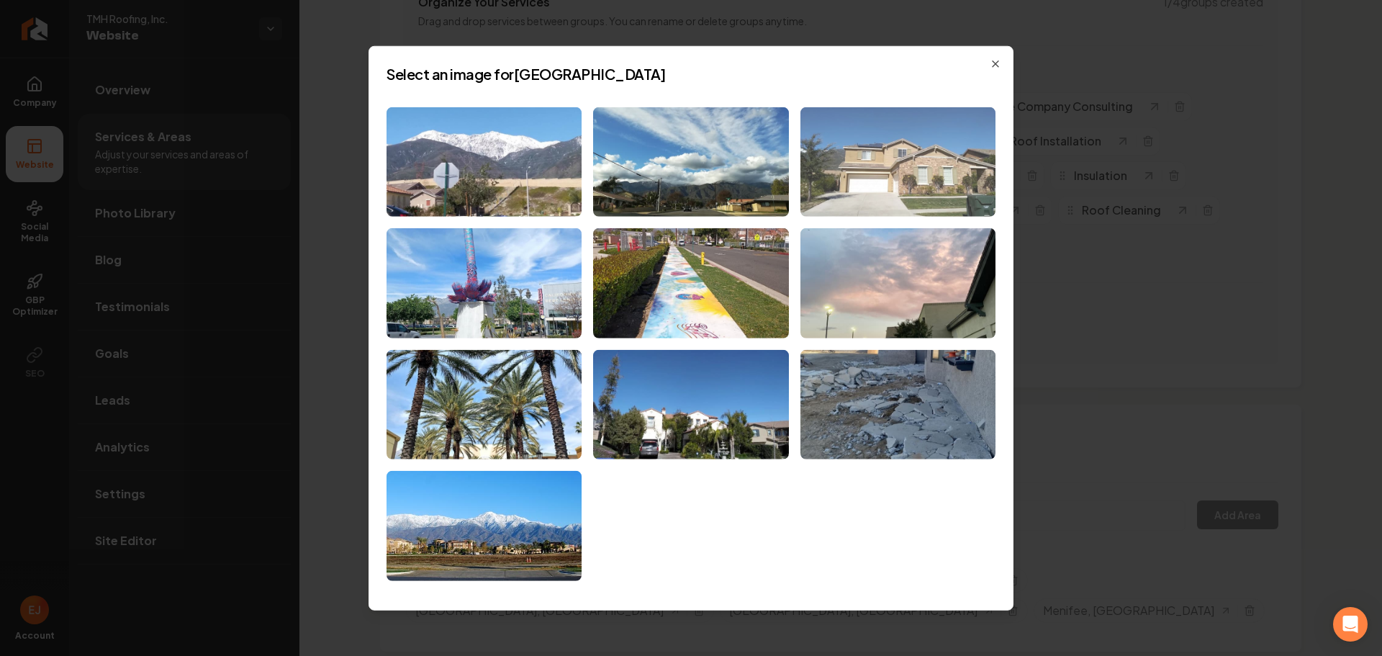
click at [858, 201] on img at bounding box center [898, 162] width 195 height 110
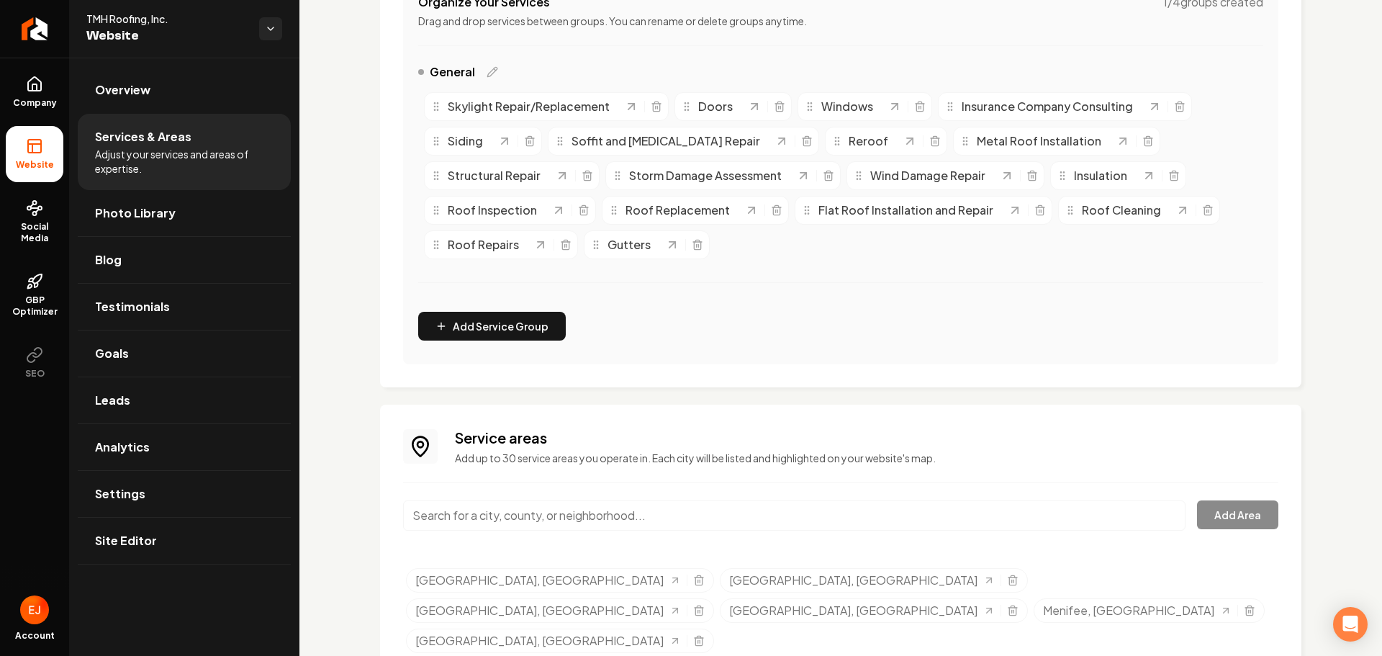
click at [768, 512] on input "Main content area" at bounding box center [794, 515] width 783 height 30
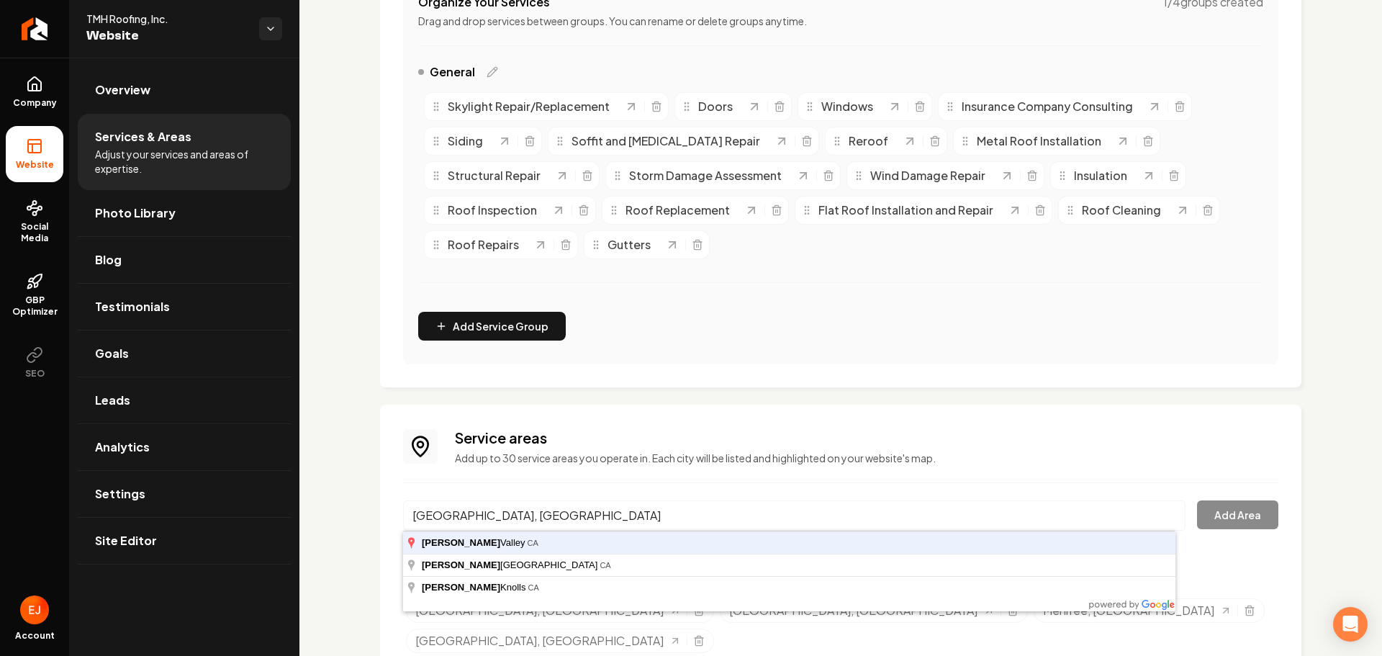
type input "Moreno Valley, CA"
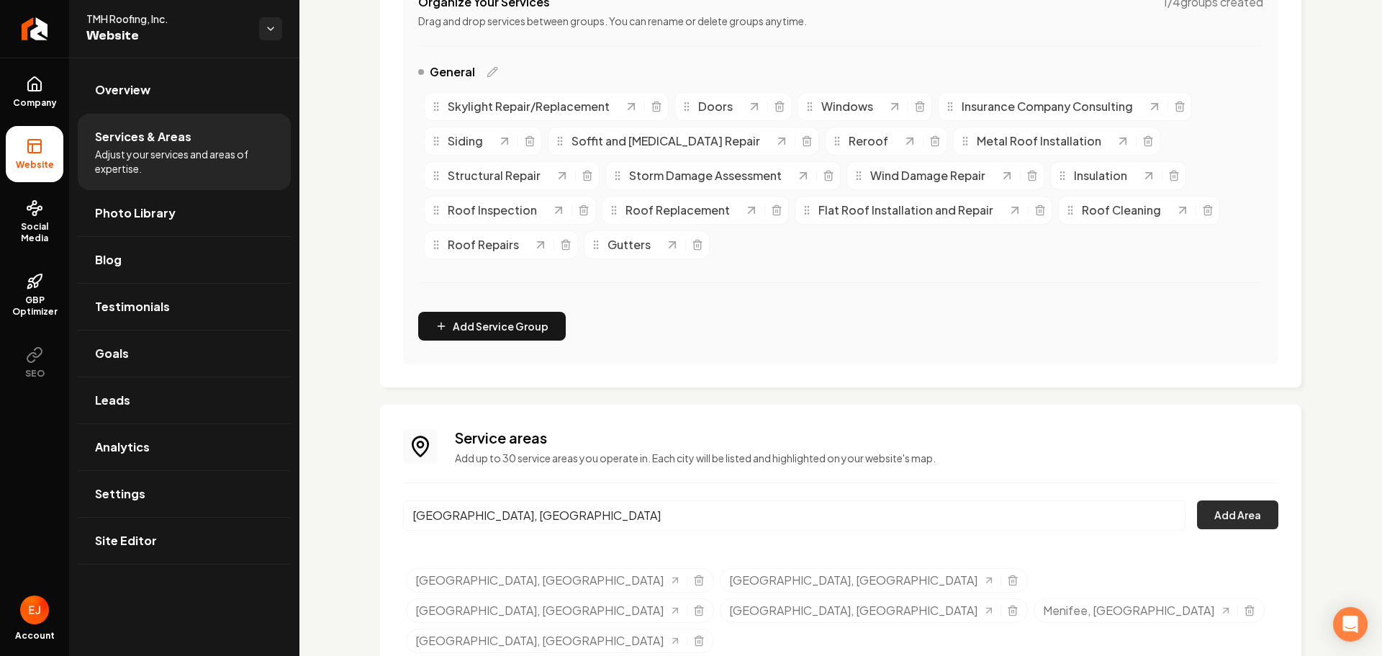
click at [1230, 512] on button "Add Area" at bounding box center [1237, 514] width 81 height 29
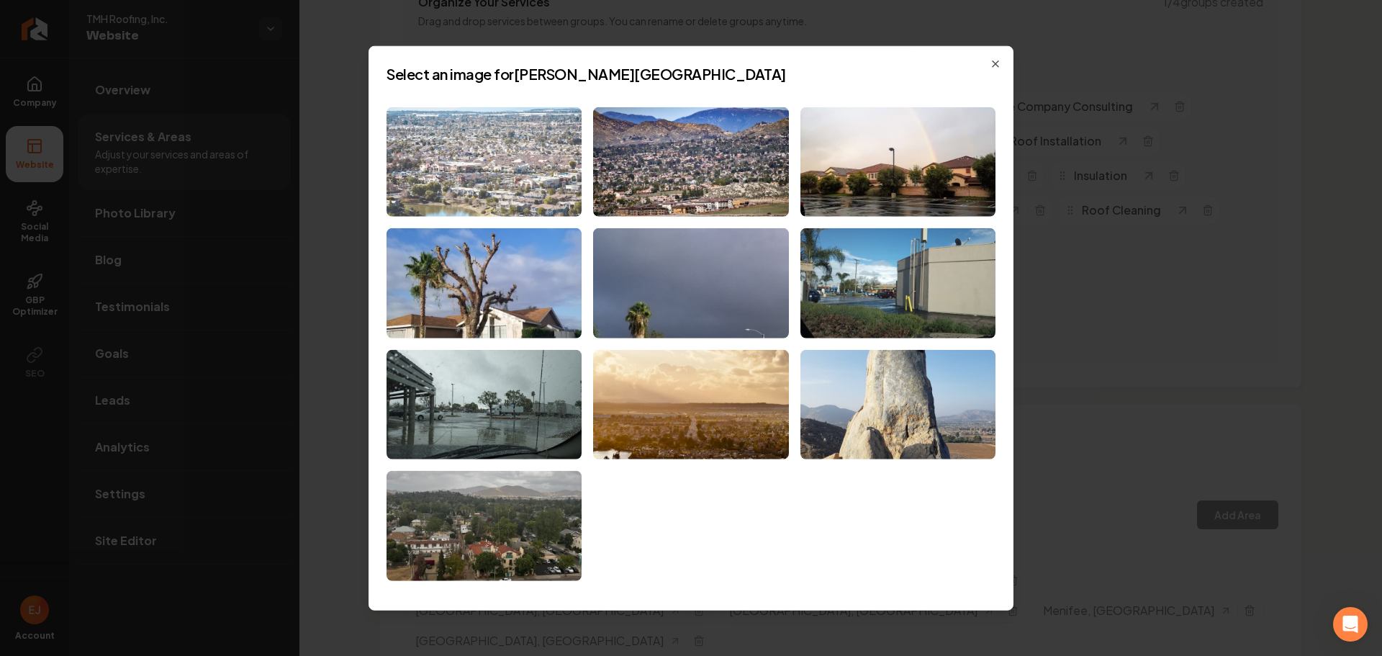
click at [552, 201] on img at bounding box center [484, 162] width 195 height 110
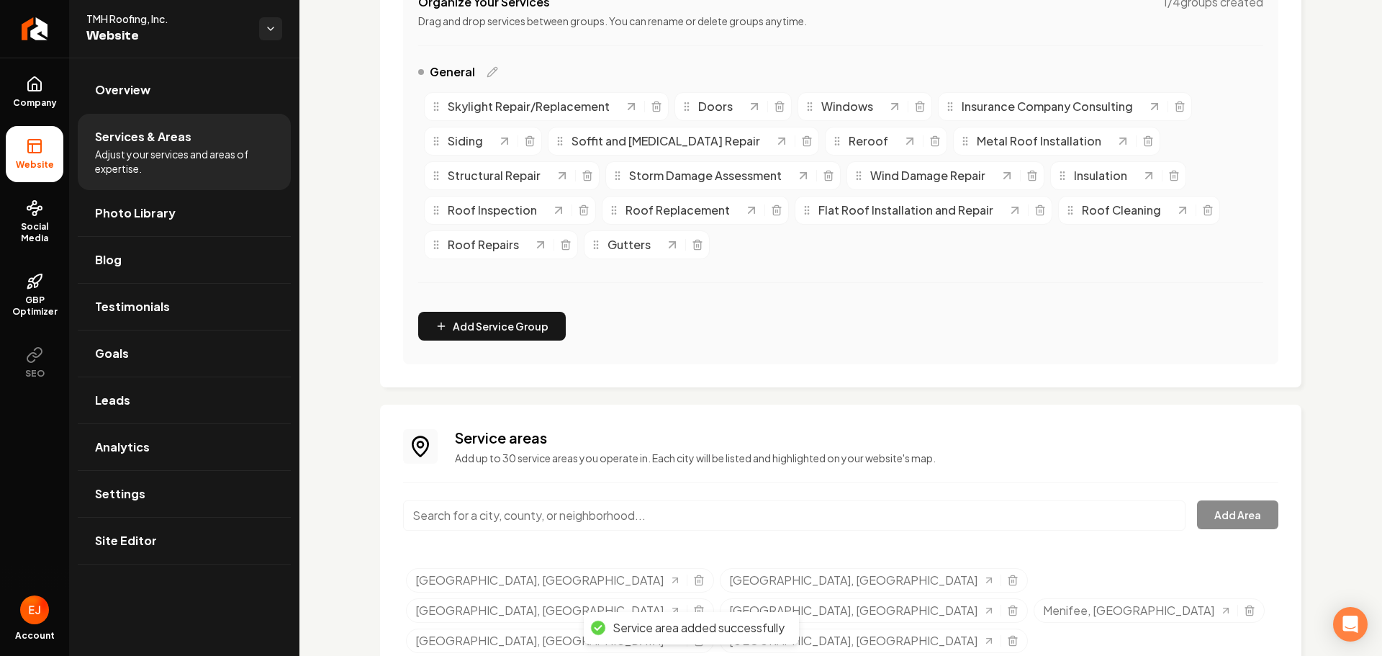
click at [546, 523] on input "Main content area" at bounding box center [794, 515] width 783 height 30
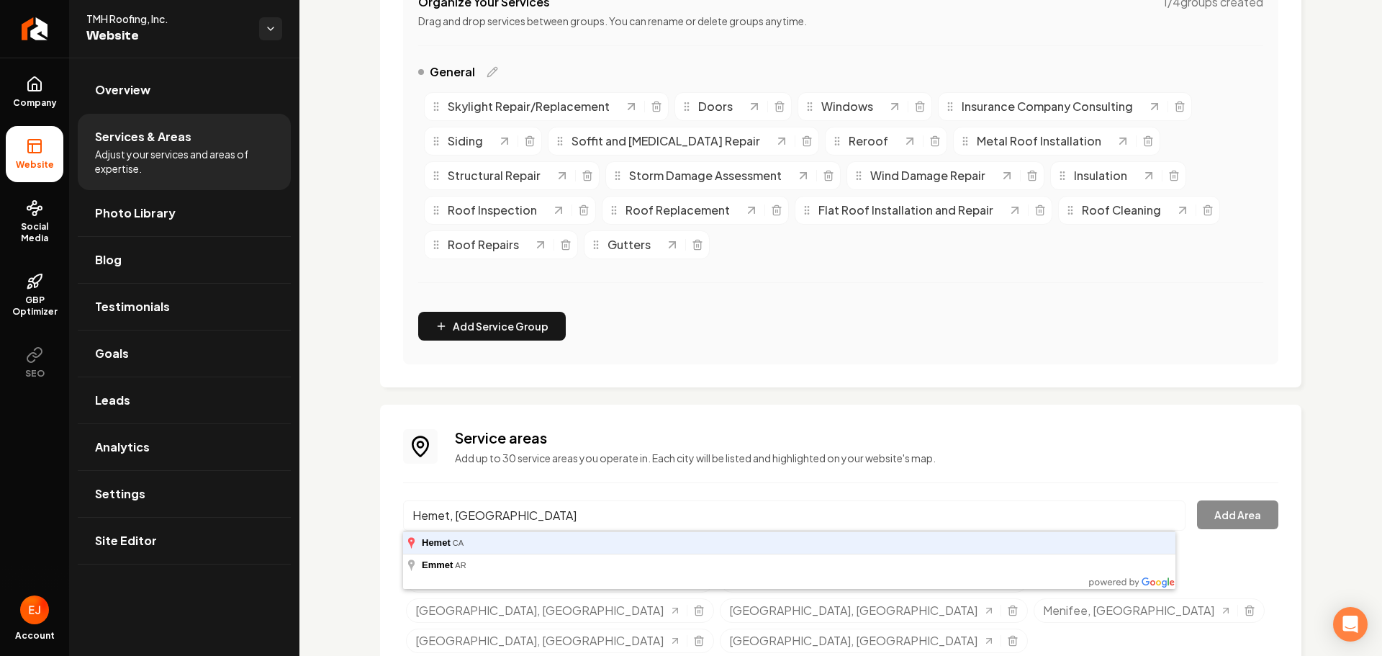
type input "Hemet, CA"
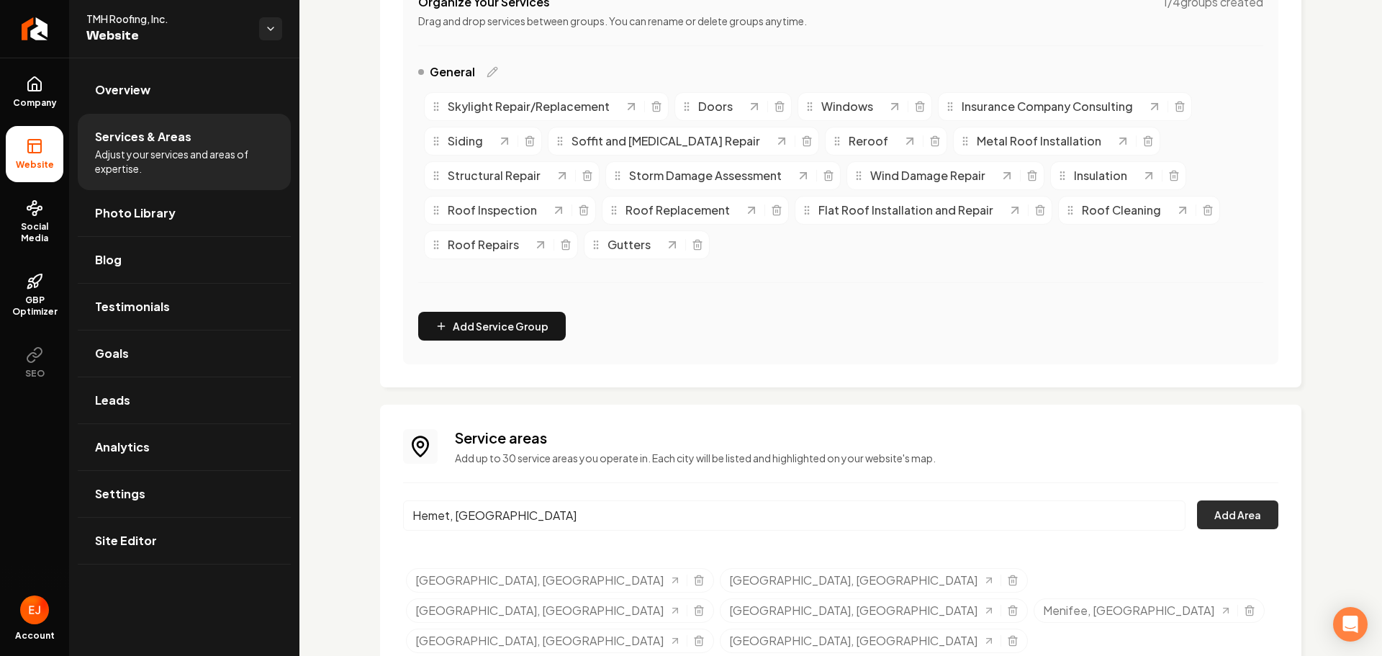
click at [1246, 521] on button "Add Area" at bounding box center [1237, 514] width 81 height 29
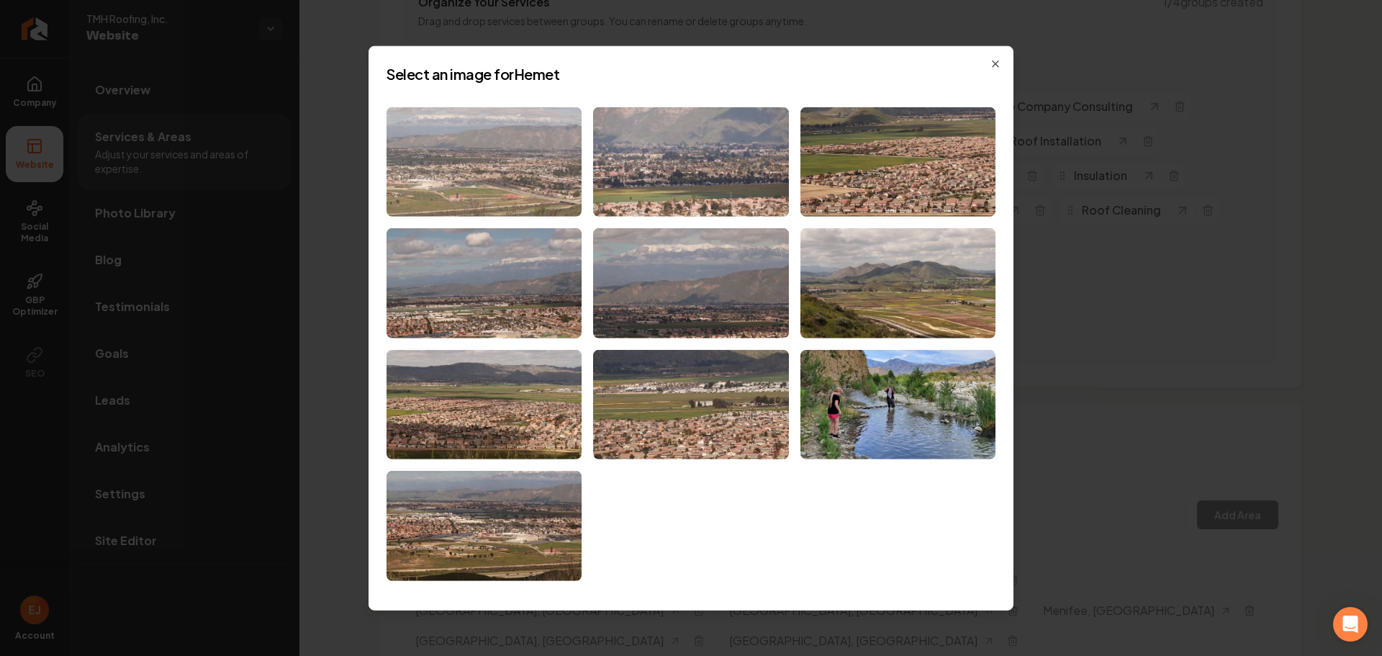
click at [555, 194] on img at bounding box center [484, 162] width 195 height 110
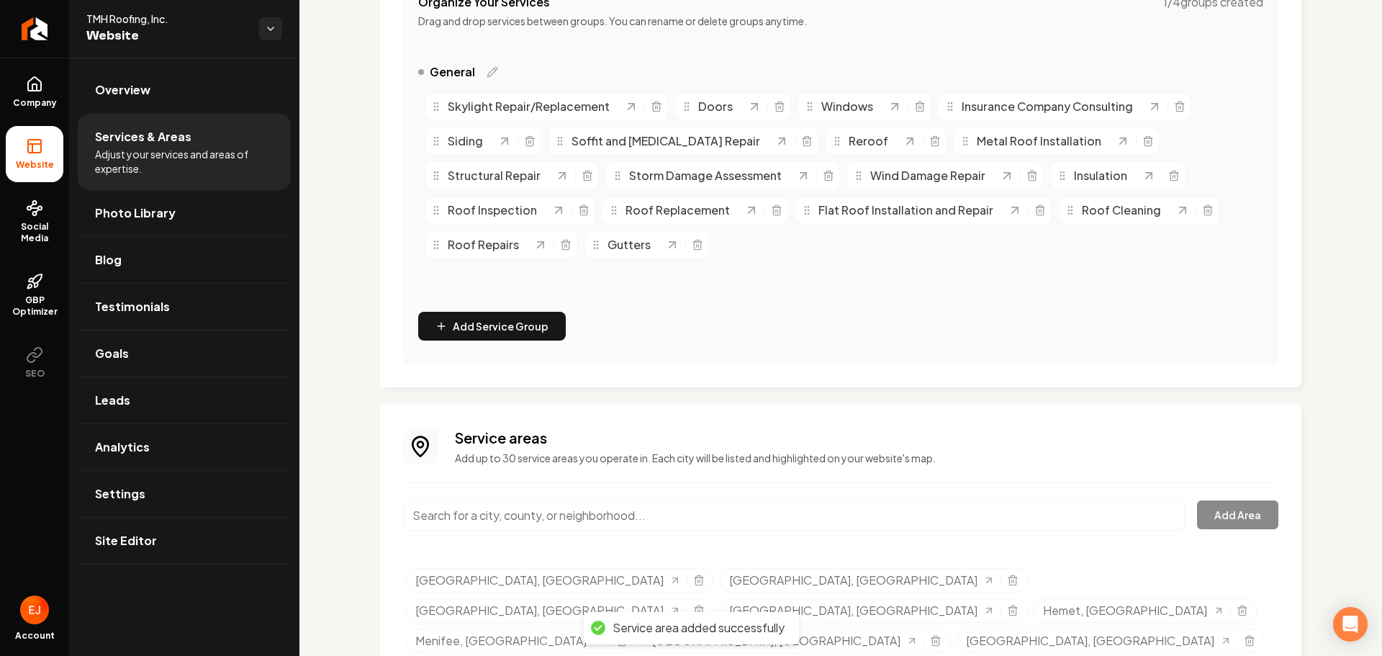
click at [517, 519] on input "Main content area" at bounding box center [794, 515] width 783 height 30
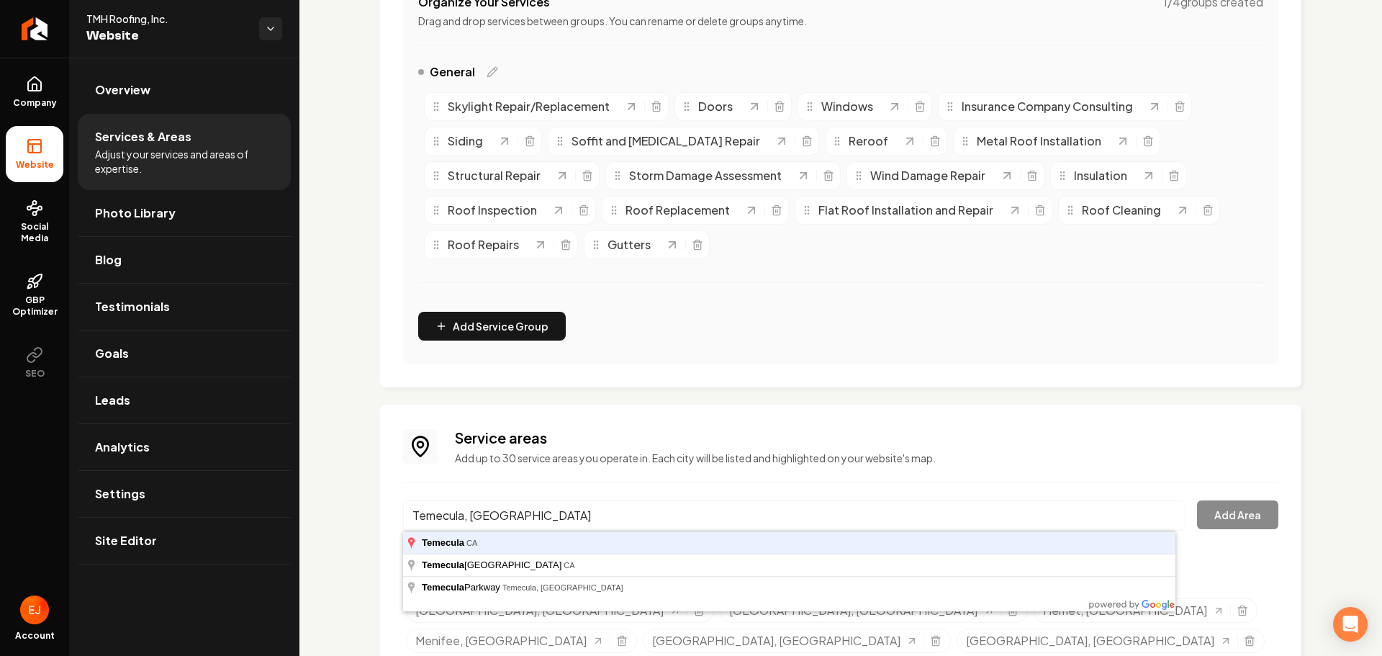
type input "Temecula, CA"
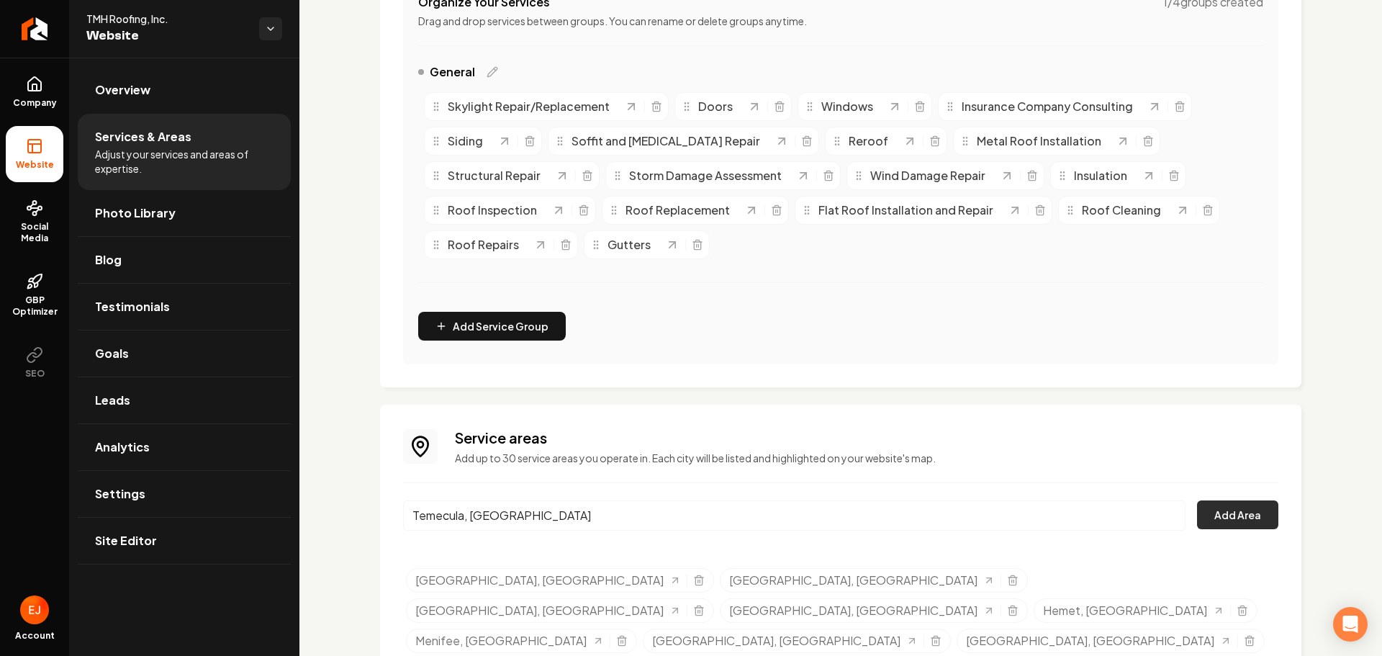
click at [1224, 519] on button "Add Area" at bounding box center [1237, 514] width 81 height 29
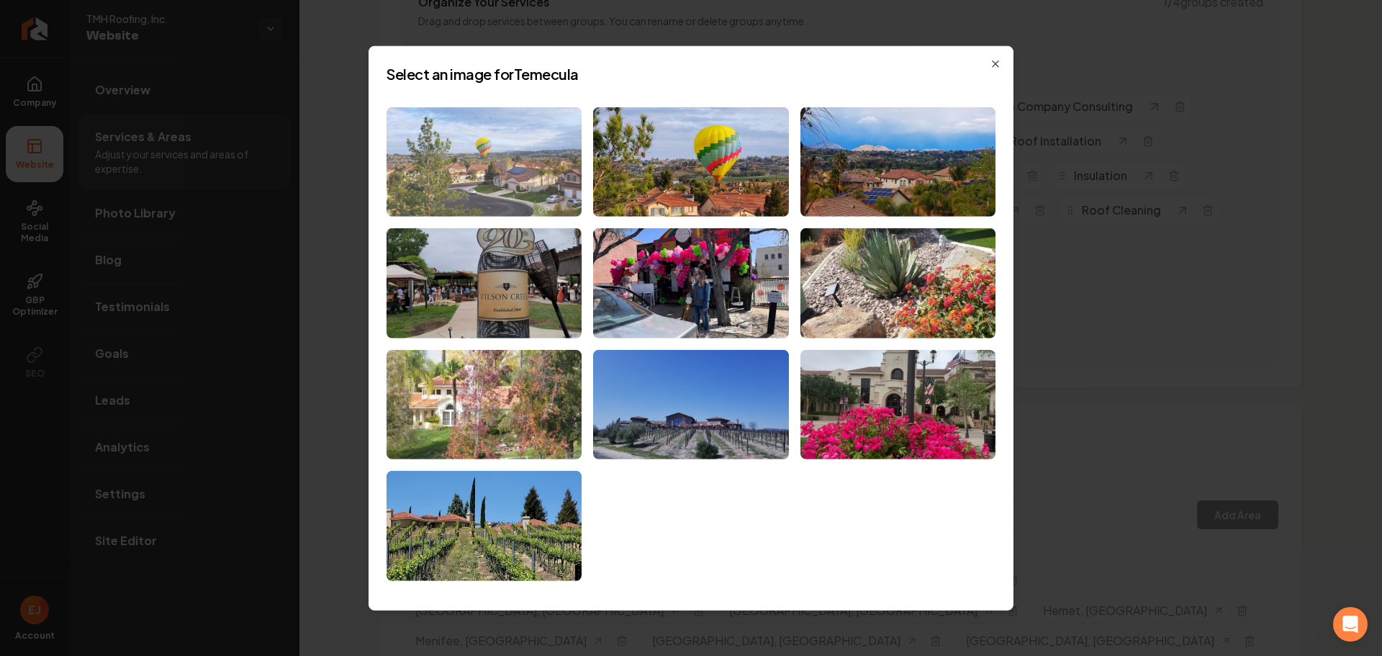
click at [567, 206] on img at bounding box center [484, 162] width 195 height 110
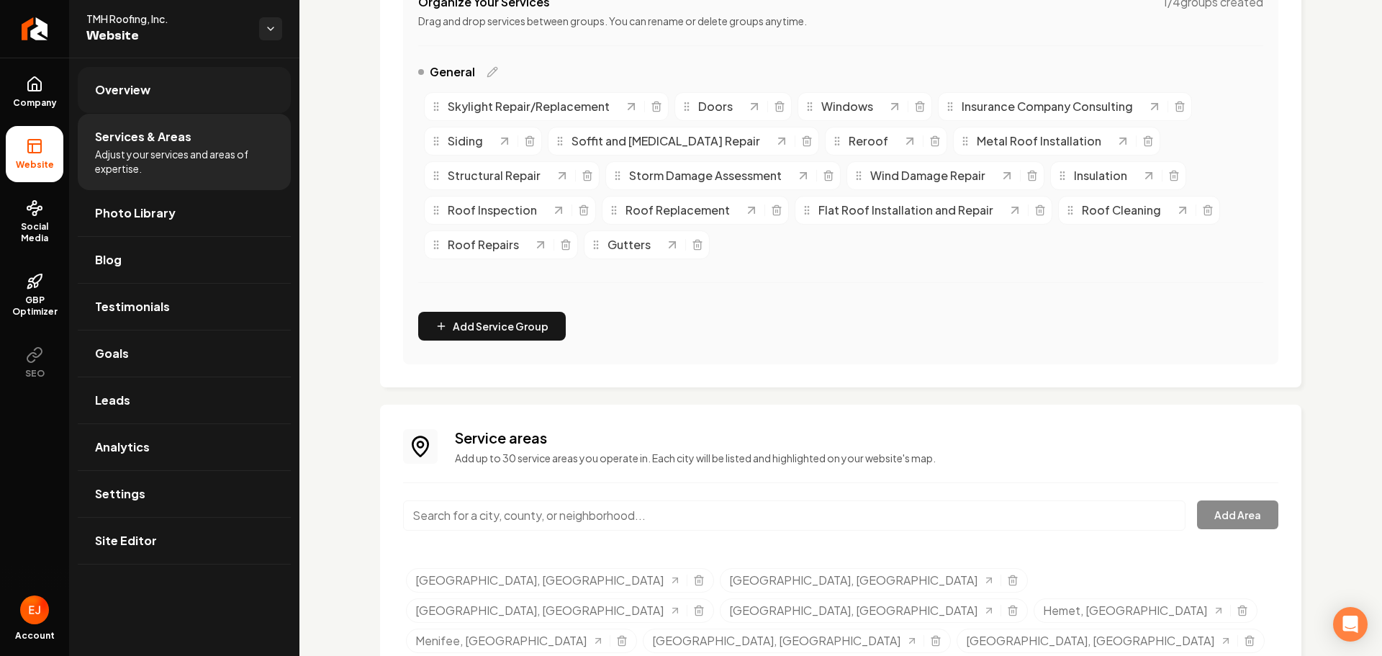
click at [170, 95] on link "Overview" at bounding box center [184, 90] width 213 height 46
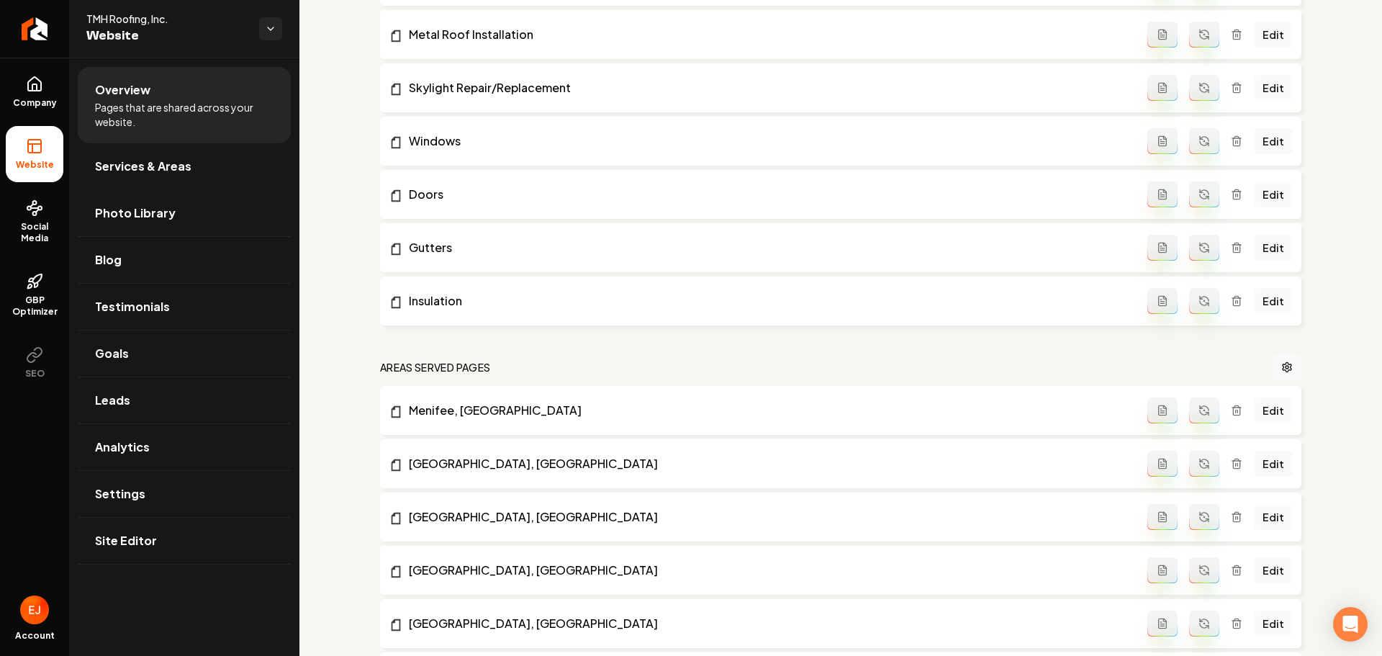
scroll to position [1608, 0]
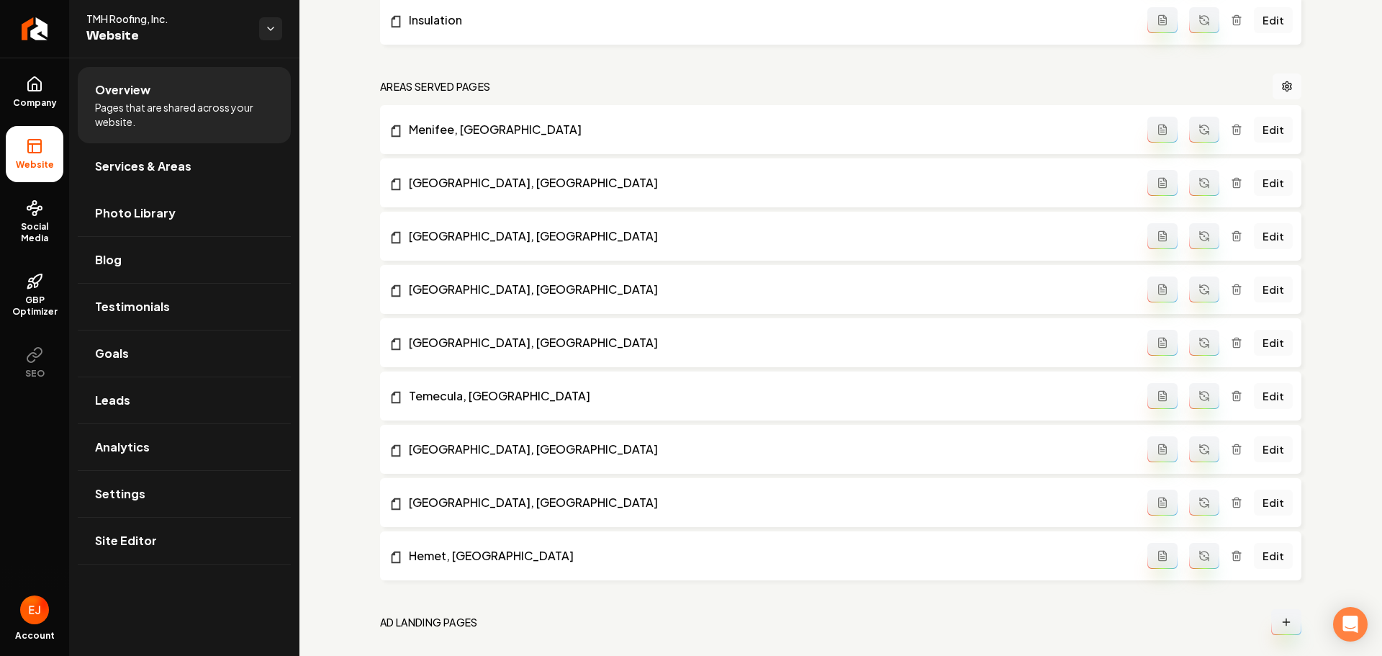
click at [1200, 185] on icon "Main content area" at bounding box center [1204, 185] width 9 height 4
click at [1199, 222] on li "Altadena, CA Edit" at bounding box center [841, 236] width 922 height 49
click at [1206, 239] on icon "Main content area" at bounding box center [1207, 239] width 3 height 3
drag, startPoint x: 1202, startPoint y: 282, endPoint x: 1199, endPoint y: 326, distance: 44.8
click at [1202, 282] on button "Main content area" at bounding box center [1204, 289] width 30 height 26
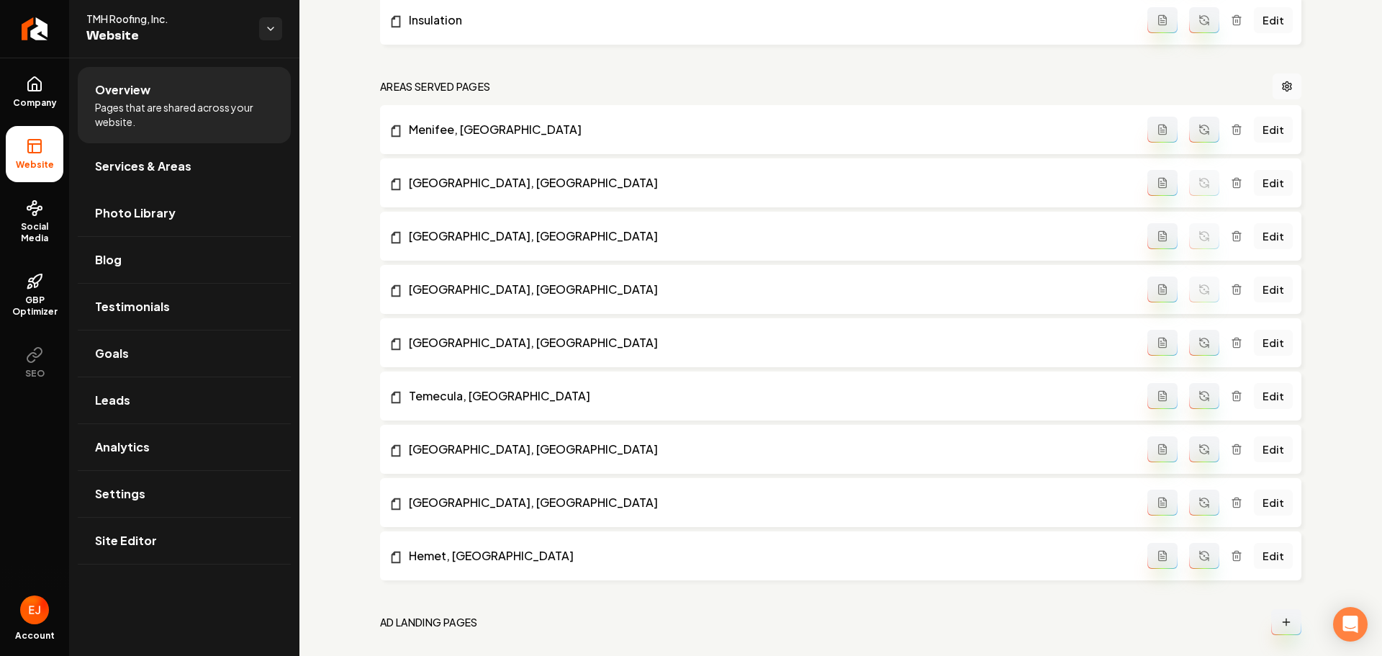
click at [1199, 346] on icon "Main content area" at bounding box center [1205, 343] width 12 height 12
click at [1200, 392] on icon "Main content area" at bounding box center [1204, 394] width 9 height 4
click at [1200, 441] on button "Main content area" at bounding box center [1204, 449] width 30 height 26
click at [1194, 495] on button "Main content area" at bounding box center [1204, 503] width 30 height 26
click at [1200, 559] on icon "Main content area" at bounding box center [1204, 558] width 9 height 4
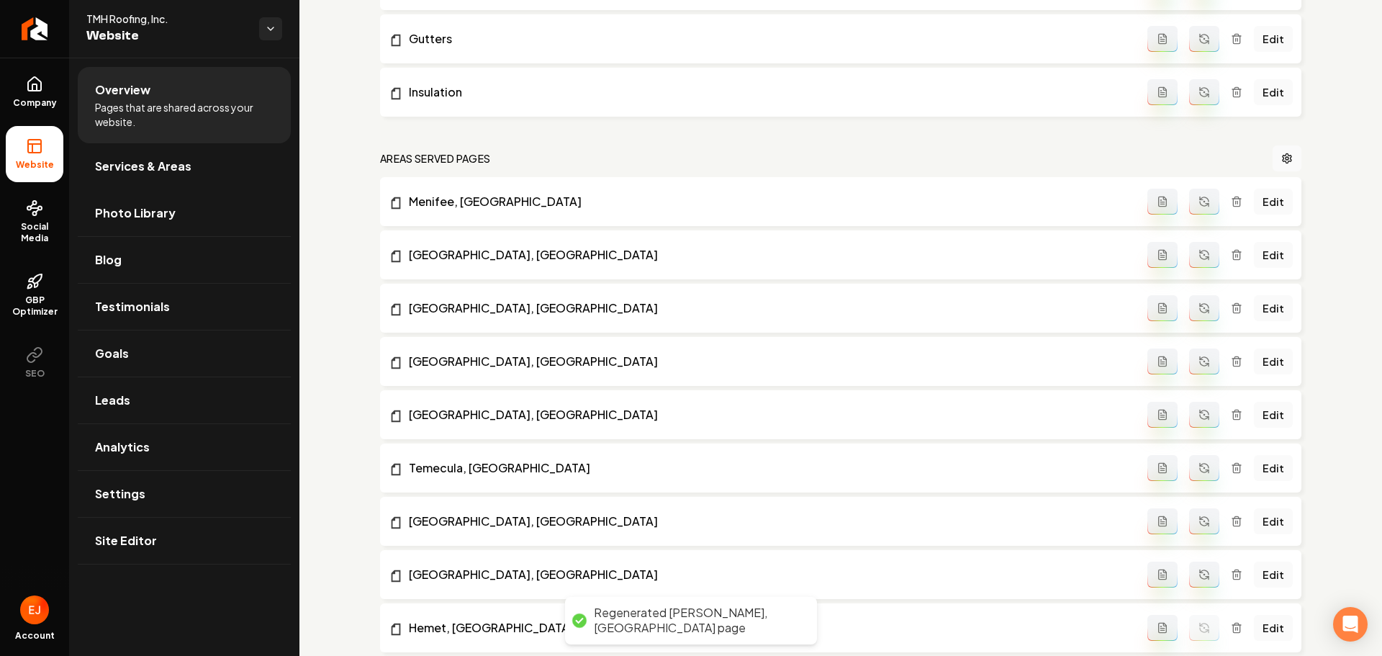
scroll to position [1722, 0]
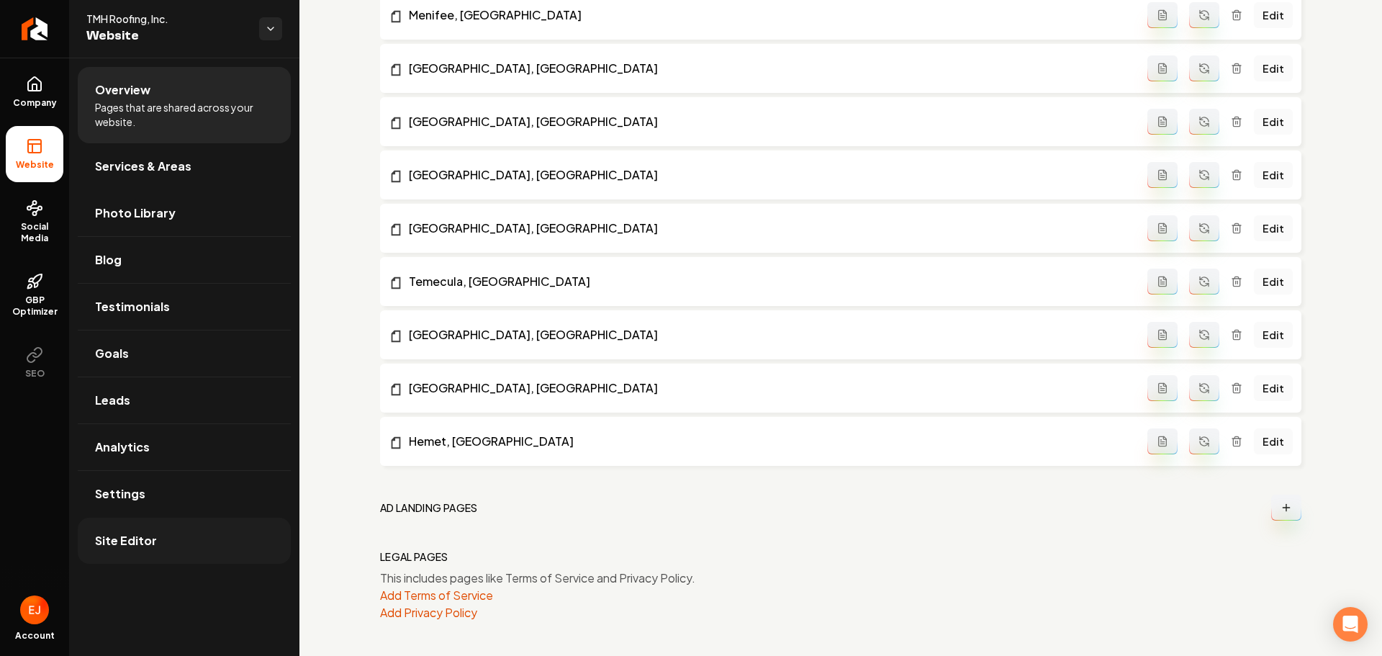
click at [139, 549] on span "Site Editor" at bounding box center [126, 540] width 62 height 17
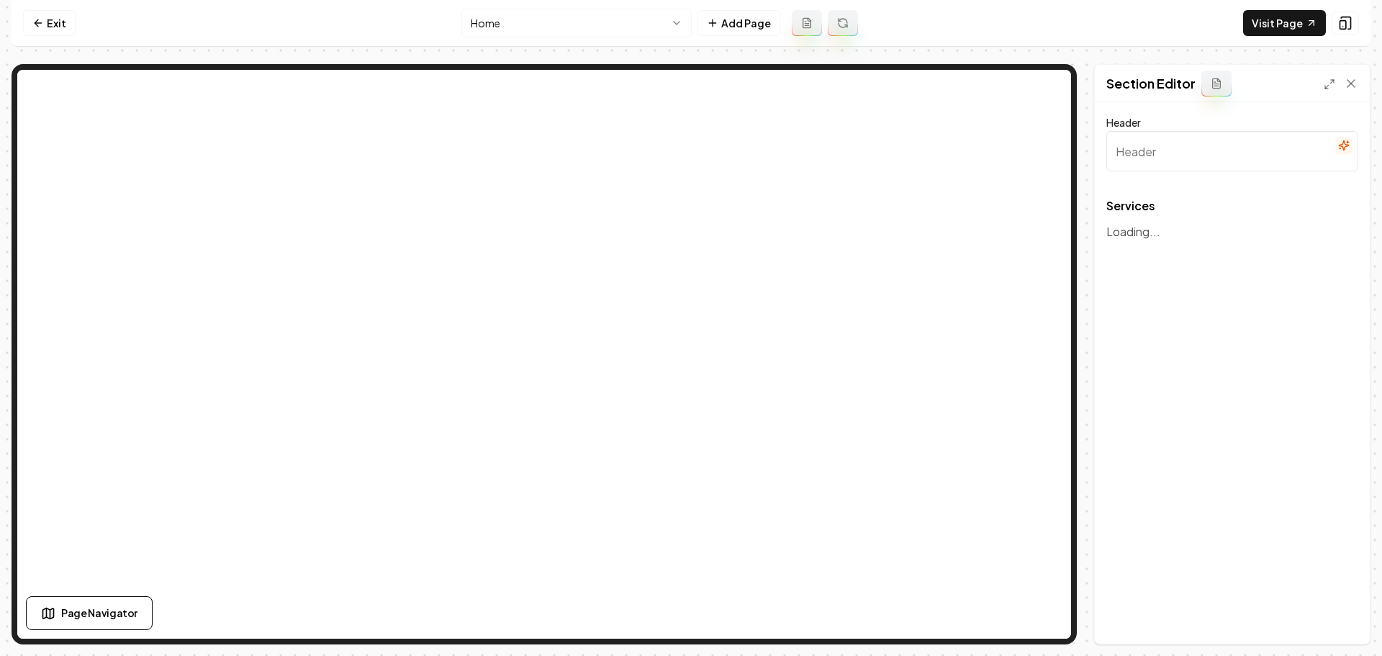
type input "Our Expert Roofing Services"
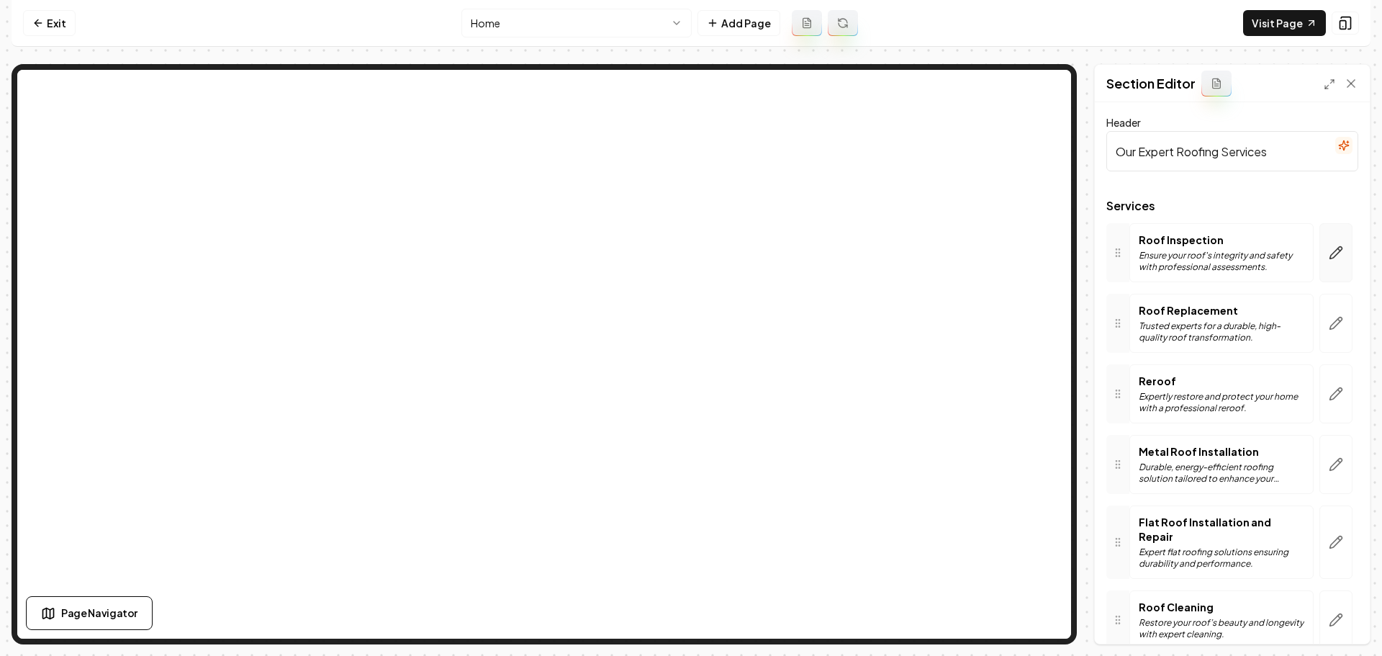
click at [1332, 265] on button "button" at bounding box center [1336, 252] width 33 height 59
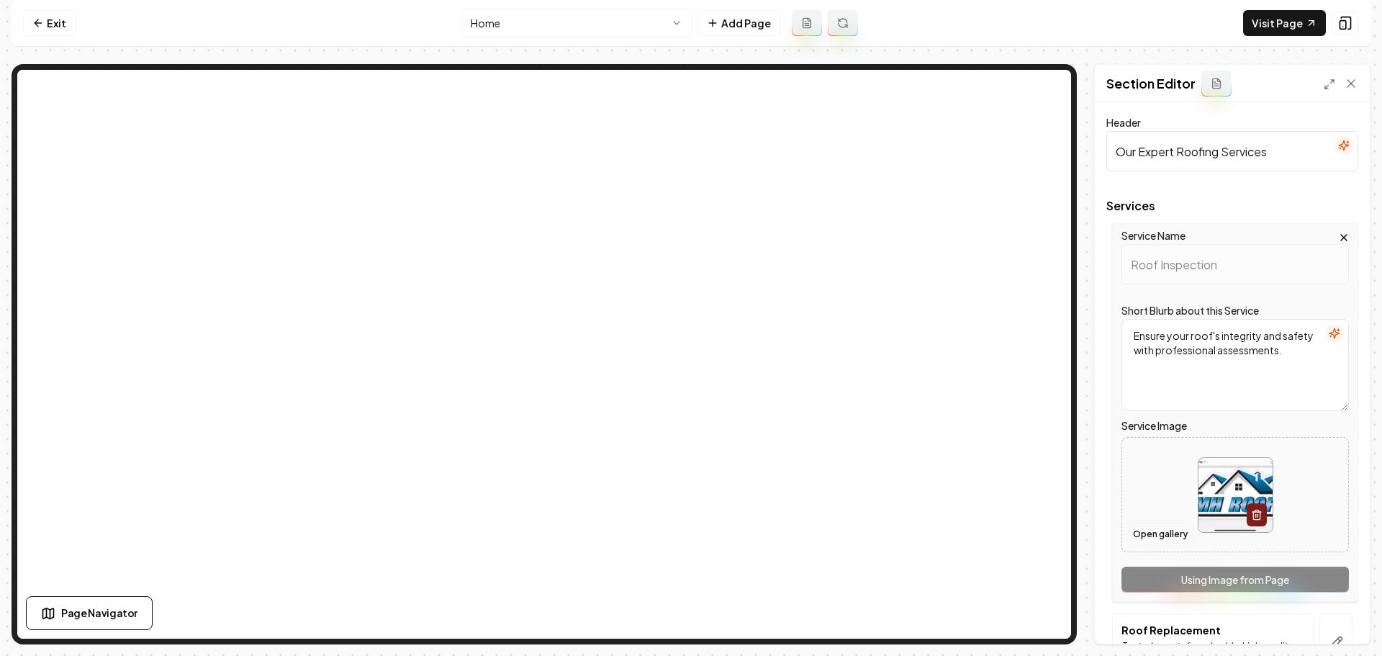
click at [1171, 537] on button "Open gallery" at bounding box center [1160, 534] width 65 height 23
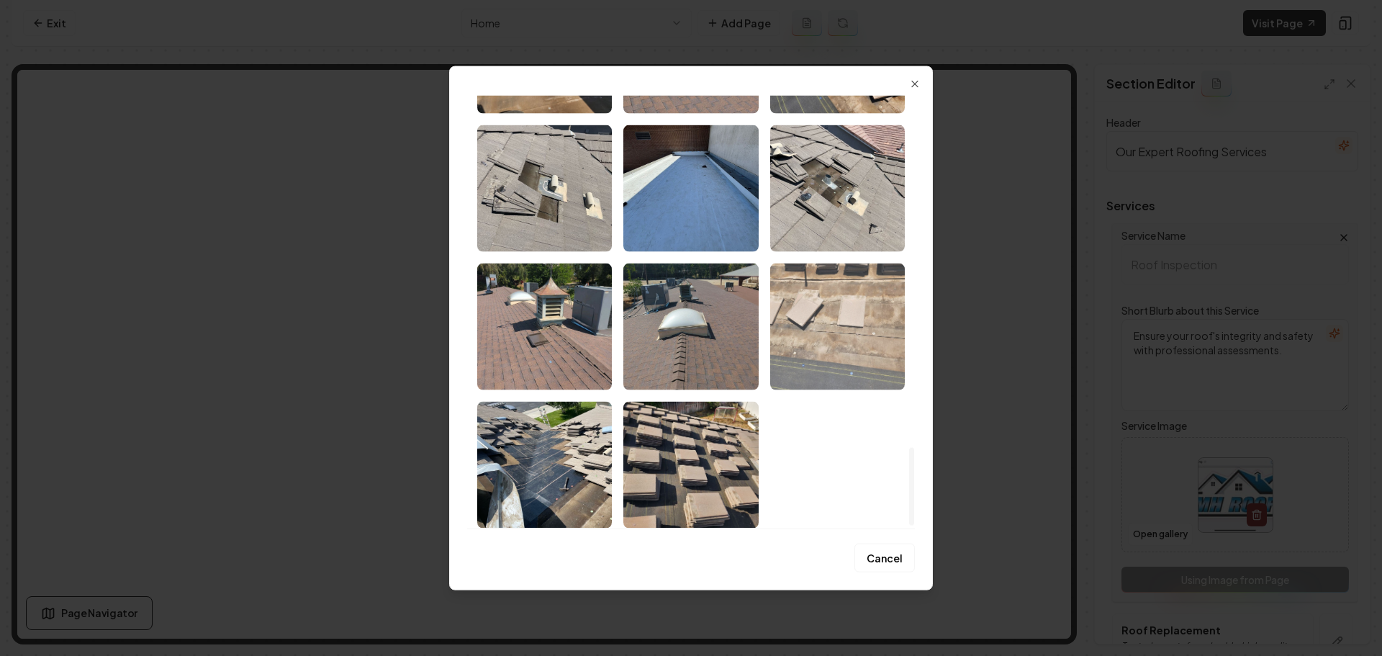
scroll to position [1957, 0]
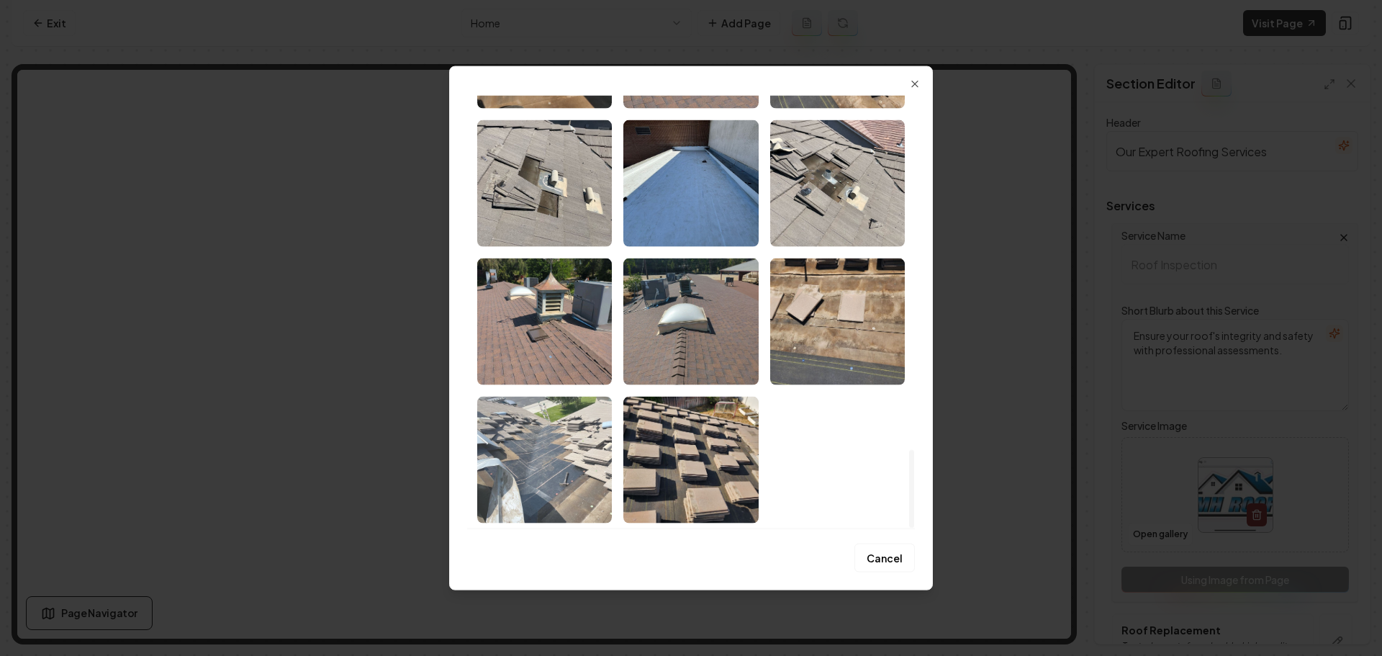
click at [595, 480] on img "Select image image_68a892795c7cd75eb851f7c6.jpeg" at bounding box center [544, 459] width 135 height 127
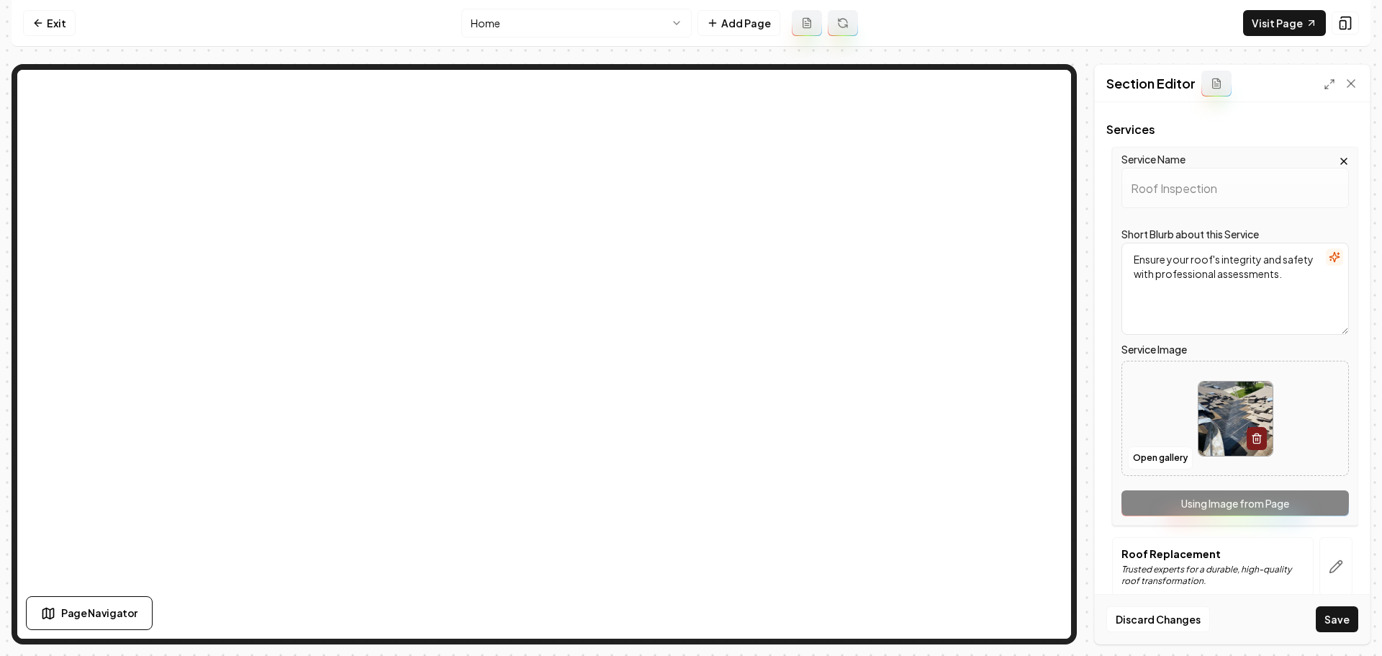
scroll to position [360, 0]
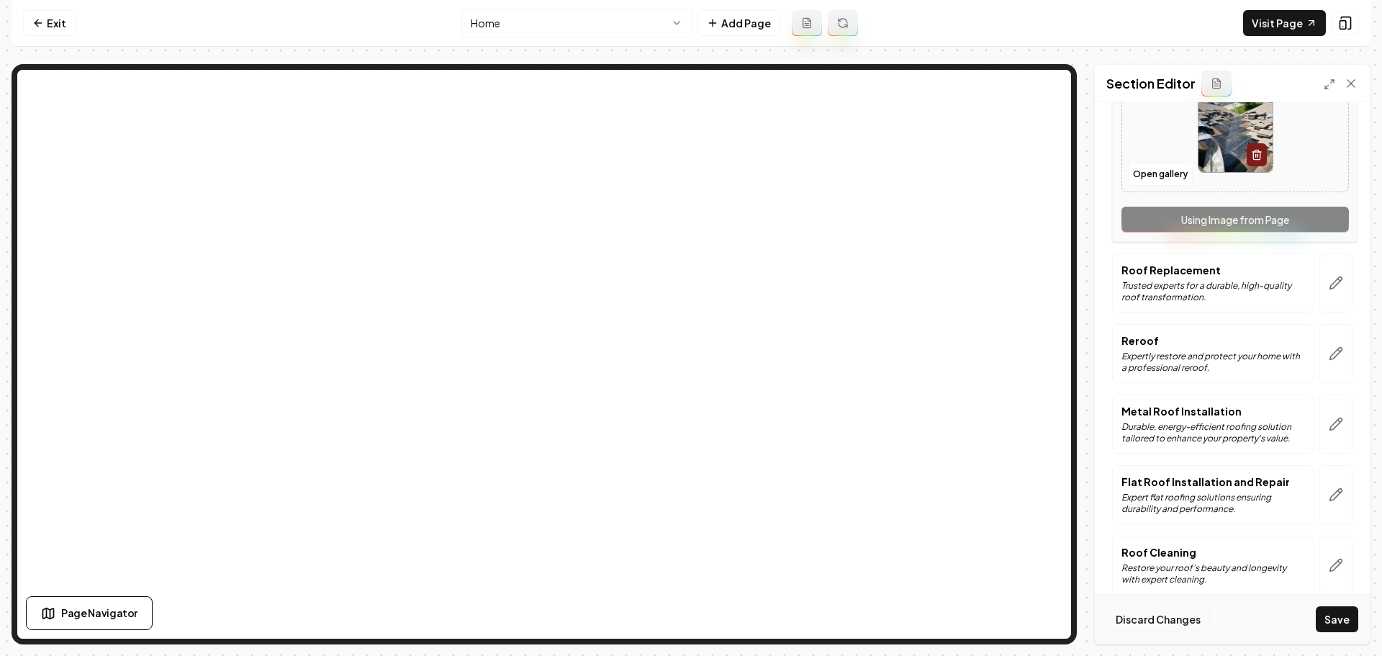
click at [1159, 621] on button "Discard Changes" at bounding box center [1159, 619] width 104 height 26
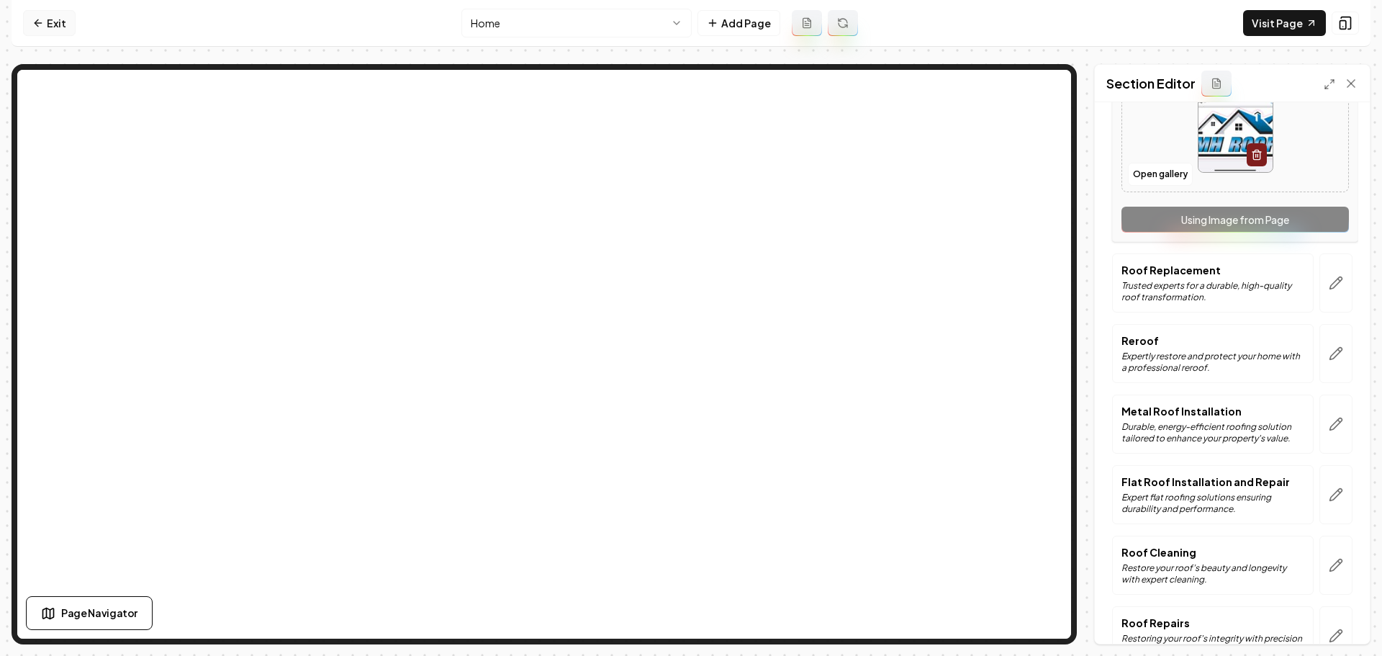
click at [54, 17] on link "Exit" at bounding box center [49, 23] width 53 height 26
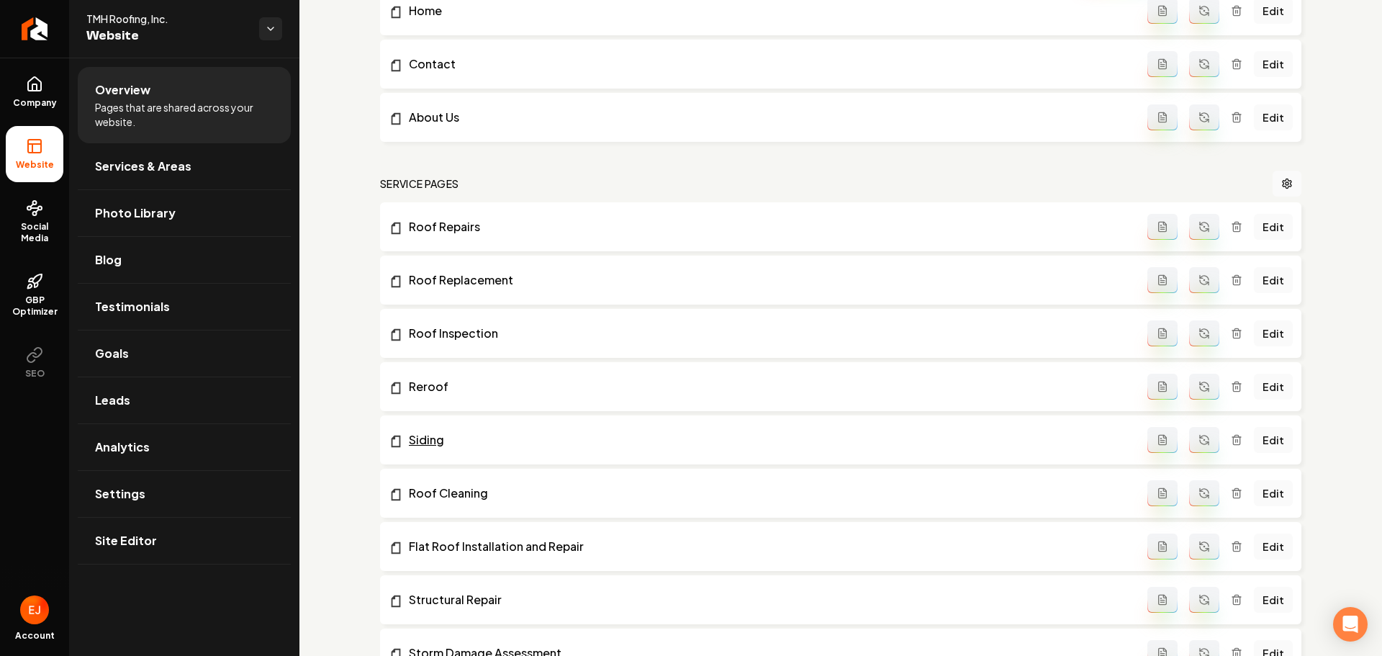
scroll to position [504, 0]
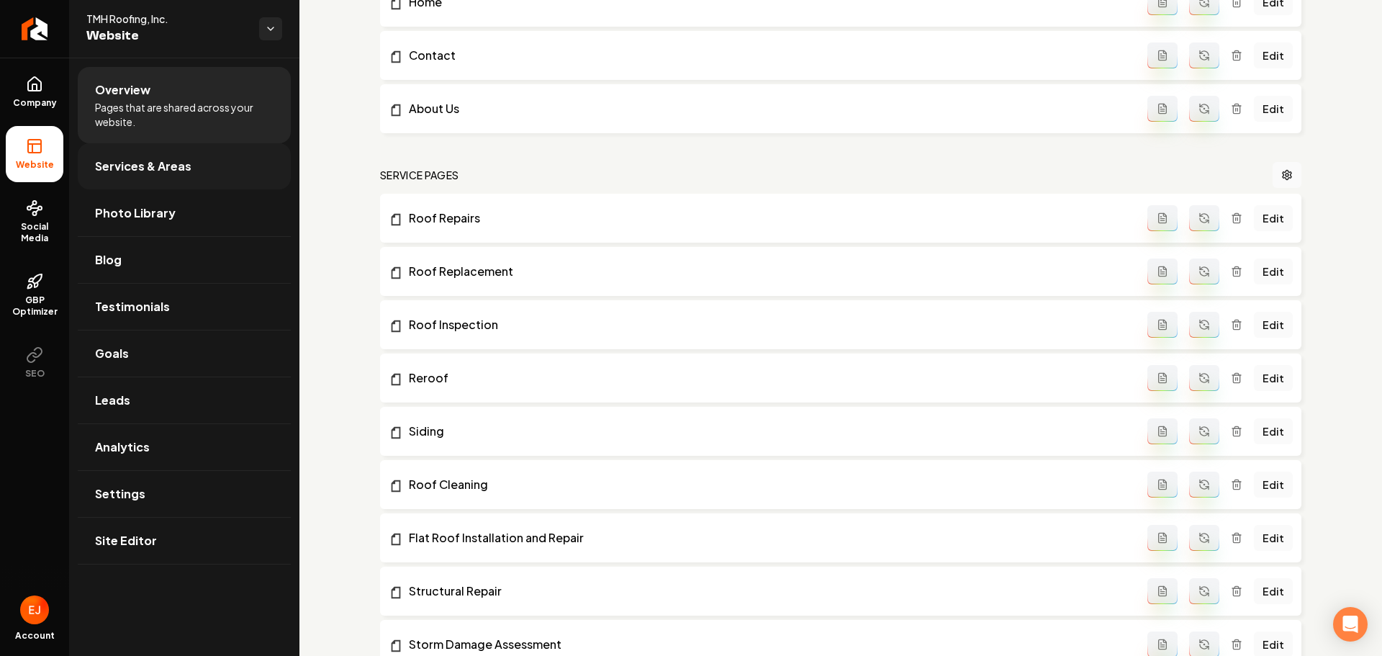
click at [206, 173] on link "Services & Areas" at bounding box center [184, 166] width 213 height 46
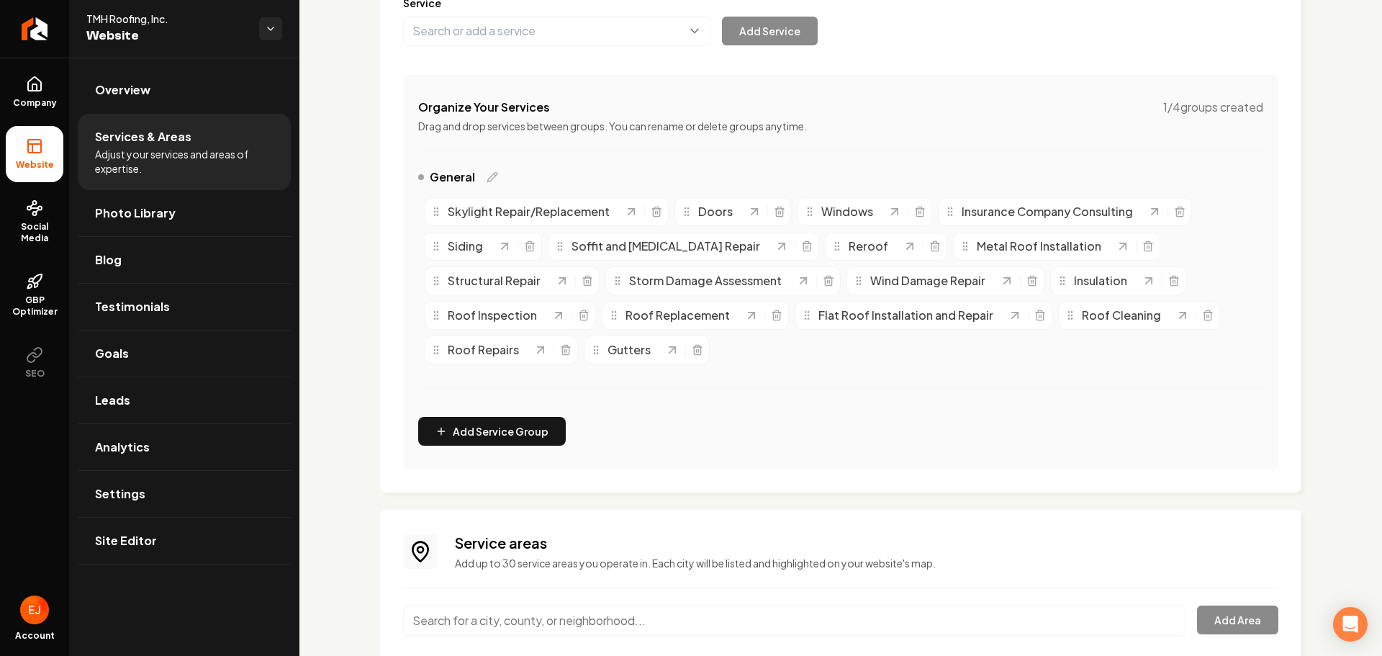
scroll to position [198, 0]
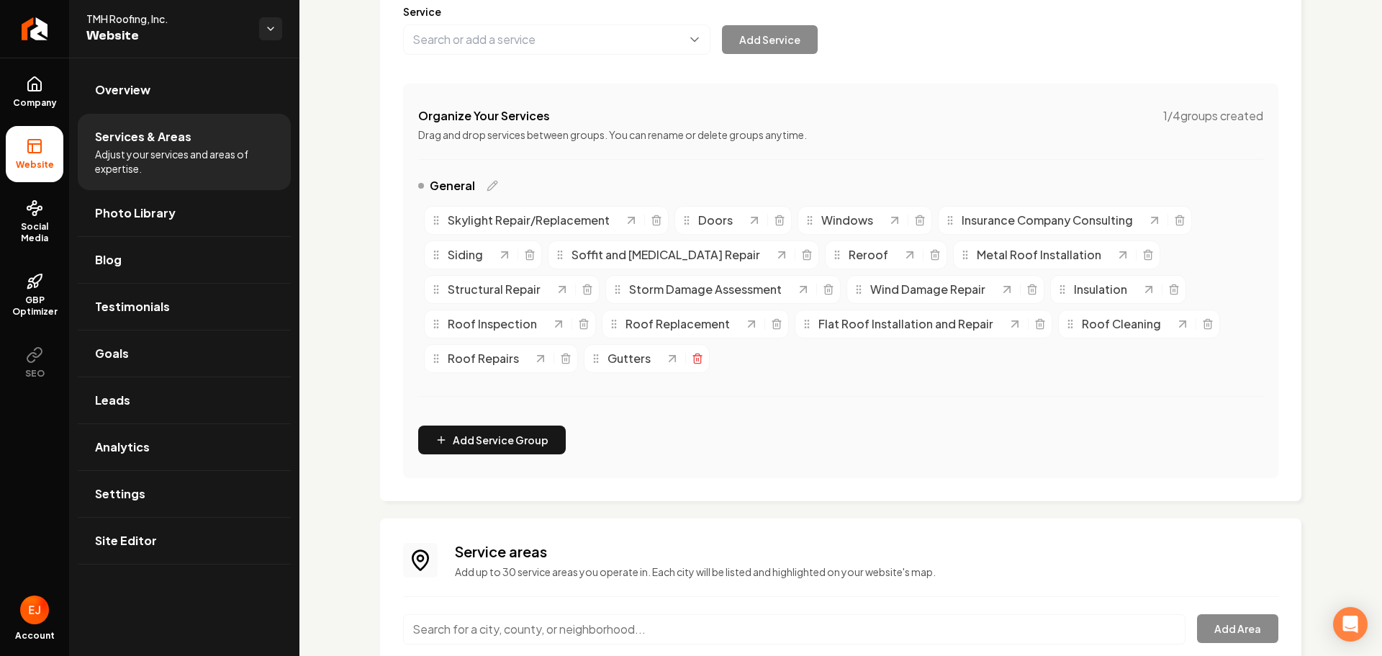
click at [698, 361] on line "Main content area" at bounding box center [698, 359] width 0 height 3
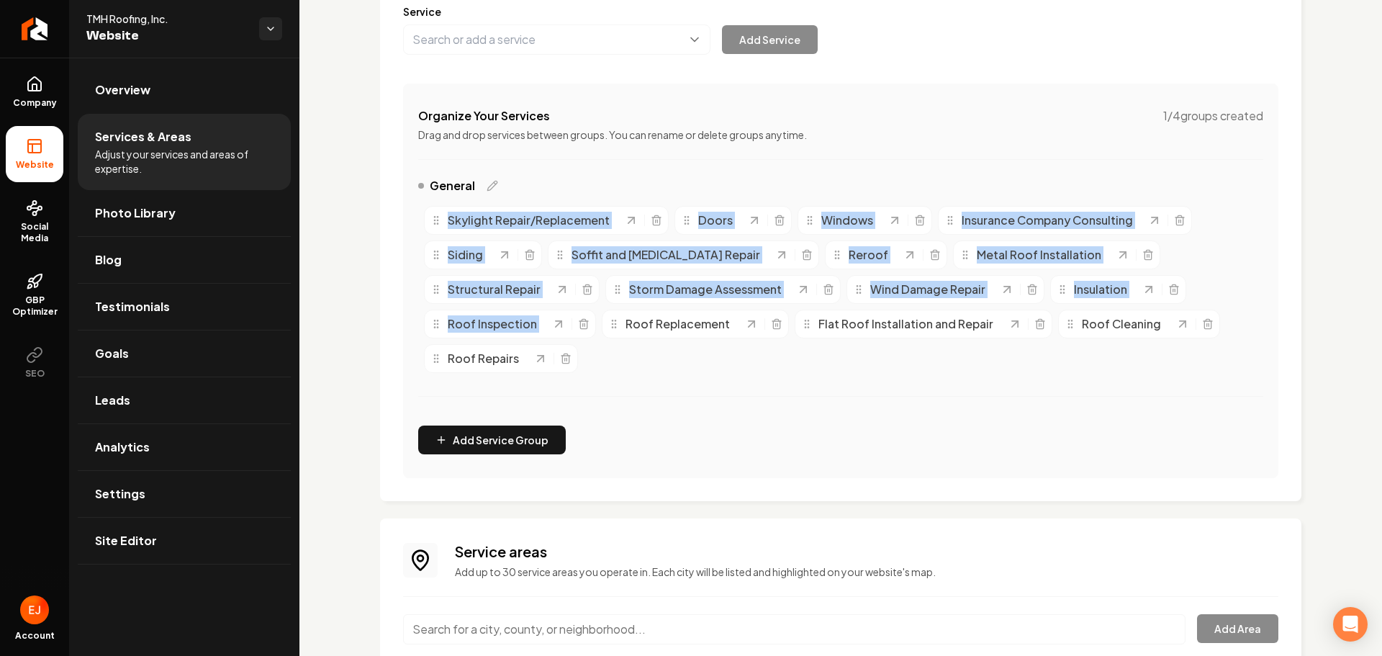
drag, startPoint x: 573, startPoint y: 330, endPoint x: 419, endPoint y: 225, distance: 186.9
click at [419, 225] on div "Skylight Repair/Replacement Doors Windows Insurance Company Consulting Siding S…" at bounding box center [840, 289] width 845 height 179
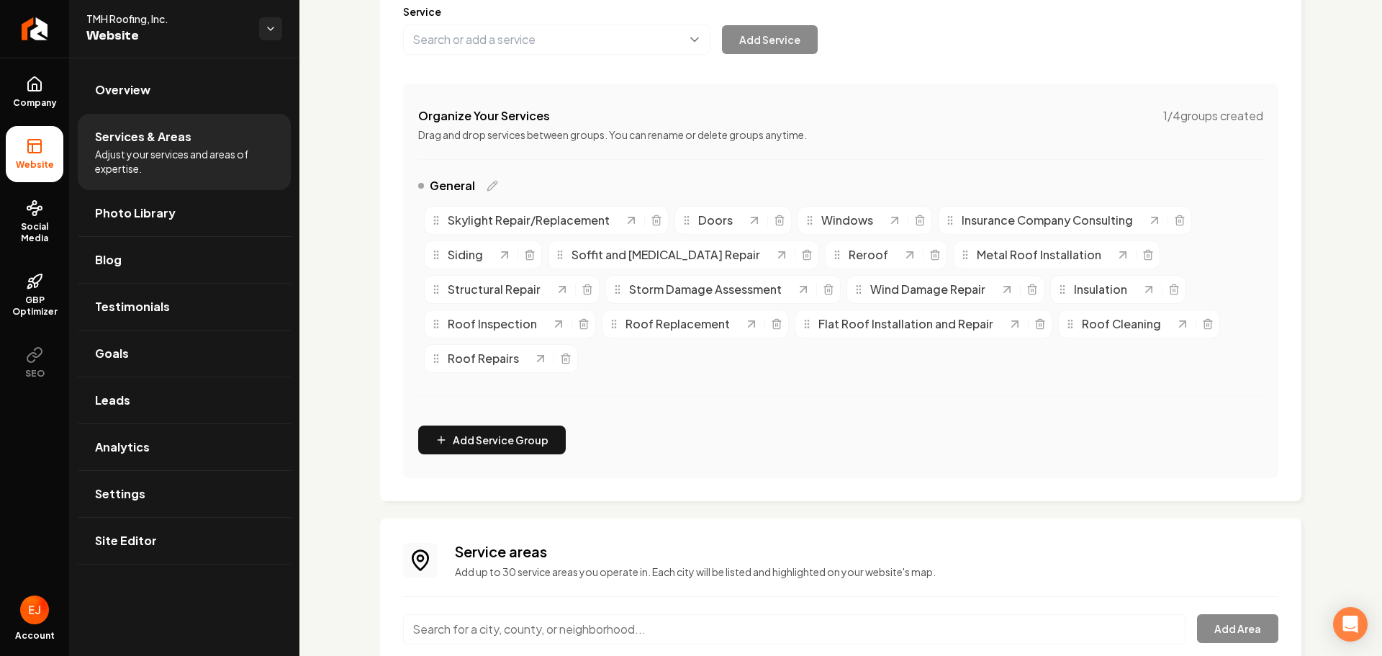
click at [648, 394] on div "General Skylight Repair/Replacement Doors Windows Insurance Company Consulting …" at bounding box center [840, 295] width 845 height 237
click at [613, 369] on div "Skylight Repair/Replacement Doors Windows Insurance Company Consulting Siding S…" at bounding box center [840, 289] width 845 height 179
click at [562, 357] on icon "Main content area" at bounding box center [566, 359] width 12 height 12
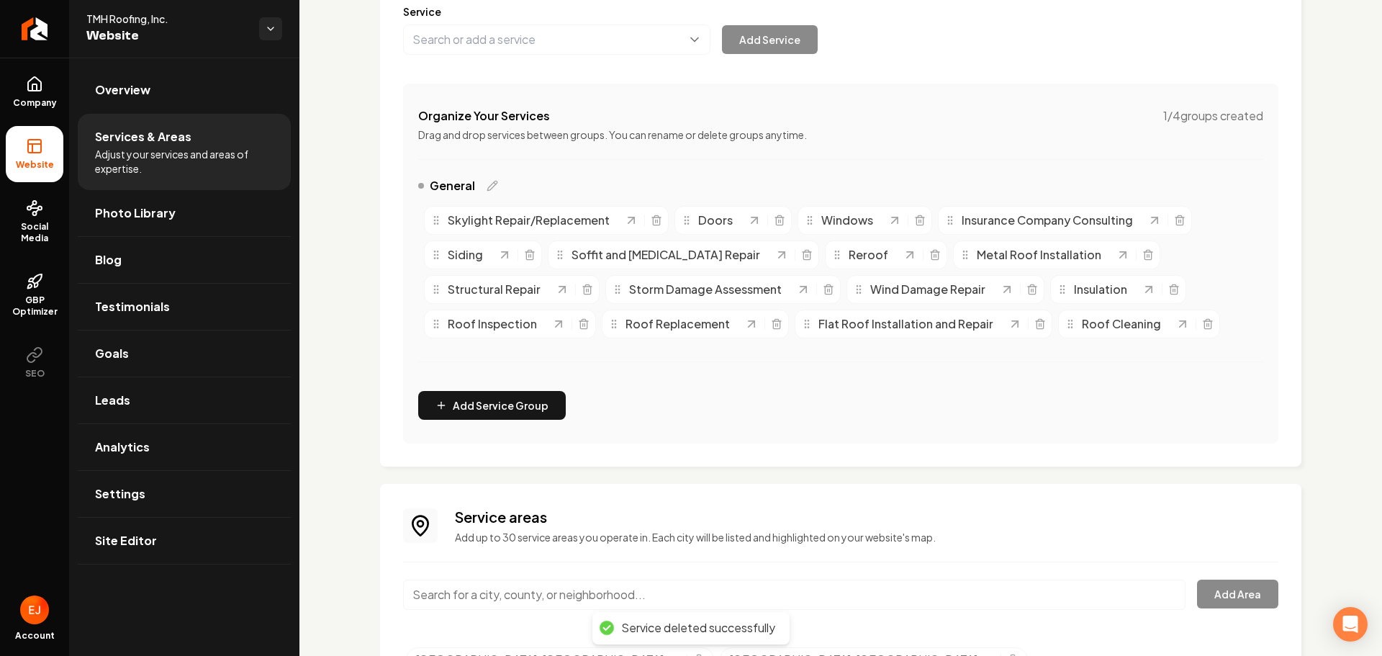
click at [1221, 335] on div "Skylight Repair/Replacement Doors Windows Insurance Company Consulting Siding S…" at bounding box center [840, 272] width 845 height 144
click at [1202, 325] on icon "Main content area" at bounding box center [1208, 324] width 12 height 12
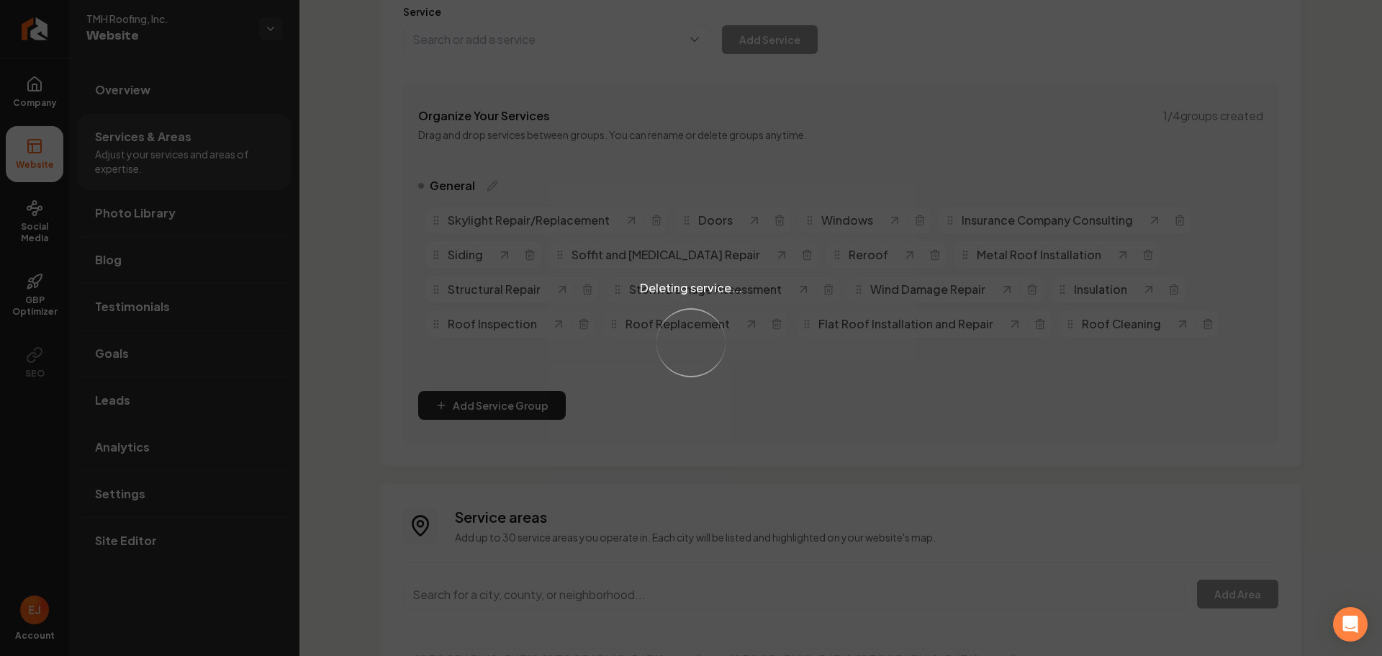
click at [513, 36] on div "Deleting service... Loading..." at bounding box center [691, 328] width 1382 height 656
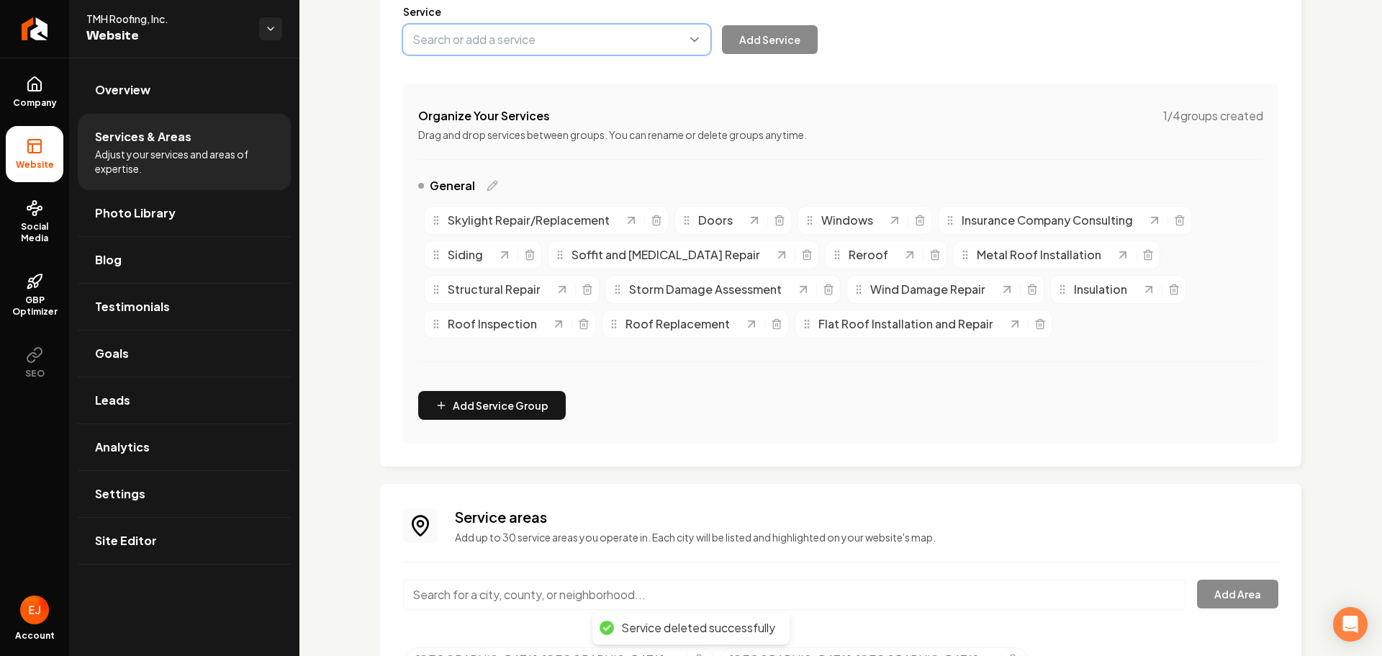
click at [523, 48] on button "Main content area" at bounding box center [556, 39] width 307 height 30
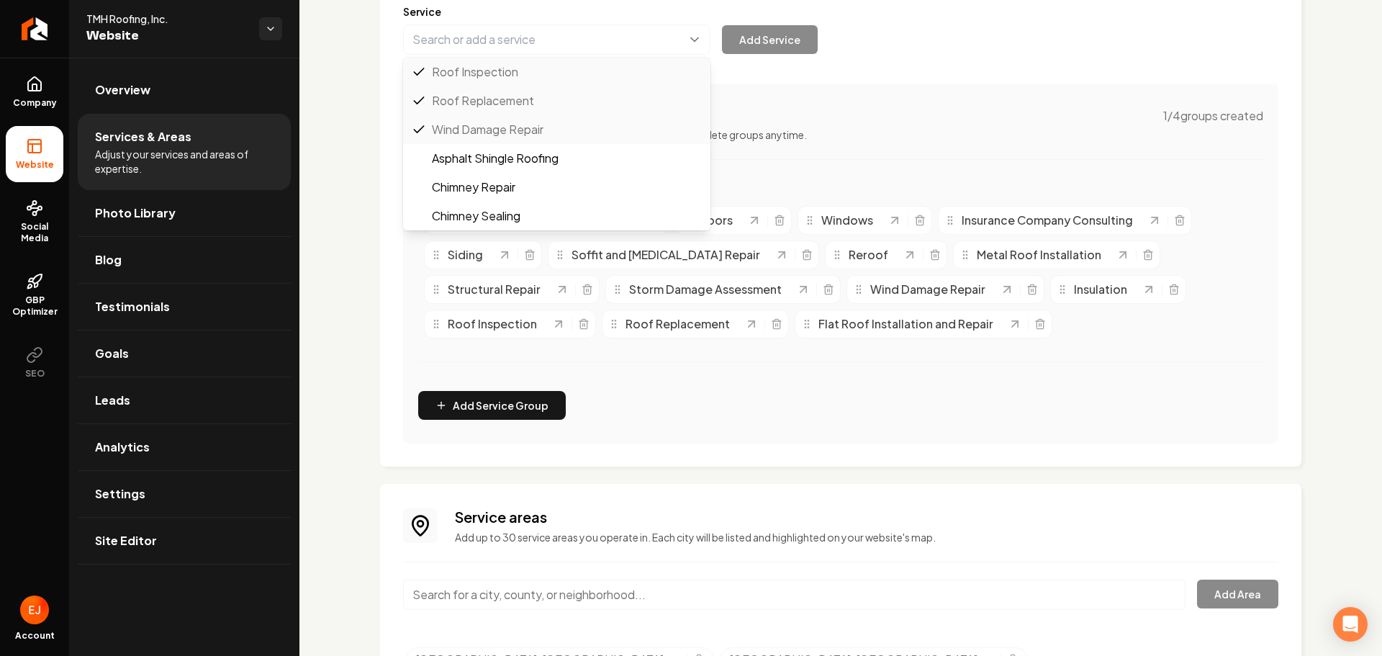
click at [1033, 325] on div "Services Provided Select from the recommended services or add your own and choo…" at bounding box center [841, 180] width 876 height 526
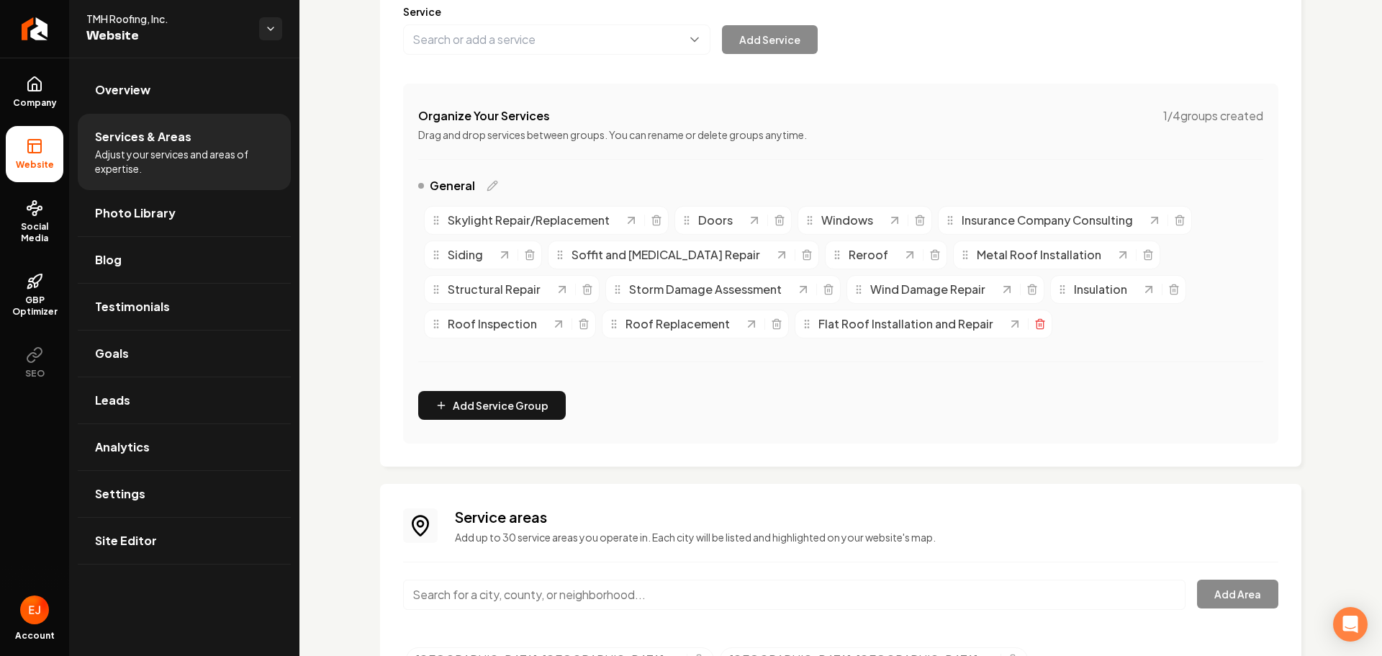
click at [1037, 328] on icon "Main content area" at bounding box center [1040, 325] width 6 height 8
click at [914, 221] on icon "Main content area" at bounding box center [920, 221] width 12 height 12
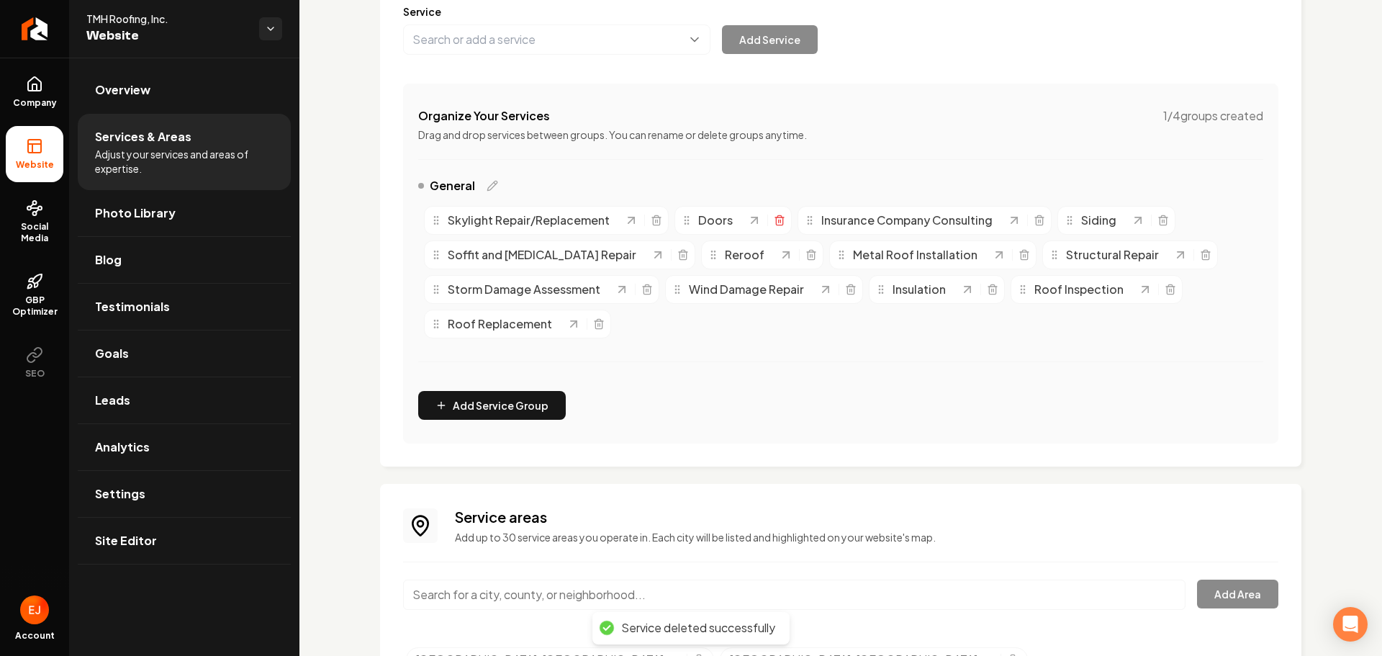
click at [781, 225] on icon "Main content area" at bounding box center [779, 221] width 6 height 8
click at [656, 221] on line "Main content area" at bounding box center [656, 221] width 0 height 3
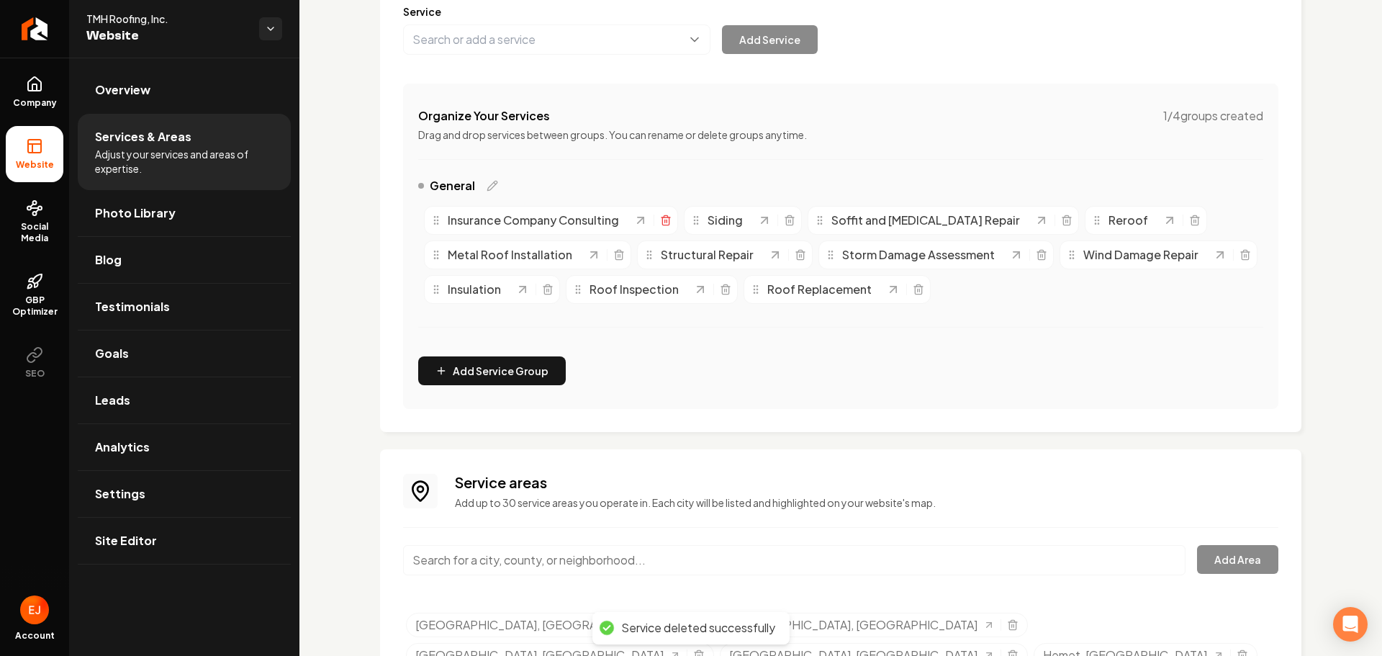
click at [663, 215] on icon "Main content area" at bounding box center [666, 221] width 12 height 12
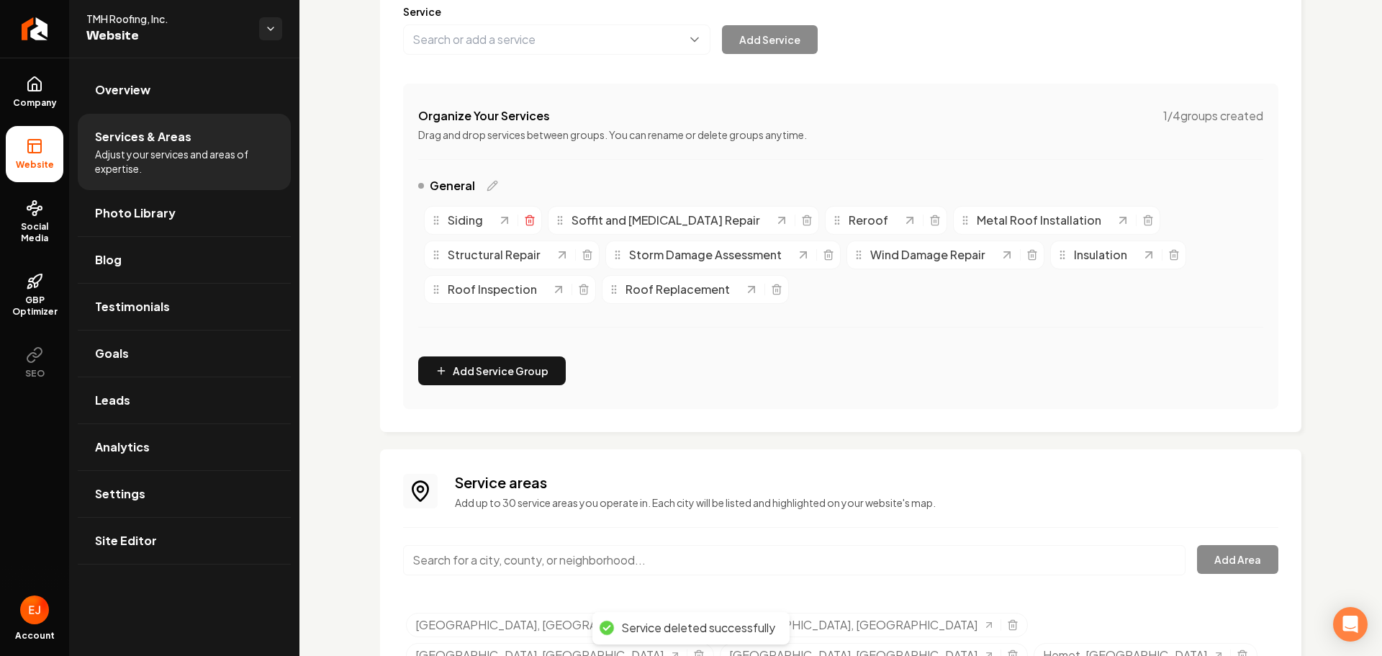
click at [526, 222] on icon "Main content area" at bounding box center [530, 221] width 12 height 12
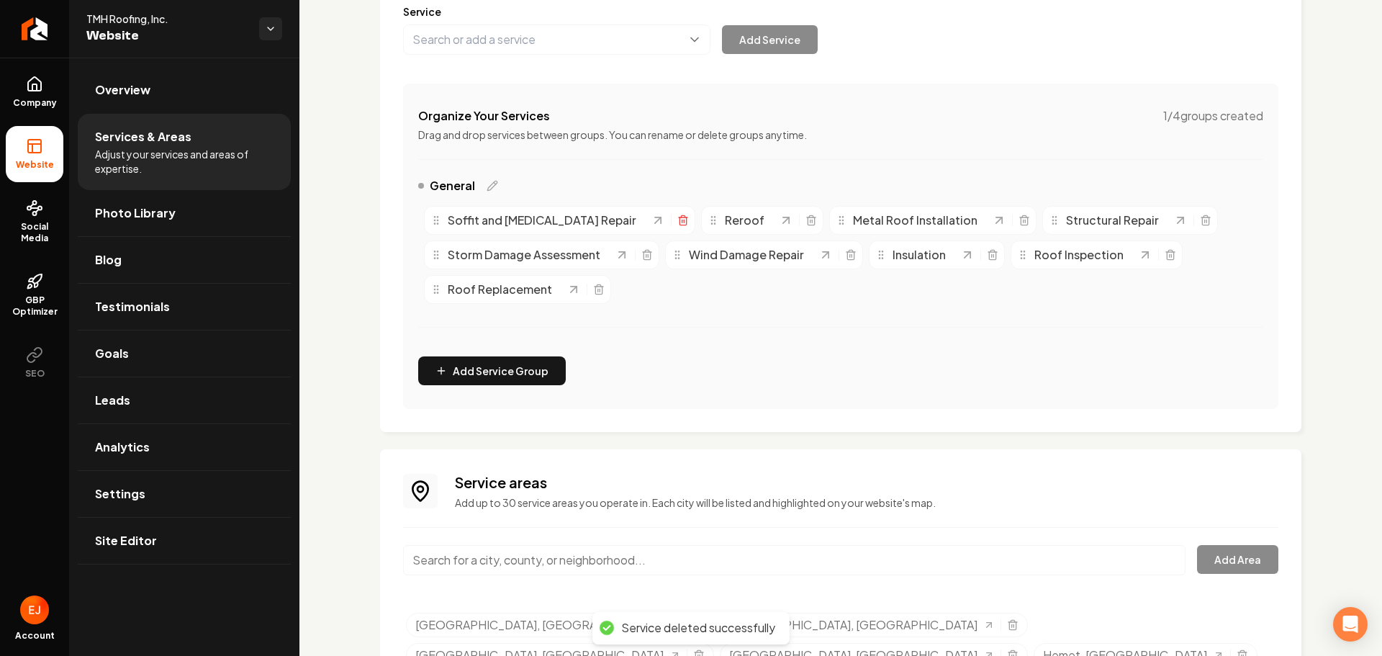
click at [678, 220] on icon "Main content area" at bounding box center [684, 221] width 12 height 12
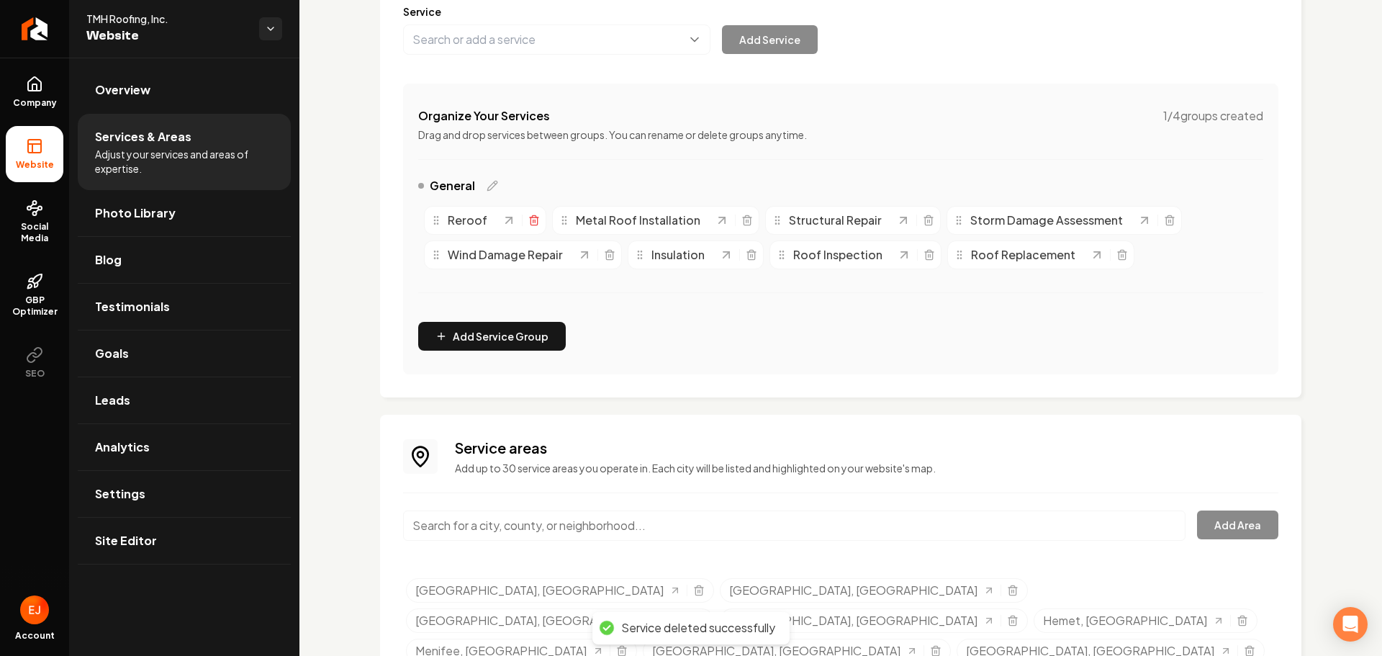
click at [534, 224] on icon "Main content area" at bounding box center [534, 221] width 12 height 12
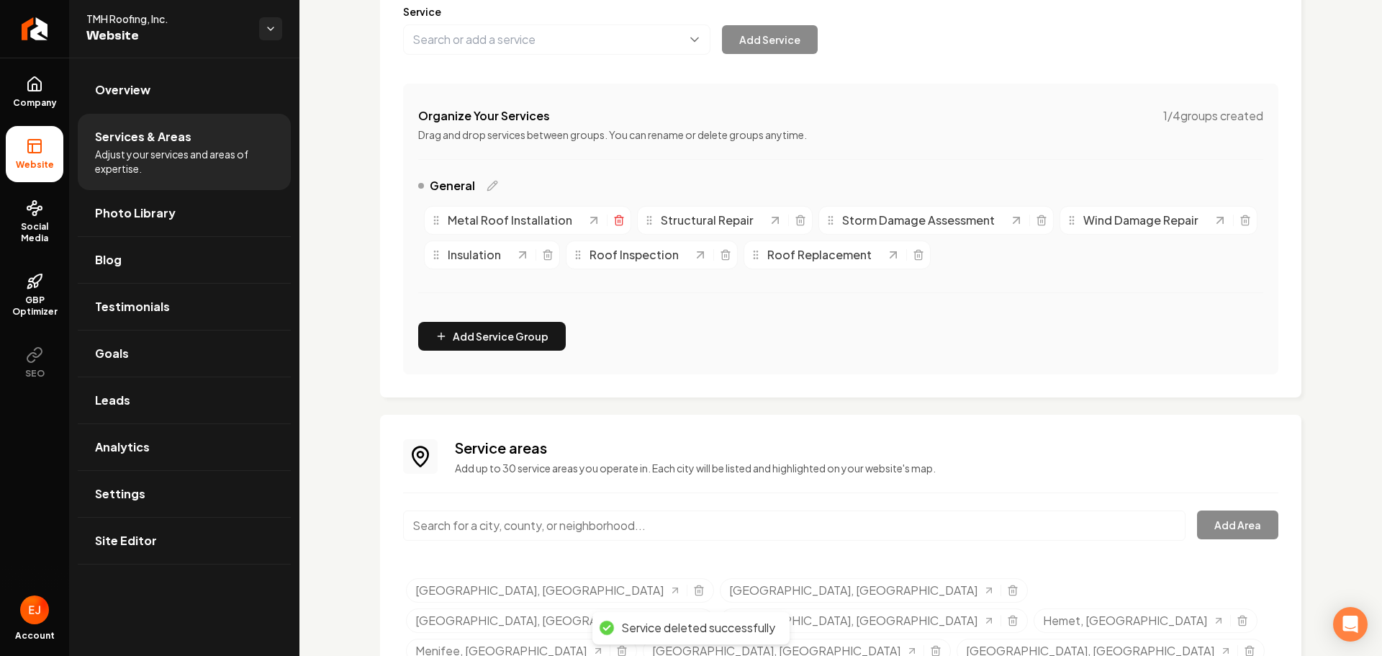
click at [618, 220] on line "Main content area" at bounding box center [618, 221] width 0 height 3
click at [584, 253] on icon "Main content area" at bounding box center [584, 255] width 12 height 12
click at [588, 224] on icon "Main content area" at bounding box center [588, 221] width 12 height 12
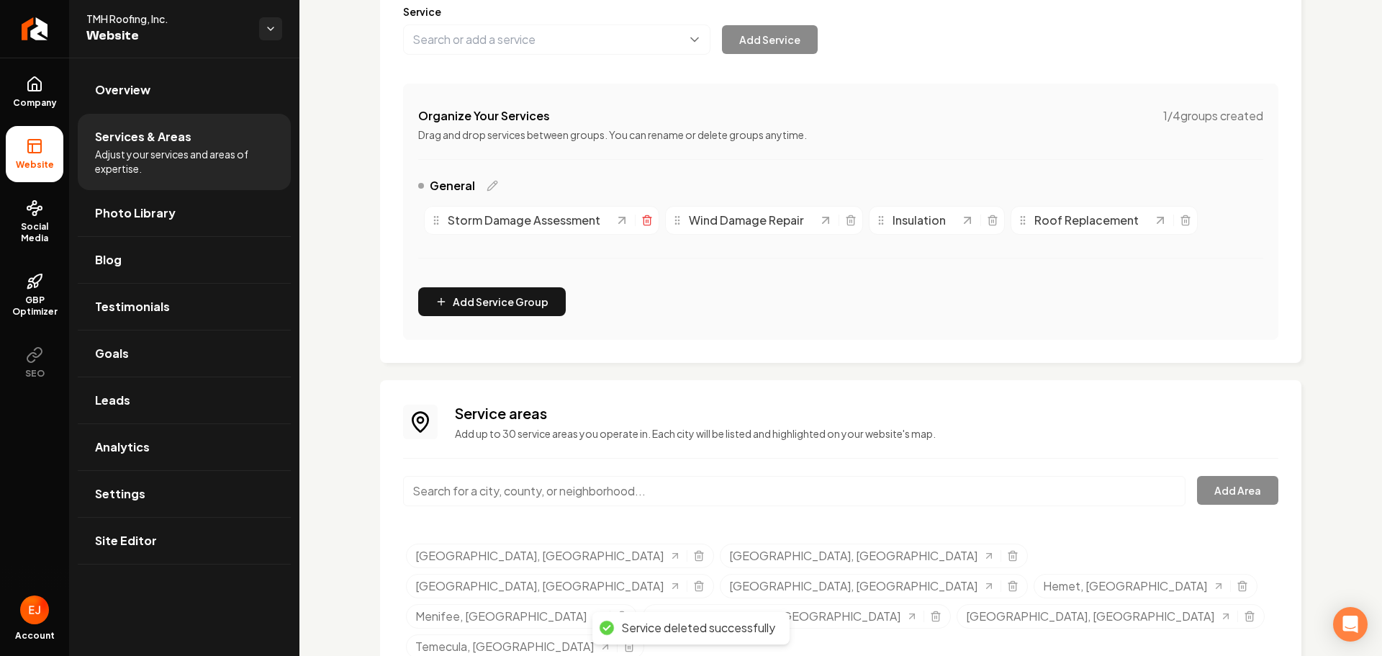
click at [649, 225] on icon "Main content area" at bounding box center [647, 221] width 6 height 8
click at [611, 225] on icon "Main content area" at bounding box center [609, 221] width 6 height 8
click at [742, 222] on icon "Main content area" at bounding box center [741, 221] width 12 height 12
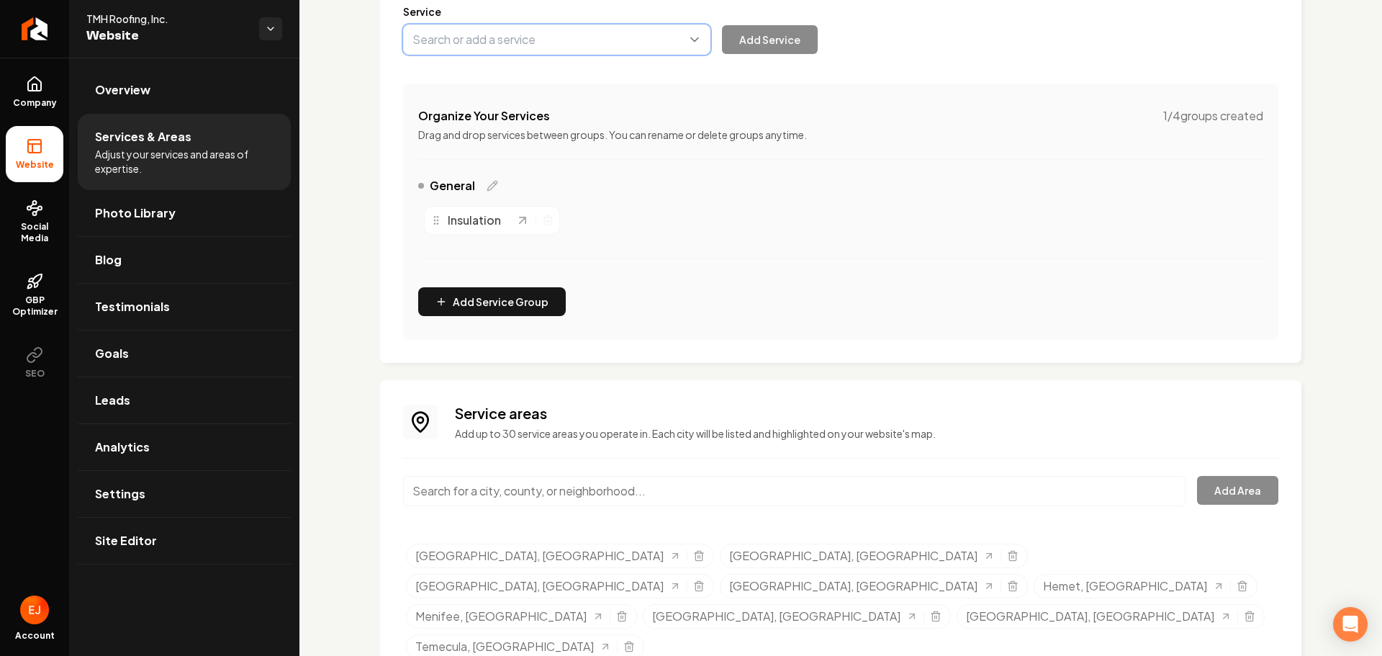
click at [556, 43] on button "Main content area" at bounding box center [556, 39] width 307 height 30
type input "Residential Roofing Services"
click at [783, 45] on button "Add Service" at bounding box center [770, 39] width 96 height 29
click at [793, 220] on icon "Main content area" at bounding box center [795, 221] width 12 height 12
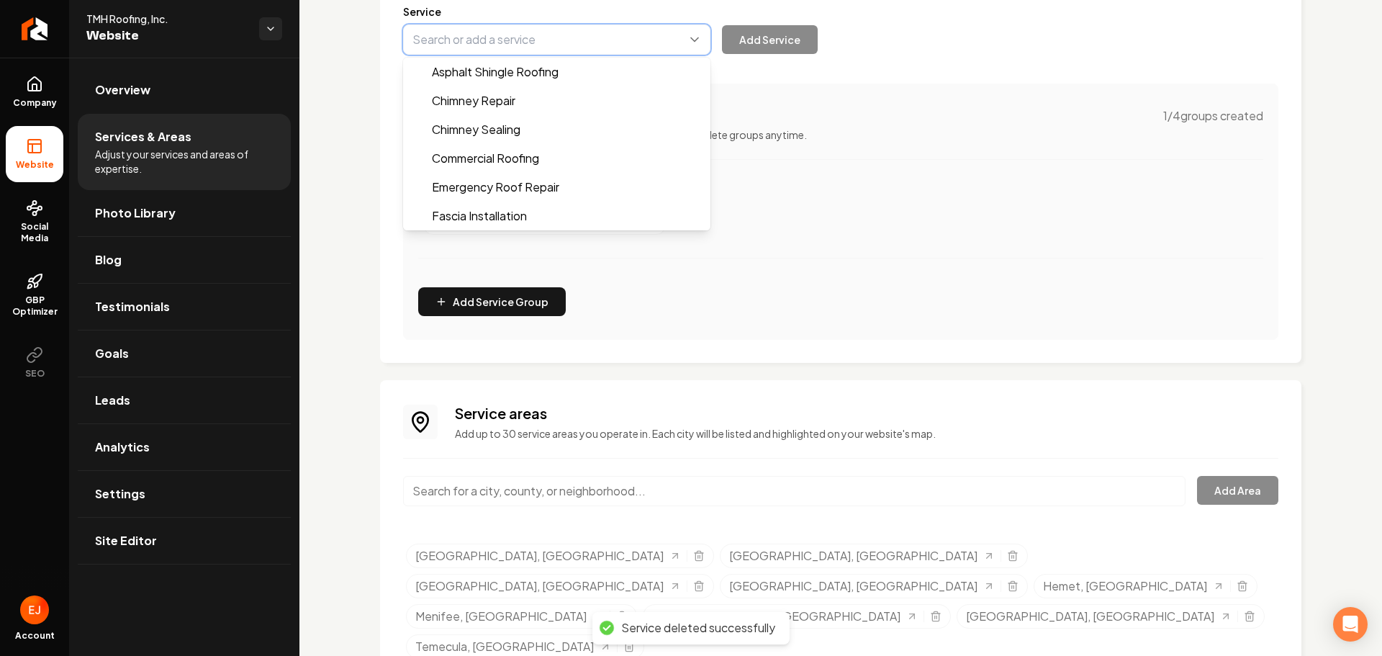
click at [530, 24] on button "Main content area" at bounding box center [556, 39] width 307 height 30
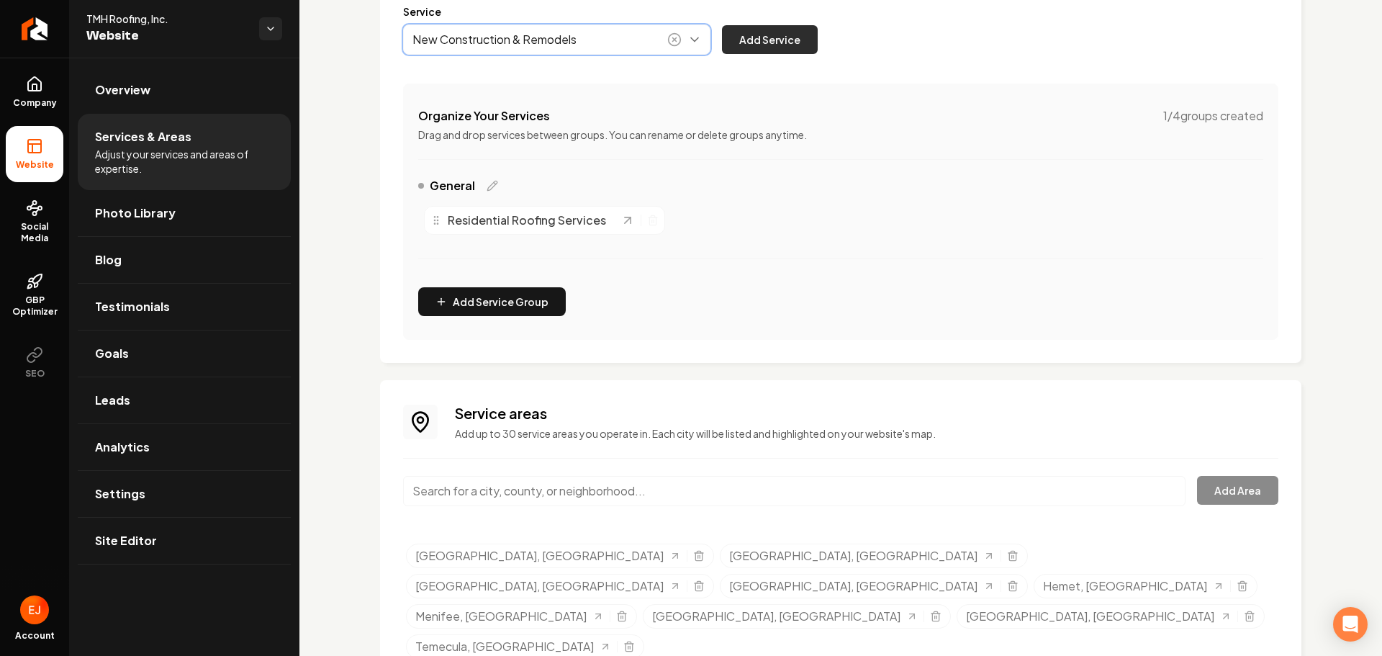
type input "New Construction & Remodels"
click at [760, 41] on button "Add Service" at bounding box center [770, 39] width 96 height 29
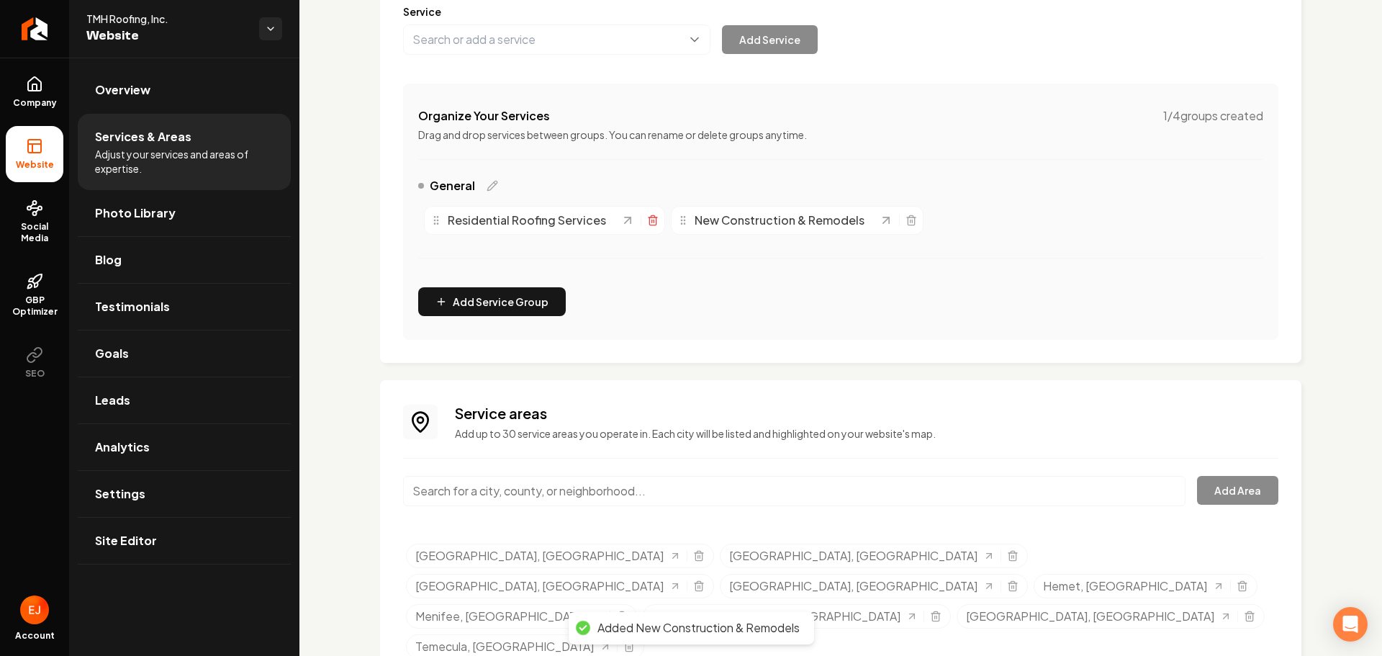
click at [652, 217] on icon "Main content area" at bounding box center [653, 216] width 4 height 2
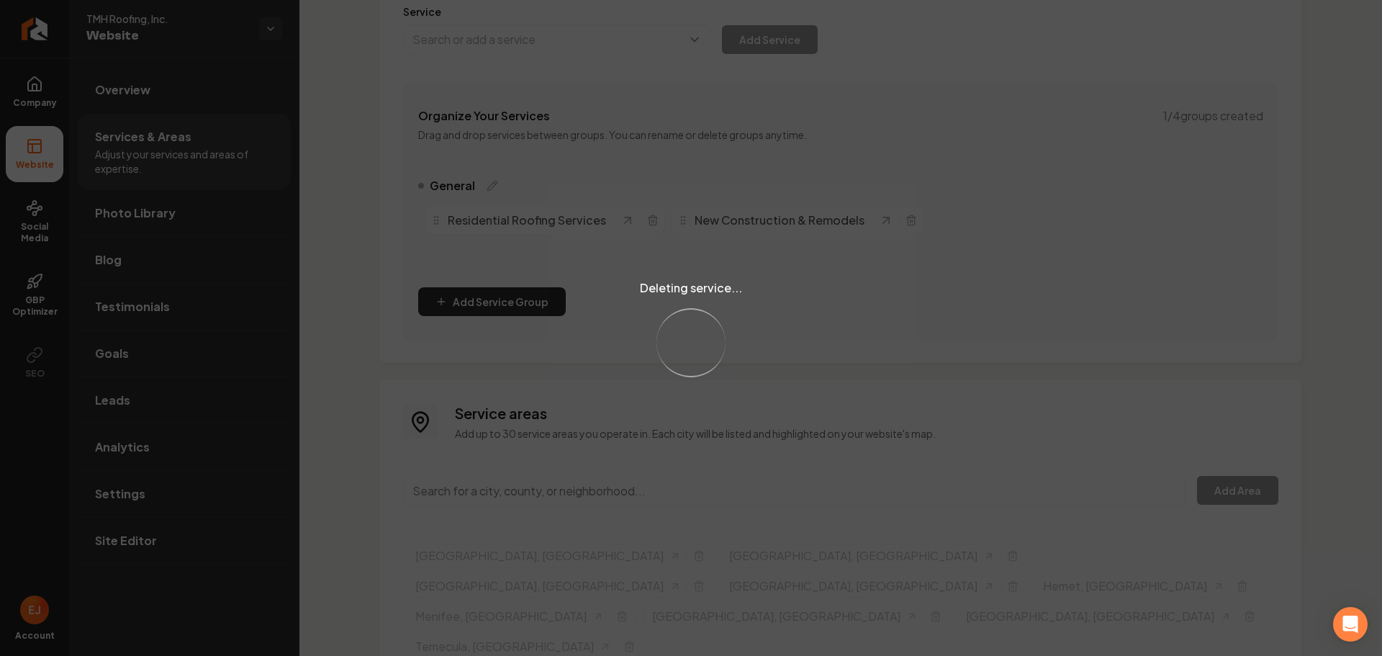
click at [507, 39] on div "Deleting service... Loading..." at bounding box center [691, 328] width 1382 height 656
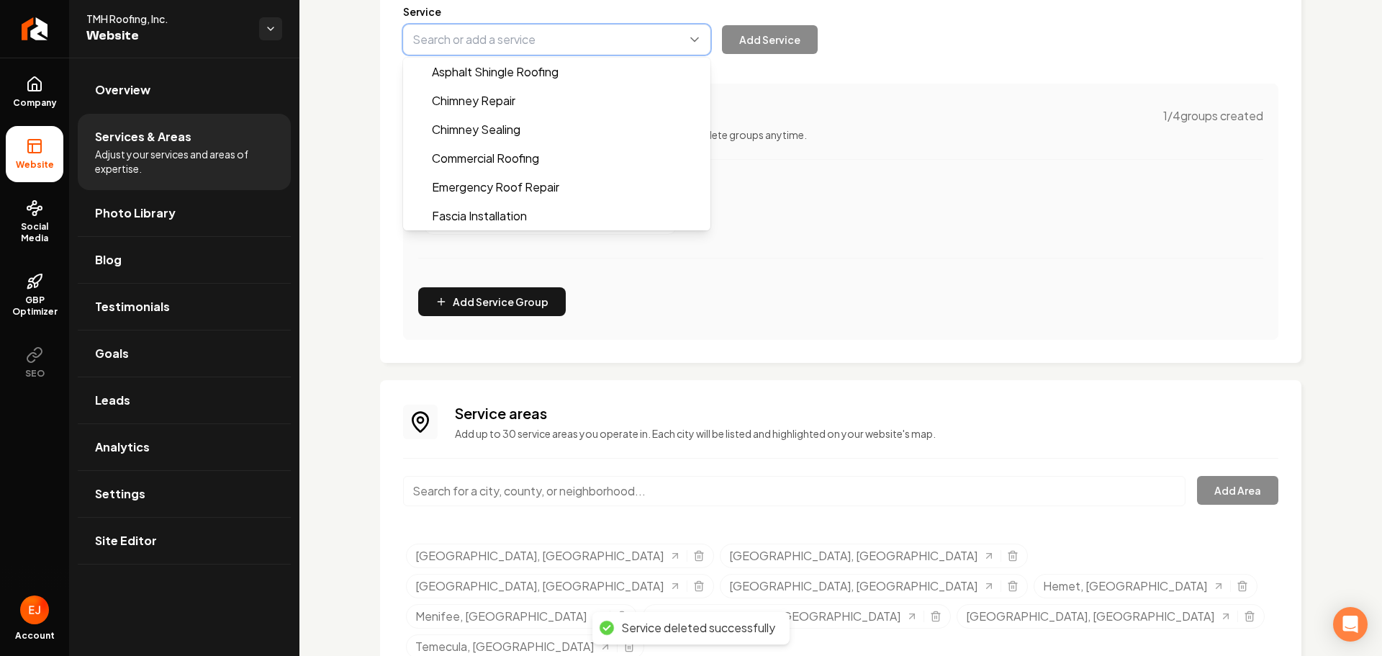
click at [588, 40] on button "Main content area" at bounding box center [556, 39] width 307 height 30
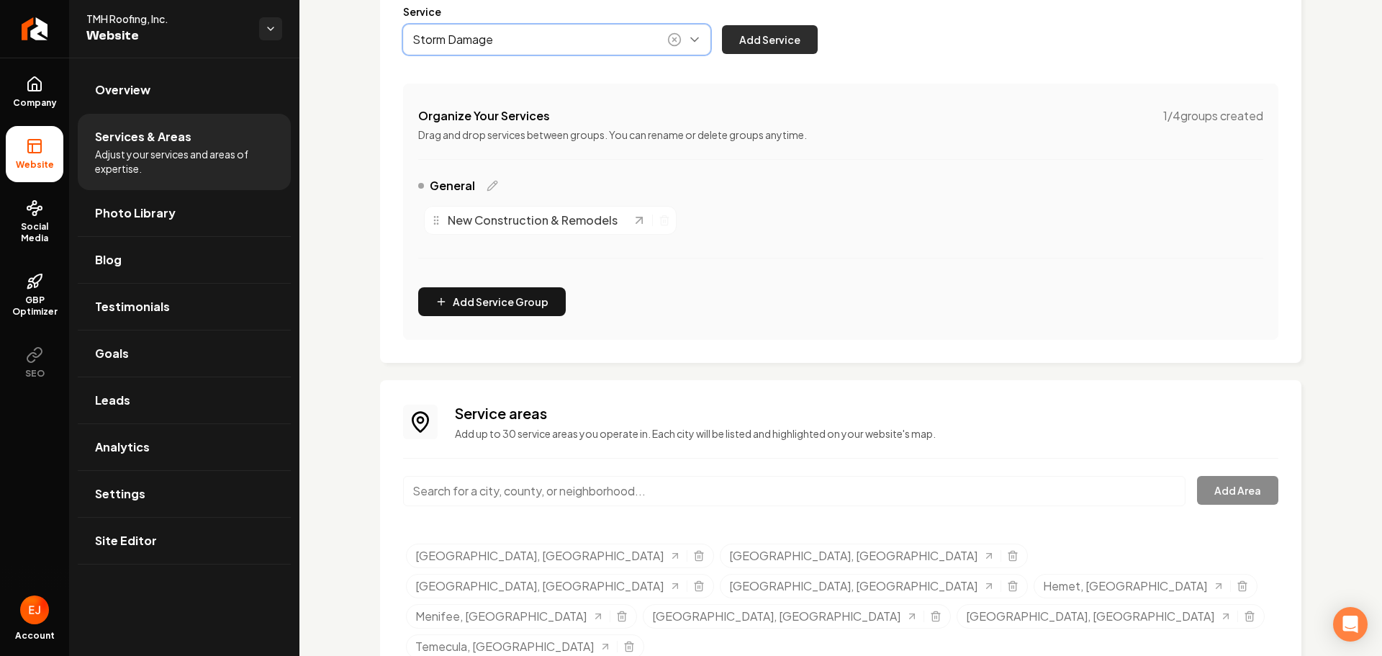
type input "Storm Damage"
click at [774, 46] on button "Add Service" at bounding box center [770, 39] width 96 height 29
click at [598, 46] on button "Main content area" at bounding box center [556, 39] width 307 height 30
type input "Other Services"
click at [768, 34] on button "Add Service" at bounding box center [770, 39] width 96 height 29
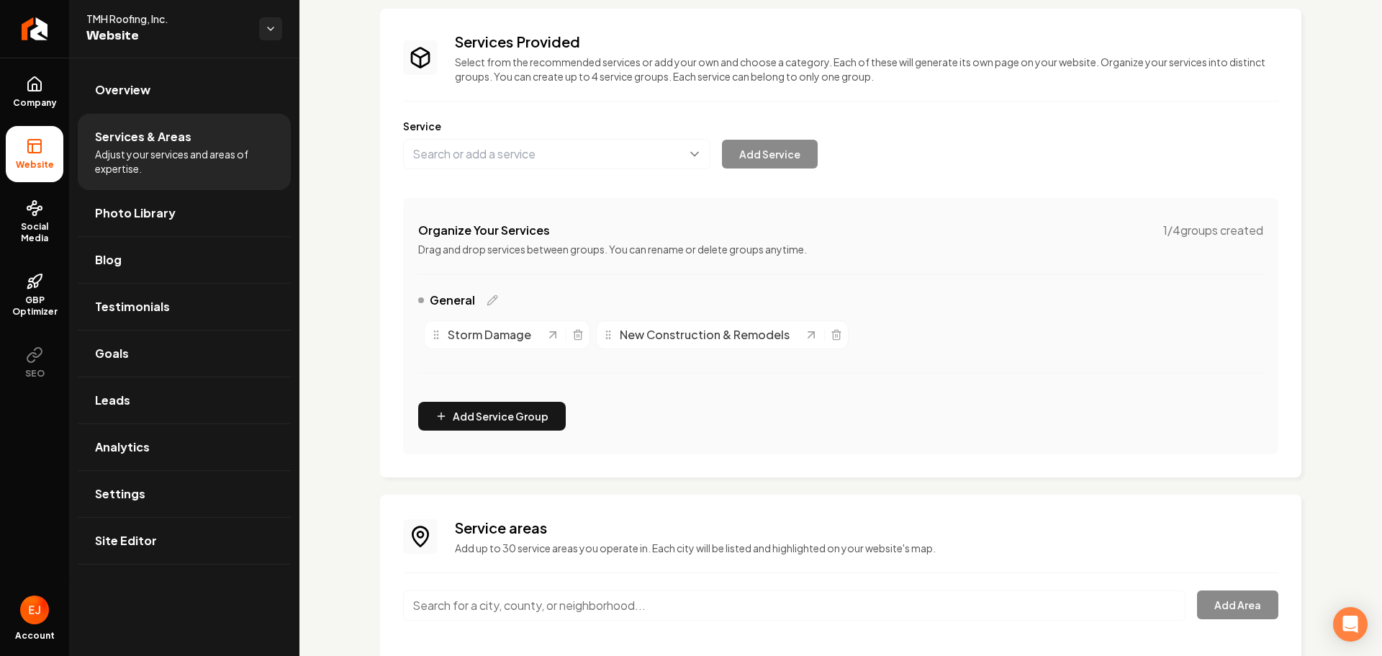
scroll to position [204, 0]
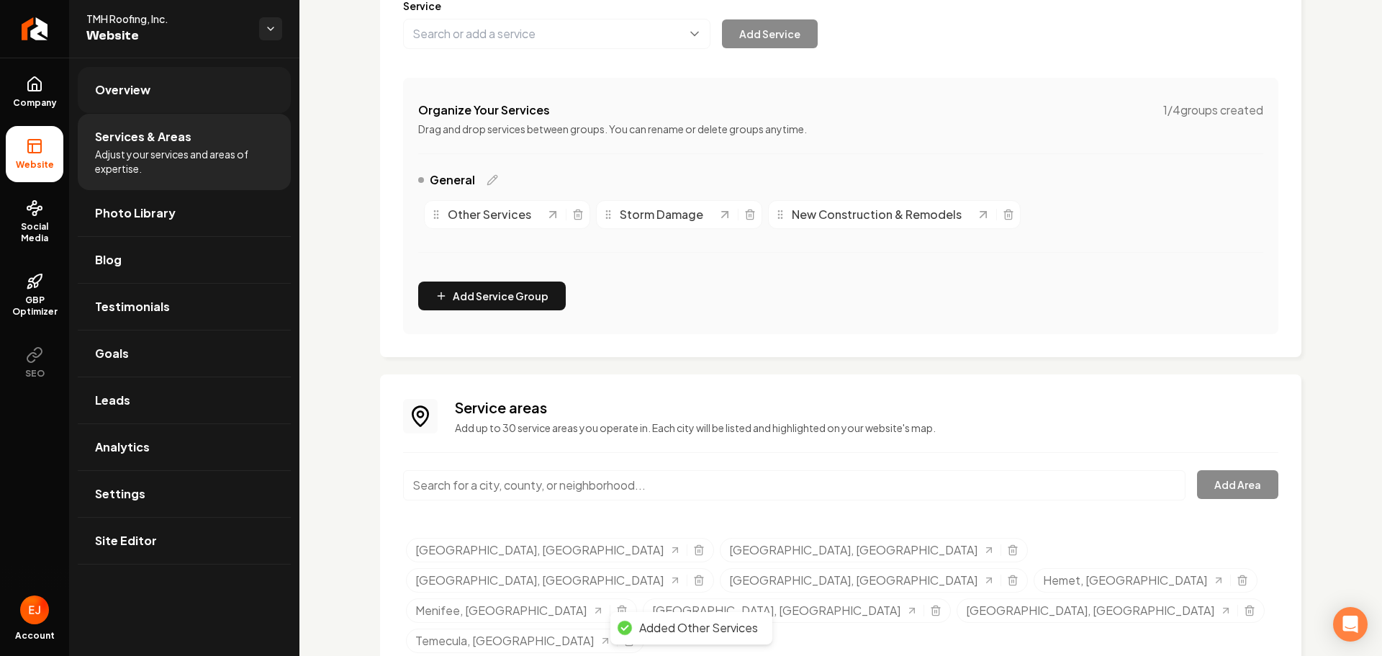
click at [127, 94] on span "Overview" at bounding box center [122, 89] width 55 height 17
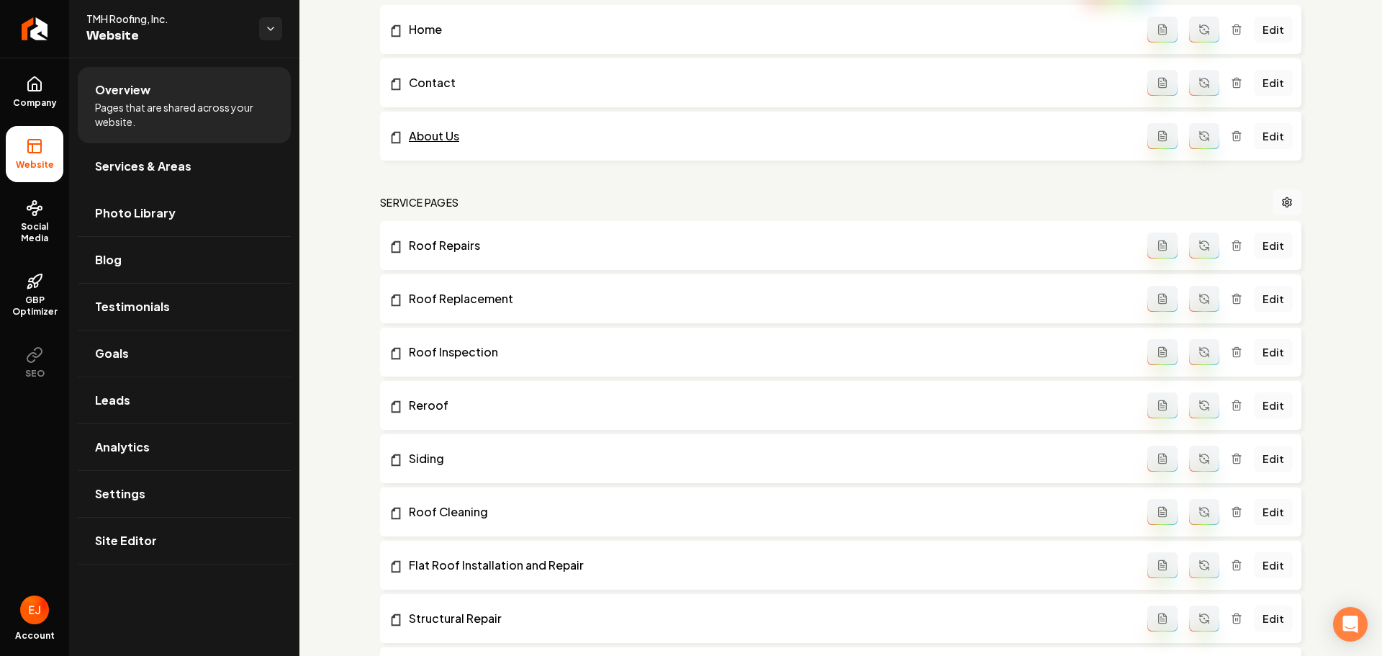
scroll to position [492, 0]
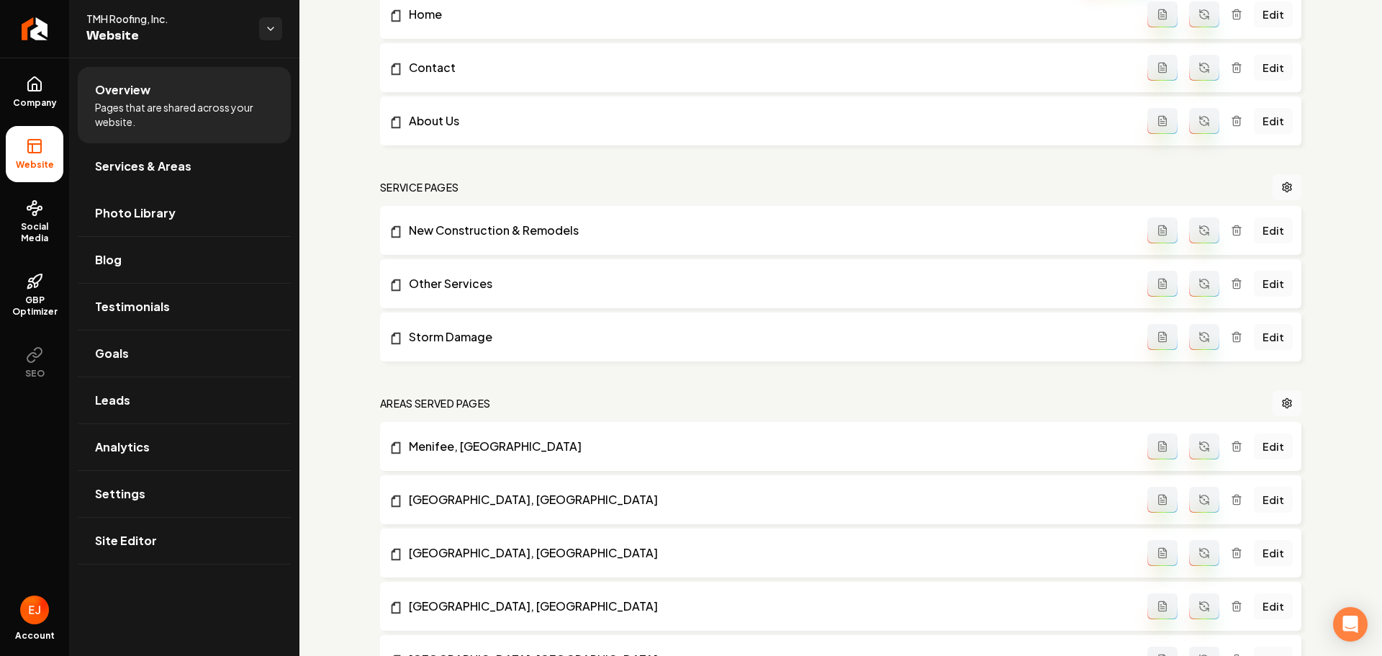
click at [1202, 225] on icon "Main content area" at bounding box center [1205, 231] width 12 height 12
click at [1200, 279] on icon "Main content area" at bounding box center [1204, 281] width 9 height 4
click at [1189, 341] on button "Main content area" at bounding box center [1204, 337] width 30 height 26
click at [153, 542] on link "Site Editor" at bounding box center [184, 541] width 213 height 46
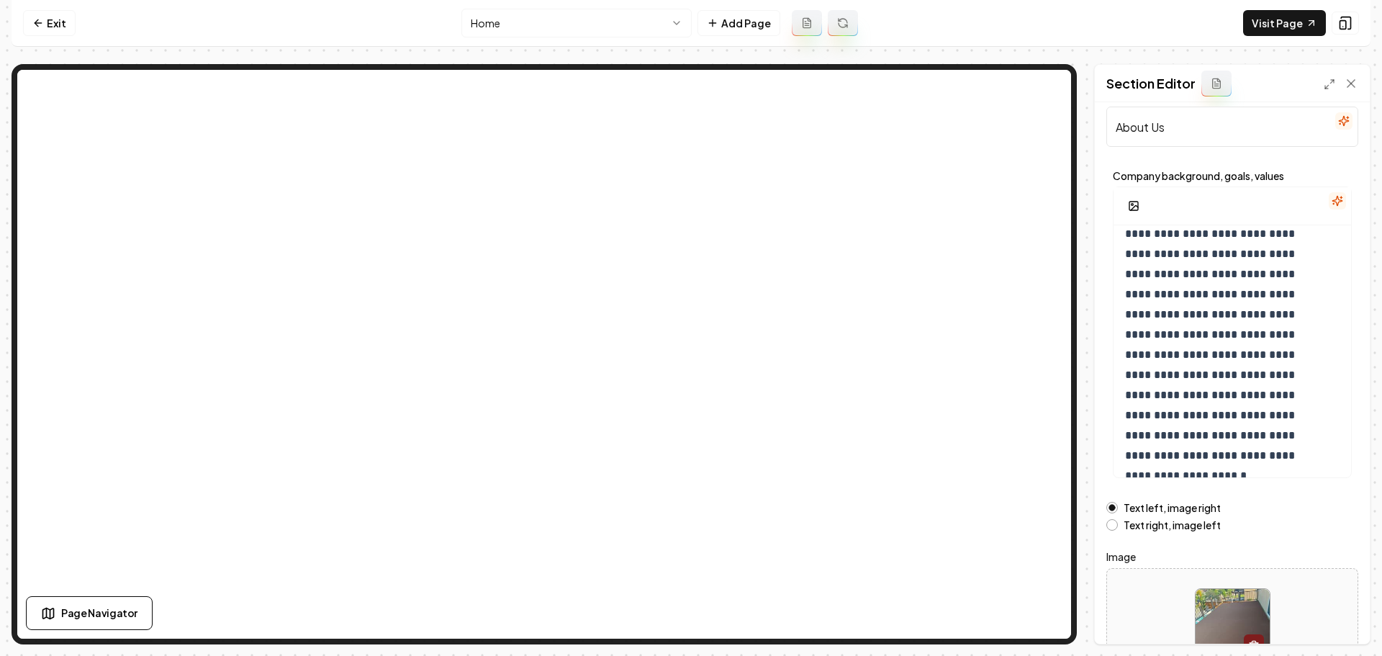
scroll to position [122, 0]
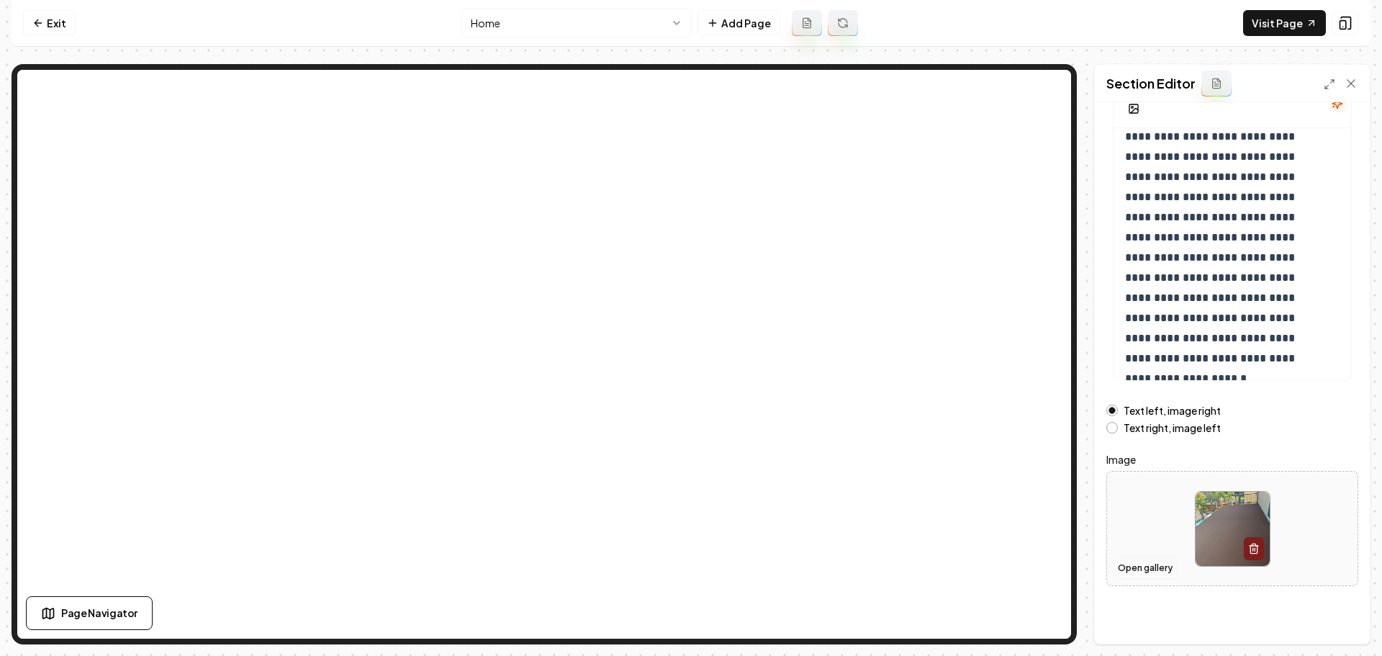
click at [1161, 573] on button "Open gallery" at bounding box center [1145, 568] width 65 height 23
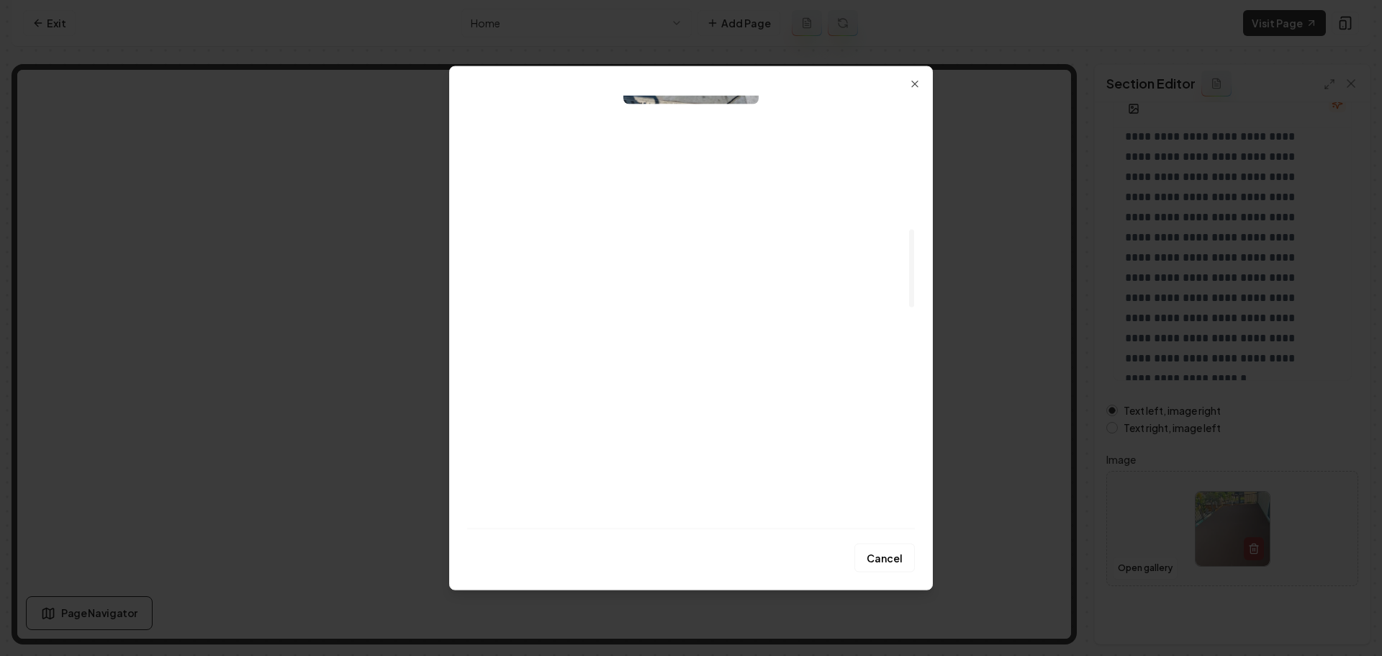
scroll to position [864, 0]
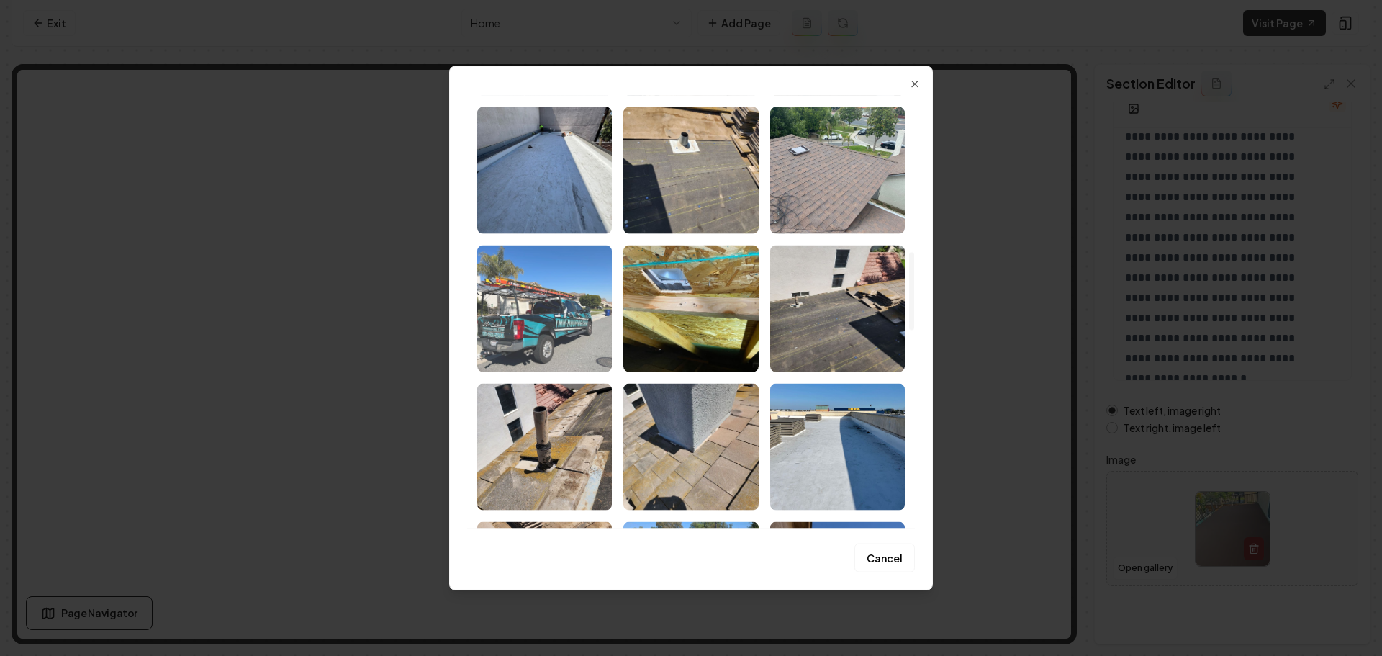
click at [524, 340] on img "Select image image_68a8927a5c7cd75eb852027e.jpeg" at bounding box center [544, 308] width 135 height 127
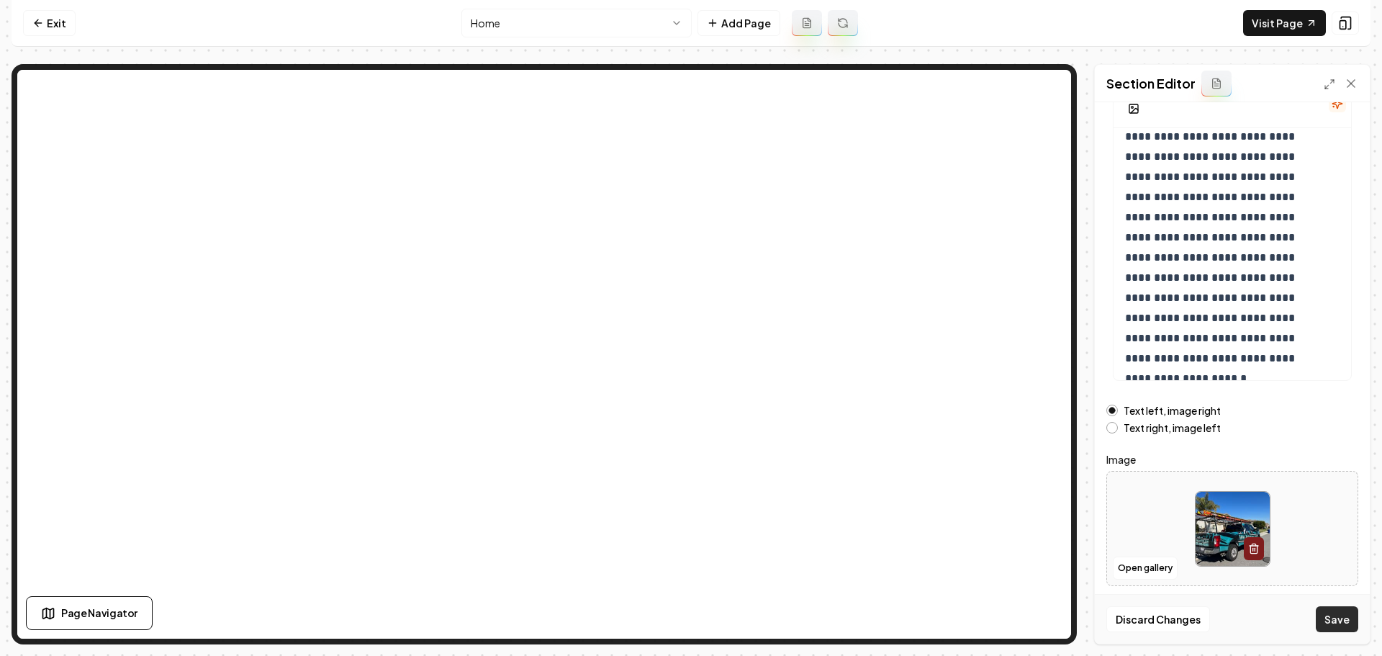
click at [1343, 623] on button "Save" at bounding box center [1337, 619] width 42 height 26
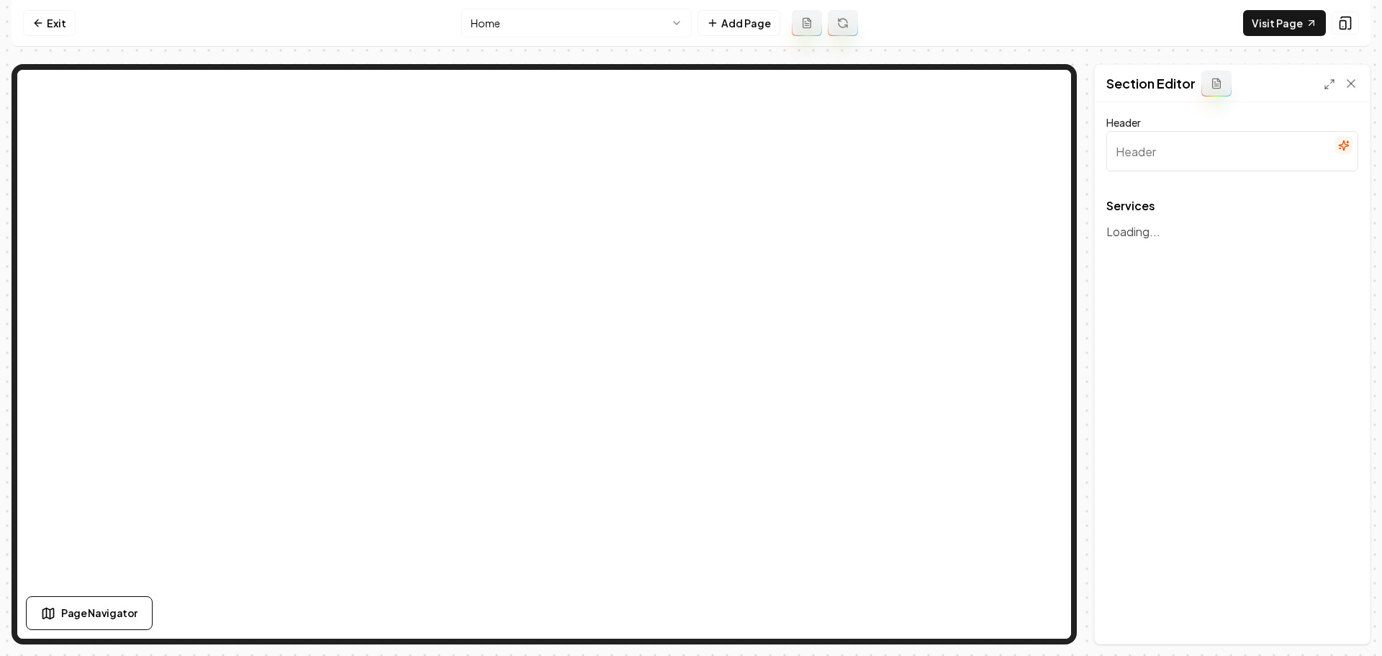
type input "Our Expert Roofing Services"
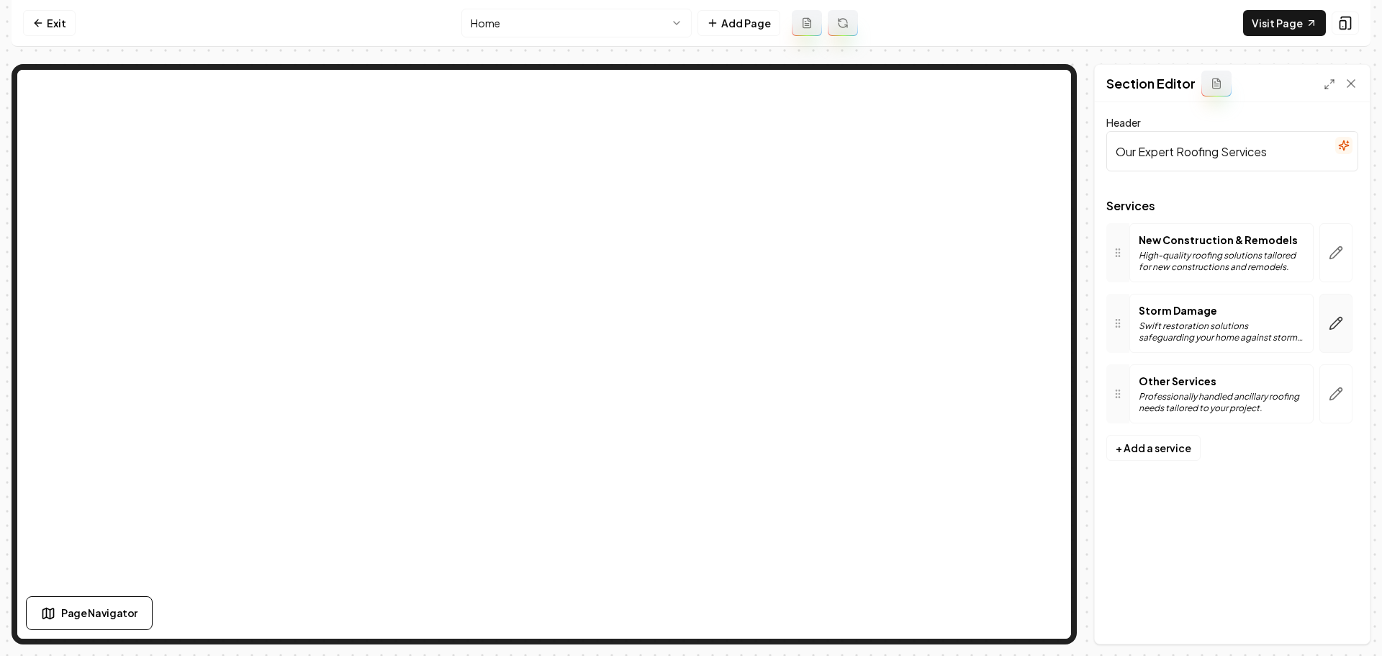
click at [1325, 329] on button "button" at bounding box center [1336, 323] width 33 height 59
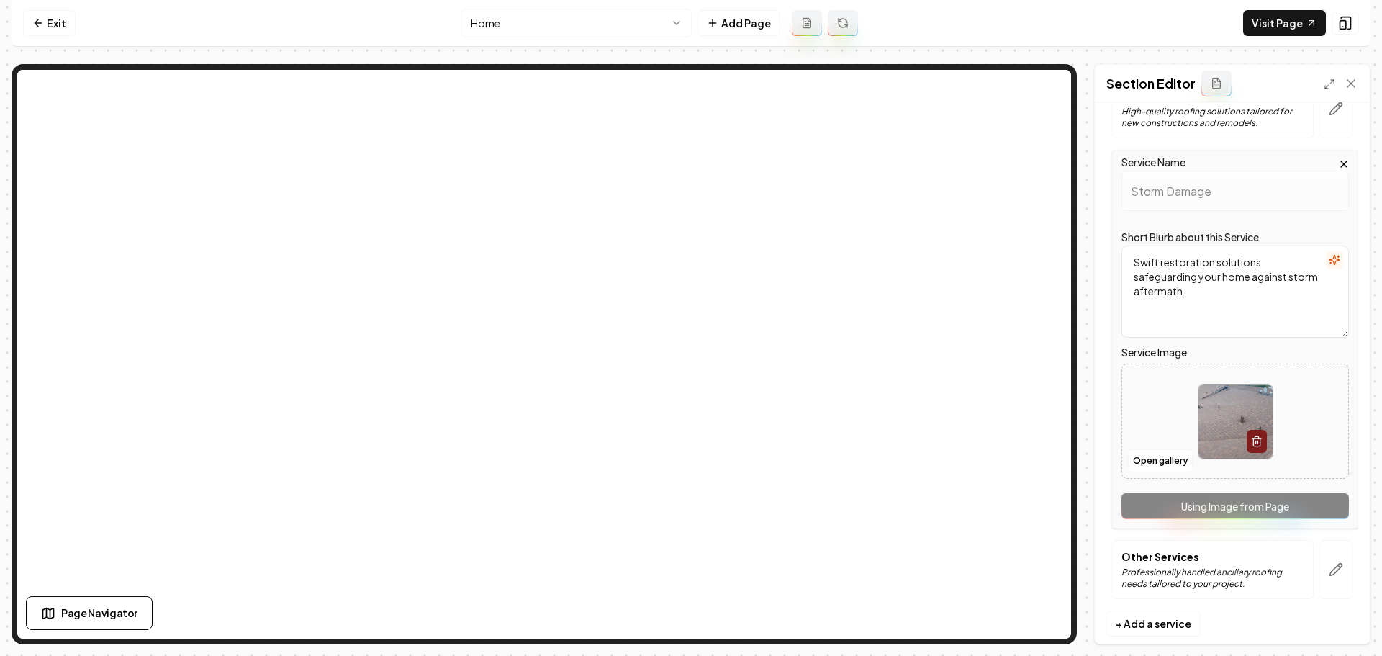
scroll to position [166, 0]
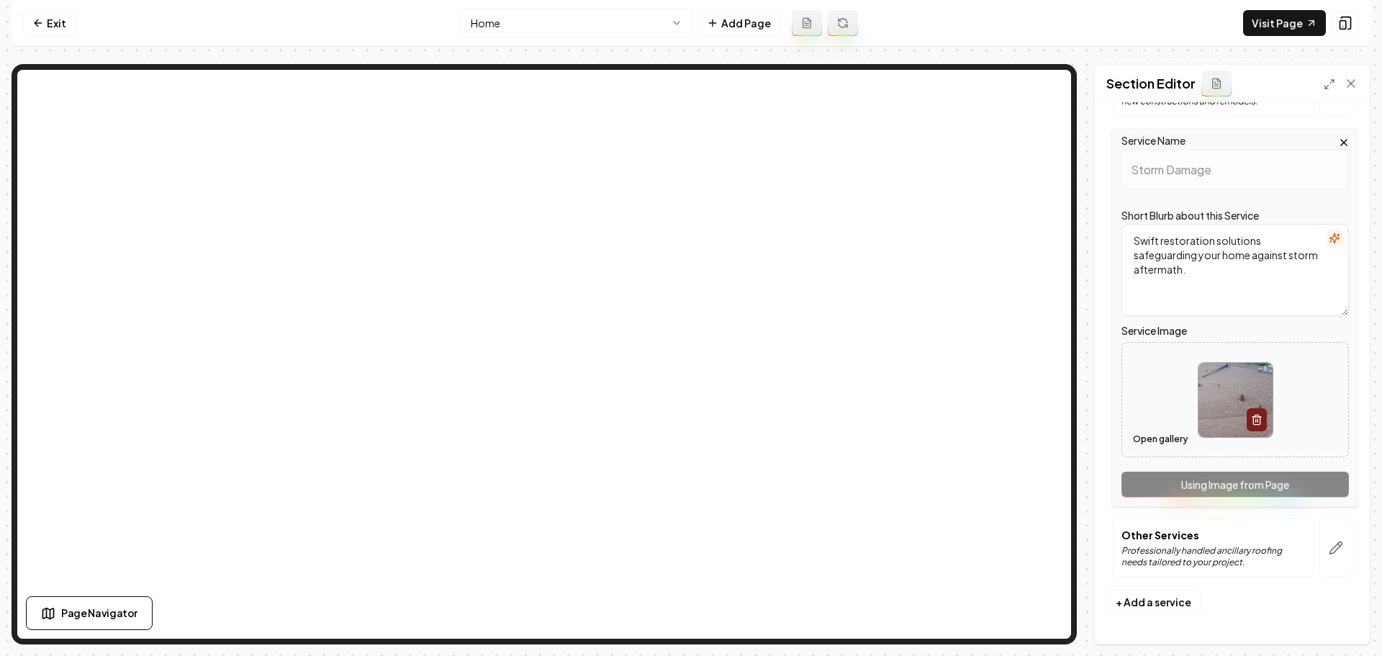
click at [1176, 429] on button "Open gallery" at bounding box center [1160, 439] width 65 height 23
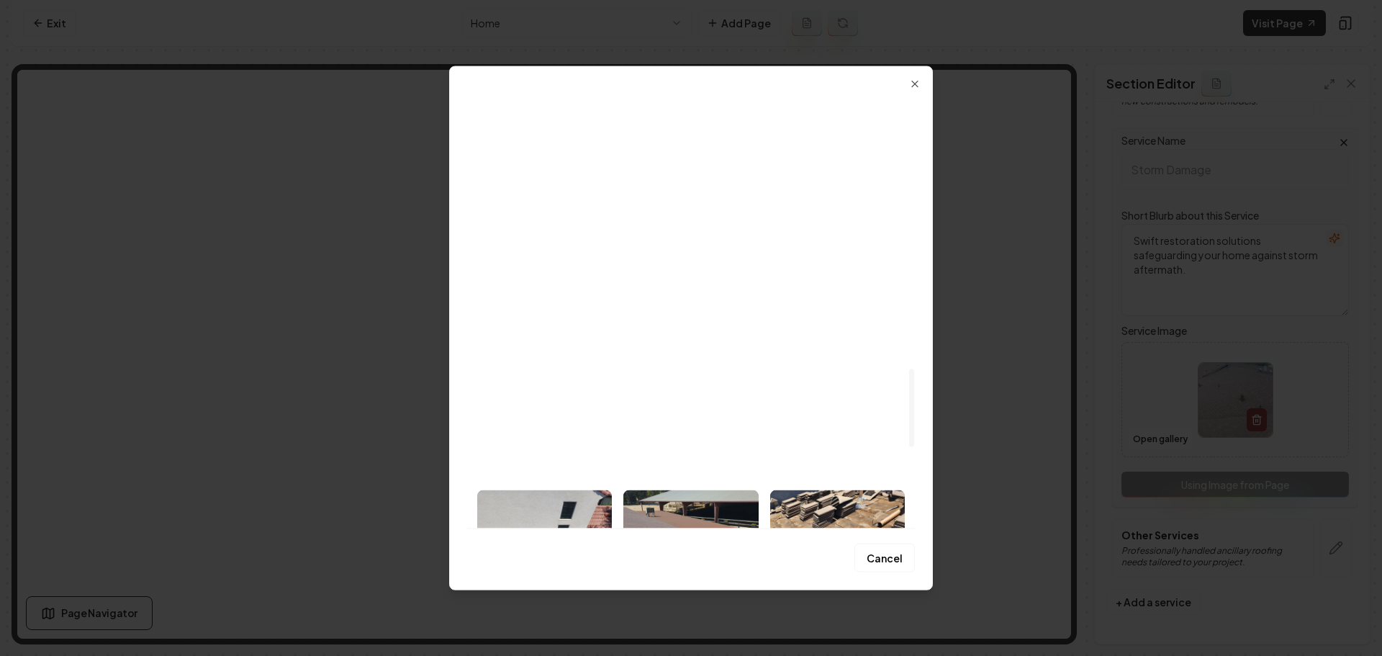
scroll to position [1512, 0]
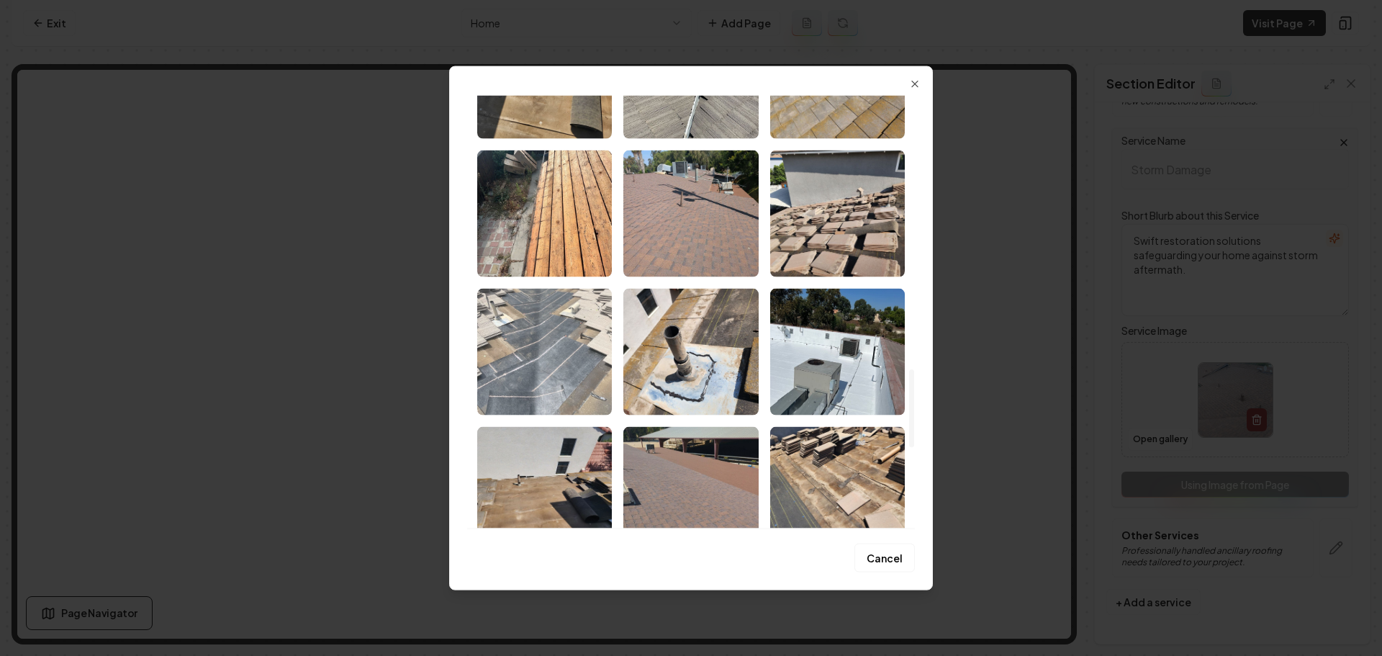
click at [585, 366] on img "Select image image_68a892795c7cd75eb851f89a.jpeg" at bounding box center [544, 351] width 135 height 127
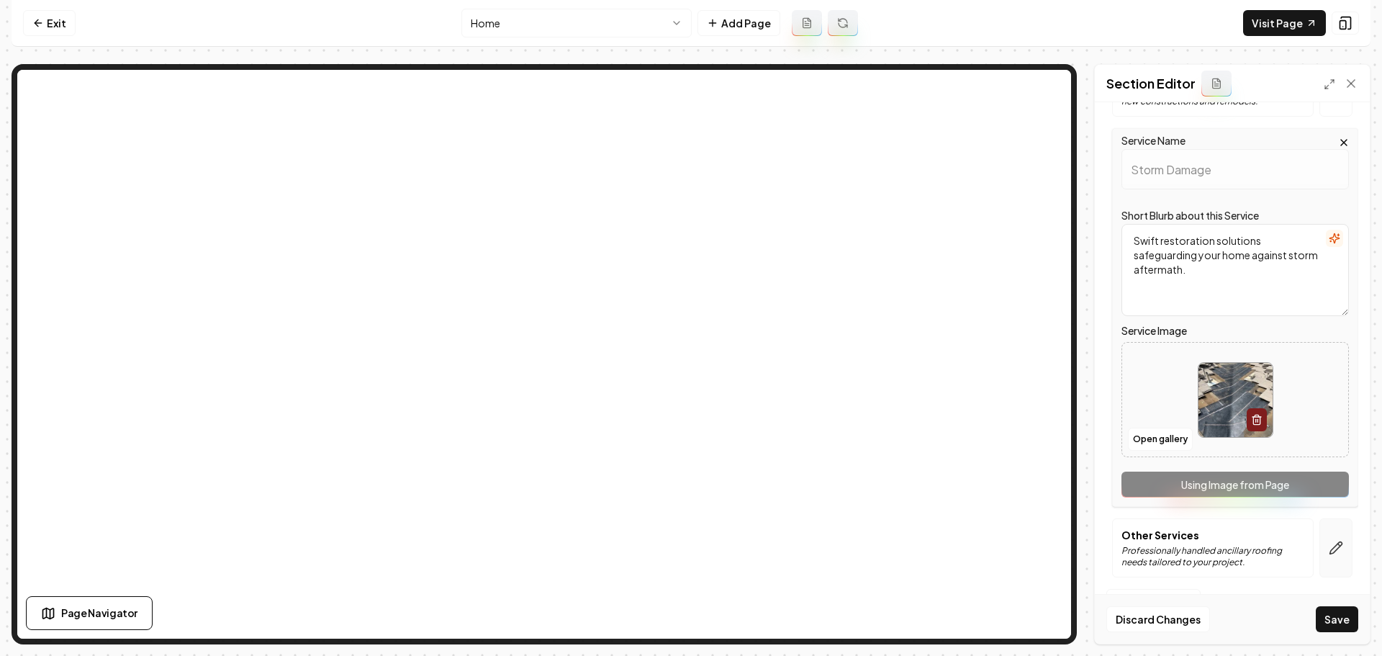
click at [1335, 552] on button "button" at bounding box center [1336, 547] width 33 height 59
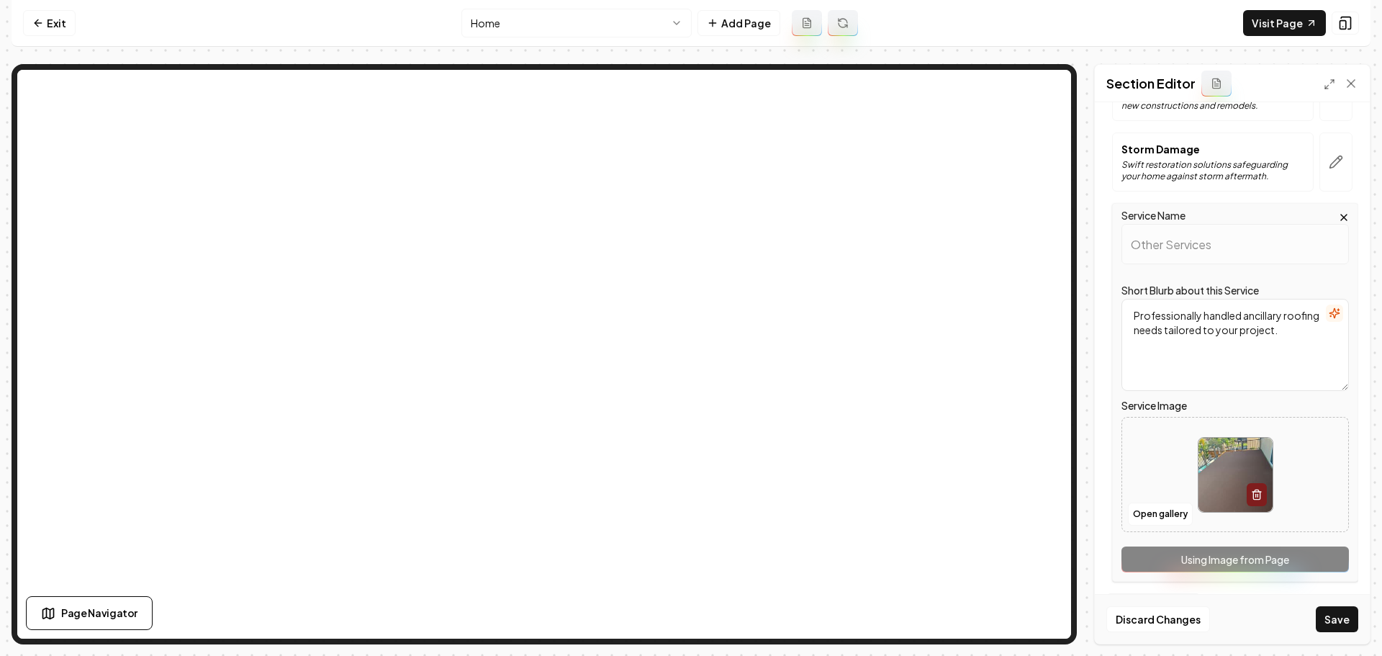
scroll to position [166, 0]
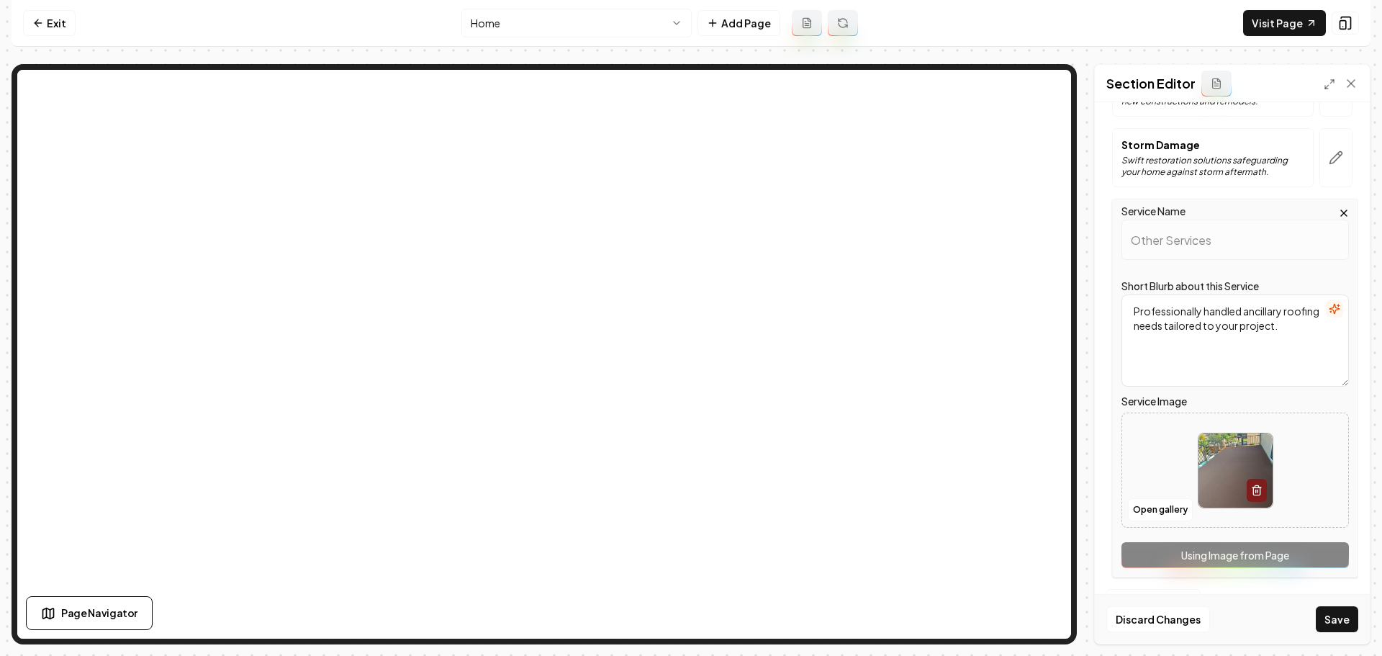
click at [1223, 492] on img at bounding box center [1236, 470] width 74 height 74
click at [1147, 515] on button "Open gallery" at bounding box center [1160, 509] width 65 height 23
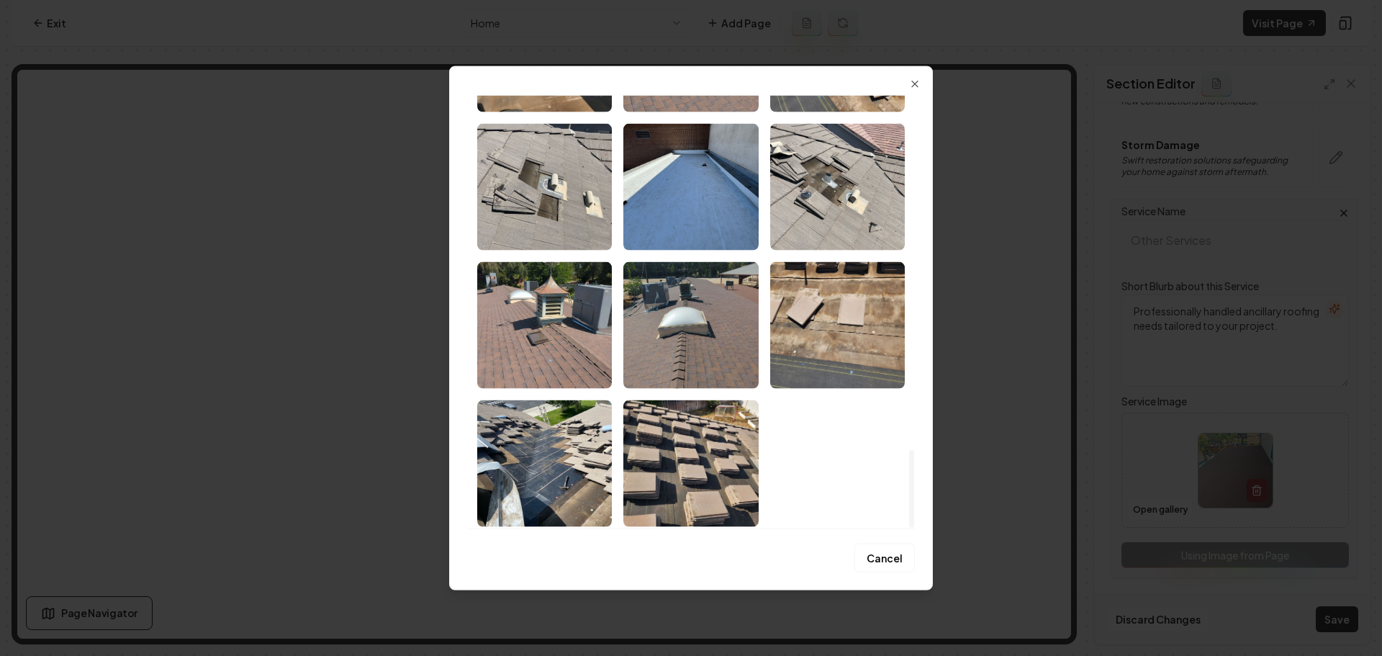
scroll to position [1957, 0]
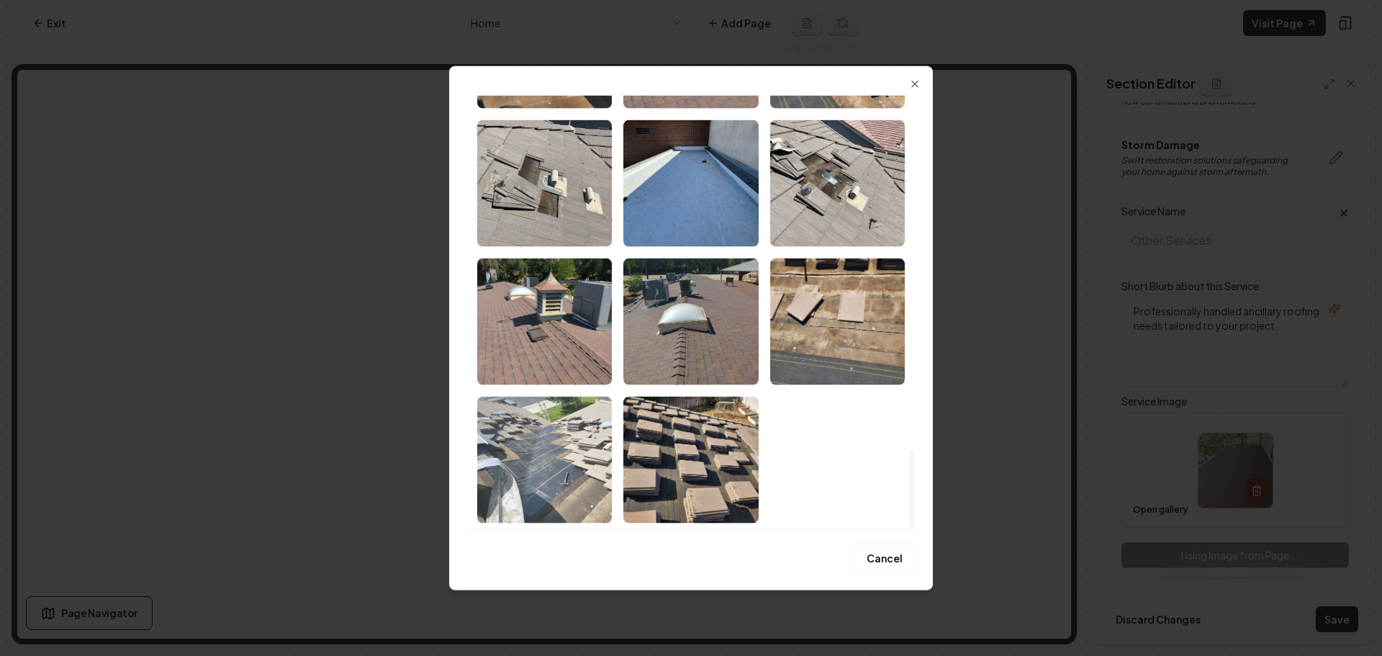
click at [572, 464] on img "Select image image_68a892795c7cd75eb851f7c6.jpeg" at bounding box center [544, 459] width 135 height 127
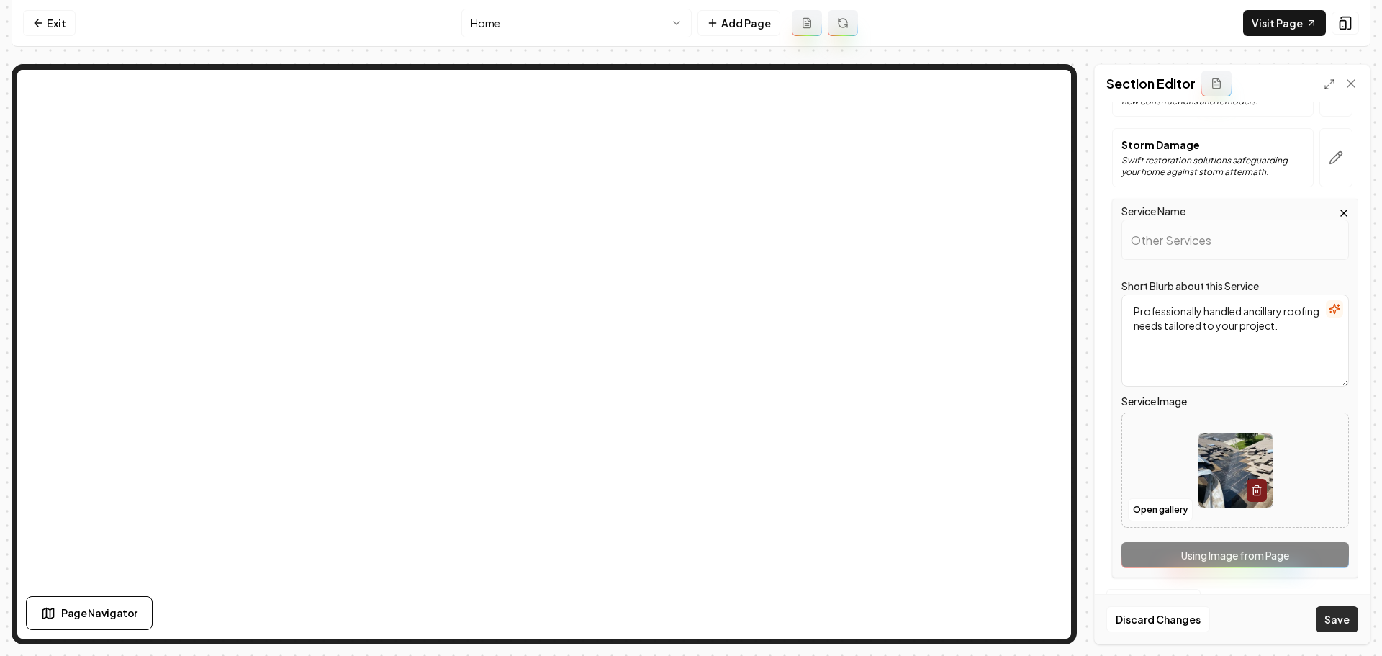
click at [1333, 622] on button "Save" at bounding box center [1337, 619] width 42 height 26
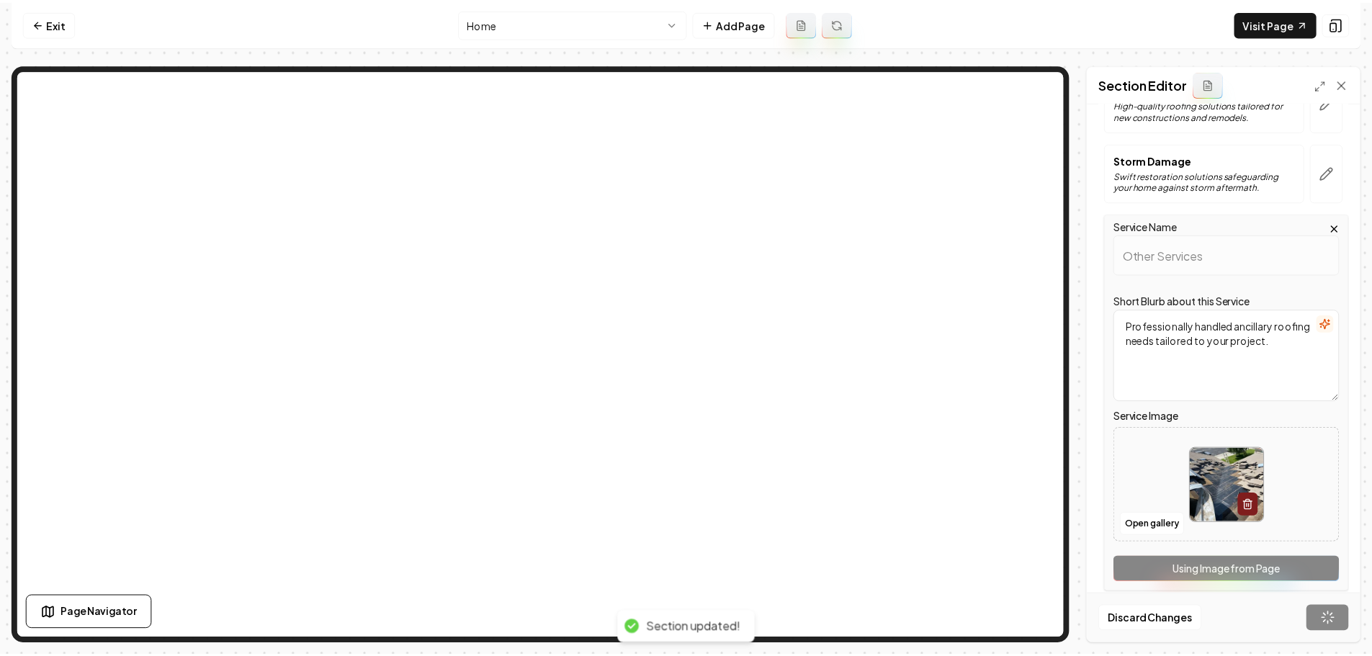
scroll to position [0, 0]
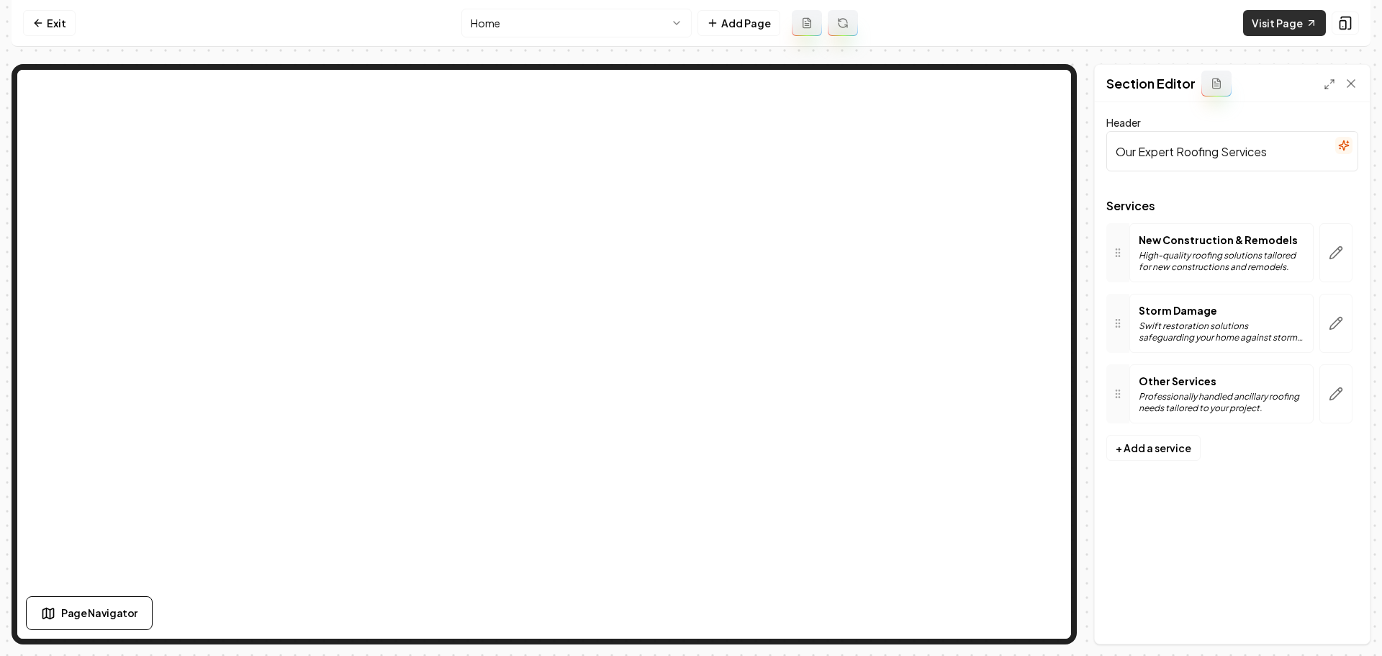
click at [1277, 22] on link "Visit Page" at bounding box center [1284, 23] width 83 height 26
click at [50, 23] on link "Exit" at bounding box center [49, 23] width 53 height 26
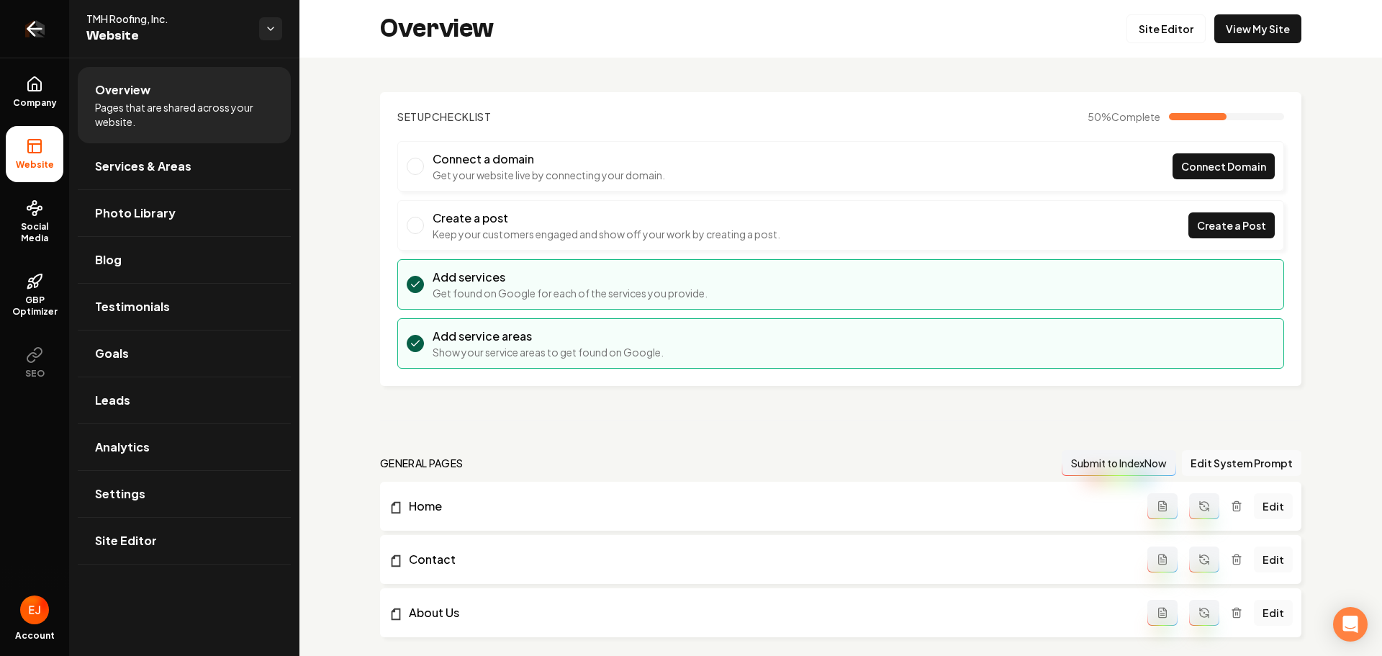
click at [41, 46] on link "Return to dashboard" at bounding box center [34, 29] width 69 height 58
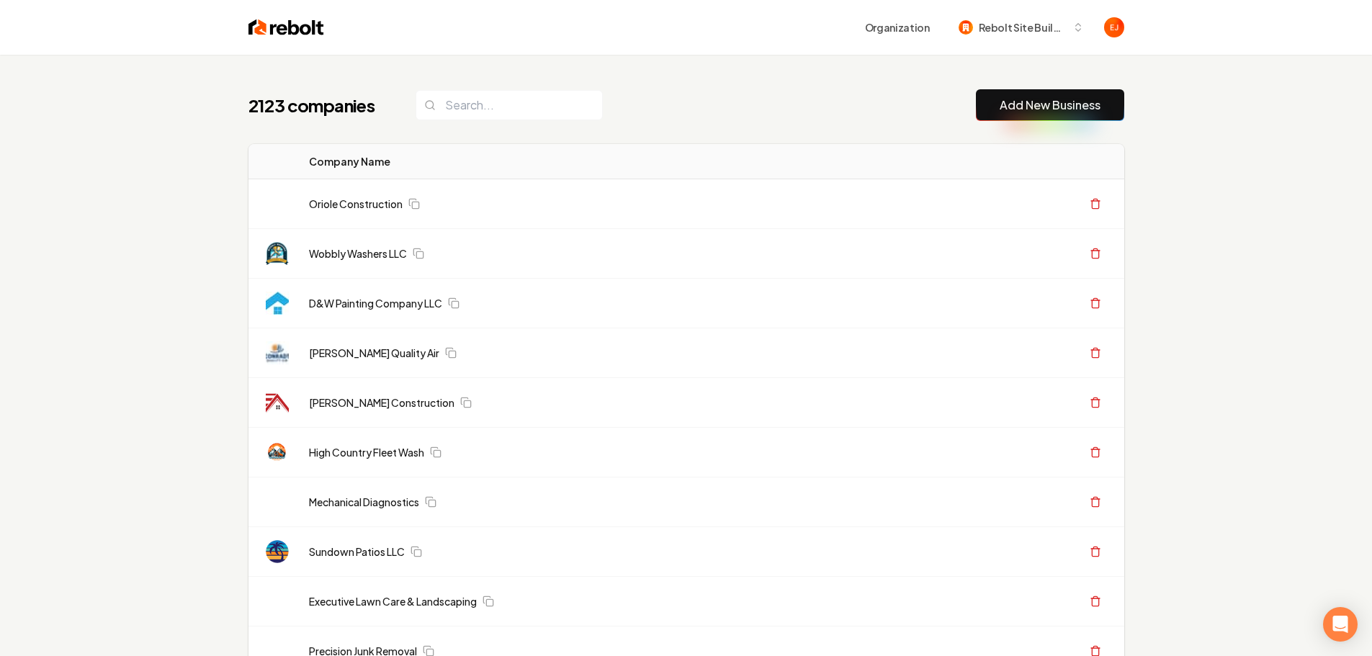
click at [1022, 103] on link "Add New Business" at bounding box center [1049, 104] width 101 height 17
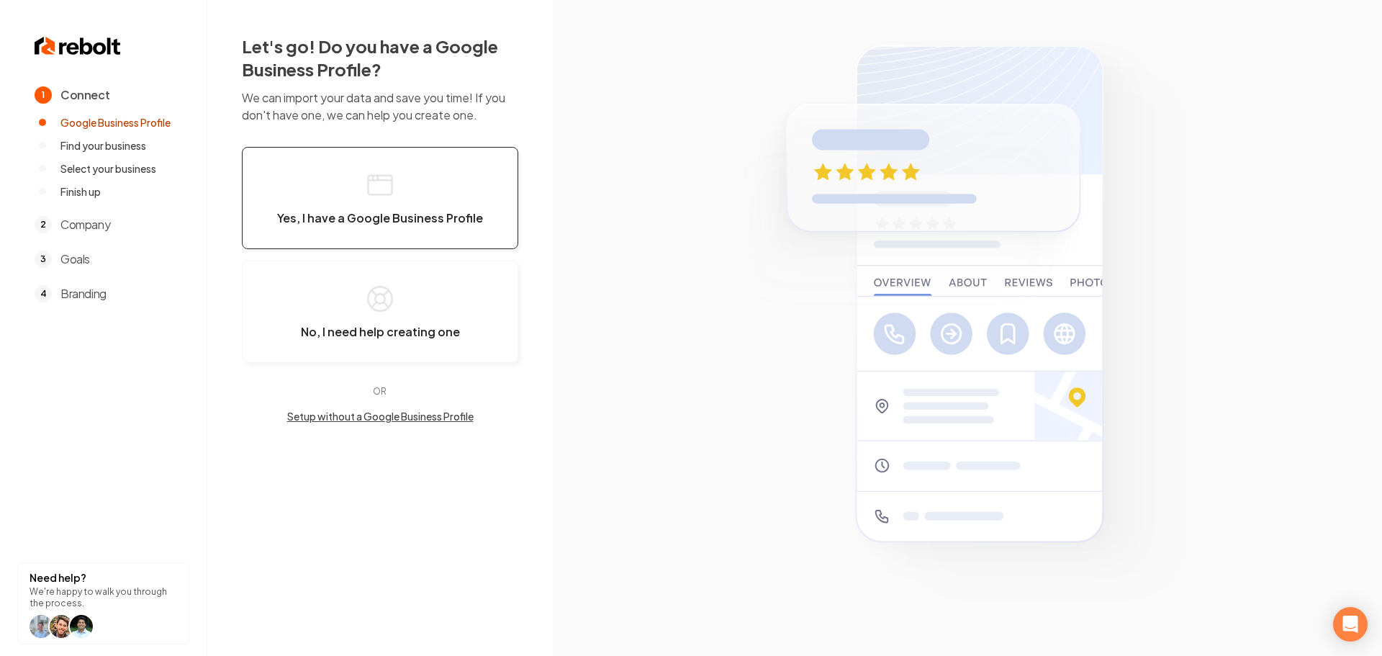
click at [368, 192] on rect "button" at bounding box center [380, 185] width 24 height 19
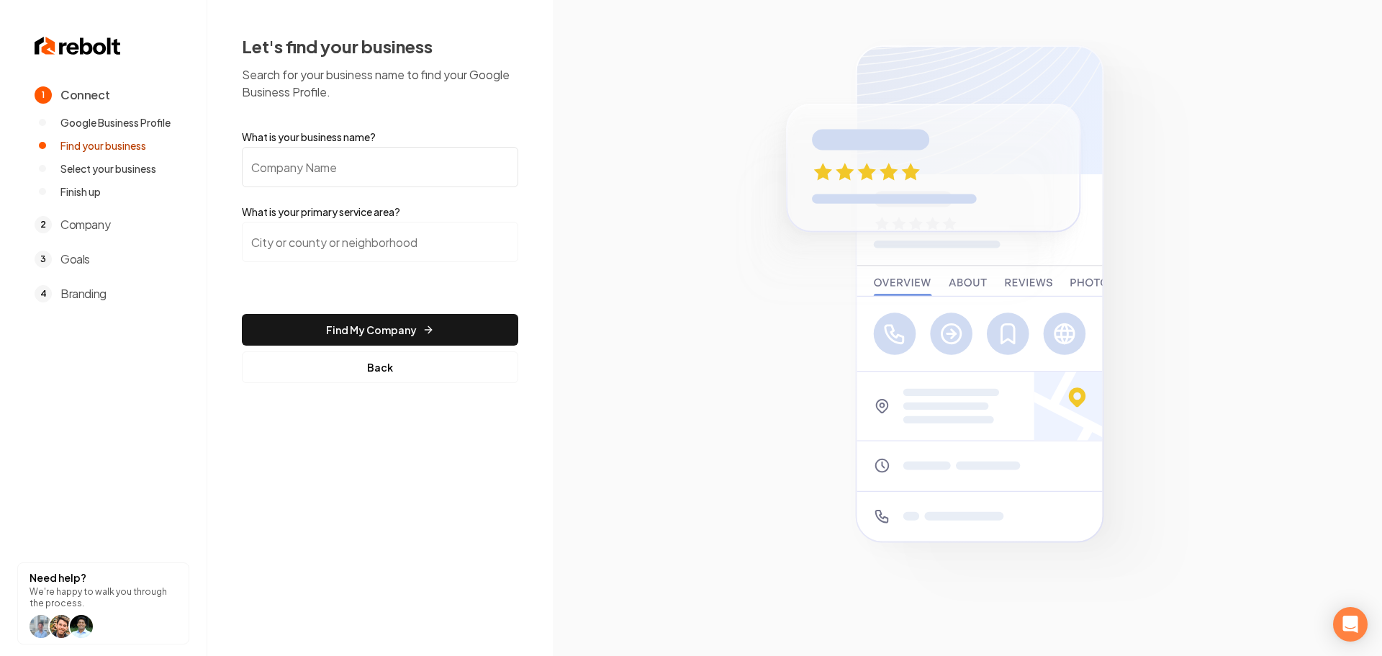
click at [292, 164] on input "What is your business name?" at bounding box center [380, 167] width 276 height 40
paste input "E.G. Prime Garage Door"
type input "E.G. Prime Garage Door"
click at [359, 239] on input "search" at bounding box center [380, 242] width 276 height 40
click at [364, 240] on input "search" at bounding box center [380, 242] width 276 height 40
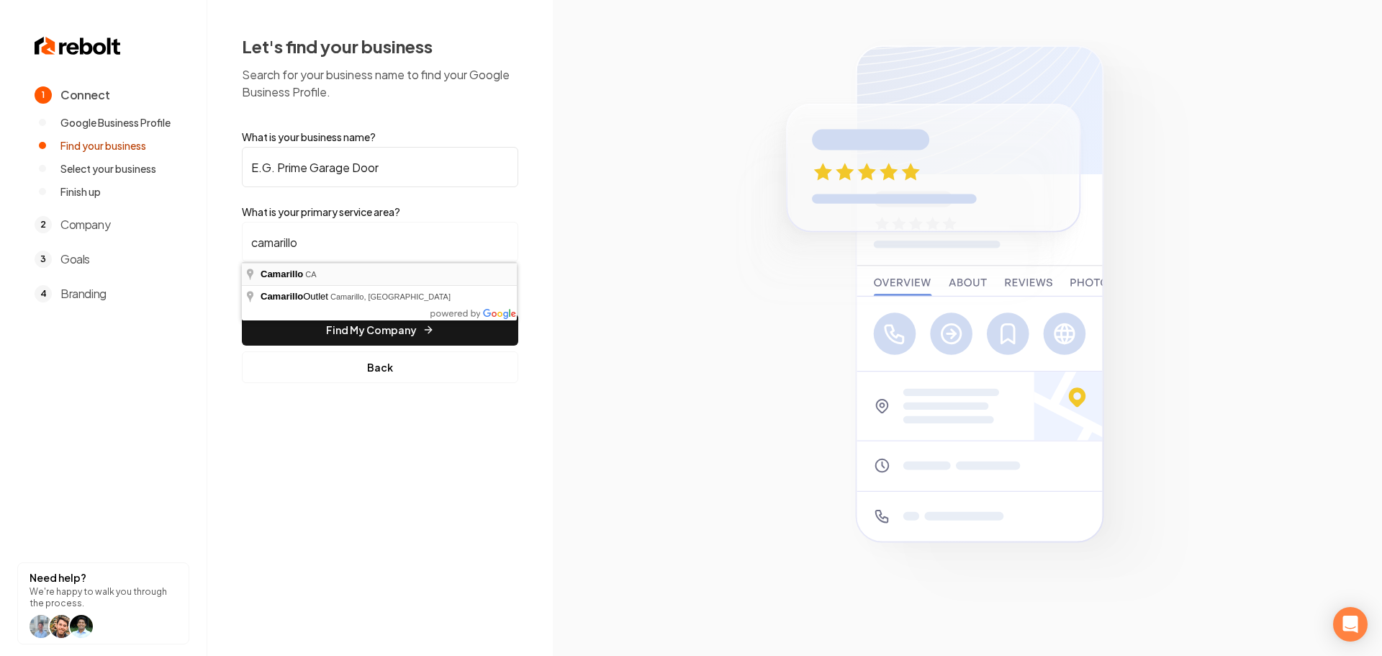
type input "Camarillo, CA"
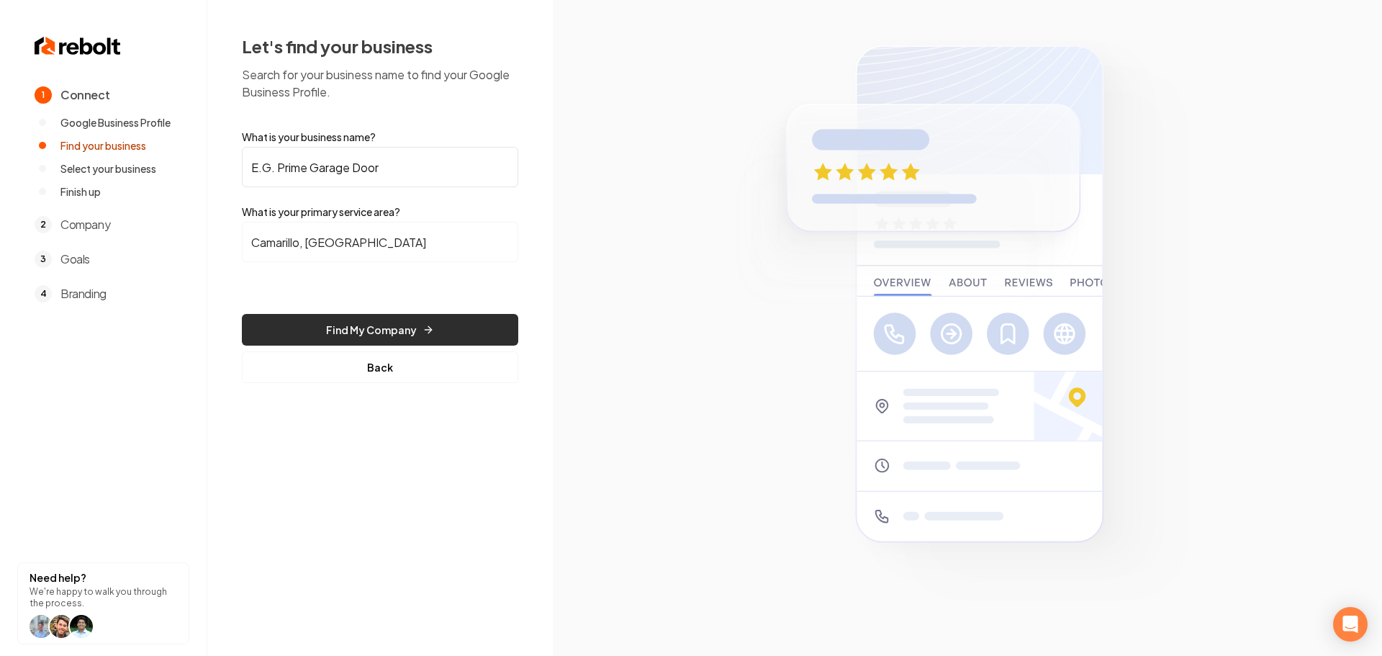
click at [327, 323] on button "Find My Company" at bounding box center [380, 330] width 276 height 32
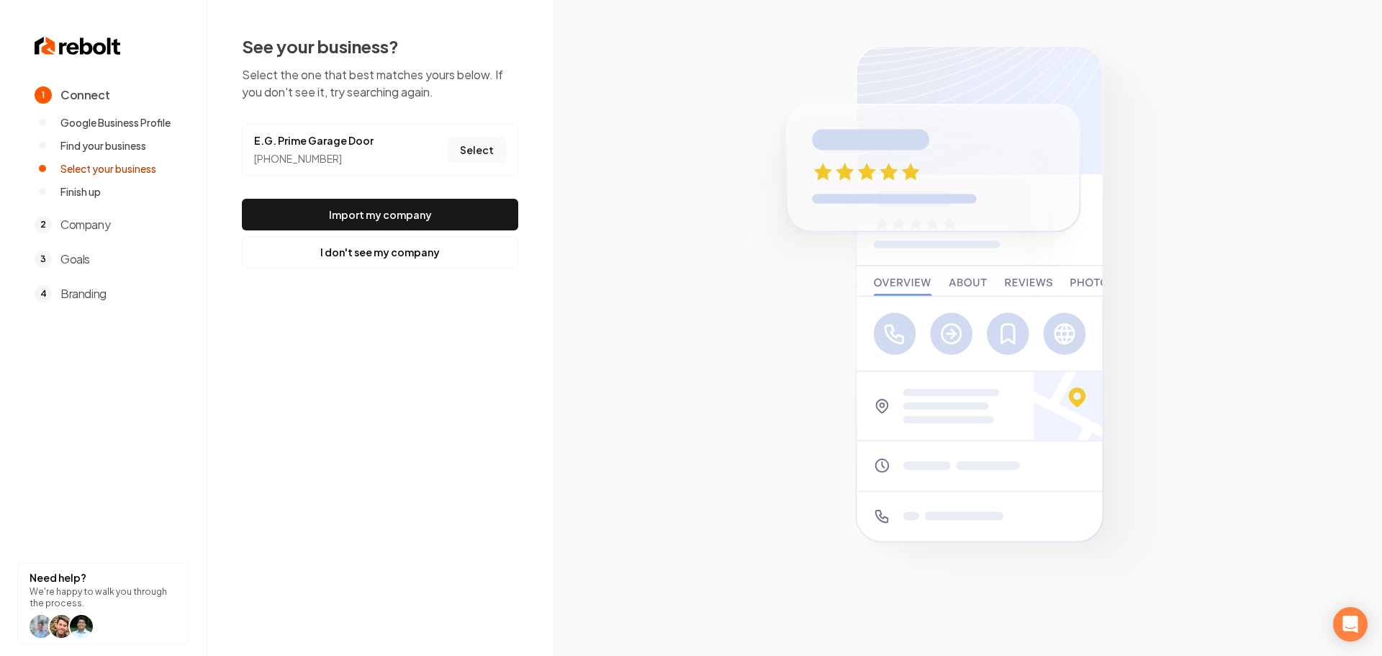
click at [481, 148] on button "Select" at bounding box center [477, 150] width 58 height 26
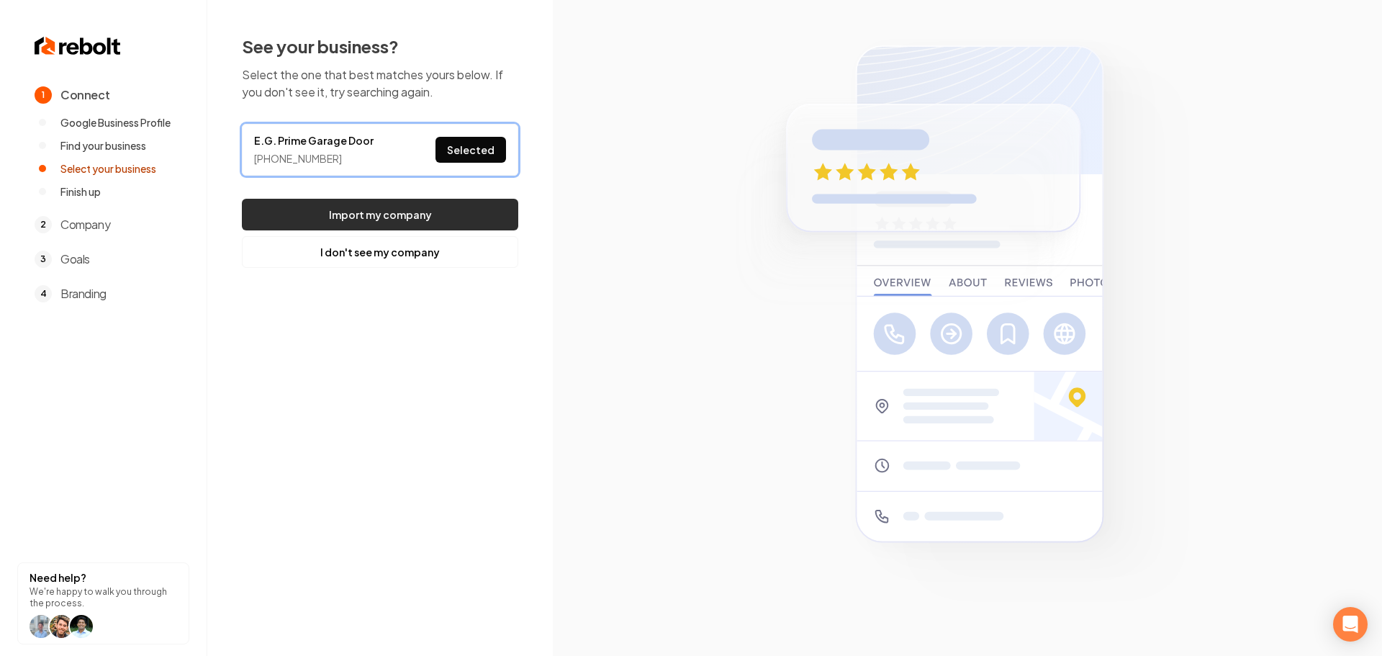
click at [438, 203] on button "Import my company" at bounding box center [380, 215] width 276 height 32
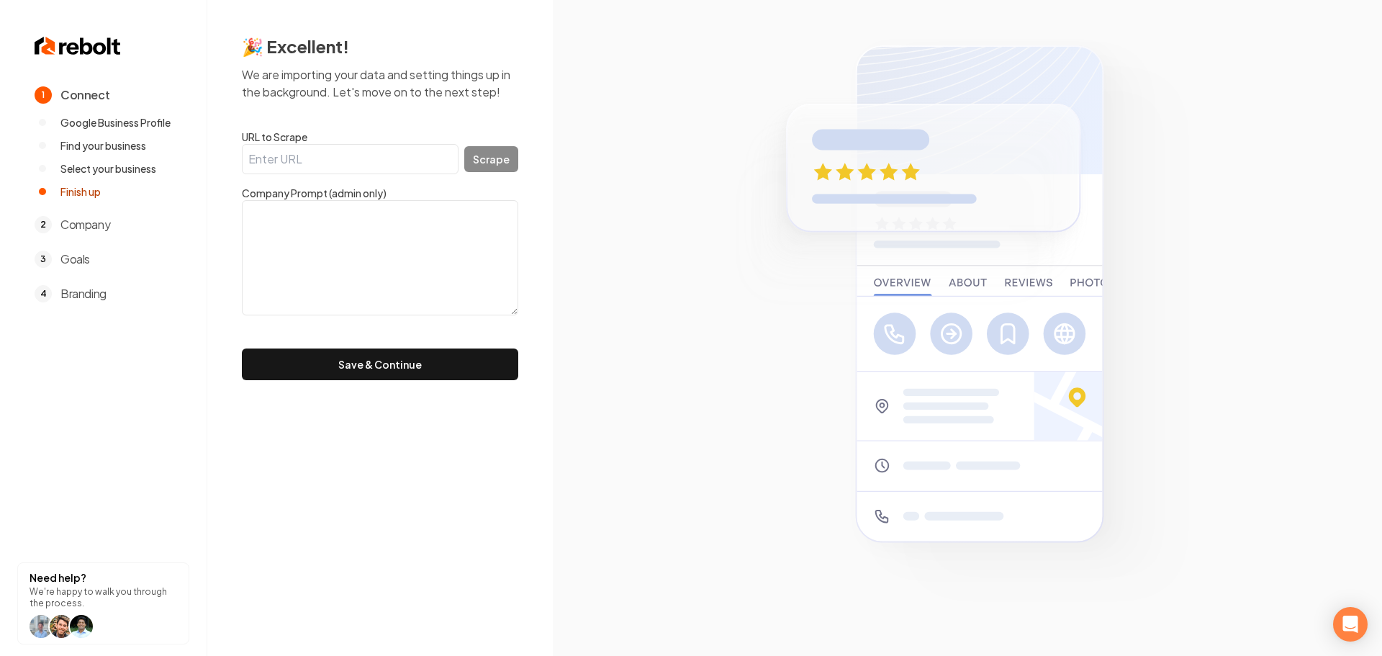
click at [378, 169] on input "URL to Scrape" at bounding box center [350, 159] width 217 height 30
paste input "http://www.egprimegd.com/"
type input "http://www.egprimegd.com/"
click at [494, 168] on button "Scrape" at bounding box center [491, 159] width 54 height 26
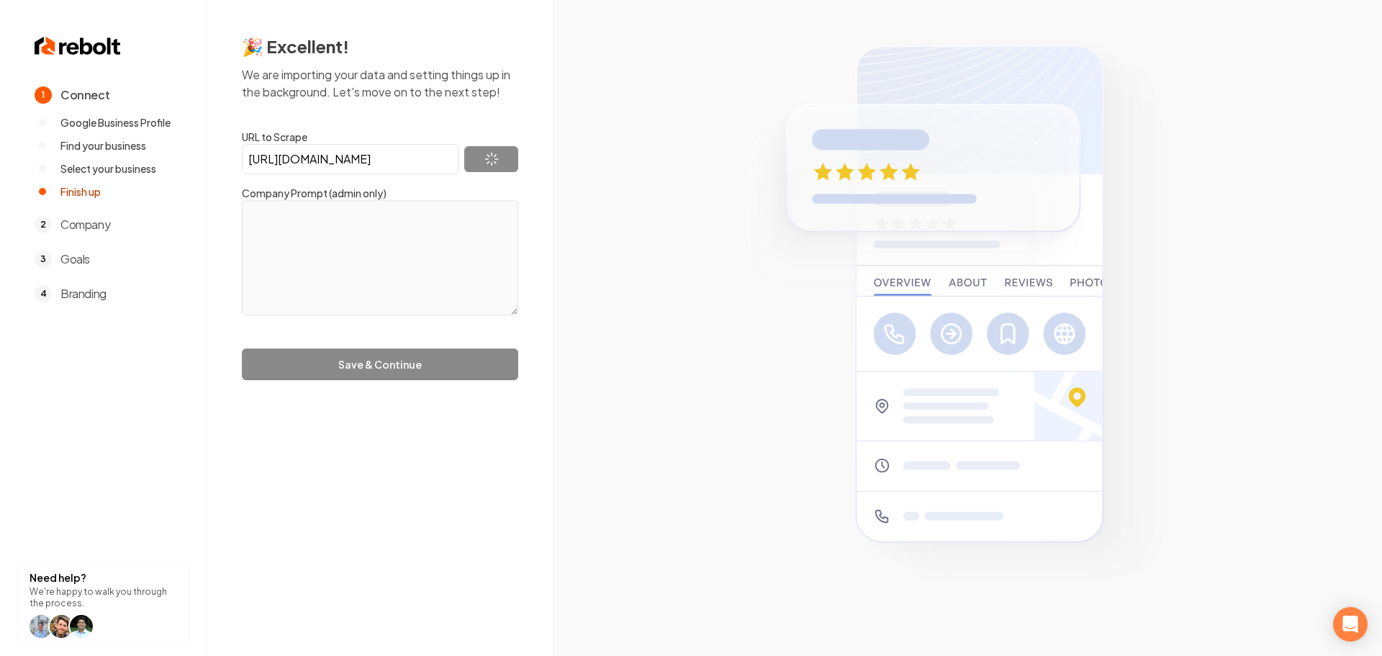
type textarea "egprimegd.com expired on and is pending renewal or deletion."
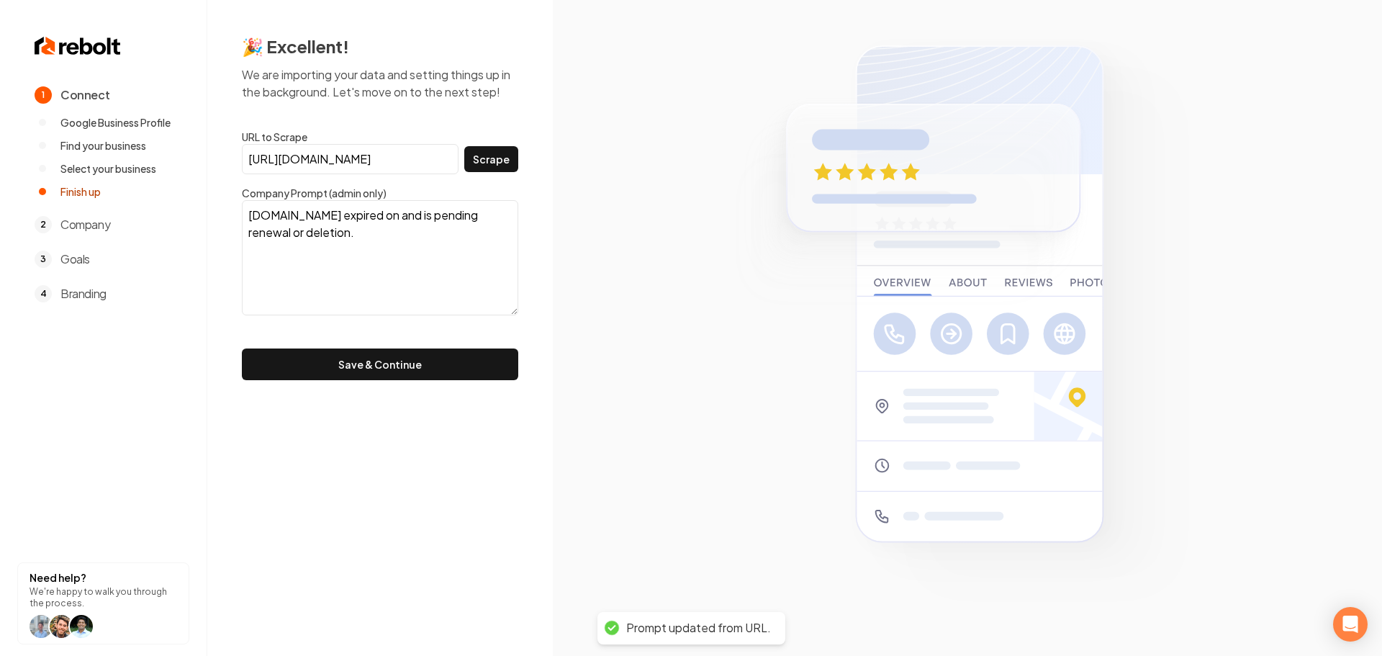
drag, startPoint x: 386, startPoint y: 360, endPoint x: 377, endPoint y: 359, distance: 9.5
click at [386, 360] on button "Save & Continue" at bounding box center [380, 364] width 276 height 32
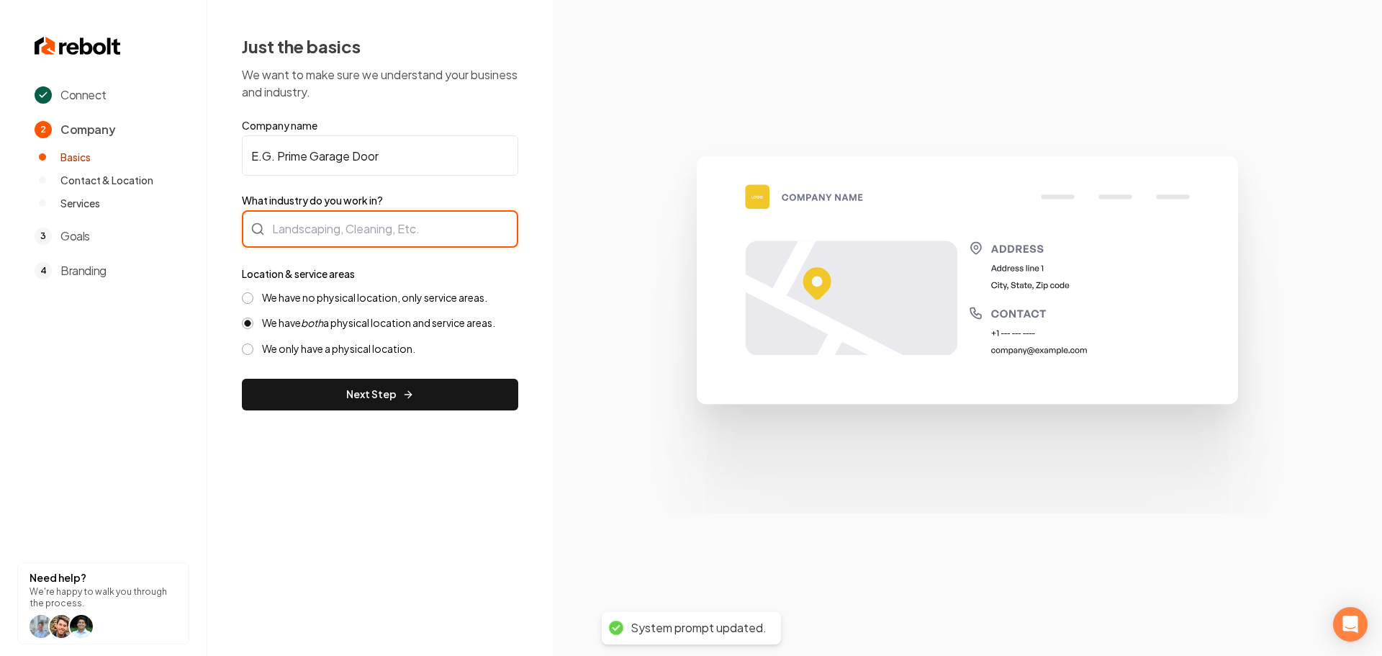
click at [372, 235] on div at bounding box center [380, 228] width 276 height 37
click at [336, 243] on div at bounding box center [380, 228] width 276 height 37
type input "Contractor"
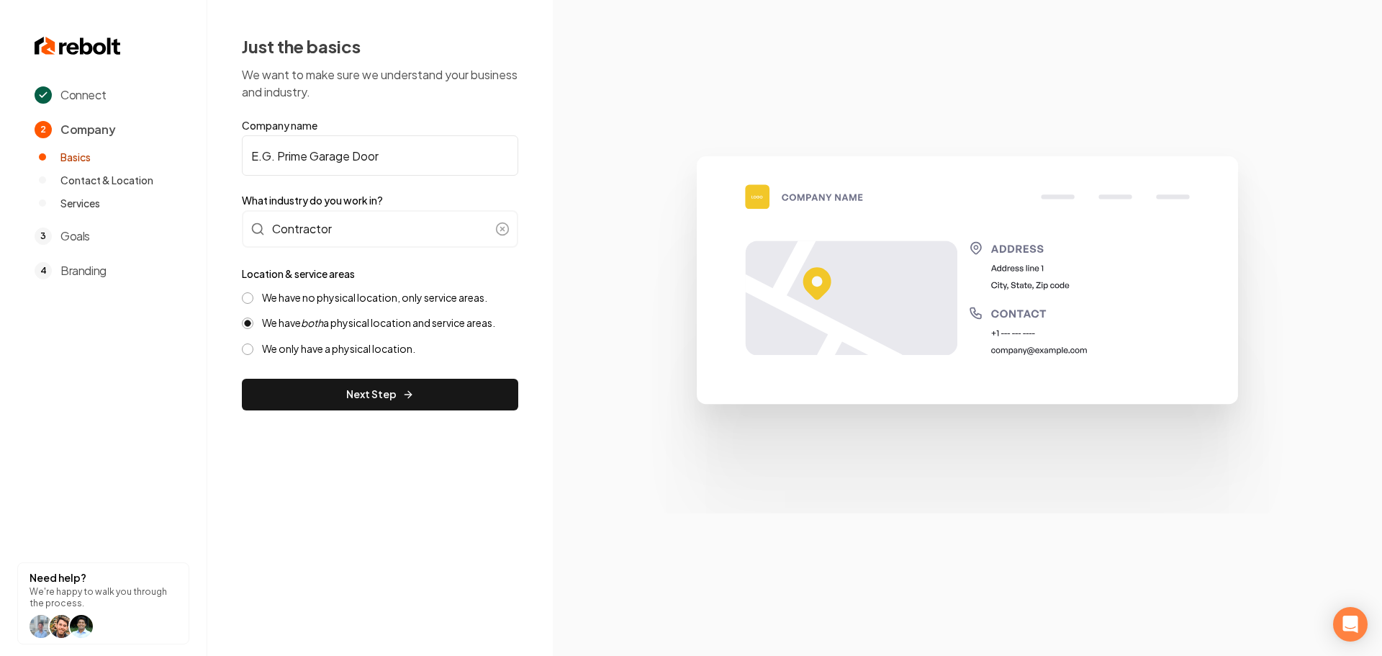
click at [302, 305] on div "We have no physical location, only service areas. We have both a physical locat…" at bounding box center [380, 323] width 276 height 65
click at [312, 299] on label "We have no physical location, only service areas." at bounding box center [374, 298] width 225 height 14
click at [253, 299] on button "We have no physical location, only service areas." at bounding box center [248, 298] width 12 height 12
click at [323, 399] on button "Next Step" at bounding box center [380, 395] width 276 height 32
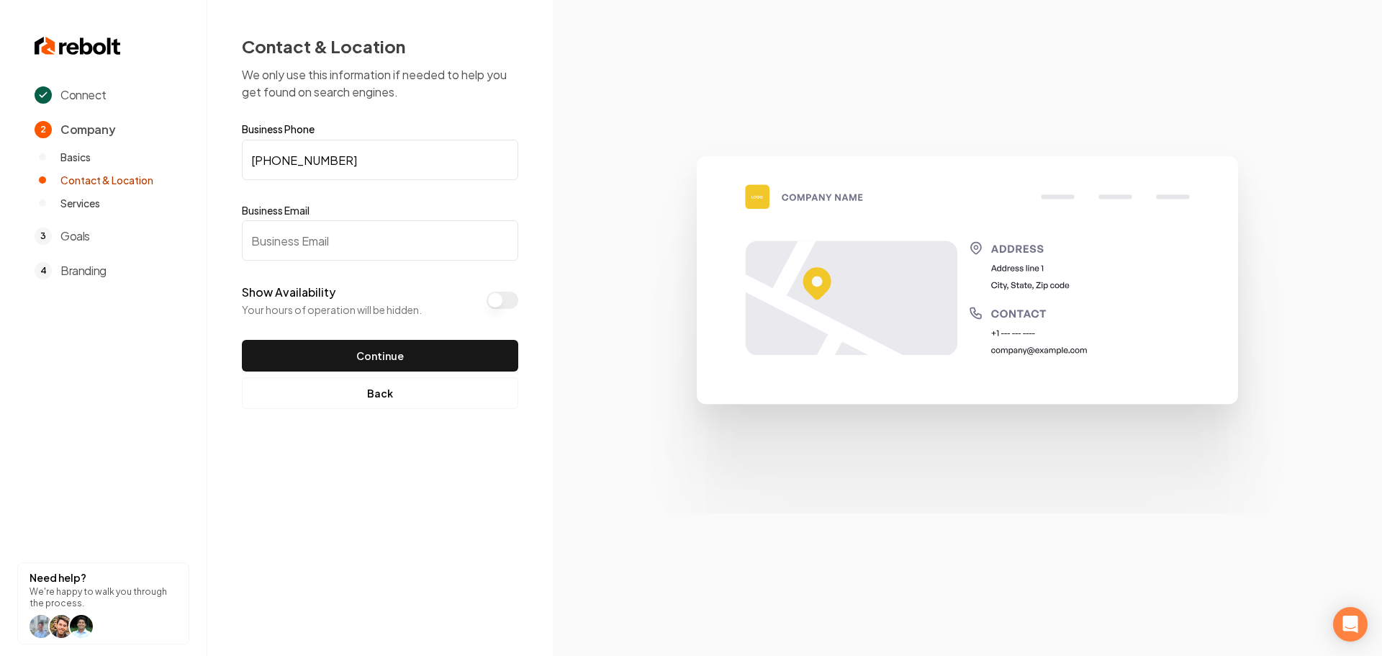
click at [330, 252] on input "Business Email" at bounding box center [380, 240] width 276 height 40
paste input "egprimegd@gmail.com"
type input "egprimegd@gmail.com"
click at [377, 361] on button "Continue" at bounding box center [380, 356] width 276 height 32
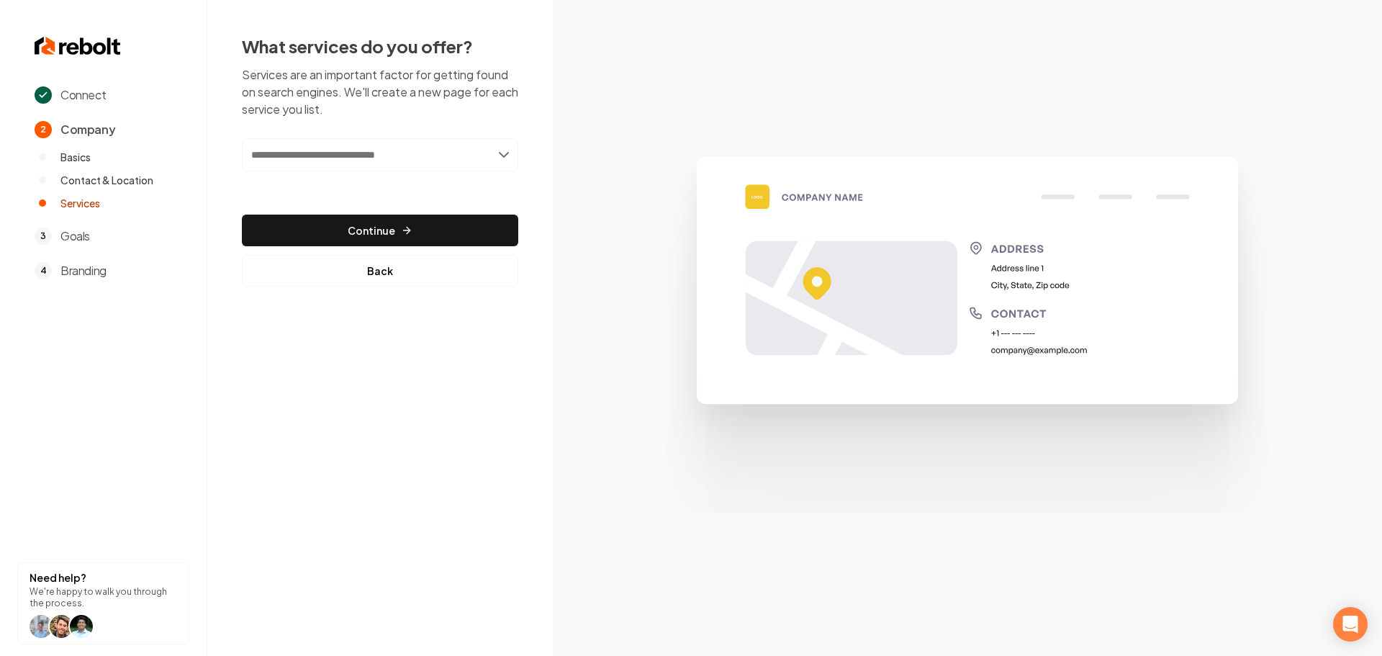
click at [360, 165] on input "text" at bounding box center [380, 154] width 276 height 33
type input "*"
type input "**********"
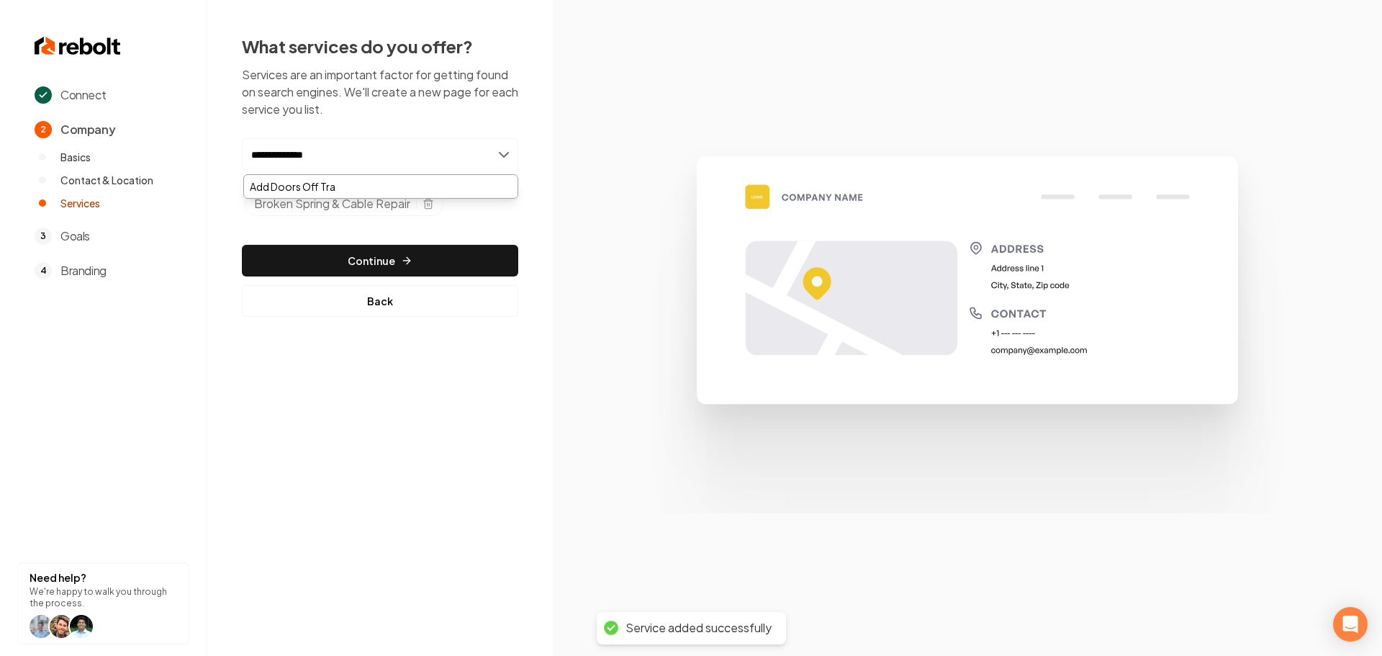
type input "**********"
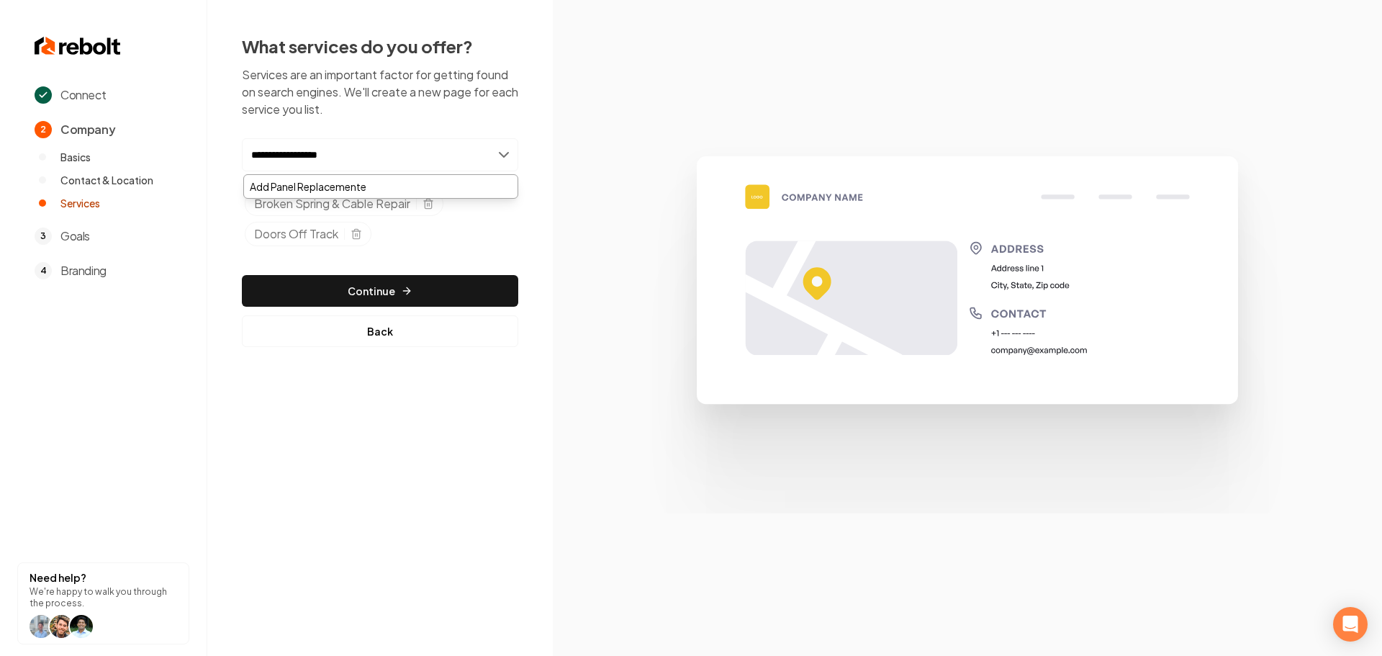
type input "**********"
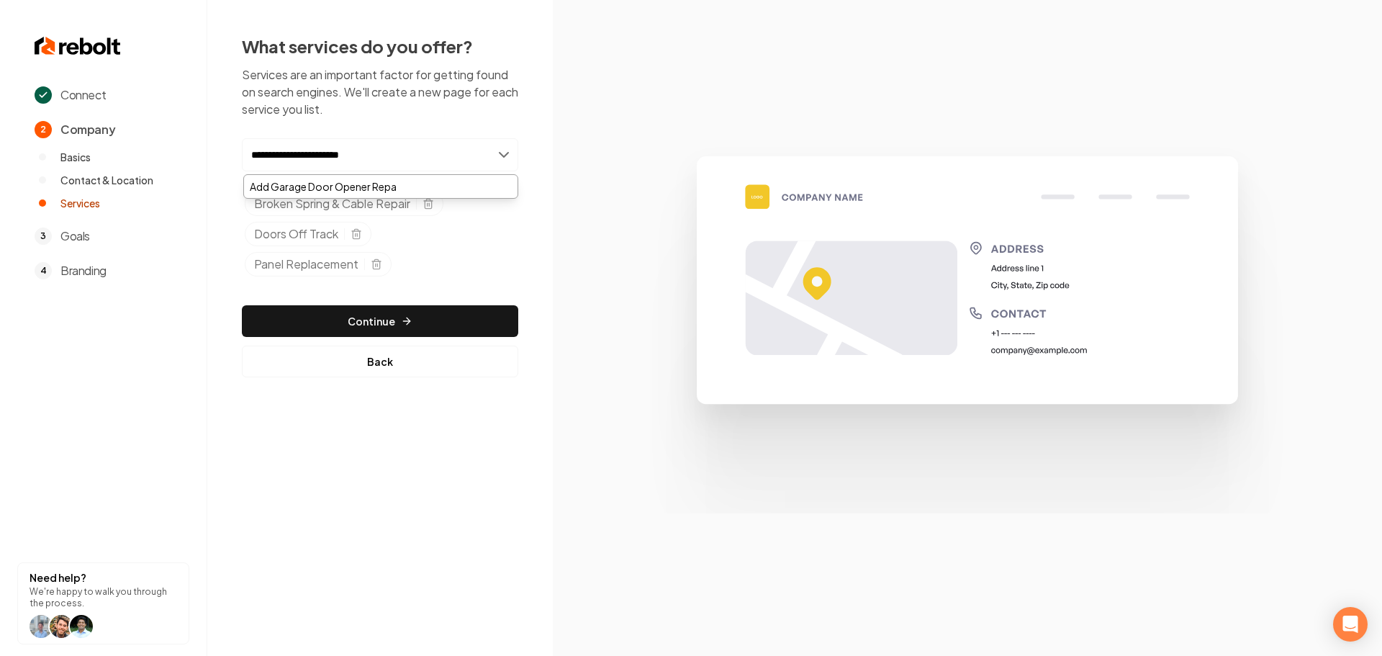
type input "**********"
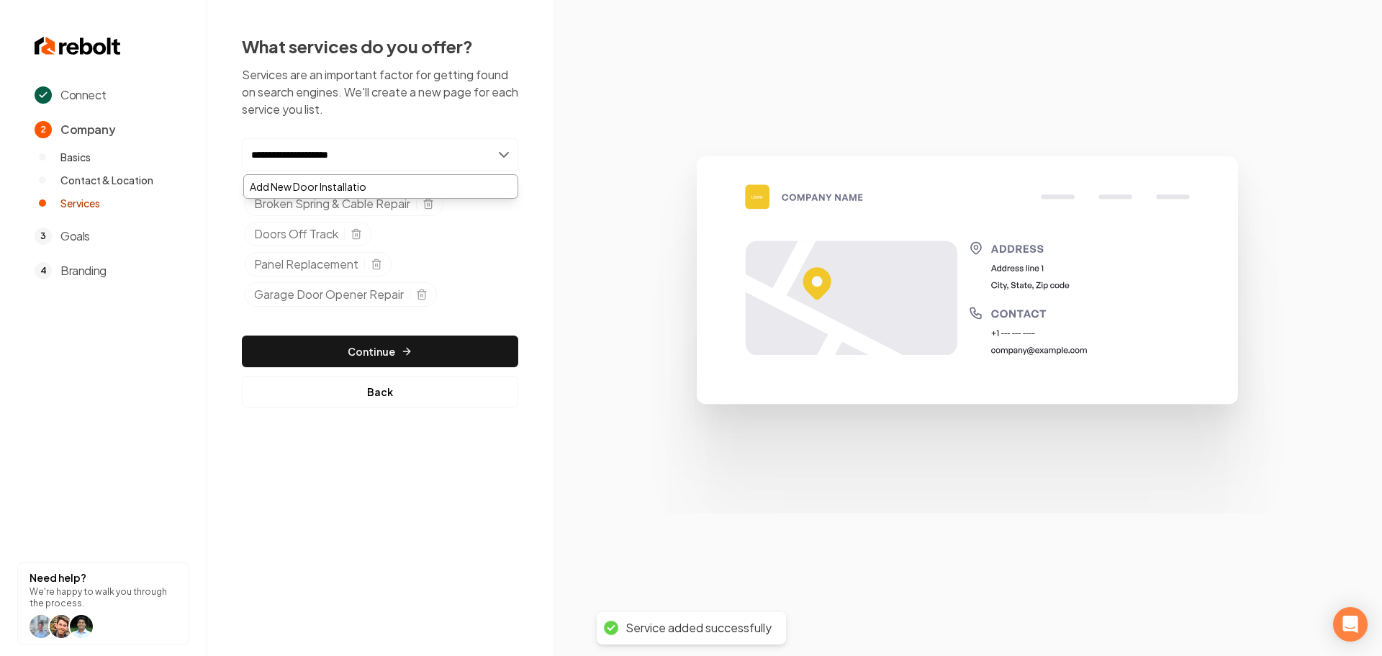
type input "**********"
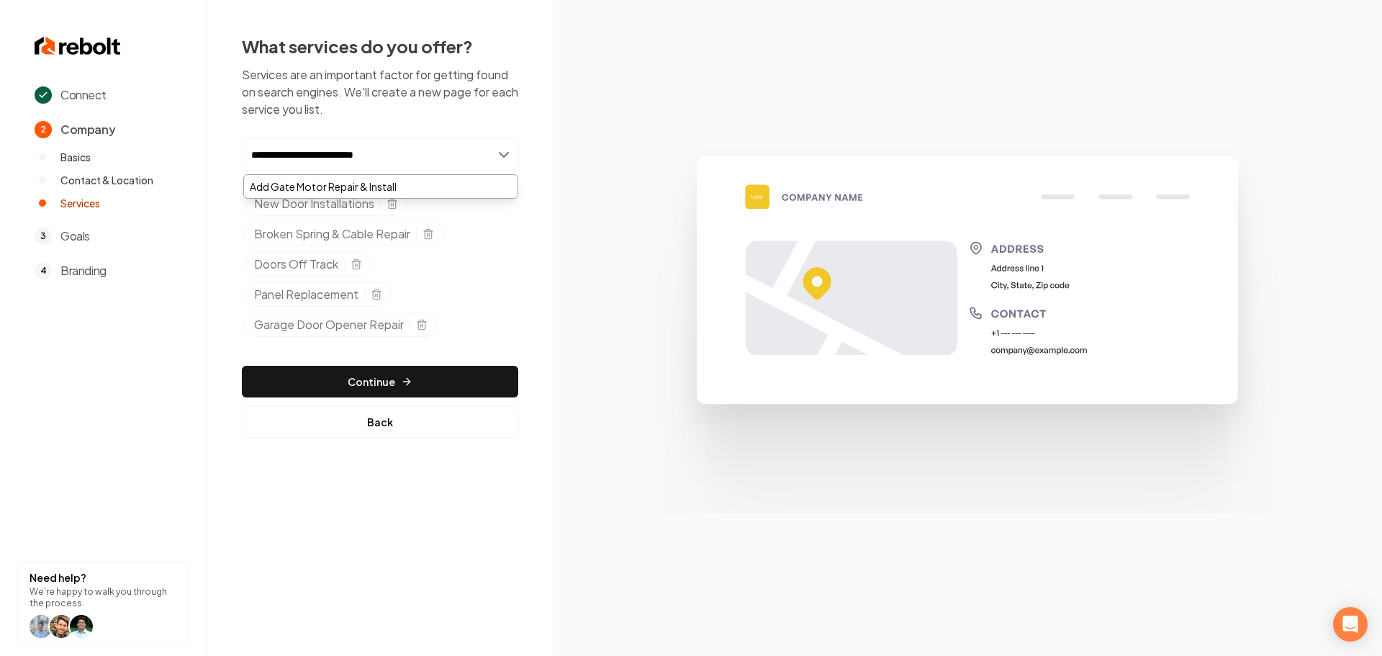
type input "**********"
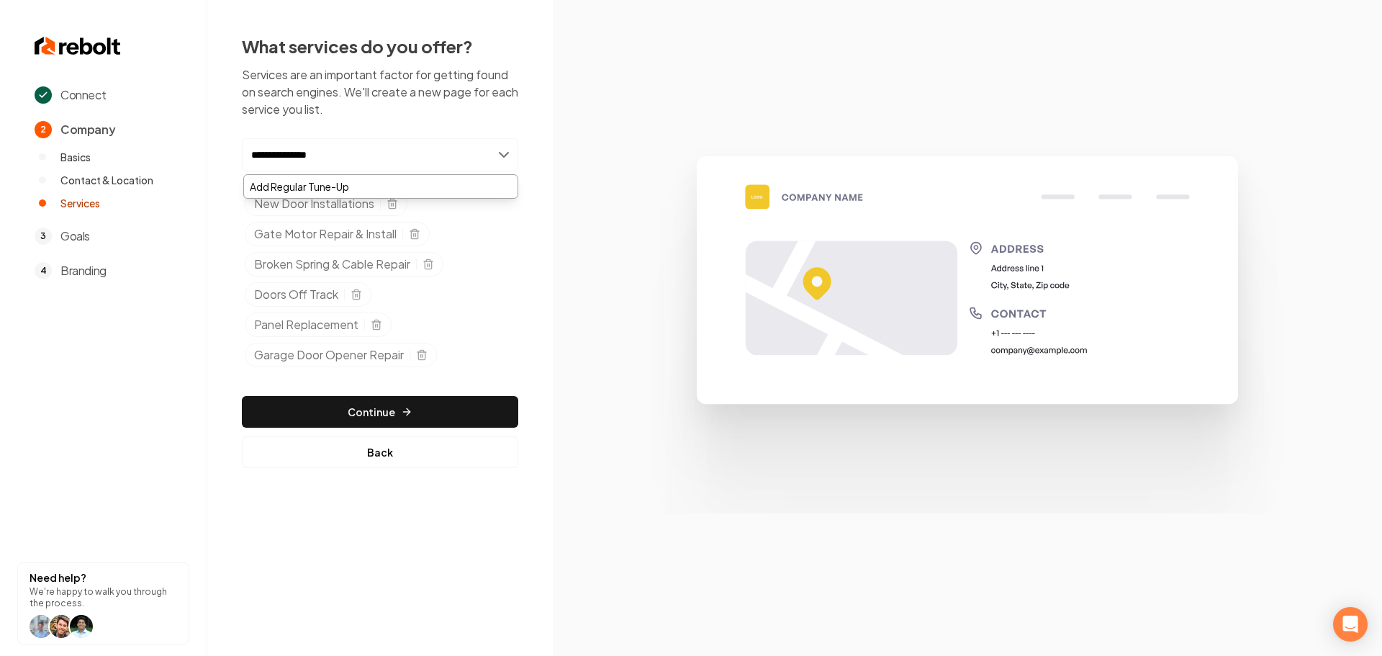
type input "**********"
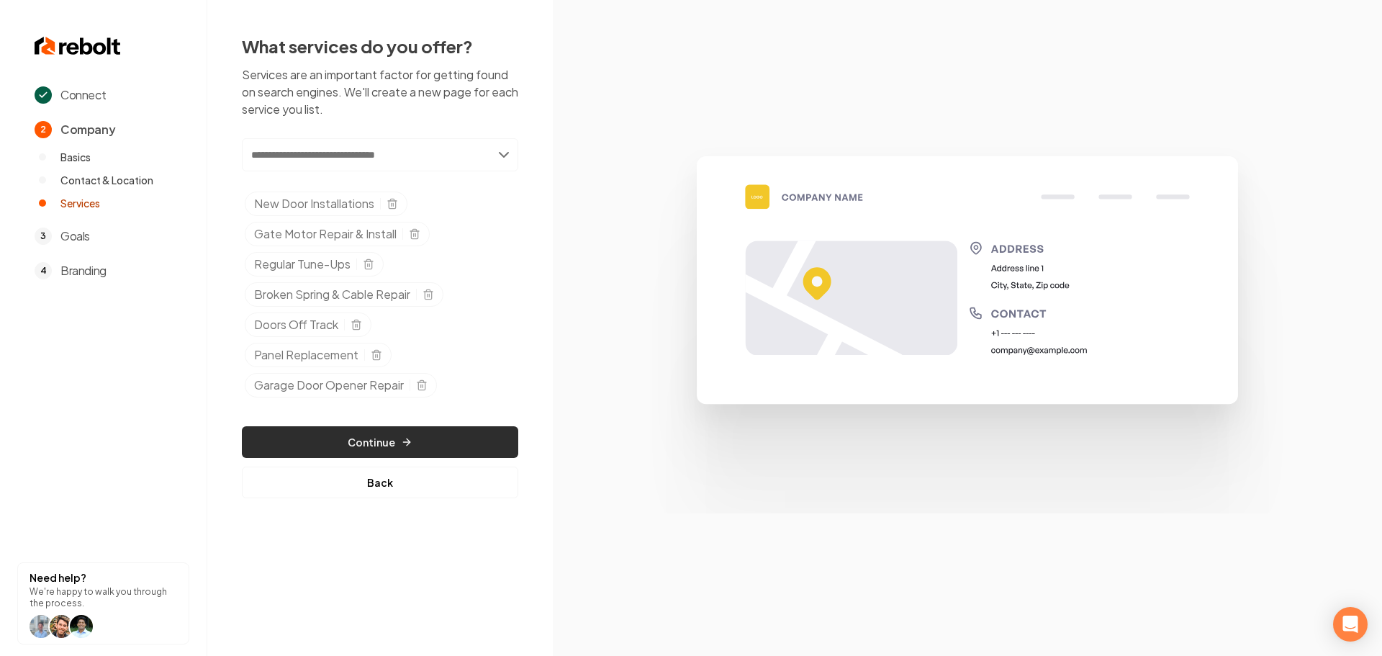
click at [410, 451] on button "Continue" at bounding box center [380, 442] width 276 height 32
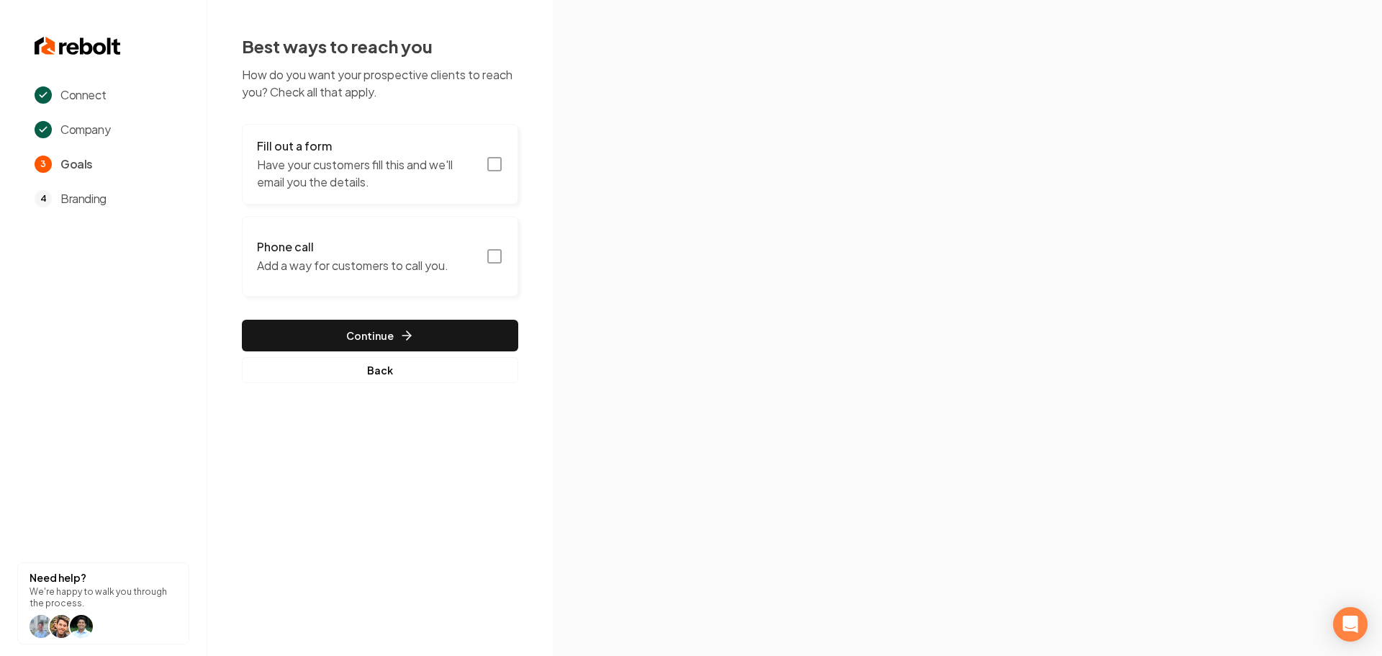
click at [490, 163] on icon "button" at bounding box center [494, 164] width 17 height 17
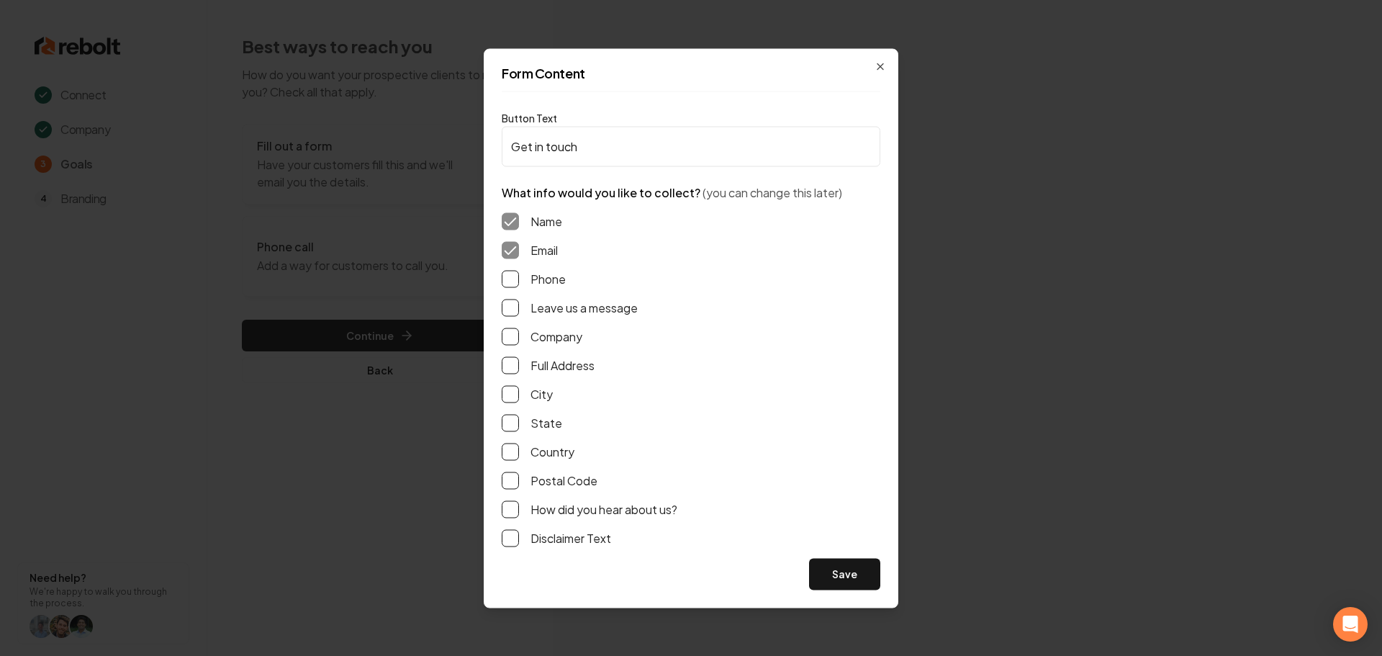
click at [512, 278] on button "Phone" at bounding box center [510, 278] width 17 height 17
click at [510, 311] on button "Leave us a message" at bounding box center [510, 307] width 17 height 17
click at [503, 366] on button "Full Address" at bounding box center [510, 364] width 17 height 17
click at [824, 575] on button "Save" at bounding box center [844, 574] width 71 height 32
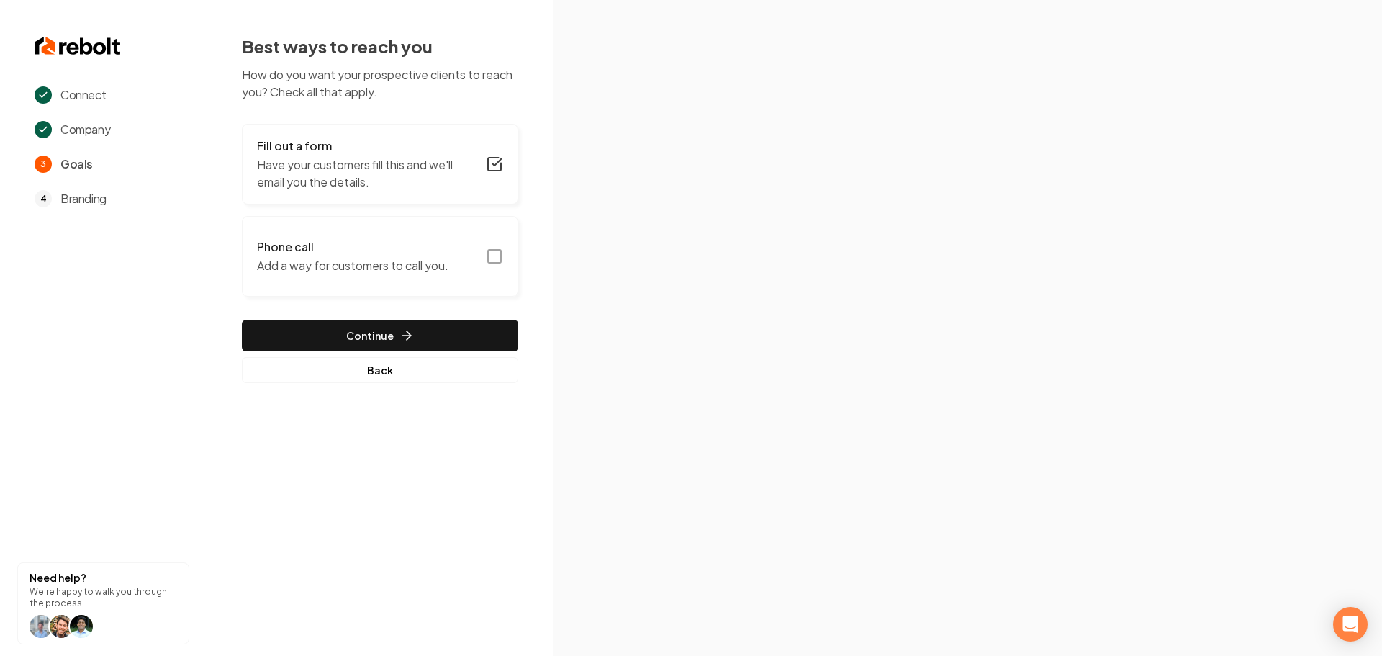
click at [436, 256] on div "Phone call Add a way for customers to call you." at bounding box center [353, 256] width 192 height 36
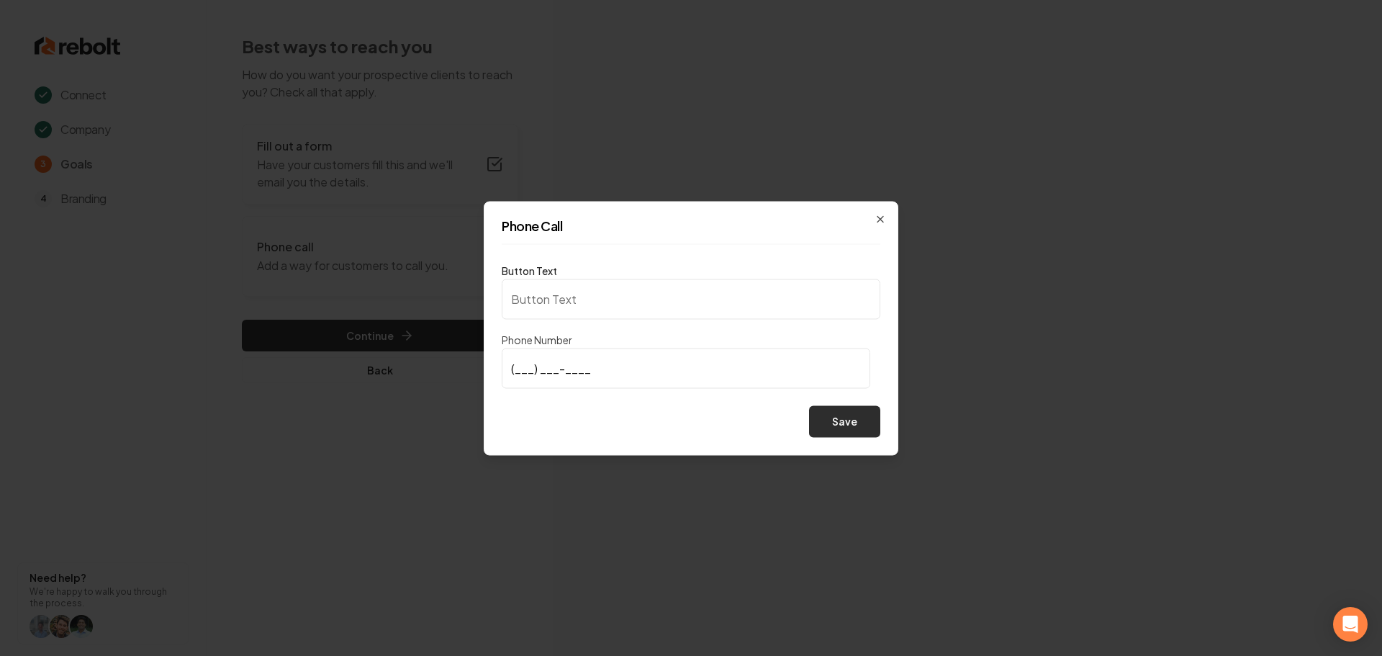
type input "Call us"
type input "(747) 320-8191"
click at [865, 430] on button "Save" at bounding box center [844, 421] width 71 height 32
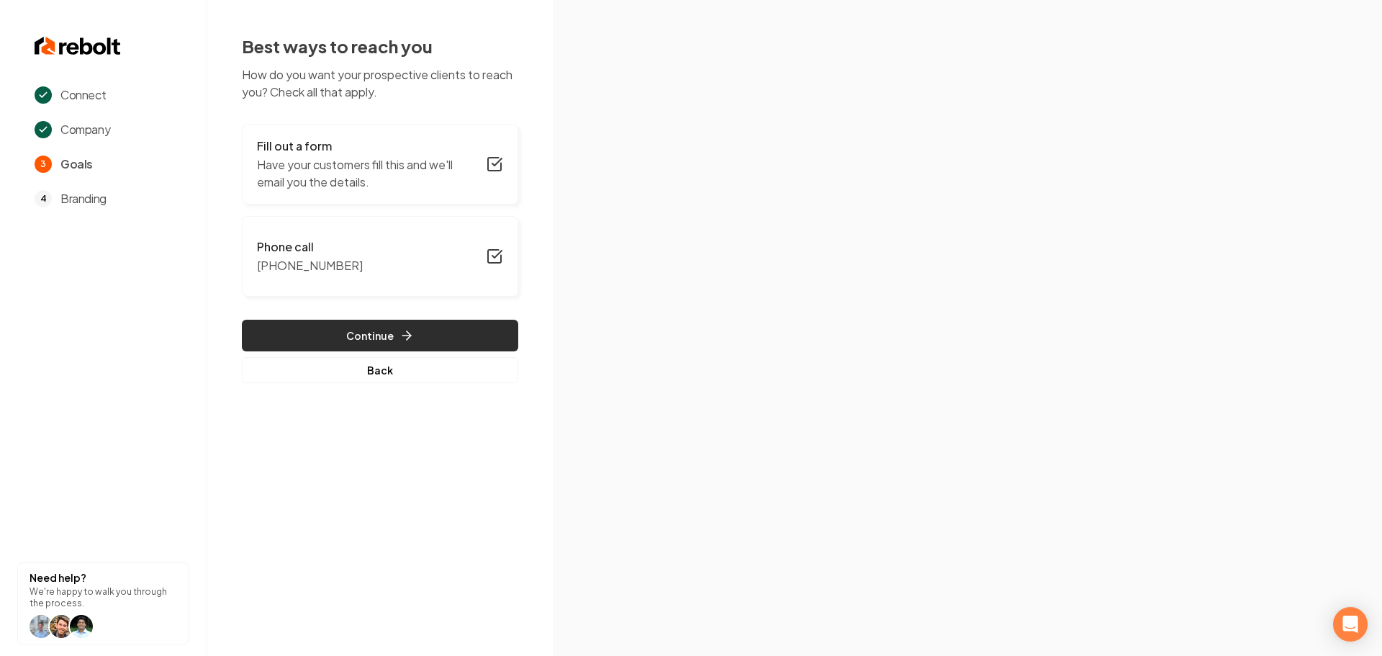
click at [366, 344] on button "Continue" at bounding box center [380, 336] width 276 height 32
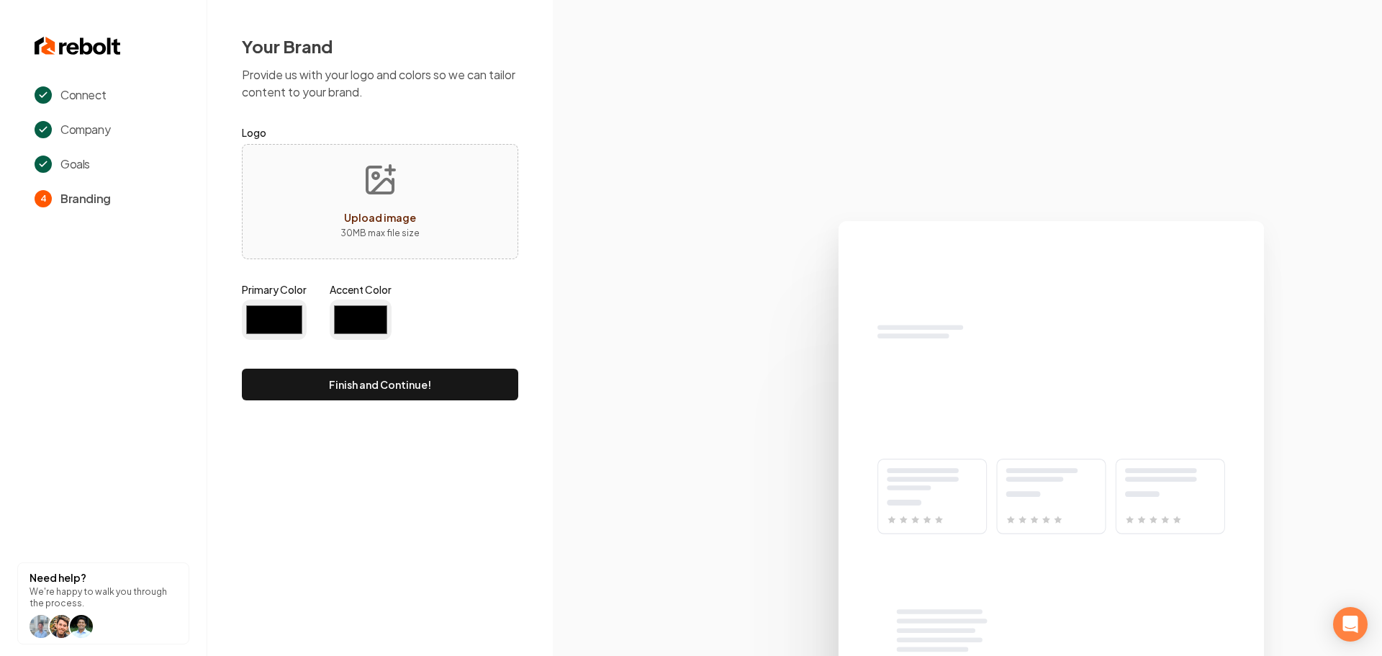
type input "#194d33"
type input "#70be00"
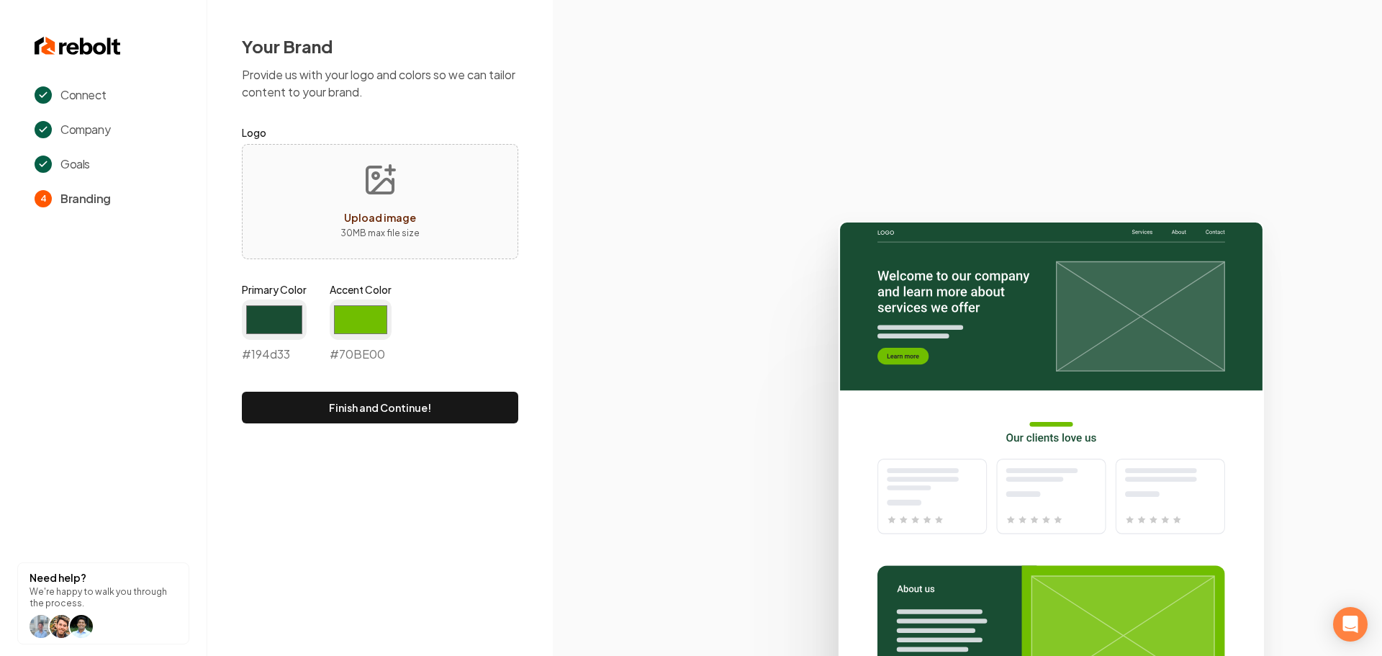
click at [364, 192] on icon "Upload image" at bounding box center [380, 180] width 35 height 35
type input "**********"
click at [269, 323] on input "#194d33" at bounding box center [274, 320] width 65 height 40
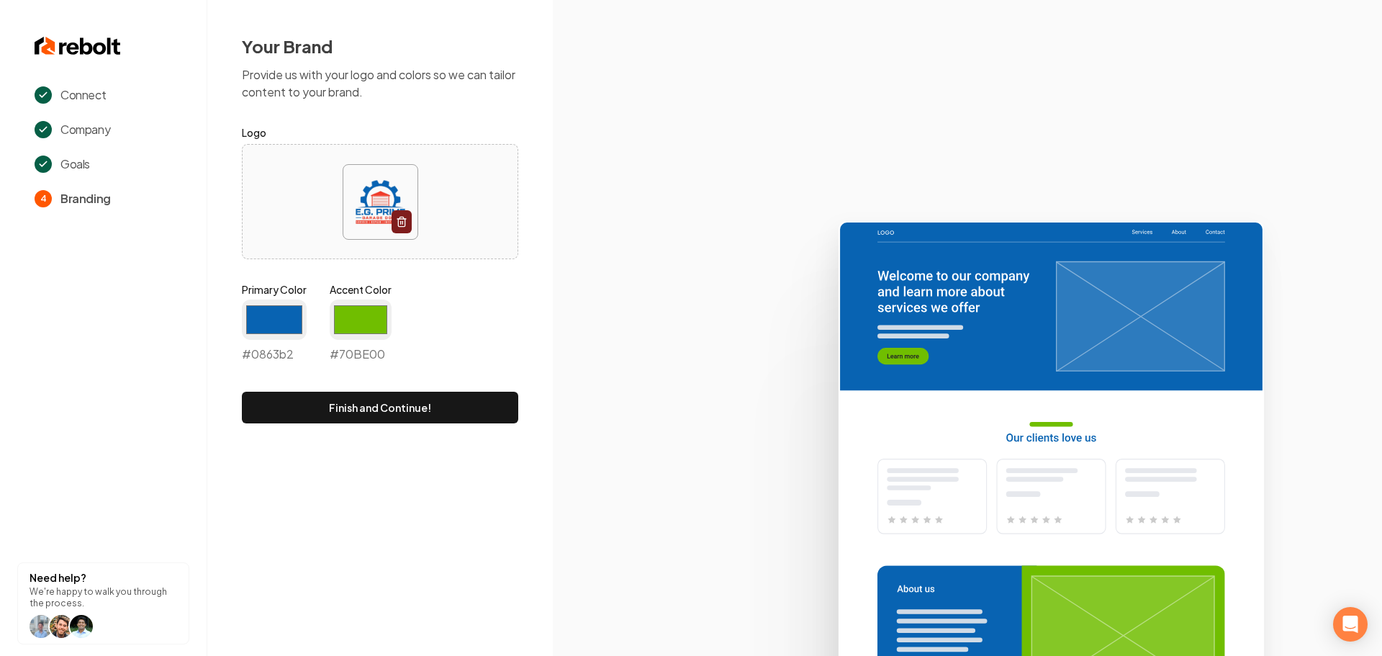
type input "#0863b2"
click at [602, 337] on icon at bounding box center [967, 432] width 829 height 447
click at [374, 316] on input "#70be00" at bounding box center [361, 320] width 62 height 40
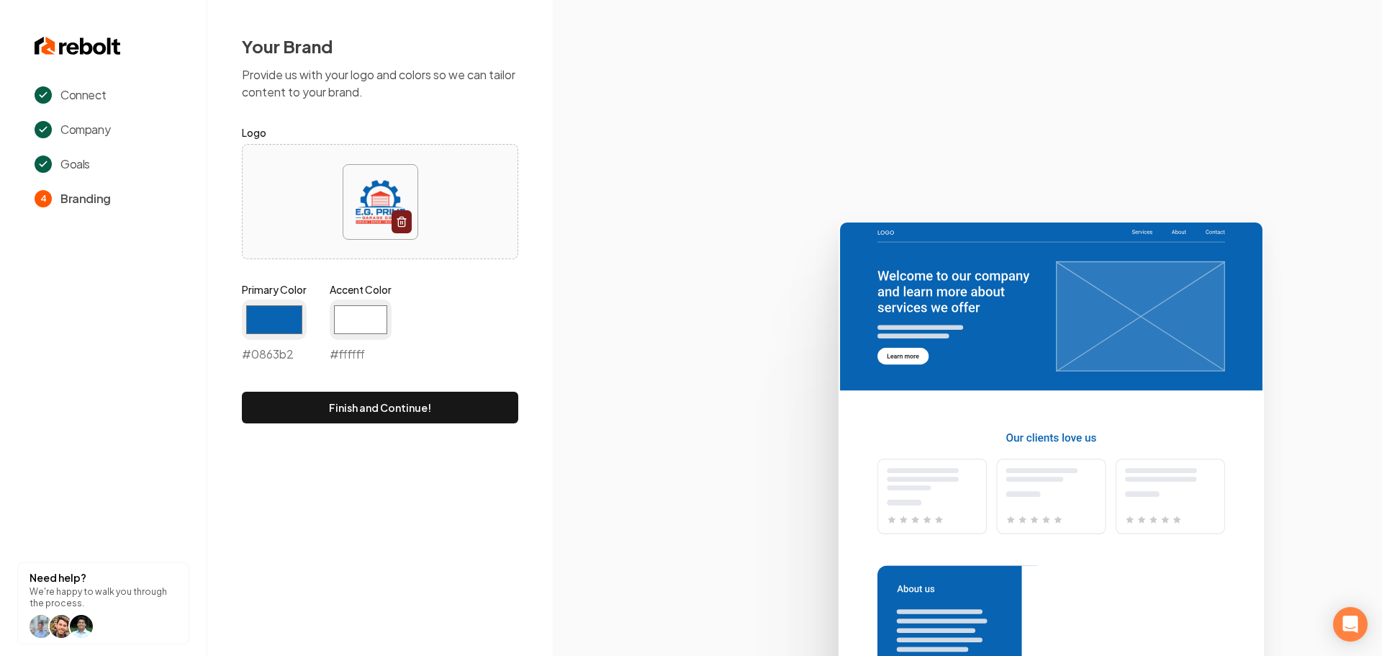
click at [343, 343] on div "#ffffff #ffffff" at bounding box center [361, 331] width 62 height 63
click at [354, 323] on input "#ffffff" at bounding box center [361, 320] width 62 height 40
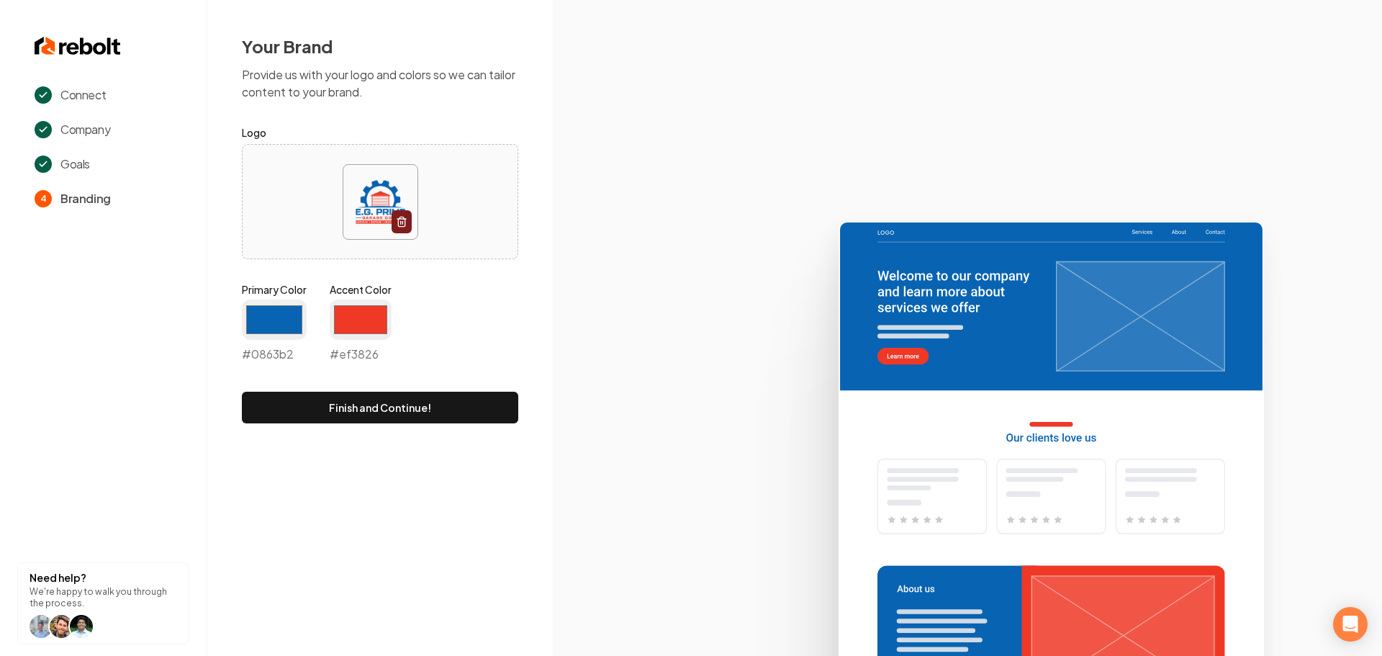
type input "#ef3826"
click at [622, 362] on icon at bounding box center [967, 432] width 829 height 447
click at [441, 414] on button "Finish and Continue!" at bounding box center [380, 408] width 276 height 32
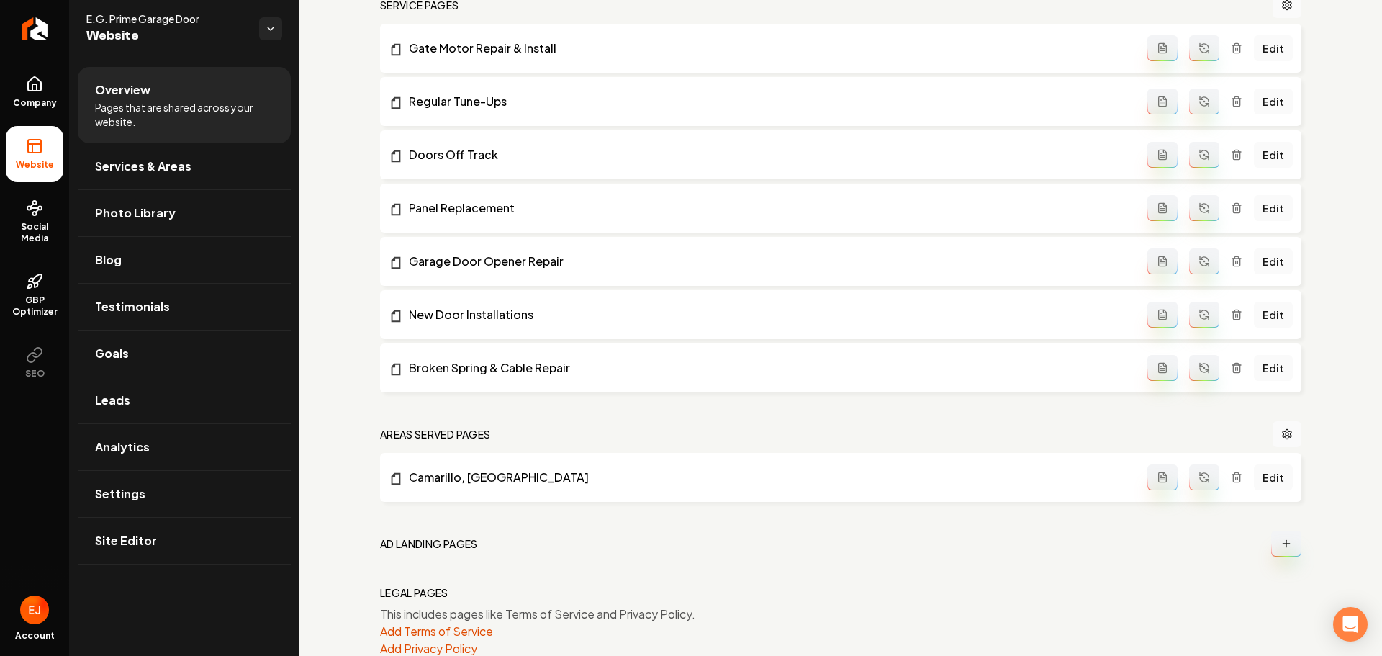
scroll to position [638, 0]
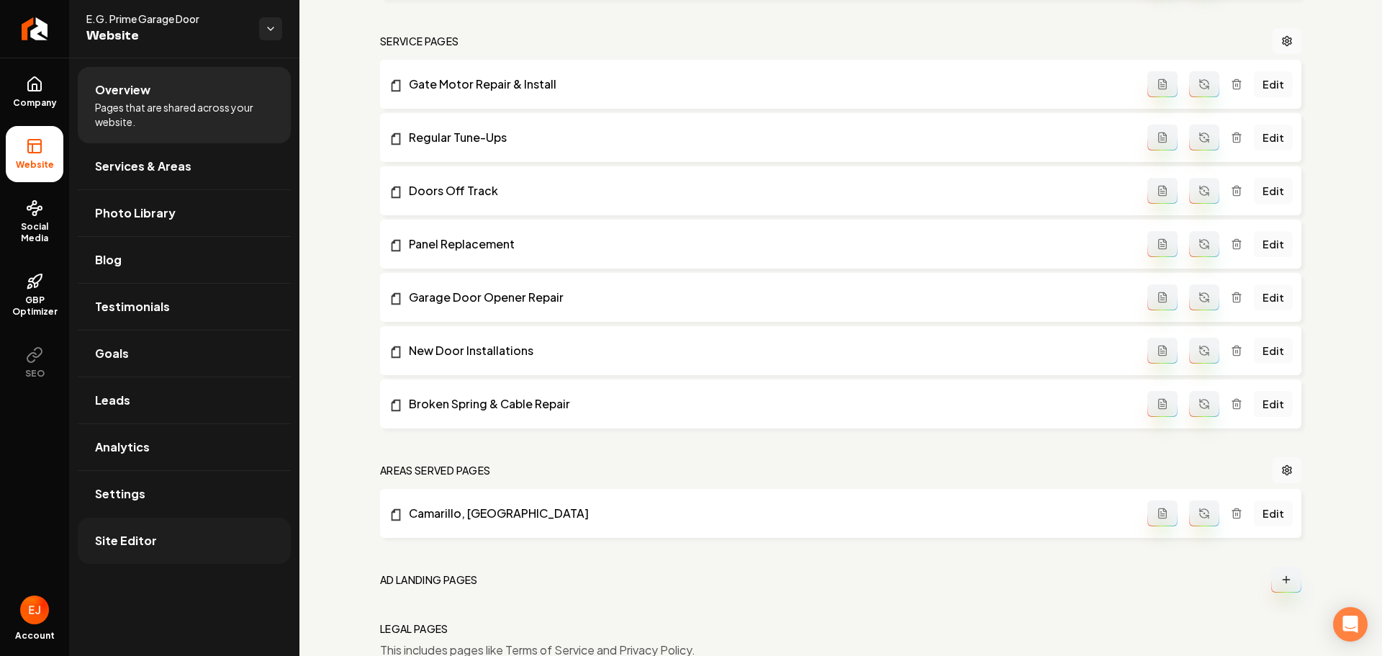
click at [132, 545] on span "Site Editor" at bounding box center [126, 540] width 62 height 17
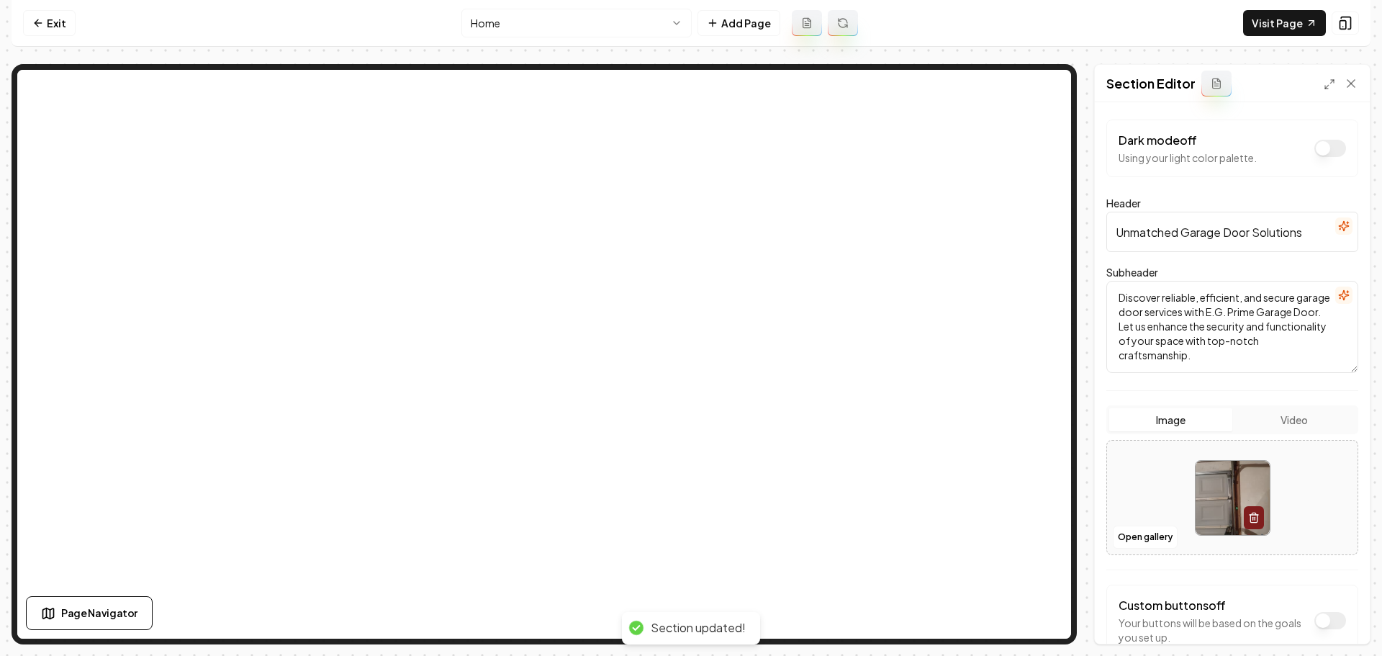
click at [1220, 495] on img at bounding box center [1233, 498] width 74 height 74
click at [1155, 534] on button "Open gallery" at bounding box center [1145, 537] width 65 height 23
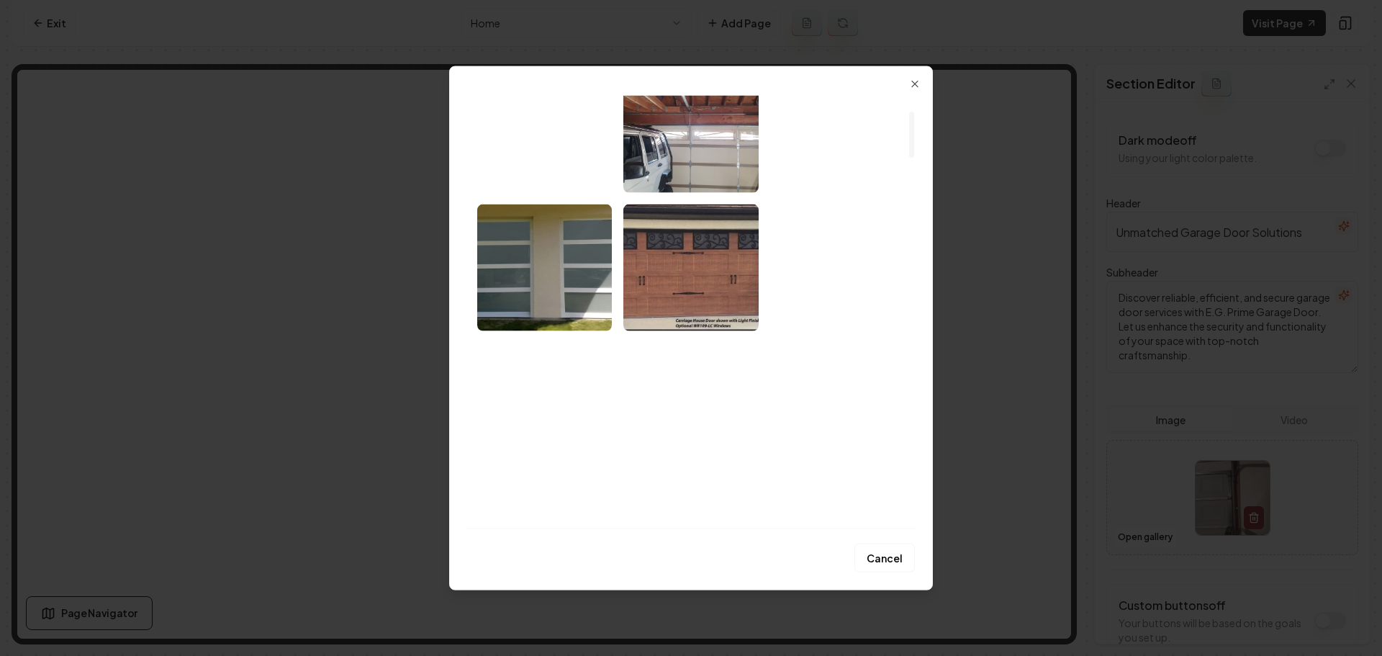
scroll to position [216, 0]
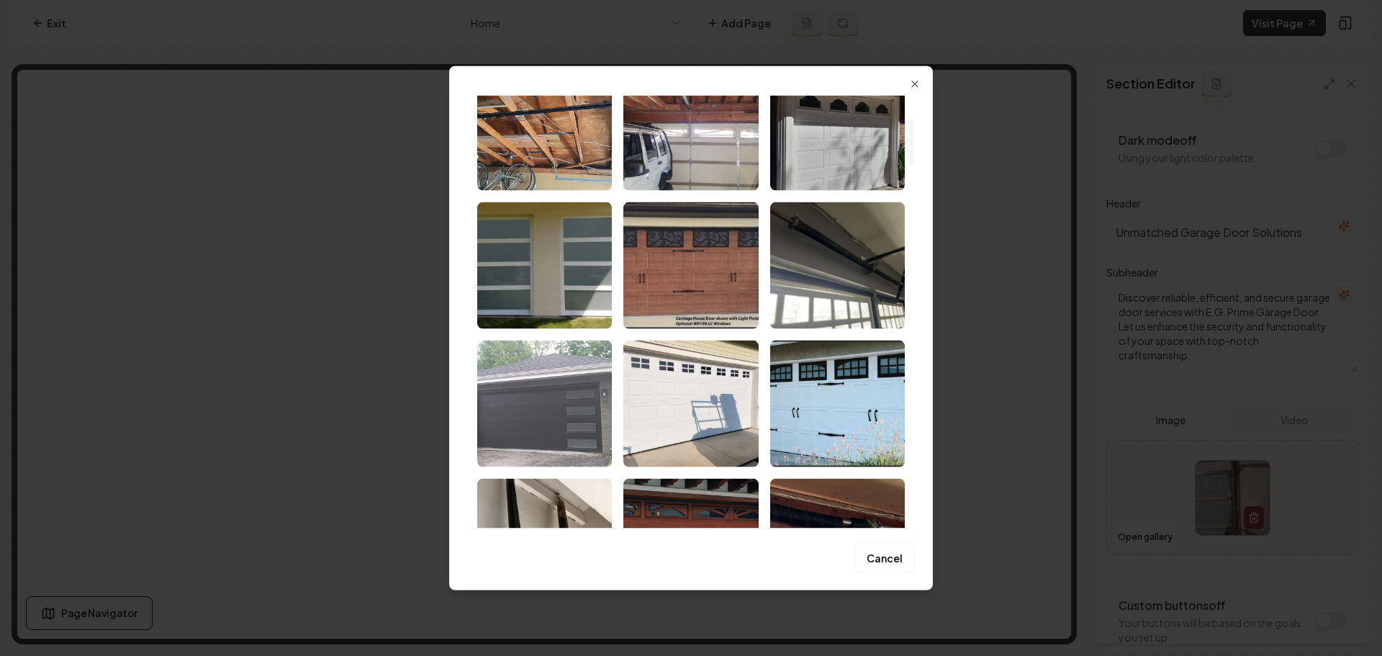
click at [508, 448] on img "Select image image_68a898f25c7cd75eb88a09c6.jpeg" at bounding box center [544, 403] width 135 height 127
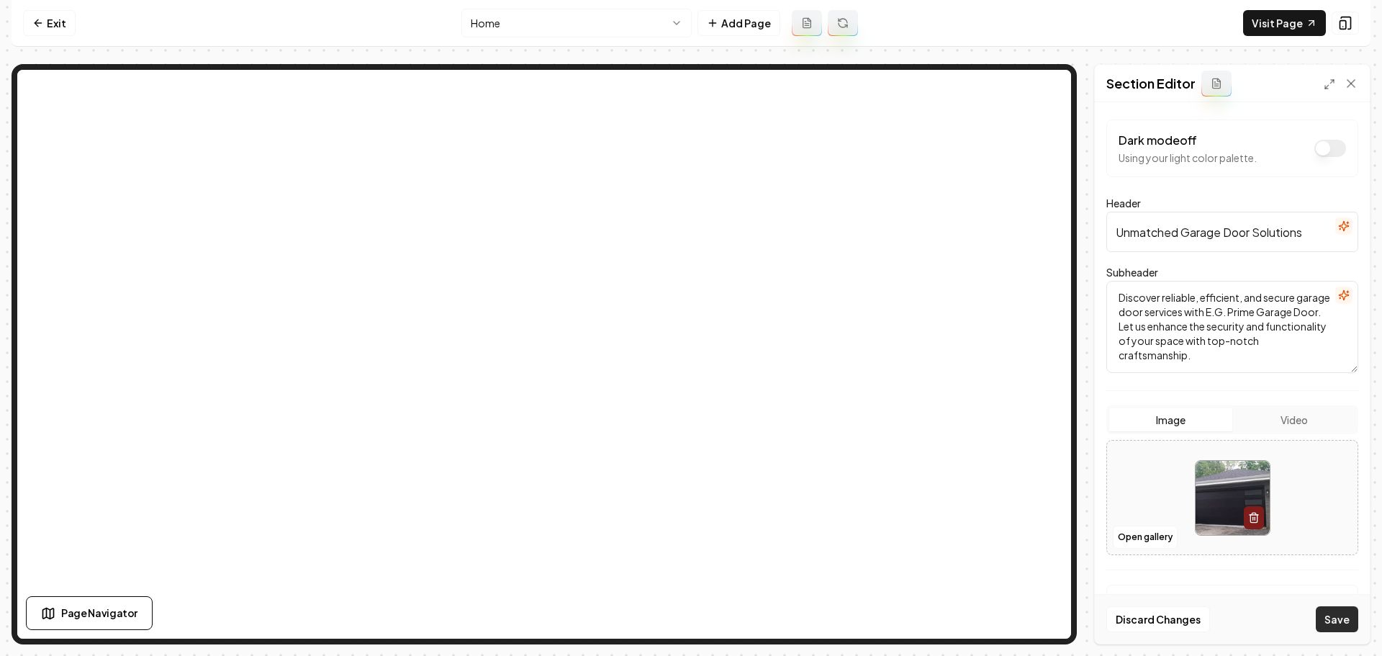
click at [1331, 624] on button "Save" at bounding box center [1337, 619] width 42 height 26
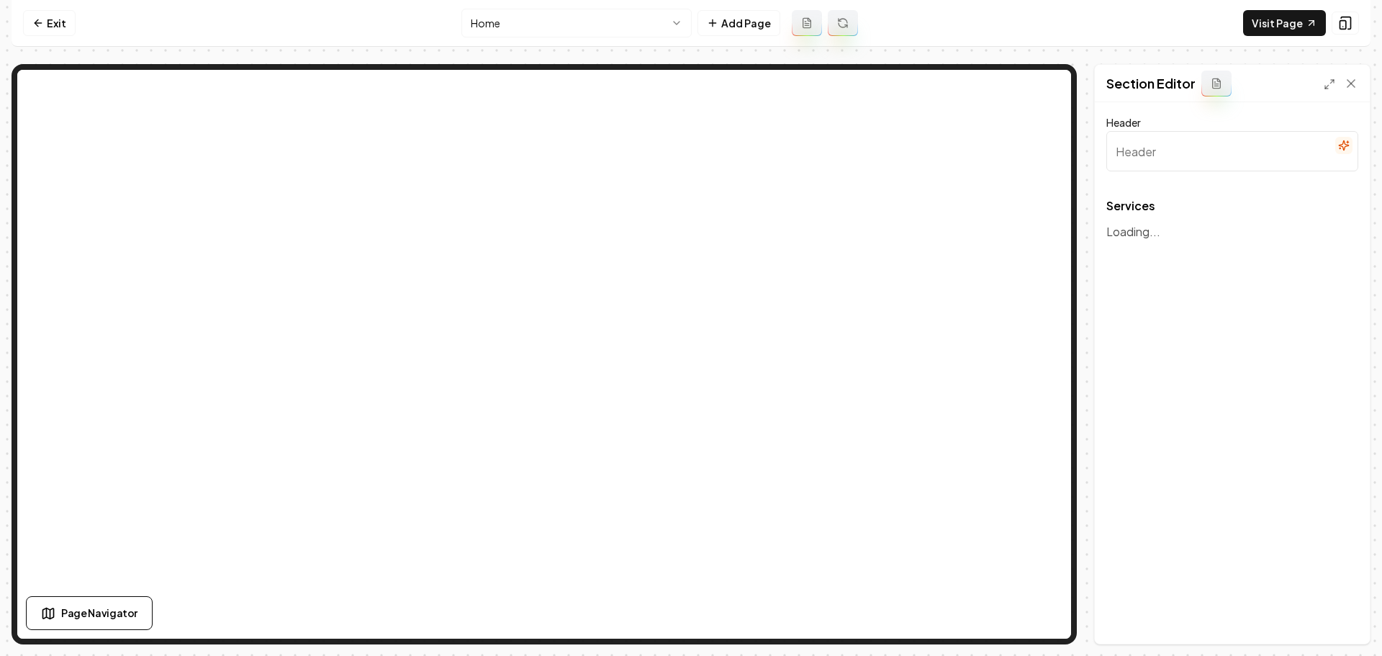
type input "Expert Garage Door Solutions"
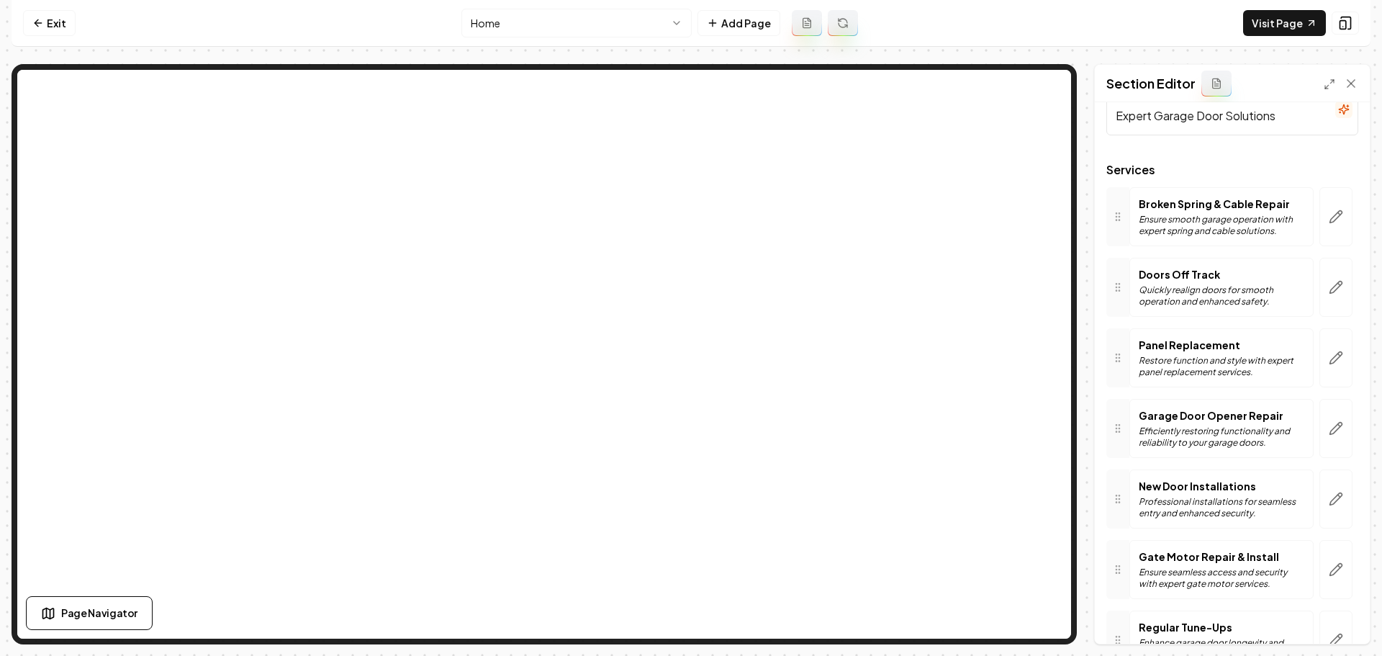
scroll to position [72, 0]
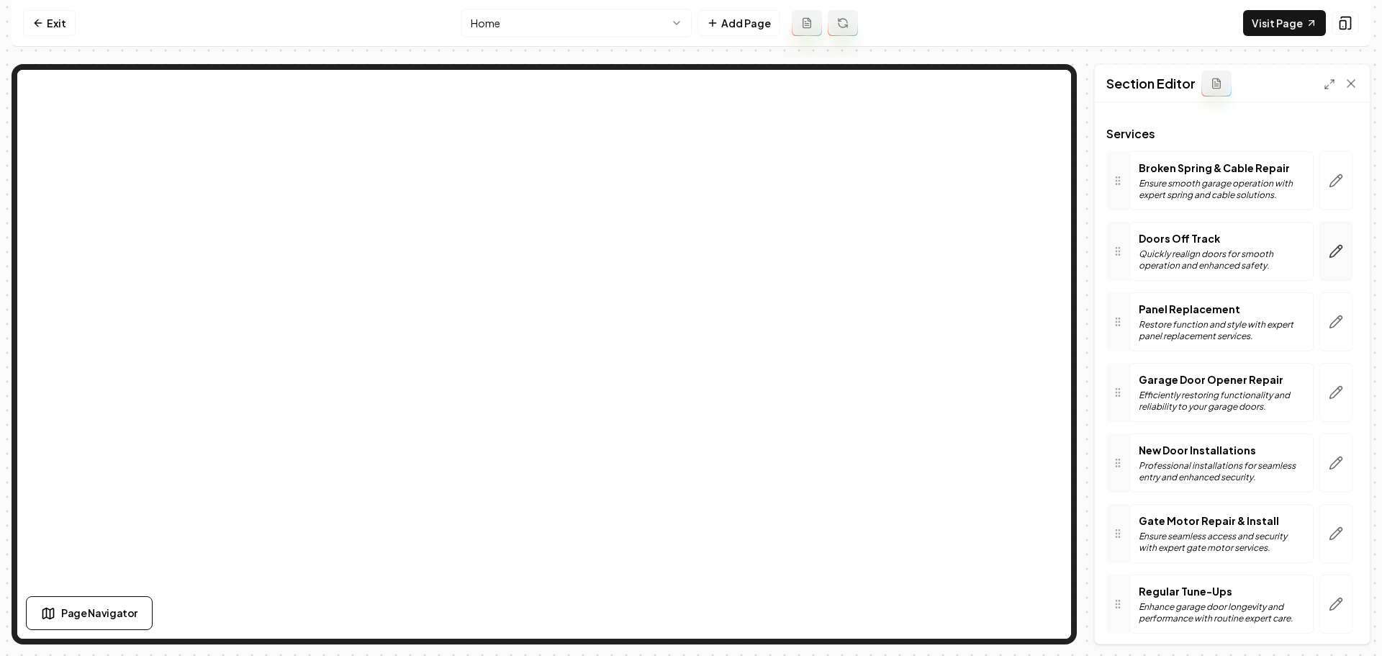
click at [1336, 247] on button "button" at bounding box center [1336, 251] width 33 height 59
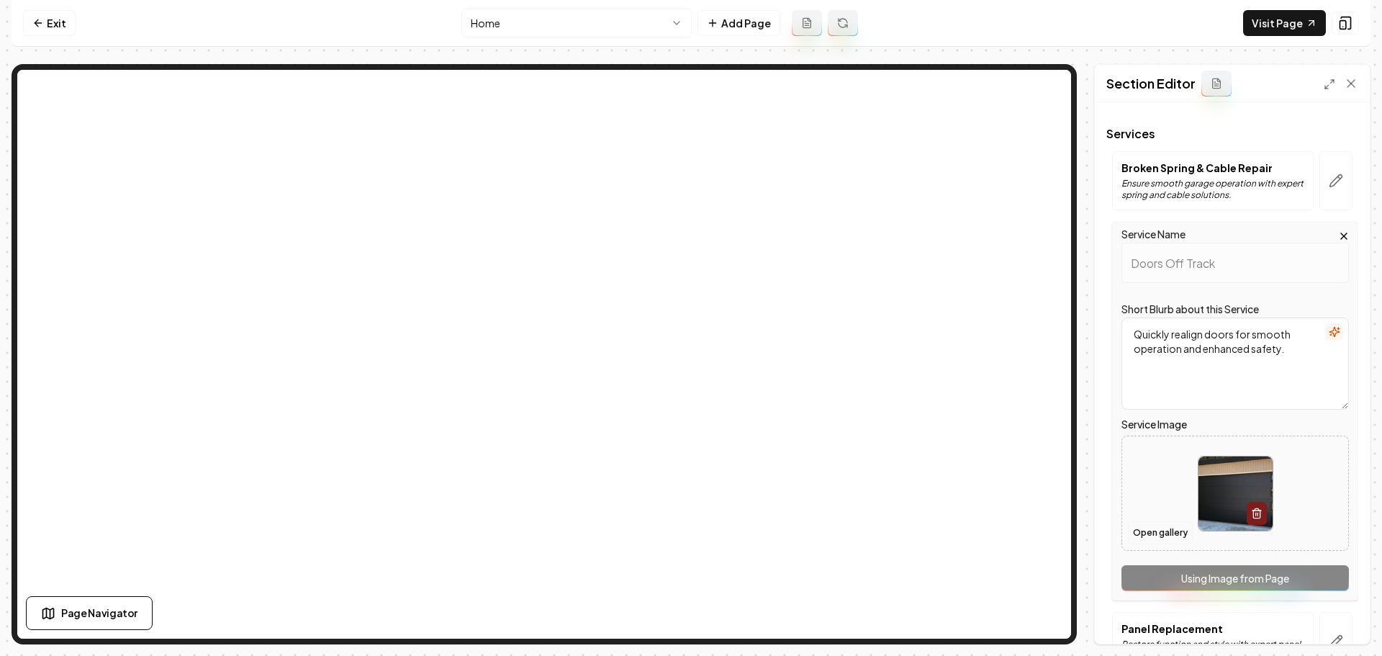
click at [1154, 537] on button "Open gallery" at bounding box center [1160, 532] width 65 height 23
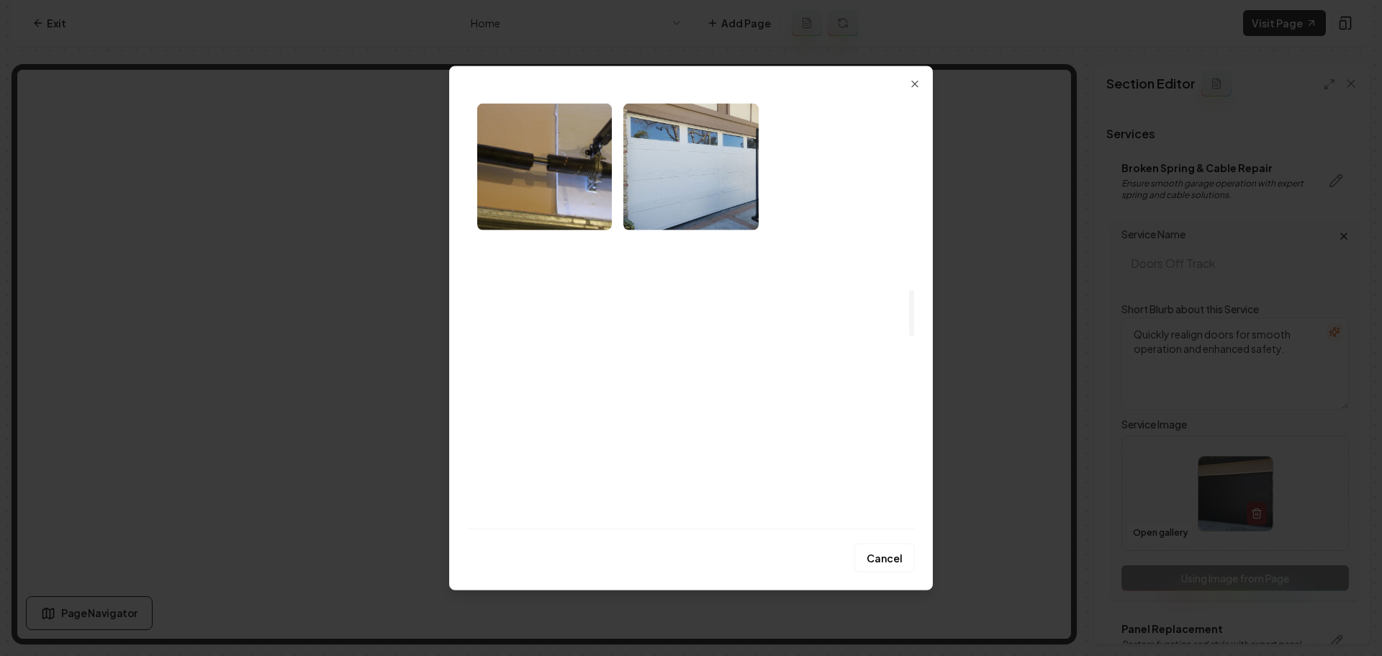
scroll to position [1944, 0]
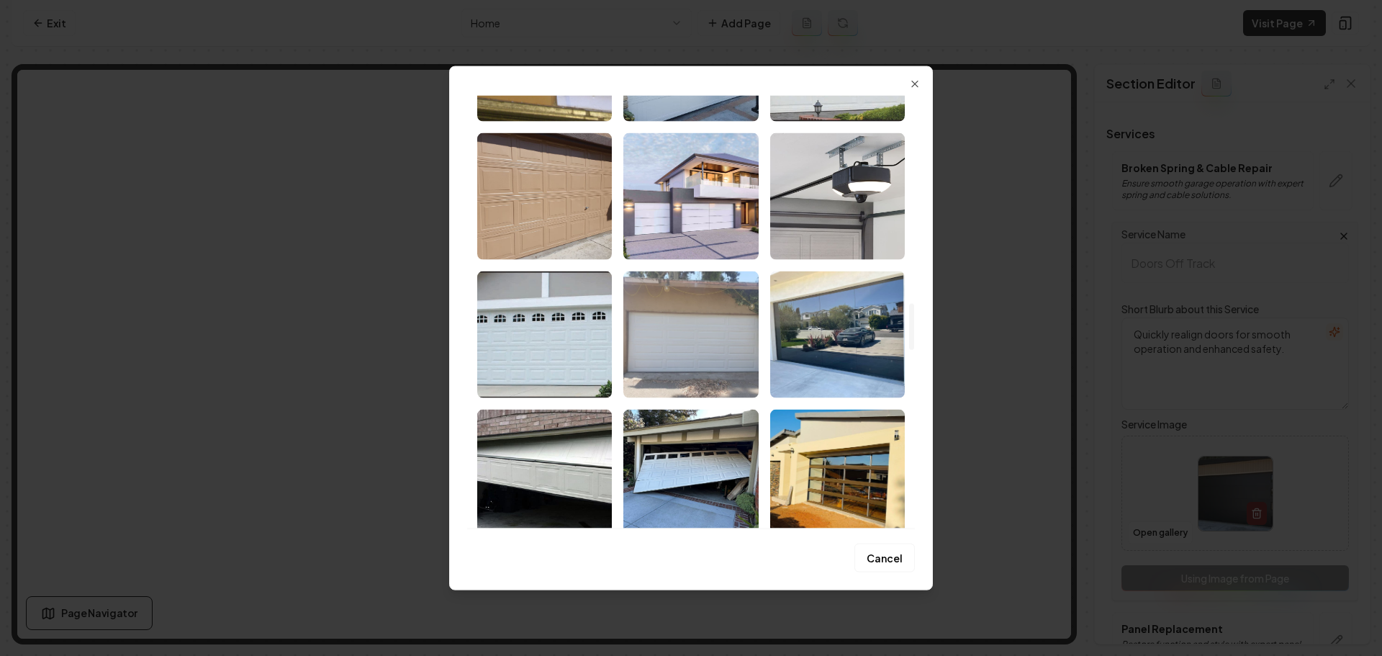
click at [720, 366] on img "Select image image_68a898f25c7cd75eb88a05f1.jpeg" at bounding box center [691, 334] width 135 height 127
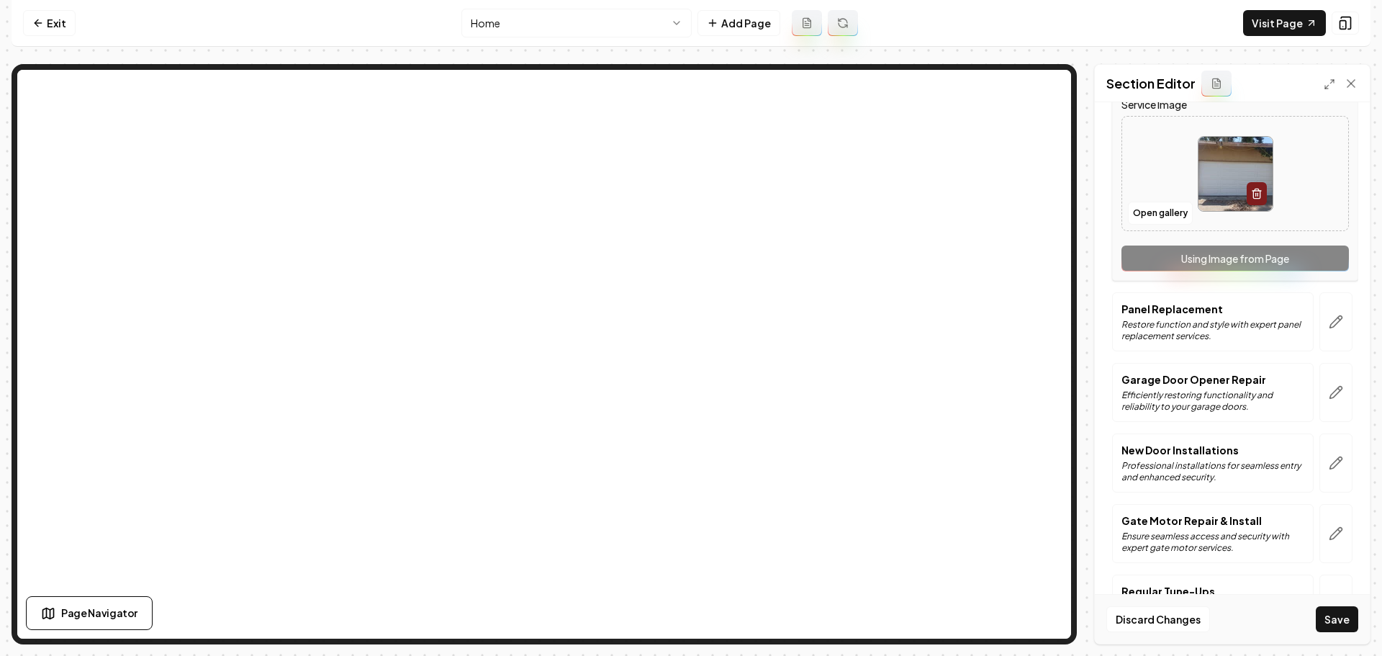
scroll to position [432, 0]
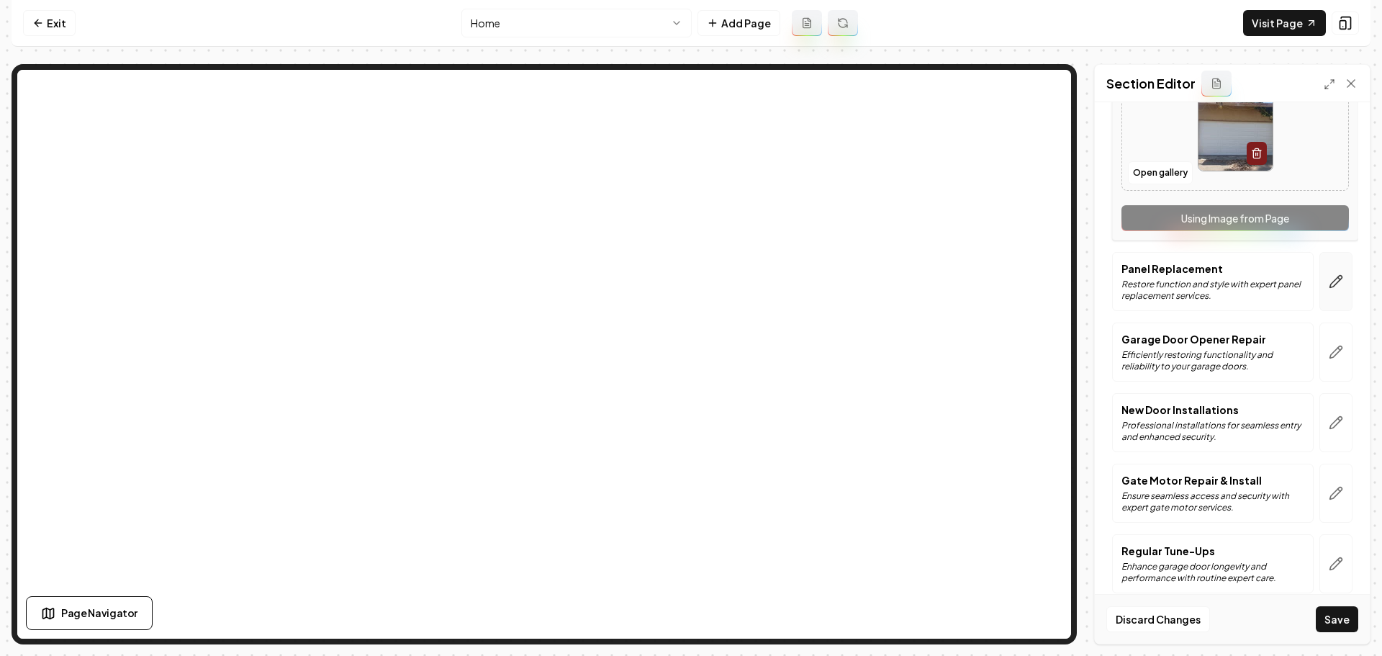
click at [1325, 273] on button "button" at bounding box center [1336, 281] width 33 height 59
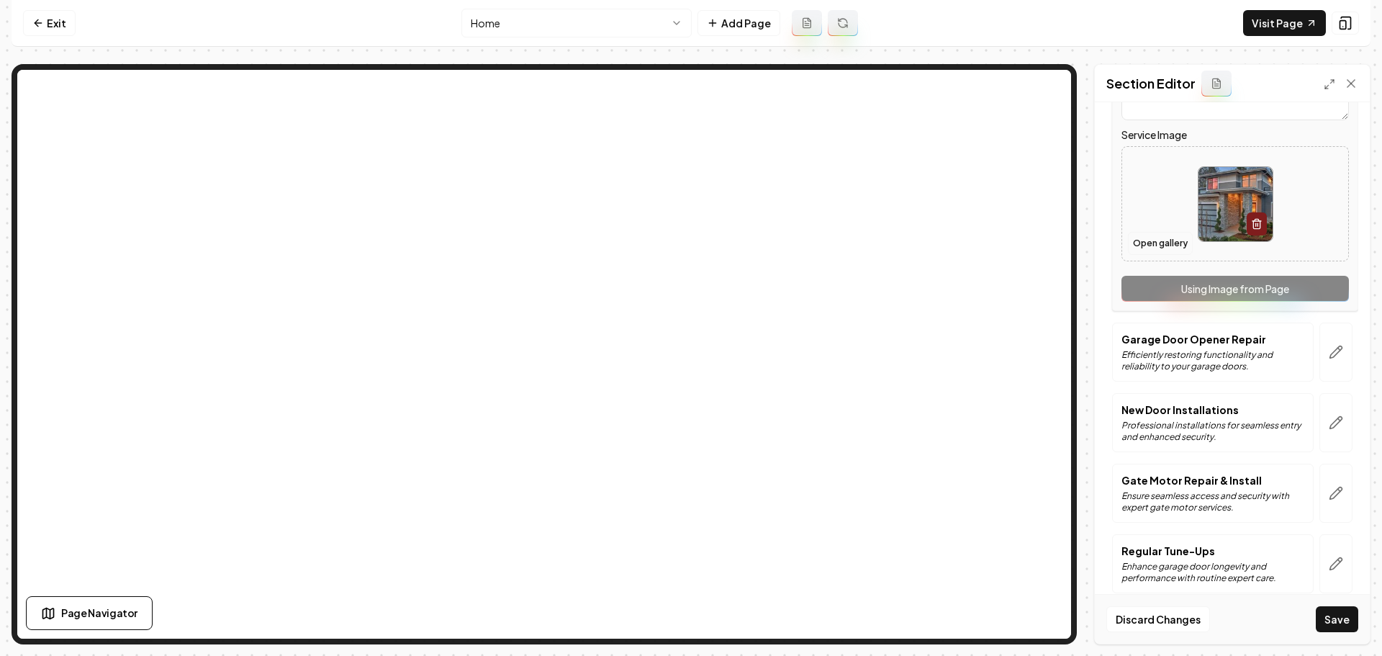
click at [1170, 249] on button "Open gallery" at bounding box center [1160, 243] width 65 height 23
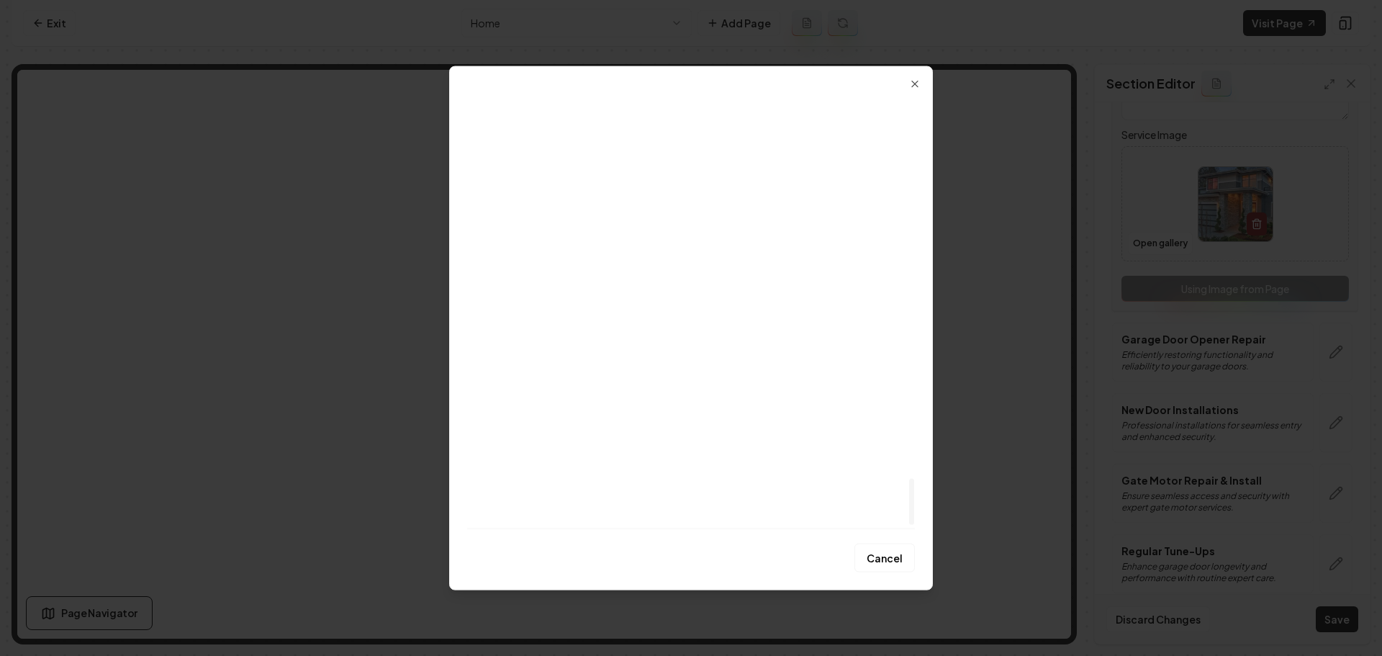
scroll to position [3616, 0]
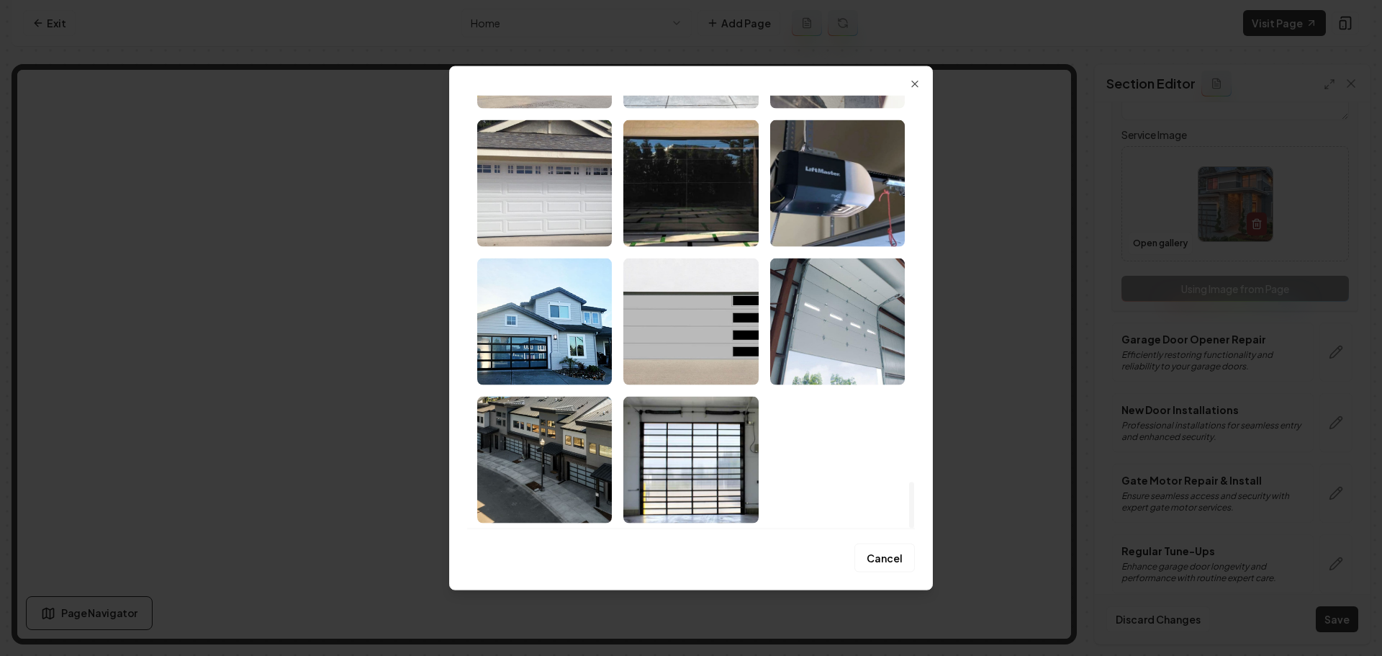
drag, startPoint x: 912, startPoint y: 137, endPoint x: 887, endPoint y: 539, distance: 403.2
click at [909, 528] on div at bounding box center [911, 505] width 5 height 46
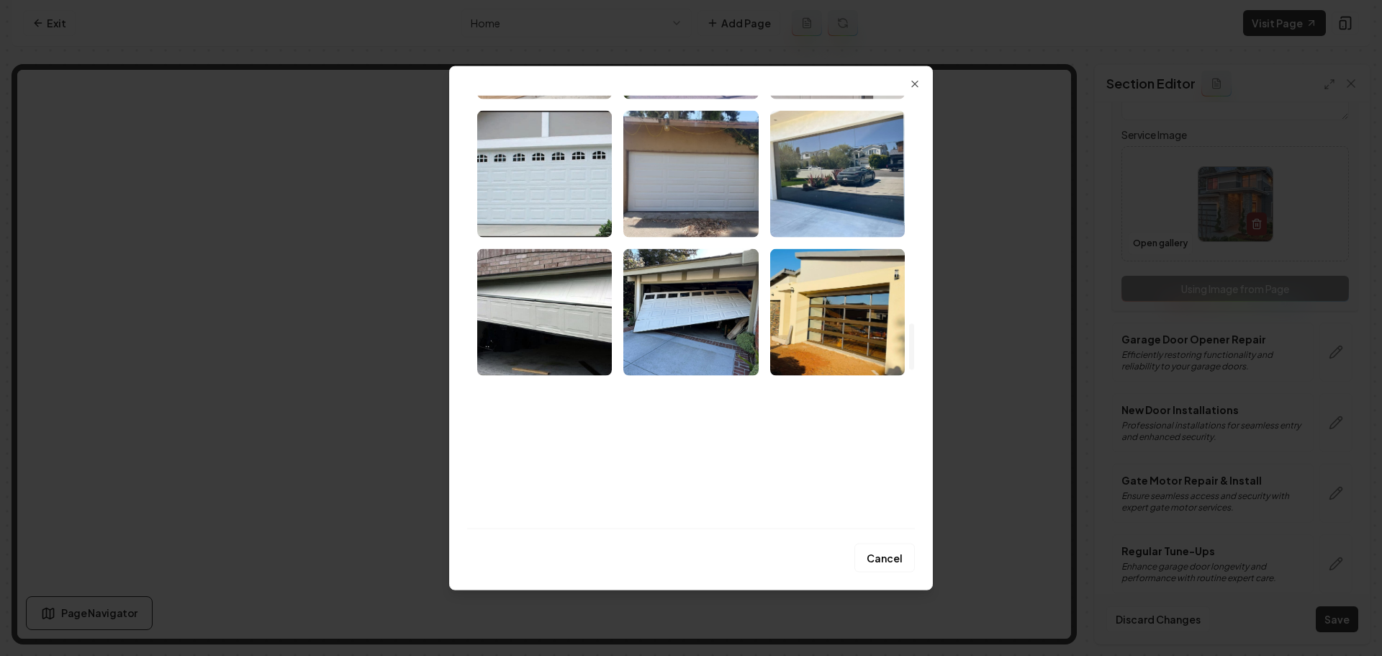
scroll to position [2104, 0]
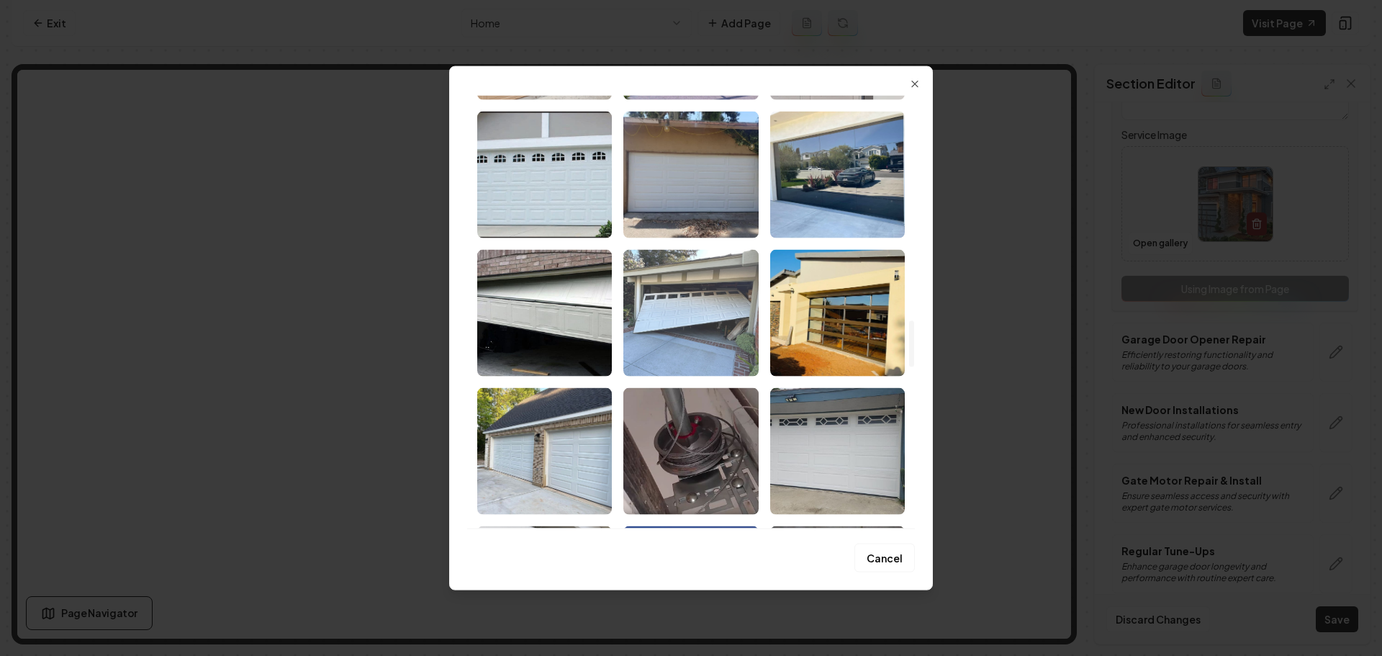
click at [706, 346] on img "Select image image_68a898f35c7cd75eb88a0b30.jpeg" at bounding box center [691, 312] width 135 height 127
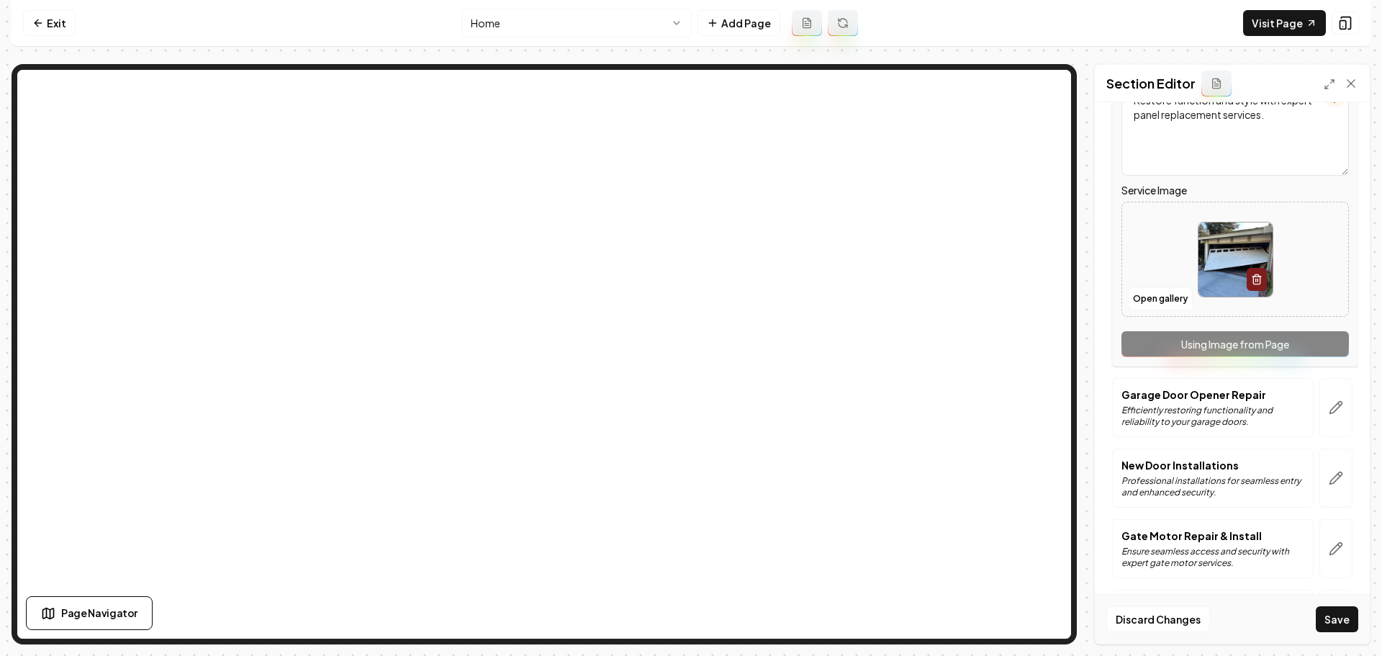
scroll to position [144, 0]
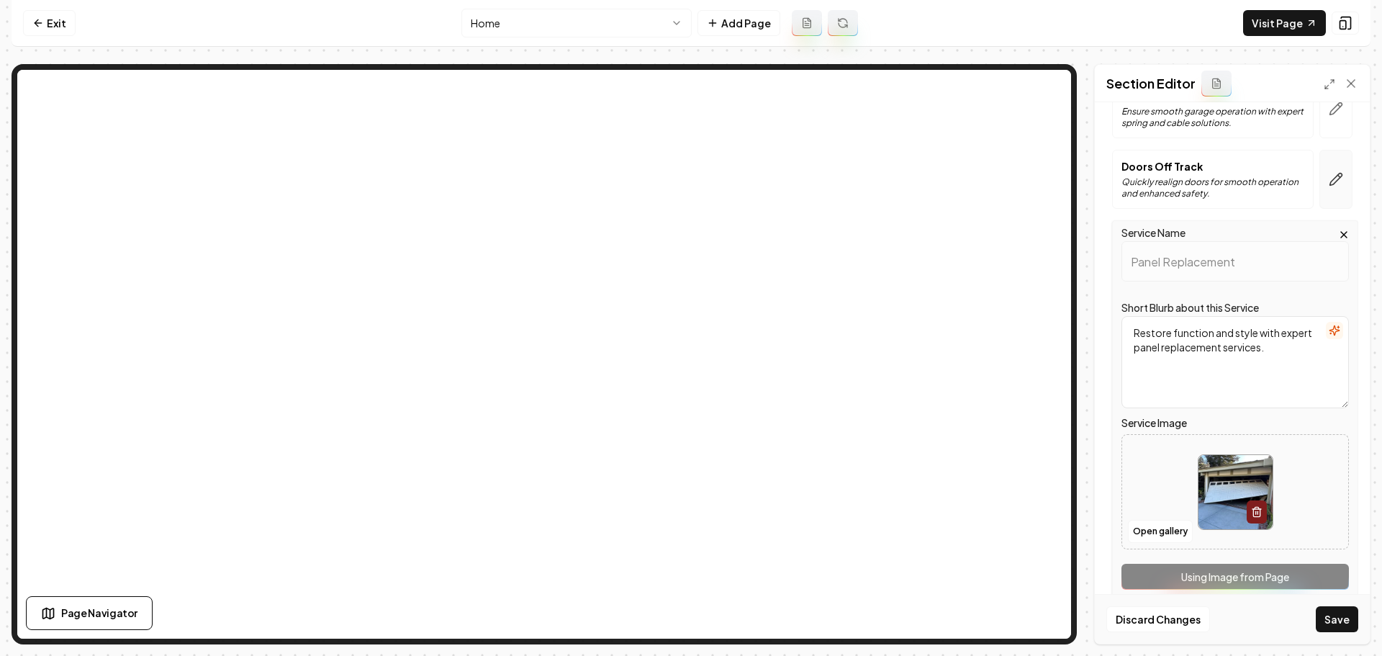
click at [1333, 181] on button "button" at bounding box center [1336, 179] width 33 height 59
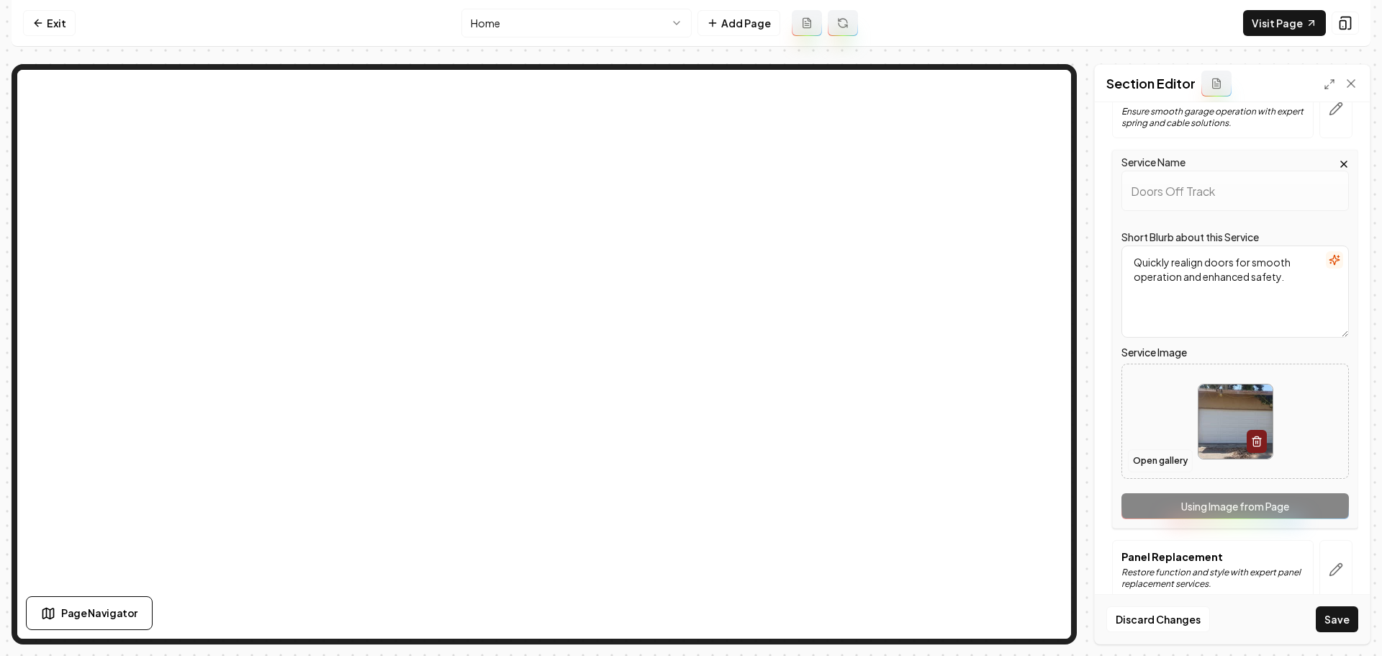
click at [1171, 459] on button "Open gallery" at bounding box center [1160, 460] width 65 height 23
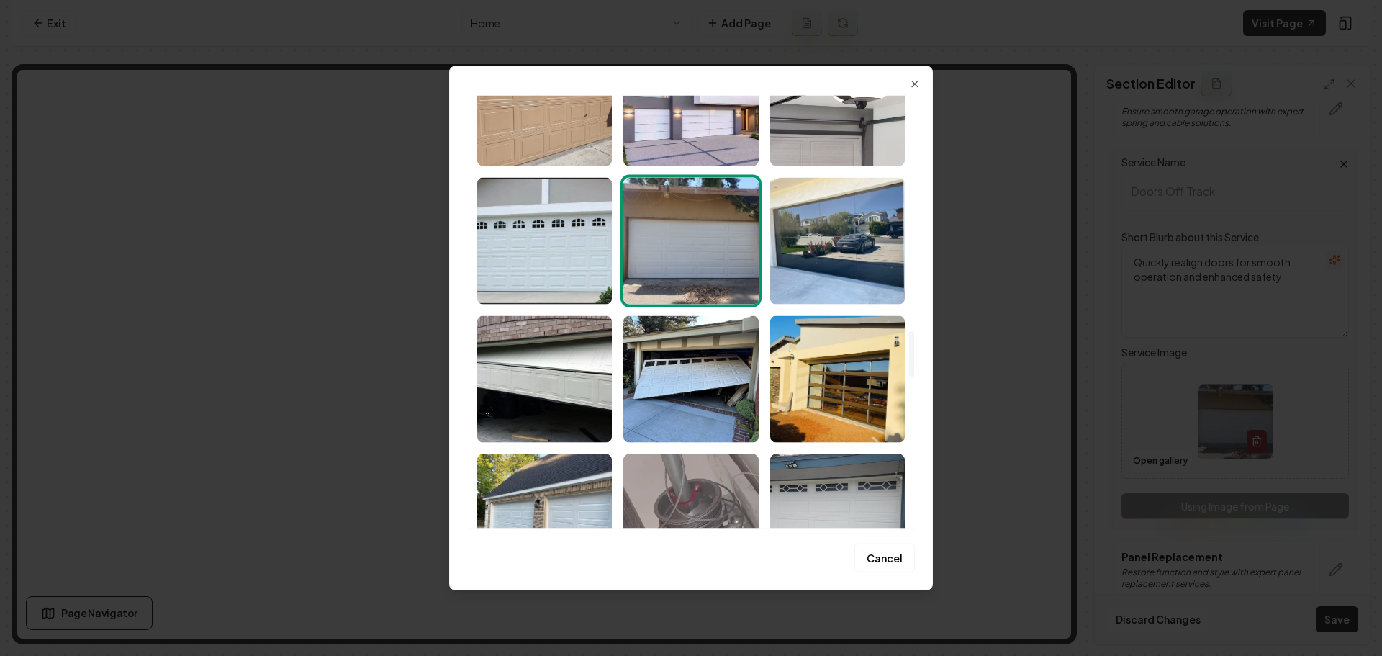
scroll to position [2016, 0]
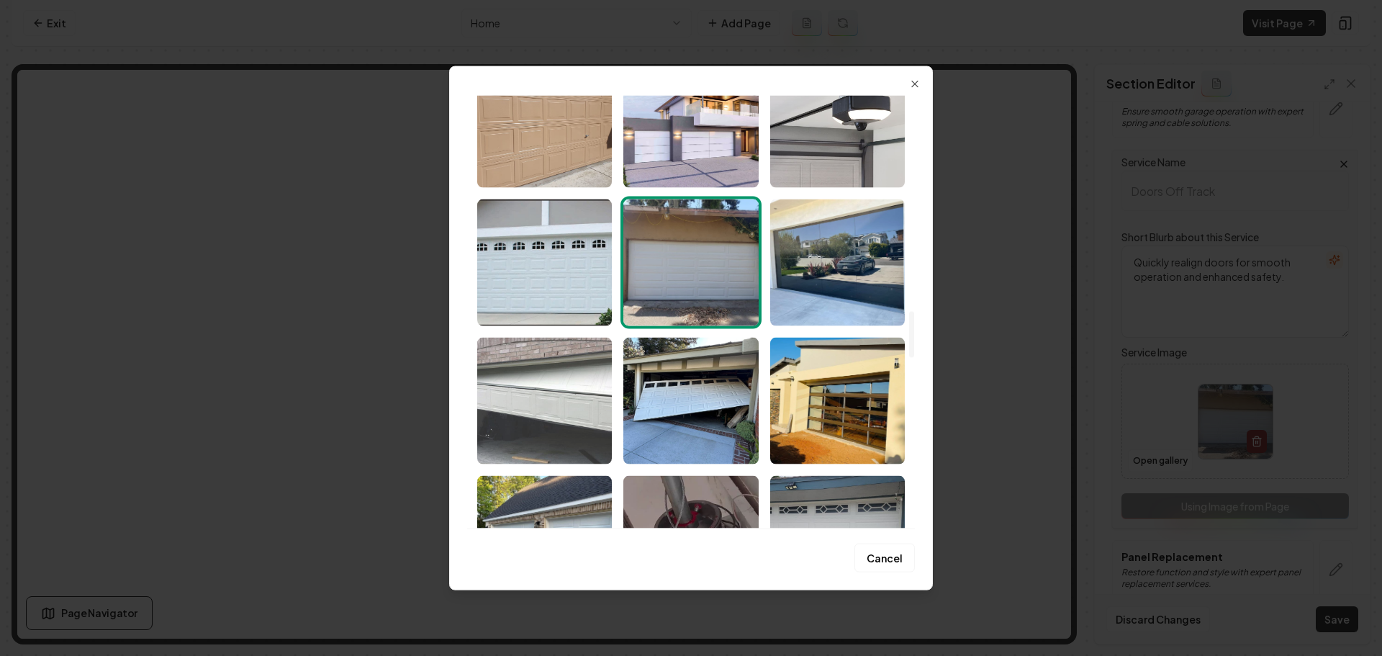
click at [568, 407] on img "Select image image_68a898f35c7cd75eb88a0b7d.jpeg" at bounding box center [544, 400] width 135 height 127
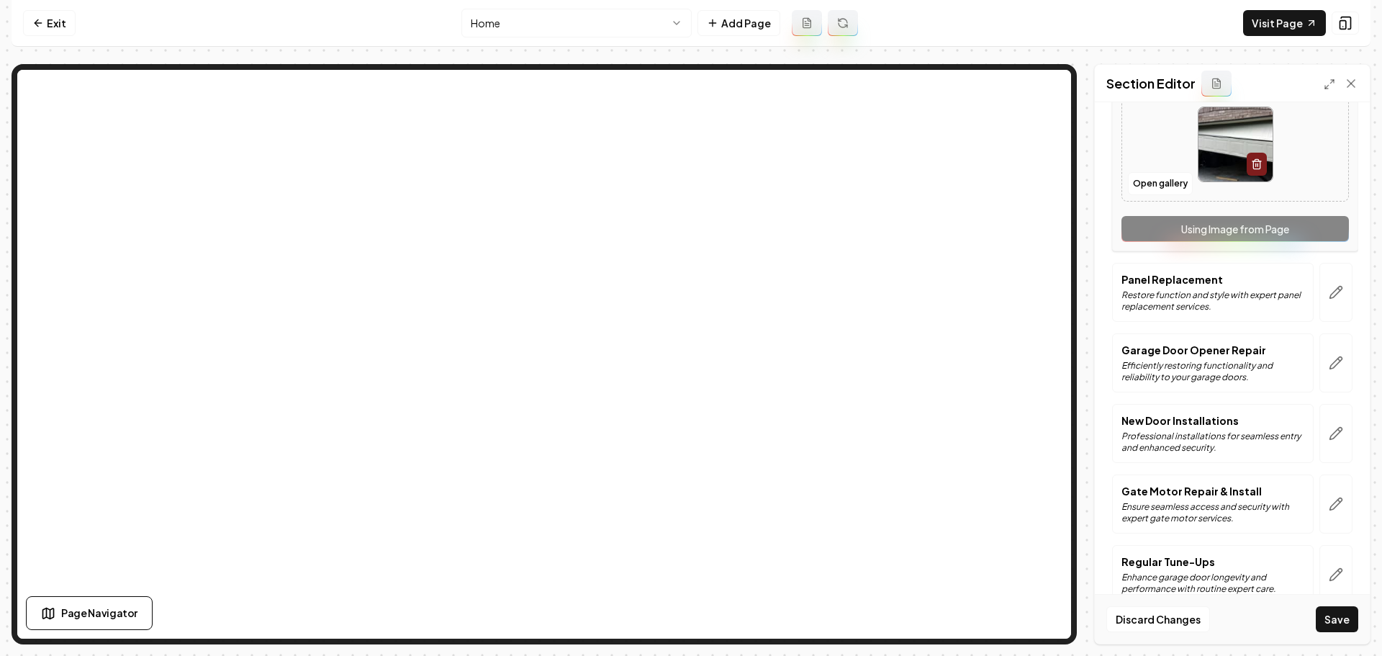
scroll to position [432, 0]
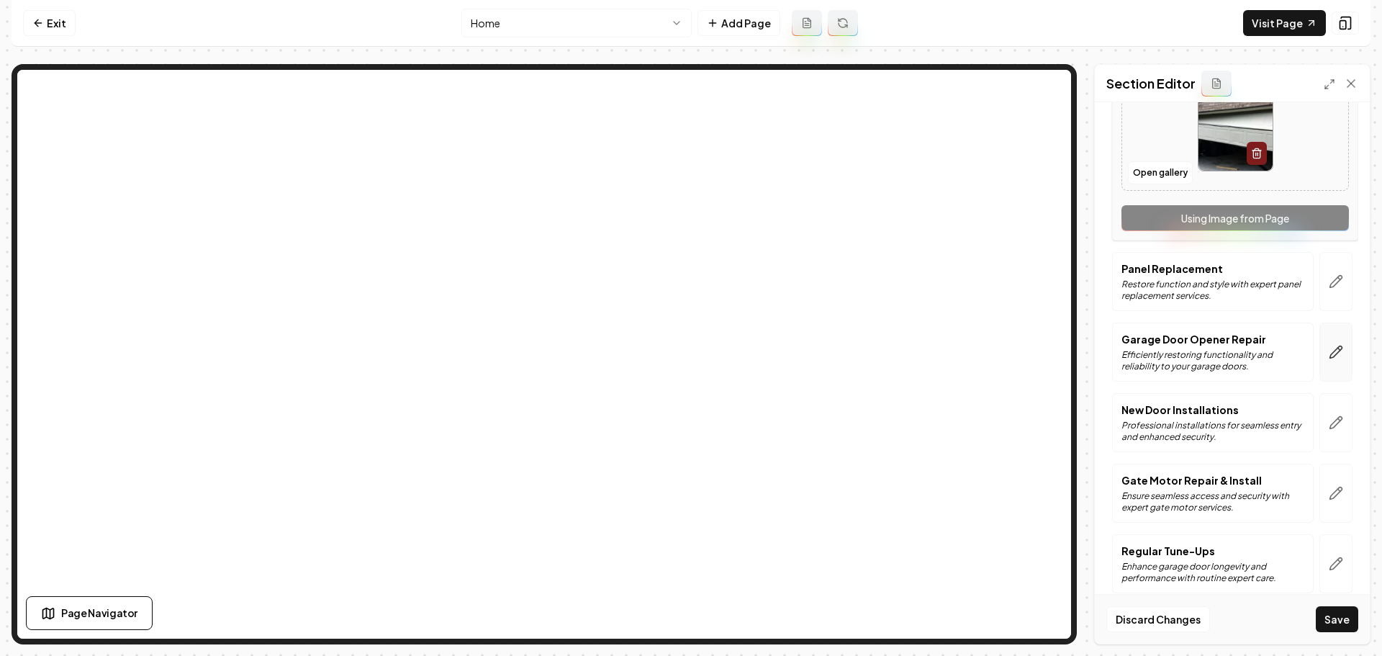
click at [1329, 359] on icon "button" at bounding box center [1336, 352] width 14 height 14
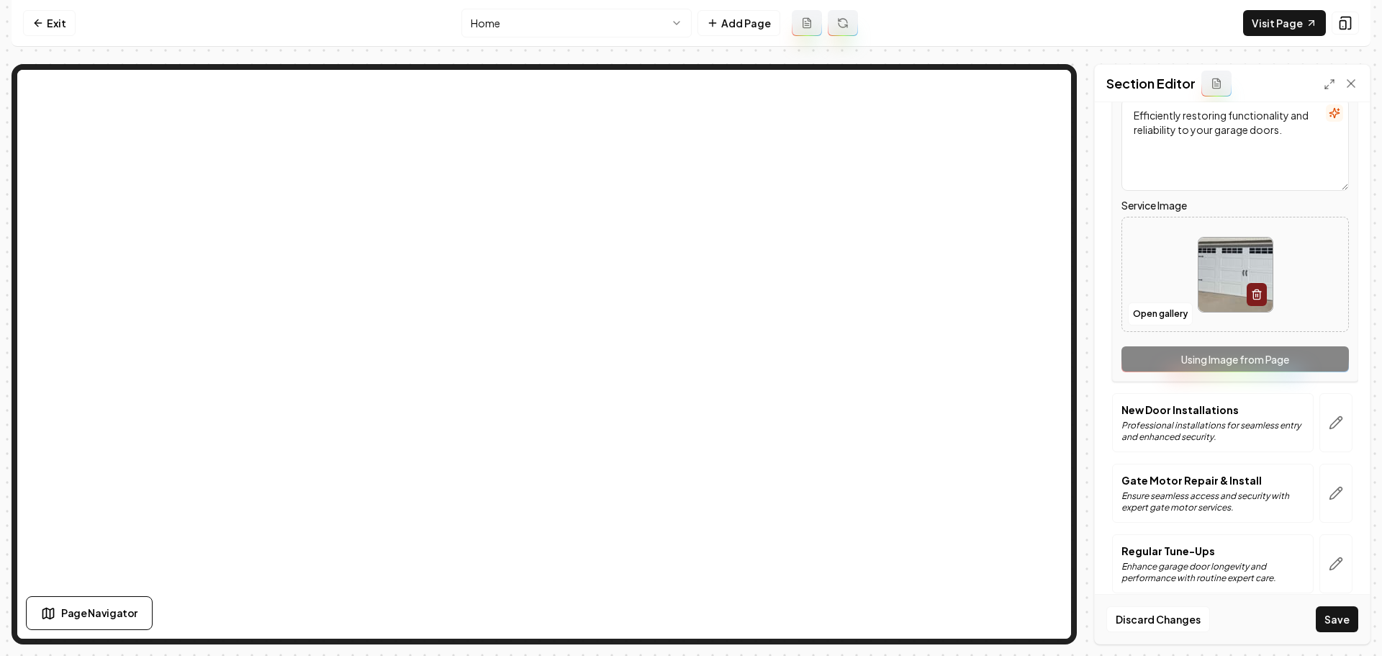
click at [1217, 296] on img at bounding box center [1236, 275] width 74 height 74
type input "**********"
click at [1320, 423] on button "button" at bounding box center [1336, 422] width 33 height 59
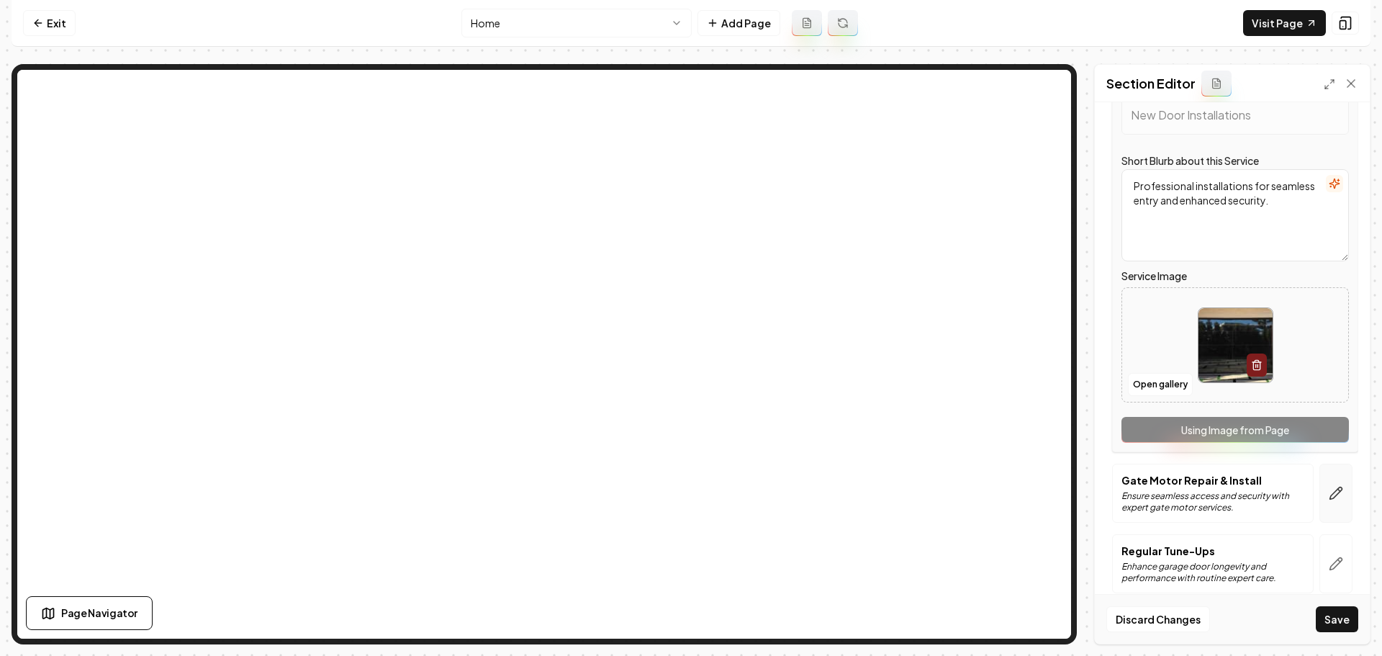
click at [1332, 505] on button "button" at bounding box center [1336, 493] width 33 height 59
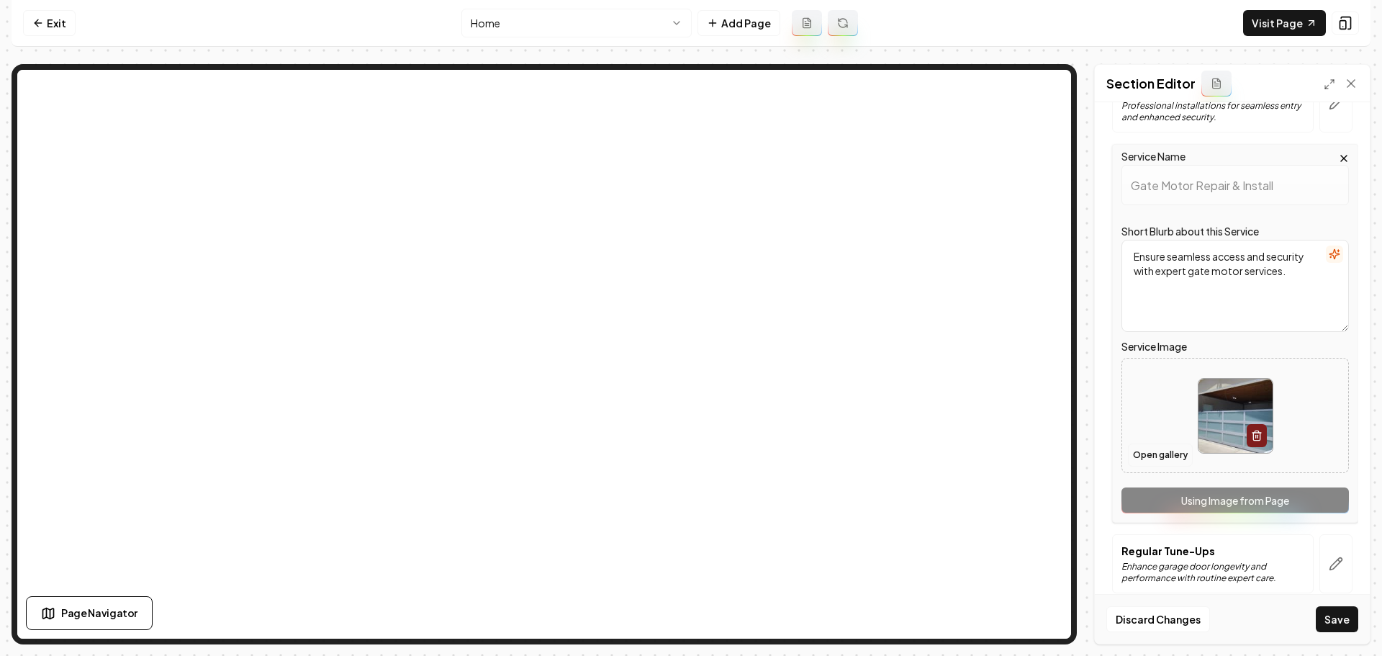
click at [1162, 457] on button "Open gallery" at bounding box center [1160, 455] width 65 height 23
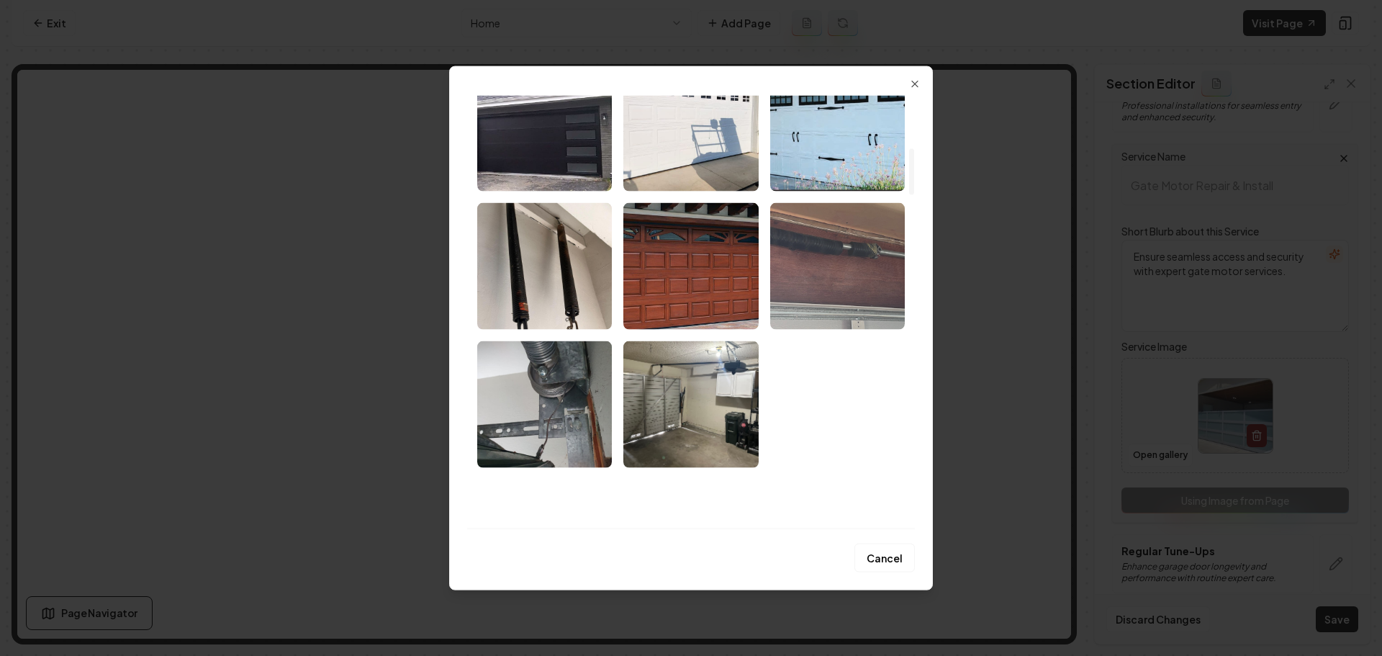
scroll to position [576, 0]
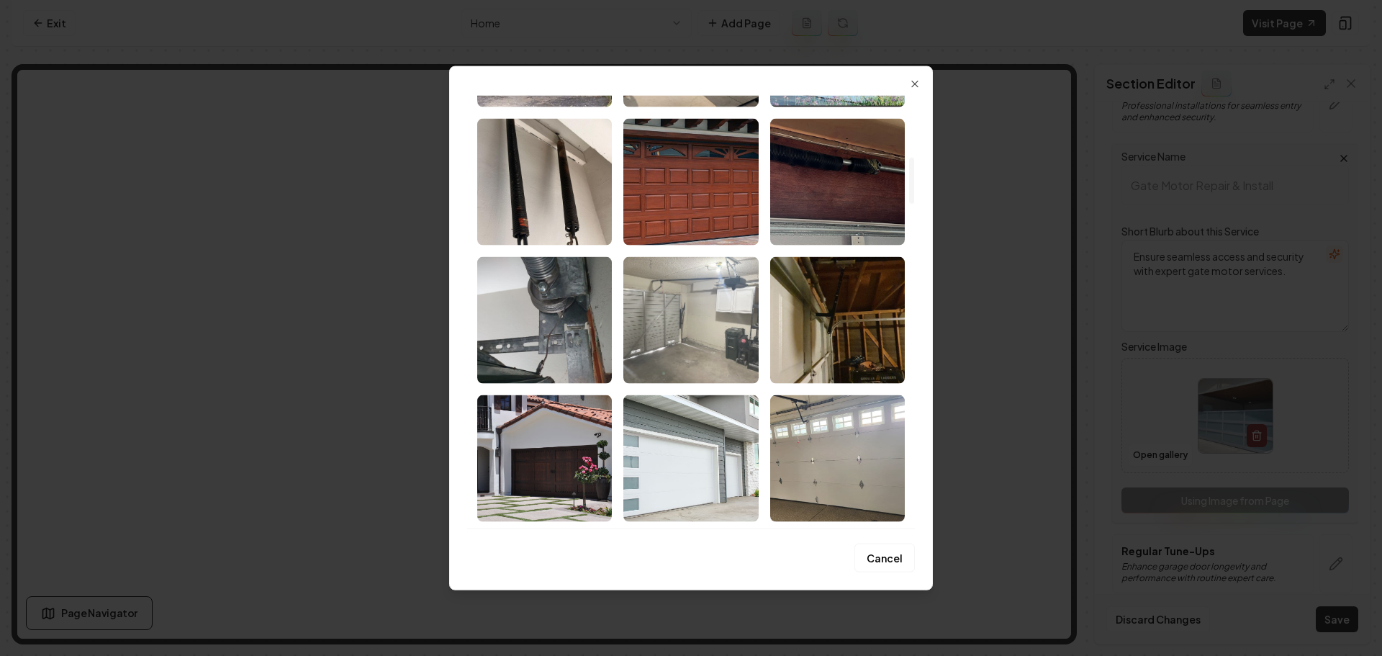
click at [739, 340] on img "Select image image_68a898f35c7cd75eb88a0b8d.jpeg" at bounding box center [691, 319] width 135 height 127
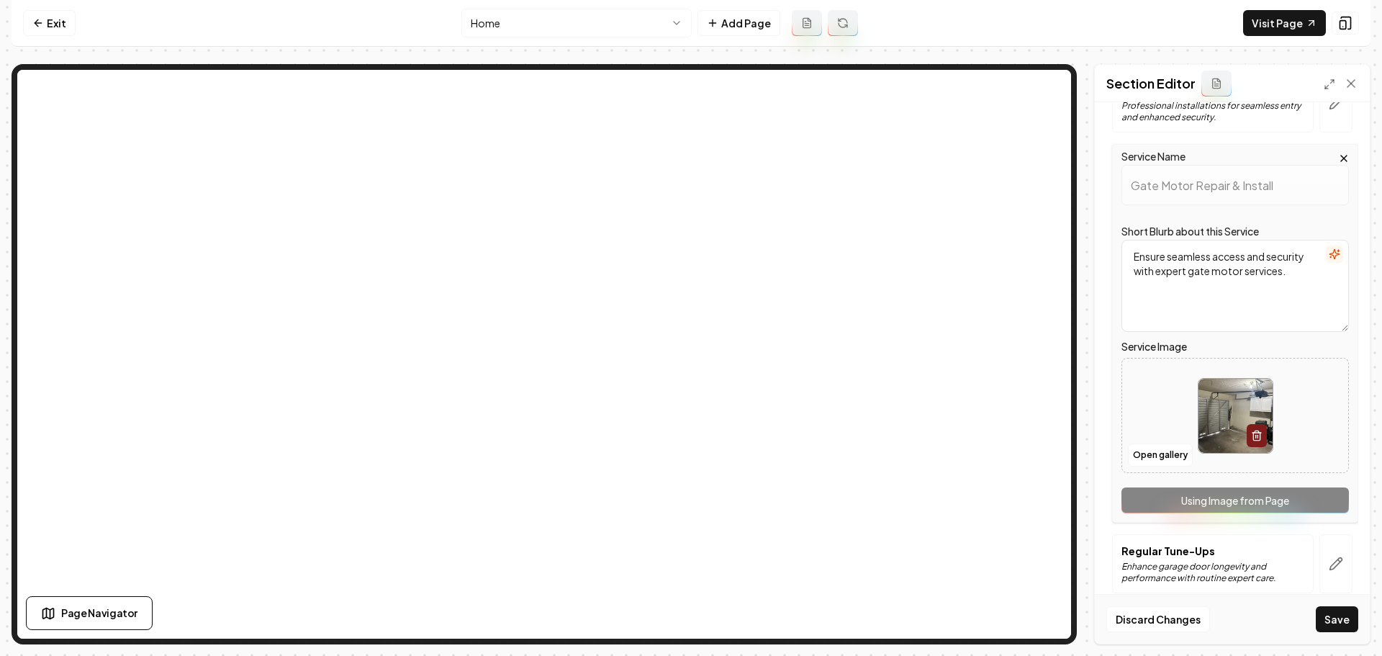
scroll to position [448, 0]
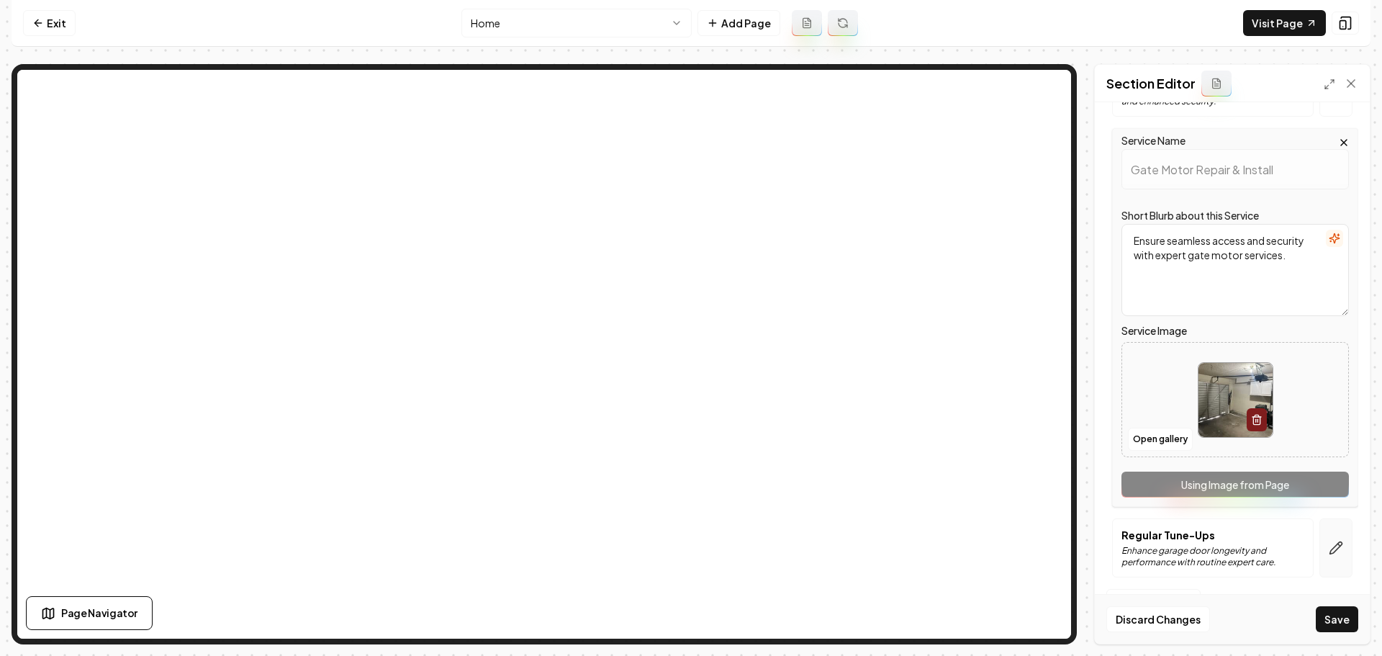
click at [1328, 561] on button "button" at bounding box center [1336, 547] width 33 height 59
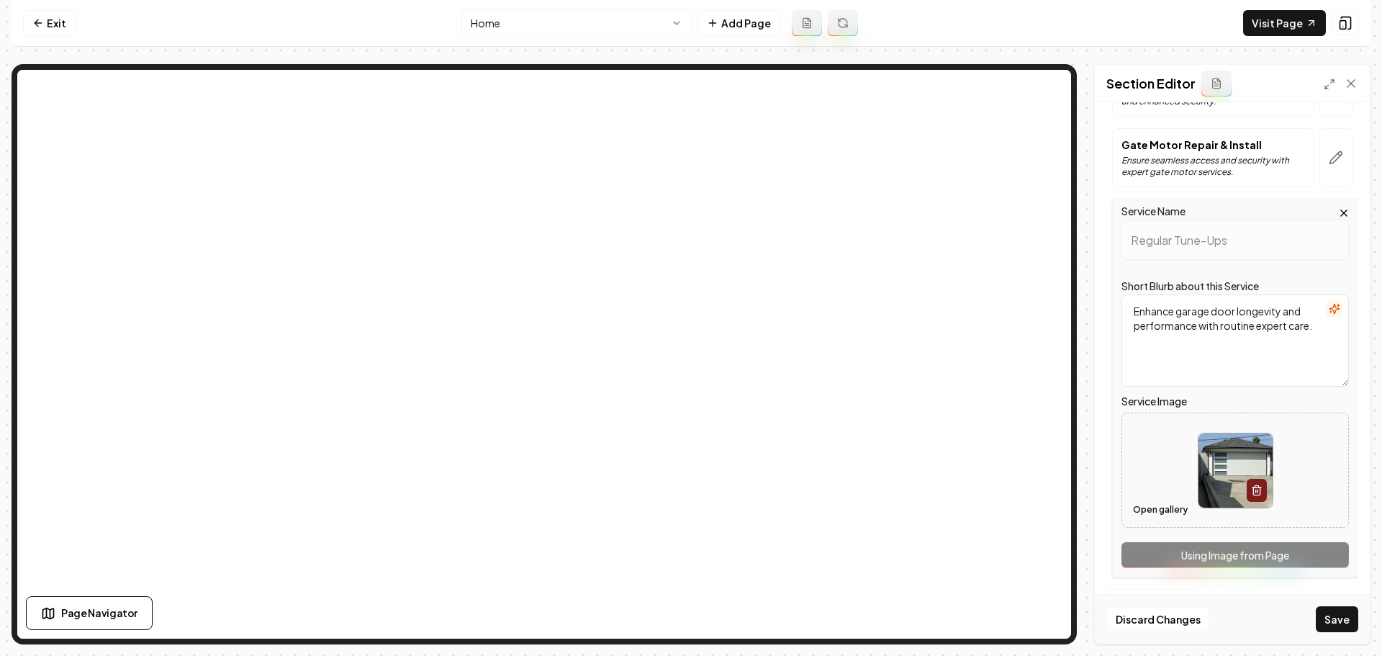
click at [1160, 507] on button "Open gallery" at bounding box center [1160, 509] width 65 height 23
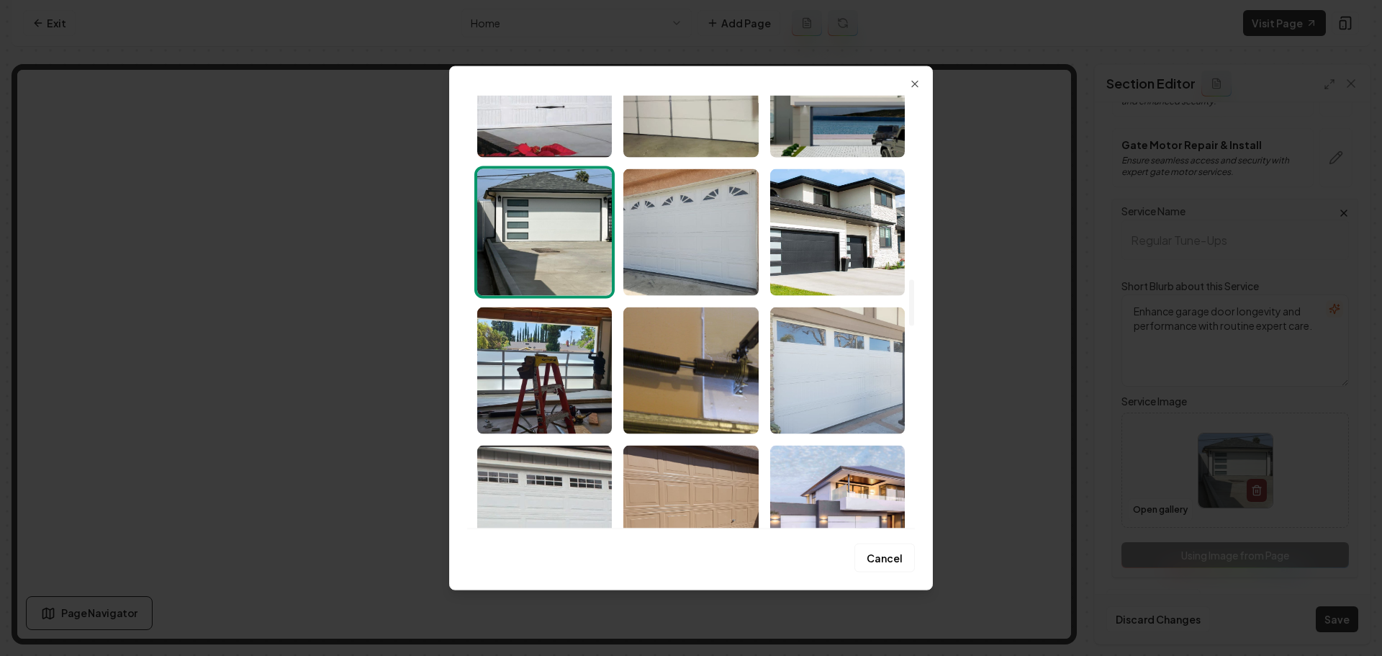
scroll to position [1728, 0]
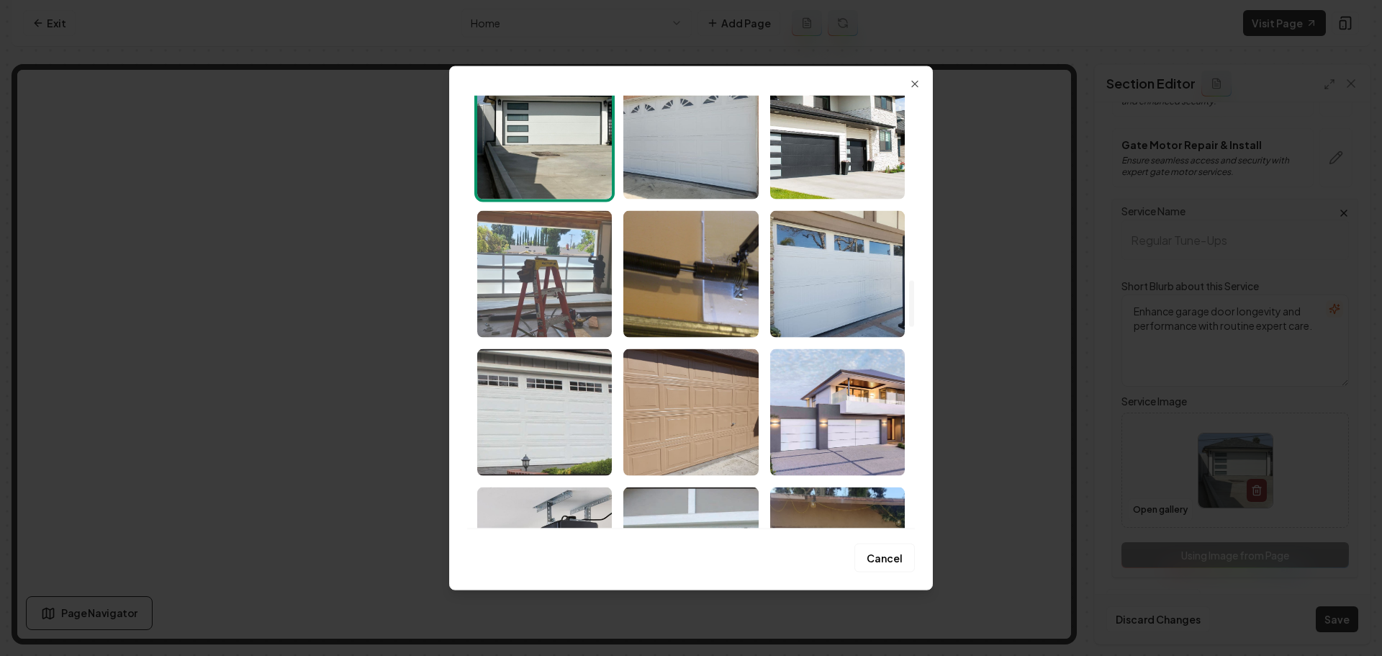
click at [536, 254] on img "Select image image_68a898f25c7cd75eb88a08a2.jpeg" at bounding box center [544, 273] width 135 height 127
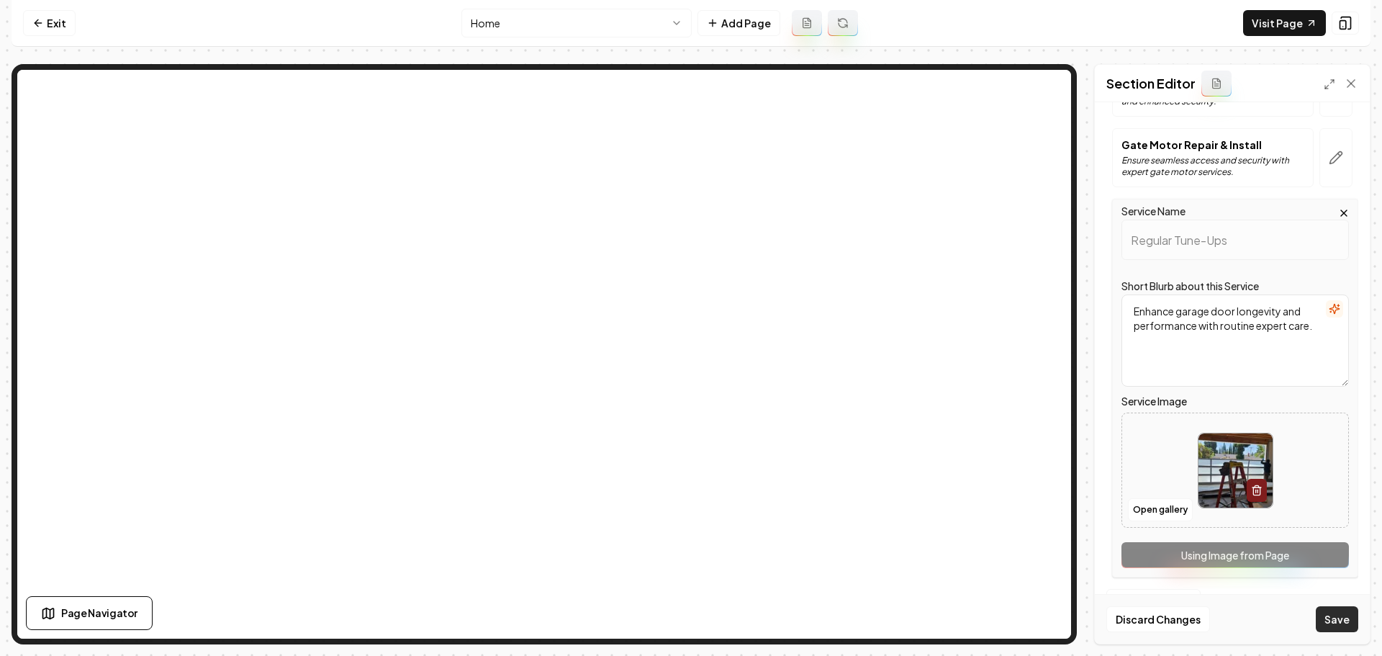
click at [1330, 618] on button "Save" at bounding box center [1337, 619] width 42 height 26
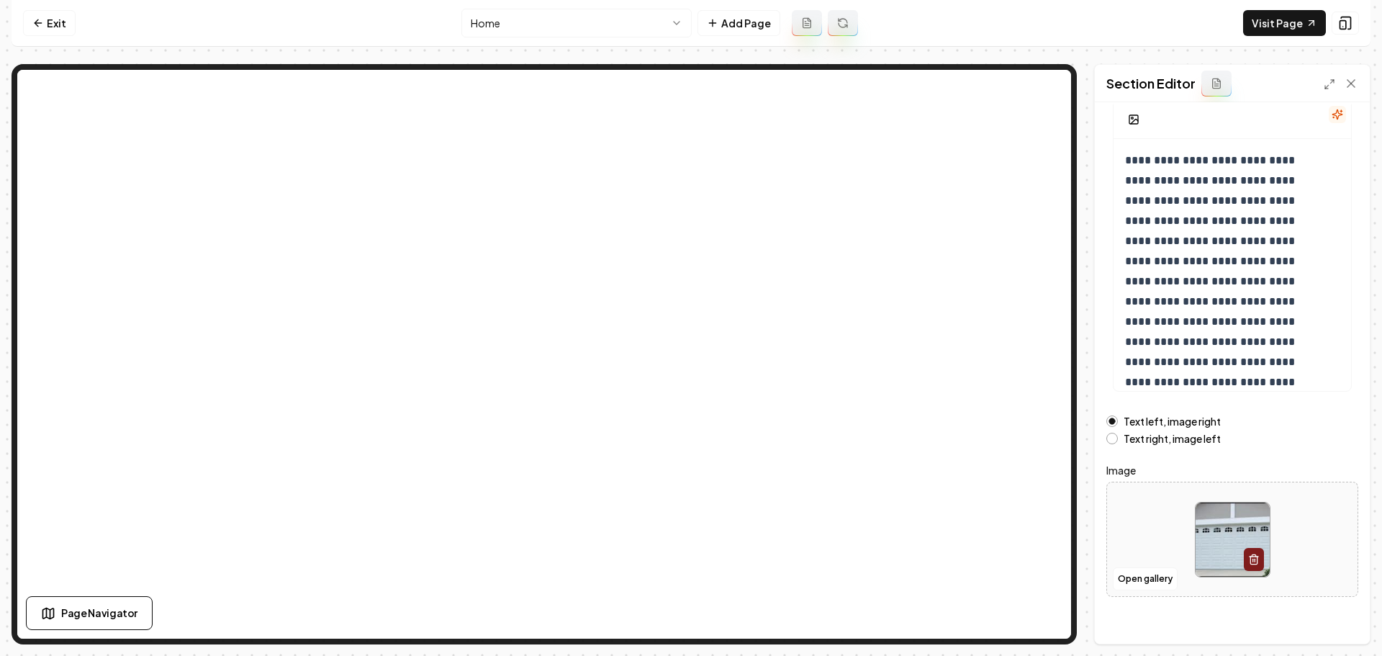
scroll to position [122, 0]
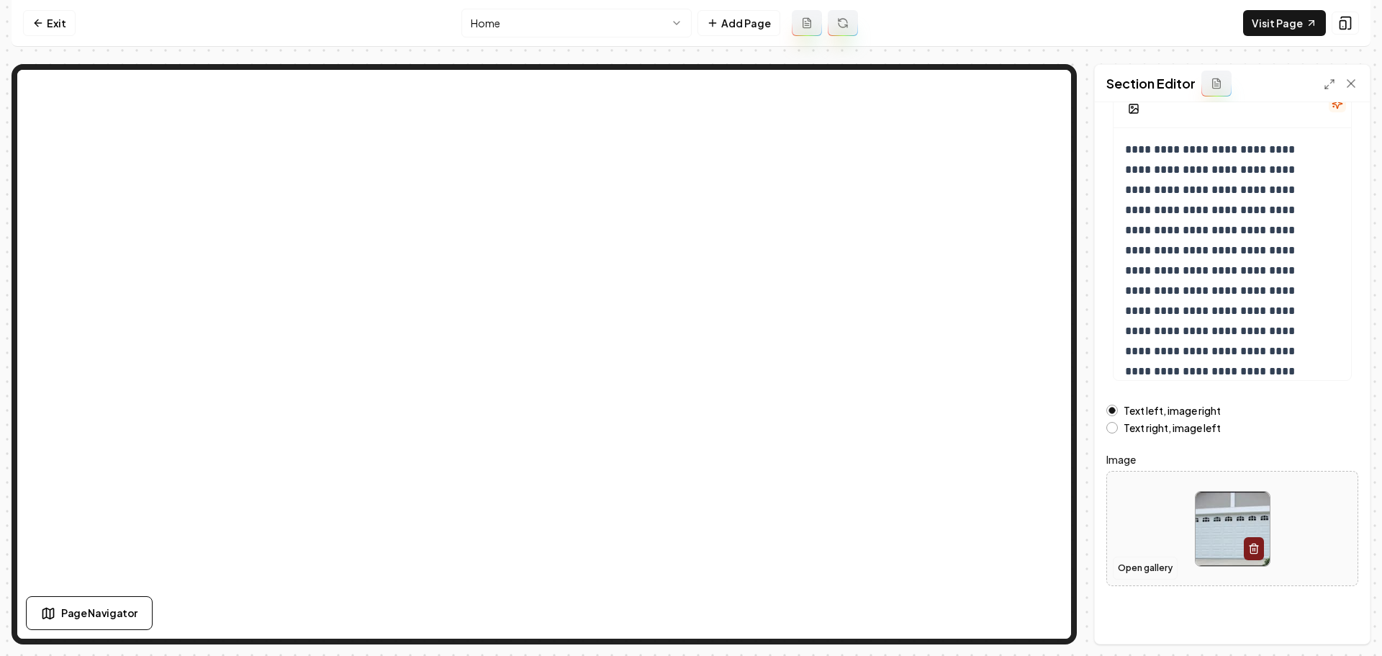
click at [1147, 566] on button "Open gallery" at bounding box center [1145, 568] width 65 height 23
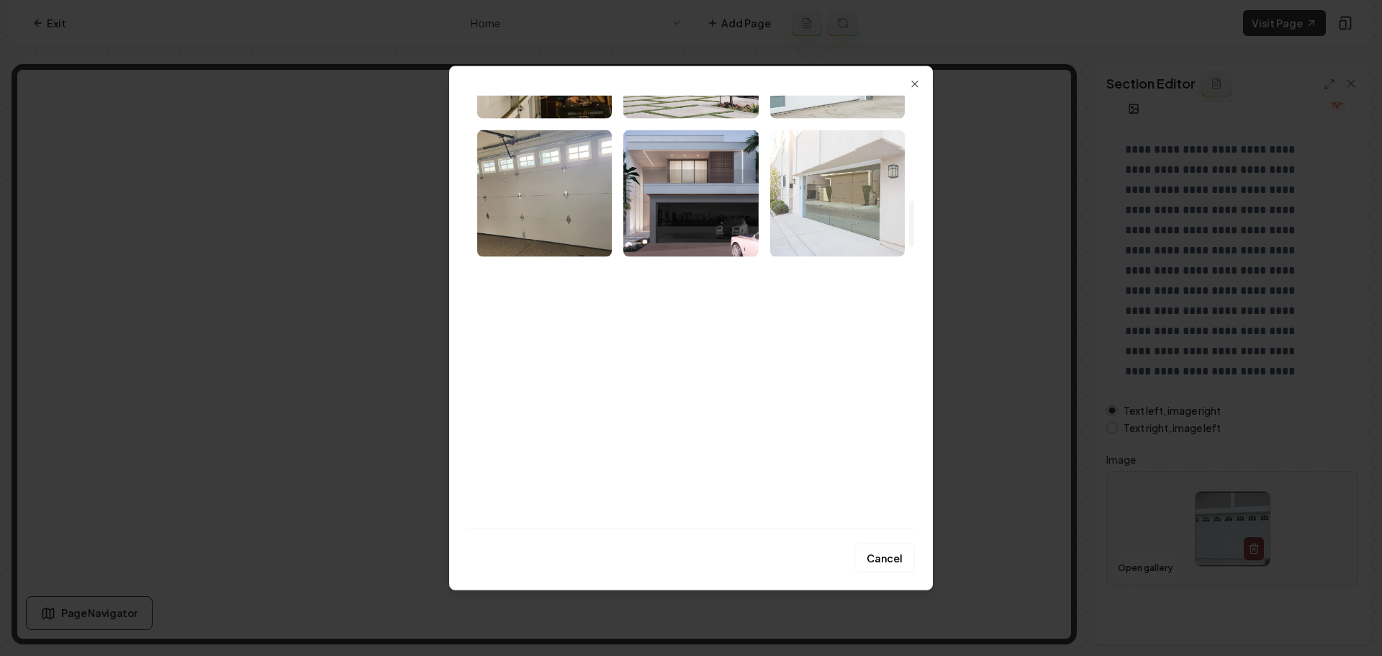
scroll to position [1008, 0]
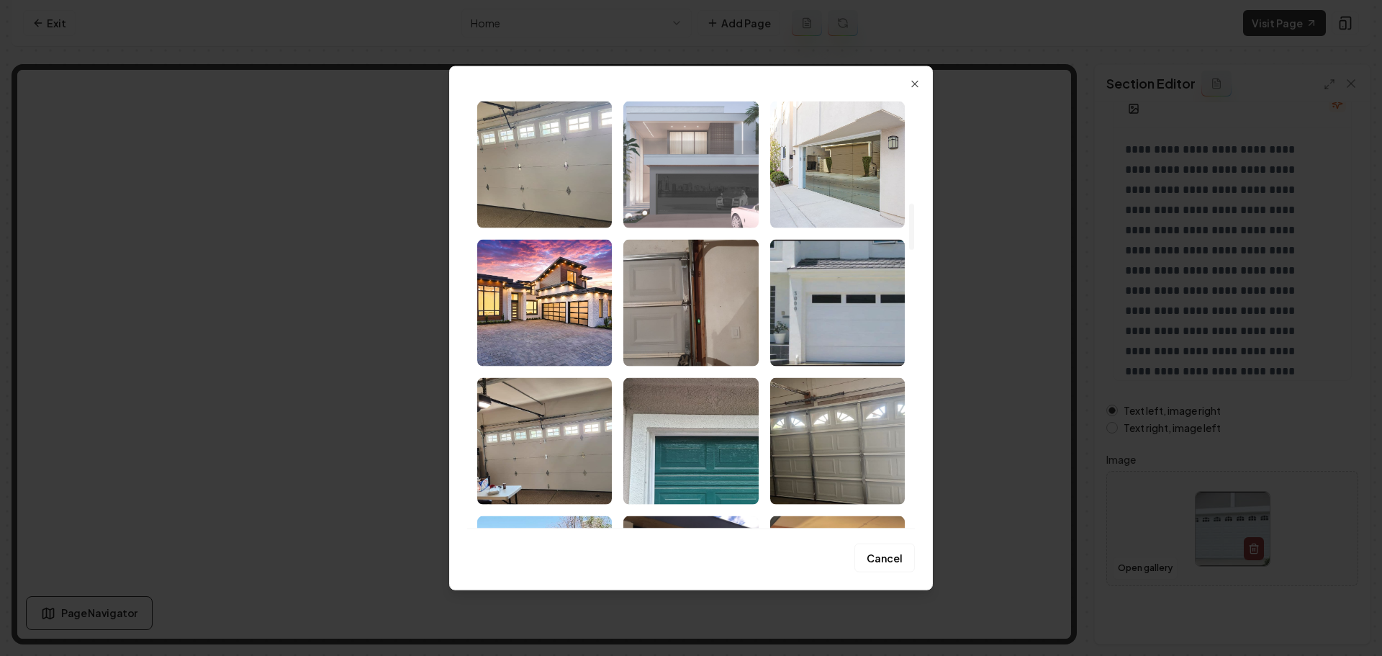
click at [704, 211] on img "Select image image_68a898f35c7cd75eb88a0b2c.jpeg" at bounding box center [691, 164] width 135 height 127
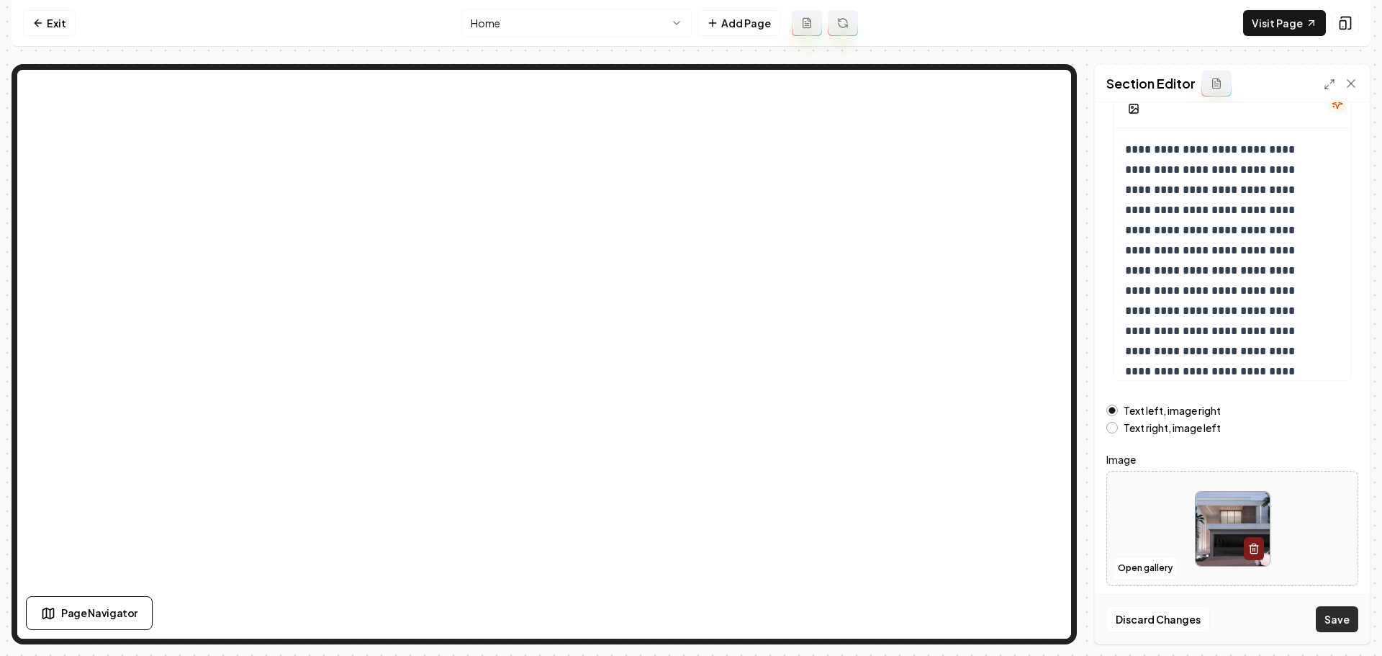
click at [1344, 626] on button "Save" at bounding box center [1337, 619] width 42 height 26
click at [1267, 28] on link "Visit Page" at bounding box center [1284, 23] width 83 height 26
click at [55, 15] on link "Exit" at bounding box center [49, 23] width 53 height 26
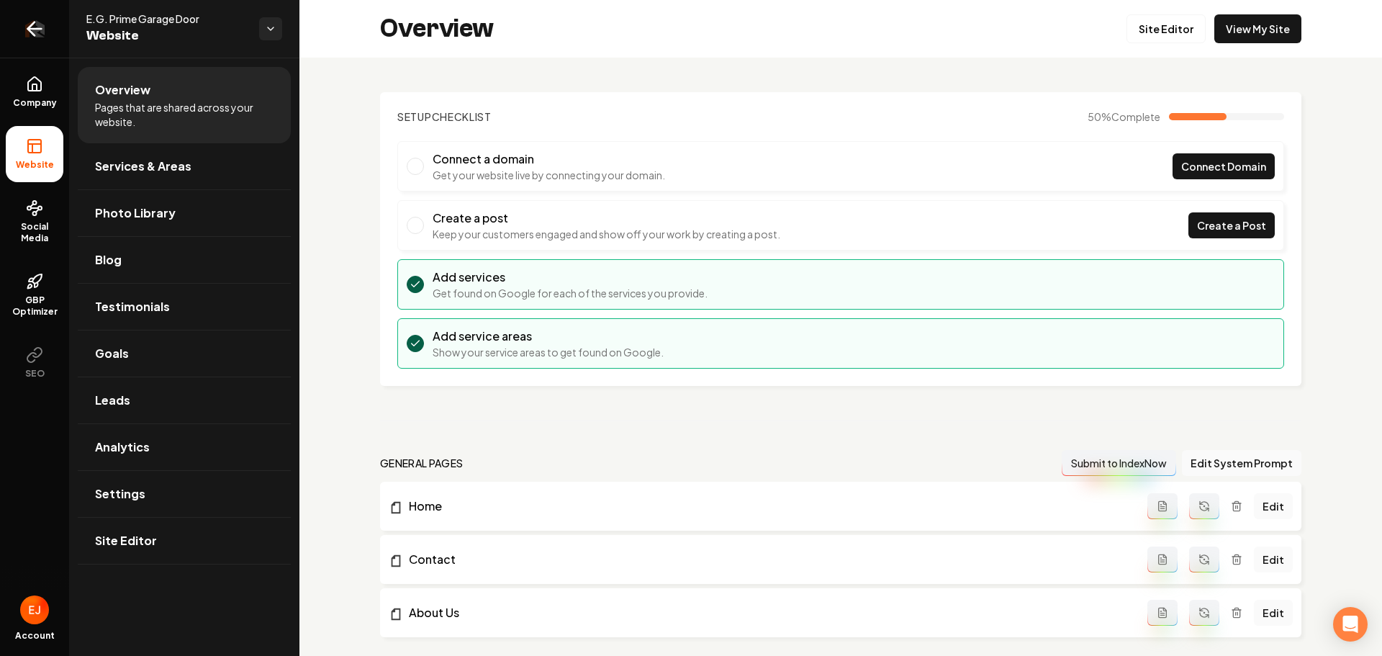
click at [41, 27] on icon "Return to dashboard" at bounding box center [34, 28] width 23 height 23
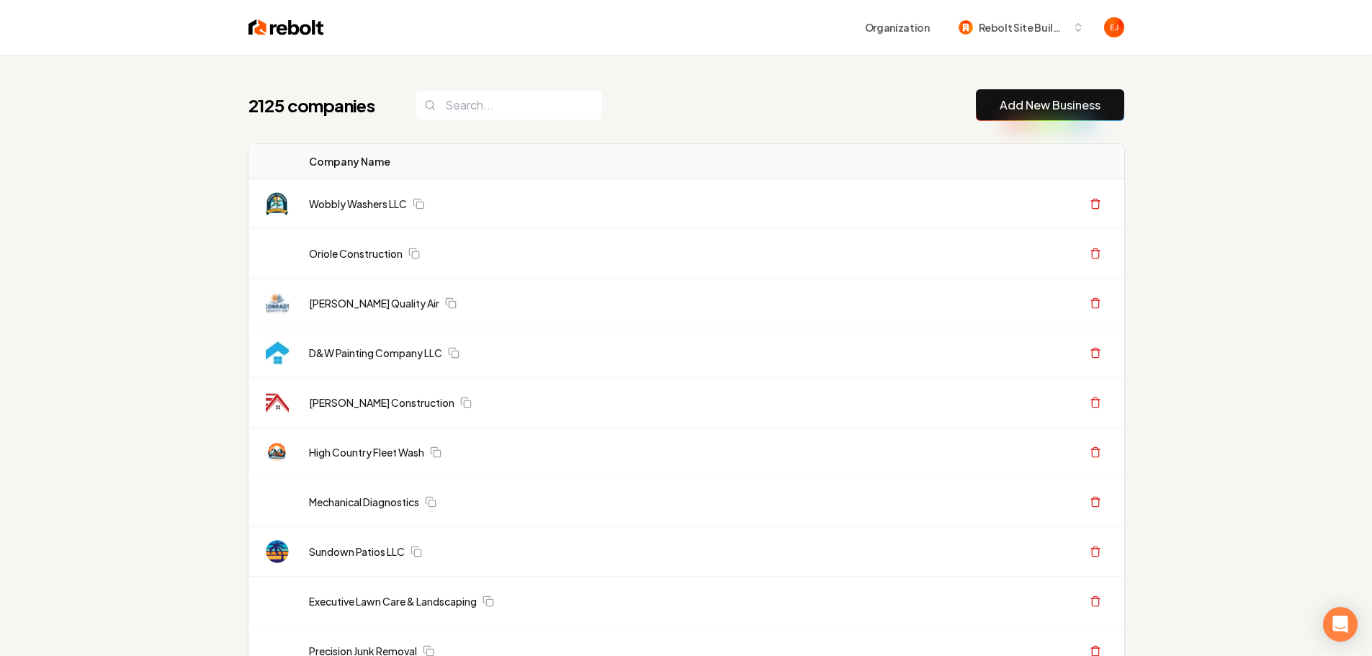
click at [1035, 108] on link "Add New Business" at bounding box center [1049, 104] width 101 height 17
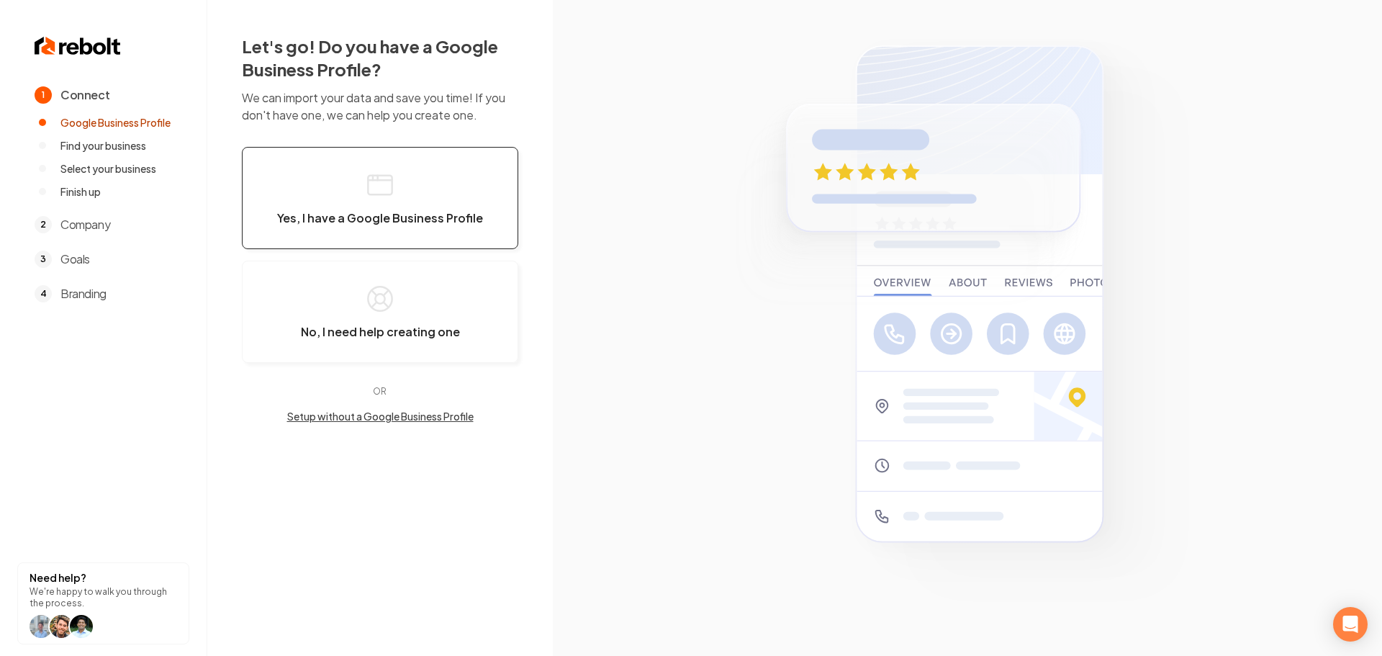
click at [400, 209] on button "Yes, I have a Google Business Profile" at bounding box center [380, 198] width 276 height 102
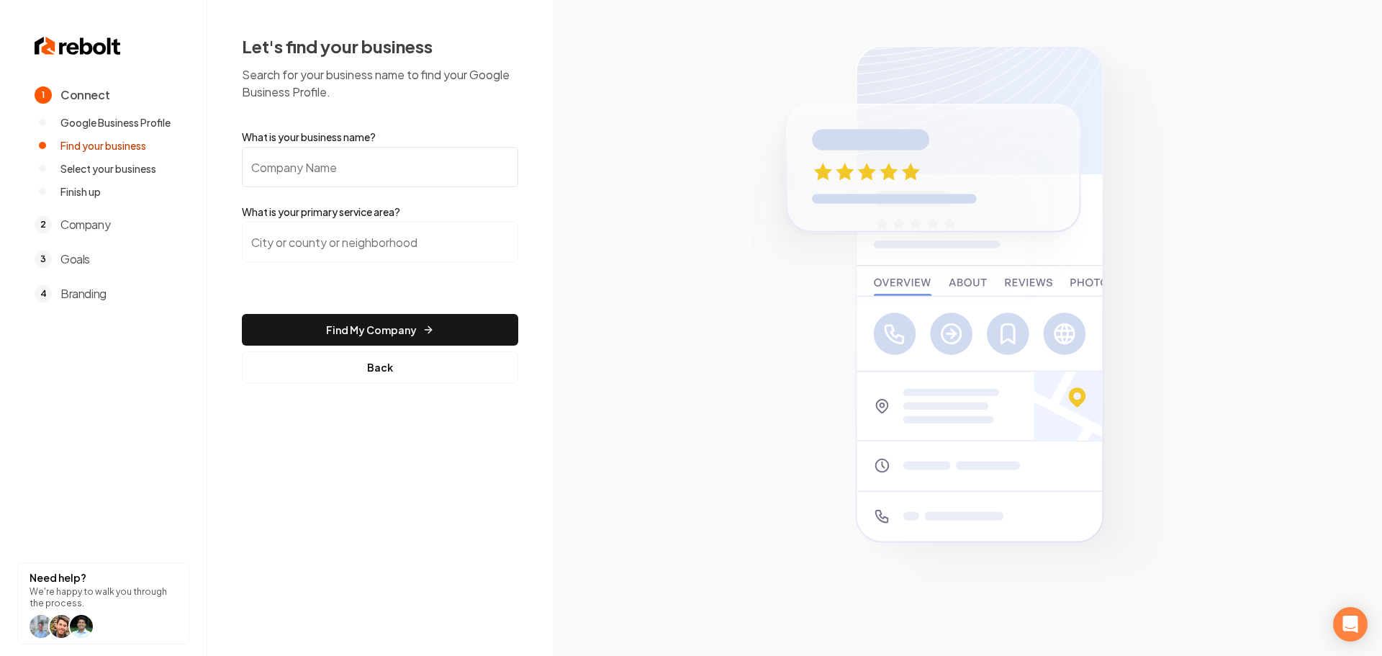
click at [350, 179] on input "What is your business name?" at bounding box center [380, 167] width 276 height 40
paste input "[PERSON_NAME]'s Plumbing"
type input "[PERSON_NAME]'s Plumbing"
click at [305, 246] on input "search" at bounding box center [380, 242] width 276 height 40
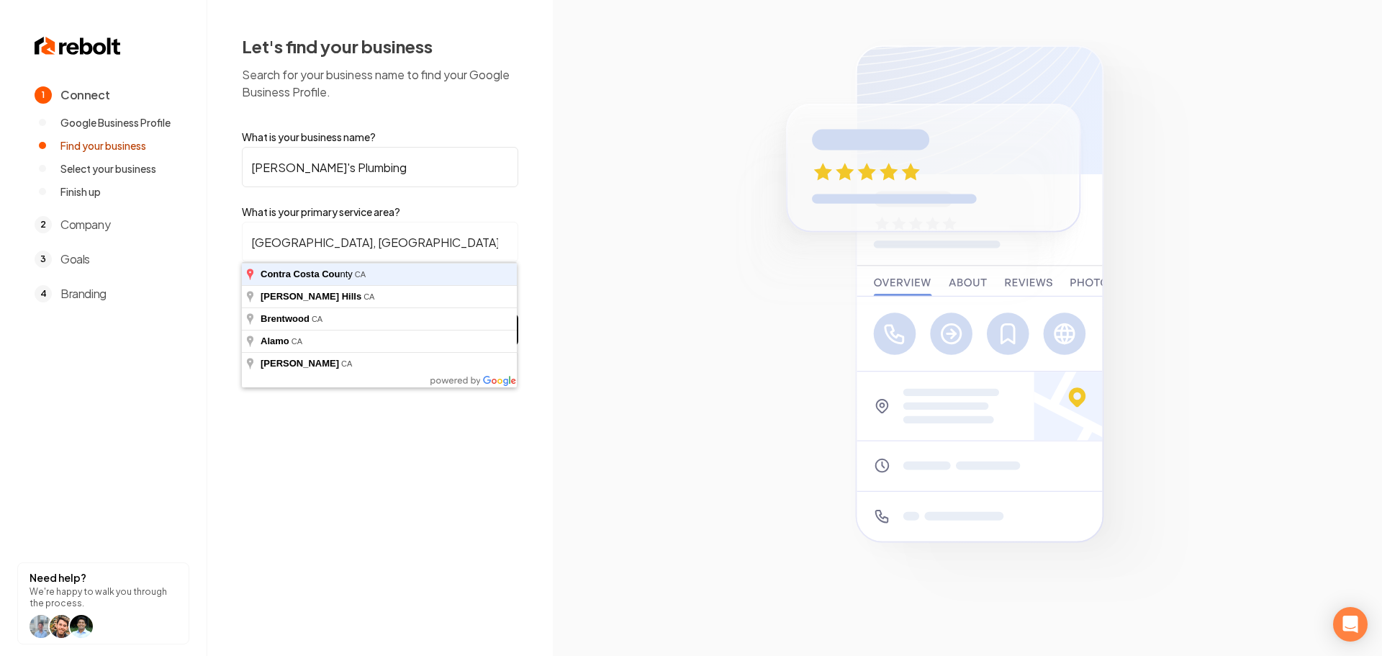
type input "Contra Costa County, CA"
click at [242, 314] on button "Find My Company" at bounding box center [380, 330] width 276 height 32
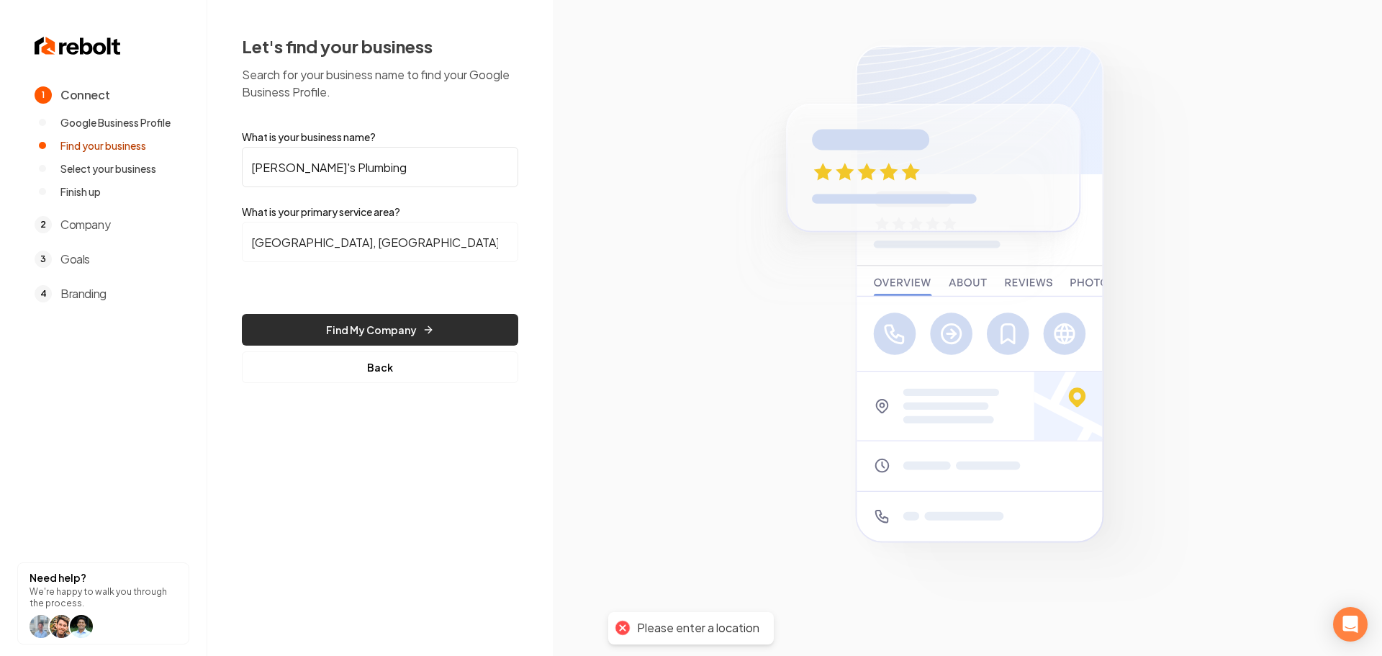
click at [305, 345] on button "Find My Company" at bounding box center [380, 330] width 276 height 32
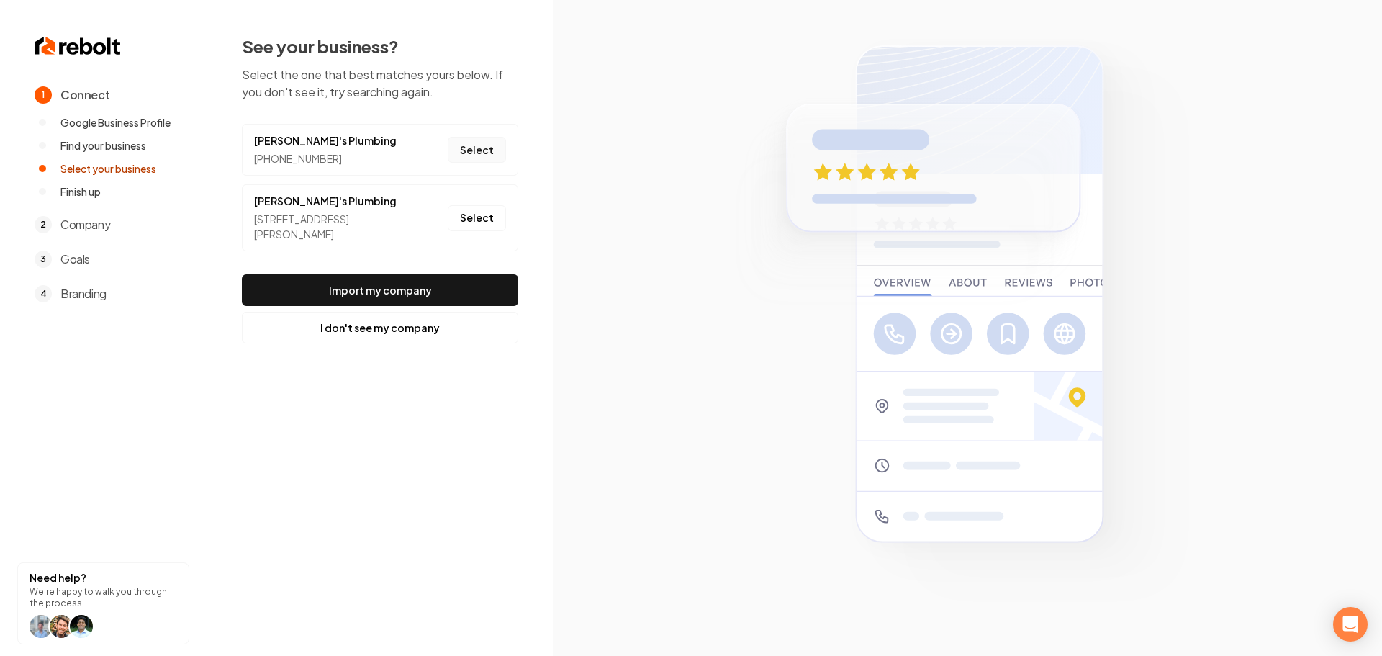
click at [490, 150] on button "Select" at bounding box center [477, 150] width 58 height 26
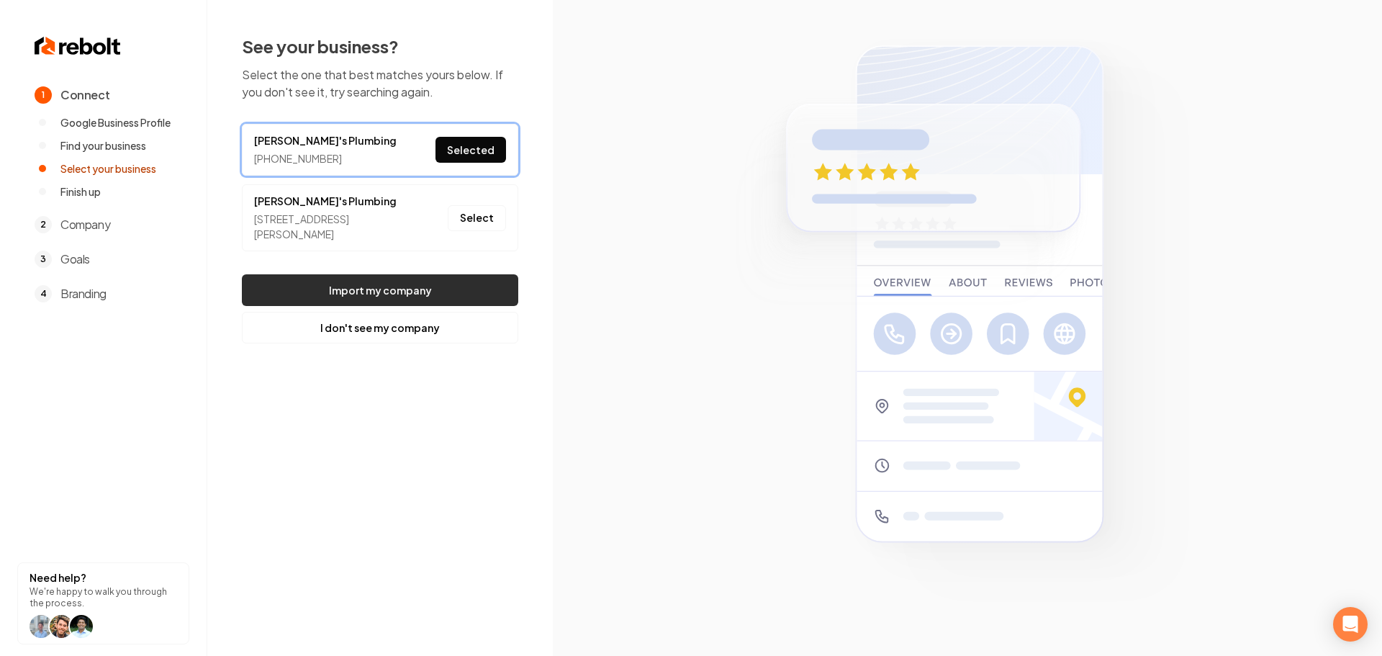
click at [426, 297] on button "Import my company" at bounding box center [380, 290] width 276 height 32
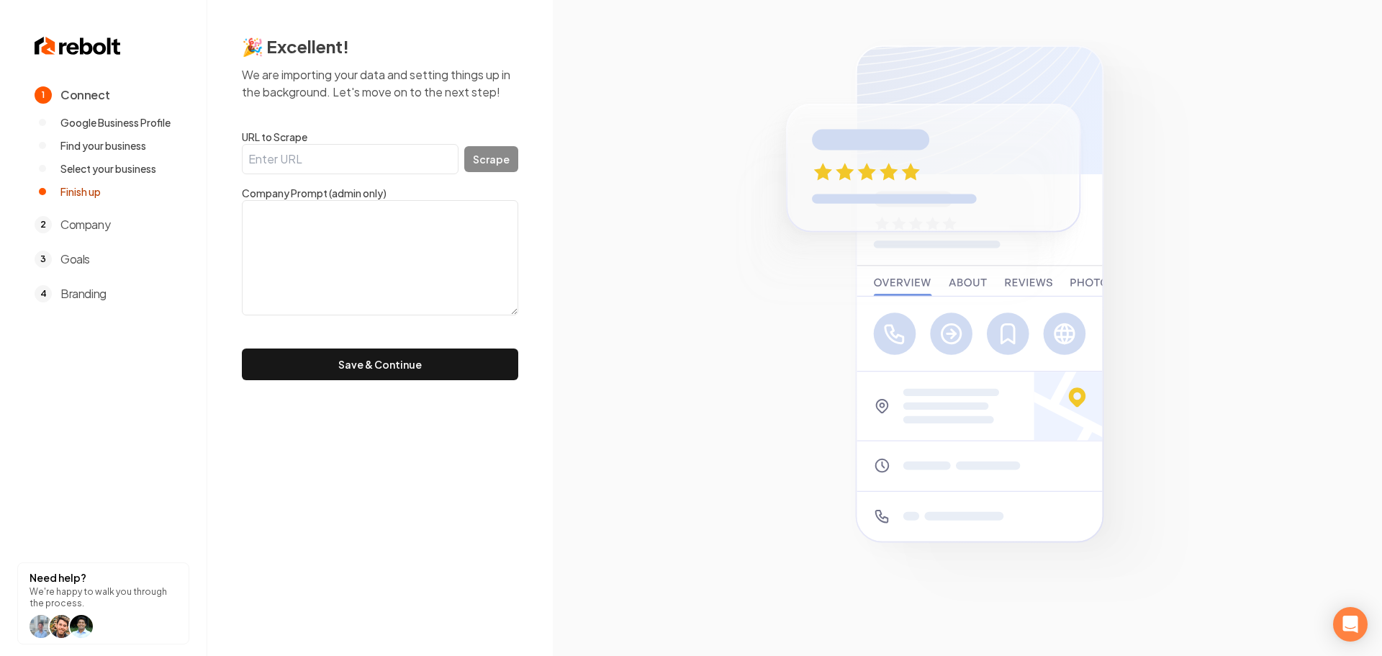
click at [390, 161] on input "URL to Scrape" at bounding box center [350, 159] width 217 height 30
paste input "https://l.facebook.com/l.php?u=https%3A%2F%2Falejandrosplumbing.company%2F&h=AT…"
click at [486, 168] on button "Scrape" at bounding box center [491, 159] width 54 height 26
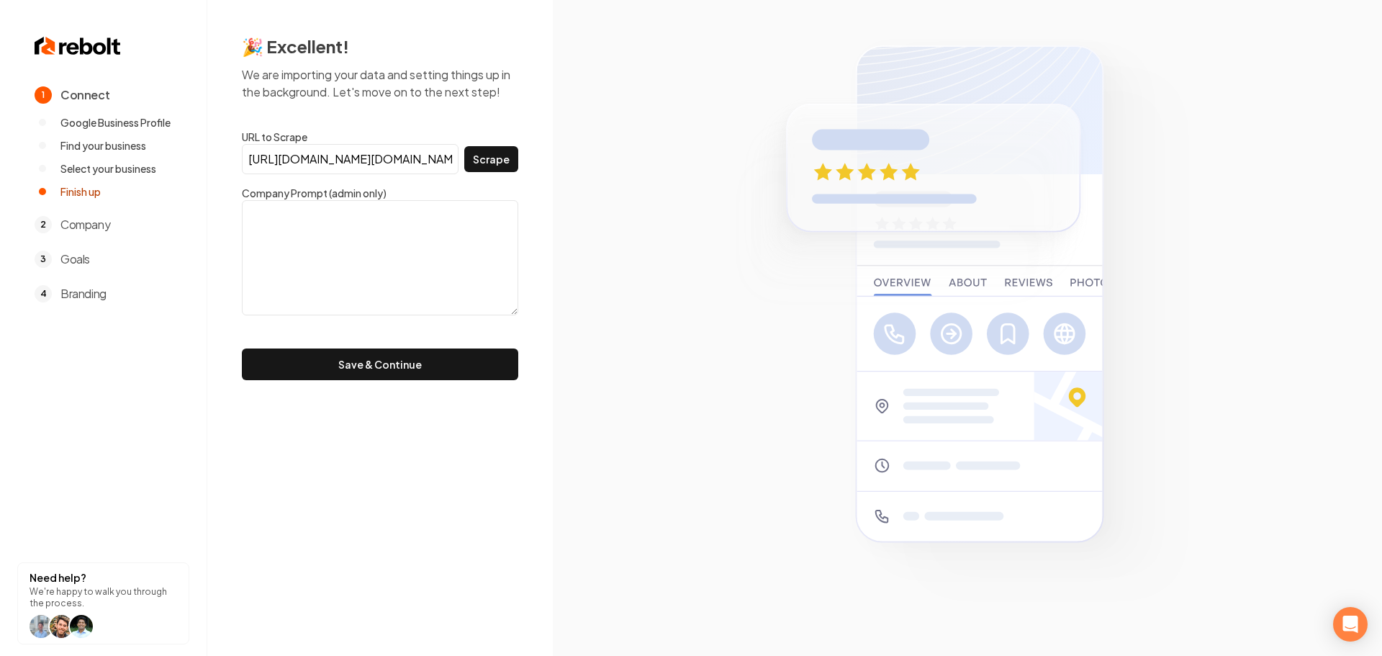
click at [367, 164] on input "https://l.facebook.com/l.php?u=https%3A%2F%2Falejandrosplumbing.company%2F&h=AT…" at bounding box center [350, 159] width 217 height 30
paste input "alejandrosplumbing.company/"
type input "https://alejandrosplumbing.company/"
click at [242, 348] on button "Save & Continue" at bounding box center [380, 364] width 276 height 32
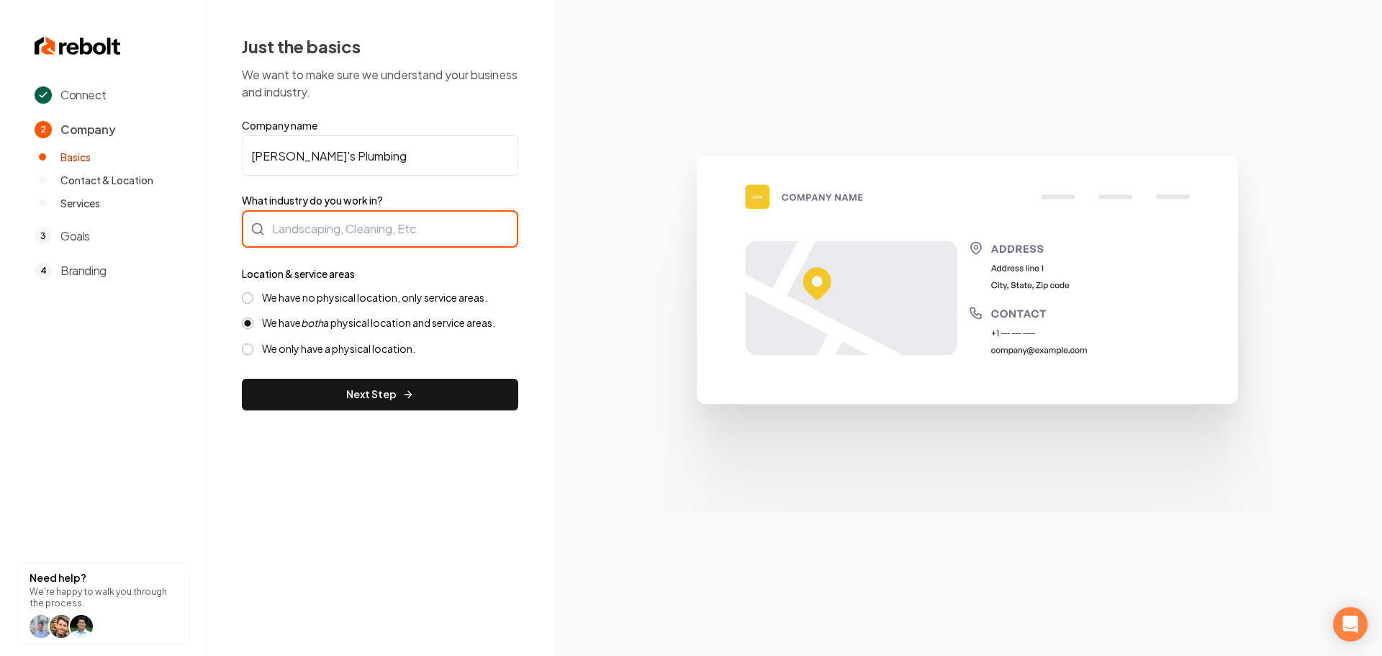
click at [393, 238] on div at bounding box center [380, 228] width 276 height 37
click at [364, 228] on div at bounding box center [380, 228] width 276 height 37
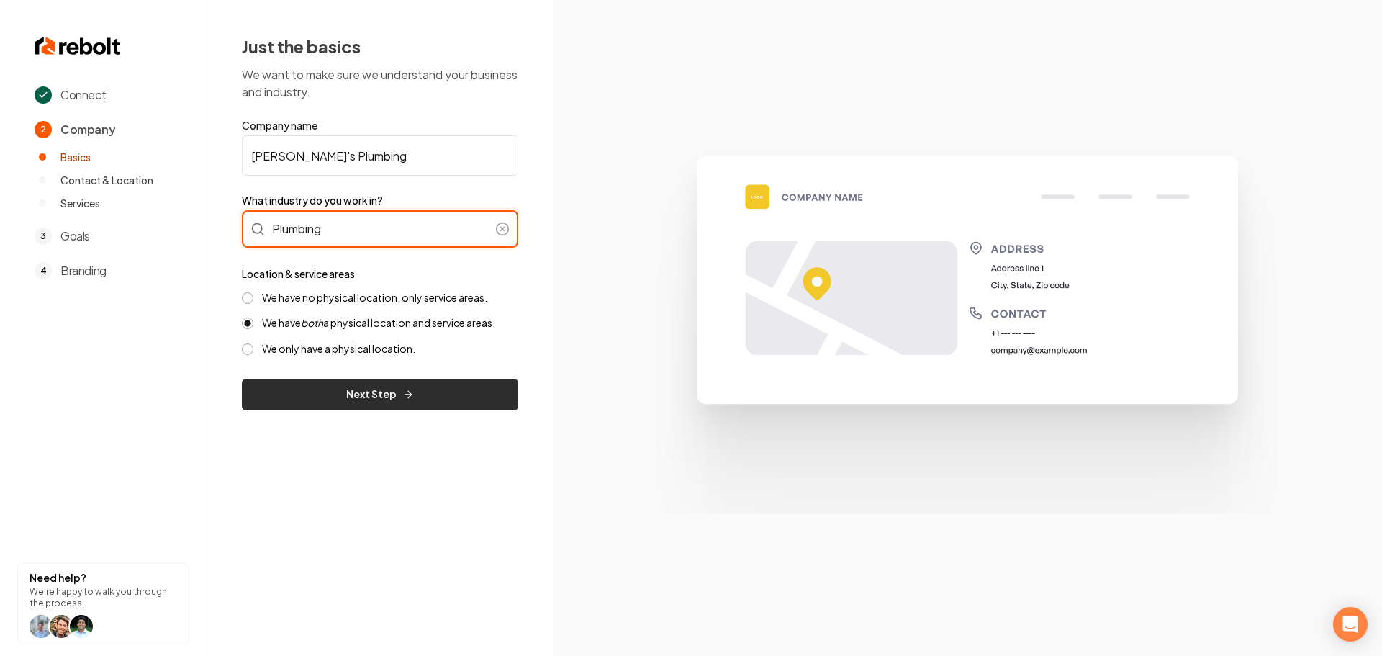
type input "Plumbing"
click at [344, 392] on button "Next Step" at bounding box center [380, 395] width 276 height 32
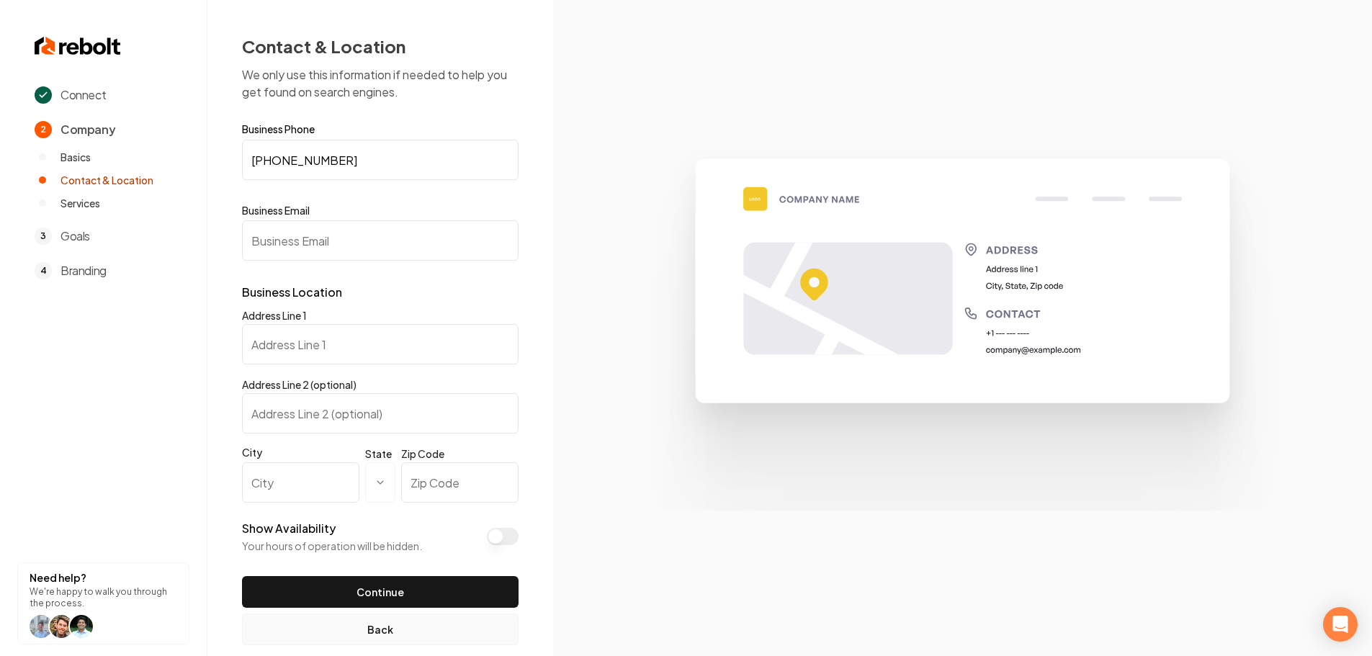
click at [384, 387] on div "Address Line 2 (optional)" at bounding box center [380, 405] width 276 height 58
click at [374, 636] on button "Back" at bounding box center [380, 629] width 276 height 32
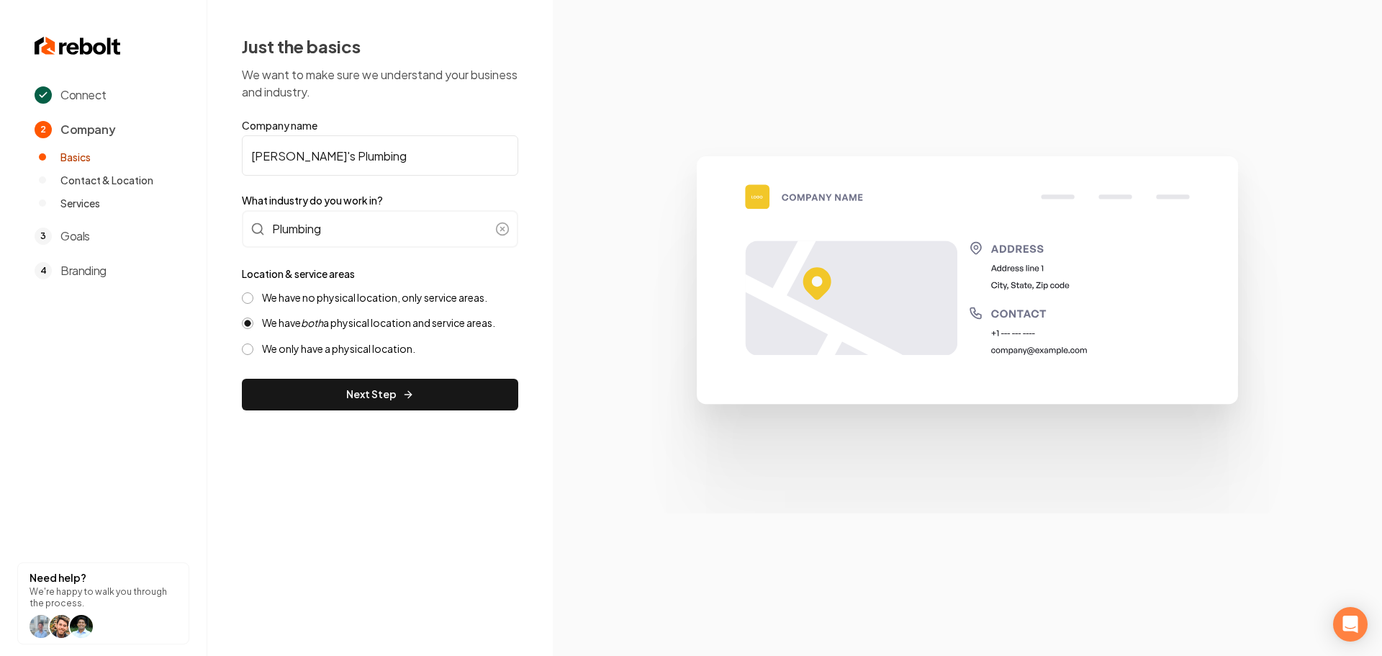
click at [318, 302] on label "We have no physical location, only service areas." at bounding box center [374, 298] width 225 height 14
click at [253, 302] on button "We have no physical location, only service areas." at bounding box center [248, 298] width 12 height 12
click at [331, 394] on button "Next Step" at bounding box center [380, 395] width 276 height 32
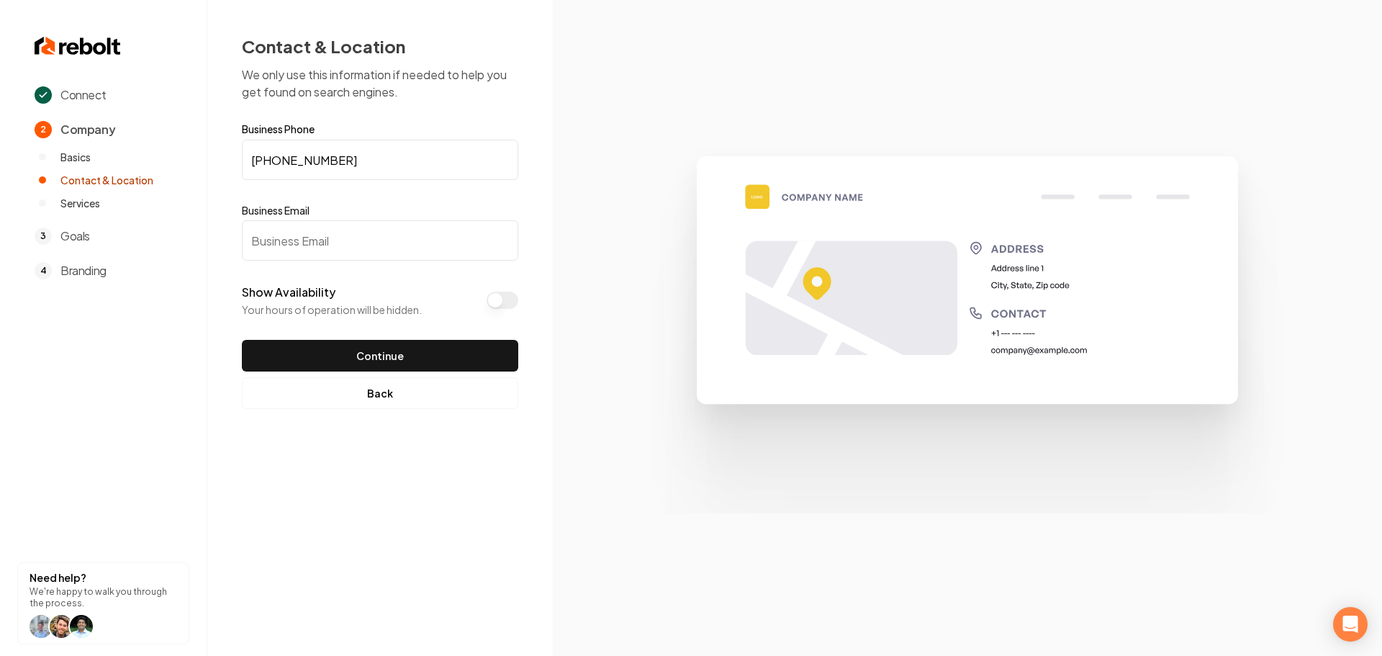
click at [348, 238] on input "Business Email" at bounding box center [380, 240] width 276 height 40
click at [373, 240] on input "Business Email" at bounding box center [380, 240] width 276 height 40
paste input "xela5@comcast.net"
type input "xela5@comcast.net"
click at [426, 353] on button "Continue" at bounding box center [380, 356] width 276 height 32
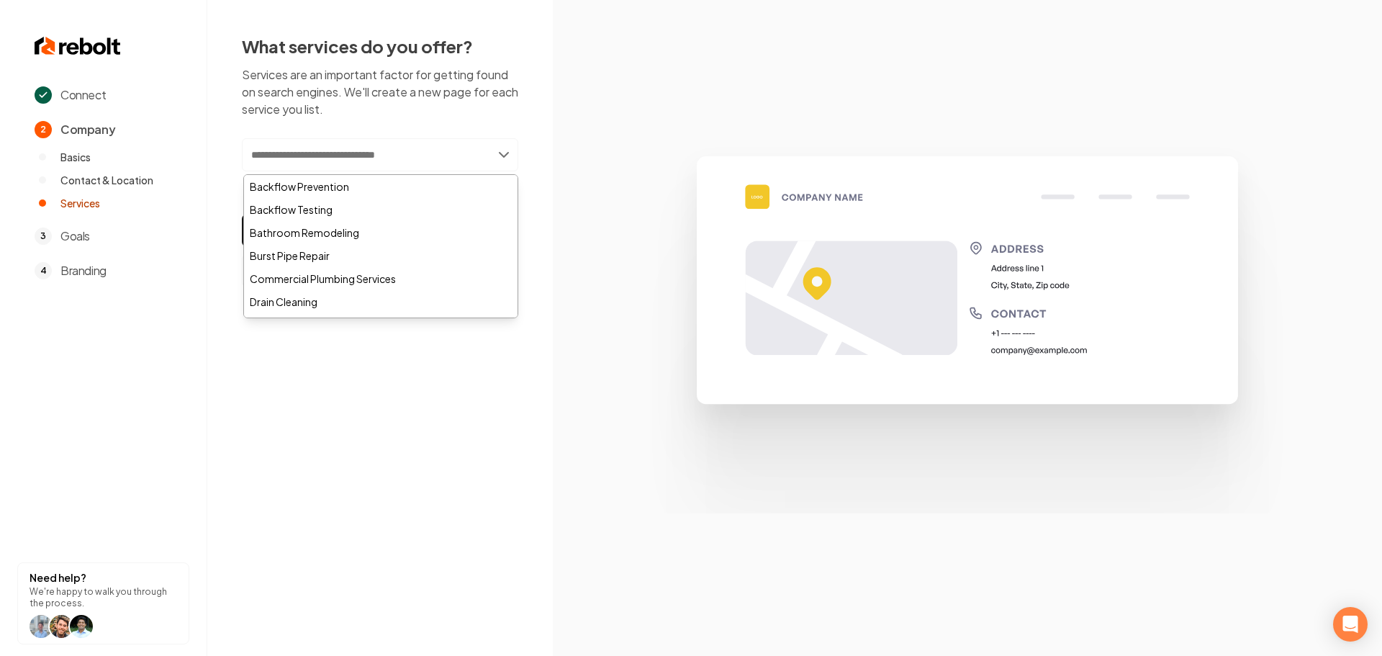
click at [390, 139] on input "text" at bounding box center [380, 154] width 276 height 33
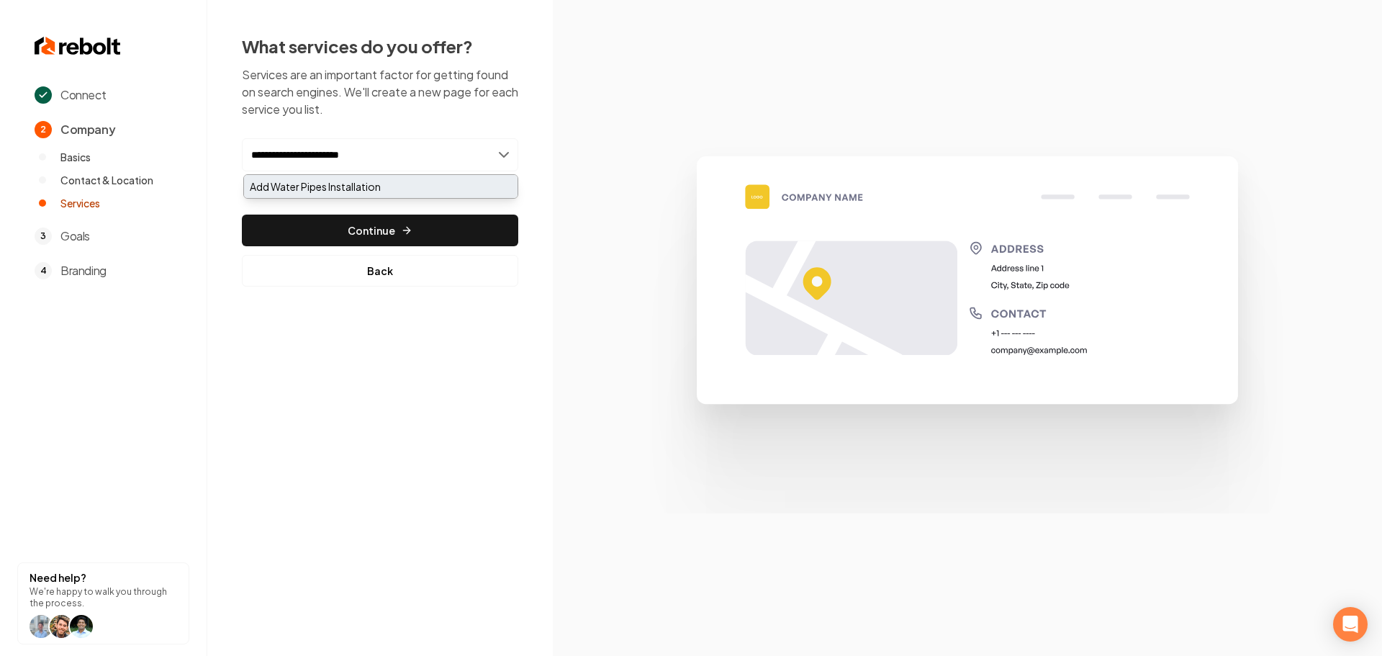
type input "**********"
click at [374, 184] on div "Add Water Pipes Installation" at bounding box center [381, 186] width 274 height 23
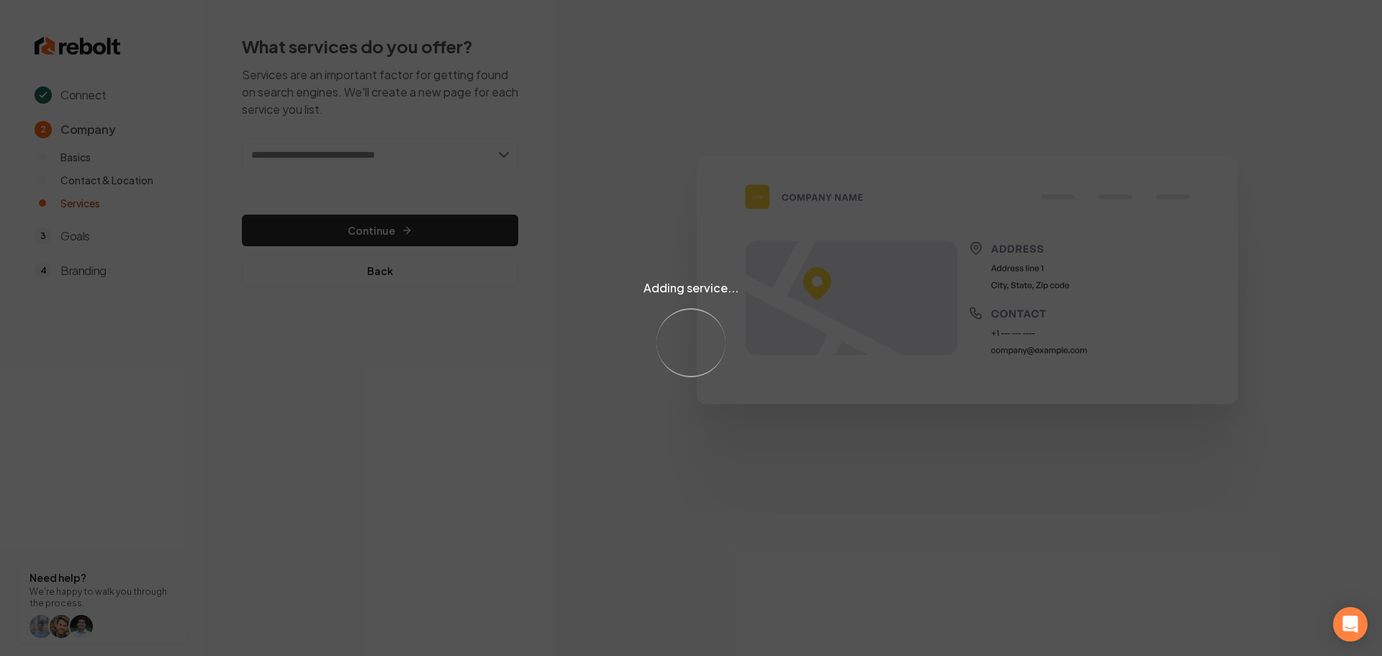
click at [401, 150] on div "Adding service... Loading..." at bounding box center [691, 328] width 1382 height 656
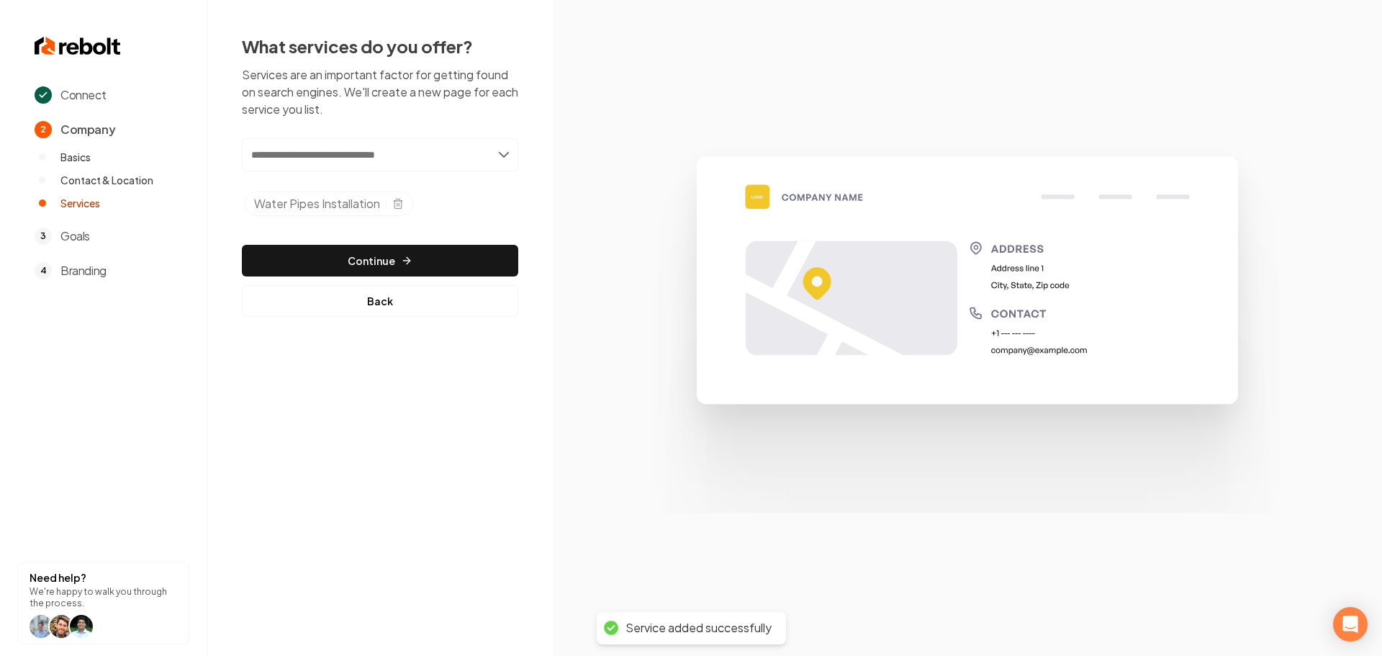
click at [422, 154] on input "text" at bounding box center [380, 154] width 276 height 33
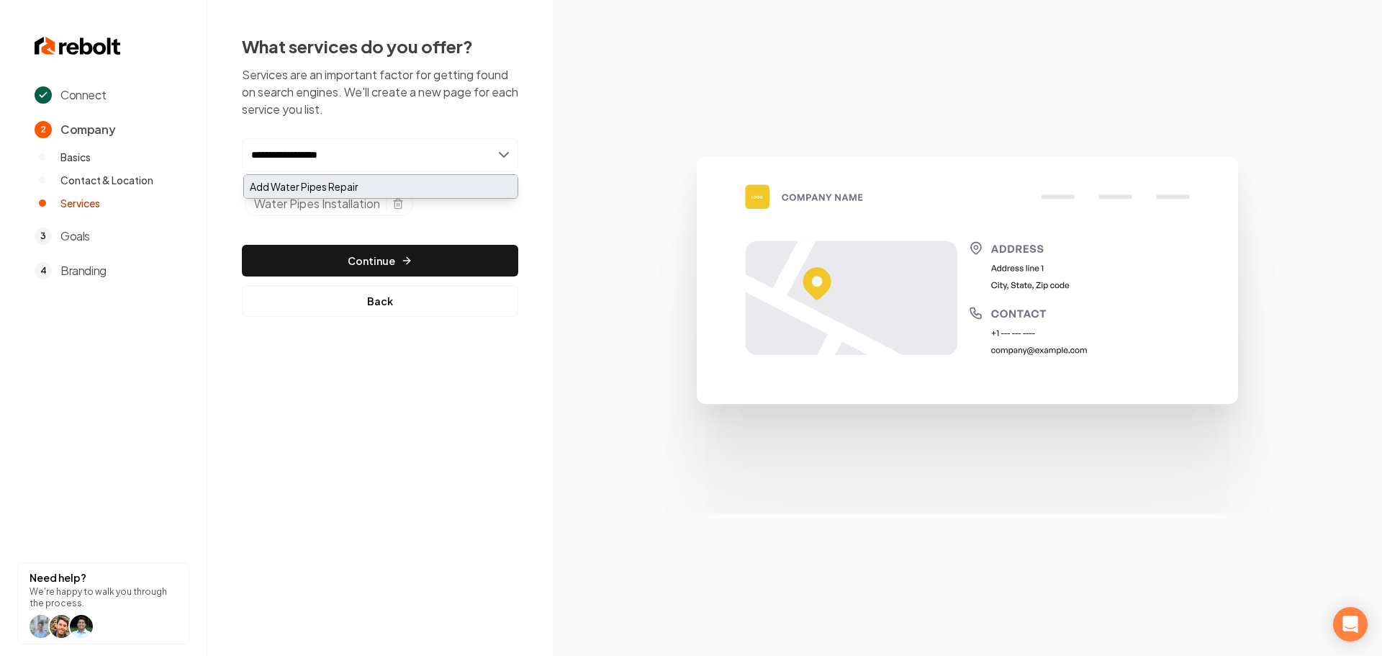
type input "**********"
click at [348, 193] on div "Add Water Pipes Repair" at bounding box center [381, 186] width 274 height 23
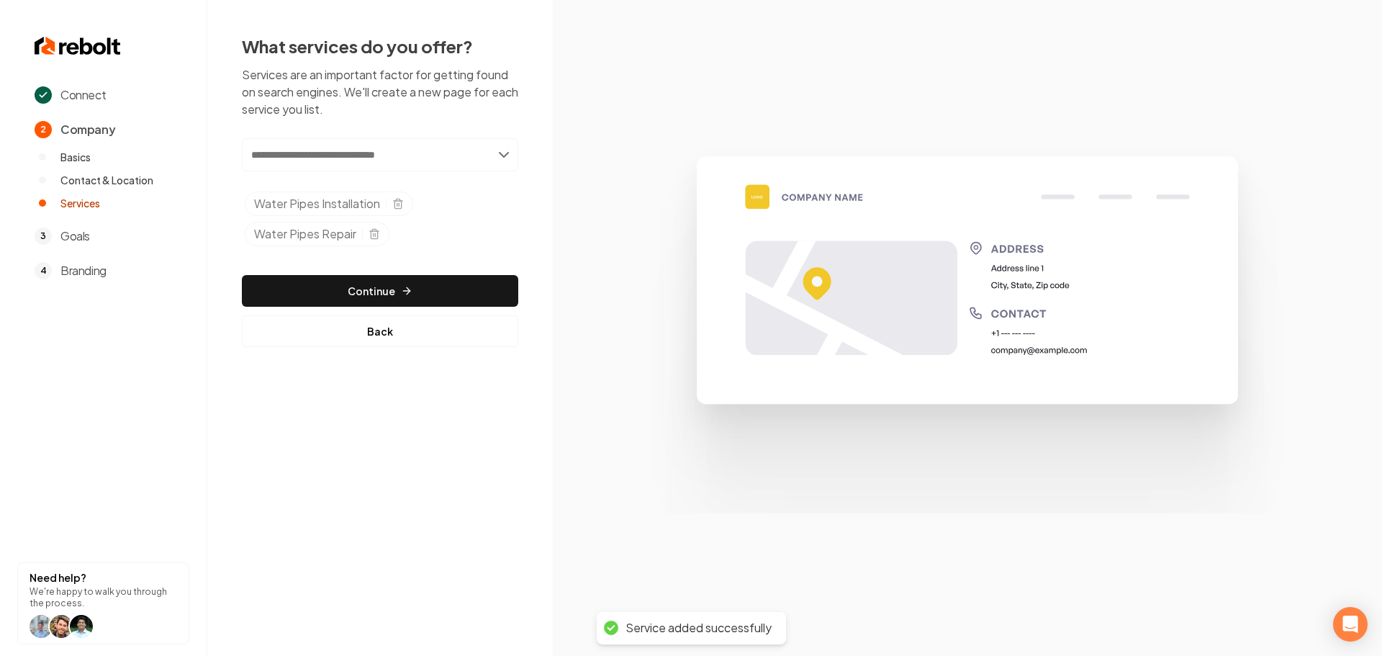
click at [369, 159] on input "text" at bounding box center [380, 154] width 276 height 33
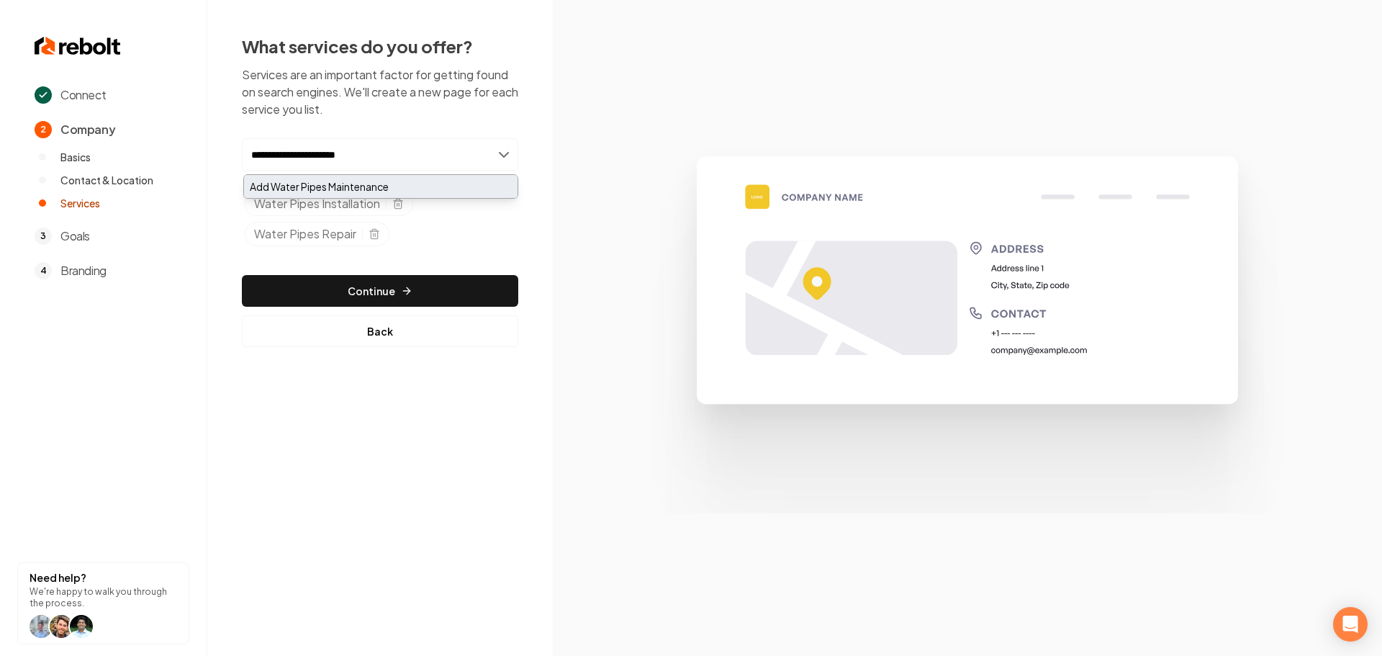
type input "**********"
click at [351, 180] on div "Add Water Pipes Maintenance" at bounding box center [381, 186] width 274 height 23
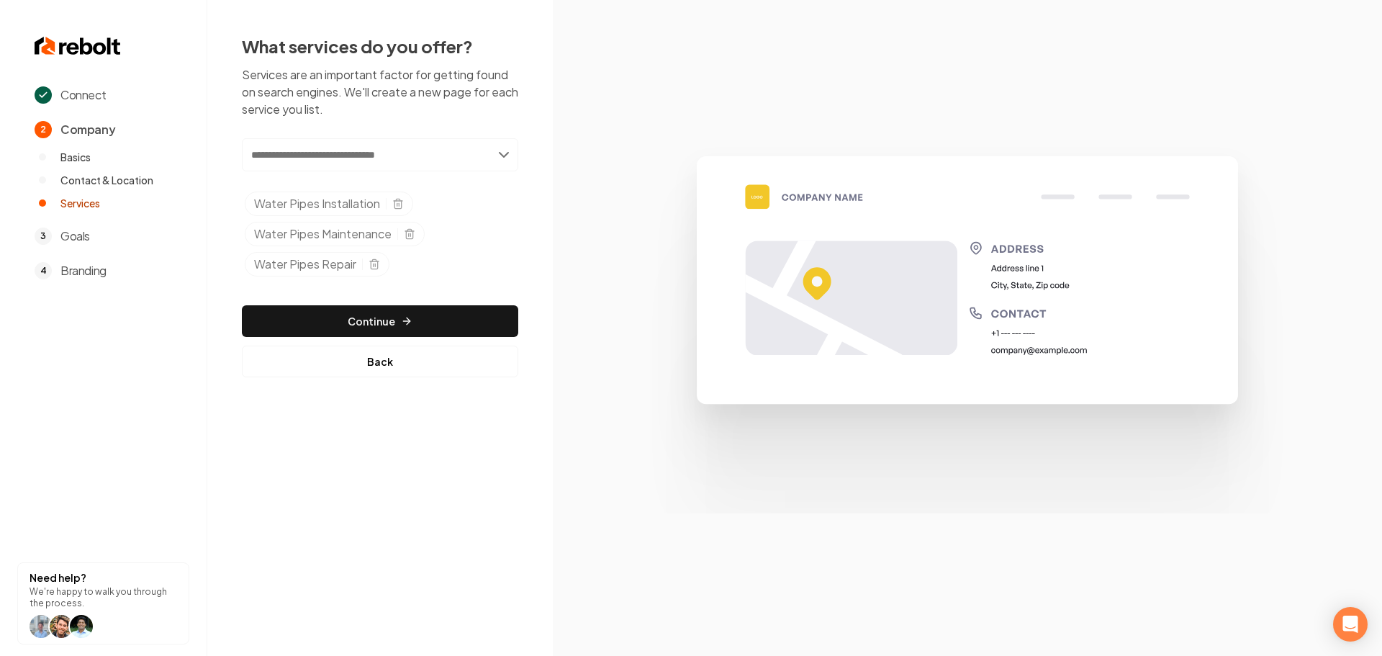
click at [374, 156] on input "text" at bounding box center [380, 154] width 276 height 33
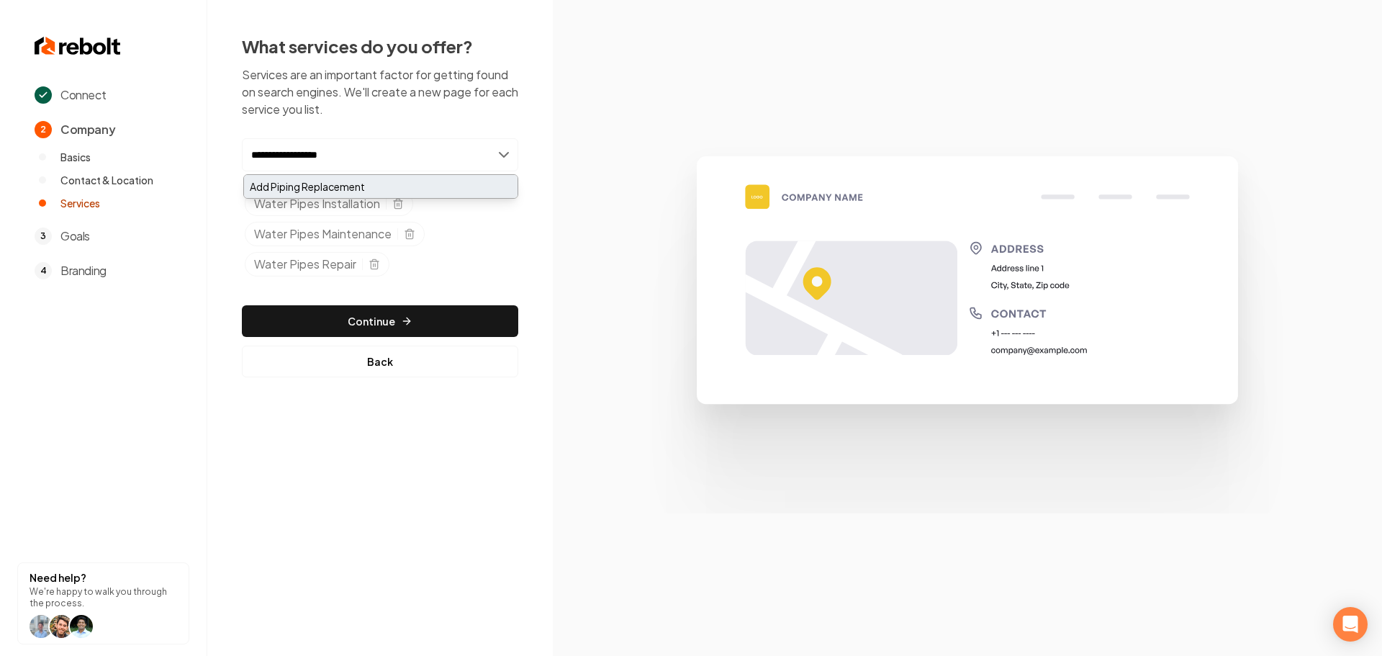
type input "**********"
click at [365, 182] on div "Add Piping Replacement" at bounding box center [381, 186] width 274 height 23
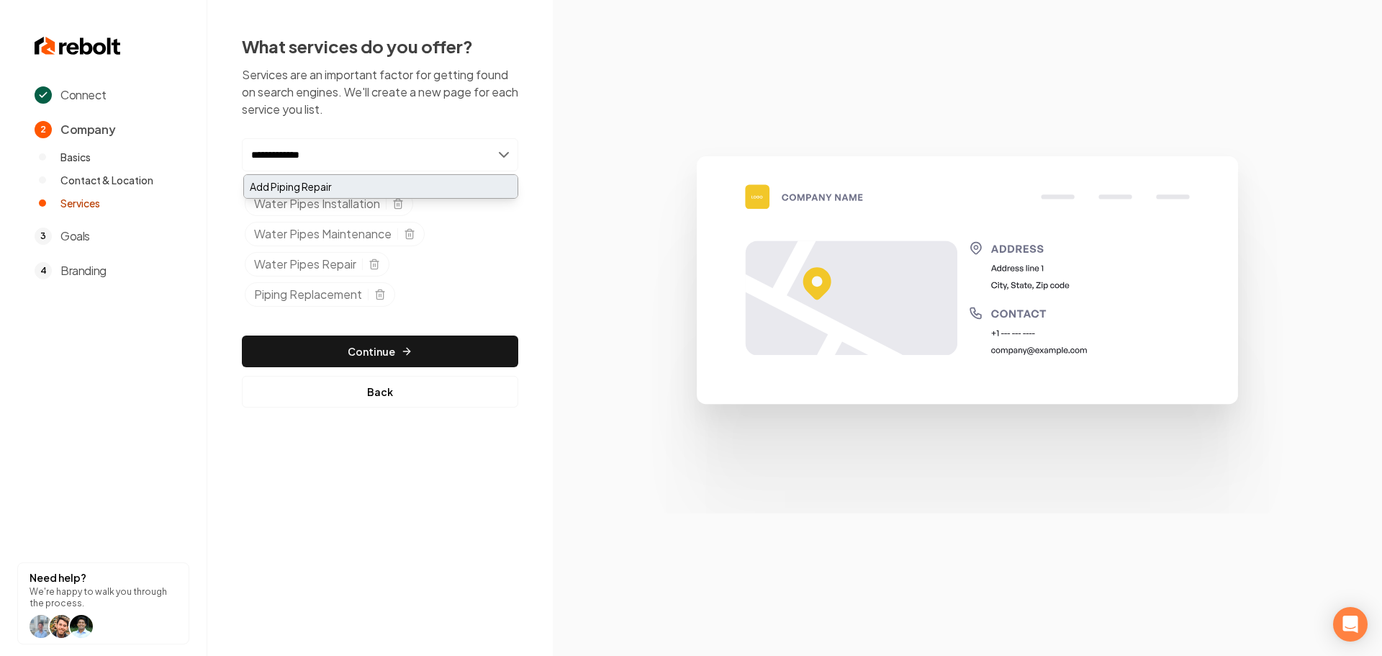
type input "**********"
click at [327, 185] on div "Add Piping Repair" at bounding box center [381, 186] width 274 height 23
type input "**********"
click at [374, 192] on div "Add Emergency Repairs" at bounding box center [381, 186] width 274 height 23
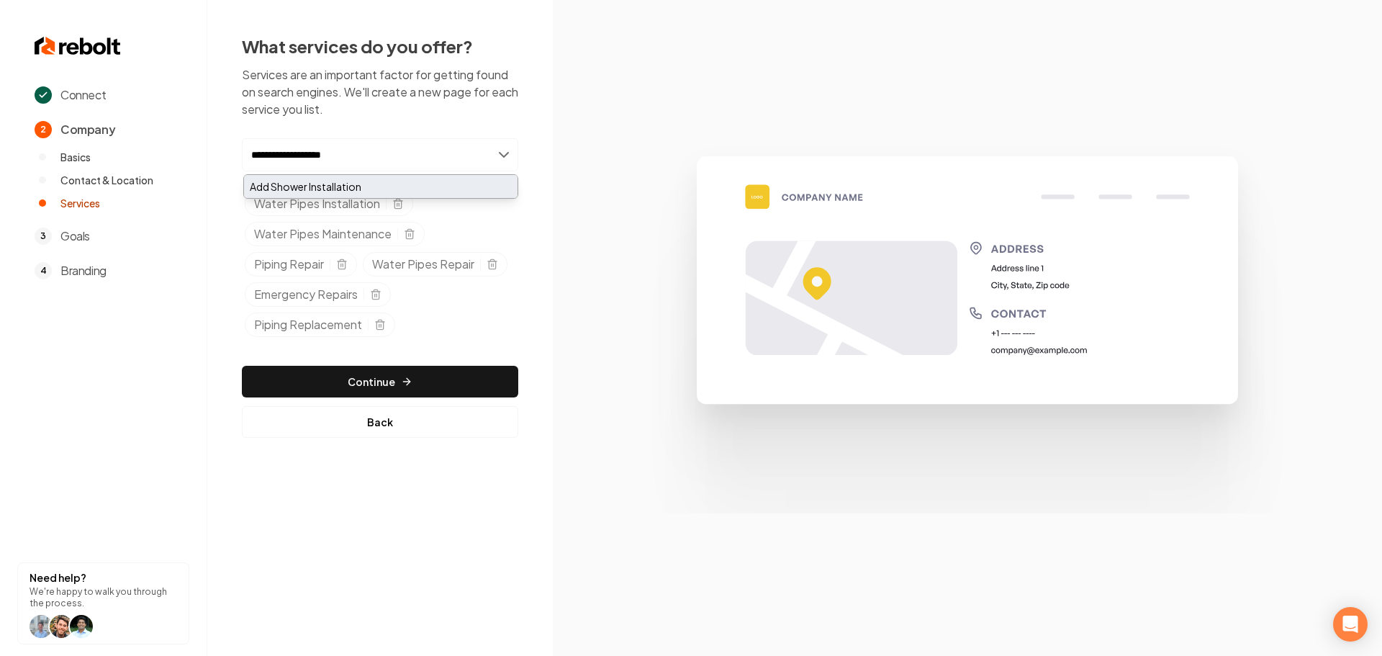
type input "**********"
click at [341, 194] on div "Add Shower Installation" at bounding box center [381, 186] width 274 height 23
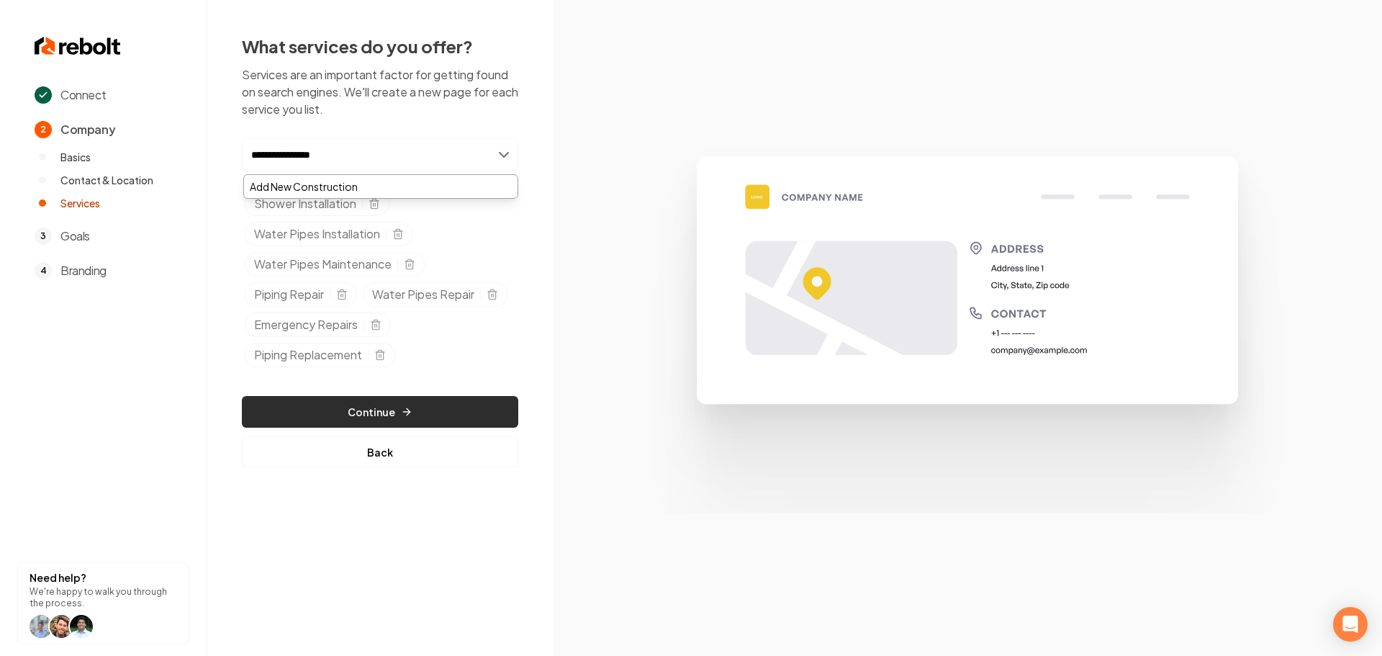
type input "**********"
click at [405, 408] on icon "button" at bounding box center [407, 412] width 12 height 12
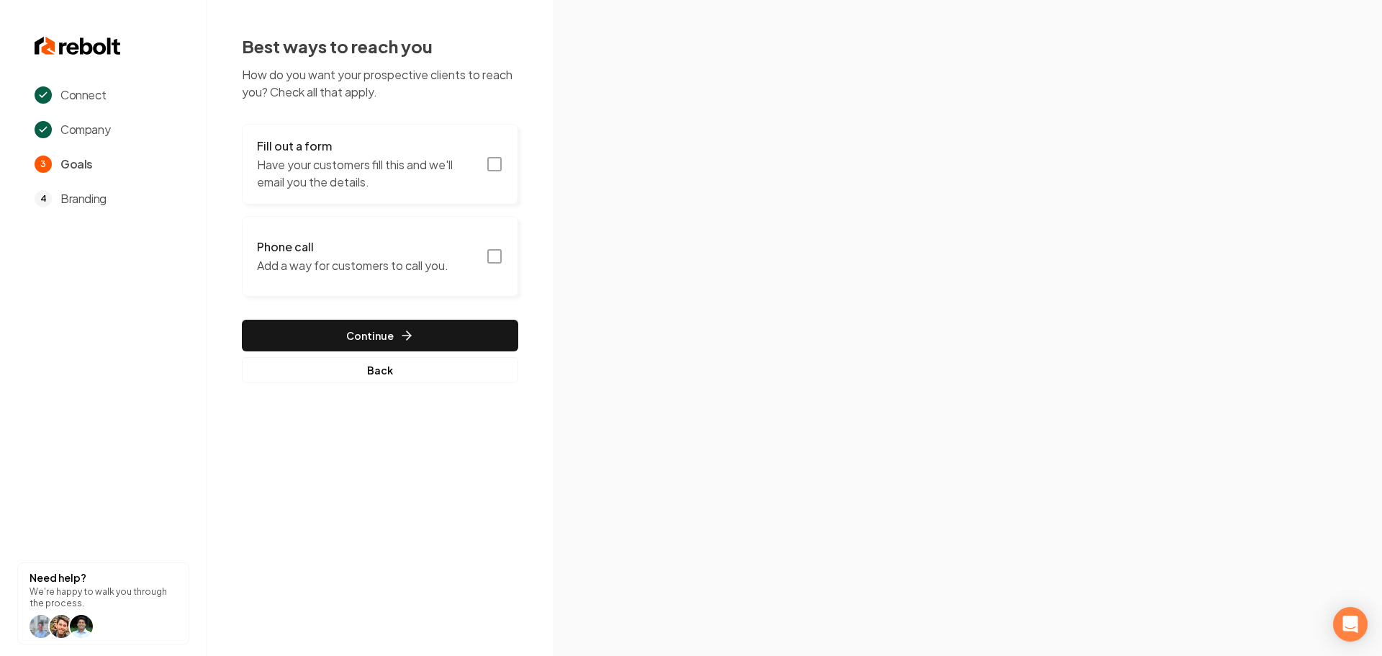
click at [490, 166] on icon "button" at bounding box center [494, 164] width 17 height 17
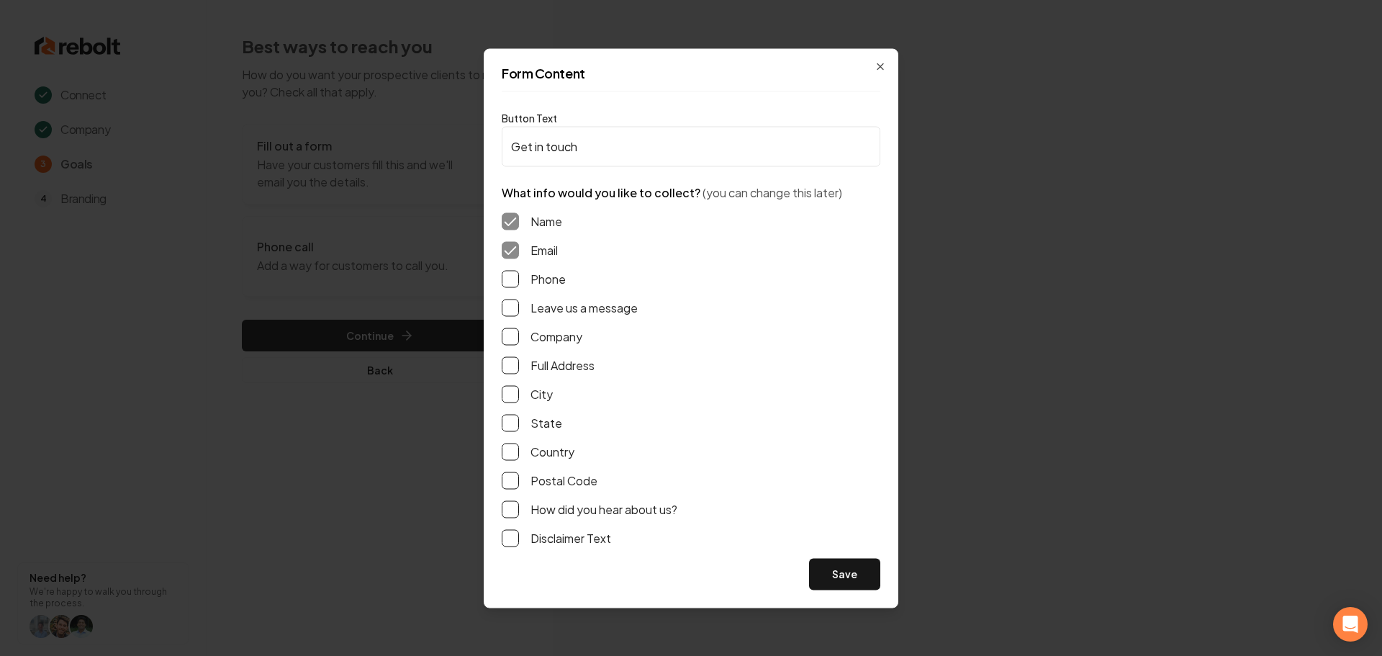
click at [531, 284] on label "Phone" at bounding box center [548, 278] width 35 height 17
click at [519, 284] on button "Phone" at bounding box center [510, 278] width 17 height 17
click at [515, 315] on button "Leave us a message" at bounding box center [510, 307] width 17 height 17
click at [512, 367] on button "Full Address" at bounding box center [510, 364] width 17 height 17
click at [837, 582] on button "Save" at bounding box center [844, 574] width 71 height 32
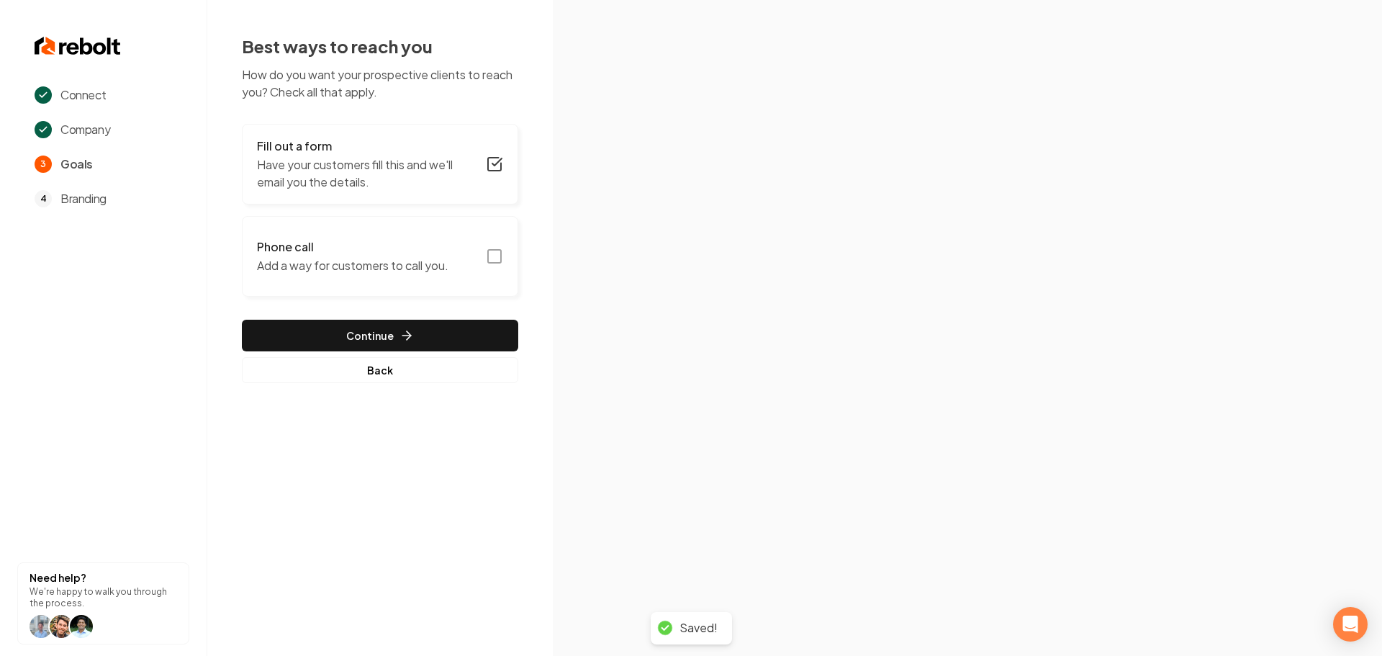
click at [503, 255] on icon "button" at bounding box center [494, 256] width 17 height 17
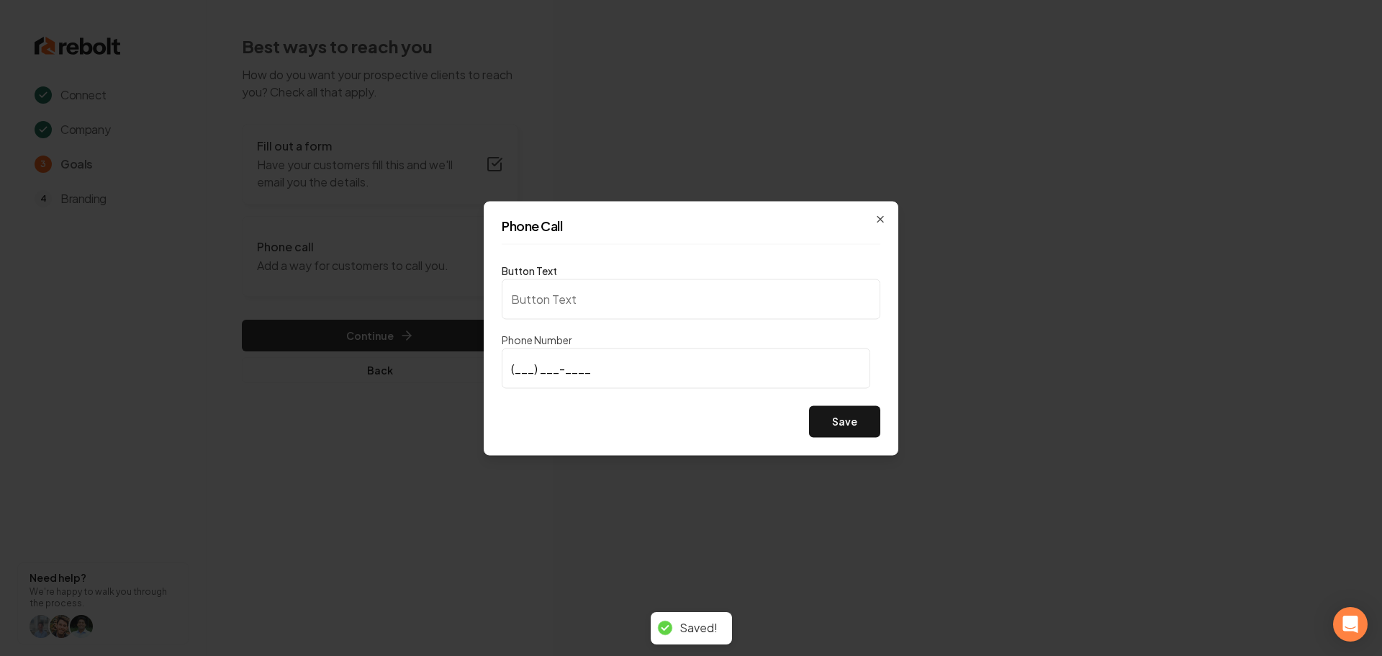
type input "Call us"
type input "(707) 689-7930"
click at [853, 427] on button "Save" at bounding box center [844, 421] width 71 height 32
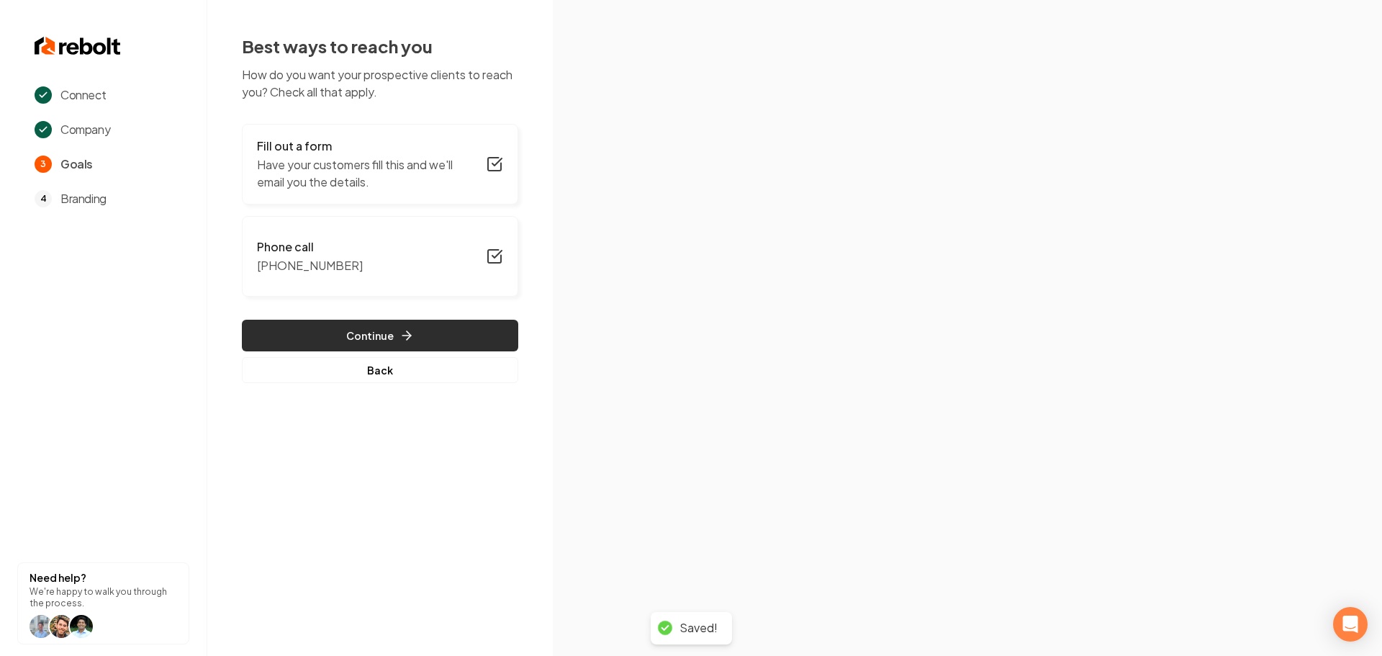
click at [414, 339] on button "Continue" at bounding box center [380, 336] width 276 height 32
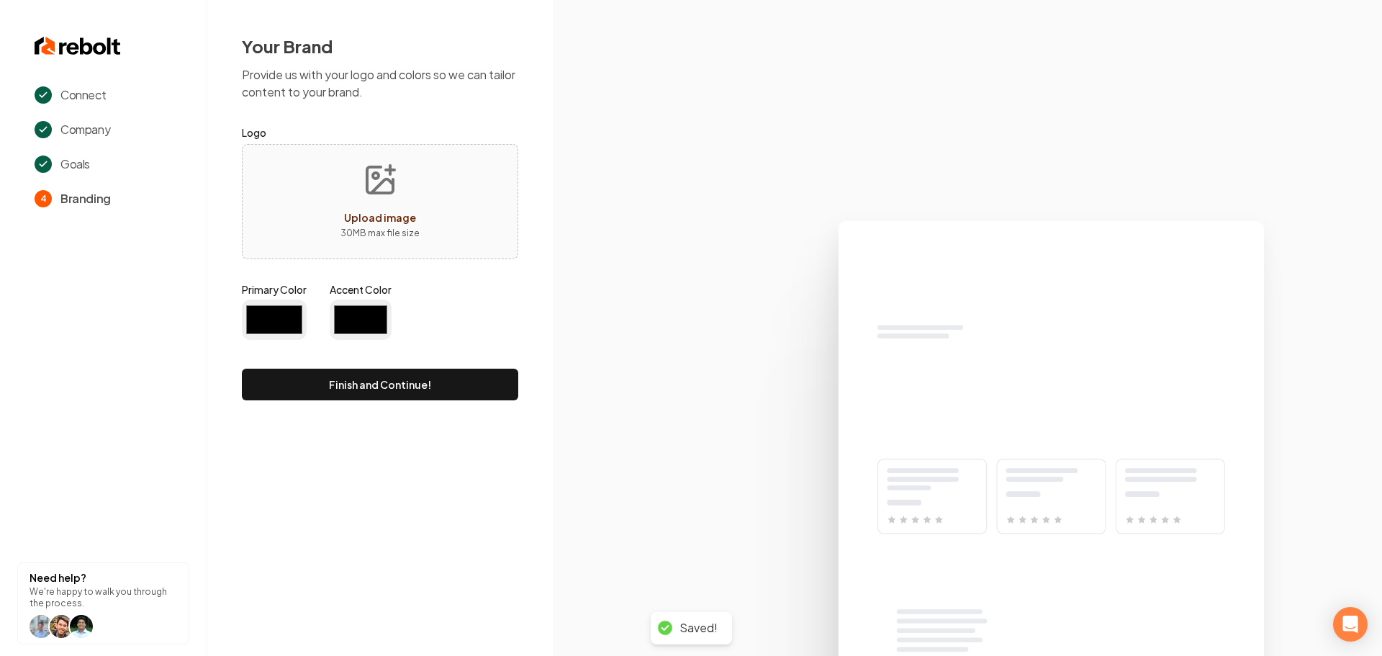
type input "#194d33"
type input "#70be00"
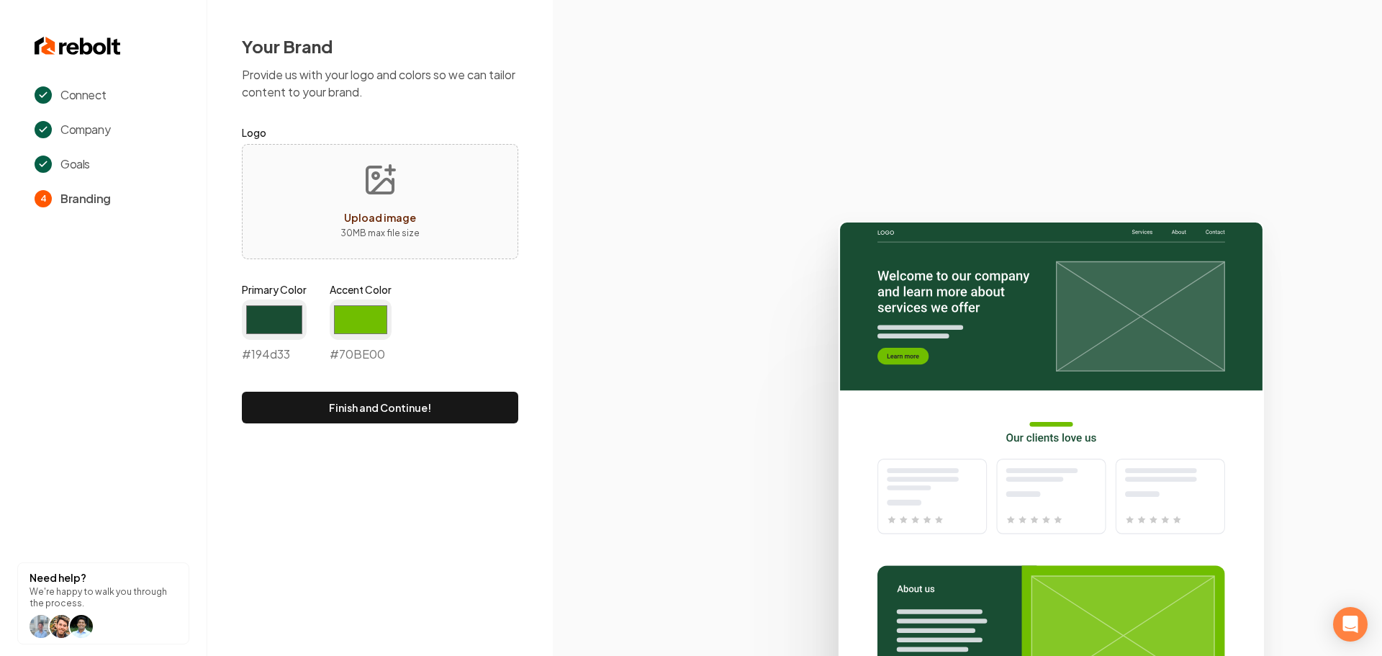
click at [400, 239] on p "30 MB max file size" at bounding box center [380, 233] width 79 height 14
type input "**********"
click at [256, 328] on input "#194d33" at bounding box center [274, 320] width 65 height 40
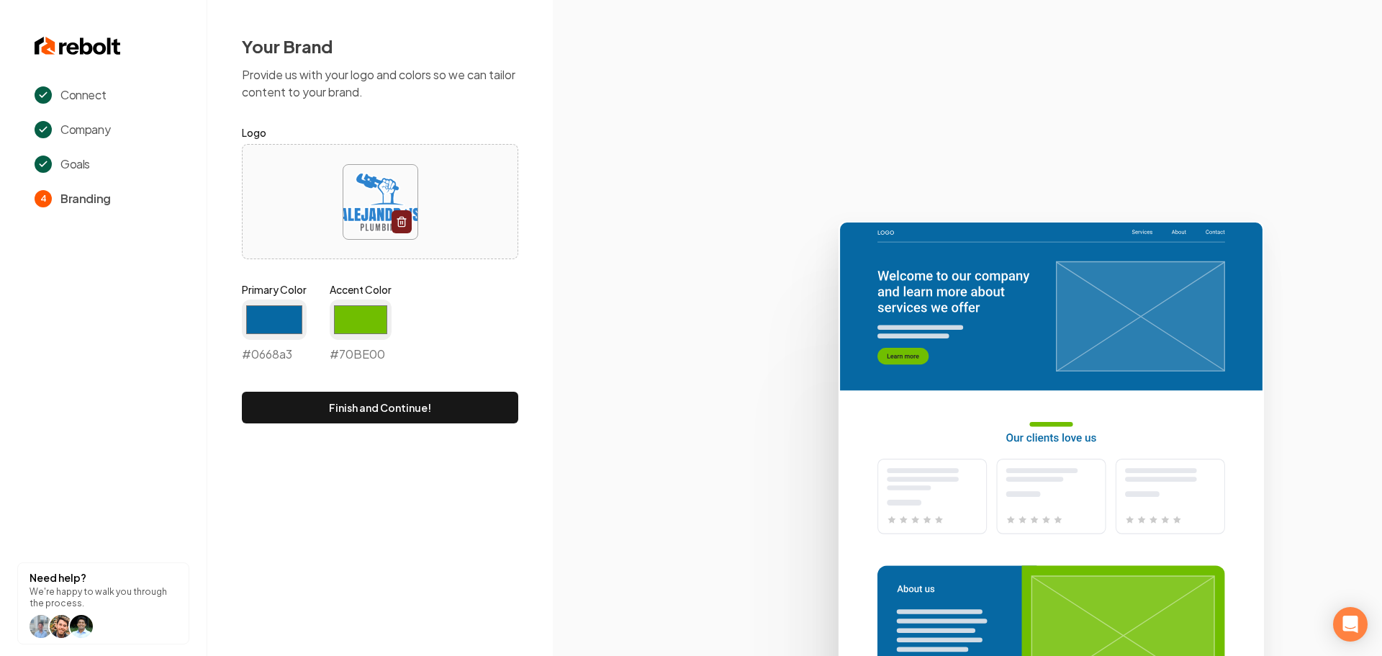
type input "#0668a3"
drag, startPoint x: 556, startPoint y: 310, endPoint x: 487, endPoint y: 318, distance: 69.6
click at [556, 310] on icon at bounding box center [967, 432] width 829 height 447
click at [382, 319] on input "#70be00" at bounding box center [361, 320] width 62 height 40
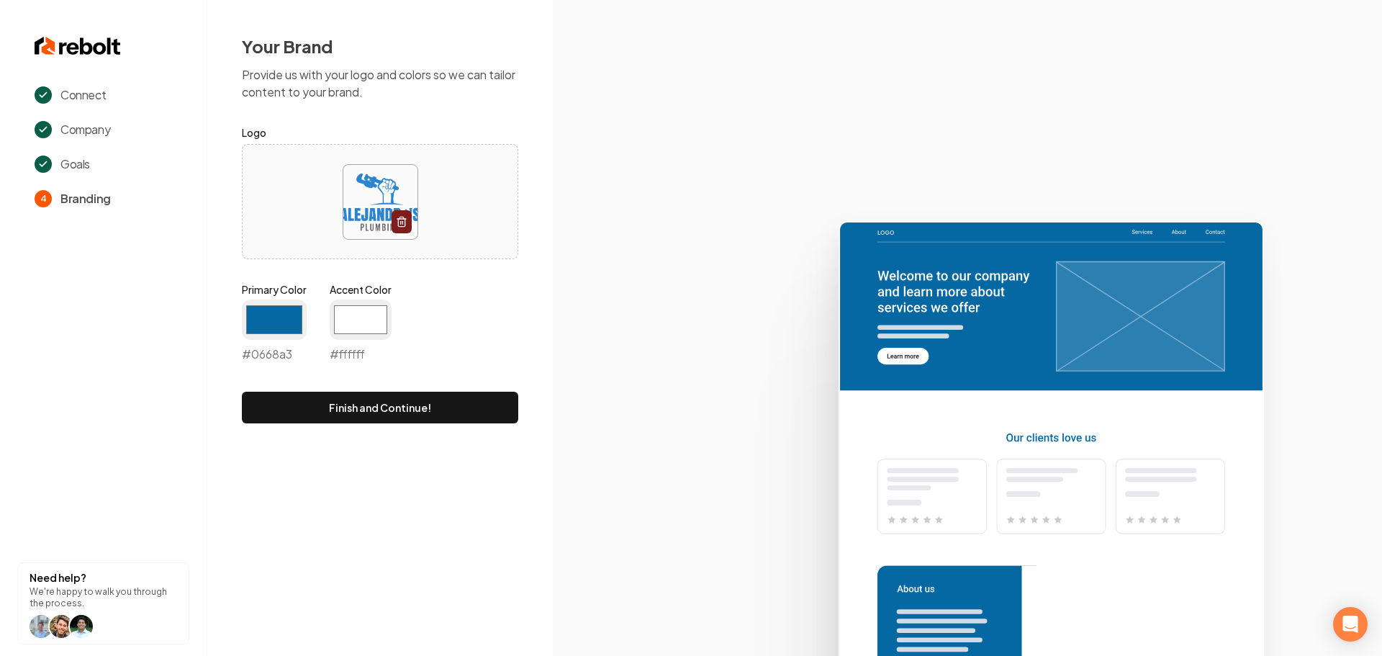
type input "#ffffff"
click at [654, 333] on icon at bounding box center [967, 432] width 829 height 447
click at [471, 402] on button "Finish and Continue!" at bounding box center [380, 408] width 276 height 32
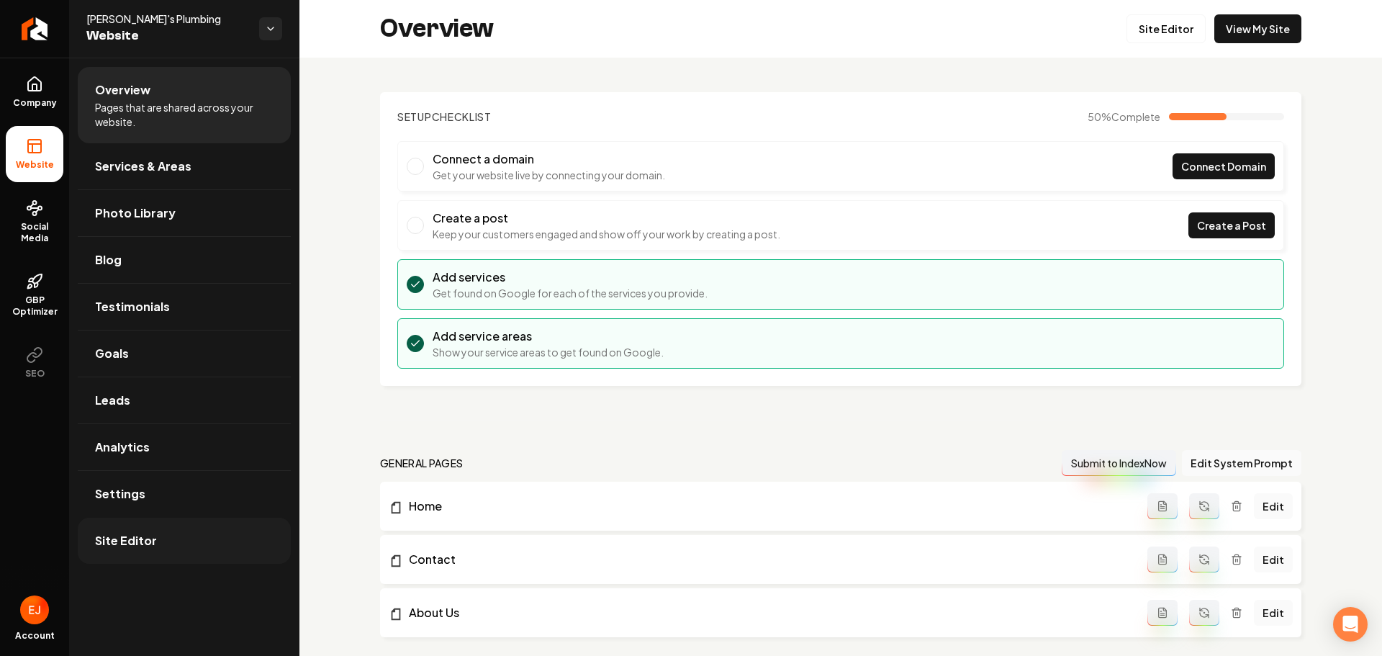
click at [189, 544] on link "Site Editor" at bounding box center [184, 541] width 213 height 46
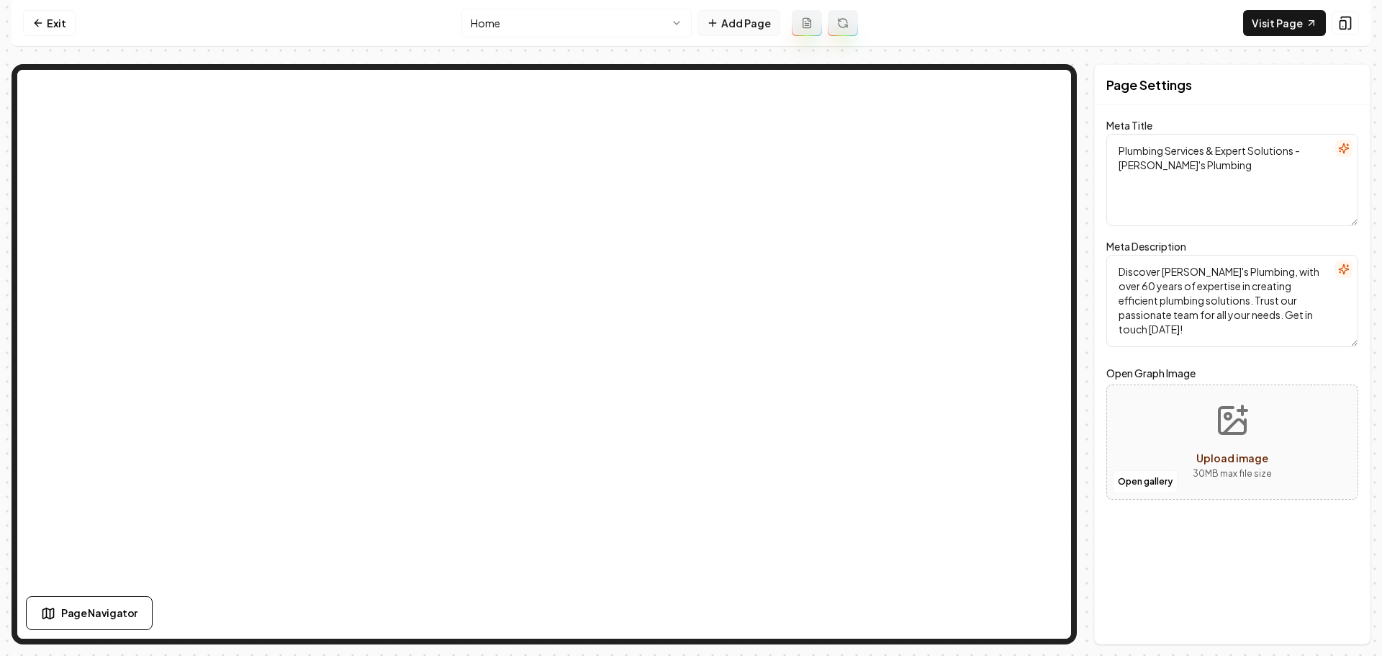
click at [743, 26] on button "Add Page" at bounding box center [739, 23] width 83 height 26
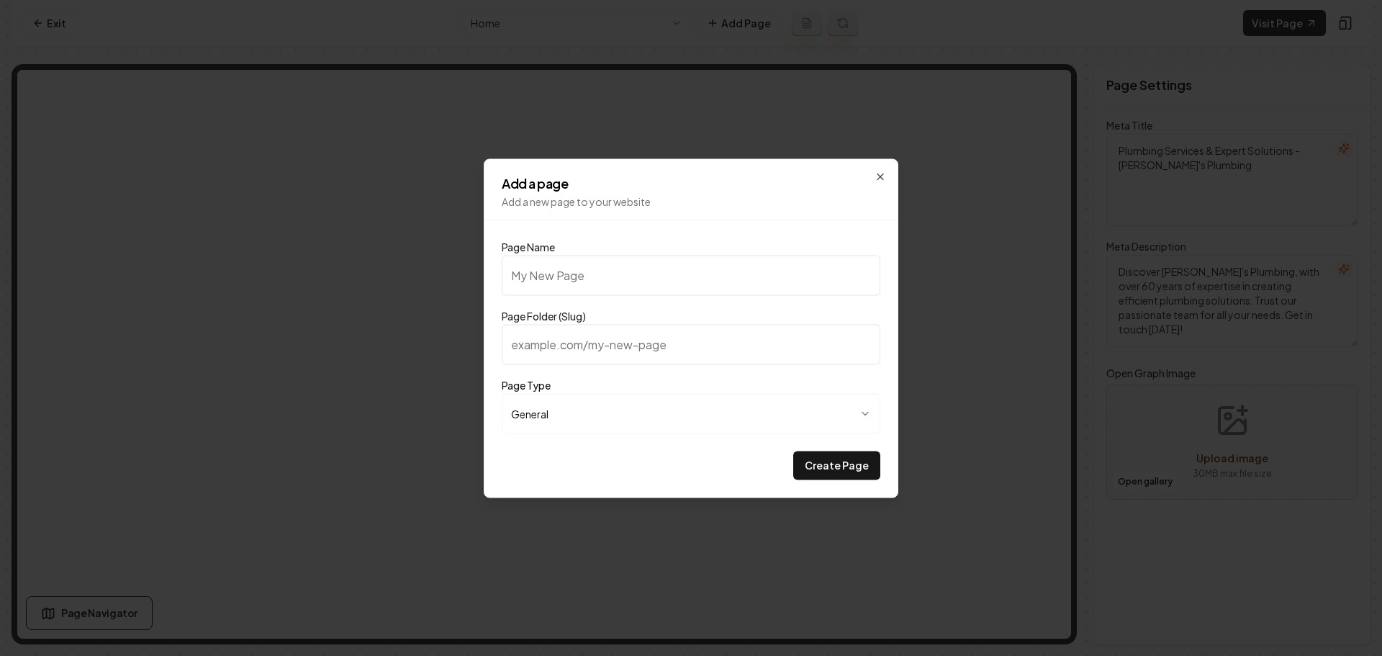
type input "G"
type input "g"
type input "Ga"
type input "ga"
type input "Gal"
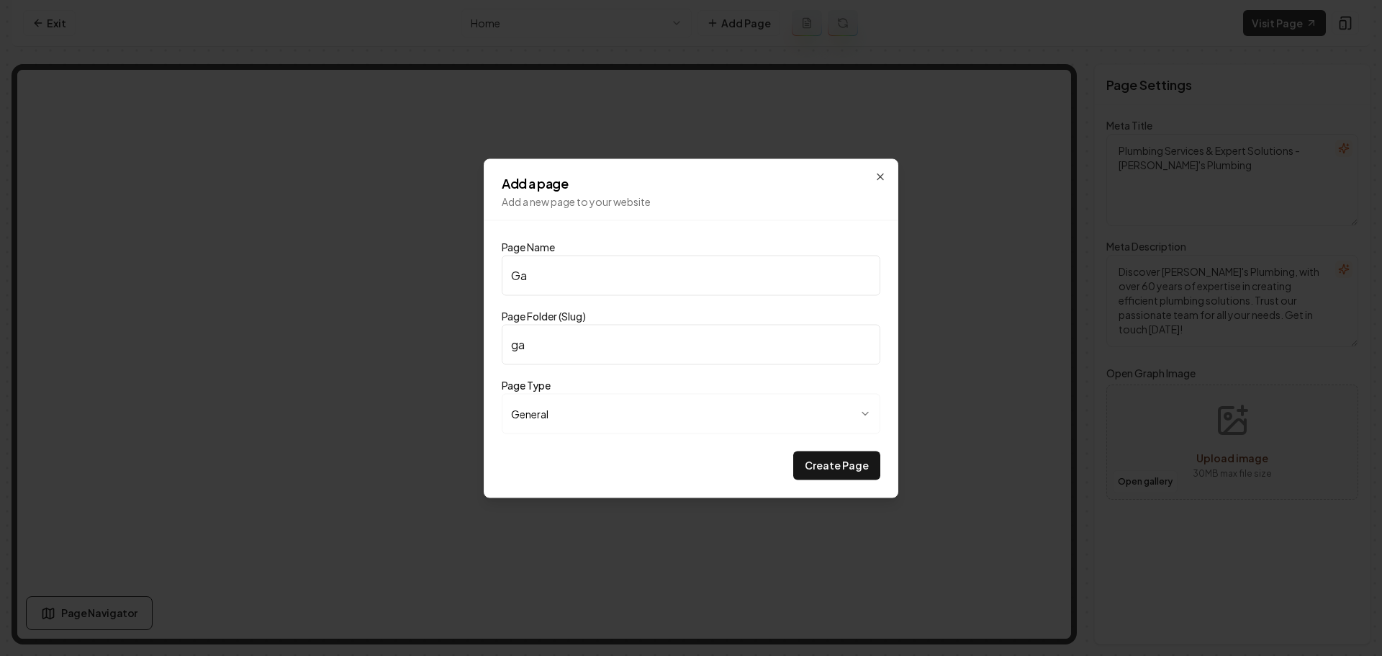
type input "gal"
type input "Gall"
type input "gall"
type input "Galle"
type input "galle"
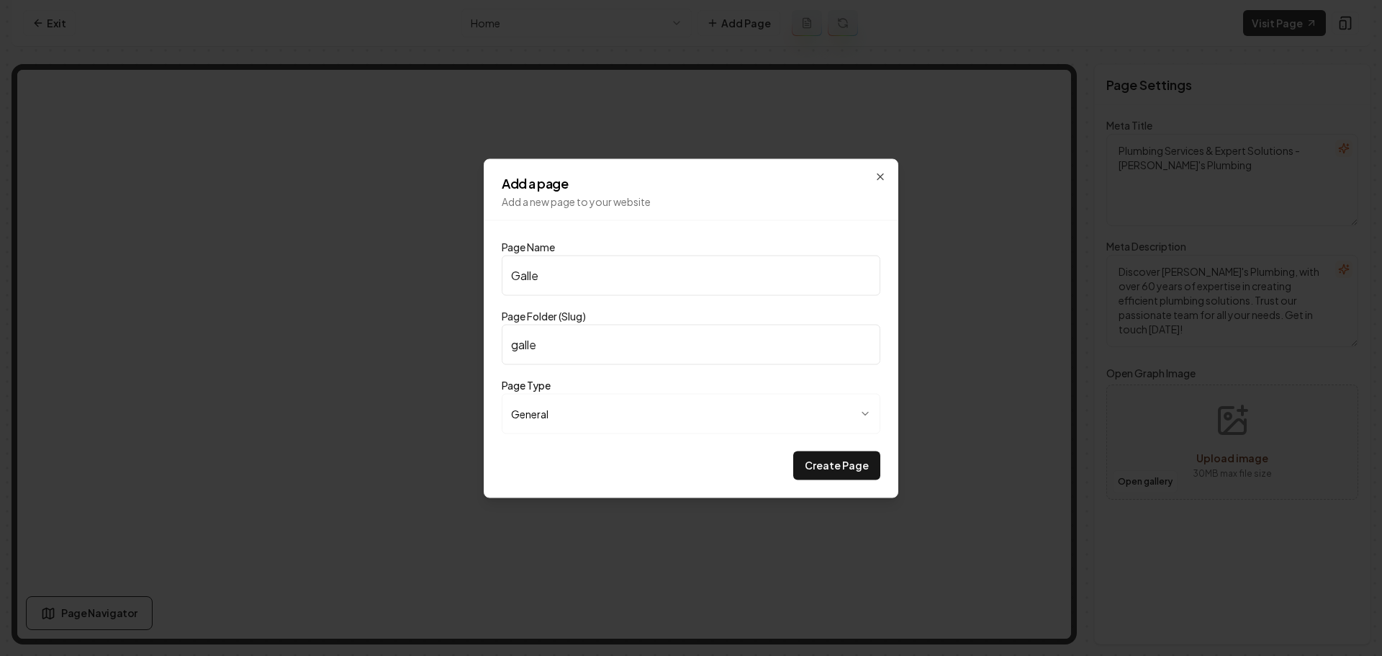
type input "Galler"
type input "galler"
type input "Gallery"
type input "gallery"
type input "Gallery"
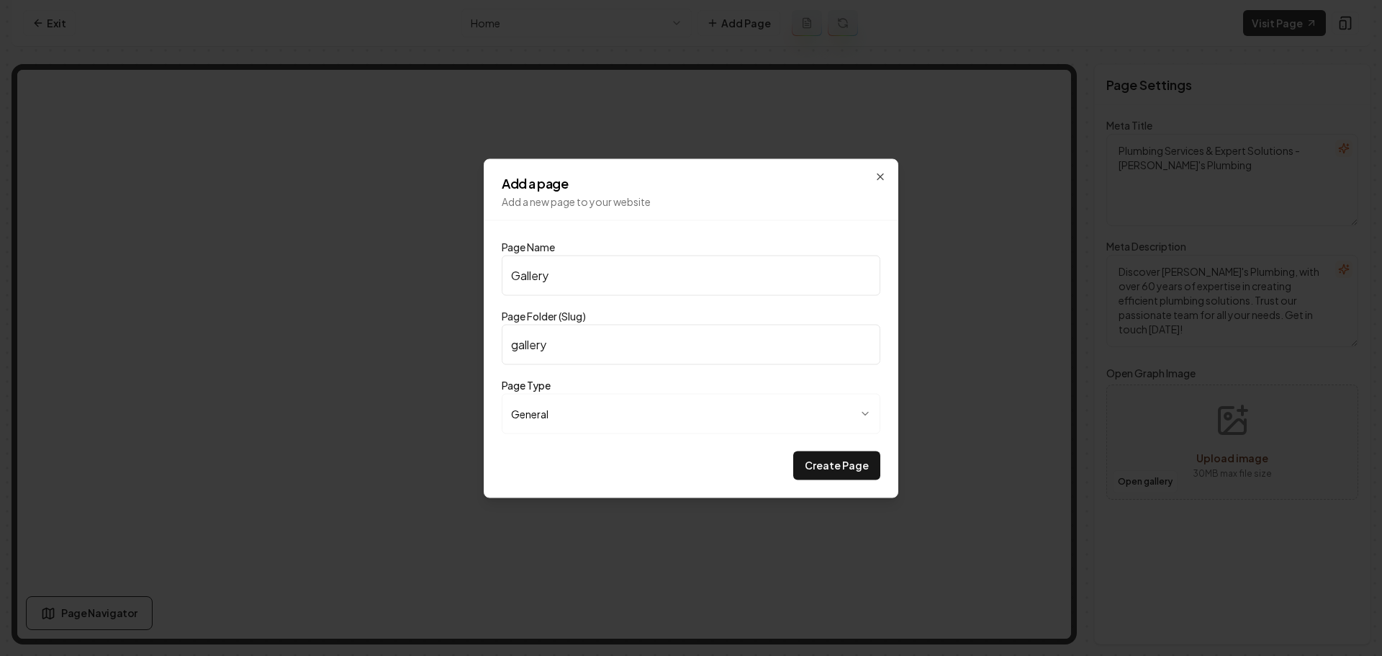
click at [864, 413] on body "**********" at bounding box center [691, 328] width 1382 height 656
click at [842, 473] on button "Create Page" at bounding box center [836, 465] width 87 height 29
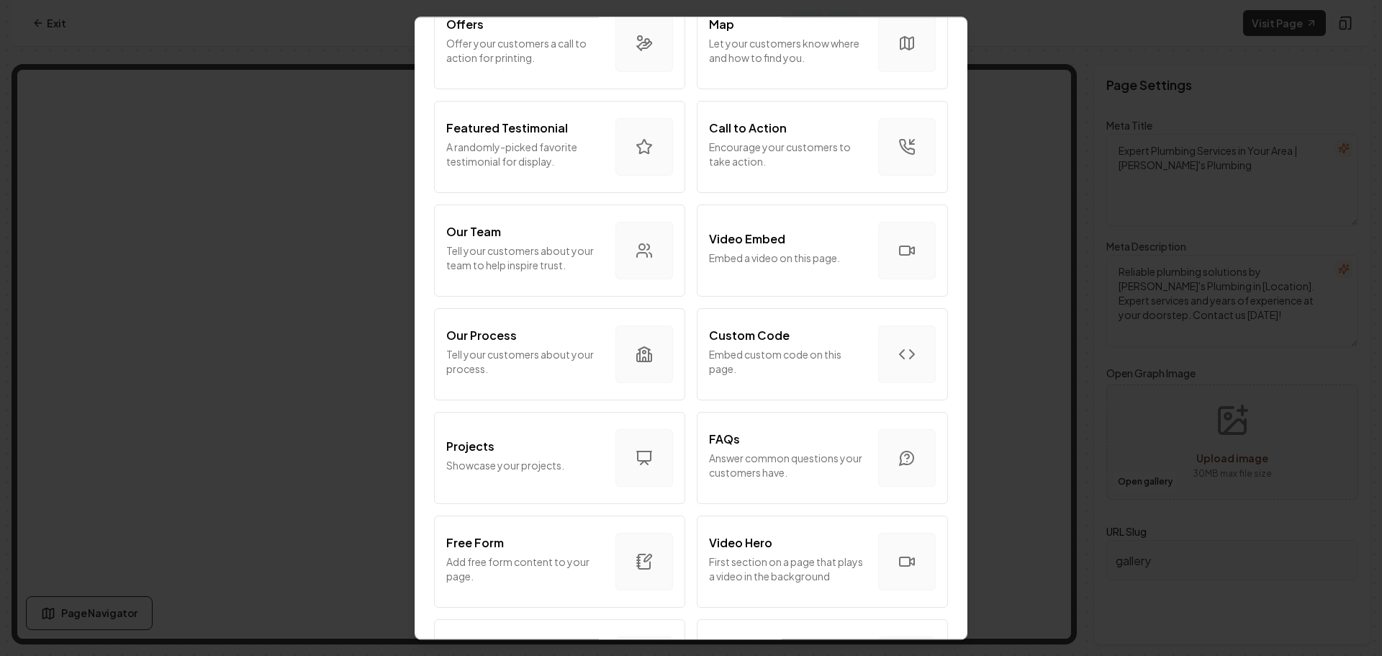
scroll to position [360, 0]
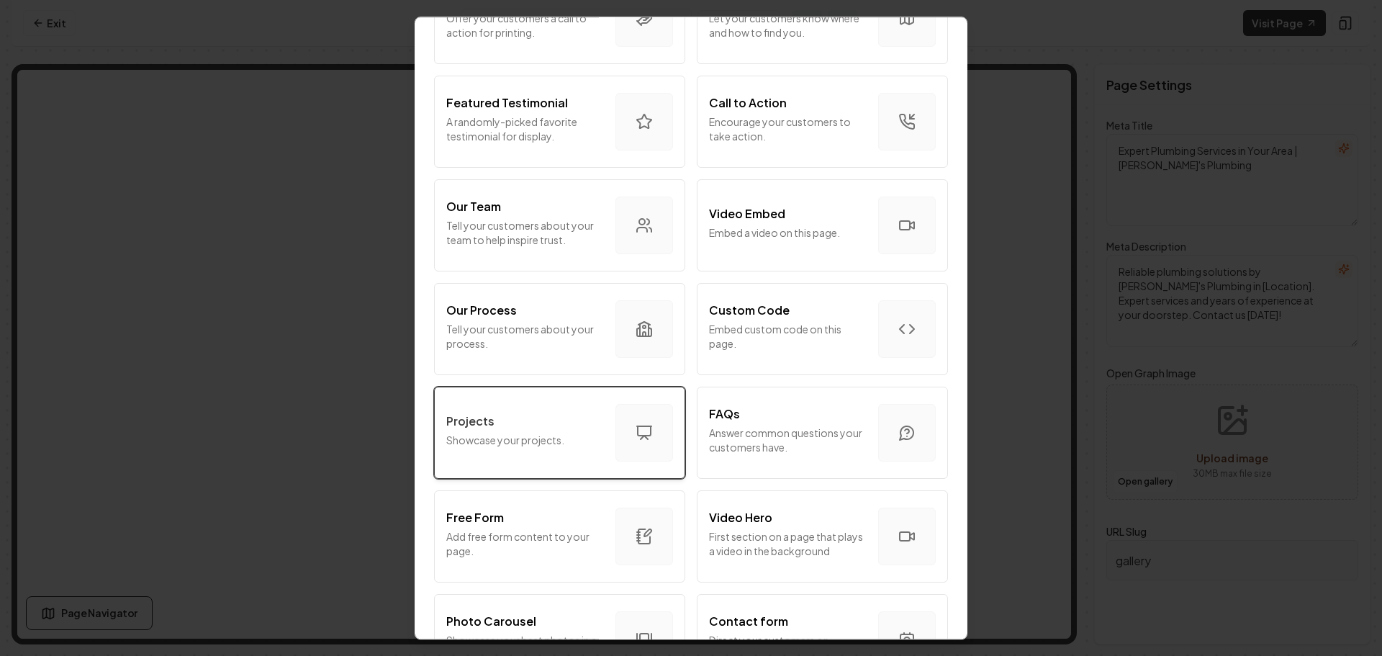
click at [558, 464] on button "Projects Showcase your projects." at bounding box center [559, 433] width 251 height 92
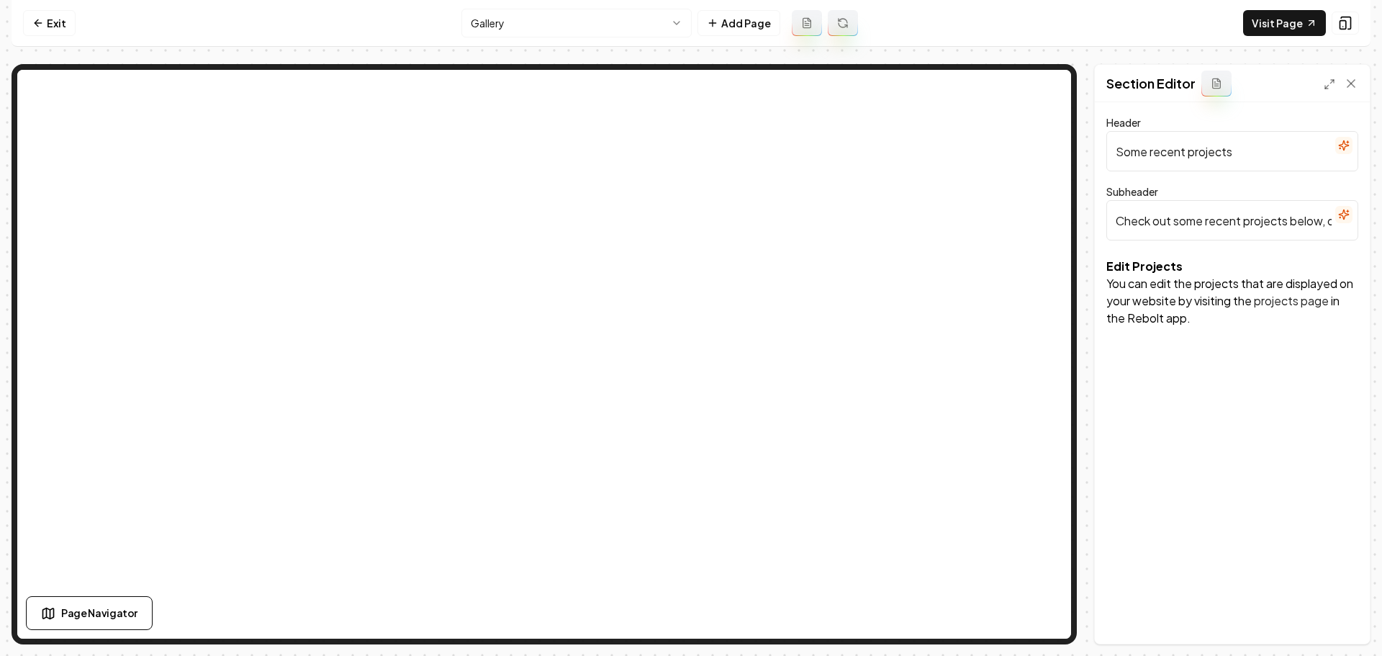
click at [698, 31] on div "Gallery Add Page" at bounding box center [660, 23] width 397 height 29
click at [690, 31] on html "Computer Required This feature is only available on a computer. Please switch t…" at bounding box center [691, 328] width 1382 height 656
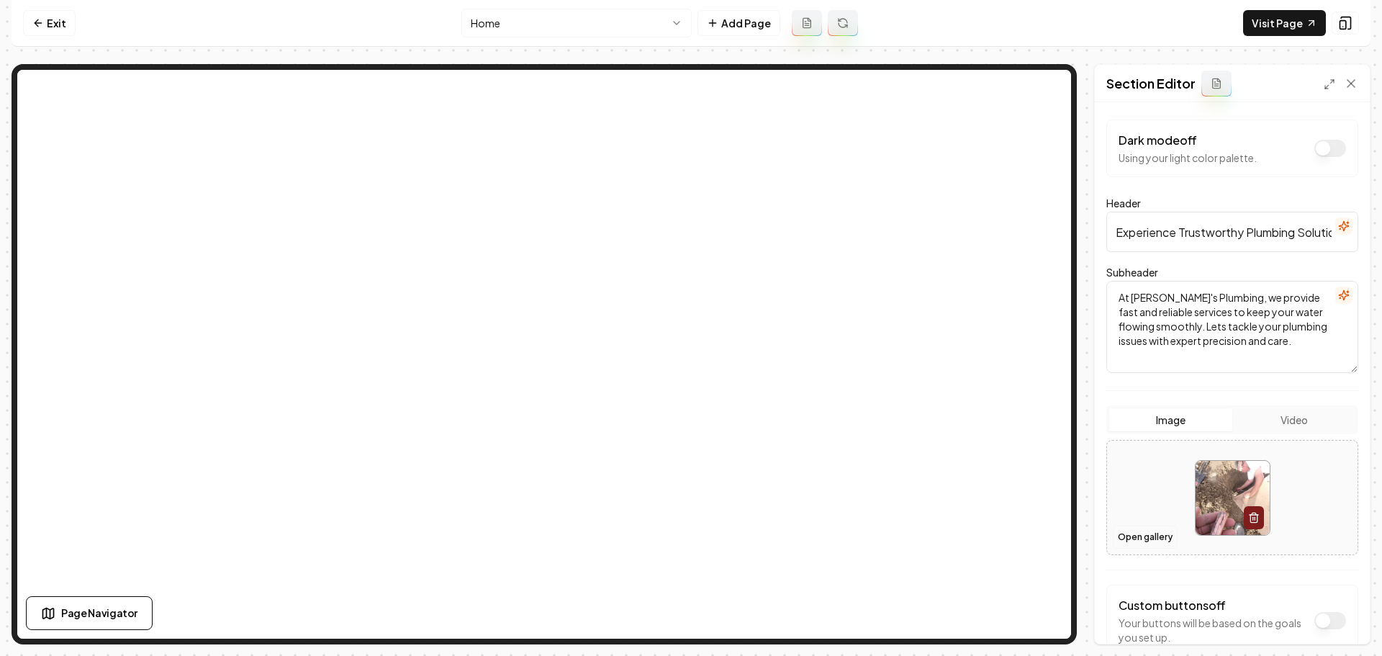
click at [1134, 539] on button "Open gallery" at bounding box center [1145, 537] width 65 height 23
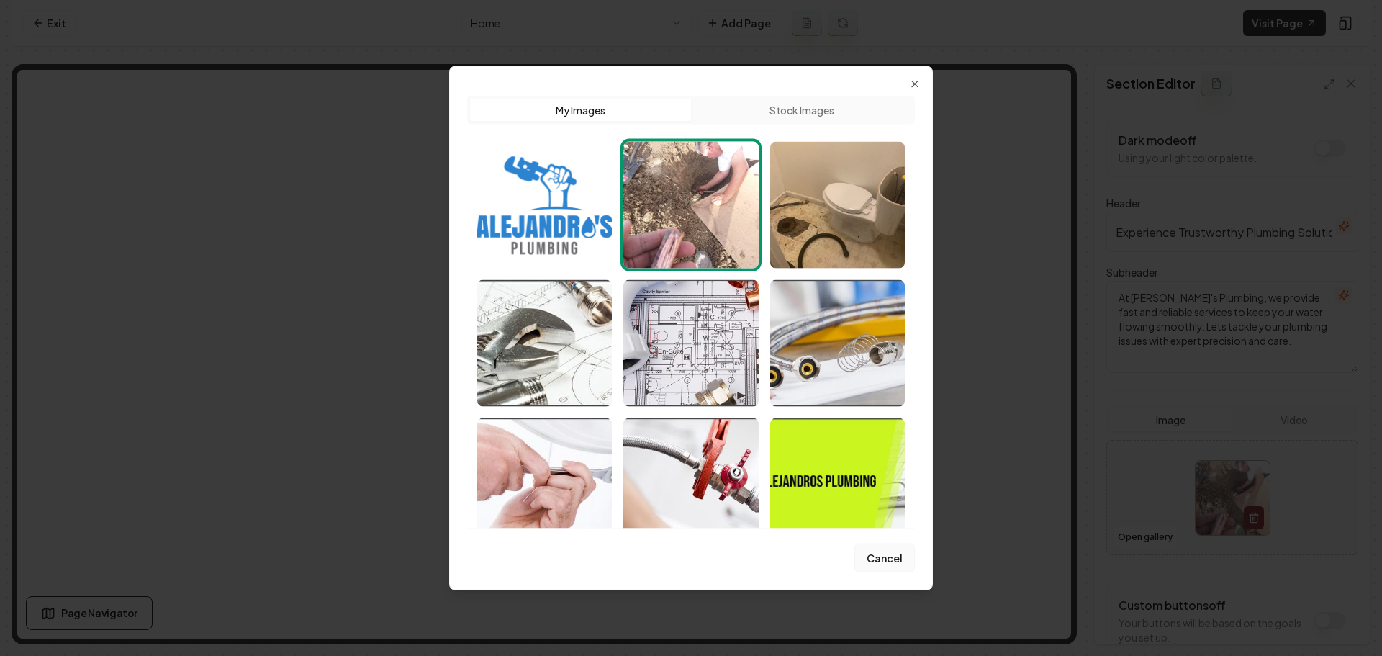
click at [889, 567] on button "Cancel" at bounding box center [885, 558] width 60 height 29
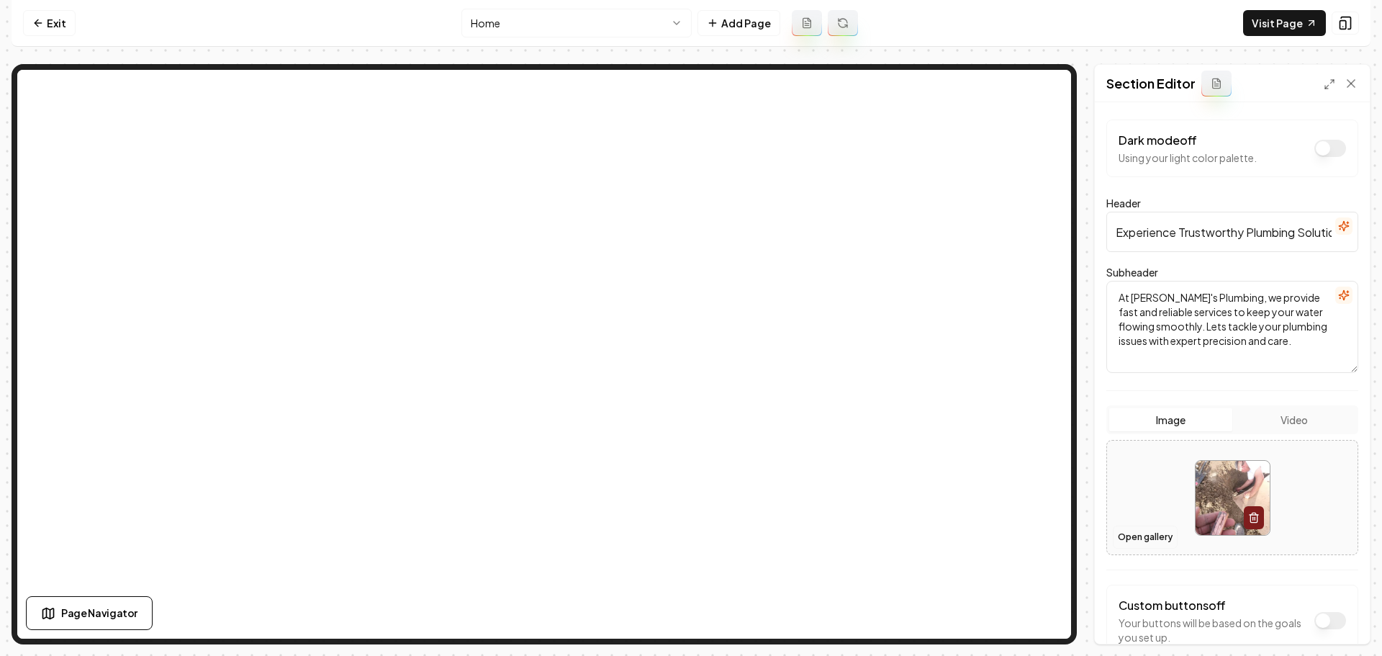
click at [1125, 535] on button "Open gallery" at bounding box center [1145, 537] width 65 height 23
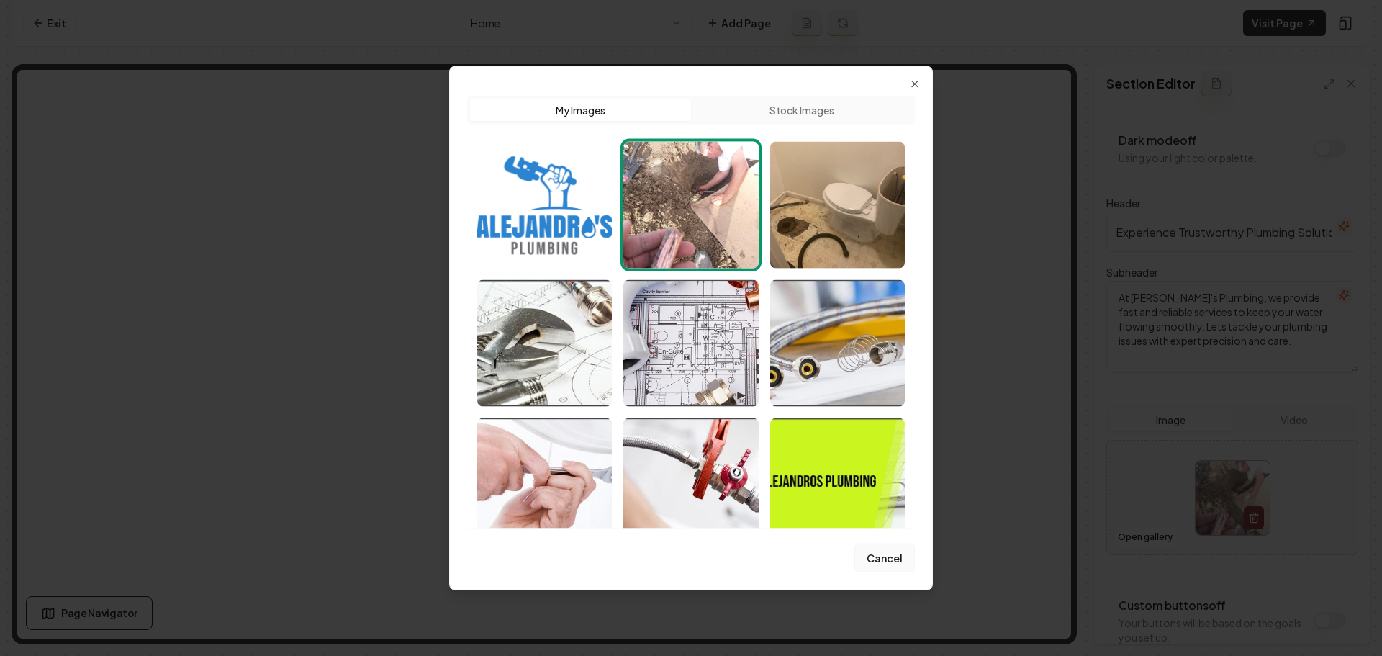
click at [887, 563] on button "Cancel" at bounding box center [885, 558] width 60 height 29
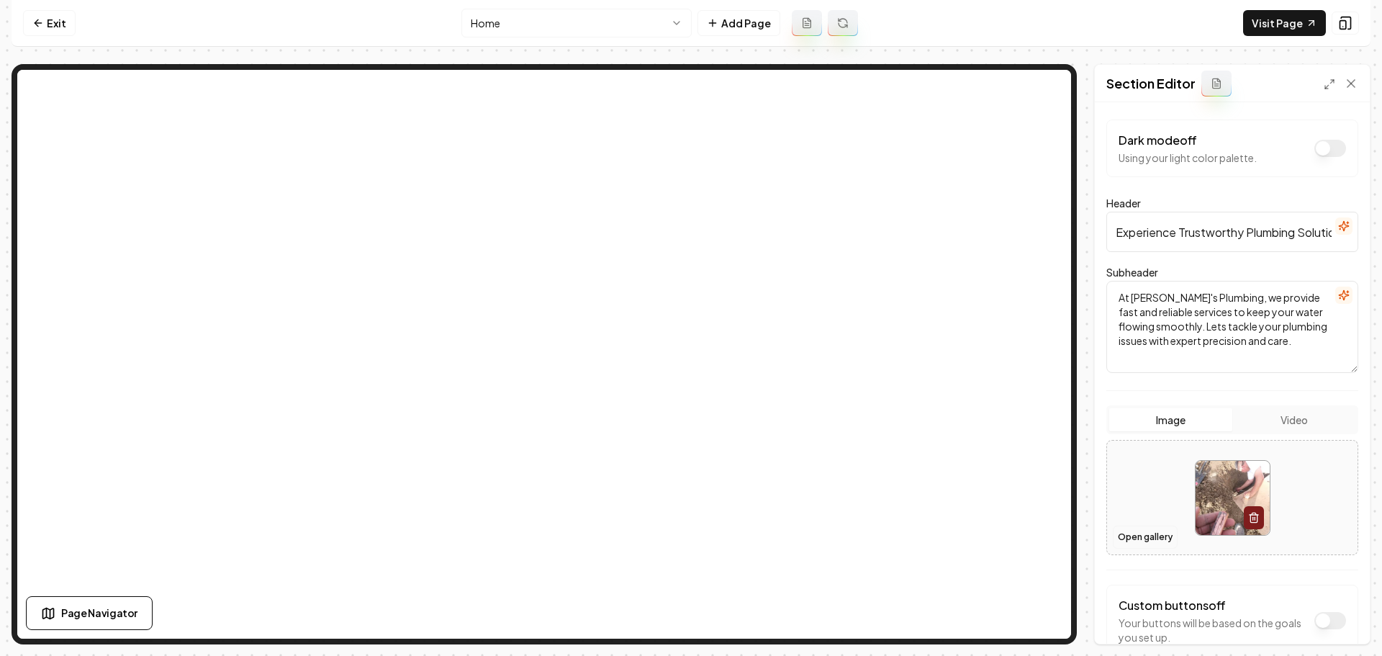
click at [1164, 537] on button "Open gallery" at bounding box center [1145, 537] width 65 height 23
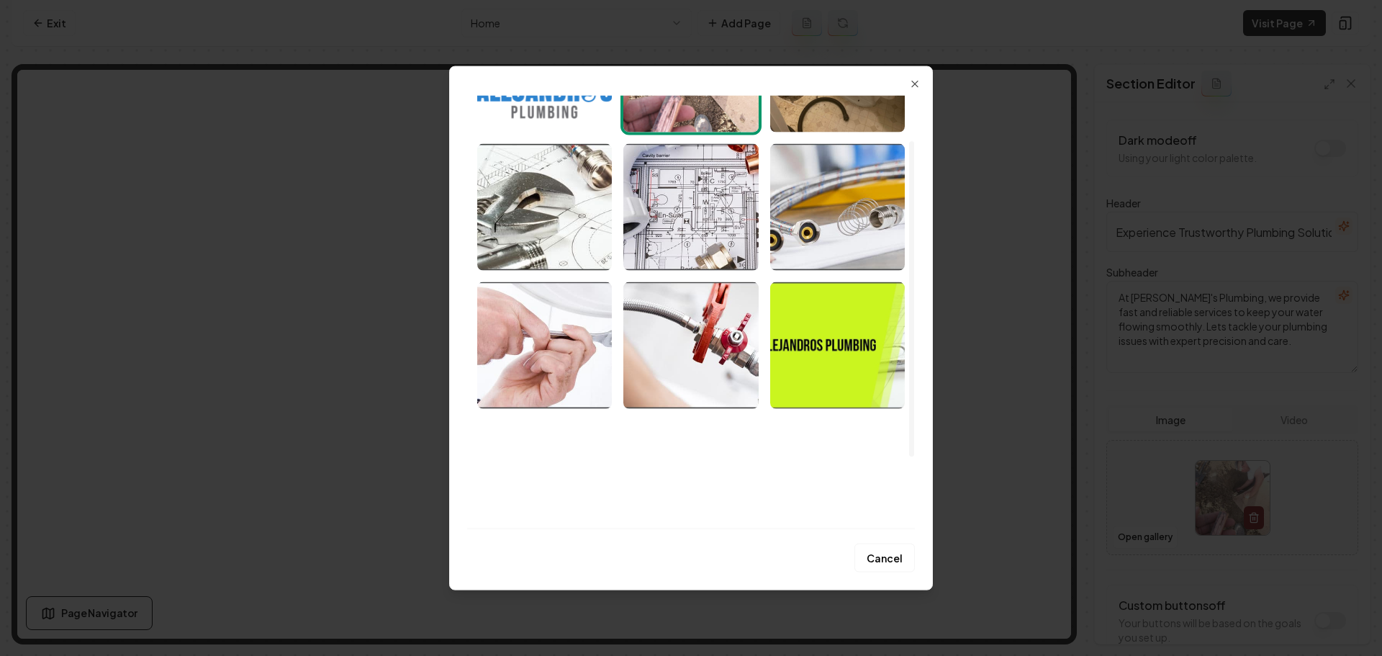
scroll to position [160, 0]
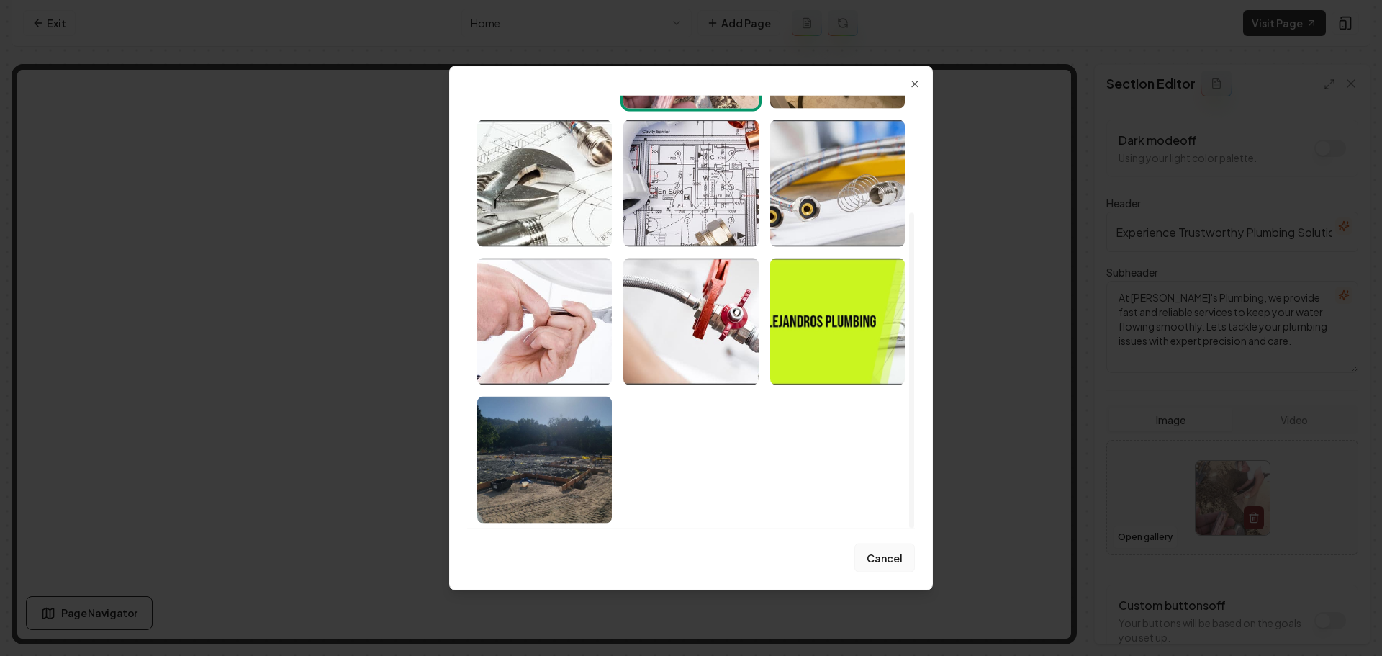
click at [884, 554] on button "Cancel" at bounding box center [885, 558] width 60 height 29
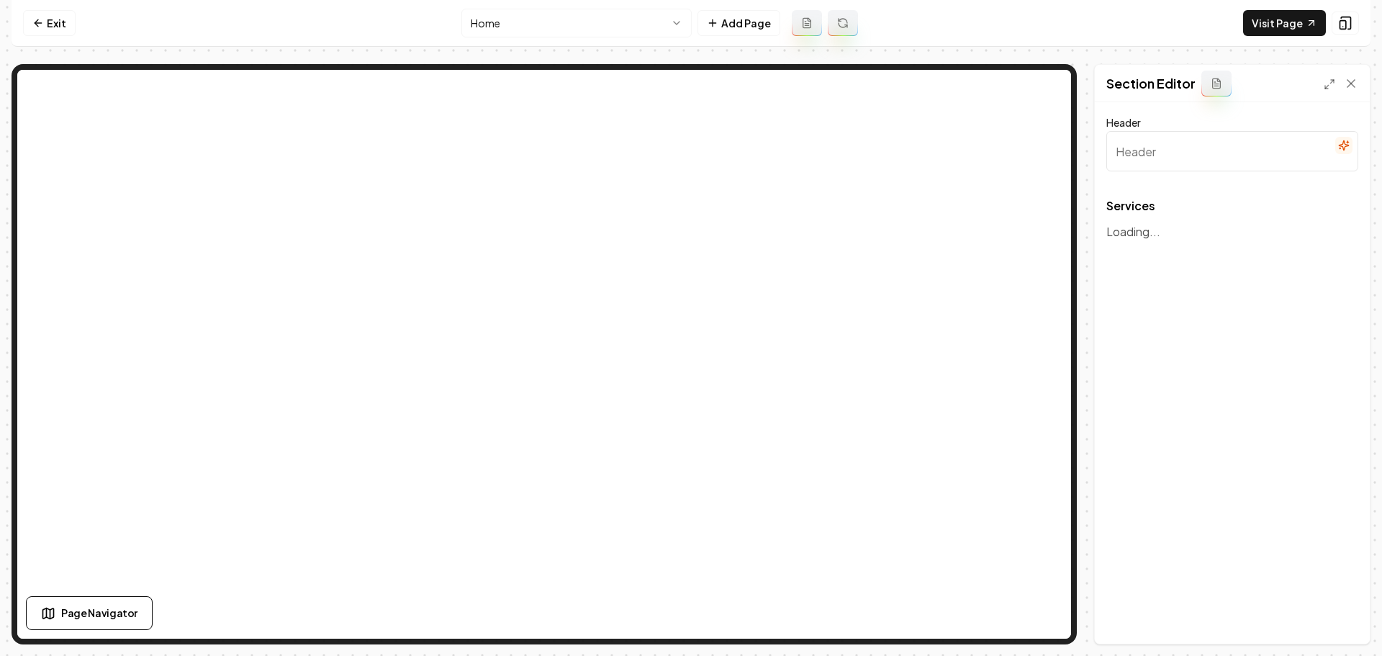
type input "Our Expert Plumbing Services"
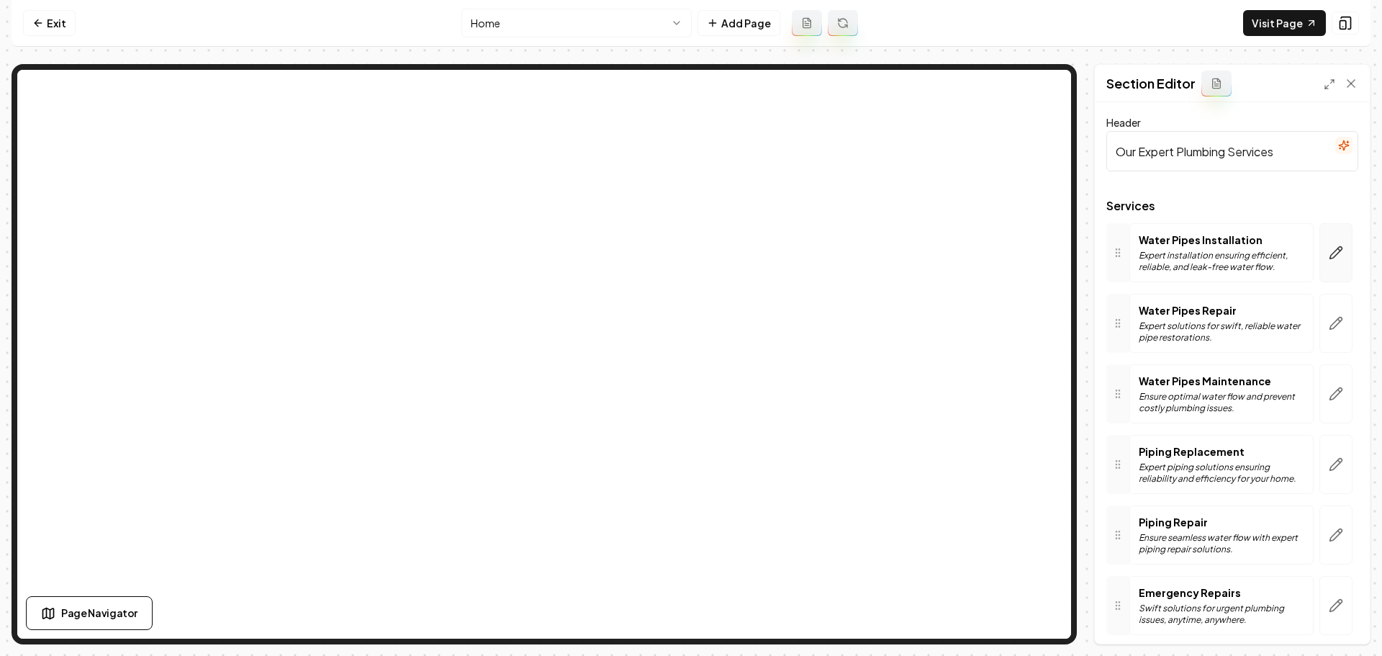
click at [1329, 261] on button "button" at bounding box center [1336, 252] width 33 height 59
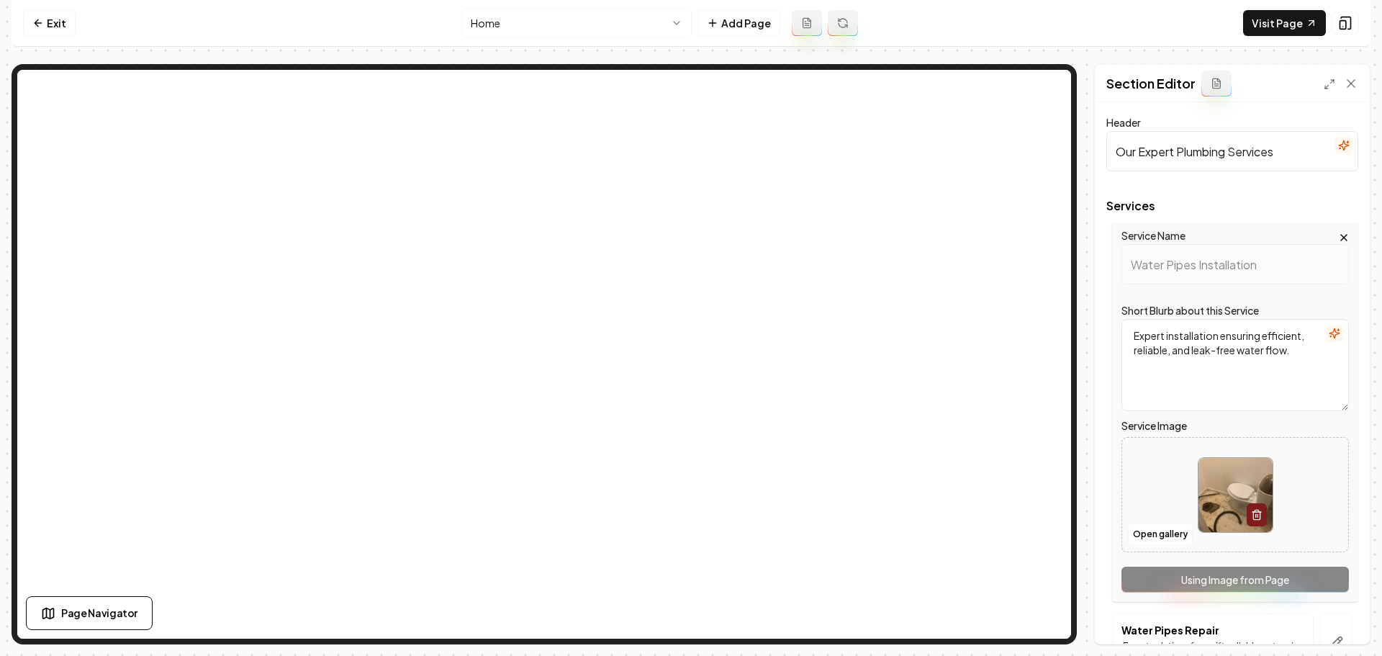
click at [1220, 482] on img at bounding box center [1236, 495] width 74 height 74
type input "**********"
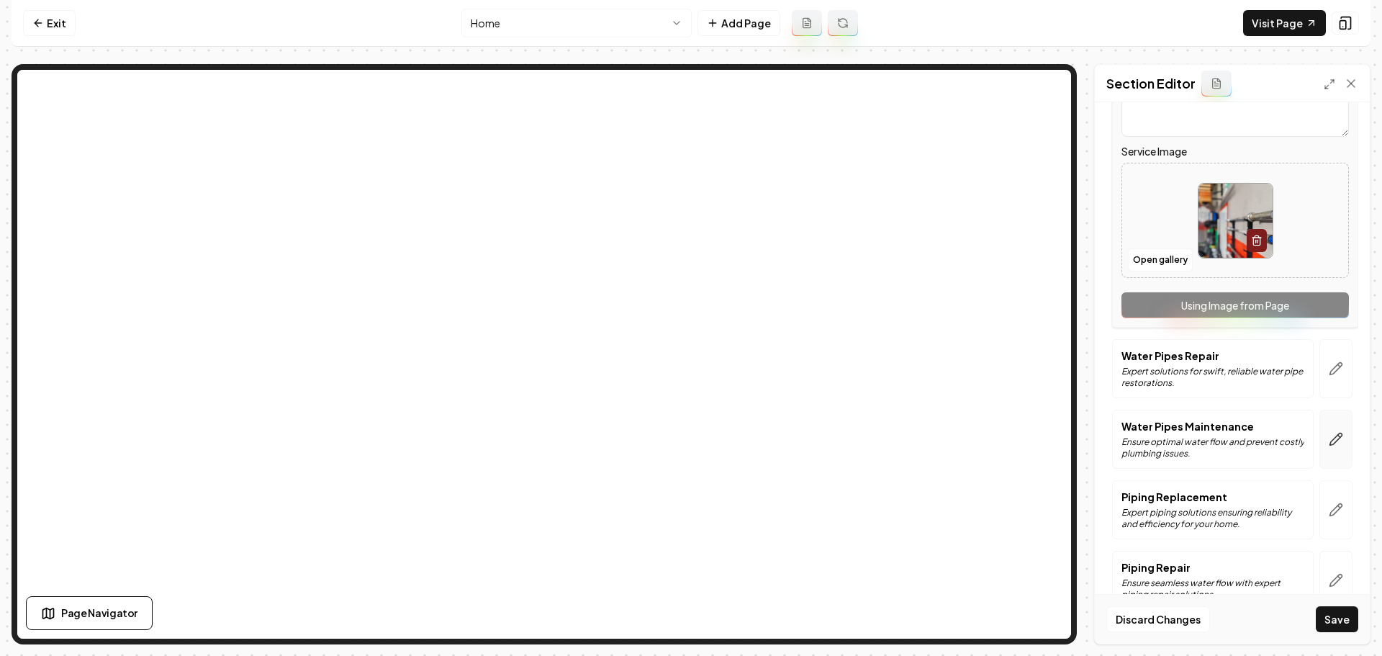
scroll to position [288, 0]
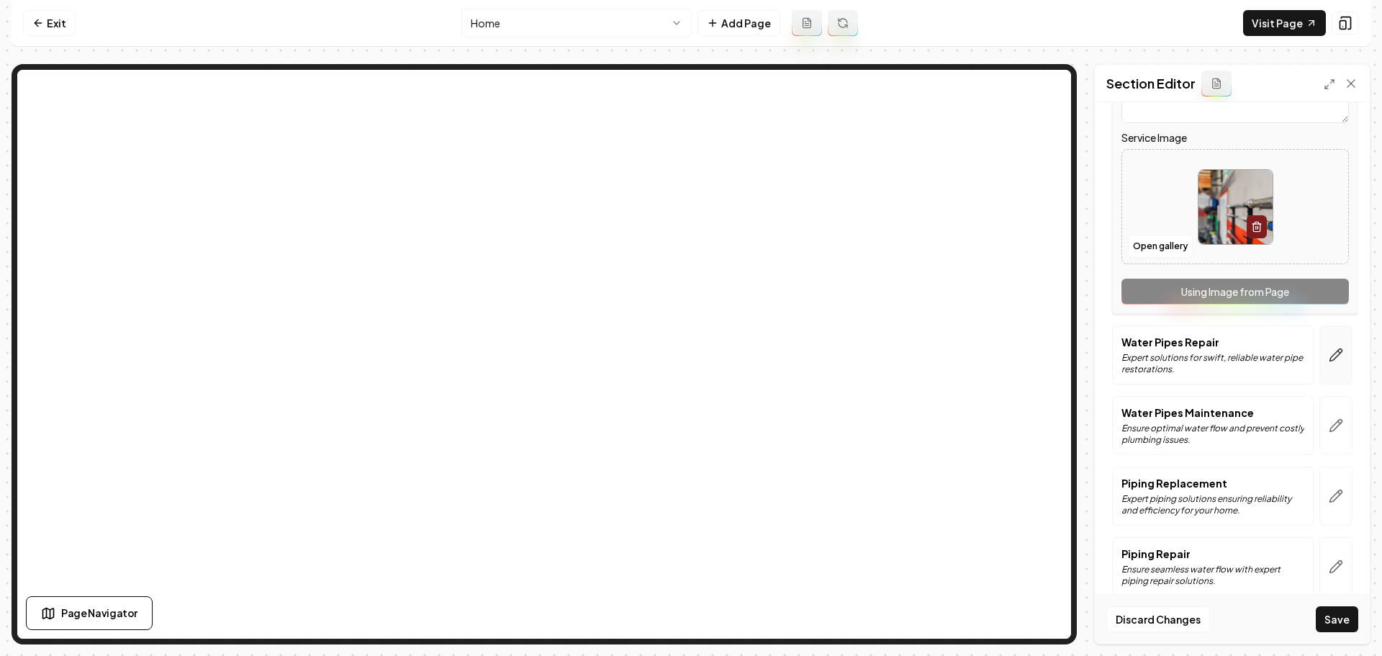
click at [1332, 365] on button "button" at bounding box center [1336, 354] width 33 height 59
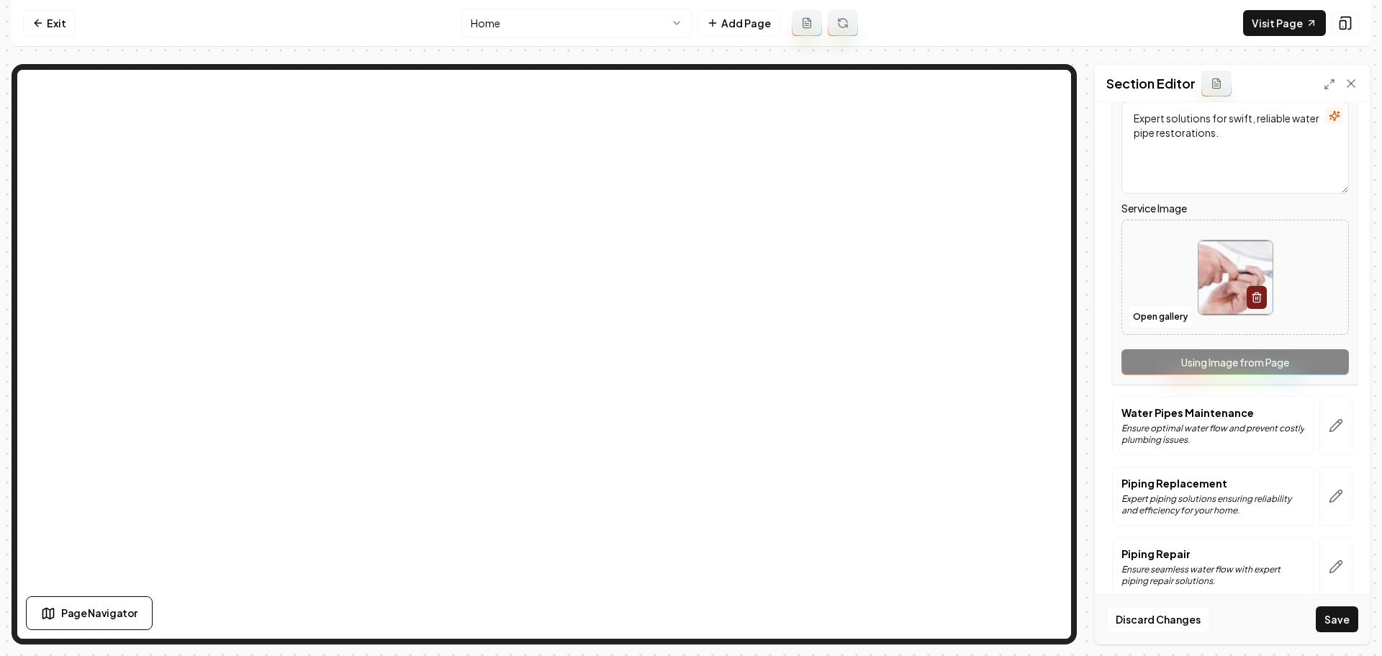
scroll to position [360, 0]
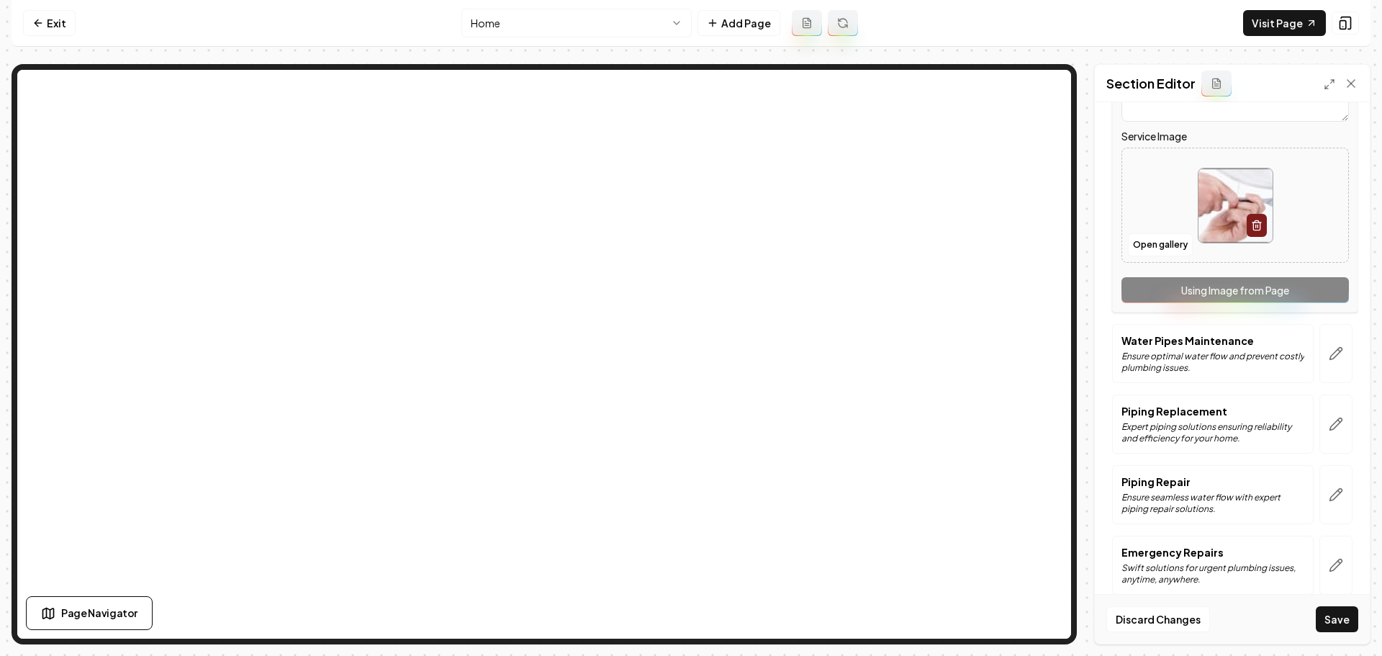
click at [1210, 227] on img at bounding box center [1236, 205] width 74 height 74
type input "**********"
click at [1329, 356] on icon "button" at bounding box center [1336, 353] width 14 height 14
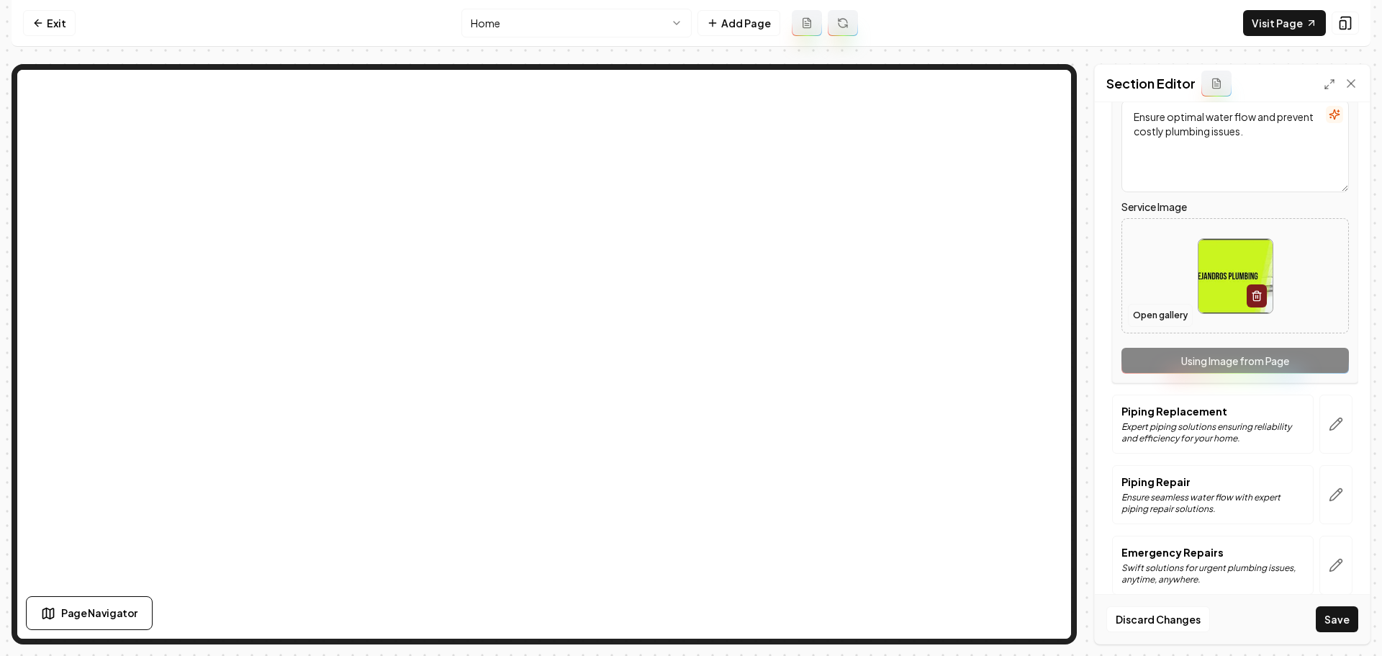
click at [1173, 310] on button "Open gallery" at bounding box center [1160, 315] width 65 height 23
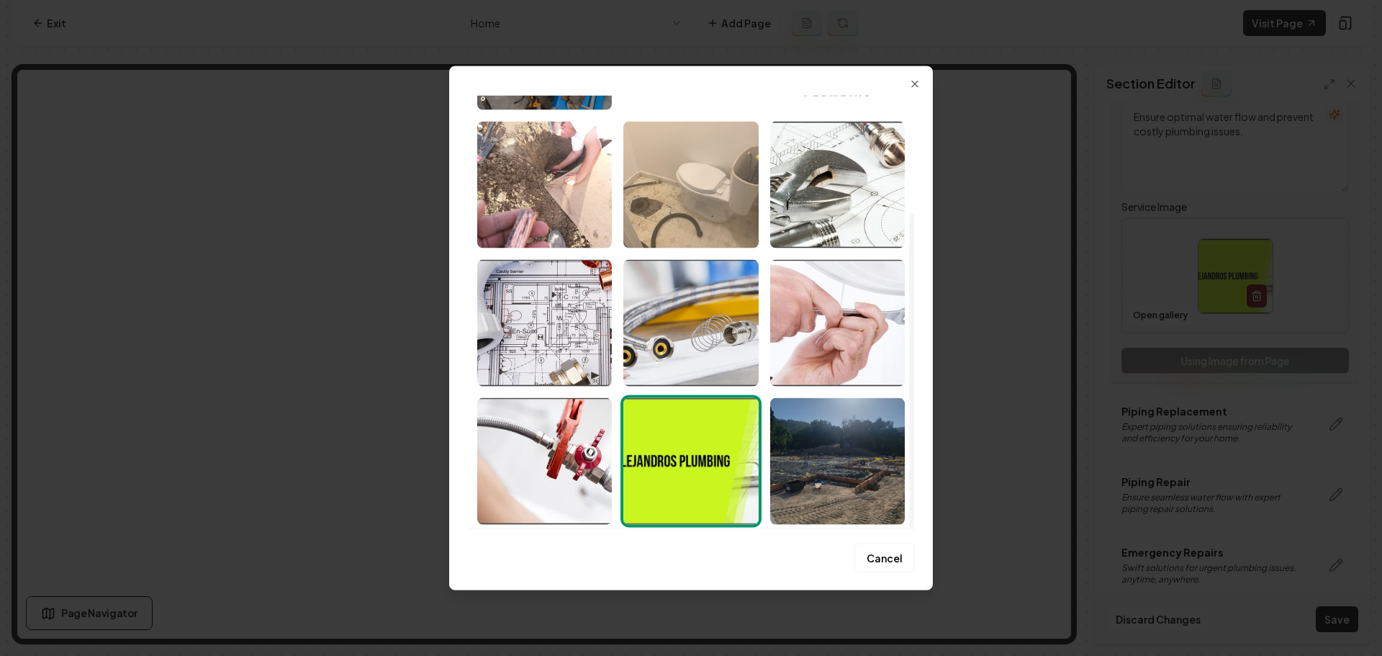
scroll to position [160, 0]
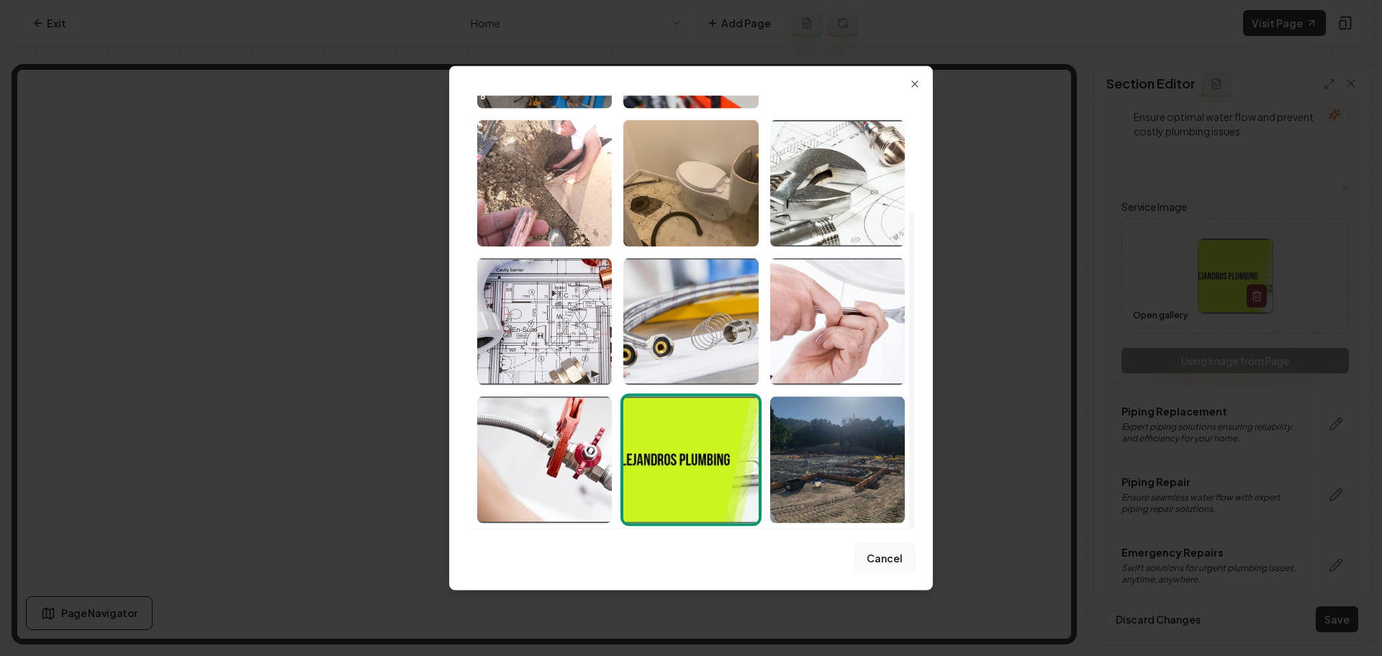
click at [881, 557] on button "Cancel" at bounding box center [885, 558] width 60 height 29
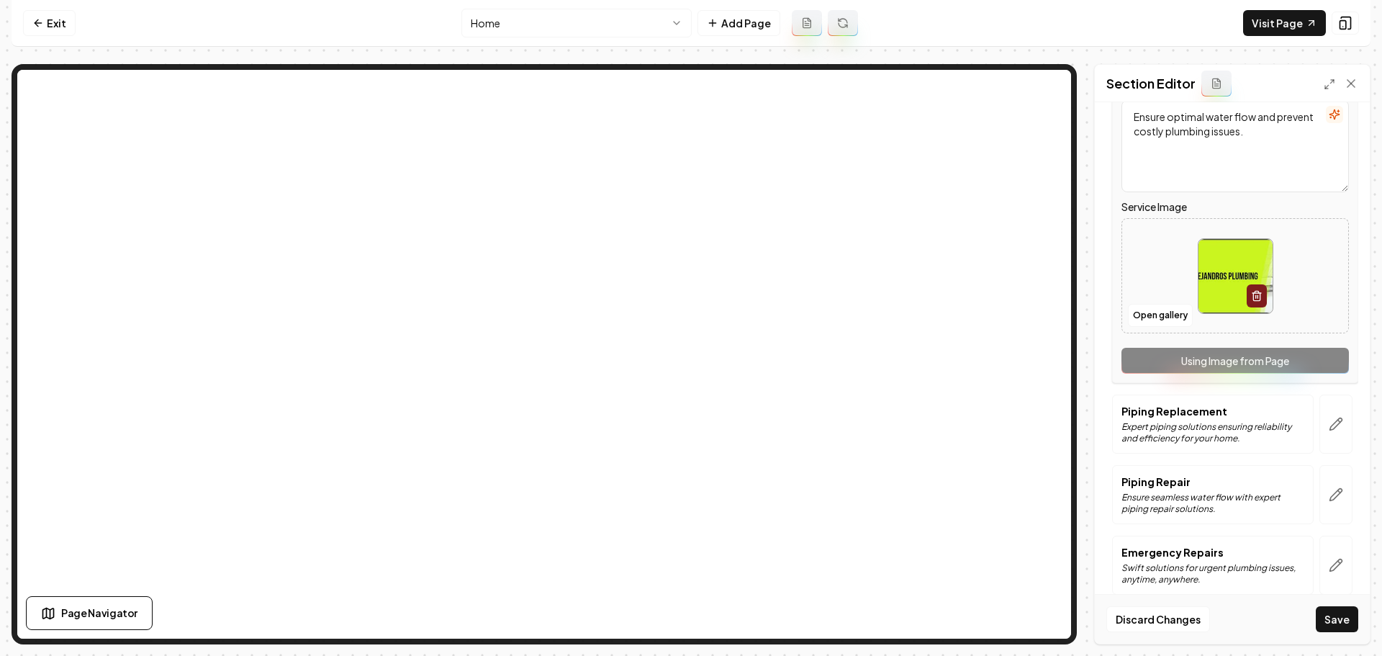
click at [1220, 289] on img at bounding box center [1236, 276] width 74 height 74
type input "**********"
click at [1334, 424] on button "button" at bounding box center [1336, 424] width 33 height 59
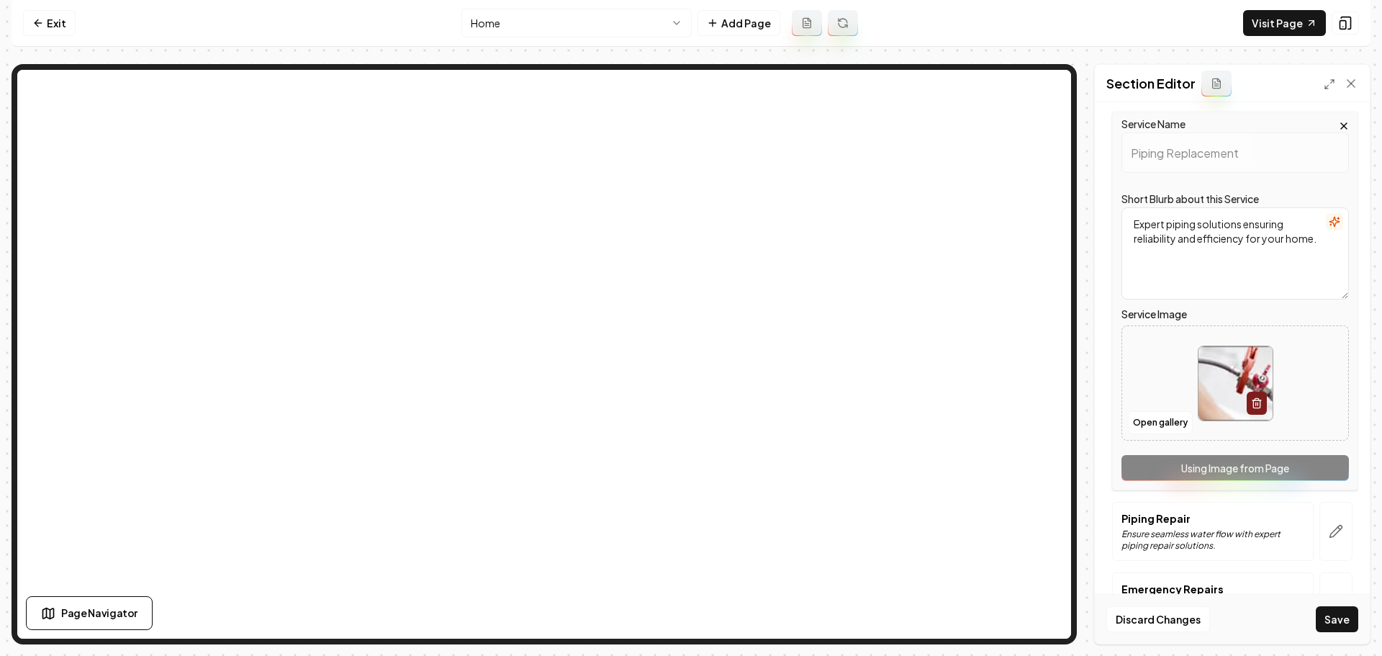
scroll to position [288, 0]
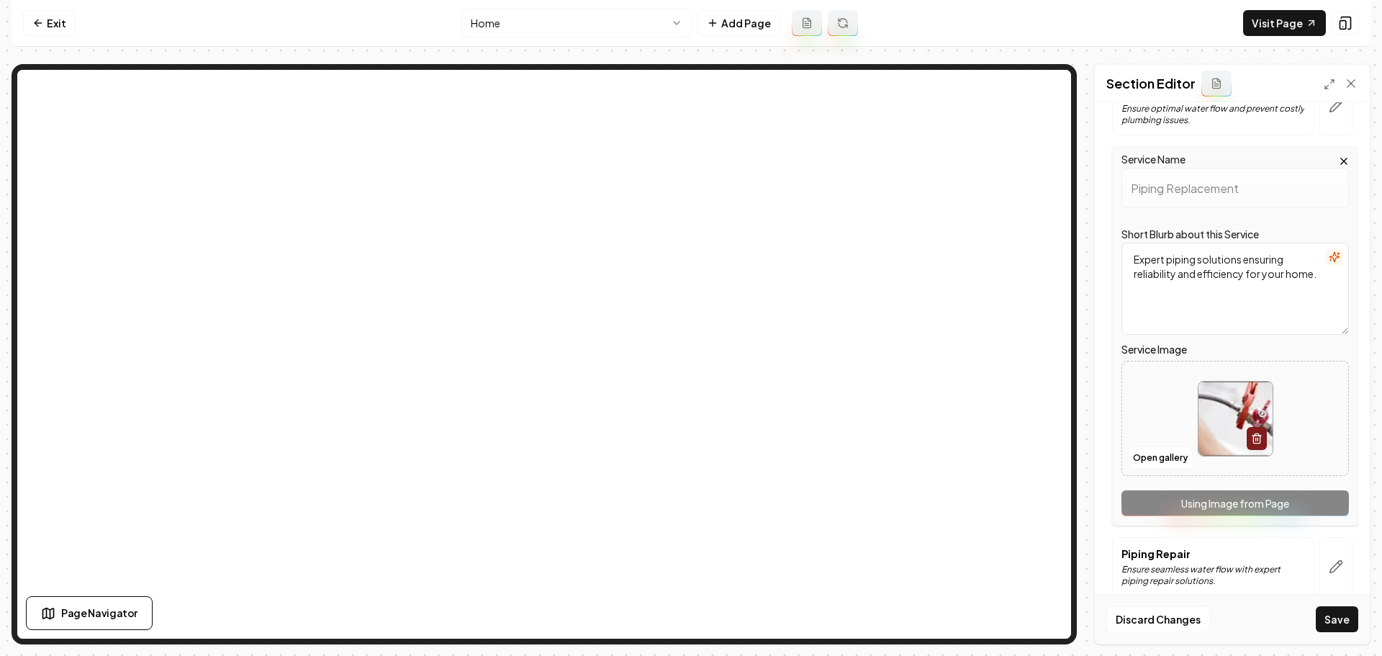
click at [1225, 434] on img at bounding box center [1236, 419] width 74 height 74
type input "**********"
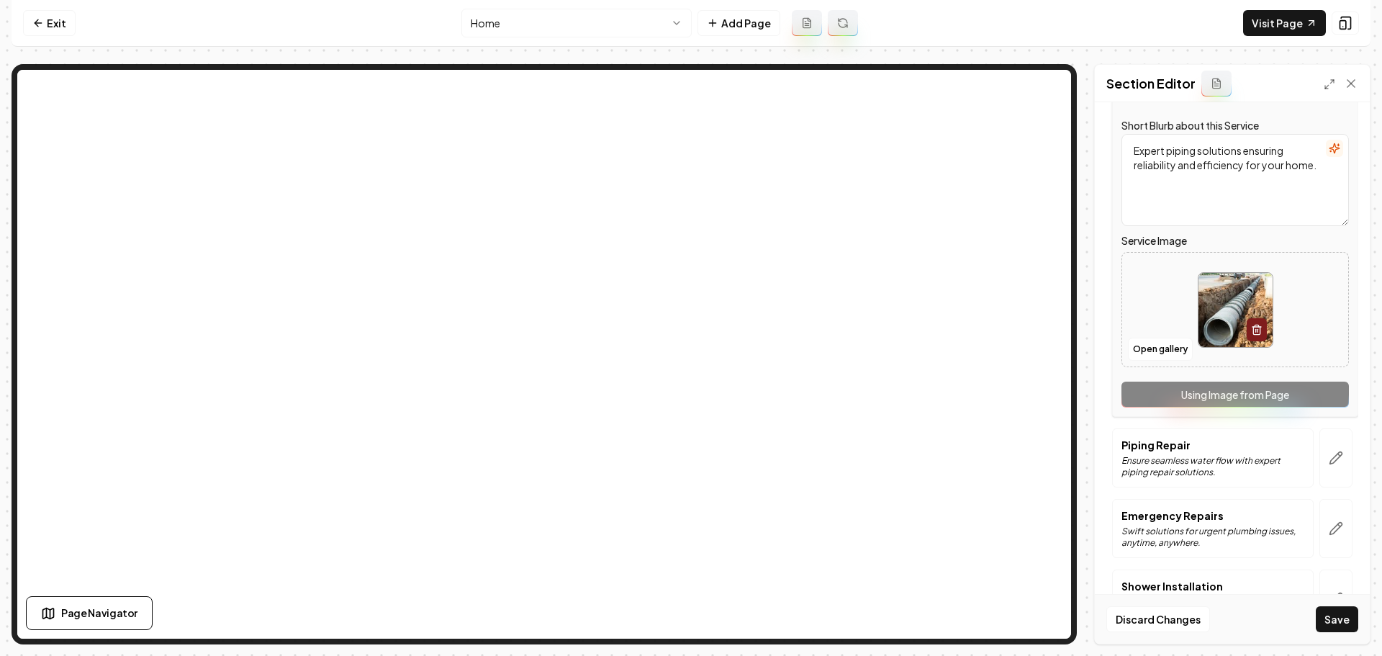
scroll to position [432, 0]
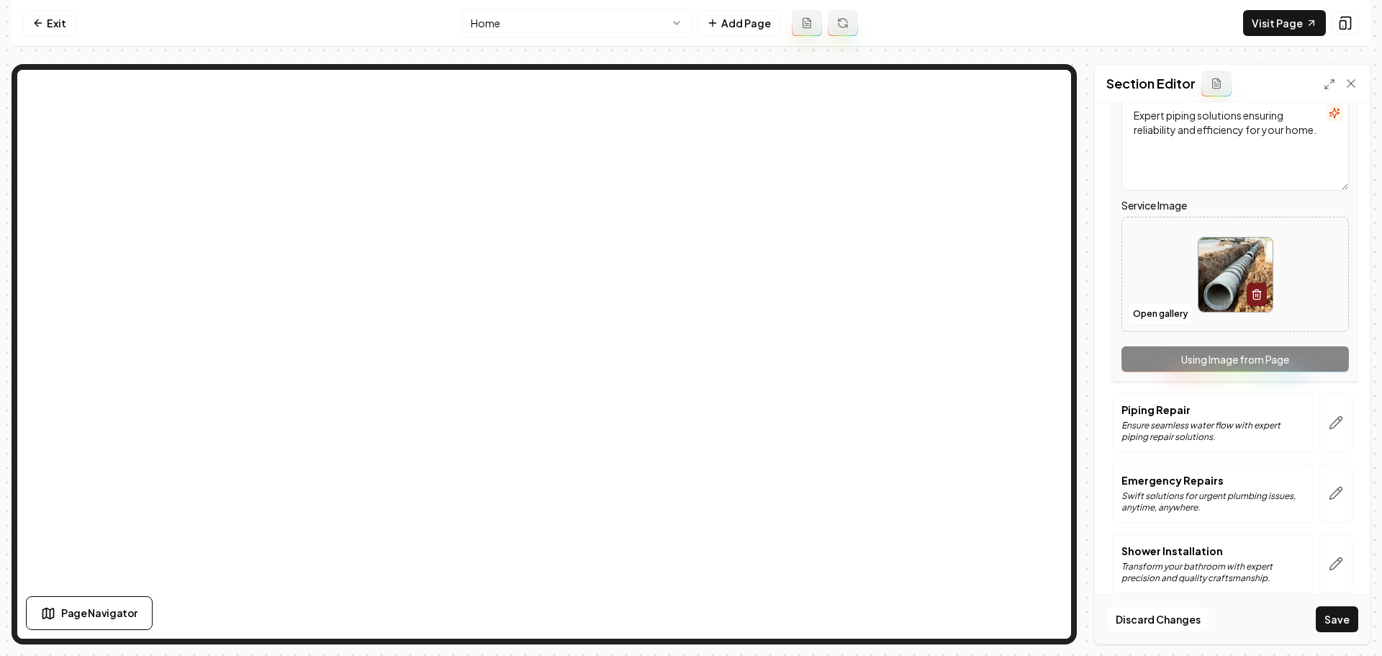
click at [1333, 435] on button "button" at bounding box center [1336, 422] width 33 height 59
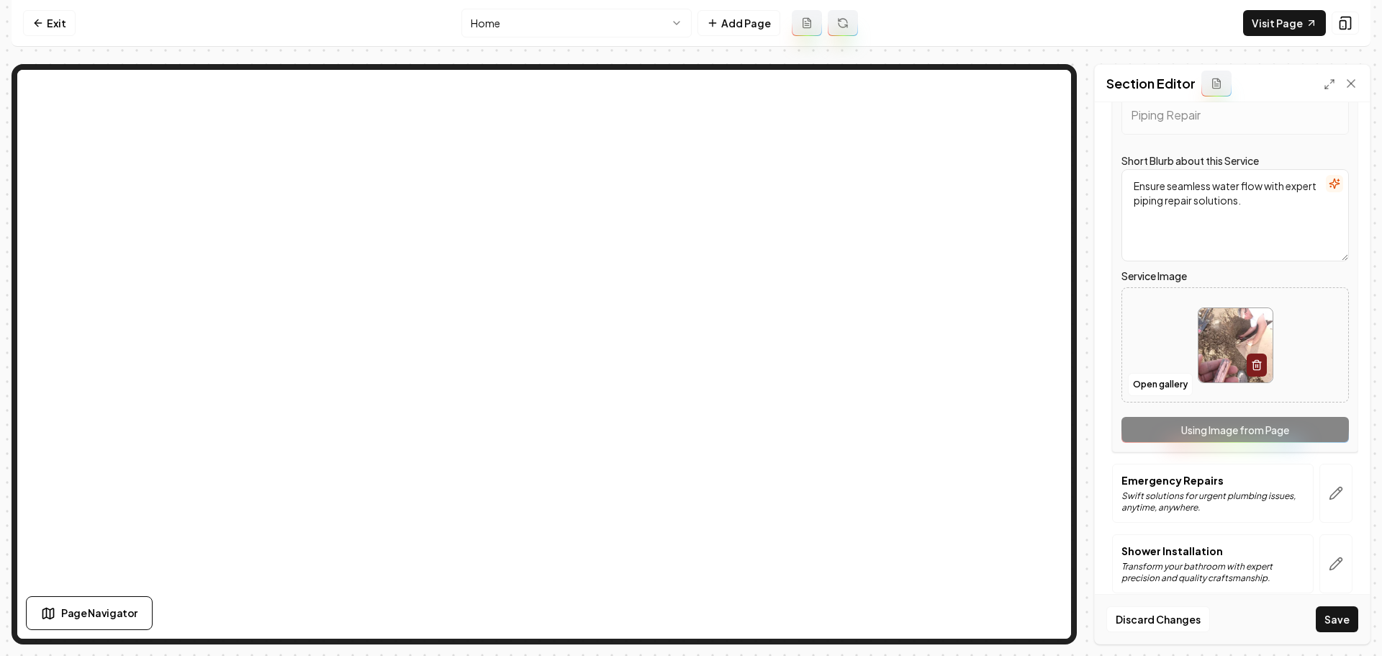
click at [1228, 372] on img at bounding box center [1236, 345] width 74 height 74
type input "**********"
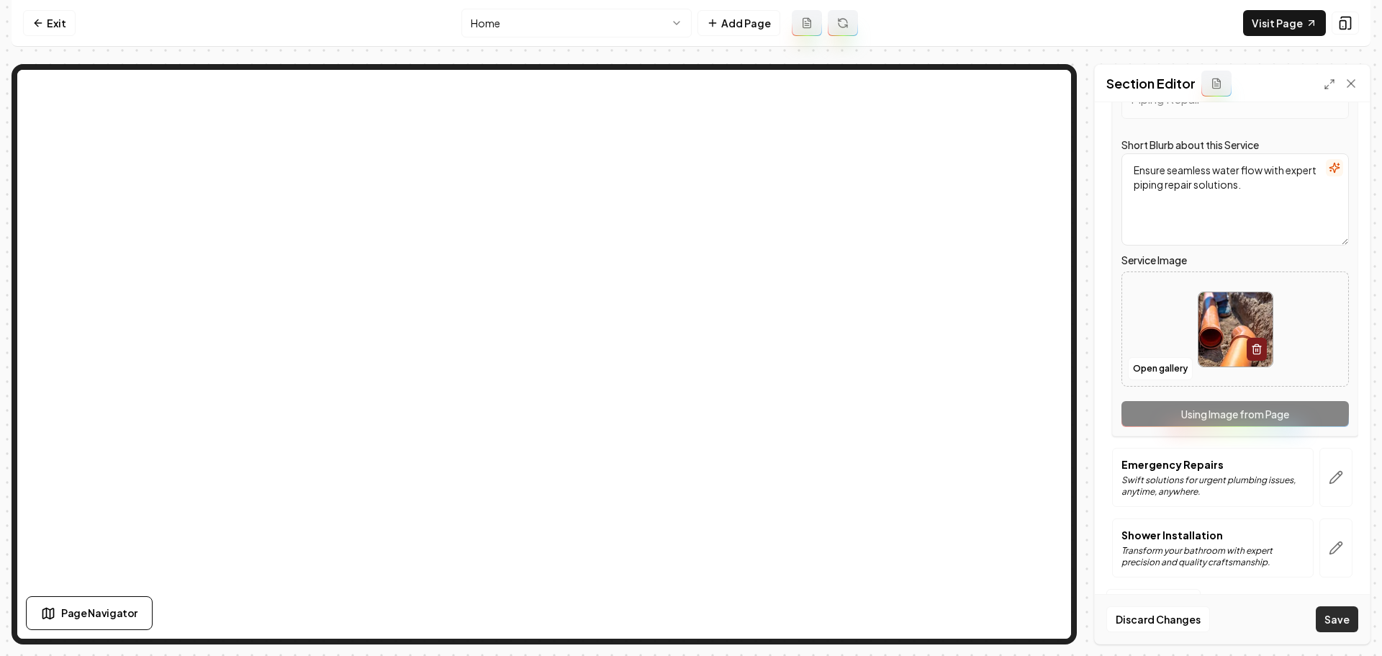
click at [1344, 622] on button "Save" at bounding box center [1337, 619] width 42 height 26
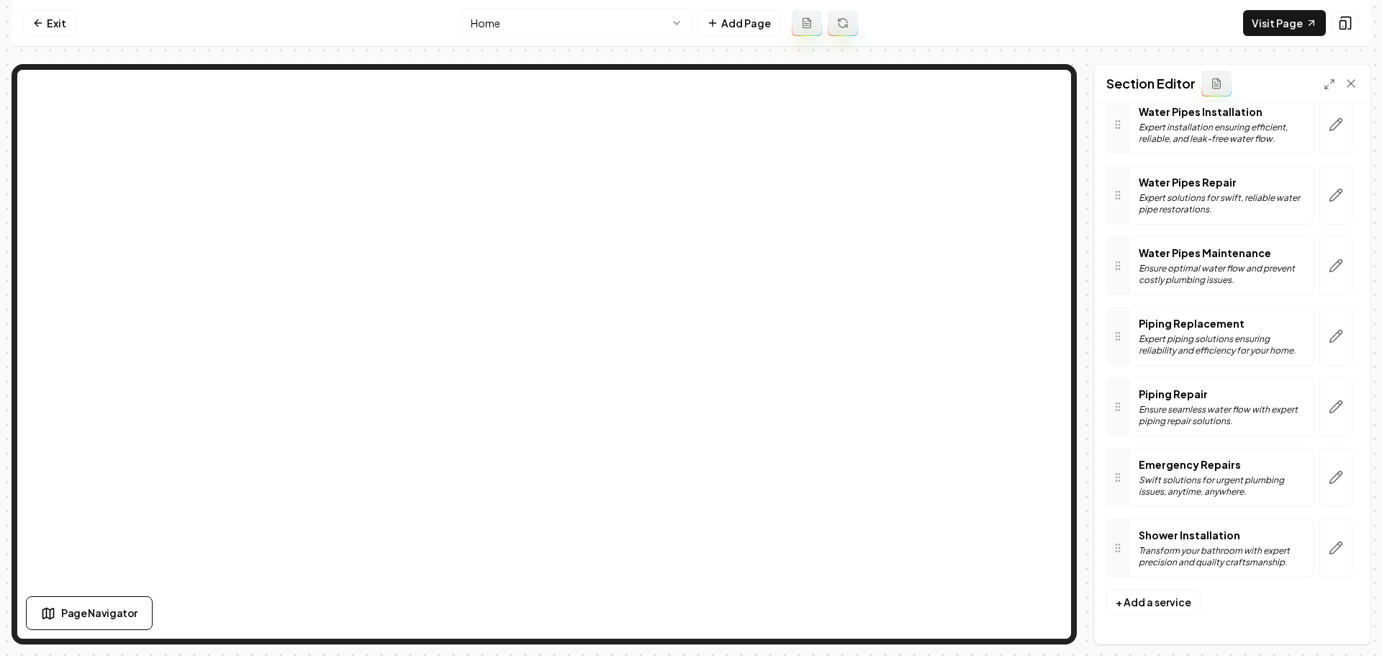
scroll to position [128, 0]
click at [1320, 480] on button "button" at bounding box center [1336, 477] width 33 height 59
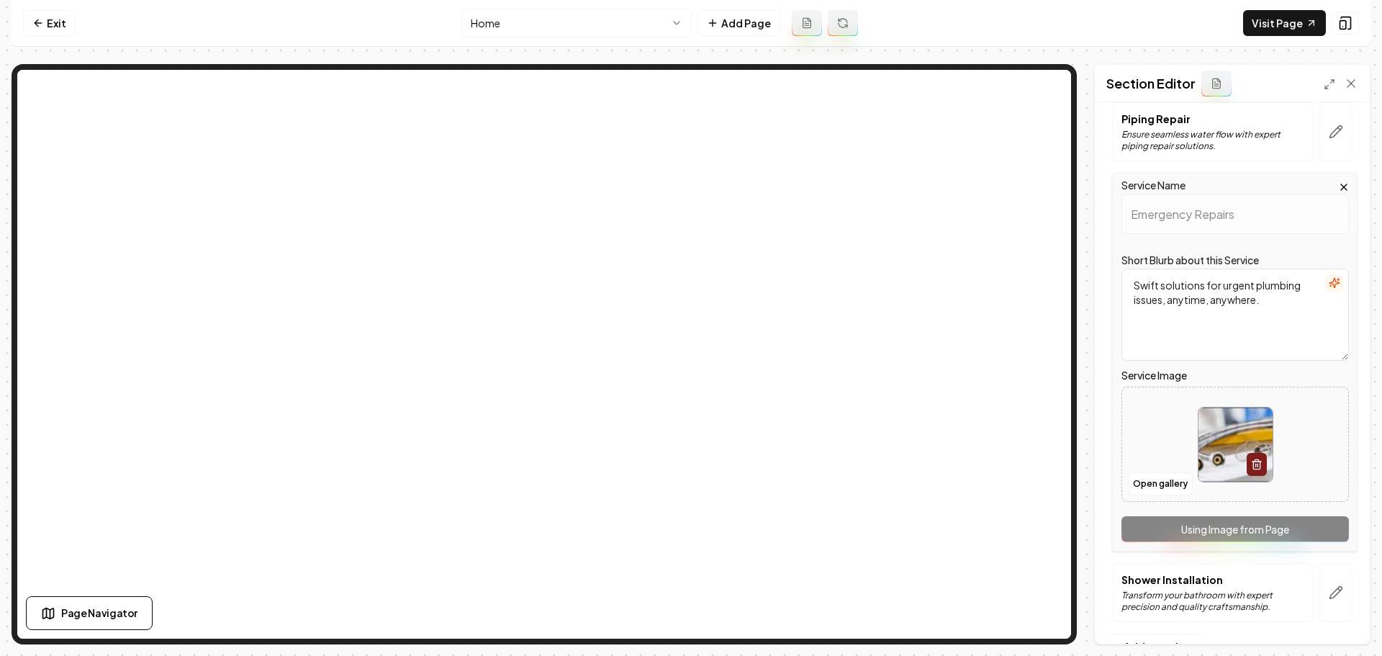
scroll to position [448, 0]
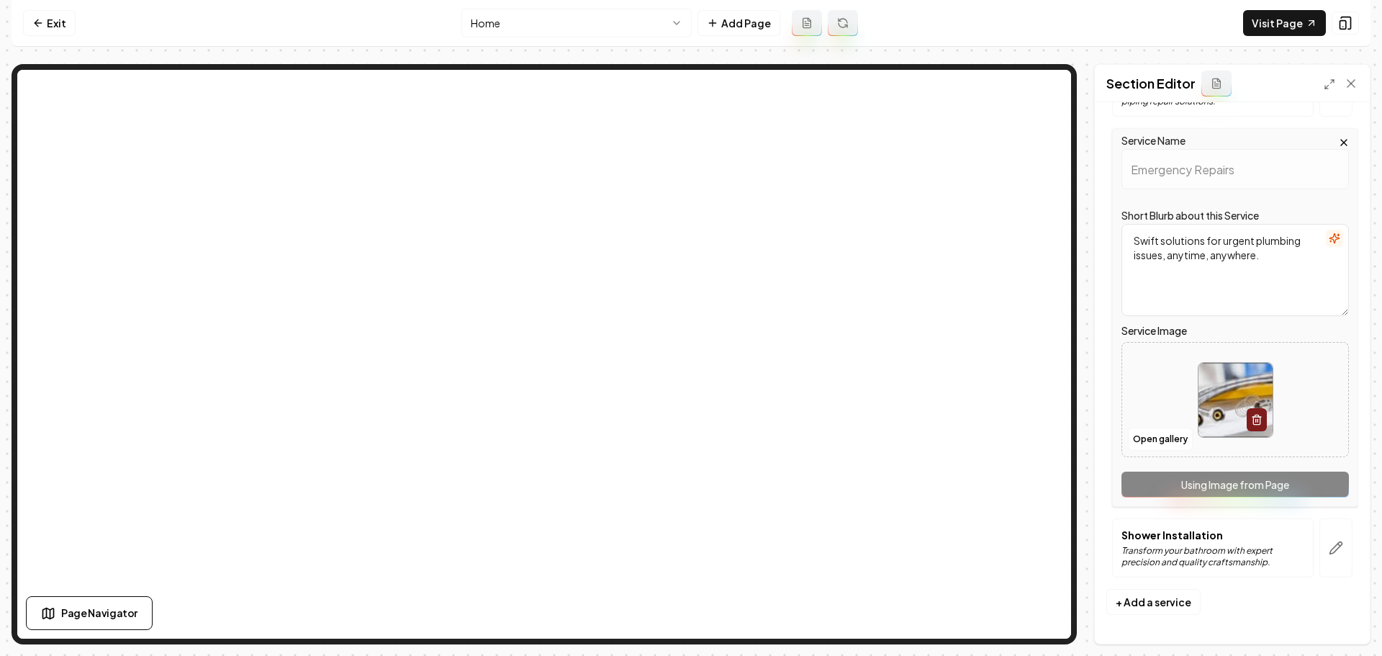
click at [1212, 405] on img at bounding box center [1236, 400] width 74 height 74
type input "**********"
click at [1329, 549] on icon "button" at bounding box center [1336, 548] width 14 height 14
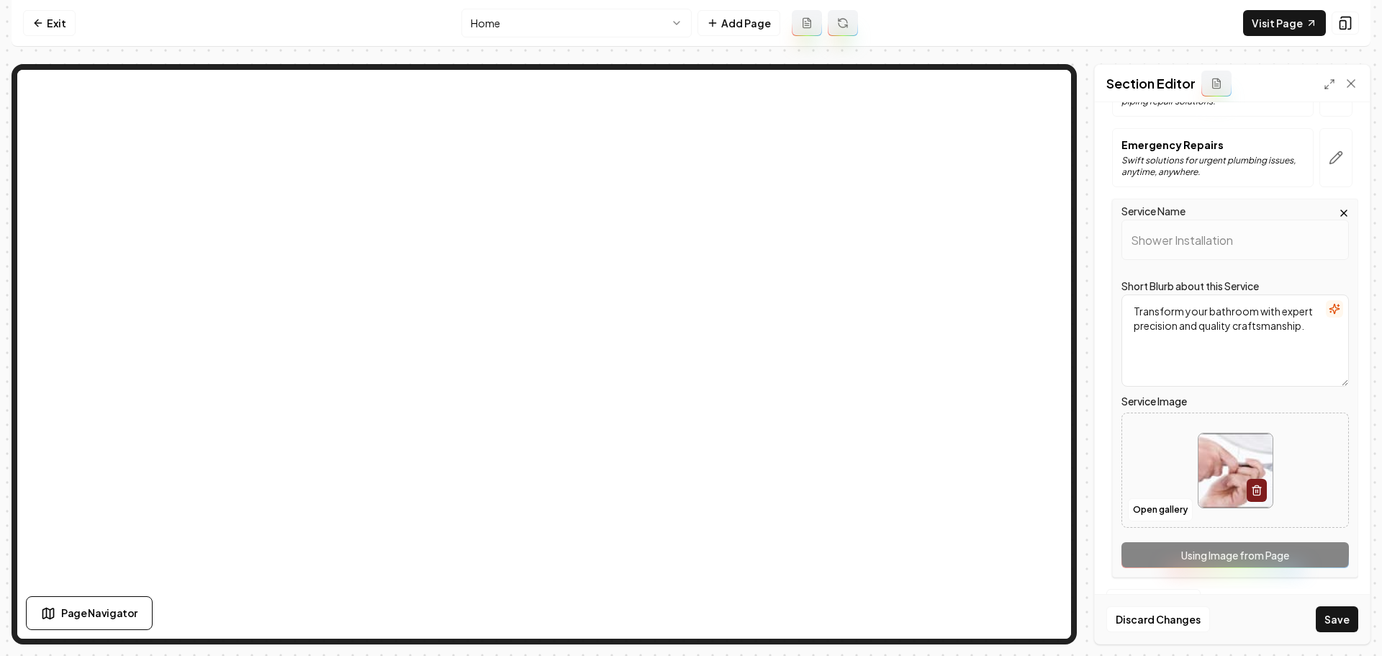
click at [1225, 482] on img at bounding box center [1236, 470] width 74 height 74
type input "**********"
click at [1345, 626] on button "Save" at bounding box center [1337, 619] width 42 height 26
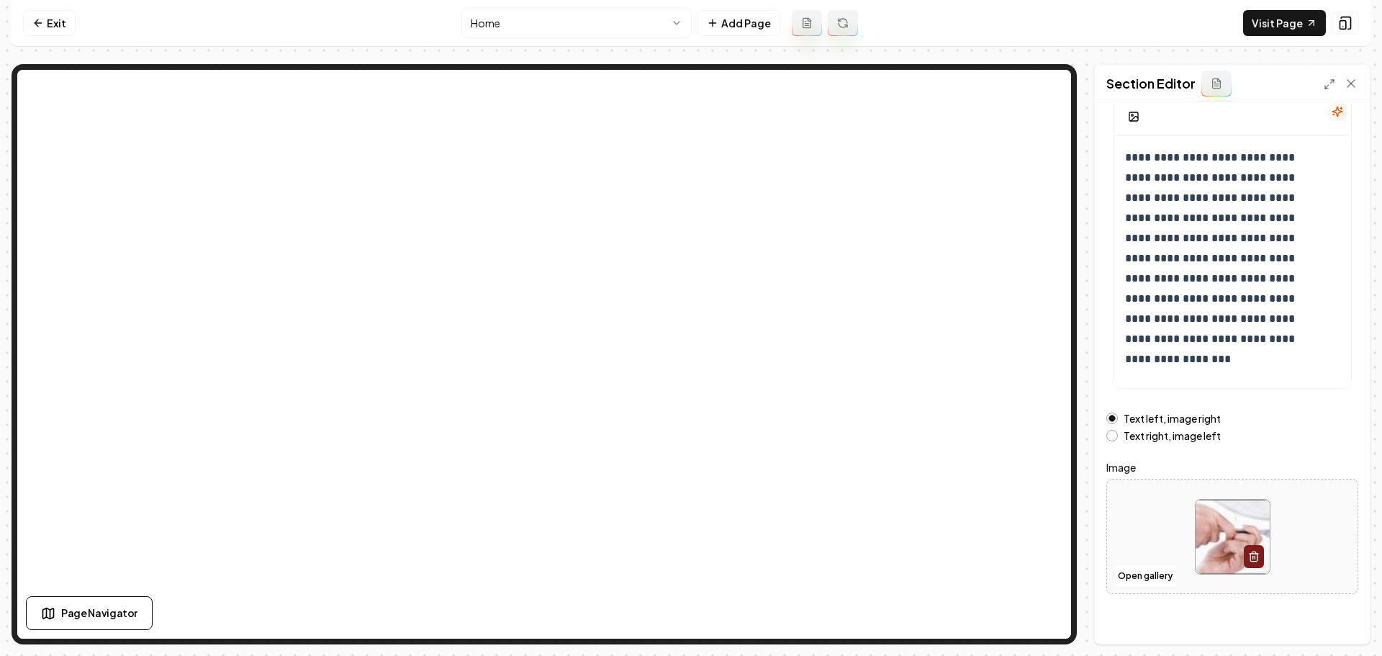
scroll to position [122, 0]
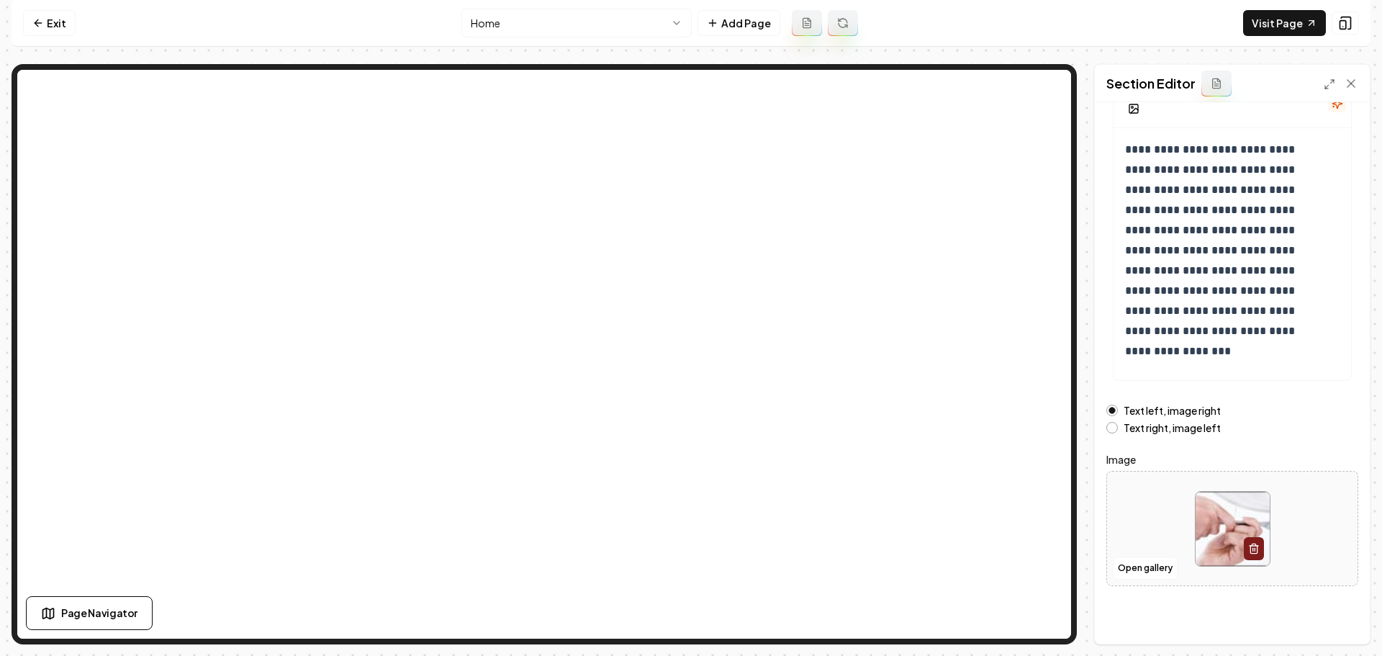
click at [1223, 526] on img at bounding box center [1233, 529] width 74 height 74
type input "**********"
drag, startPoint x: 1323, startPoint y: 613, endPoint x: 1280, endPoint y: 599, distance: 44.9
click at [1323, 613] on button "Save" at bounding box center [1337, 619] width 42 height 26
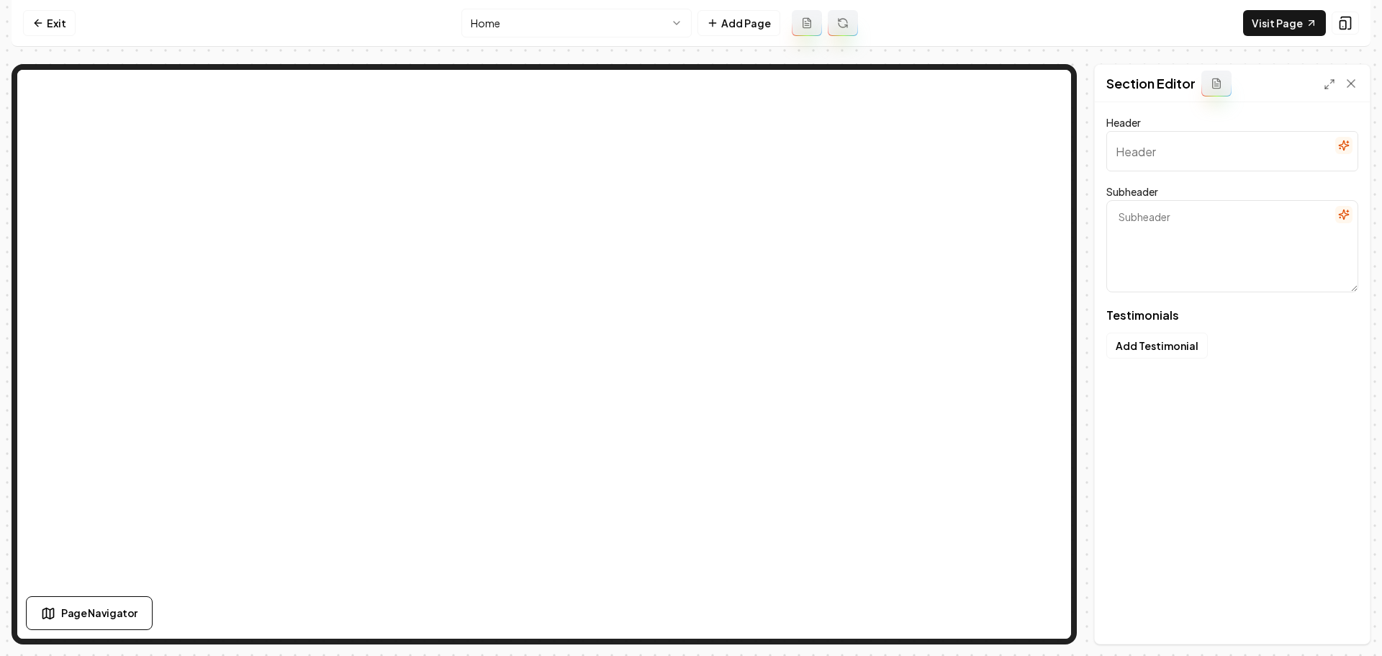
type input "Our clients love us"
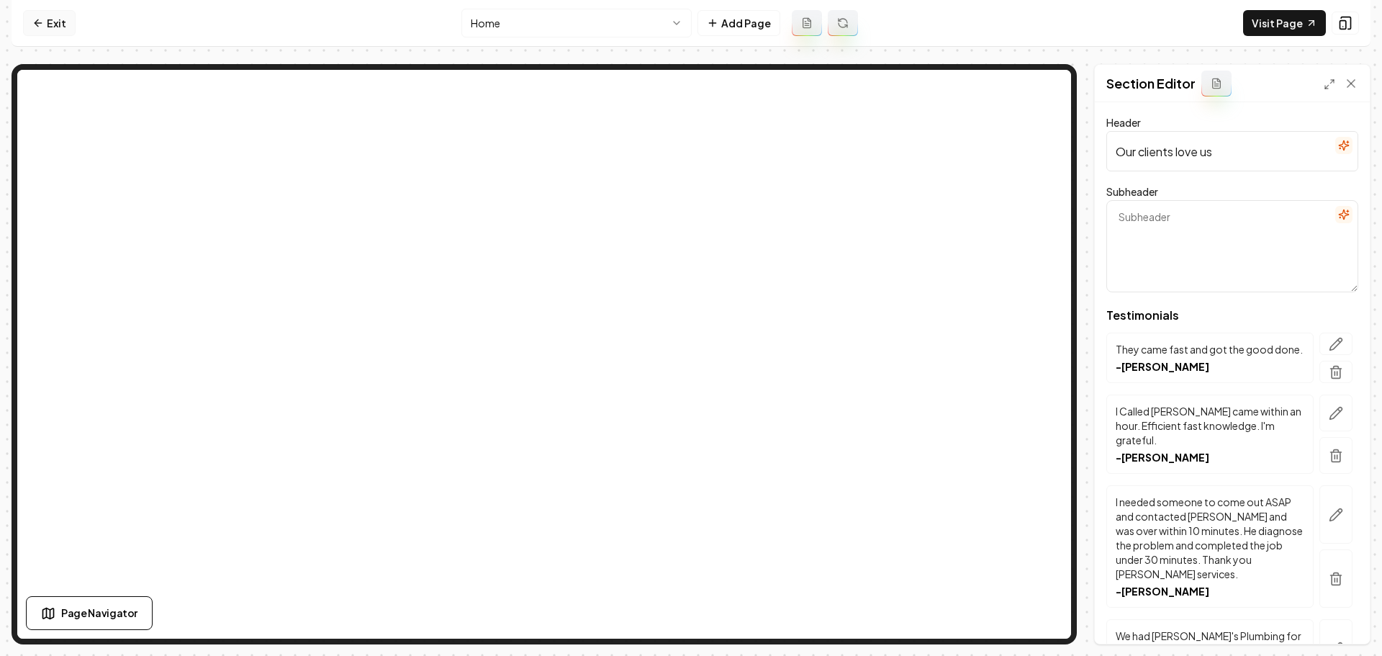
click at [47, 25] on link "Exit" at bounding box center [49, 23] width 53 height 26
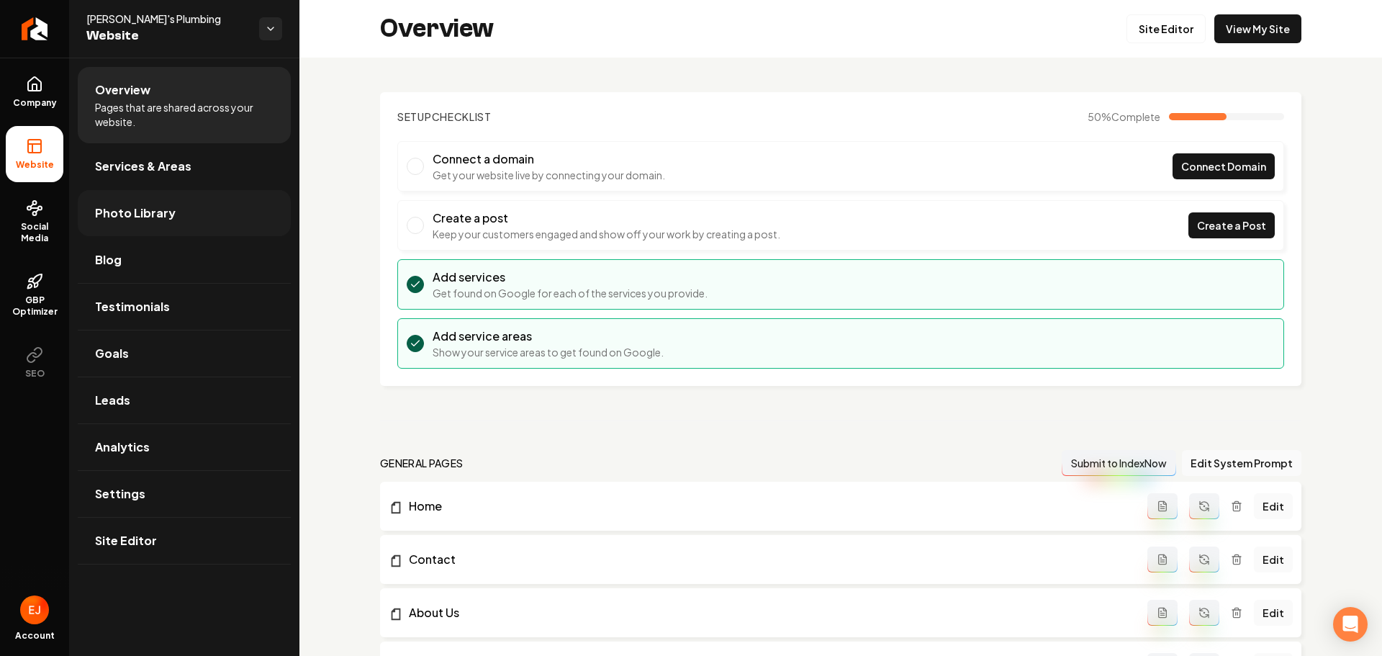
click at [194, 203] on link "Photo Library" at bounding box center [184, 213] width 213 height 46
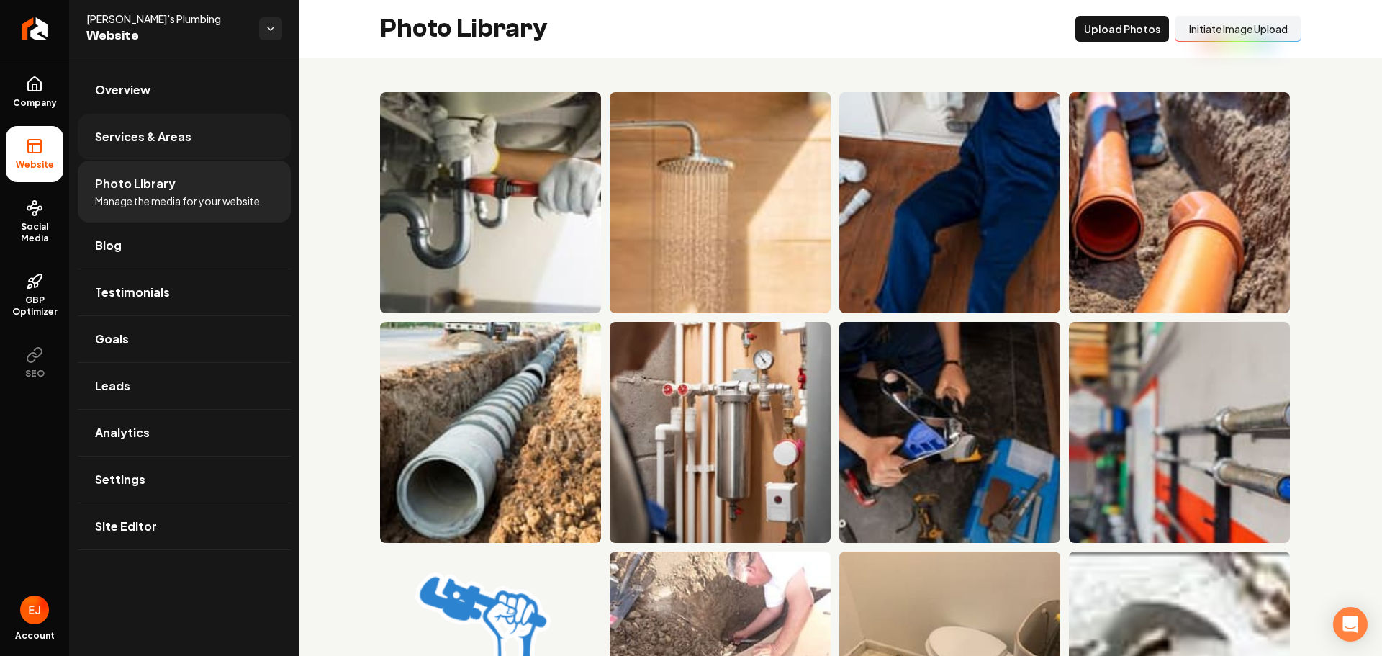
click at [178, 132] on span "Services & Areas" at bounding box center [143, 136] width 96 height 17
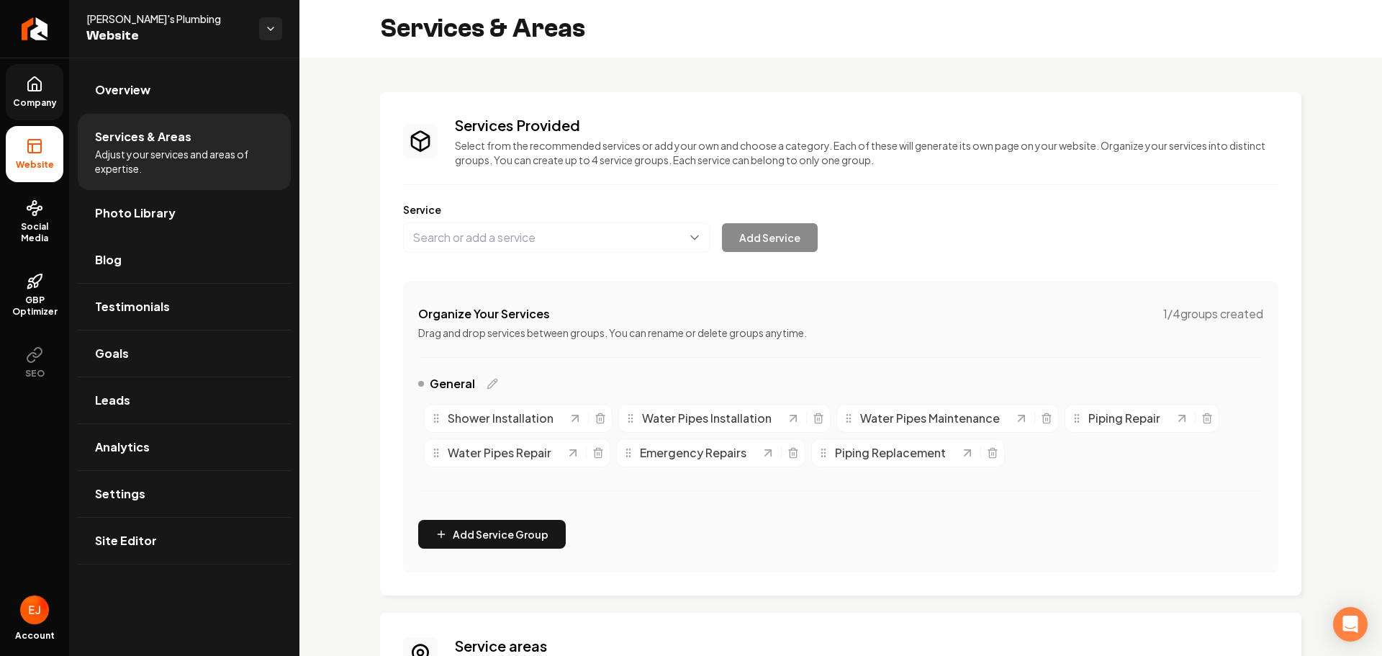
click at [20, 89] on link "Company" at bounding box center [35, 92] width 58 height 56
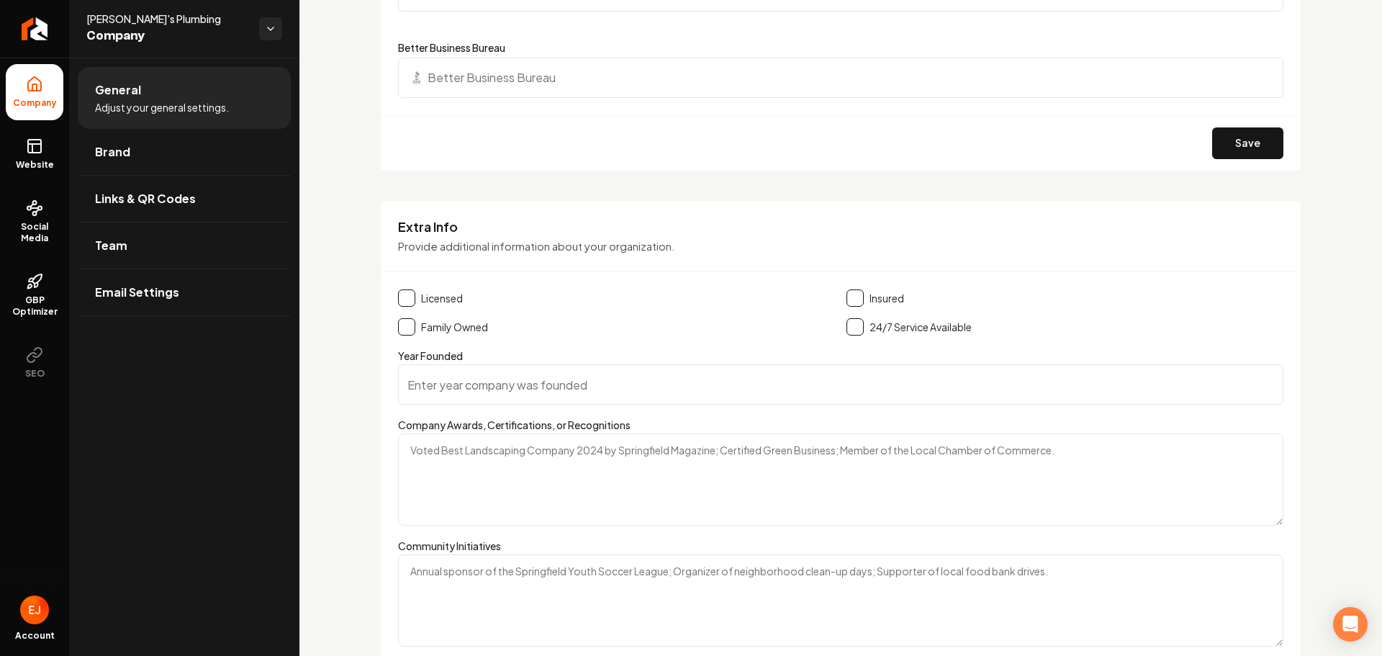
scroll to position [1800, 0]
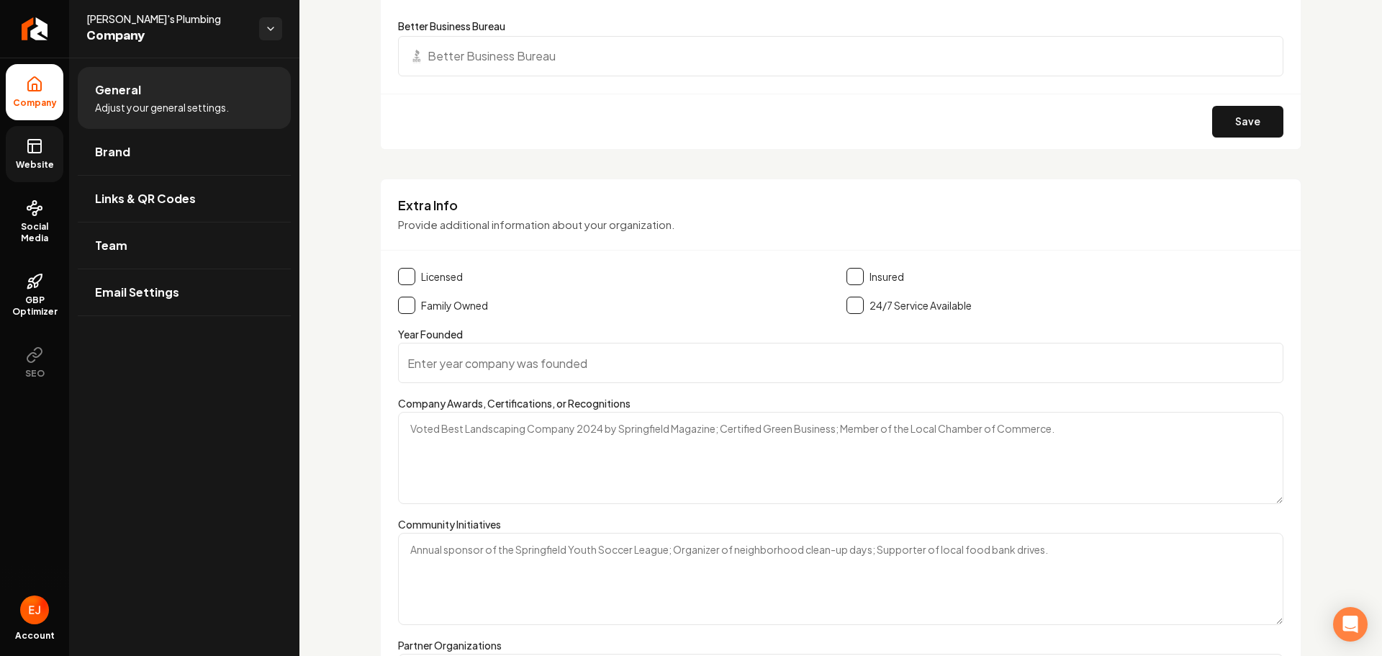
click at [34, 173] on link "Website" at bounding box center [35, 154] width 58 height 56
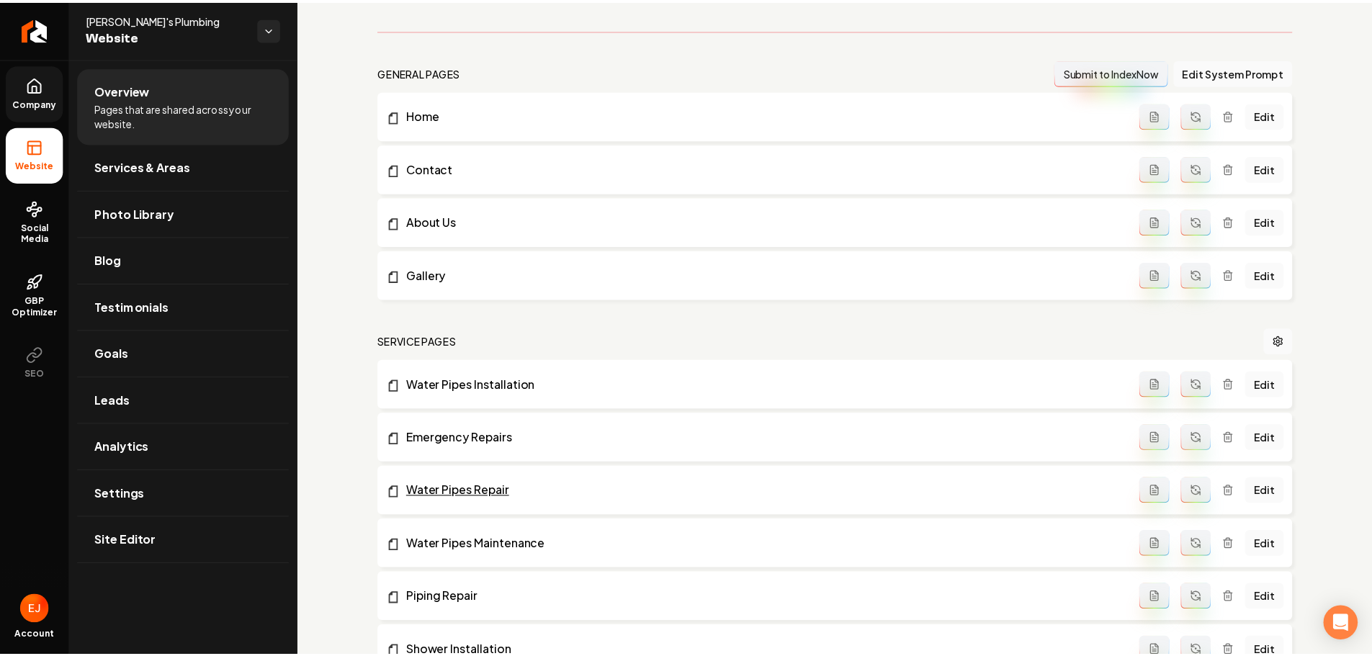
scroll to position [331, 0]
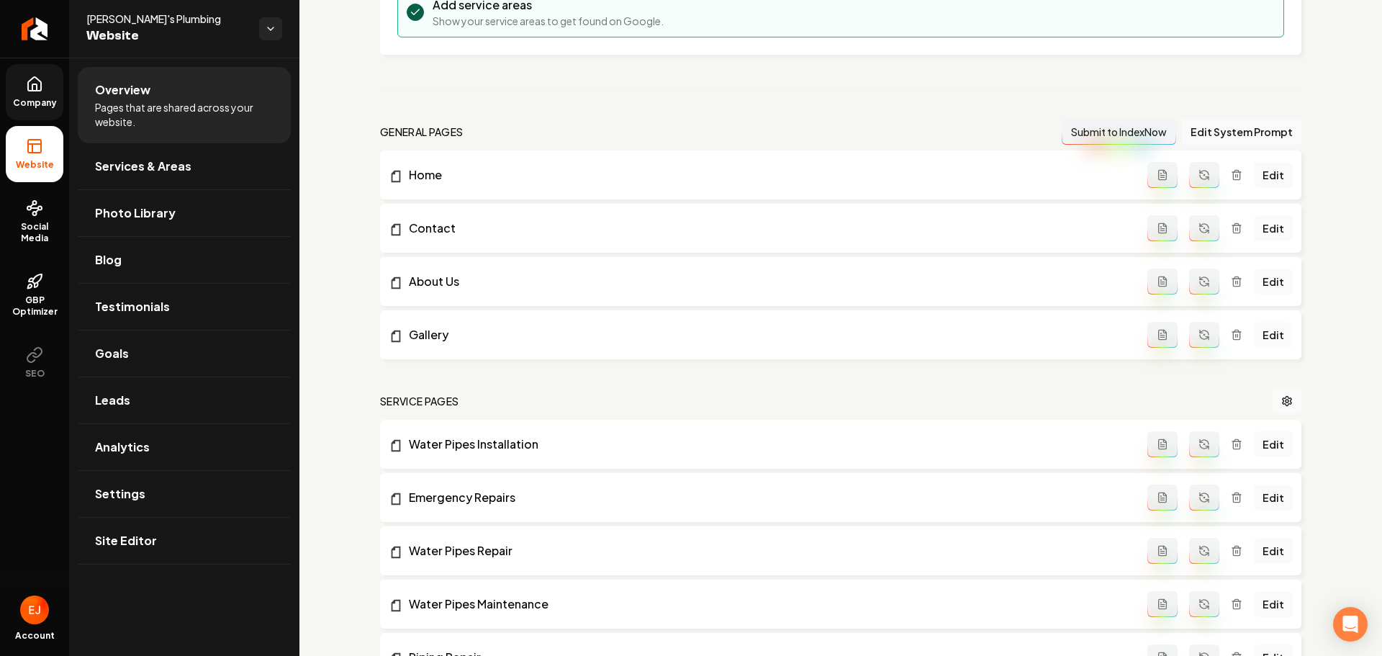
click at [1267, 338] on link "Edit" at bounding box center [1273, 335] width 39 height 26
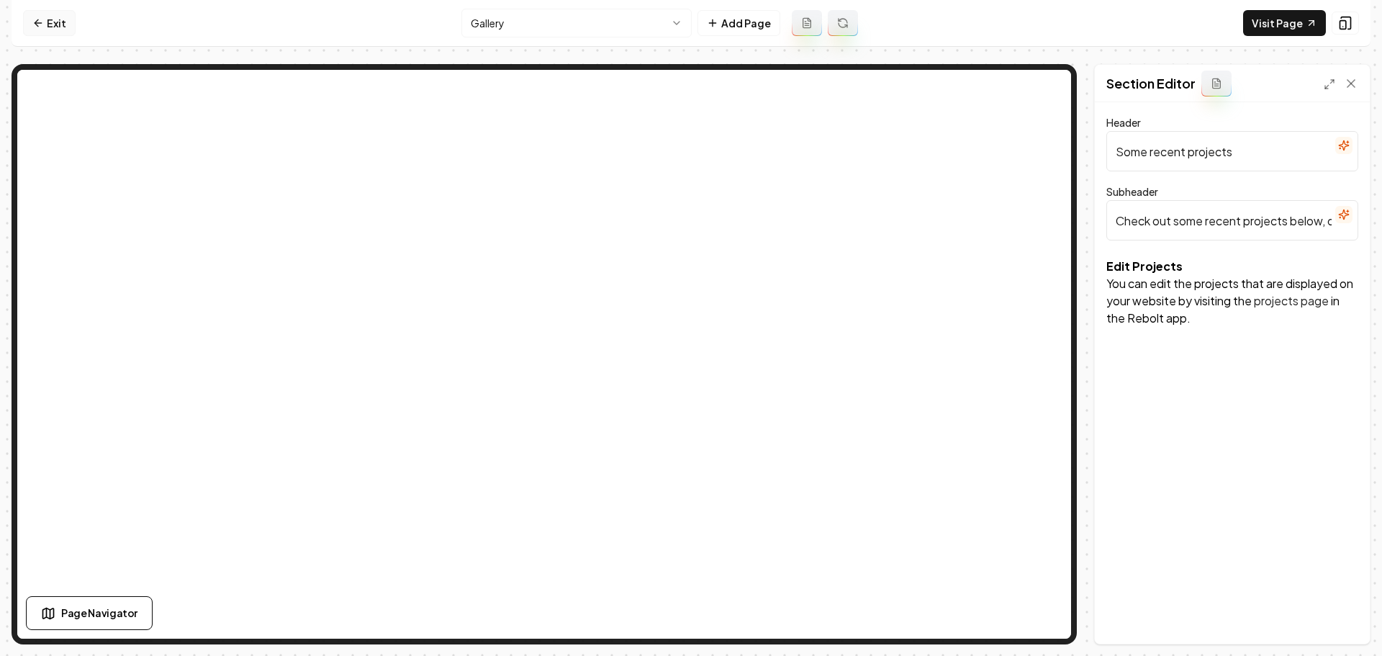
click at [58, 29] on link "Exit" at bounding box center [49, 23] width 53 height 26
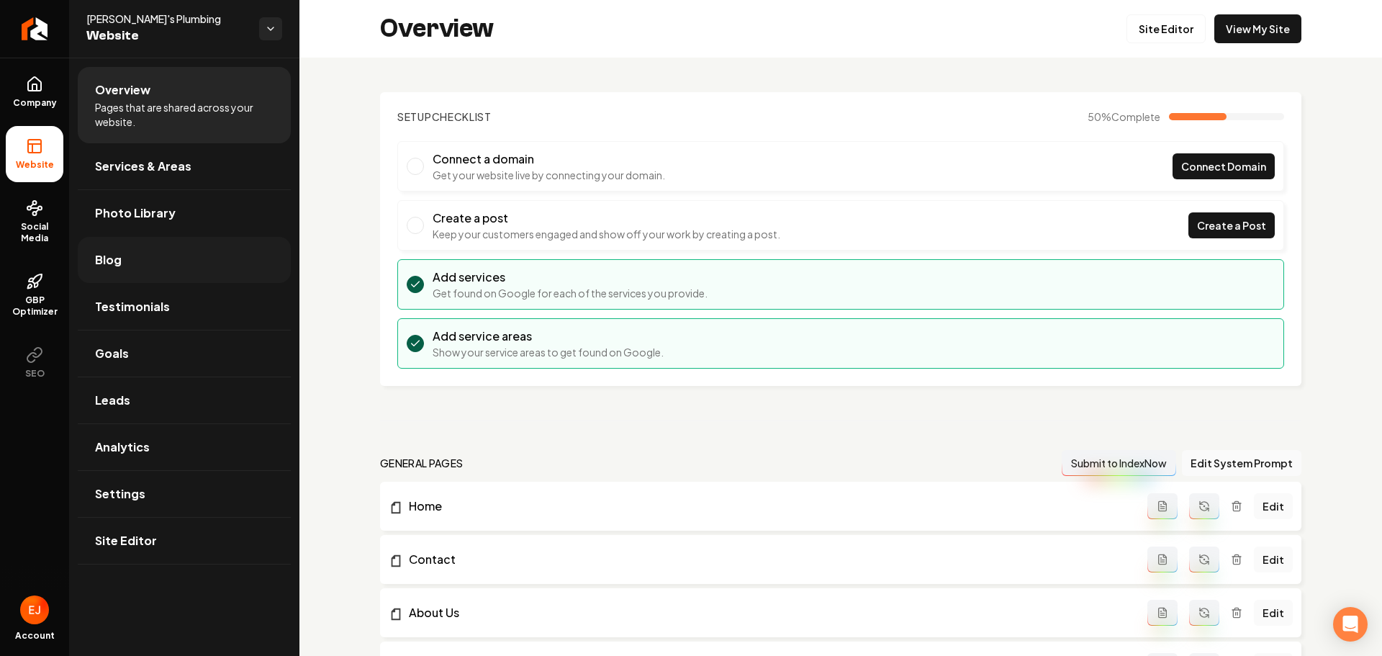
click at [189, 264] on link "Blog" at bounding box center [184, 260] width 213 height 46
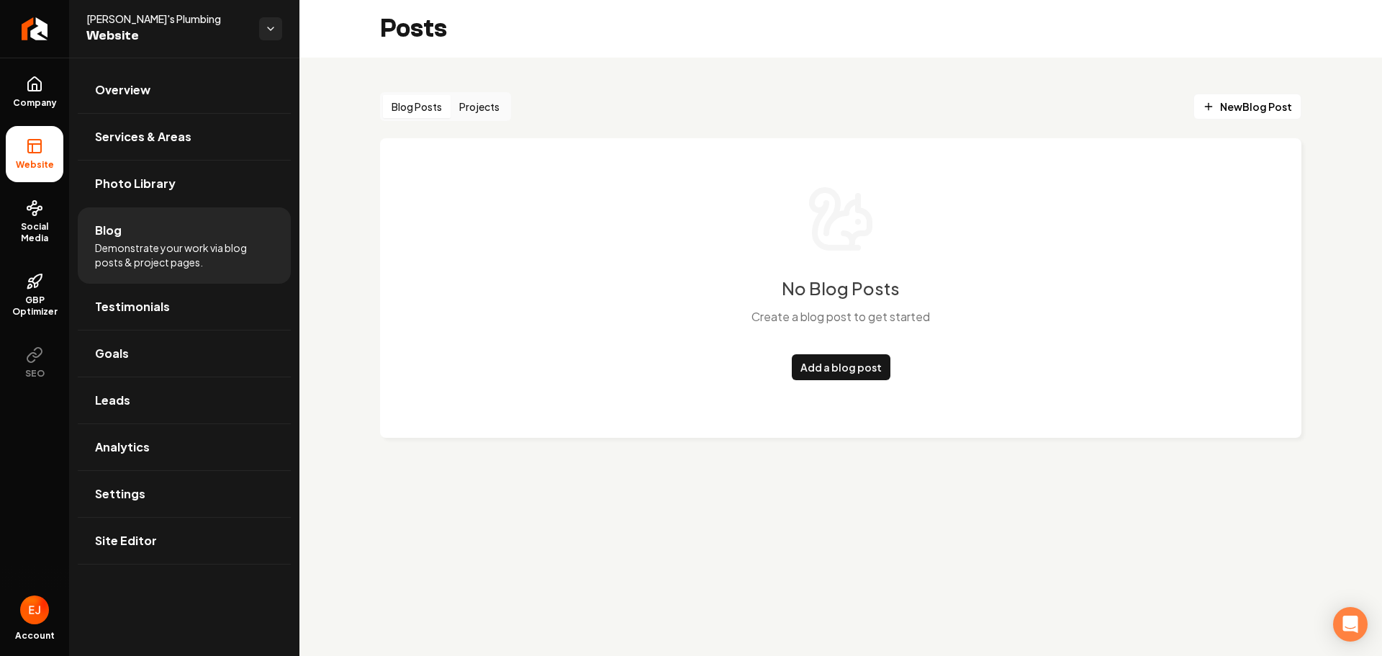
click at [476, 105] on button "Projects" at bounding box center [480, 106] width 58 height 23
click at [854, 374] on link "Add a project" at bounding box center [841, 367] width 87 height 26
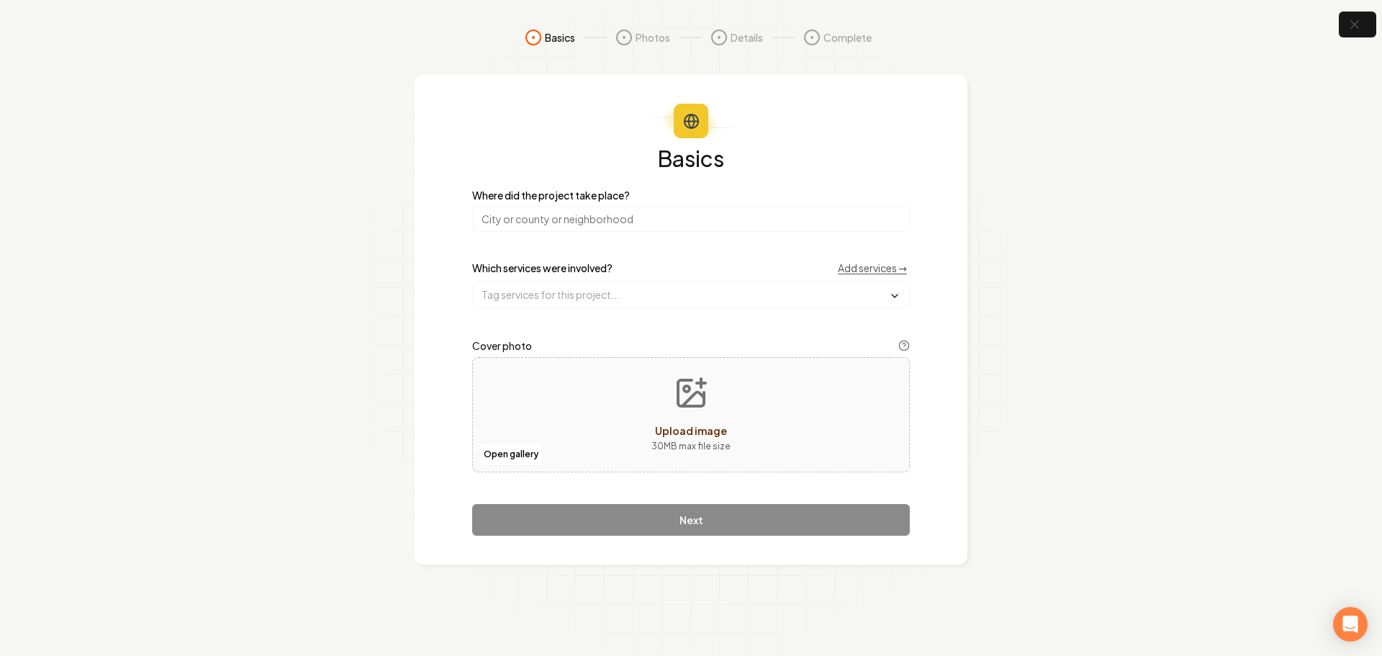
click at [554, 217] on input "search" at bounding box center [691, 219] width 438 height 26
click at [605, 297] on input "text" at bounding box center [691, 295] width 436 height 26
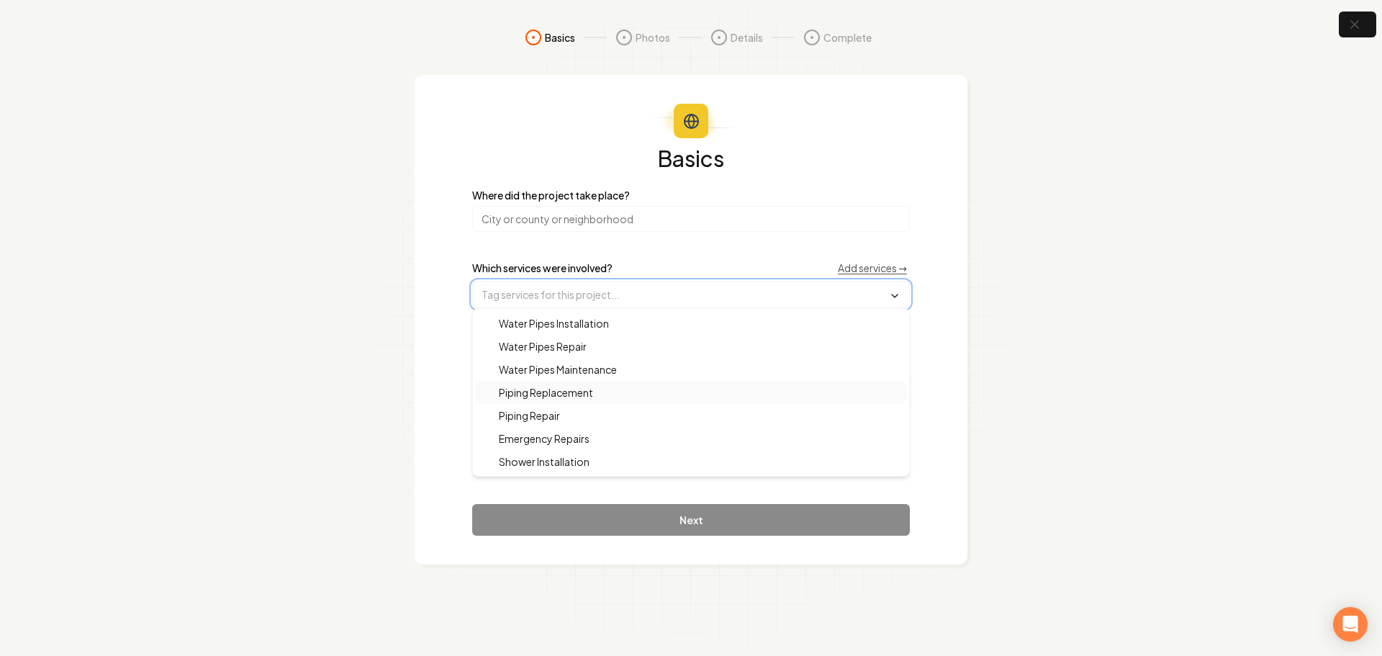
click at [636, 403] on div "Piping Replacement" at bounding box center [691, 392] width 431 height 23
click at [415, 459] on div "Basics Where did the project take place? Which services were involved? Add serv…" at bounding box center [691, 320] width 553 height 491
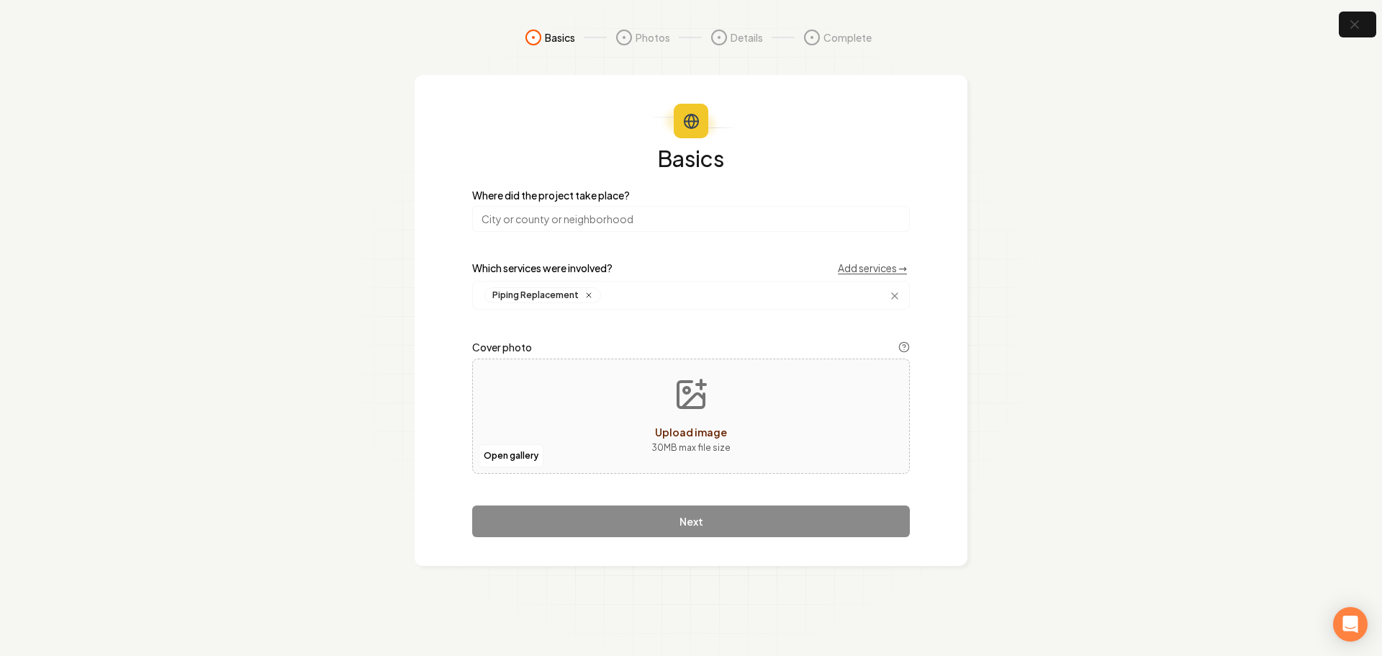
click at [683, 406] on icon "Upload image" at bounding box center [694, 401] width 22 height 14
type input "**********"
click at [585, 215] on input "search" at bounding box center [691, 219] width 438 height 26
click at [644, 224] on input "search" at bounding box center [691, 219] width 438 height 26
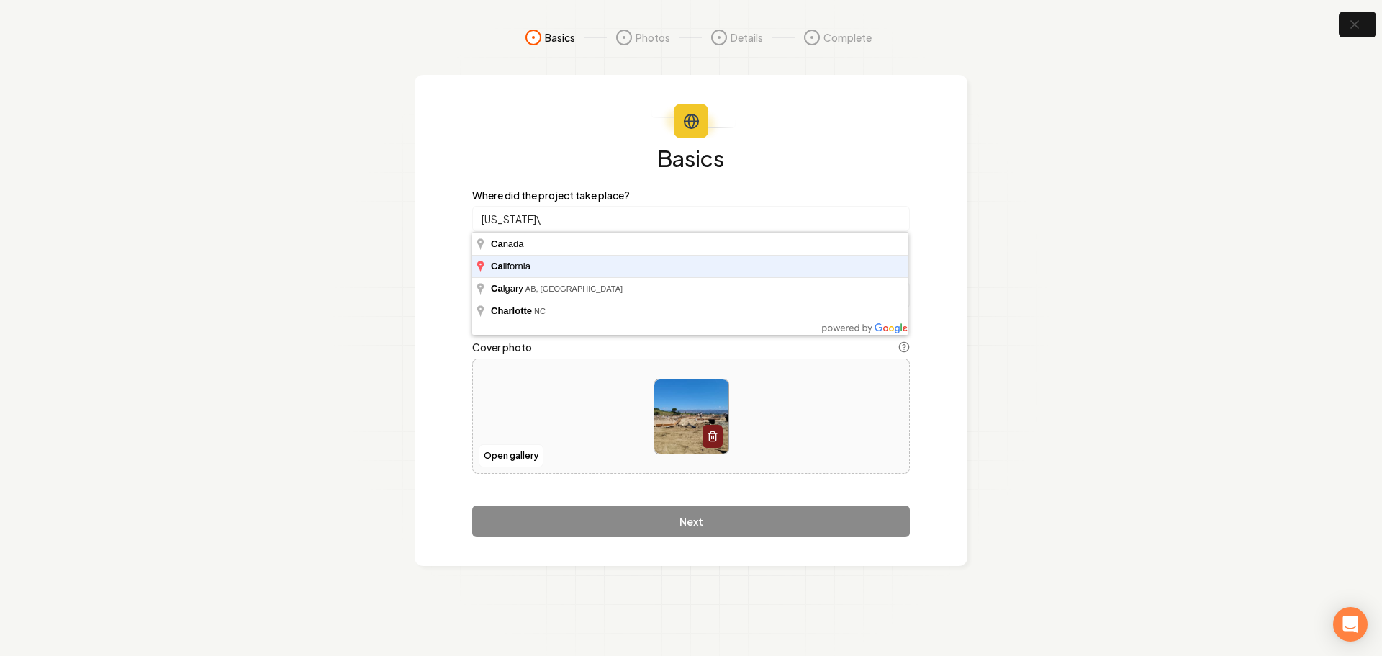
type input "[US_STATE]"
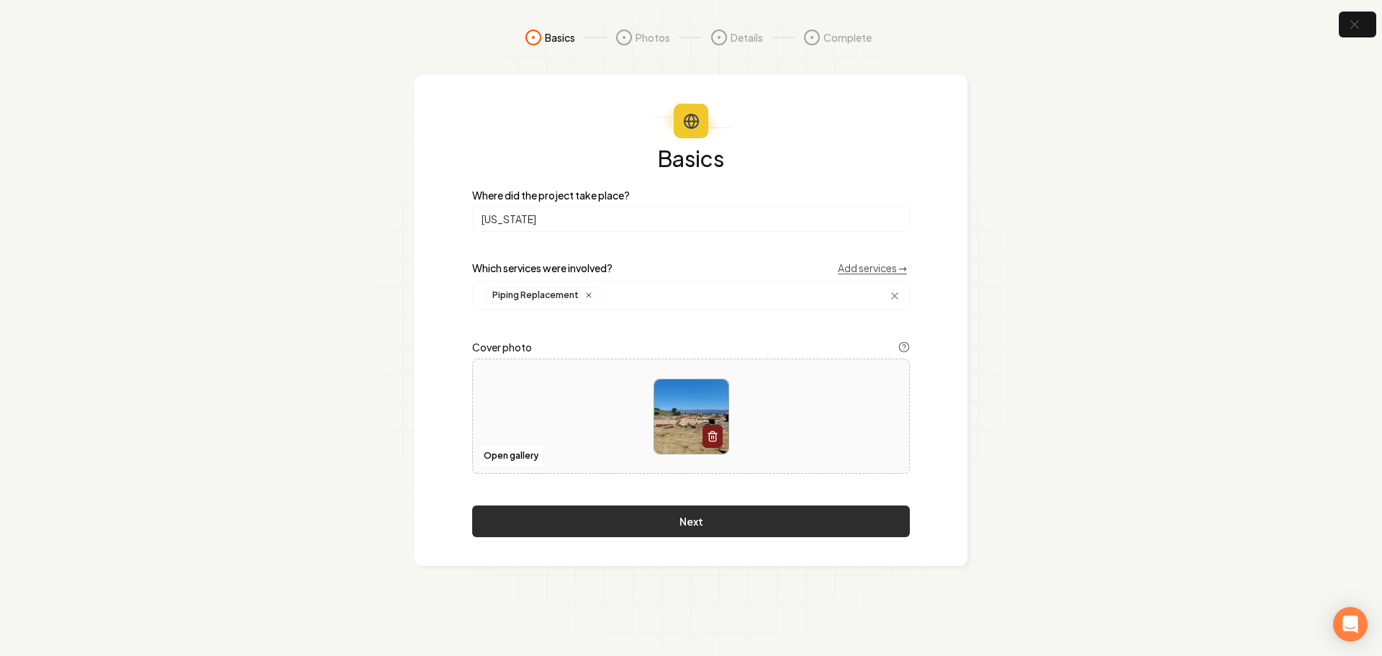
click at [701, 519] on button "Next" at bounding box center [691, 521] width 438 height 32
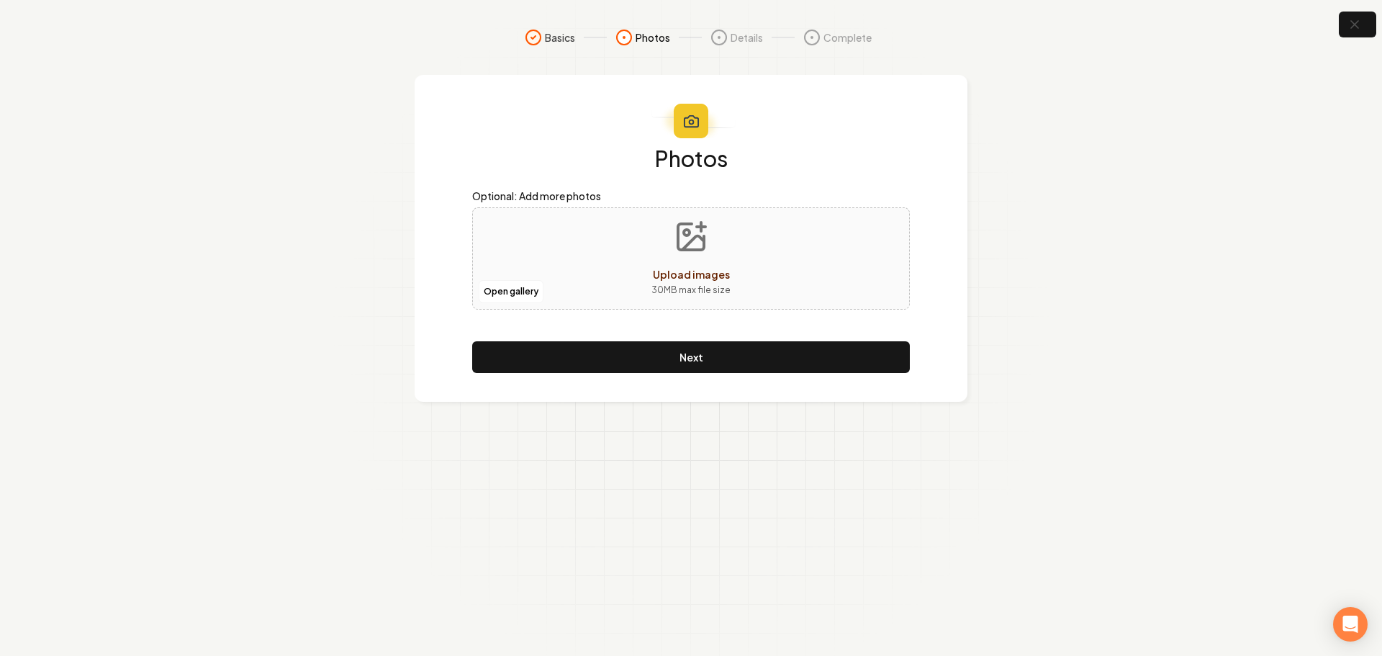
click at [694, 287] on p "30 MB max file size" at bounding box center [691, 290] width 79 height 14
type input "**********"
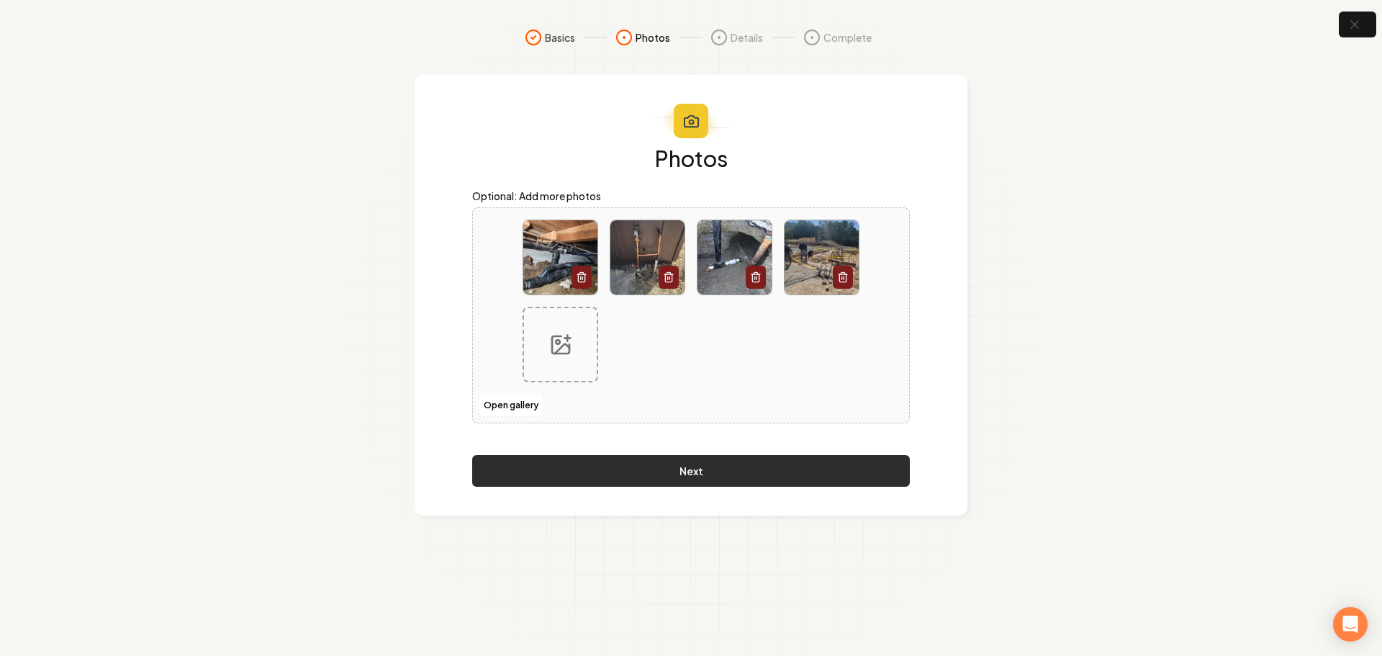
click at [723, 482] on button "Next" at bounding box center [691, 471] width 438 height 32
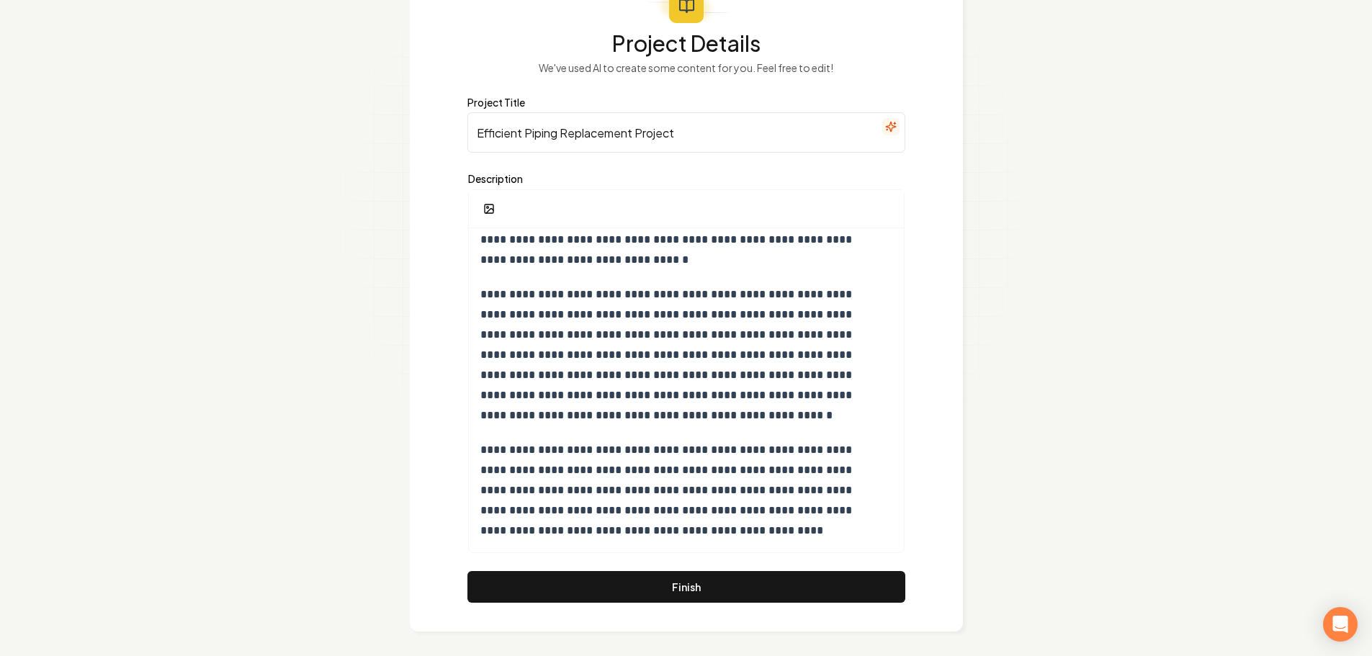
scroll to position [120, 0]
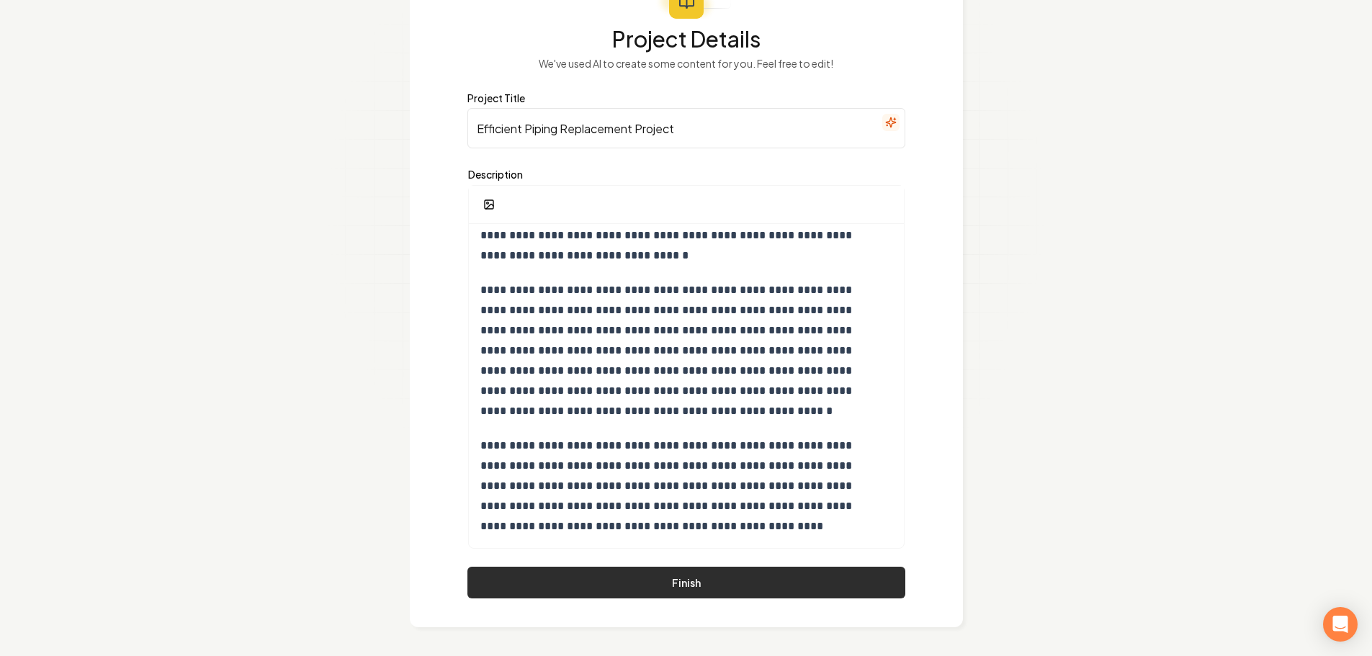
click at [736, 595] on button "Finish" at bounding box center [686, 583] width 438 height 32
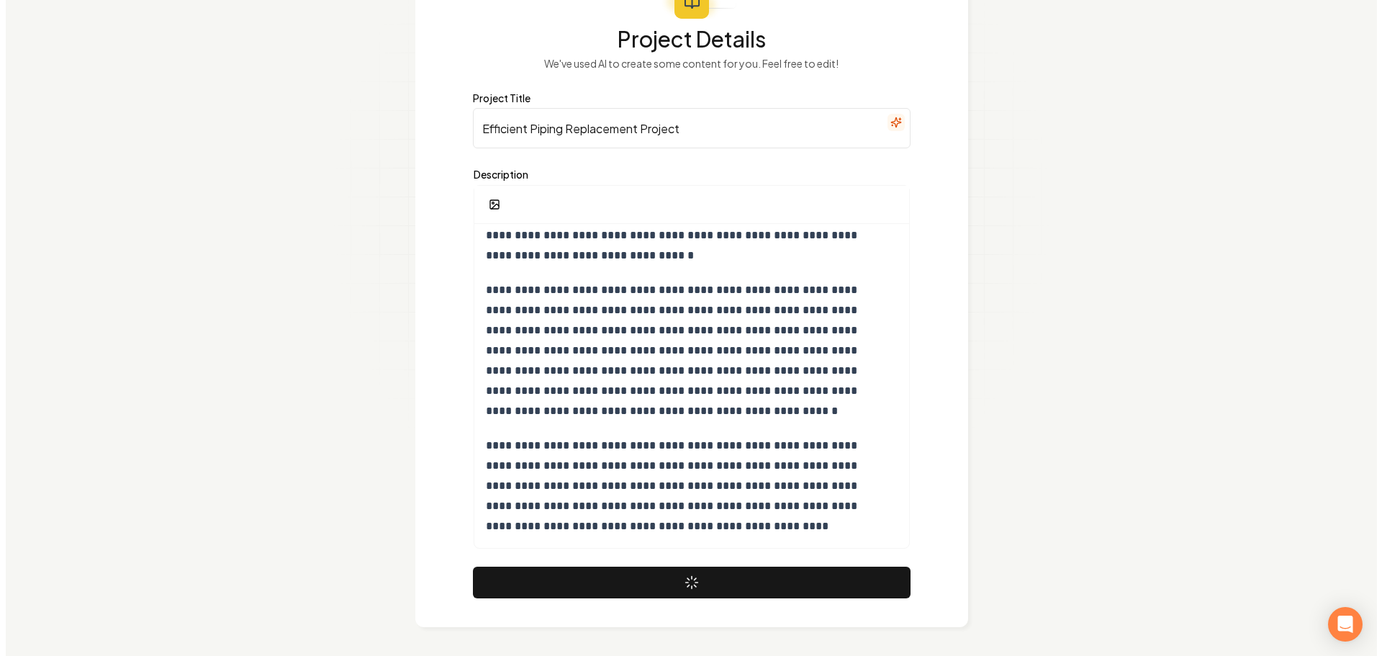
scroll to position [0, 0]
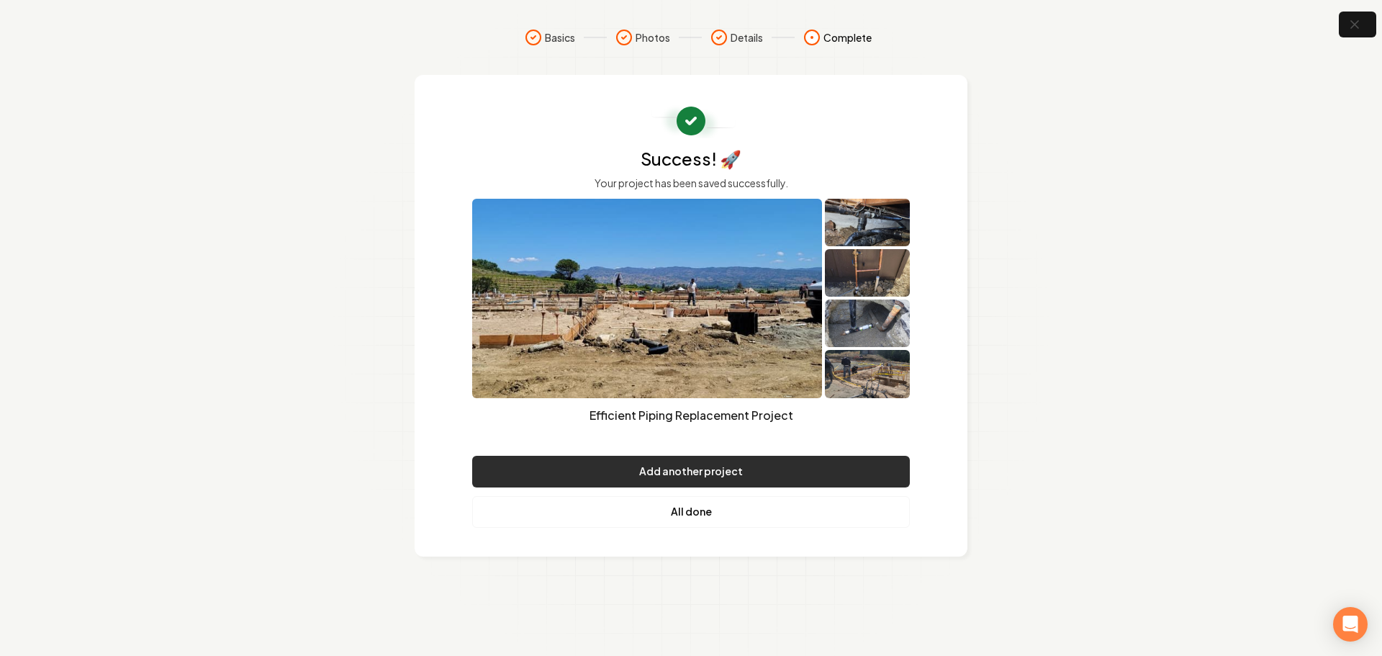
click at [711, 474] on button "Add another project" at bounding box center [691, 472] width 438 height 32
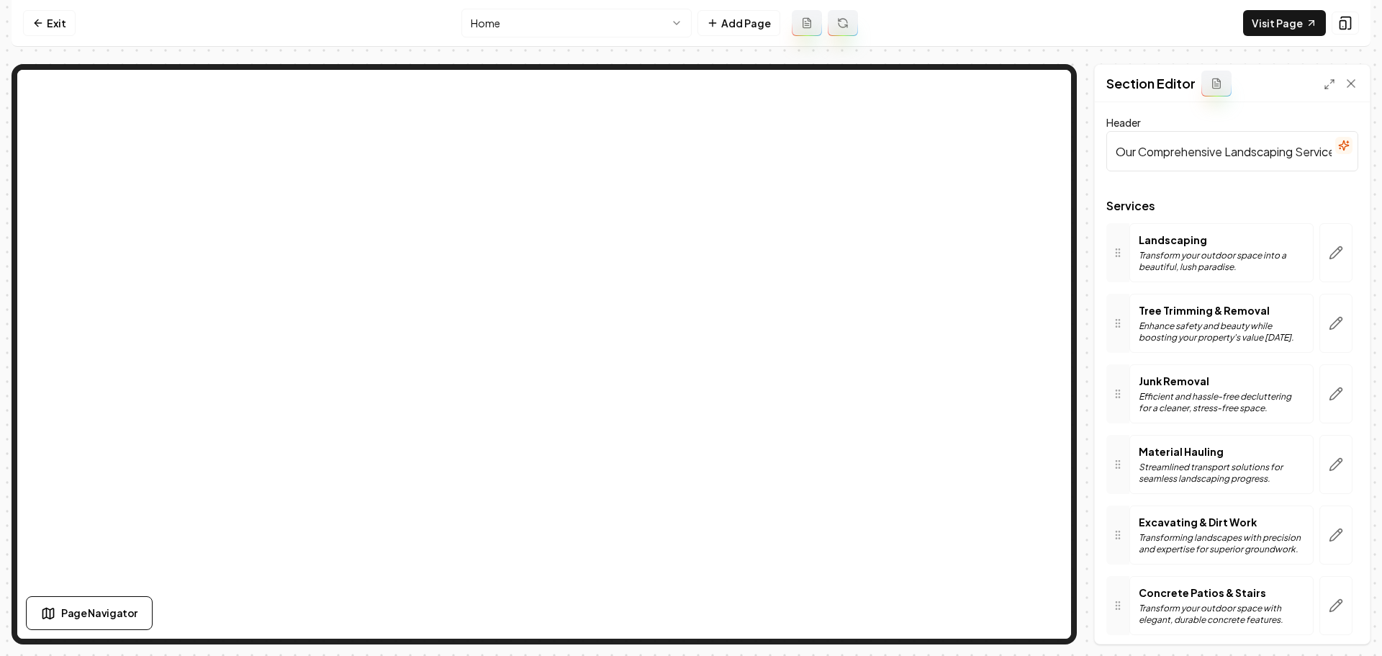
scroll to position [338, 0]
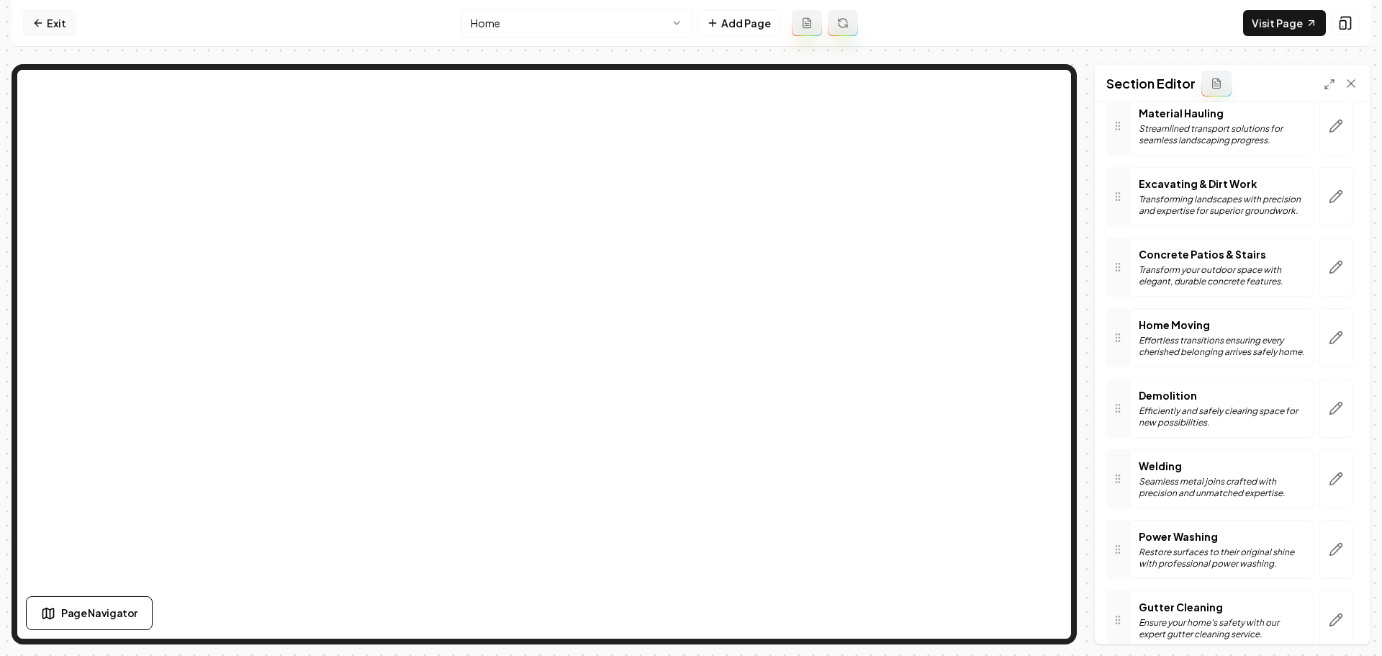
click at [71, 29] on link "Exit" at bounding box center [49, 23] width 53 height 26
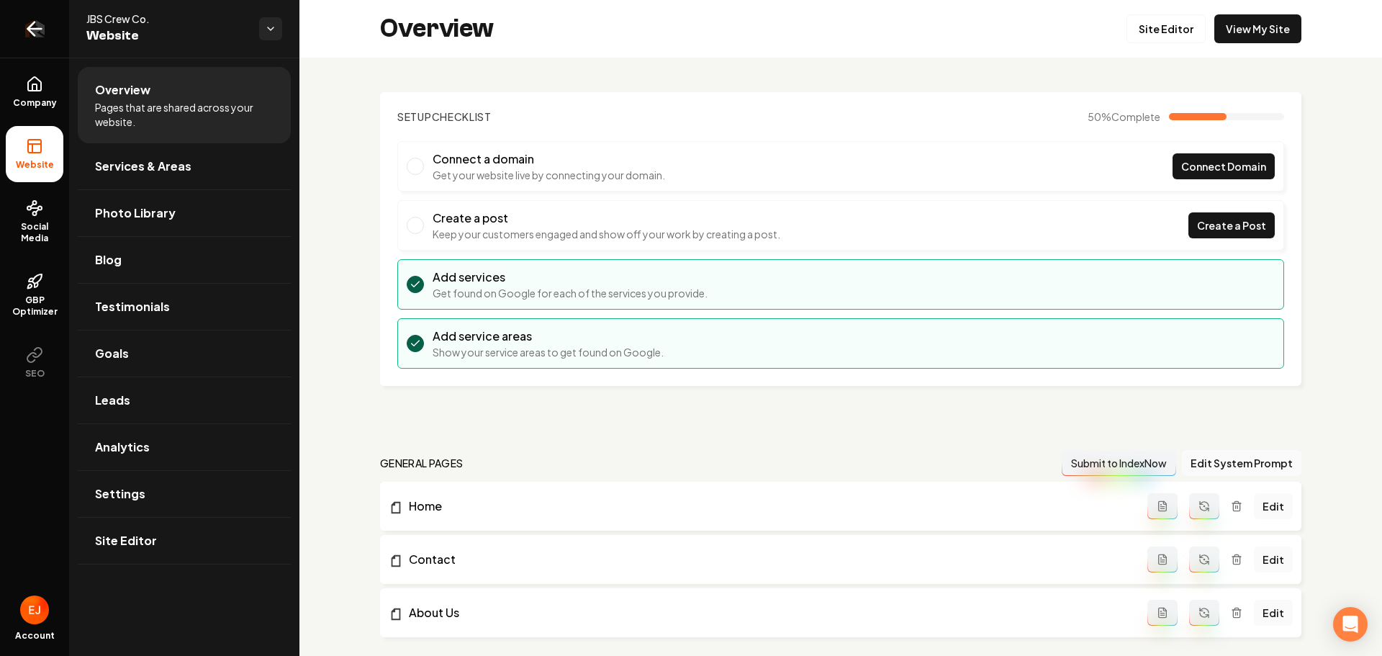
click at [40, 20] on icon "Return to dashboard" at bounding box center [34, 28] width 23 height 23
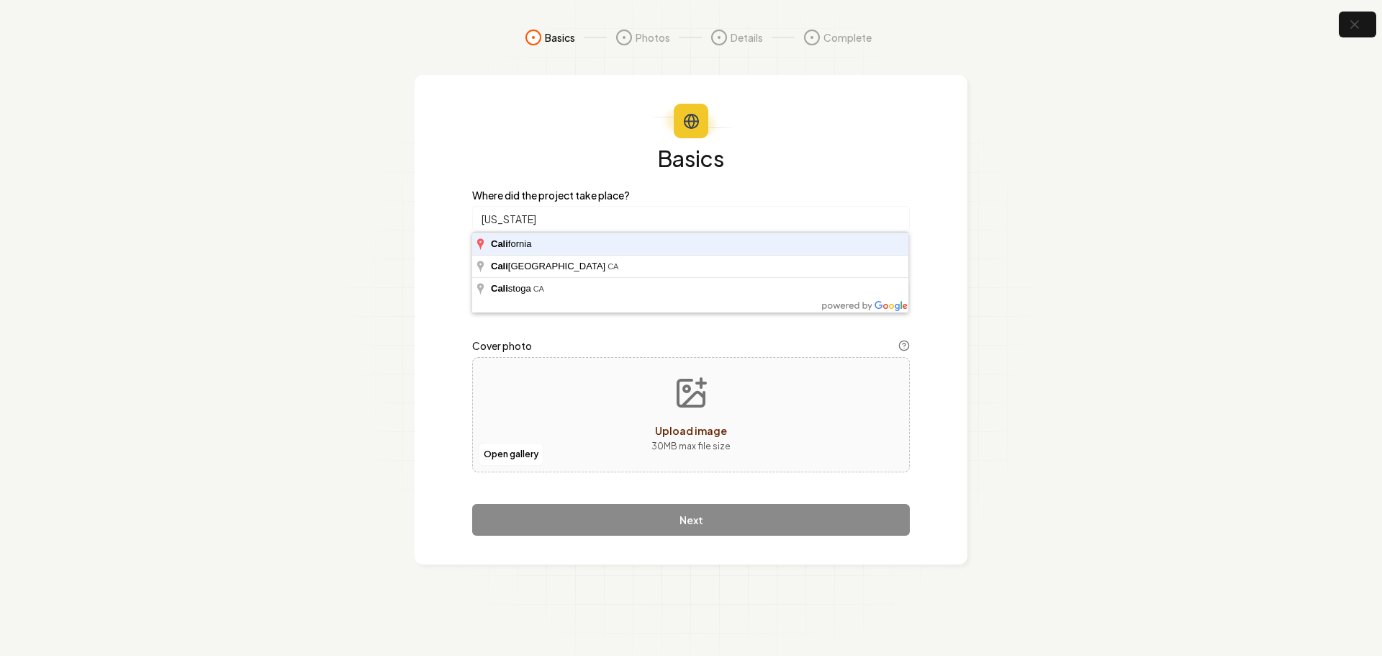
type input "[US_STATE]"
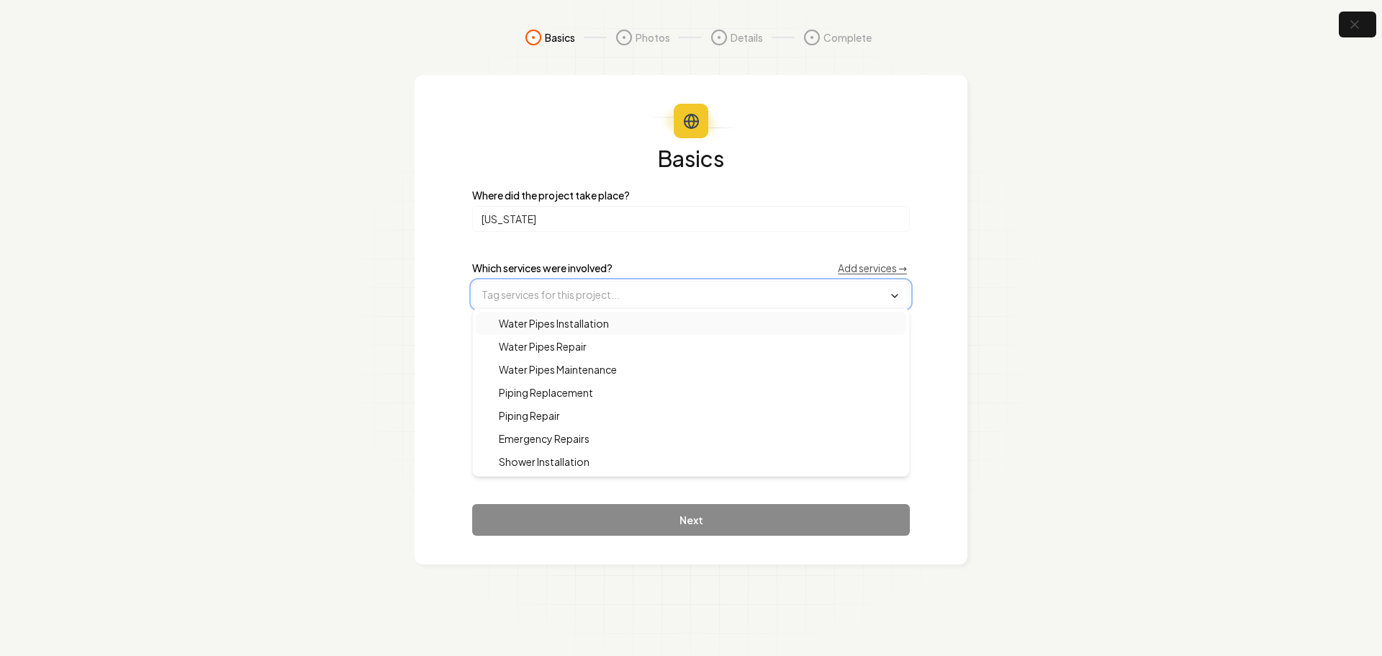
click at [600, 287] on input "text" at bounding box center [691, 295] width 436 height 26
click at [596, 333] on div "Water Pipes Installation" at bounding box center [691, 323] width 431 height 23
click at [940, 462] on div "Basics Where did the project take place? [US_STATE] Which services were involve…" at bounding box center [691, 320] width 553 height 491
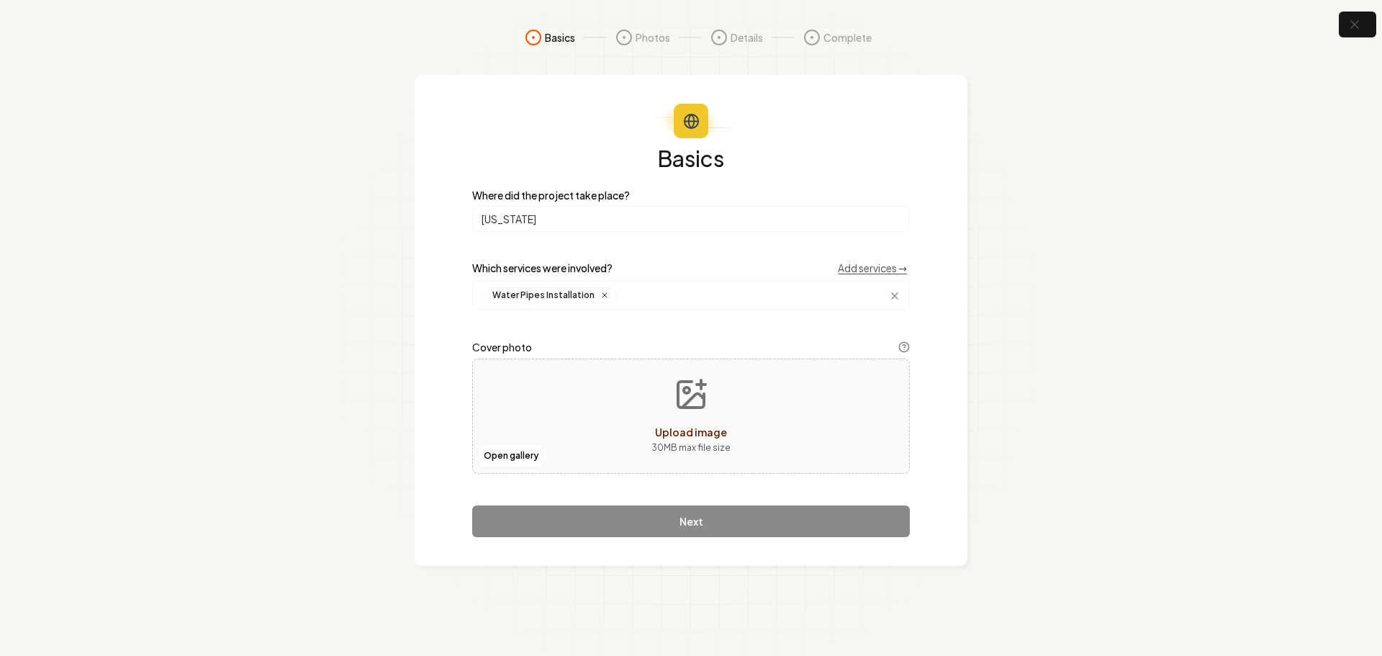
click at [706, 409] on icon "Upload image" at bounding box center [691, 394] width 35 height 35
type input "**********"
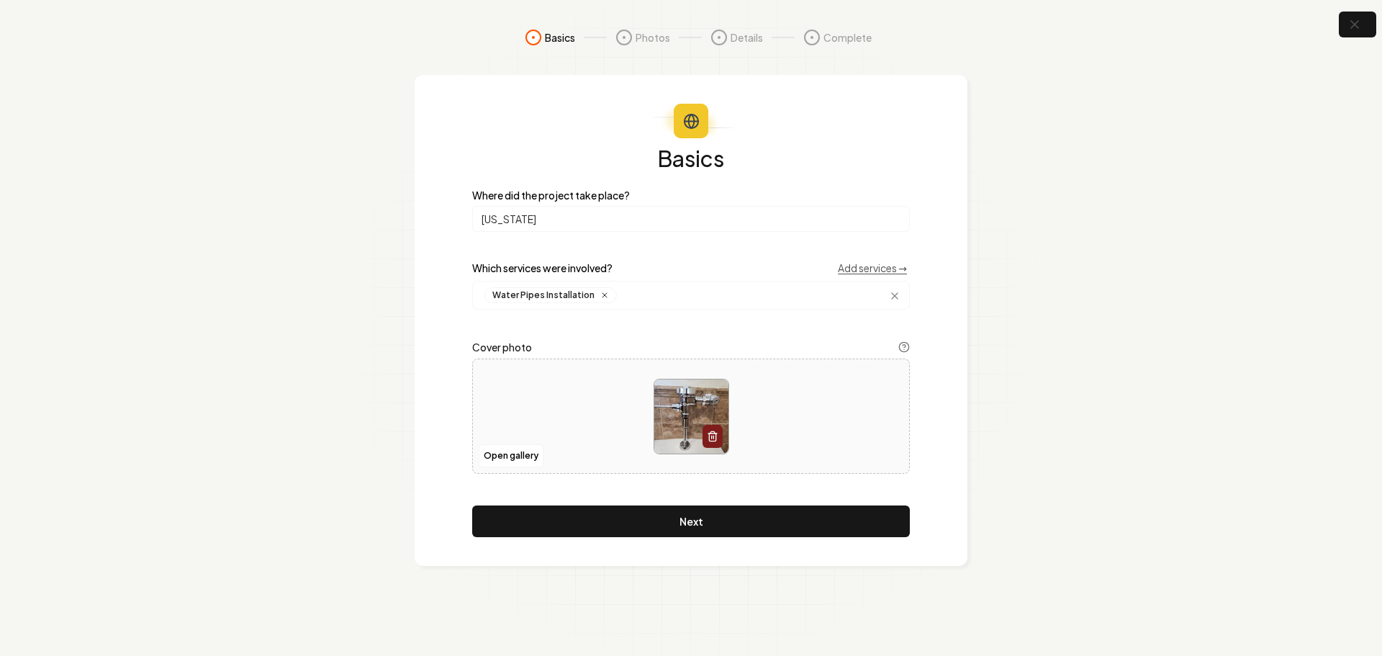
click at [755, 521] on button "Next" at bounding box center [691, 521] width 438 height 32
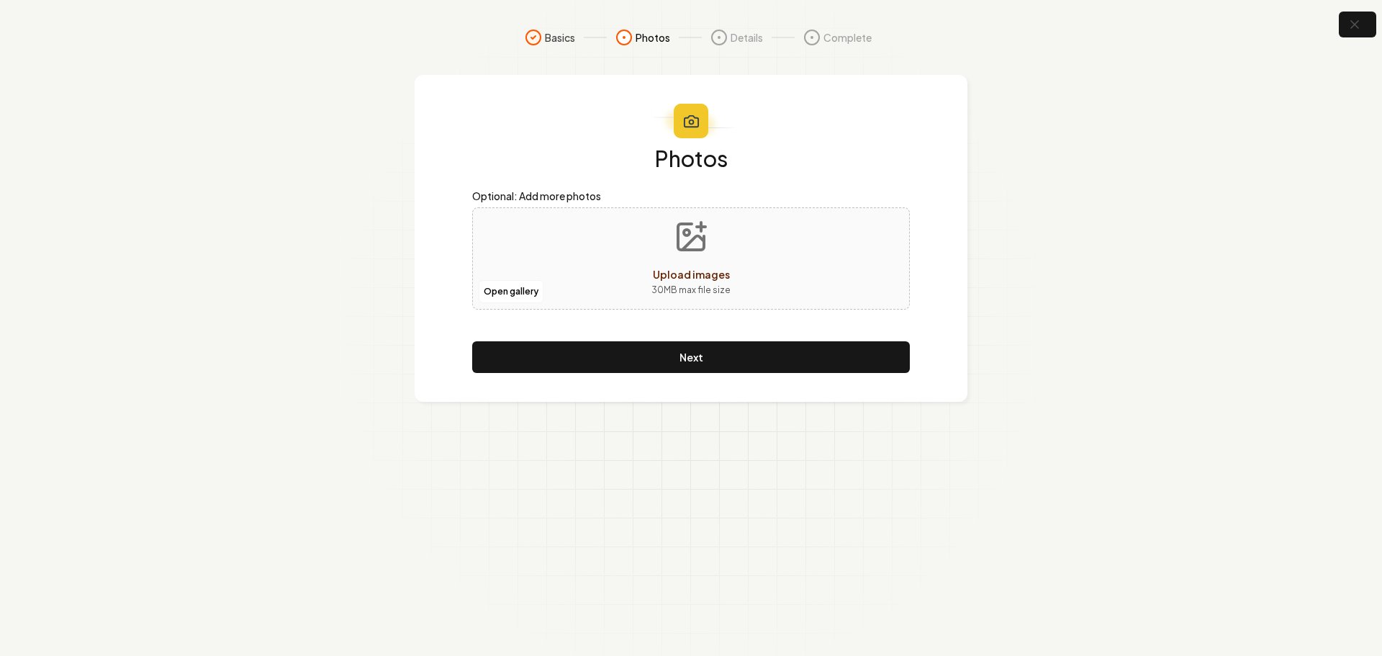
click at [691, 262] on button "Upload images 30 MB max file size" at bounding box center [691, 258] width 102 height 101
click at [765, 368] on button "Next" at bounding box center [691, 357] width 438 height 32
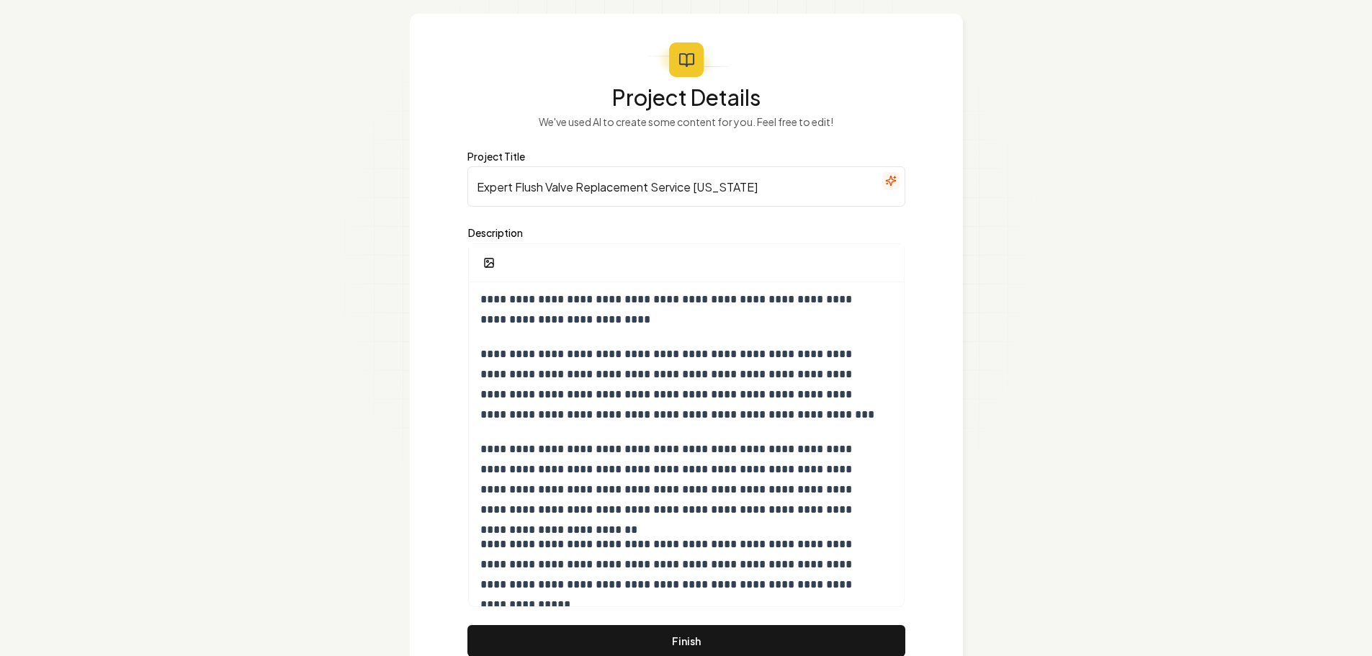
scroll to position [120, 0]
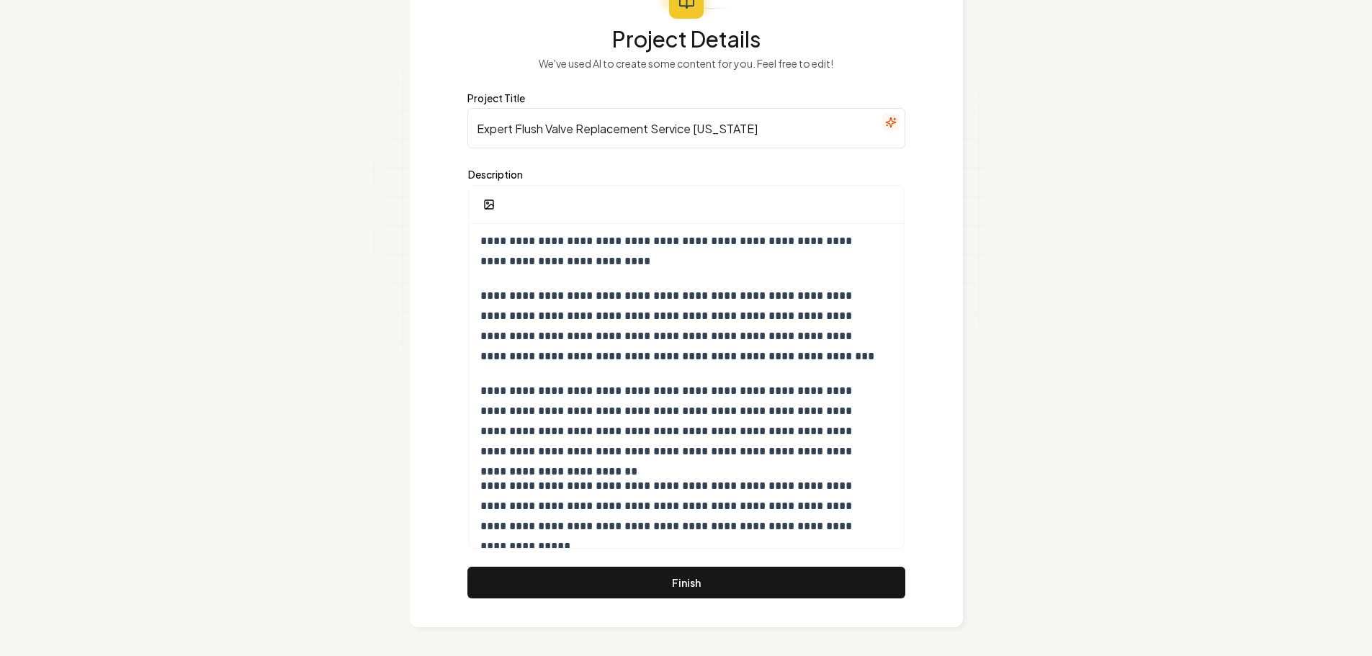
drag, startPoint x: 729, startPoint y: 593, endPoint x: 699, endPoint y: 600, distance: 31.1
click at [729, 593] on button "Finish" at bounding box center [686, 583] width 438 height 32
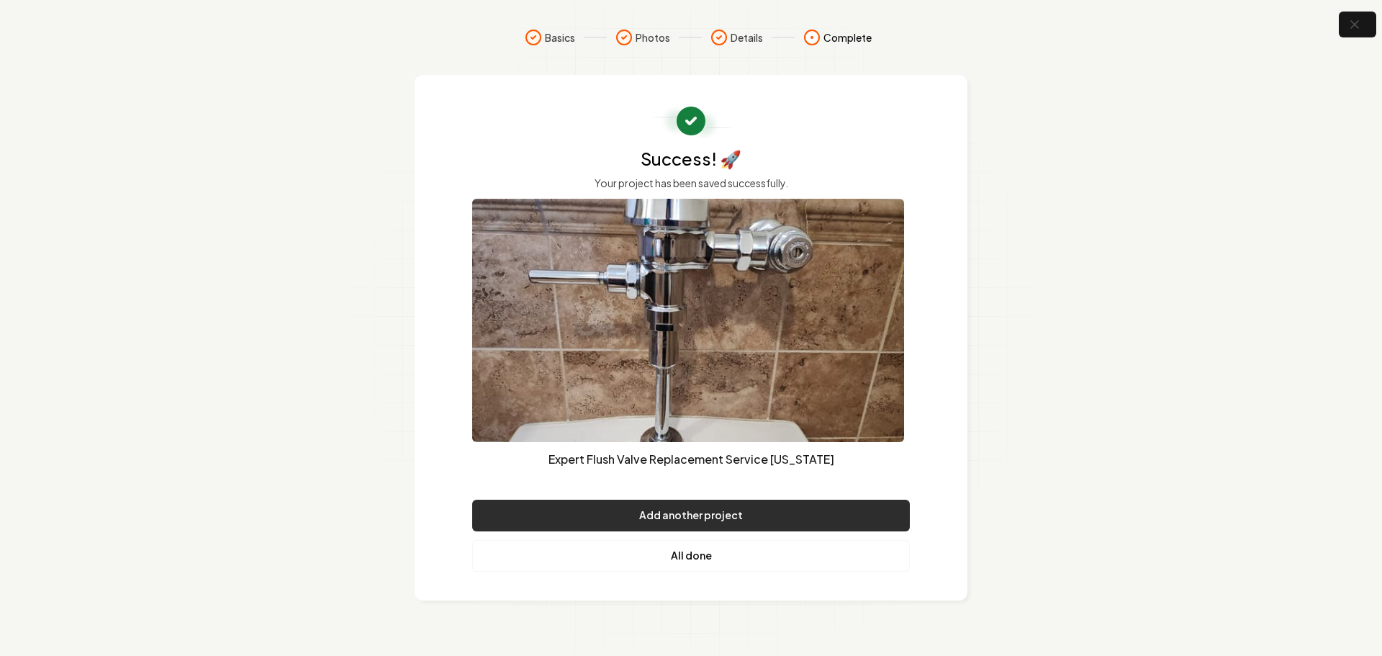
click at [726, 515] on button "Add another project" at bounding box center [691, 516] width 438 height 32
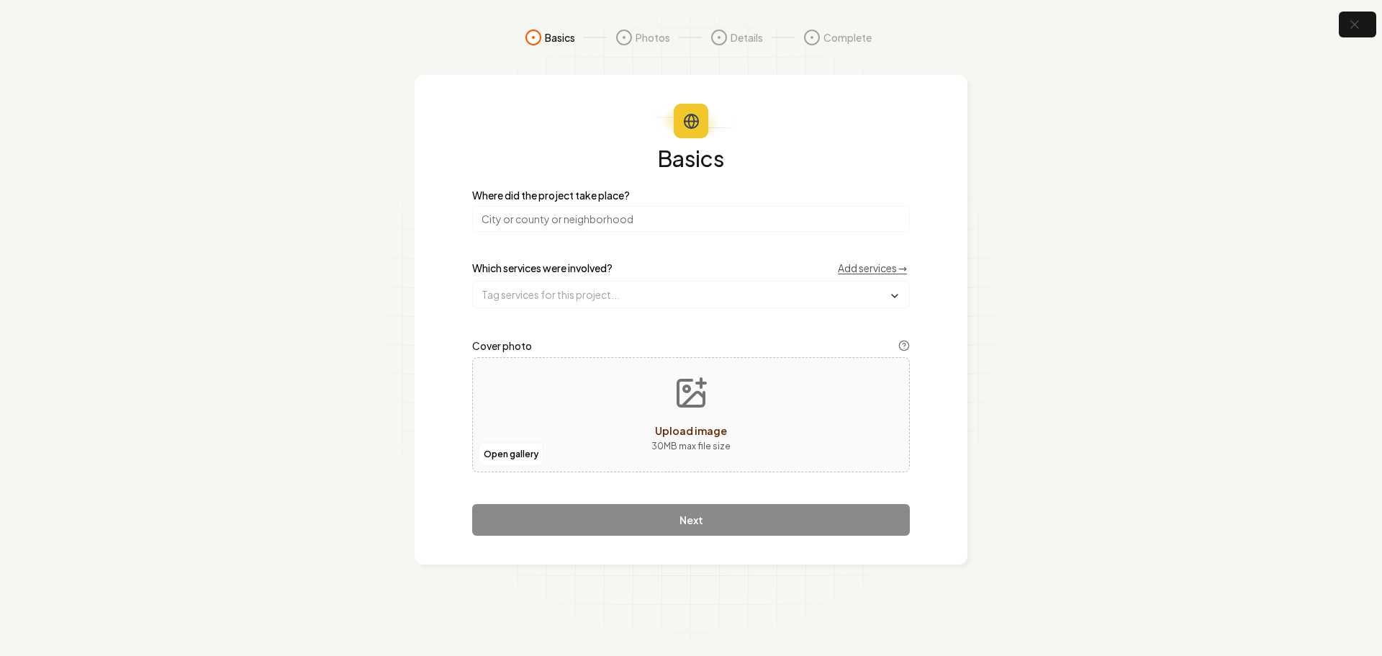
click at [621, 225] on input "search" at bounding box center [691, 219] width 438 height 26
type input "[US_STATE]"
click at [596, 295] on input "text" at bounding box center [691, 295] width 436 height 26
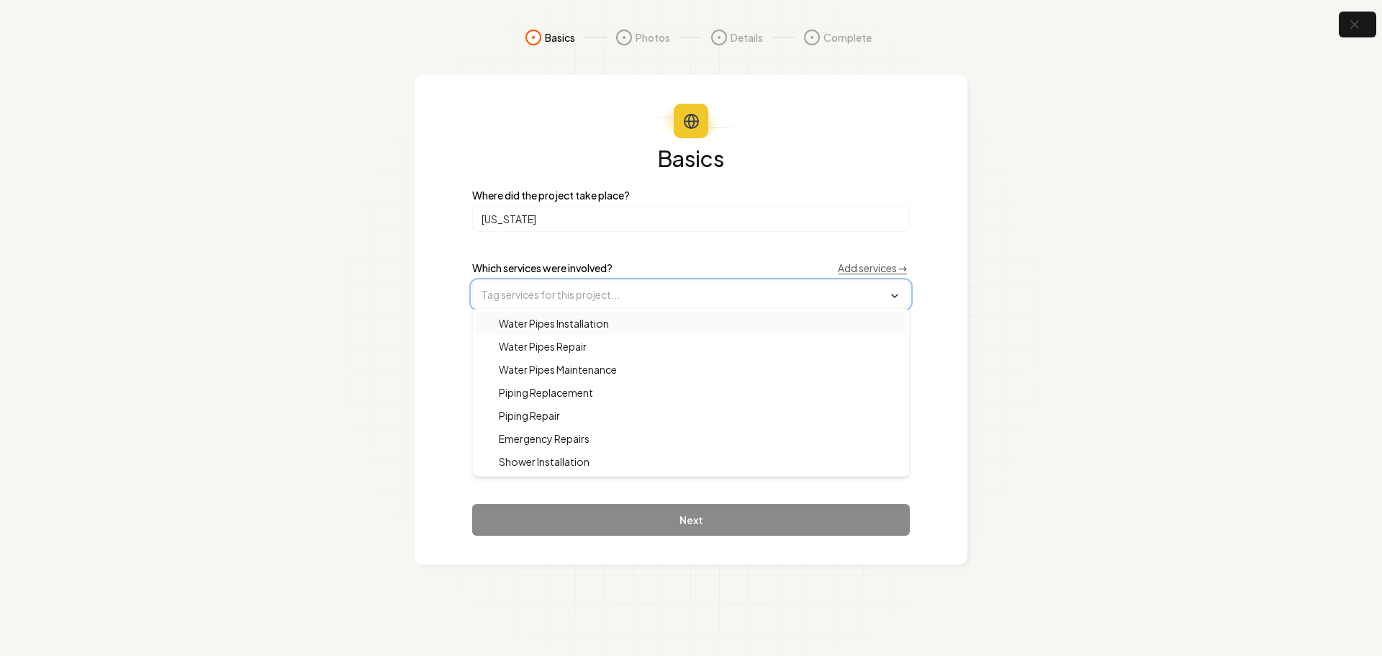
click at [607, 294] on input "text" at bounding box center [691, 295] width 436 height 26
click at [562, 402] on div "Piping Replacement" at bounding box center [691, 392] width 431 height 23
click at [560, 413] on span "Piping Repair" at bounding box center [521, 417] width 78 height 14
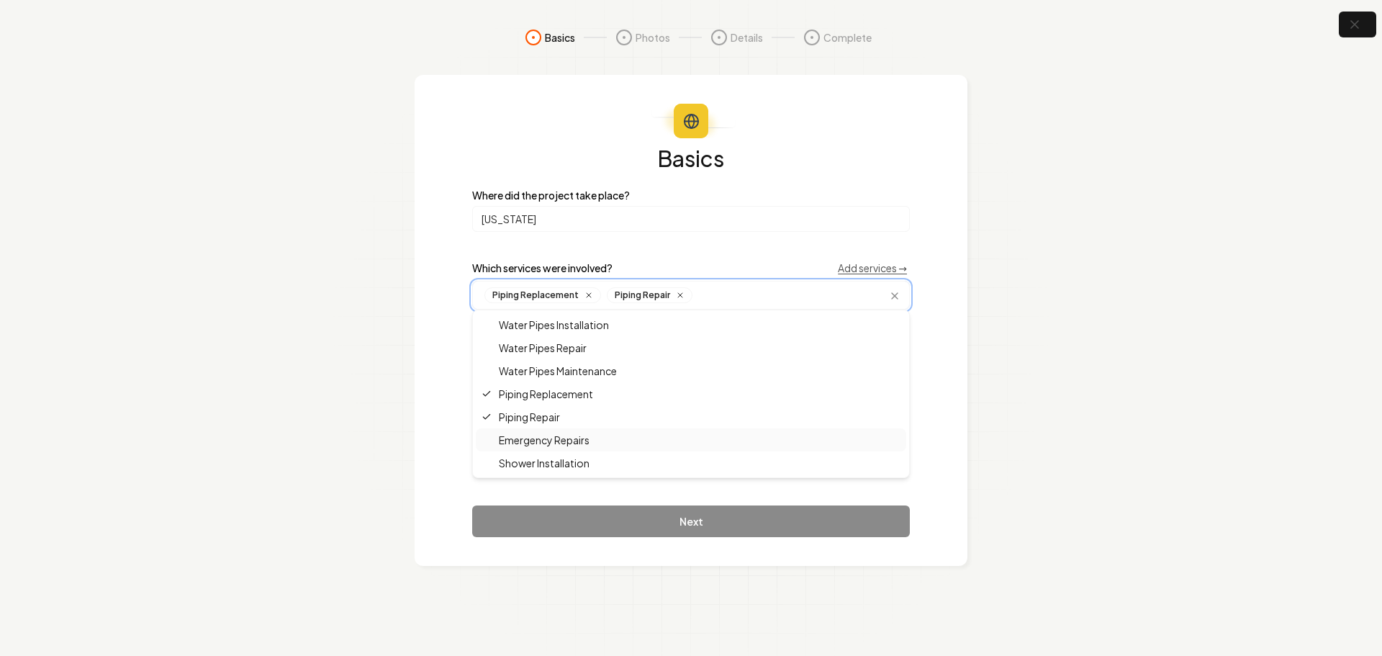
click at [568, 438] on span "Emergency Repairs" at bounding box center [536, 440] width 108 height 14
click at [570, 346] on span "Water Pipes Repair" at bounding box center [534, 348] width 105 height 14
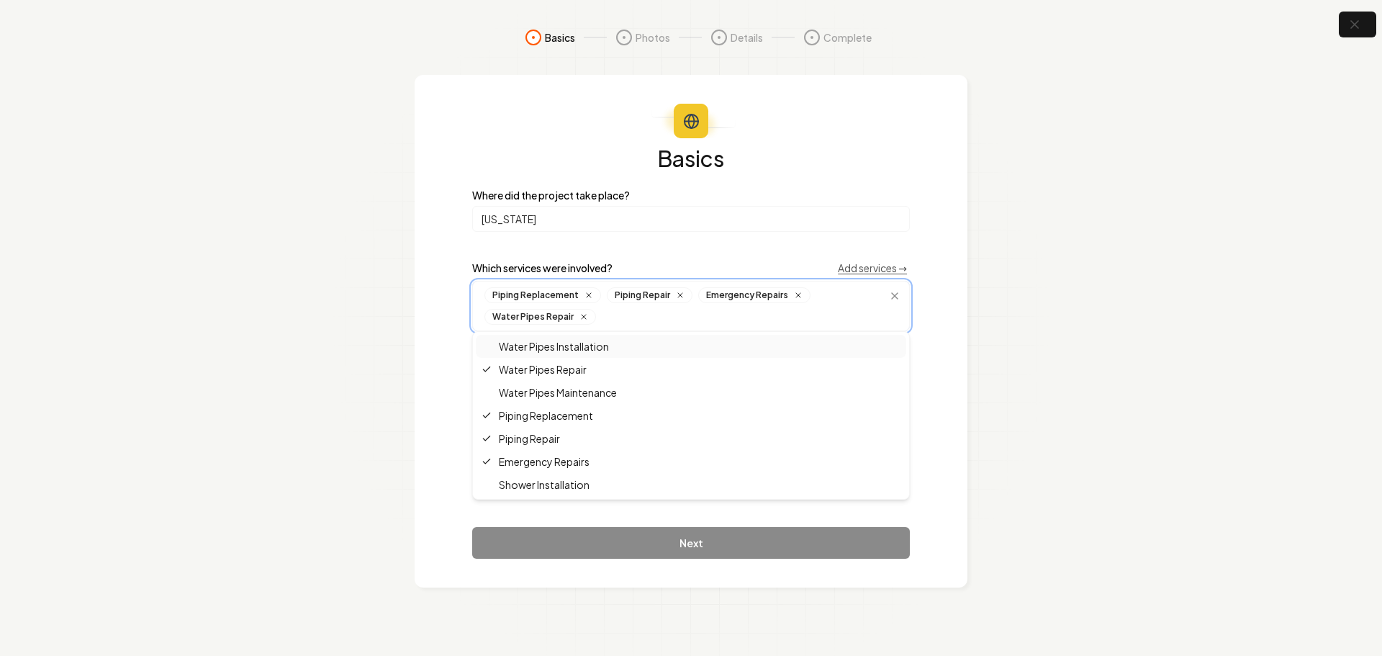
click at [583, 350] on span "Water Pipes Installation" at bounding box center [545, 346] width 127 height 14
click at [1109, 462] on section "Basics Photos Details Complete Basics Where did the project take place? [US_STA…" at bounding box center [691, 328] width 1382 height 656
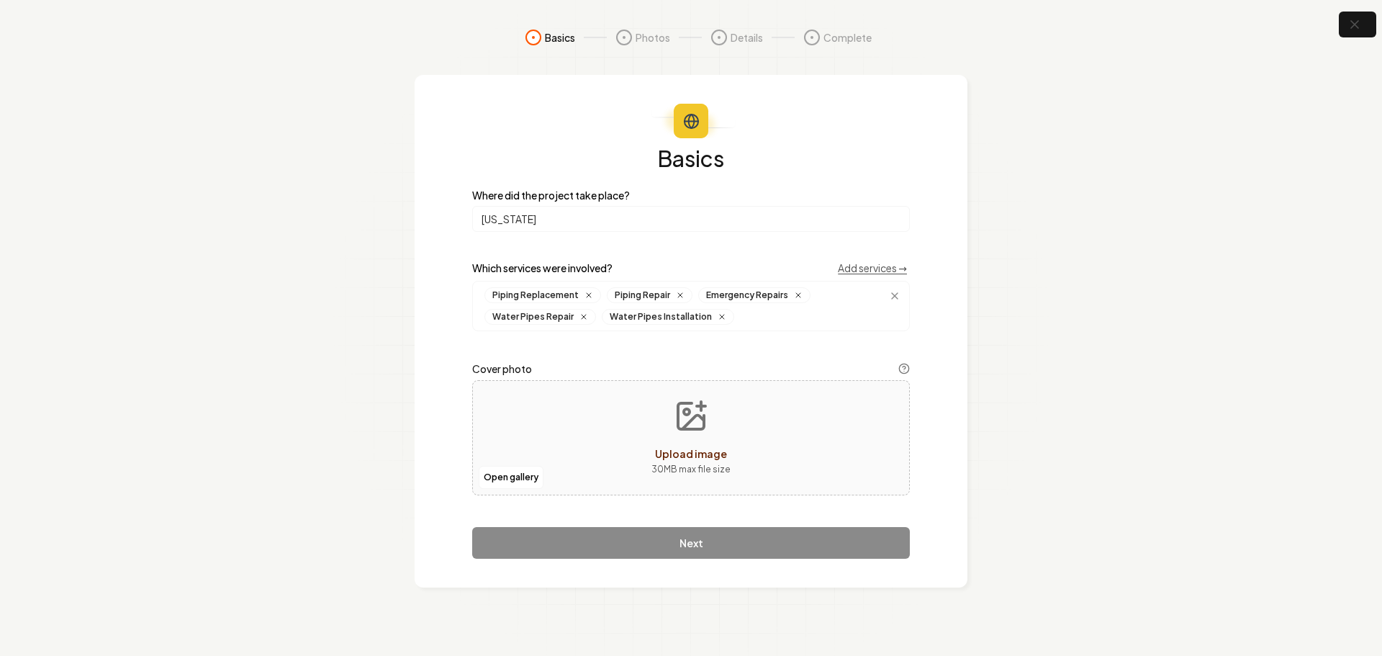
click at [681, 448] on span "Upload image" at bounding box center [691, 453] width 72 height 13
click at [692, 407] on icon "Upload image" at bounding box center [691, 416] width 35 height 35
type input "**********"
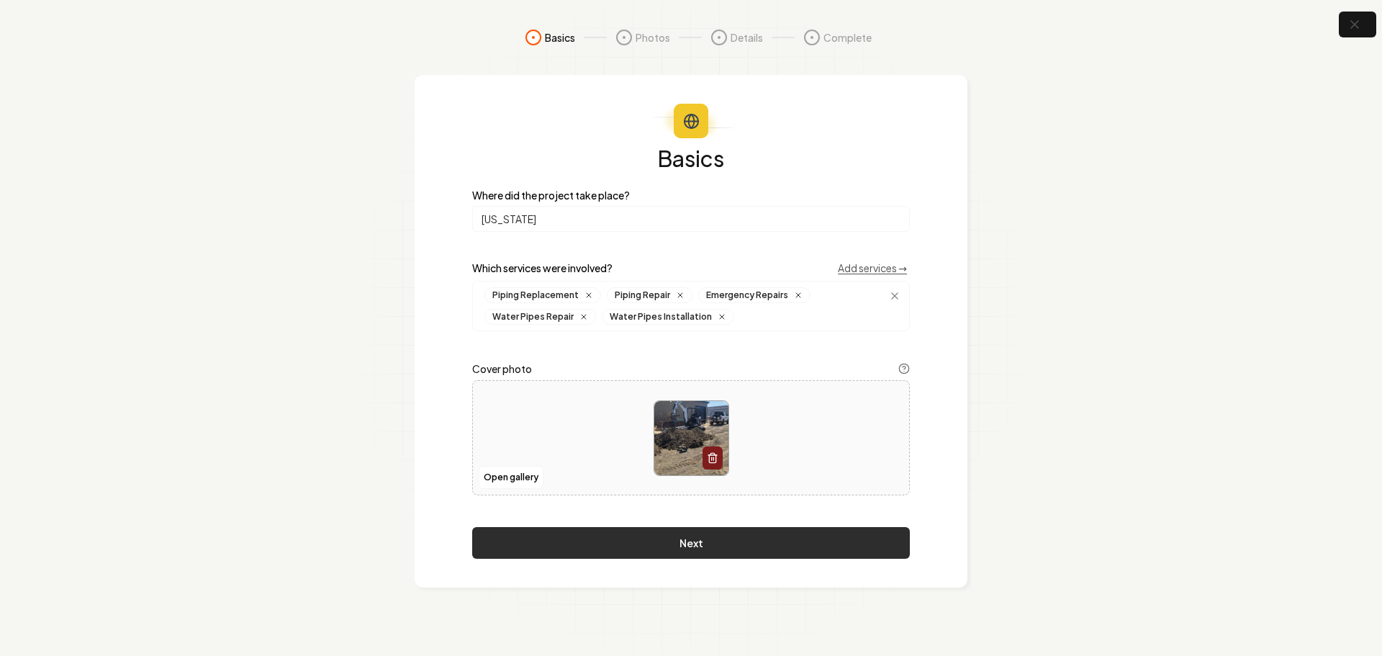
click at [801, 546] on button "Next" at bounding box center [691, 543] width 438 height 32
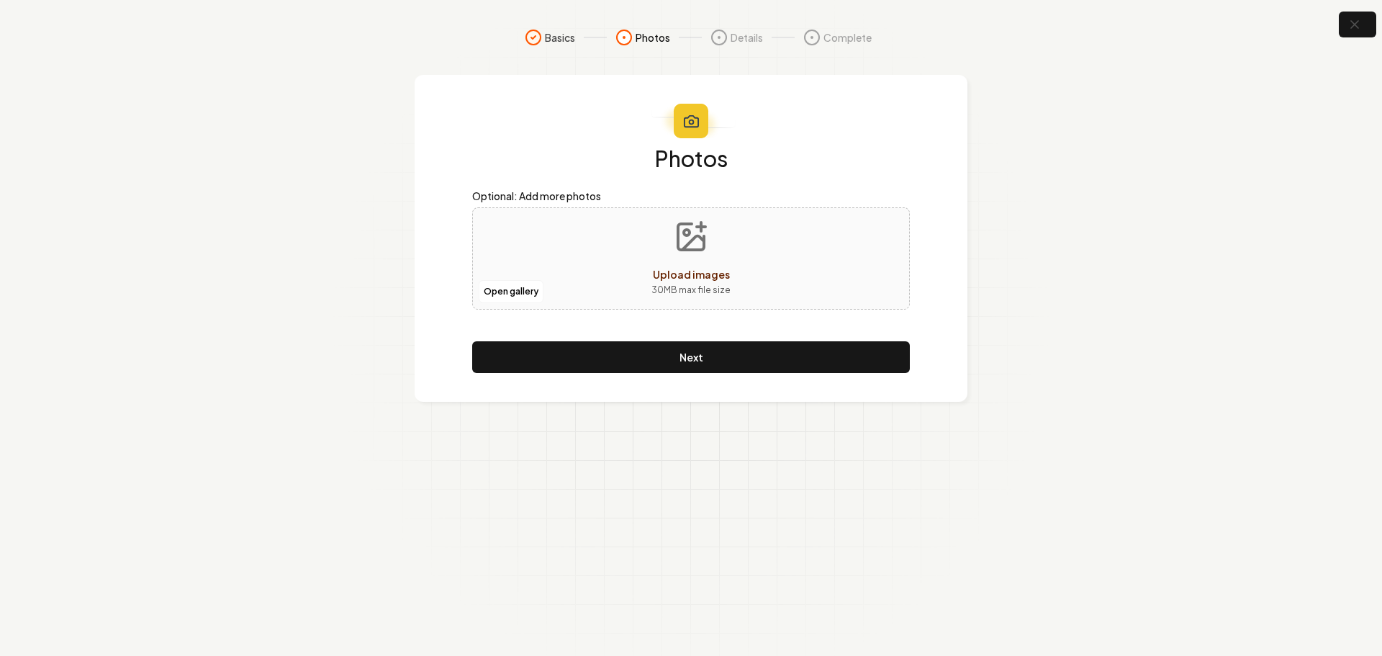
click at [698, 272] on span "Upload images" at bounding box center [691, 274] width 77 height 13
type input "**********"
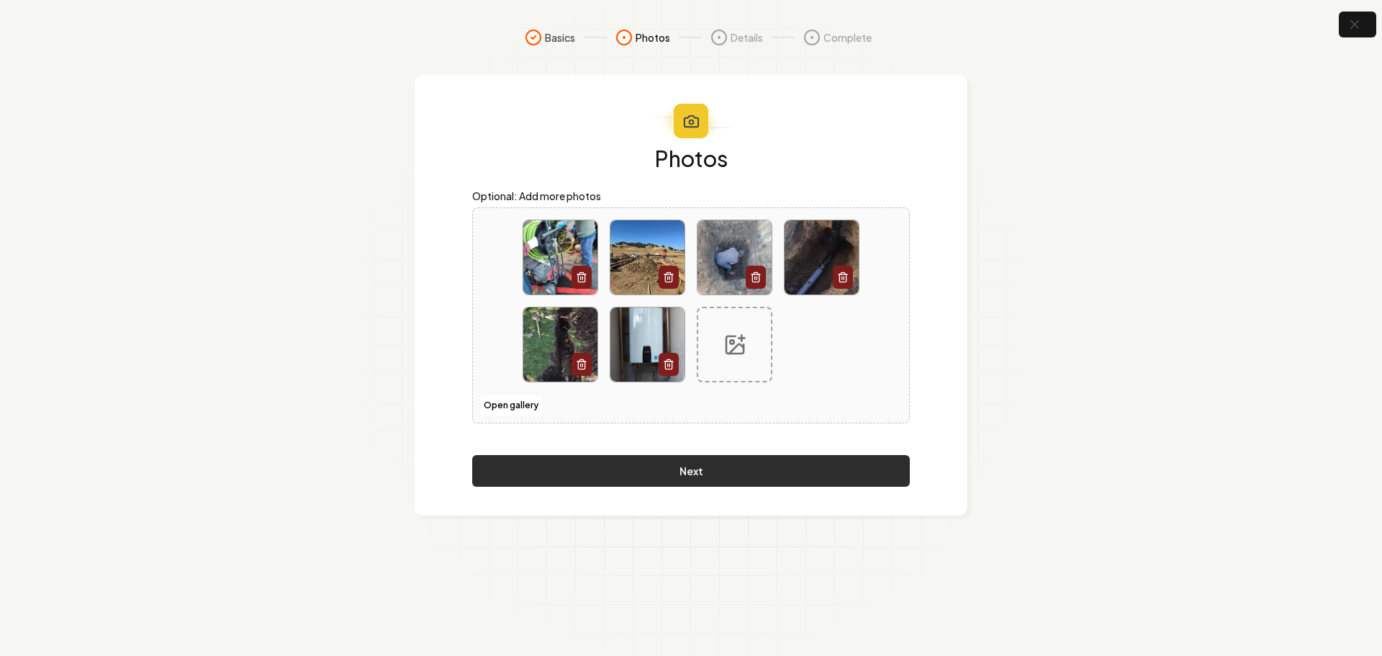
click at [716, 469] on button "Next" at bounding box center [691, 471] width 438 height 32
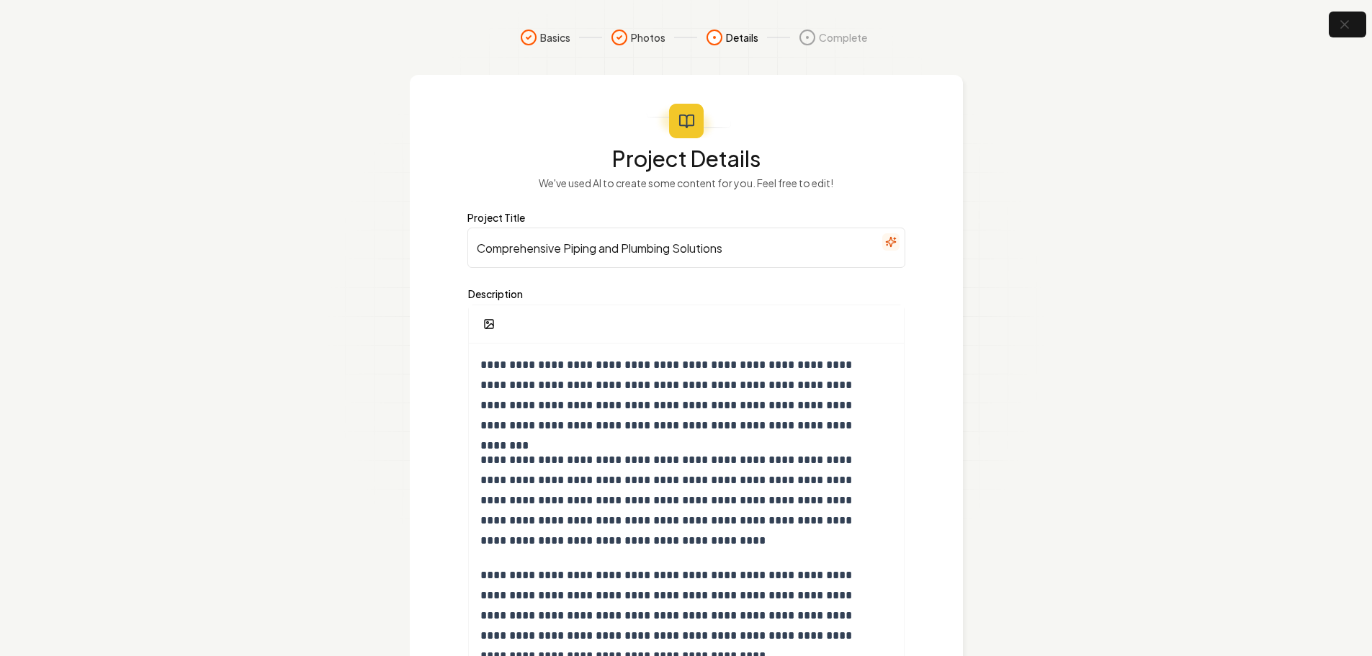
drag, startPoint x: 770, startPoint y: 240, endPoint x: 443, endPoint y: 230, distance: 327.8
click at [446, 230] on div "**********" at bounding box center [686, 411] width 553 height 672
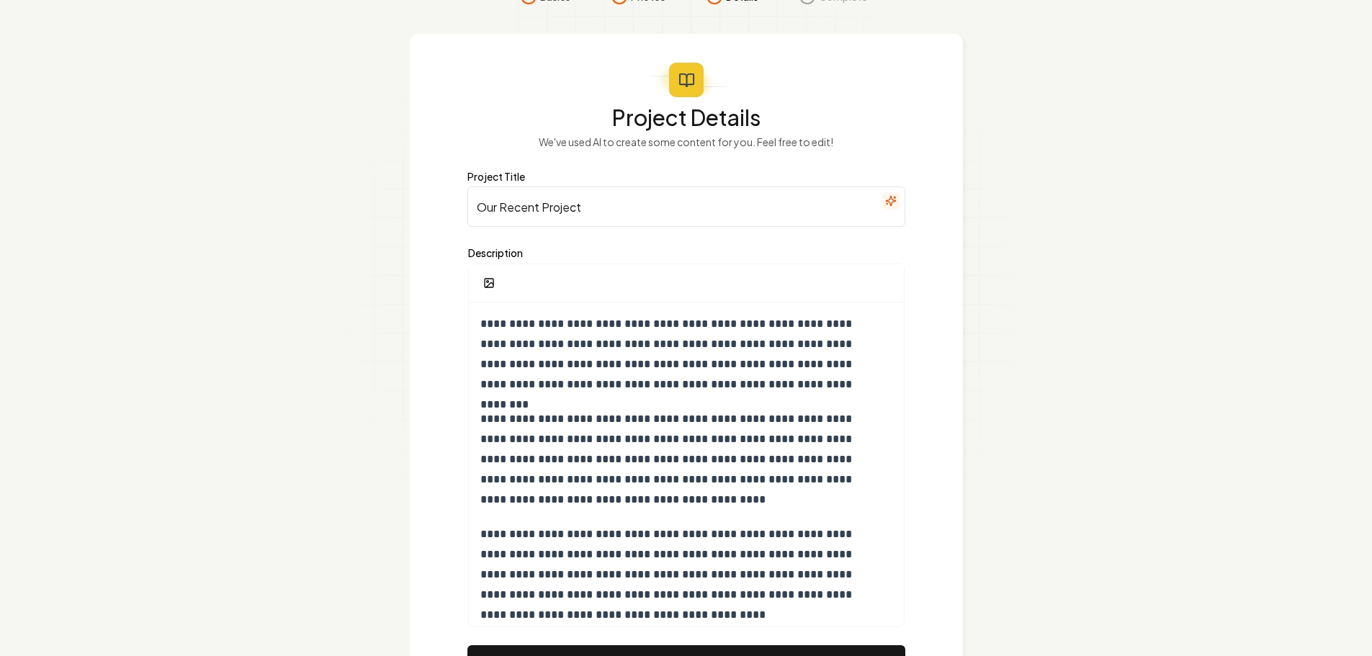
scroll to position [120, 0]
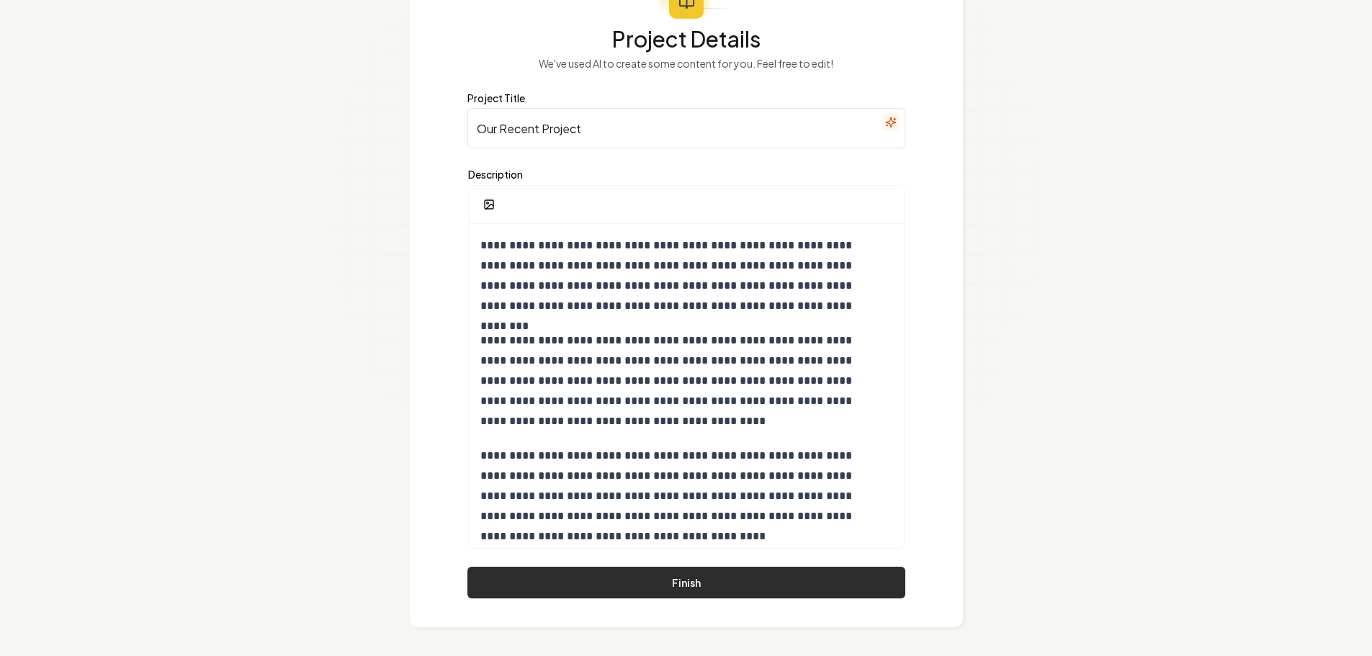
type input "Our Recent Project"
click at [742, 585] on button "Finish" at bounding box center [686, 583] width 438 height 32
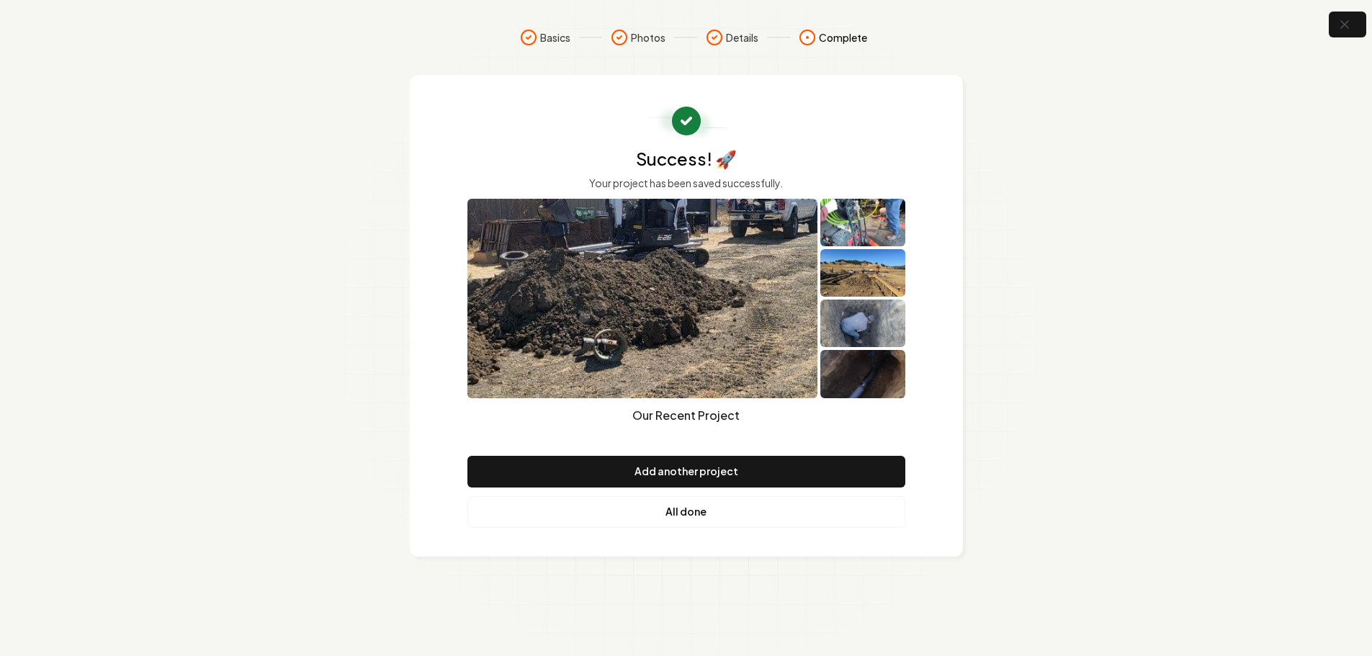
scroll to position [0, 0]
click at [660, 518] on link "All done" at bounding box center [691, 512] width 438 height 32
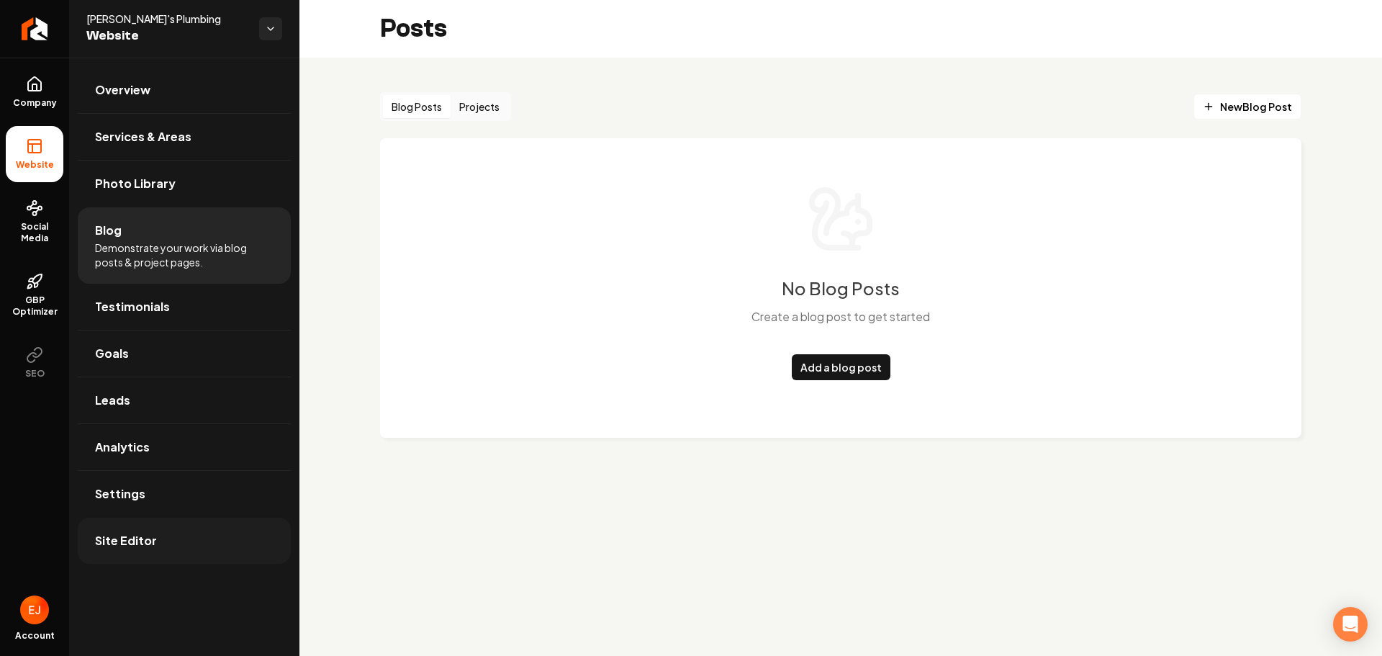
click at [125, 538] on span "Site Editor" at bounding box center [126, 540] width 62 height 17
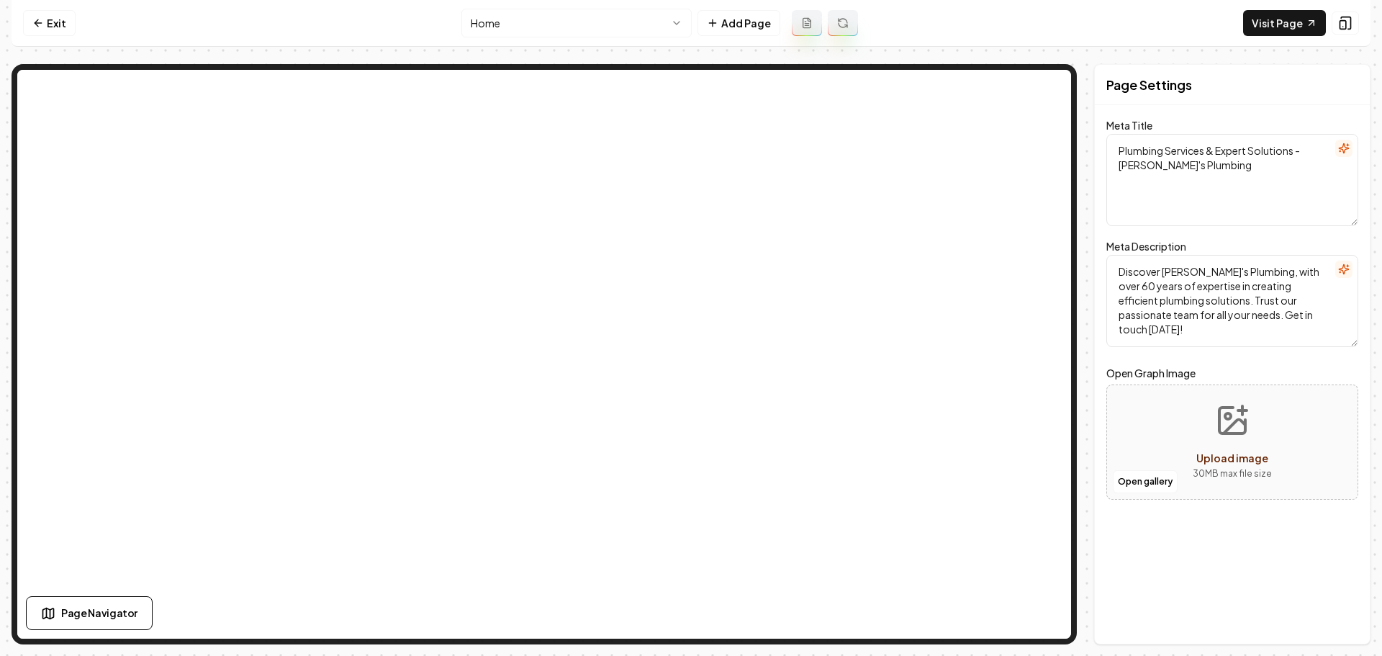
click at [674, 22] on html "Computer Required This feature is only available on a computer. Please switch t…" at bounding box center [691, 328] width 1382 height 656
click at [1269, 22] on link "Visit Page" at bounding box center [1284, 23] width 83 height 26
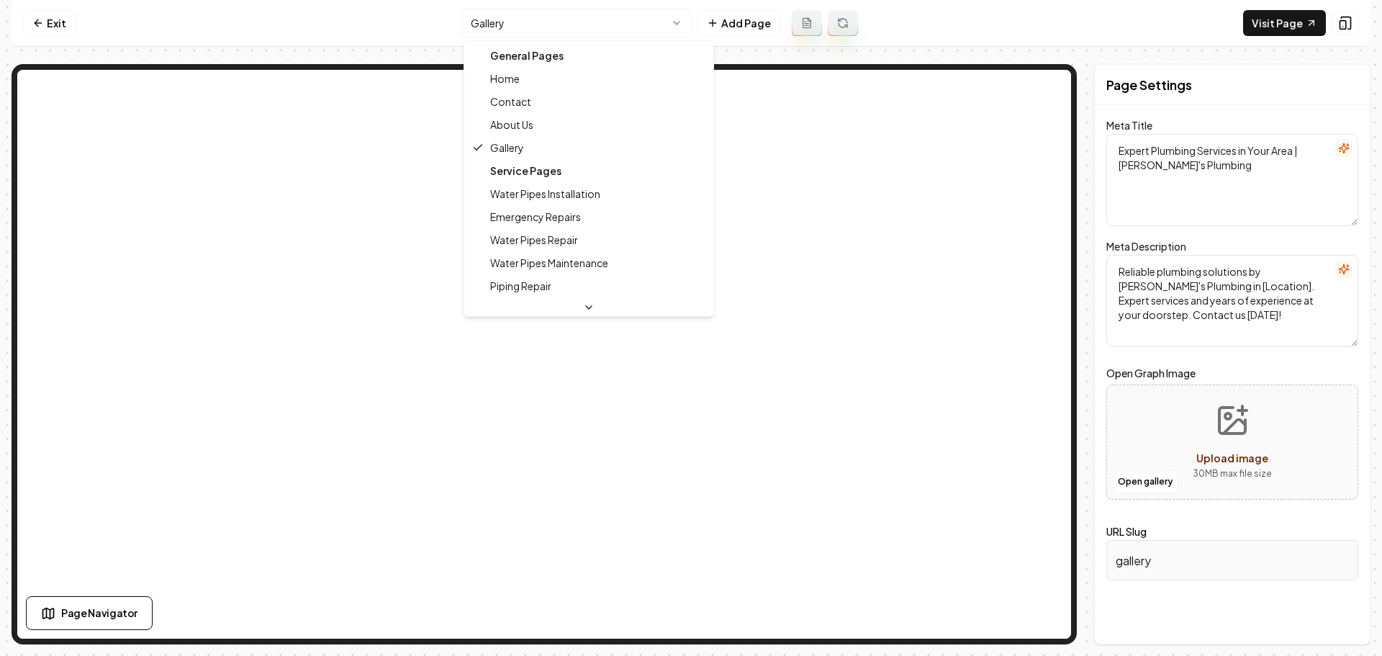
click at [679, 24] on html "Computer Required This feature is only available on a computer. Please switch t…" at bounding box center [691, 328] width 1382 height 656
type textarea "Plumbing Services & Expert Solutions - [PERSON_NAME]'s Plumbing"
type textarea "Discover [PERSON_NAME]'s Plumbing, with over 60 years of expertise in creating …"
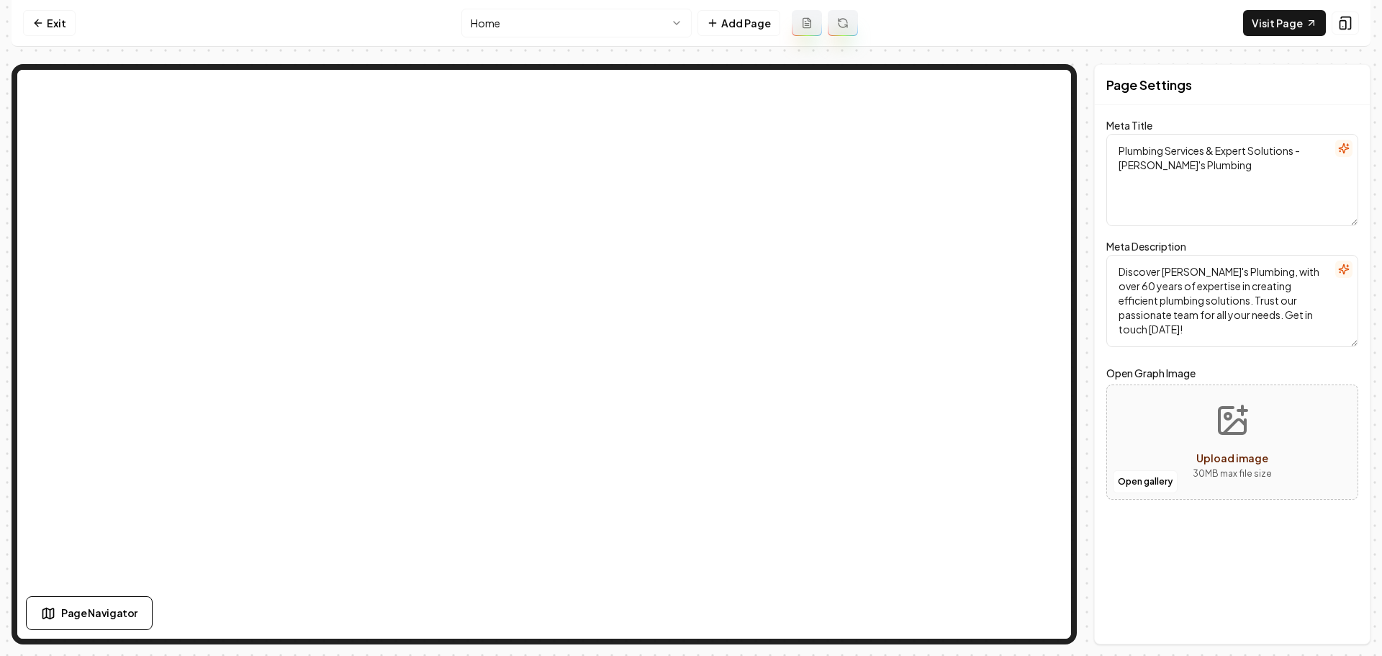
click at [1277, 36] on nav "Exit Home Add Page Visit Page" at bounding box center [691, 23] width 1359 height 47
click at [1277, 35] on link "Visit Page" at bounding box center [1284, 23] width 83 height 26
click at [61, 25] on link "Exit" at bounding box center [49, 23] width 53 height 26
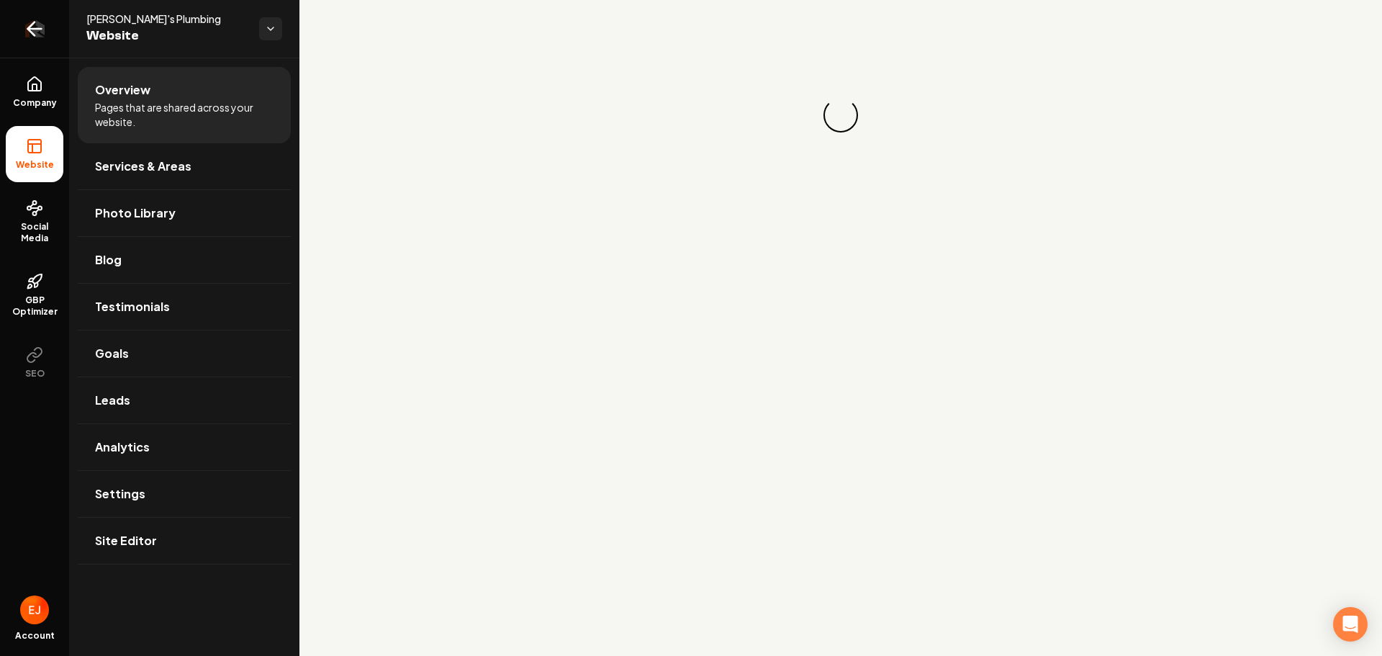
click at [41, 21] on icon "Return to dashboard" at bounding box center [34, 28] width 23 height 23
